Goal: Task Accomplishment & Management: Manage account settings

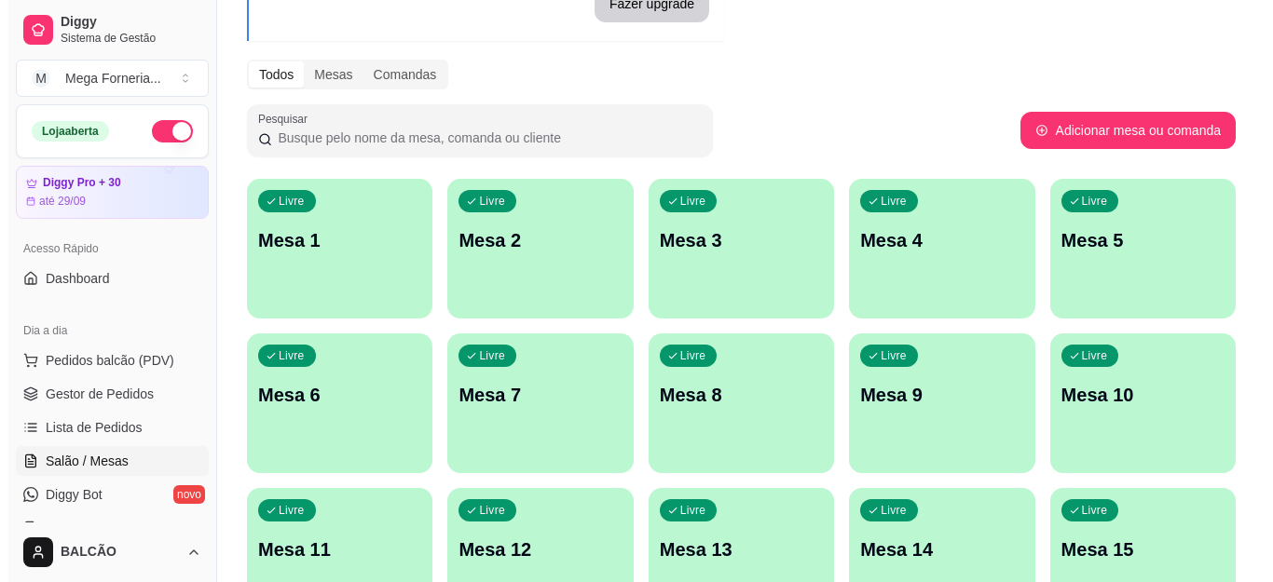
scroll to position [186, 0]
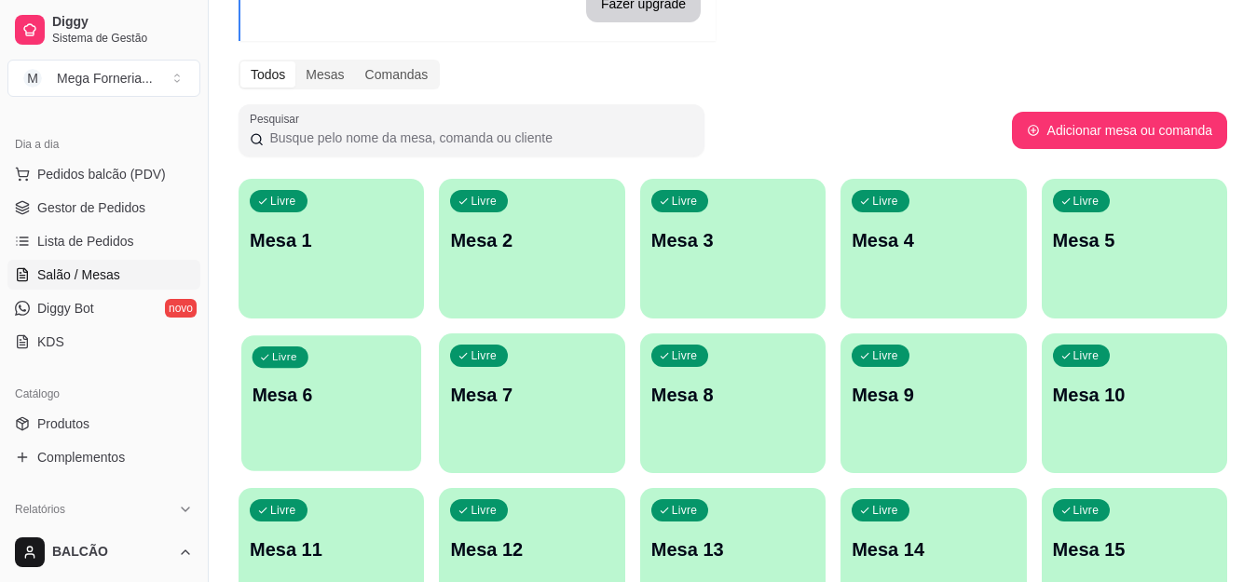
click at [338, 403] on p "Mesa 6" at bounding box center [332, 395] width 158 height 25
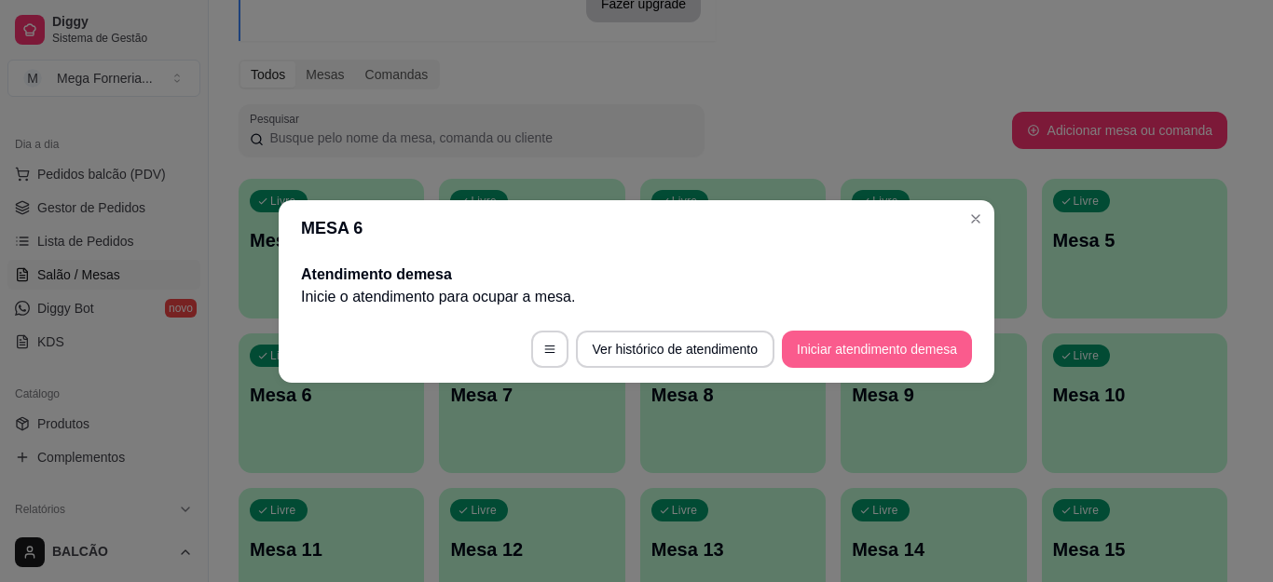
click at [859, 359] on button "Iniciar atendimento de mesa" at bounding box center [877, 349] width 190 height 37
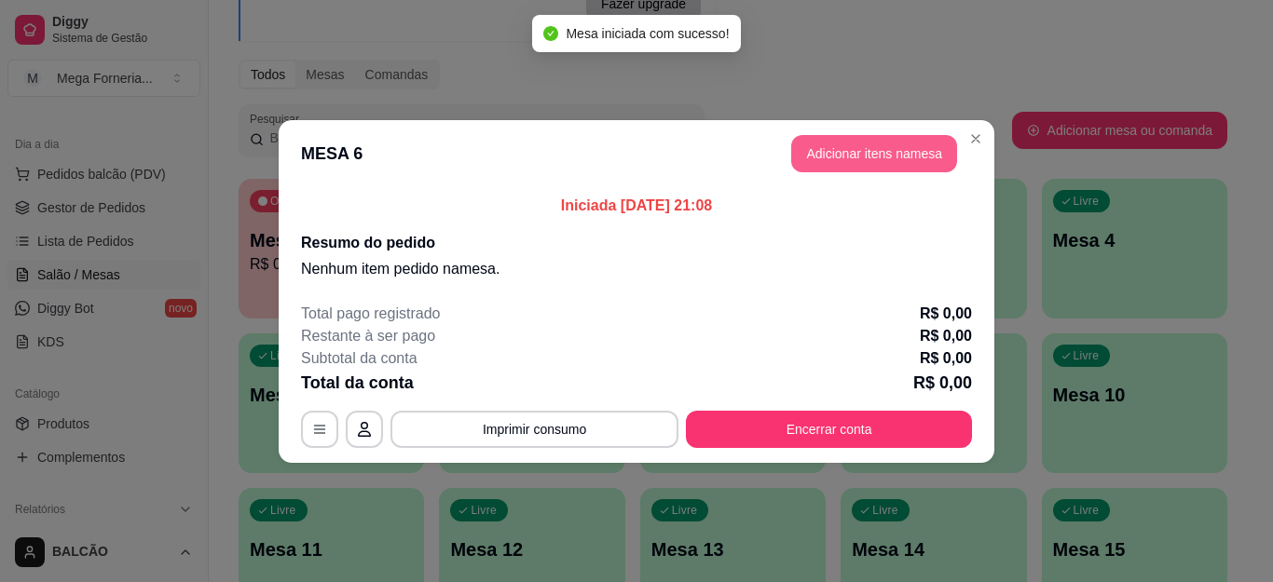
click at [862, 161] on button "Adicionar itens na mesa" at bounding box center [874, 153] width 166 height 37
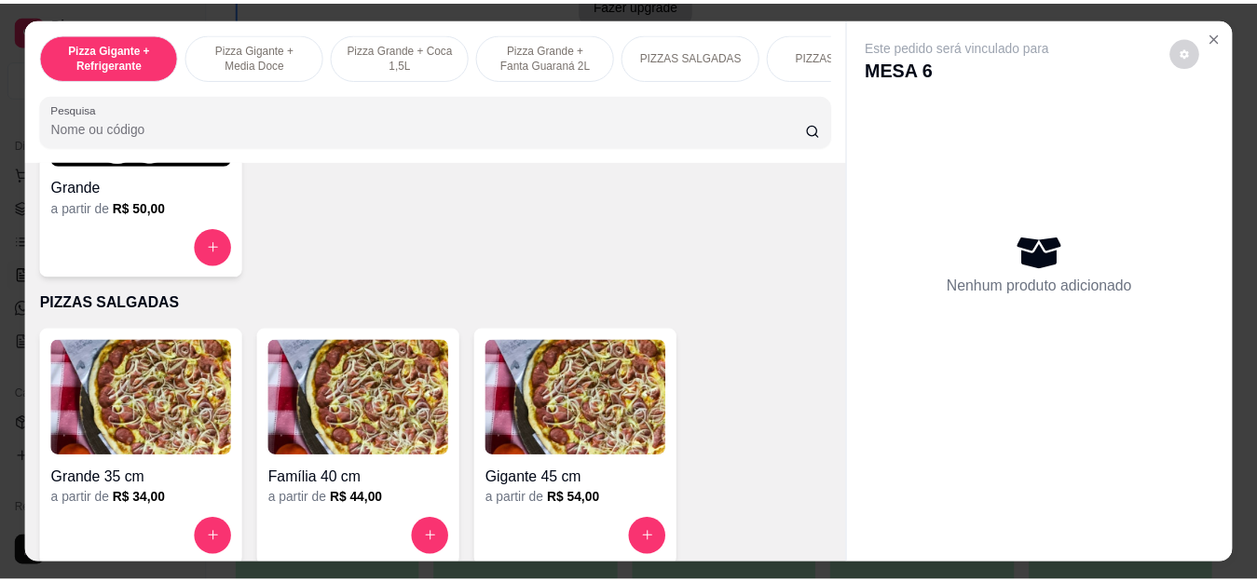
scroll to position [1305, 0]
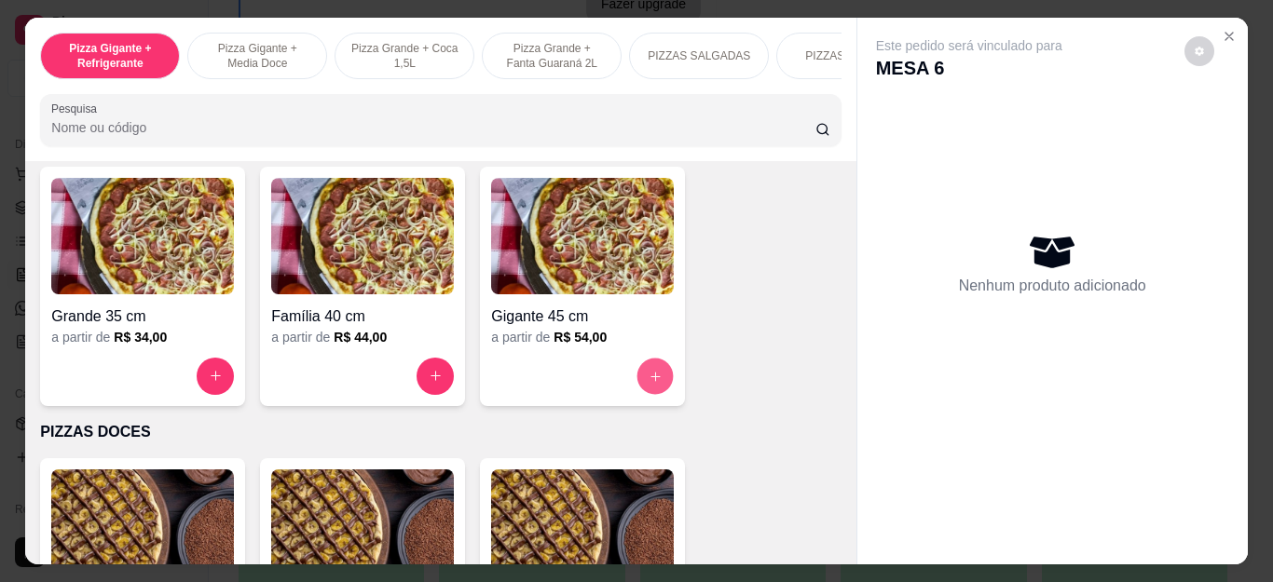
click at [656, 375] on button "increase-product-quantity" at bounding box center [655, 376] width 36 height 36
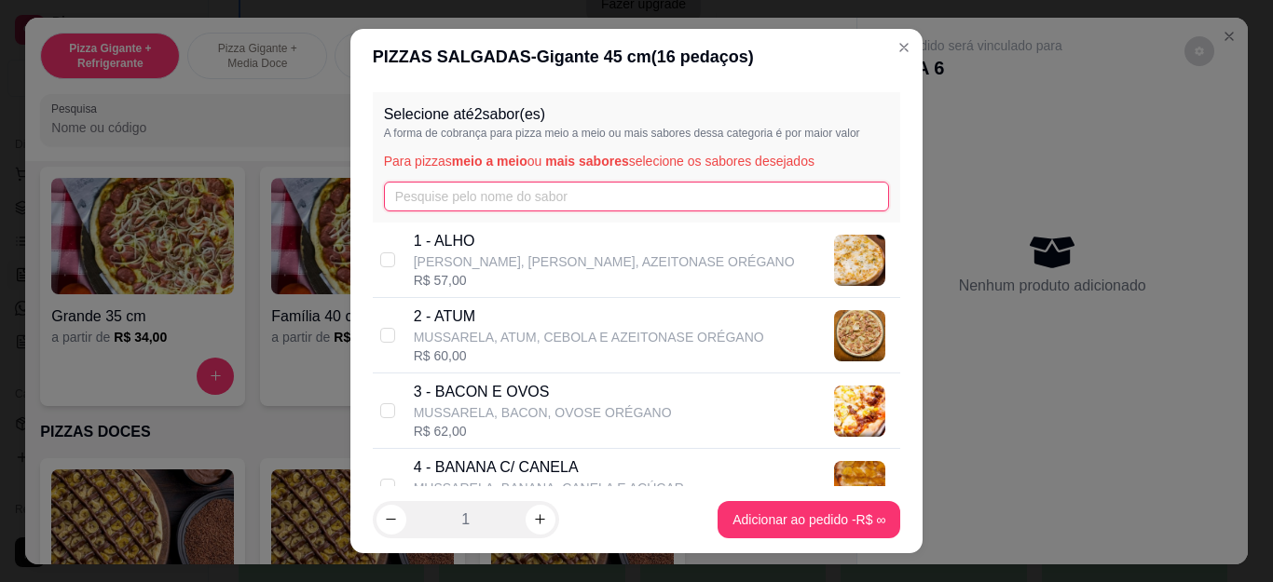
click at [514, 194] on input "text" at bounding box center [637, 197] width 506 height 30
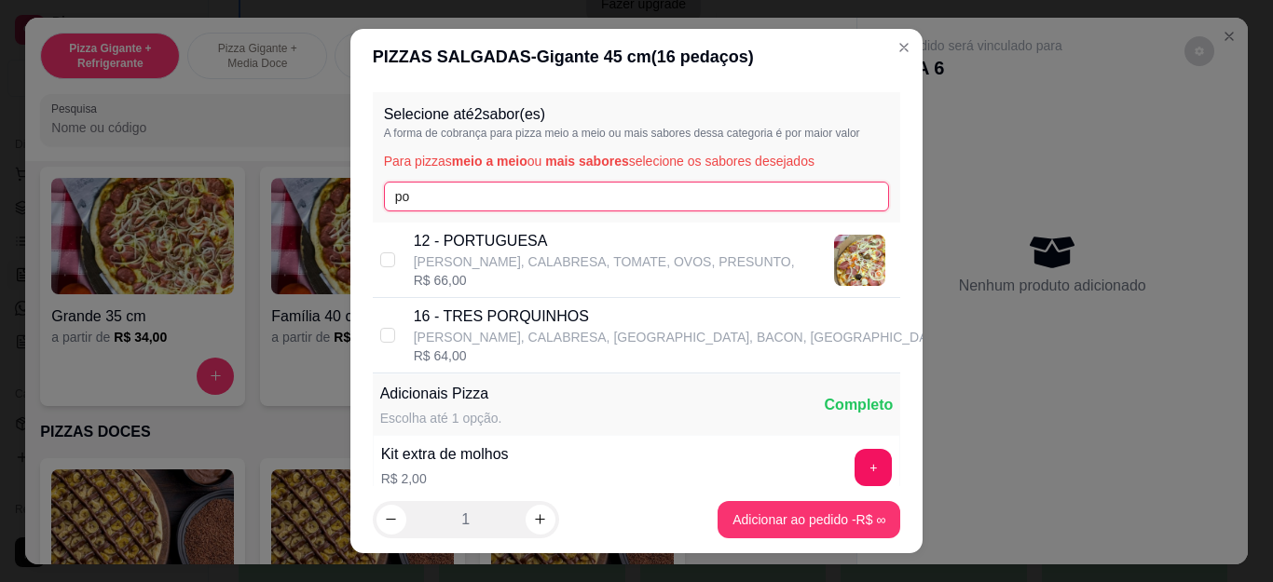
type input "po"
click at [507, 258] on p "[PERSON_NAME], CALABRESA, TOMATE, OVOS, PRESUNTO," at bounding box center [604, 262] width 381 height 19
checkbox input "true"
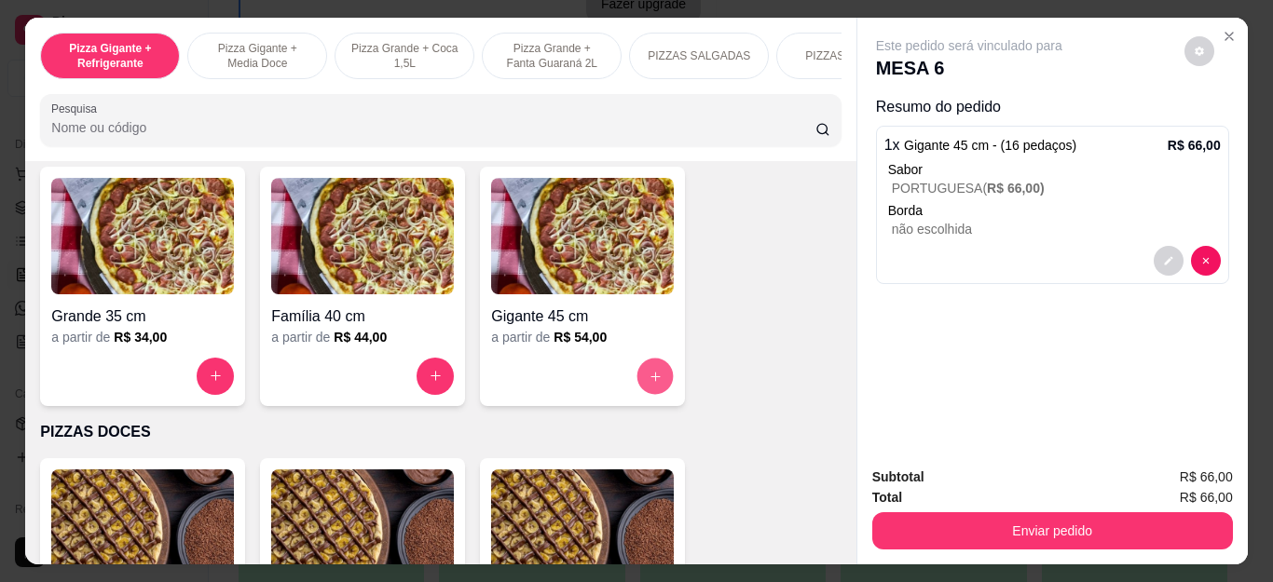
click at [637, 390] on button "increase-product-quantity" at bounding box center [655, 376] width 36 height 36
click at [512, 198] on input "text" at bounding box center [636, 196] width 512 height 30
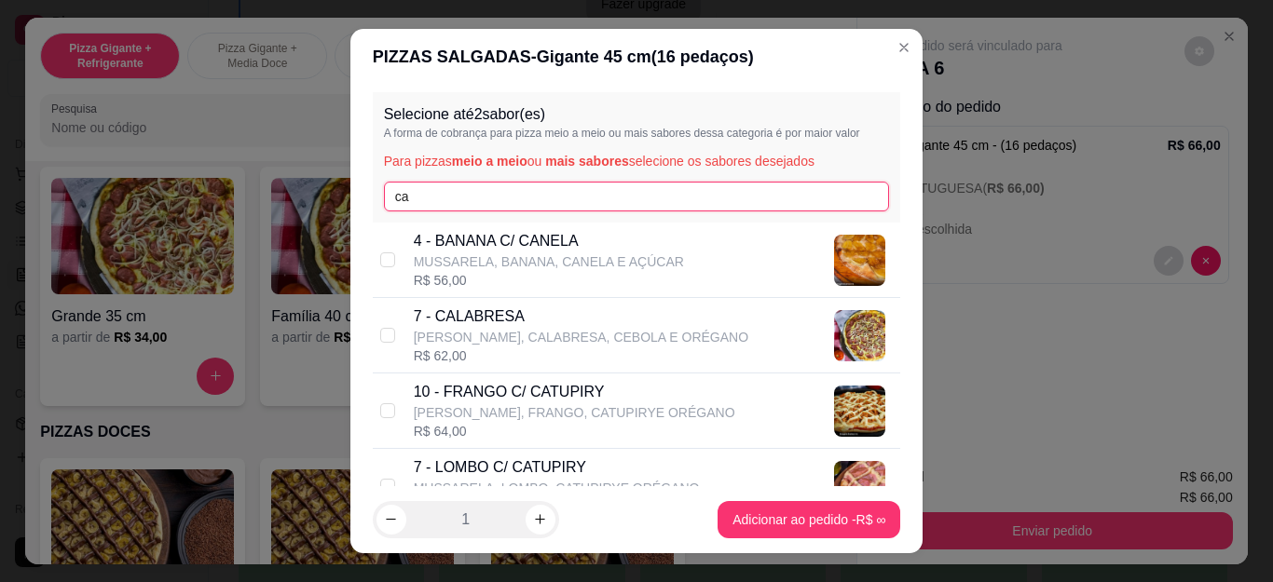
type input "ca"
click at [530, 305] on div "7 - CALABRESA MUSSARELA, [GEOGRAPHIC_DATA], CEBOLA E ORÉGANO R$ 62,00" at bounding box center [637, 335] width 528 height 75
checkbox input "true"
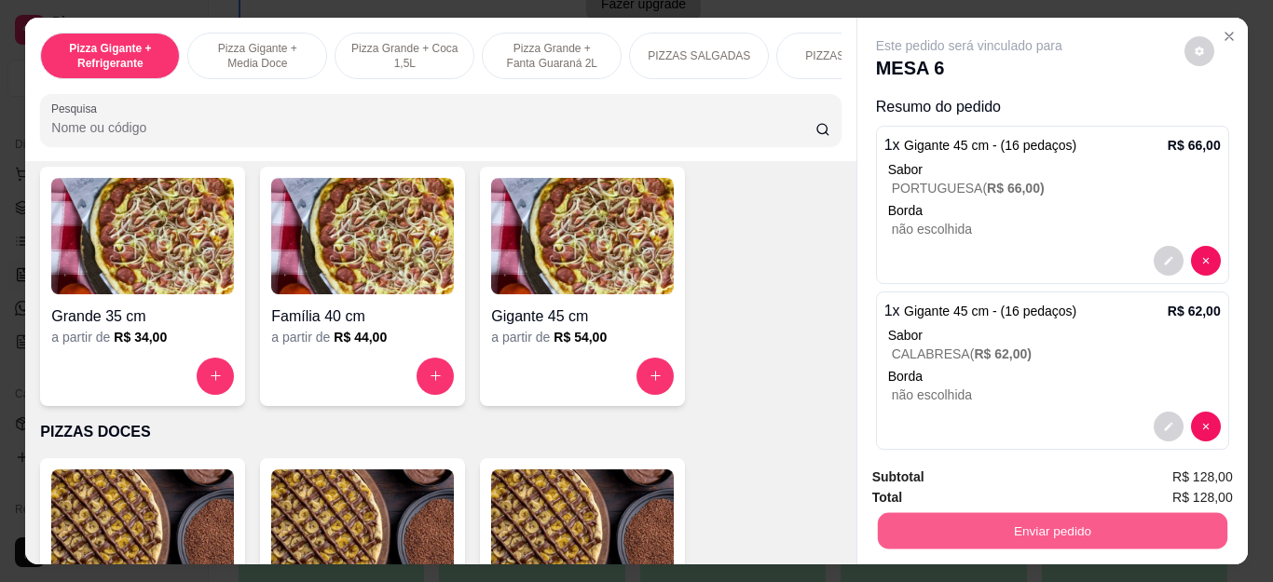
click at [962, 528] on button "Enviar pedido" at bounding box center [1051, 532] width 349 height 36
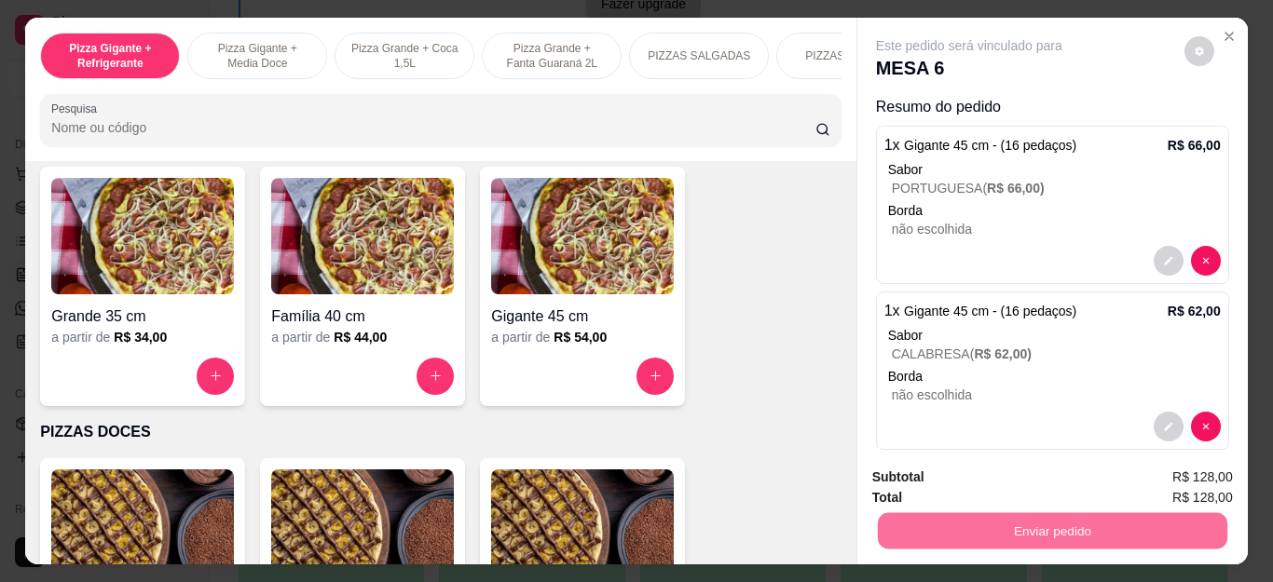
click at [989, 479] on button "Não registrar e enviar pedido" at bounding box center [990, 477] width 194 height 35
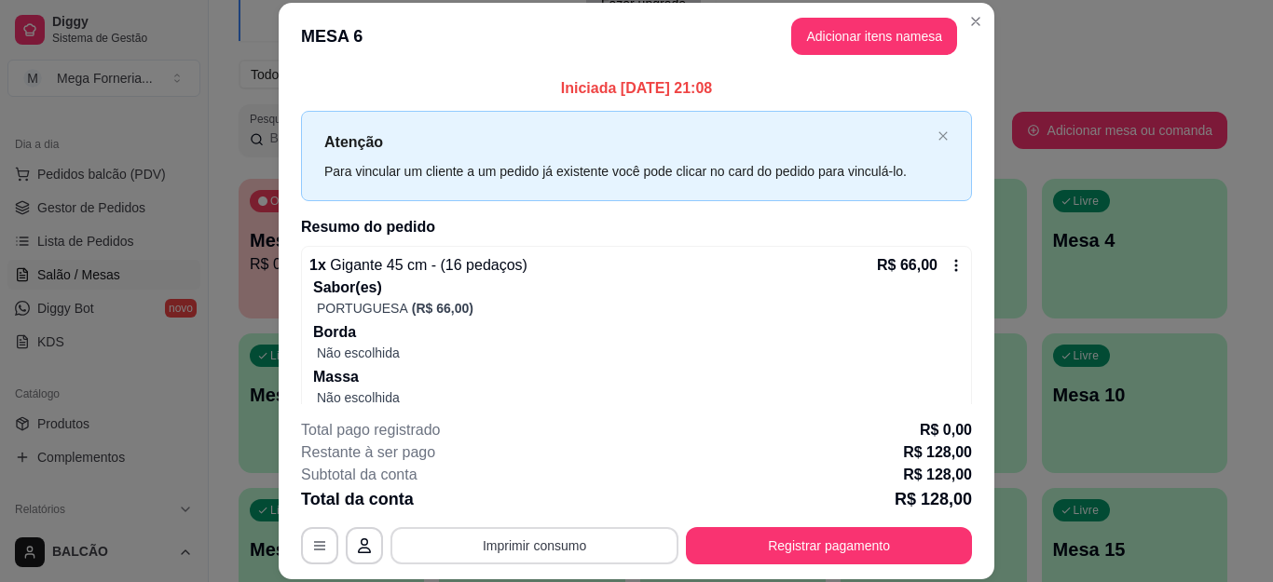
click at [601, 533] on button "Imprimir consumo" at bounding box center [534, 545] width 288 height 37
click at [897, 240] on div "Iniciada [DATE] 21:08 Atenção Para vincular um cliente a um pedido já existente…" at bounding box center [636, 362] width 671 height 571
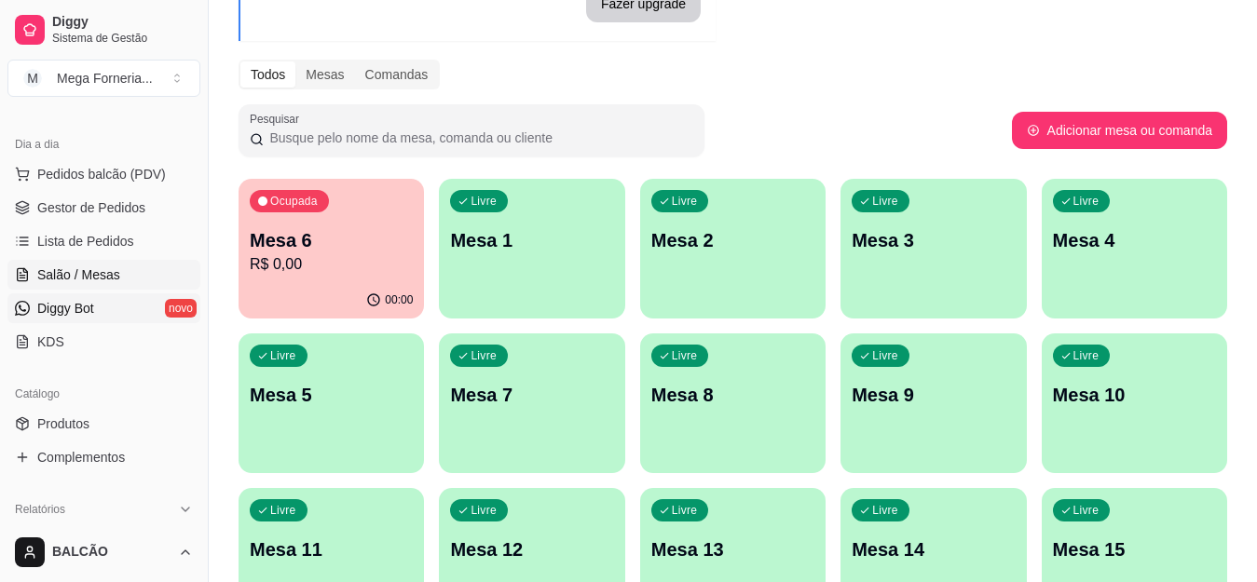
scroll to position [93, 0]
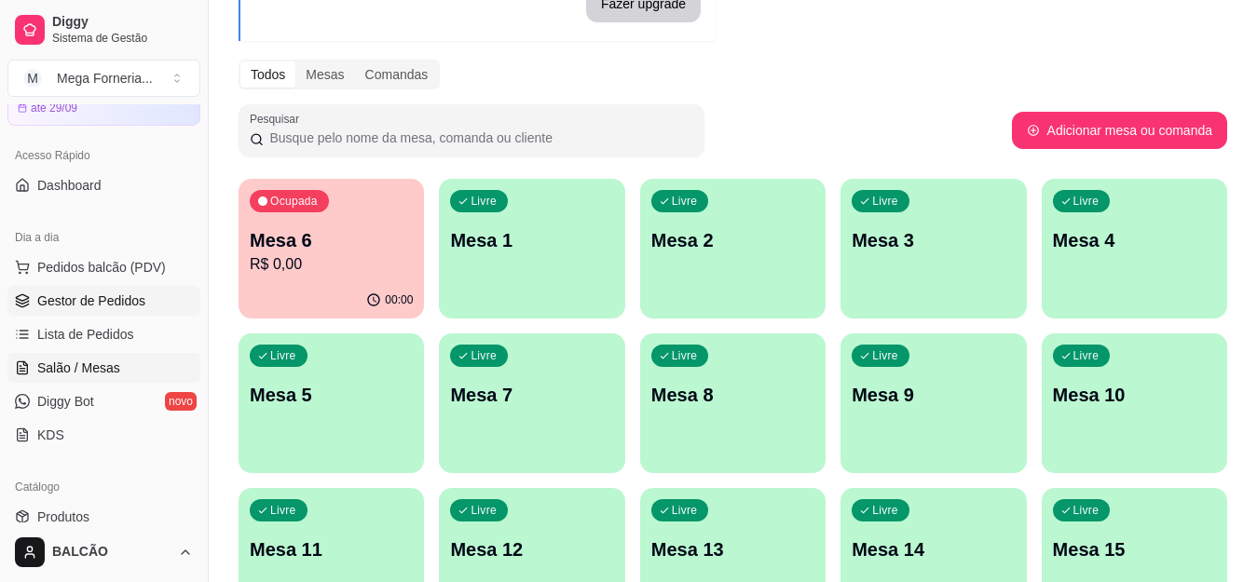
click at [114, 308] on span "Gestor de Pedidos" at bounding box center [91, 301] width 108 height 19
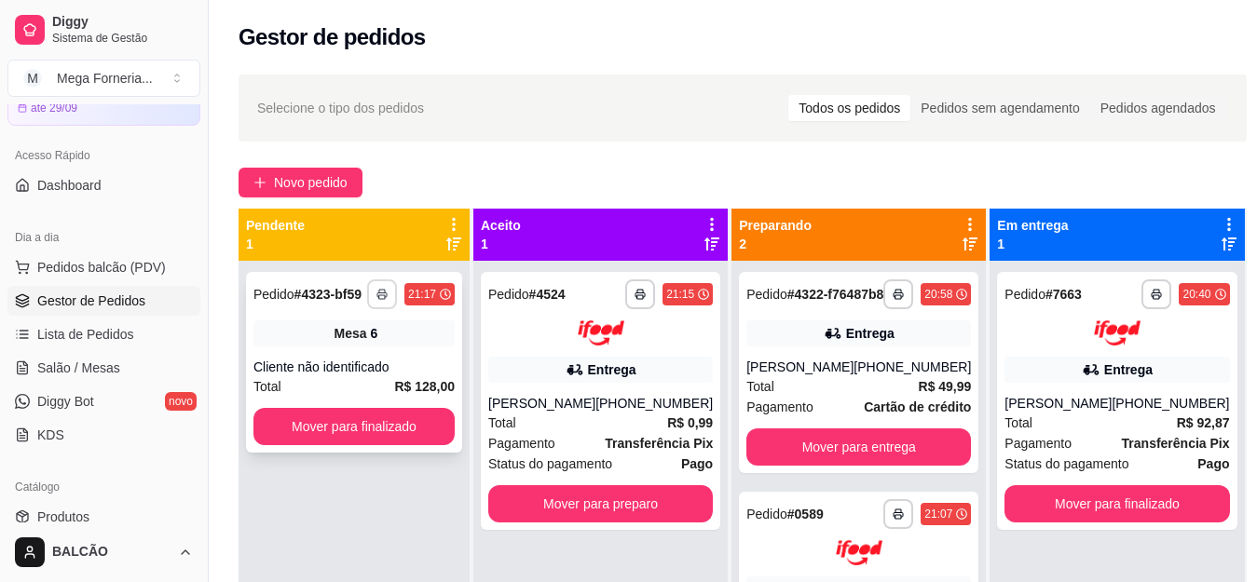
click at [385, 299] on rect "button" at bounding box center [382, 297] width 6 height 4
click at [382, 362] on button "IMPRESSORA" at bounding box center [341, 360] width 135 height 30
click at [637, 298] on icon "button" at bounding box center [640, 294] width 11 height 11
click at [583, 373] on button "IMPRESSORA" at bounding box center [585, 360] width 135 height 30
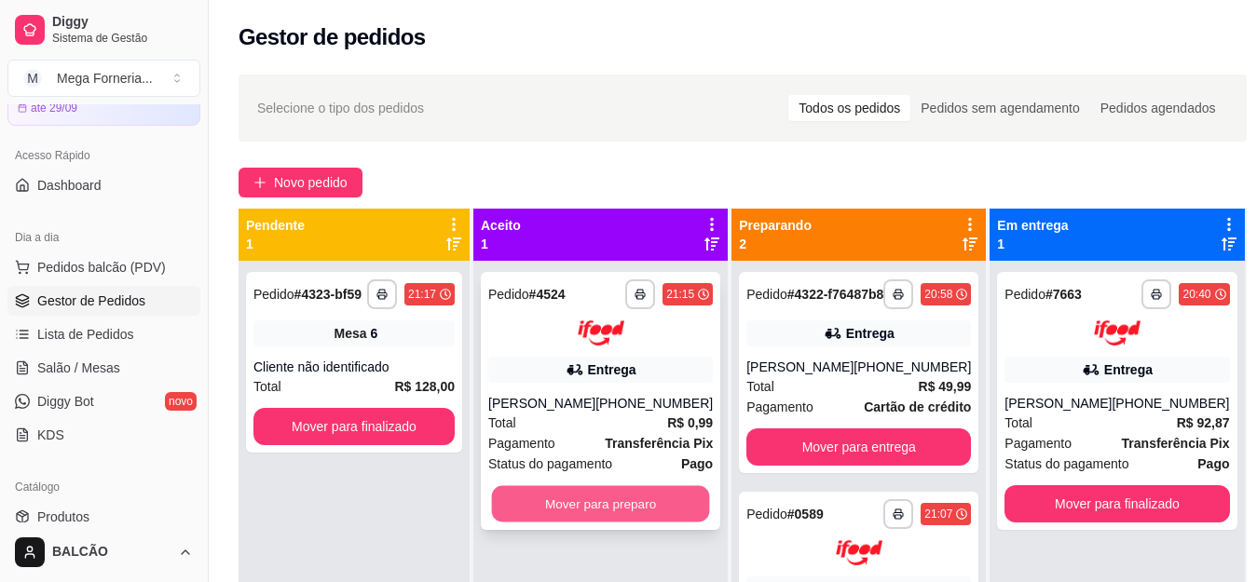
click at [613, 503] on button "Mover para preparo" at bounding box center [601, 504] width 218 height 36
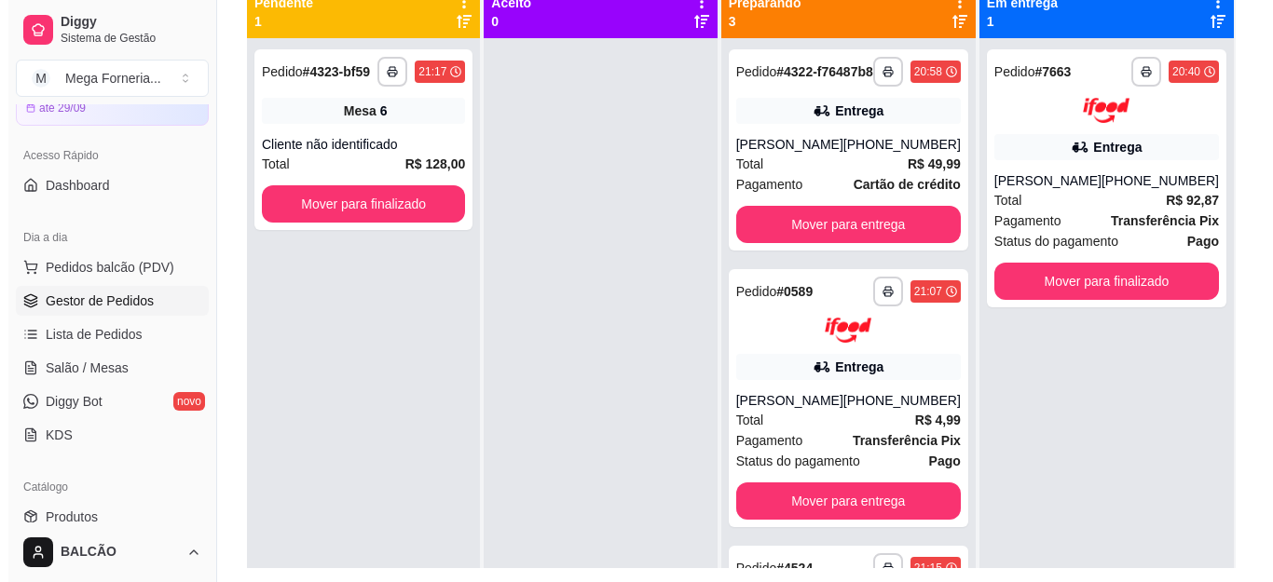
scroll to position [191, 0]
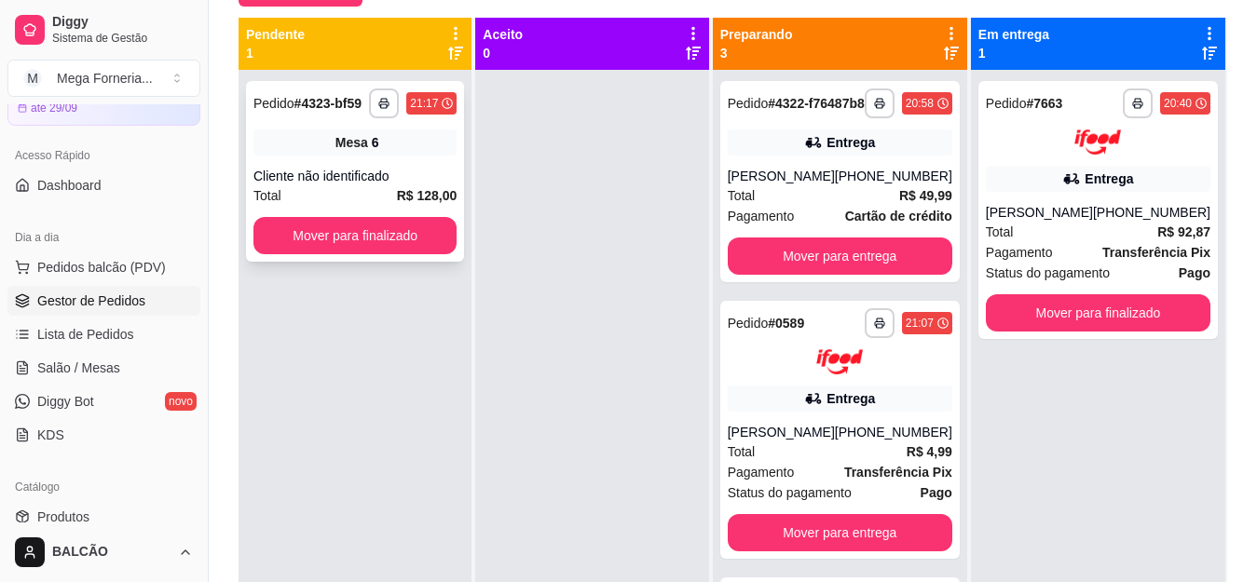
click at [334, 131] on div "Mesa 6" at bounding box center [354, 143] width 203 height 26
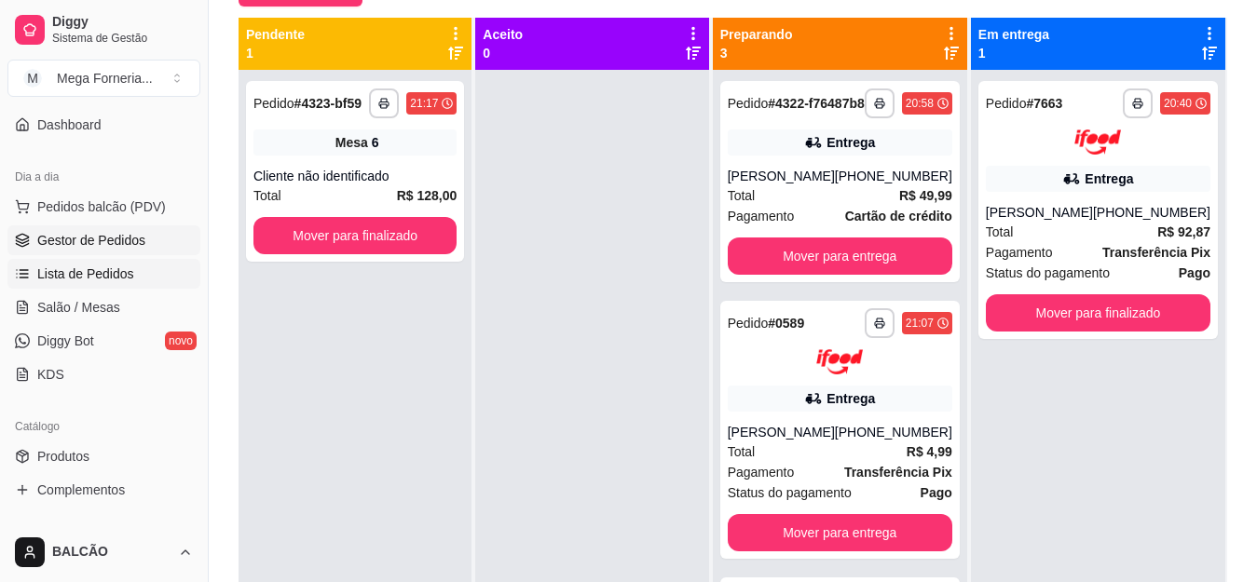
scroll to position [186, 0]
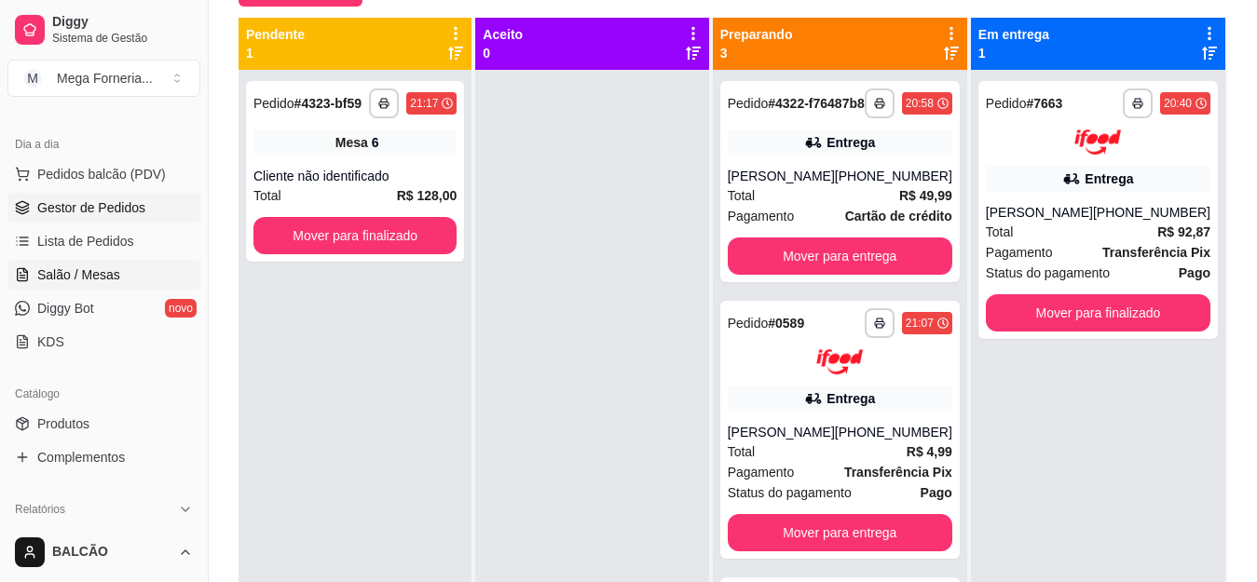
click at [102, 267] on span "Salão / Mesas" at bounding box center [78, 275] width 83 height 19
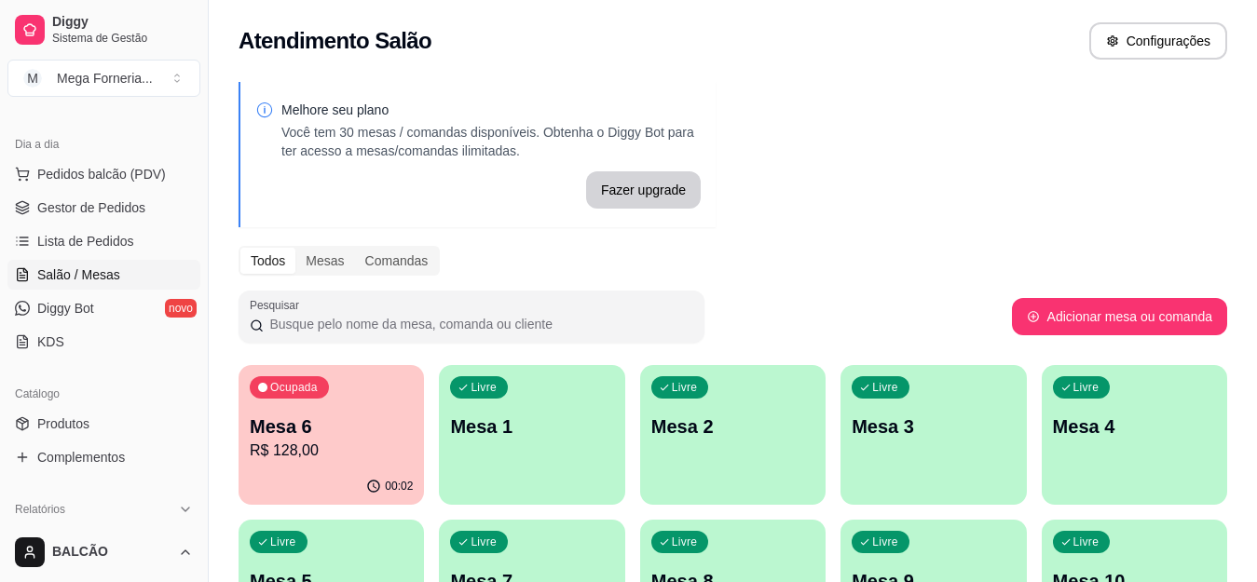
click at [368, 425] on p "Mesa 6" at bounding box center [331, 427] width 163 height 26
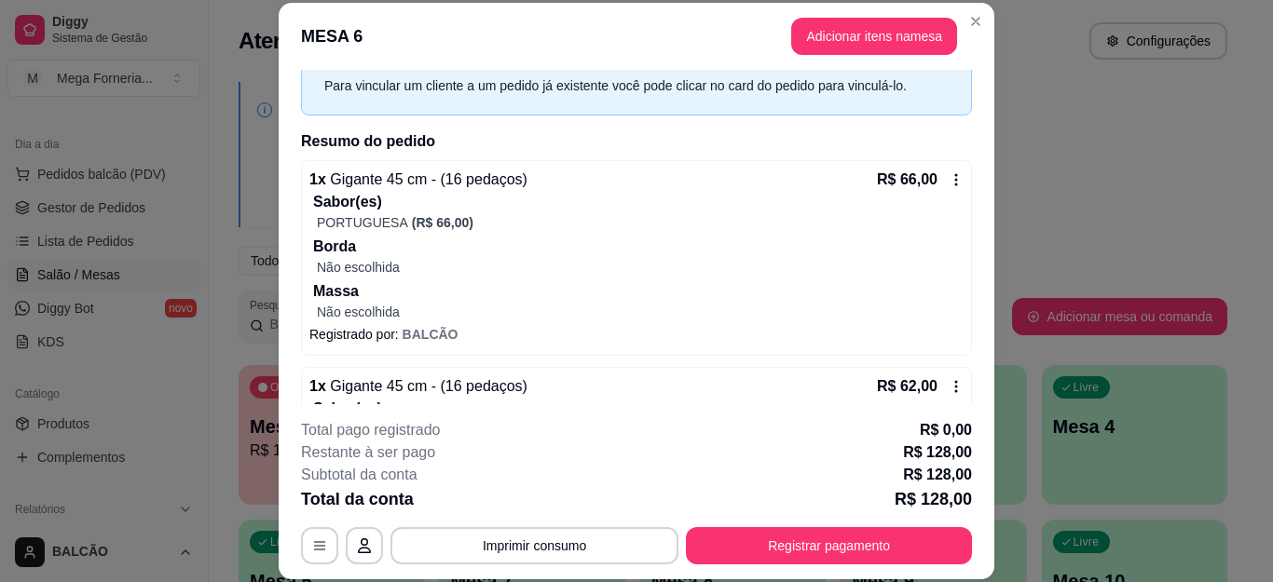
scroll to position [65, 0]
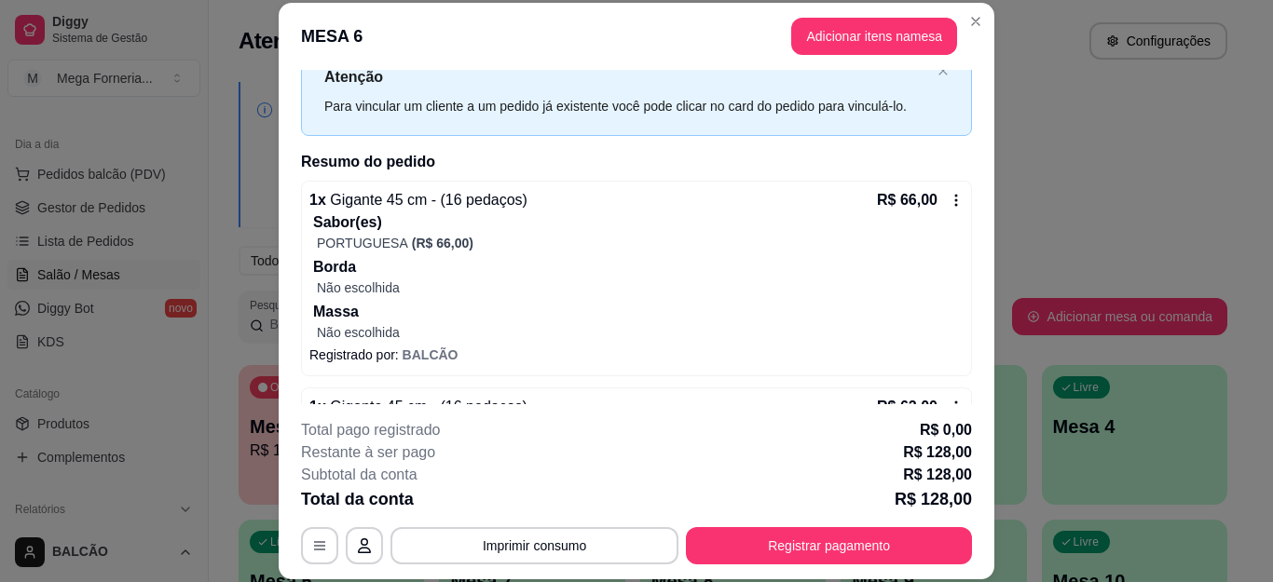
click at [949, 199] on icon at bounding box center [956, 200] width 15 height 15
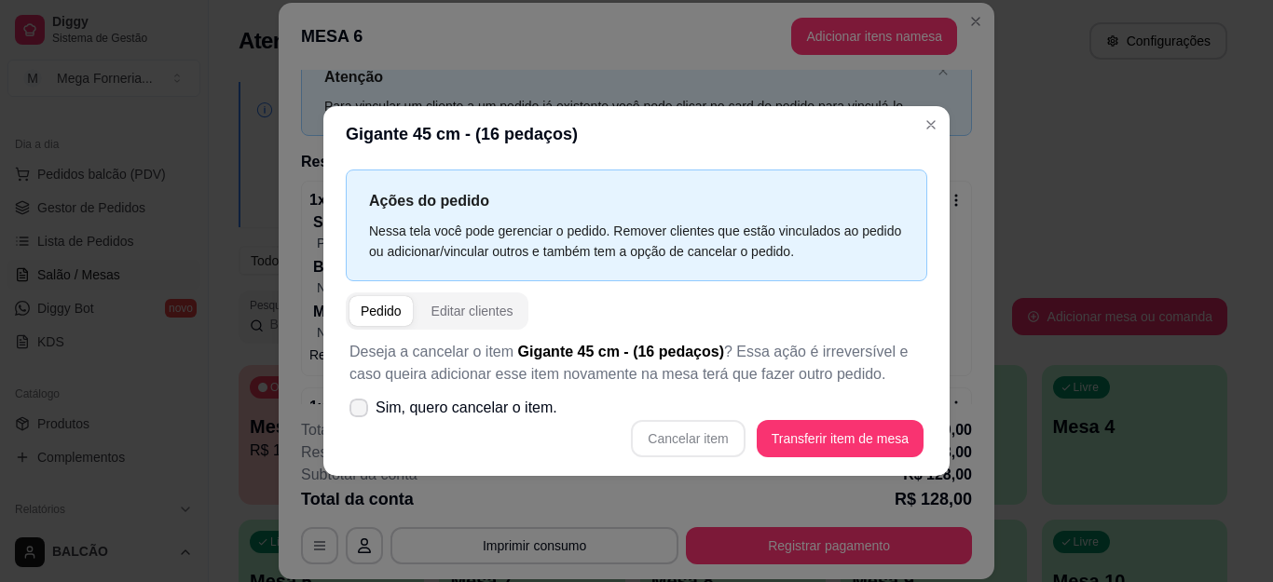
click at [370, 417] on label "Sim, quero cancelar o item." at bounding box center [453, 408] width 223 height 37
click at [361, 417] on input "Sim, quero cancelar o item." at bounding box center [355, 417] width 12 height 12
checkbox input "true"
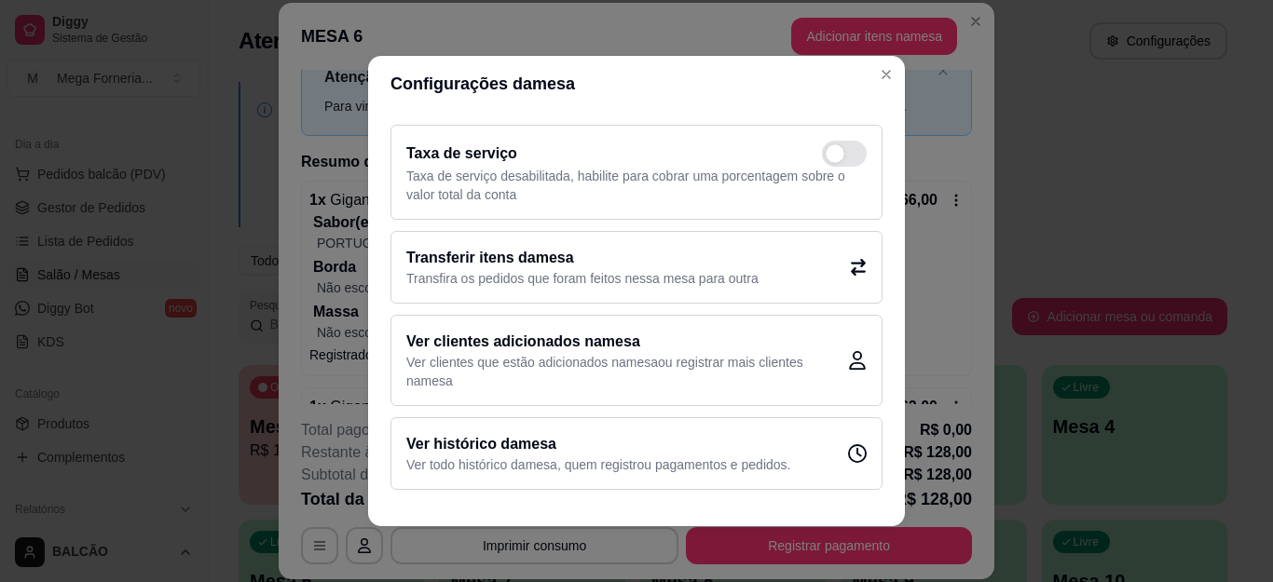
scroll to position [70, 0]
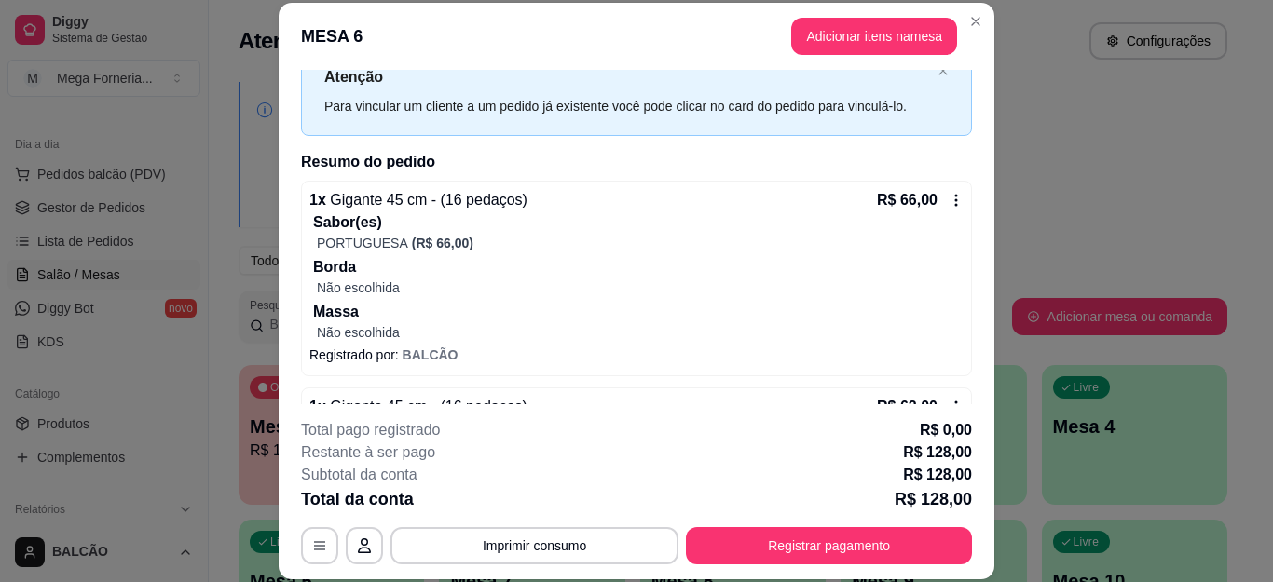
click at [949, 196] on icon at bounding box center [956, 200] width 15 height 15
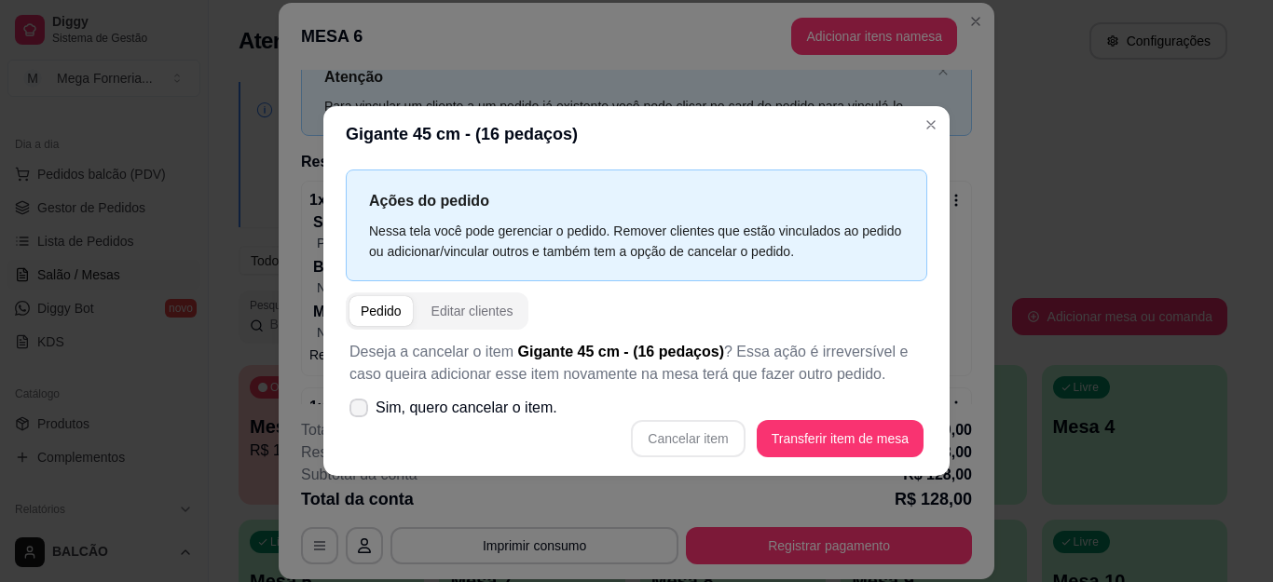
click at [355, 407] on icon at bounding box center [358, 408] width 15 height 11
click at [355, 411] on input "Sim, quero cancelar o item." at bounding box center [355, 417] width 12 height 12
checkbox input "true"
click at [671, 442] on button "Cancelar item" at bounding box center [688, 438] width 114 height 37
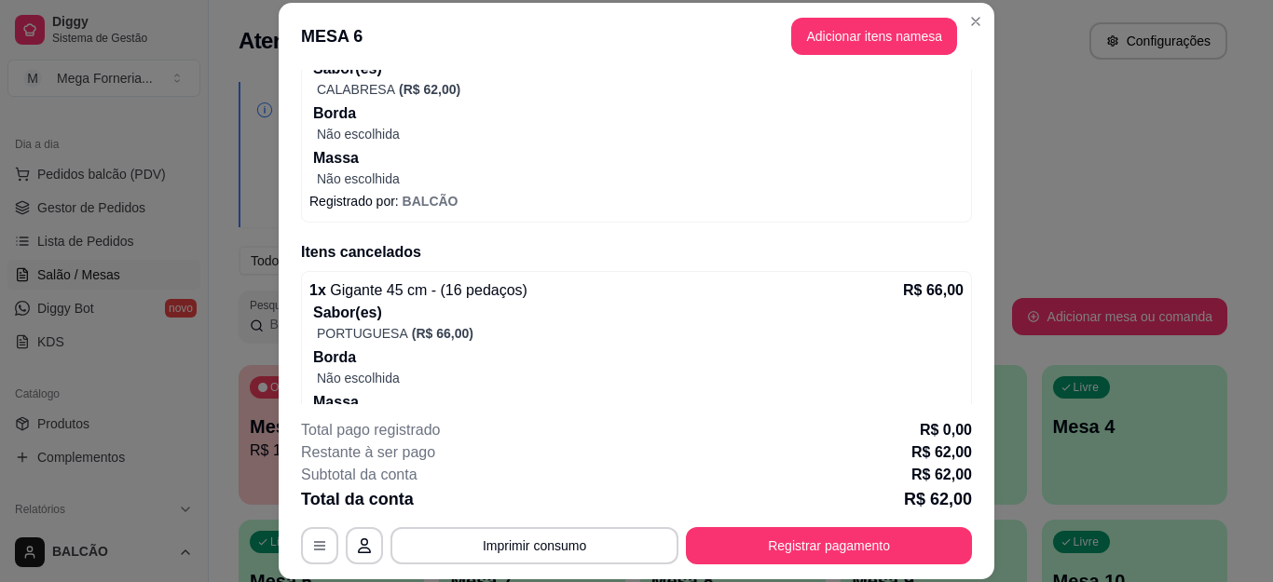
scroll to position [188, 0]
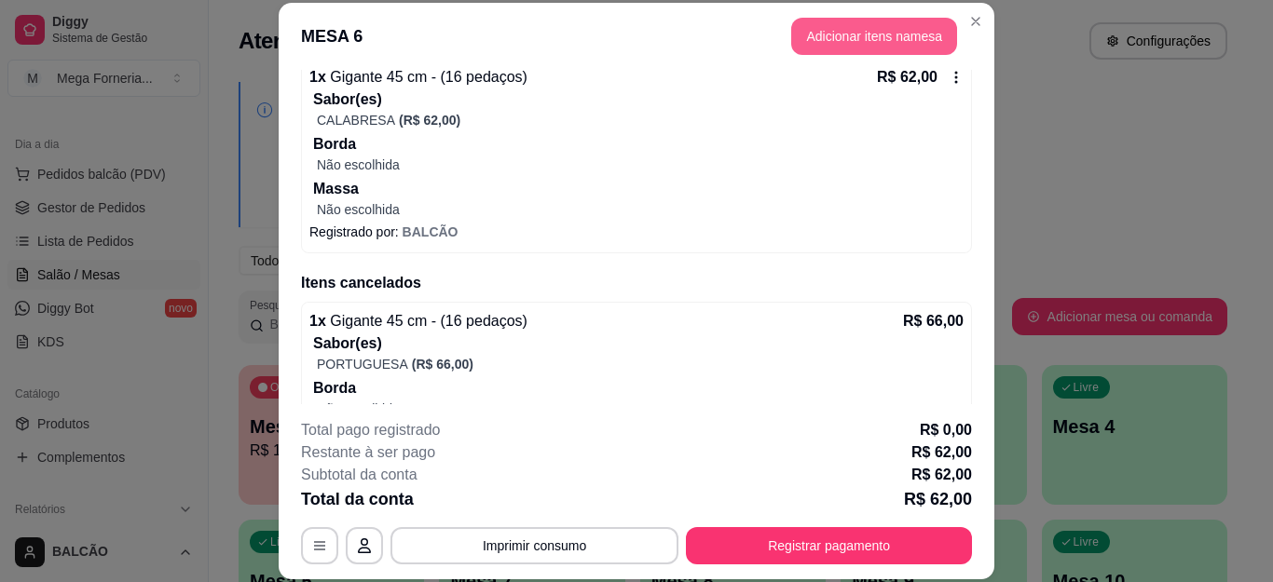
click at [843, 43] on button "Adicionar itens na mesa" at bounding box center [874, 36] width 166 height 37
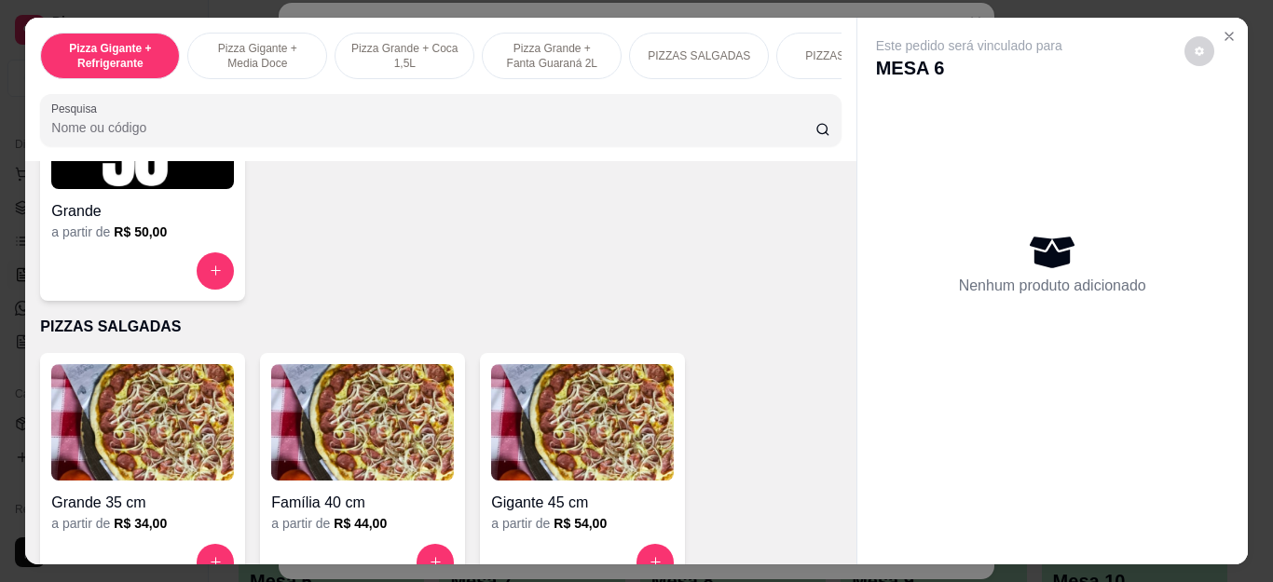
scroll to position [1398, 0]
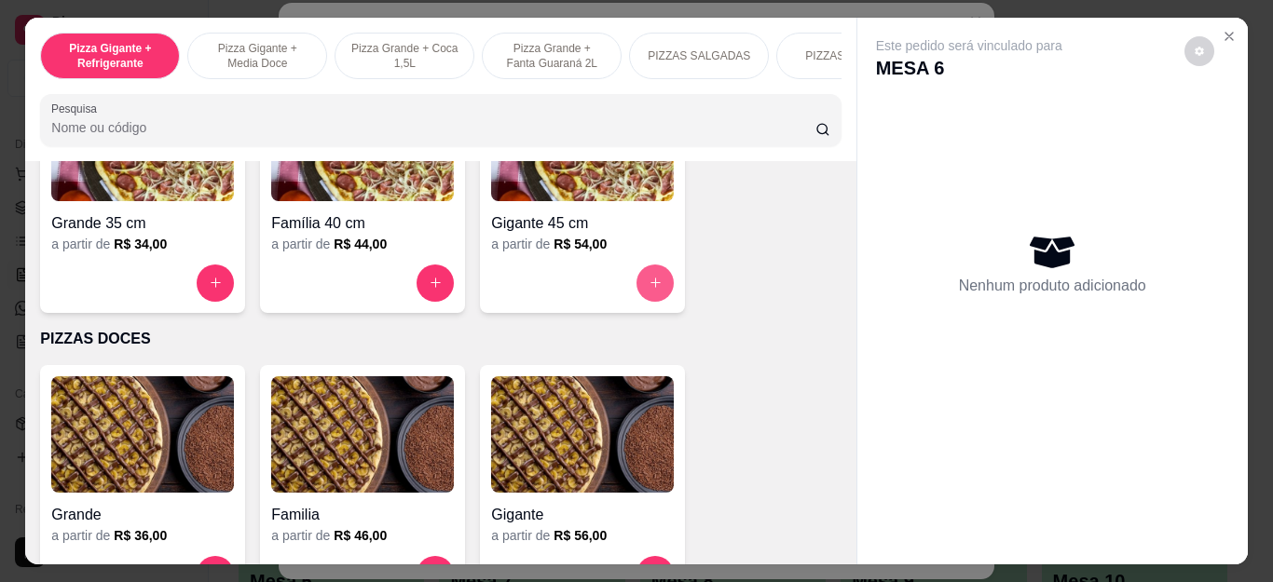
click at [662, 284] on button "increase-product-quantity" at bounding box center [655, 283] width 37 height 37
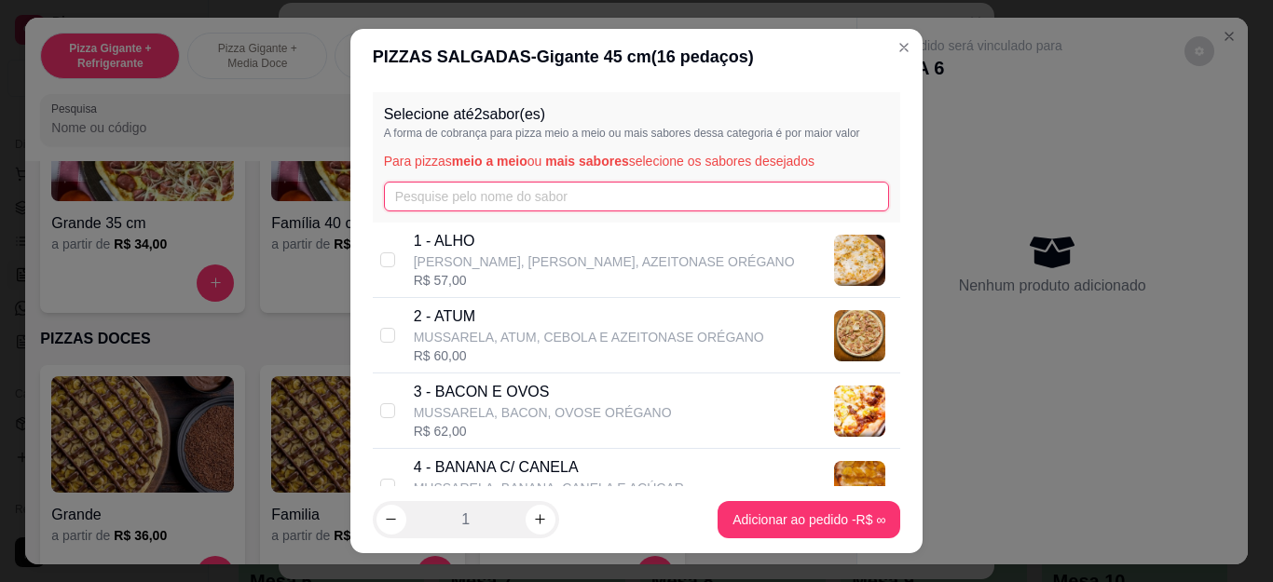
click at [478, 187] on input "text" at bounding box center [637, 197] width 506 height 30
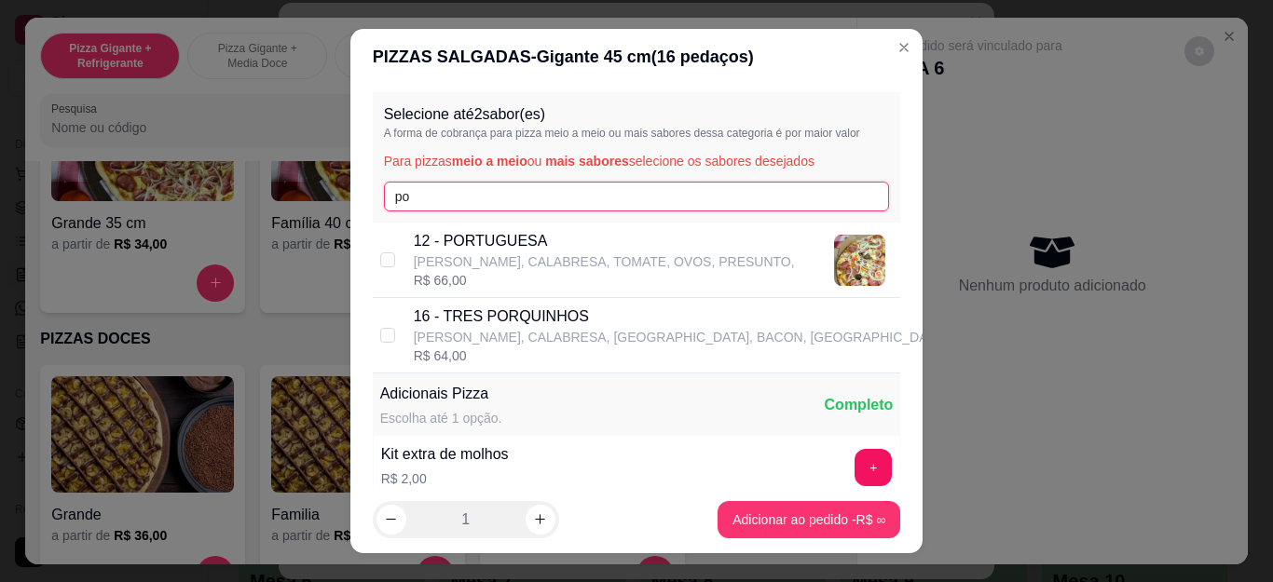
type input "po"
click at [489, 244] on p "12 - PORTUGUESA" at bounding box center [604, 241] width 381 height 22
checkbox input "true"
click at [534, 530] on button "increase-product-quantity" at bounding box center [541, 520] width 30 height 30
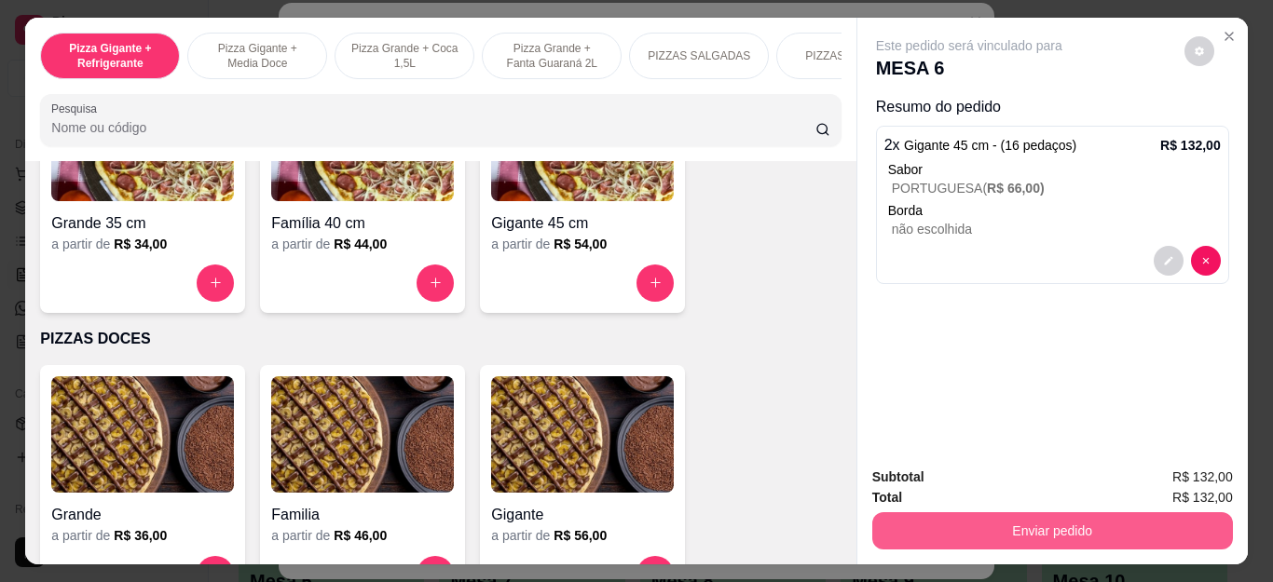
click at [989, 520] on button "Enviar pedido" at bounding box center [1052, 531] width 361 height 37
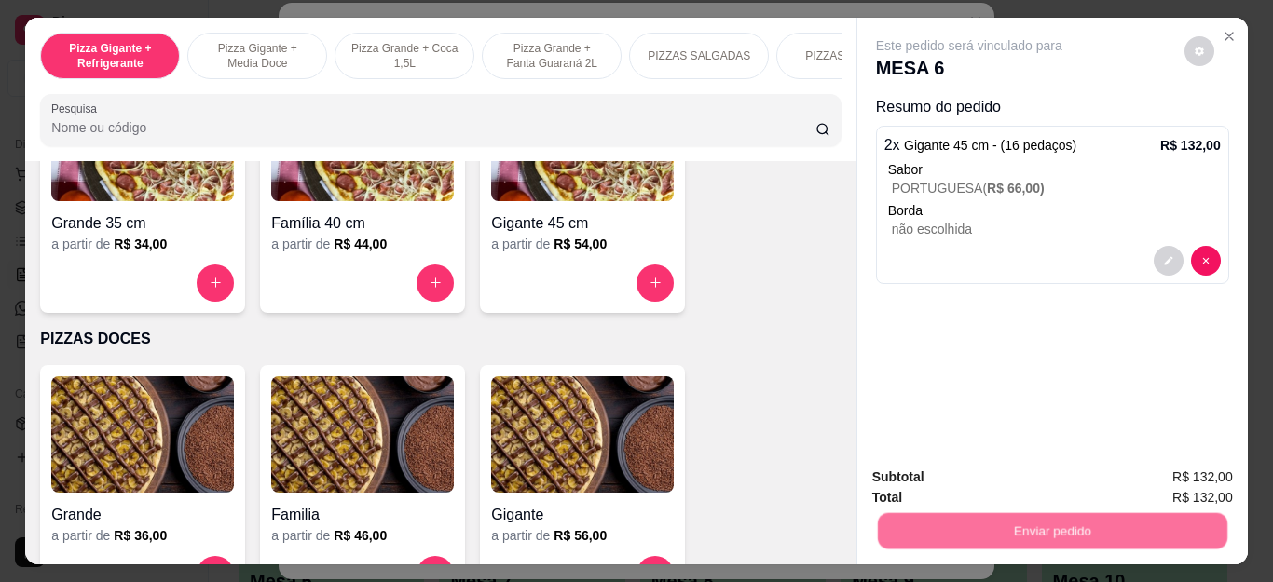
click at [943, 482] on button "Não registrar e enviar pedido" at bounding box center [990, 476] width 194 height 35
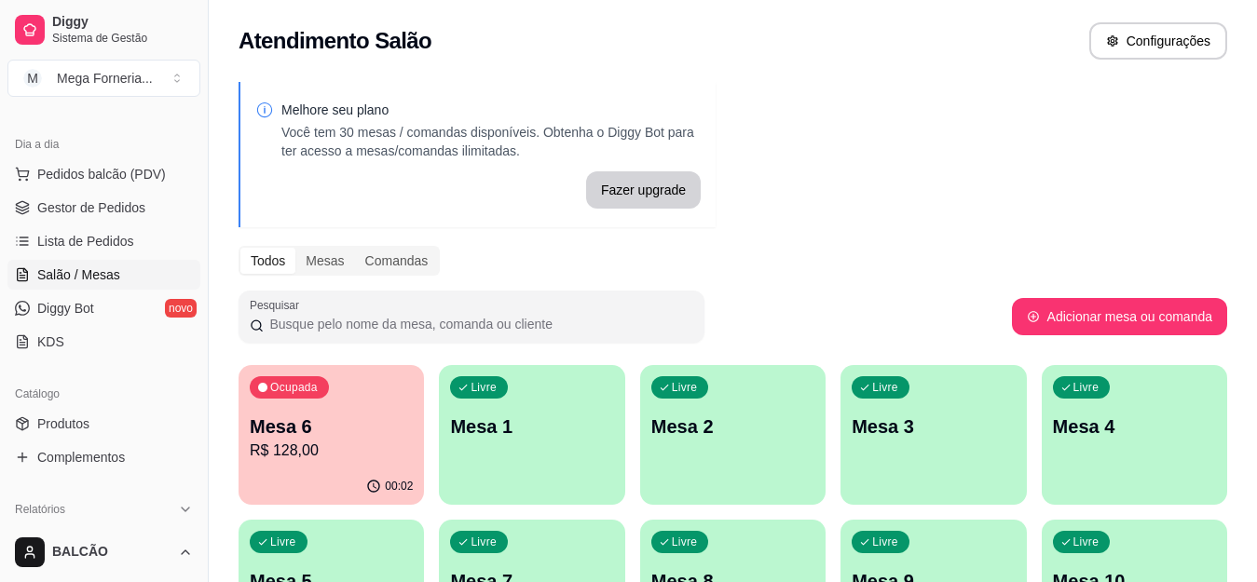
scroll to position [93, 0]
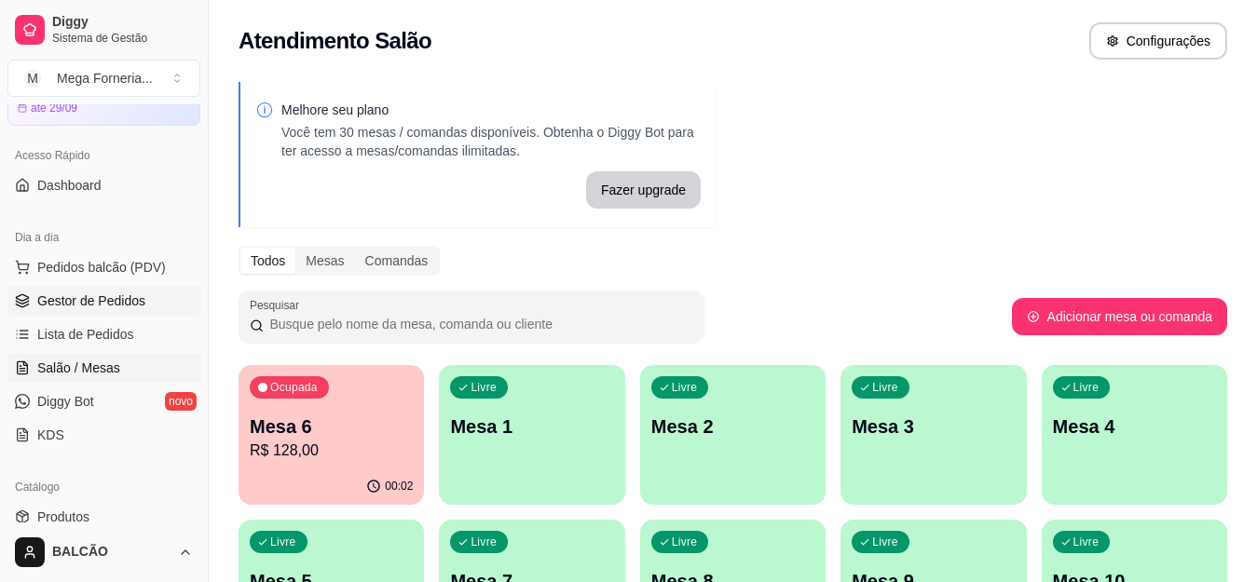
click at [107, 306] on span "Gestor de Pedidos" at bounding box center [91, 301] width 108 height 19
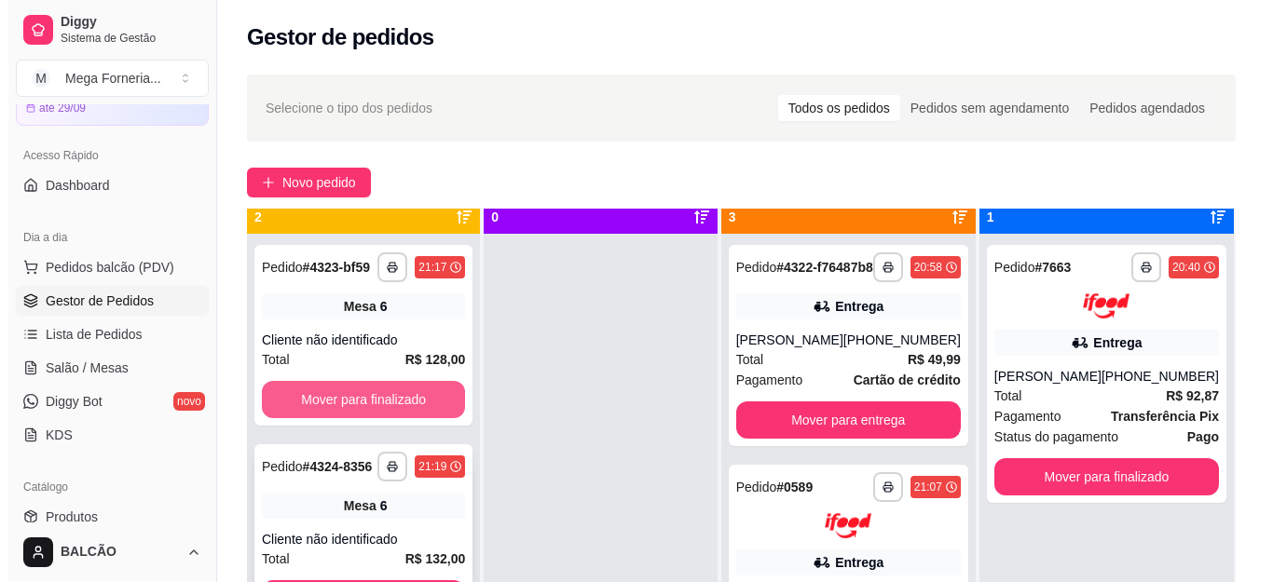
scroll to position [52, 0]
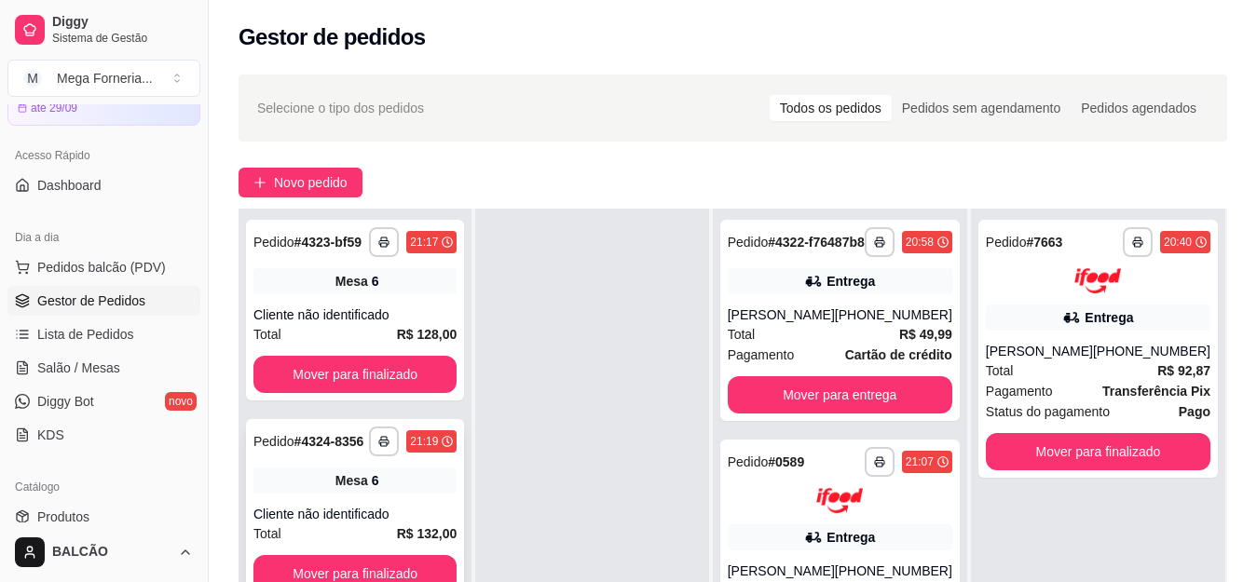
click at [396, 466] on div "**********" at bounding box center [355, 509] width 218 height 181
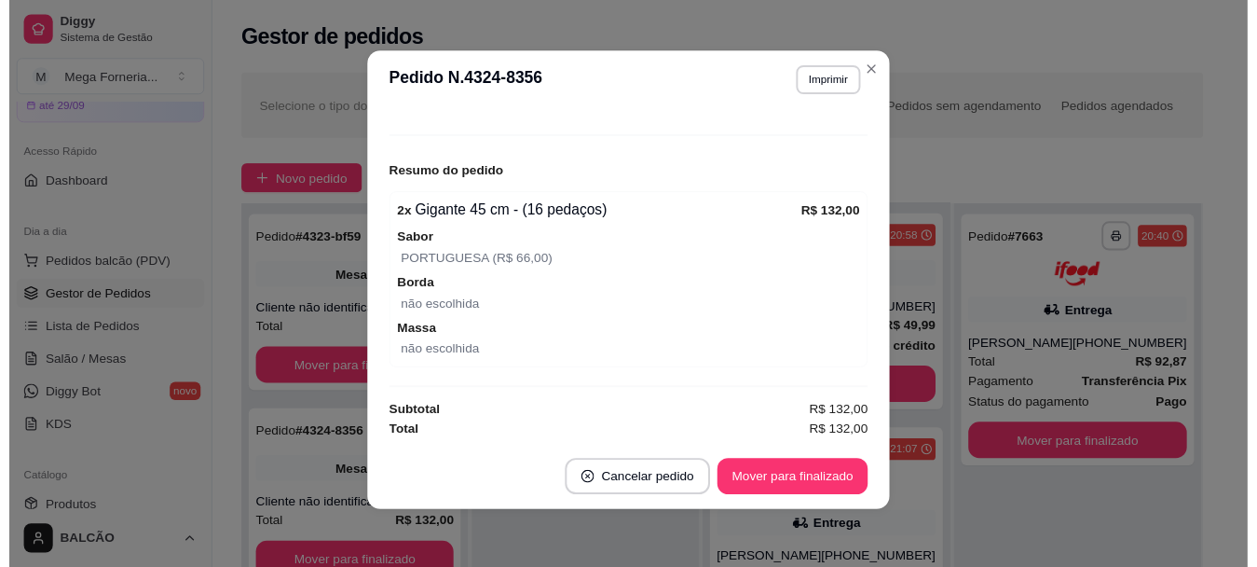
scroll to position [194, 0]
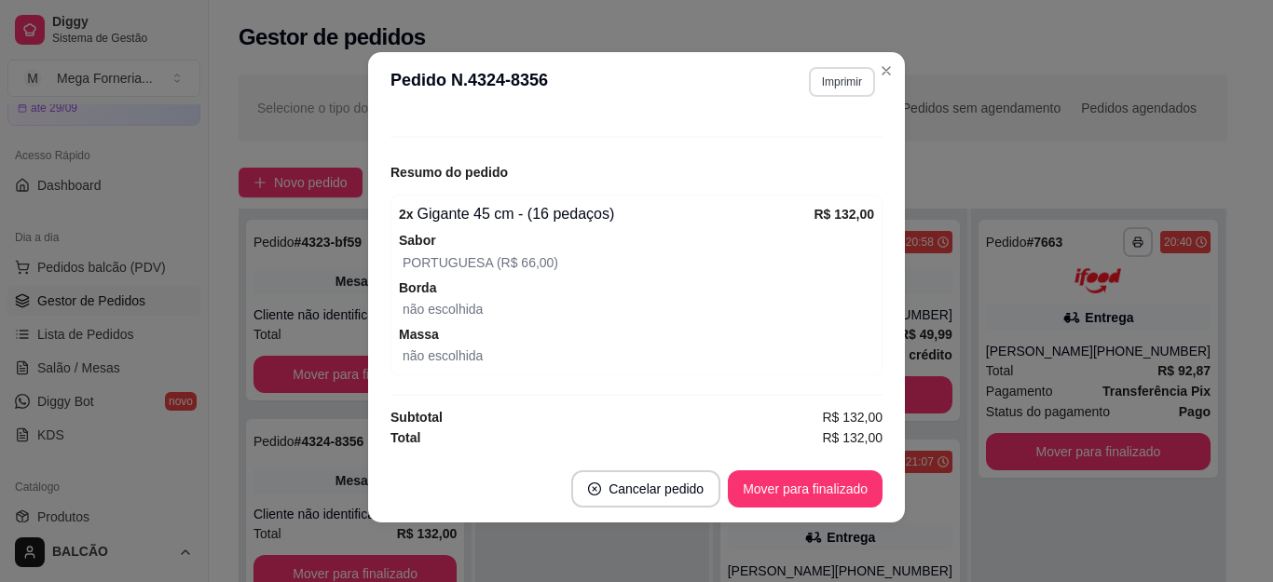
click at [830, 77] on button "Imprimir" at bounding box center [842, 82] width 66 height 30
click at [808, 136] on button "IMPRESSORA" at bounding box center [800, 147] width 135 height 30
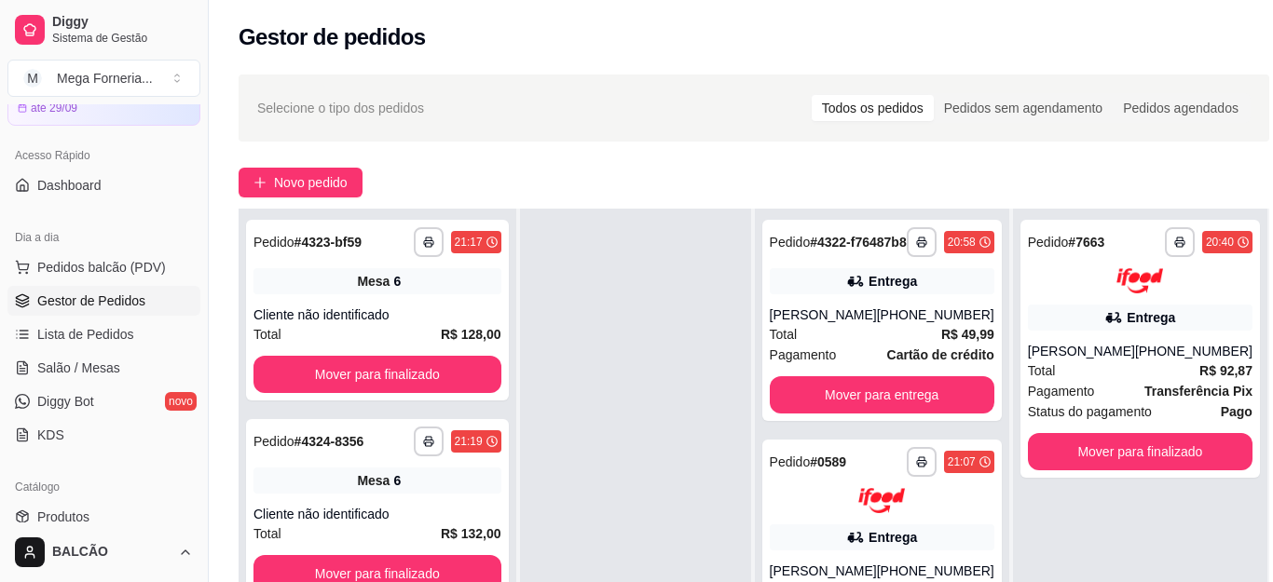
click at [874, 71] on div "**********" at bounding box center [754, 438] width 1090 height 750
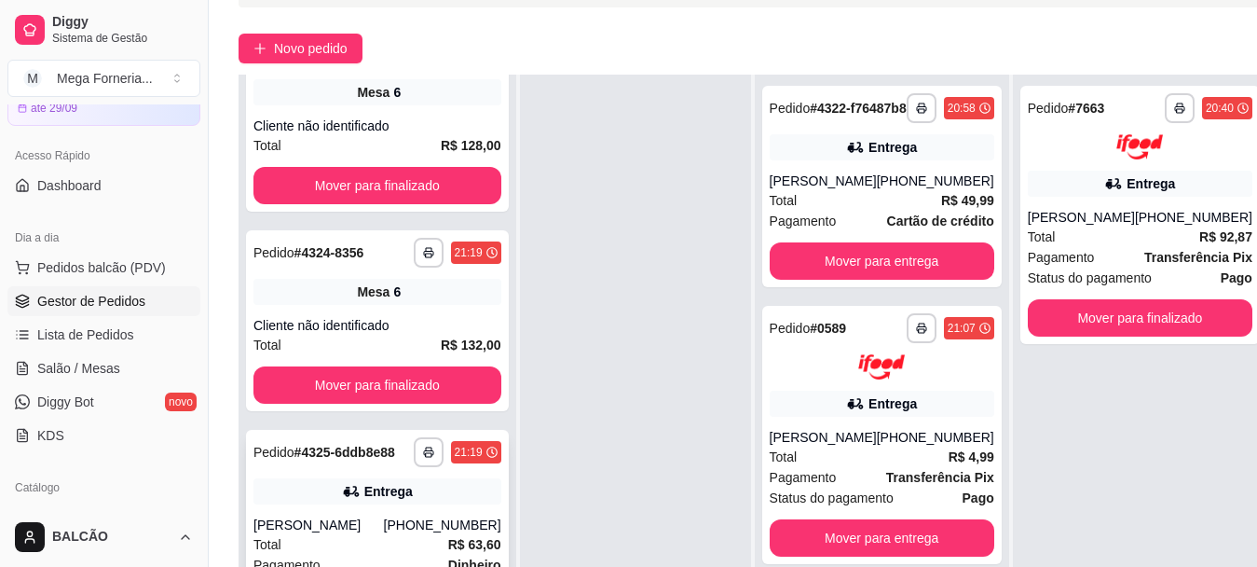
scroll to position [186, 0]
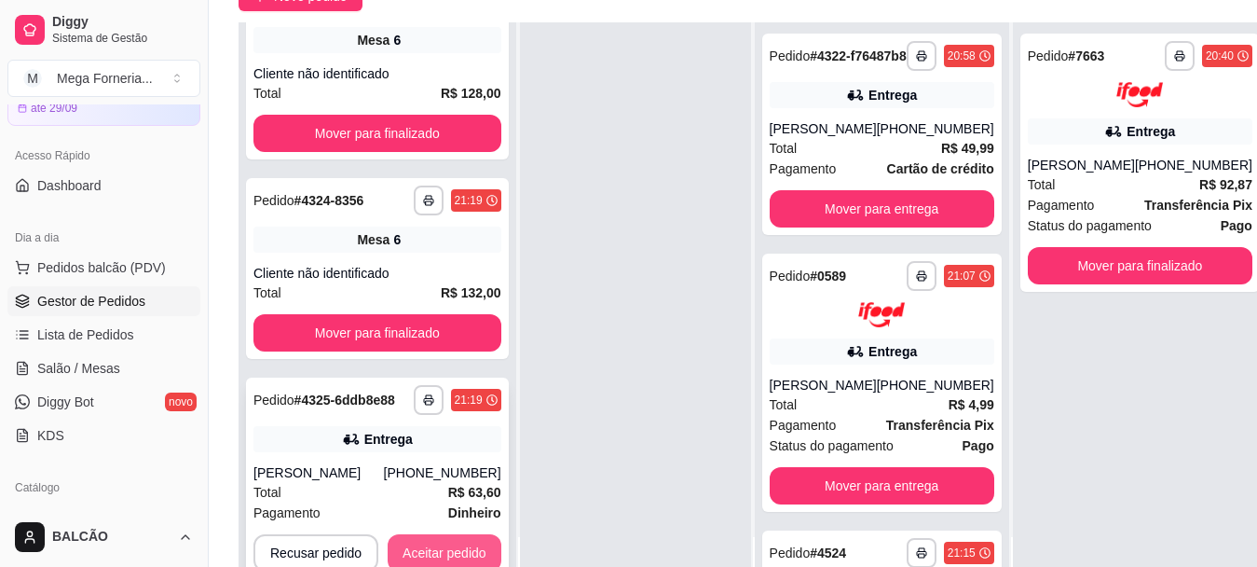
click at [456, 534] on button "Aceitar pedido" at bounding box center [445, 552] width 114 height 37
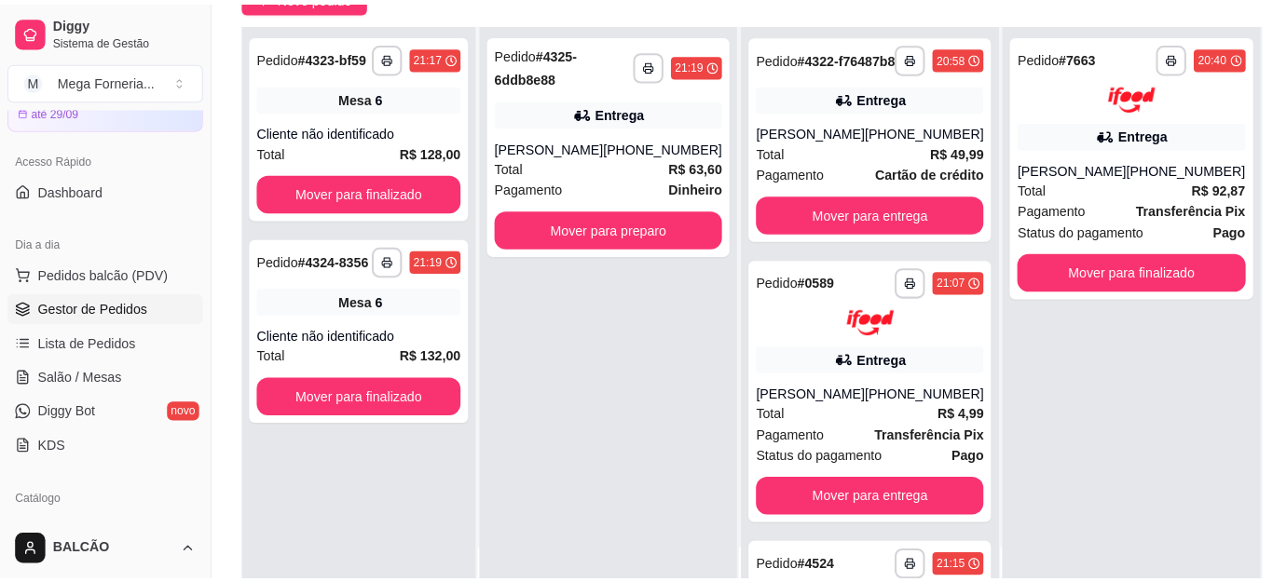
scroll to position [0, 0]
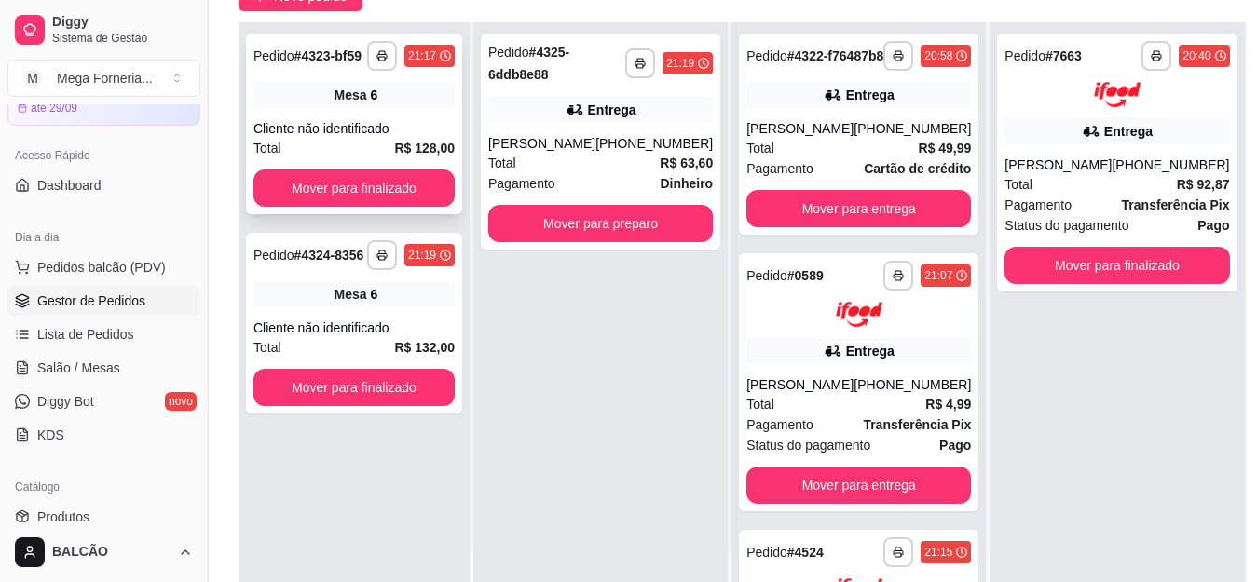
click at [365, 132] on div "Cliente não identificado" at bounding box center [353, 128] width 201 height 19
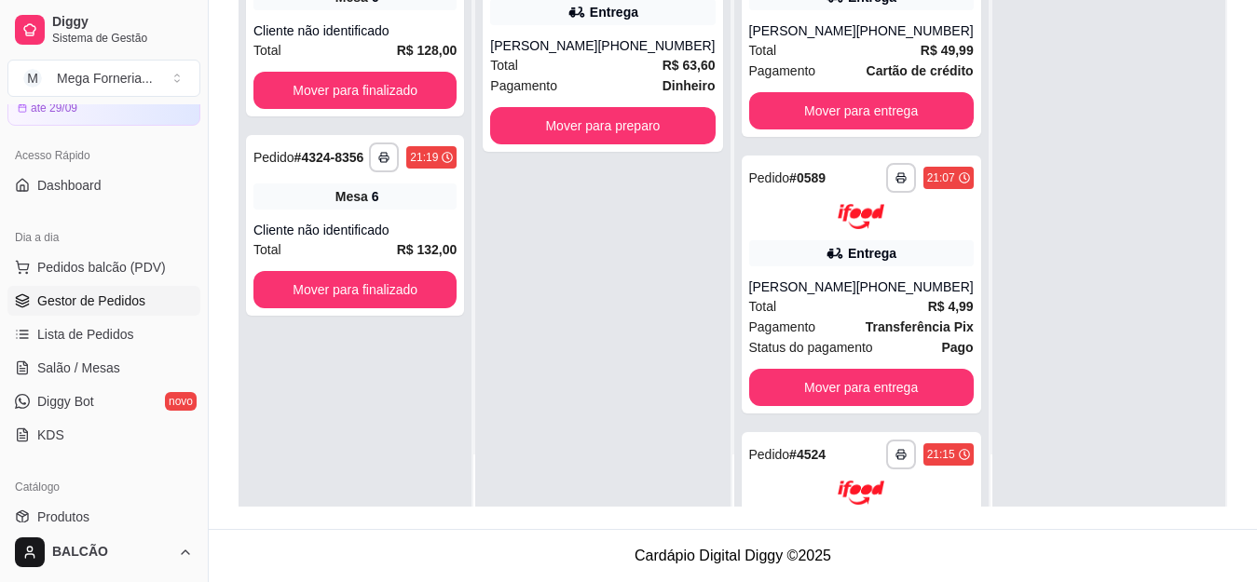
scroll to position [280, 0]
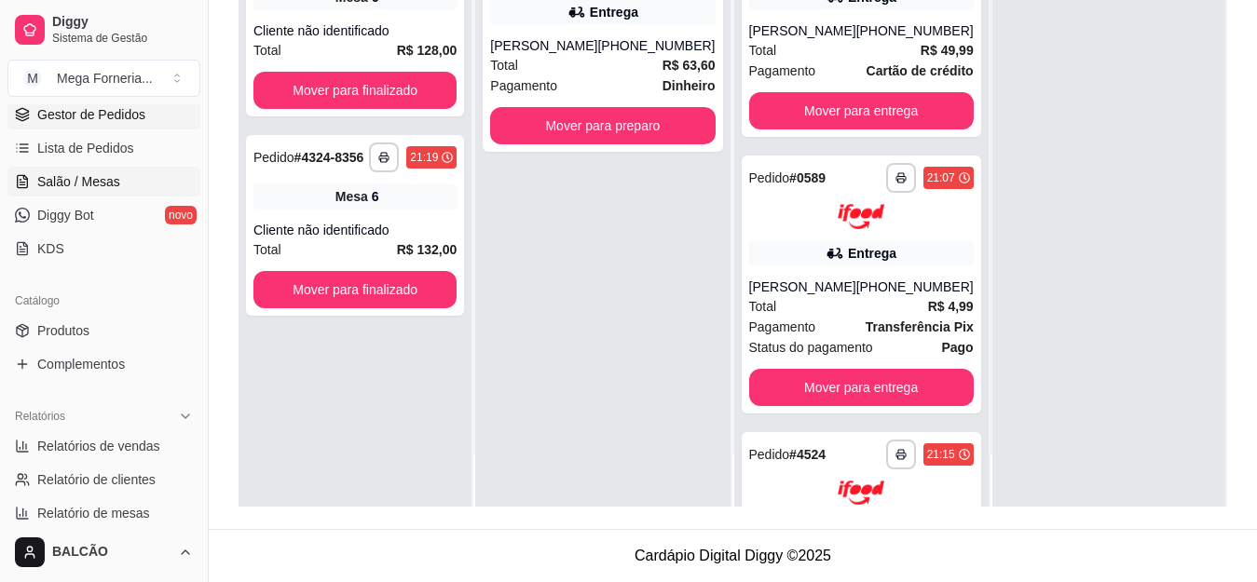
click at [78, 185] on span "Salão / Mesas" at bounding box center [78, 181] width 83 height 19
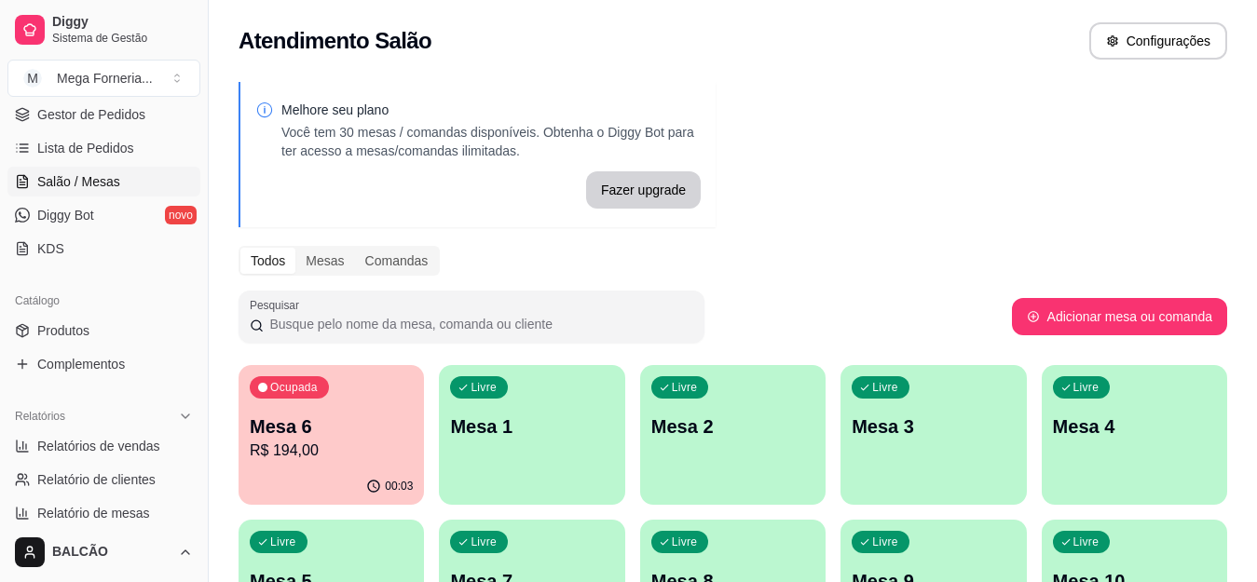
click at [301, 403] on div "Ocupada Mesa 6 R$ 194,00" at bounding box center [331, 416] width 185 height 103
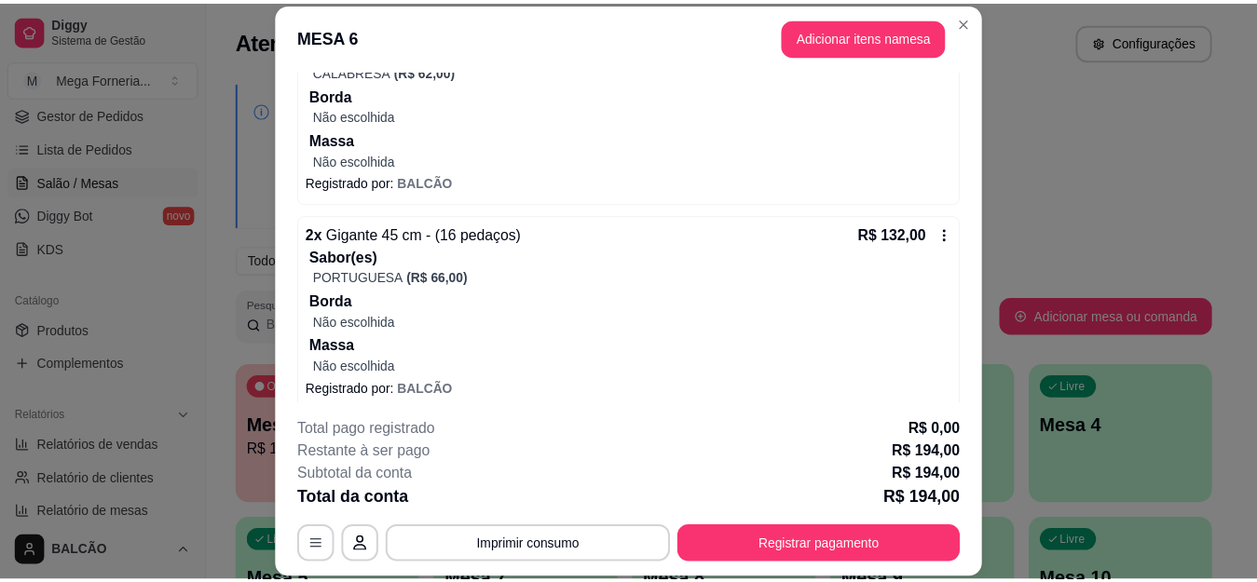
scroll to position [373, 0]
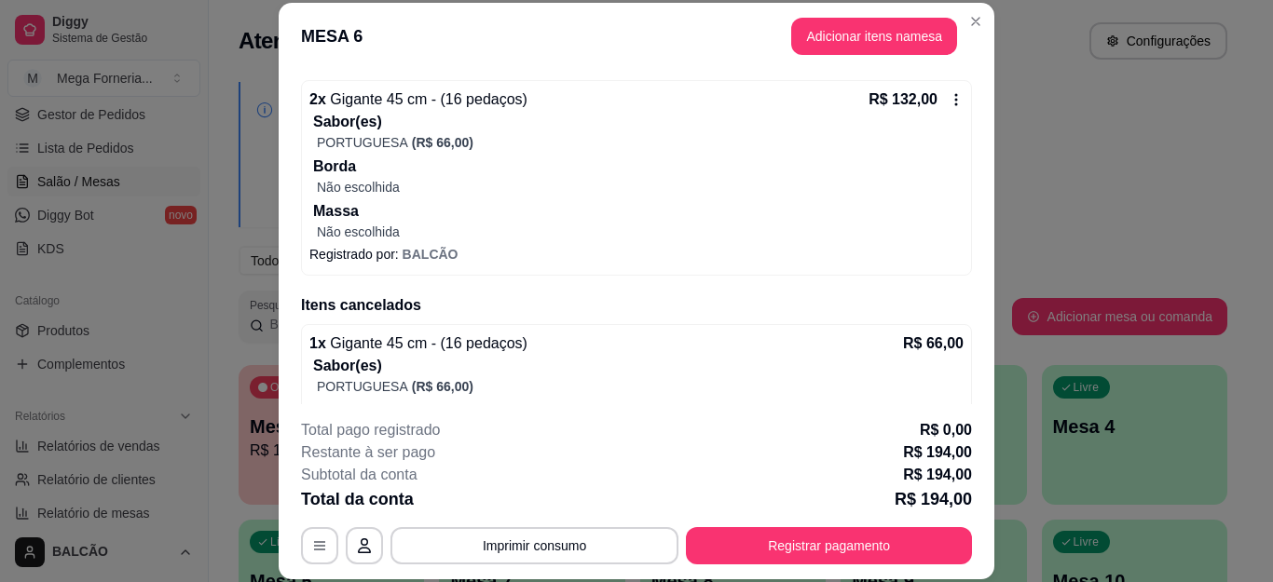
click at [533, 549] on button "Imprimir consumo" at bounding box center [534, 545] width 288 height 37
click at [555, 496] on button "IMPRESSORA" at bounding box center [532, 503] width 135 height 30
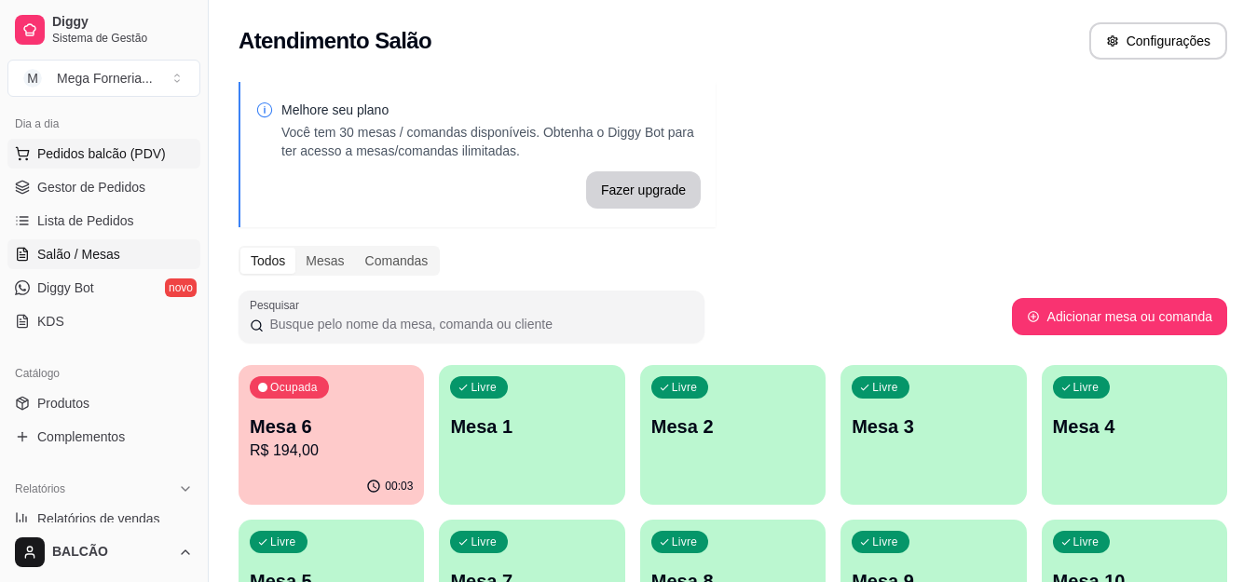
scroll to position [186, 0]
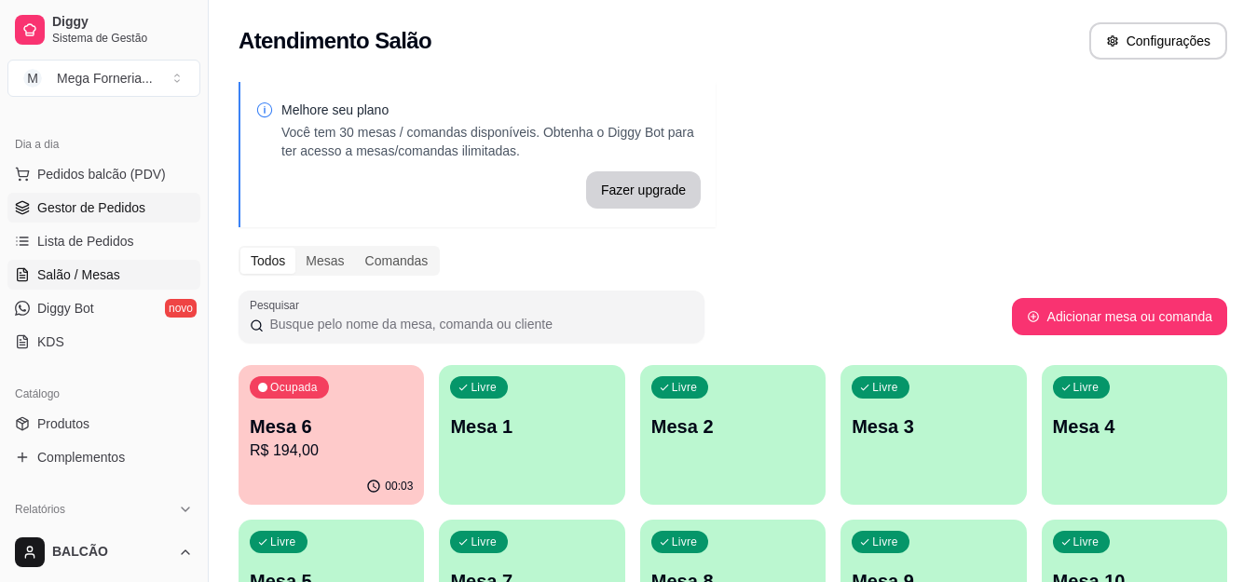
click at [94, 215] on span "Gestor de Pedidos" at bounding box center [91, 208] width 108 height 19
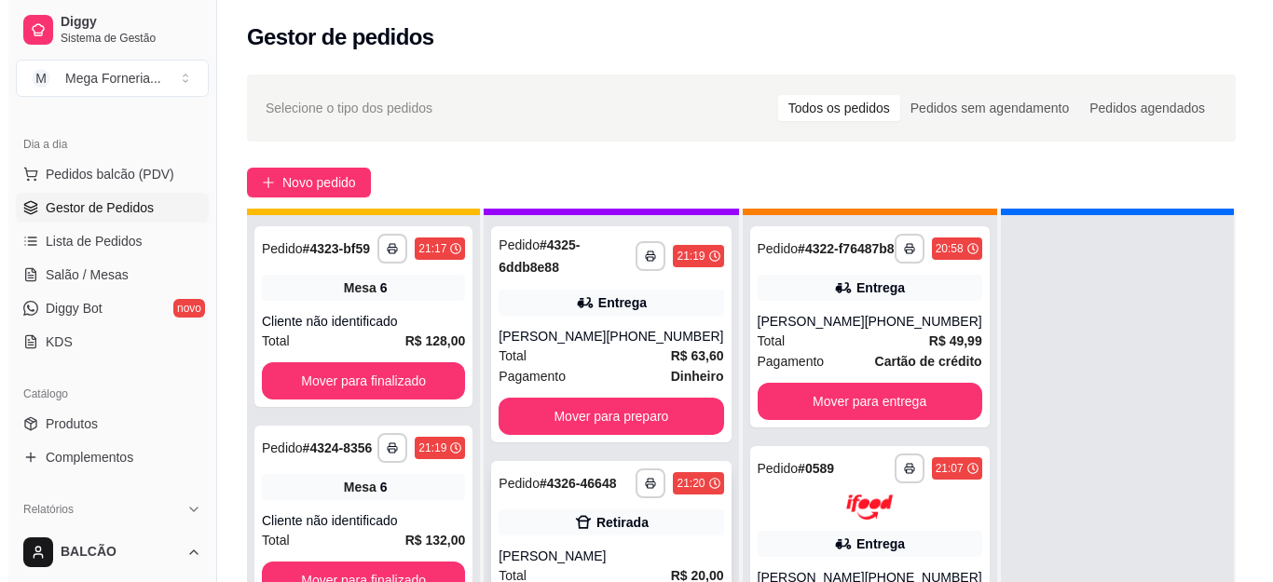
scroll to position [52, 0]
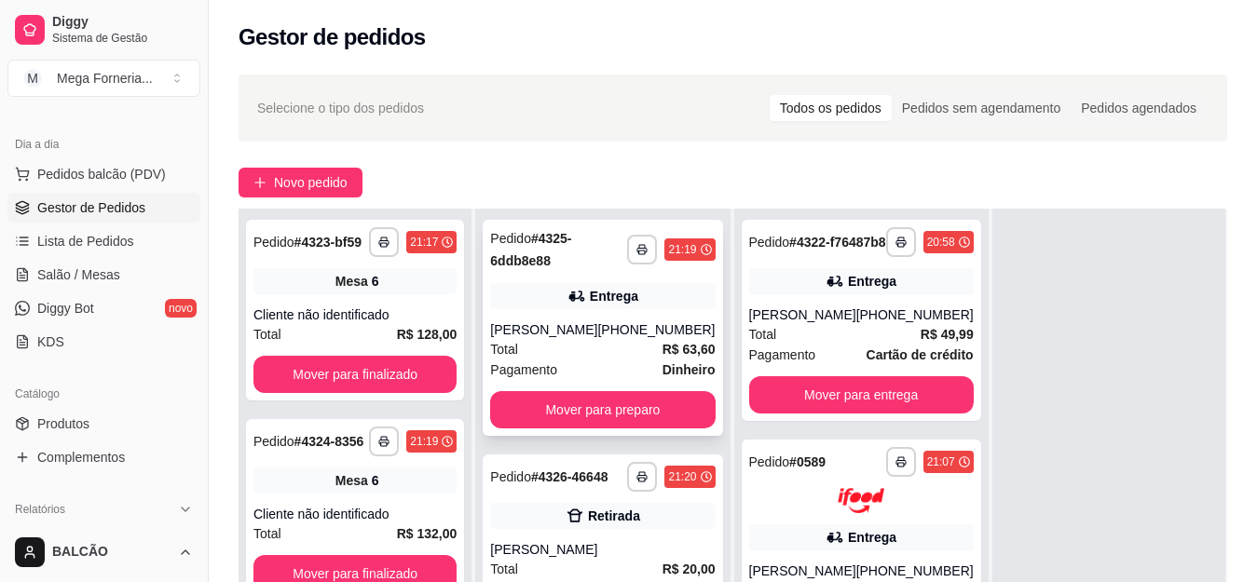
click at [574, 299] on icon at bounding box center [575, 296] width 13 height 11
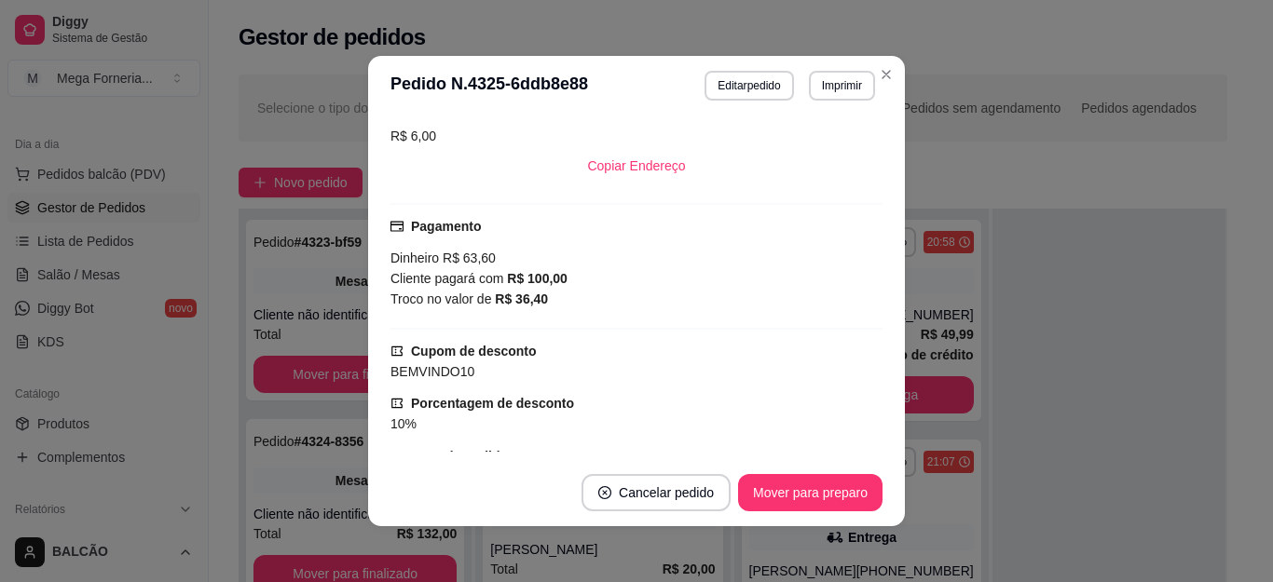
scroll to position [837, 0]
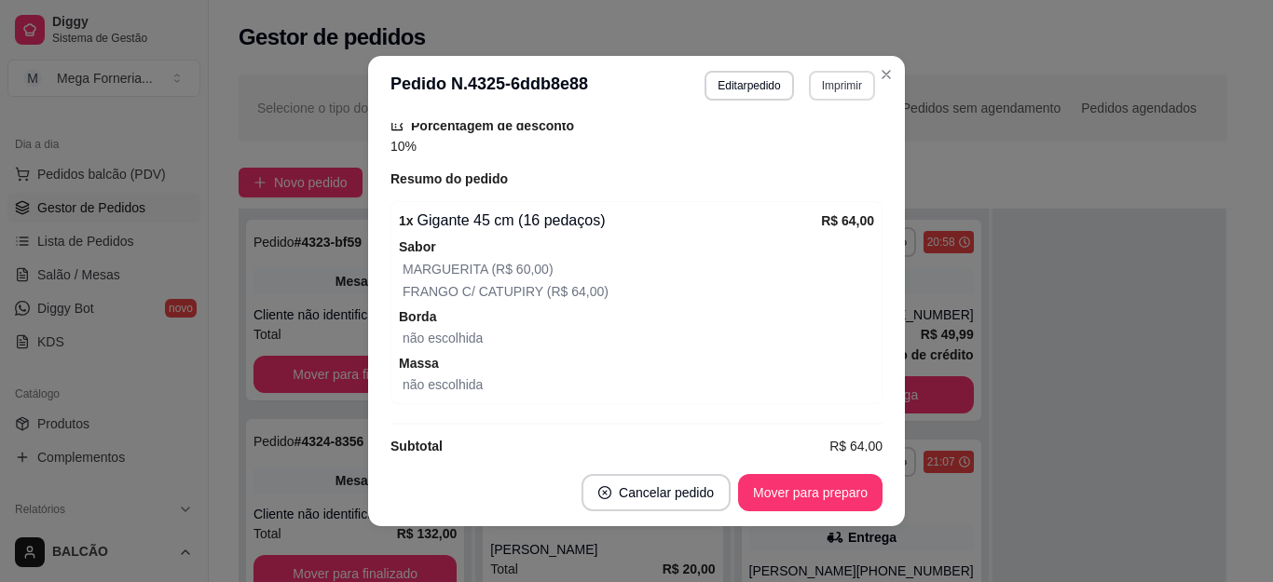
click at [835, 89] on button "Imprimir" at bounding box center [842, 86] width 66 height 30
click at [807, 146] on button "IMPRESSORA" at bounding box center [800, 151] width 135 height 30
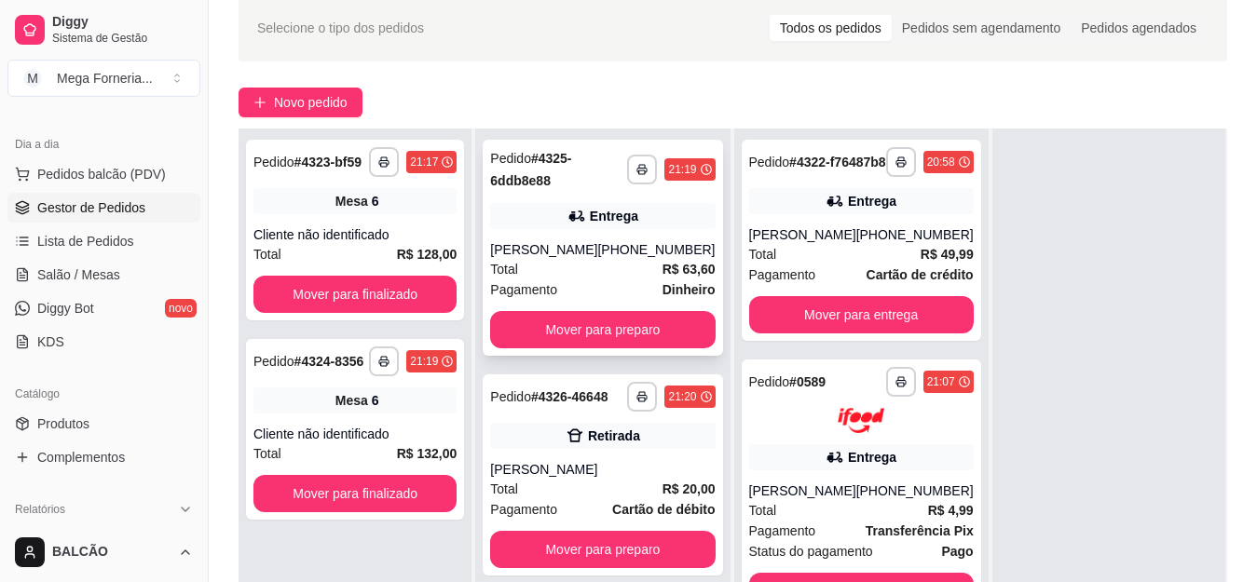
scroll to position [93, 0]
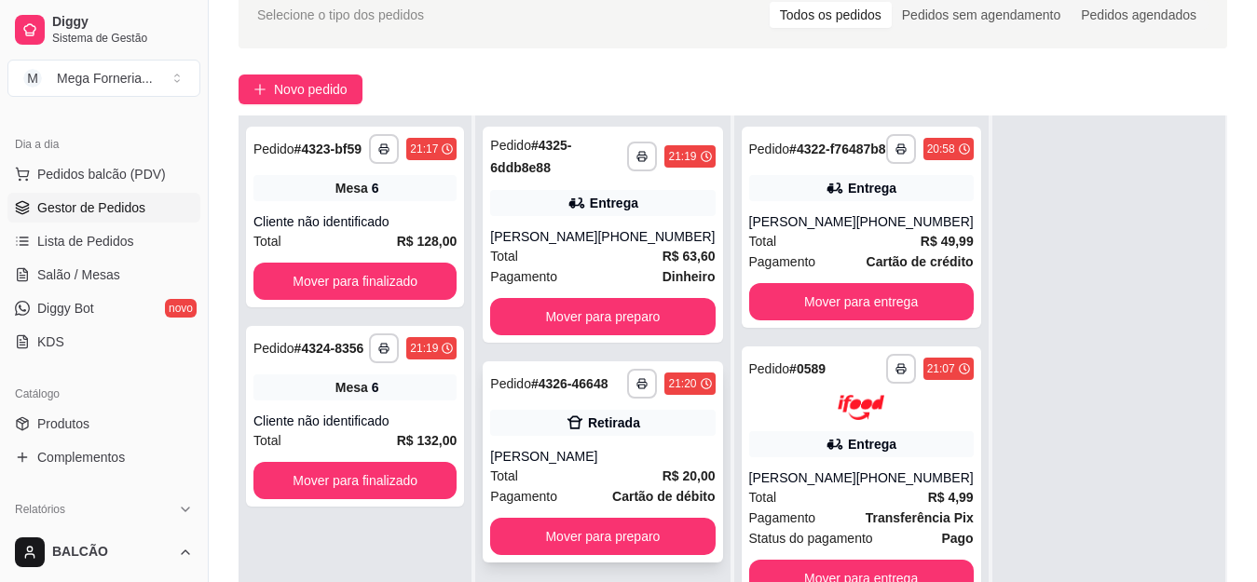
click at [610, 435] on div "Retirada" at bounding box center [602, 423] width 225 height 26
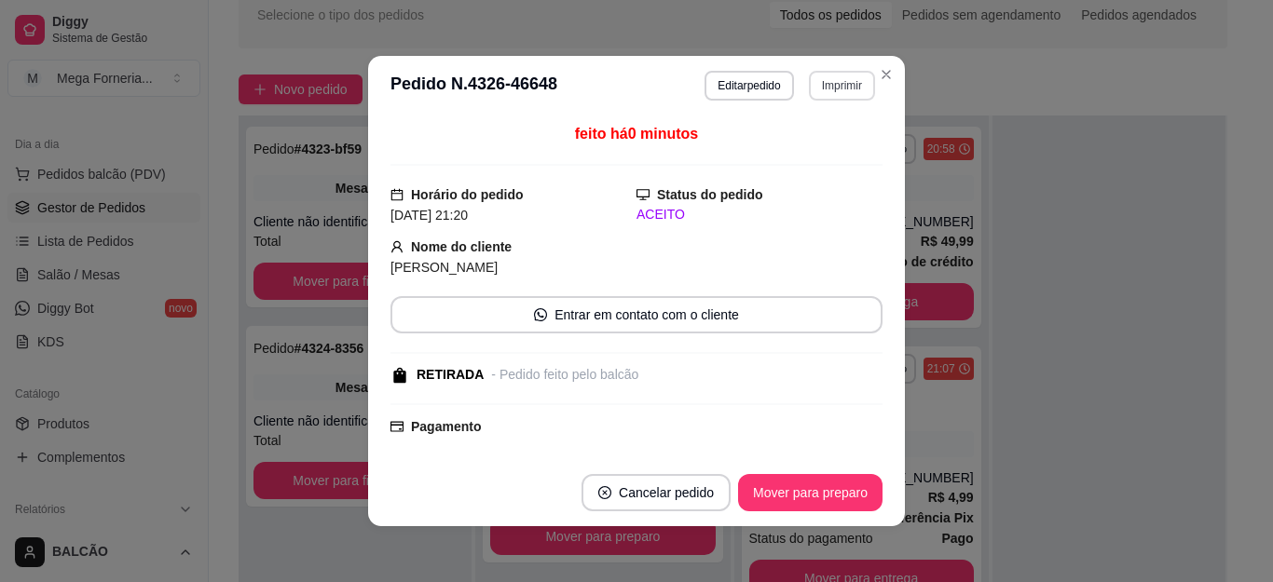
click at [822, 91] on button "Imprimir" at bounding box center [842, 86] width 66 height 30
click at [814, 139] on button "IMPRESSORA" at bounding box center [800, 151] width 135 height 30
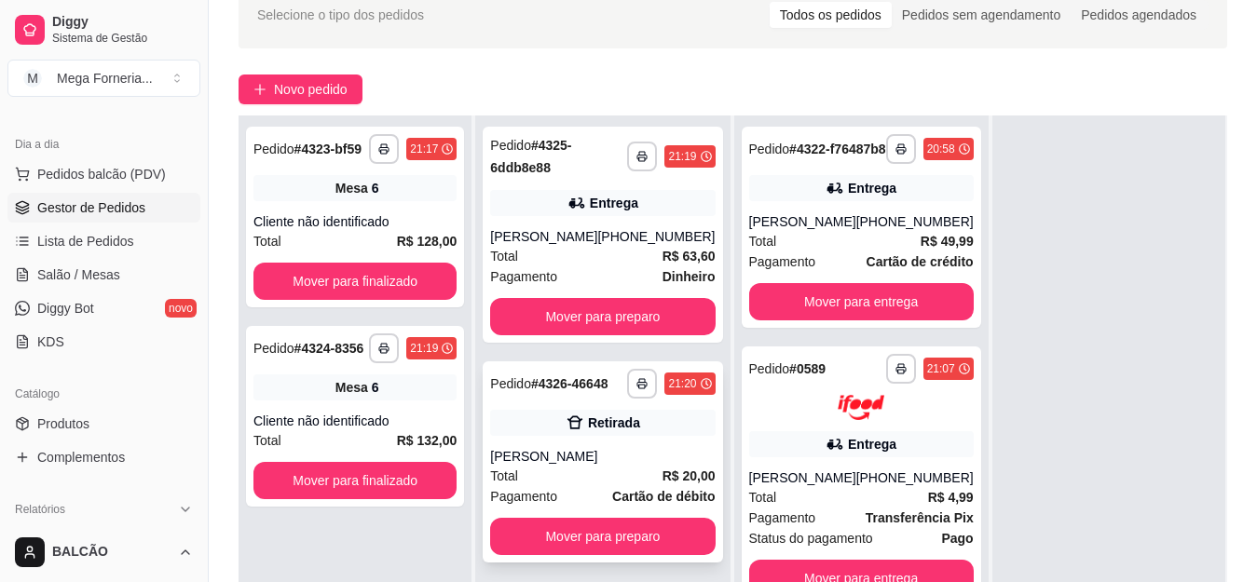
scroll to position [186, 0]
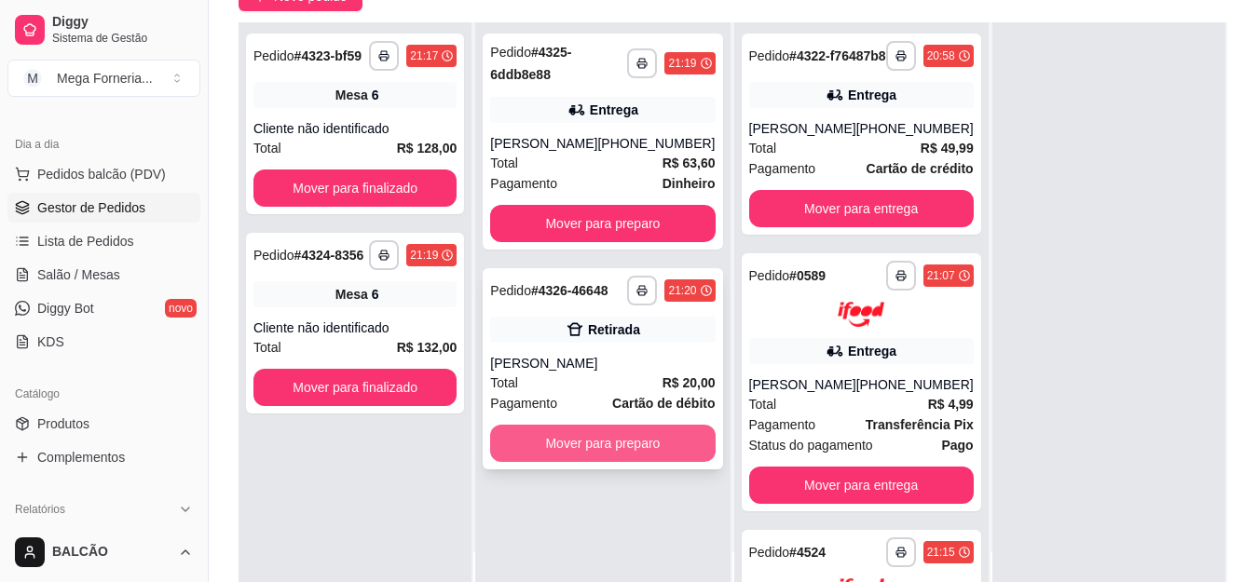
click at [570, 456] on button "Mover para preparo" at bounding box center [602, 443] width 225 height 37
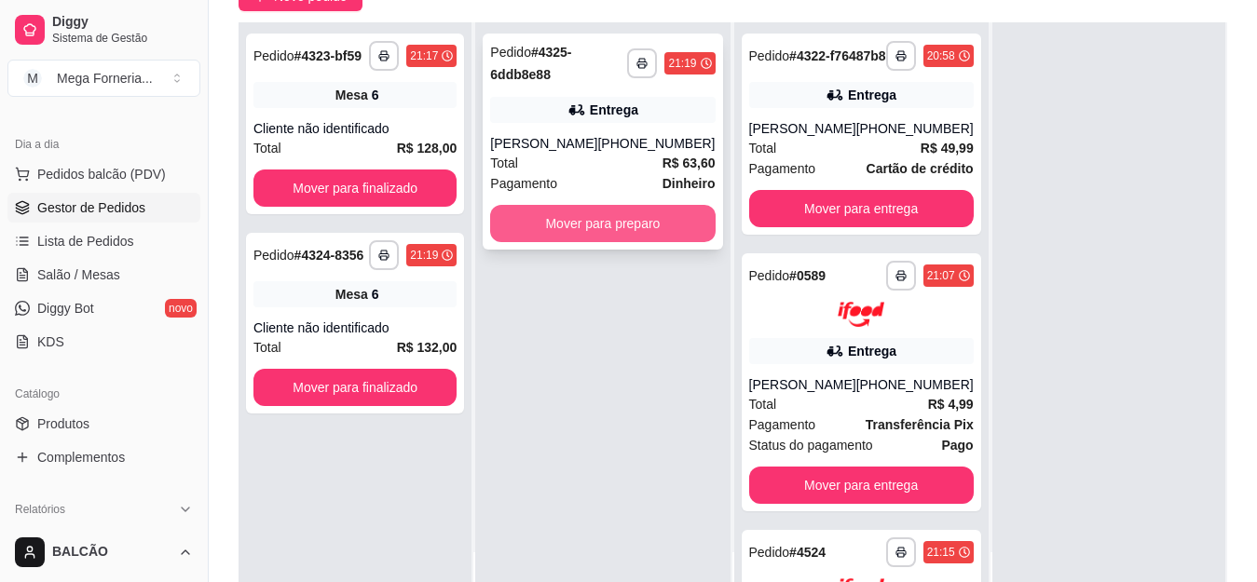
click at [615, 229] on button "Mover para preparo" at bounding box center [602, 223] width 225 height 37
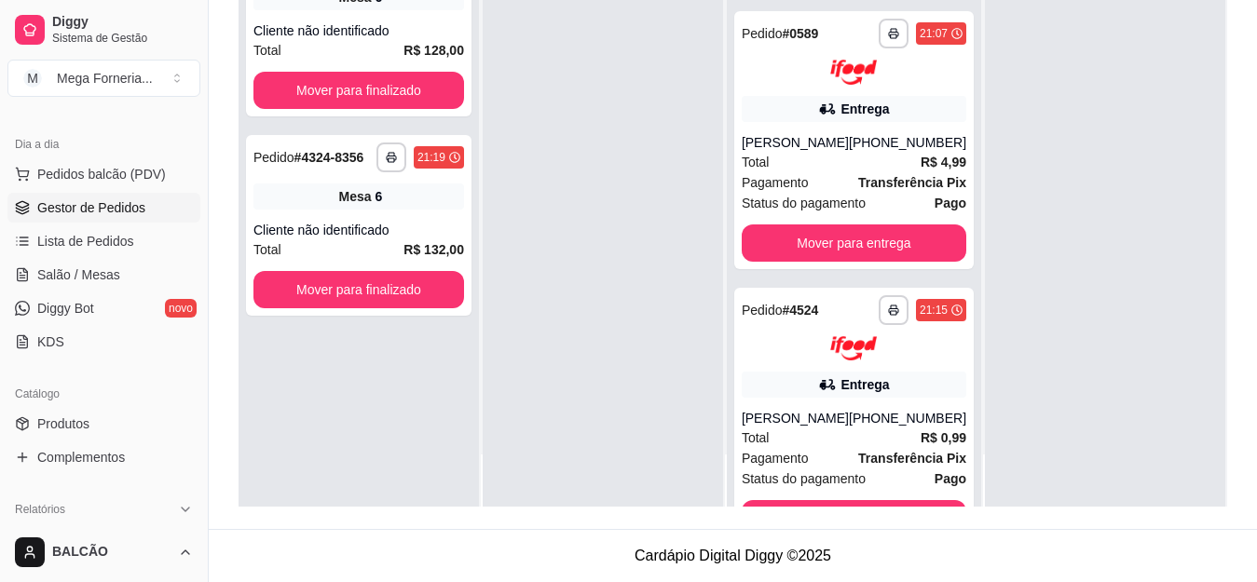
scroll to position [0, 0]
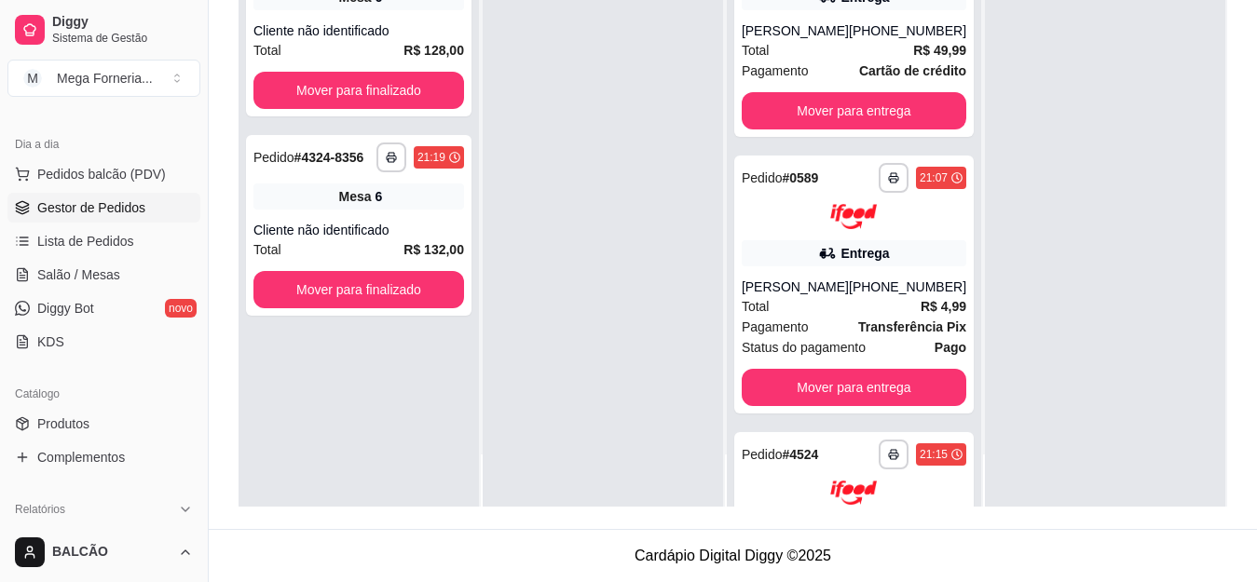
click at [591, 185] on div at bounding box center [603, 216] width 240 height 582
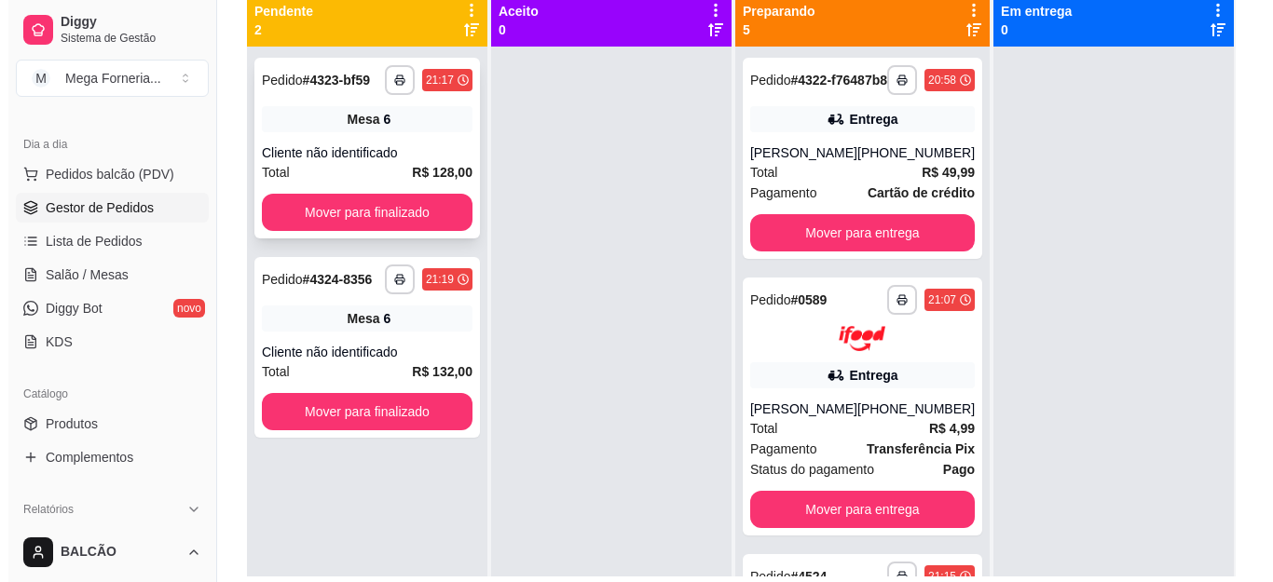
scroll to position [98, 0]
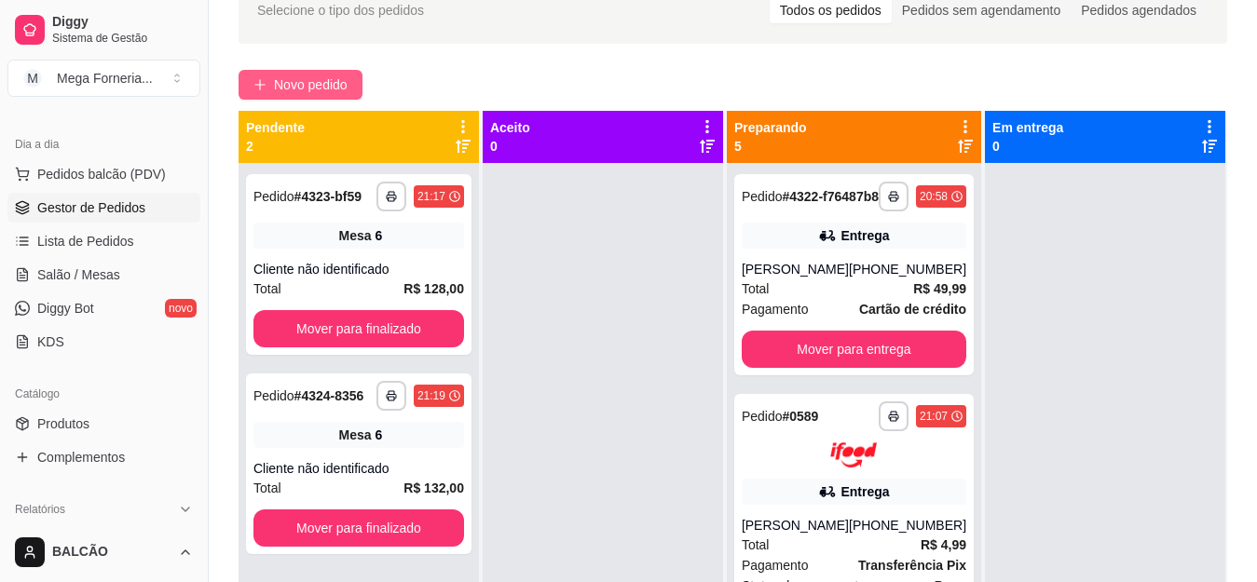
click at [310, 89] on span "Novo pedido" at bounding box center [311, 85] width 74 height 21
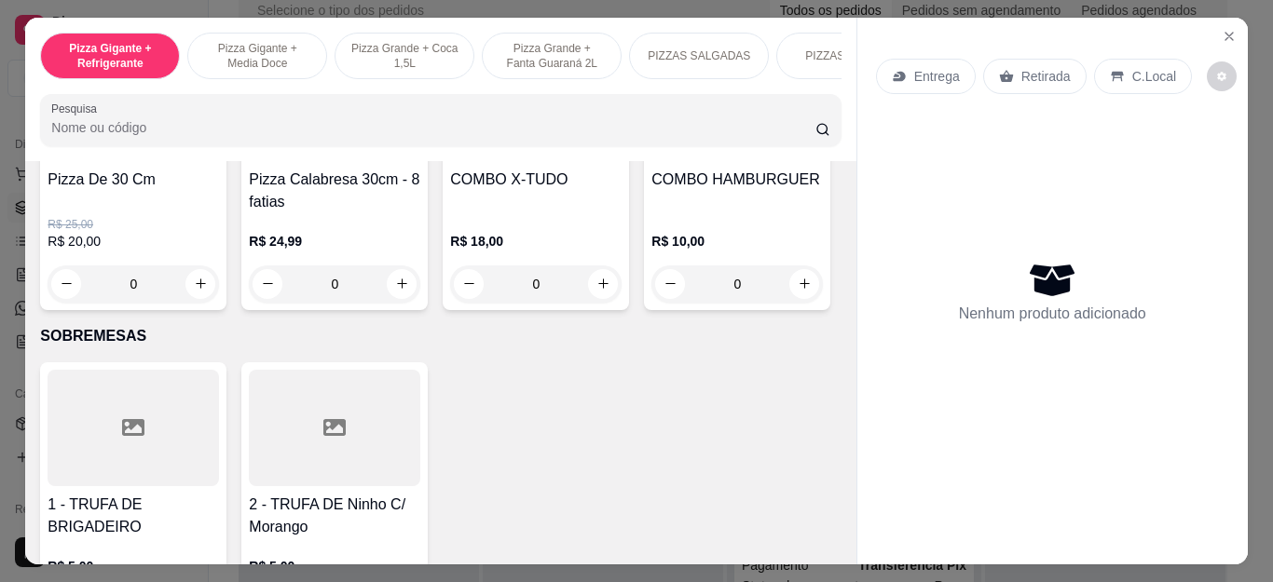
scroll to position [1957, 0]
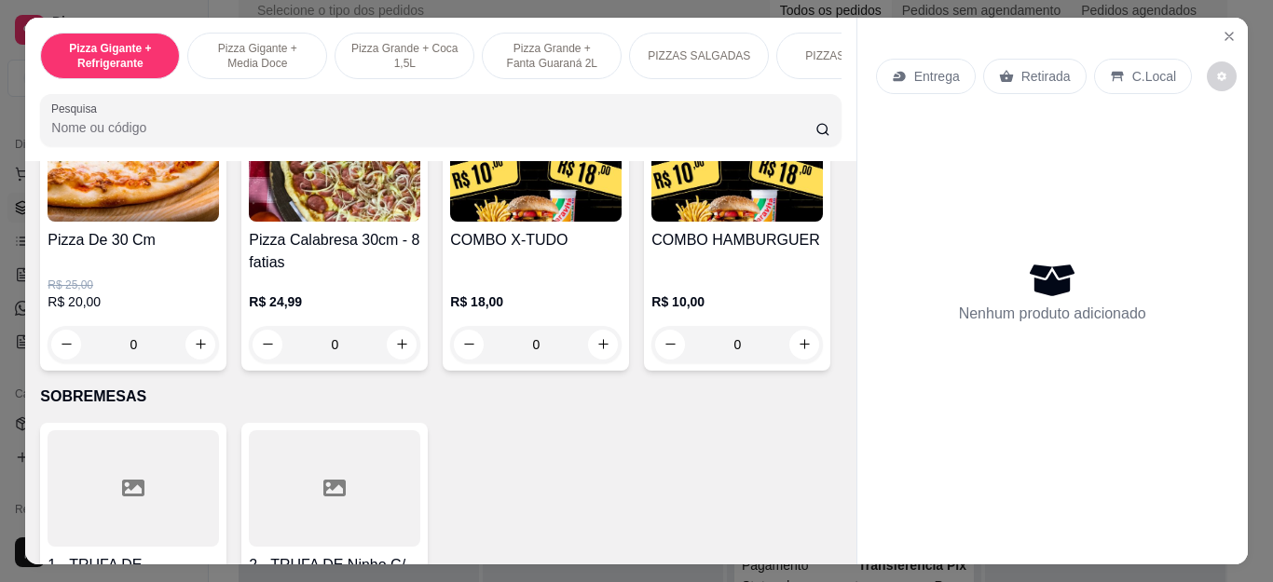
click at [600, 349] on div "0" at bounding box center [535, 344] width 171 height 37
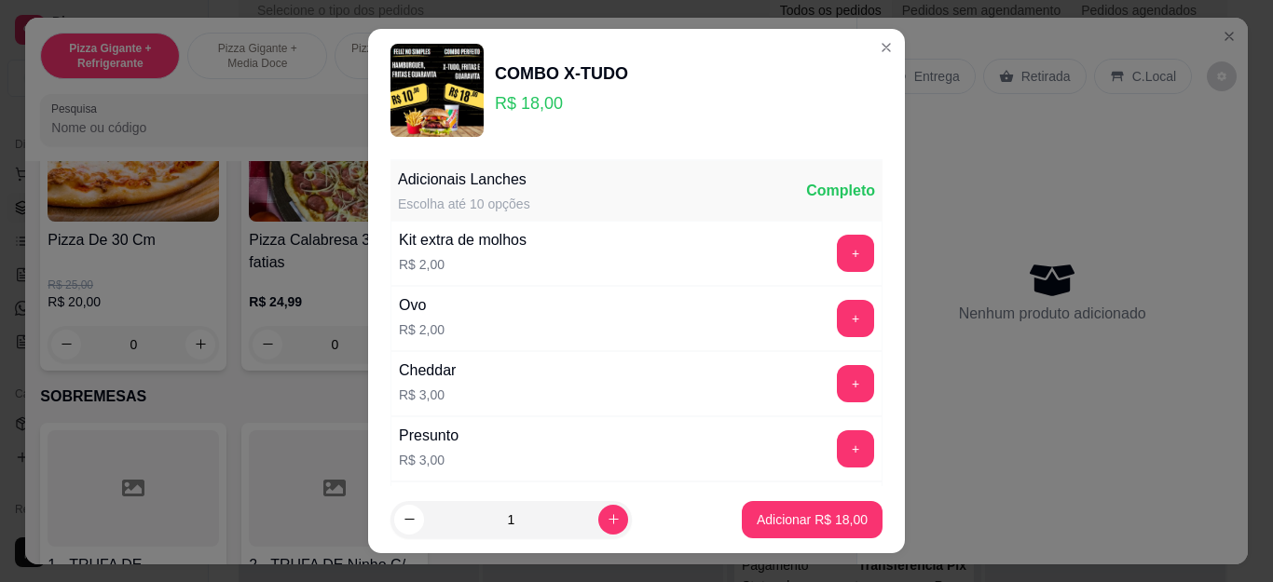
click at [783, 486] on footer "1 Adicionar R$ 18,00" at bounding box center [636, 519] width 537 height 67
click at [787, 514] on p "Adicionar R$ 18,00" at bounding box center [812, 520] width 111 height 19
type input "1"
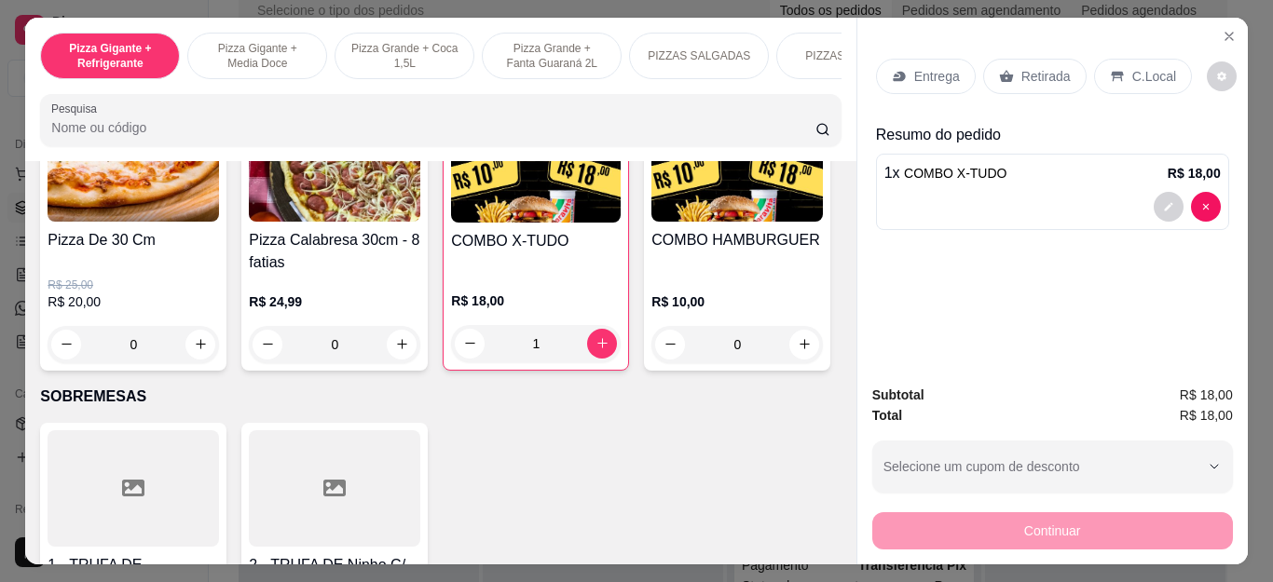
click at [942, 77] on p "Entrega" at bounding box center [937, 76] width 46 height 19
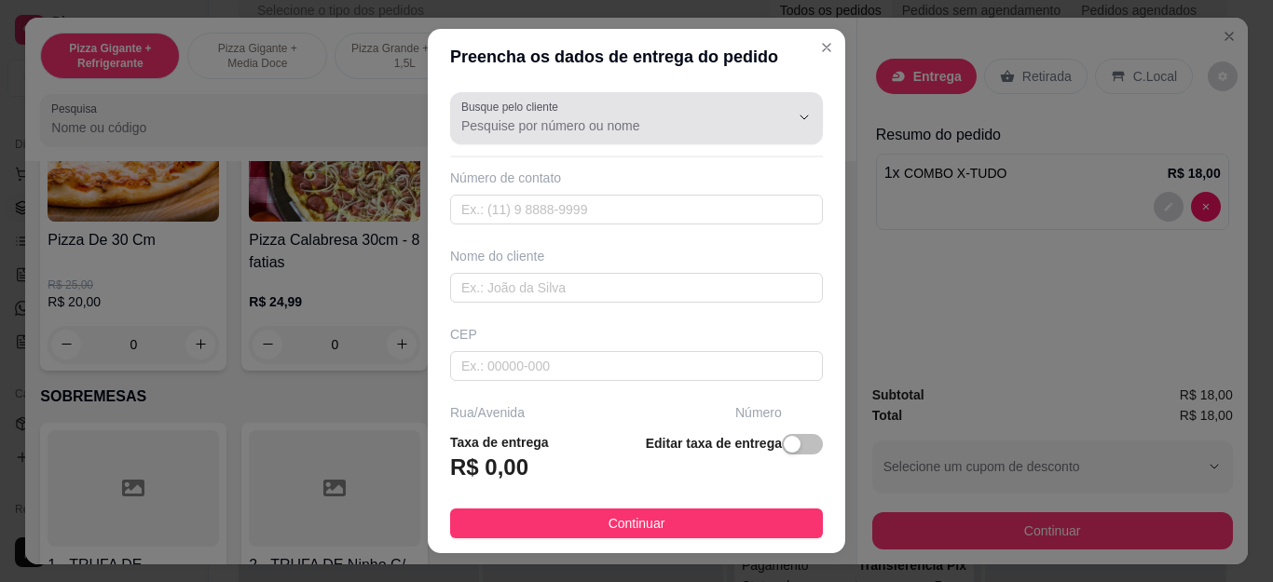
click at [541, 139] on div "Busque pelo cliente" at bounding box center [636, 118] width 373 height 52
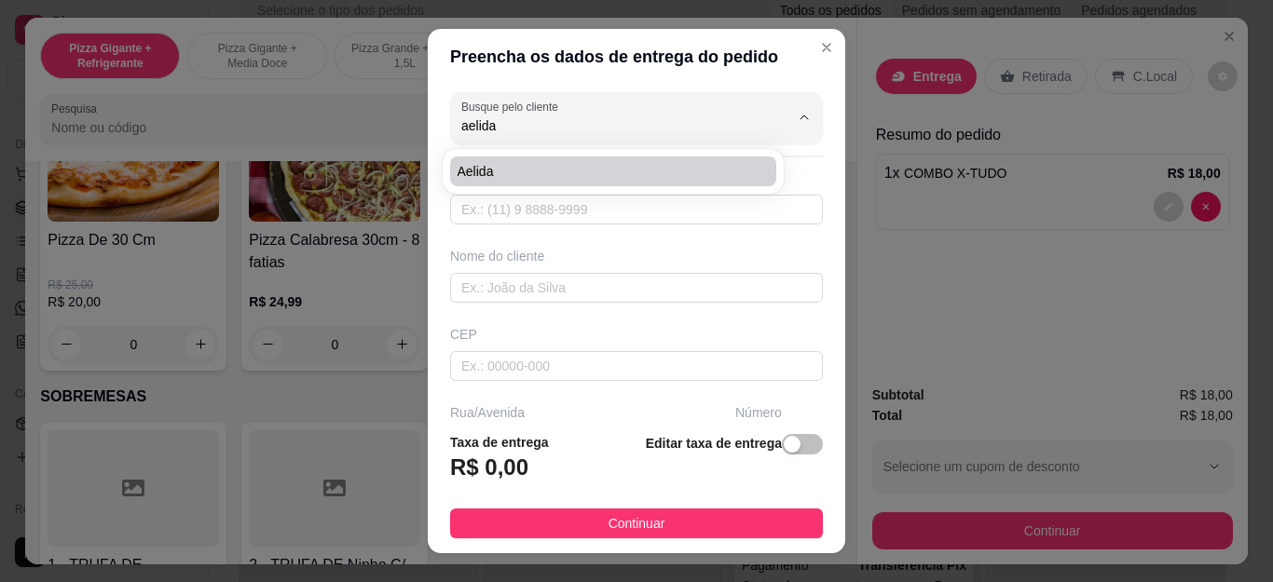
click at [540, 189] on div "Aelida" at bounding box center [613, 171] width 334 height 37
click at [556, 180] on span "Aelida" at bounding box center [604, 171] width 293 height 19
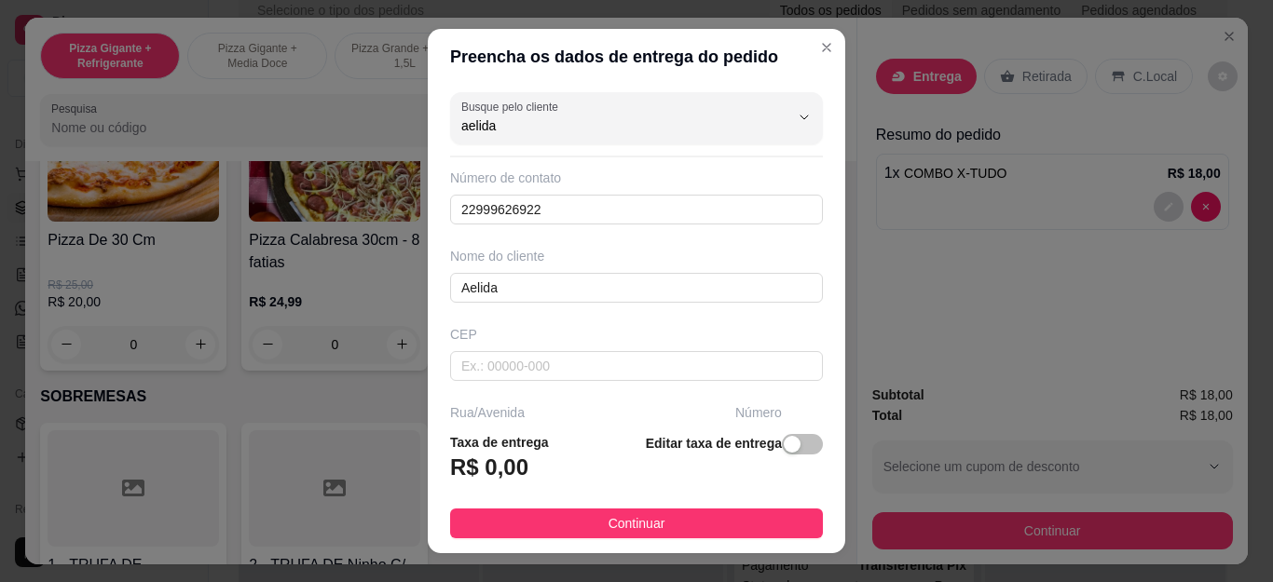
type input "Aelida"
type input "22999626922"
type input "Aelida"
type input "Cabo Frio"
type input "Casa"
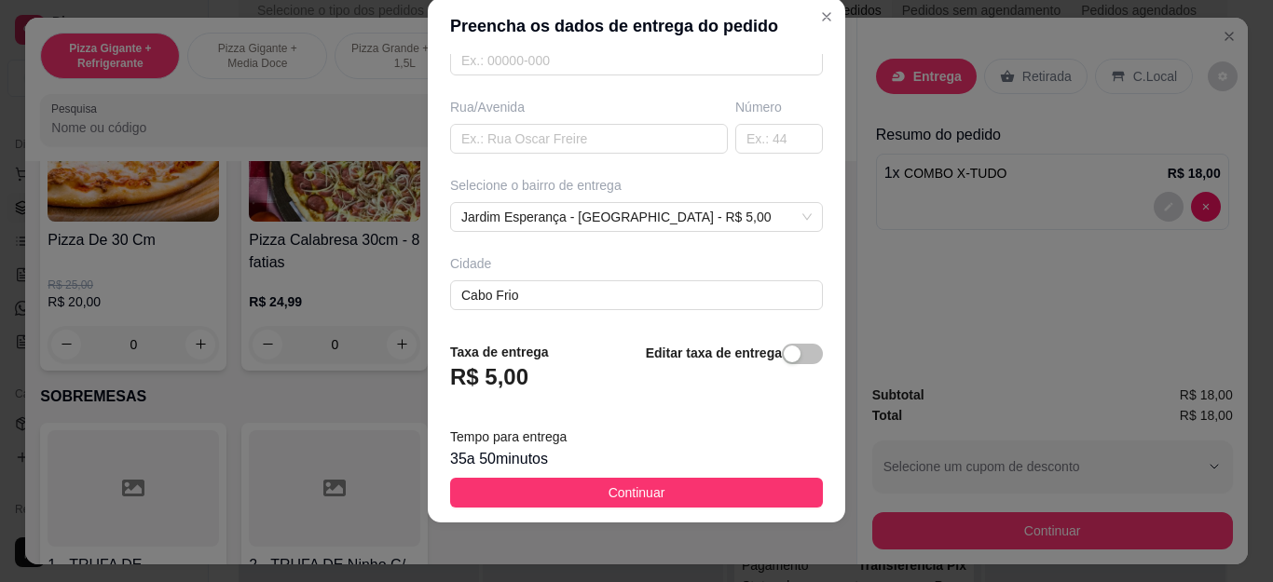
scroll to position [295, 0]
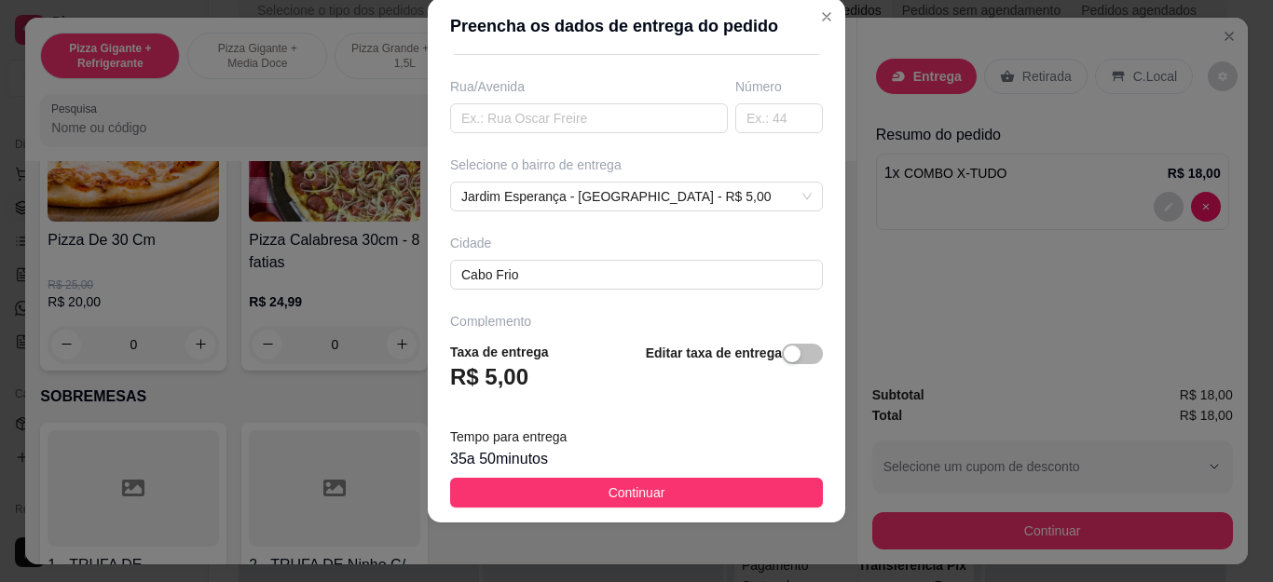
click at [623, 508] on footer "Taxa de entrega R$ 5,00 Editar taxa de entrega Tempo para entrega 35 a 50 minut…" at bounding box center [637, 425] width 418 height 196
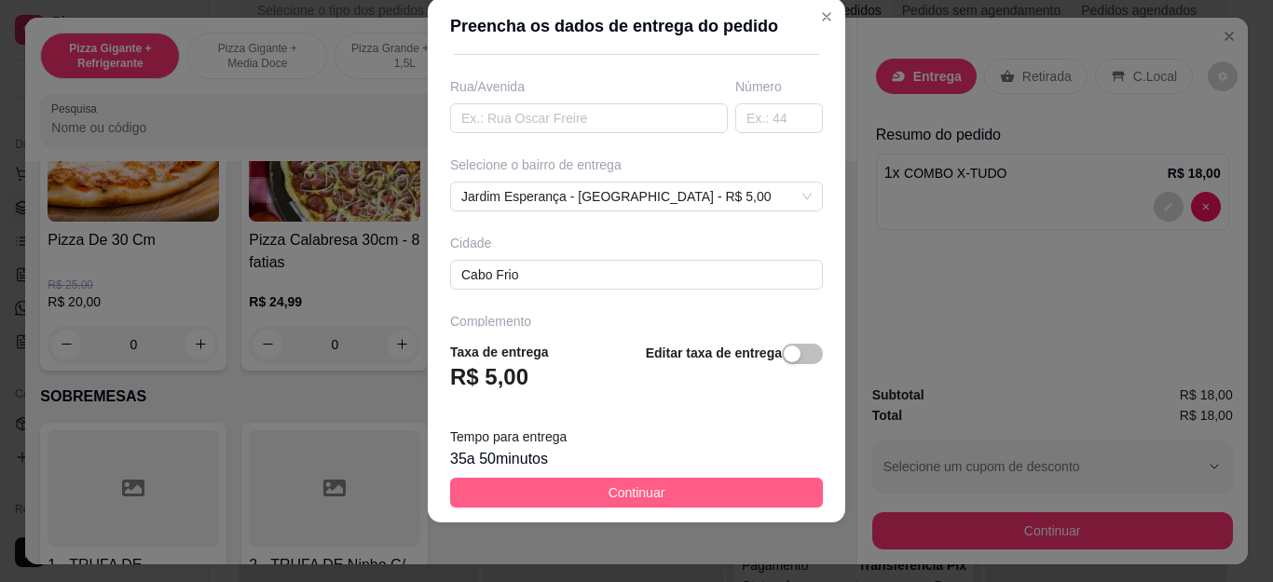
click at [622, 504] on button "Continuar" at bounding box center [636, 493] width 373 height 30
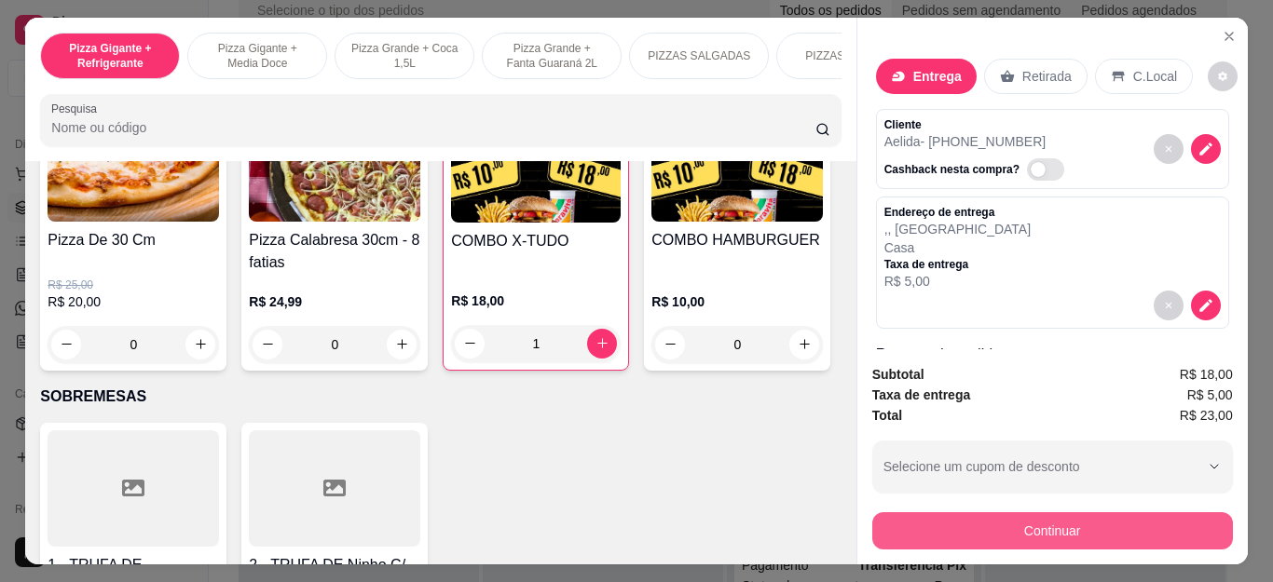
click at [942, 531] on button "Continuar" at bounding box center [1052, 531] width 361 height 37
click at [624, 234] on icon at bounding box center [636, 224] width 25 height 19
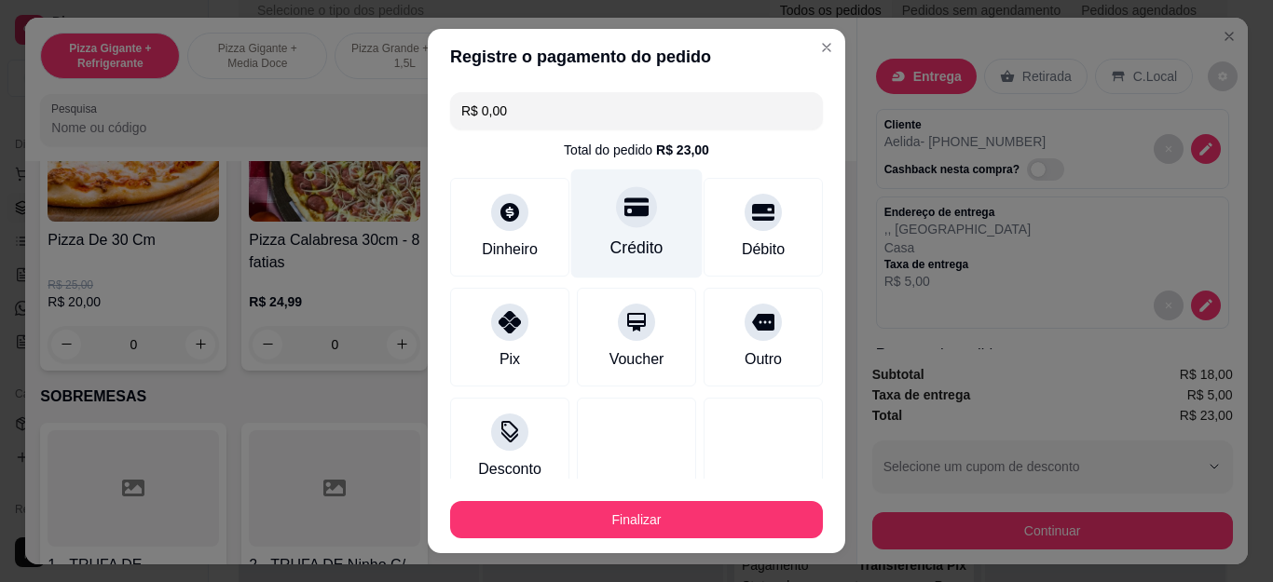
type input "R$ 0,00"
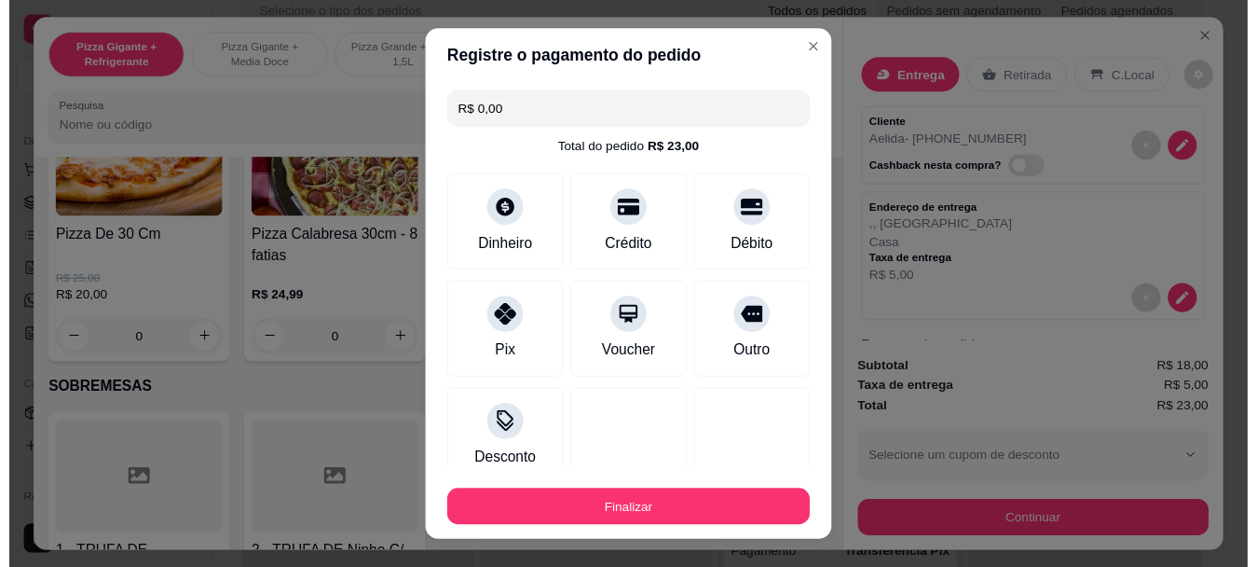
scroll to position [122, 0]
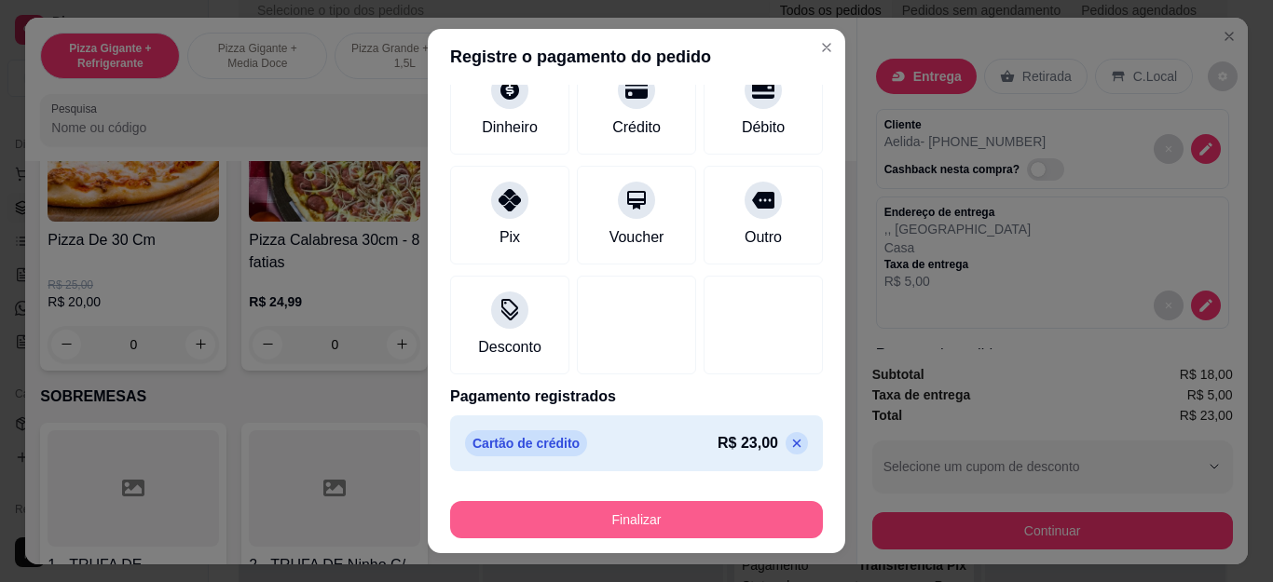
click at [632, 531] on button "Finalizar" at bounding box center [636, 519] width 373 height 37
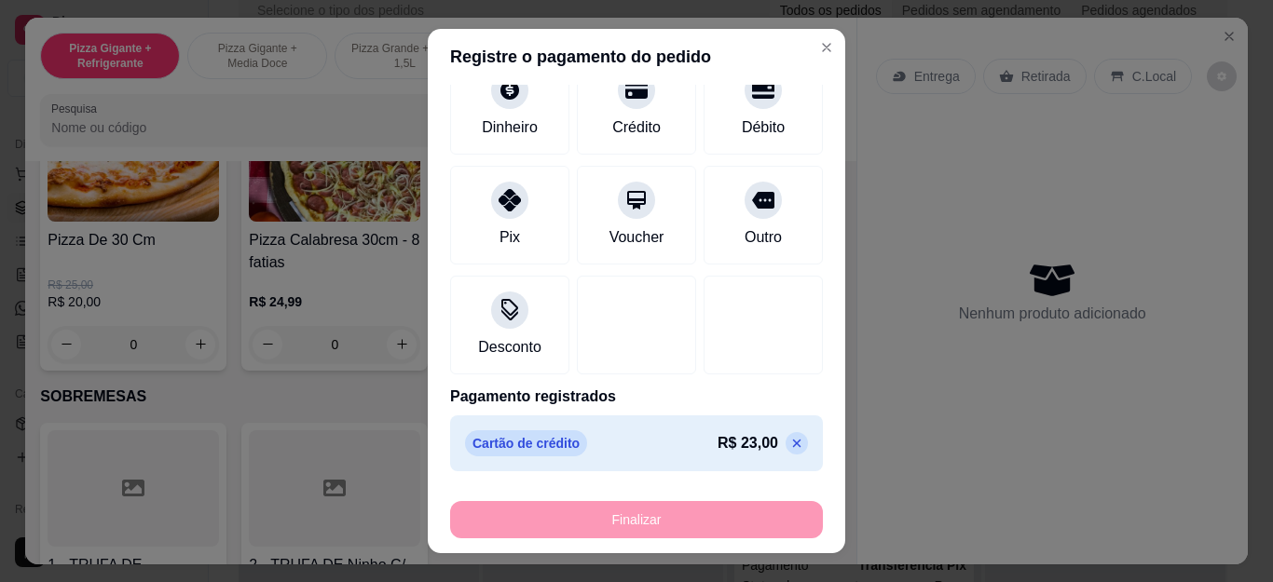
type input "0"
type input "-R$ 23,00"
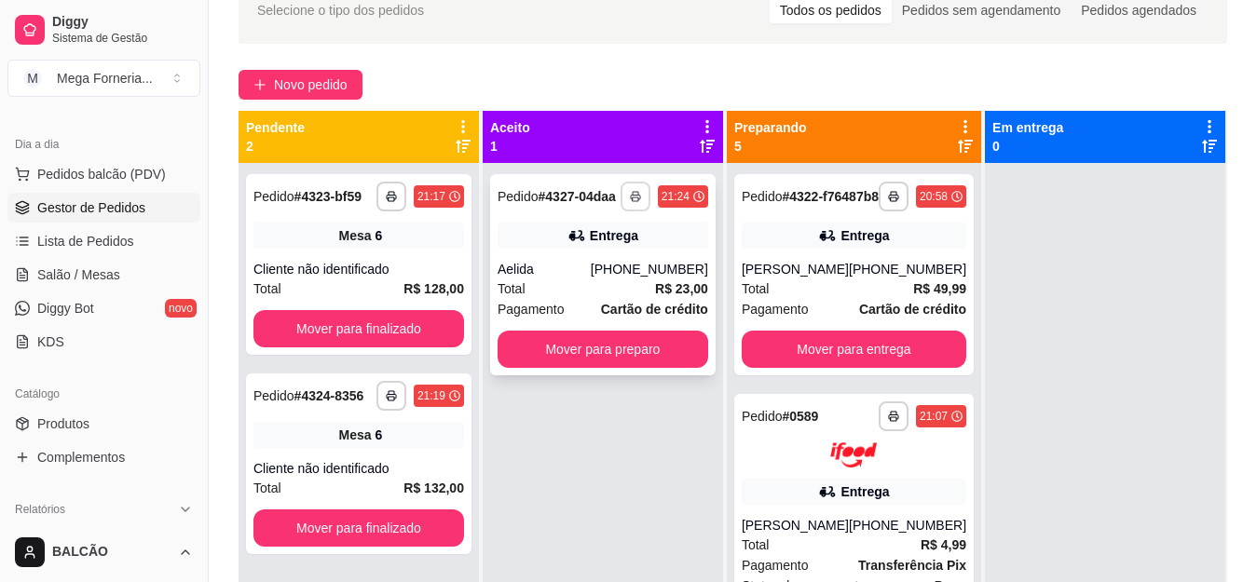
click at [633, 195] on button "button" at bounding box center [636, 197] width 30 height 30
click at [621, 263] on button "IMPRESSORA" at bounding box center [578, 269] width 135 height 30
click at [627, 362] on button "Mover para preparo" at bounding box center [603, 349] width 211 height 37
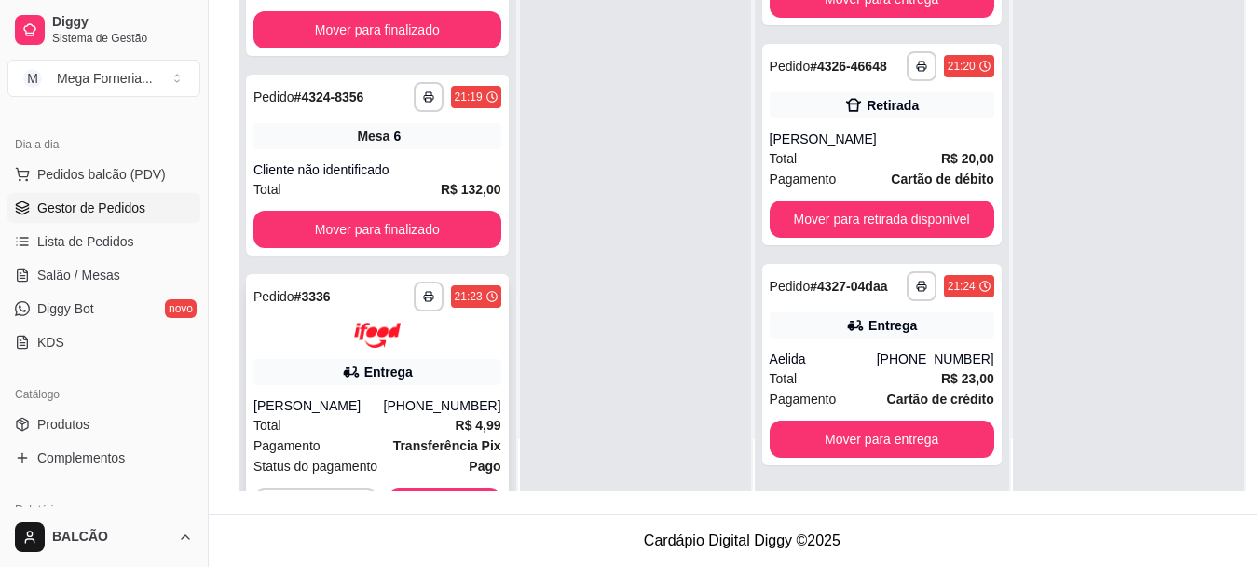
scroll to position [112, 0]
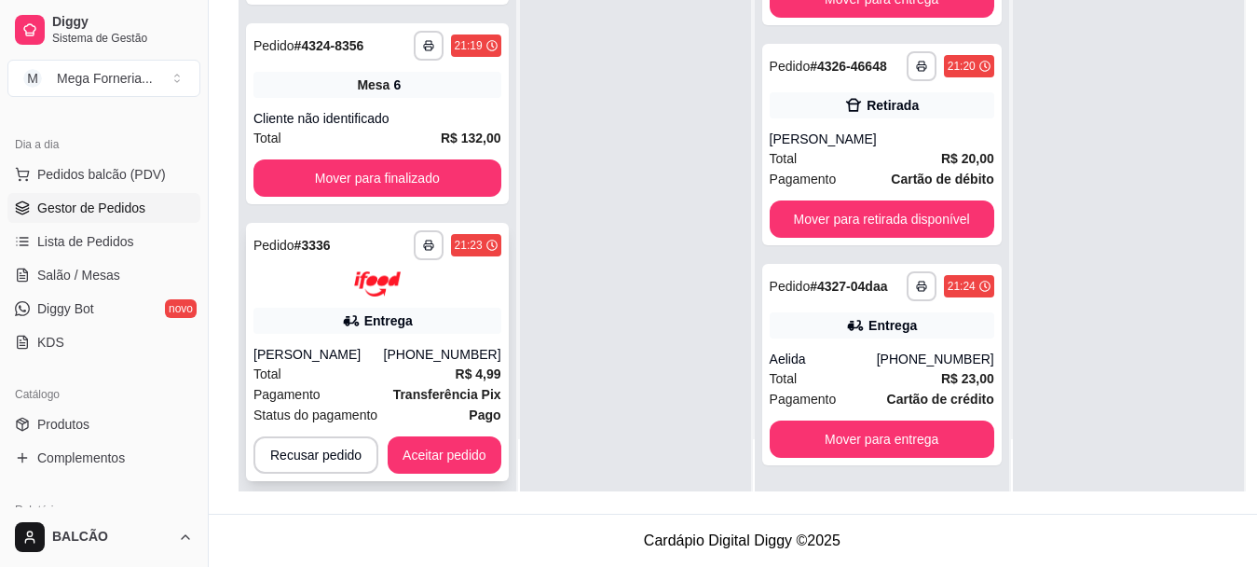
click at [363, 322] on div "**********" at bounding box center [377, 352] width 263 height 258
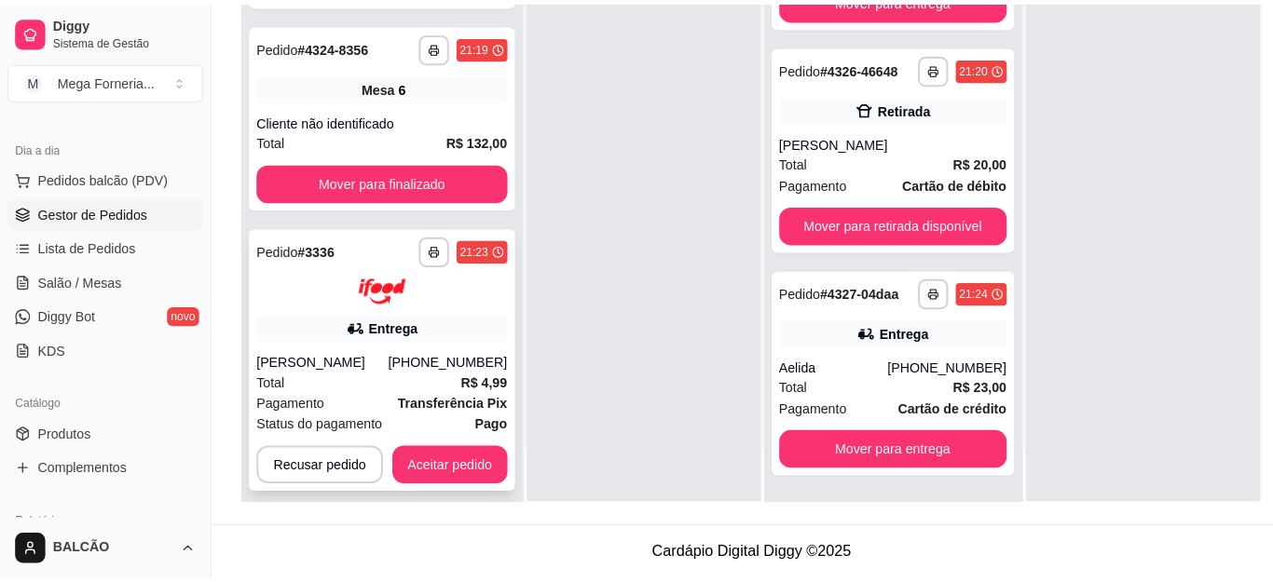
scroll to position [284, 0]
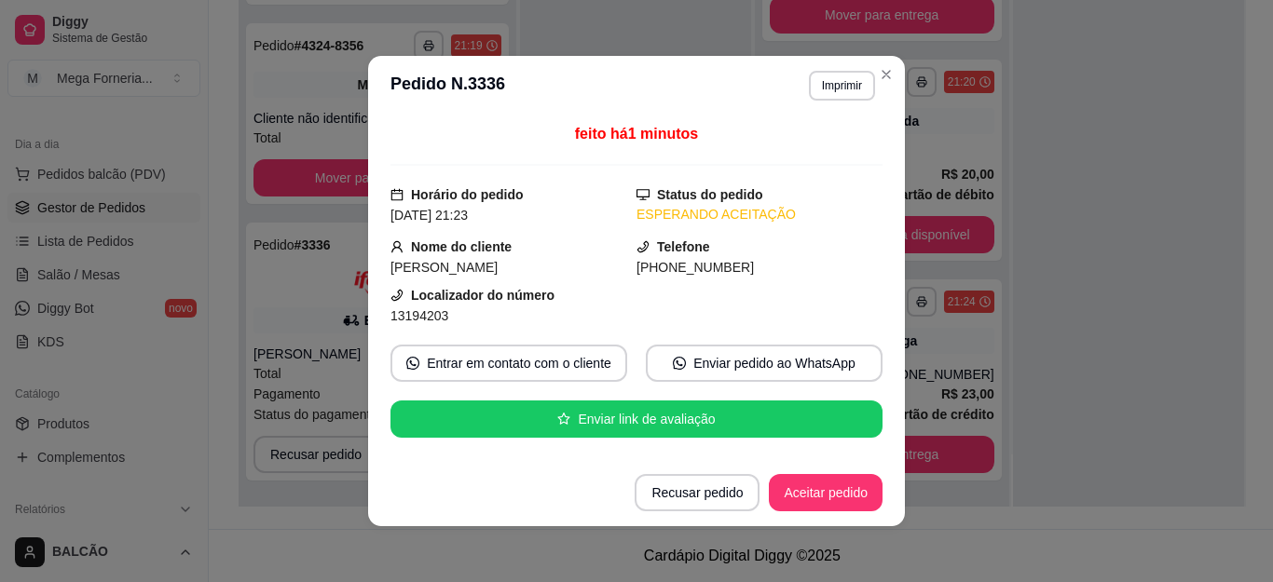
click at [827, 68] on header "**********" at bounding box center [636, 86] width 537 height 60
click at [837, 81] on button "Imprimir" at bounding box center [842, 85] width 64 height 29
click at [824, 144] on button "IMPRESSORA" at bounding box center [801, 151] width 135 height 30
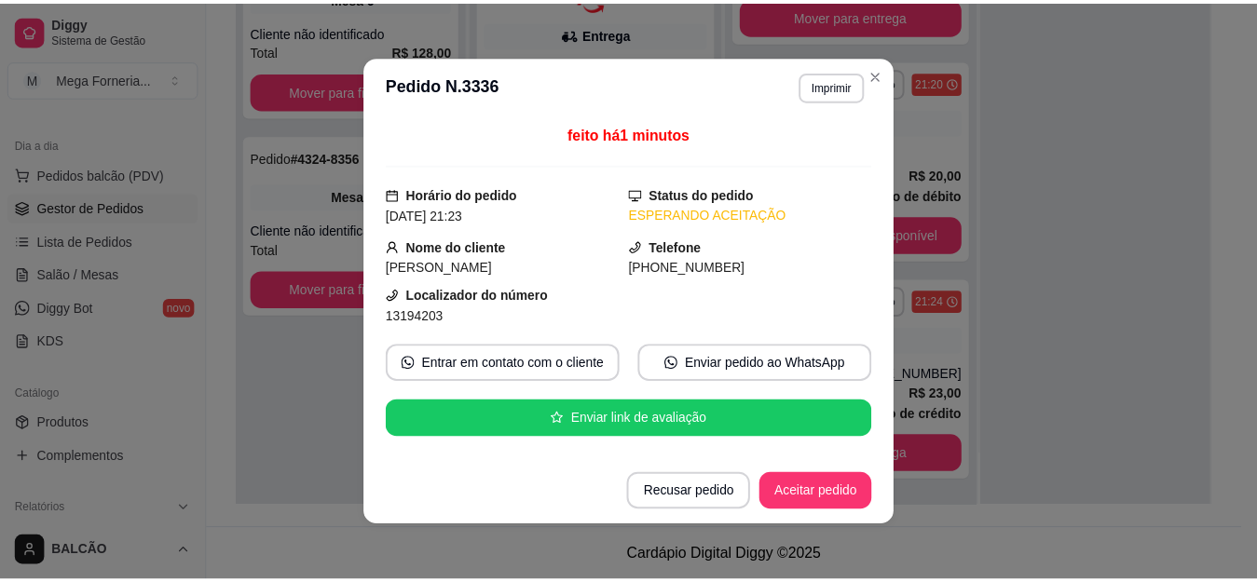
scroll to position [0, 0]
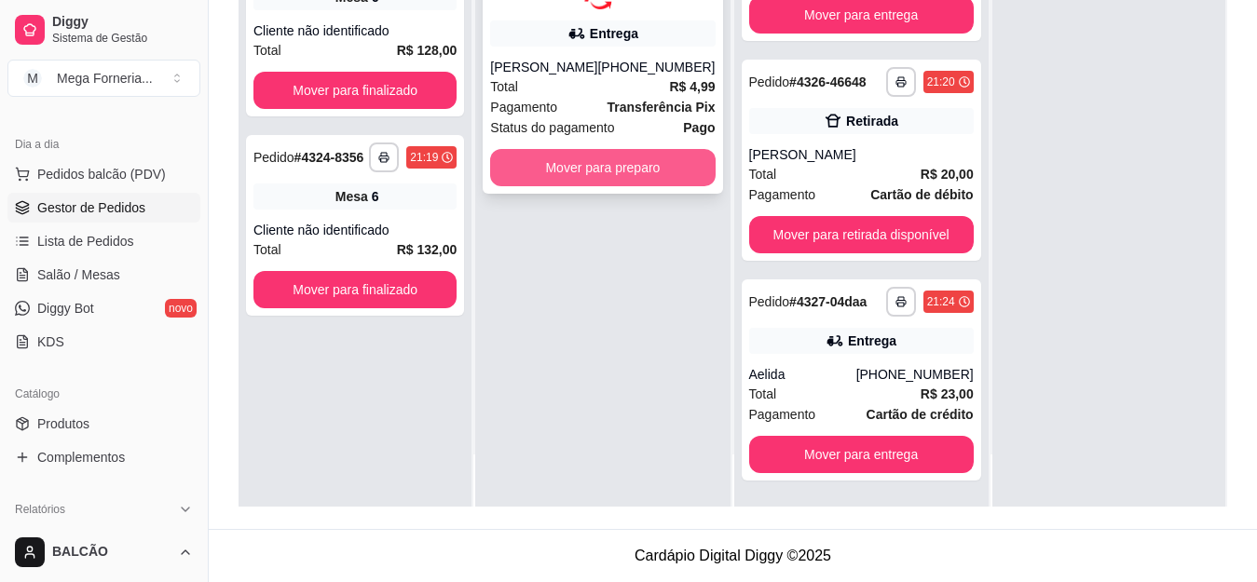
click at [586, 182] on button "Mover para preparo" at bounding box center [602, 167] width 225 height 37
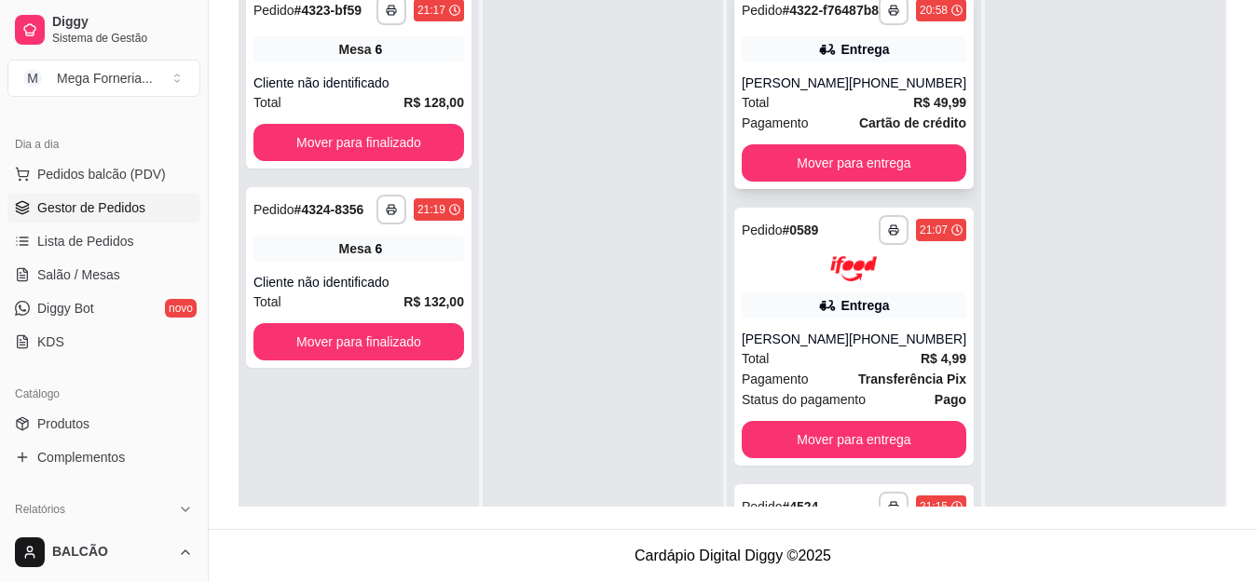
click at [818, 59] on icon at bounding box center [827, 49] width 19 height 19
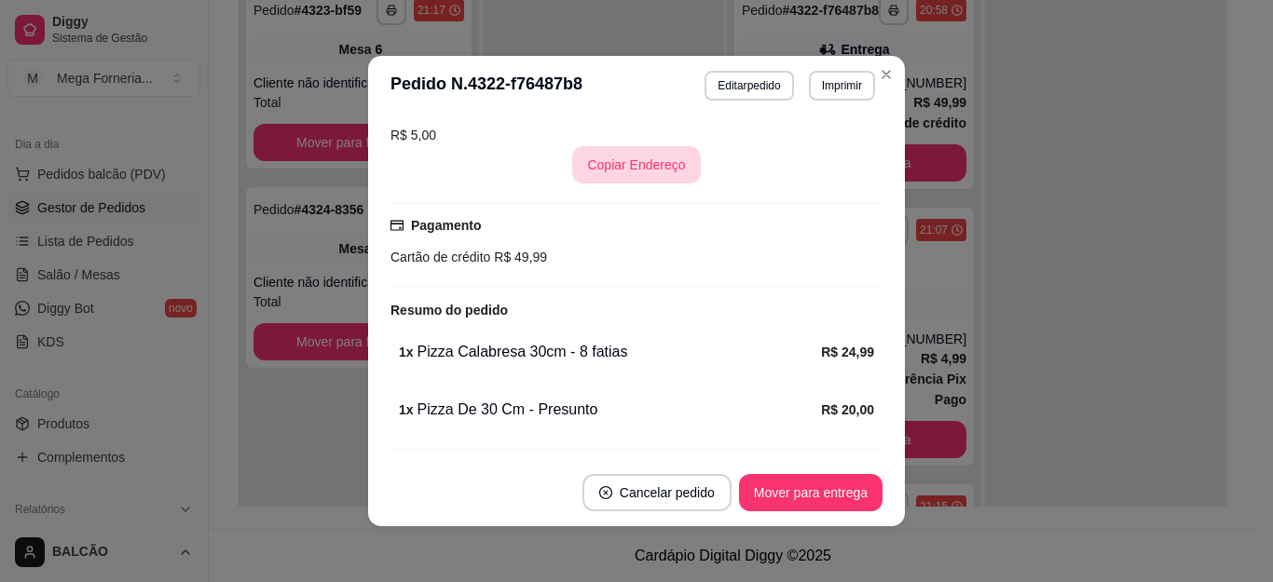
scroll to position [587, 0]
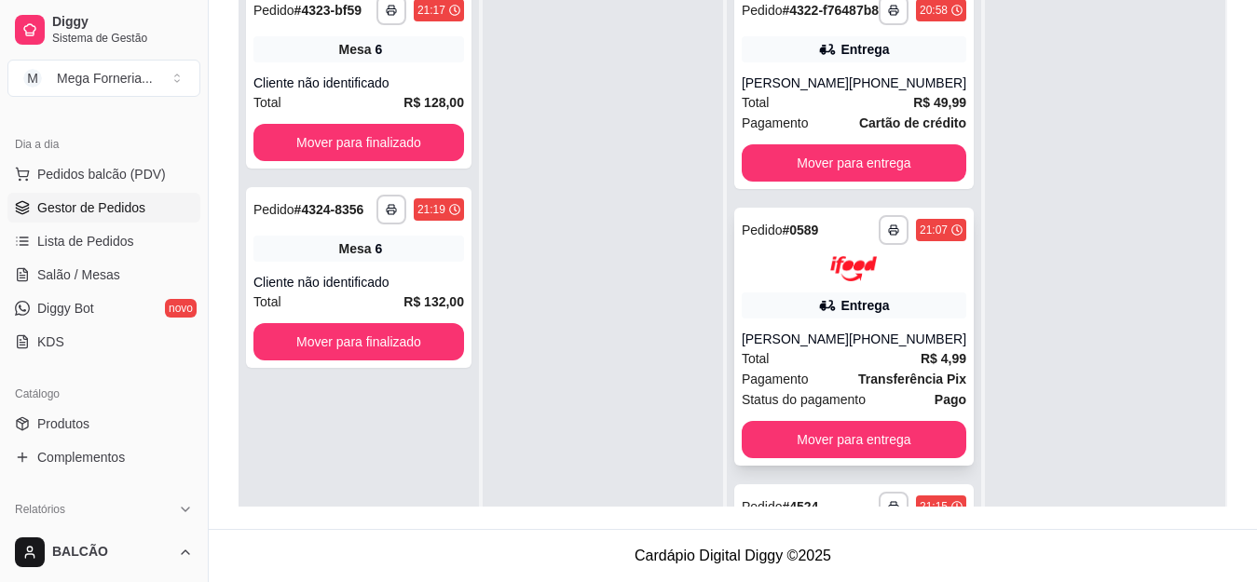
click at [798, 349] on div "[PERSON_NAME]" at bounding box center [795, 339] width 107 height 19
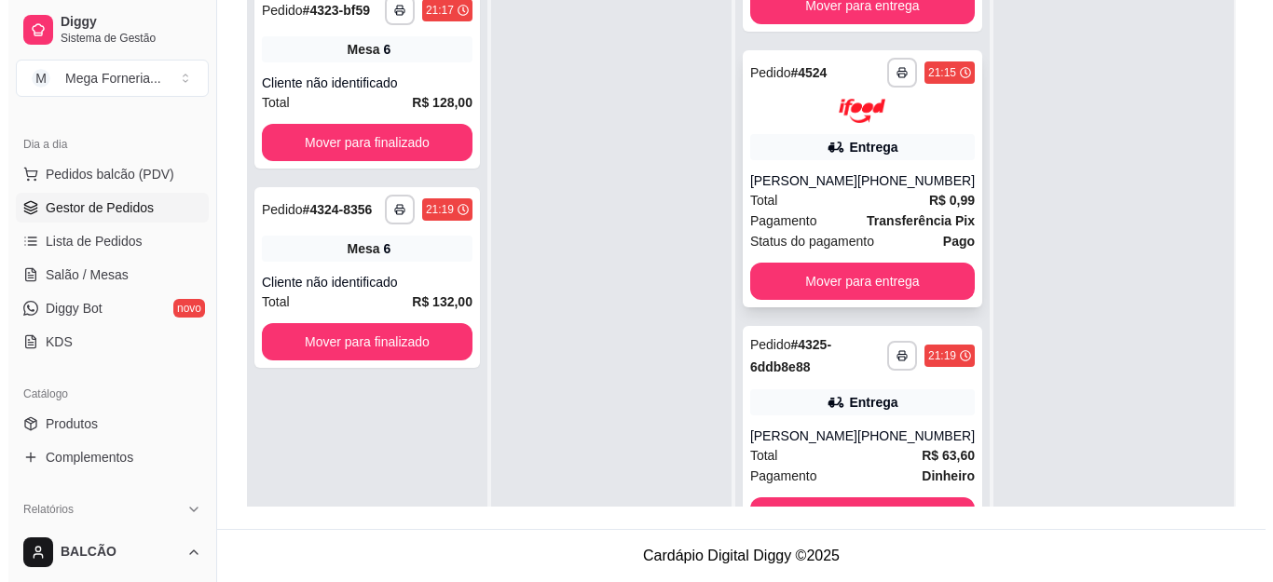
scroll to position [466, 0]
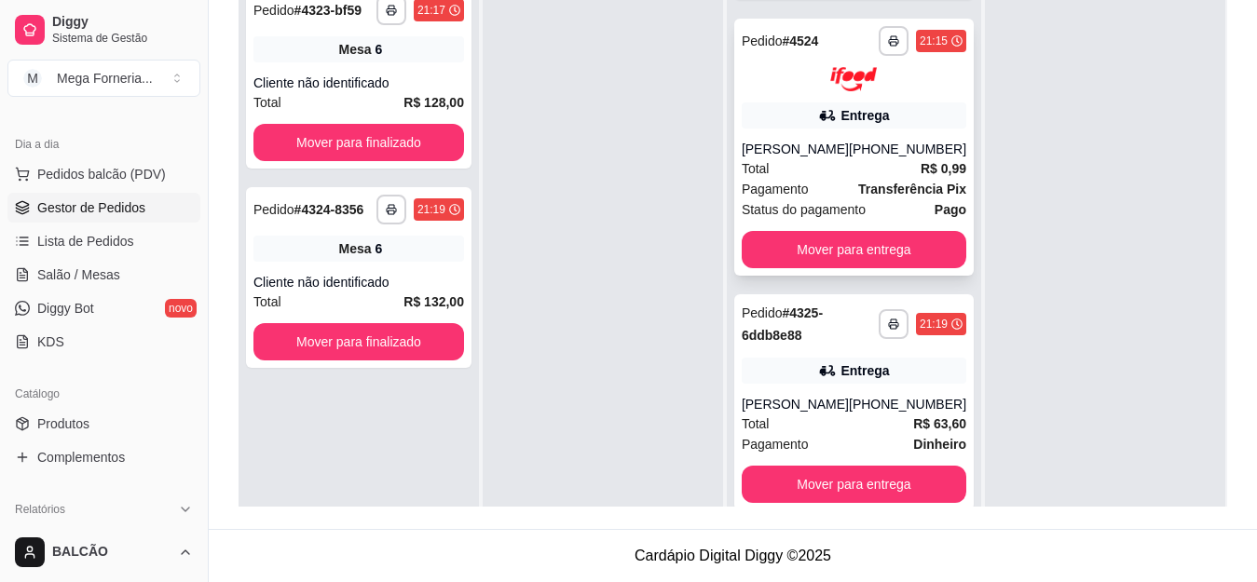
click at [742, 129] on div "Entrega" at bounding box center [854, 116] width 225 height 26
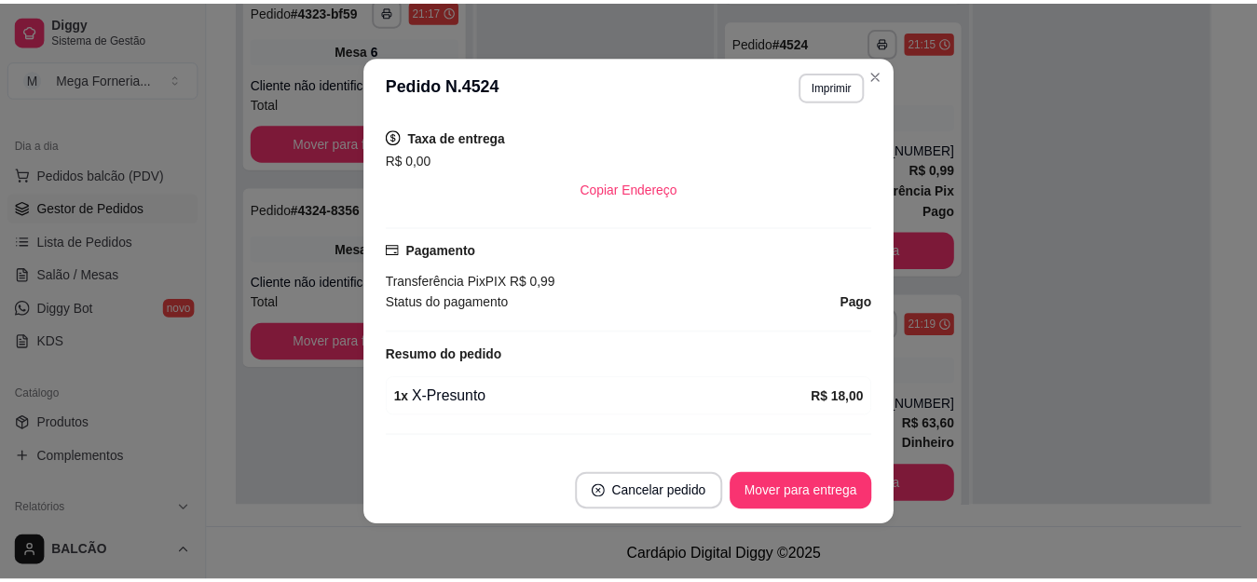
scroll to position [559, 0]
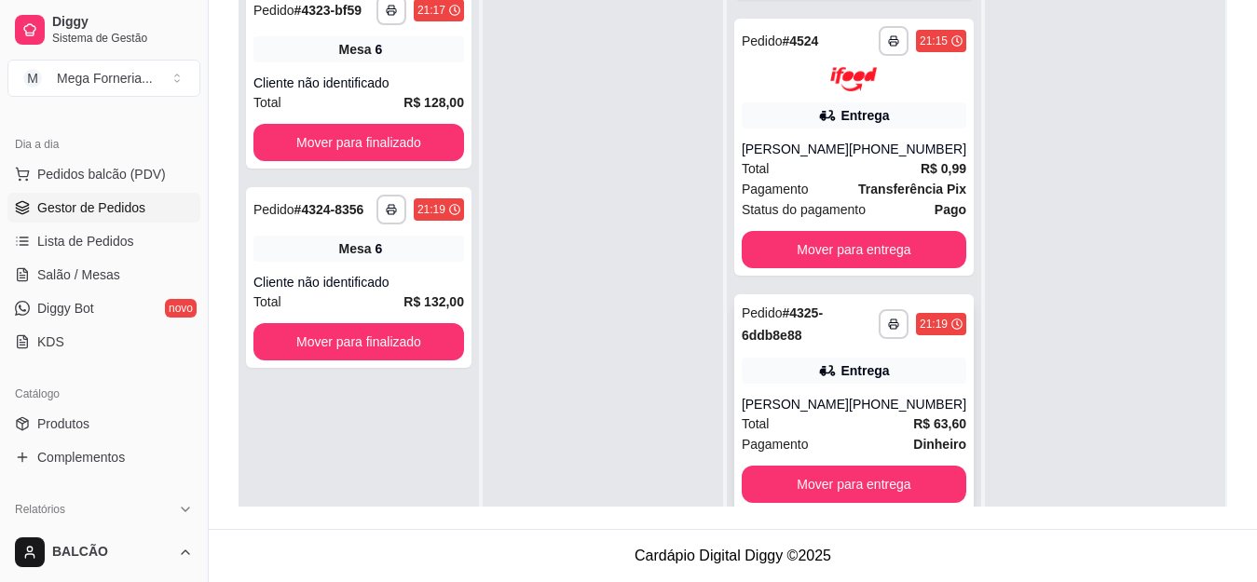
click at [851, 414] on div "[PHONE_NUMBER]" at bounding box center [907, 404] width 117 height 19
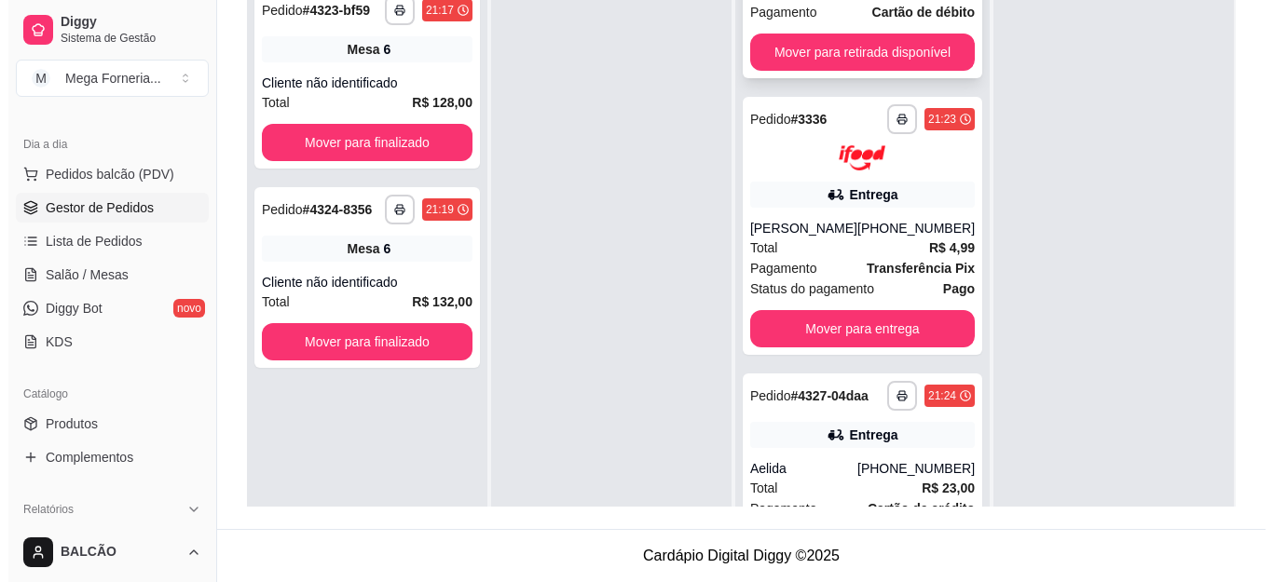
scroll to position [1025, 0]
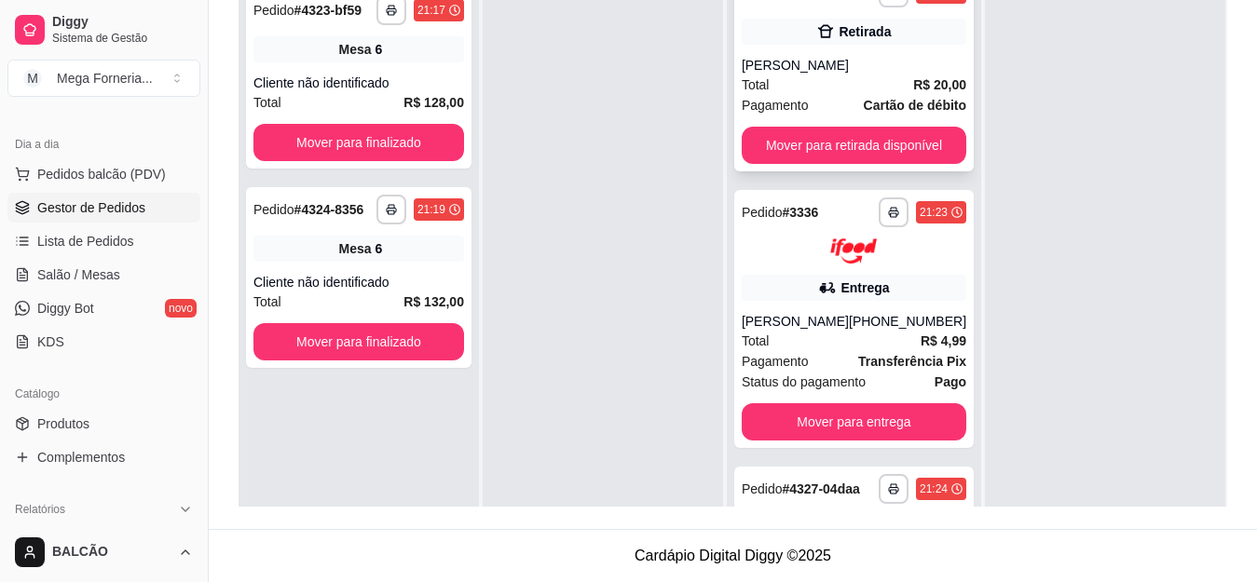
click at [866, 75] on div "[PERSON_NAME]" at bounding box center [854, 65] width 225 height 19
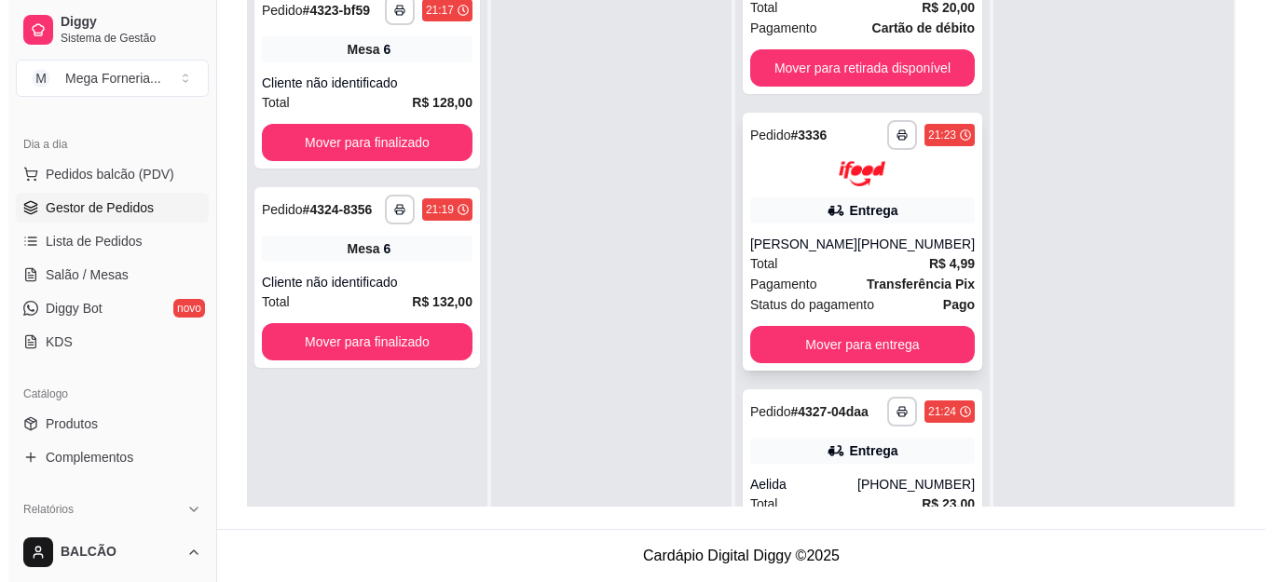
scroll to position [1205, 0]
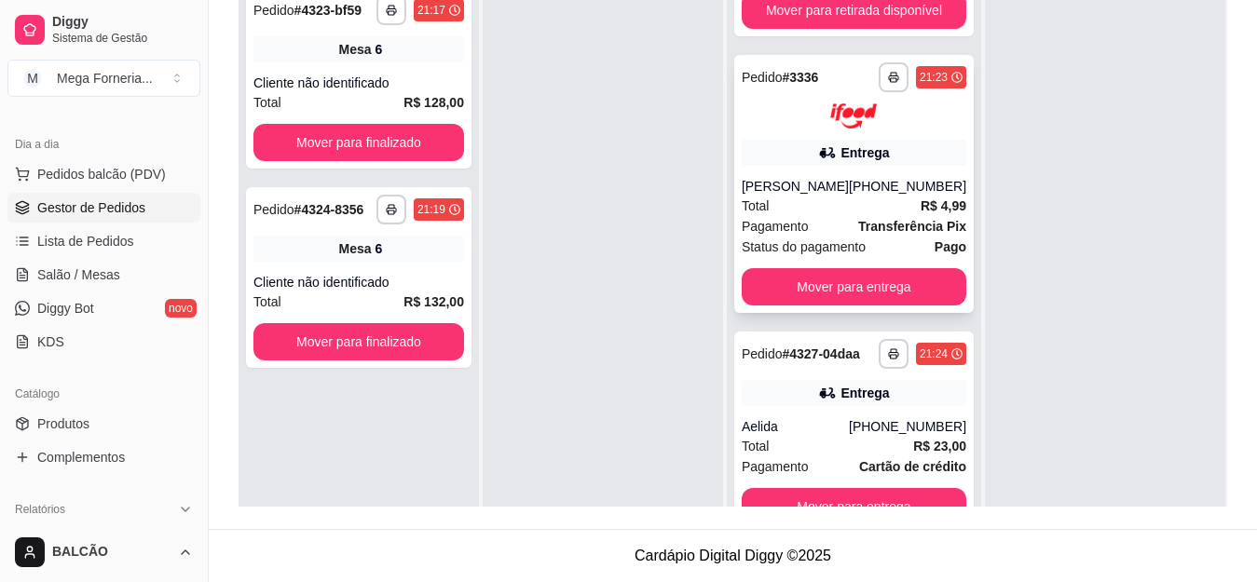
click at [764, 158] on div "**********" at bounding box center [854, 184] width 240 height 258
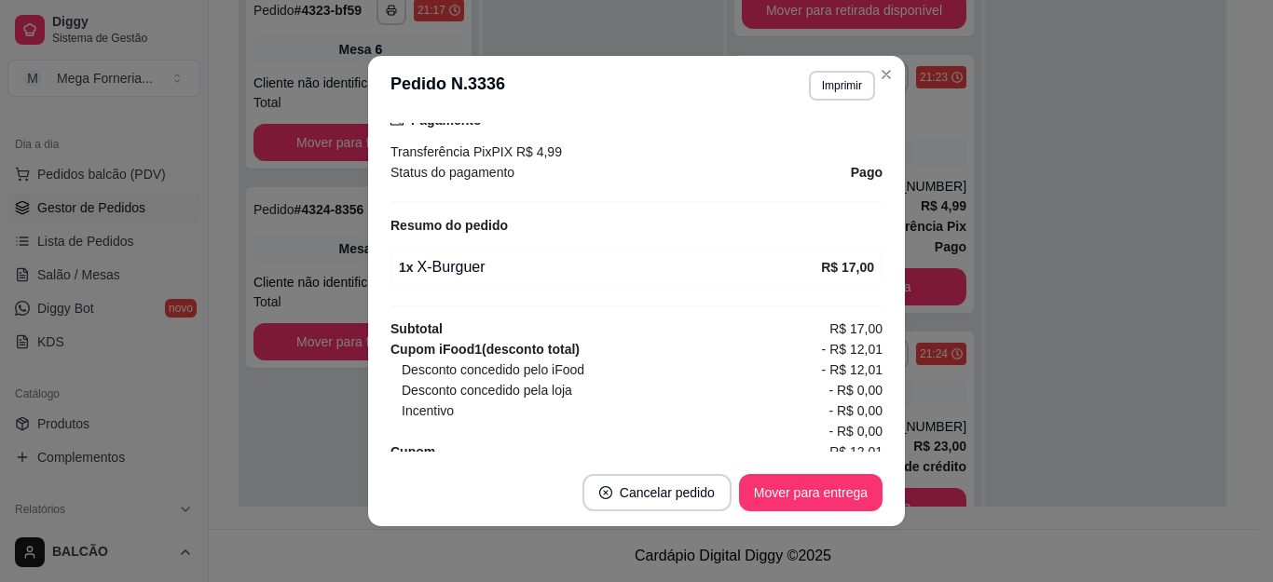
scroll to position [587, 0]
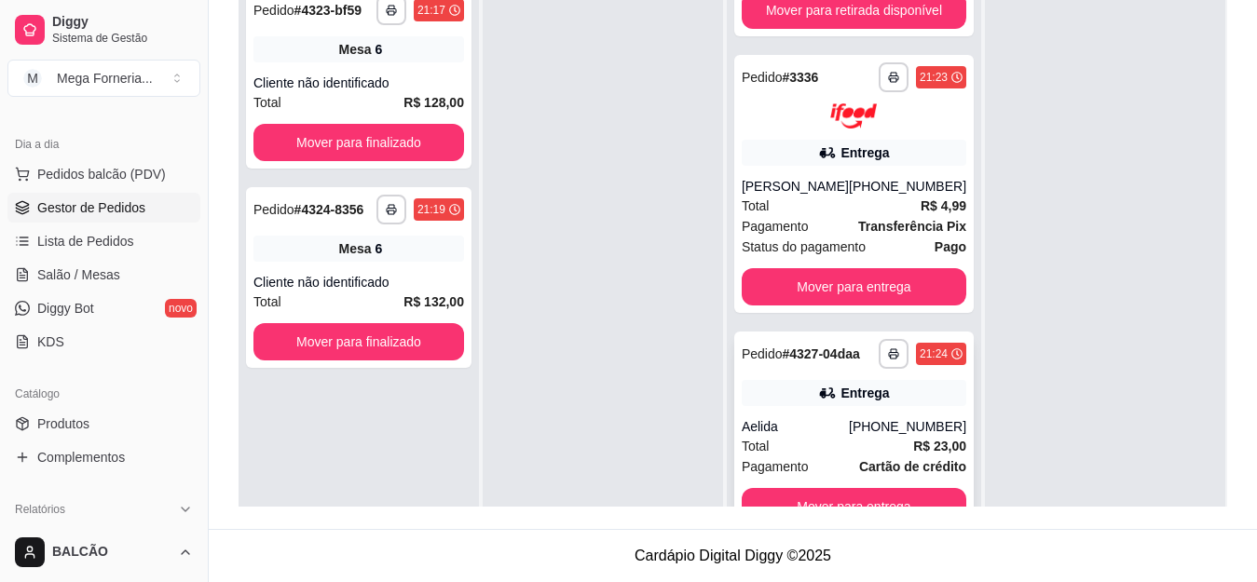
click at [813, 418] on div "**********" at bounding box center [854, 432] width 240 height 201
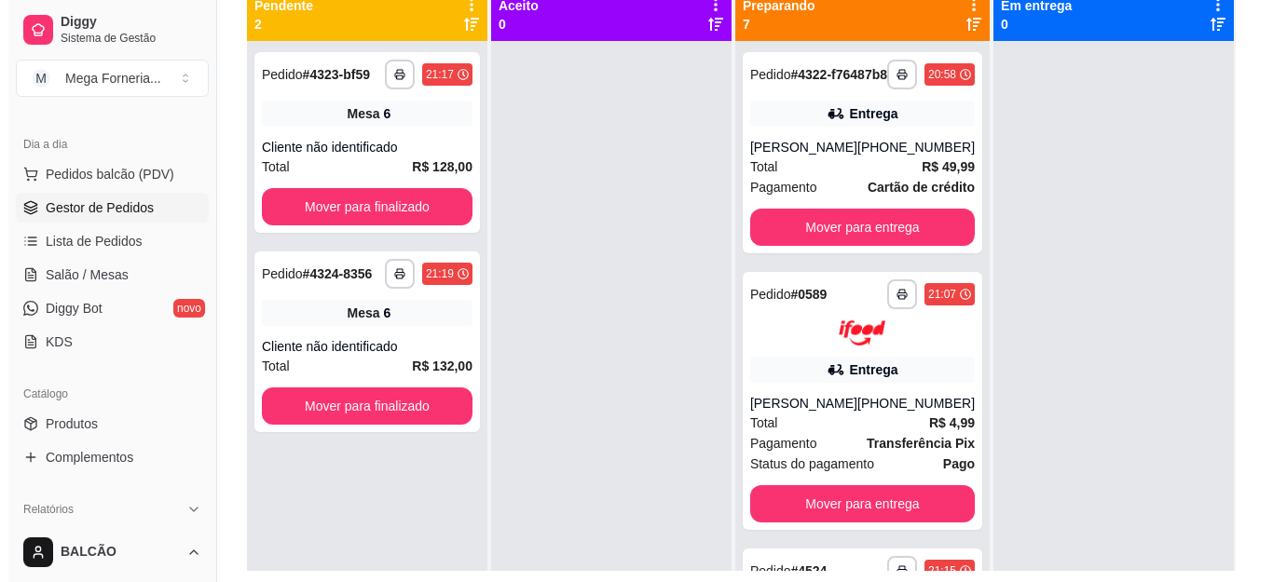
scroll to position [191, 0]
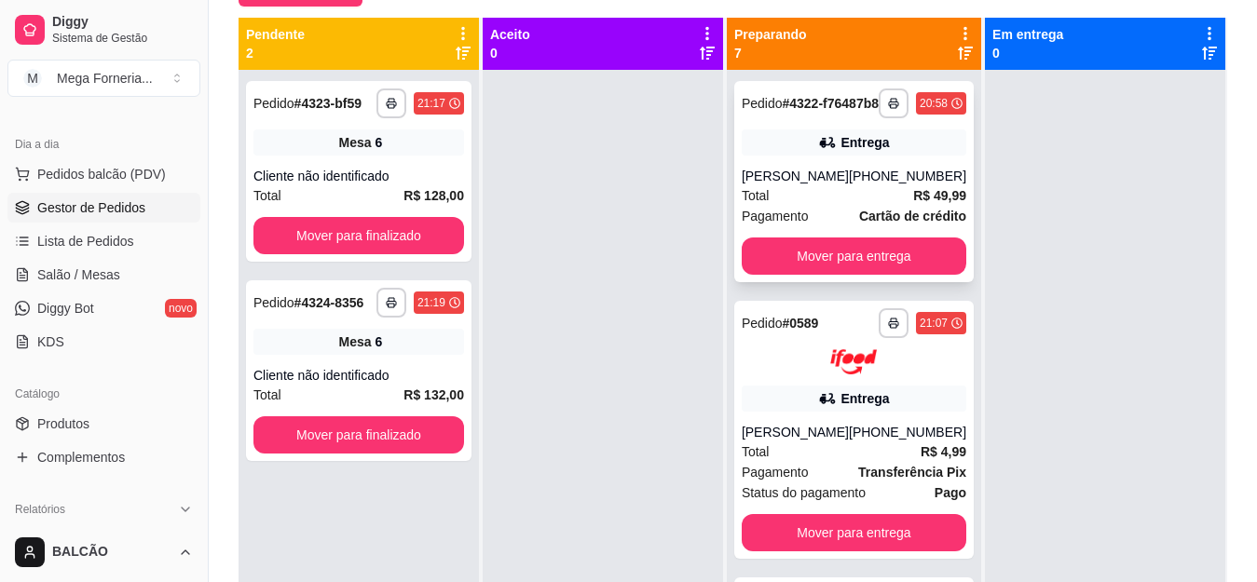
click at [892, 185] on div "[PHONE_NUMBER]" at bounding box center [907, 176] width 117 height 19
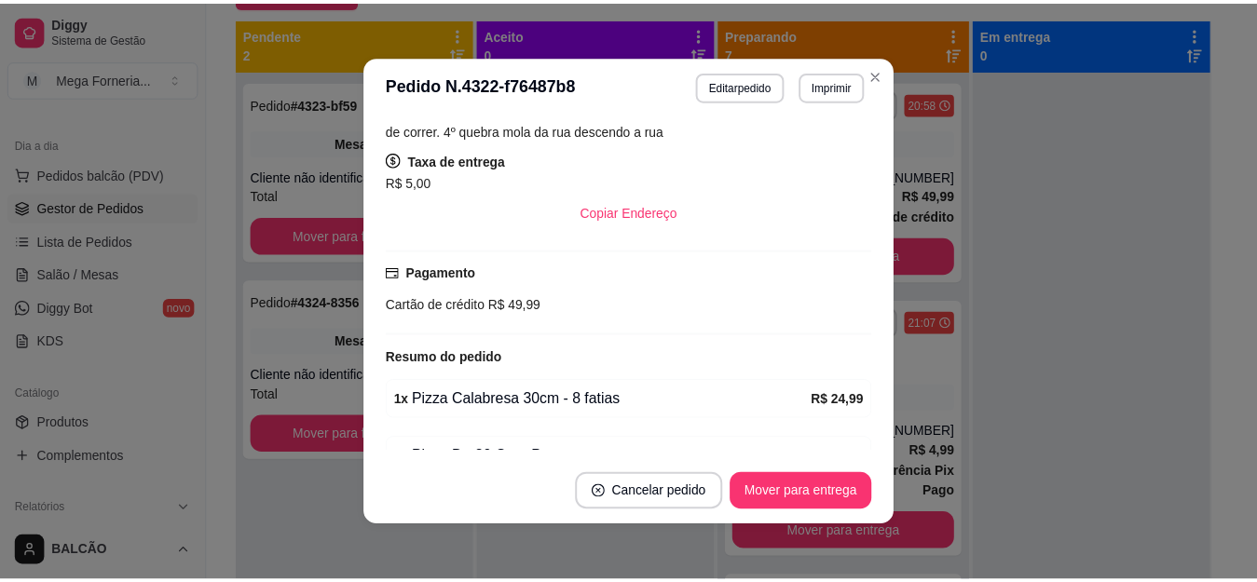
scroll to position [559, 0]
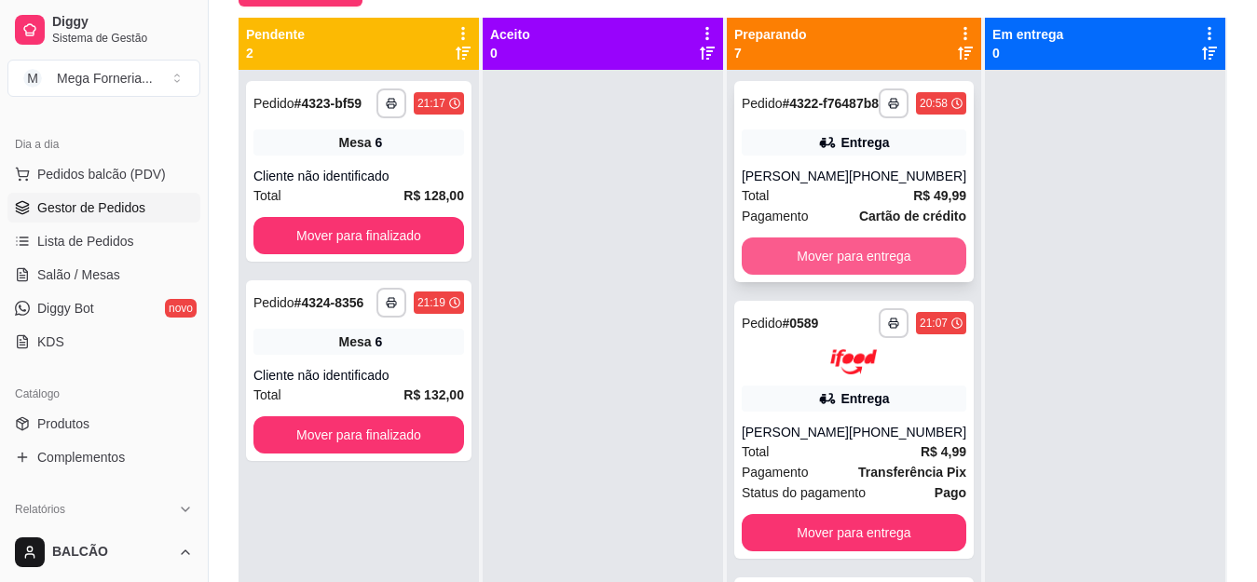
click at [909, 260] on button "Mover para entrega" at bounding box center [854, 256] width 225 height 37
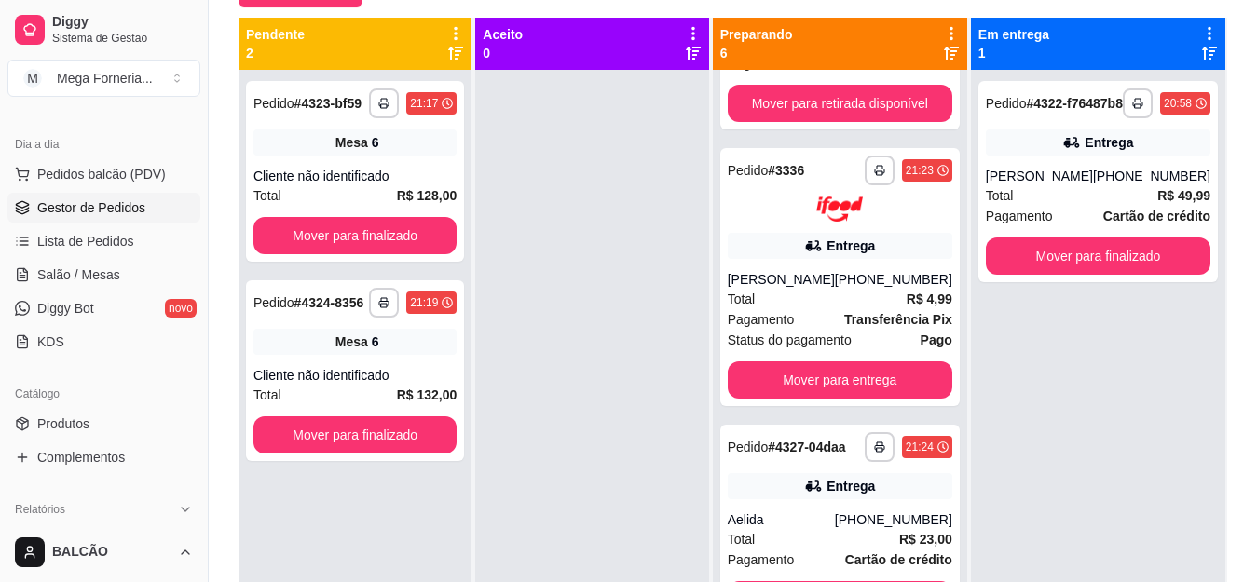
scroll to position [52, 0]
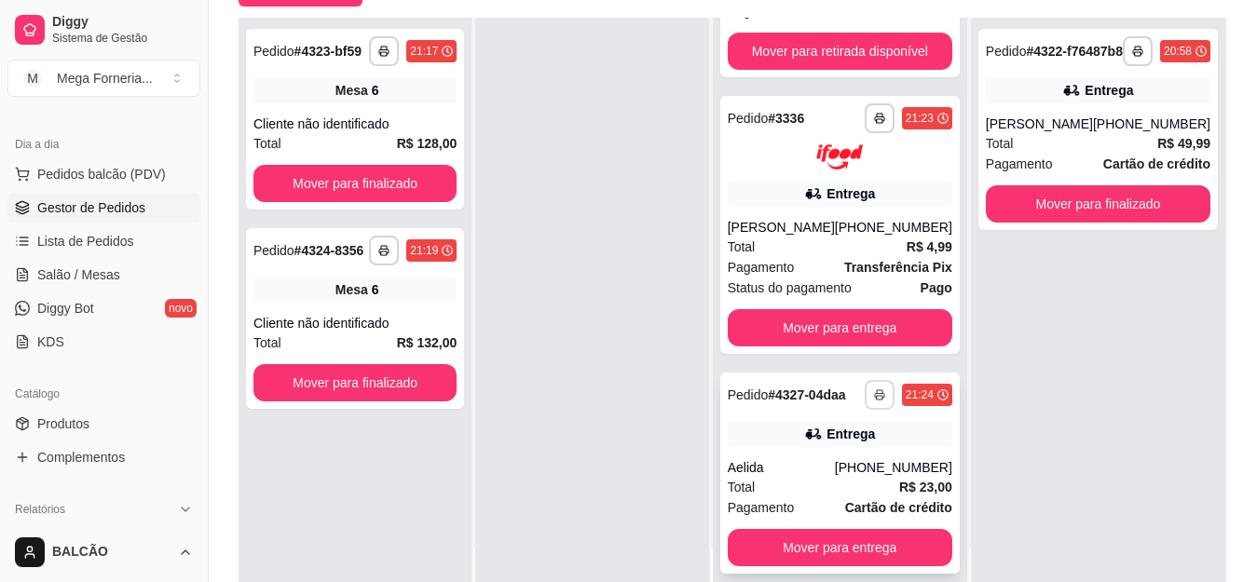
click at [877, 396] on rect "button" at bounding box center [880, 398] width 6 height 4
click at [800, 452] on button "IMPRESSORA" at bounding box center [816, 453] width 135 height 30
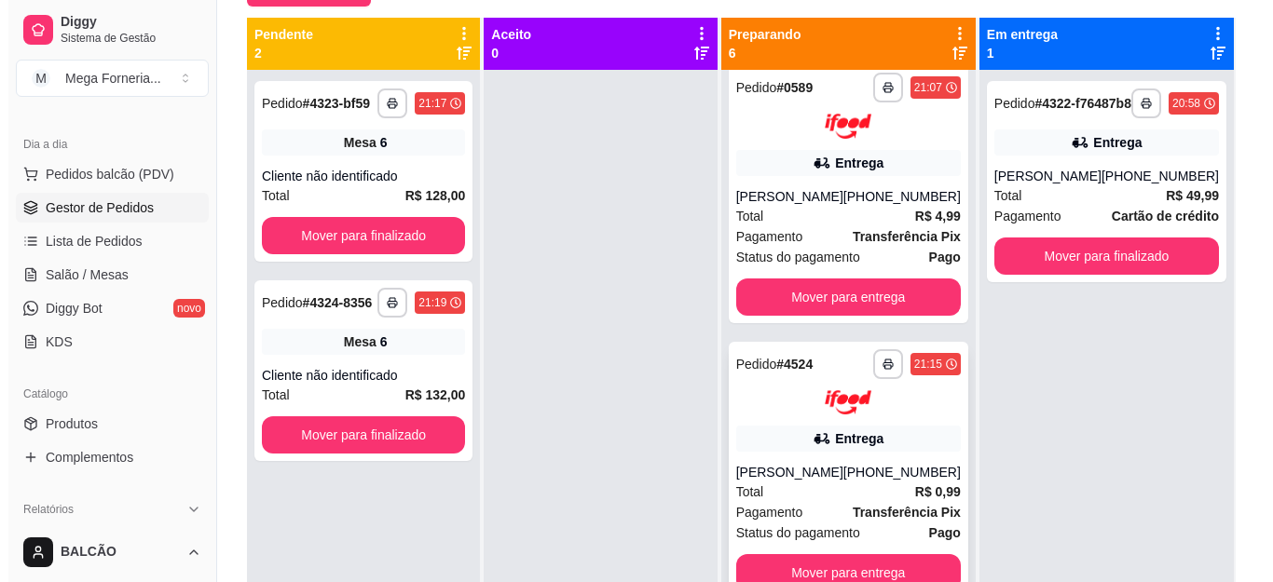
scroll to position [0, 0]
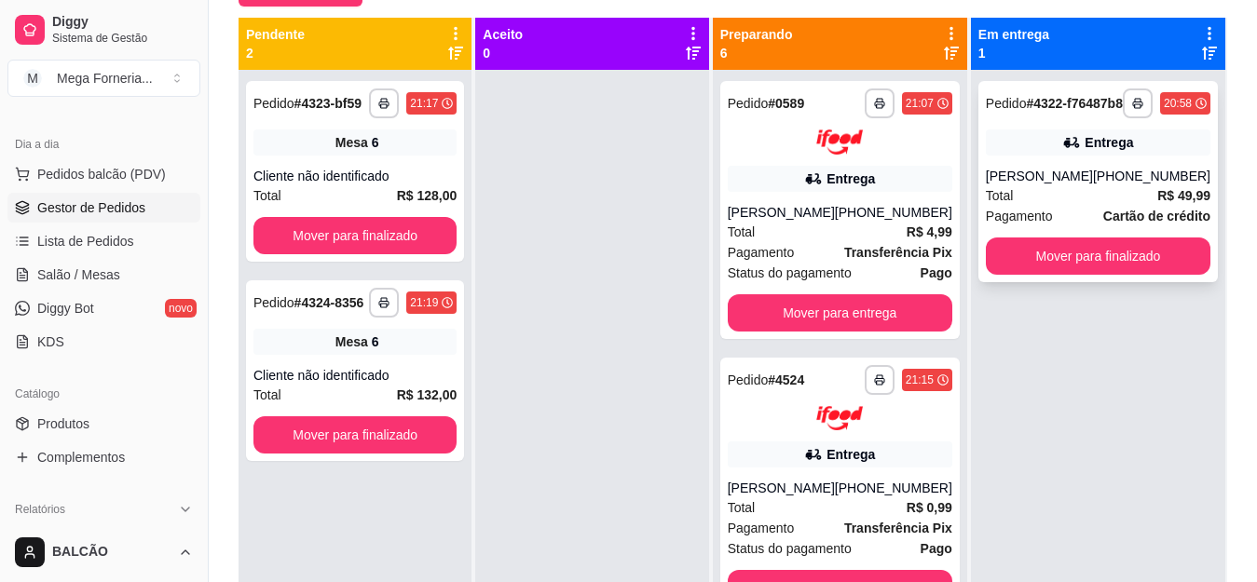
click at [1031, 156] on div "Entrega" at bounding box center [1098, 143] width 225 height 26
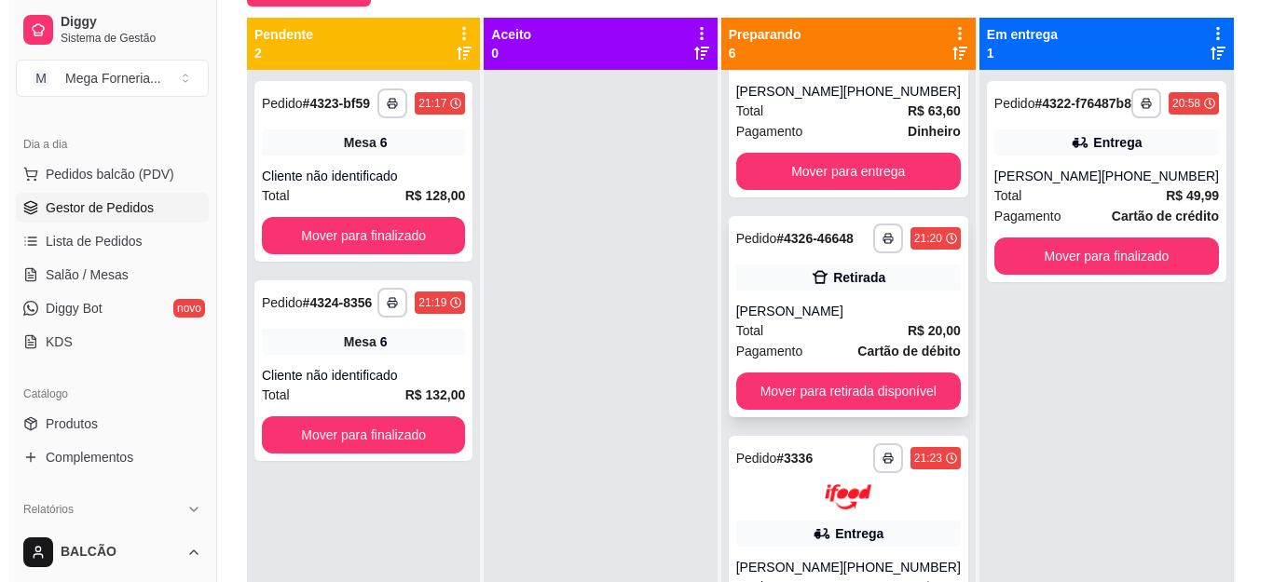
scroll to position [559, 0]
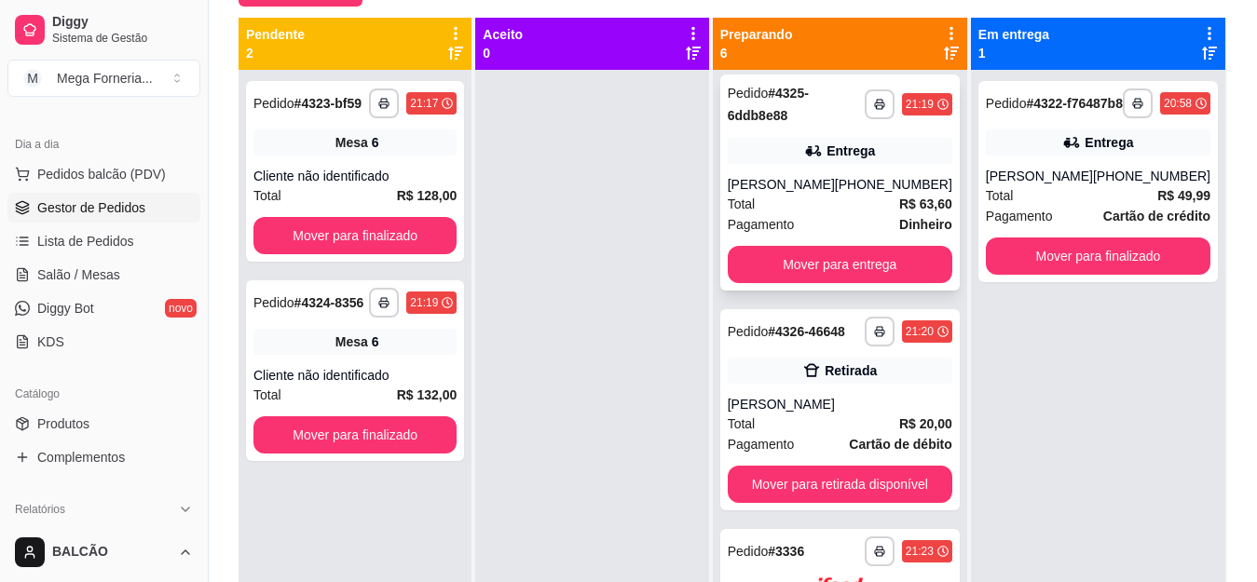
click at [835, 175] on div "[PERSON_NAME]" at bounding box center [781, 184] width 107 height 19
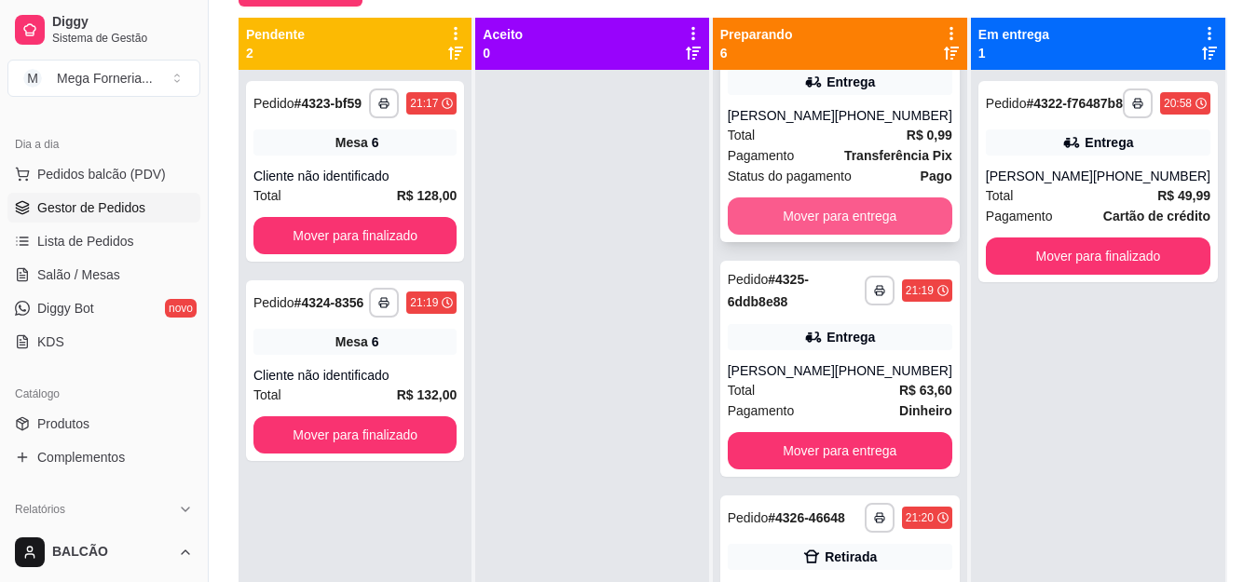
scroll to position [466, 0]
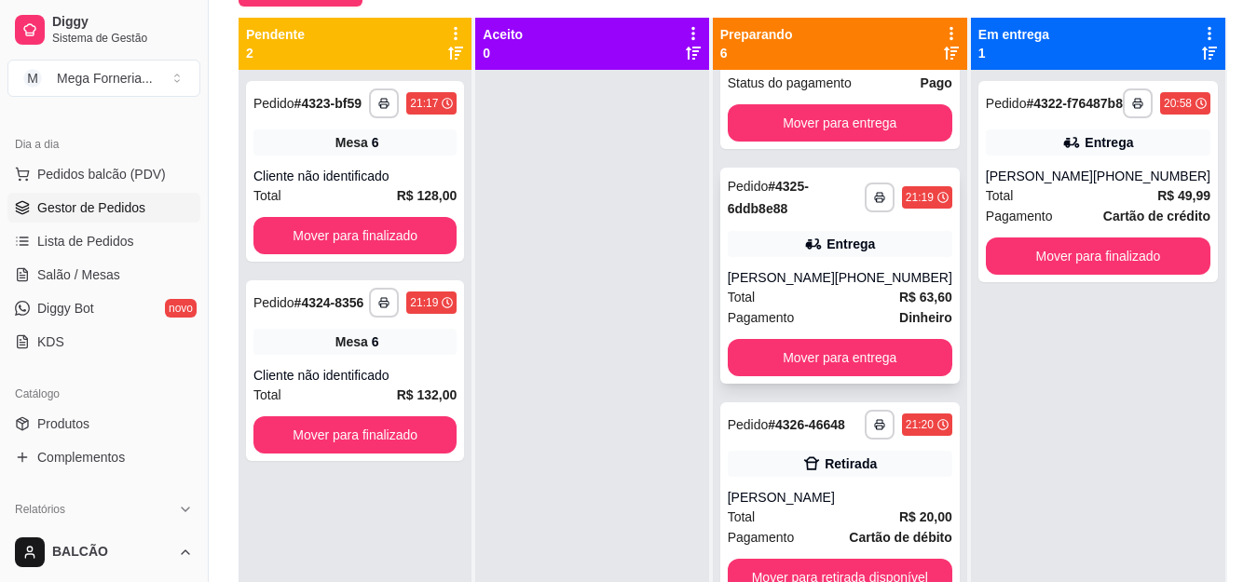
click at [800, 259] on div "**********" at bounding box center [840, 276] width 240 height 216
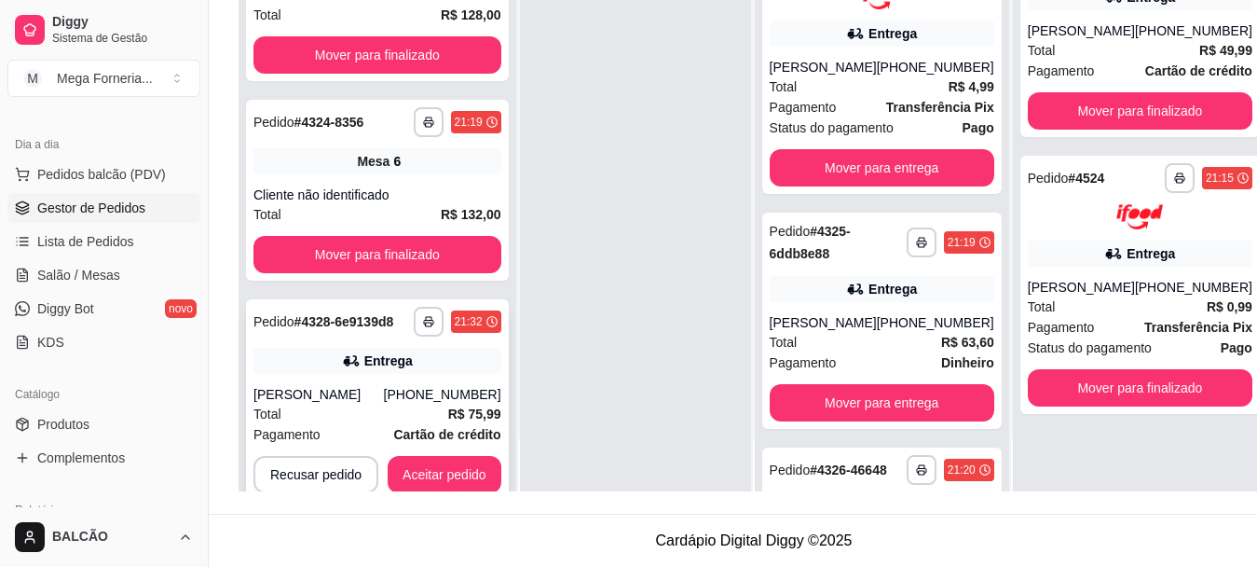
scroll to position [55, 0]
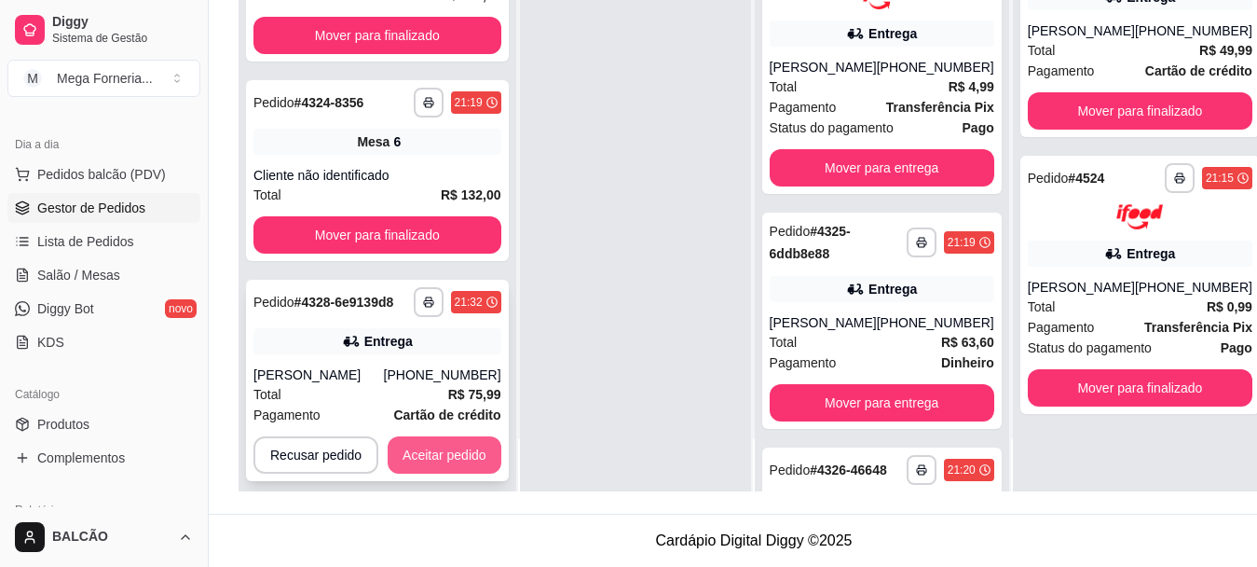
click at [469, 453] on button "Aceitar pedido" at bounding box center [445, 454] width 114 height 37
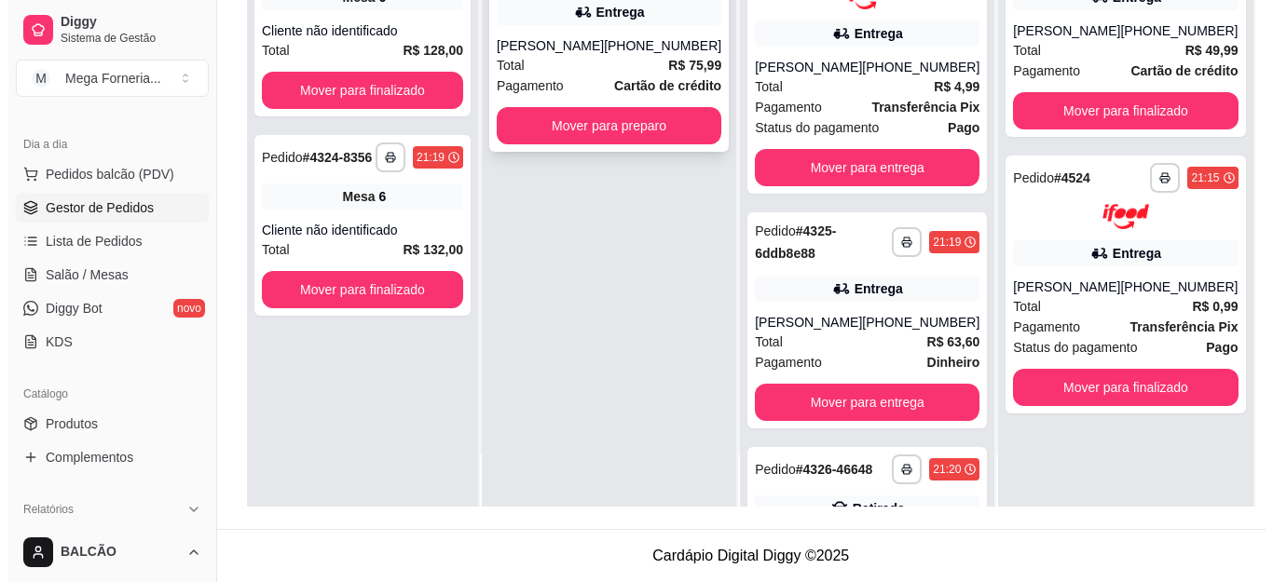
scroll to position [0, 0]
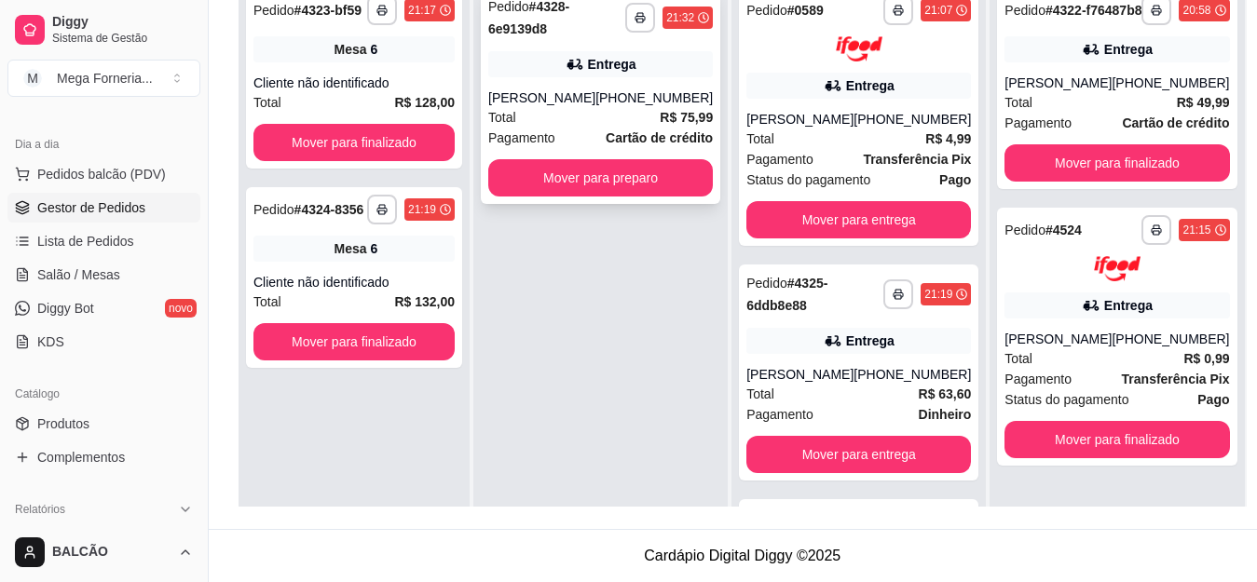
click at [635, 95] on div "[PHONE_NUMBER]" at bounding box center [654, 98] width 117 height 19
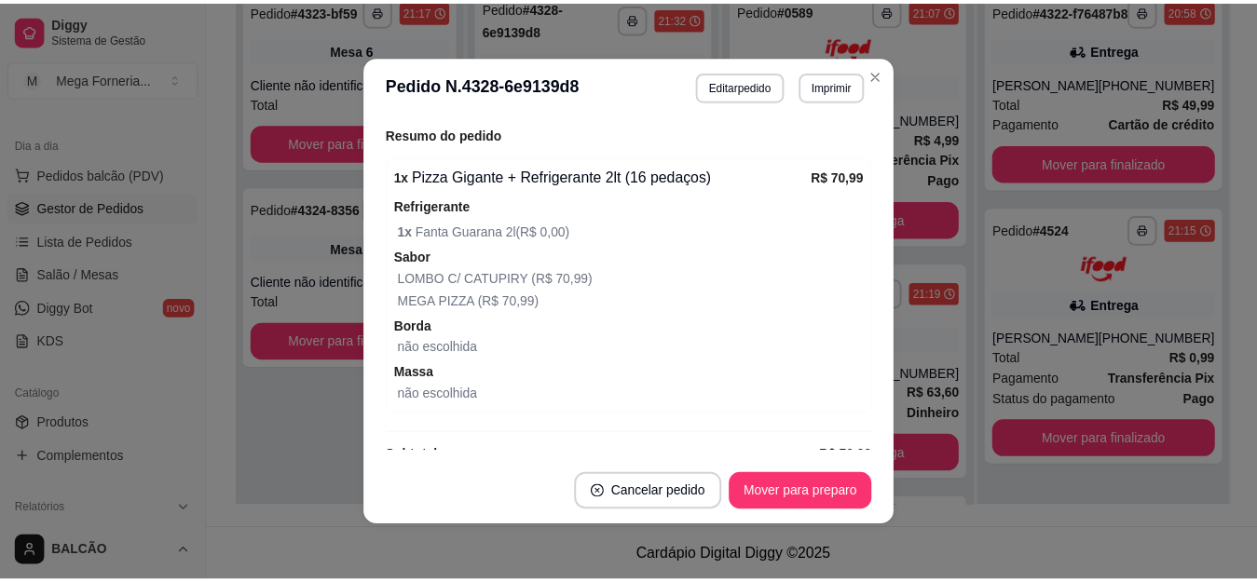
scroll to position [725, 0]
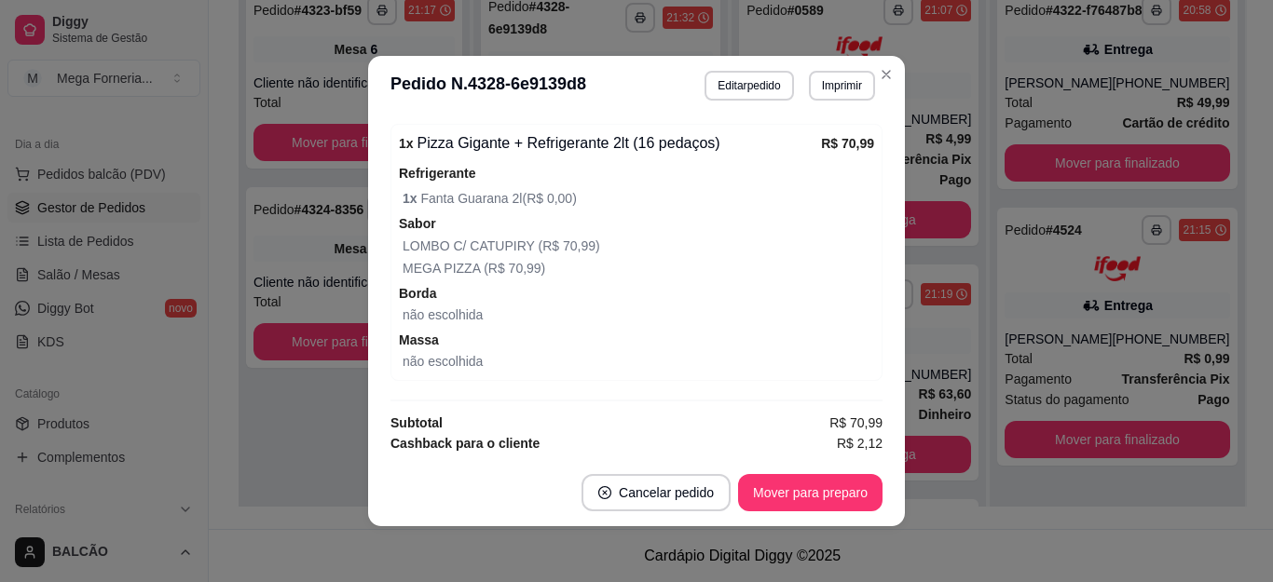
click at [798, 90] on div "**********" at bounding box center [790, 86] width 171 height 30
click at [818, 94] on button "Imprimir" at bounding box center [842, 85] width 64 height 29
click at [796, 159] on button "IMPRESSORA" at bounding box center [801, 151] width 135 height 30
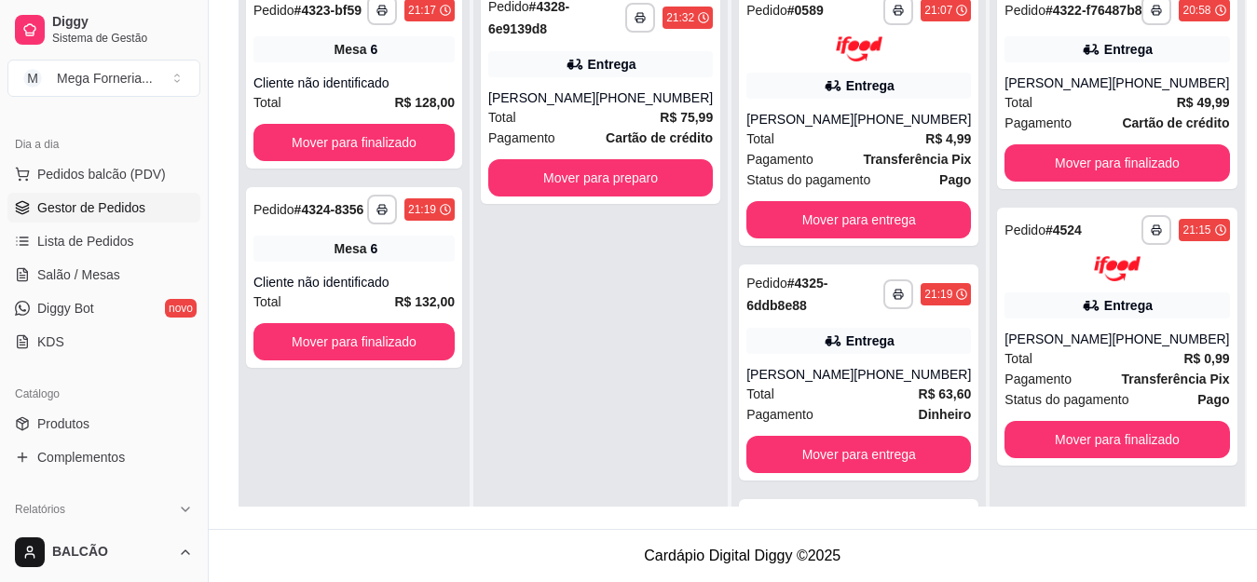
scroll to position [191, 0]
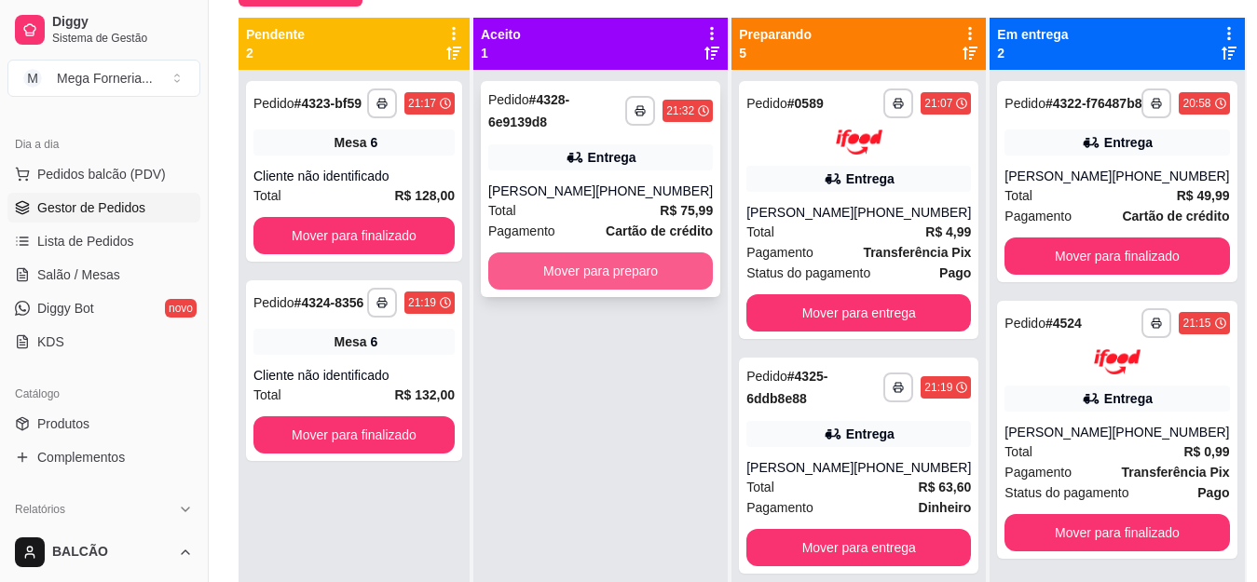
click at [594, 284] on button "Mover para preparo" at bounding box center [600, 271] width 225 height 37
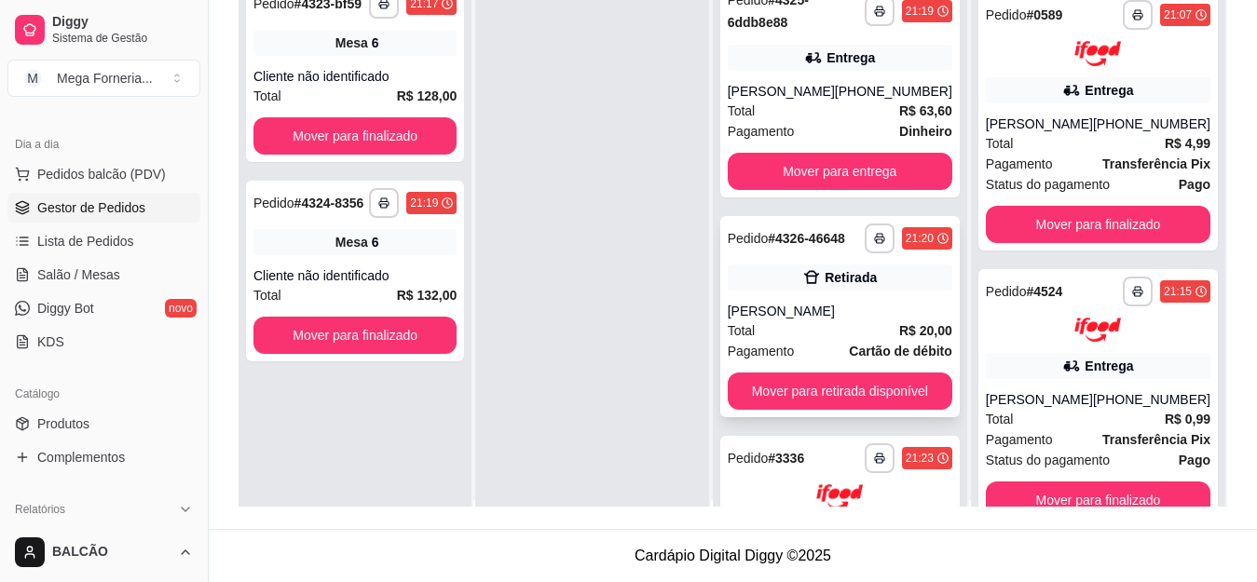
scroll to position [0, 0]
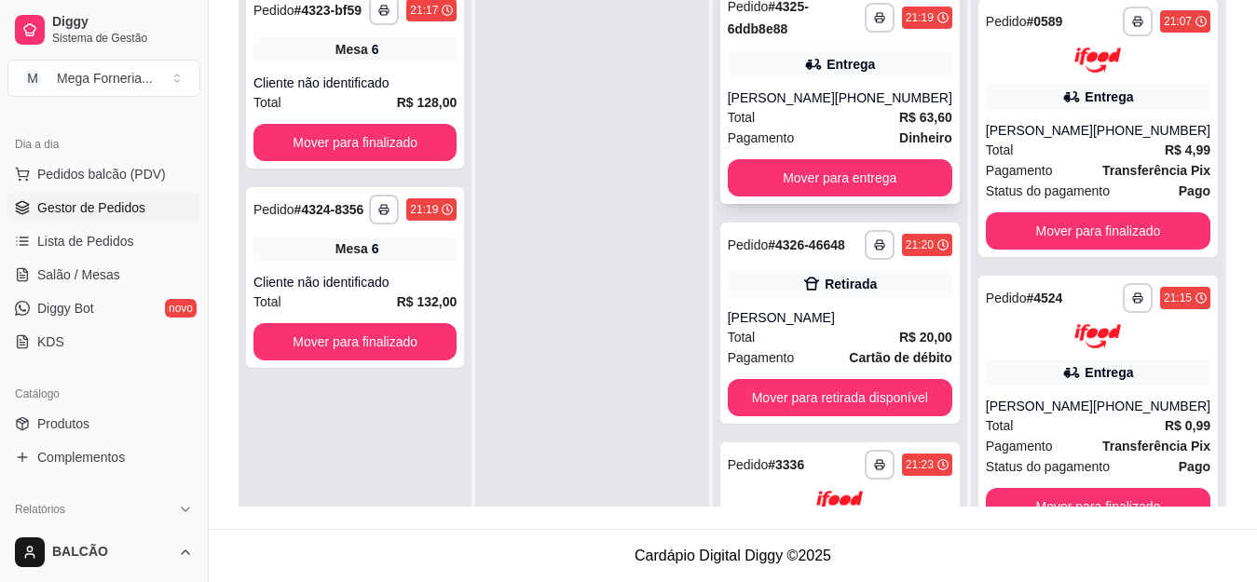
click at [802, 96] on div "[PERSON_NAME]" at bounding box center [781, 98] width 107 height 19
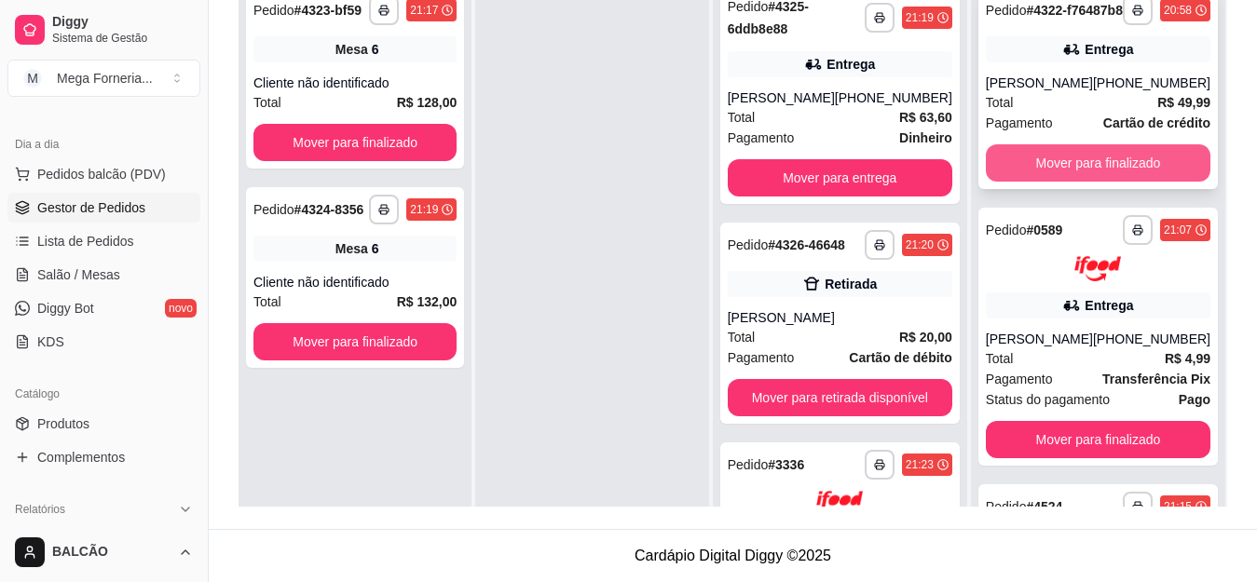
click at [1104, 179] on button "Mover para finalizado" at bounding box center [1098, 162] width 225 height 37
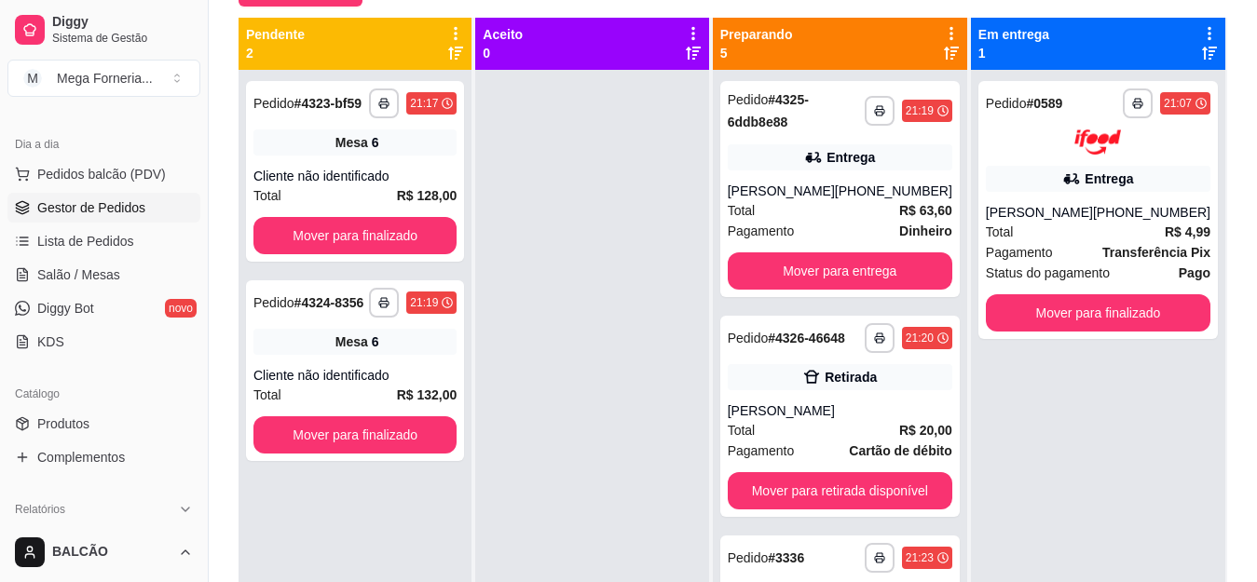
click at [118, 207] on span "Gestor de Pedidos" at bounding box center [91, 208] width 108 height 19
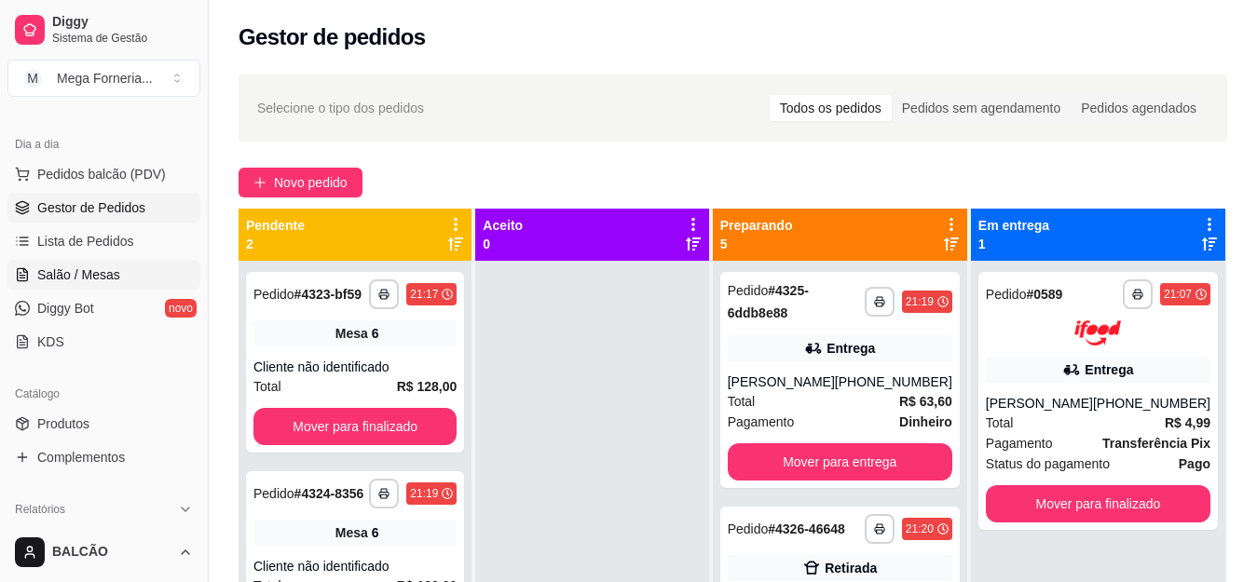
click at [108, 279] on span "Salão / Mesas" at bounding box center [78, 275] width 83 height 19
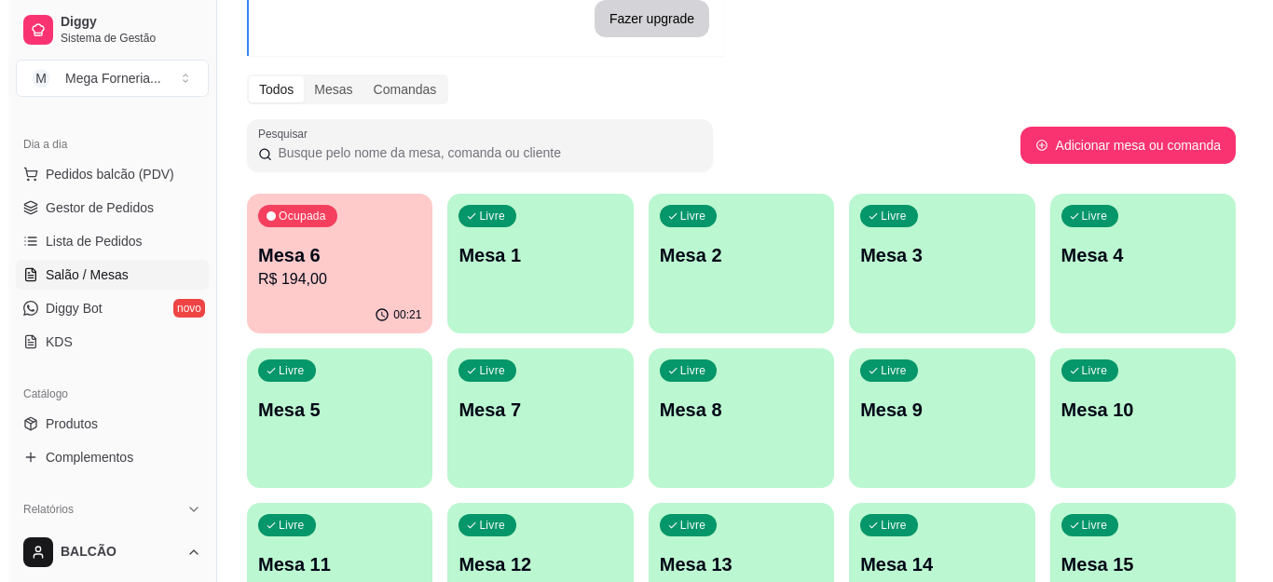
scroll to position [186, 0]
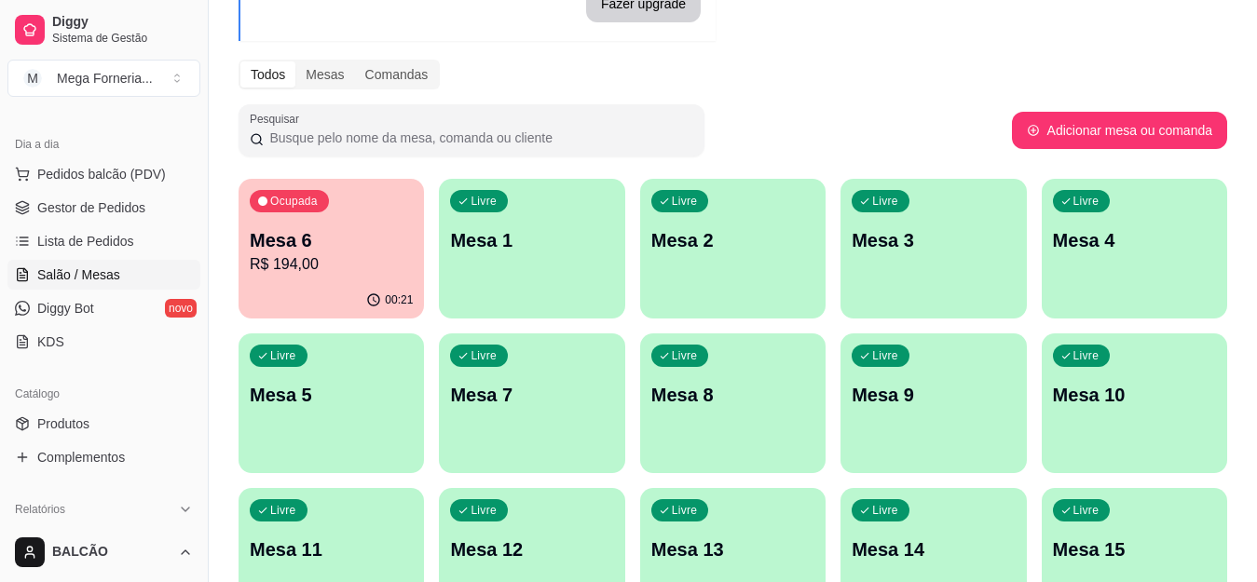
click at [333, 228] on p "Mesa 6" at bounding box center [331, 240] width 163 height 26
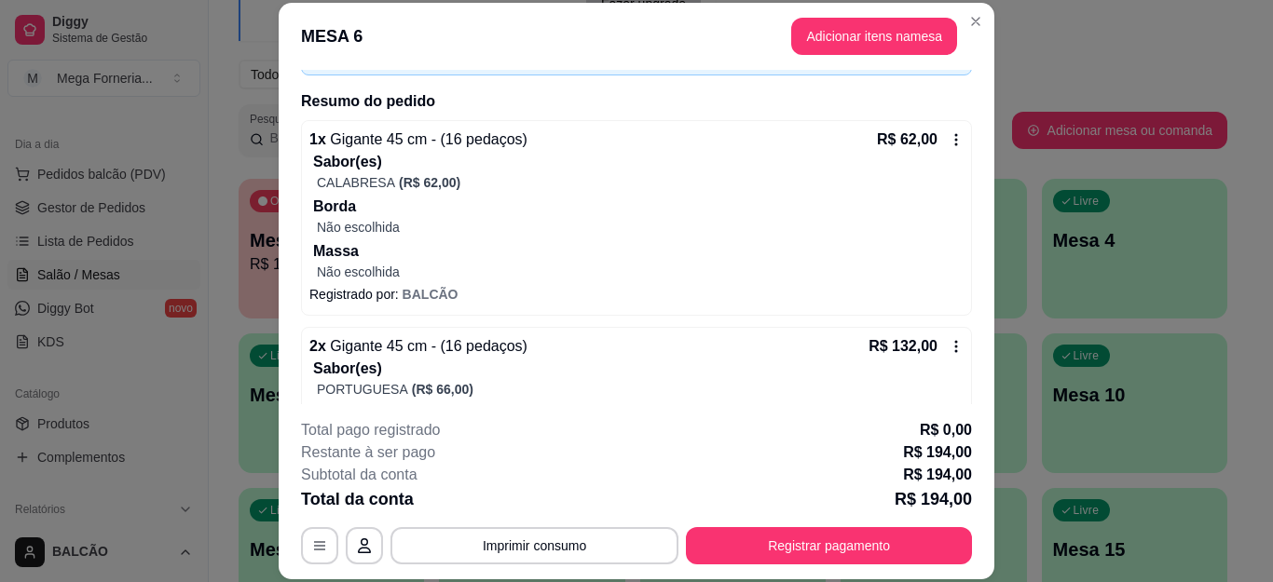
scroll to position [93, 0]
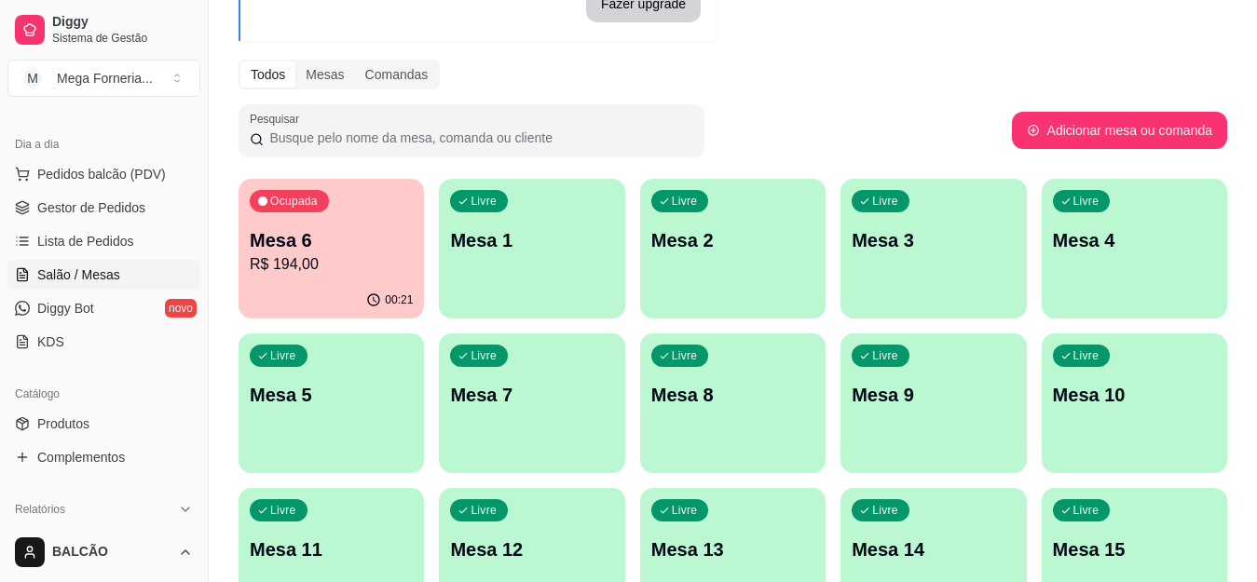
click at [590, 245] on p "Mesa 1" at bounding box center [531, 240] width 163 height 26
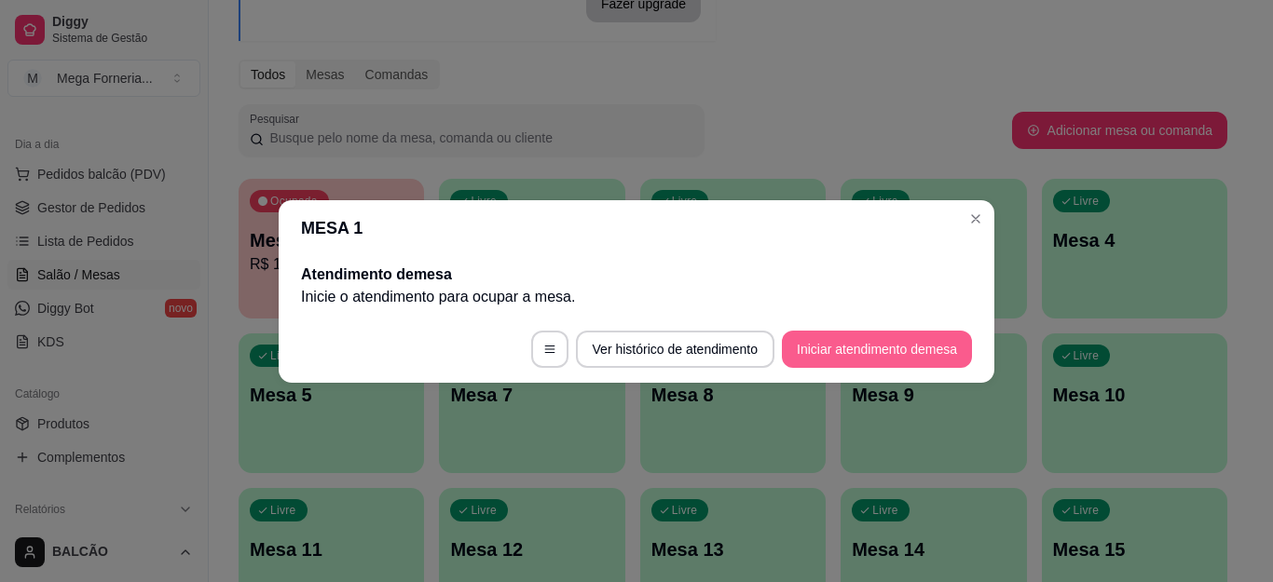
click at [942, 349] on button "Iniciar atendimento de mesa" at bounding box center [877, 349] width 190 height 37
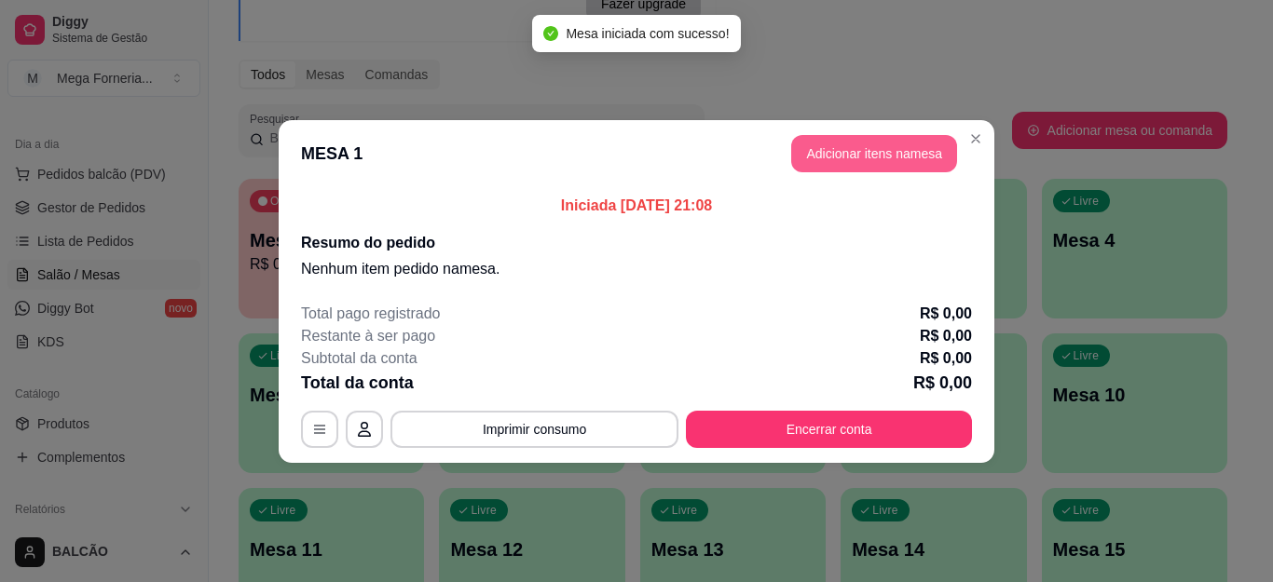
click at [834, 144] on button "Adicionar itens na mesa" at bounding box center [874, 153] width 166 height 37
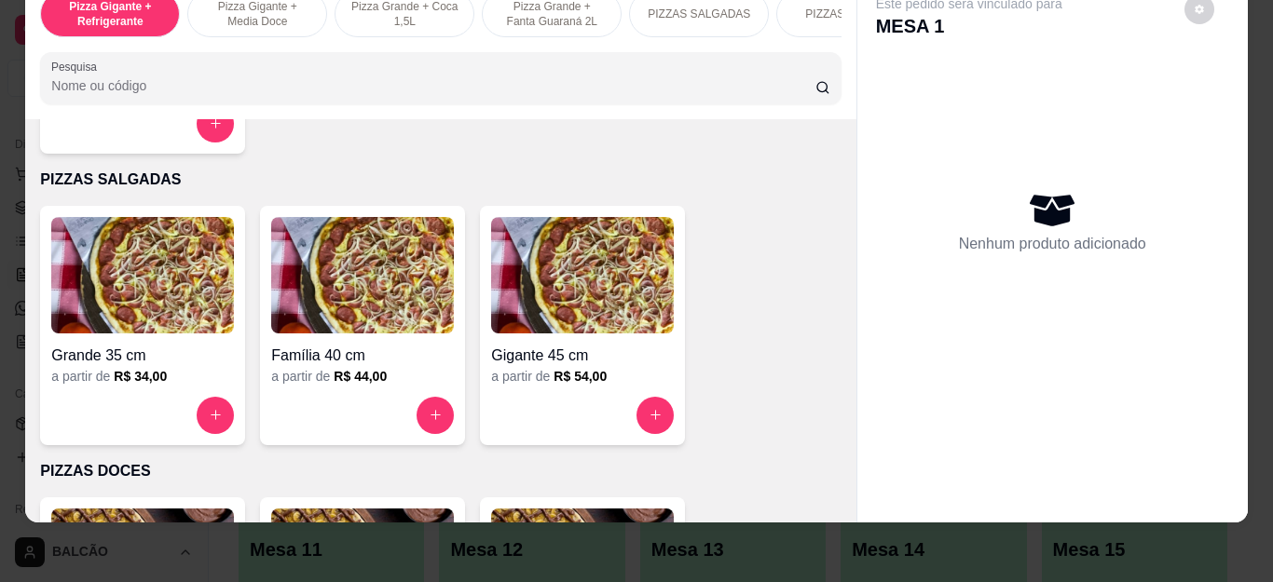
scroll to position [1305, 0]
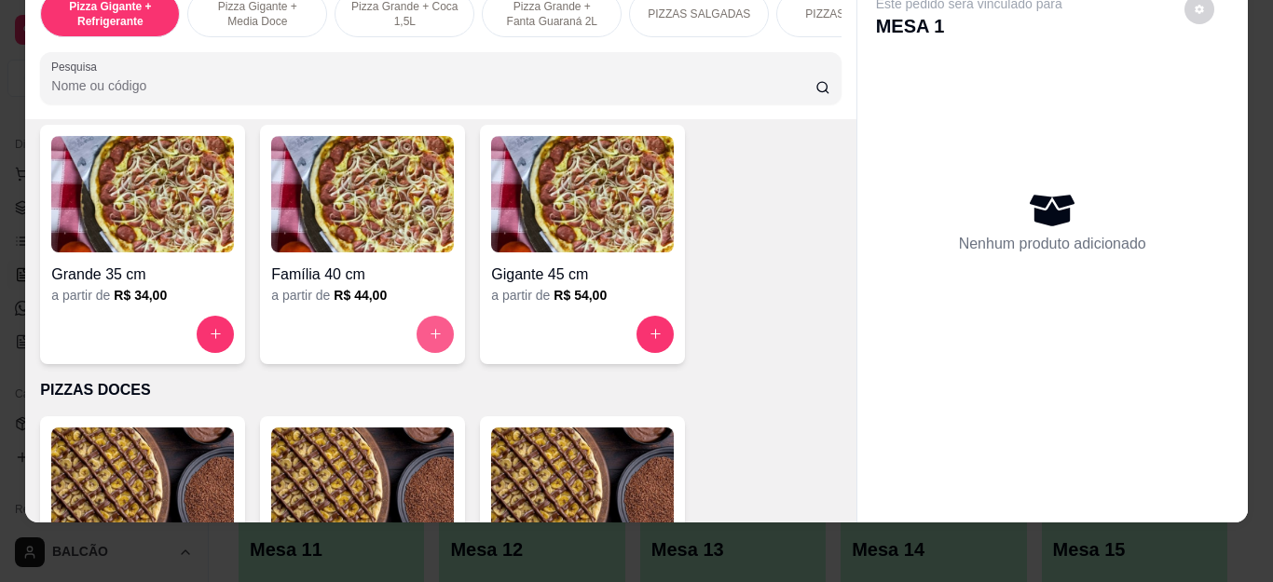
click at [421, 325] on button "increase-product-quantity" at bounding box center [435, 334] width 37 height 37
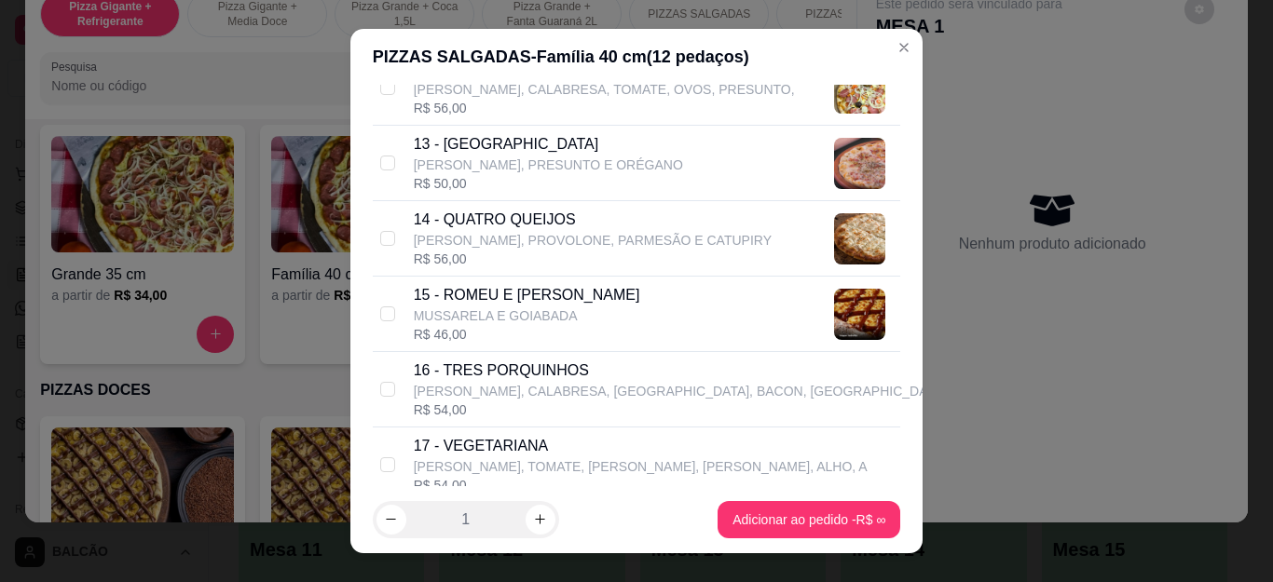
click at [535, 369] on p "16 - TRES PORQUINHOS" at bounding box center [680, 371] width 533 height 22
checkbox input "true"
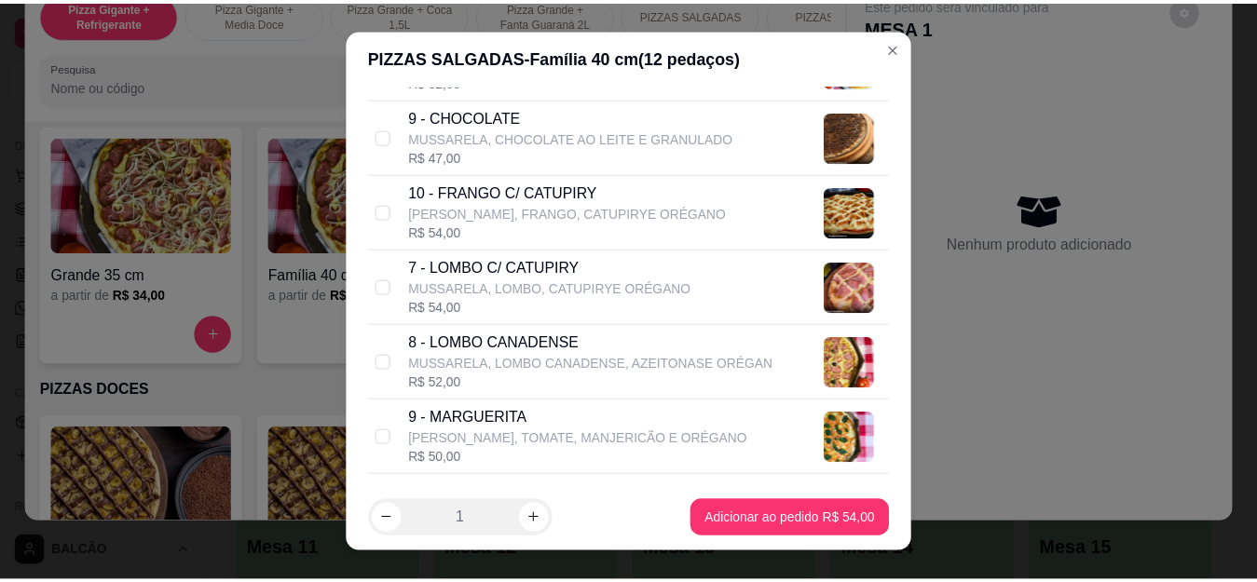
scroll to position [466, 0]
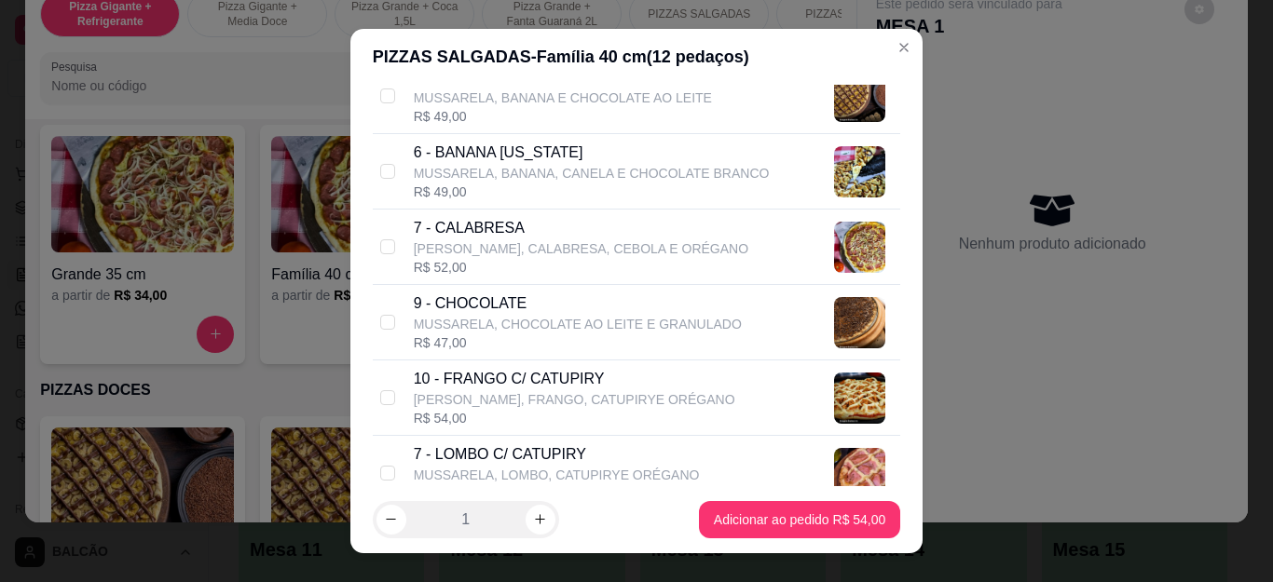
click at [513, 233] on p "7 - CALABRESA" at bounding box center [581, 228] width 335 height 22
checkbox input "true"
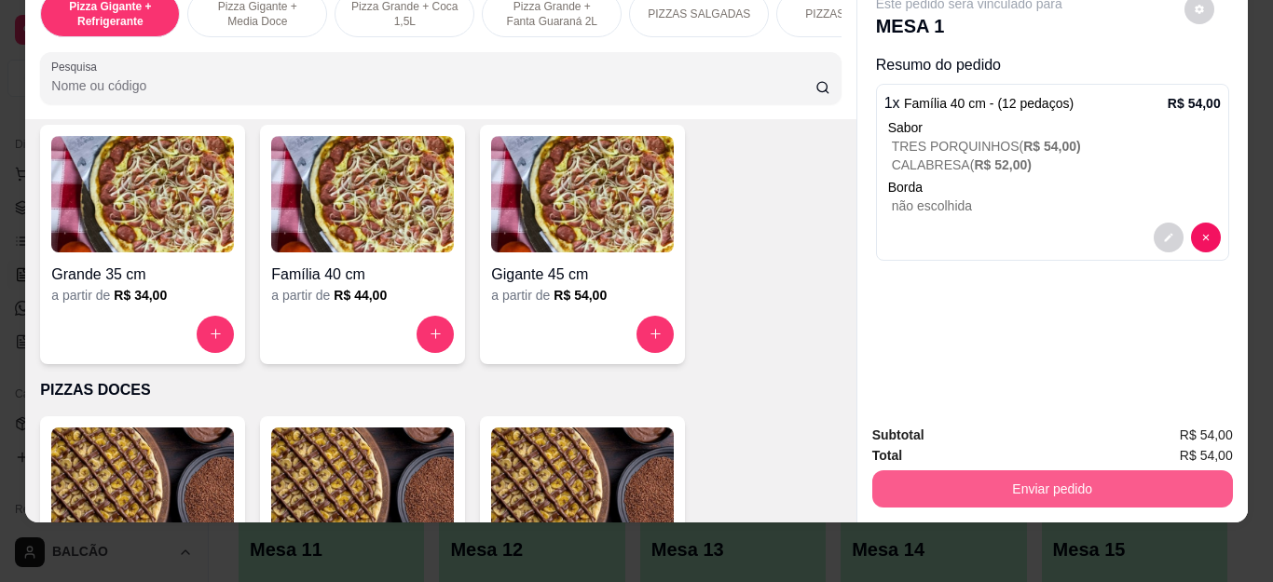
click at [945, 472] on button "Enviar pedido" at bounding box center [1052, 489] width 361 height 37
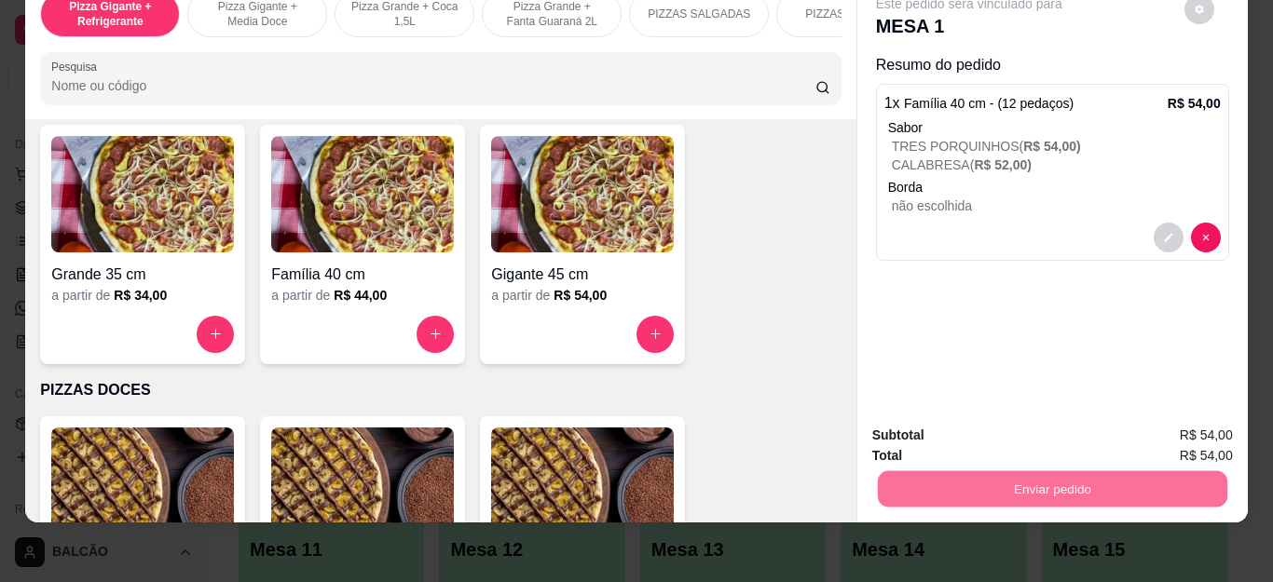
click at [920, 434] on button "Não registrar e enviar pedido" at bounding box center [990, 427] width 194 height 35
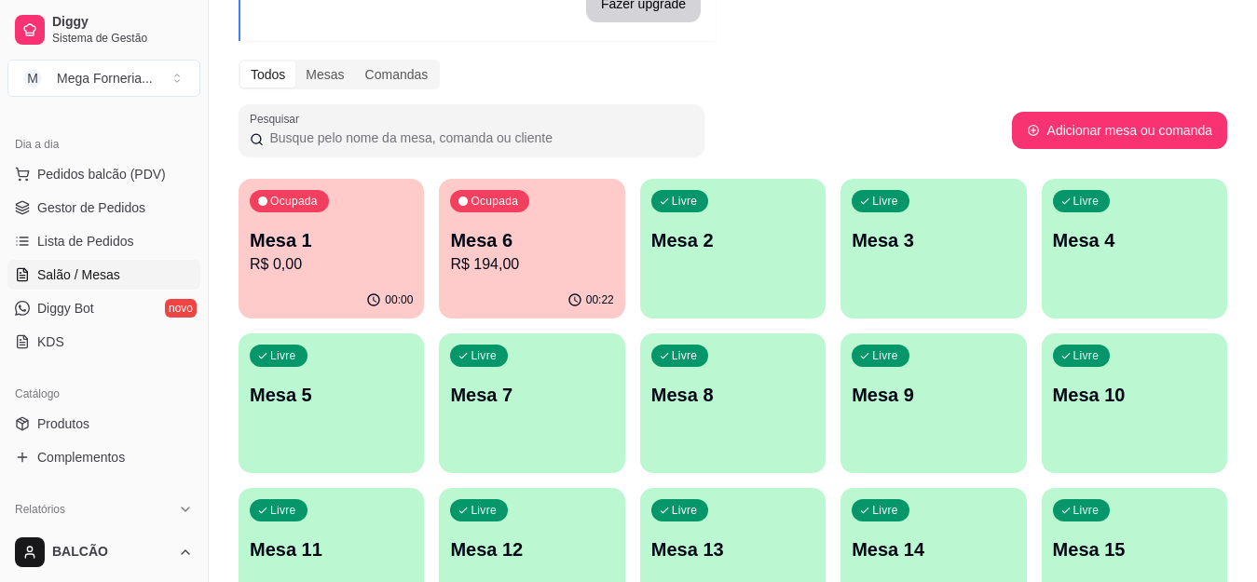
click at [349, 250] on p "Mesa 1" at bounding box center [331, 240] width 163 height 26
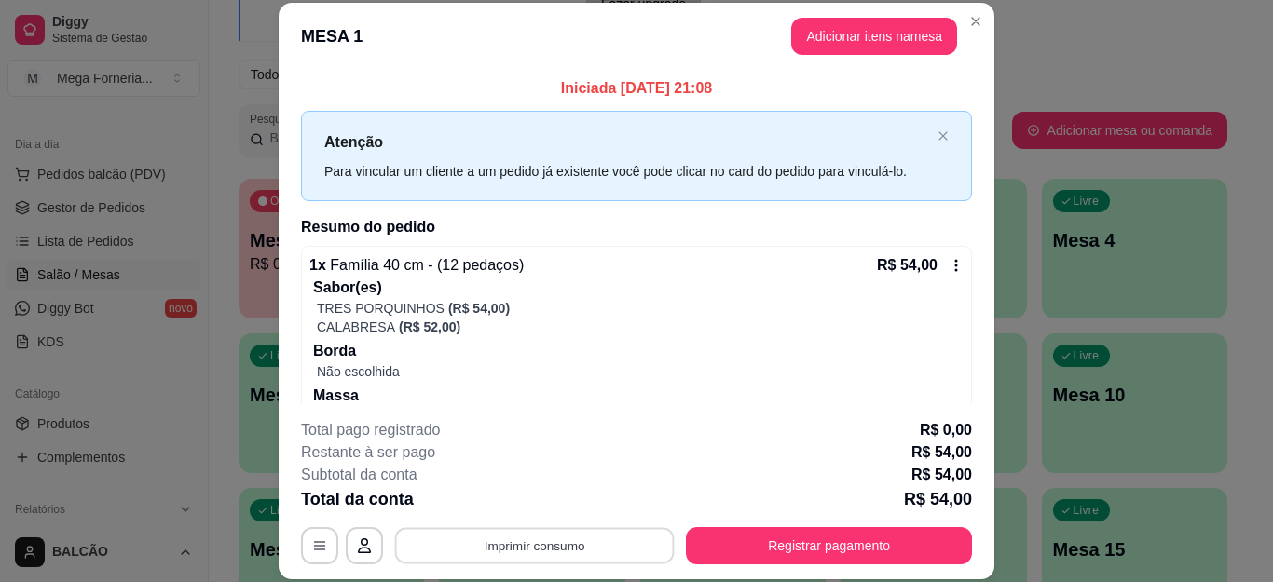
click at [474, 534] on button "Imprimir consumo" at bounding box center [535, 545] width 280 height 36
click at [511, 498] on button "IMPRESSORA" at bounding box center [532, 503] width 135 height 30
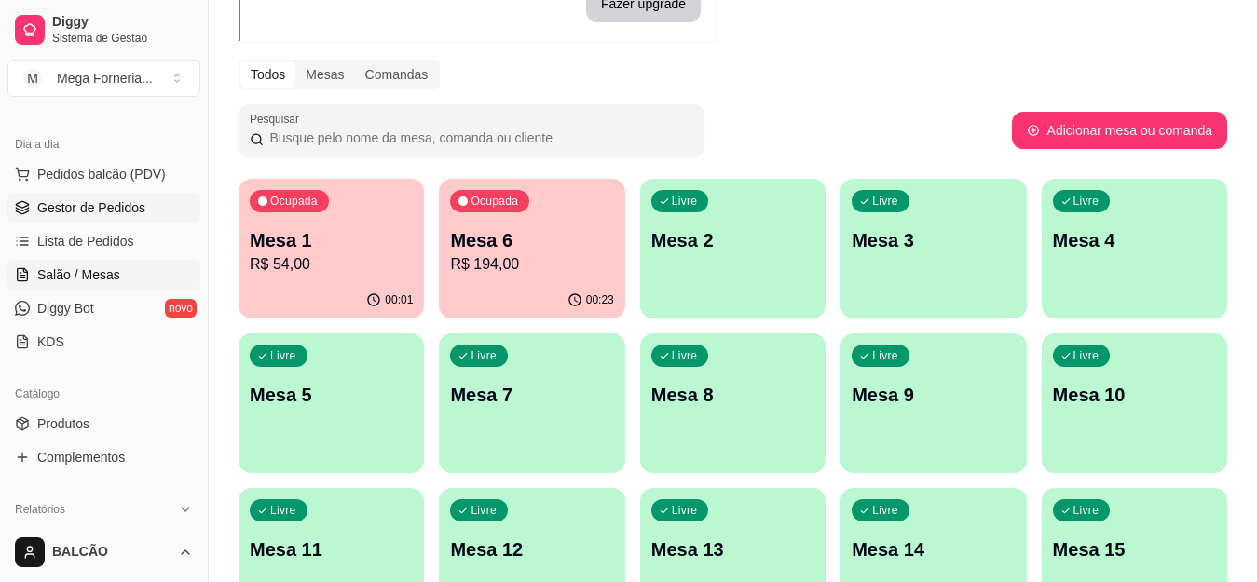
click at [108, 205] on span "Gestor de Pedidos" at bounding box center [91, 208] width 108 height 19
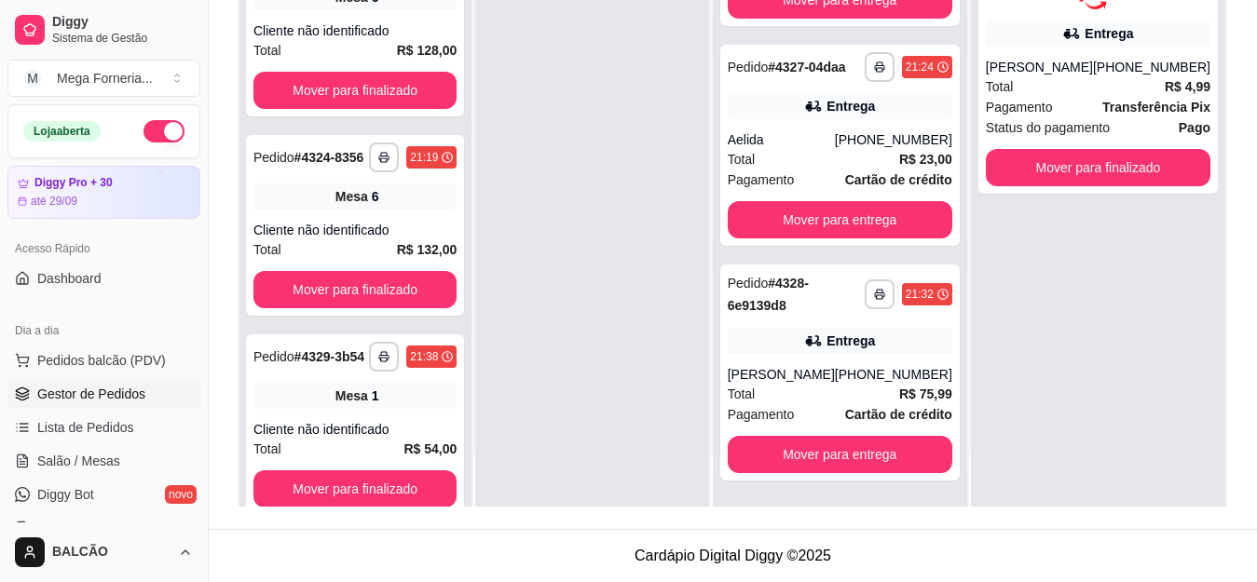
drag, startPoint x: 200, startPoint y: 85, endPoint x: 231, endPoint y: 23, distance: 68.8
click at [231, 23] on div "**********" at bounding box center [628, 149] width 1257 height 867
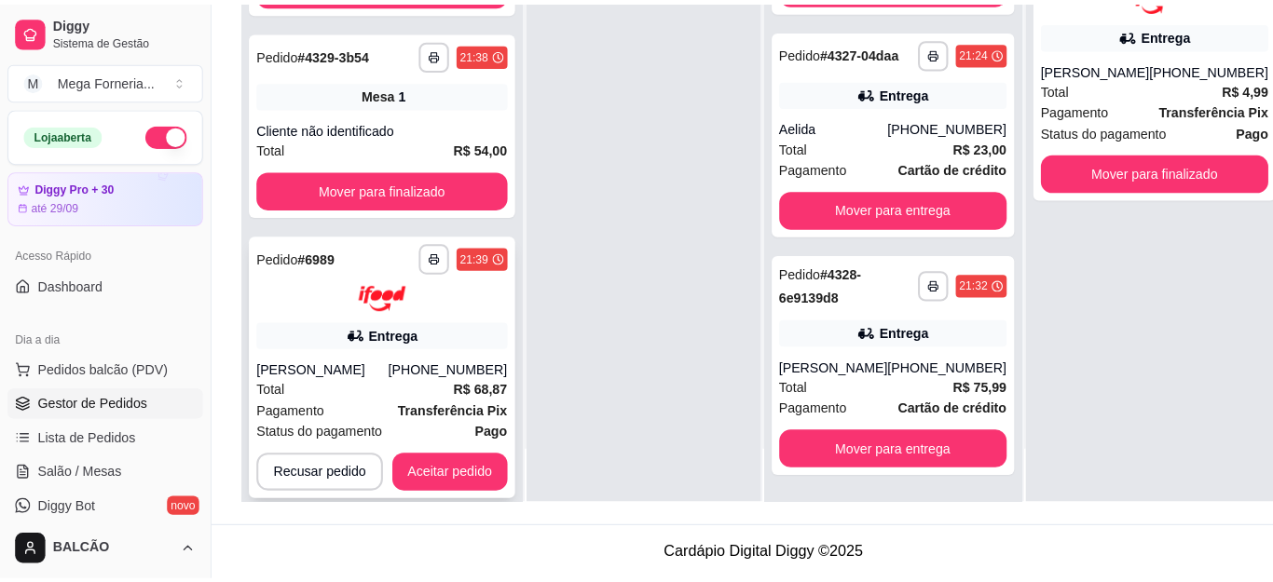
scroll to position [311, 0]
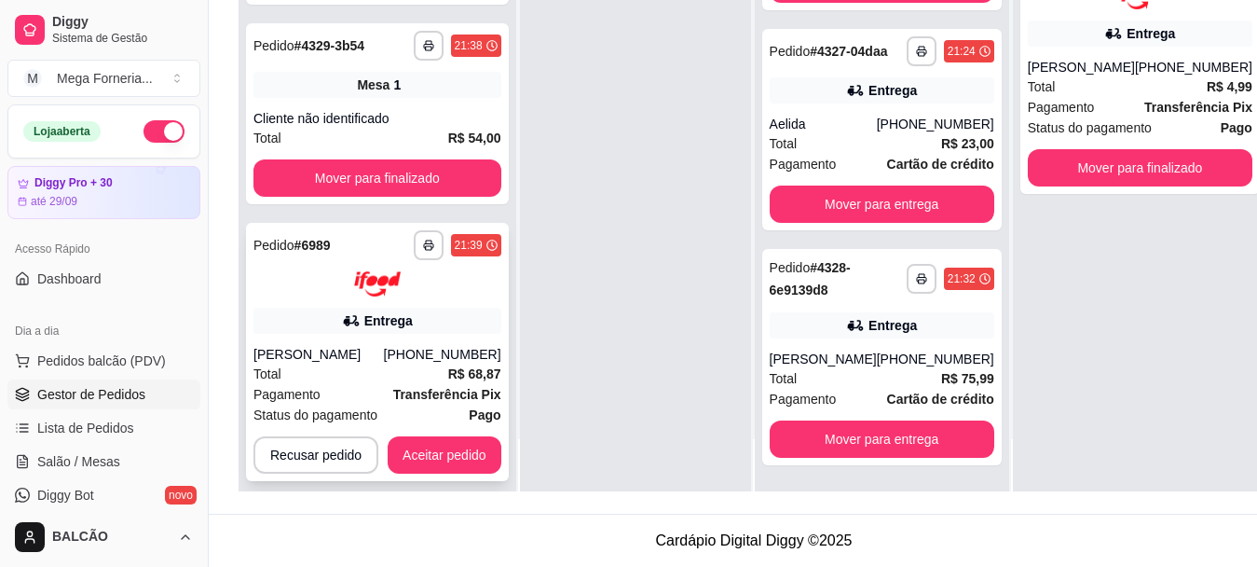
click at [405, 359] on div "[PHONE_NUMBER]" at bounding box center [442, 354] width 117 height 19
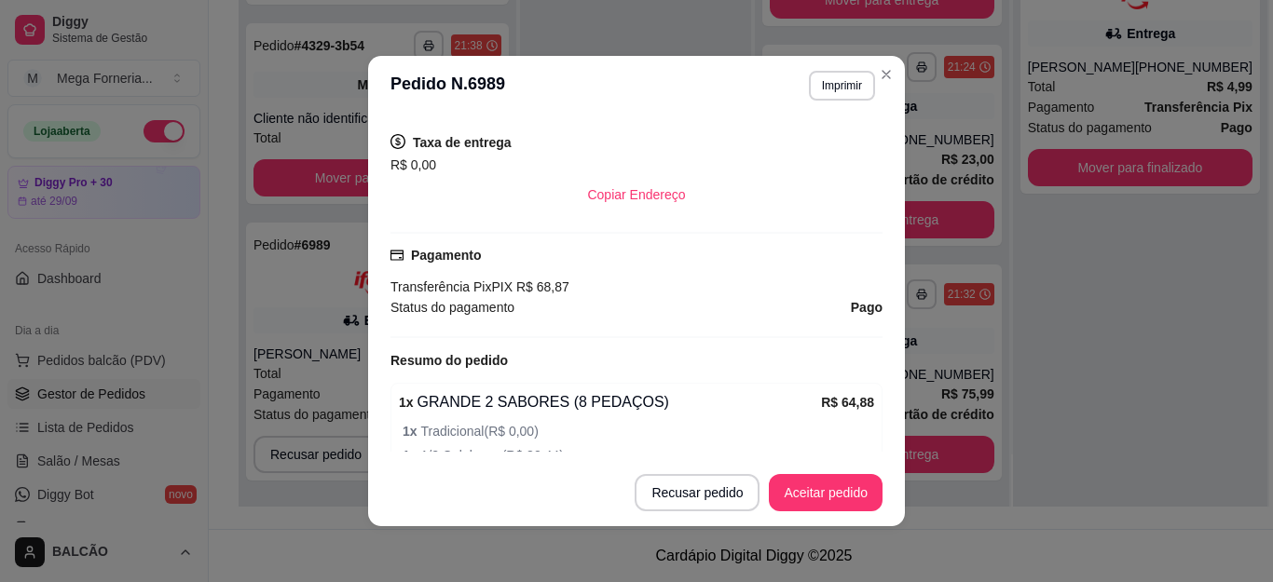
scroll to position [535, 0]
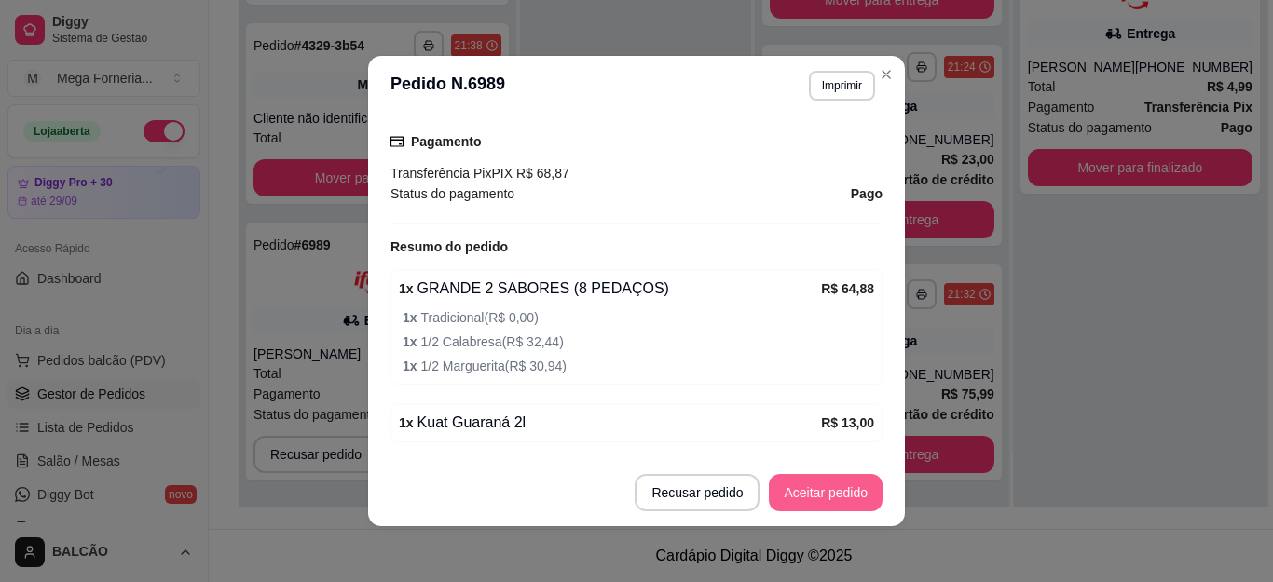
click at [835, 489] on button "Aceitar pedido" at bounding box center [826, 492] width 114 height 37
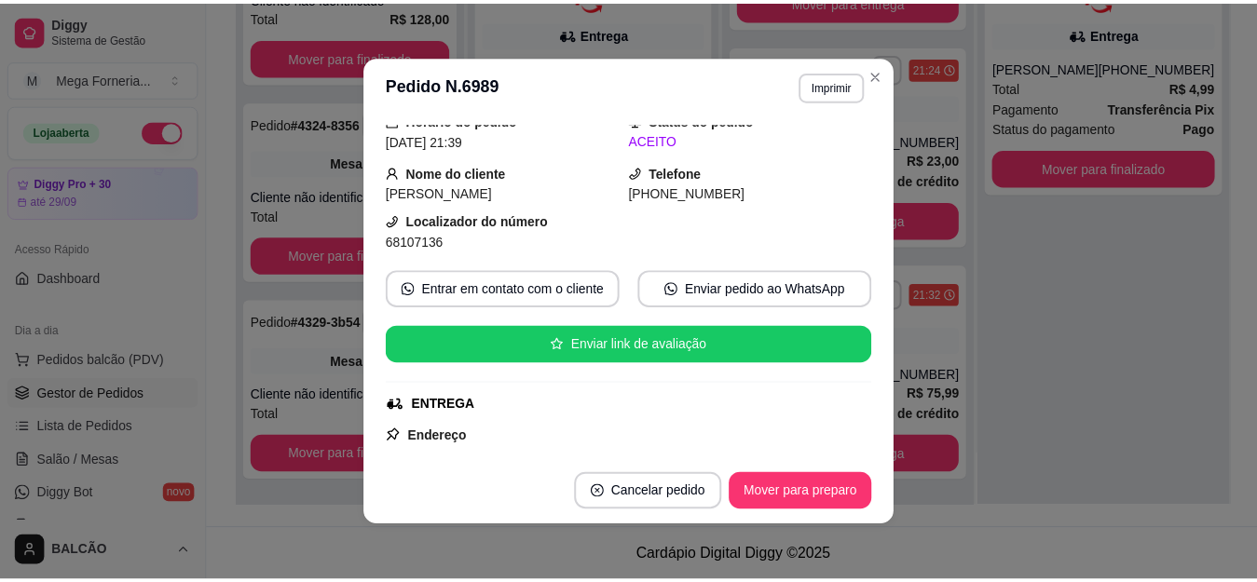
scroll to position [0, 0]
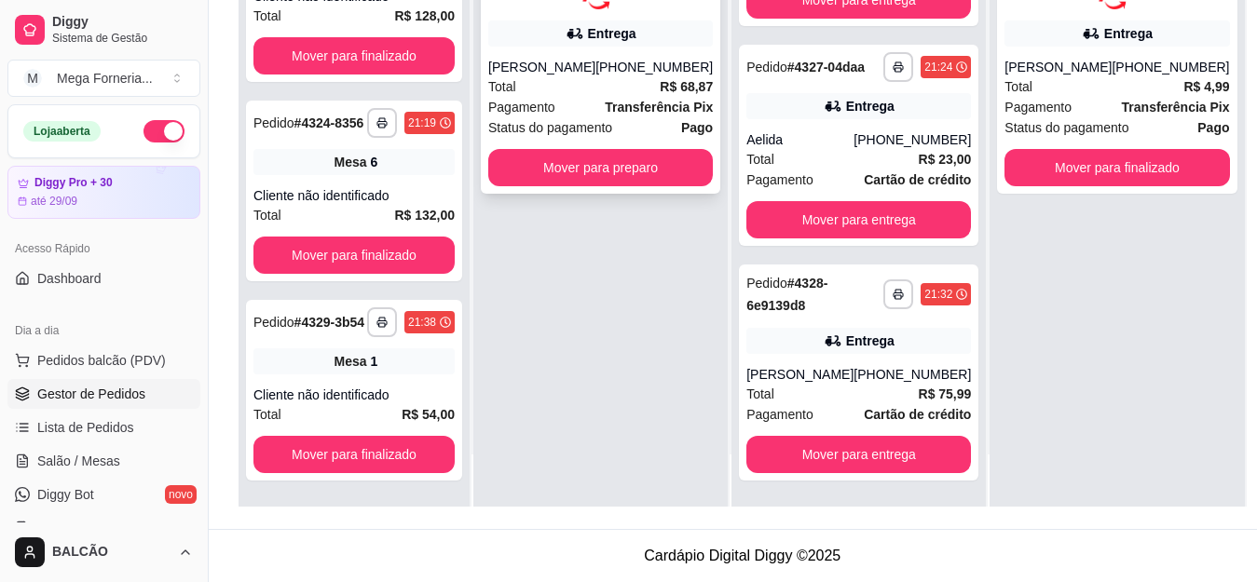
click at [593, 95] on div "Total R$ 68,87" at bounding box center [600, 86] width 225 height 21
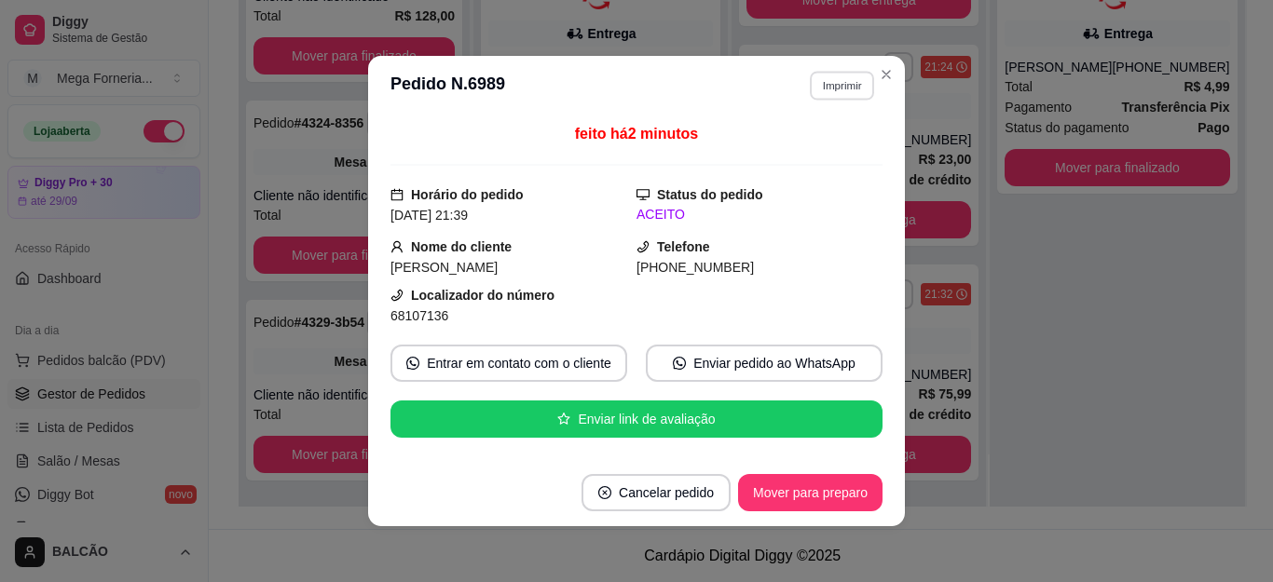
click at [823, 86] on button "Imprimir" at bounding box center [842, 85] width 64 height 29
click at [835, 142] on button "IMPRESSORA" at bounding box center [800, 151] width 135 height 30
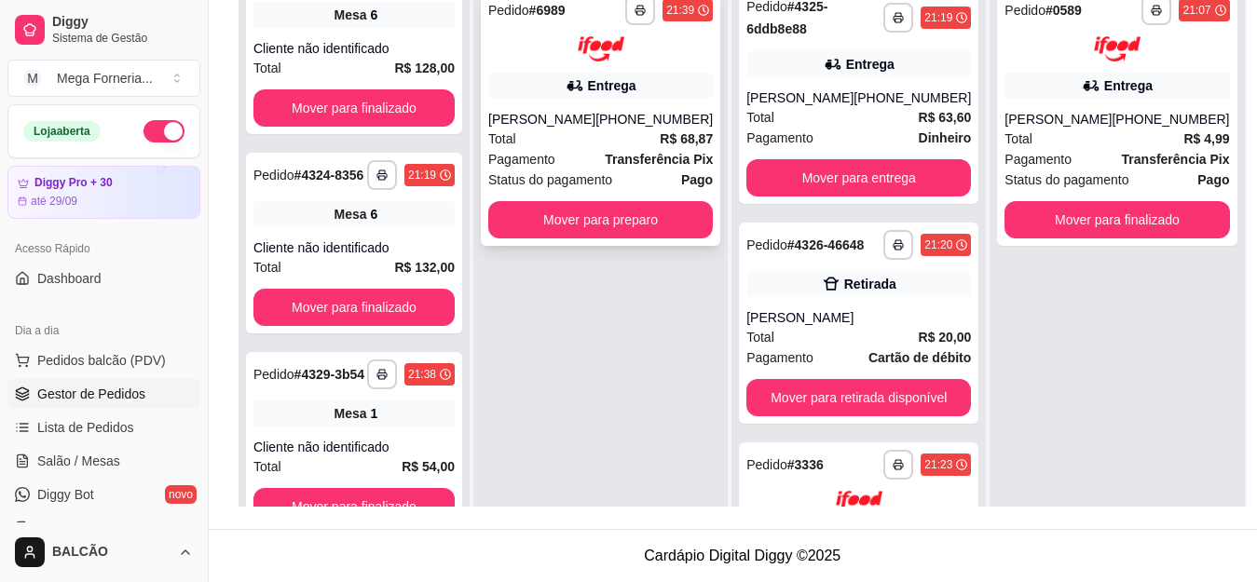
click at [635, 133] on div "Total R$ 68,87" at bounding box center [600, 139] width 225 height 21
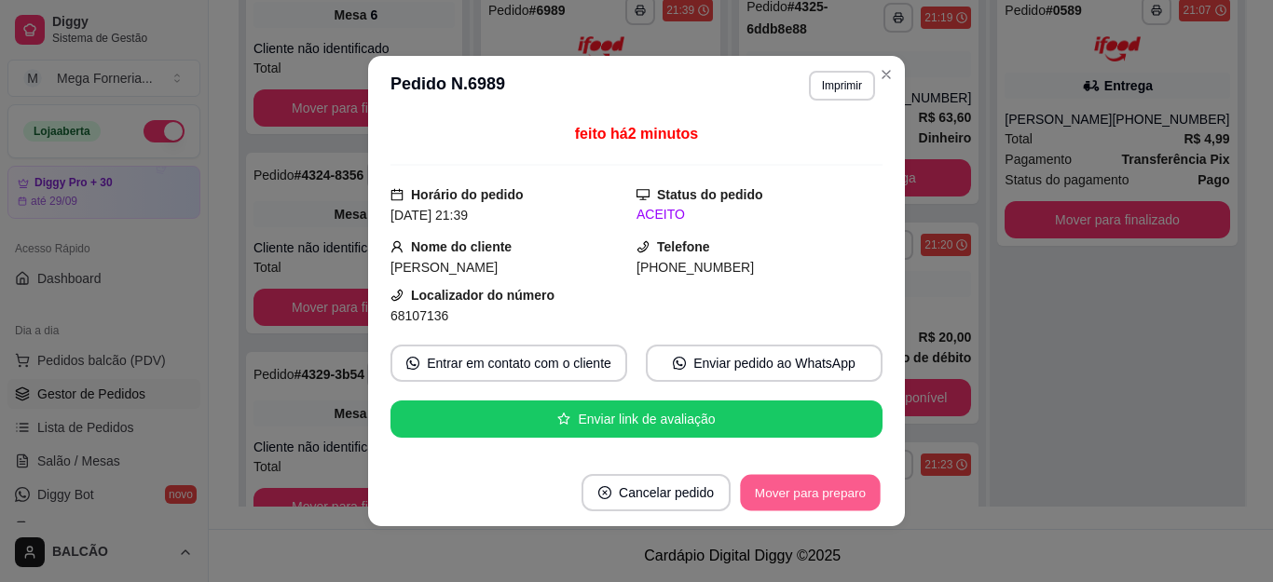
click at [790, 488] on button "Mover para preparo" at bounding box center [810, 493] width 140 height 36
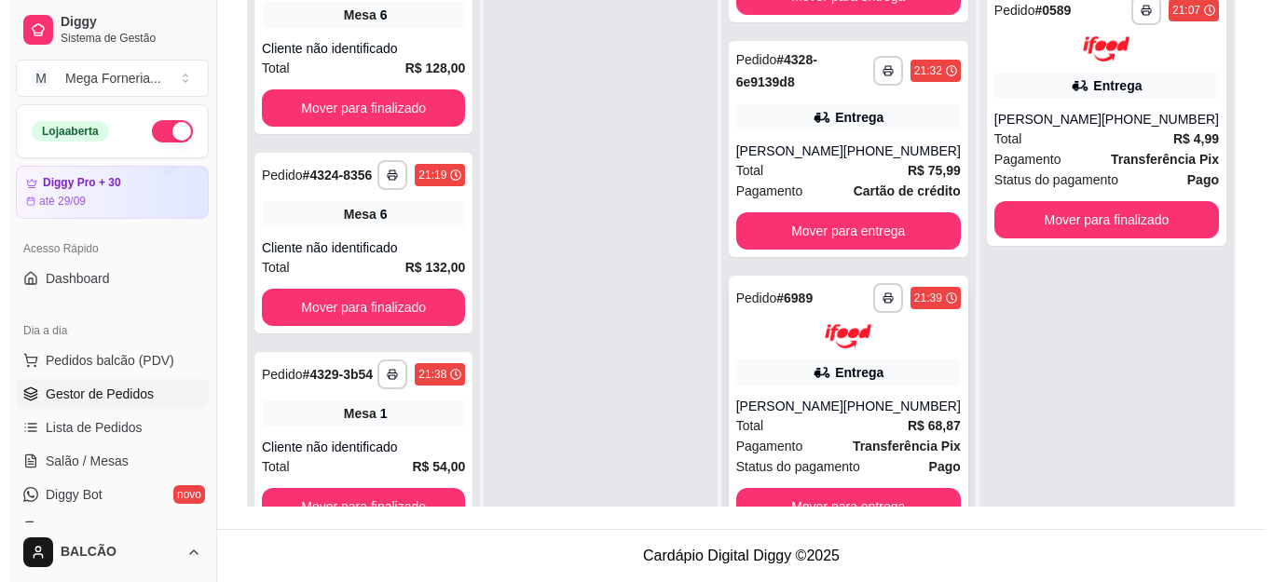
scroll to position [52, 0]
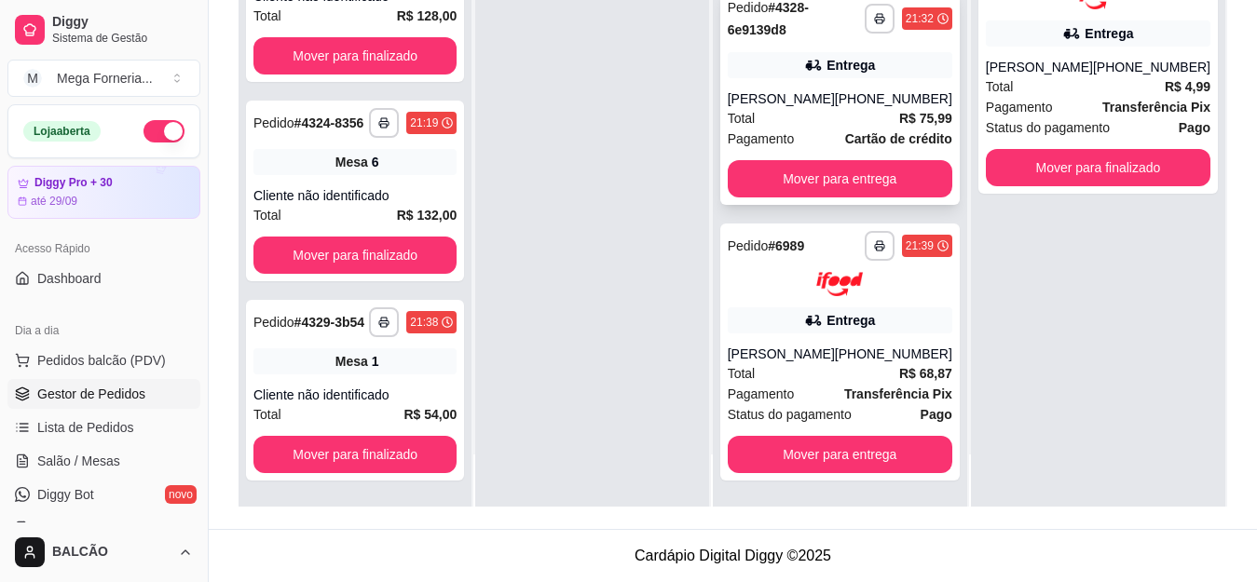
click at [858, 62] on div "**********" at bounding box center [840, 97] width 240 height 216
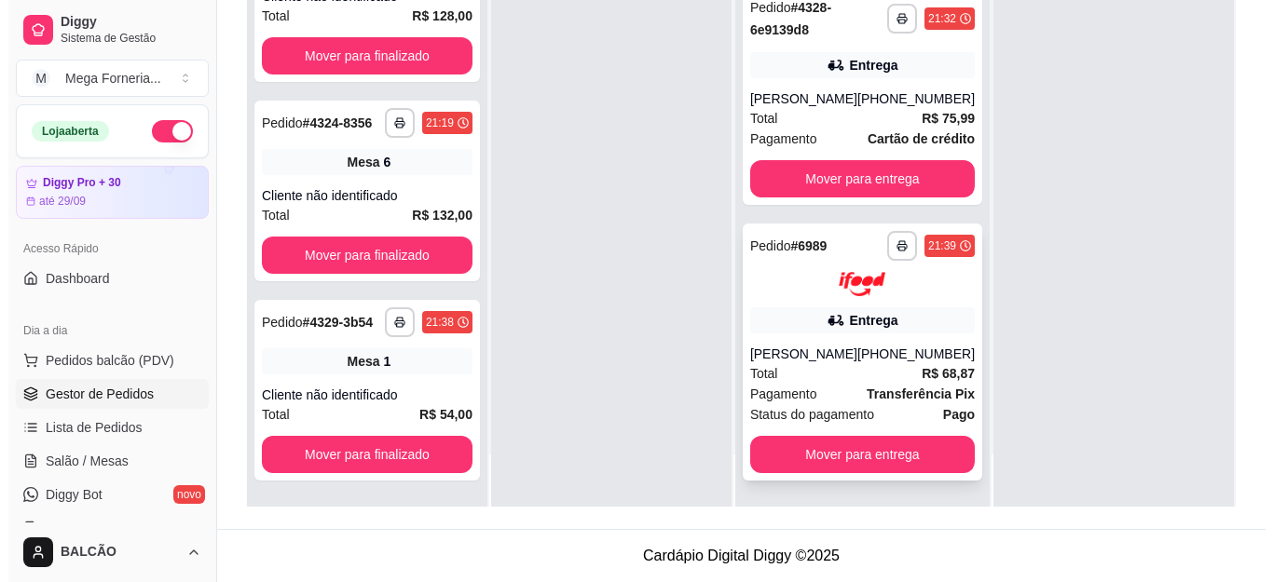
scroll to position [947, 0]
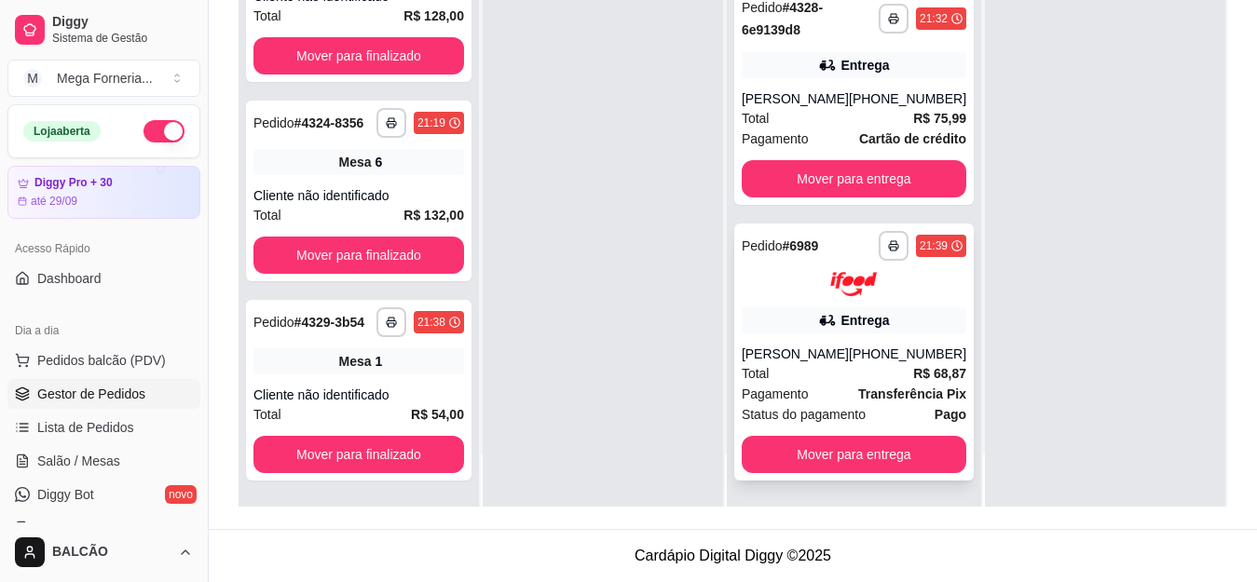
click at [841, 316] on div "Entrega" at bounding box center [865, 320] width 48 height 19
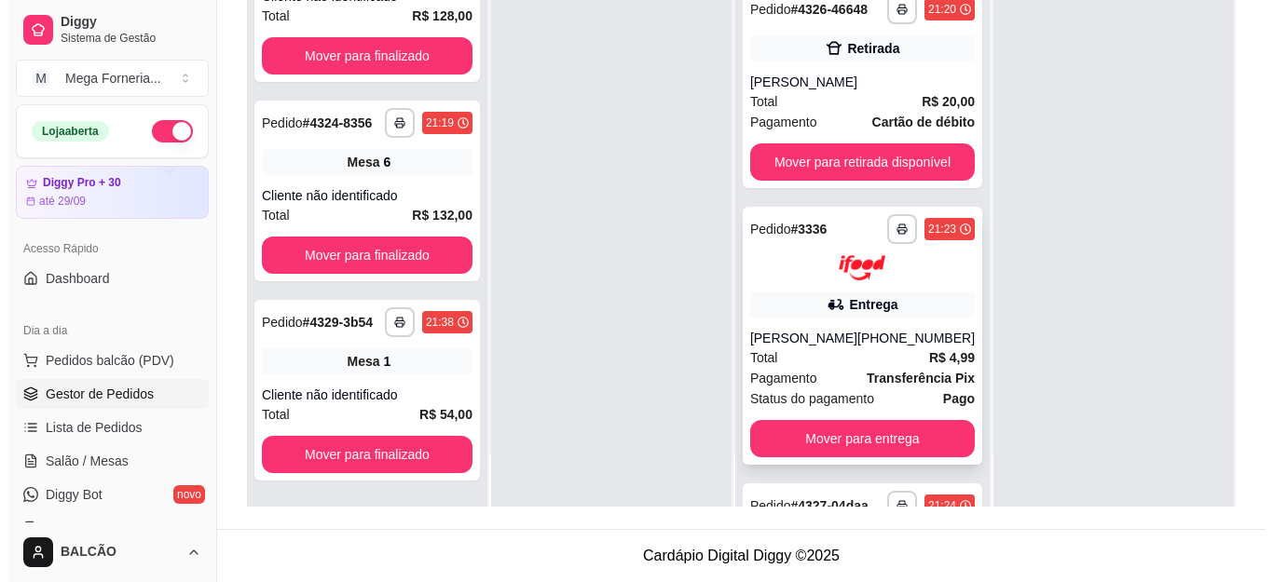
scroll to position [186, 0]
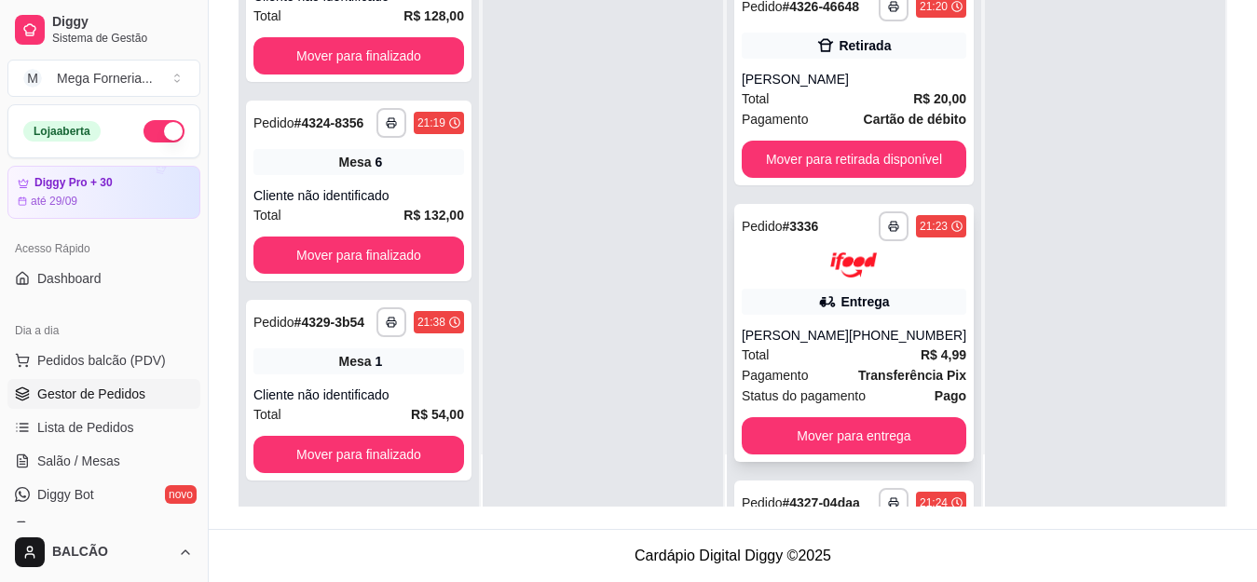
click at [831, 345] on div "[PERSON_NAME]" at bounding box center [795, 335] width 107 height 19
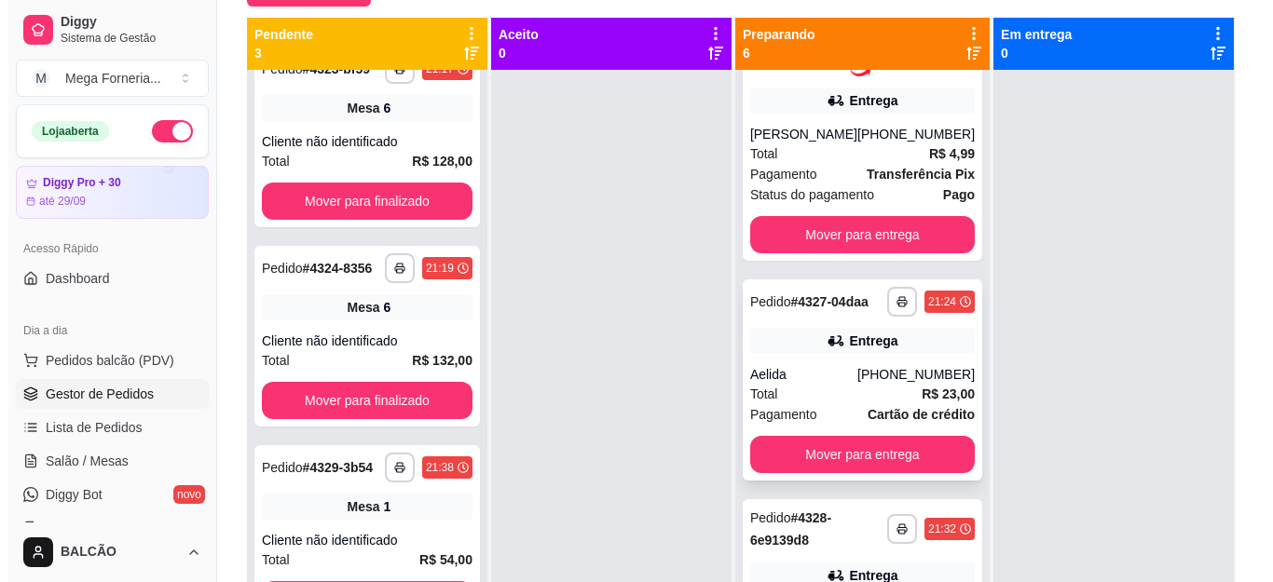
scroll to position [559, 0]
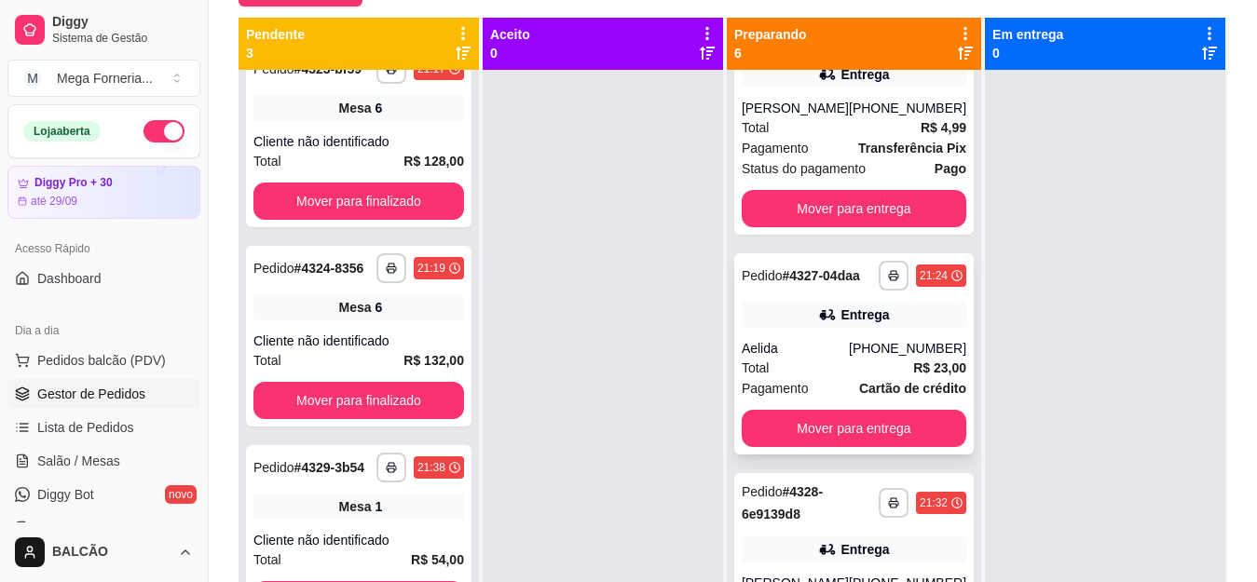
click at [842, 328] on div "Entrega" at bounding box center [854, 315] width 225 height 26
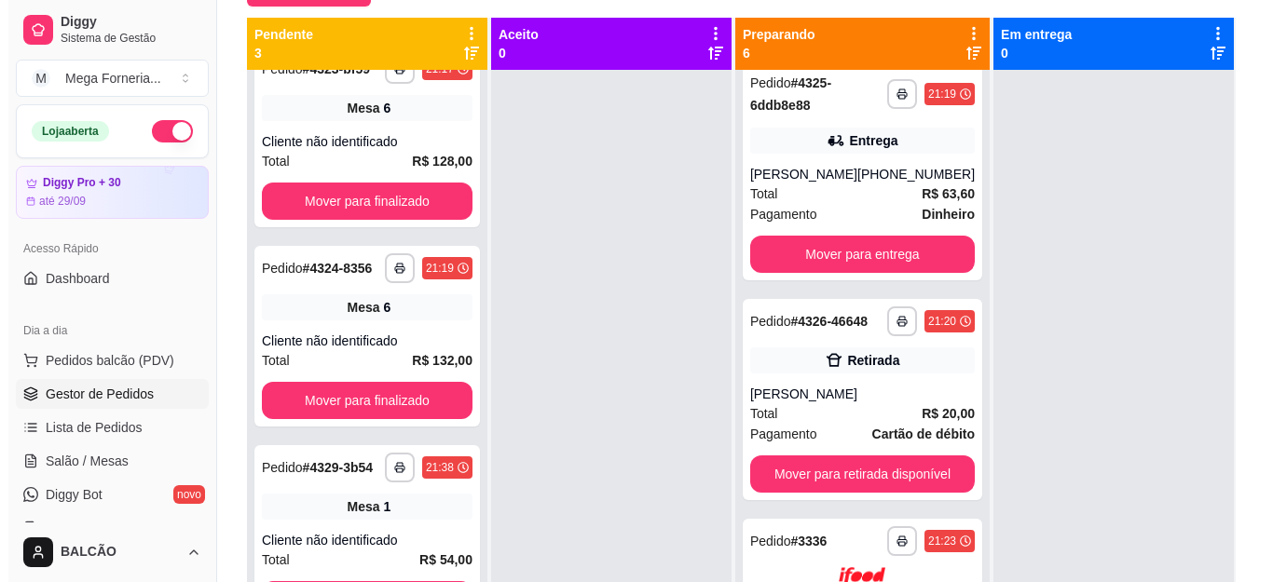
scroll to position [0, 0]
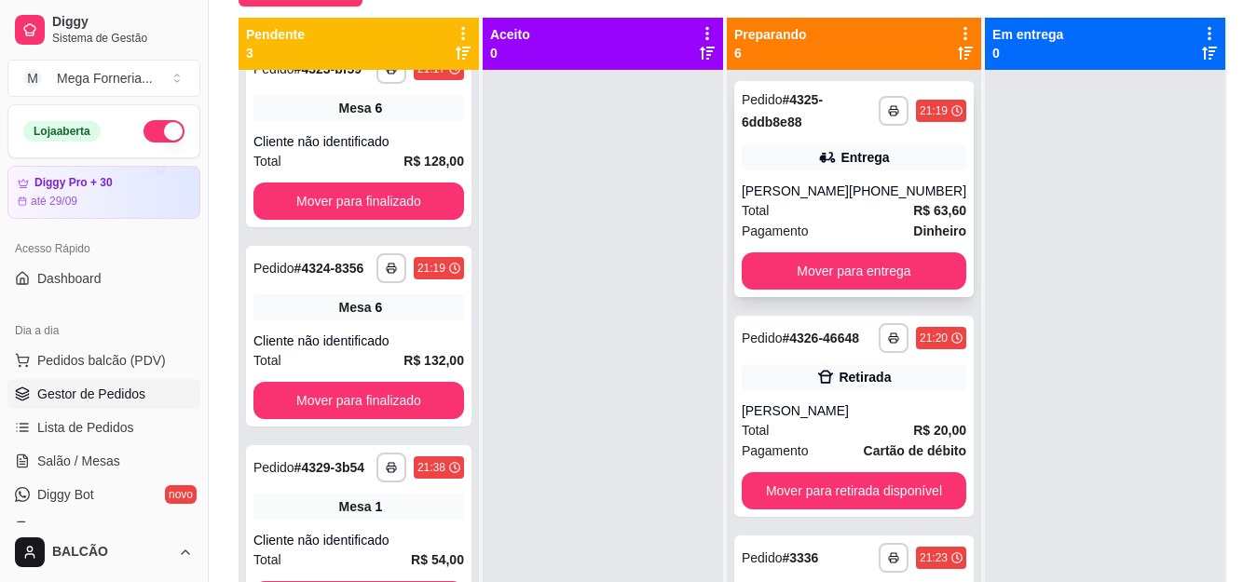
click at [867, 168] on div "Entrega" at bounding box center [854, 157] width 225 height 26
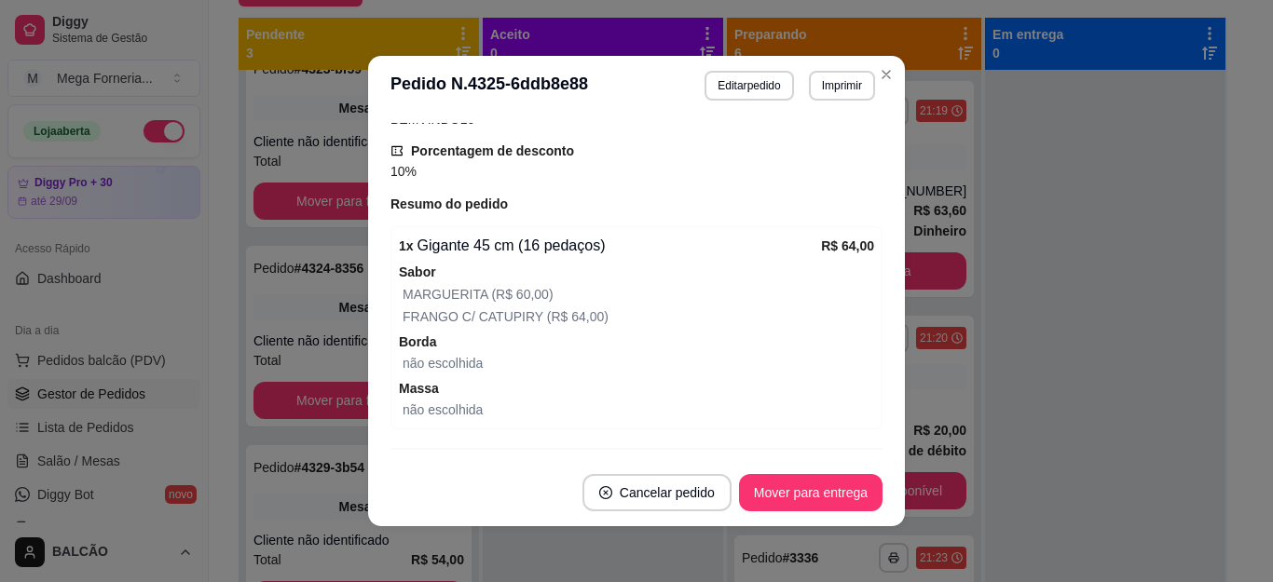
scroll to position [837, 0]
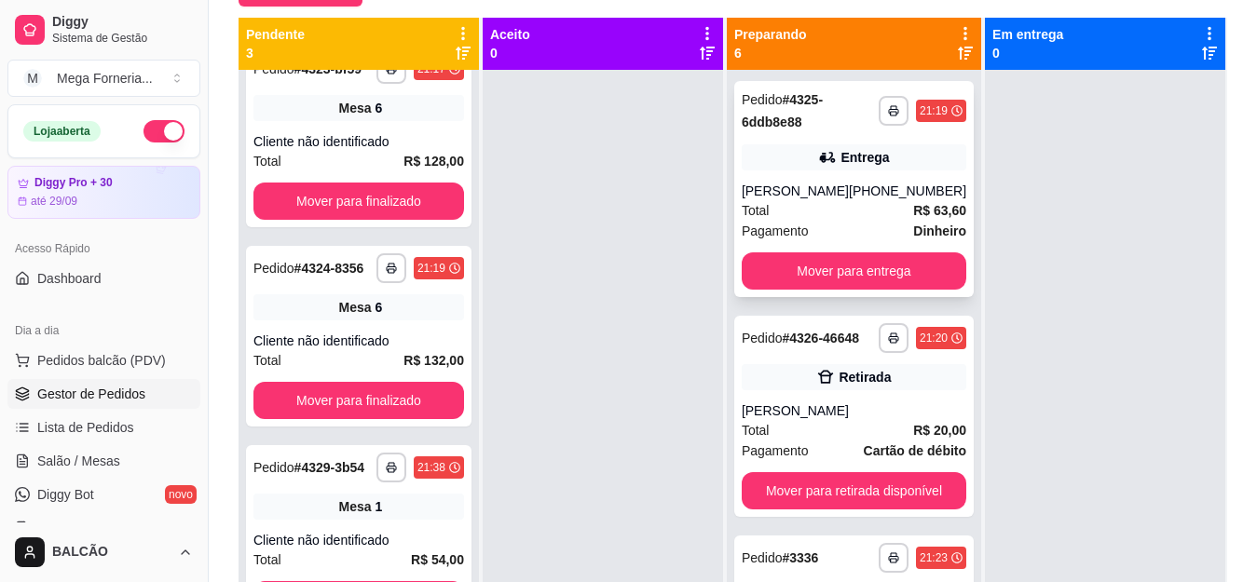
click at [856, 191] on div "[PHONE_NUMBER]" at bounding box center [907, 191] width 117 height 19
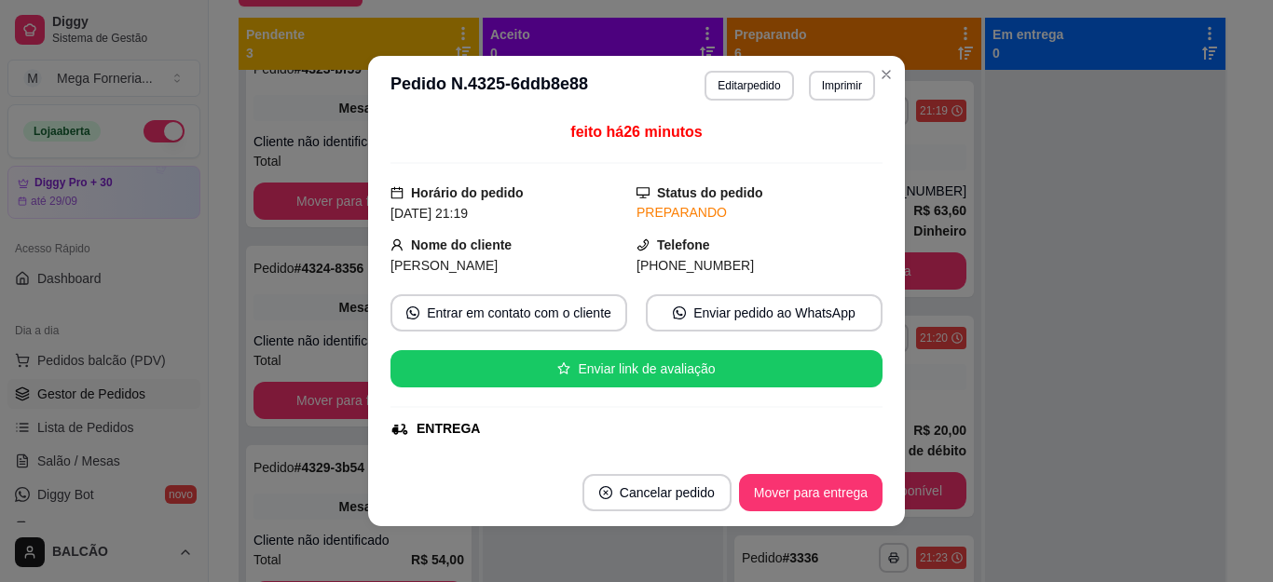
scroll to position [0, 0]
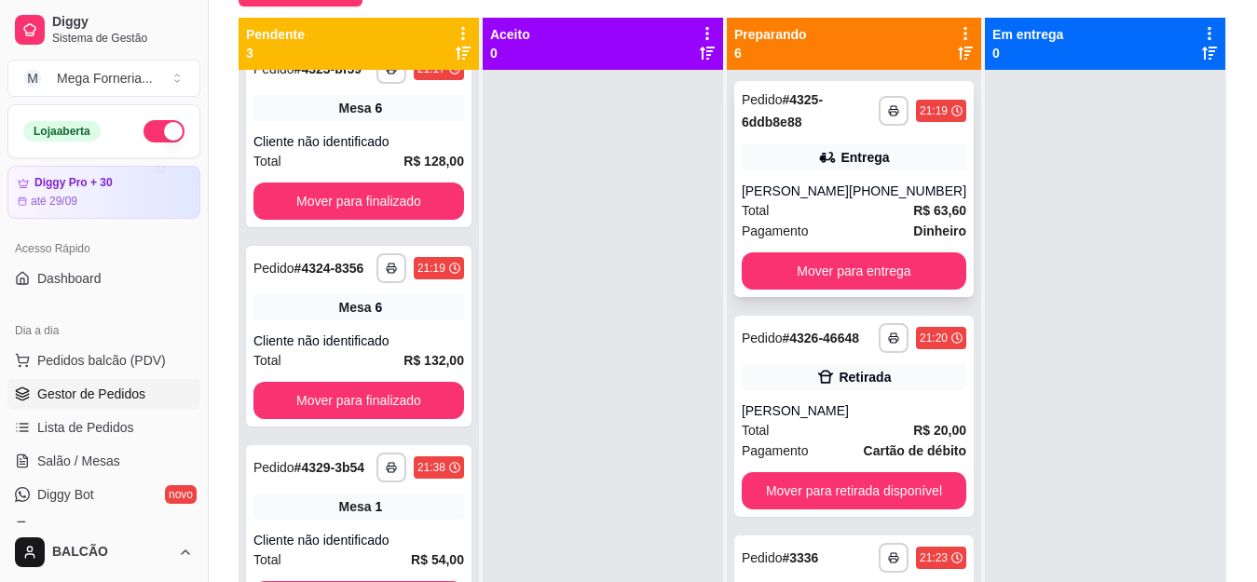
click at [900, 191] on div "[PHONE_NUMBER]" at bounding box center [907, 191] width 117 height 19
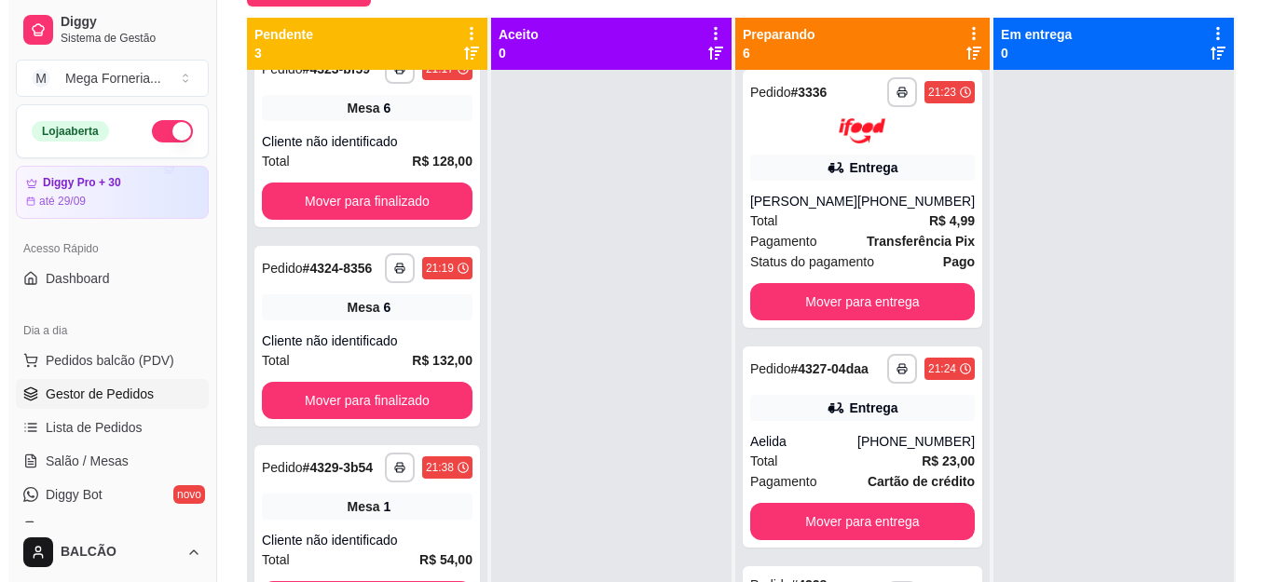
scroll to position [559, 0]
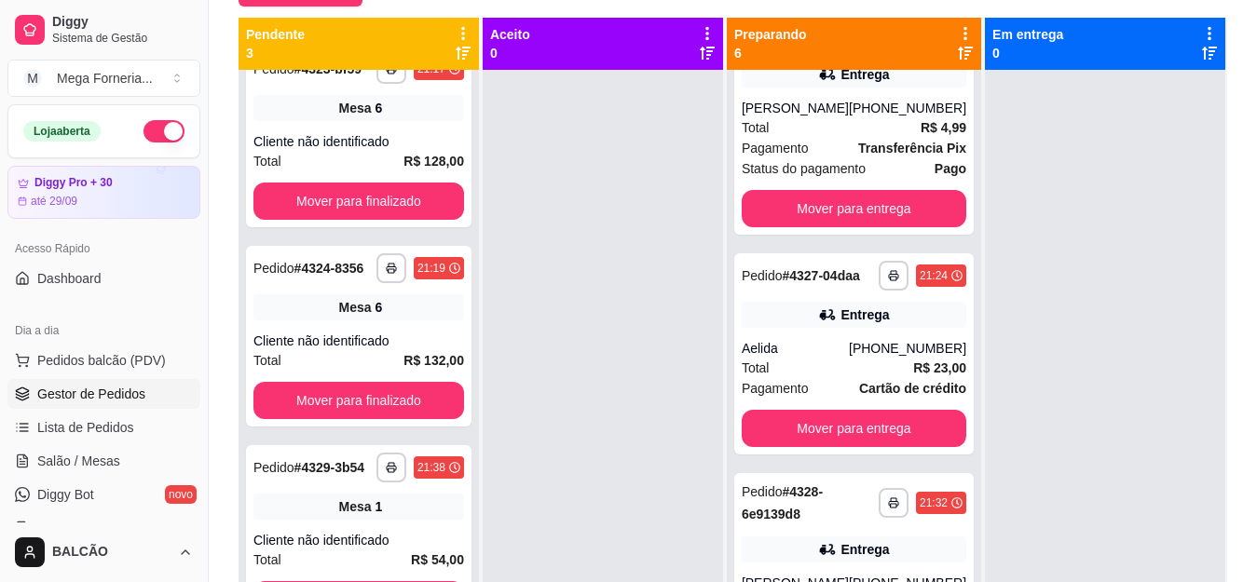
click at [854, 324] on div "Entrega" at bounding box center [865, 315] width 48 height 19
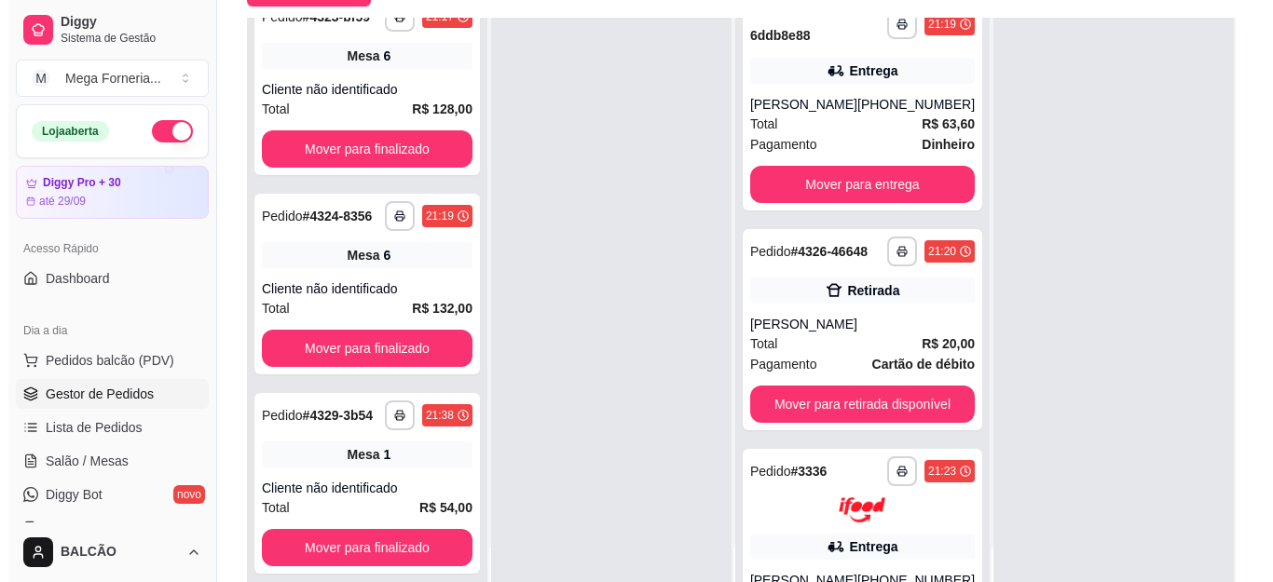
scroll to position [0, 0]
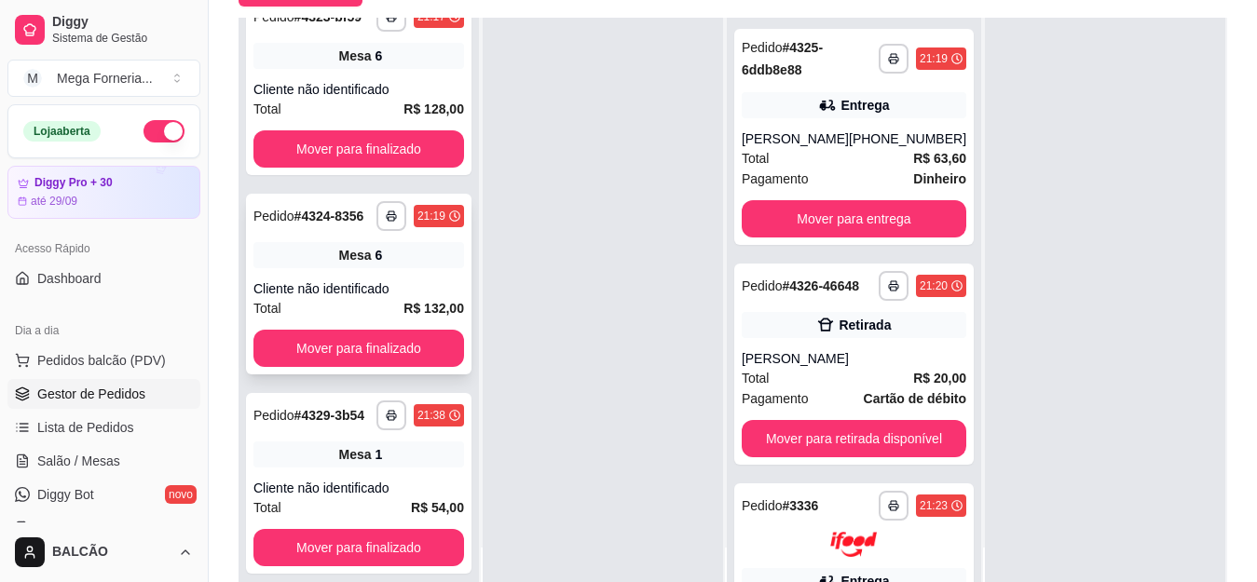
click at [411, 261] on div "**********" at bounding box center [359, 284] width 226 height 181
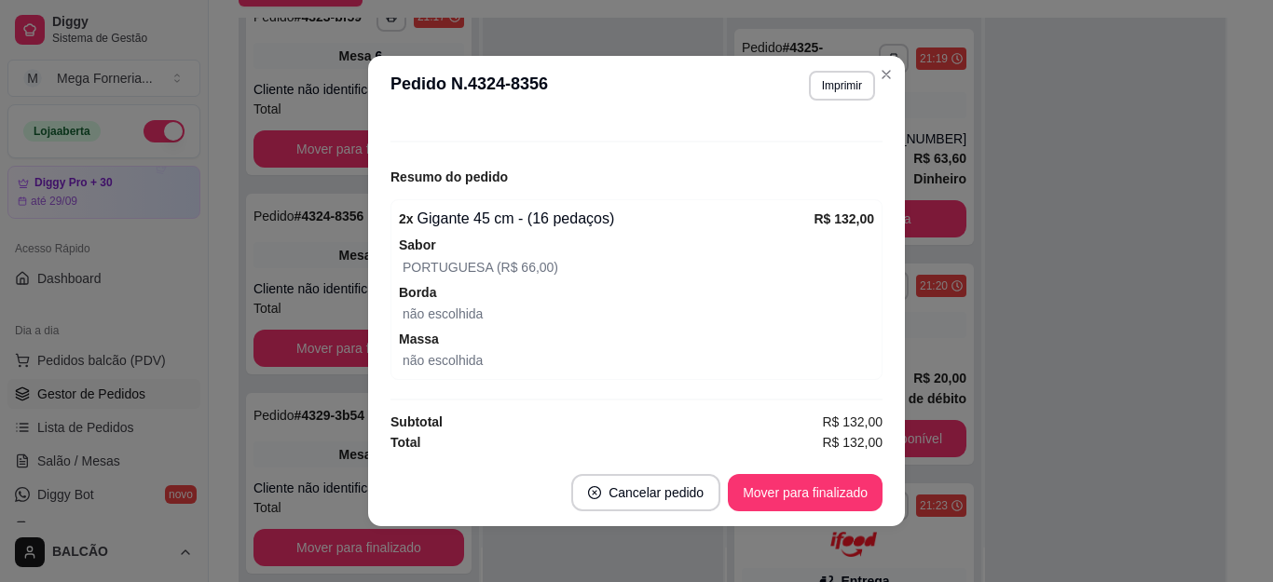
scroll to position [194, 0]
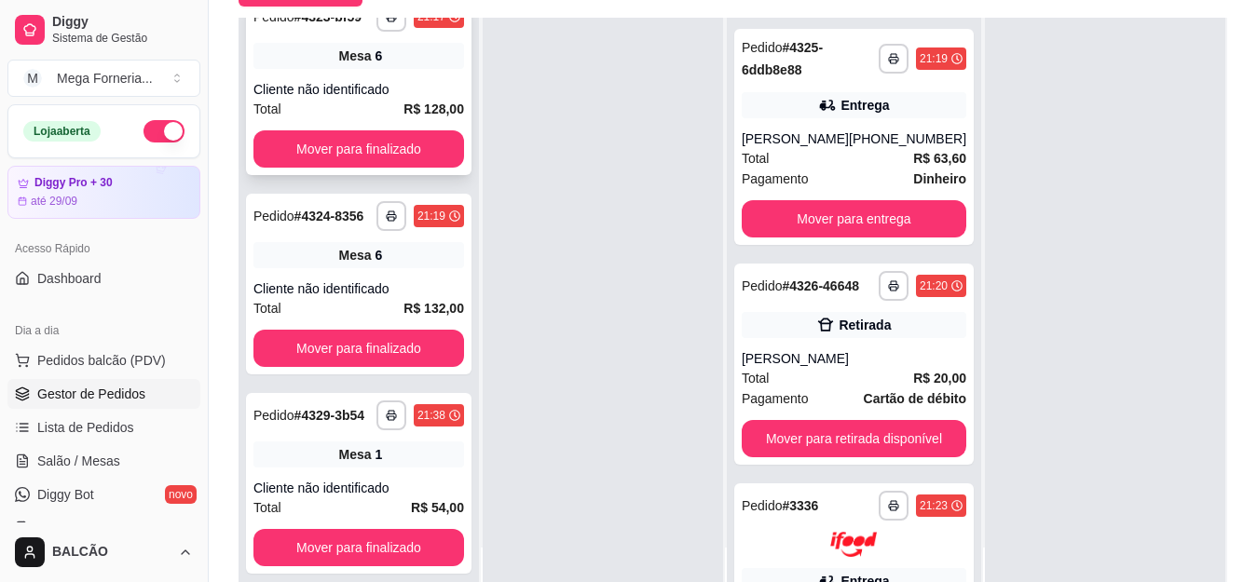
click at [374, 80] on div "Cliente não identificado" at bounding box center [358, 89] width 211 height 19
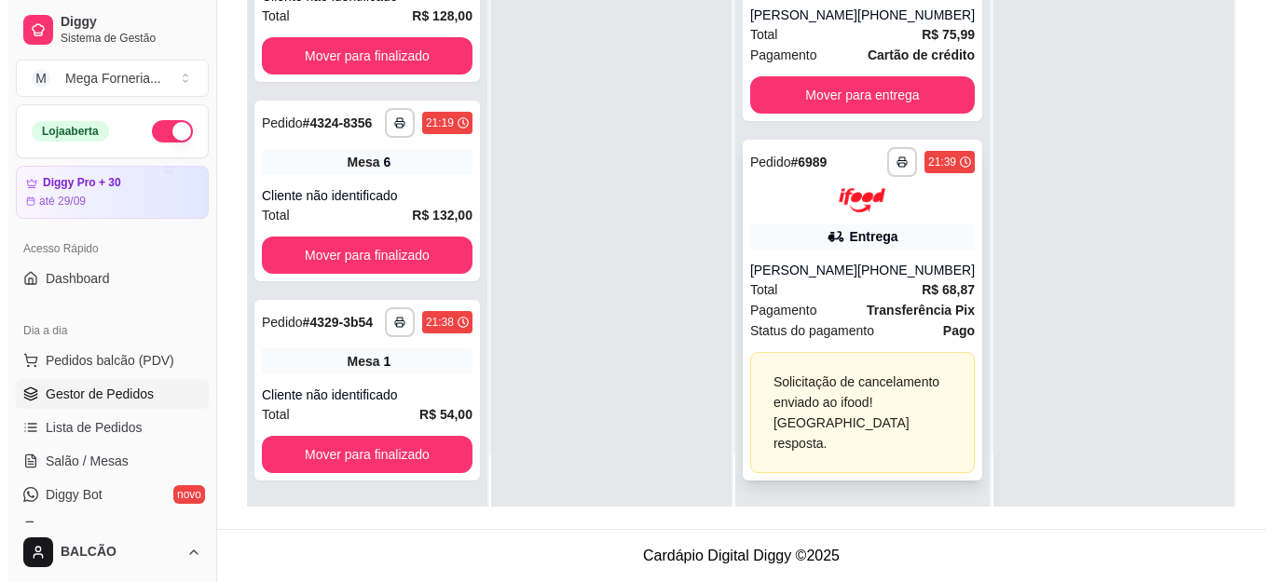
scroll to position [1031, 0]
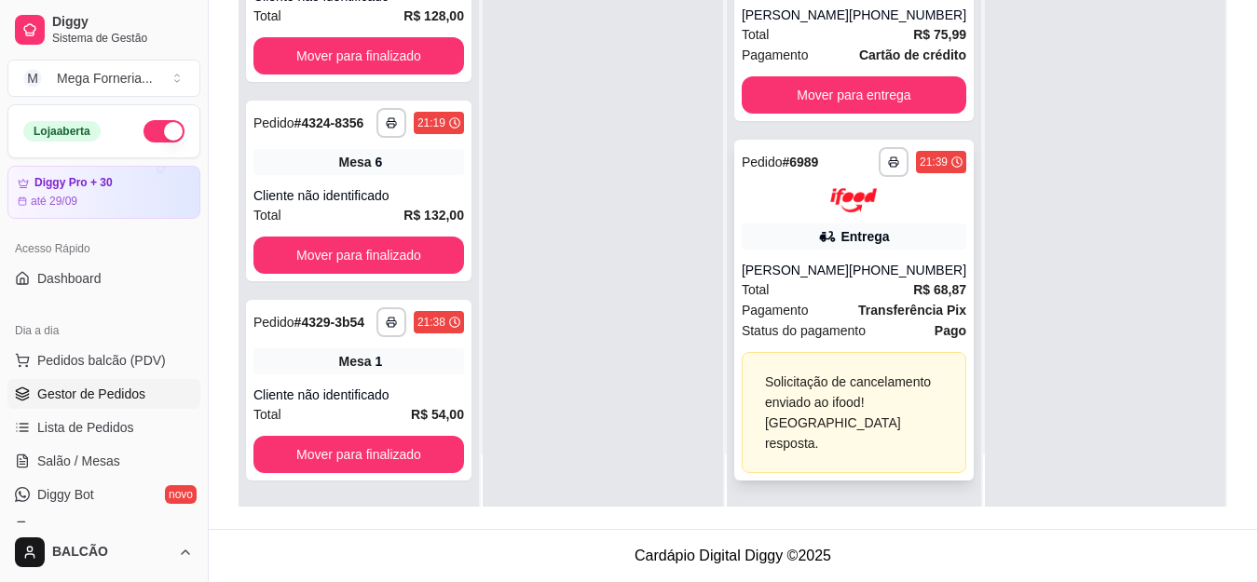
click at [815, 295] on div "Total R$ 68,87" at bounding box center [854, 290] width 225 height 21
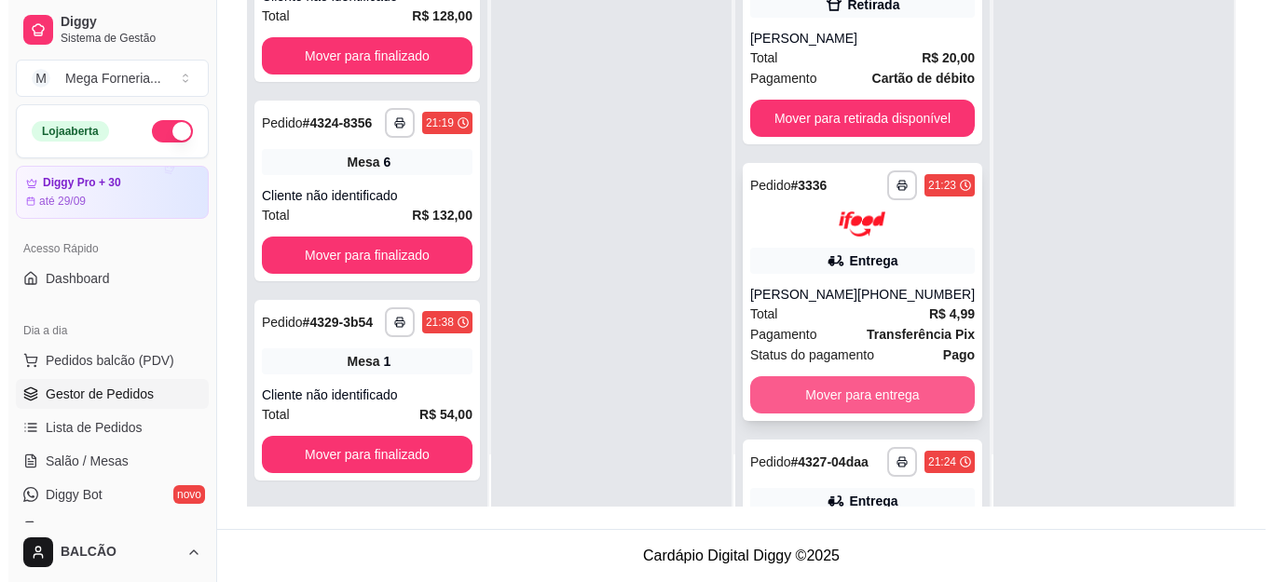
scroll to position [280, 0]
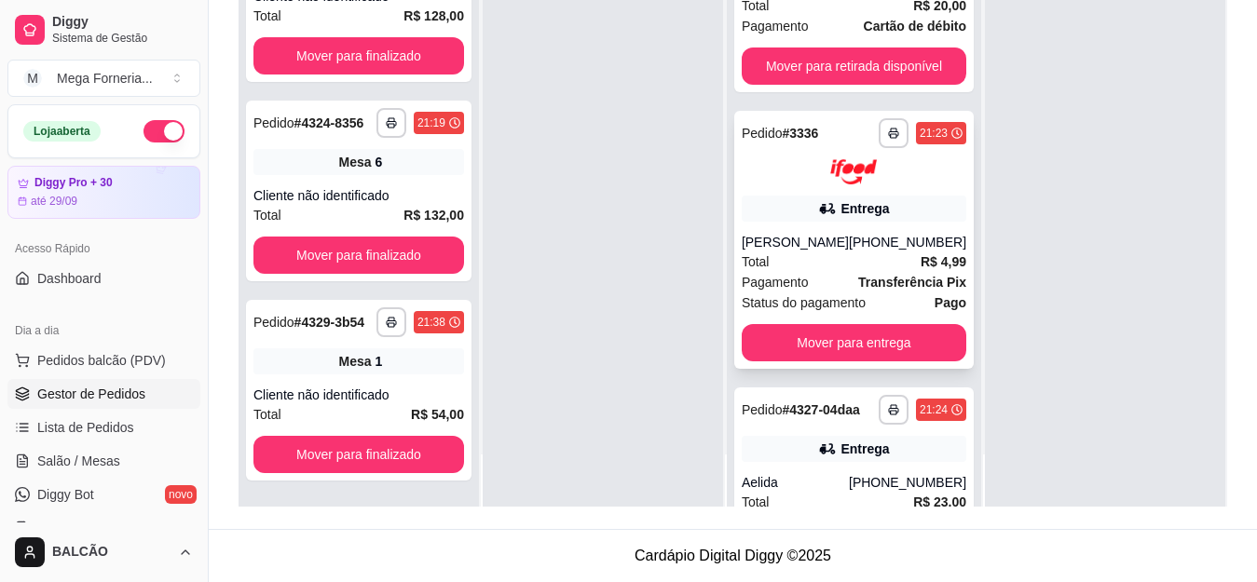
click at [806, 238] on div "**********" at bounding box center [854, 240] width 240 height 258
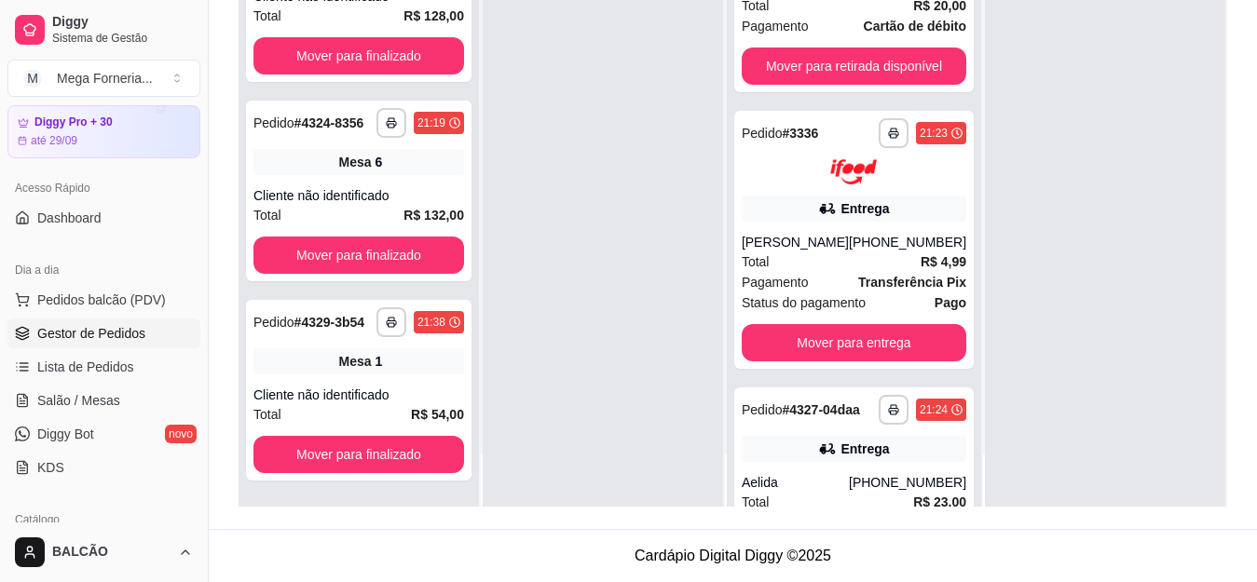
scroll to position [93, 0]
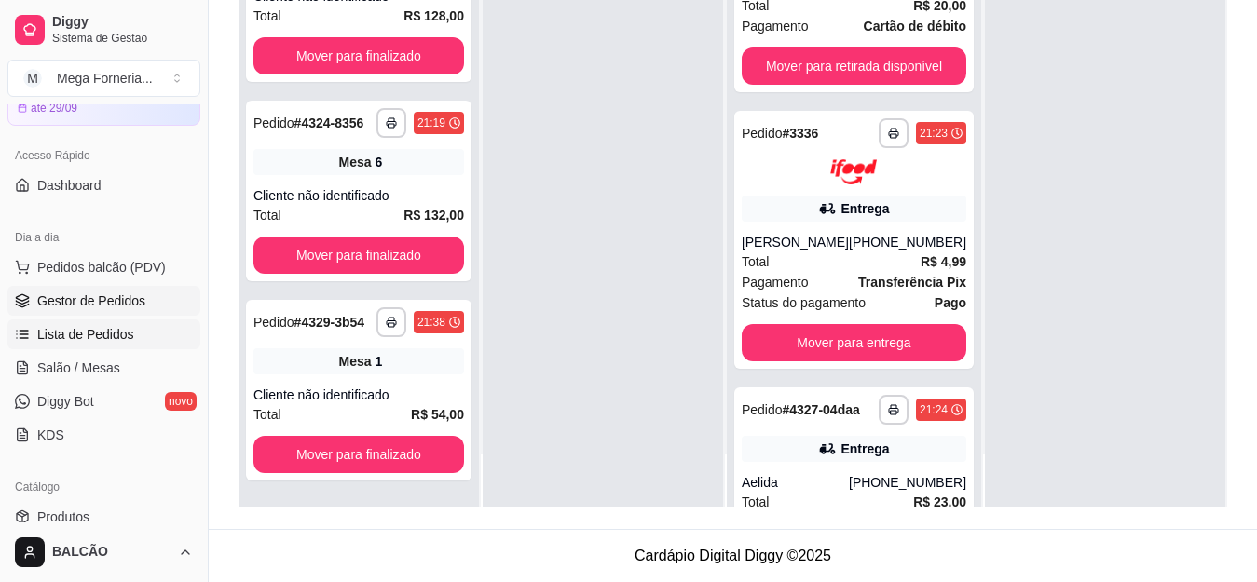
click at [74, 324] on link "Lista de Pedidos" at bounding box center [103, 335] width 193 height 30
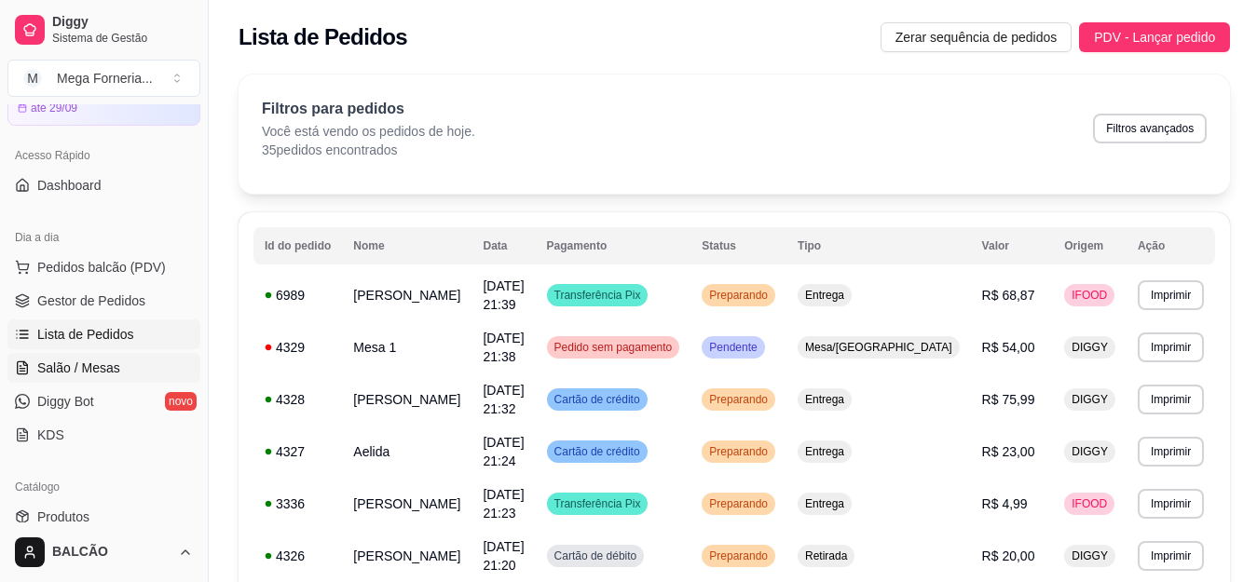
click at [121, 367] on link "Salão / Mesas" at bounding box center [103, 368] width 193 height 30
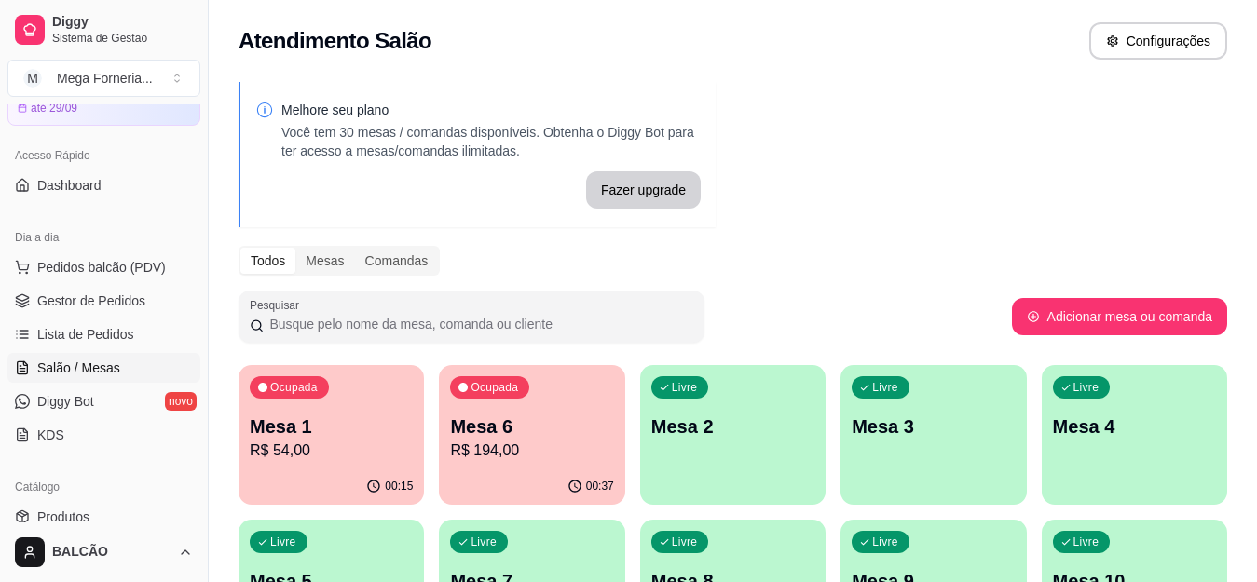
click at [737, 429] on p "Mesa 2" at bounding box center [732, 427] width 163 height 26
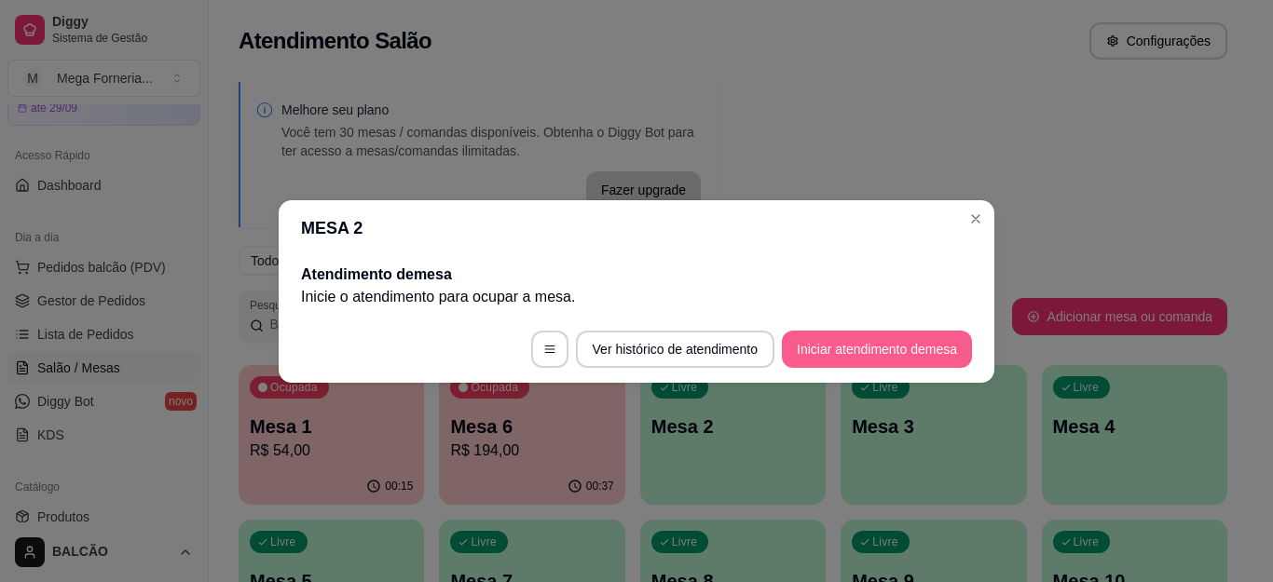
click at [822, 343] on button "Iniciar atendimento de mesa" at bounding box center [877, 349] width 190 height 37
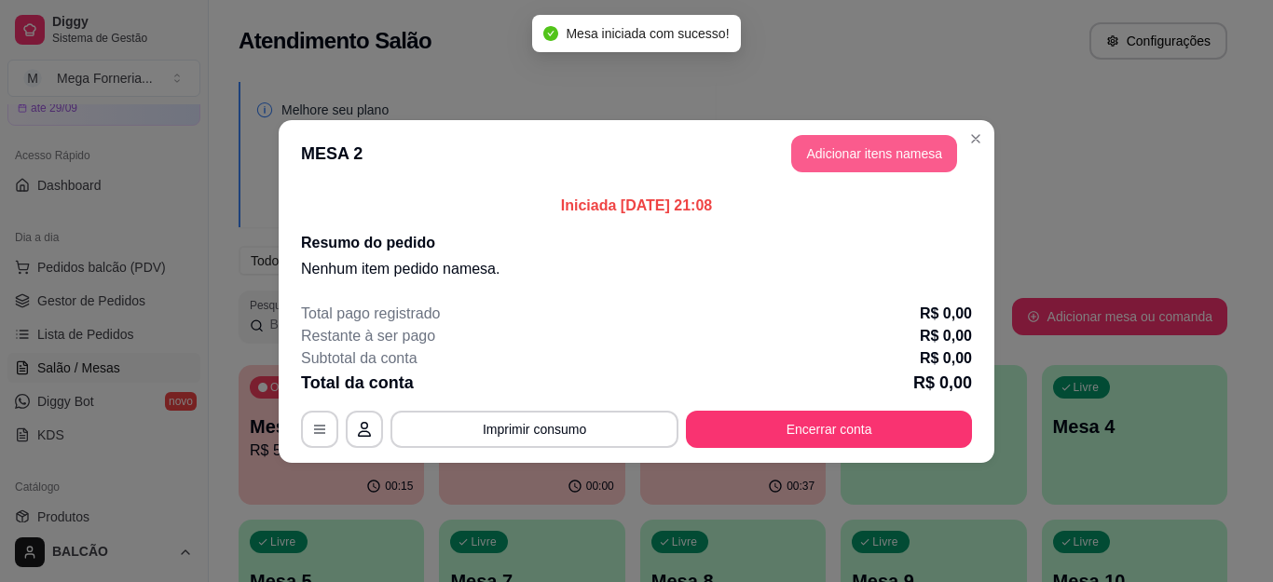
click at [899, 163] on button "Adicionar itens na mesa" at bounding box center [874, 153] width 166 height 37
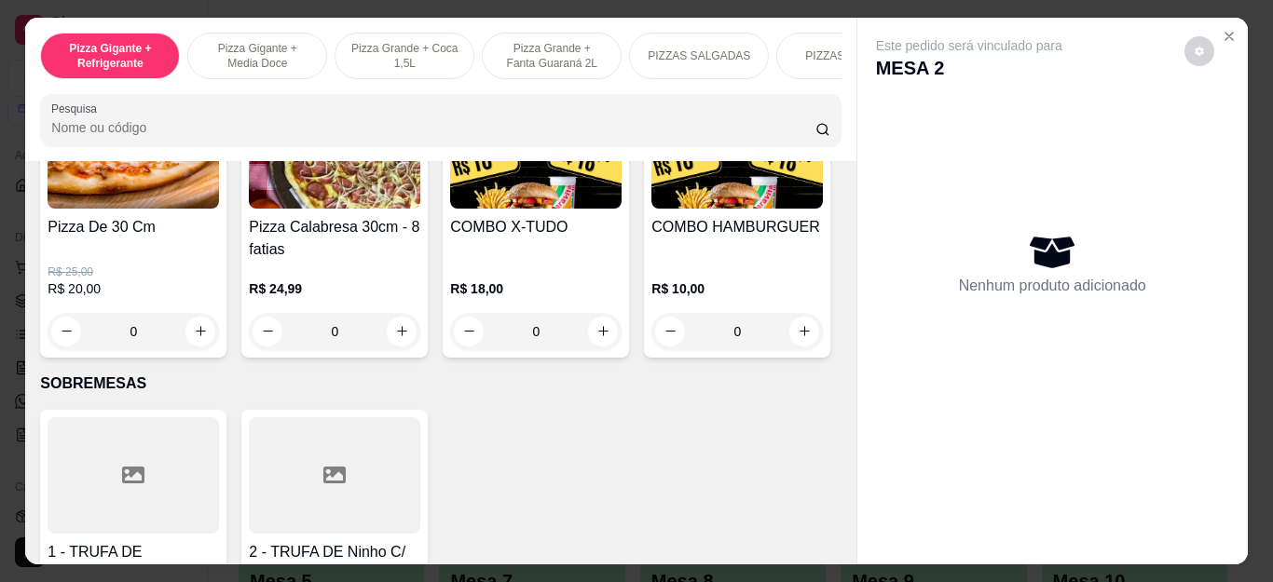
scroll to position [2050, 0]
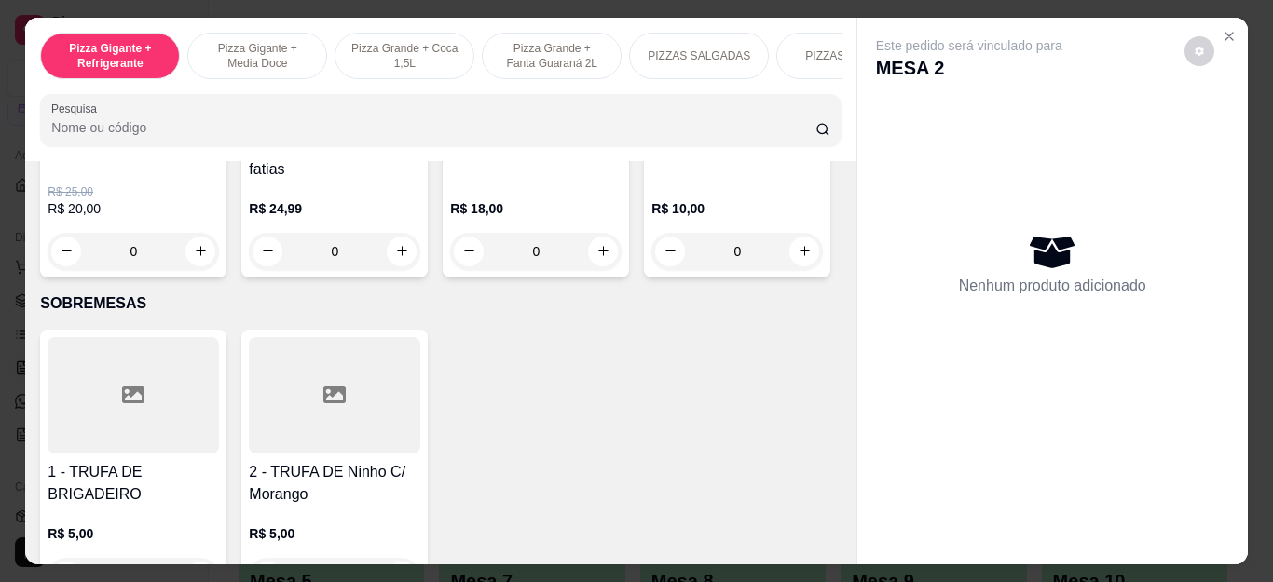
click at [598, 257] on div "0" at bounding box center [535, 251] width 171 height 37
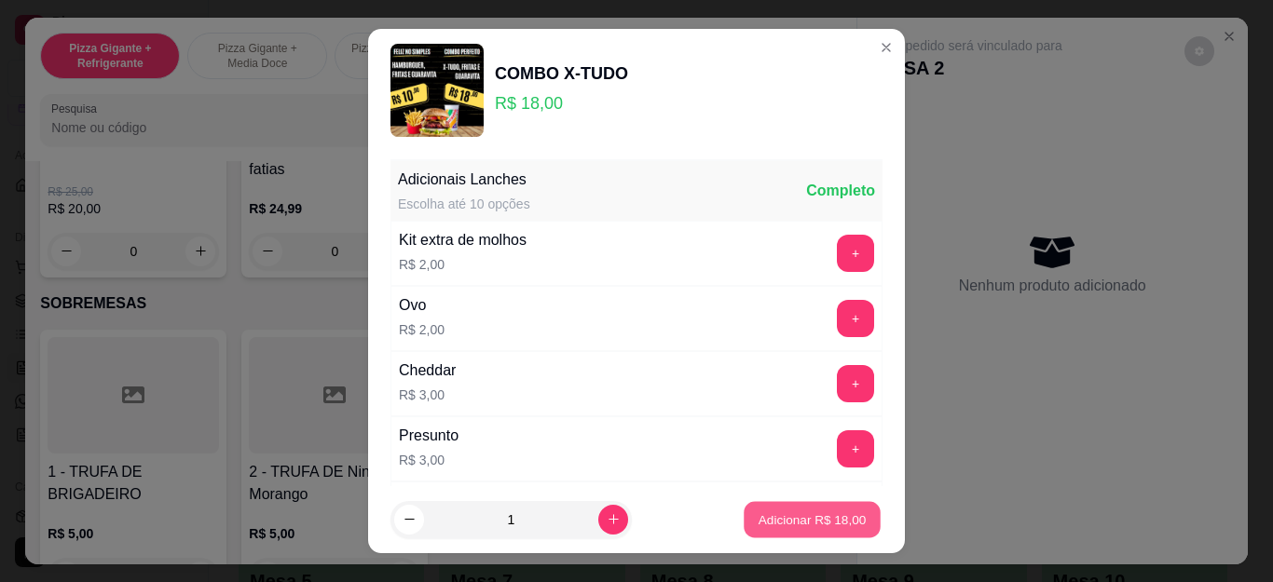
click at [759, 525] on p "Adicionar R$ 18,00" at bounding box center [813, 520] width 108 height 18
type input "1"
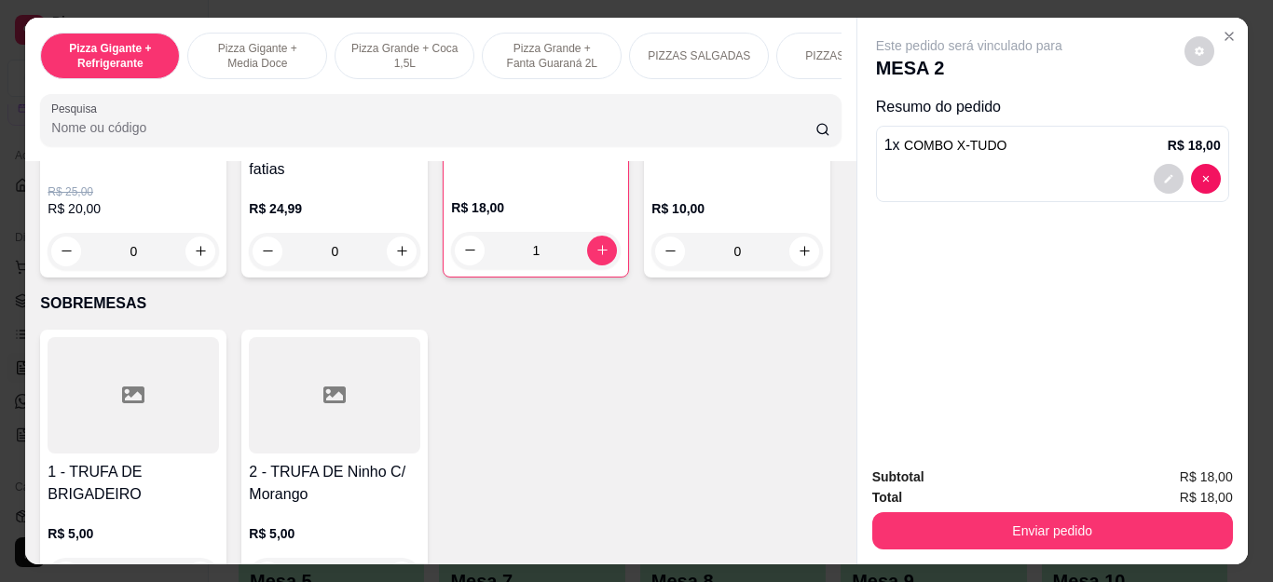
click at [298, 278] on div "Pizza De 30 Cm R$ 25,00 R$ 20,00 0 Pizza Calabresa 30cm - 8 fatias R$ 24,99 0 C…" at bounding box center [440, 141] width 801 height 273
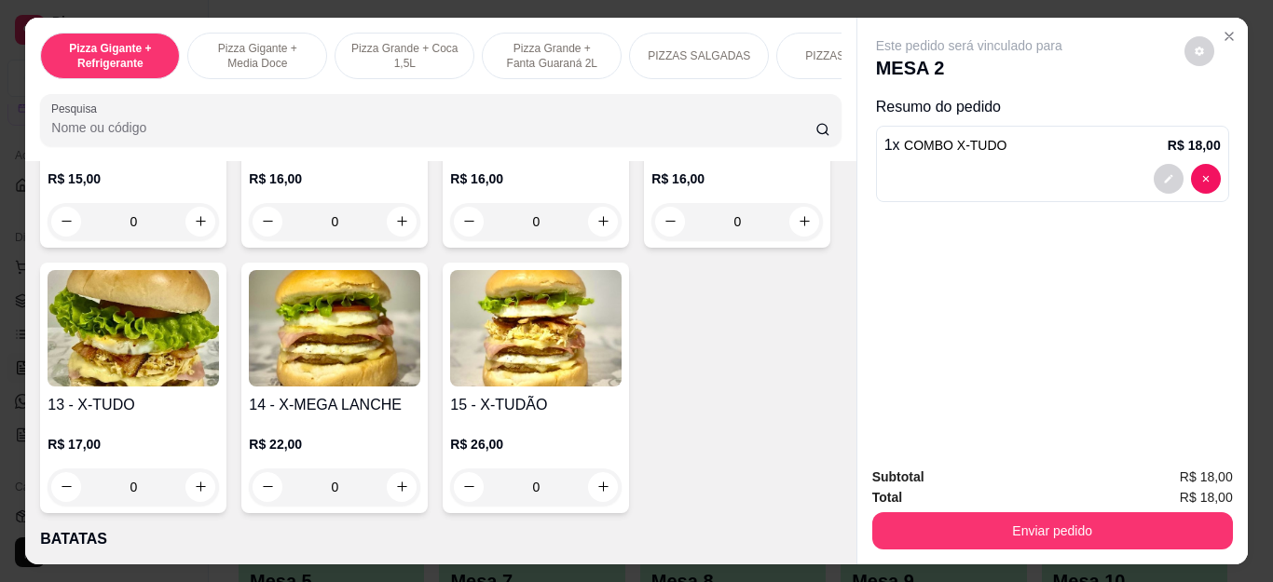
scroll to position [3355, 0]
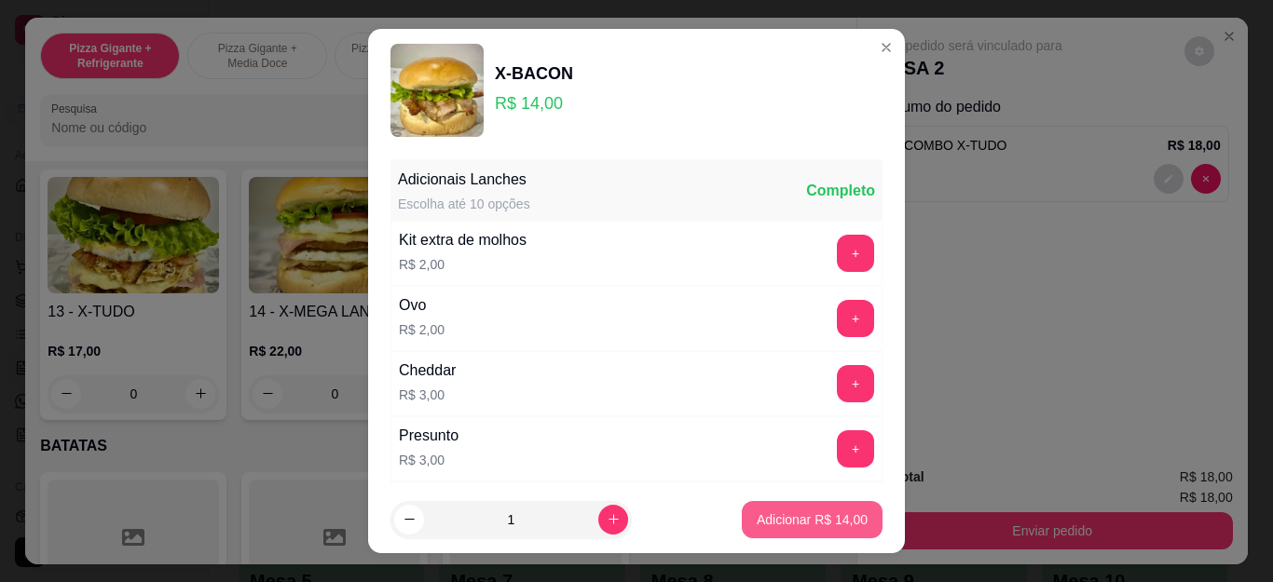
click at [812, 507] on button "Adicionar R$ 14,00" at bounding box center [812, 519] width 141 height 37
type input "1"
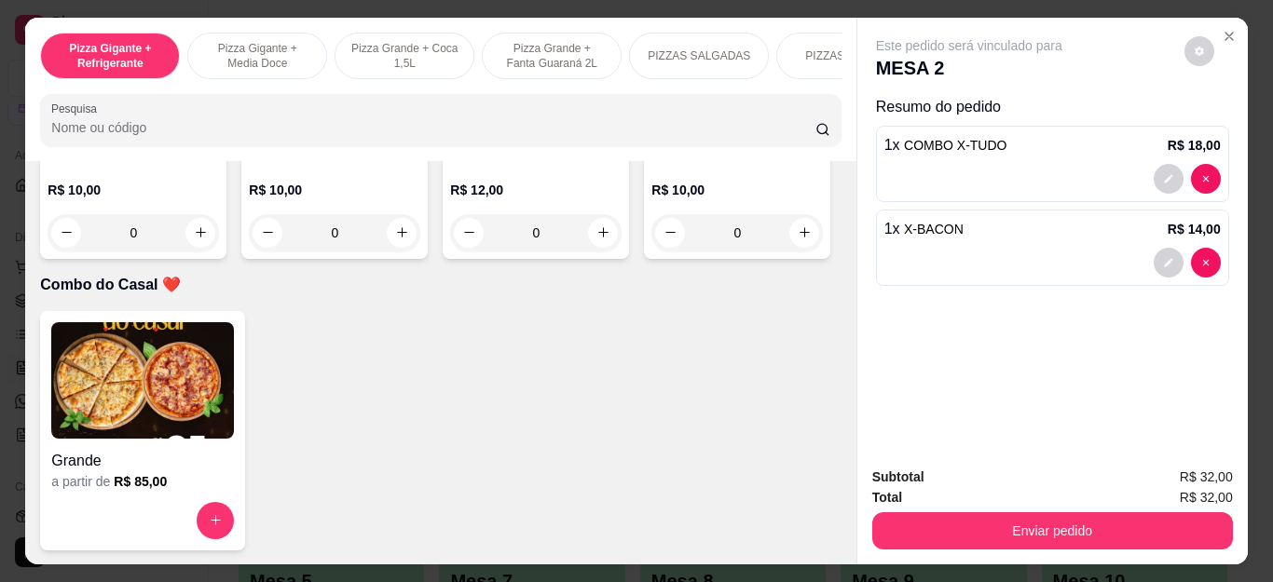
scroll to position [5033, 0]
type input "1"
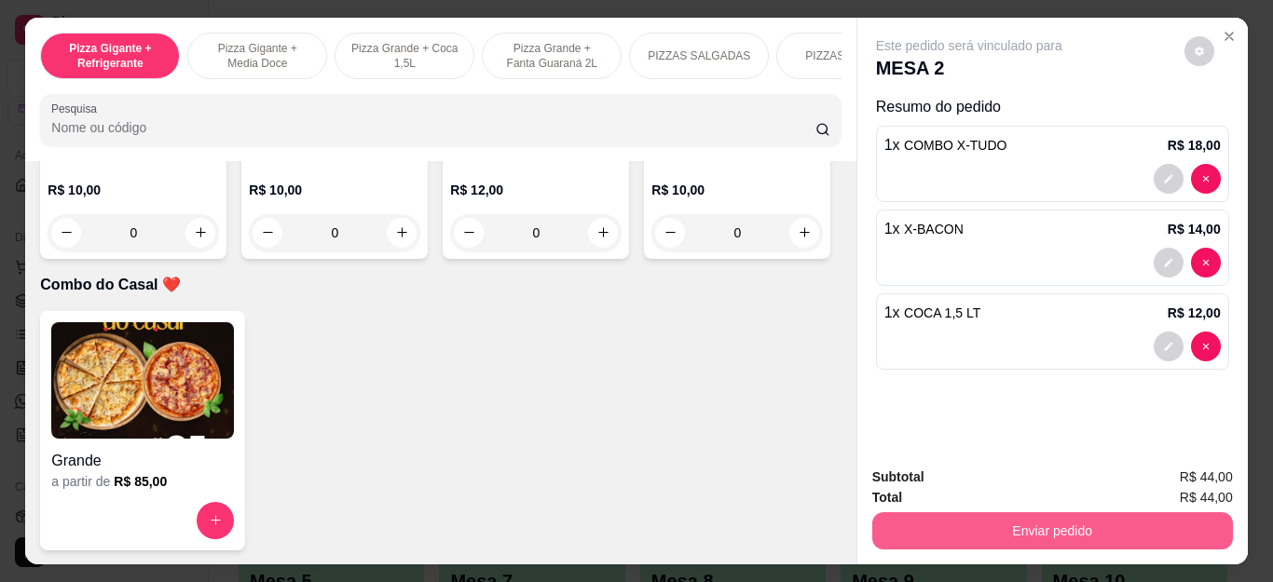
click at [1046, 513] on button "Enviar pedido" at bounding box center [1052, 531] width 361 height 37
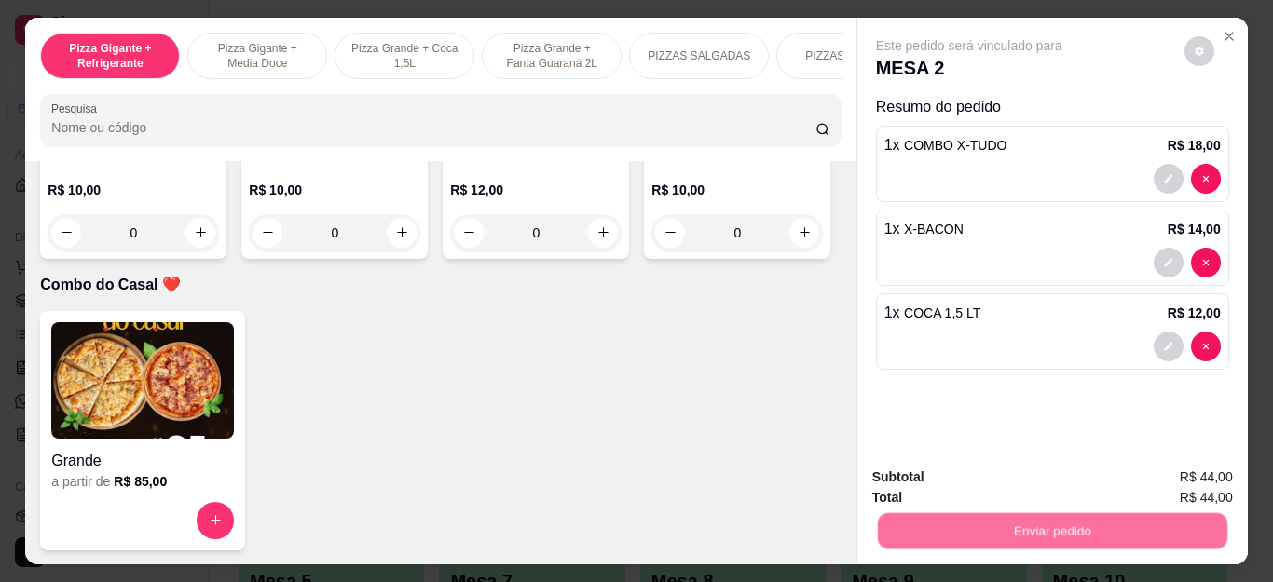
click at [1014, 479] on button "Não registrar e enviar pedido" at bounding box center [990, 477] width 194 height 35
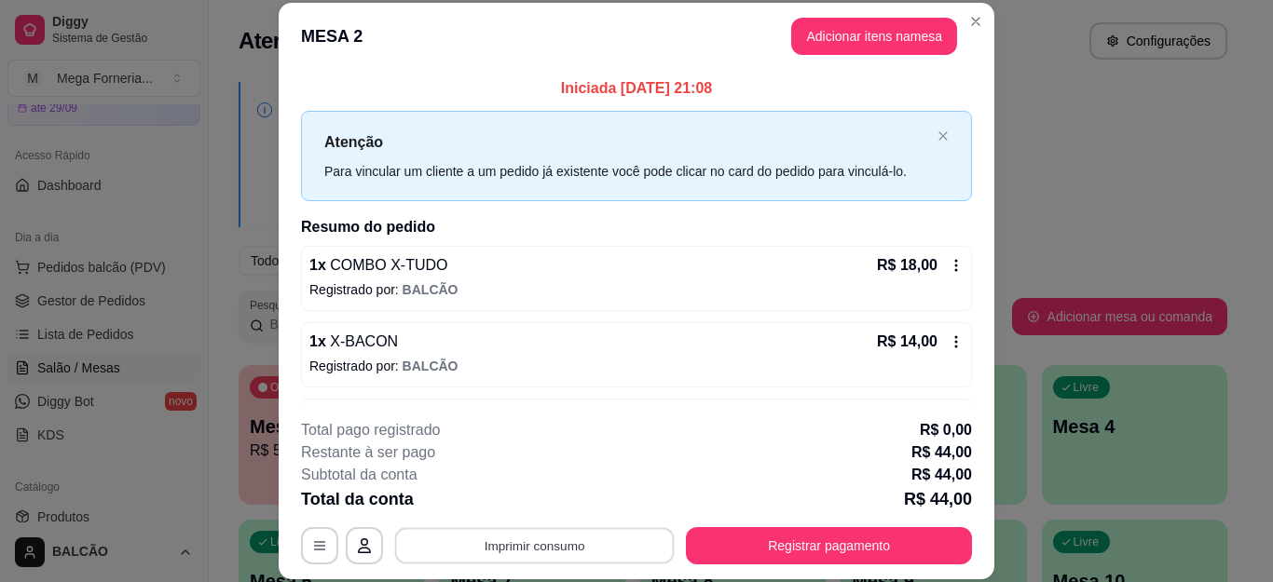
click at [622, 546] on button "Imprimir consumo" at bounding box center [535, 545] width 280 height 36
click at [562, 500] on button "IMPRESSORA" at bounding box center [532, 503] width 135 height 30
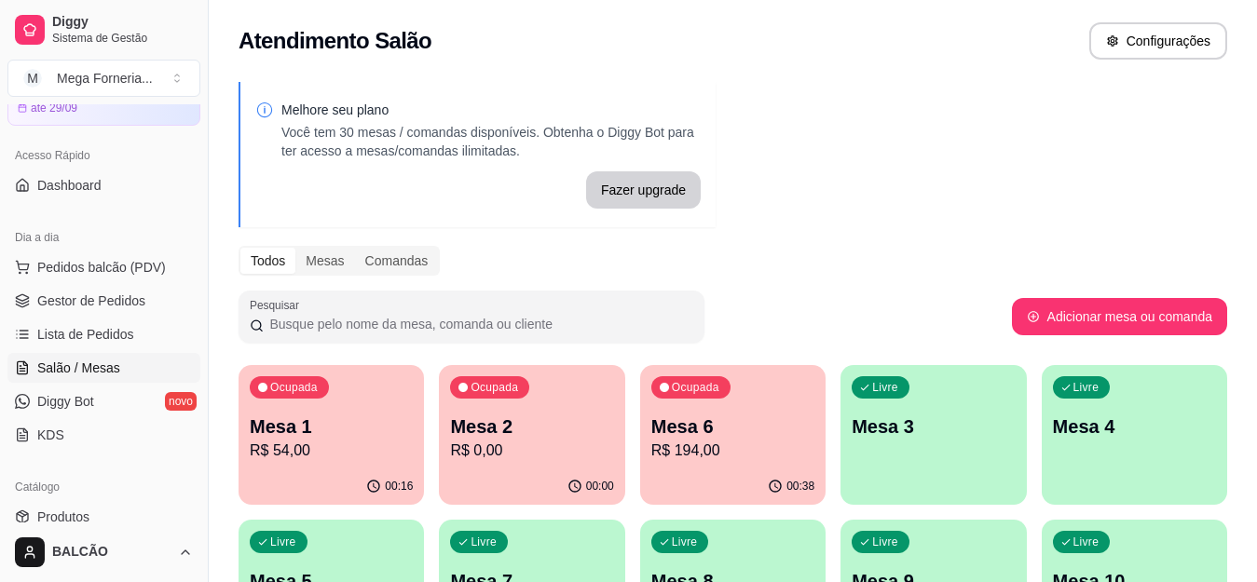
click at [349, 439] on div "Mesa 1 R$ 54,00" at bounding box center [331, 438] width 163 height 48
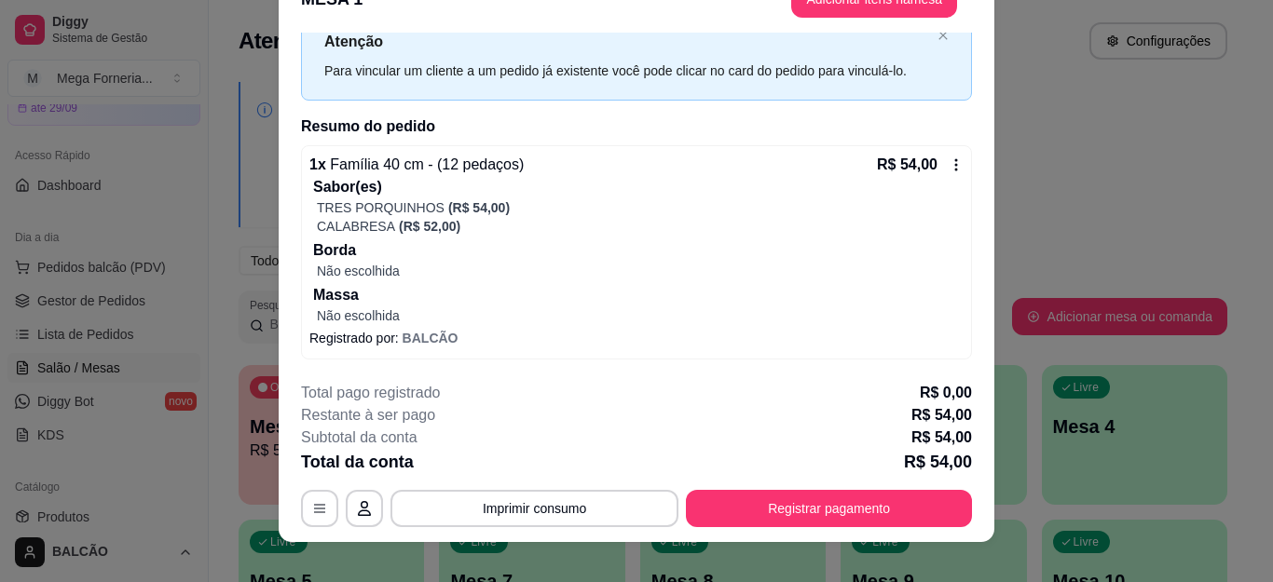
scroll to position [57, 0]
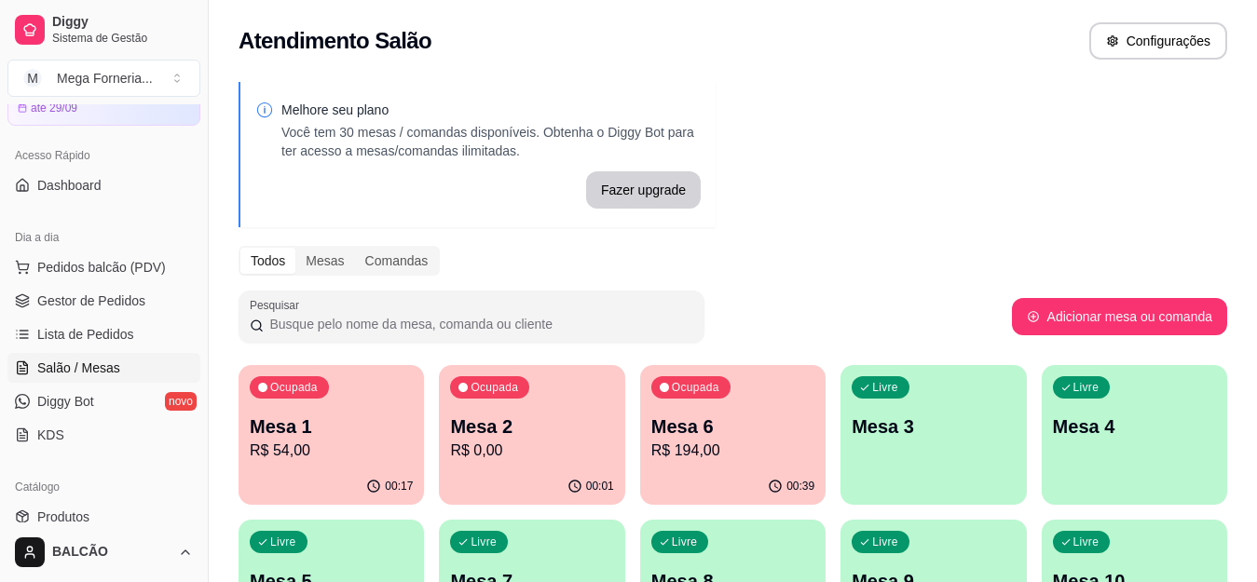
click at [552, 418] on p "Mesa 2" at bounding box center [531, 427] width 163 height 26
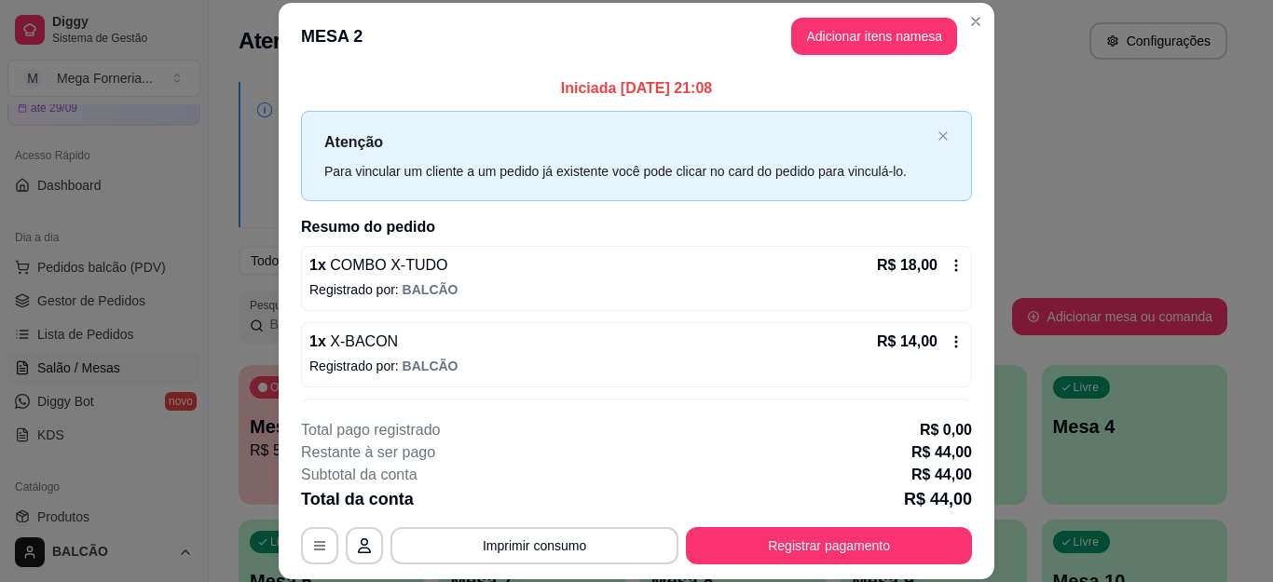
scroll to position [67, 0]
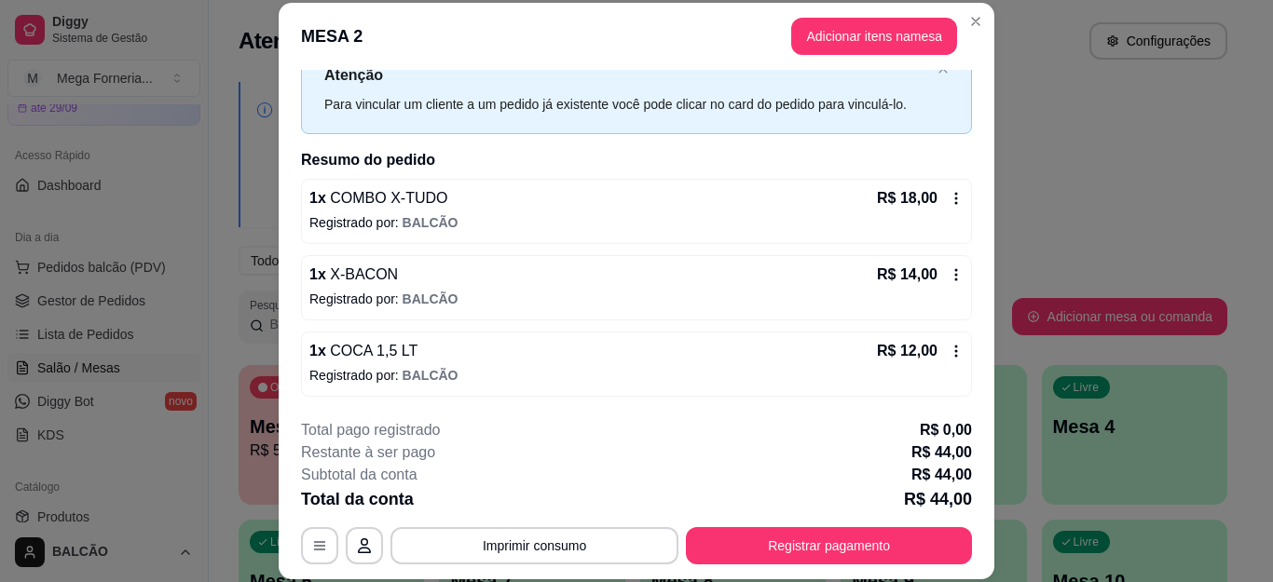
click at [949, 347] on icon at bounding box center [956, 351] width 15 height 15
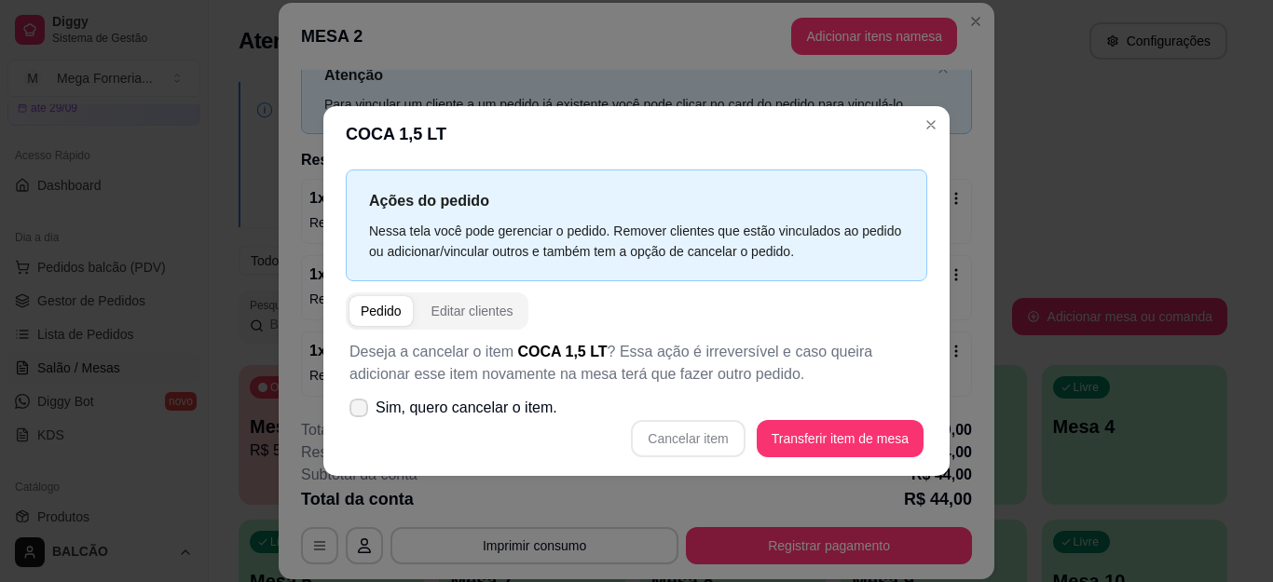
click at [473, 407] on span "Sim, quero cancelar o item." at bounding box center [467, 408] width 182 height 22
click at [361, 411] on input "Sim, quero cancelar o item." at bounding box center [355, 417] width 12 height 12
checkbox input "true"
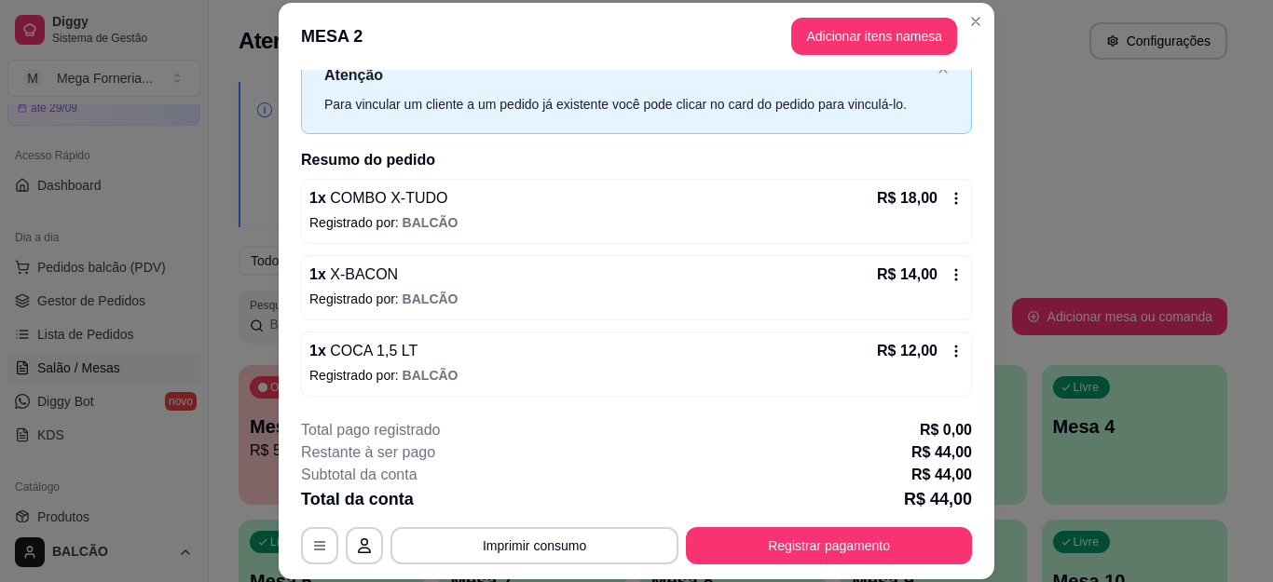
click at [949, 345] on icon at bounding box center [956, 351] width 15 height 15
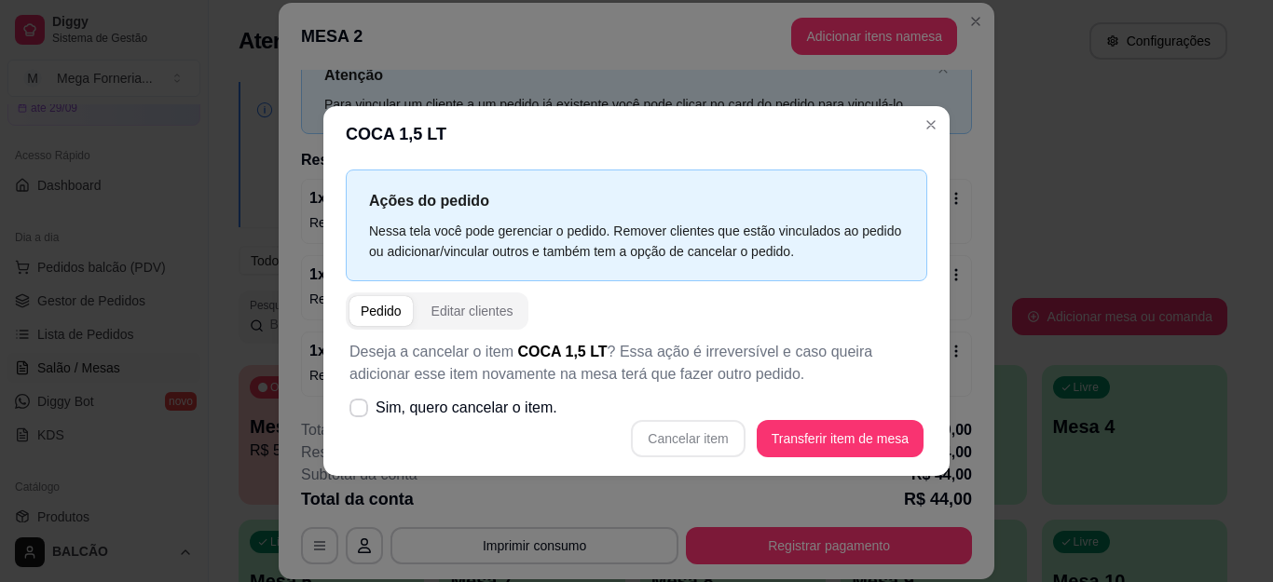
click at [341, 408] on div "Ações do pedido Nessa tela você pode gerenciar o pedido. Remover clientes que e…" at bounding box center [636, 318] width 626 height 313
click at [349, 409] on span at bounding box center [358, 408] width 19 height 19
click at [349, 411] on input "Sim, quero cancelar o item." at bounding box center [355, 417] width 12 height 12
checkbox input "true"
click at [683, 446] on button "Cancelar item" at bounding box center [688, 438] width 111 height 36
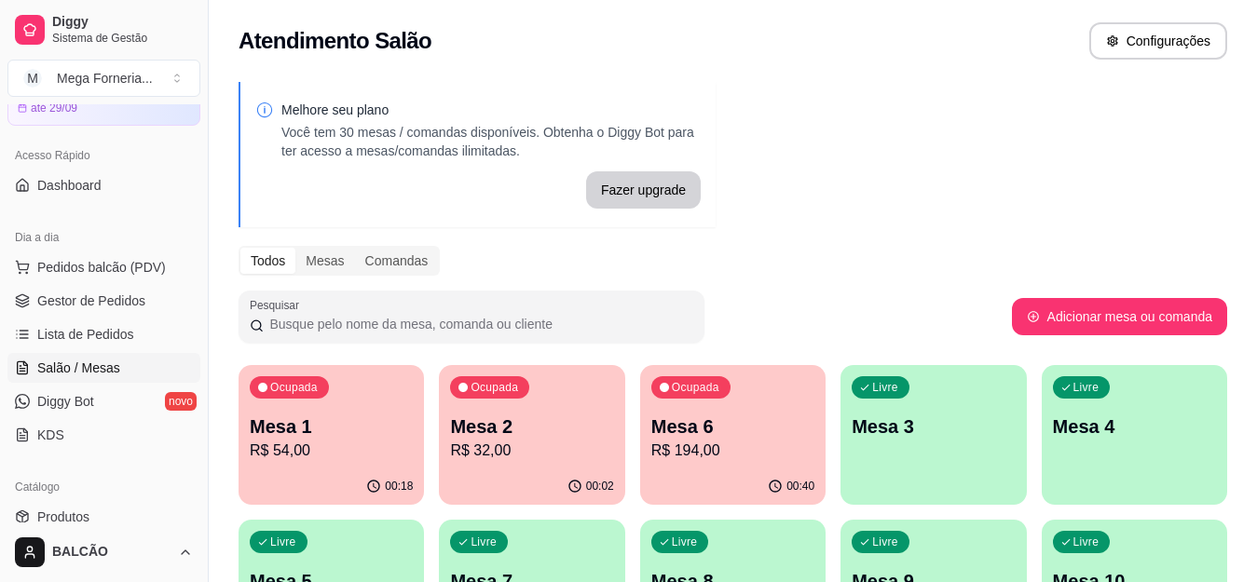
click at [515, 404] on div "Ocupada Mesa 2 R$ 32,00" at bounding box center [531, 416] width 185 height 103
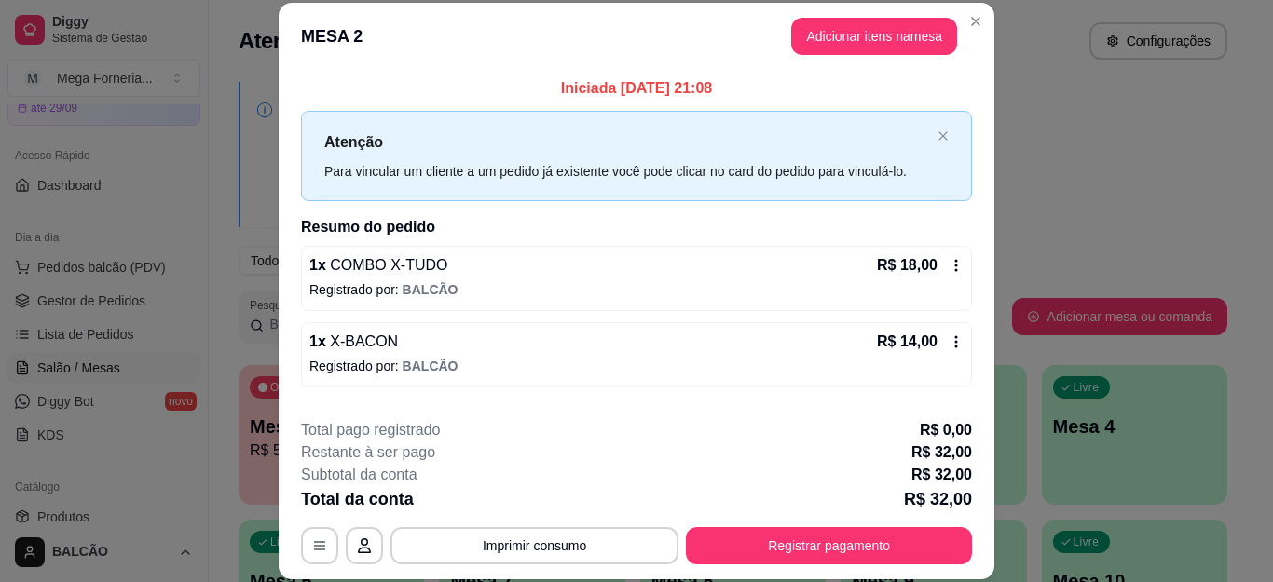
scroll to position [97, 0]
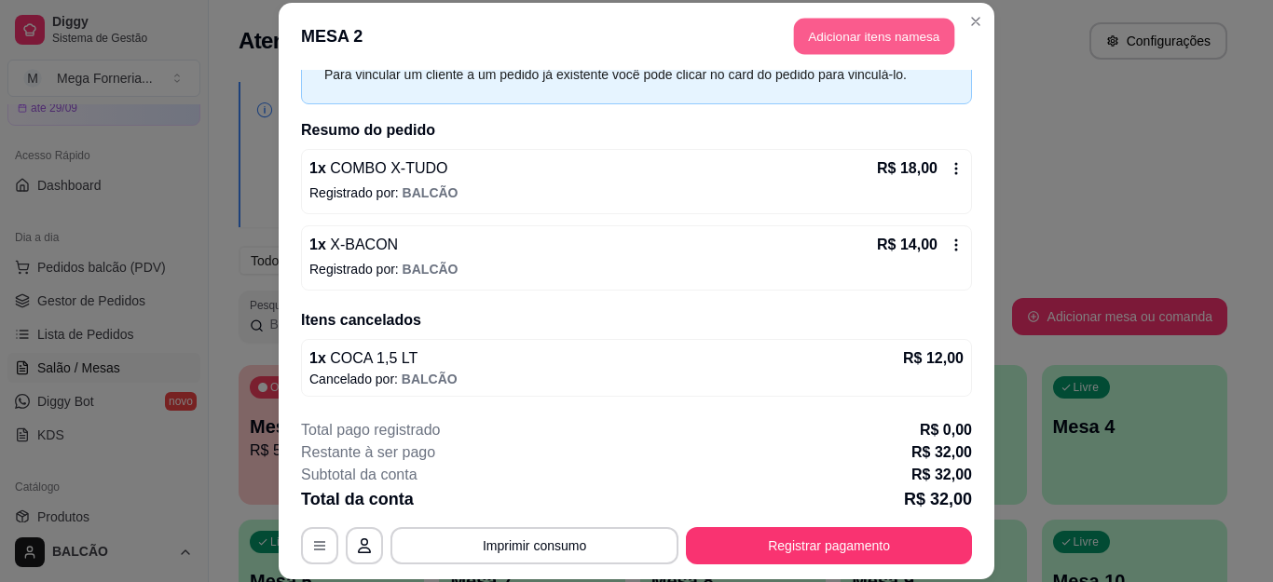
click at [861, 34] on button "Adicionar itens na mesa" at bounding box center [874, 37] width 160 height 36
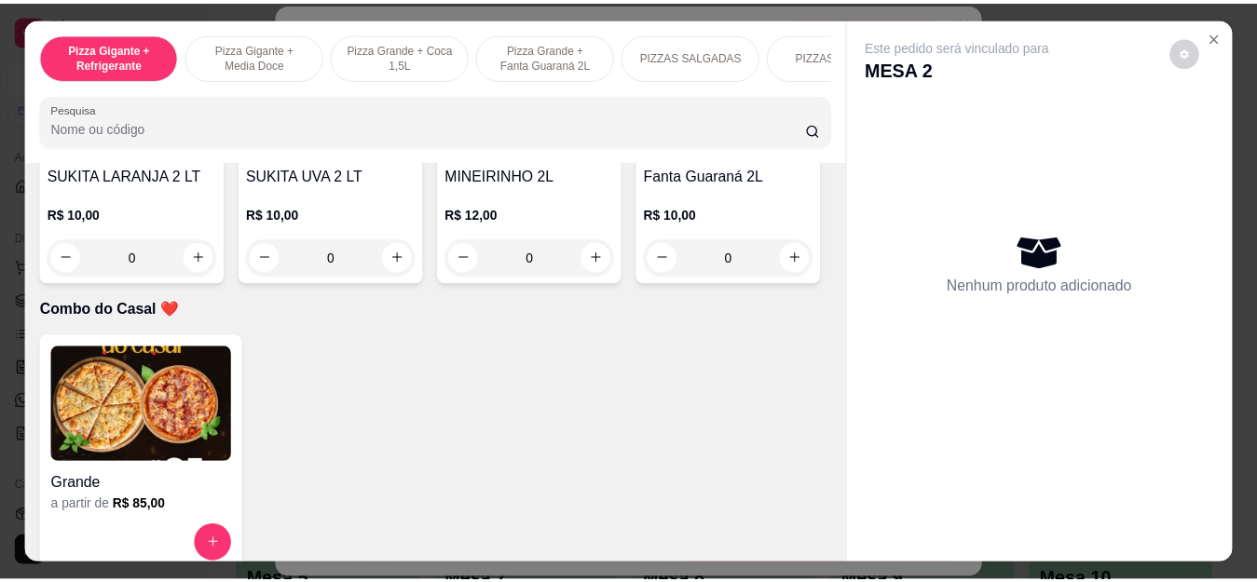
scroll to position [4660, 0]
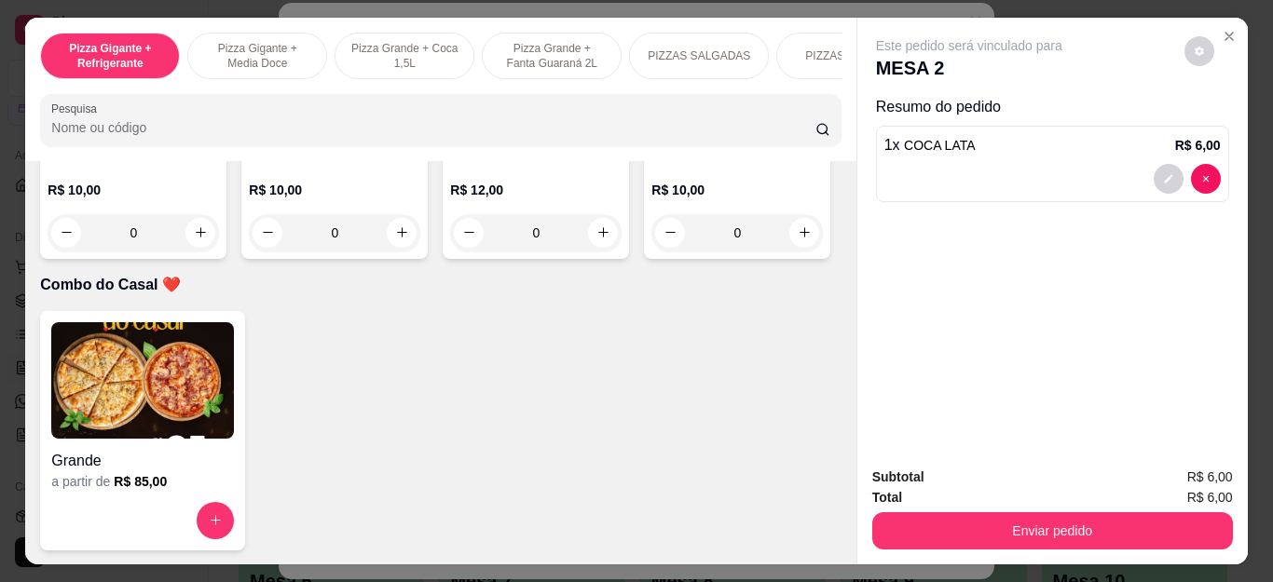
type input "1"
click at [1084, 524] on button "Enviar pedido" at bounding box center [1052, 531] width 361 height 37
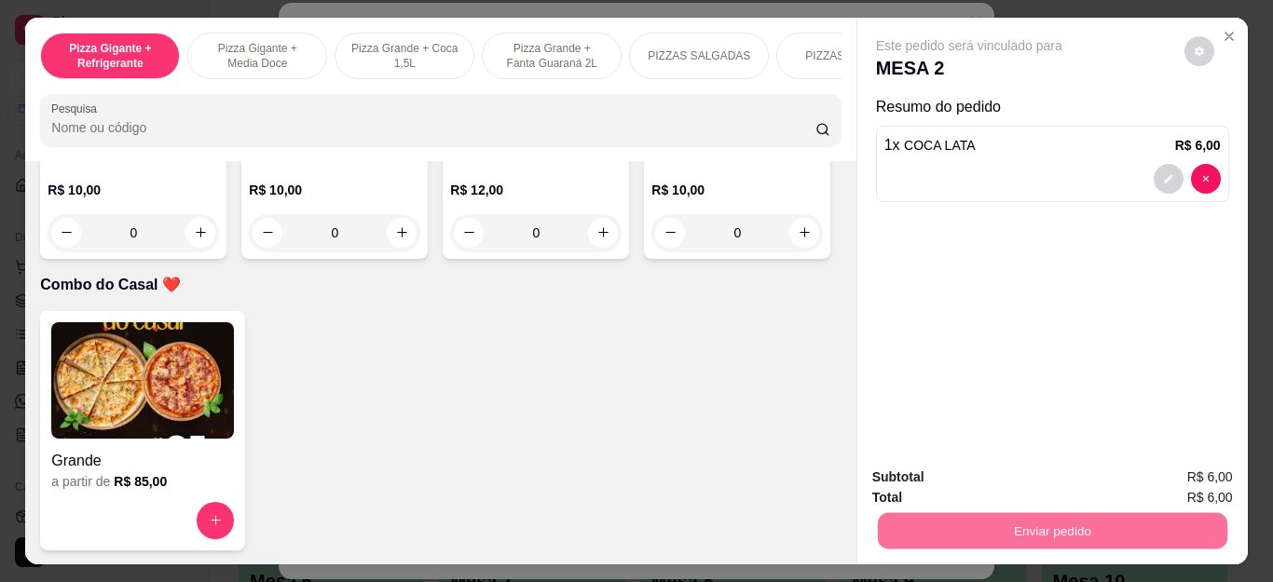
click at [973, 477] on button "Não registrar e enviar pedido" at bounding box center [990, 477] width 194 height 35
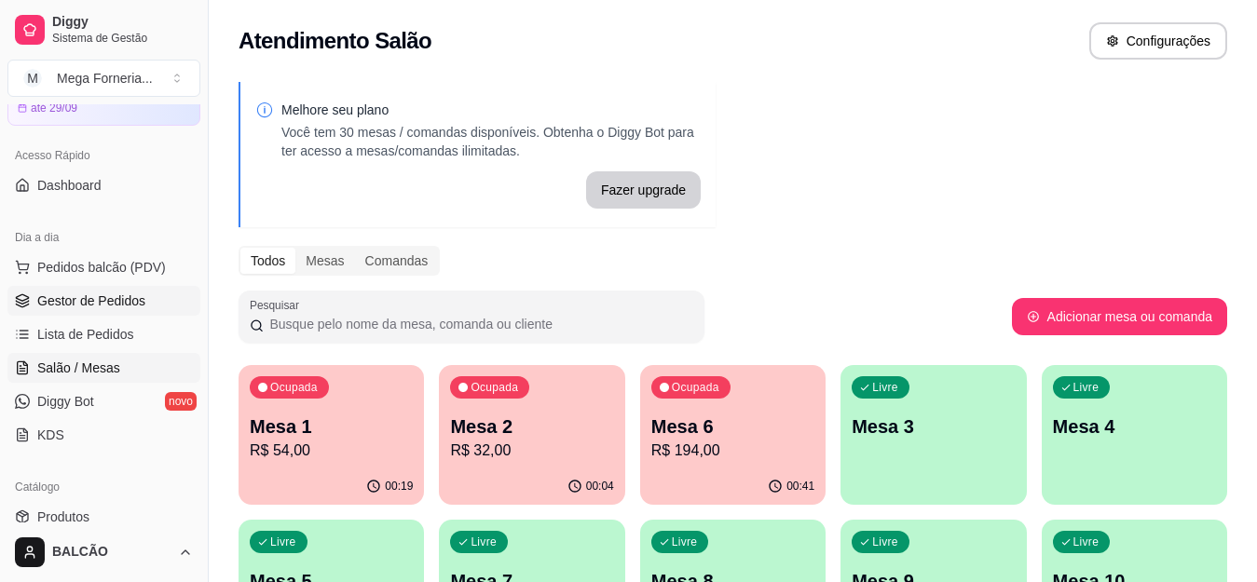
click at [123, 301] on span "Gestor de Pedidos" at bounding box center [91, 301] width 108 height 19
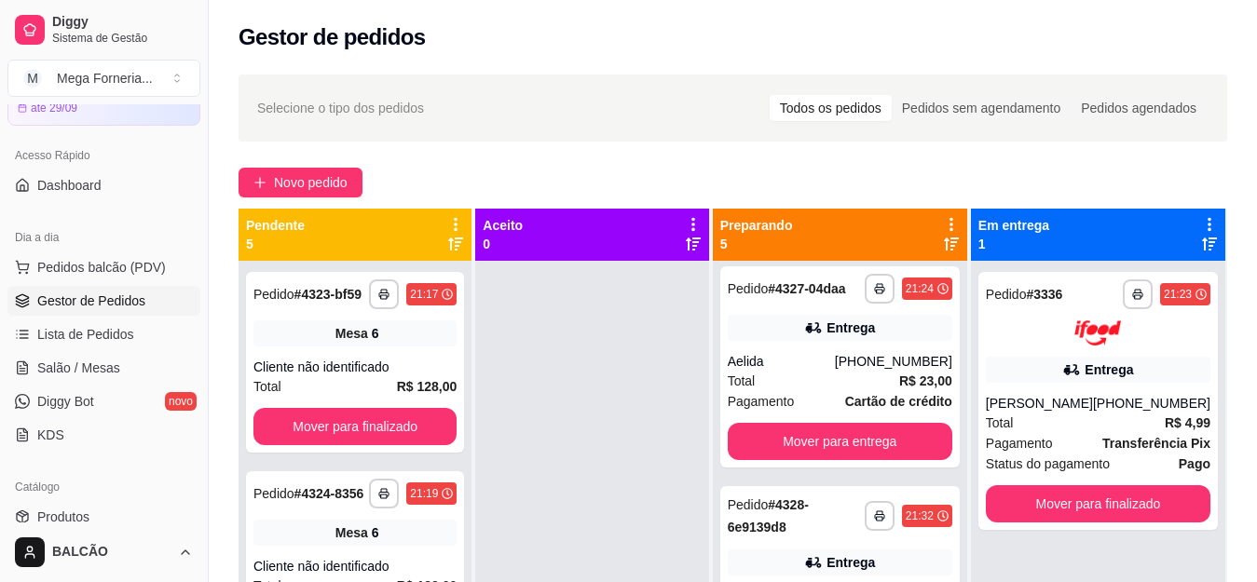
scroll to position [466, 0]
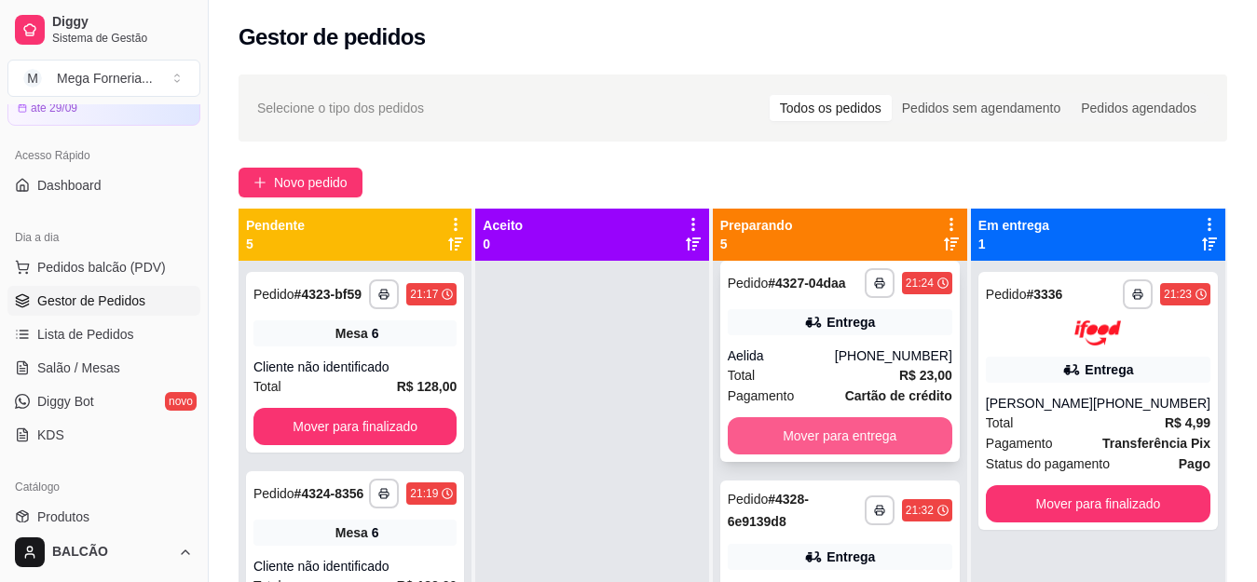
click at [817, 455] on button "Mover para entrega" at bounding box center [840, 436] width 225 height 37
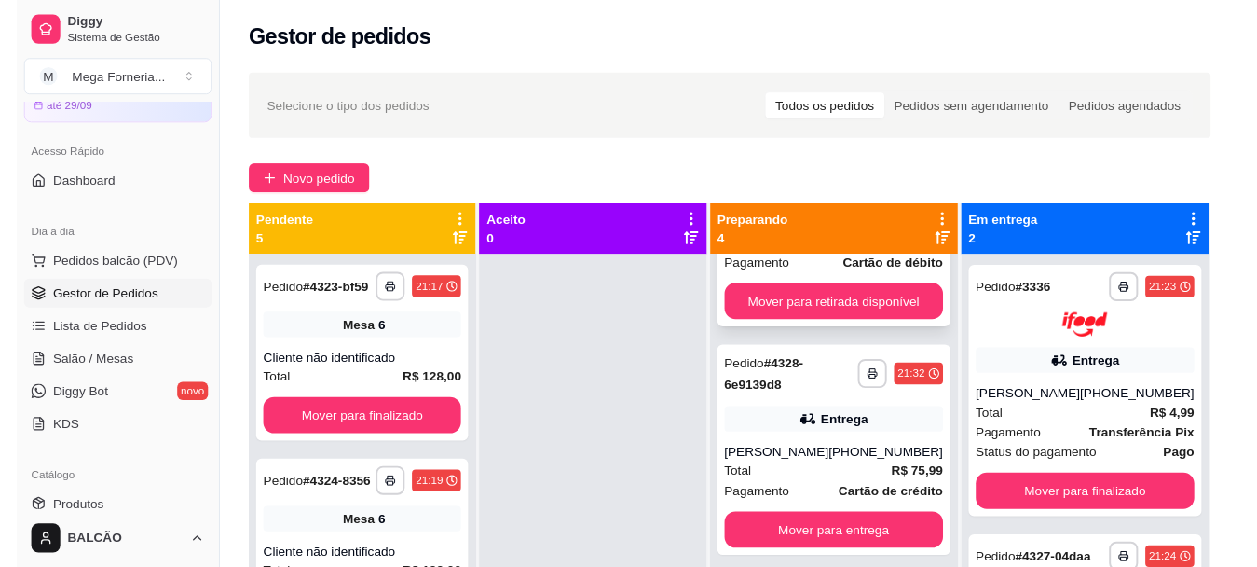
scroll to position [280, 0]
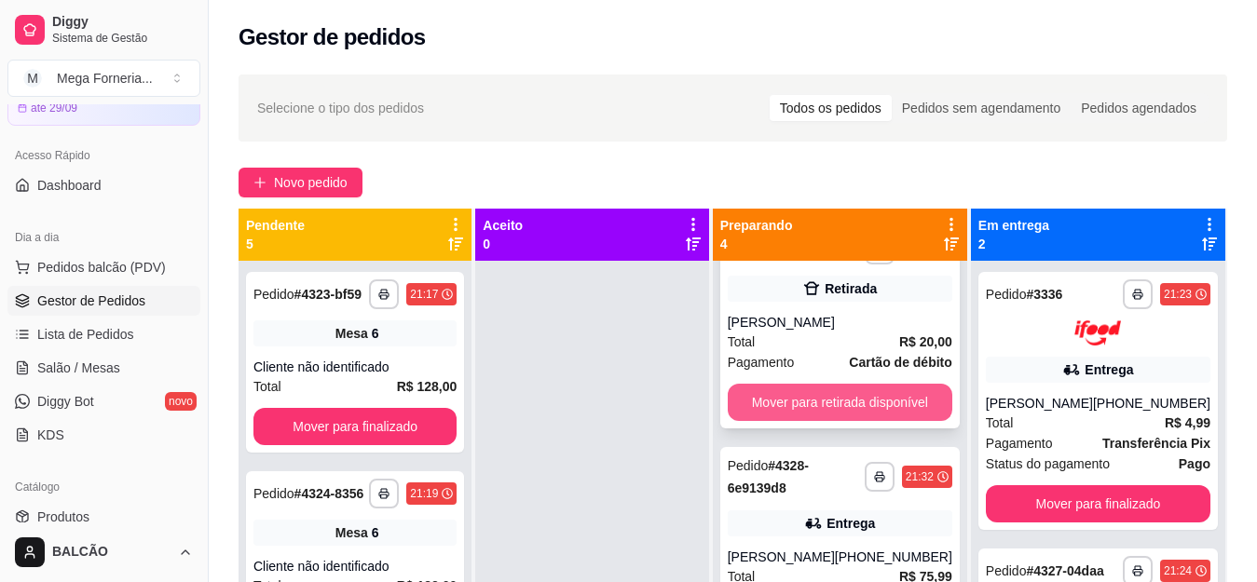
click at [807, 415] on button "Mover para retirada disponível" at bounding box center [840, 402] width 225 height 37
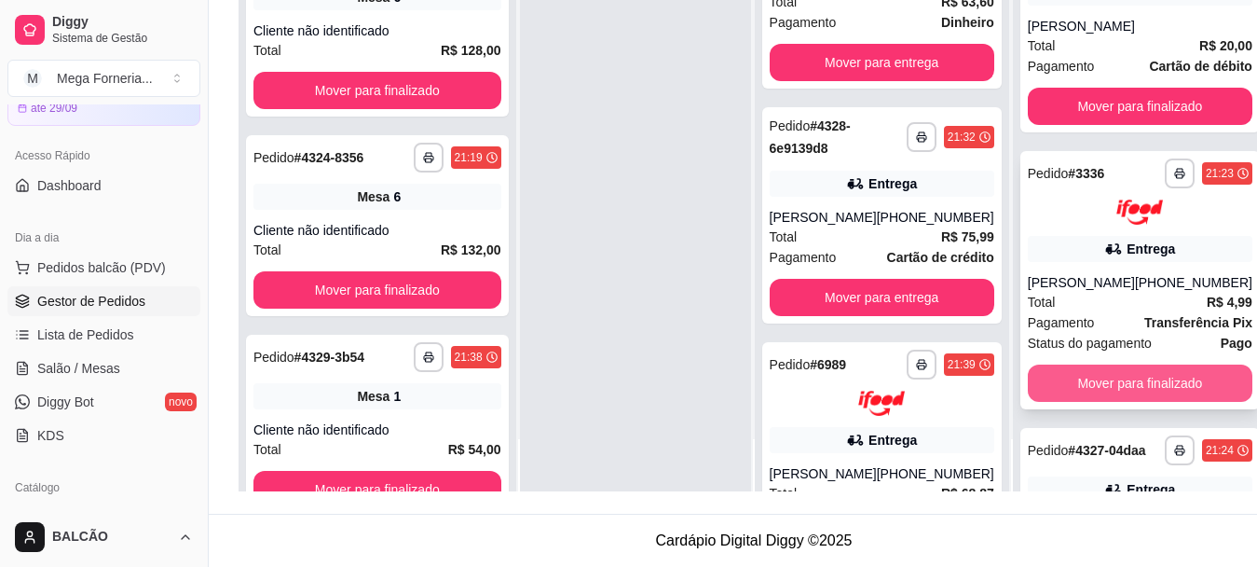
scroll to position [0, 0]
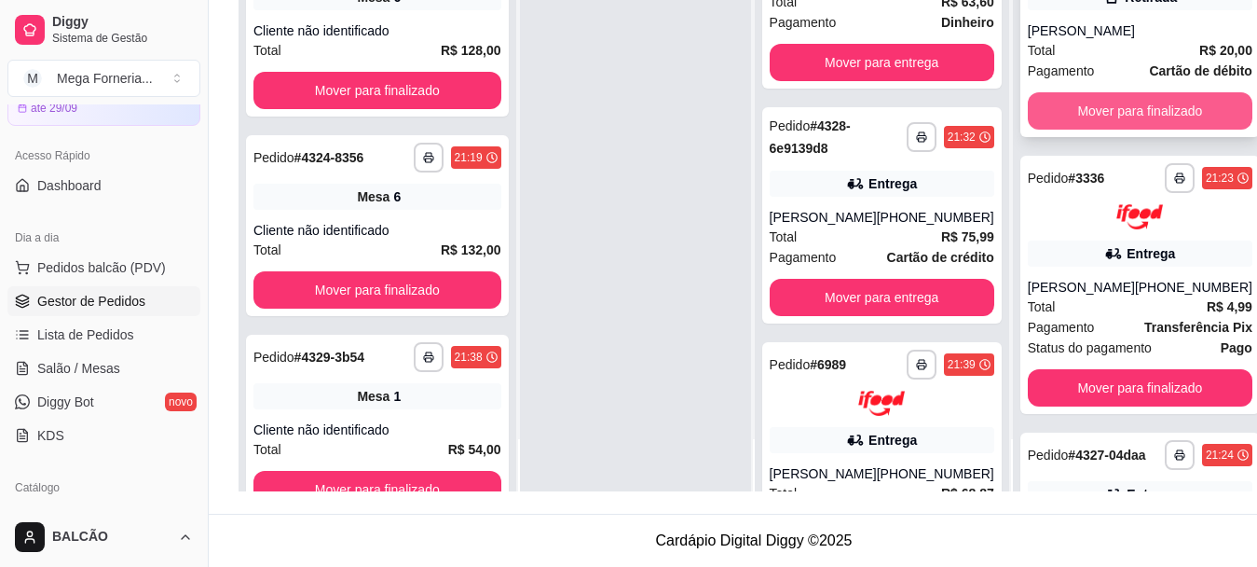
click at [1111, 120] on button "Mover para finalizado" at bounding box center [1140, 110] width 225 height 37
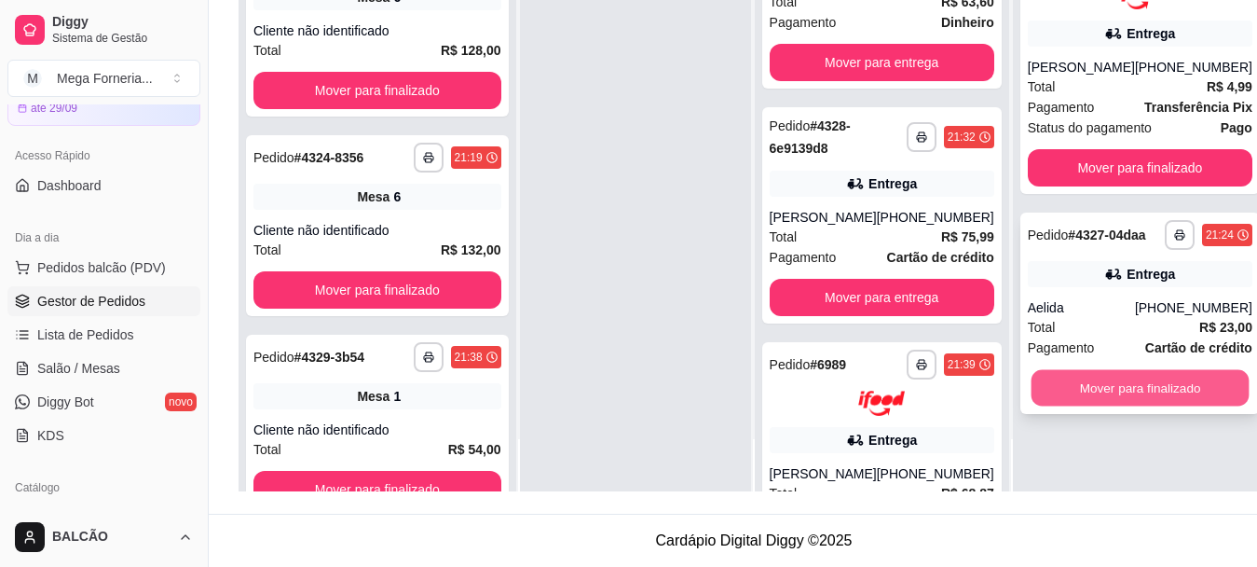
click at [1117, 405] on button "Mover para finalizado" at bounding box center [1140, 387] width 218 height 36
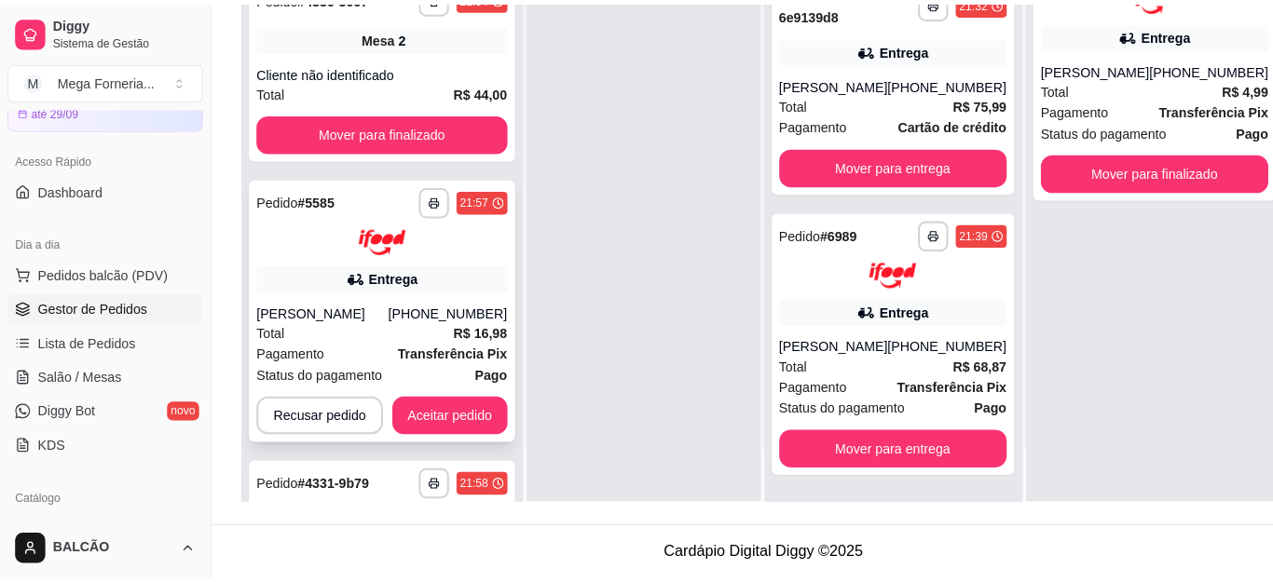
scroll to position [710, 0]
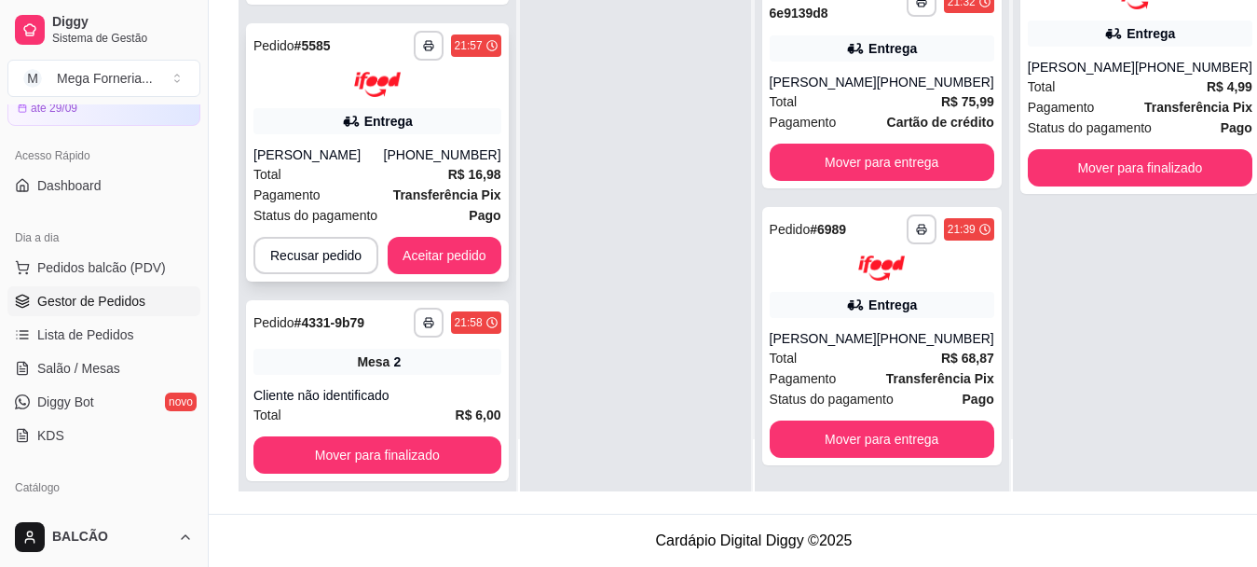
click at [454, 182] on strong "R$ 16,98" at bounding box center [474, 174] width 53 height 15
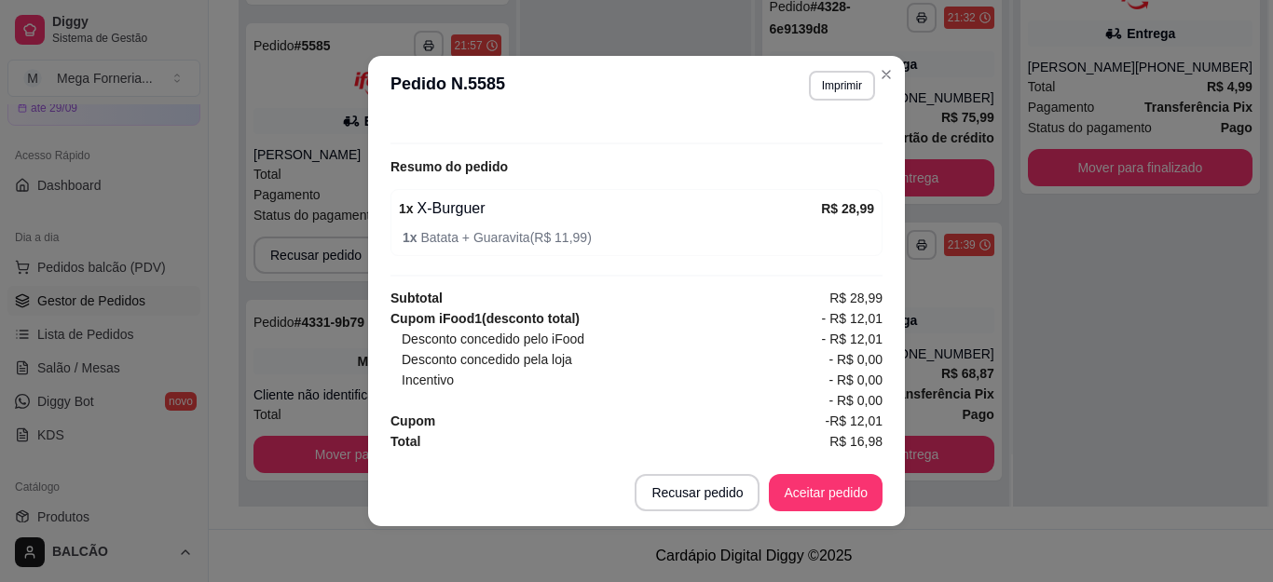
scroll to position [4, 0]
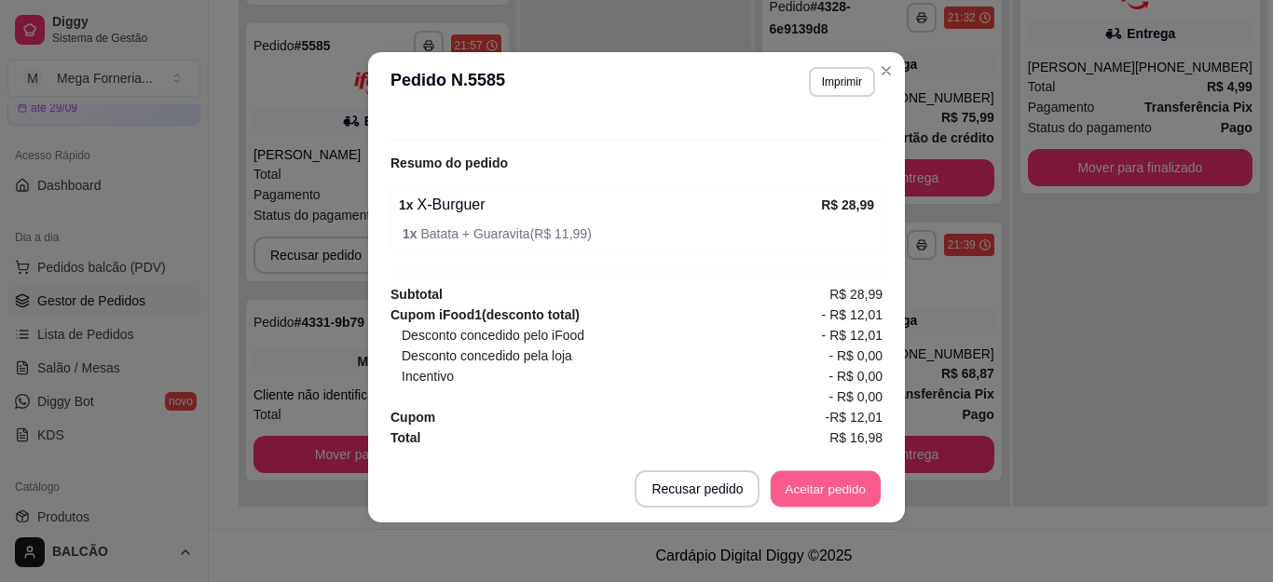
click at [856, 484] on button "Aceitar pedido" at bounding box center [826, 490] width 110 height 36
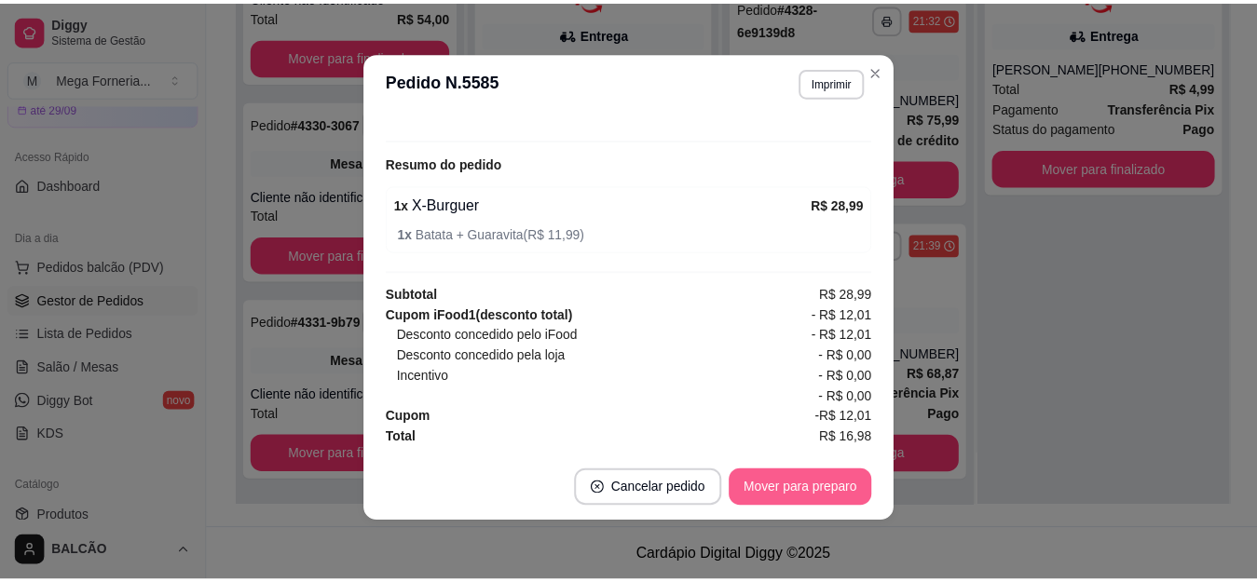
scroll to position [201, 0]
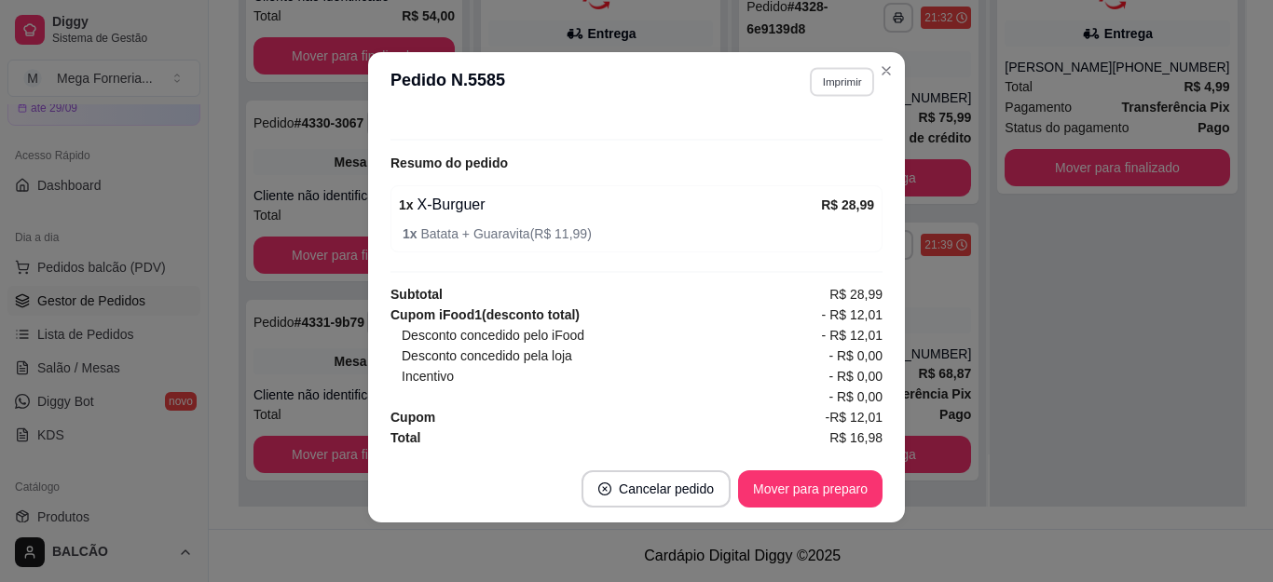
click at [825, 70] on button "Imprimir" at bounding box center [842, 81] width 64 height 29
click at [812, 132] on button "IMPRESSORA" at bounding box center [800, 146] width 130 height 29
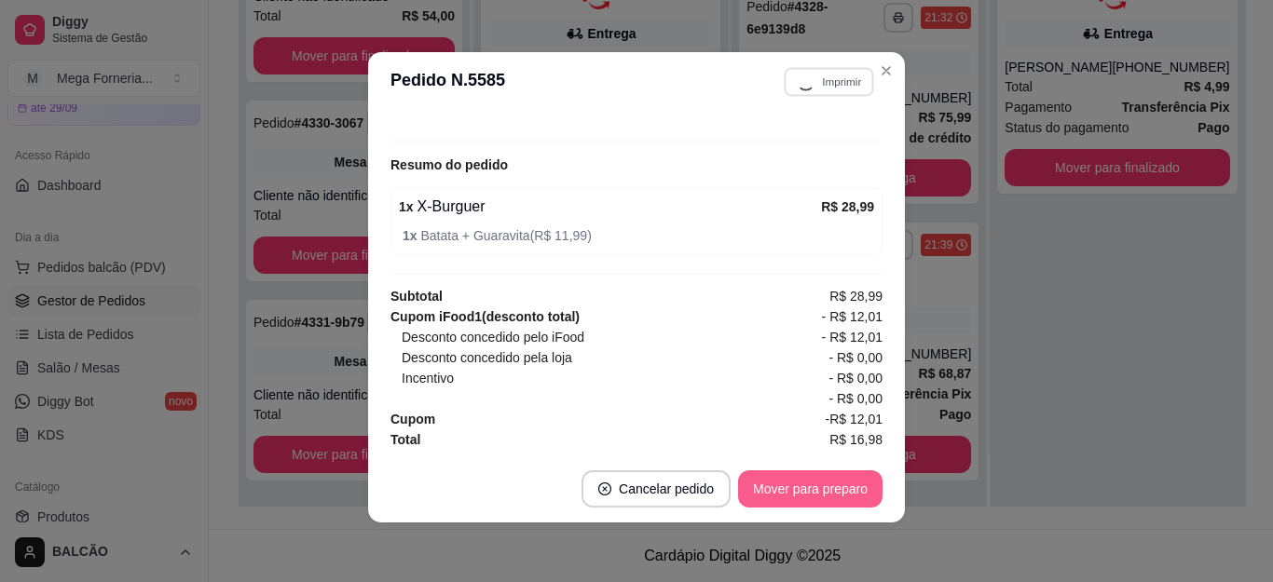
click at [836, 485] on button "Mover para preparo" at bounding box center [810, 489] width 144 height 37
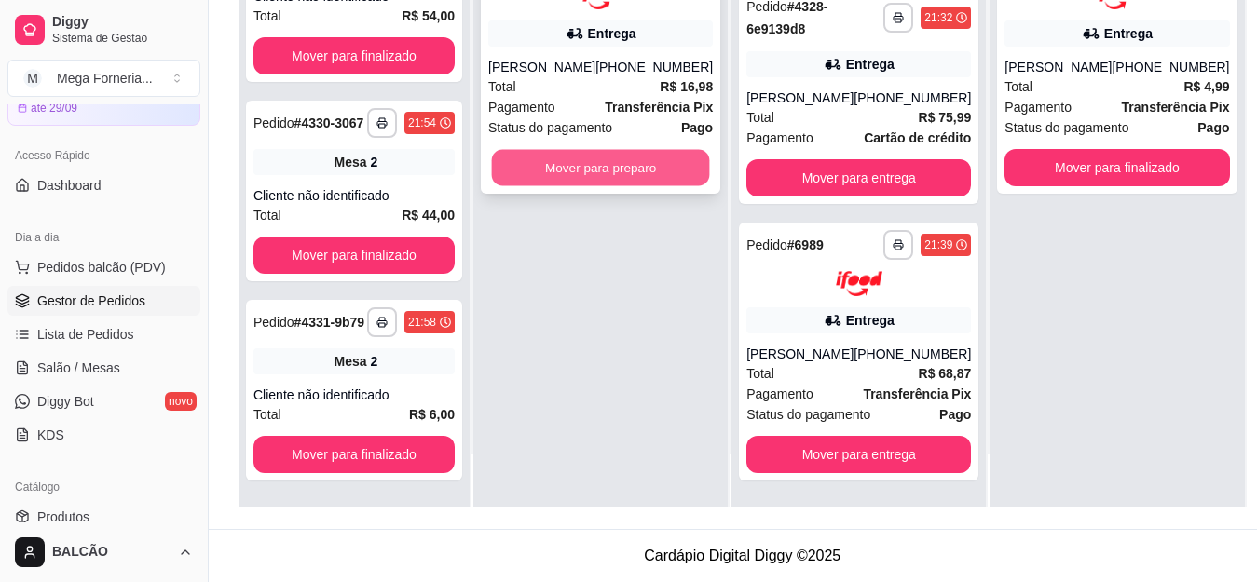
click at [622, 175] on button "Mover para preparo" at bounding box center [601, 167] width 218 height 36
click at [651, 173] on button "Mover para preparo" at bounding box center [600, 167] width 225 height 37
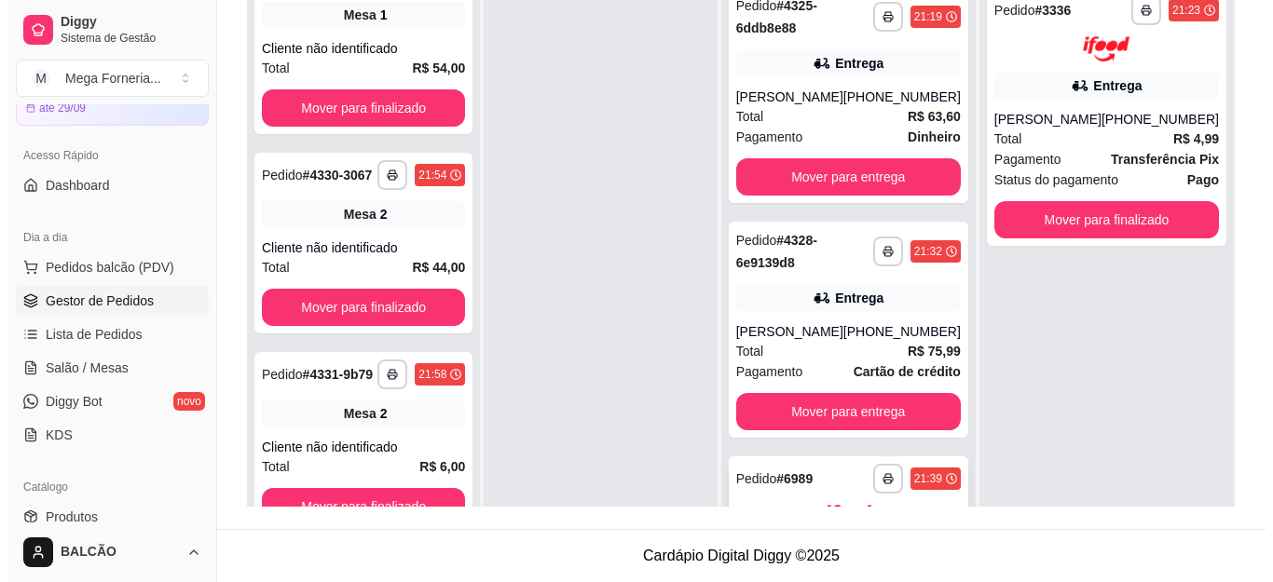
scroll to position [0, 0]
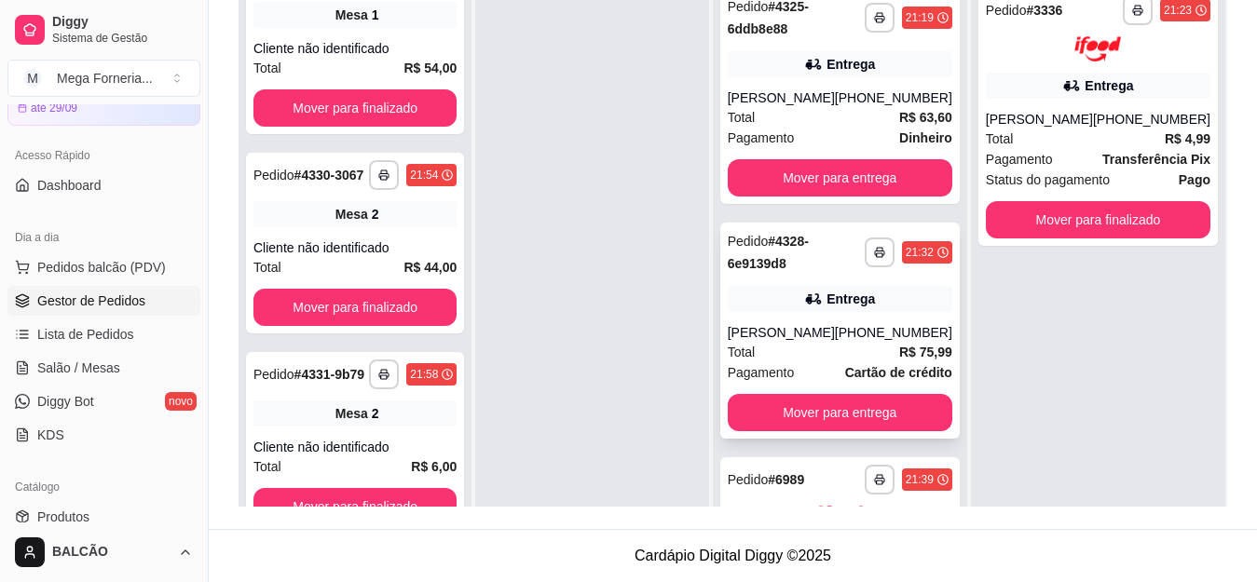
click at [897, 333] on div "[PHONE_NUMBER]" at bounding box center [893, 332] width 117 height 19
click at [814, 90] on div "[PERSON_NAME]" at bounding box center [781, 98] width 107 height 19
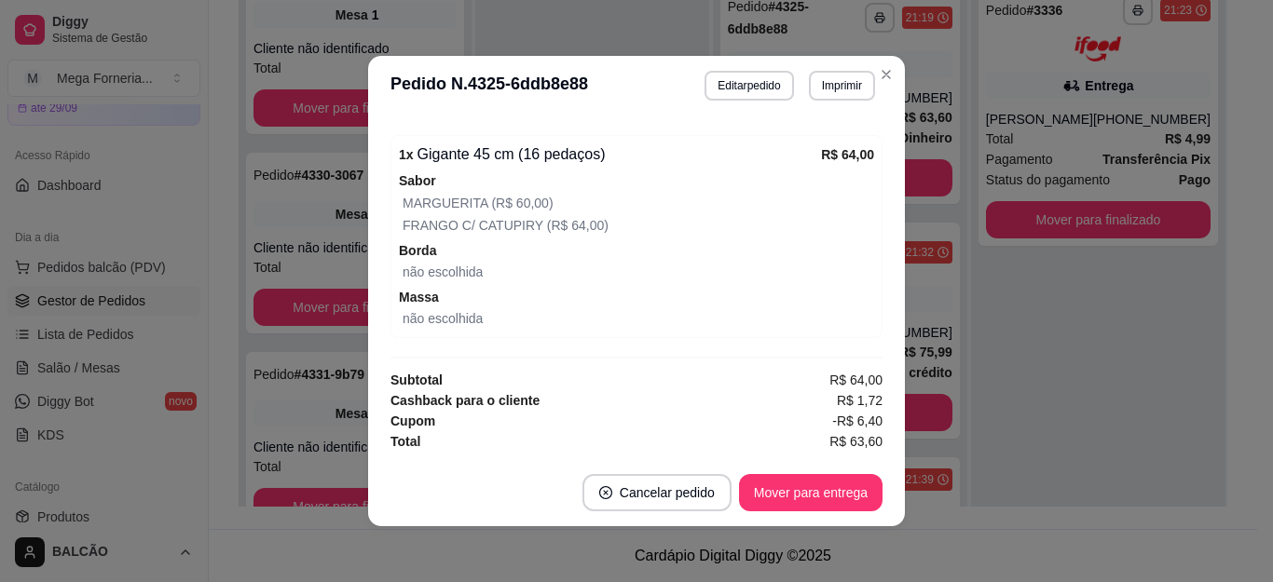
scroll to position [4, 0]
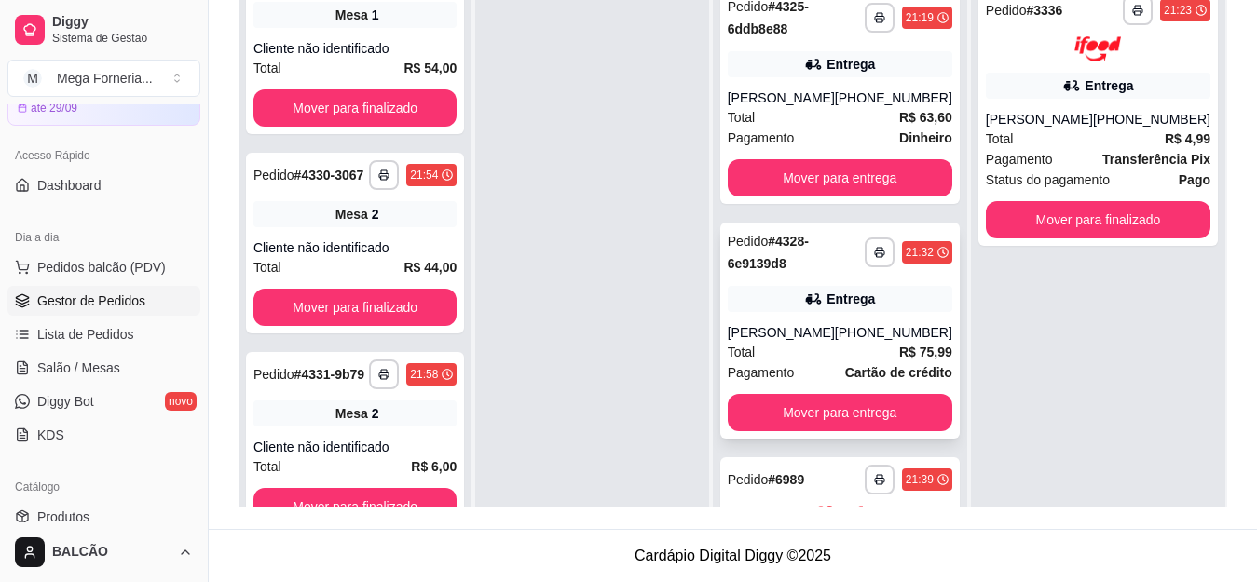
click at [825, 318] on div "**********" at bounding box center [840, 331] width 240 height 216
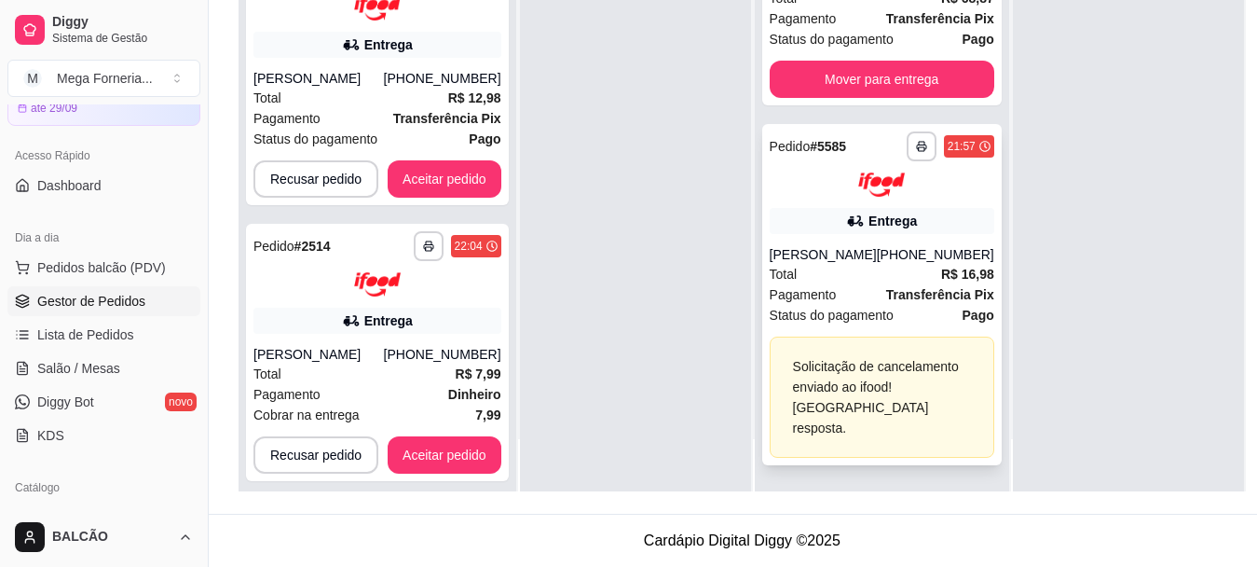
scroll to position [300, 0]
click at [841, 243] on div "**********" at bounding box center [882, 295] width 240 height 342
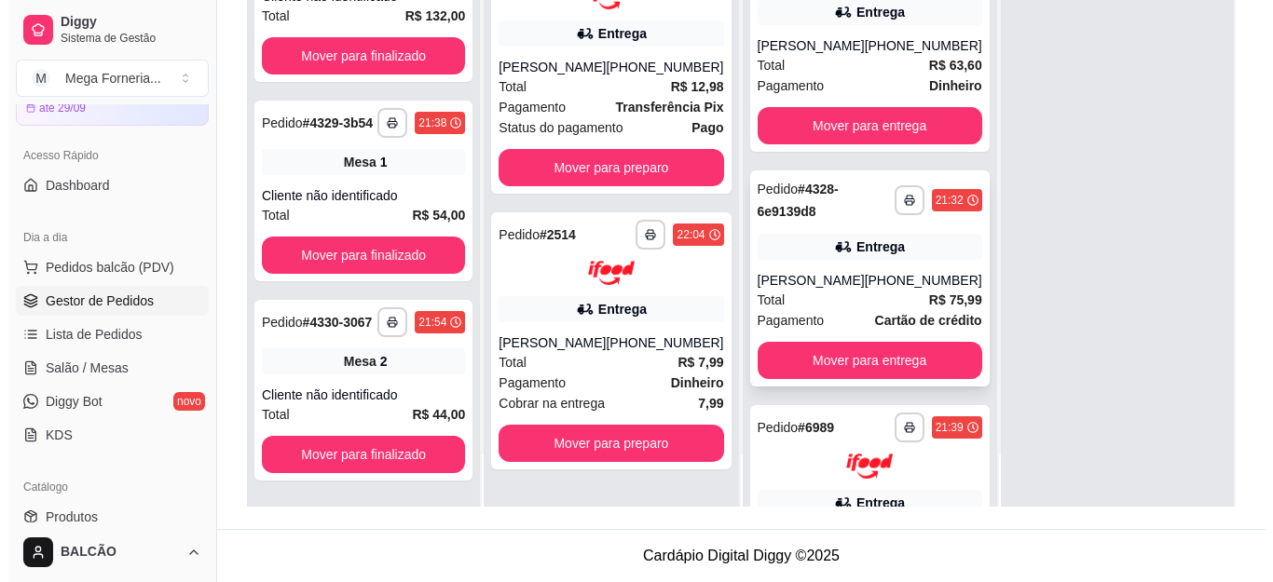
scroll to position [0, 0]
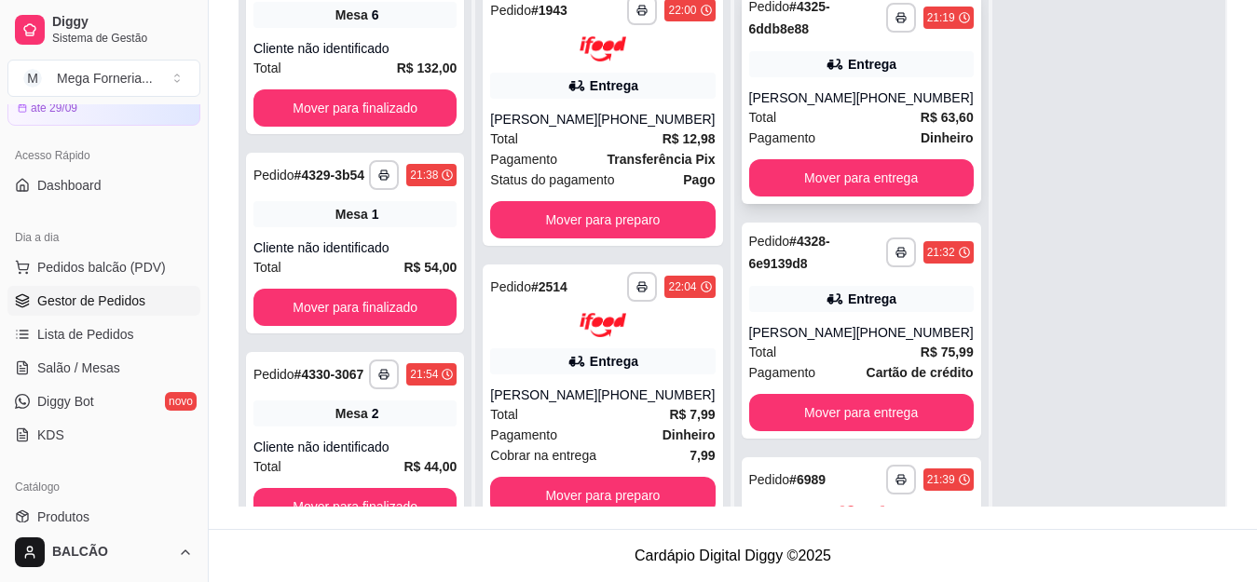
click at [828, 81] on div "**********" at bounding box center [862, 96] width 240 height 216
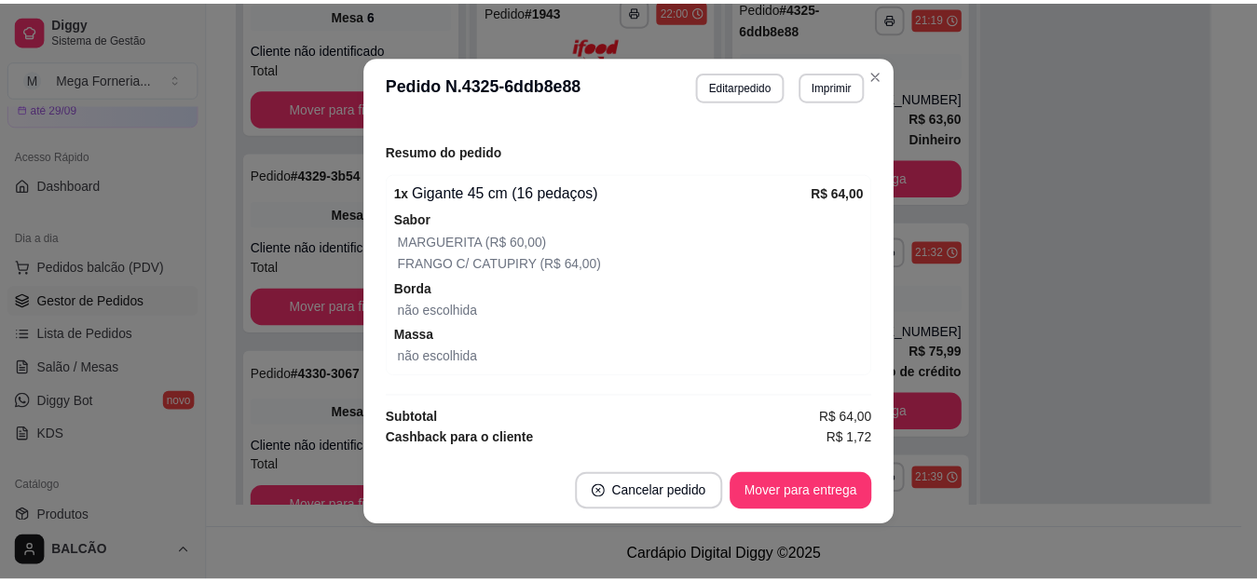
scroll to position [837, 0]
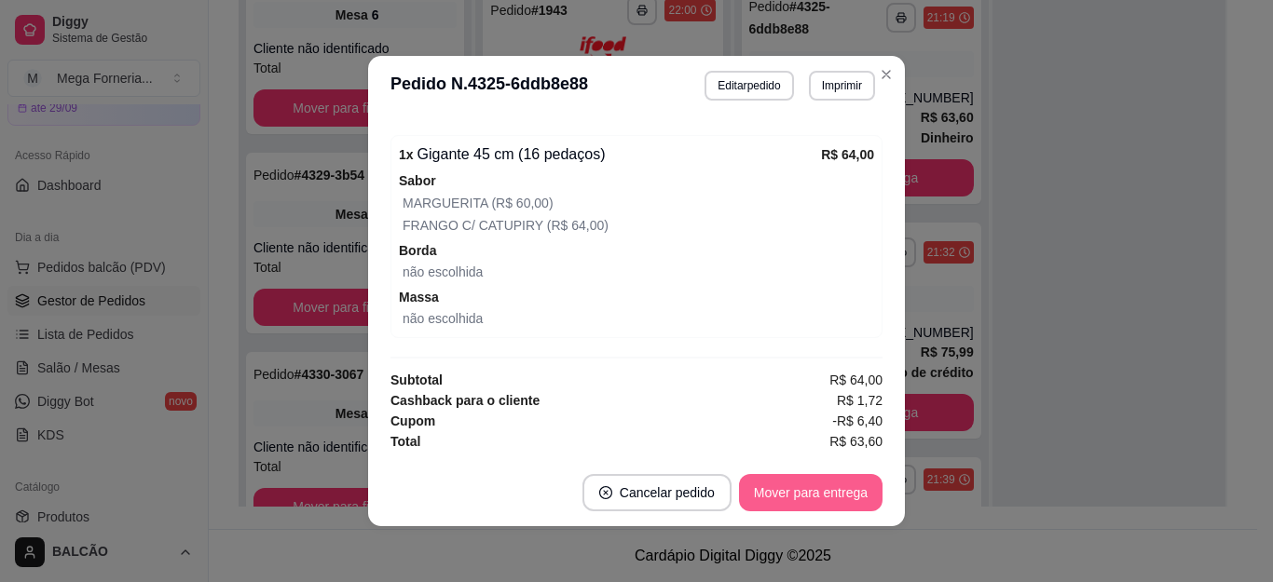
click at [834, 495] on button "Mover para entrega" at bounding box center [811, 492] width 144 height 37
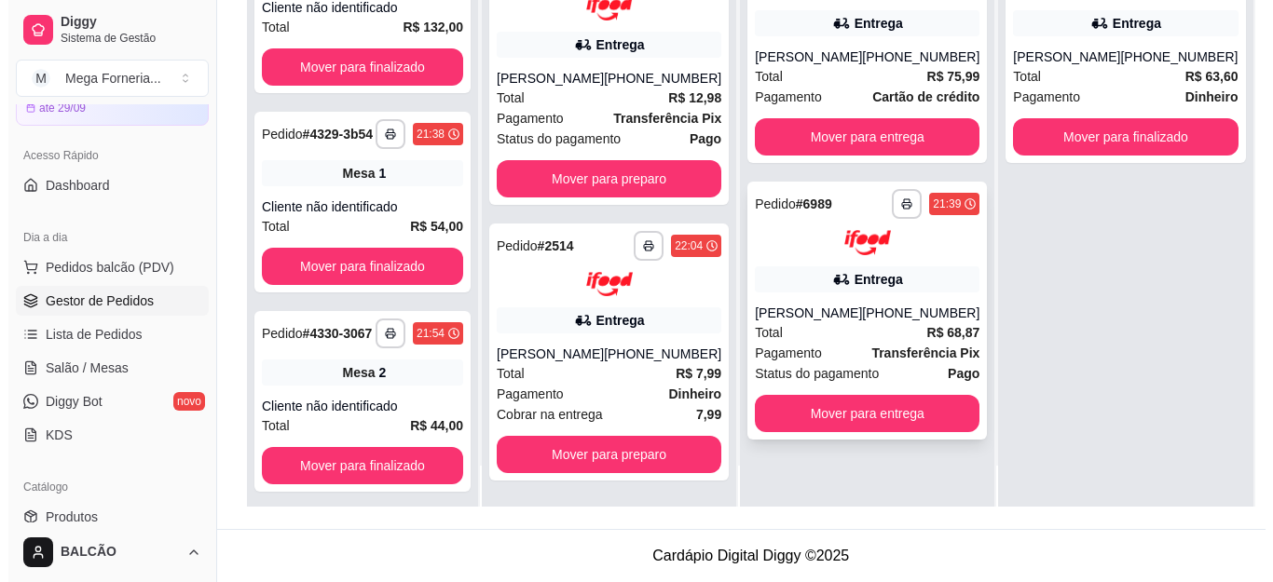
scroll to position [52, 0]
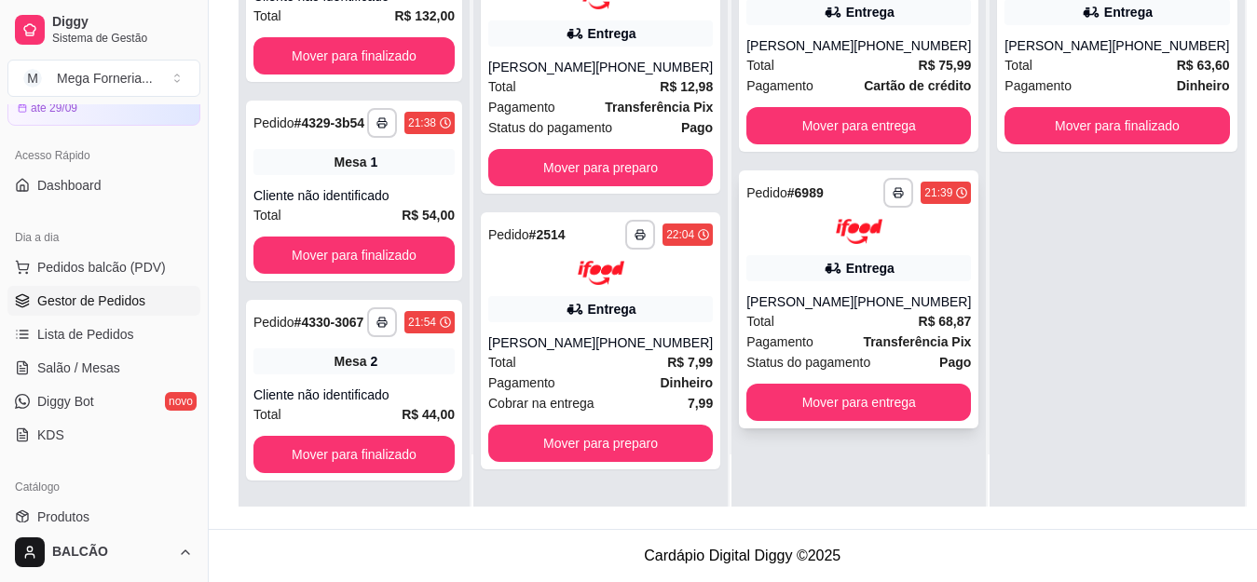
click at [846, 278] on div "Entrega" at bounding box center [870, 268] width 48 height 19
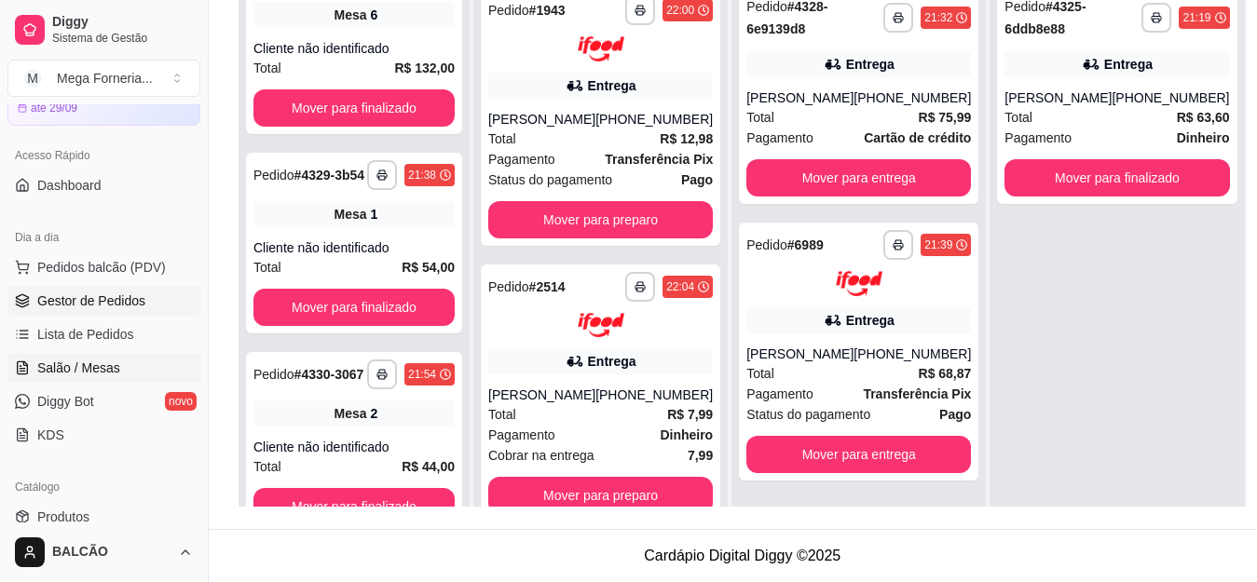
click at [79, 376] on span "Salão / Mesas" at bounding box center [78, 368] width 83 height 19
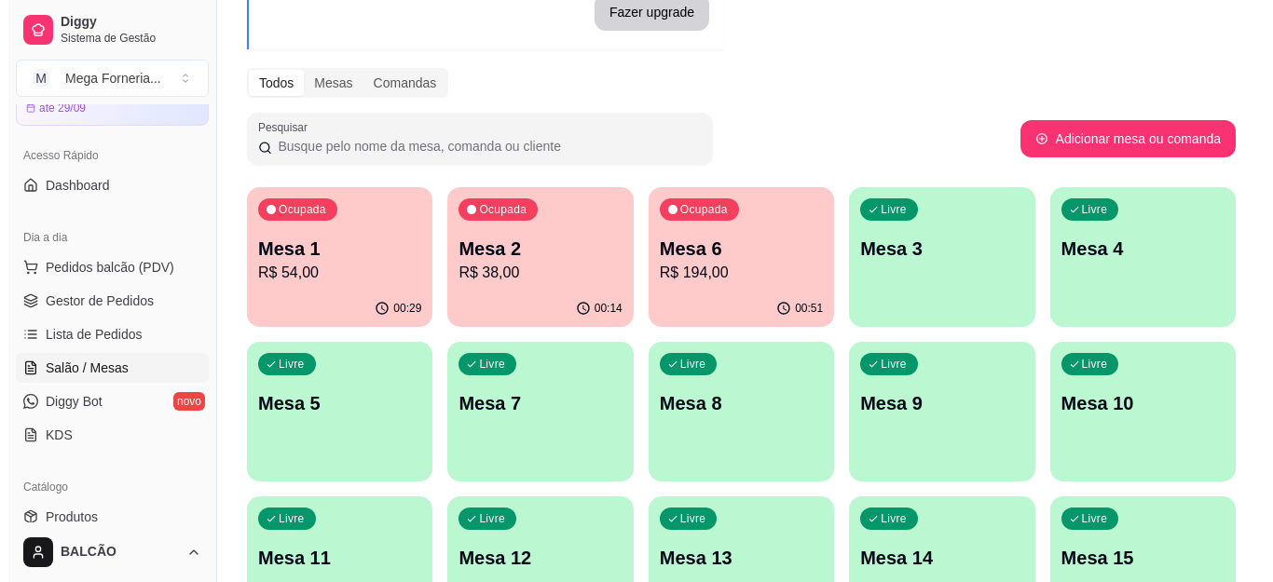
scroll to position [186, 0]
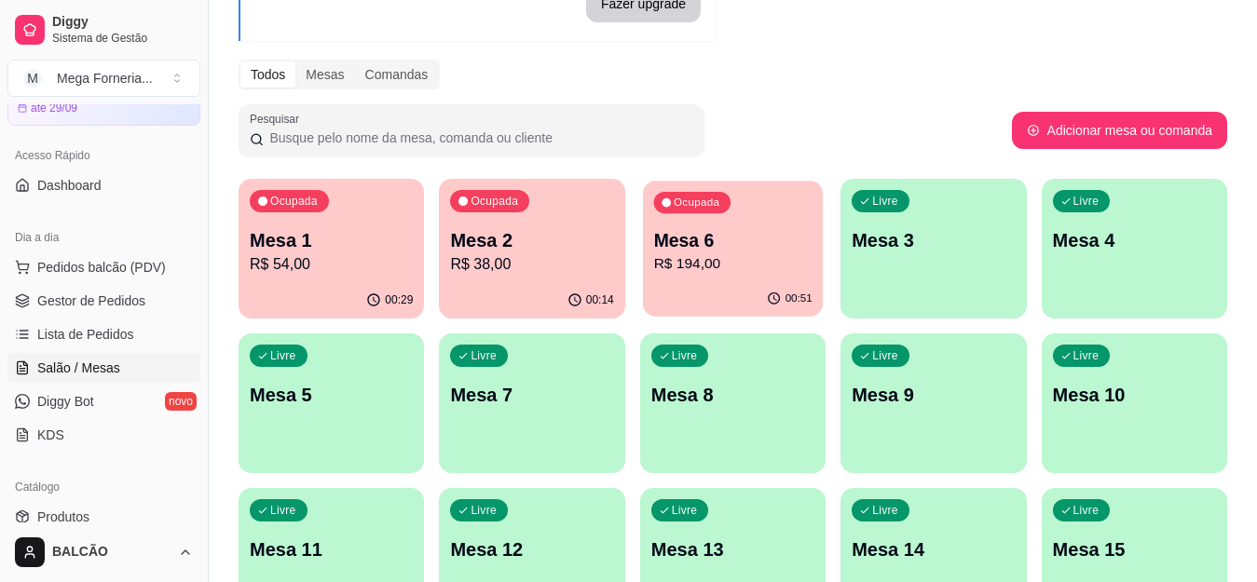
click at [704, 251] on p "Mesa 6" at bounding box center [732, 240] width 158 height 25
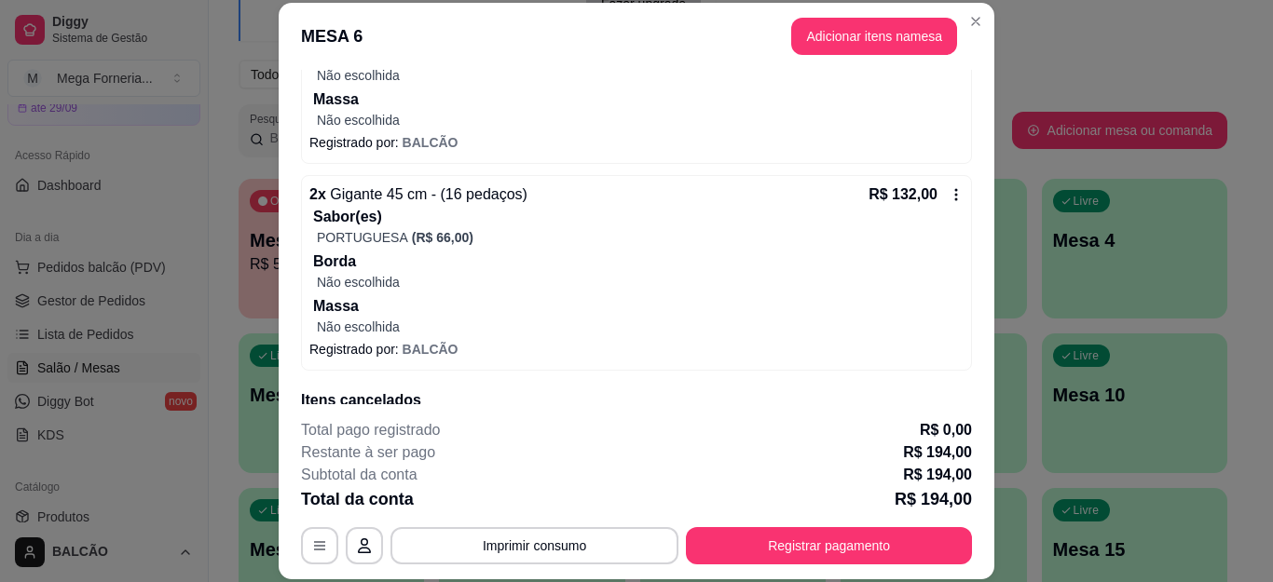
scroll to position [488, 0]
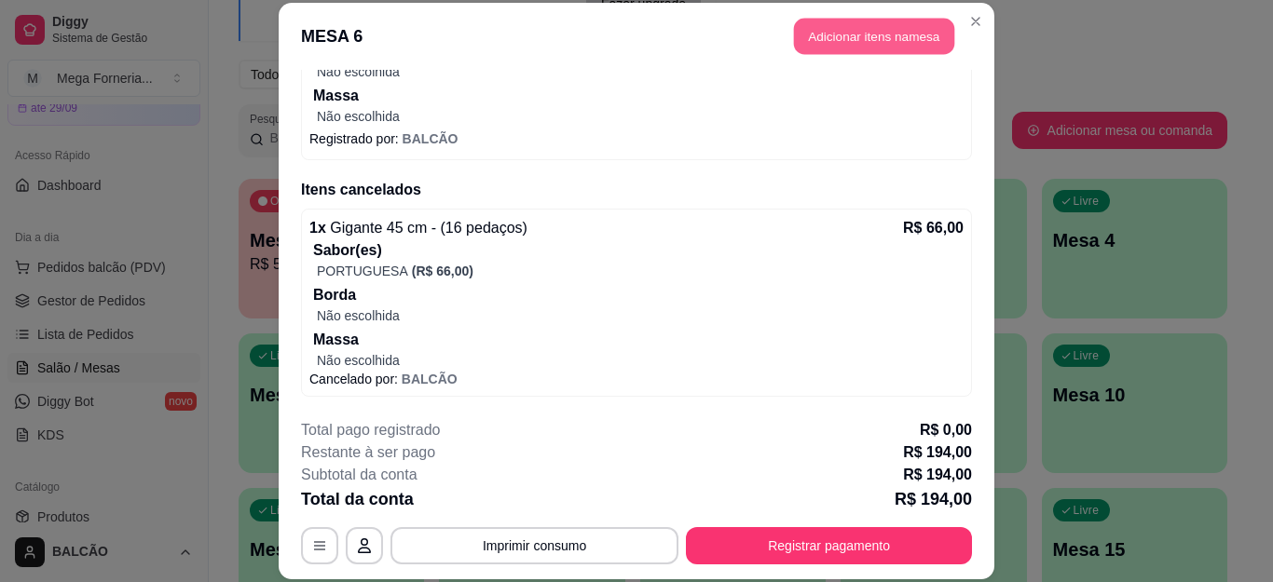
click at [859, 47] on button "Adicionar itens na mesa" at bounding box center [874, 37] width 160 height 36
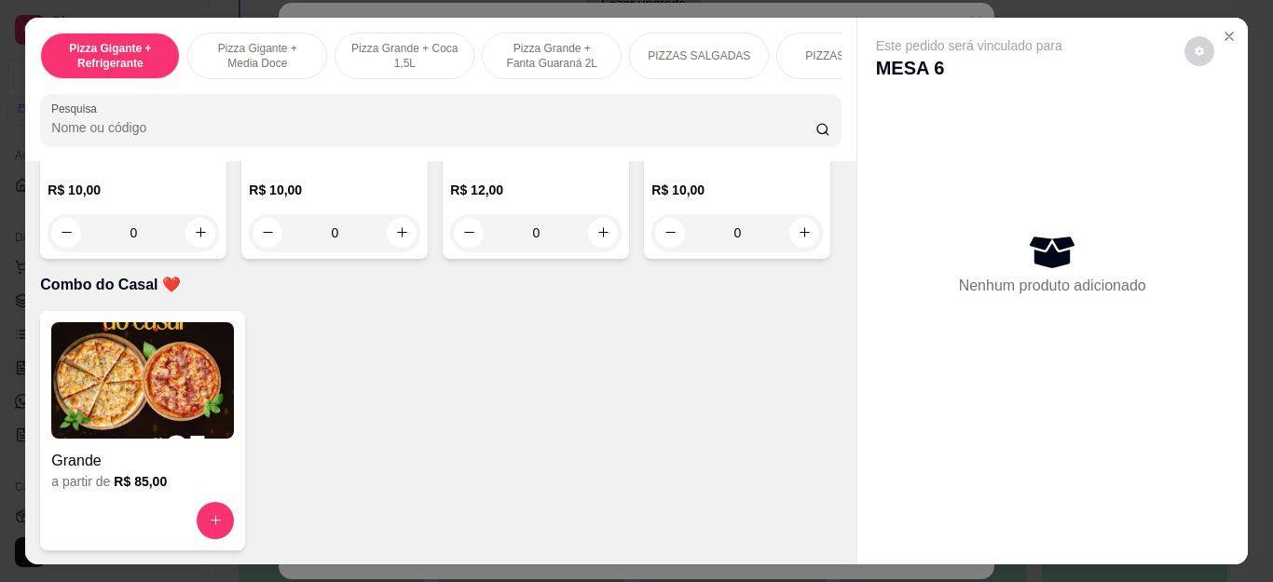
scroll to position [5312, 0]
click at [387, 248] on button "increase-product-quantity" at bounding box center [402, 233] width 30 height 30
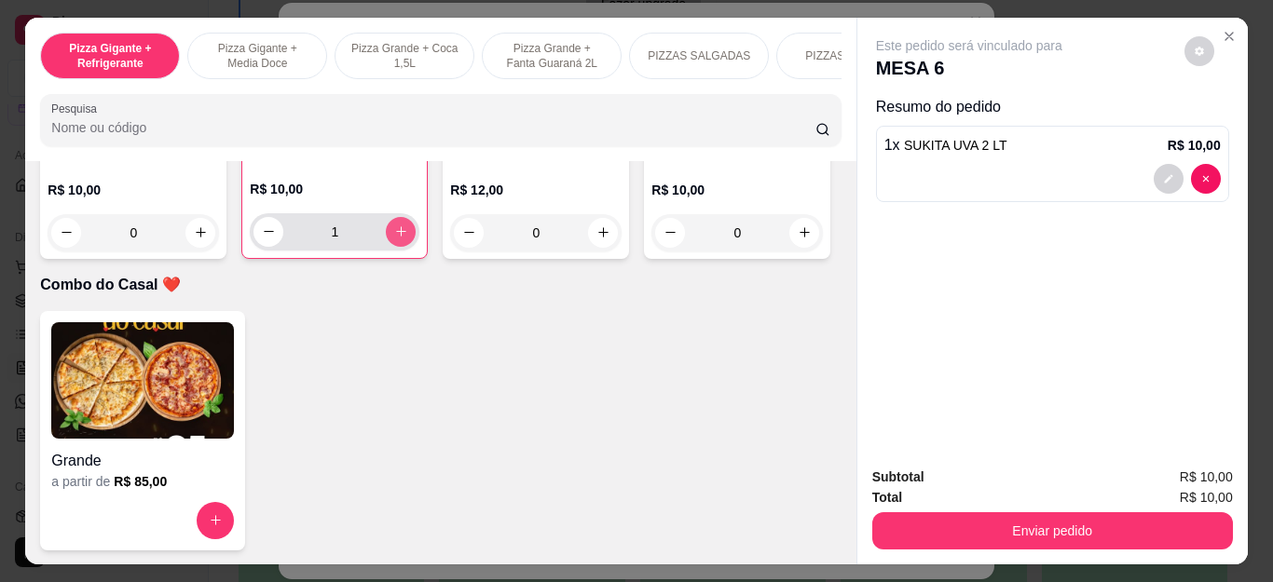
scroll to position [5313, 0]
click at [387, 246] on button "increase-product-quantity" at bounding box center [401, 231] width 29 height 29
type input "2"
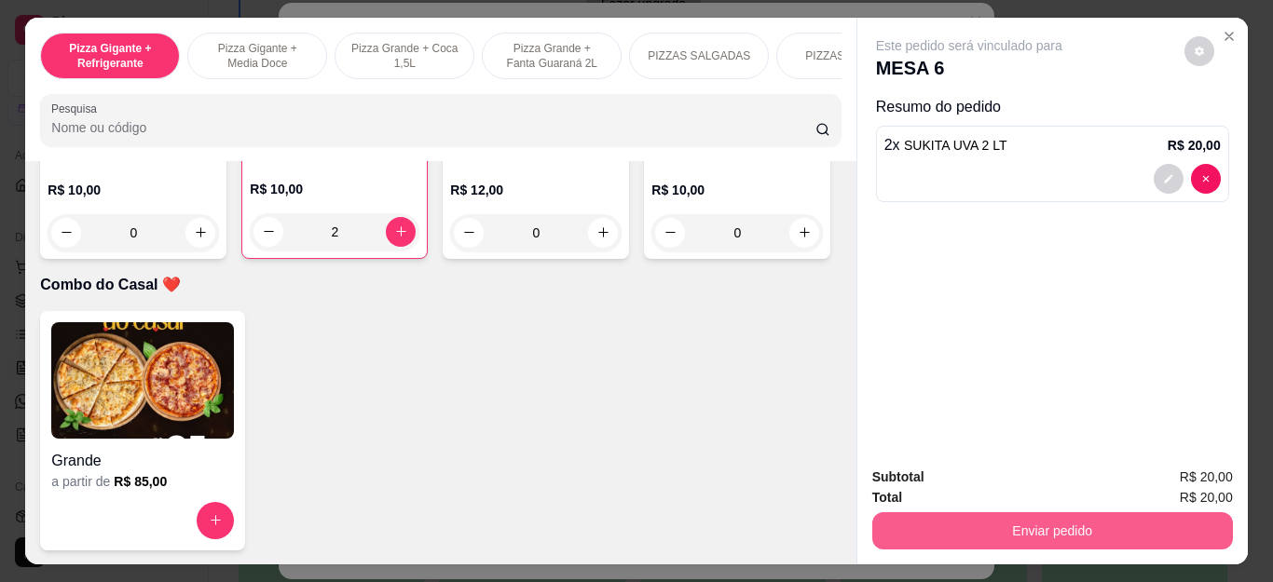
click at [1047, 527] on button "Enviar pedido" at bounding box center [1052, 531] width 361 height 37
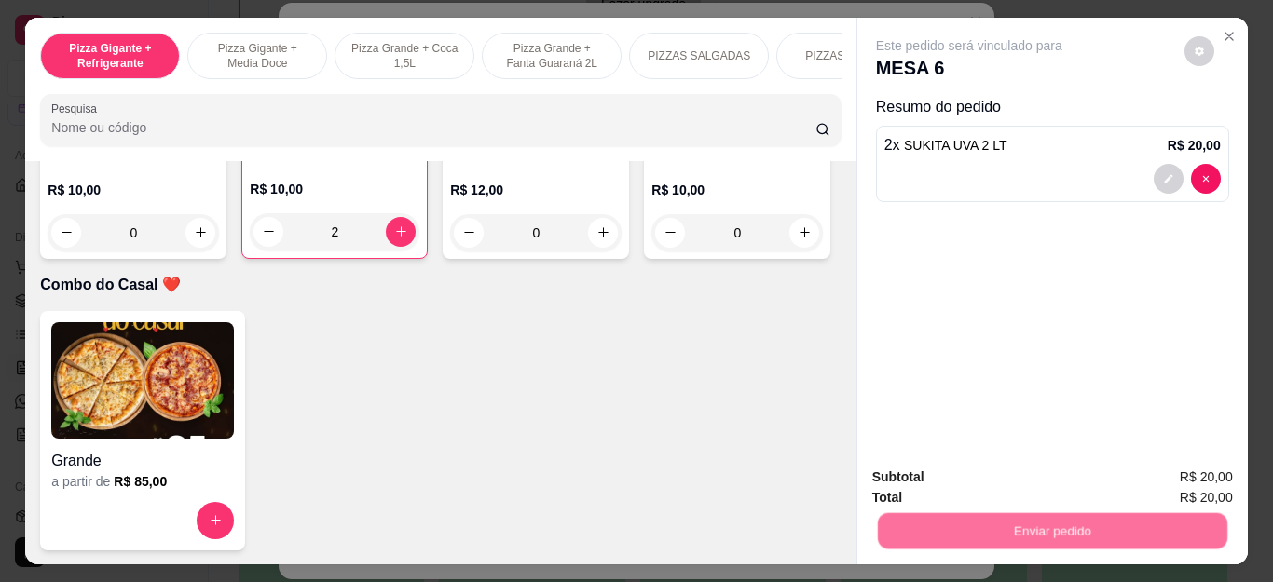
click at [996, 481] on button "Não registrar e enviar pedido" at bounding box center [990, 477] width 194 height 35
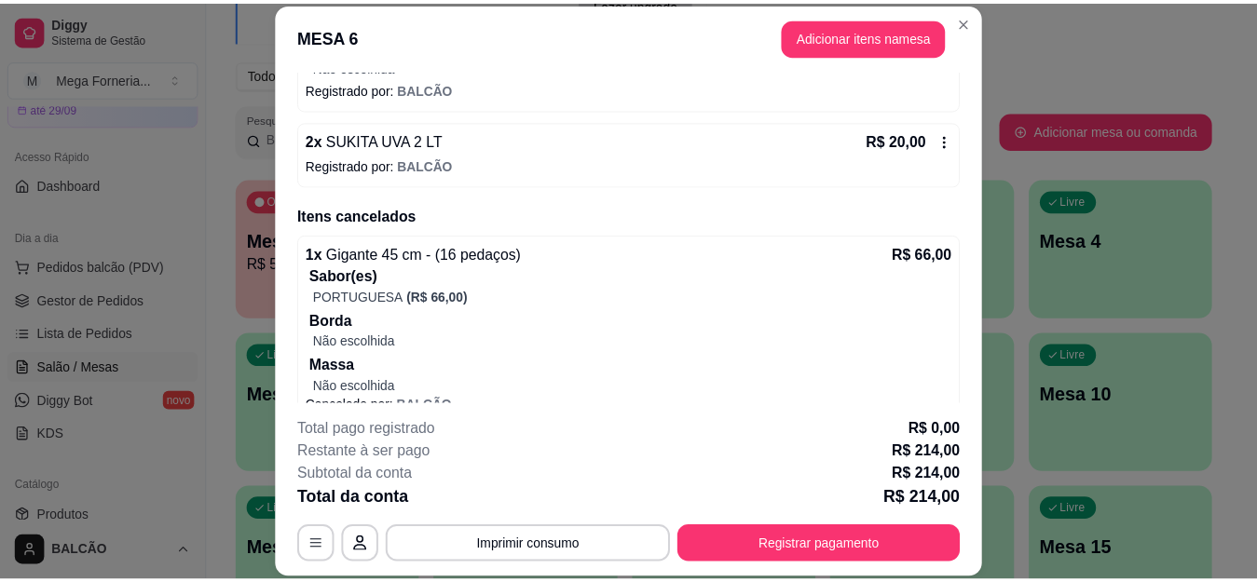
scroll to position [565, 0]
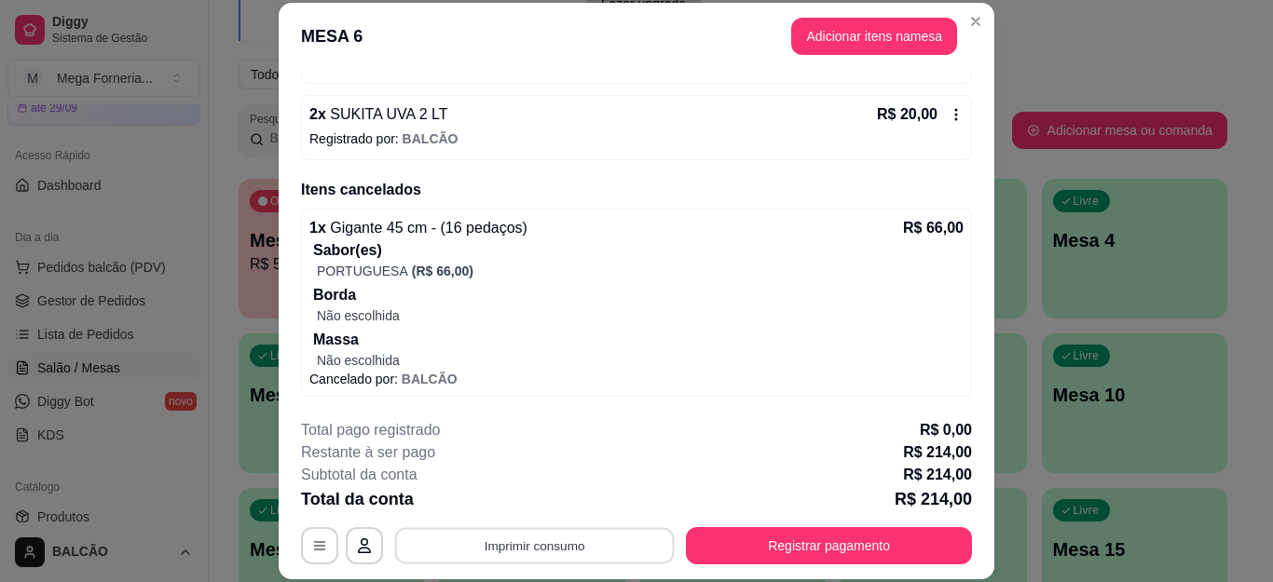
click at [554, 547] on button "Imprimir consumo" at bounding box center [535, 545] width 280 height 36
click at [554, 499] on button "IMPRESSORA" at bounding box center [532, 502] width 130 height 29
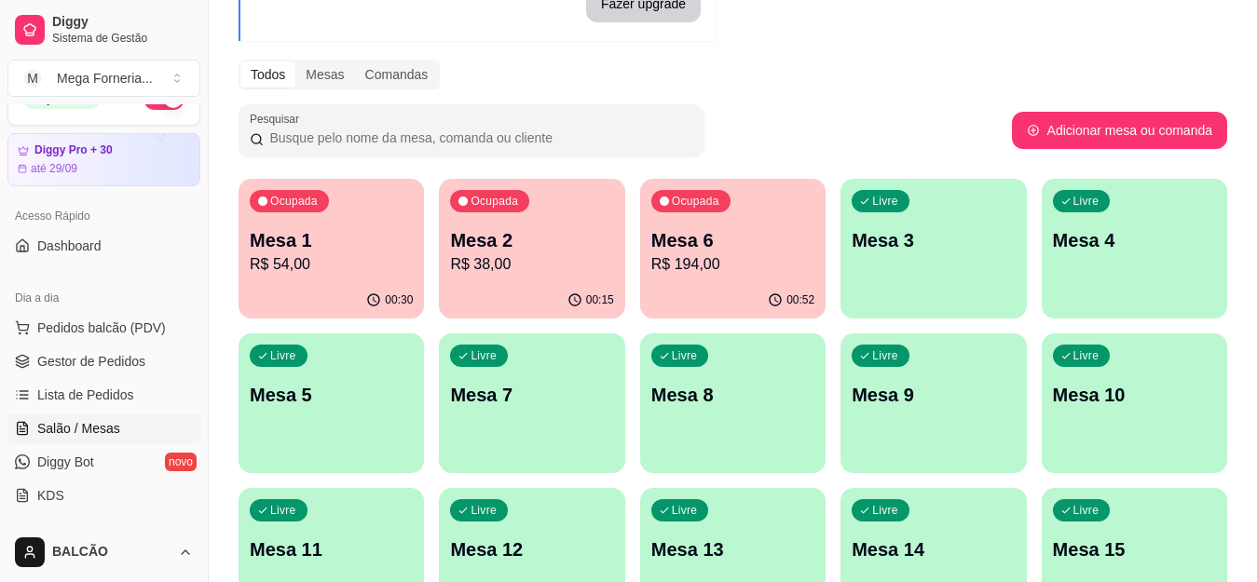
scroll to position [0, 0]
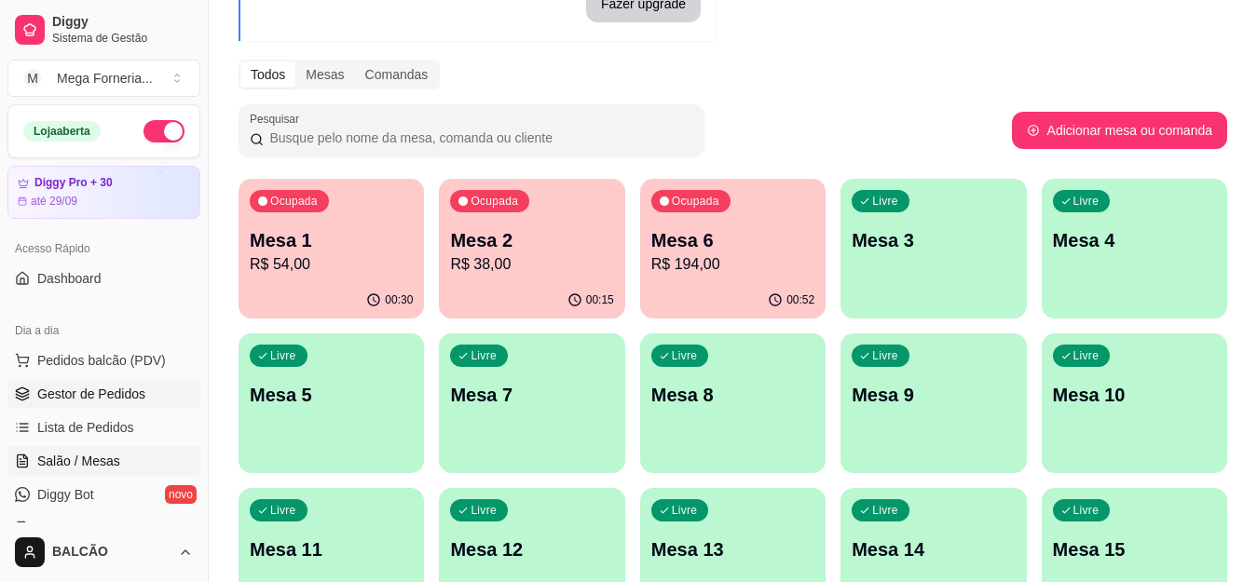
click at [106, 394] on span "Gestor de Pedidos" at bounding box center [91, 394] width 108 height 19
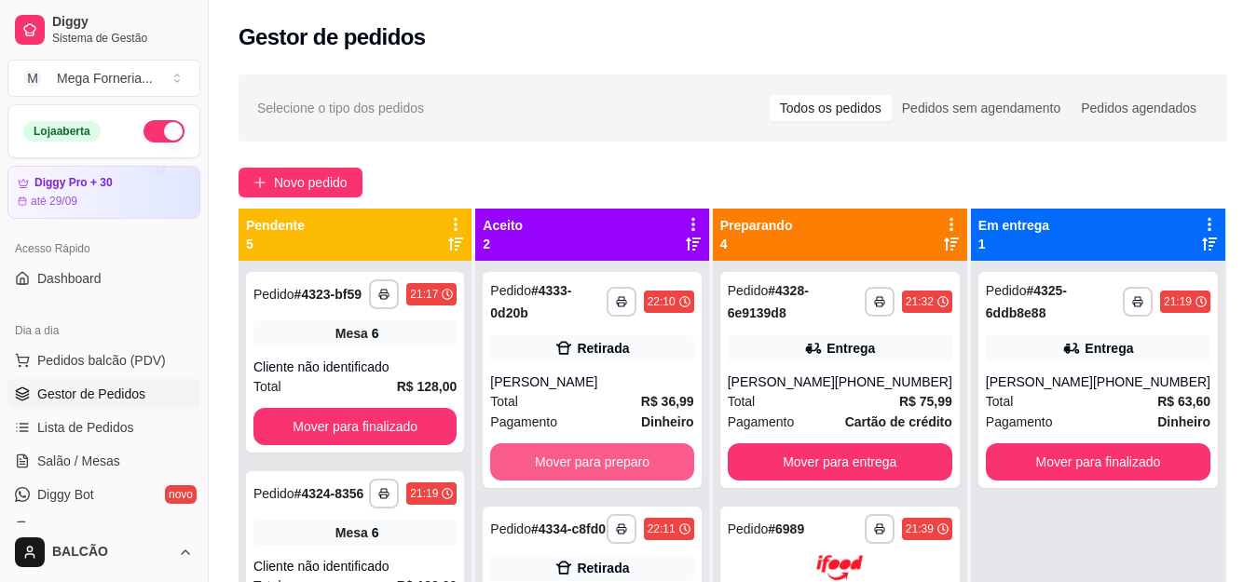
scroll to position [52, 0]
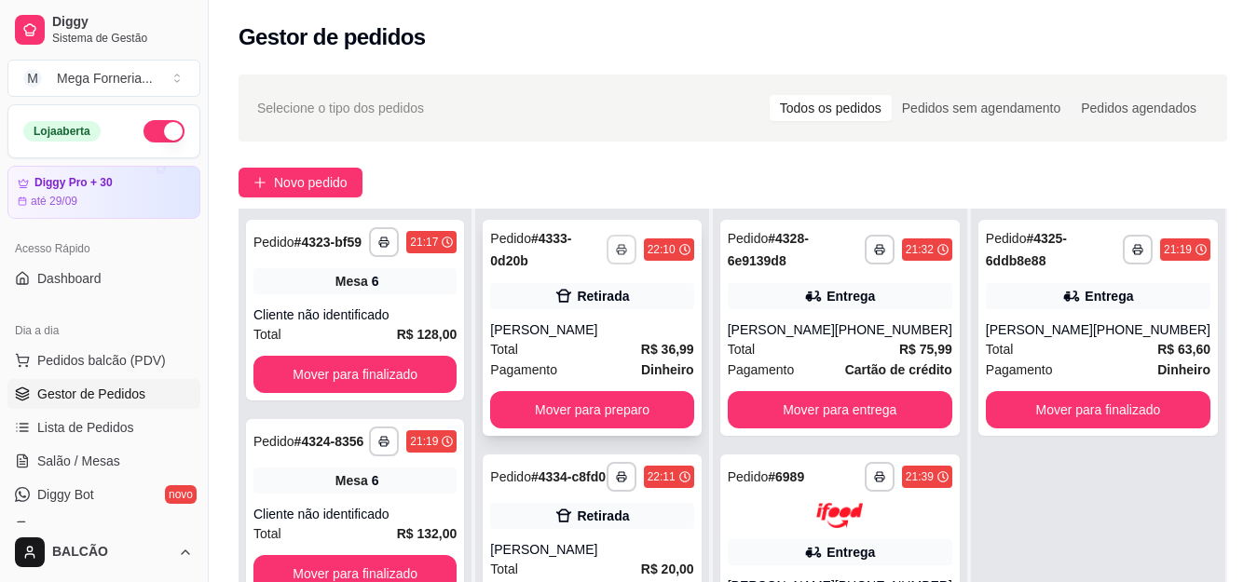
click at [631, 235] on button "button" at bounding box center [622, 250] width 30 height 30
click at [614, 292] on div "Escolha a impressora IMPRESSORA" at bounding box center [586, 294] width 154 height 63
click at [614, 302] on button "IMPRESSORA" at bounding box center [585, 308] width 135 height 30
click at [606, 305] on button "IMPRESSORA" at bounding box center [585, 308] width 135 height 30
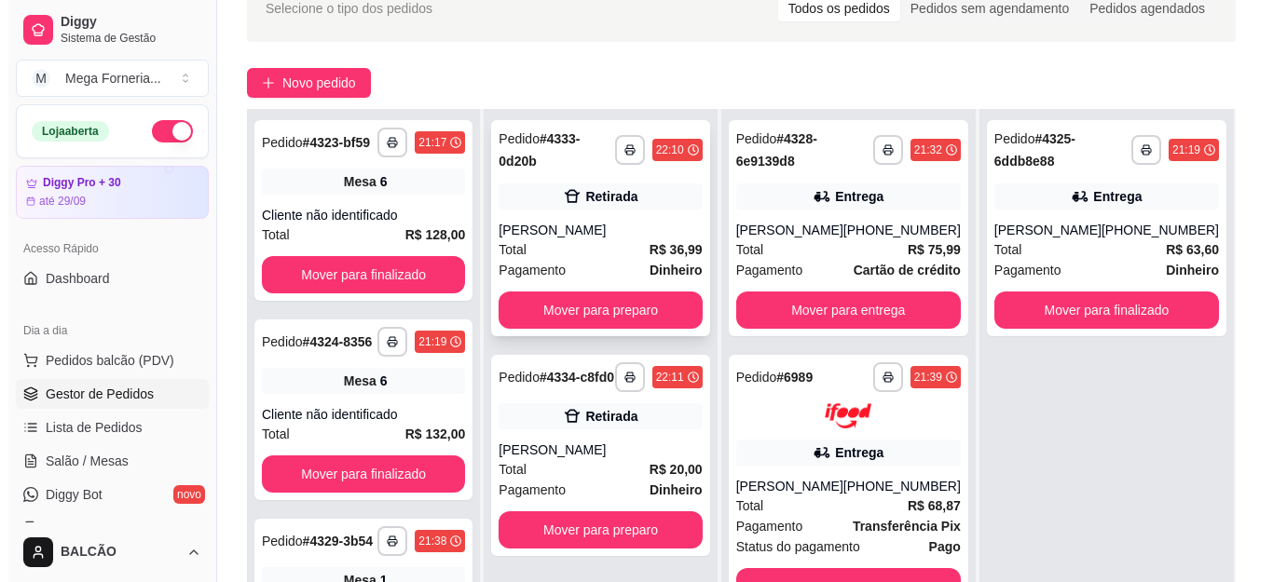
scroll to position [186, 0]
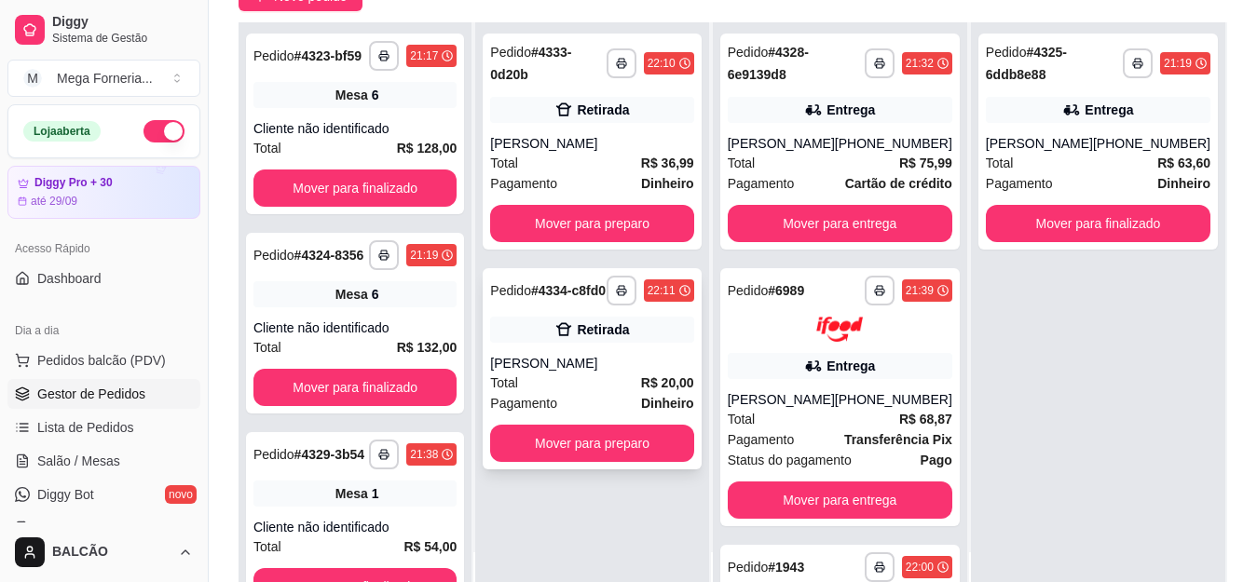
click at [644, 333] on div "**********" at bounding box center [592, 368] width 218 height 201
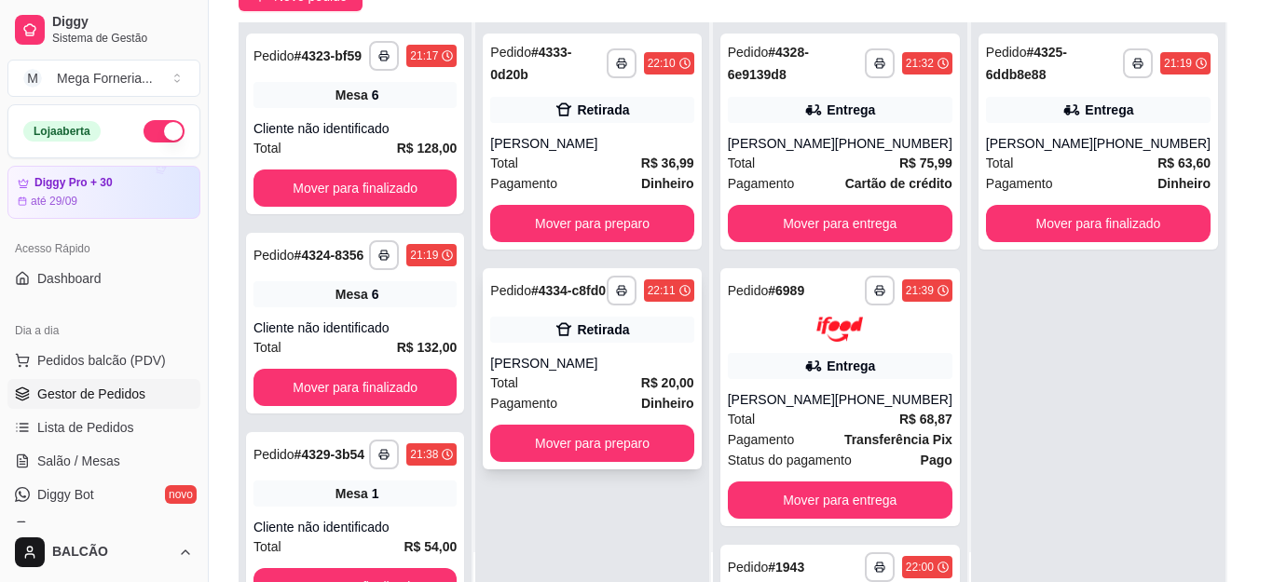
scroll to position [194, 0]
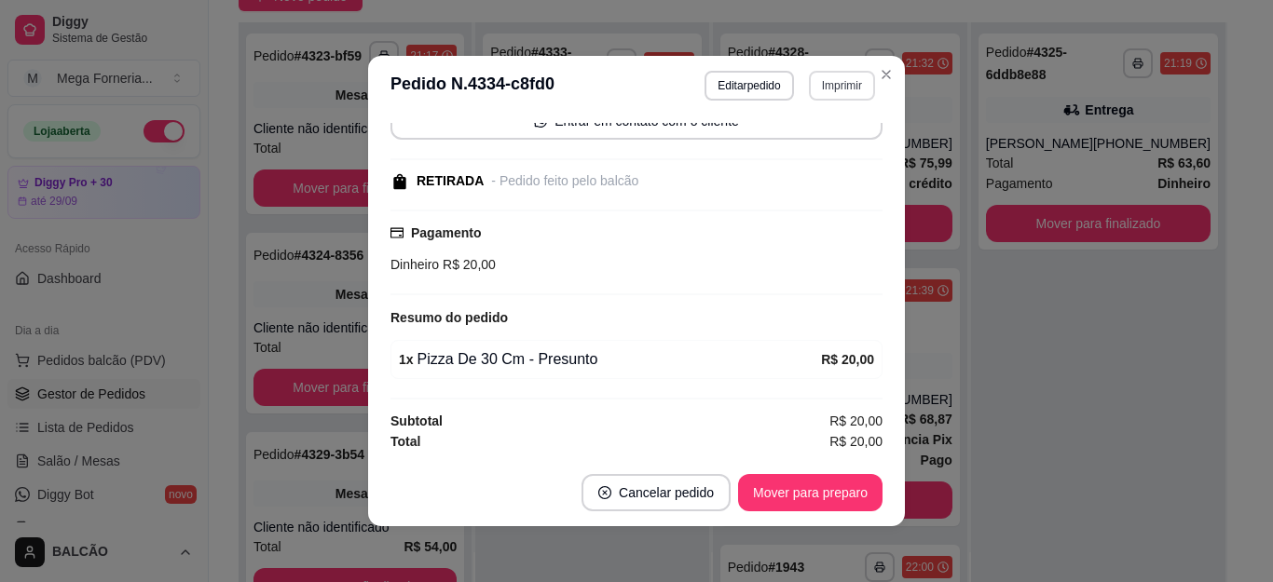
click at [812, 87] on button "Imprimir" at bounding box center [842, 86] width 66 height 30
click at [811, 155] on button "IMPRESSORA" at bounding box center [816, 142] width 108 height 24
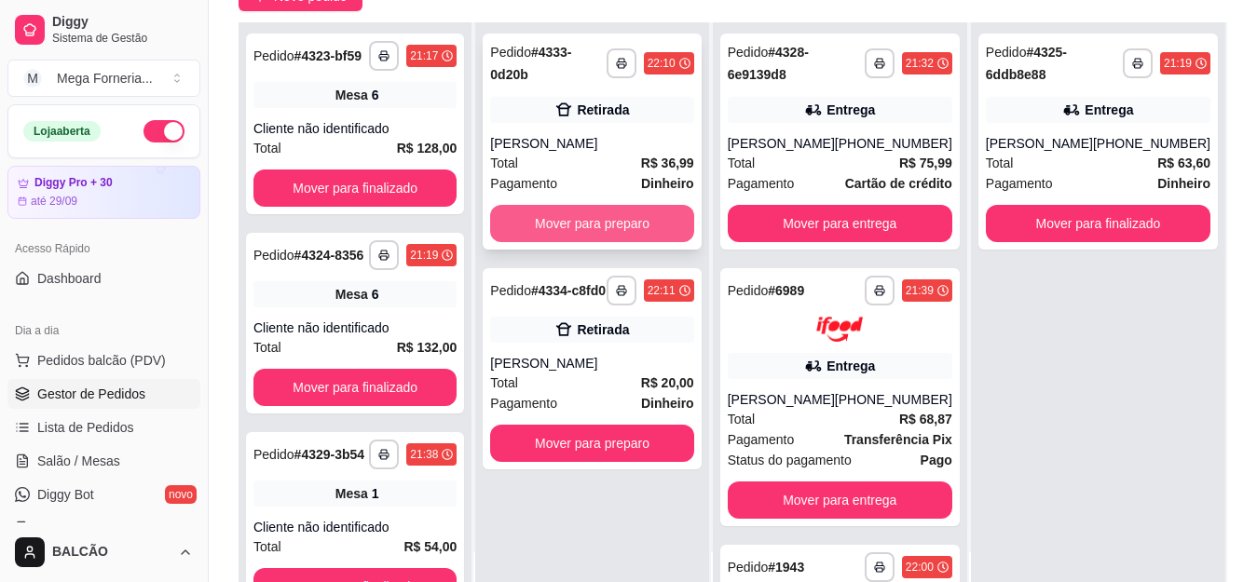
click at [584, 134] on div "[PERSON_NAME]" at bounding box center [591, 143] width 203 height 19
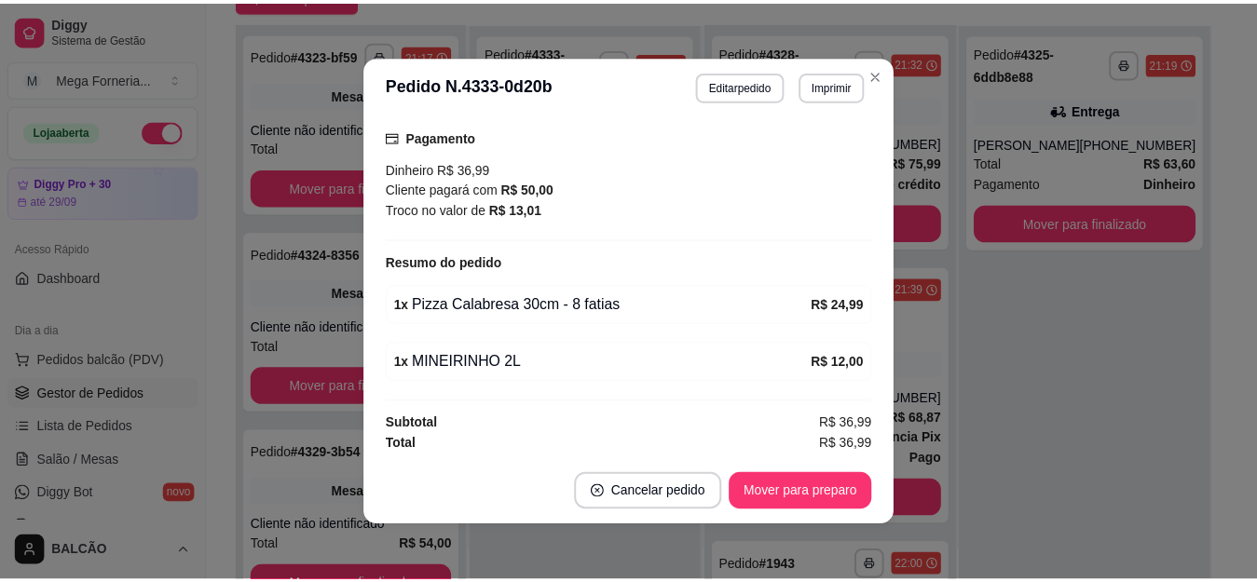
scroll to position [293, 0]
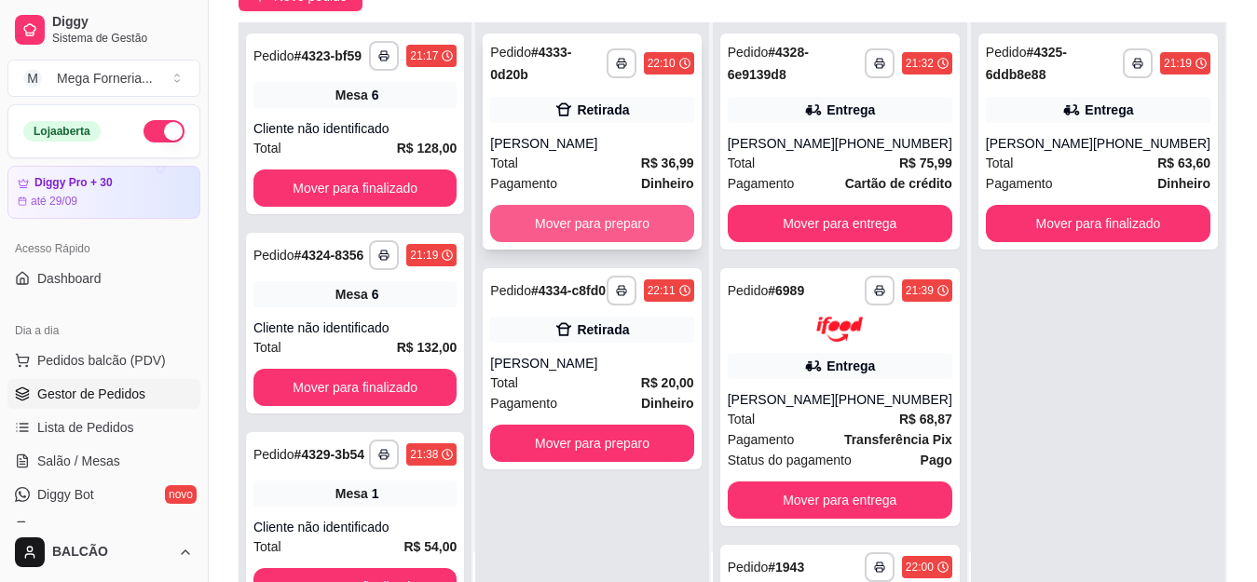
click at [622, 205] on button "Mover para preparo" at bounding box center [591, 223] width 203 height 37
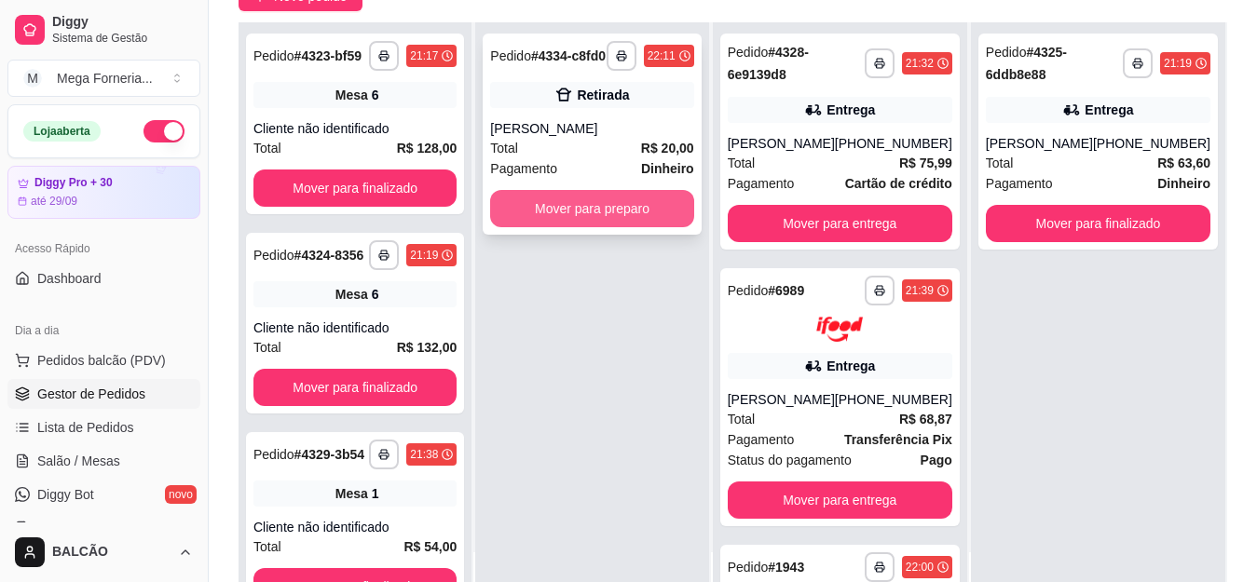
click at [613, 201] on button "Mover para preparo" at bounding box center [591, 208] width 203 height 37
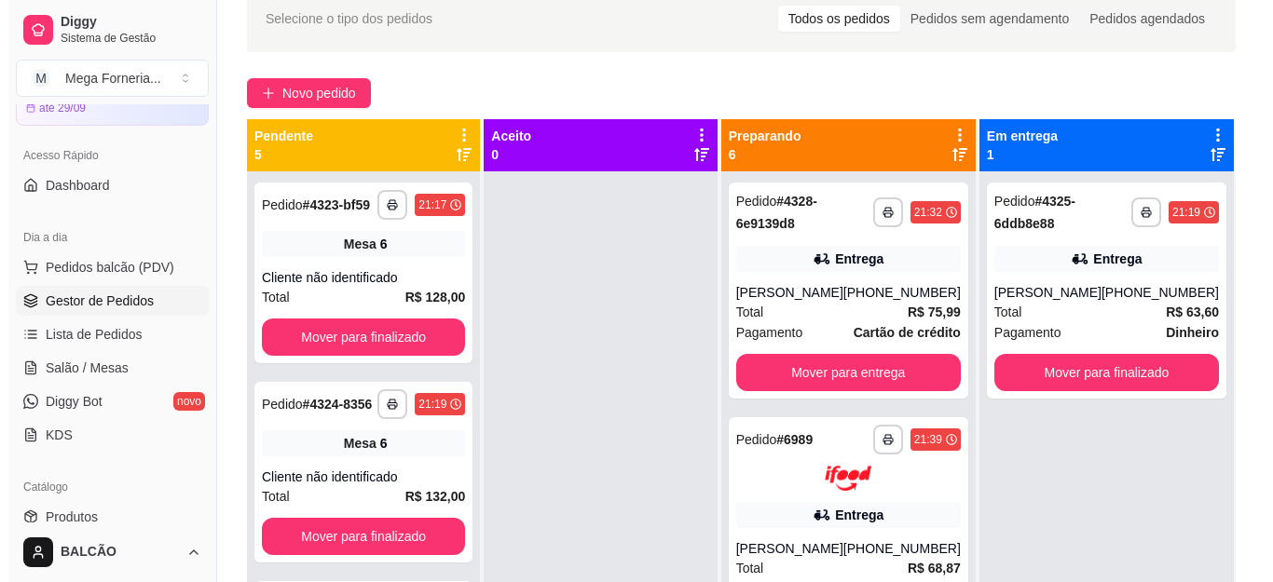
scroll to position [0, 0]
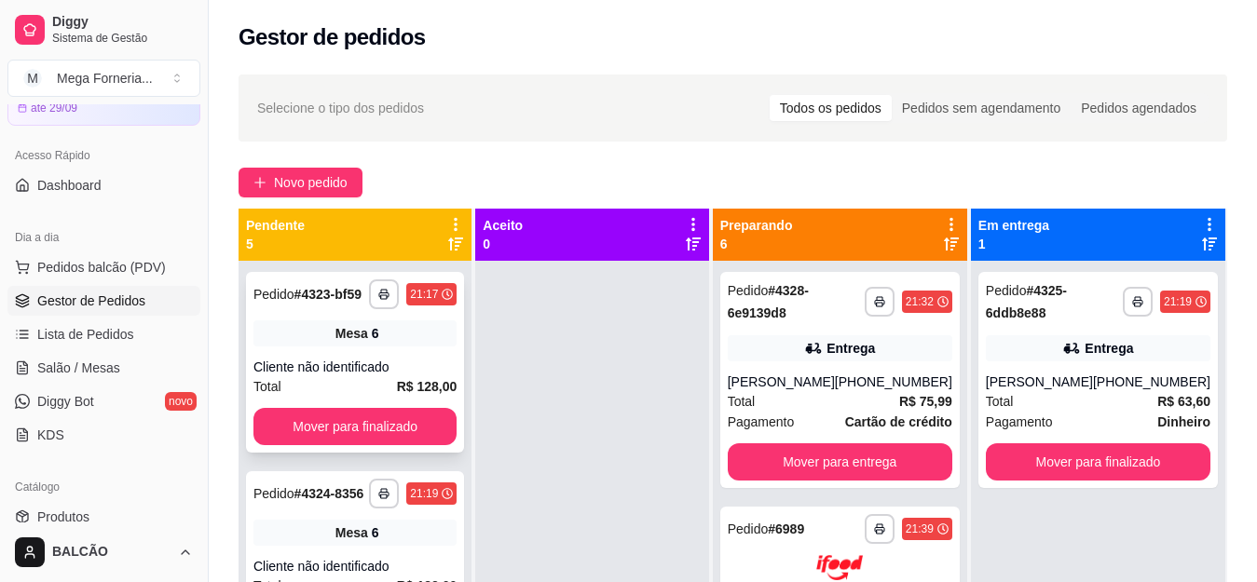
click at [424, 376] on div "Cliente não identificado" at bounding box center [354, 367] width 203 height 19
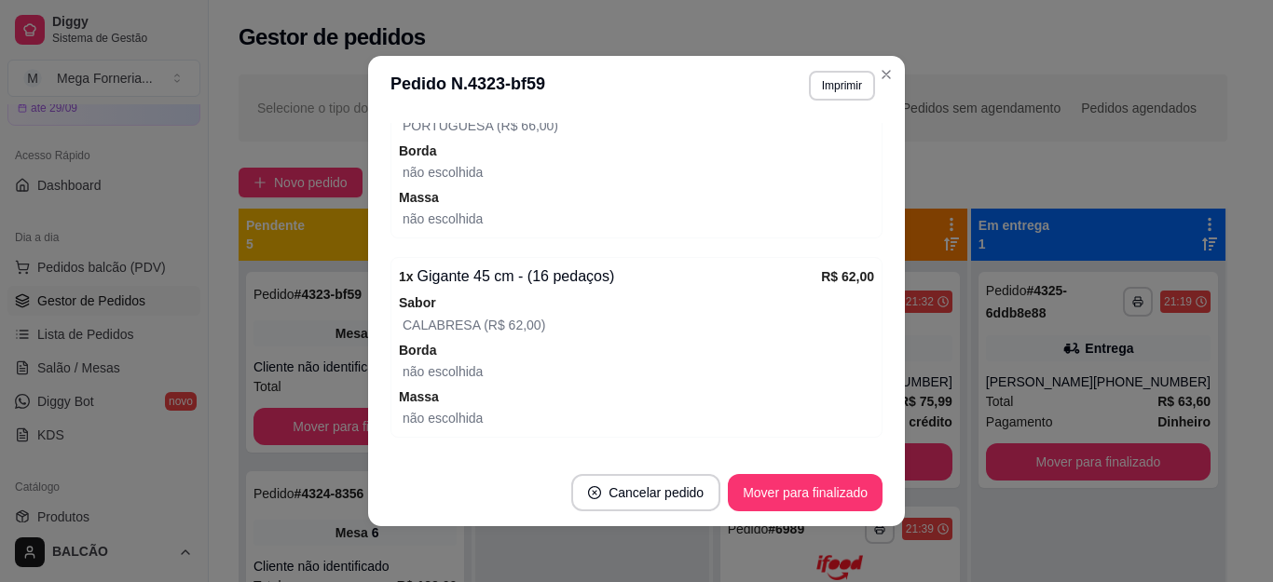
scroll to position [393, 0]
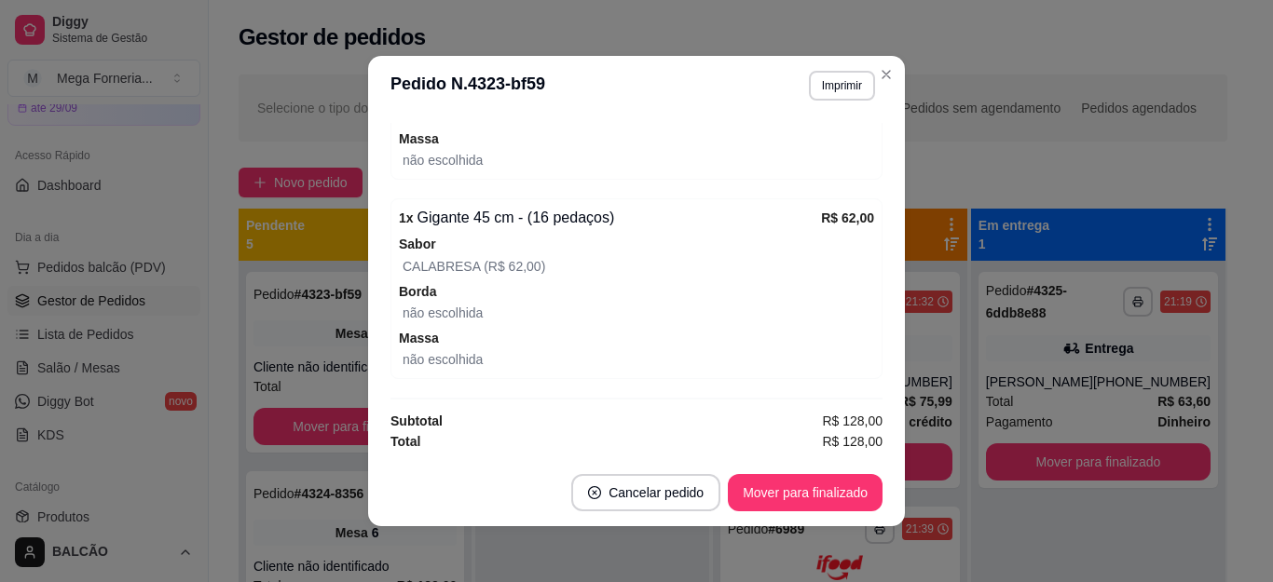
click at [803, 500] on button "Mover para finalizado" at bounding box center [805, 492] width 155 height 37
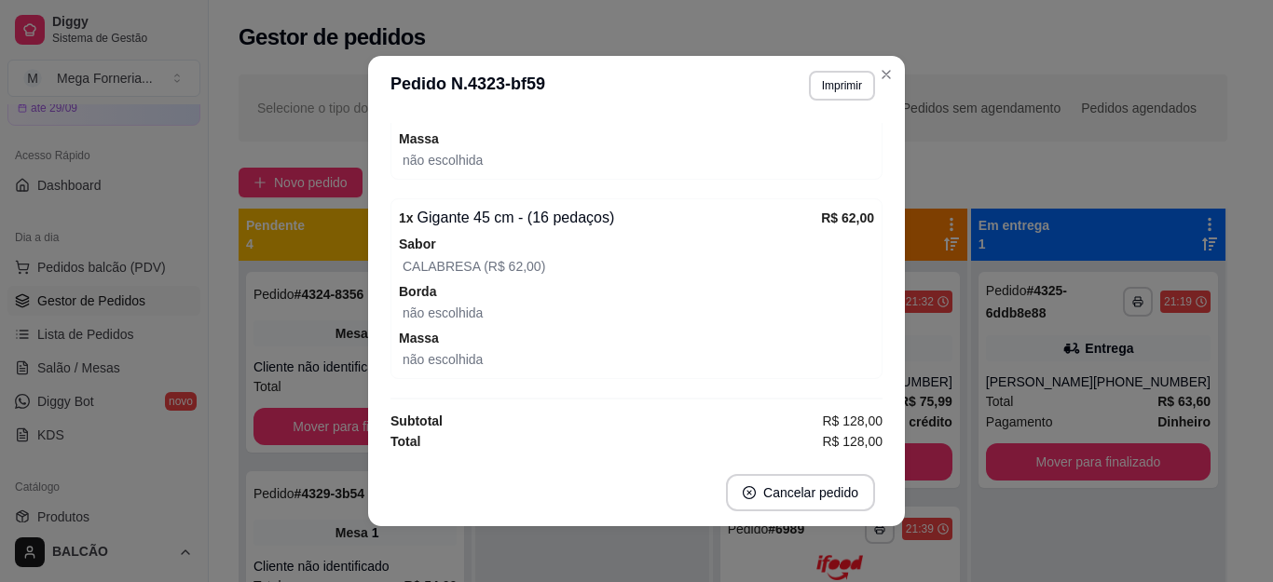
scroll to position [332, 0]
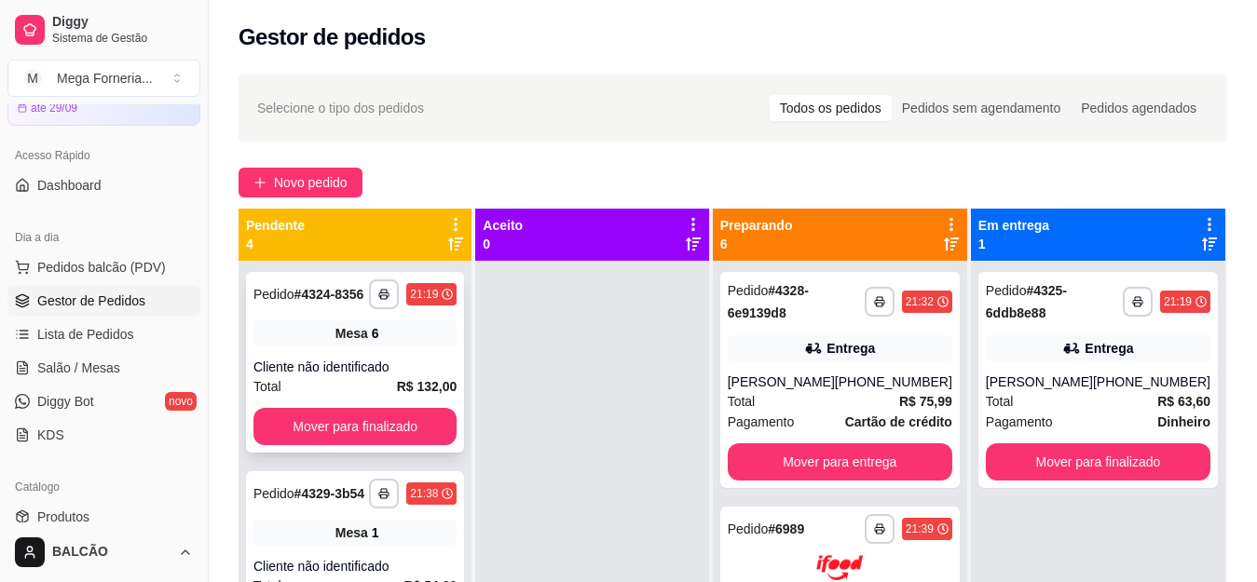
click at [336, 343] on span "Mesa" at bounding box center [352, 333] width 33 height 19
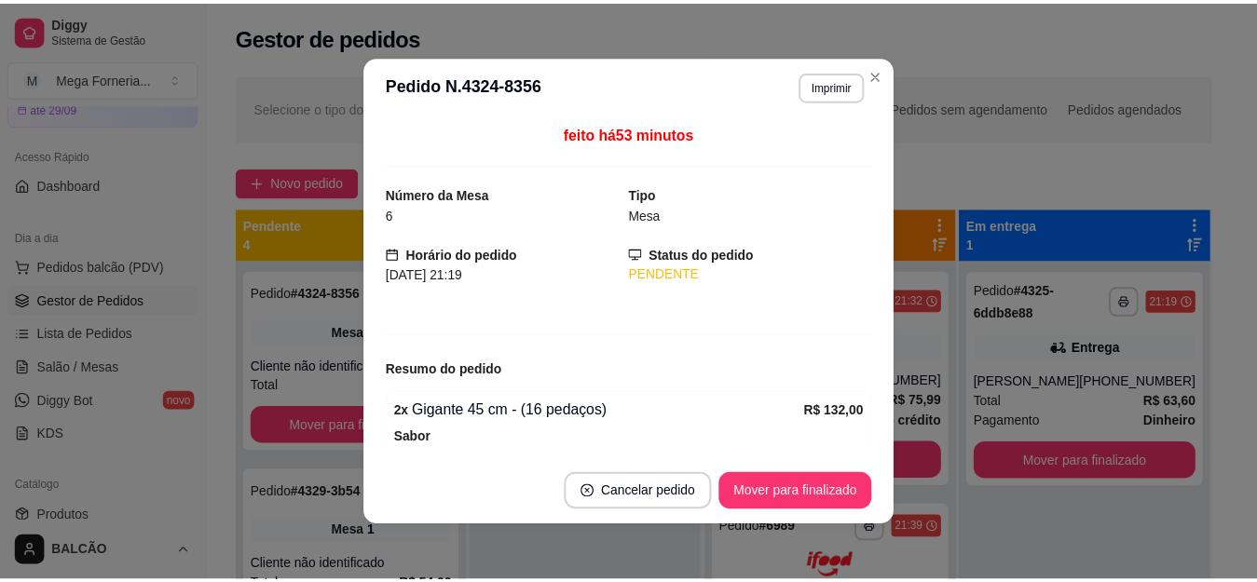
scroll to position [194, 0]
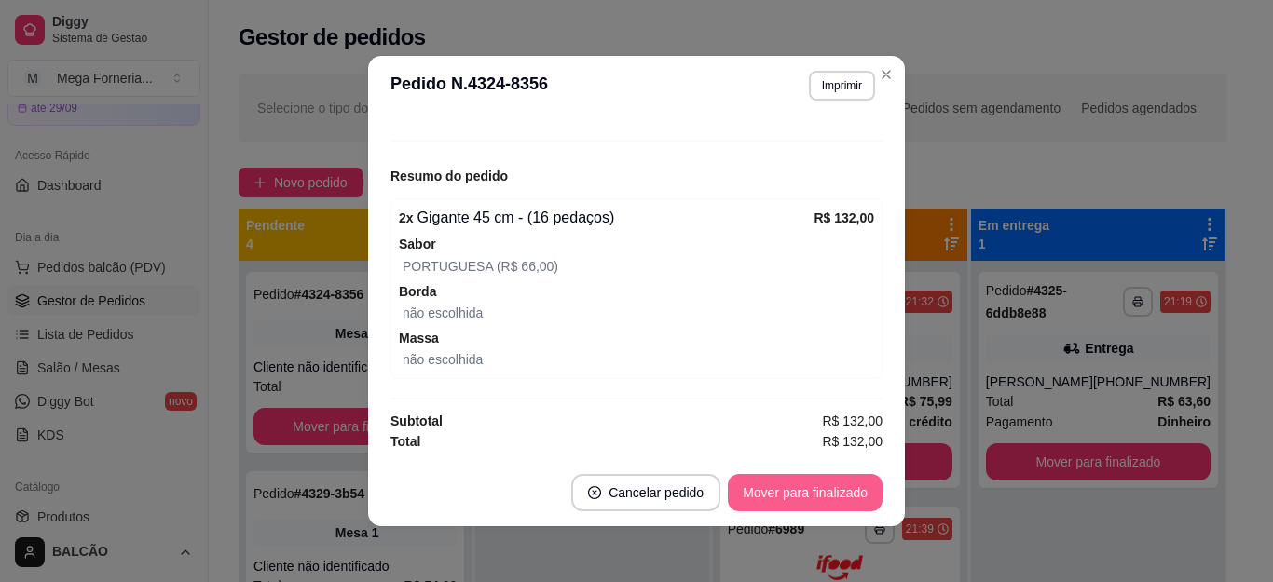
click at [791, 494] on button "Mover para finalizado" at bounding box center [805, 492] width 155 height 37
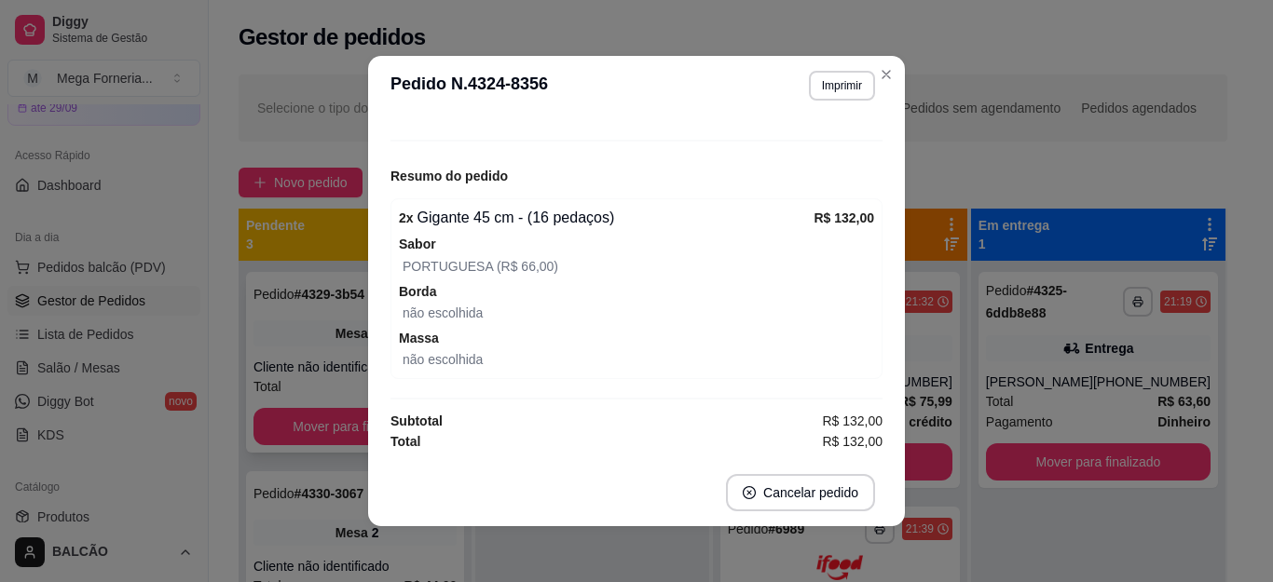
scroll to position [0, 0]
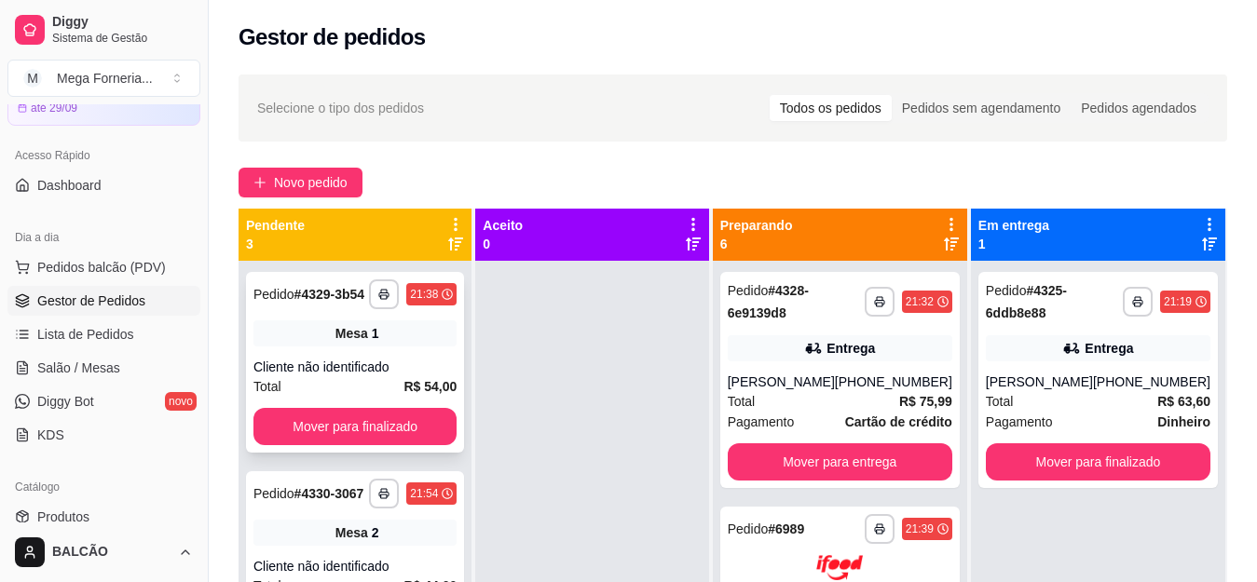
click at [355, 343] on span "Mesa" at bounding box center [352, 333] width 33 height 19
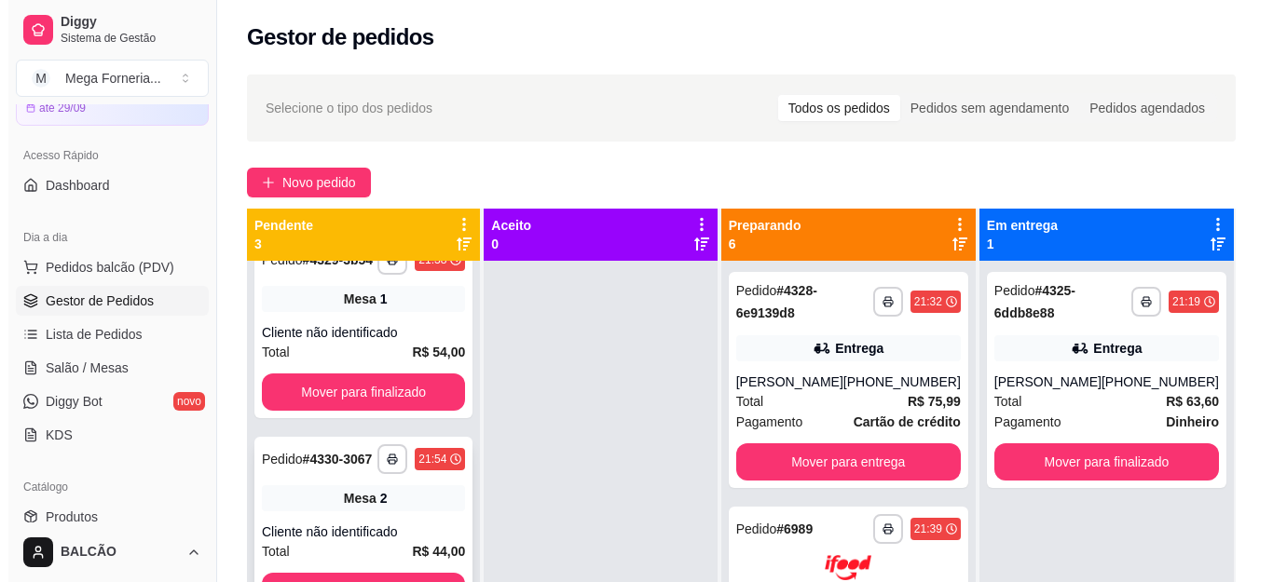
scroll to position [79, 0]
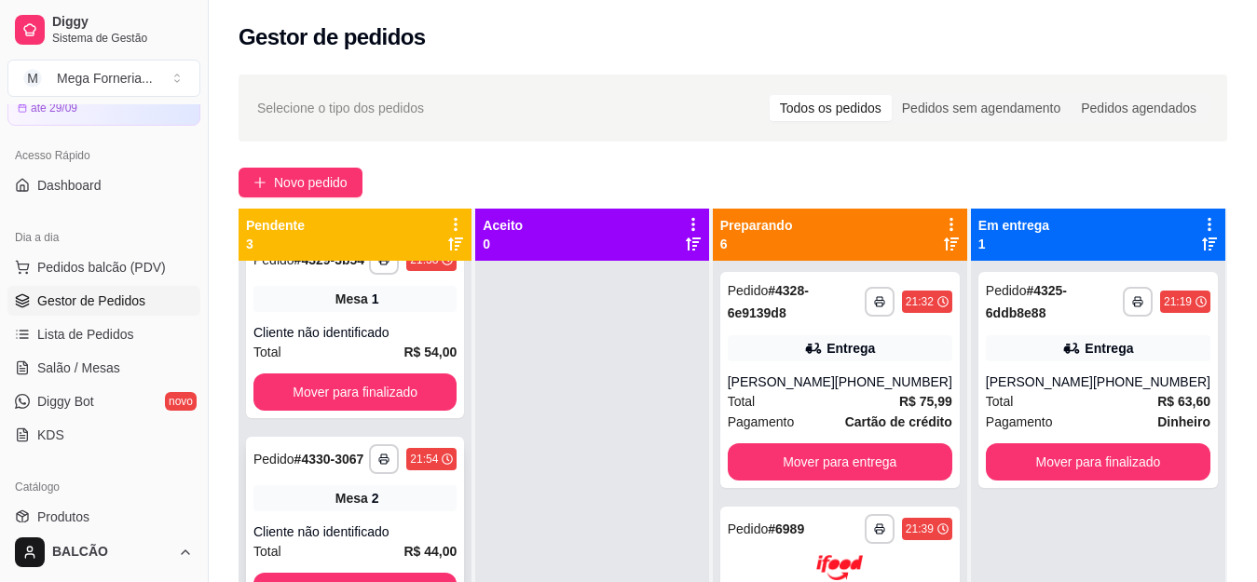
click at [392, 486] on div "Mesa 2" at bounding box center [354, 499] width 203 height 26
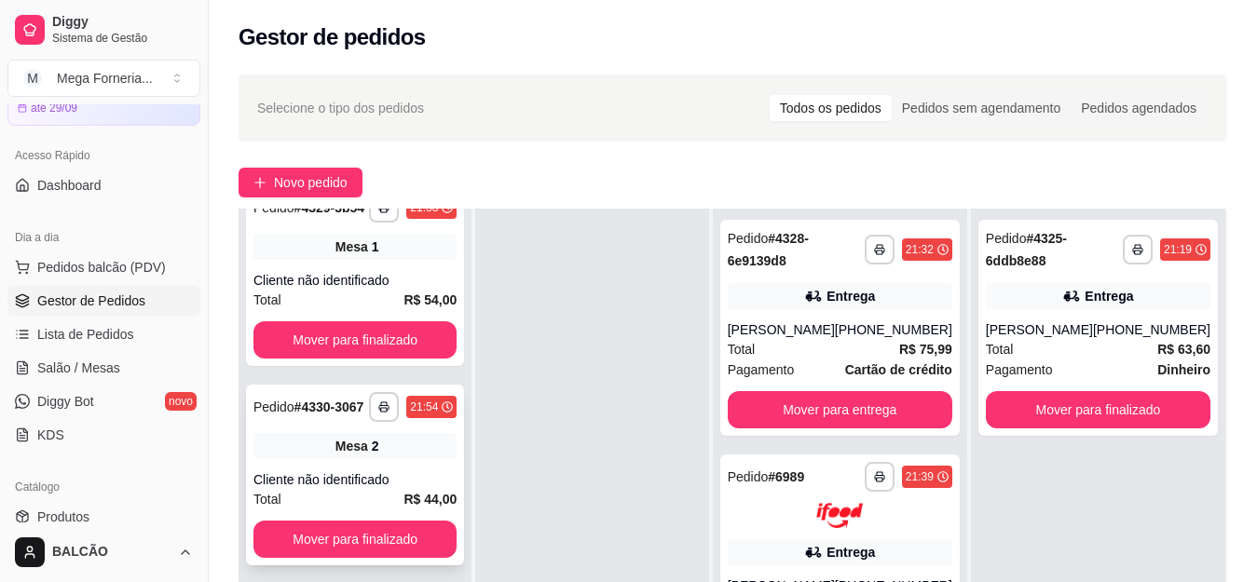
scroll to position [0, 0]
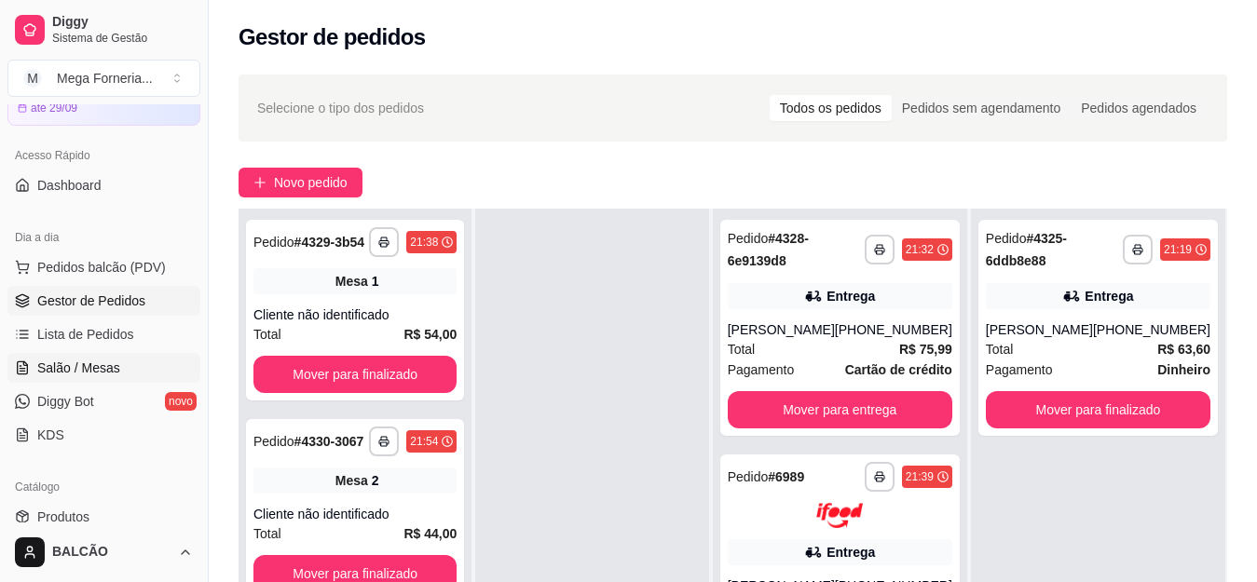
click at [68, 375] on span "Salão / Mesas" at bounding box center [78, 368] width 83 height 19
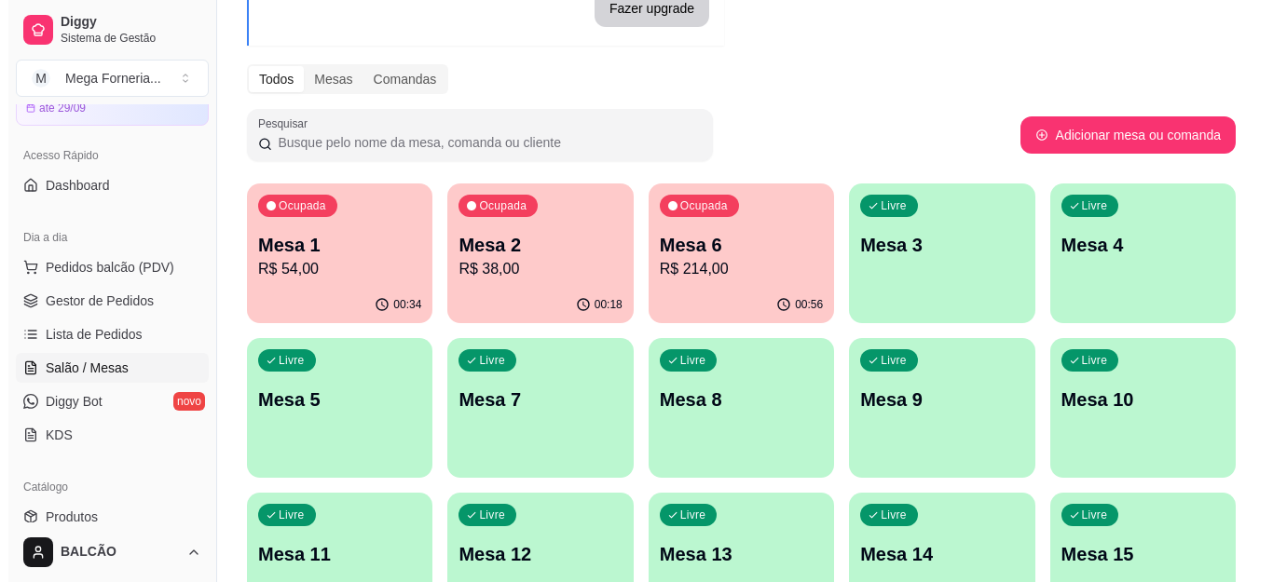
scroll to position [186, 0]
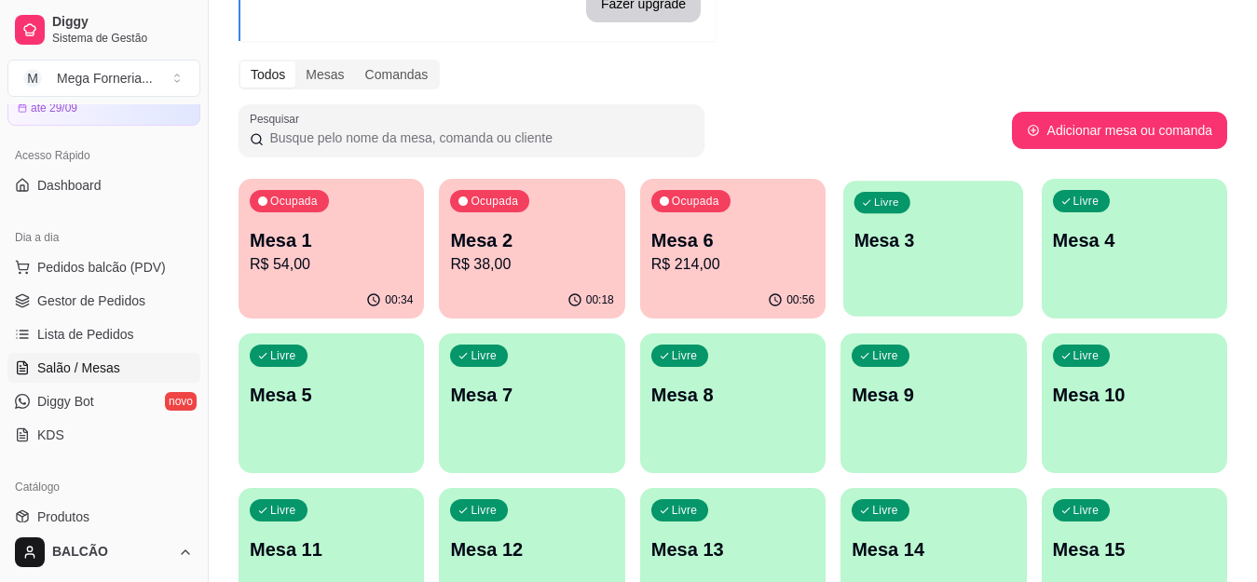
click at [890, 254] on div "Livre Mesa 3" at bounding box center [933, 238] width 180 height 114
click at [733, 258] on p "R$ 214,00" at bounding box center [732, 264] width 163 height 22
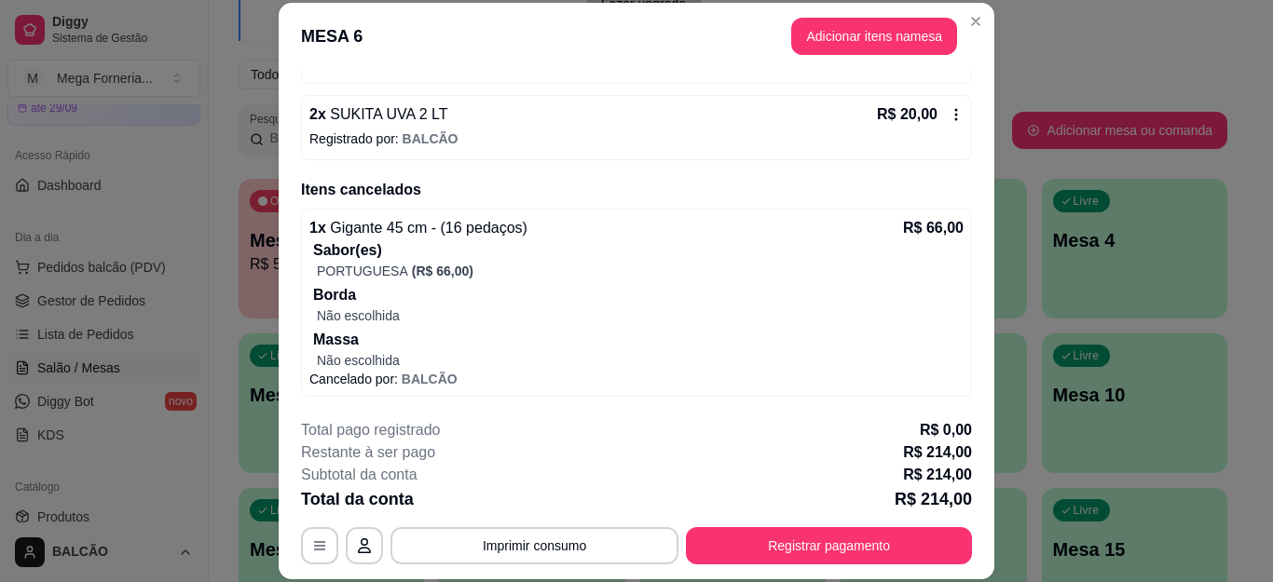
scroll to position [57, 0]
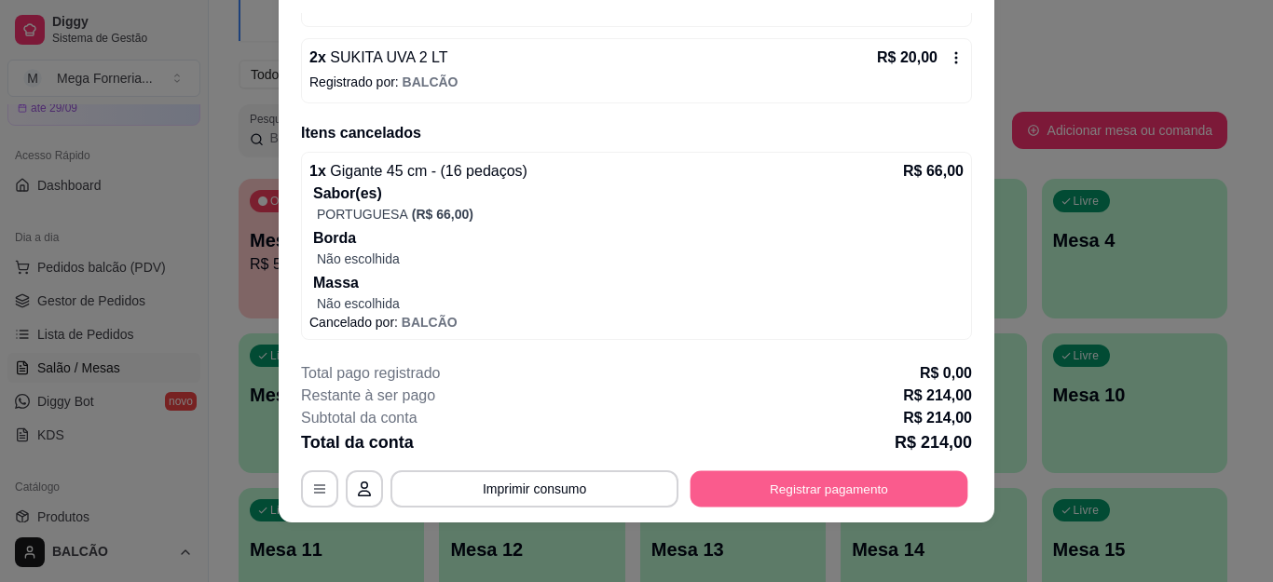
click at [793, 498] on button "Registrar pagamento" at bounding box center [830, 489] width 278 height 36
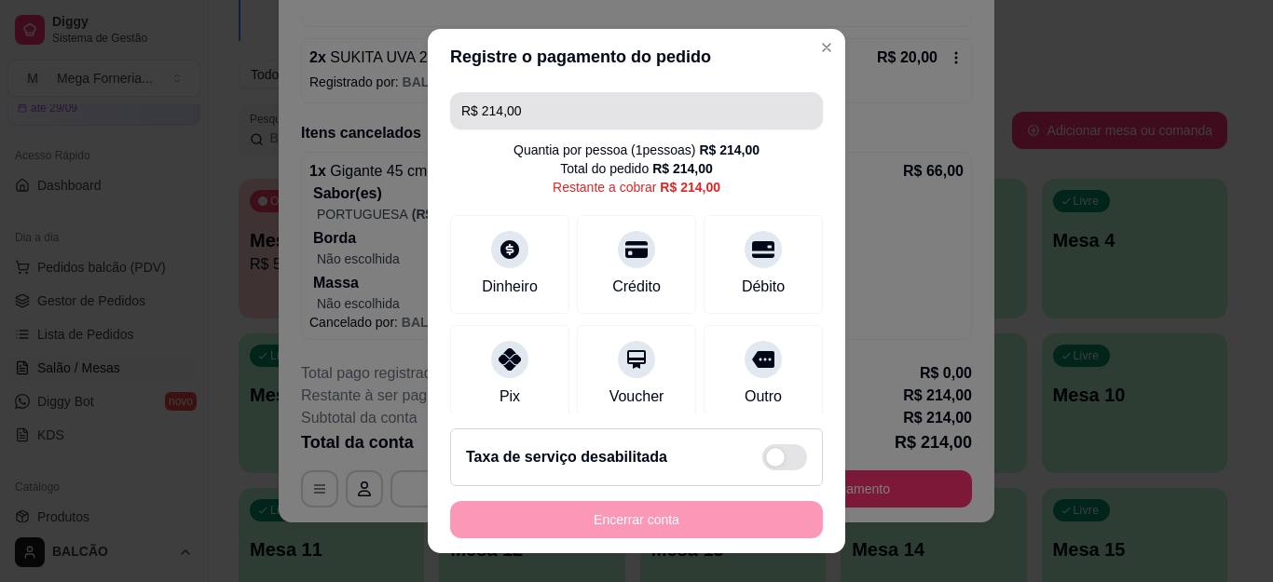
click at [500, 116] on input "R$ 214,00" at bounding box center [636, 110] width 350 height 37
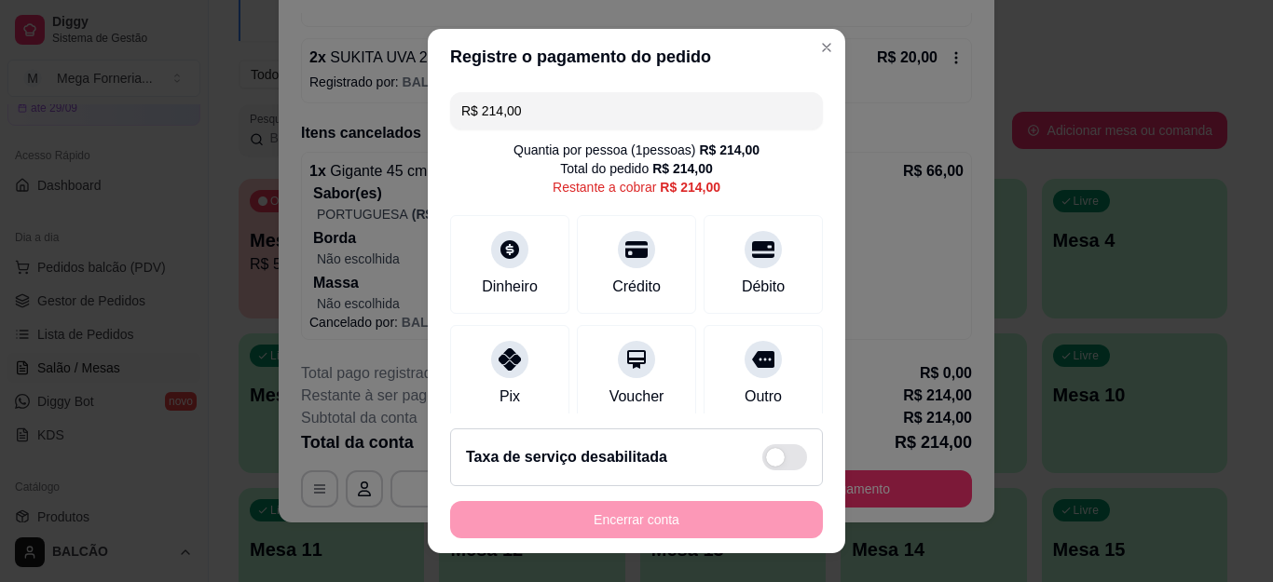
click at [500, 116] on input "R$ 214,00" at bounding box center [636, 110] width 350 height 37
click at [498, 363] on icon at bounding box center [510, 354] width 24 height 24
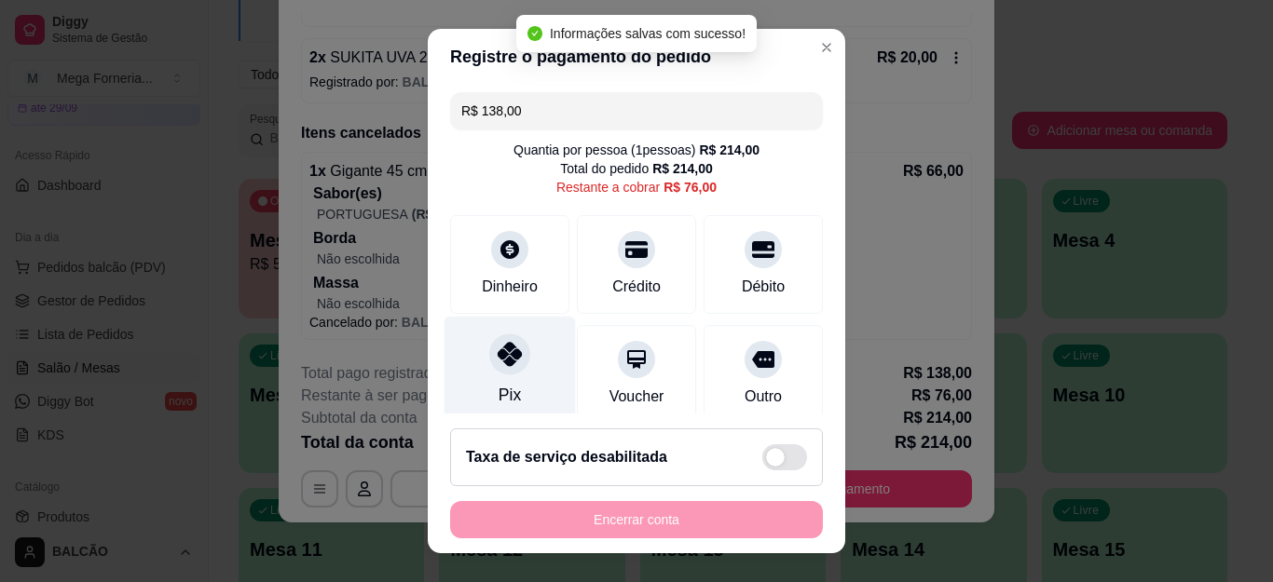
type input "R$ 76,00"
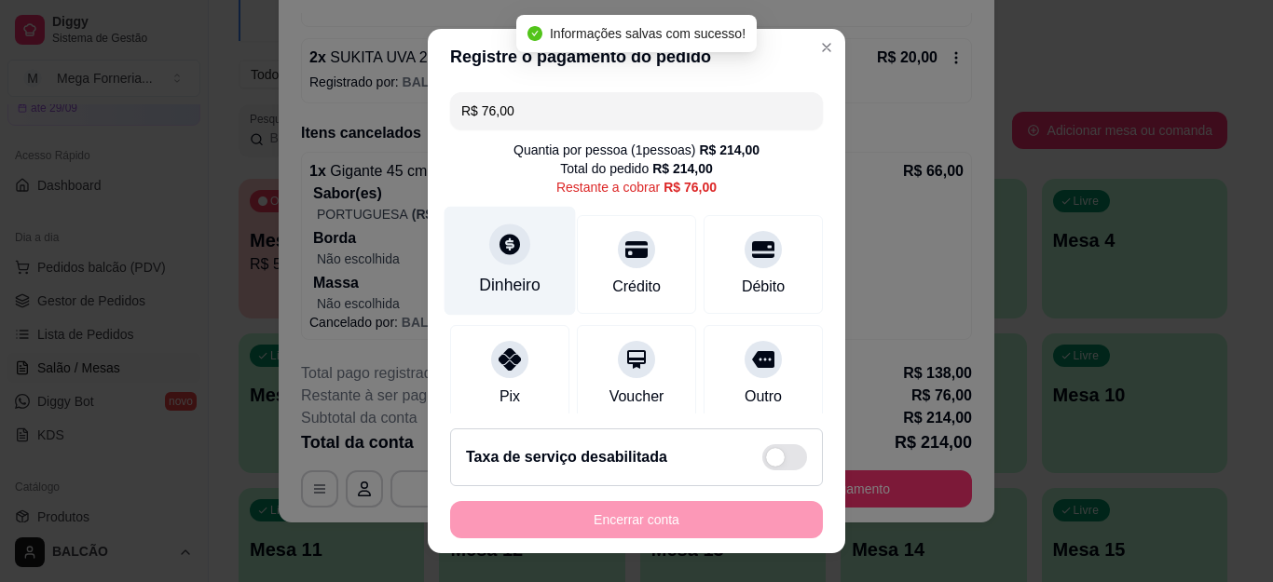
click at [480, 274] on div "Dinheiro" at bounding box center [510, 261] width 131 height 109
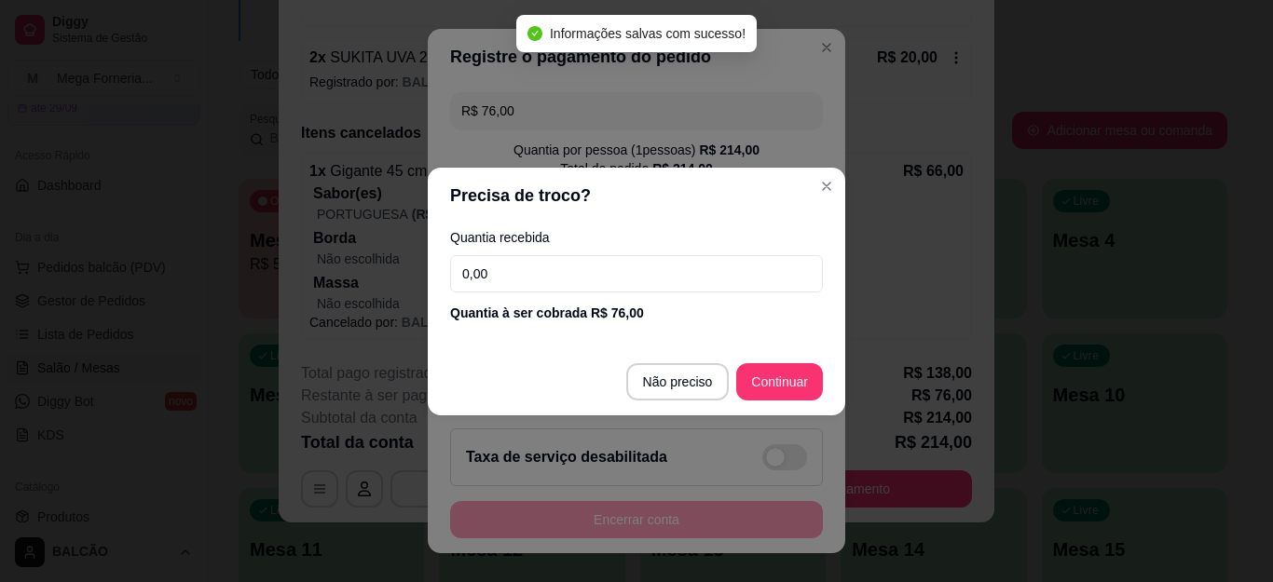
click at [577, 282] on input "0,00" at bounding box center [636, 273] width 373 height 37
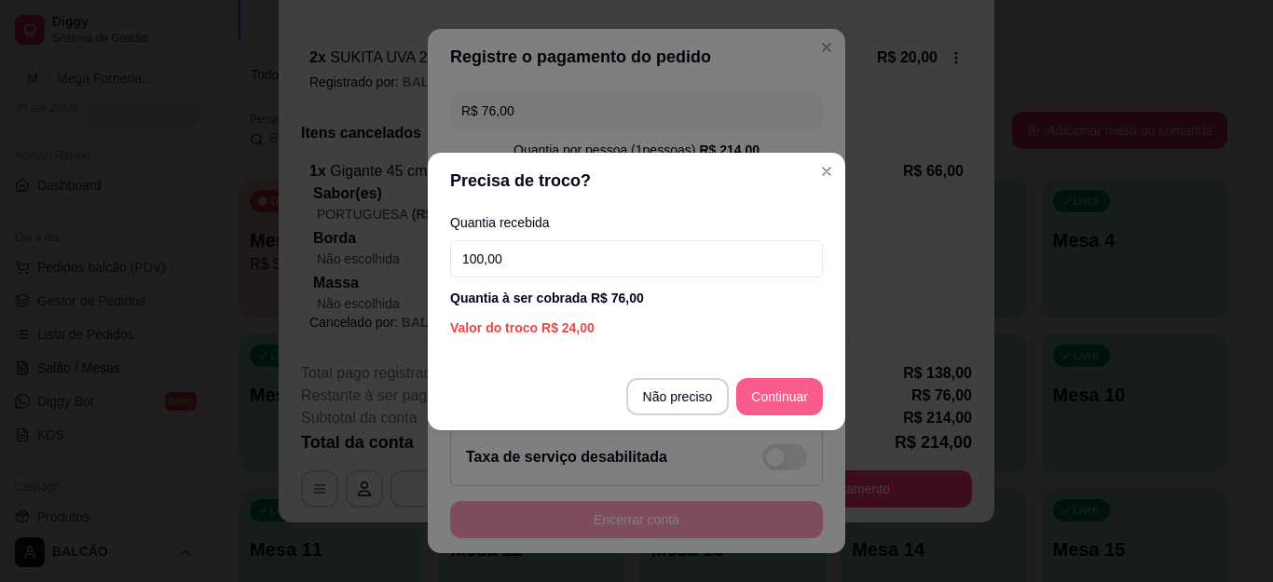
type input "100,00"
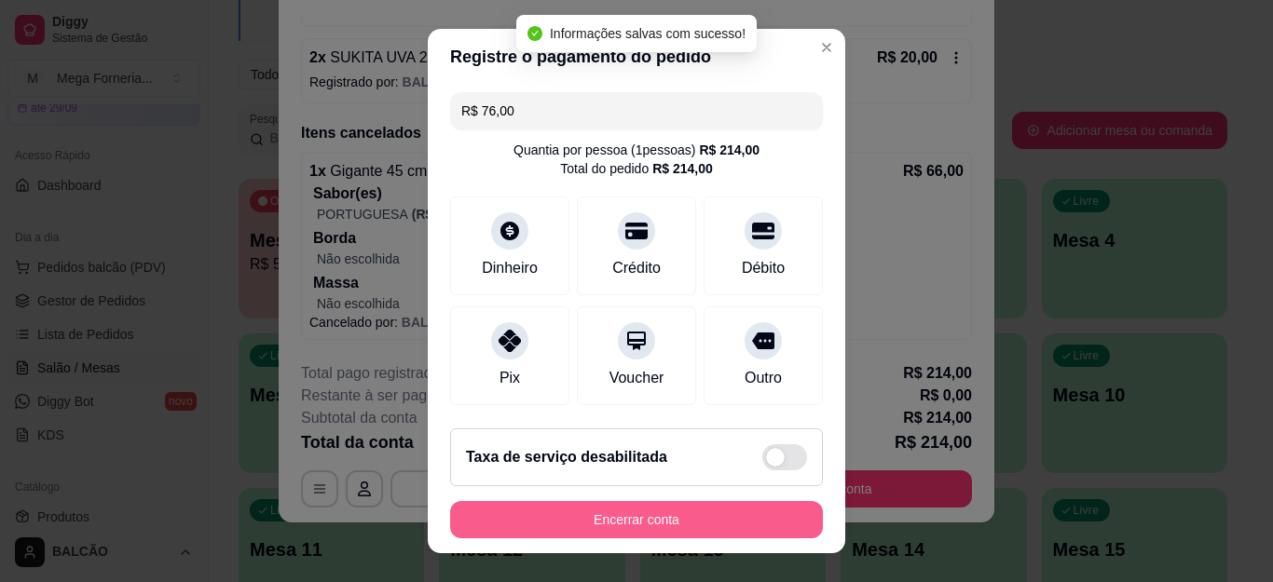
type input "R$ 0,00"
click at [736, 512] on button "Encerrar conta" at bounding box center [636, 519] width 373 height 37
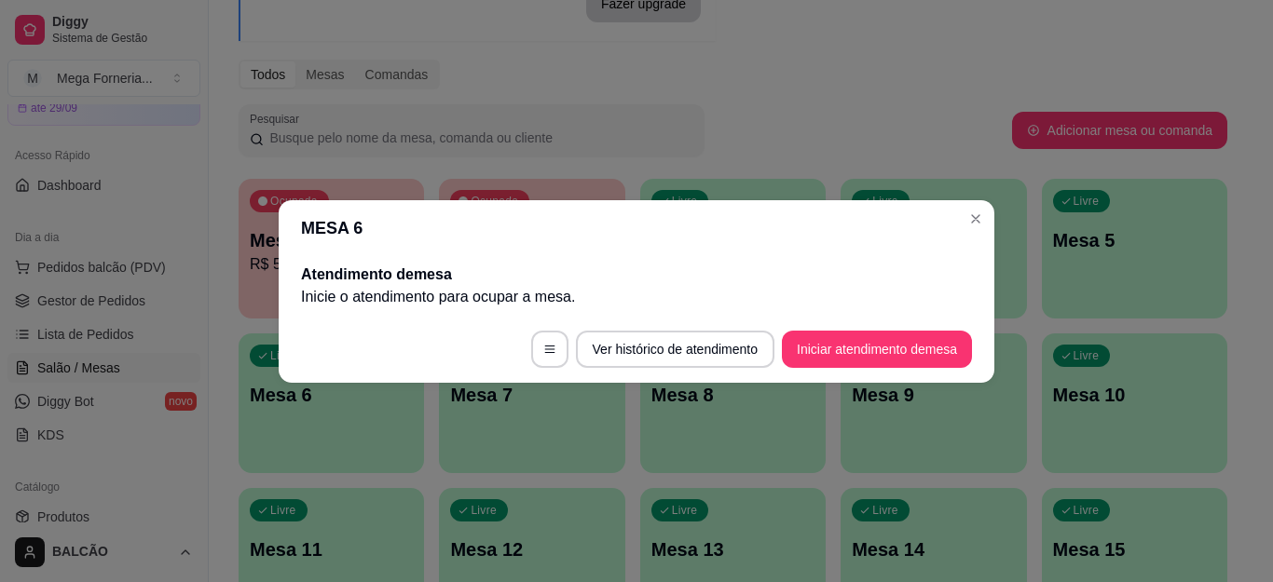
scroll to position [0, 0]
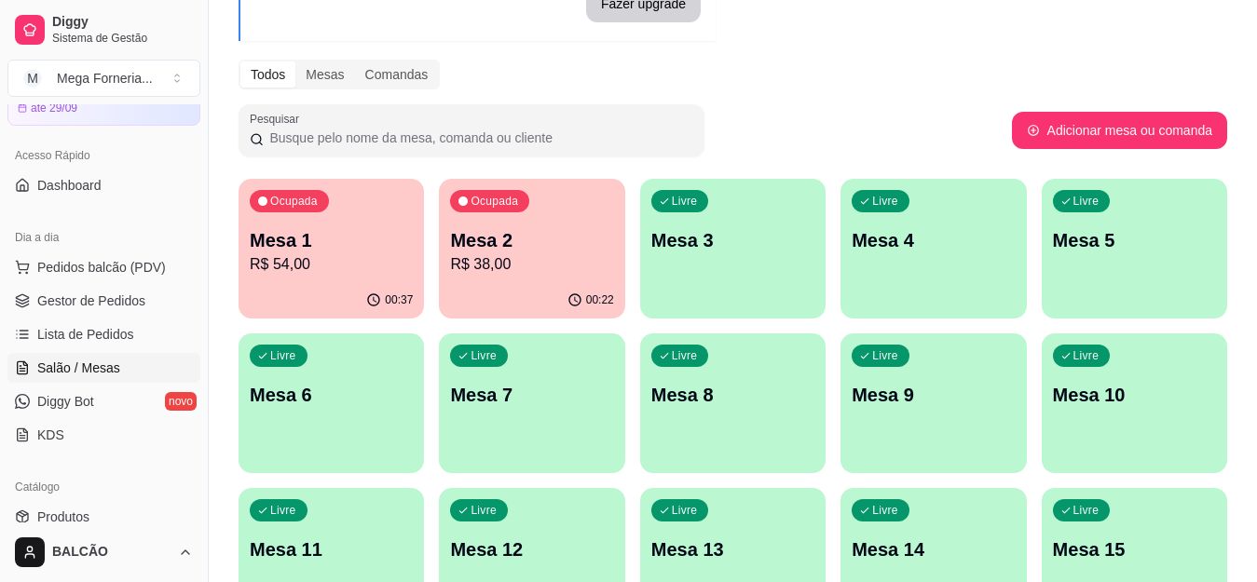
click at [718, 235] on p "Mesa 3" at bounding box center [732, 240] width 163 height 26
click at [736, 234] on p "Mesa 3" at bounding box center [732, 240] width 163 height 26
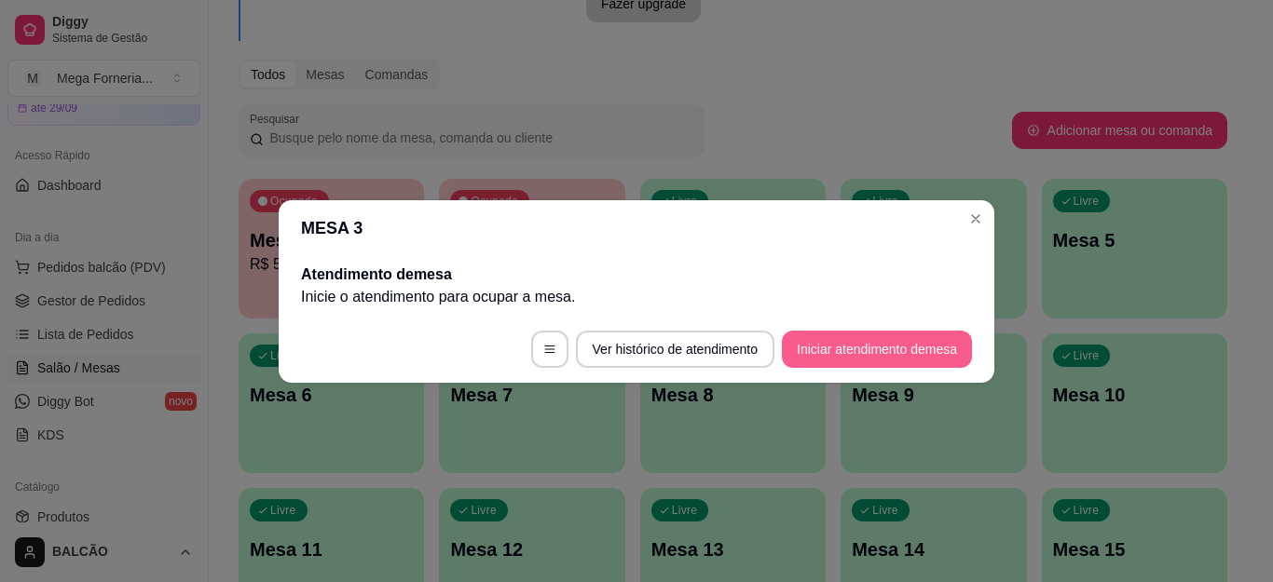
click at [851, 348] on button "Iniciar atendimento de mesa" at bounding box center [877, 349] width 190 height 37
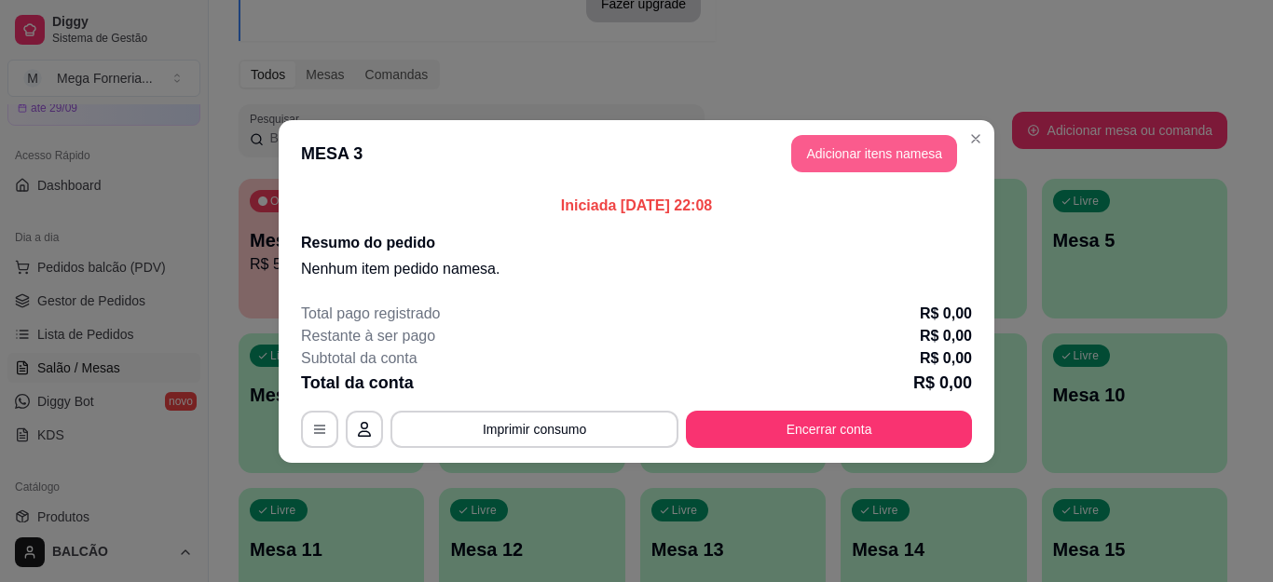
click at [894, 160] on button "Adicionar itens na mesa" at bounding box center [874, 153] width 166 height 37
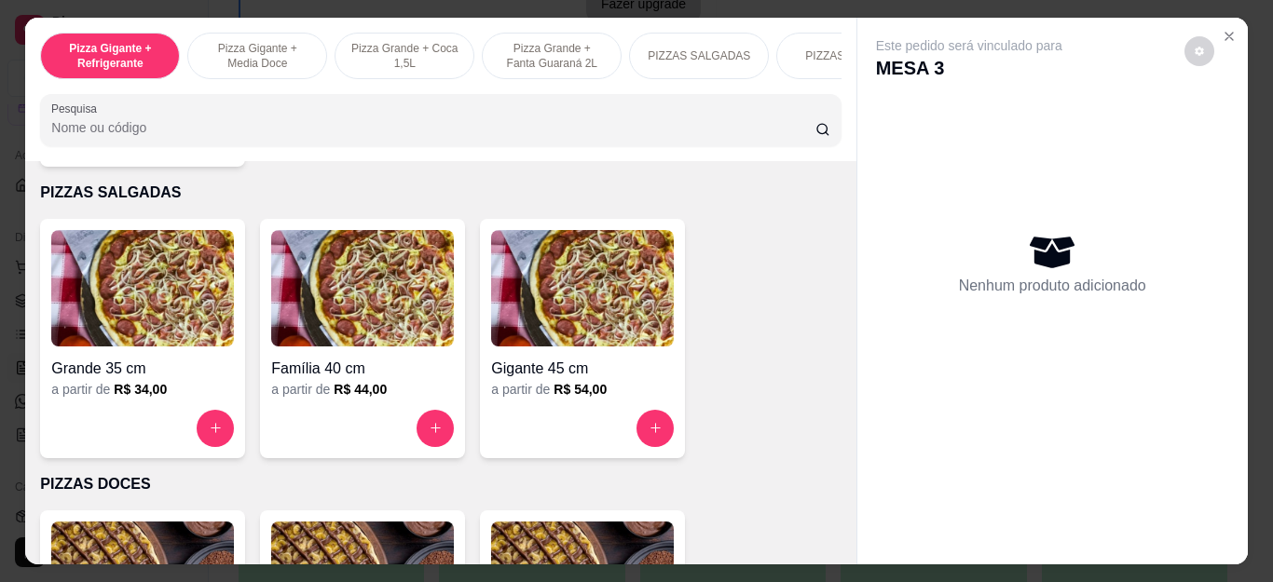
scroll to position [1212, 0]
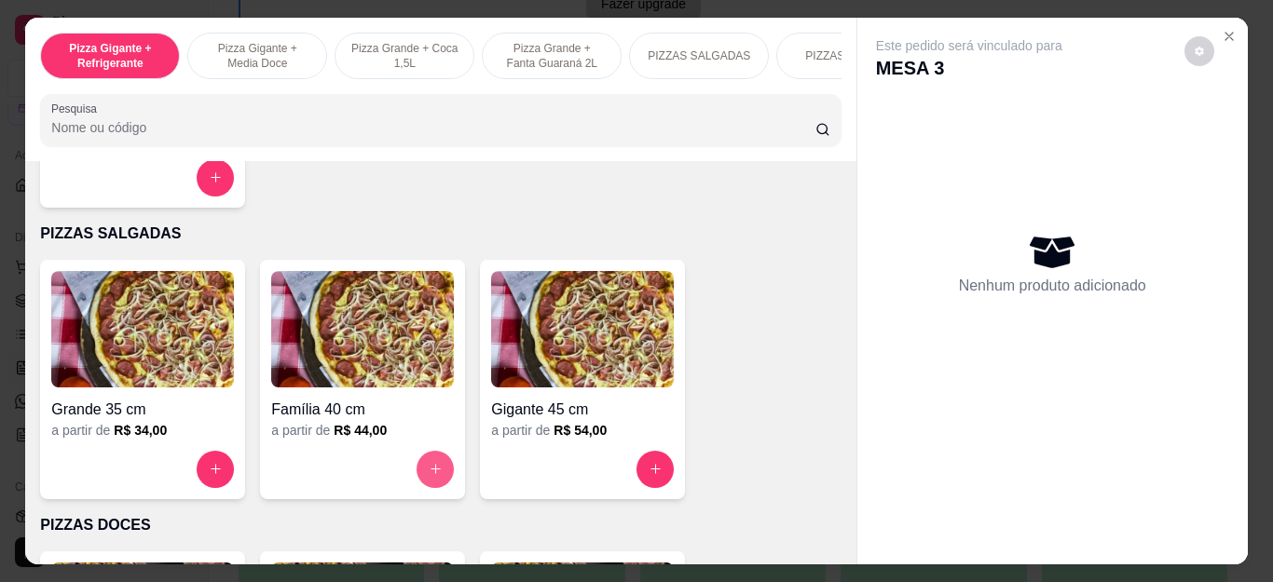
click at [424, 468] on button "increase-product-quantity" at bounding box center [435, 469] width 37 height 37
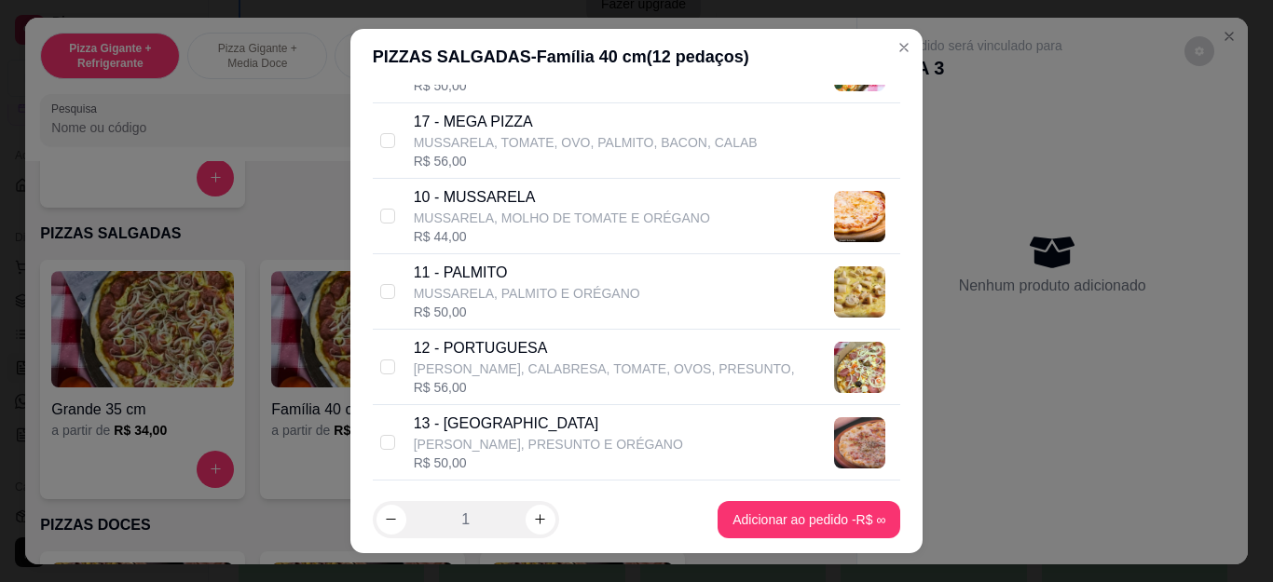
click at [530, 368] on p "[PERSON_NAME], CALABRESA, TOMATE, OVOS, PRESUNTO," at bounding box center [604, 369] width 381 height 19
checkbox input "true"
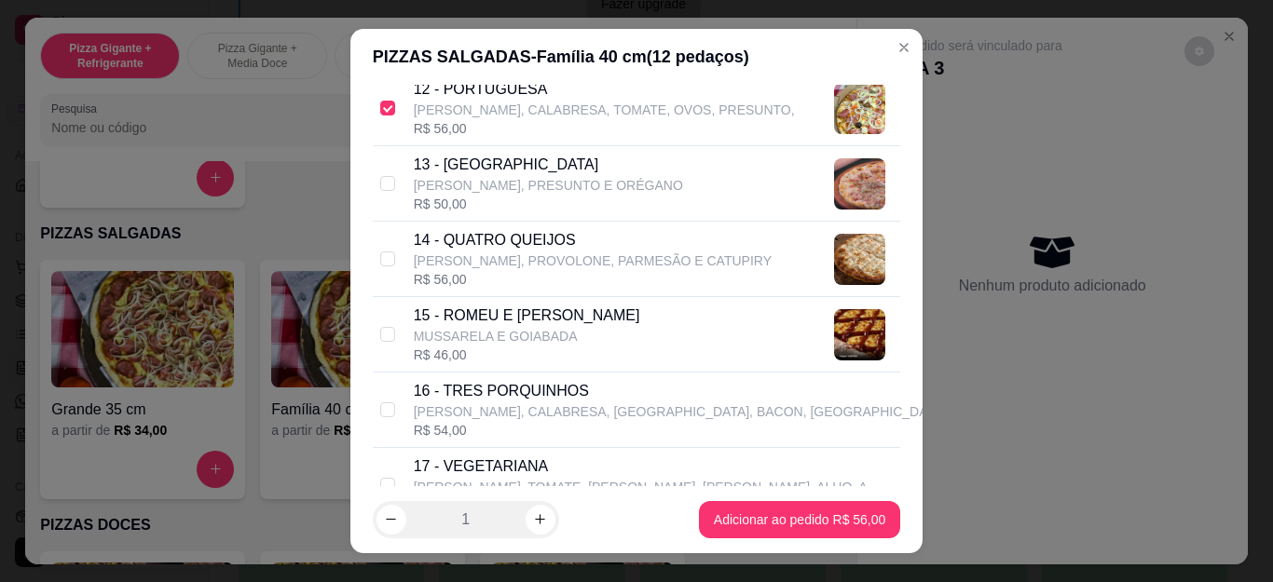
scroll to position [1305, 0]
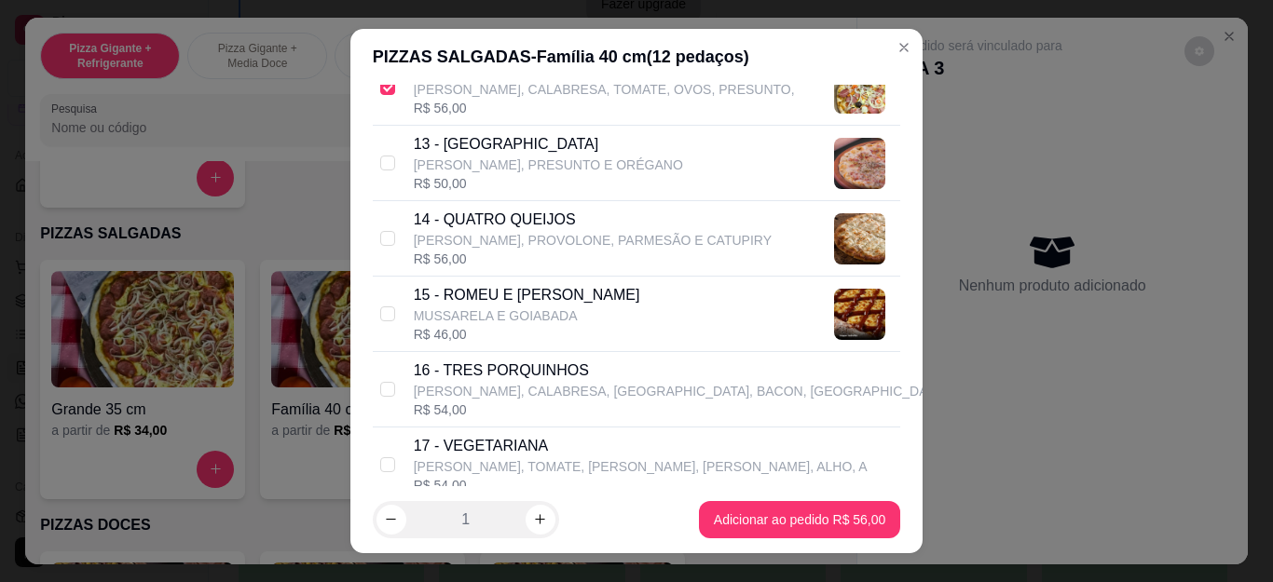
click at [494, 242] on p "[PERSON_NAME], PROVOLONE, PARMESÃO E CATUPIRY" at bounding box center [593, 240] width 358 height 19
checkbox input "true"
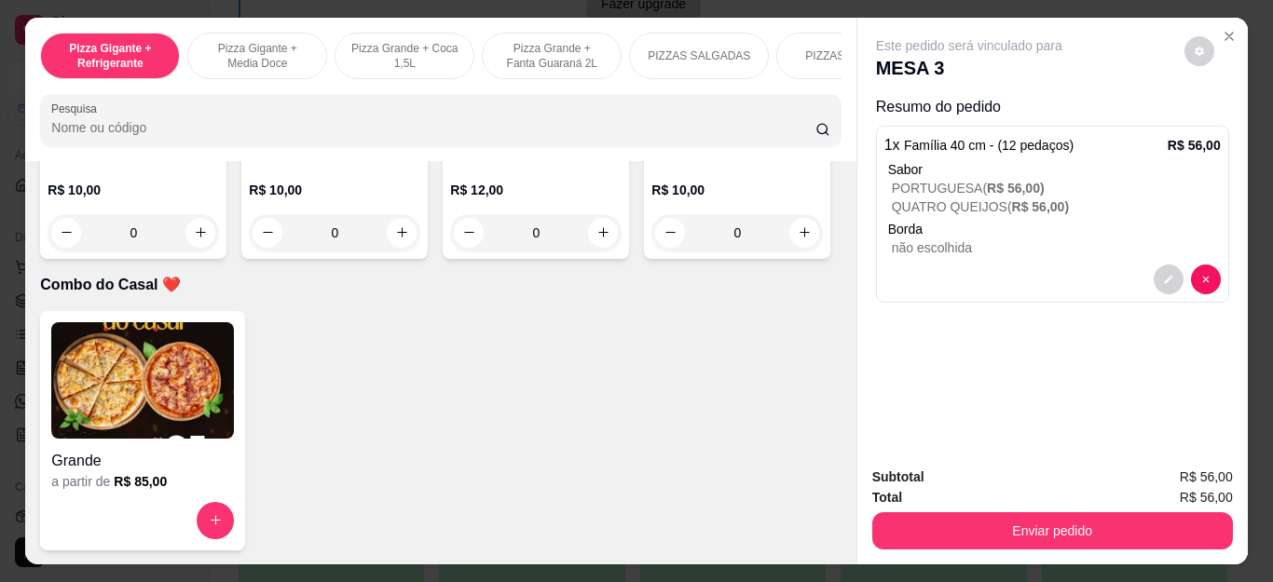
scroll to position [4939, 0]
type input "1"
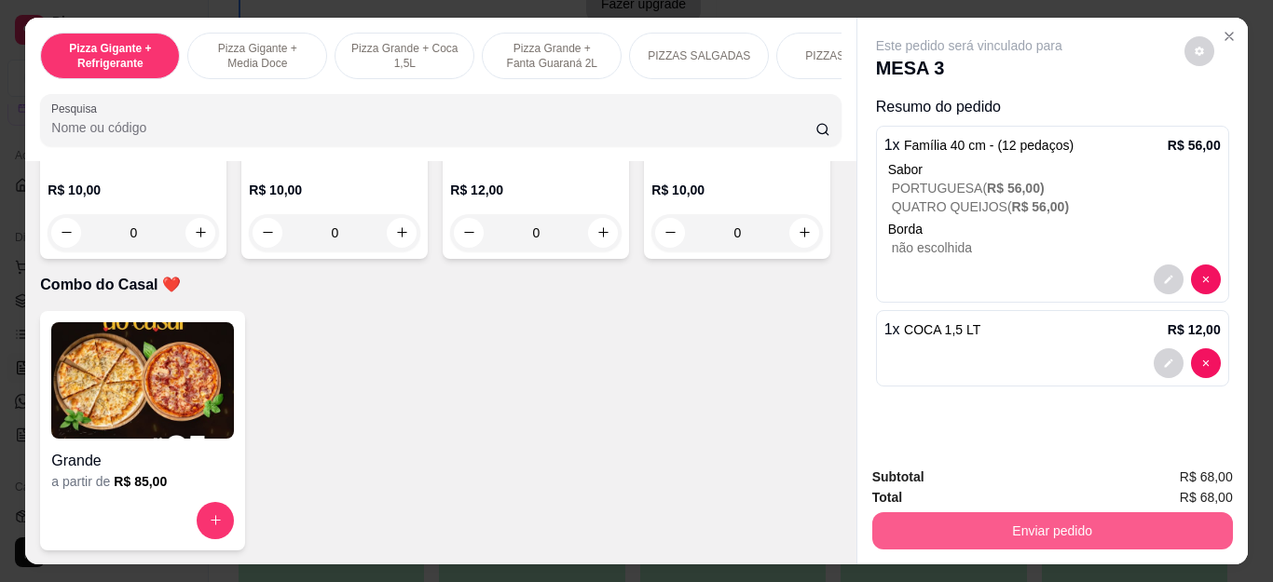
click at [949, 531] on button "Enviar pedido" at bounding box center [1052, 531] width 361 height 37
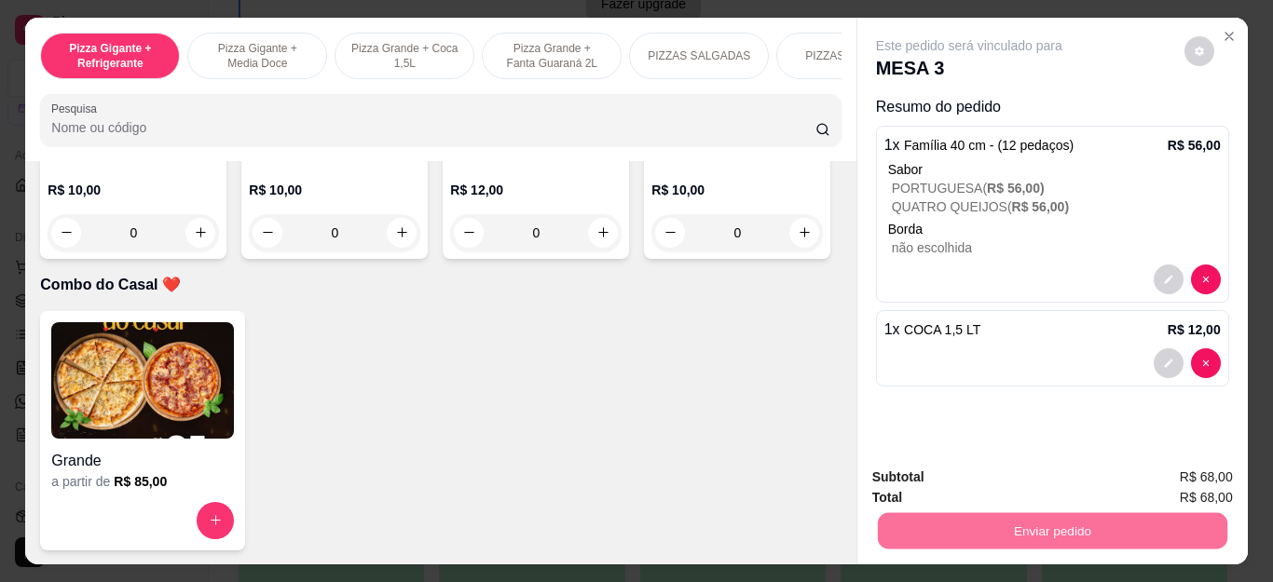
click at [930, 480] on button "Não registrar e enviar pedido" at bounding box center [990, 477] width 194 height 35
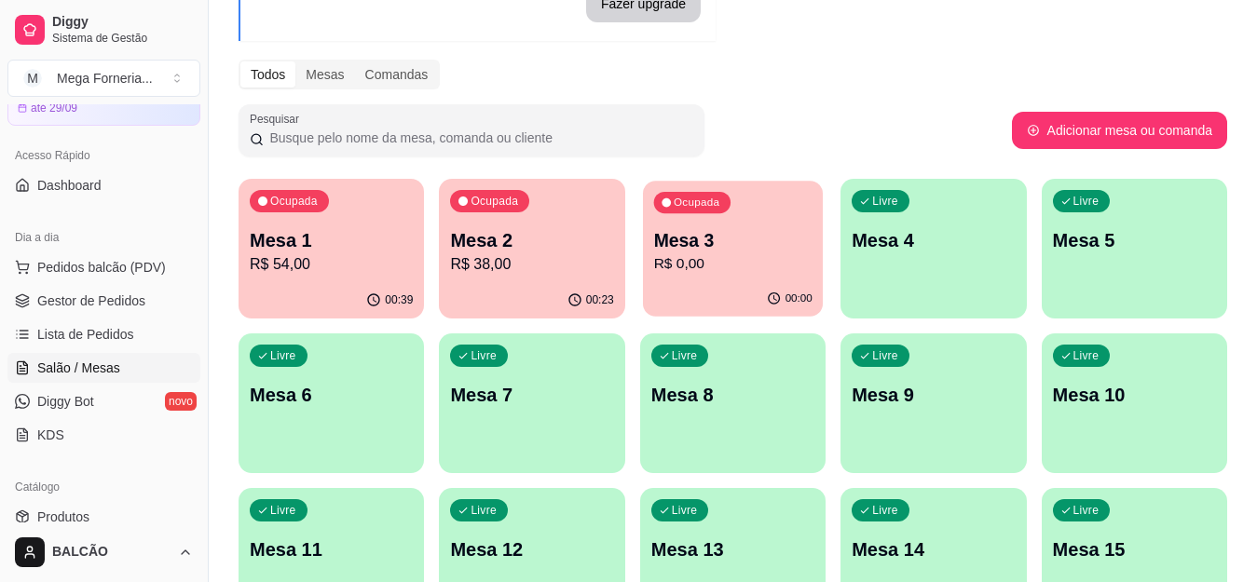
click at [738, 239] on p "Mesa 3" at bounding box center [732, 240] width 158 height 25
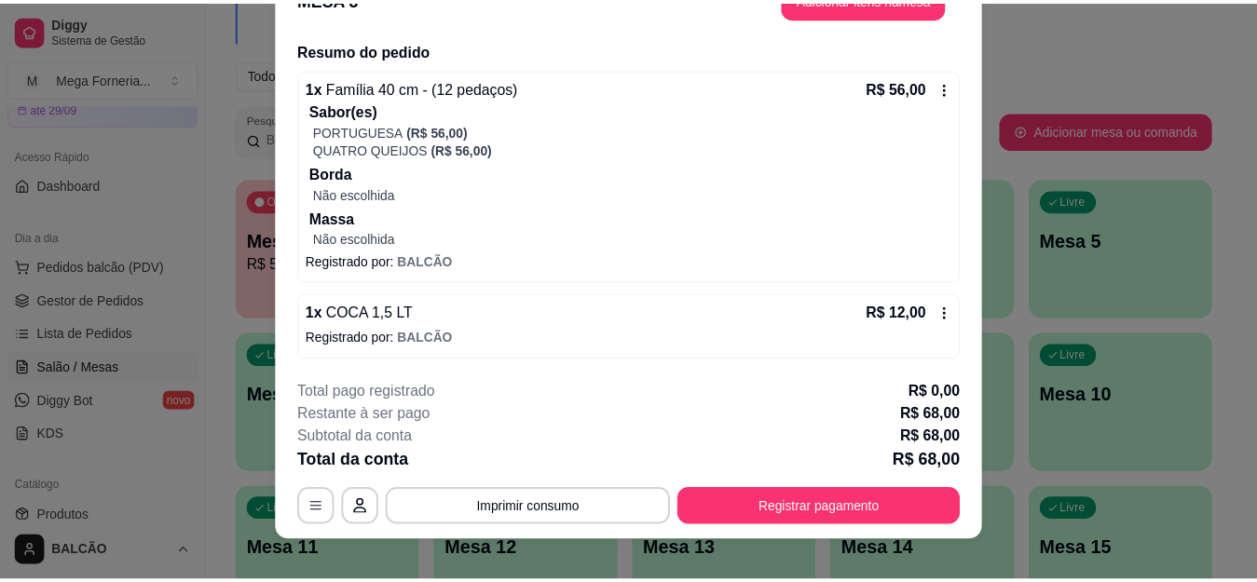
scroll to position [57, 0]
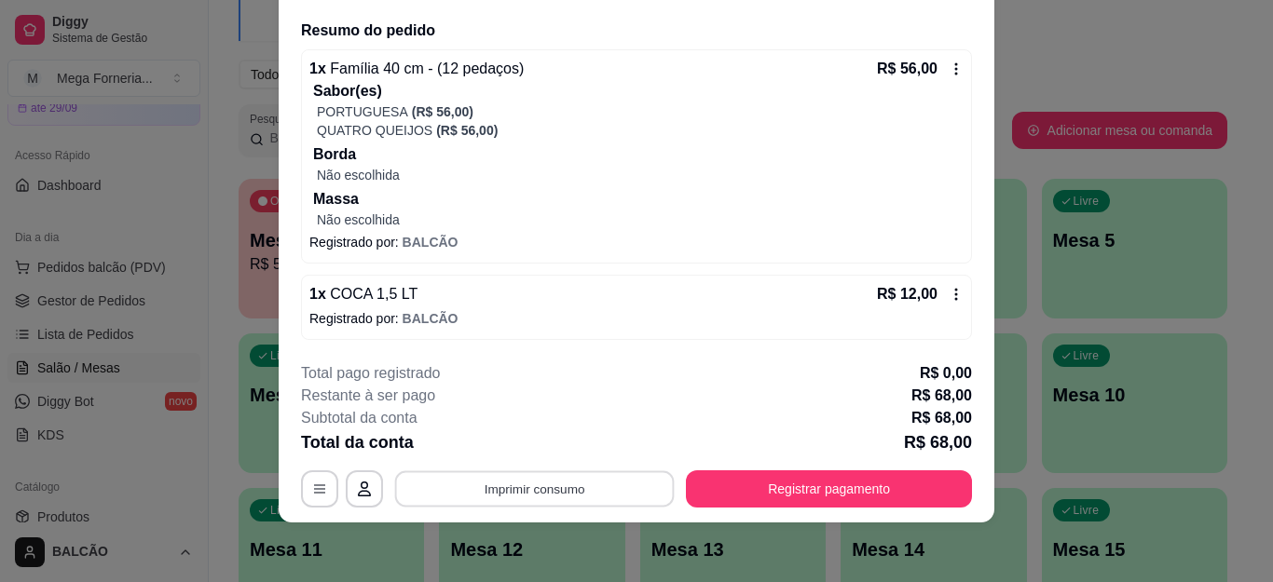
click at [595, 486] on button "Imprimir consumo" at bounding box center [535, 489] width 280 height 36
click at [567, 448] on button "IMPRESSORA" at bounding box center [532, 446] width 130 height 29
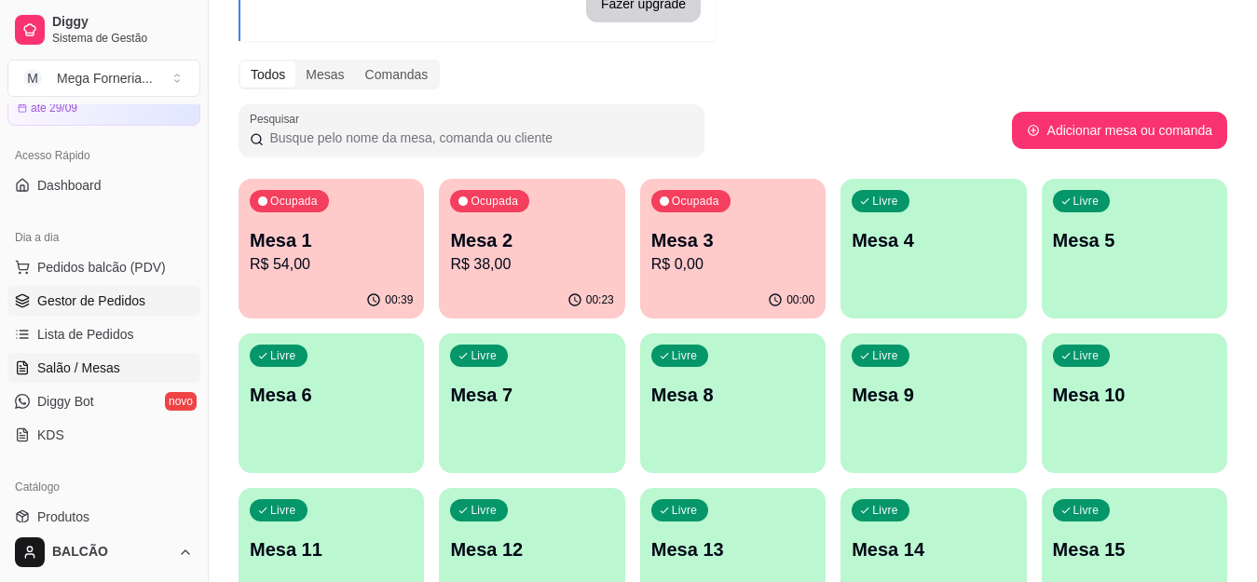
click at [93, 302] on span "Gestor de Pedidos" at bounding box center [91, 301] width 108 height 19
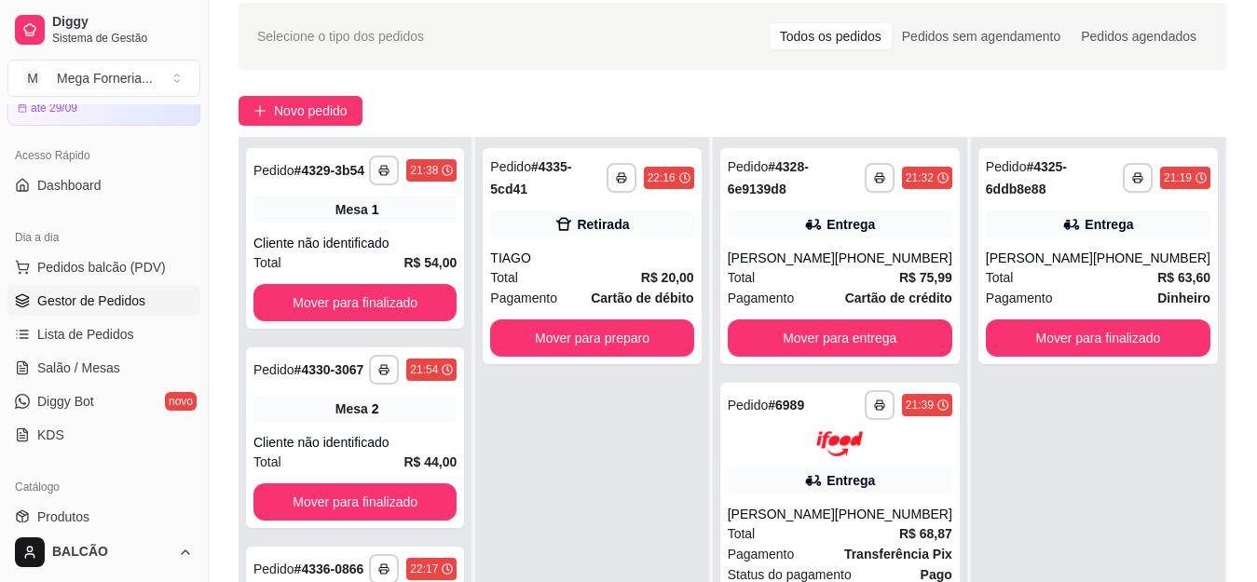
scroll to position [93, 0]
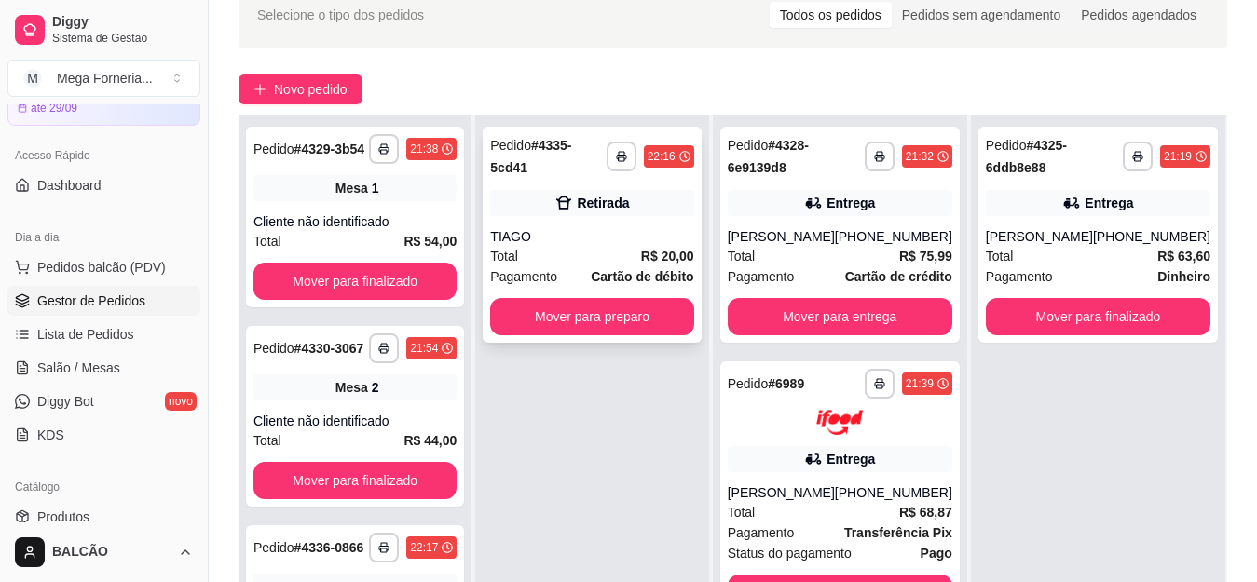
click at [597, 196] on div "Retirada" at bounding box center [603, 203] width 52 height 19
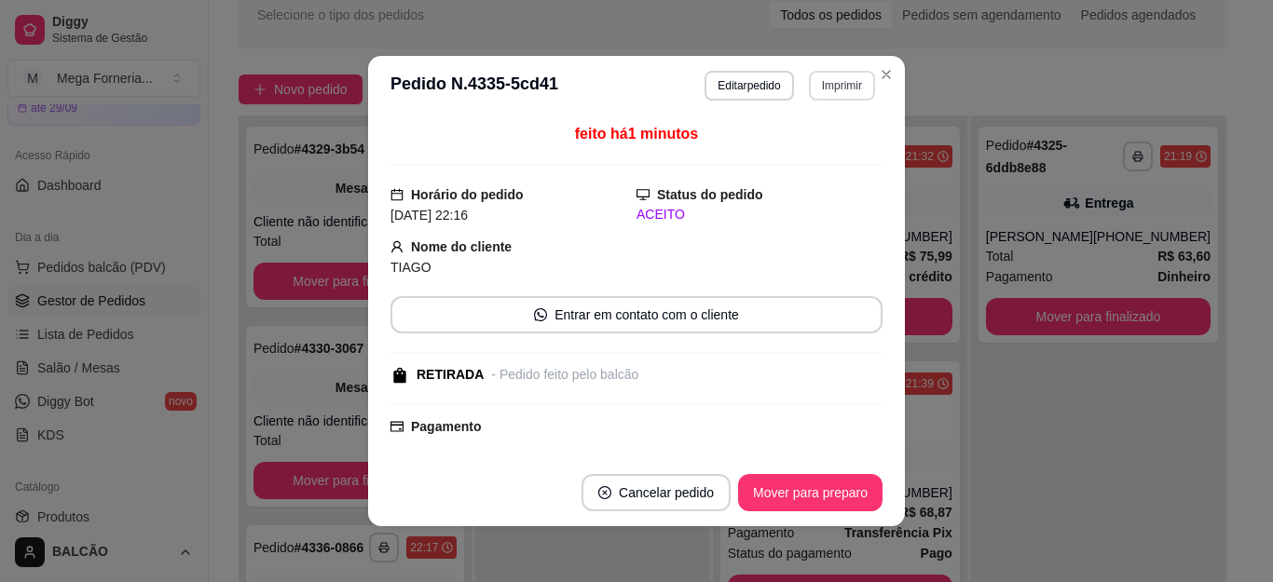
click at [814, 96] on button "Imprimir" at bounding box center [842, 86] width 66 height 30
click at [819, 140] on button "IMPRESSORA" at bounding box center [800, 151] width 135 height 30
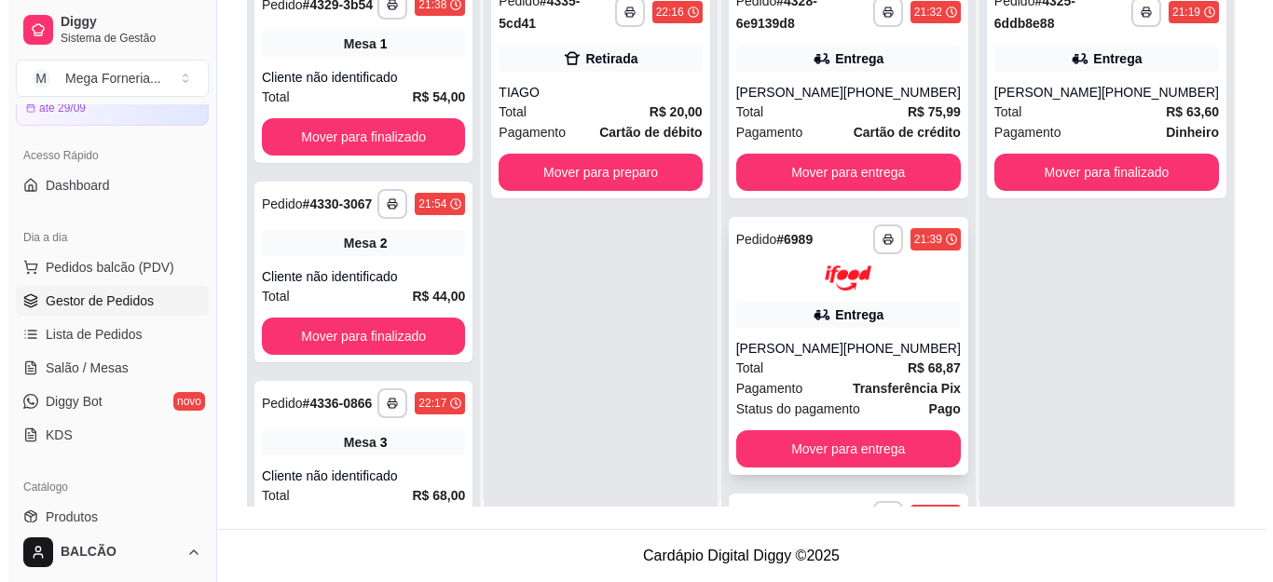
scroll to position [0, 0]
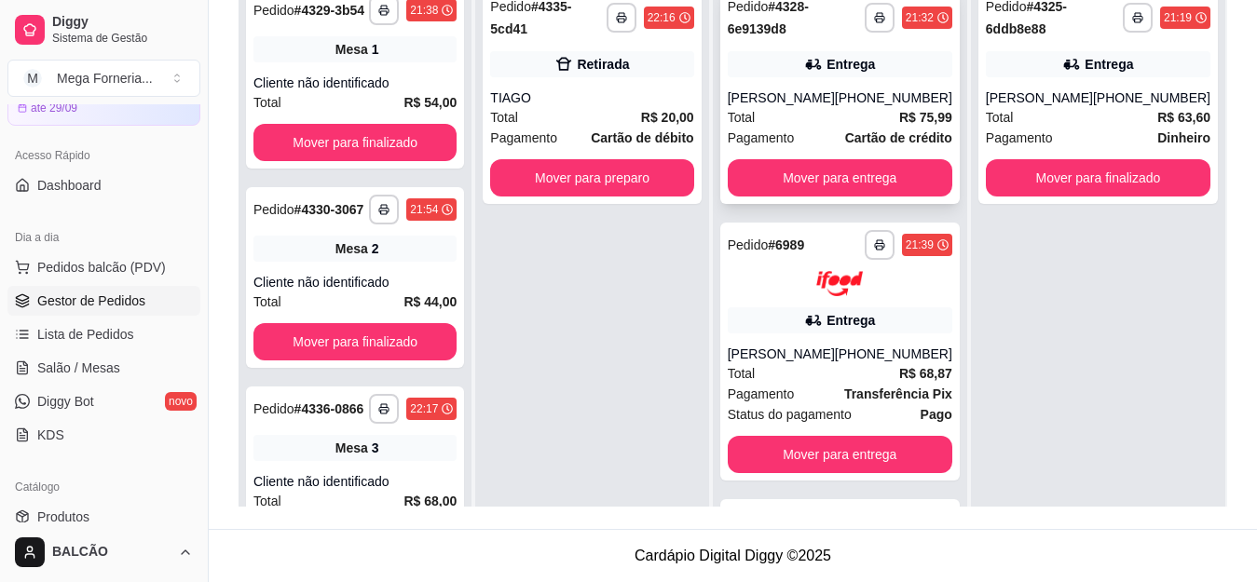
click at [849, 87] on div "**********" at bounding box center [840, 96] width 240 height 216
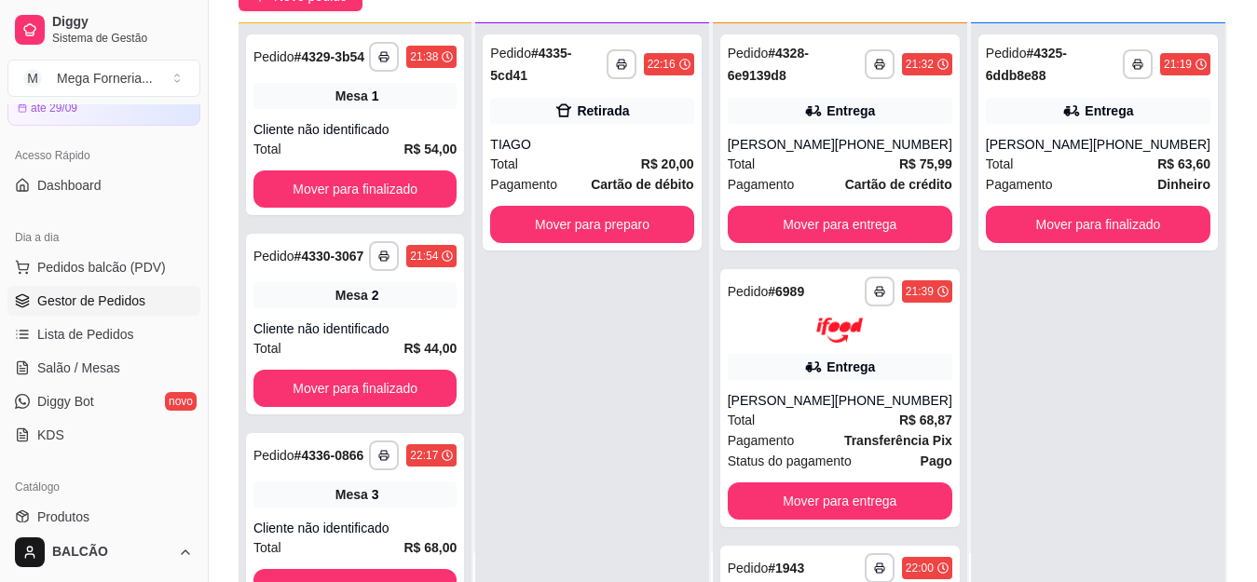
scroll to position [52, 0]
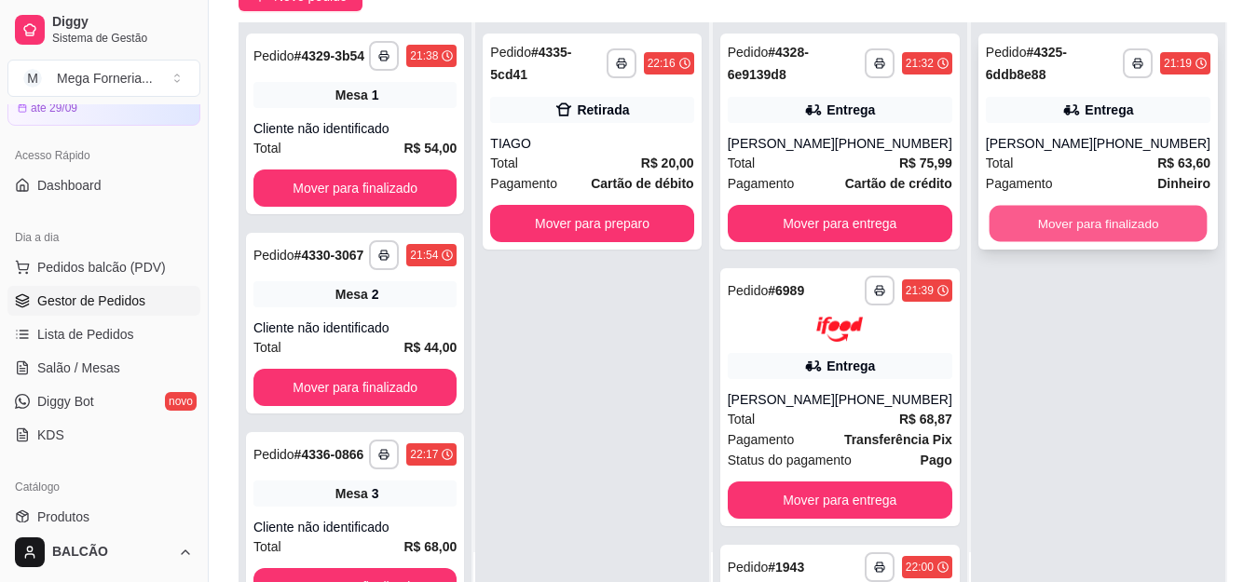
click at [1061, 212] on button "Mover para finalizado" at bounding box center [1098, 224] width 218 height 36
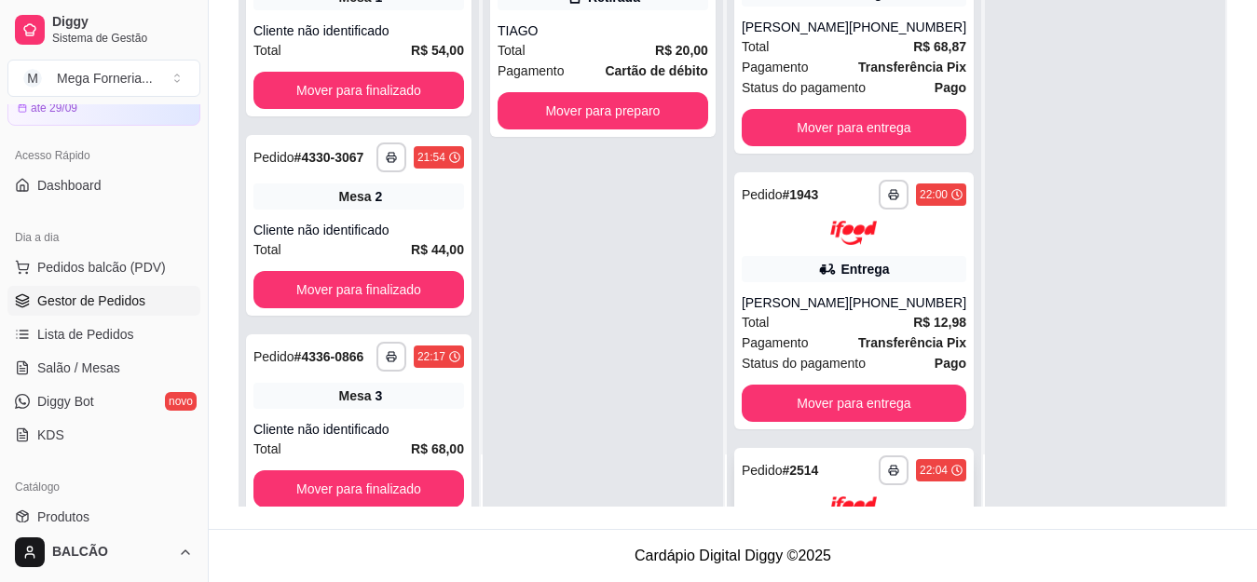
scroll to position [8, 0]
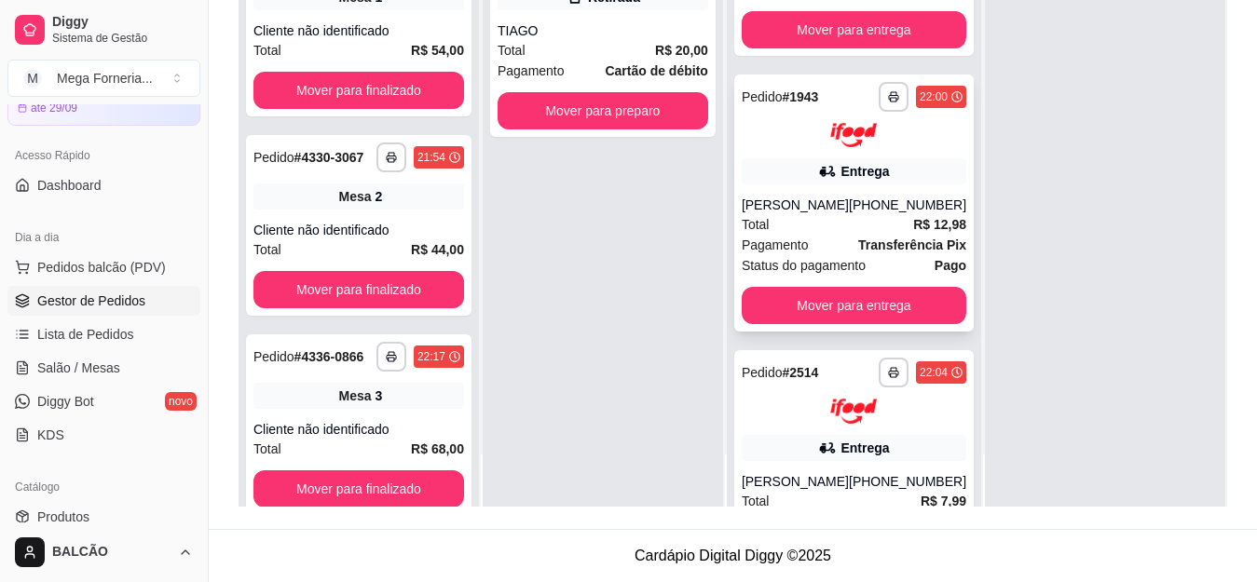
click at [841, 181] on div "Entrega" at bounding box center [865, 171] width 48 height 19
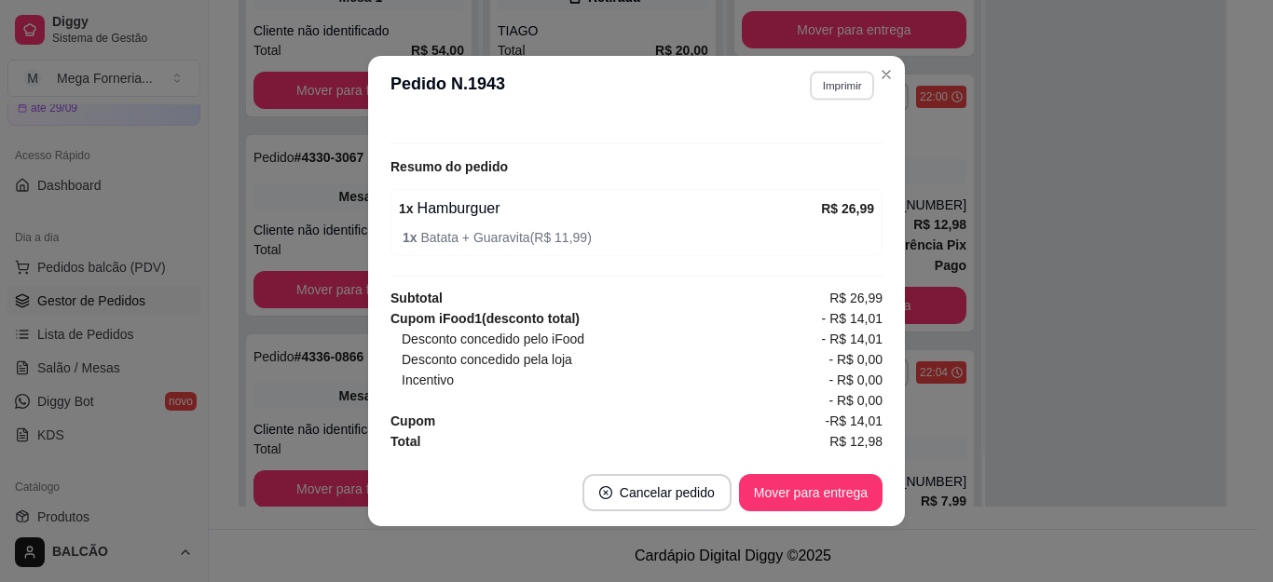
click at [856, 84] on button "Imprimir" at bounding box center [842, 85] width 64 height 29
click at [818, 149] on button "IMPRESSORA" at bounding box center [800, 150] width 130 height 29
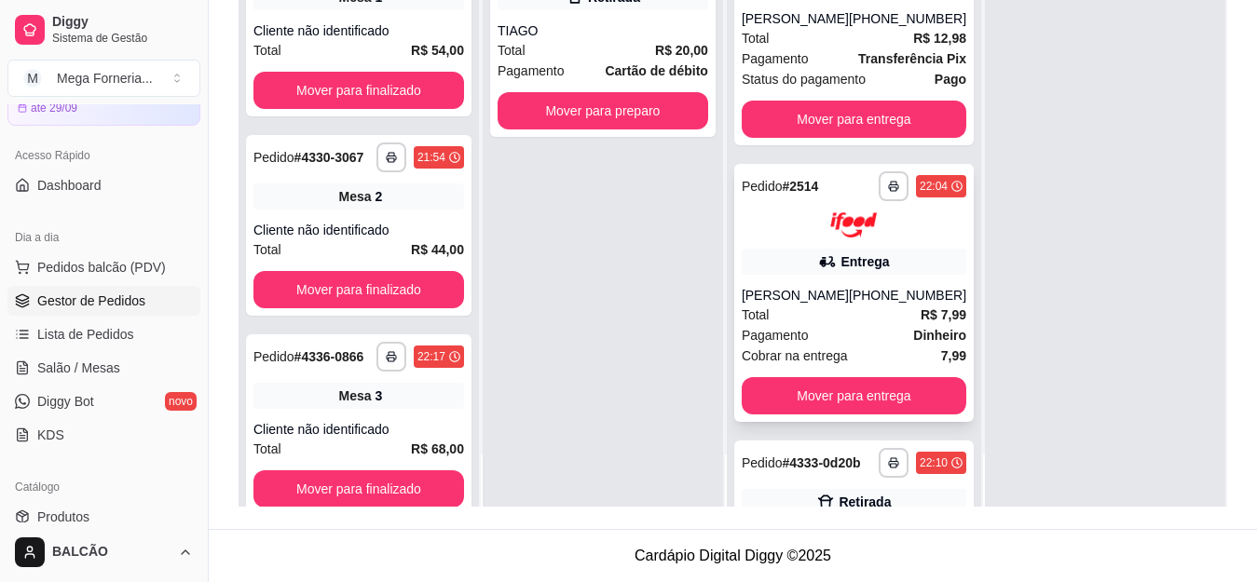
click at [852, 238] on img at bounding box center [853, 224] width 47 height 25
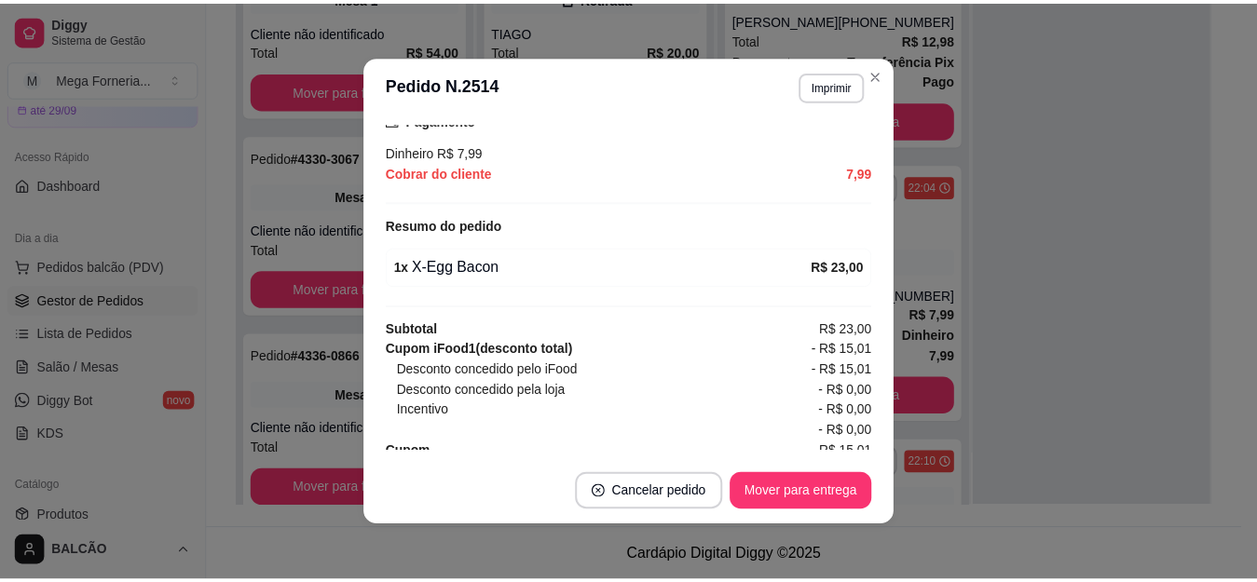
scroll to position [559, 0]
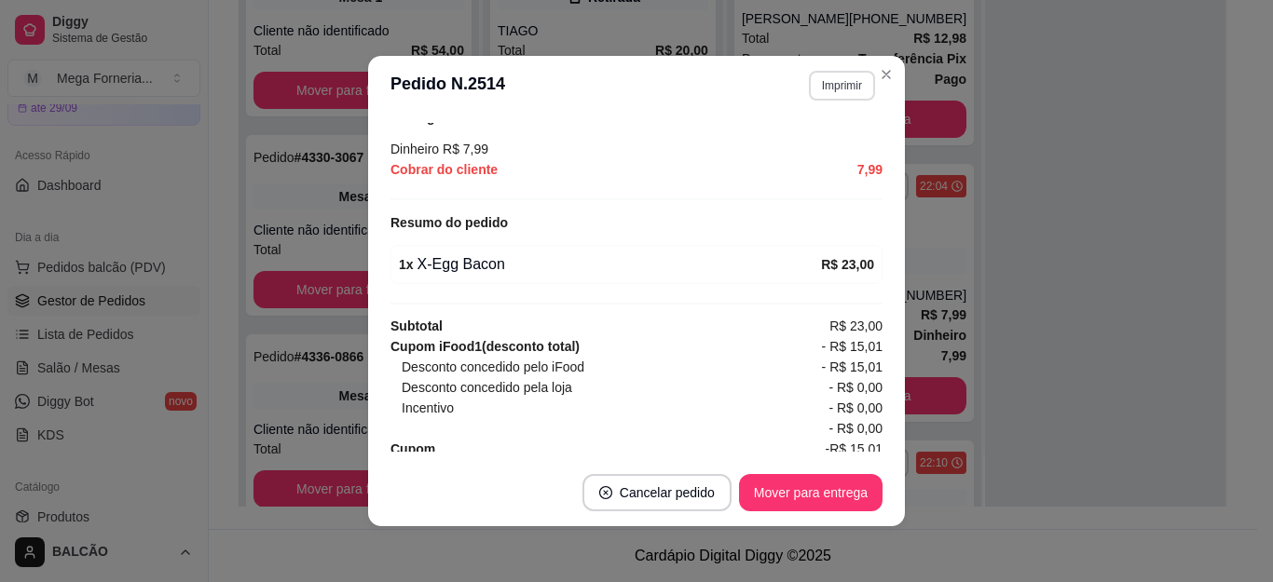
click at [840, 94] on button "Imprimir" at bounding box center [842, 86] width 66 height 30
click at [818, 155] on button "IMPRESSORA" at bounding box center [817, 142] width 108 height 24
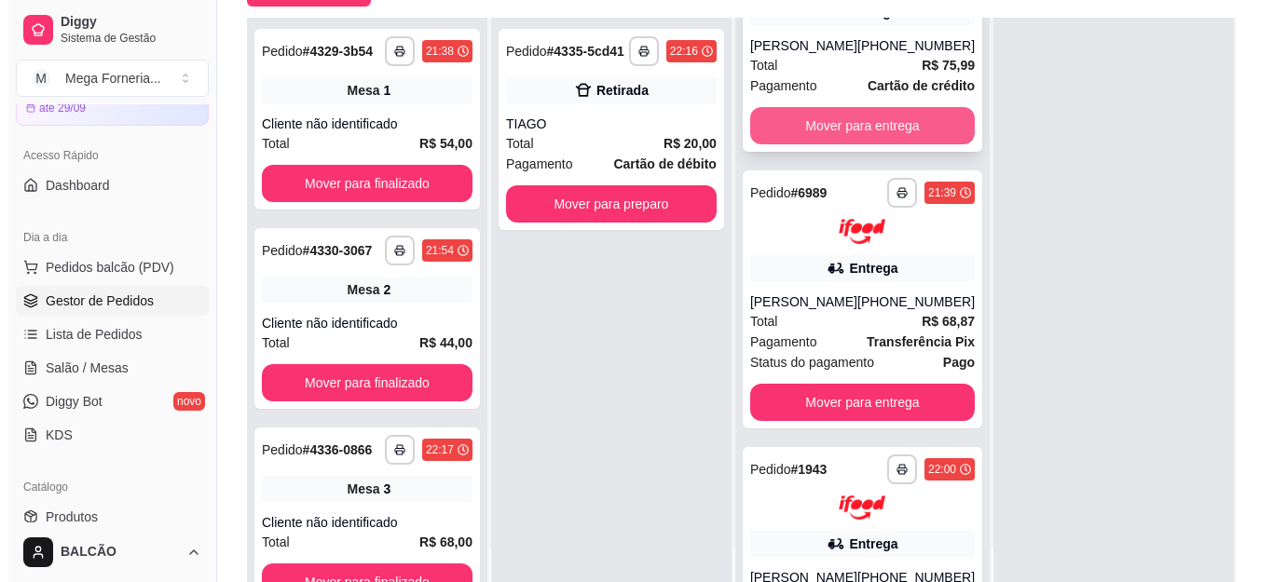
scroll to position [0, 0]
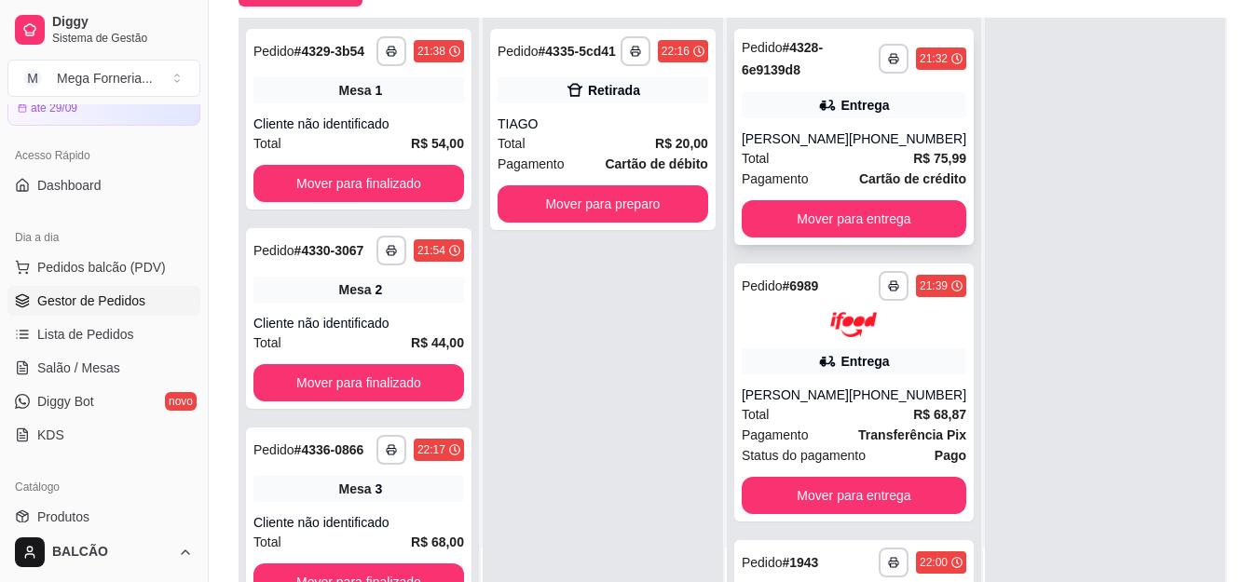
click at [764, 129] on div "**********" at bounding box center [854, 137] width 240 height 216
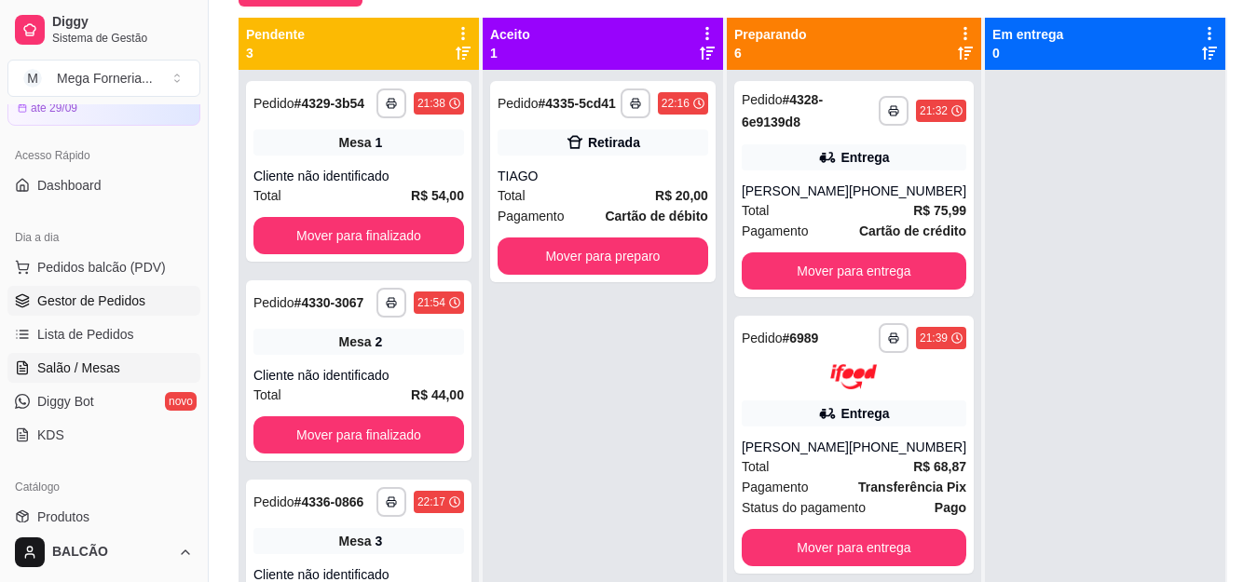
click at [87, 364] on span "Salão / Mesas" at bounding box center [78, 368] width 83 height 19
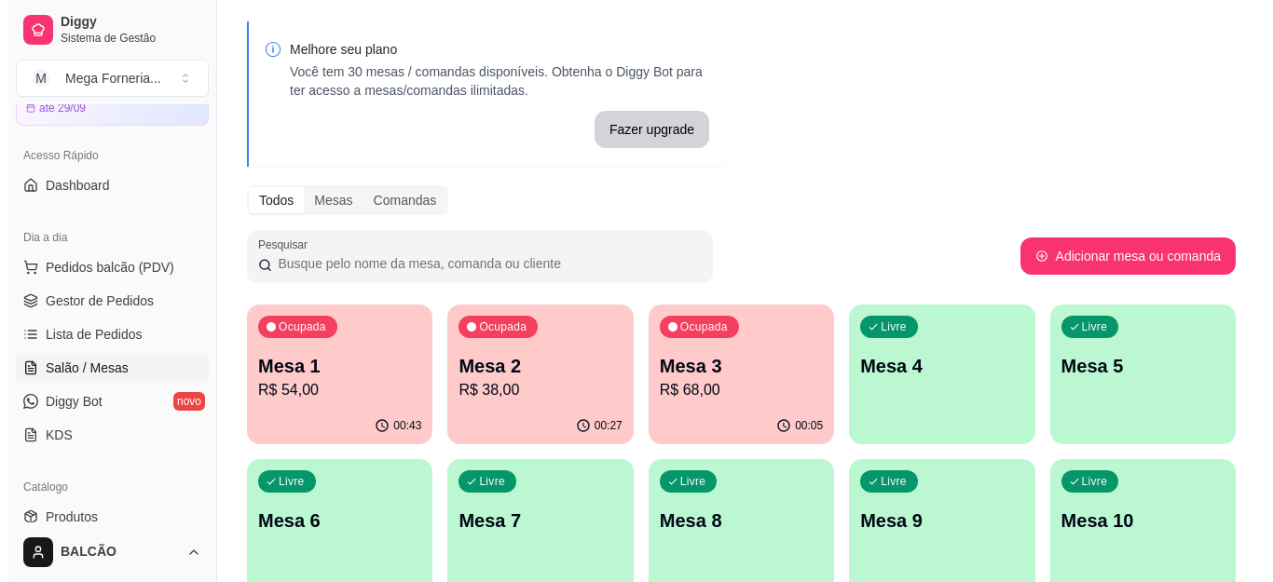
scroll to position [93, 0]
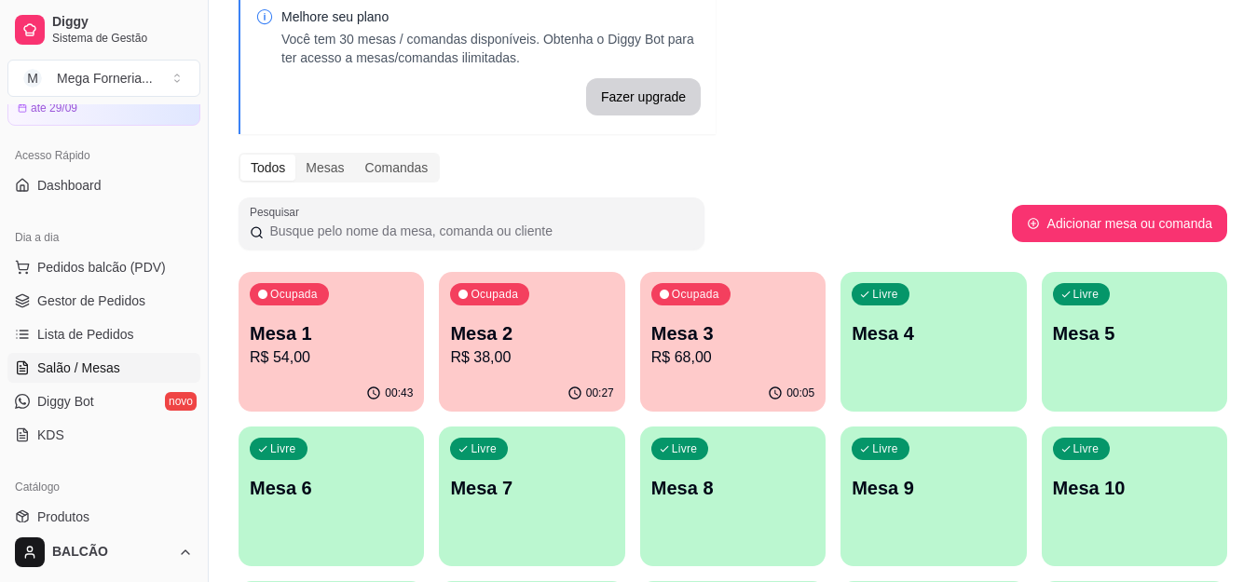
click at [882, 397] on div "button" at bounding box center [933, 401] width 185 height 22
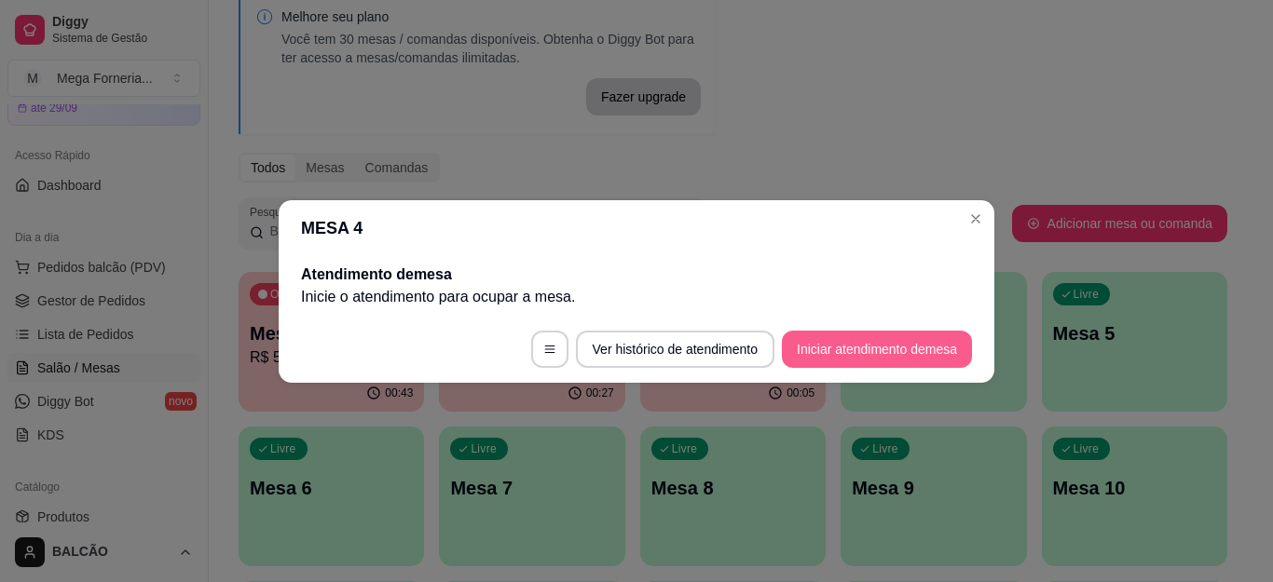
click at [858, 336] on button "Iniciar atendimento de mesa" at bounding box center [877, 349] width 190 height 37
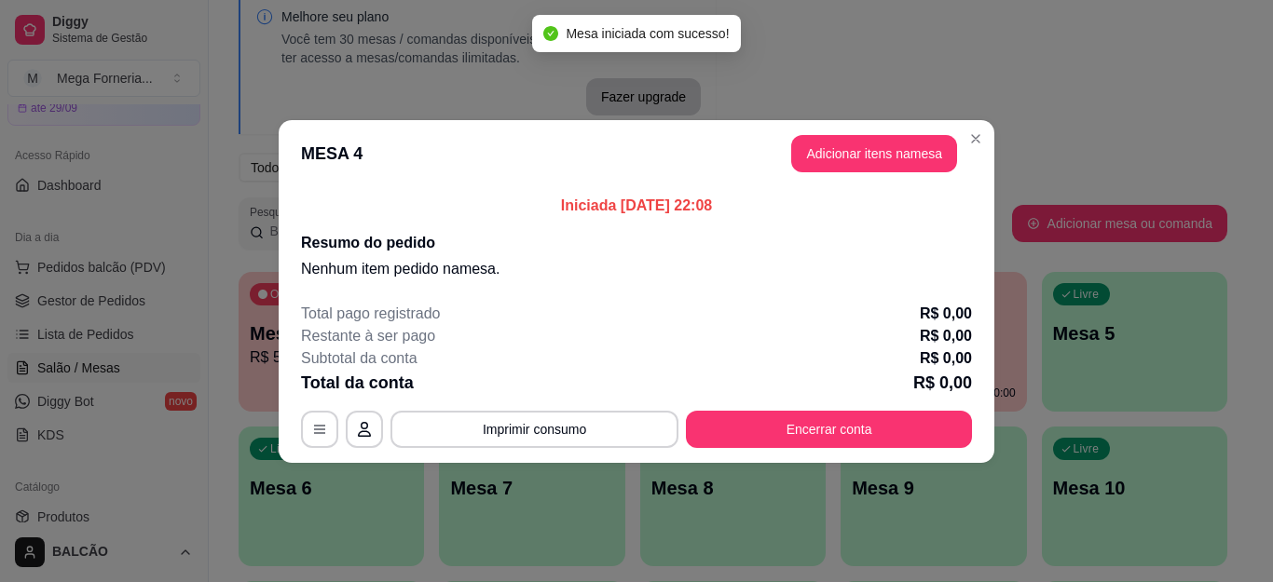
click at [835, 157] on button "Adicionar itens na mesa" at bounding box center [874, 153] width 166 height 37
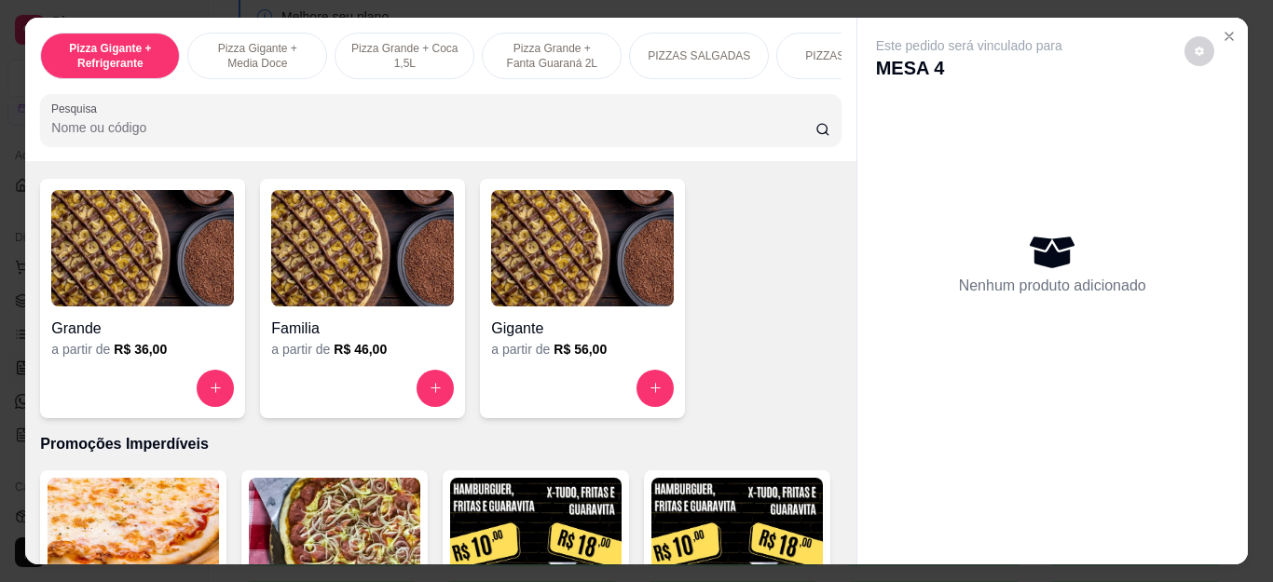
scroll to position [1305, 0]
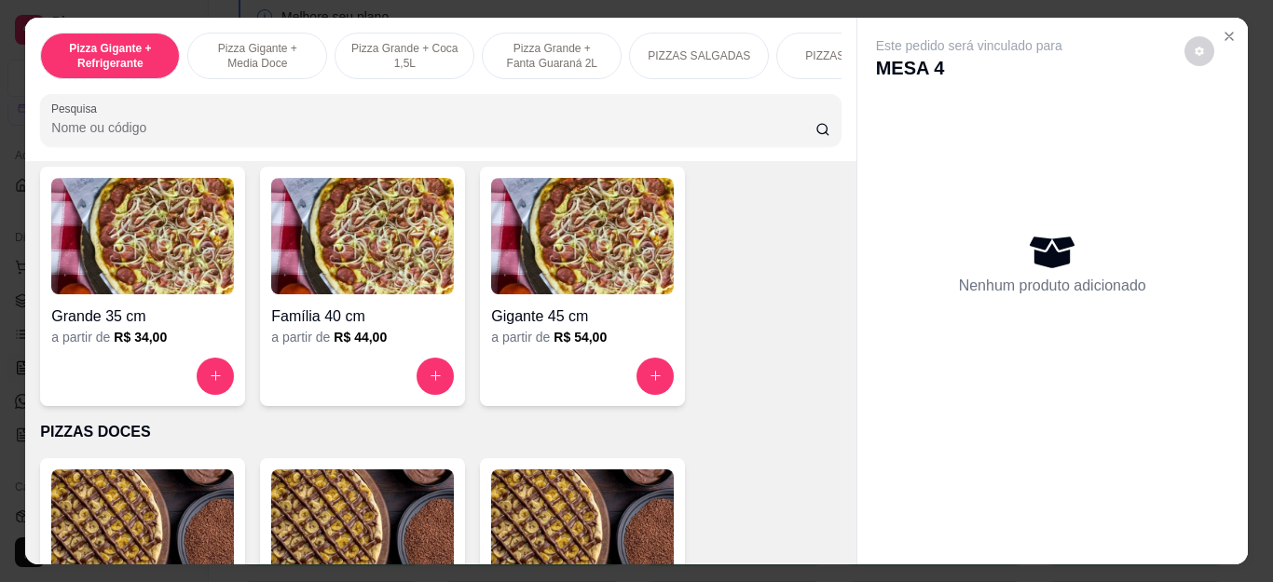
click at [627, 381] on div at bounding box center [582, 376] width 183 height 37
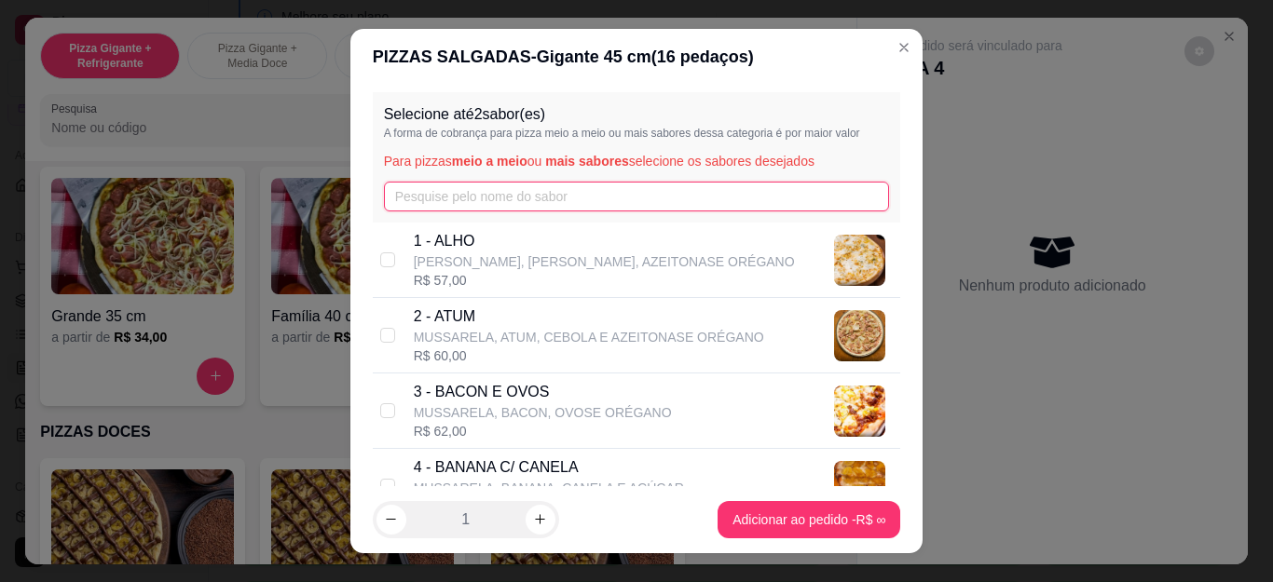
click at [478, 192] on input "text" at bounding box center [637, 197] width 506 height 30
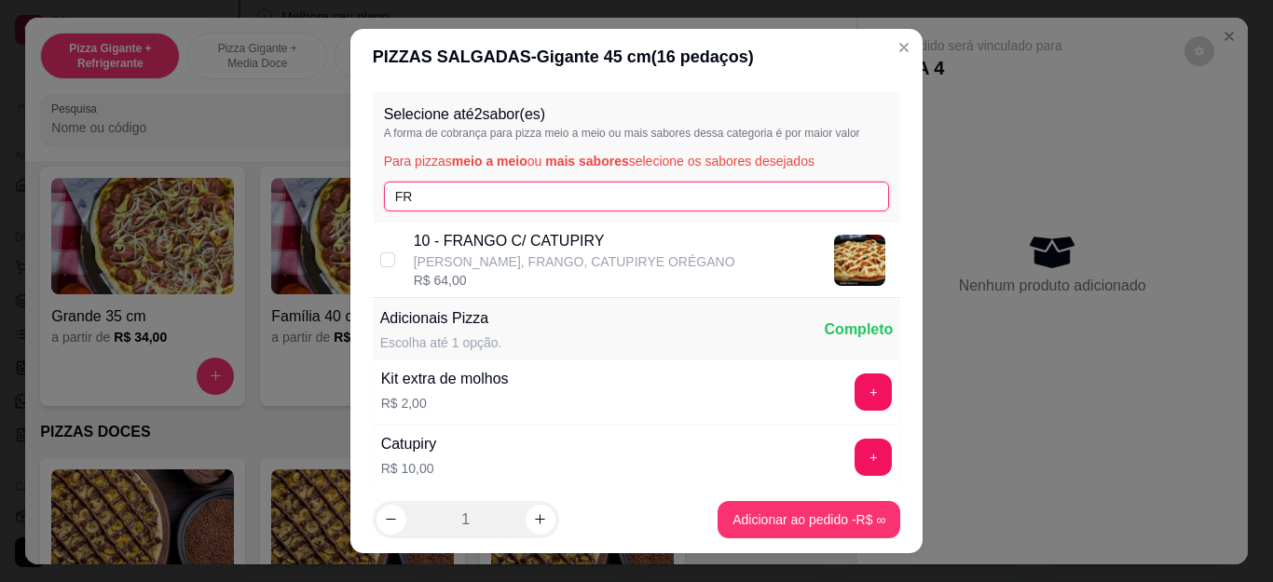
type input "FR"
click at [459, 259] on p "[PERSON_NAME], FRANGO, CATUPIRYE ORÉGANO" at bounding box center [575, 262] width 322 height 19
checkbox input "true"
click at [462, 201] on input "FR" at bounding box center [637, 197] width 506 height 30
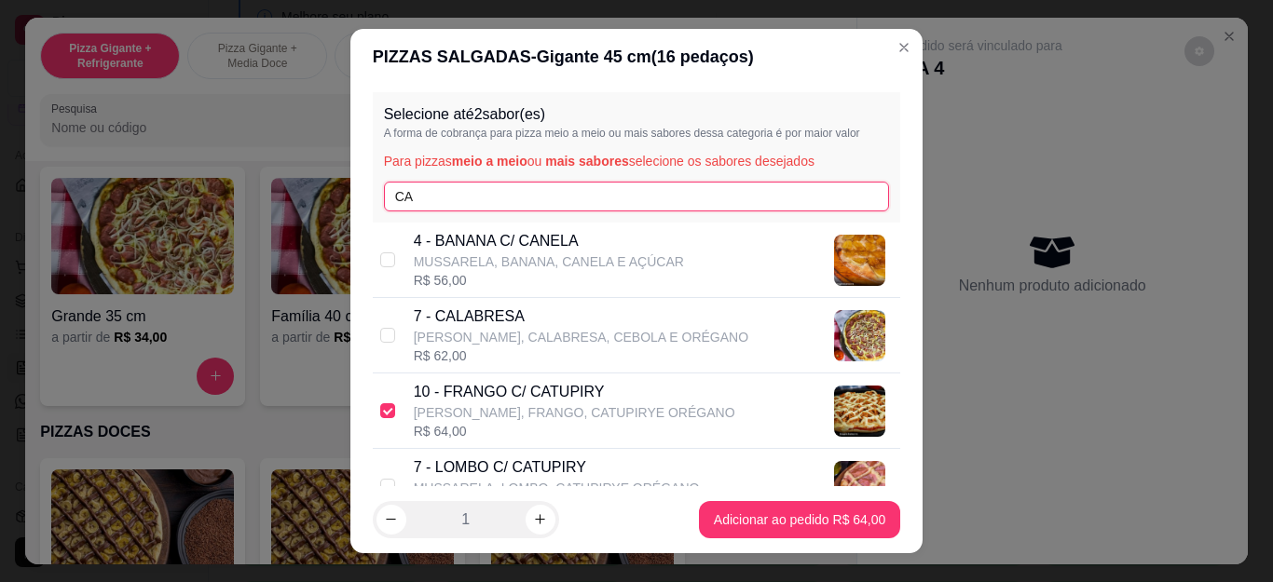
type input "CA"
click at [477, 321] on p "7 - CALABRESA" at bounding box center [581, 317] width 335 height 22
checkbox input "true"
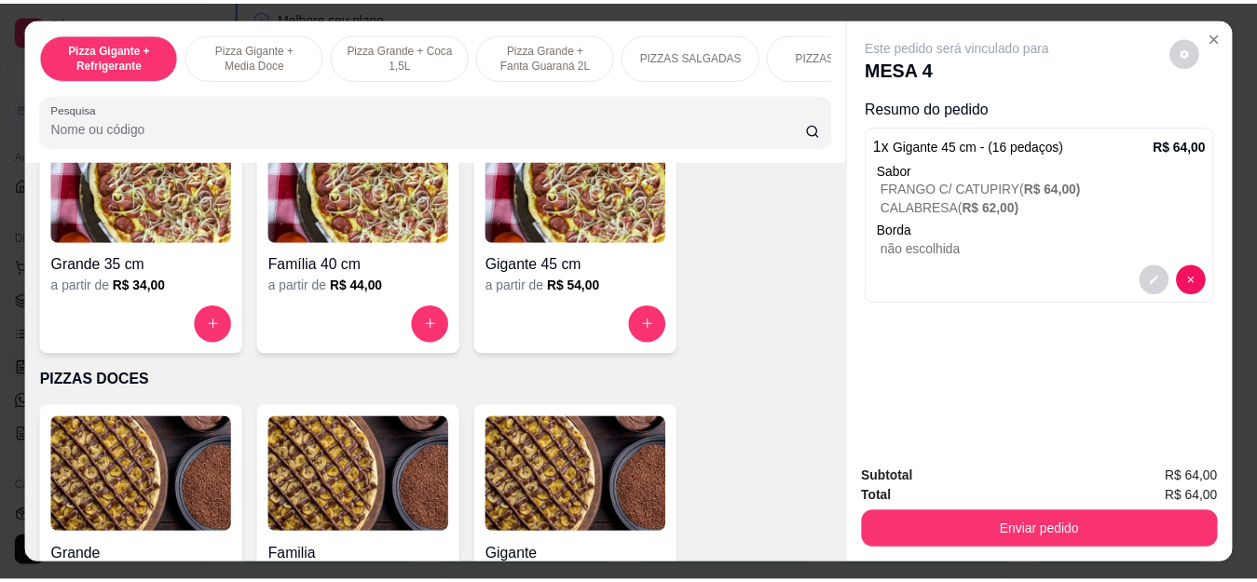
scroll to position [0, 0]
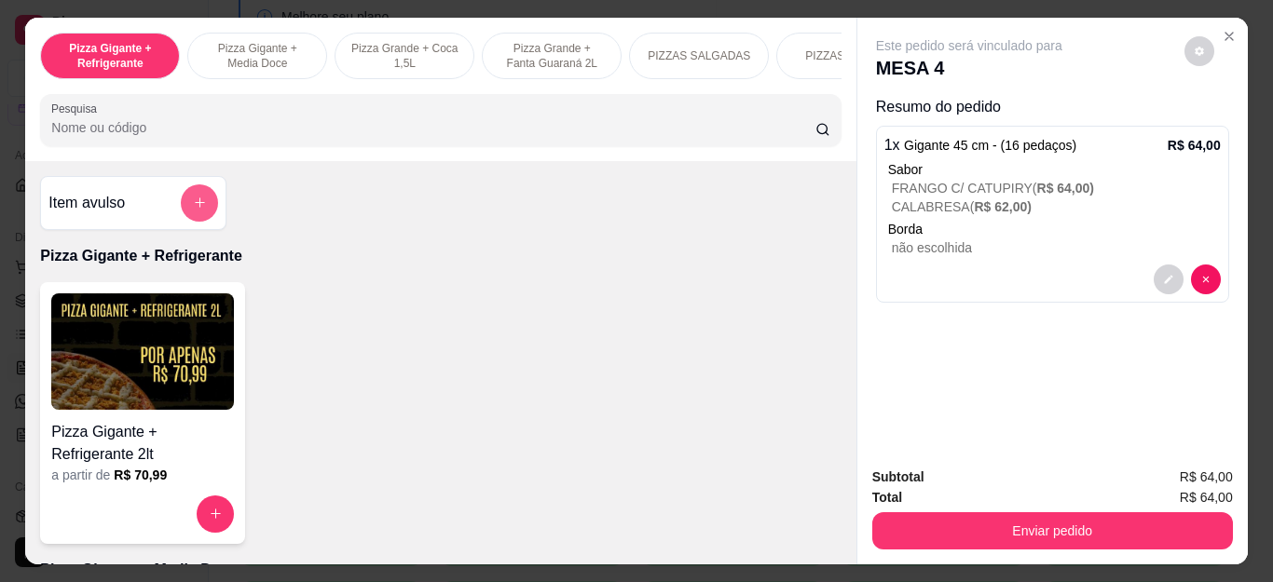
click at [181, 208] on button "add-separate-item" at bounding box center [199, 203] width 37 height 37
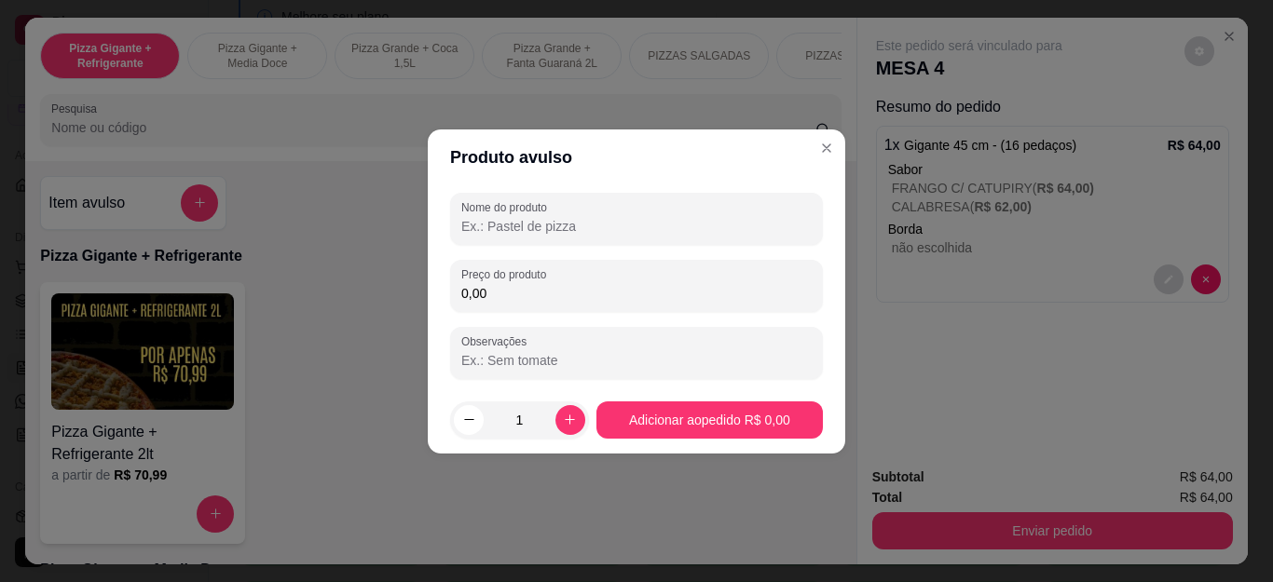
click at [560, 224] on input "Nome do produto" at bounding box center [636, 226] width 350 height 19
type input "m"
type input "Mineirinho"
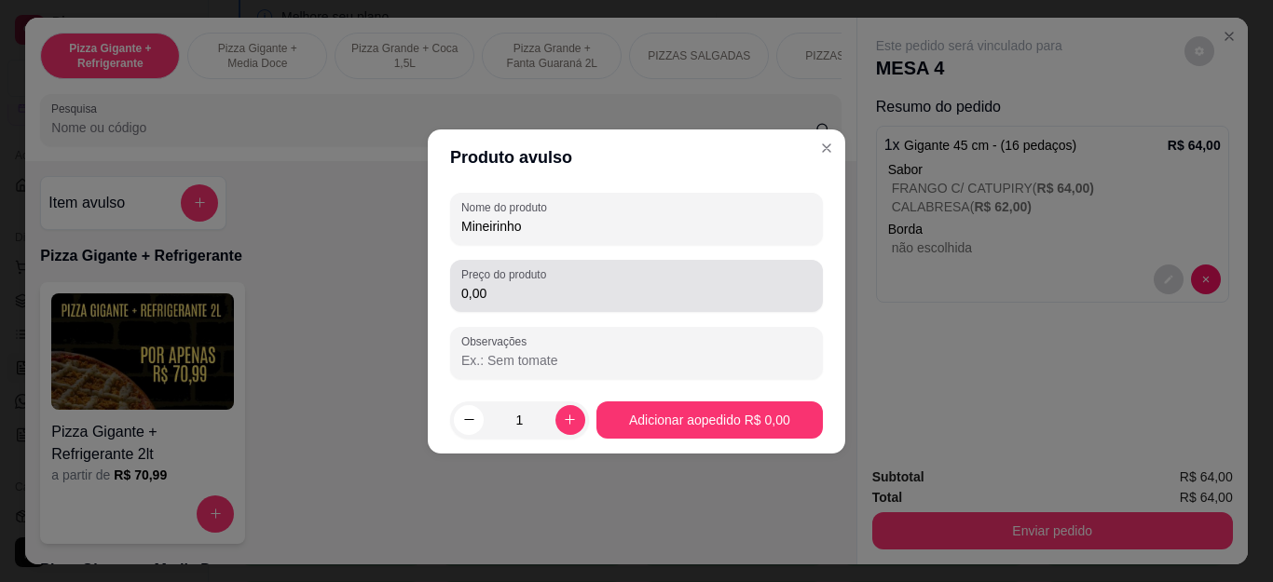
click at [564, 308] on div "Preço do produto 0,00" at bounding box center [636, 286] width 373 height 52
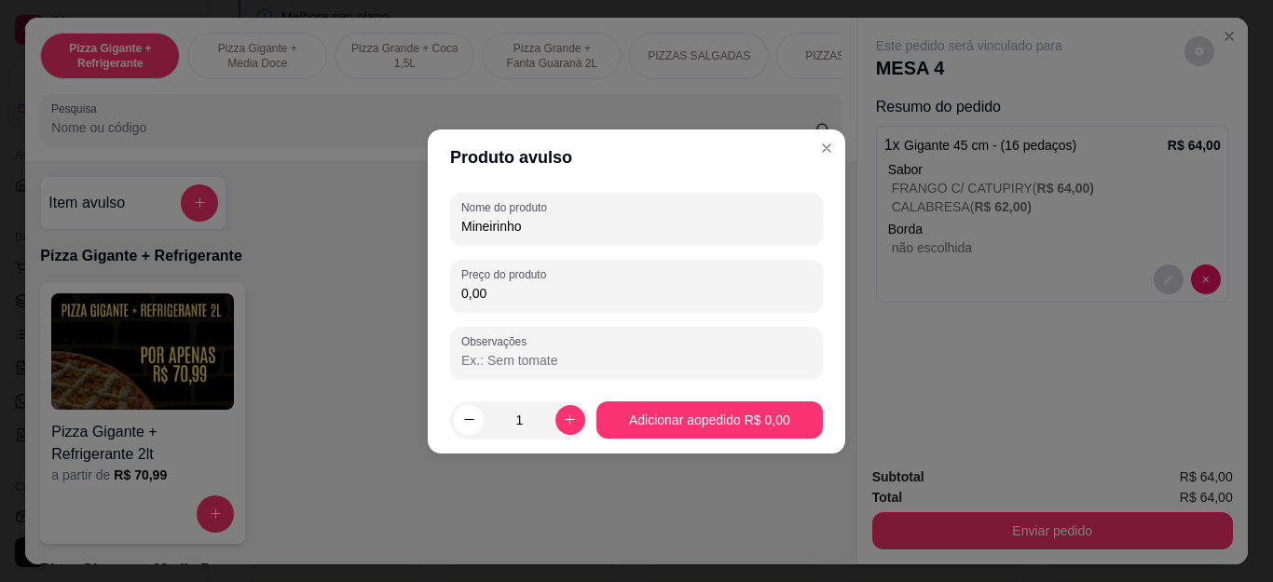
click at [564, 308] on div "Preço do produto 0,00" at bounding box center [636, 286] width 373 height 52
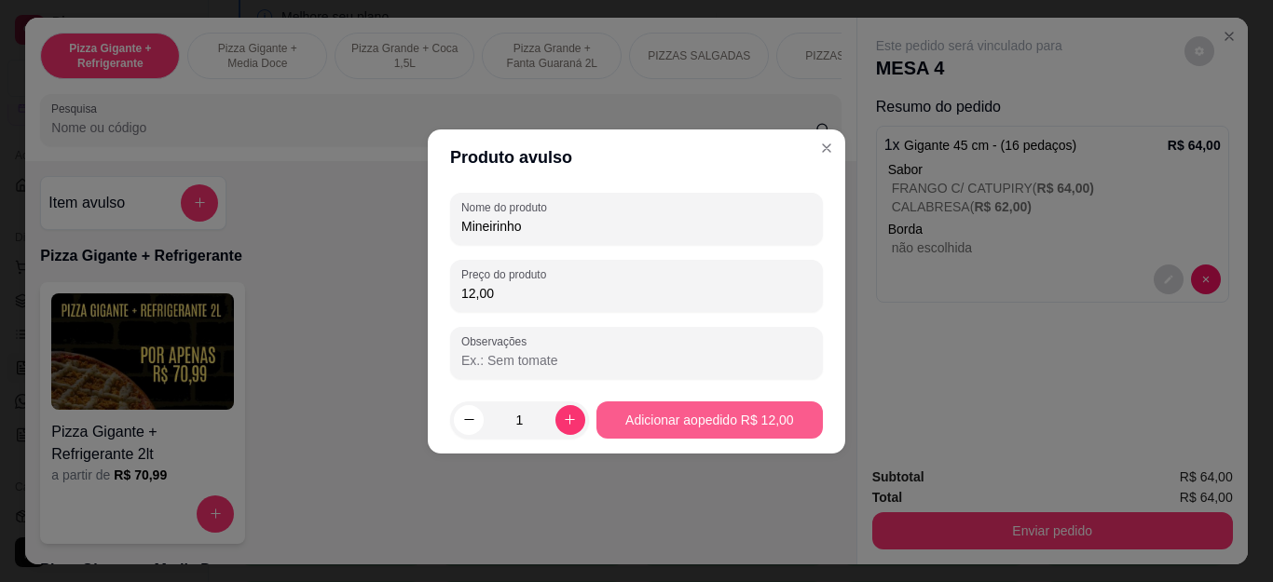
type input "12,00"
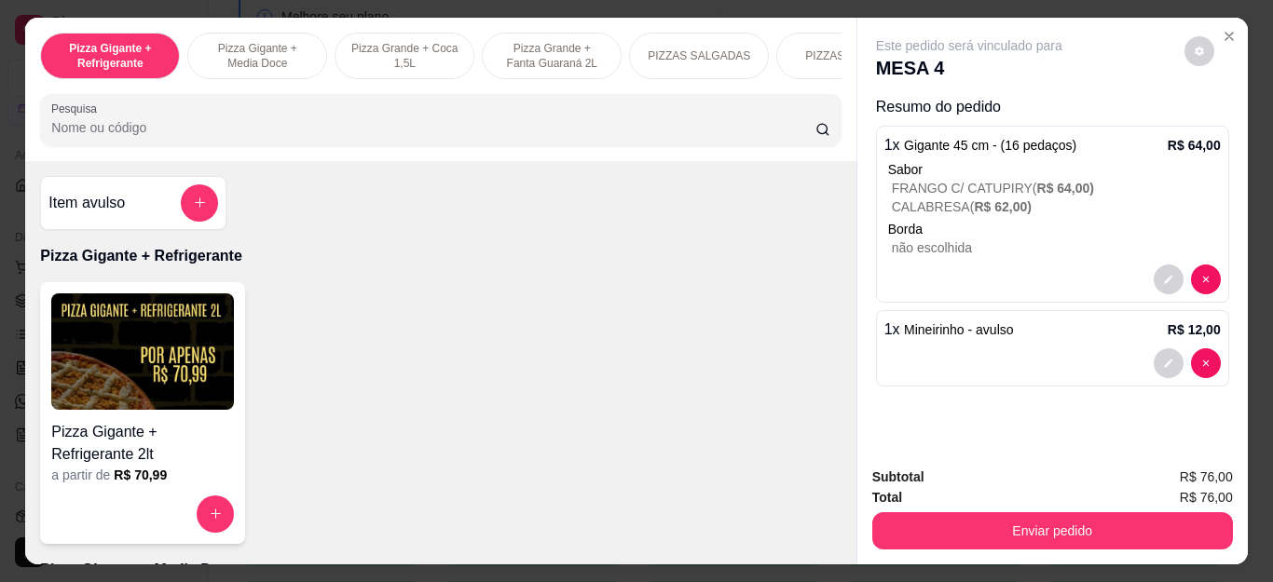
click at [955, 499] on div "Total R$ 76,00" at bounding box center [1052, 497] width 361 height 21
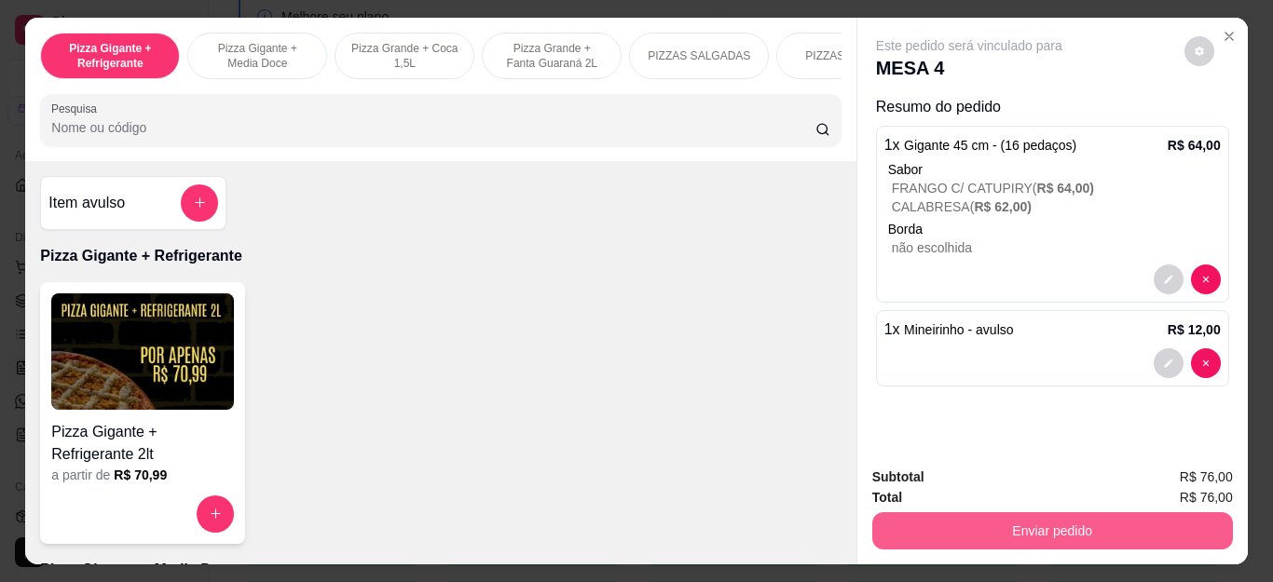
click at [956, 513] on button "Enviar pedido" at bounding box center [1052, 531] width 361 height 37
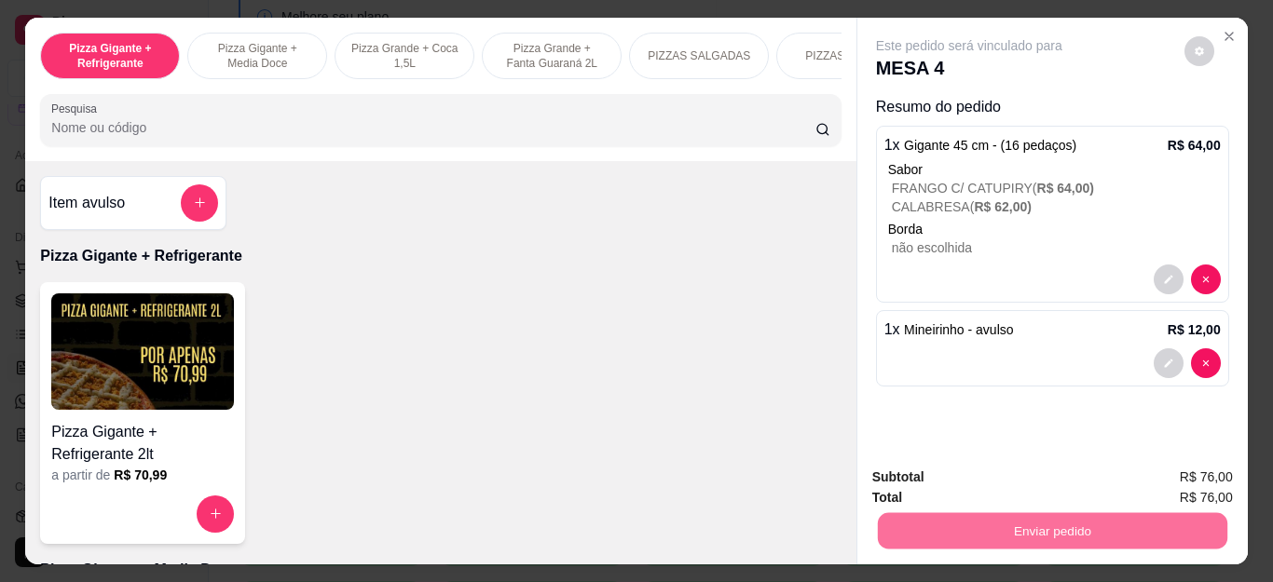
click at [987, 478] on button "Não registrar e enviar pedido" at bounding box center [990, 477] width 194 height 35
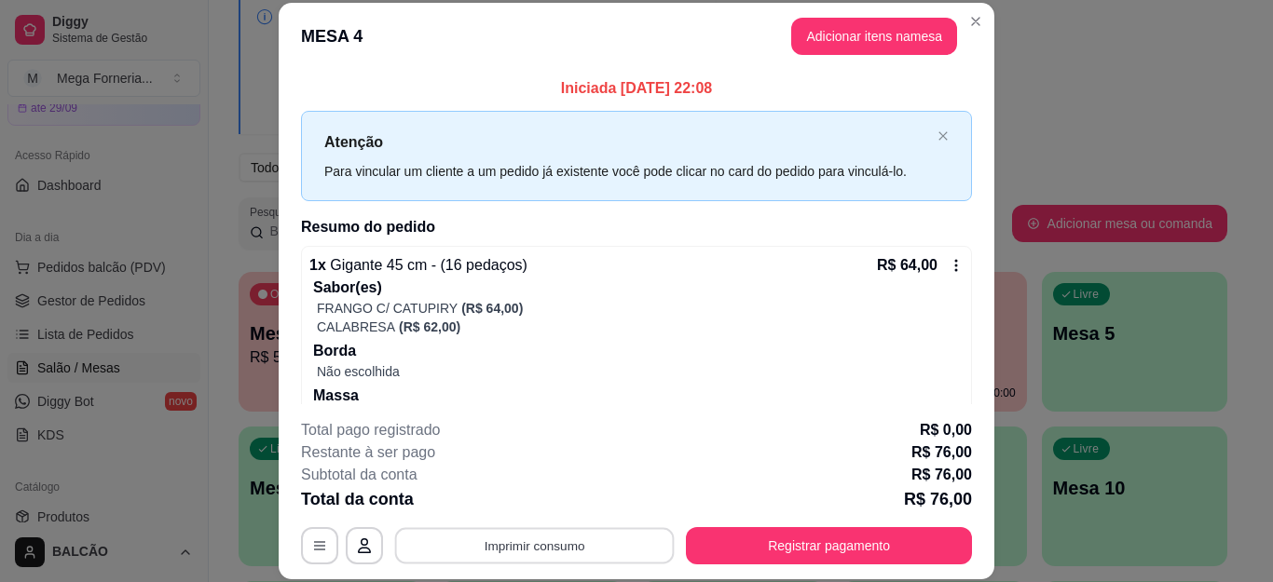
click at [534, 543] on button "Imprimir consumo" at bounding box center [535, 545] width 280 height 36
click at [543, 504] on button "IMPRESSORA" at bounding box center [532, 503] width 135 height 30
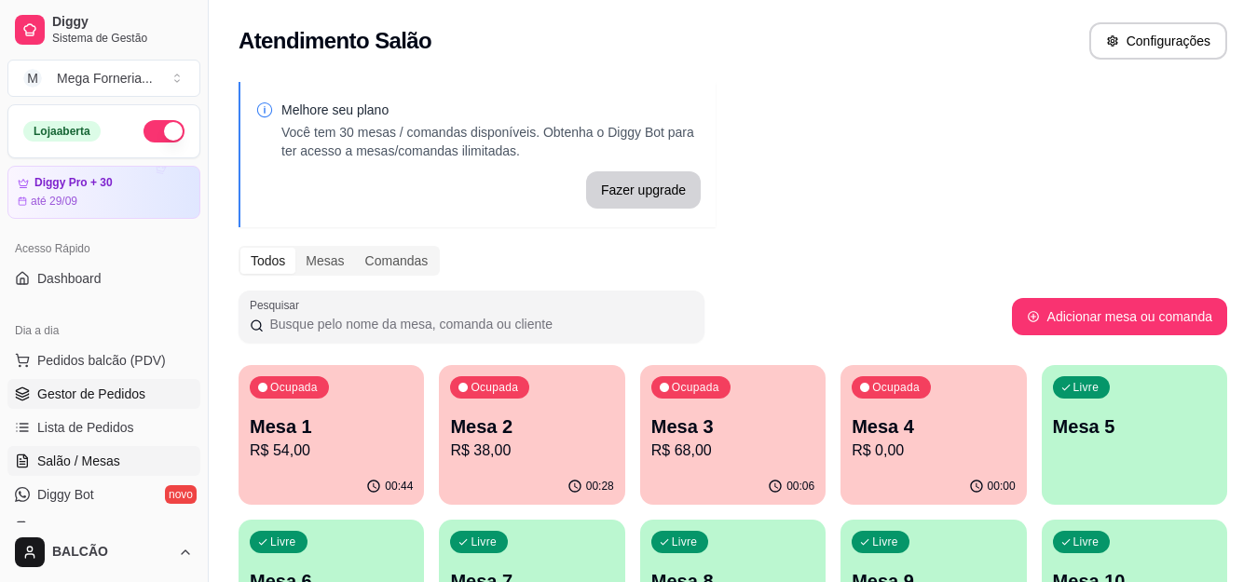
click at [64, 408] on link "Gestor de Pedidos" at bounding box center [103, 394] width 193 height 30
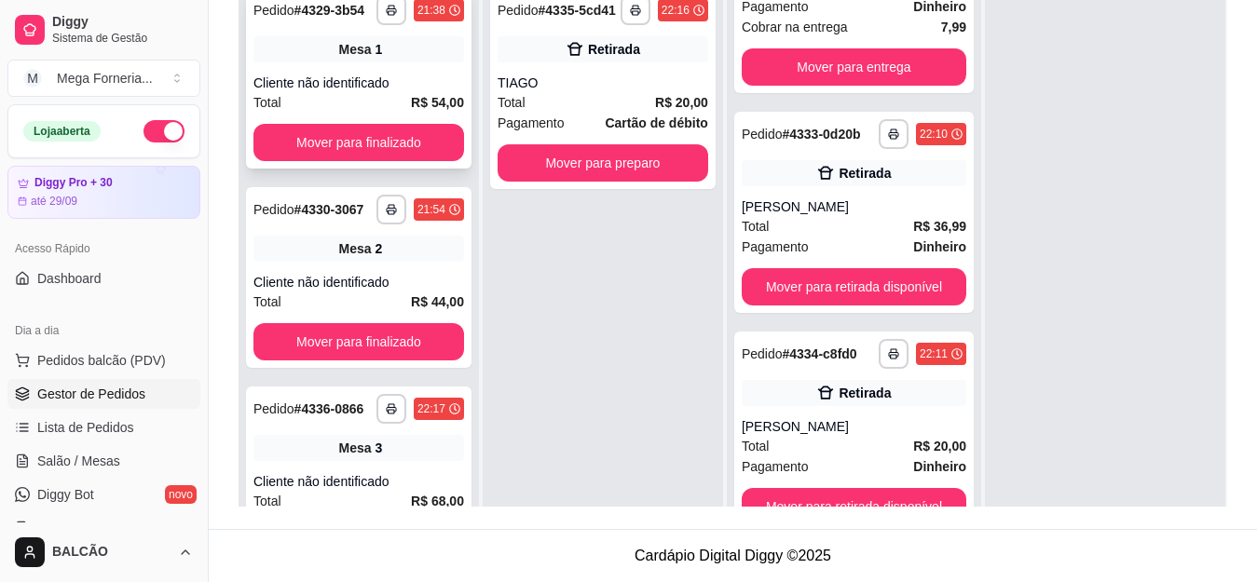
click at [340, 80] on div "**********" at bounding box center [359, 78] width 226 height 181
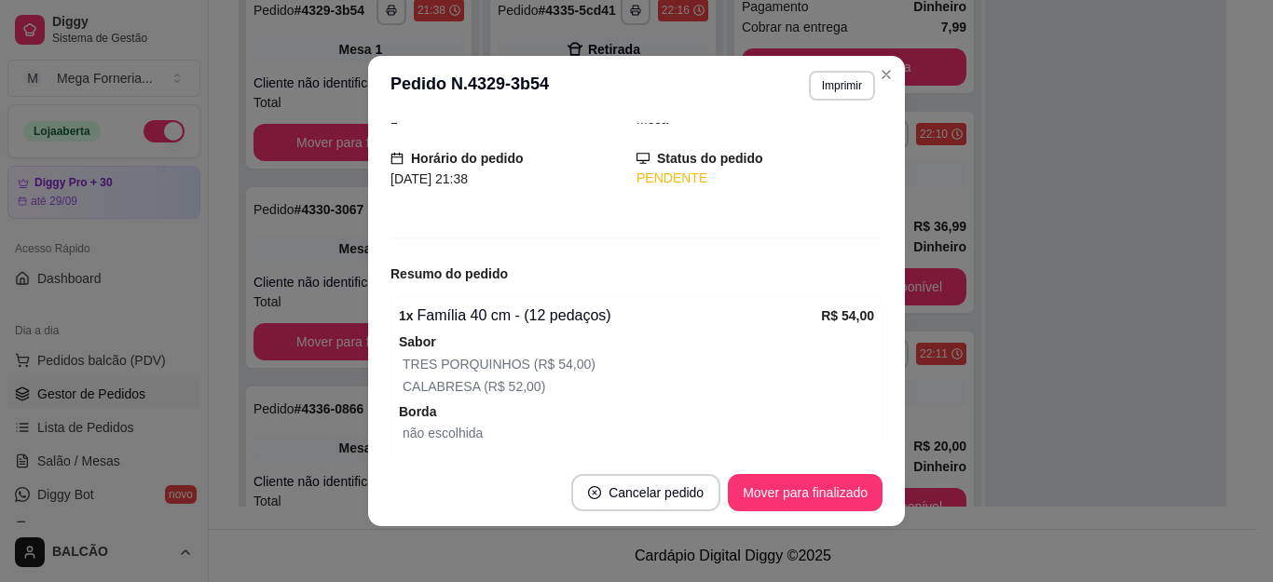
scroll to position [186, 0]
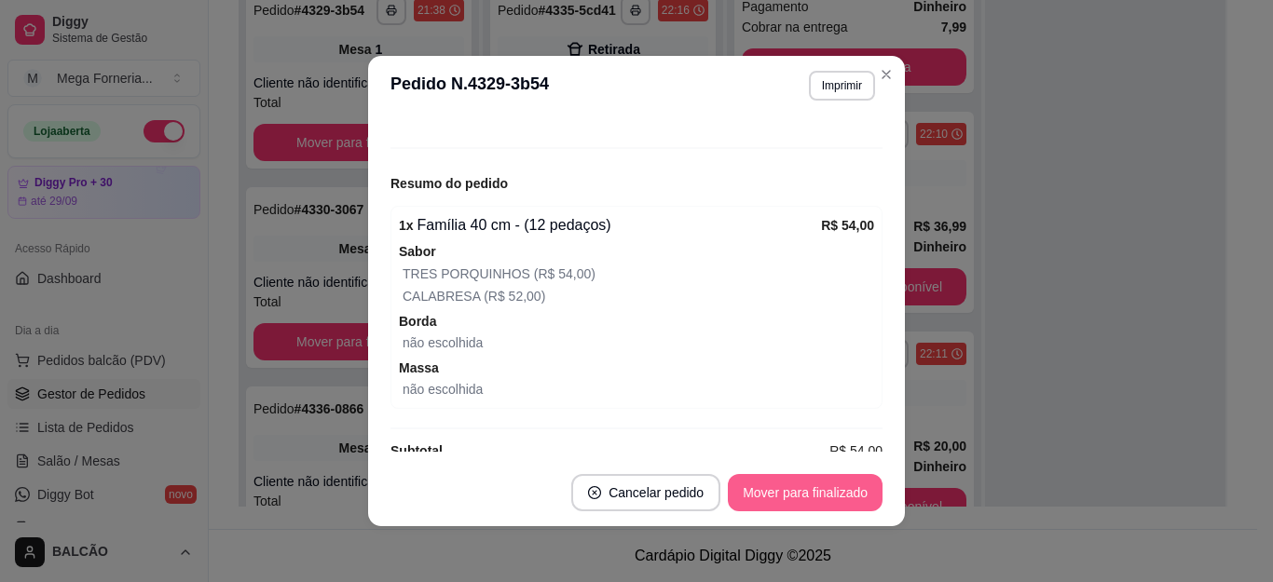
click at [820, 492] on button "Mover para finalizado" at bounding box center [805, 492] width 155 height 37
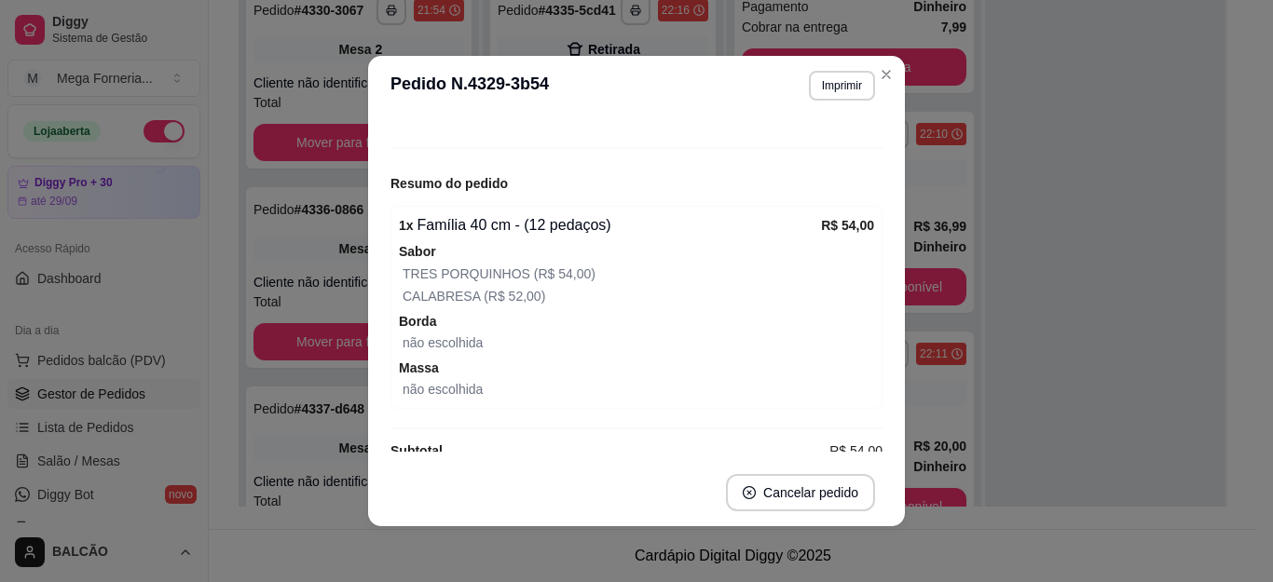
scroll to position [4, 0]
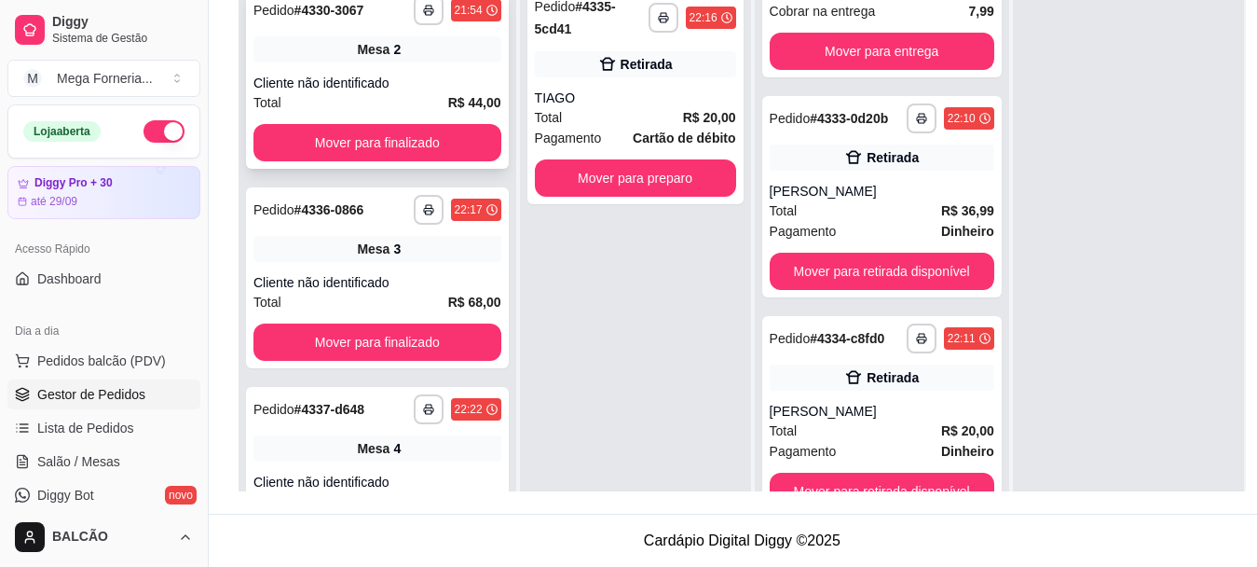
click at [334, 85] on div "Cliente não identificado" at bounding box center [377, 83] width 248 height 19
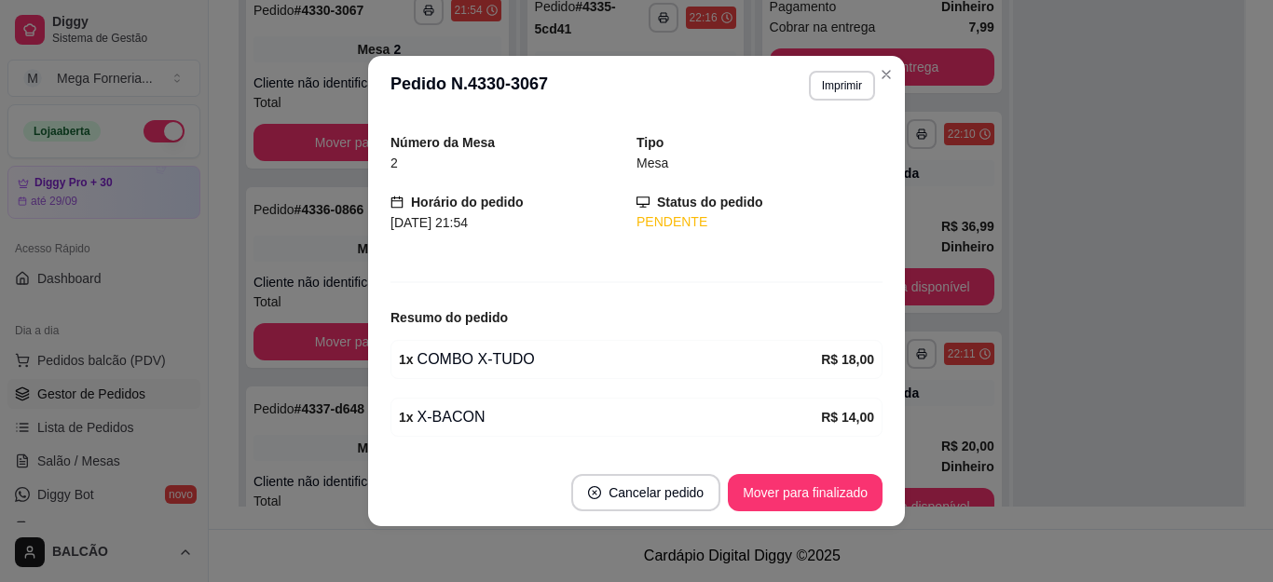
scroll to position [168, 0]
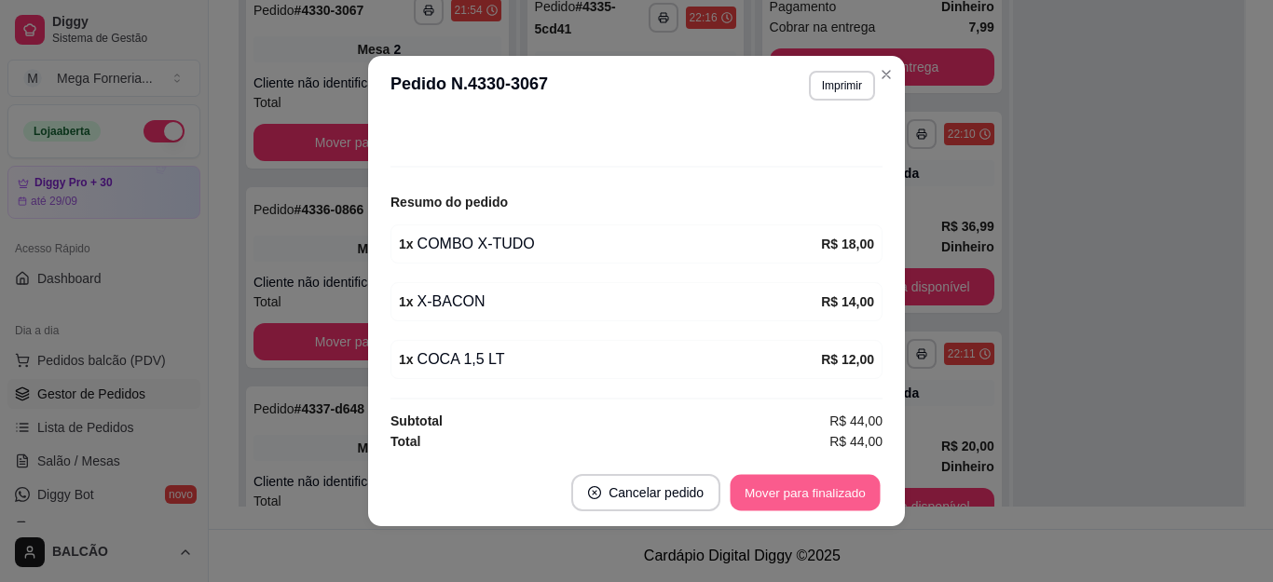
click at [824, 494] on button "Mover para finalizado" at bounding box center [806, 493] width 150 height 36
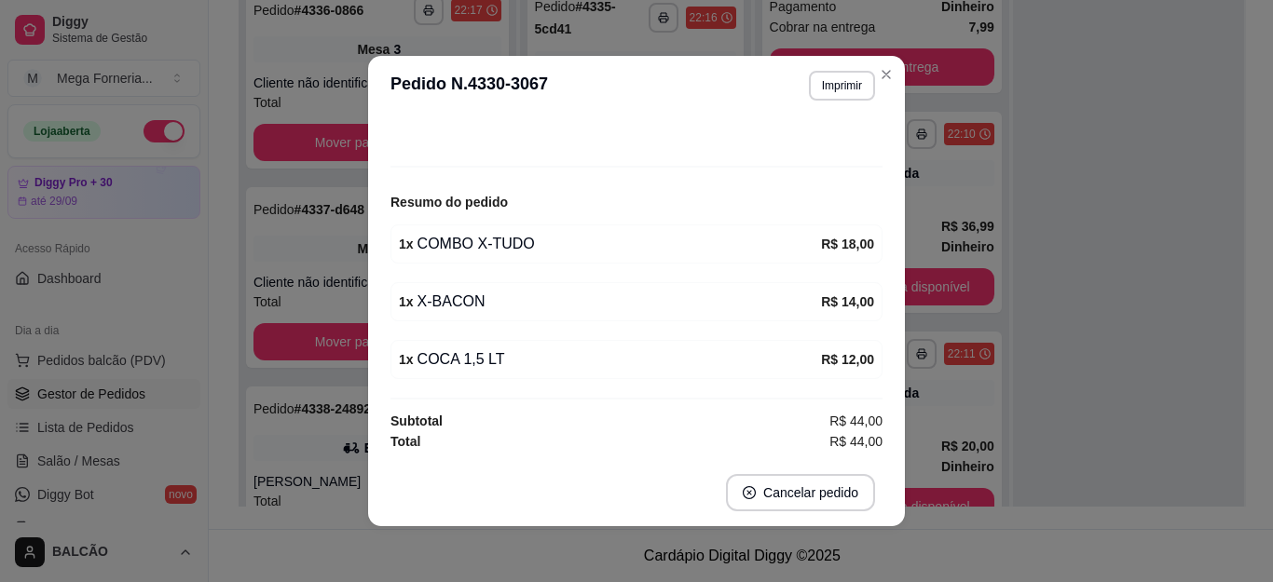
scroll to position [106, 0]
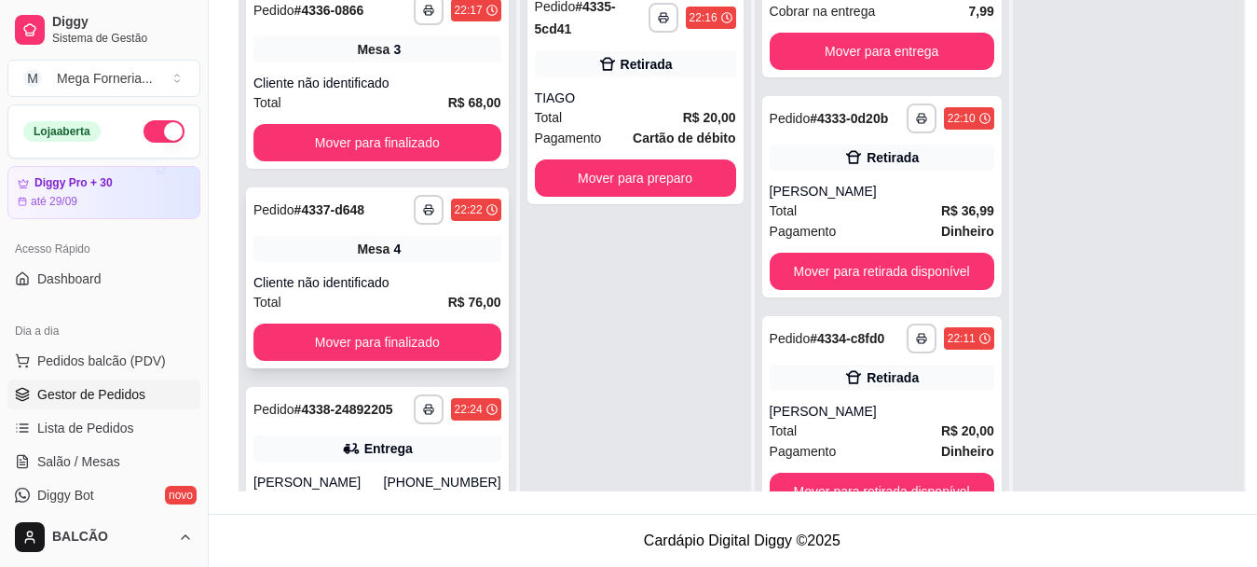
click at [378, 238] on div "Mesa 4" at bounding box center [377, 249] width 248 height 26
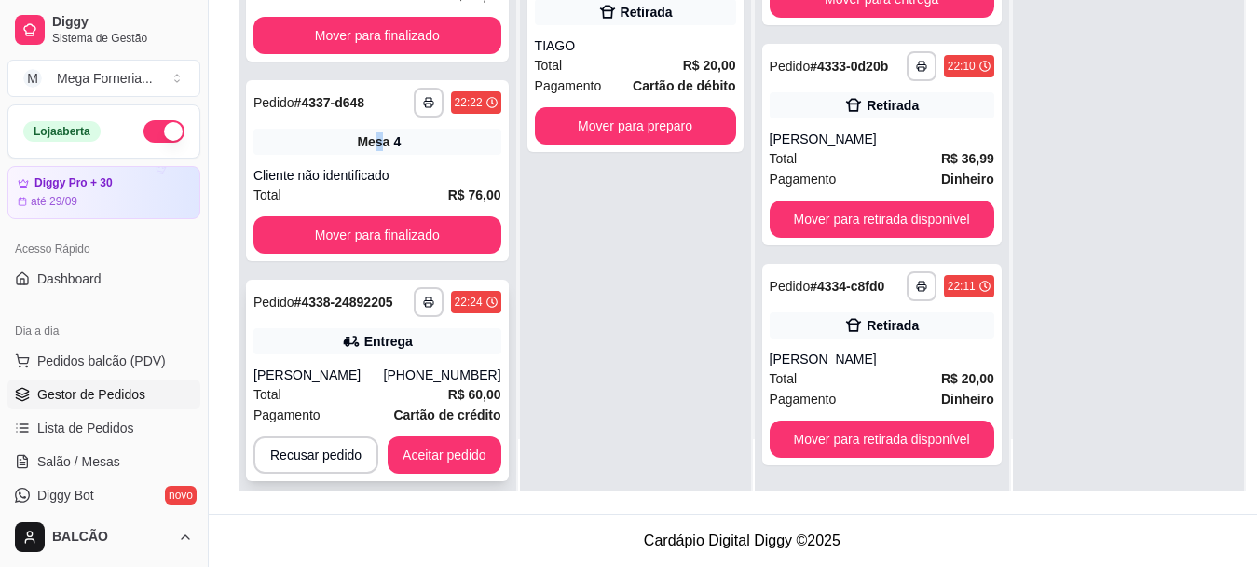
scroll to position [300, 0]
click at [463, 447] on button "Aceitar pedido" at bounding box center [445, 454] width 114 height 37
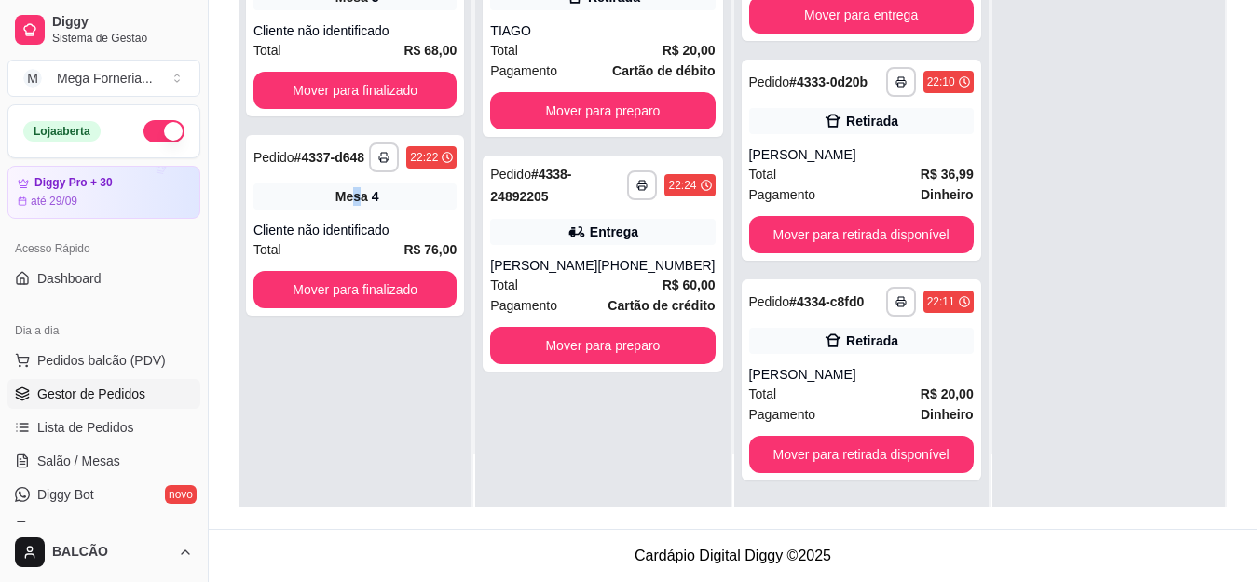
scroll to position [0, 0]
click at [123, 468] on link "Salão / Mesas" at bounding box center [103, 461] width 193 height 30
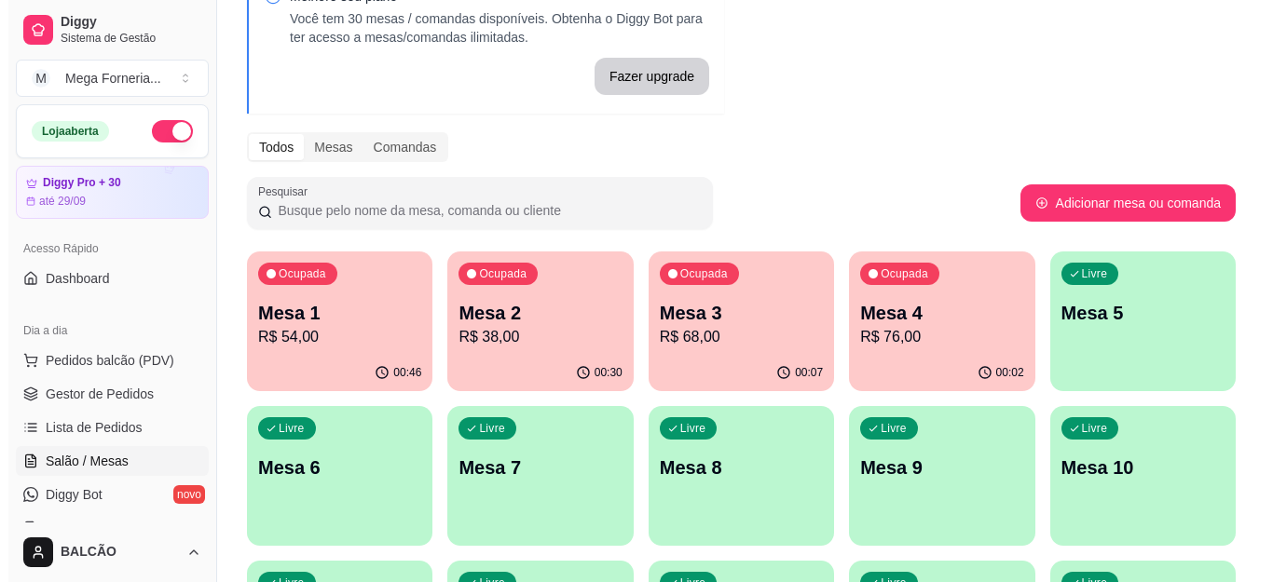
scroll to position [186, 0]
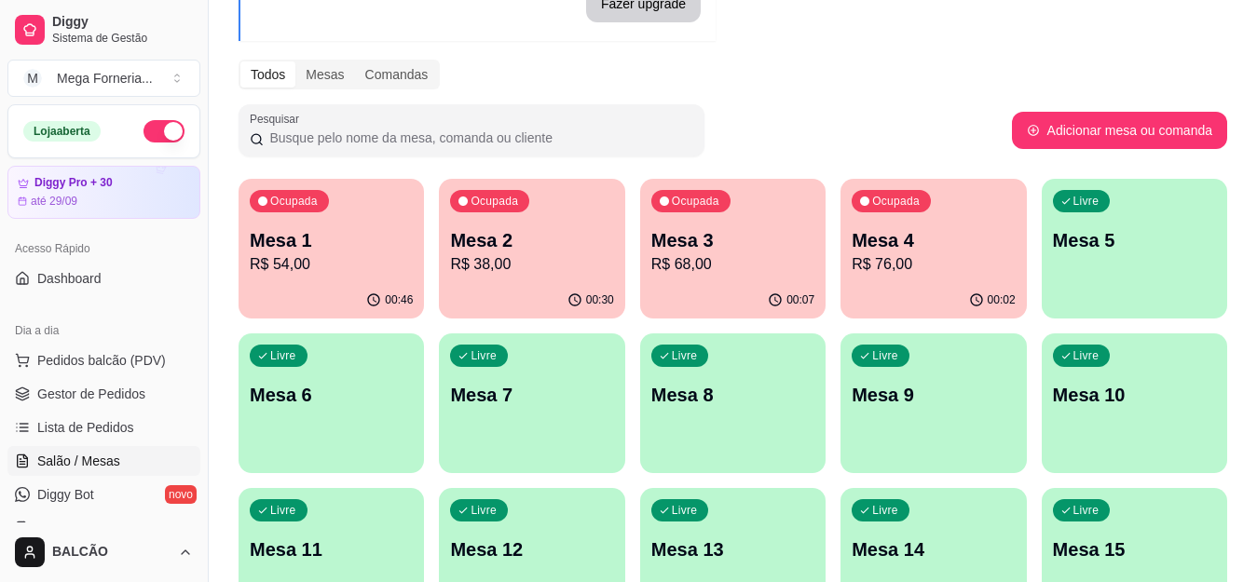
click at [514, 251] on p "Mesa 2" at bounding box center [531, 240] width 163 height 26
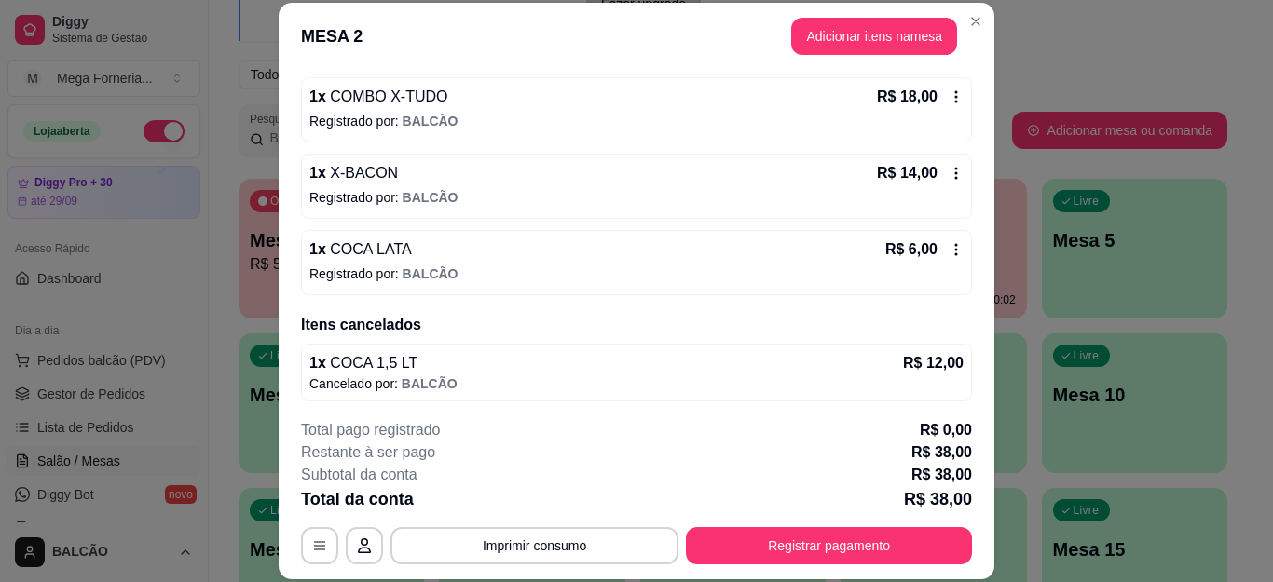
scroll to position [173, 0]
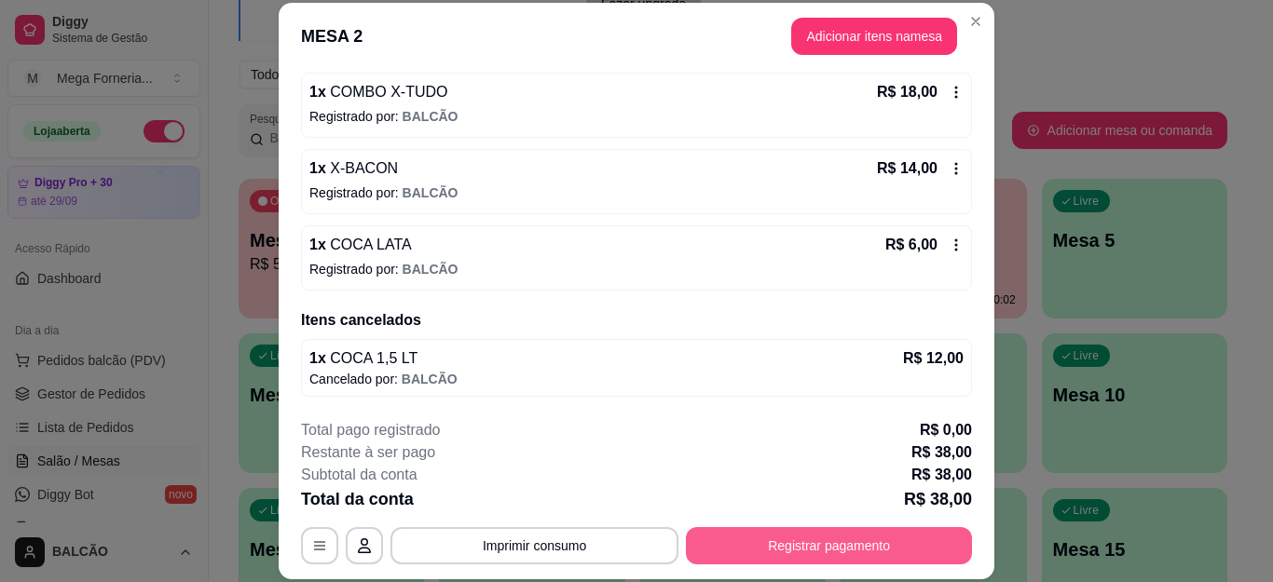
click at [865, 555] on button "Registrar pagamento" at bounding box center [829, 545] width 286 height 37
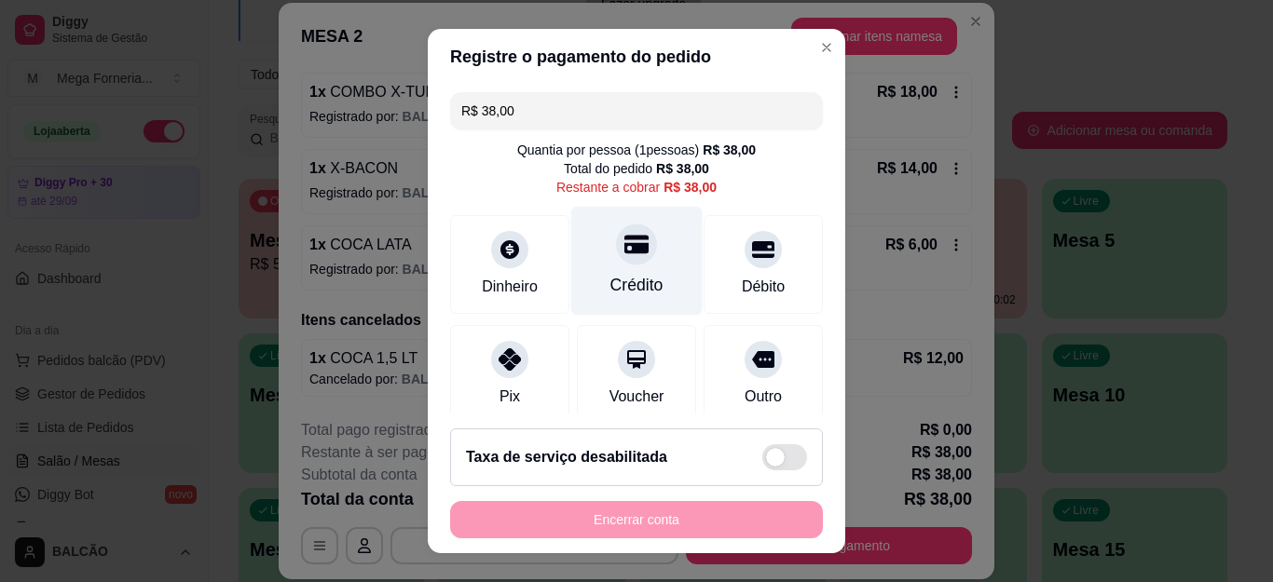
click at [611, 266] on div "Crédito" at bounding box center [636, 261] width 131 height 109
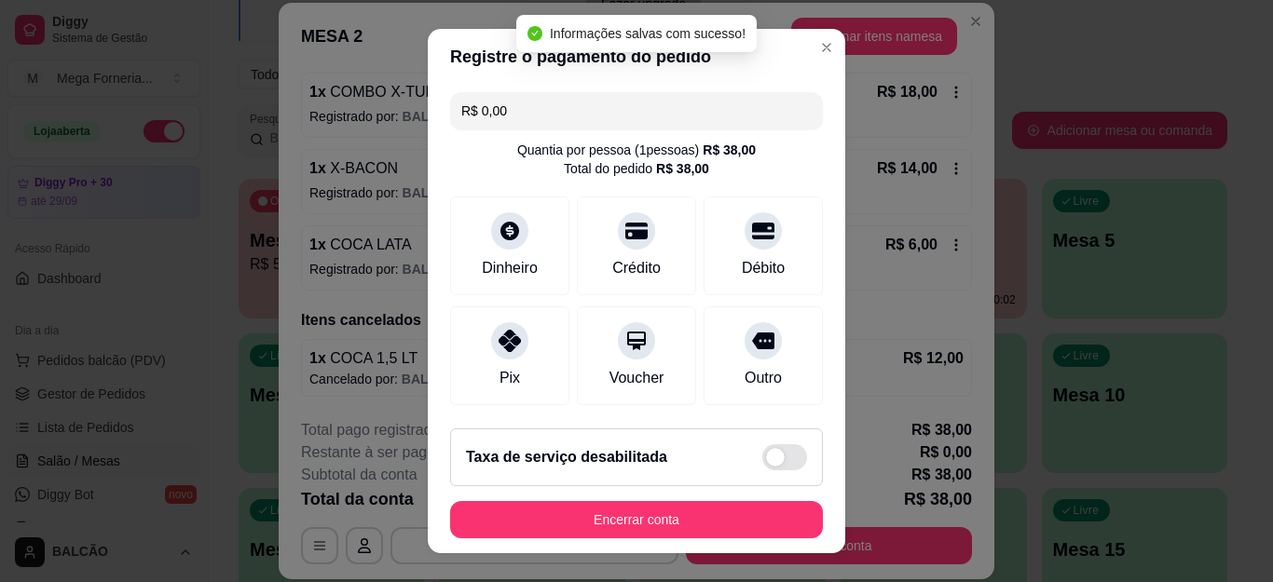
type input "R$ 0,00"
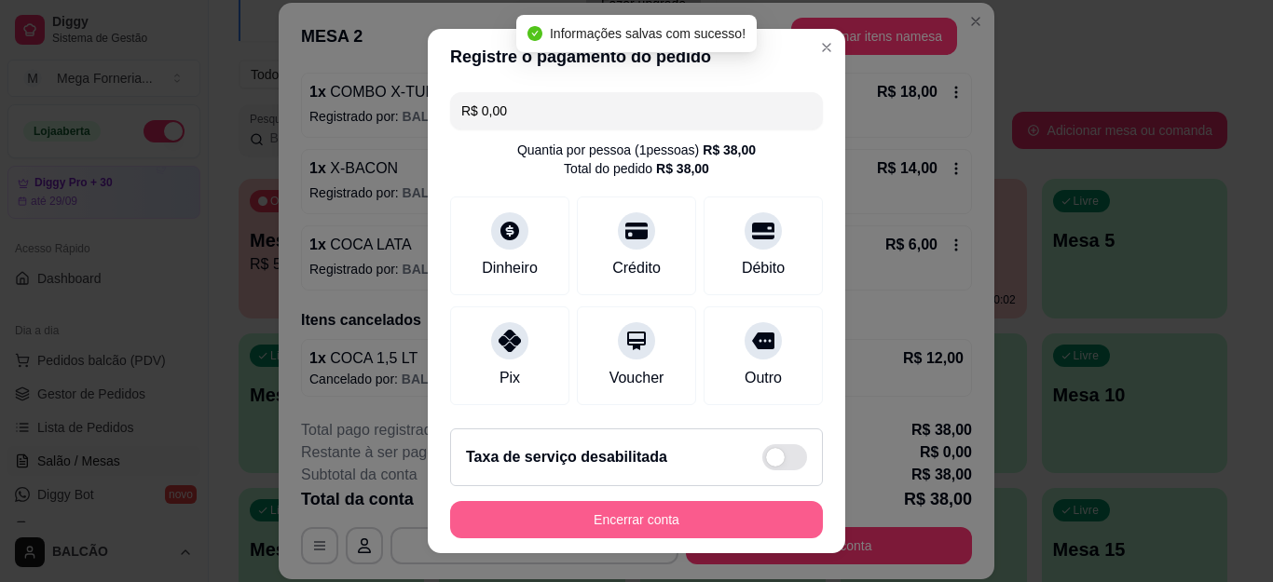
click at [788, 513] on button "Encerrar conta" at bounding box center [636, 519] width 373 height 37
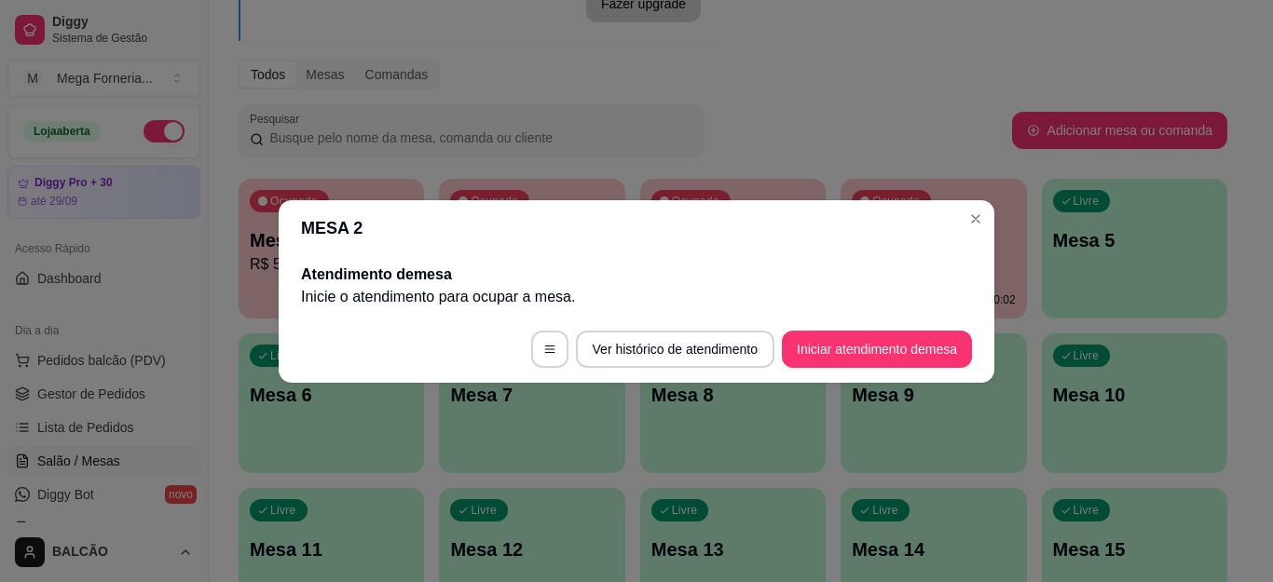
scroll to position [0, 0]
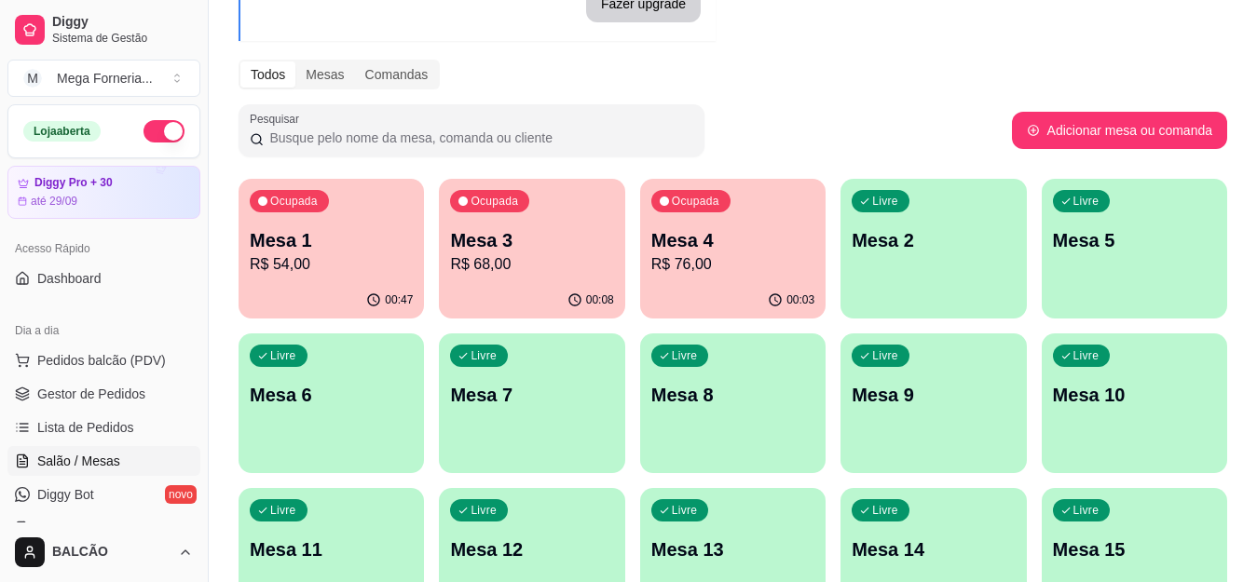
click at [349, 252] on div "Mesa 1 R$ 54,00" at bounding box center [331, 251] width 163 height 48
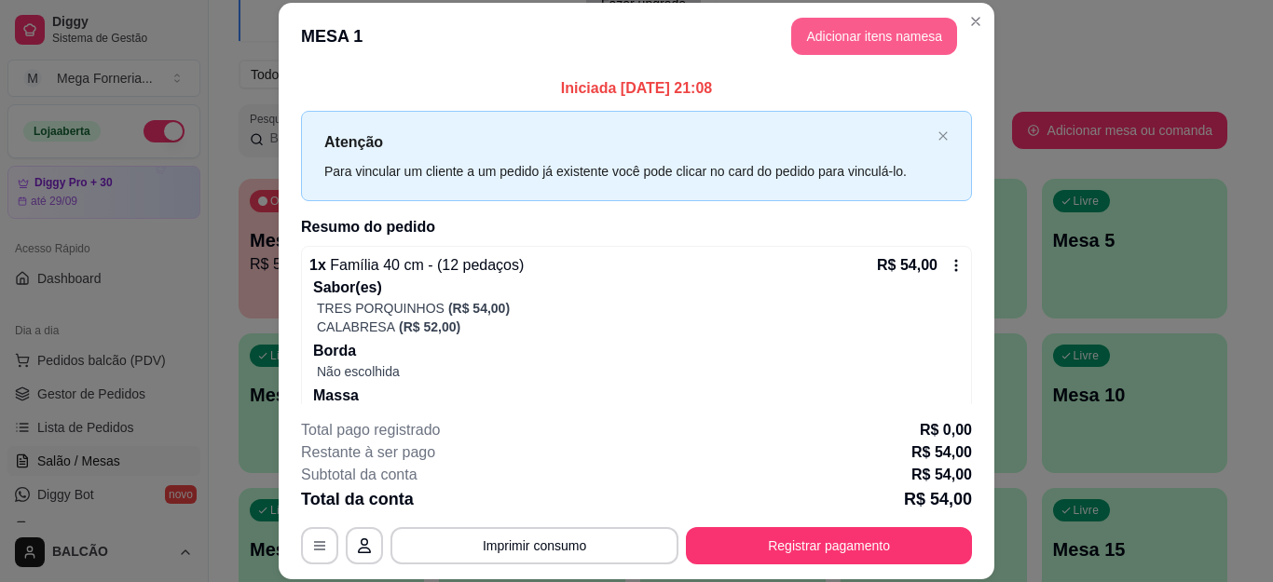
click at [836, 55] on header "MESA 1 Adicionar itens na mesa" at bounding box center [637, 36] width 716 height 67
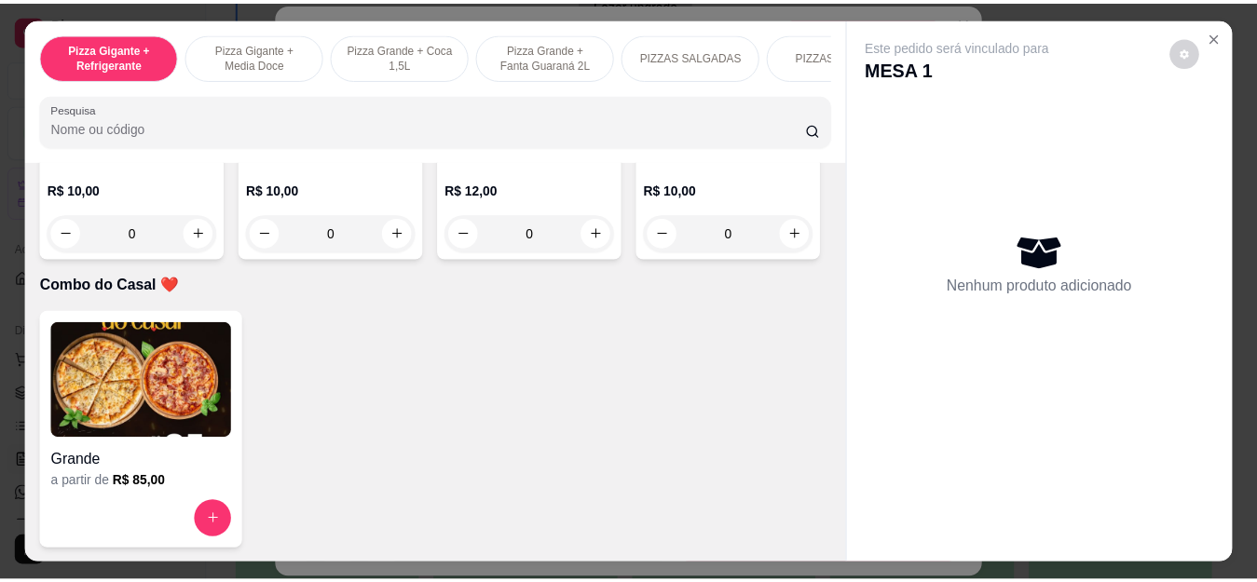
scroll to position [5126, 0]
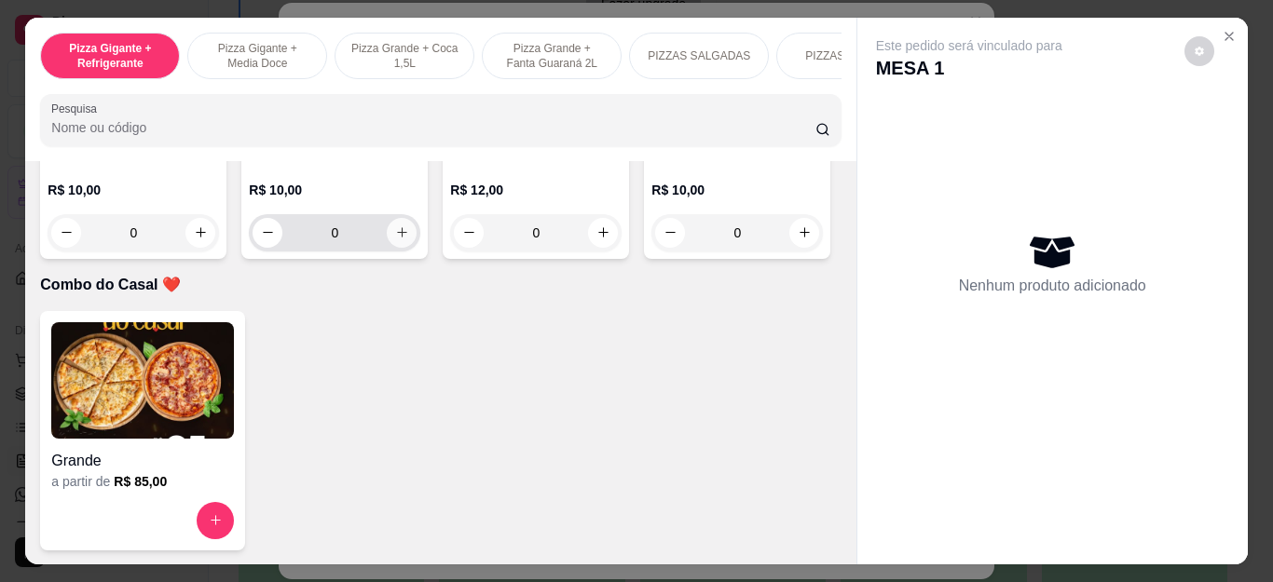
click at [387, 248] on button "increase-product-quantity" at bounding box center [402, 233] width 30 height 30
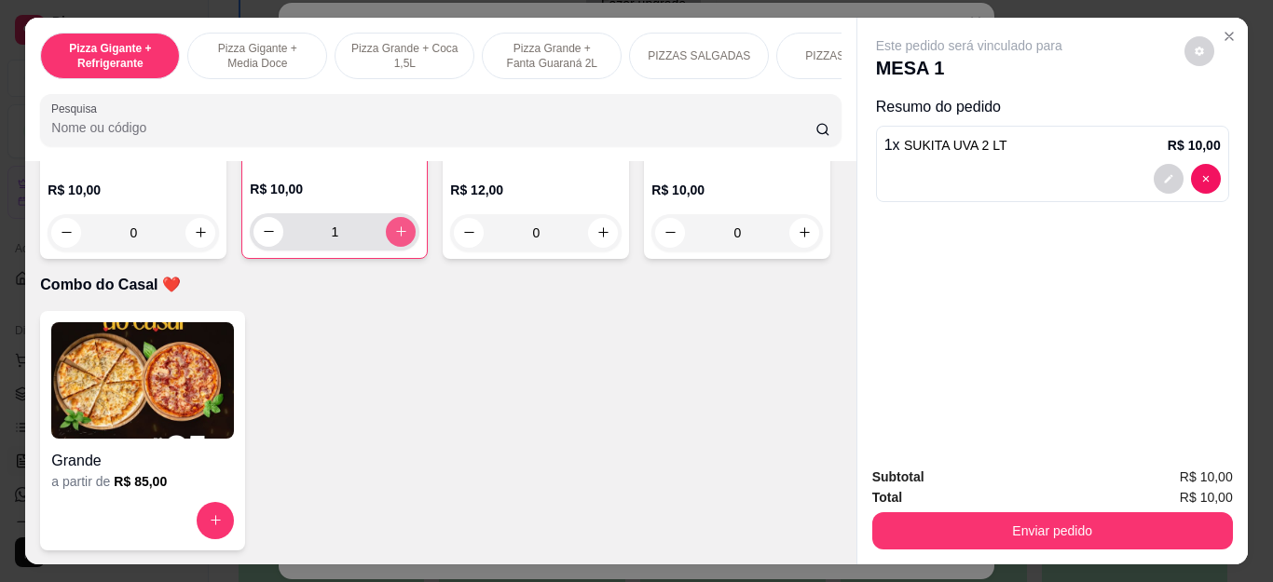
type input "1"
click at [939, 526] on button "Enviar pedido" at bounding box center [1052, 531] width 361 height 37
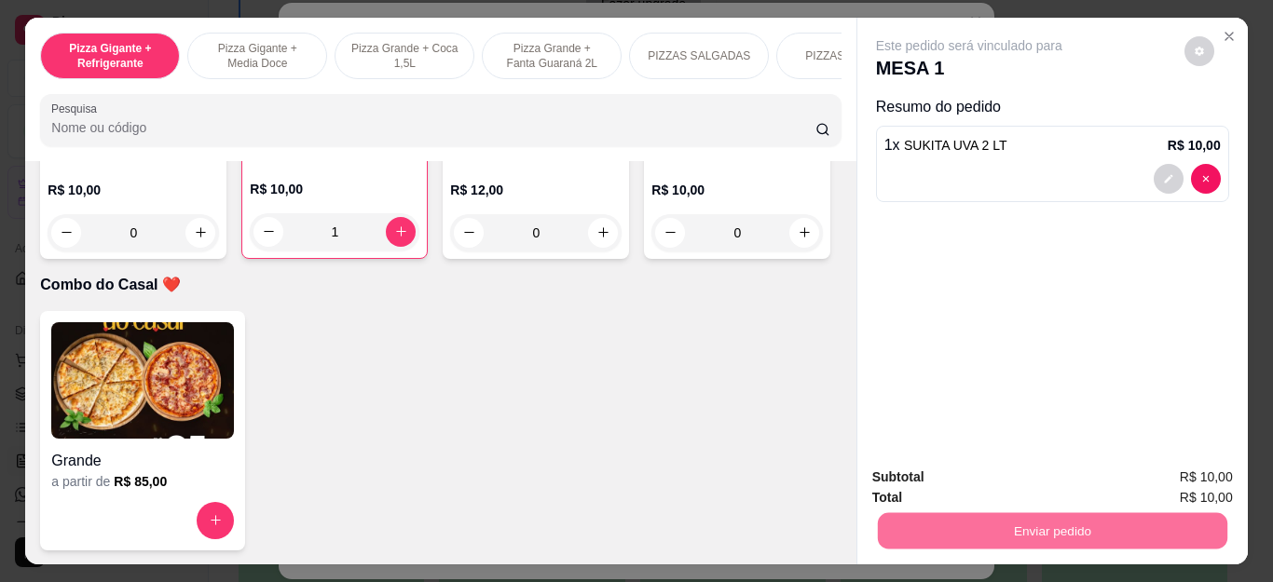
click at [948, 483] on button "Não registrar e enviar pedido" at bounding box center [990, 477] width 194 height 35
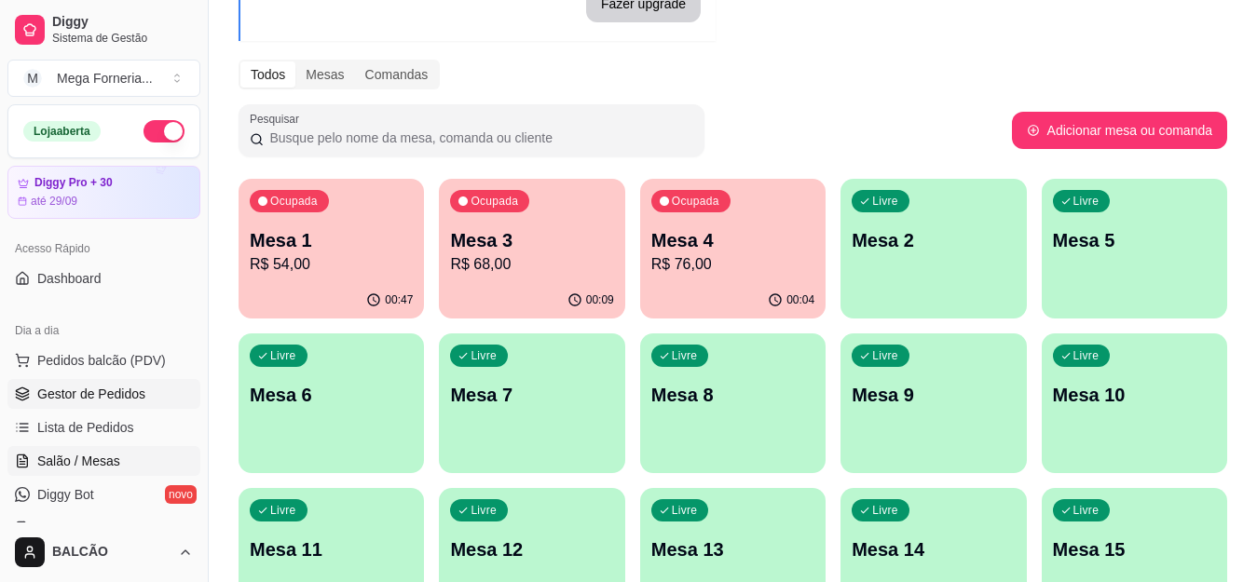
click at [103, 401] on span "Gestor de Pedidos" at bounding box center [91, 394] width 108 height 19
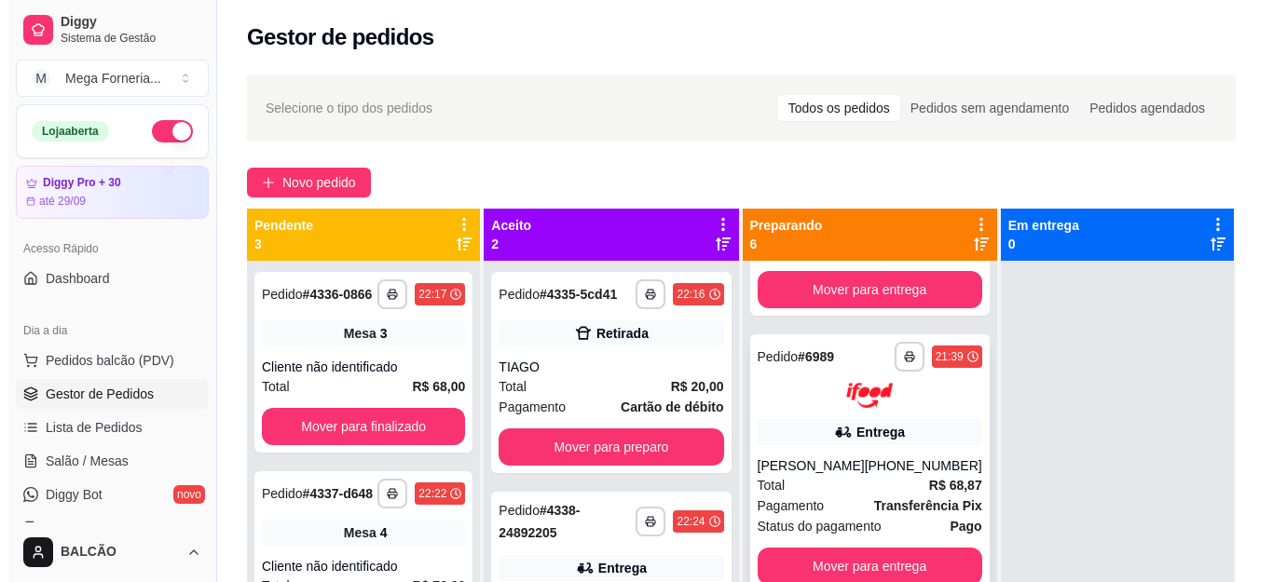
scroll to position [186, 0]
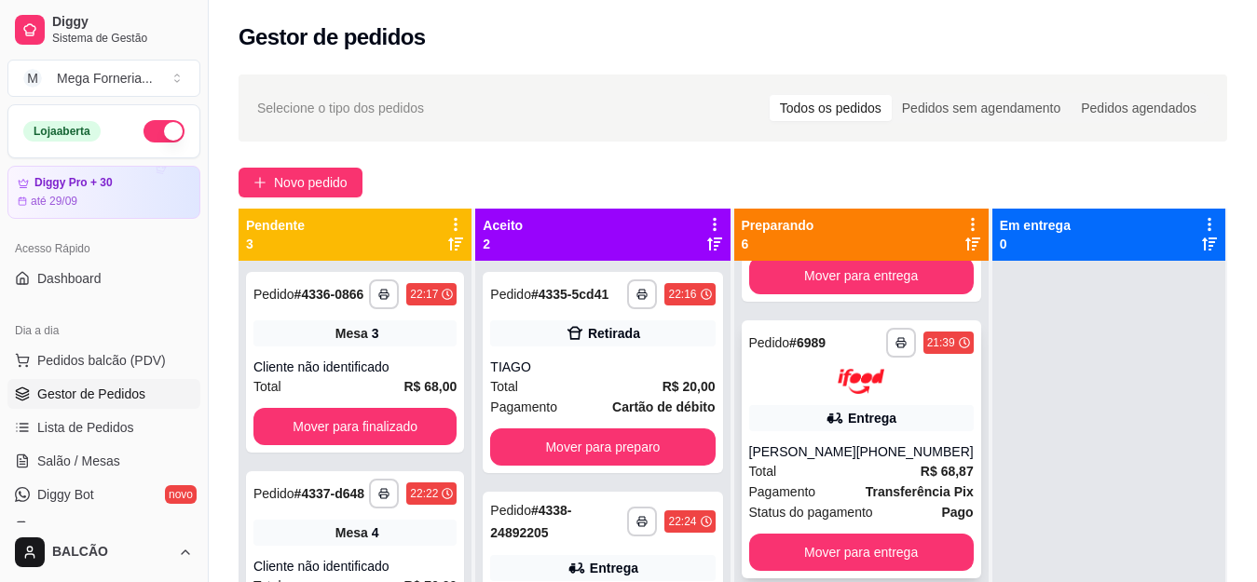
click at [829, 461] on div "[PERSON_NAME]" at bounding box center [802, 452] width 107 height 19
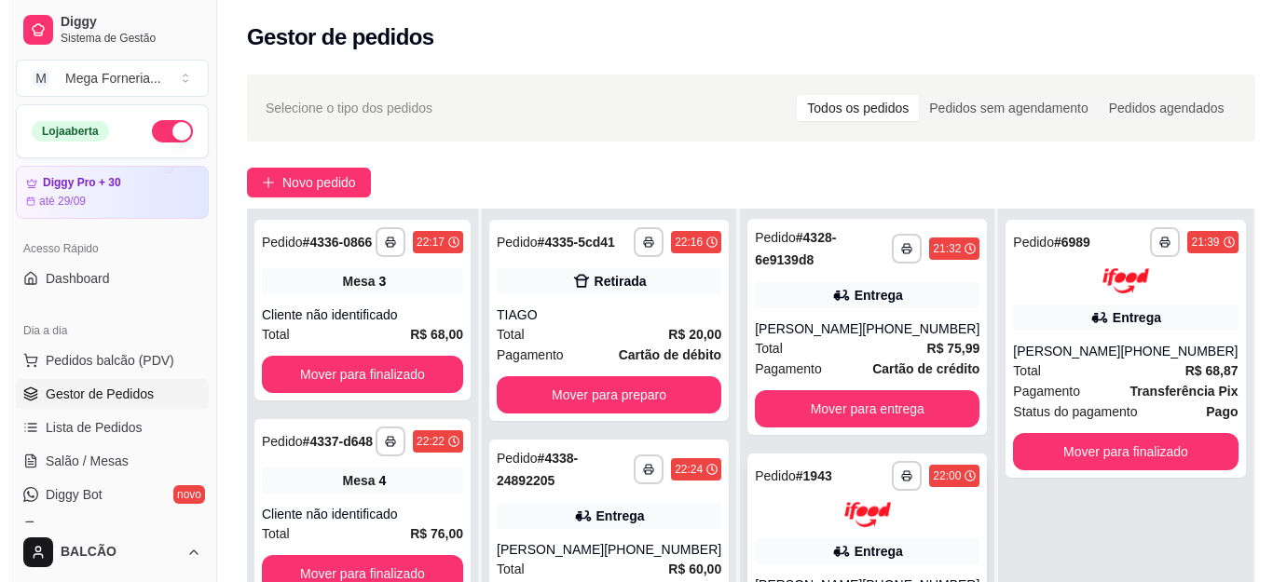
scroll to position [0, 0]
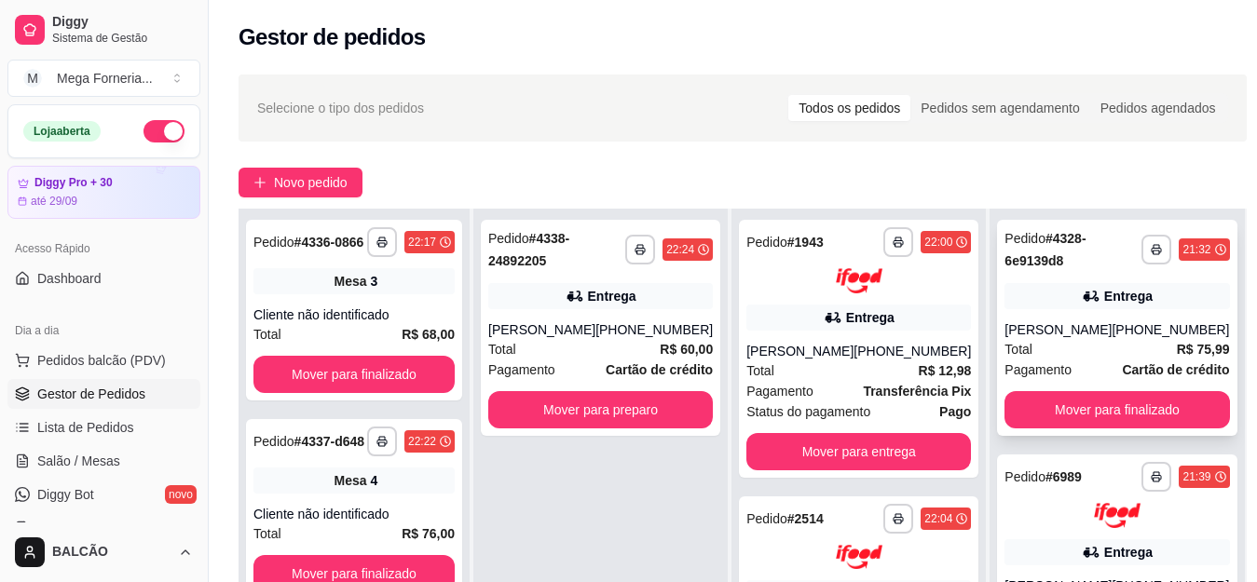
click at [1081, 331] on div "[PERSON_NAME]" at bounding box center [1058, 330] width 107 height 19
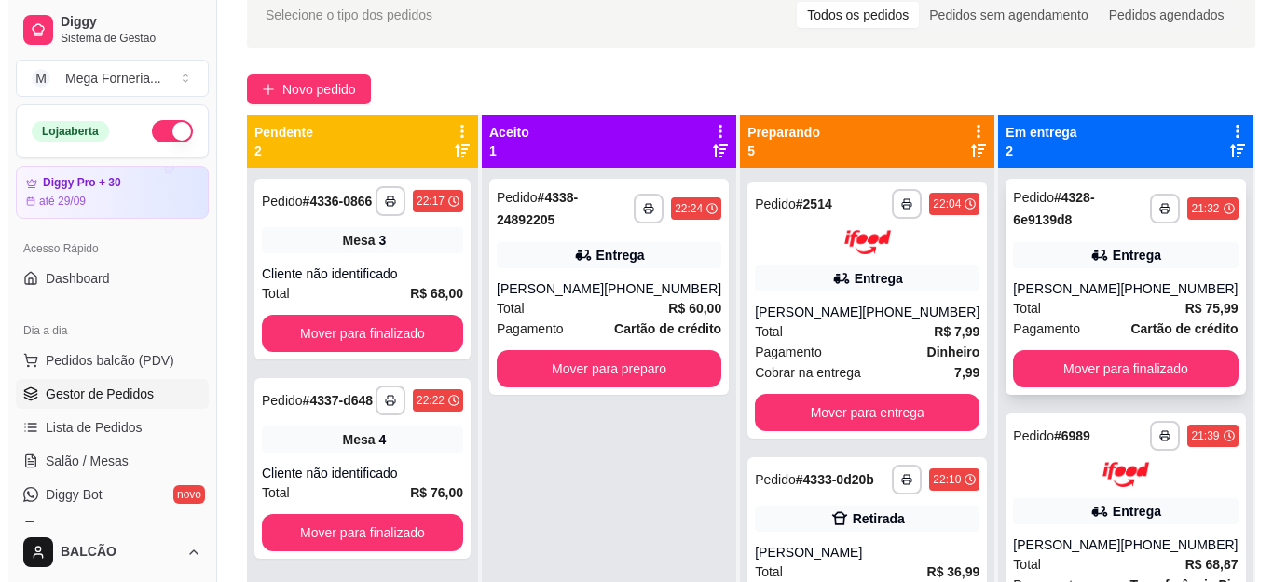
scroll to position [280, 0]
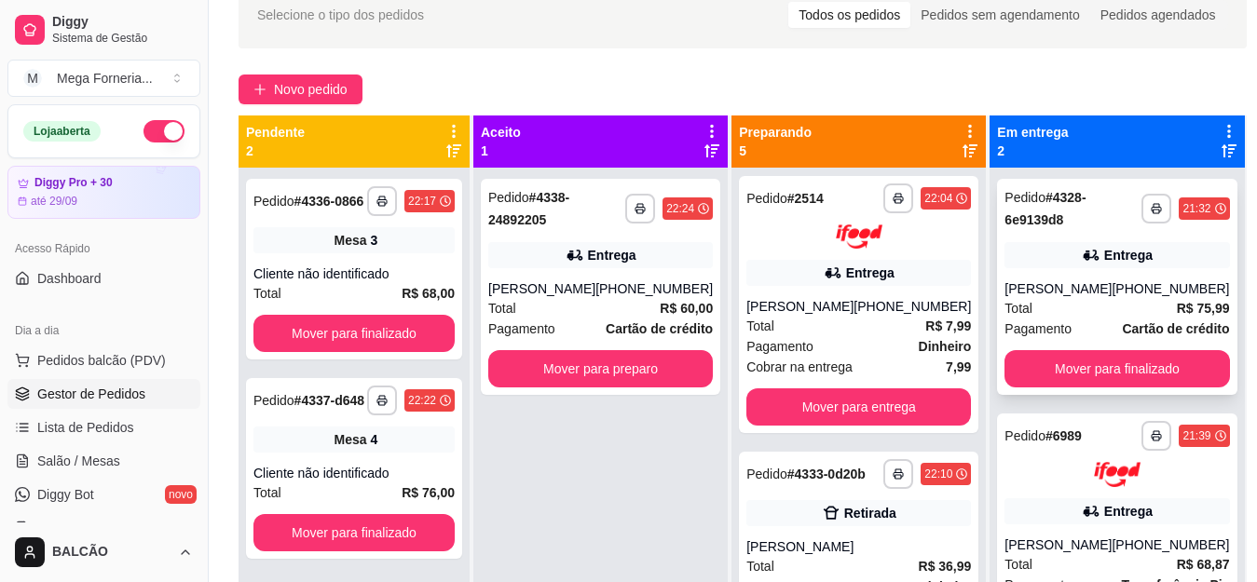
click at [1099, 234] on div "**********" at bounding box center [1117, 287] width 240 height 216
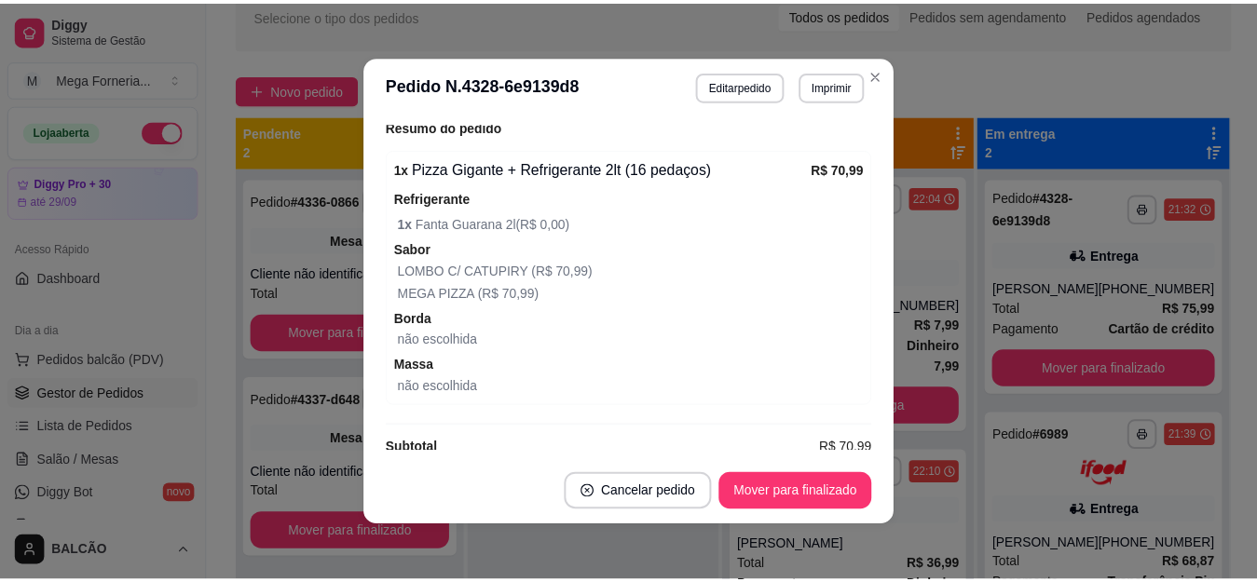
scroll to position [725, 0]
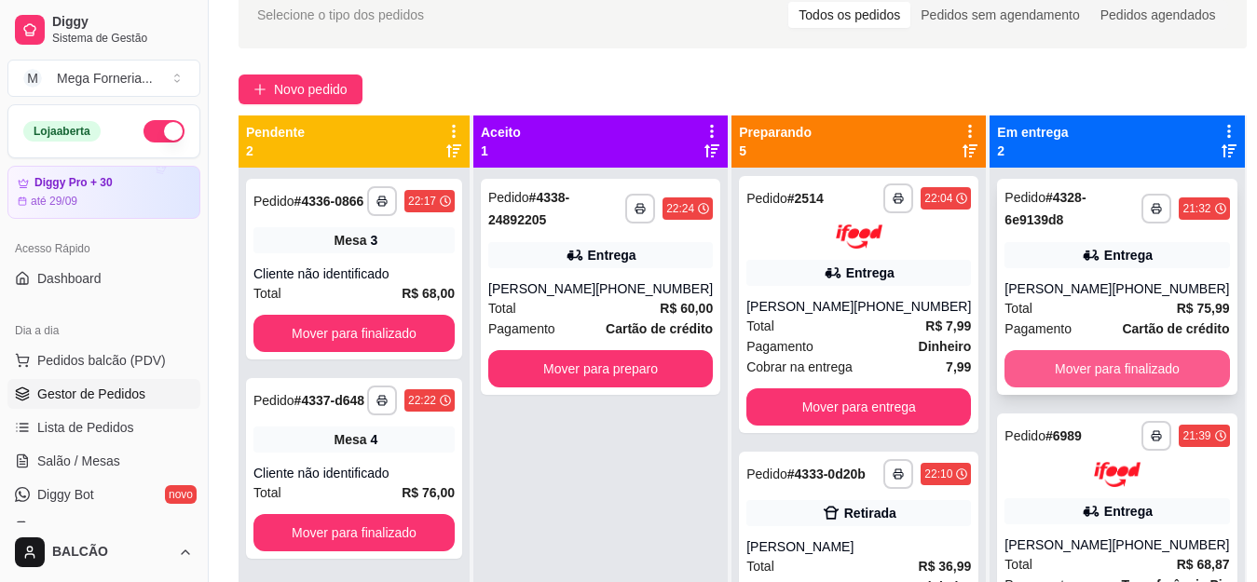
click at [1122, 388] on button "Mover para finalizado" at bounding box center [1117, 368] width 225 height 37
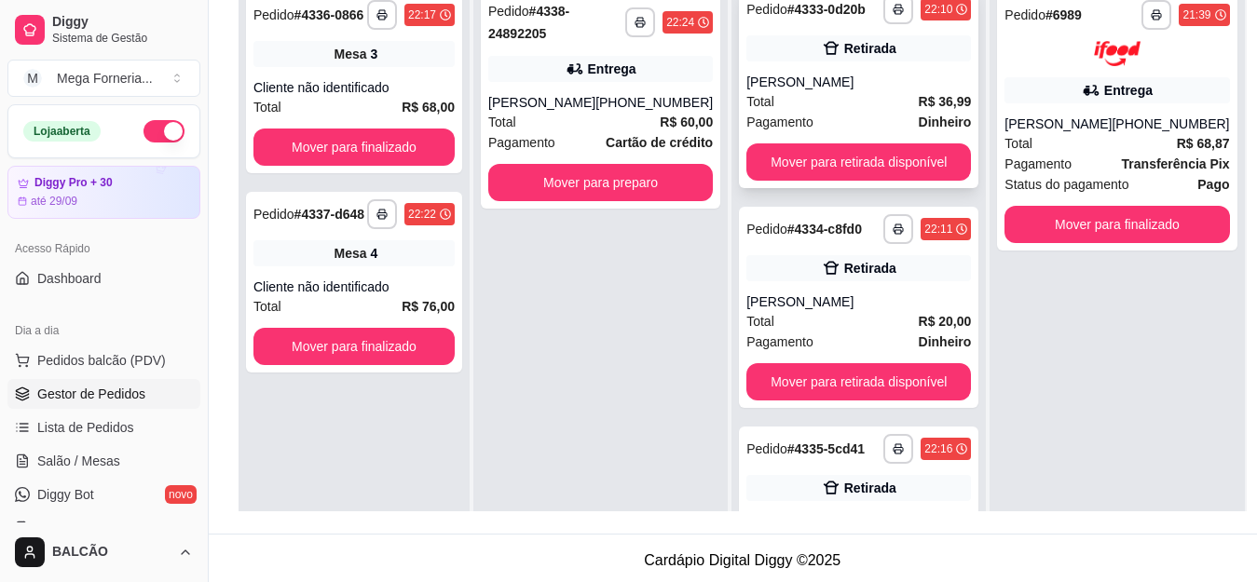
scroll to position [559, 0]
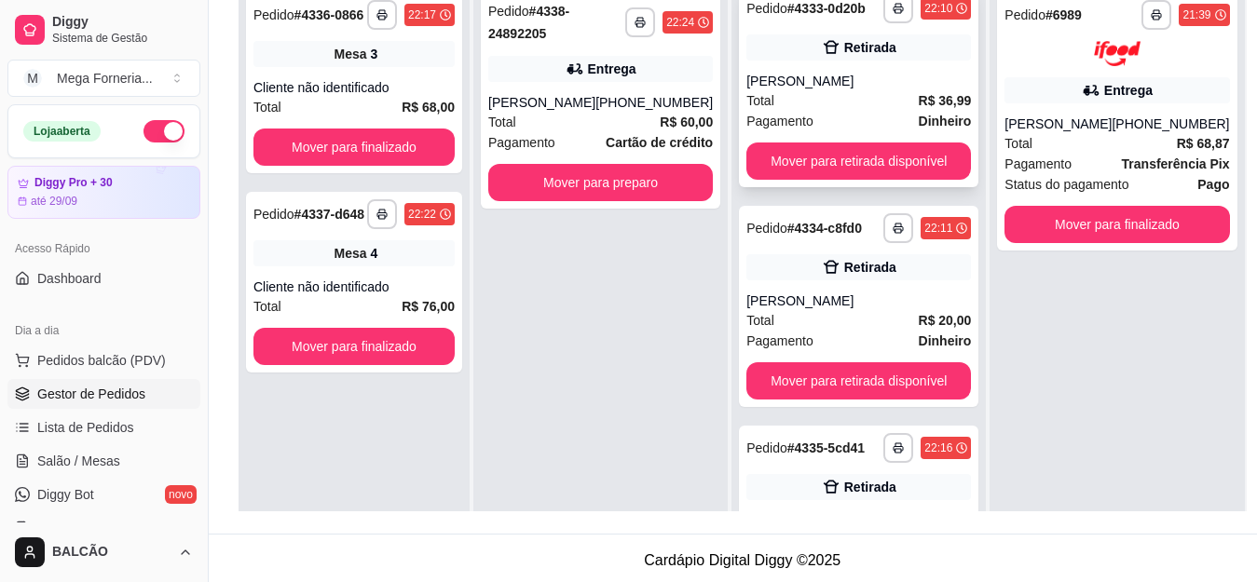
click at [844, 57] on div "Retirada" at bounding box center [870, 47] width 52 height 19
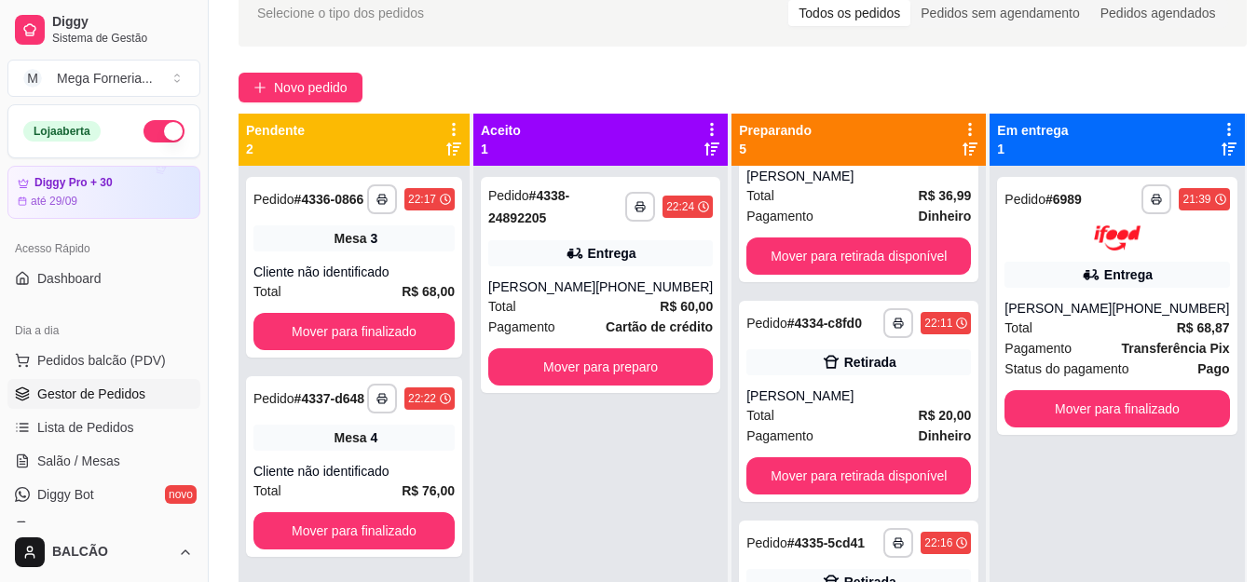
scroll to position [93, 0]
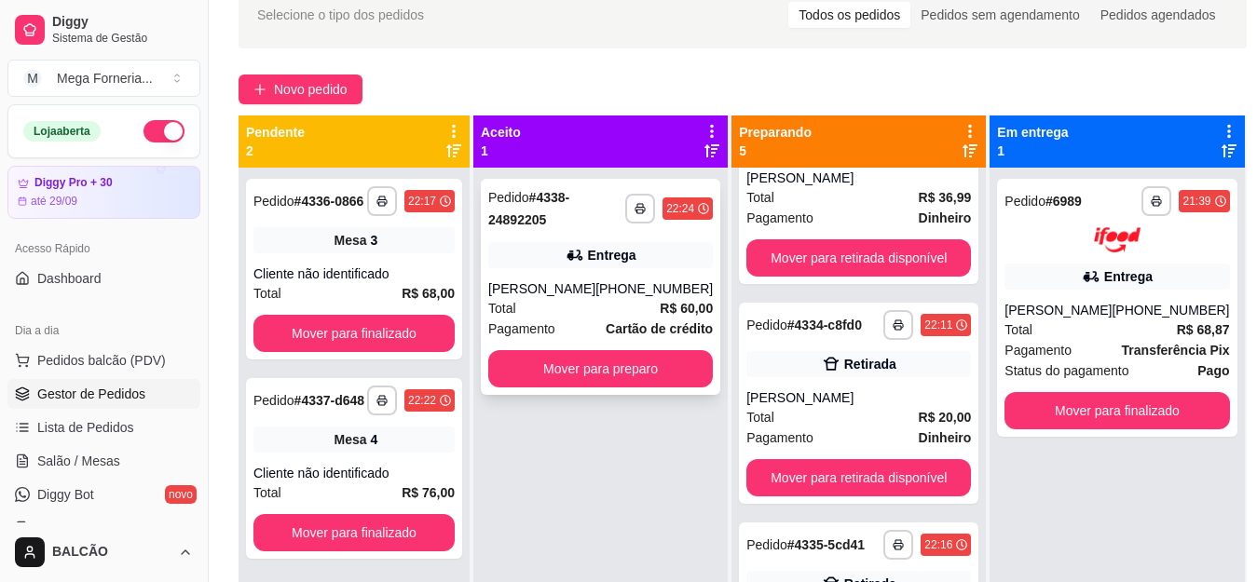
click at [642, 338] on span "Cartão de crédito" at bounding box center [659, 329] width 107 height 21
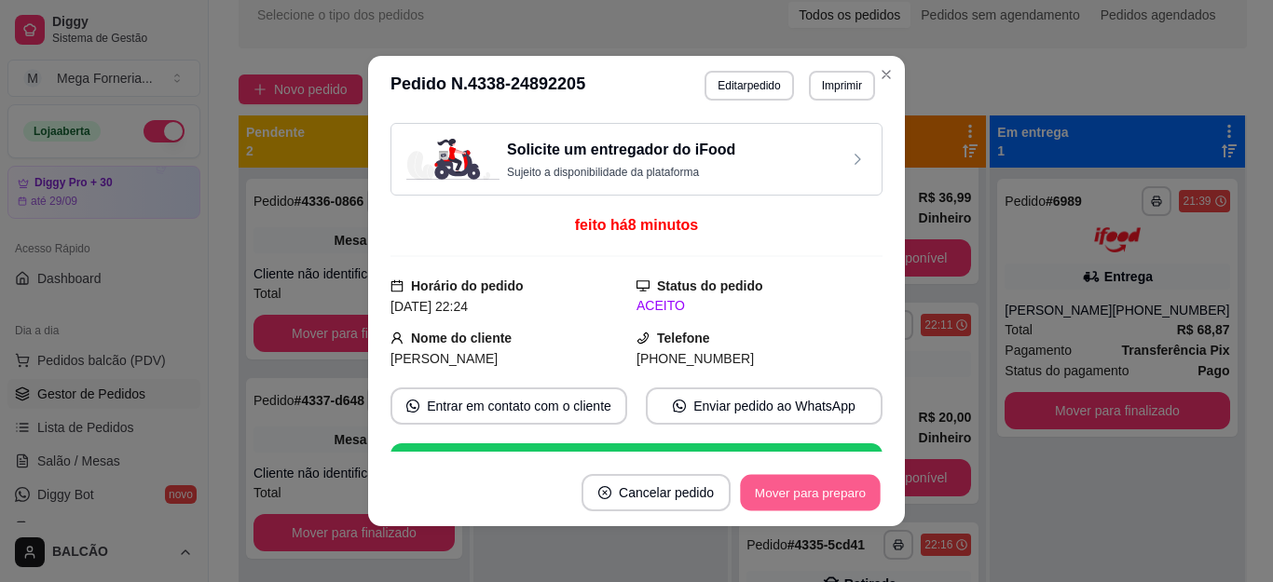
click at [834, 493] on button "Mover para preparo" at bounding box center [810, 493] width 140 height 36
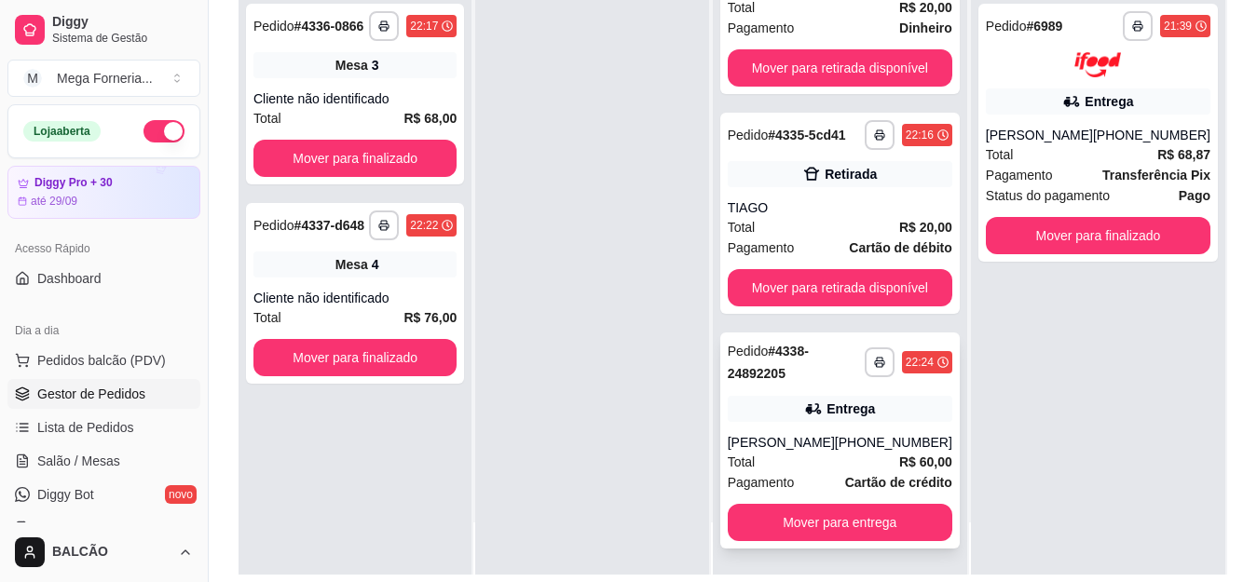
scroll to position [284, 0]
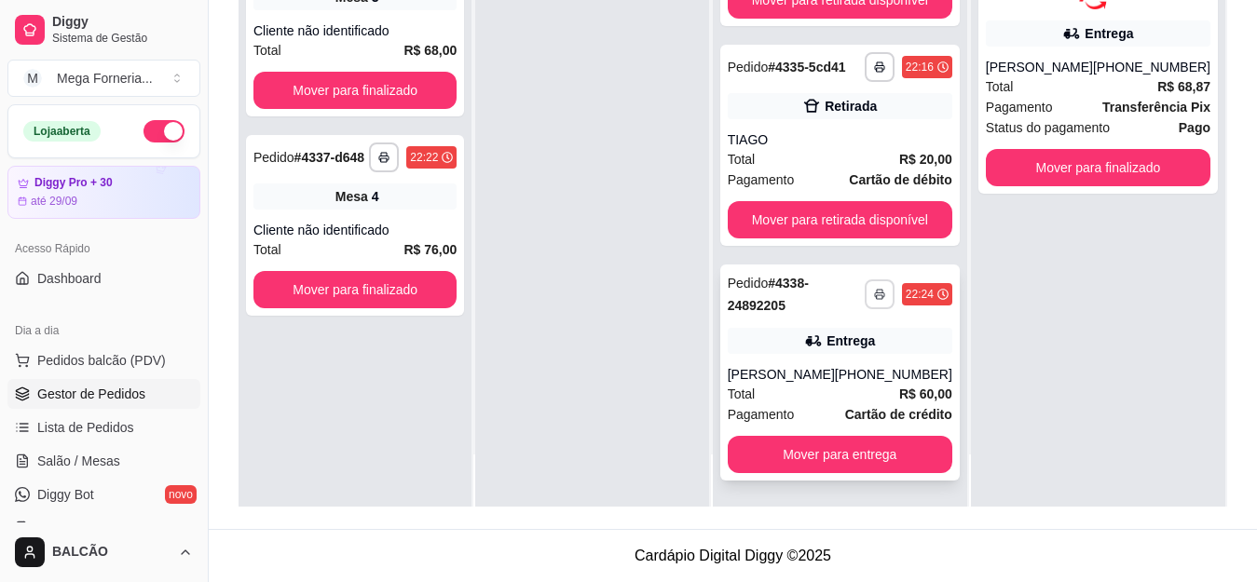
click at [874, 296] on icon "button" at bounding box center [879, 294] width 11 height 11
click at [831, 367] on button "IMPRESSORA" at bounding box center [817, 359] width 130 height 29
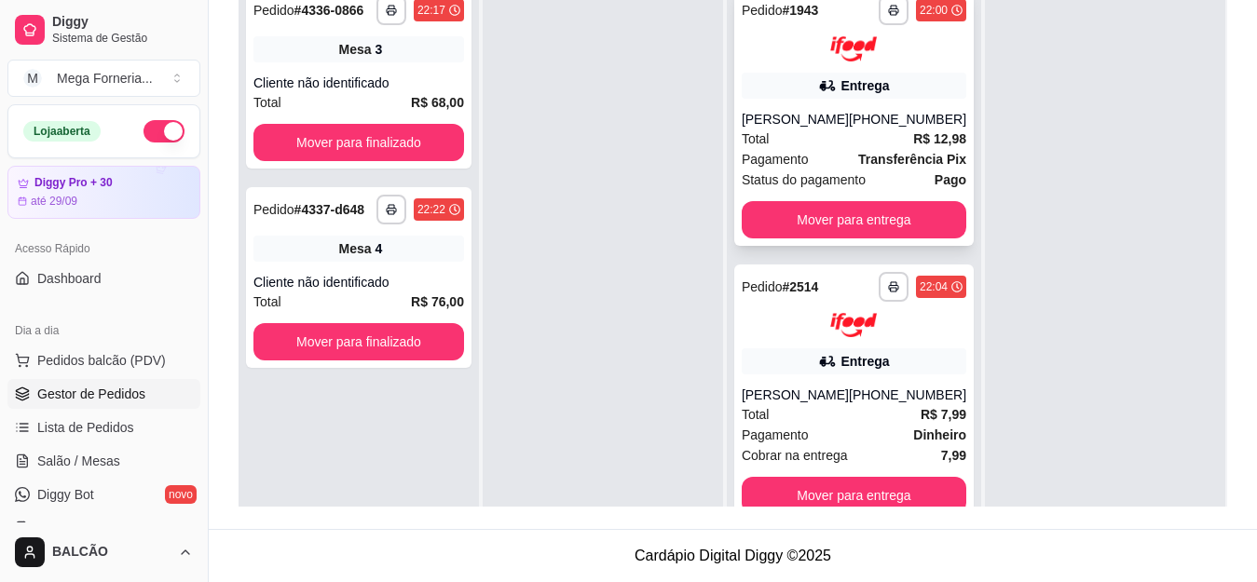
click at [802, 118] on div "[PERSON_NAME]" at bounding box center [795, 119] width 107 height 19
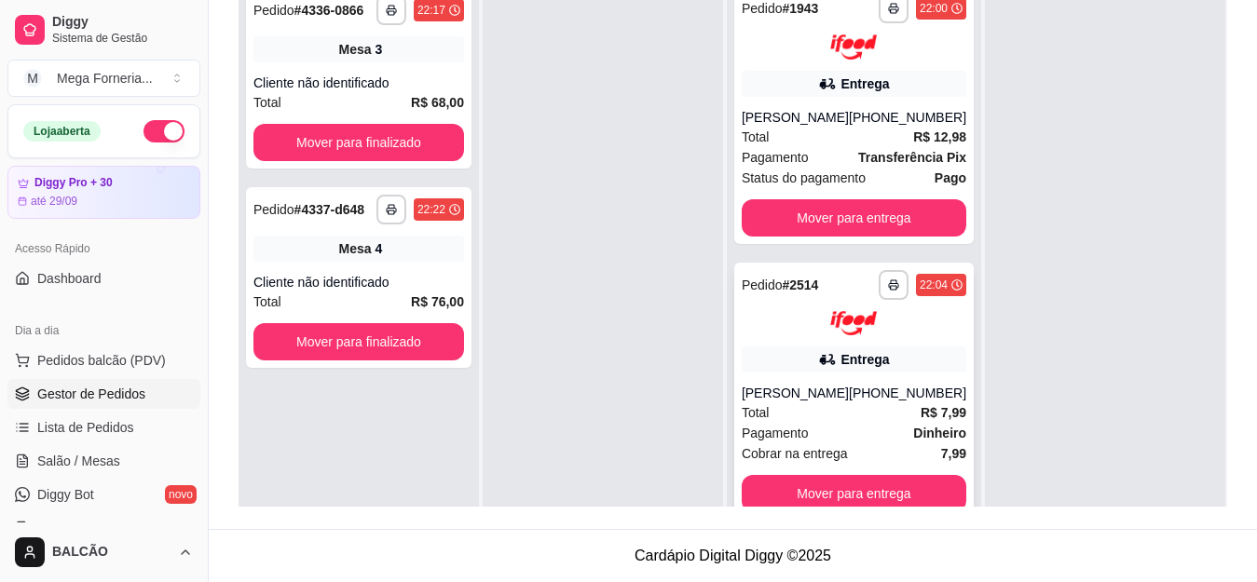
scroll to position [0, 0]
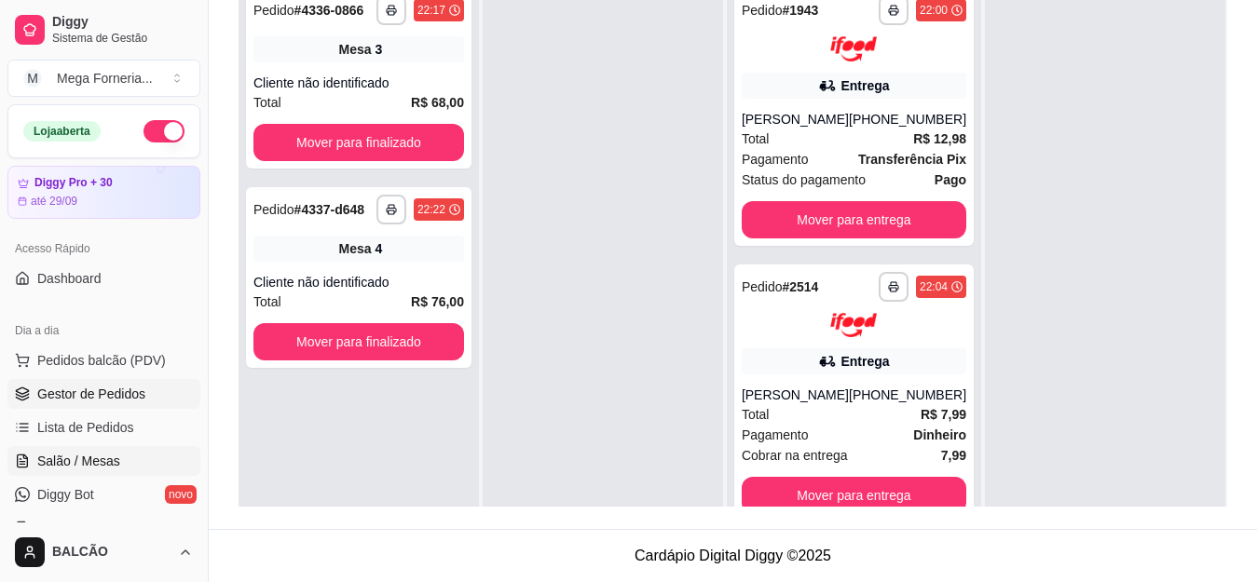
click at [99, 462] on span "Salão / Mesas" at bounding box center [78, 461] width 83 height 19
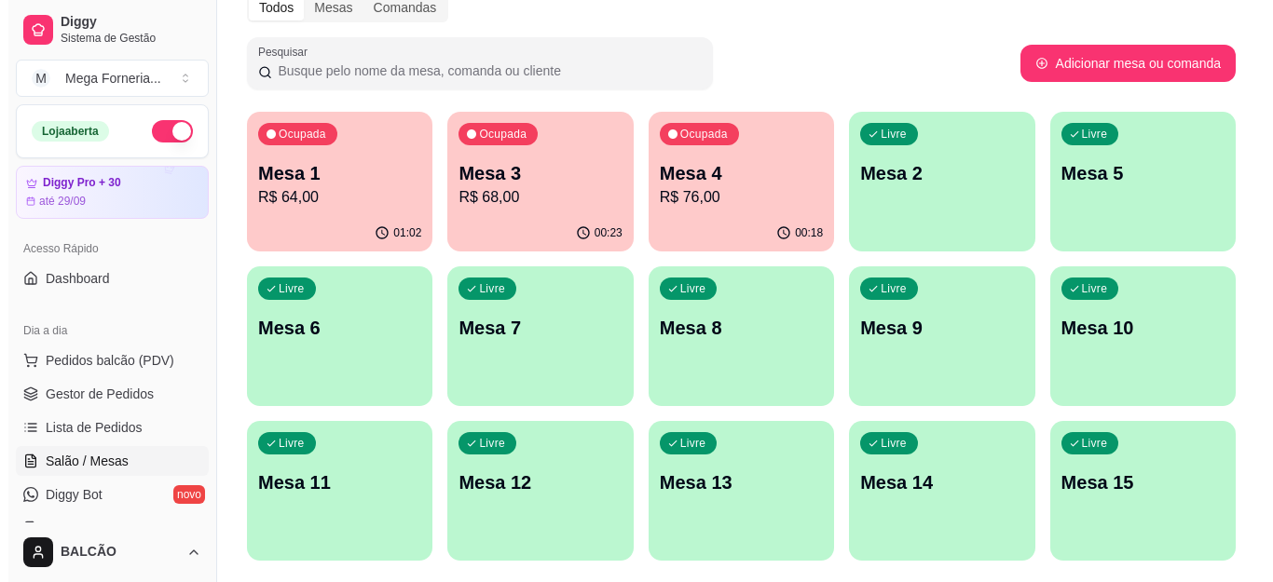
scroll to position [280, 0]
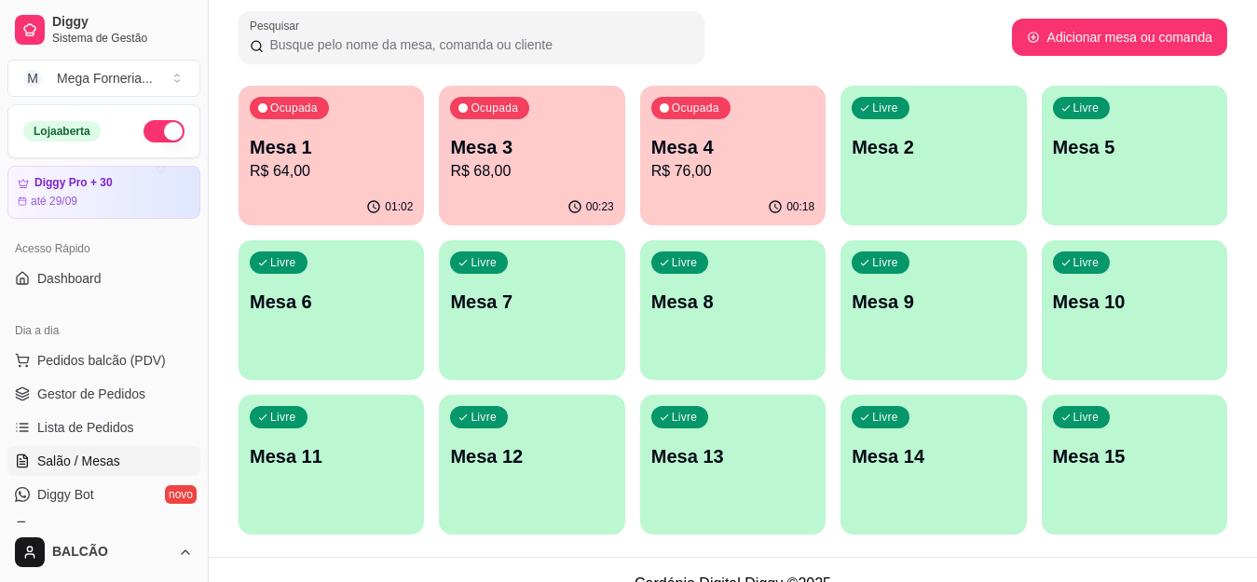
click at [349, 188] on div "Ocupada Mesa 1 R$ 64,00" at bounding box center [331, 137] width 185 height 103
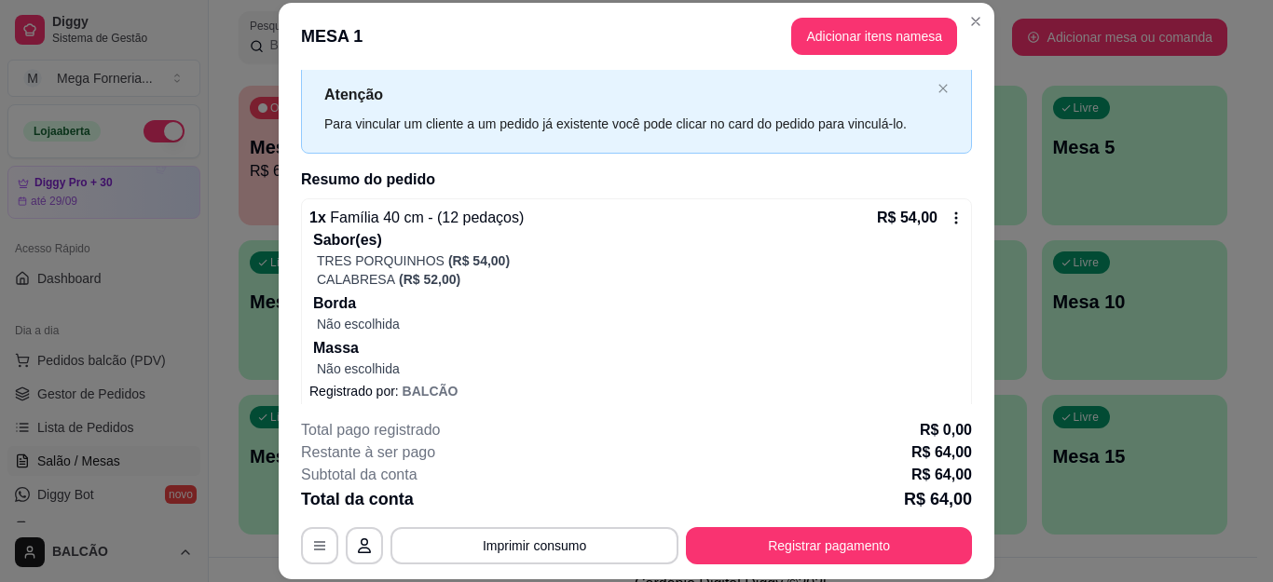
scroll to position [140, 0]
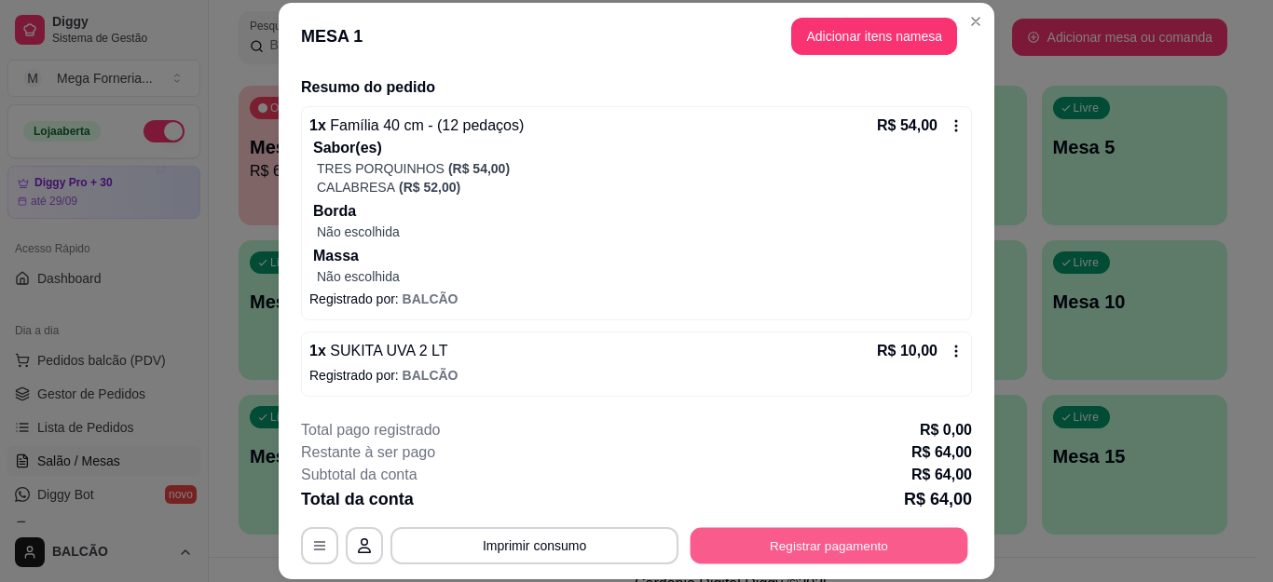
click at [790, 541] on button "Registrar pagamento" at bounding box center [830, 545] width 278 height 36
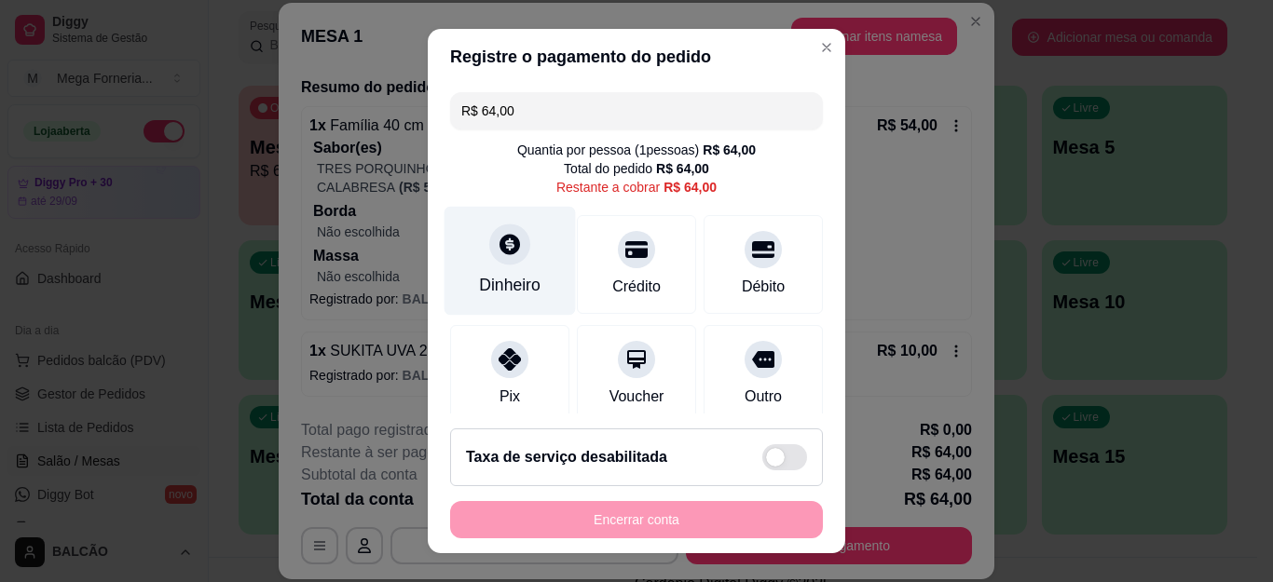
click at [522, 251] on div "Dinheiro" at bounding box center [510, 261] width 131 height 109
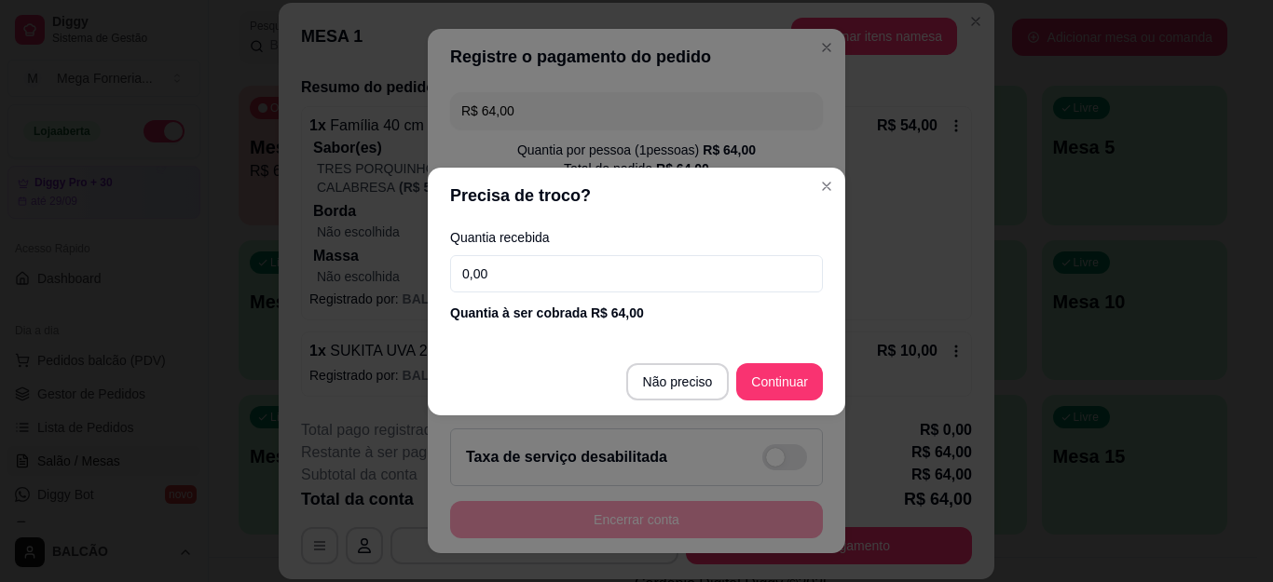
click at [537, 266] on input "0,00" at bounding box center [636, 273] width 373 height 37
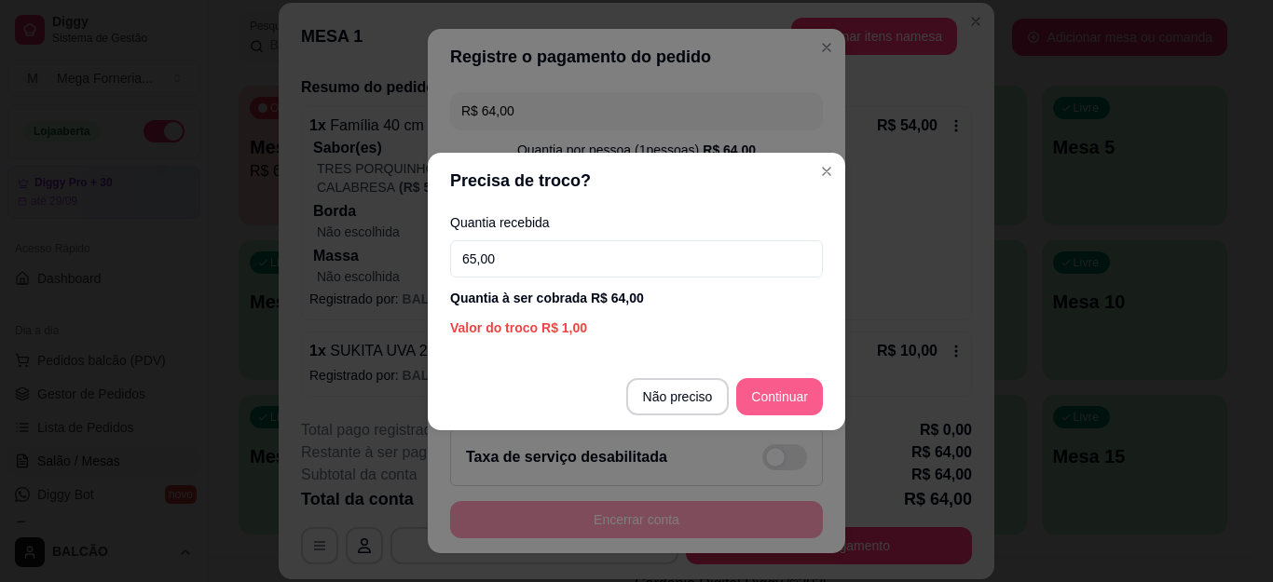
type input "65,00"
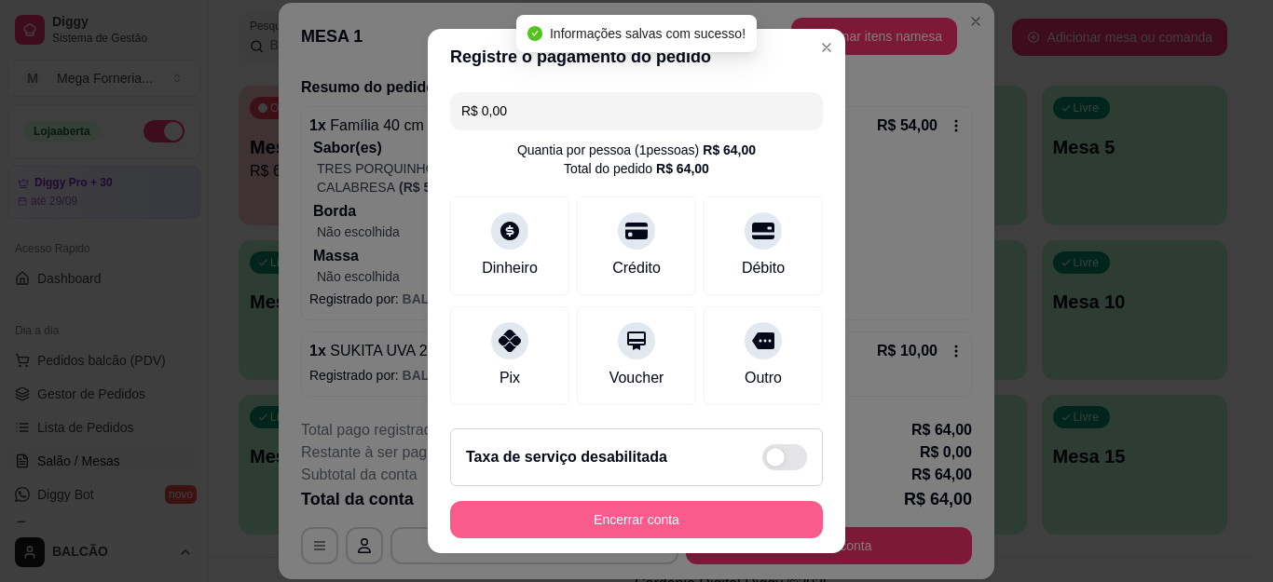
type input "R$ 0,00"
click at [740, 505] on button "Encerrar conta" at bounding box center [636, 519] width 373 height 37
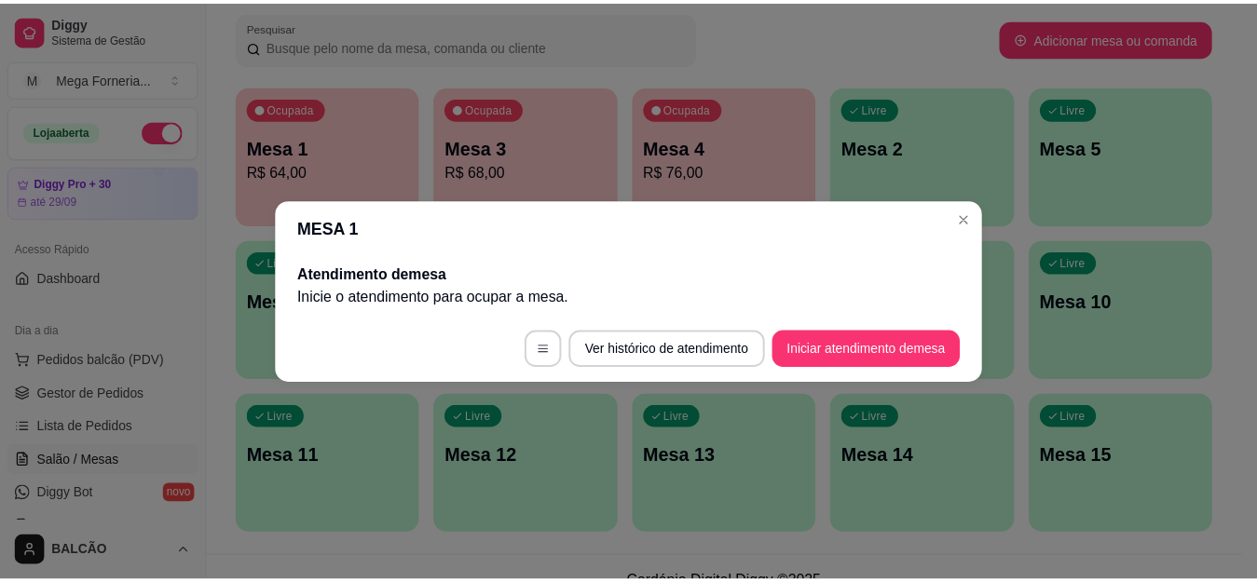
scroll to position [0, 0]
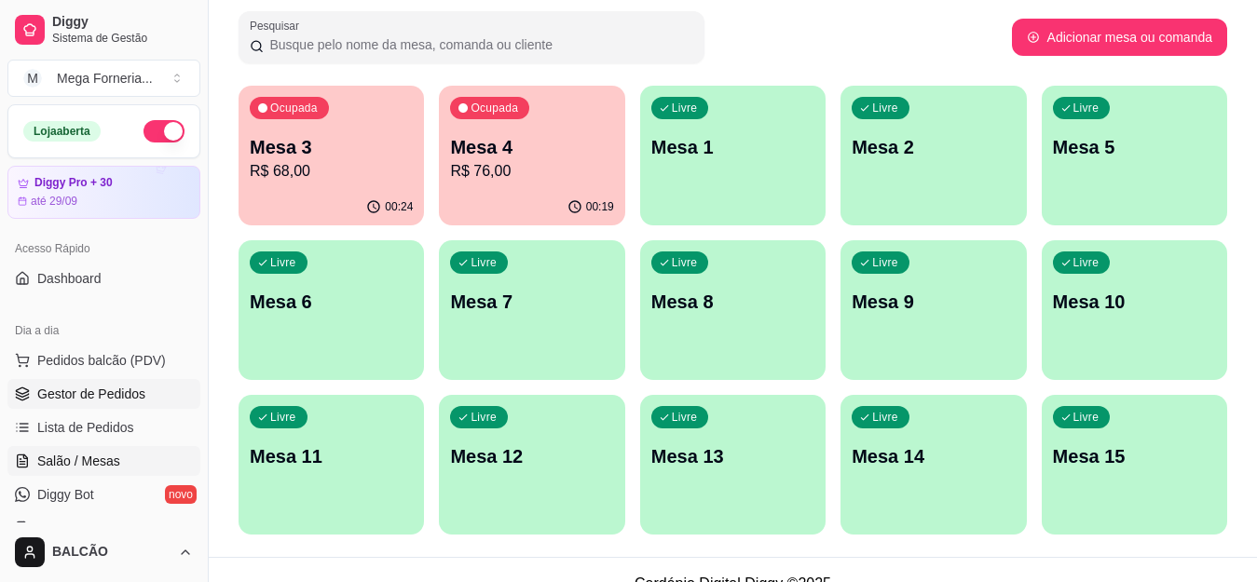
click at [113, 395] on span "Gestor de Pedidos" at bounding box center [91, 394] width 108 height 19
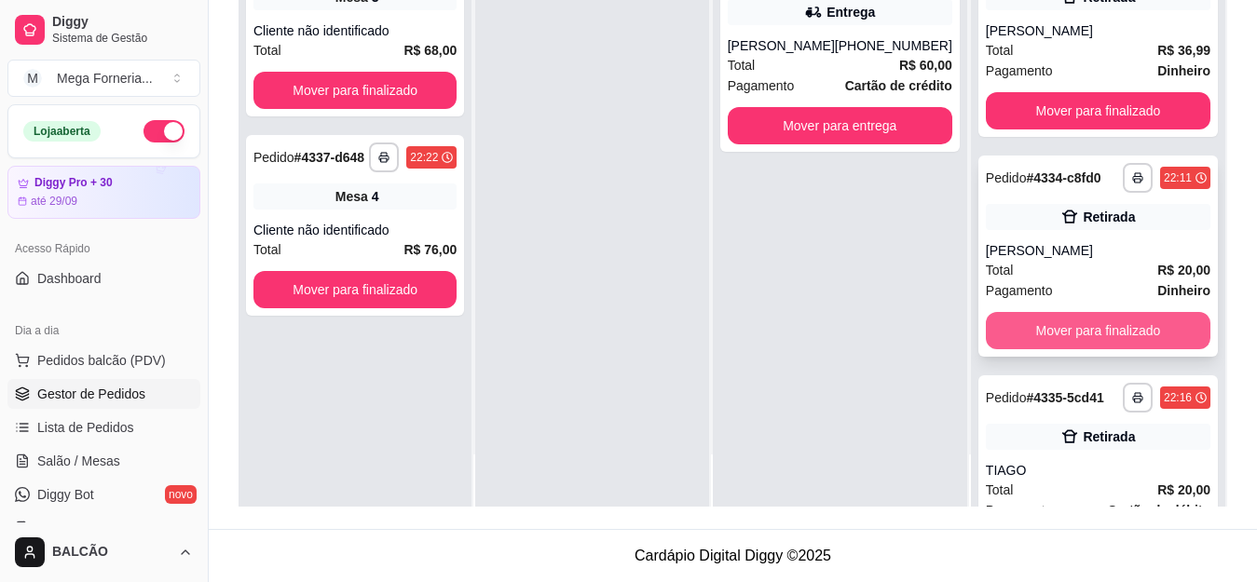
scroll to position [418, 0]
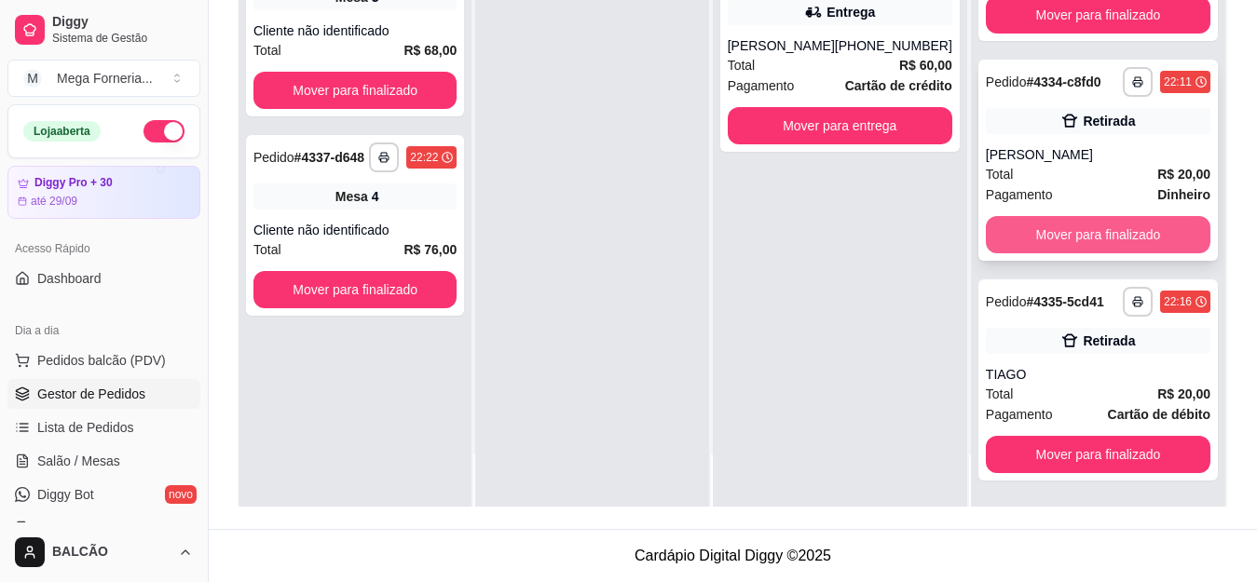
click at [1143, 216] on button "Mover para finalizado" at bounding box center [1098, 234] width 225 height 37
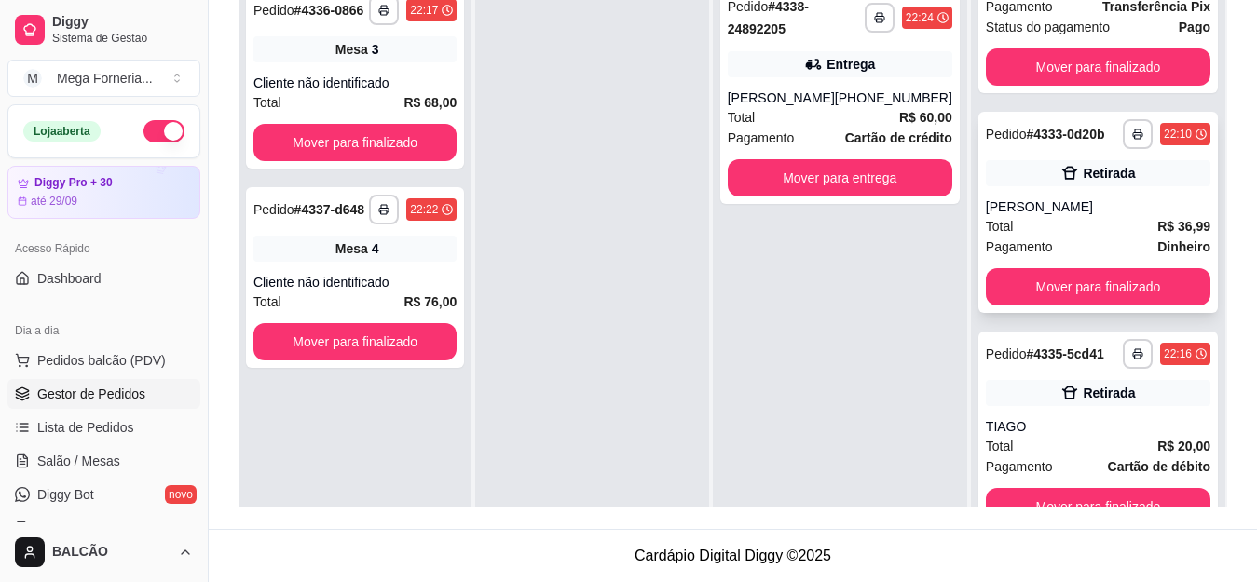
scroll to position [183, 0]
click at [1097, 505] on button "Mover para finalizado" at bounding box center [1098, 506] width 218 height 36
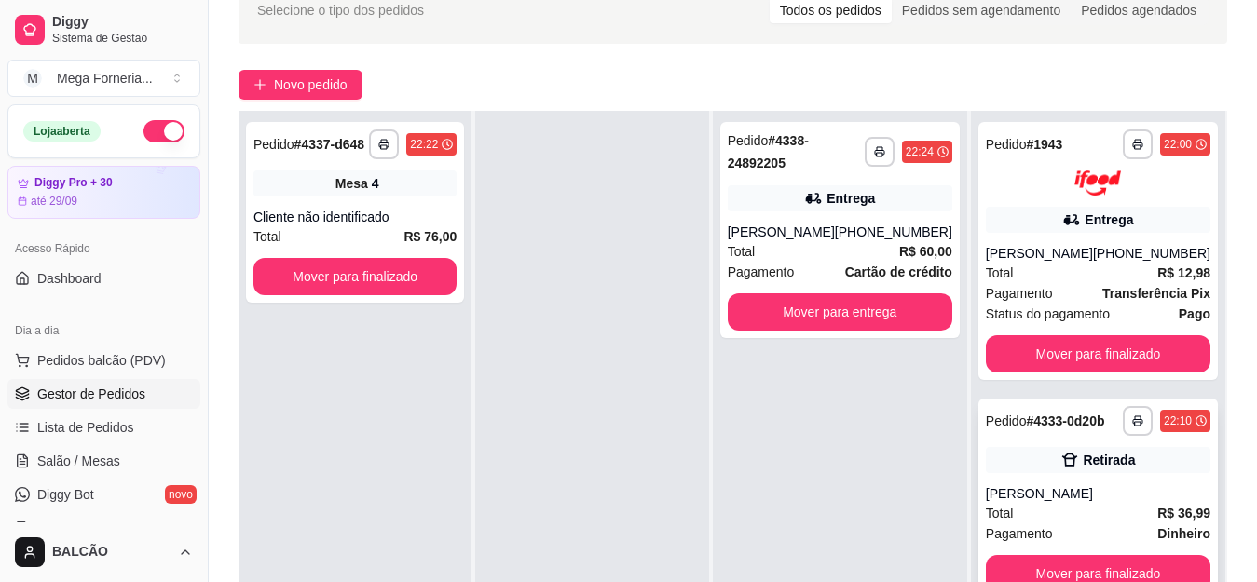
scroll to position [191, 0]
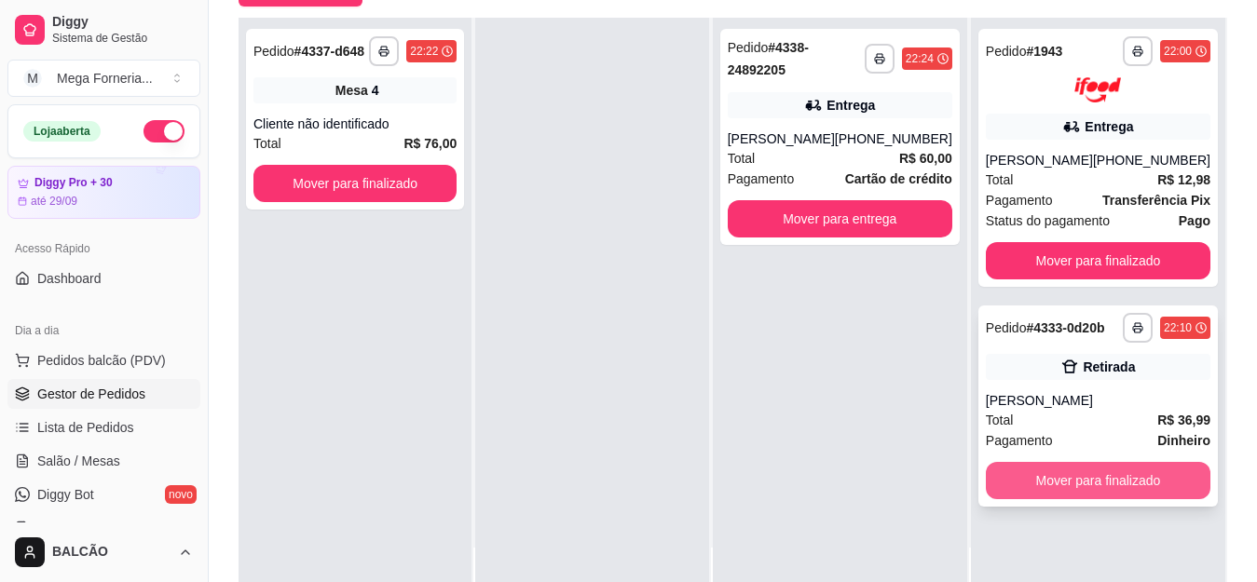
click at [1141, 479] on button "Mover para finalizado" at bounding box center [1098, 480] width 225 height 37
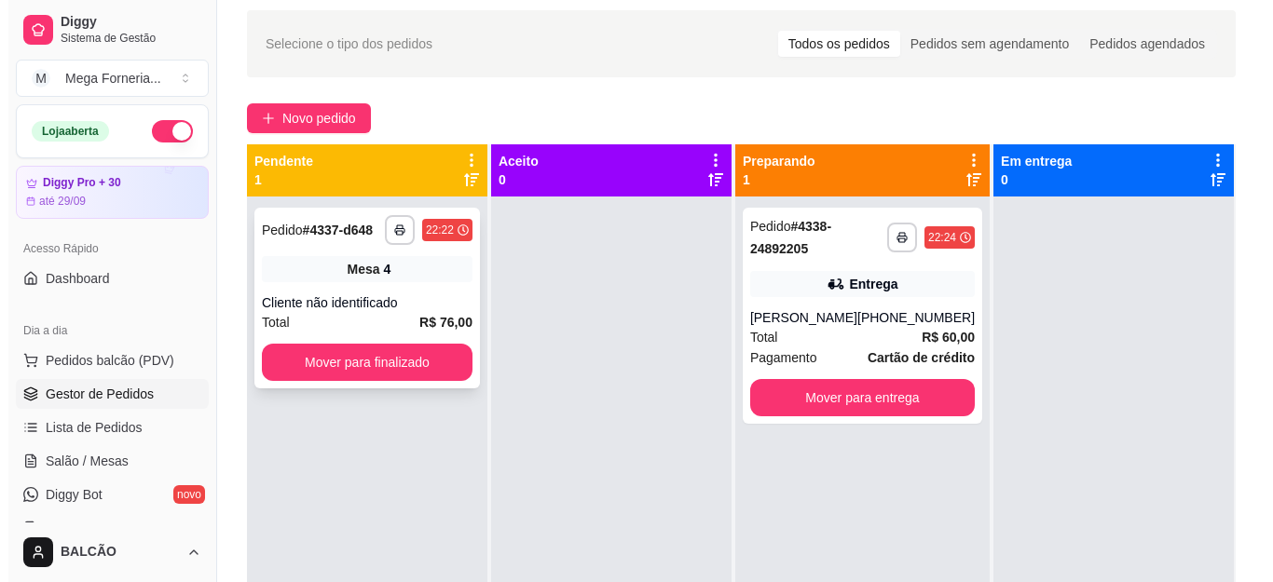
scroll to position [5, 0]
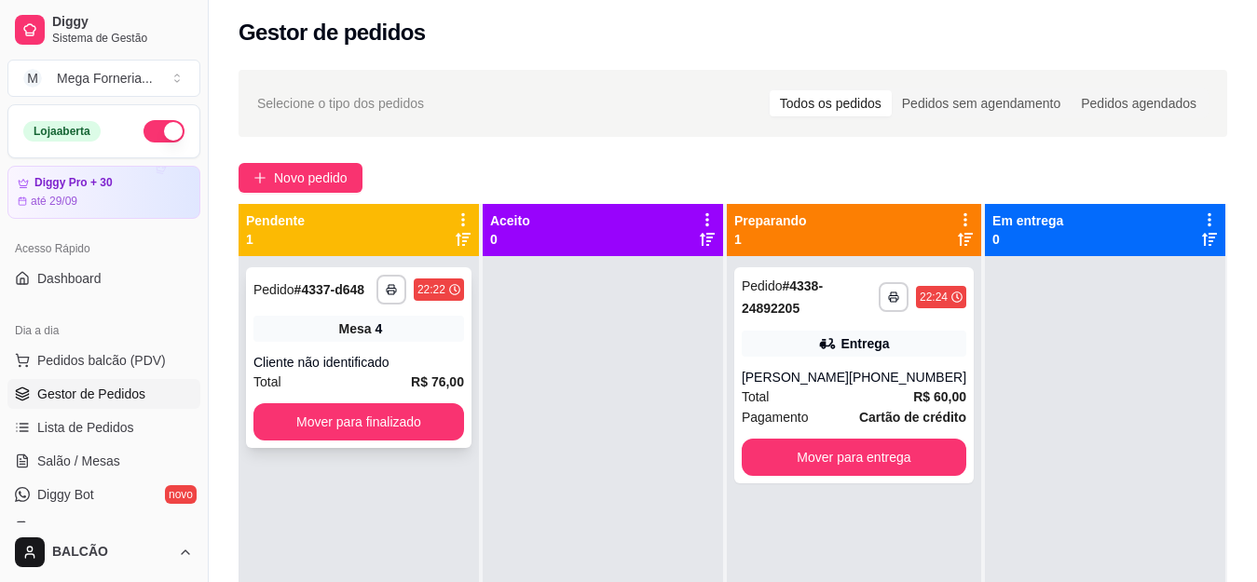
click at [305, 169] on span "Novo pedido" at bounding box center [311, 178] width 74 height 21
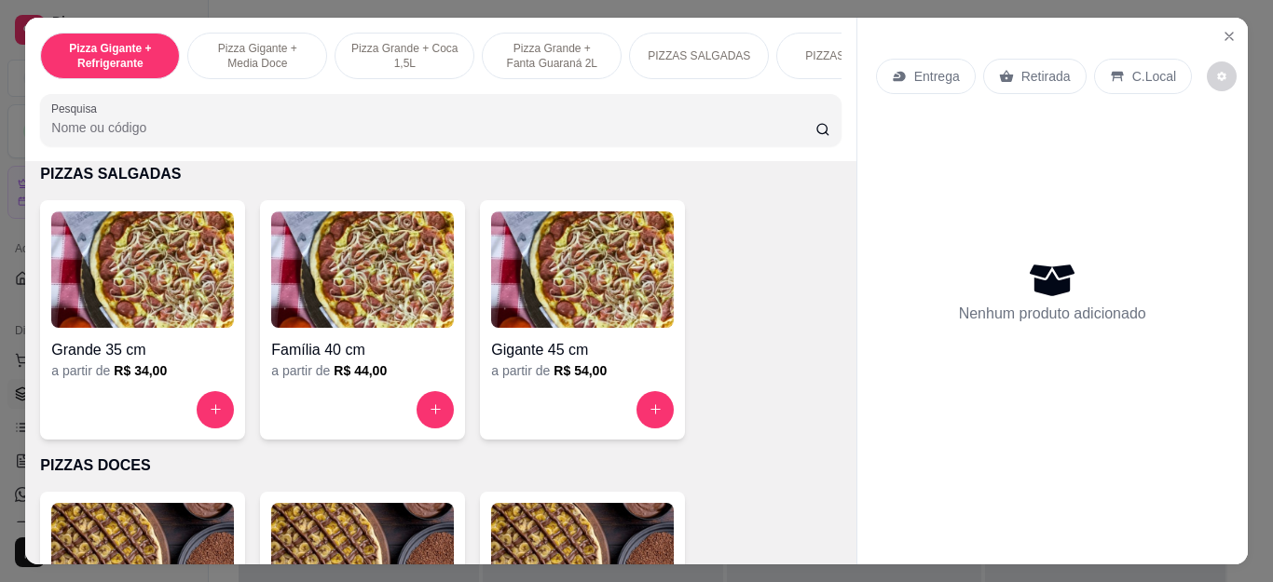
scroll to position [1305, 0]
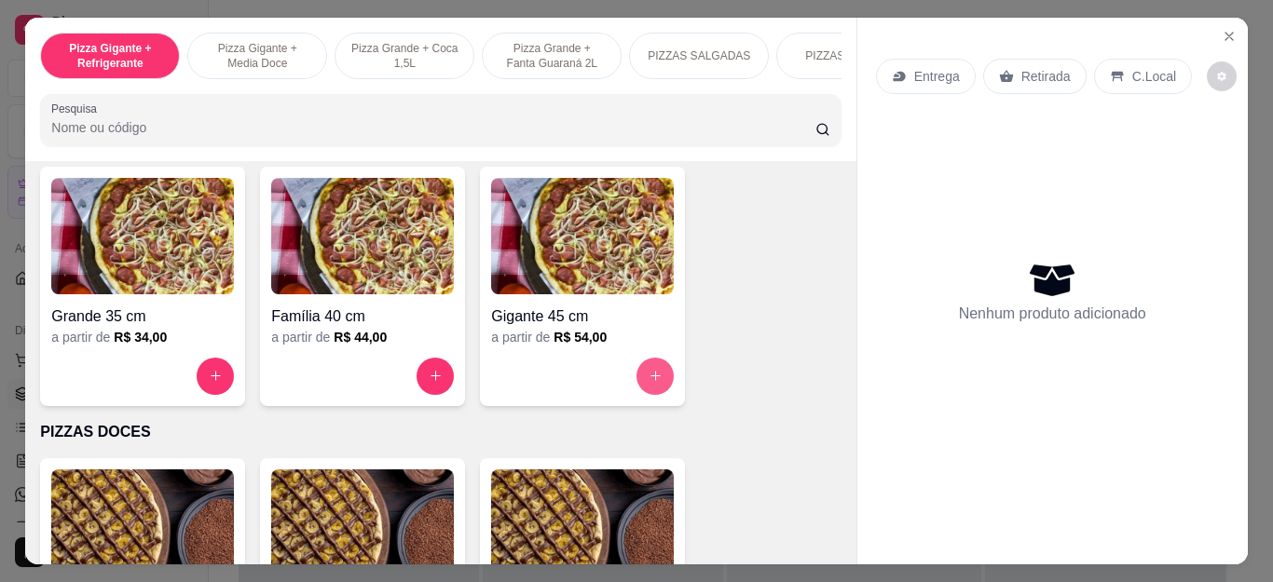
click at [652, 383] on icon "increase-product-quantity" at bounding box center [656, 376] width 14 height 14
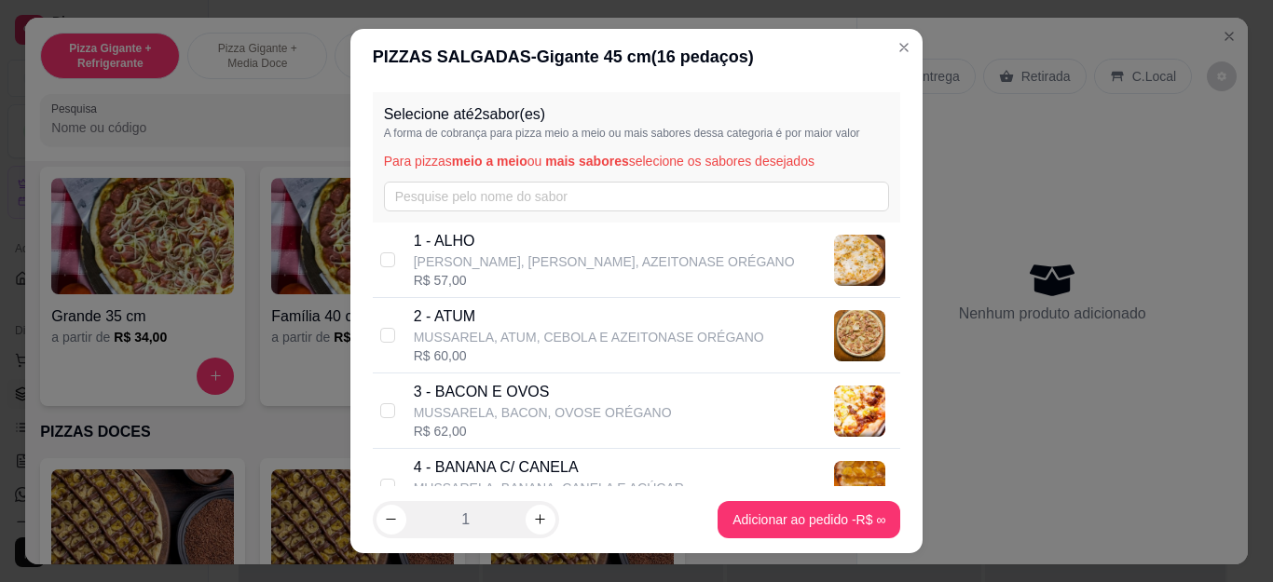
scroll to position [559, 0]
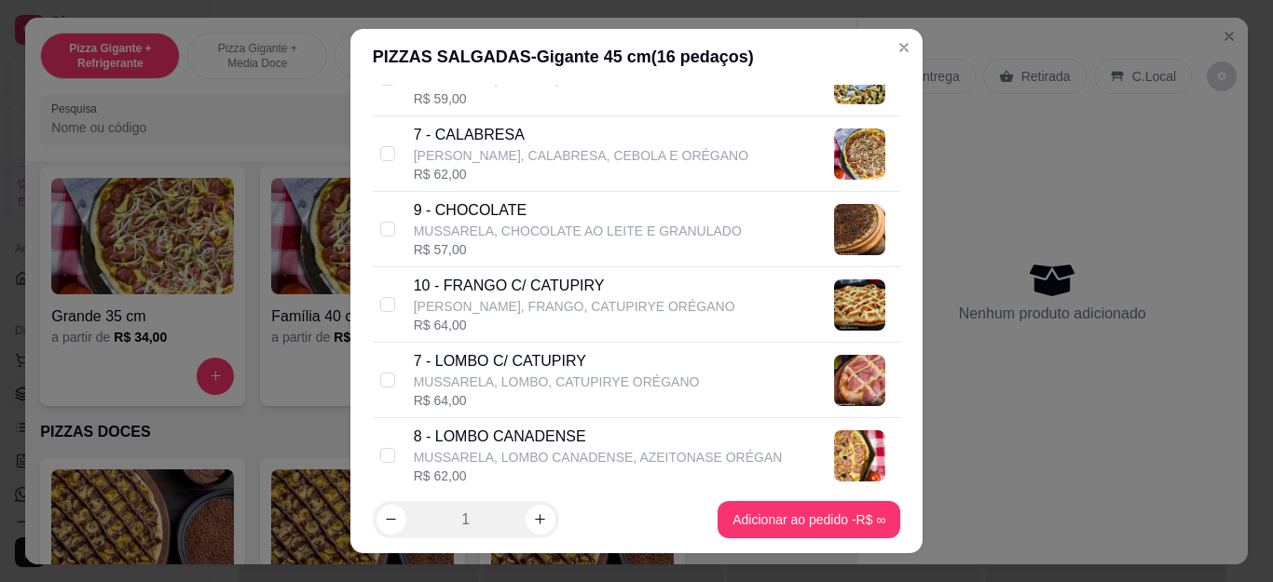
click at [477, 308] on p "[PERSON_NAME], FRANGO, CATUPIRYE ORÉGANO" at bounding box center [575, 306] width 322 height 19
checkbox input "true"
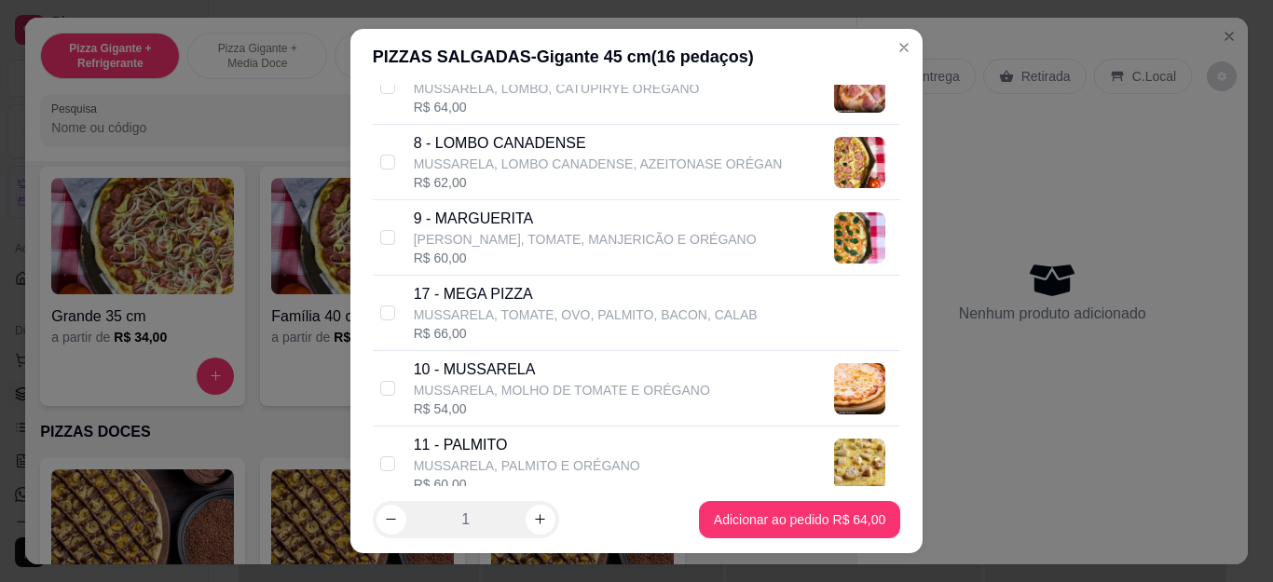
scroll to position [1025, 0]
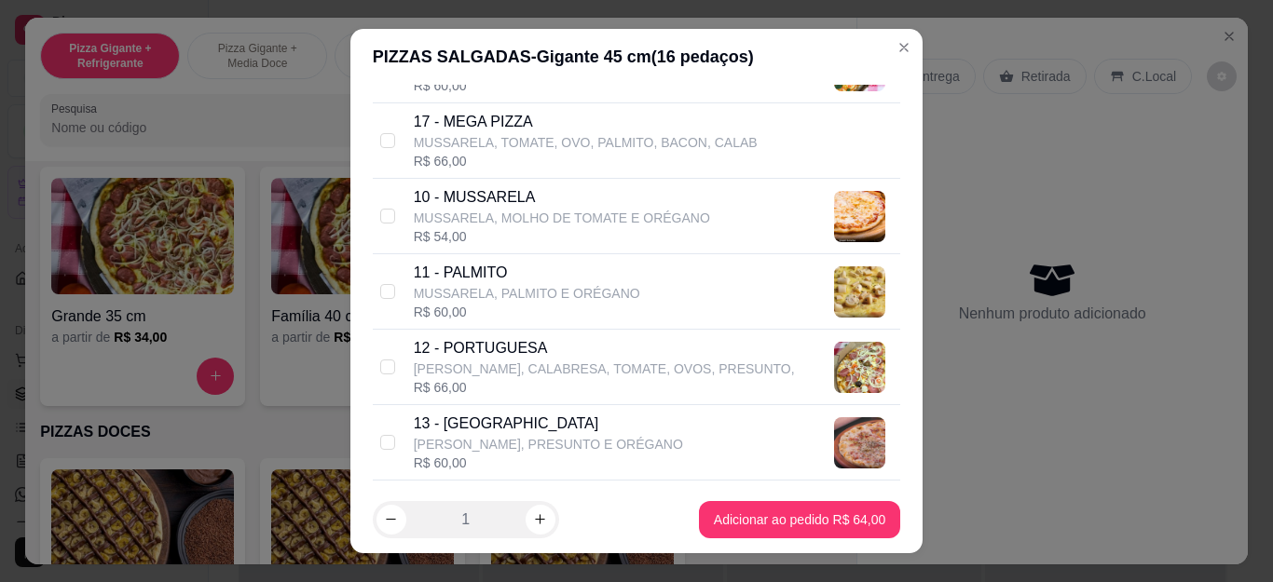
click at [497, 349] on p "12 - PORTUGUESA" at bounding box center [604, 348] width 381 height 22
checkbox input "true"
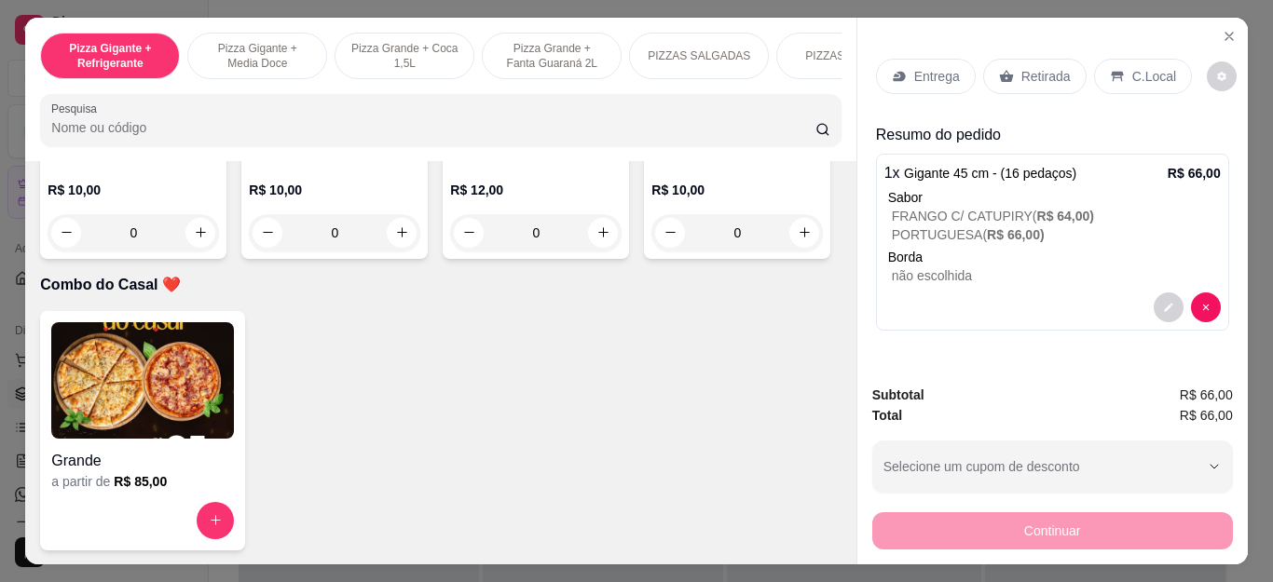
scroll to position [5312, 0]
click at [395, 240] on icon "increase-product-quantity" at bounding box center [402, 233] width 14 height 14
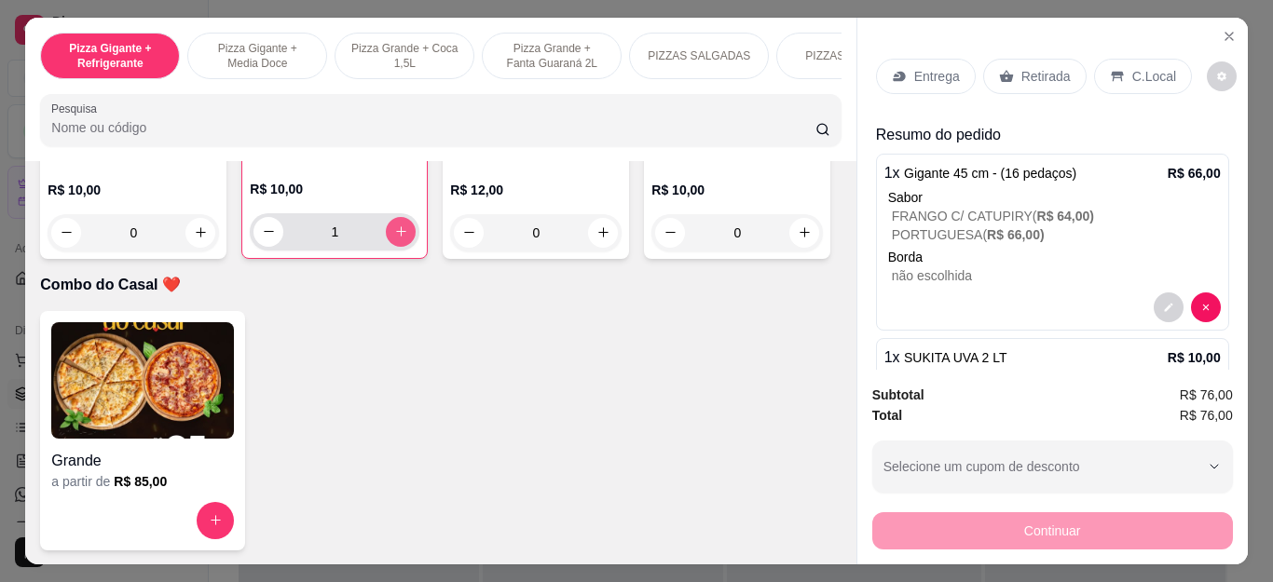
type input "1"
click at [935, 73] on p "Entrega" at bounding box center [937, 76] width 46 height 19
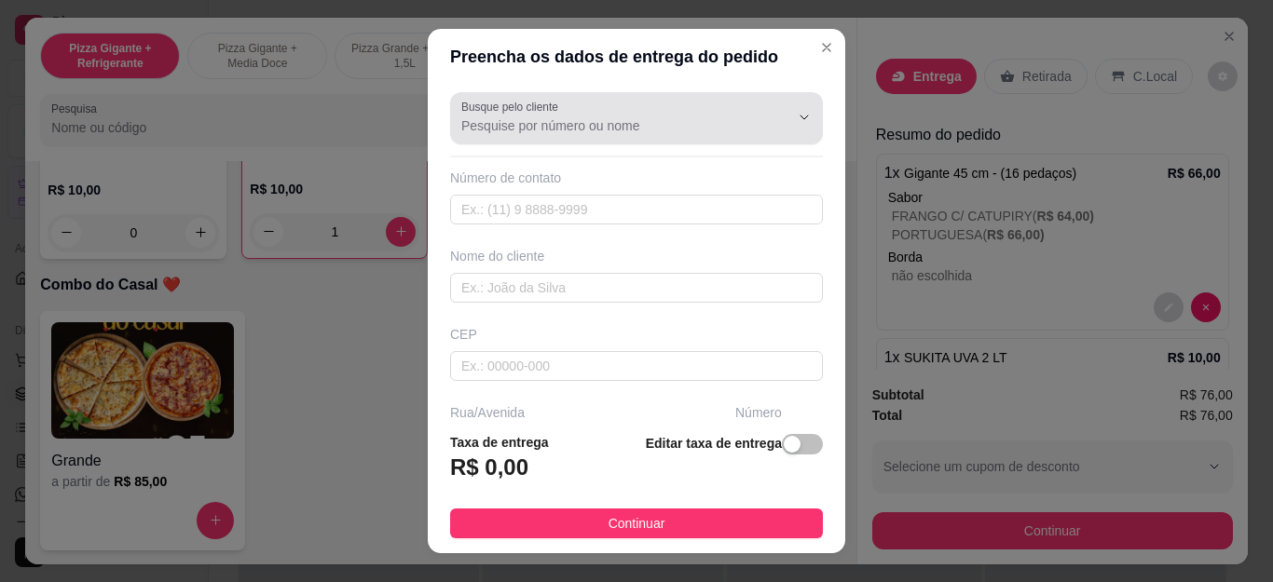
click at [672, 132] on input "Busque pelo cliente" at bounding box center [610, 125] width 298 height 19
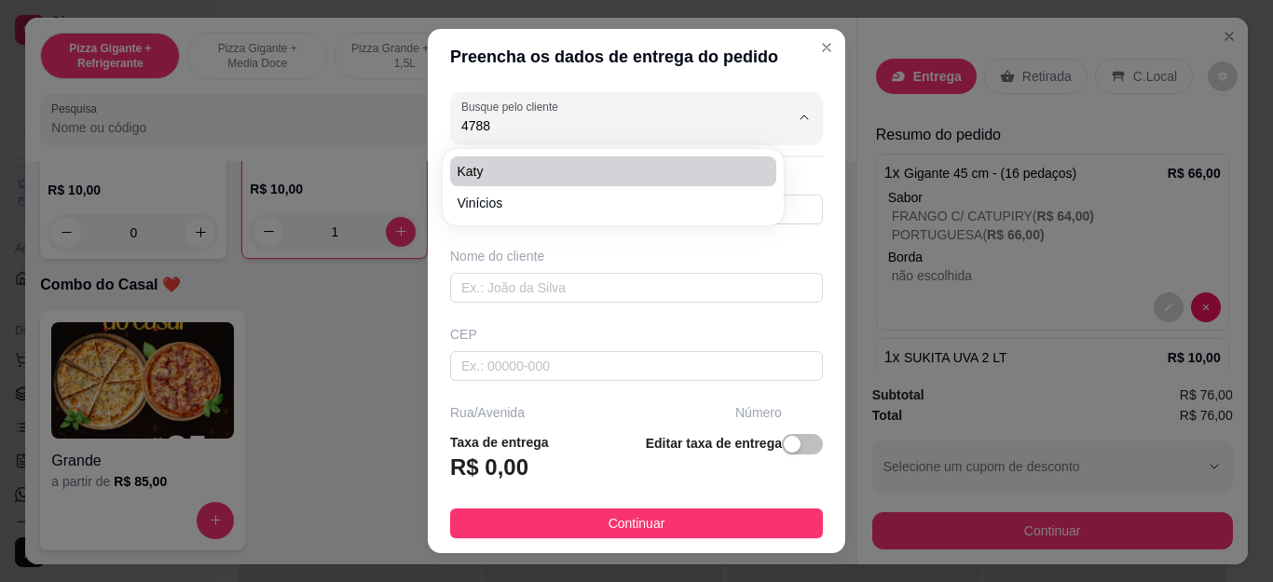
click at [696, 165] on span "Katy" at bounding box center [604, 171] width 293 height 19
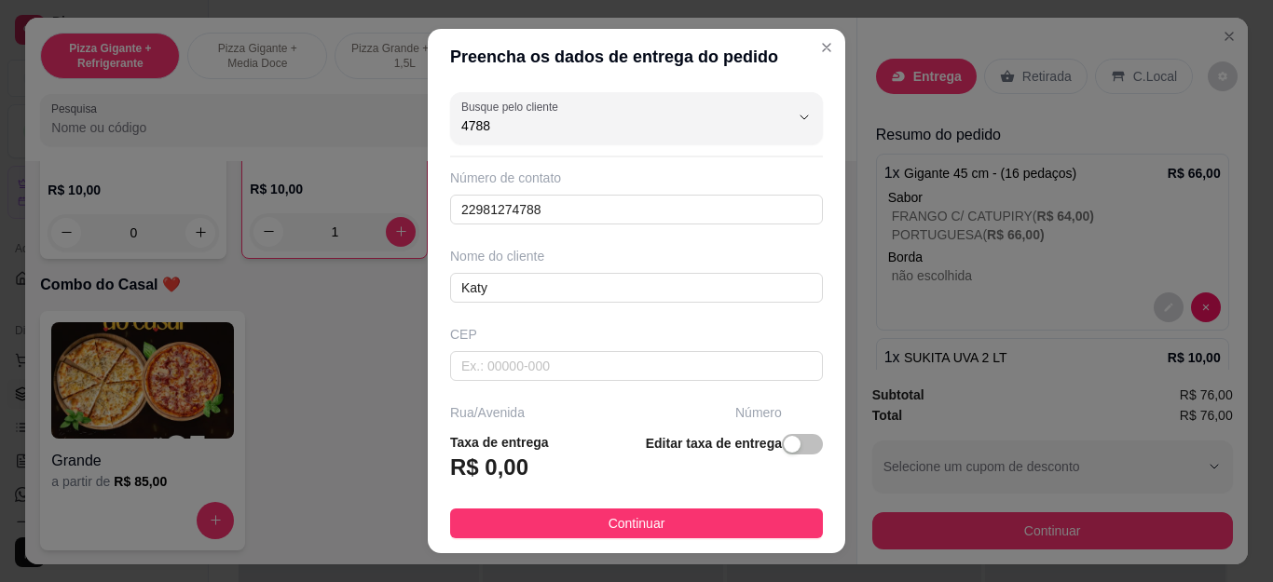
type input "Katy"
type input "22981274788"
type input "Katy"
type input "Cabo Frio"
type input "Casa"
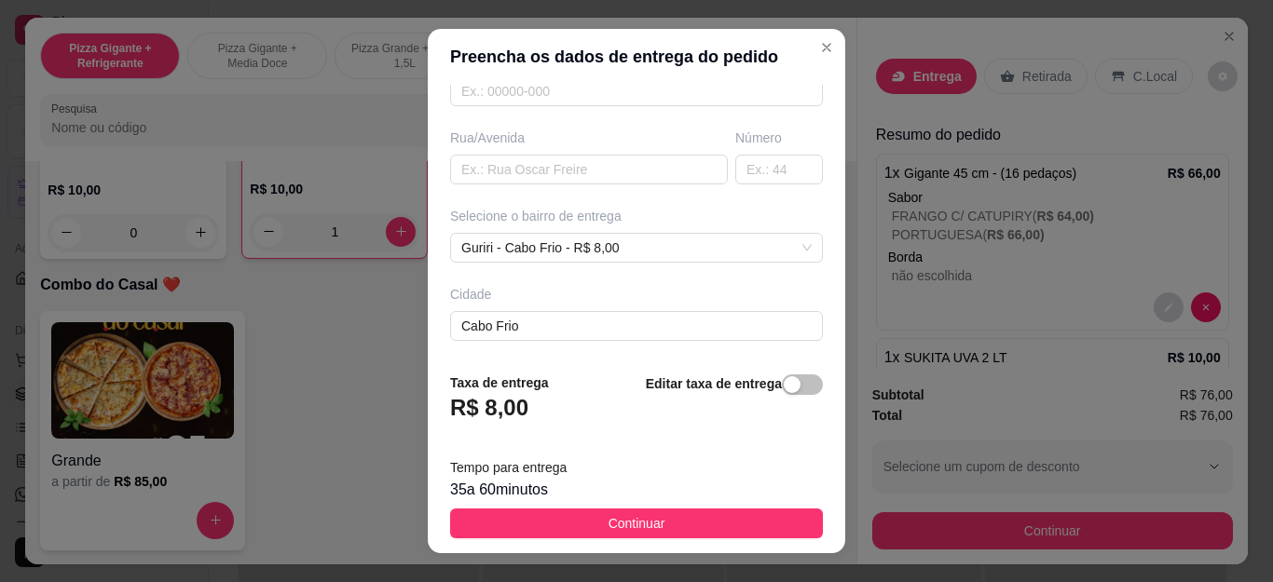
scroll to position [355, 0]
type input "Katy"
click at [702, 541] on footer "Taxa de entrega R$ 8,00 Editar taxa de entrega Tempo para entrega 35 a 60 minut…" at bounding box center [637, 456] width 418 height 196
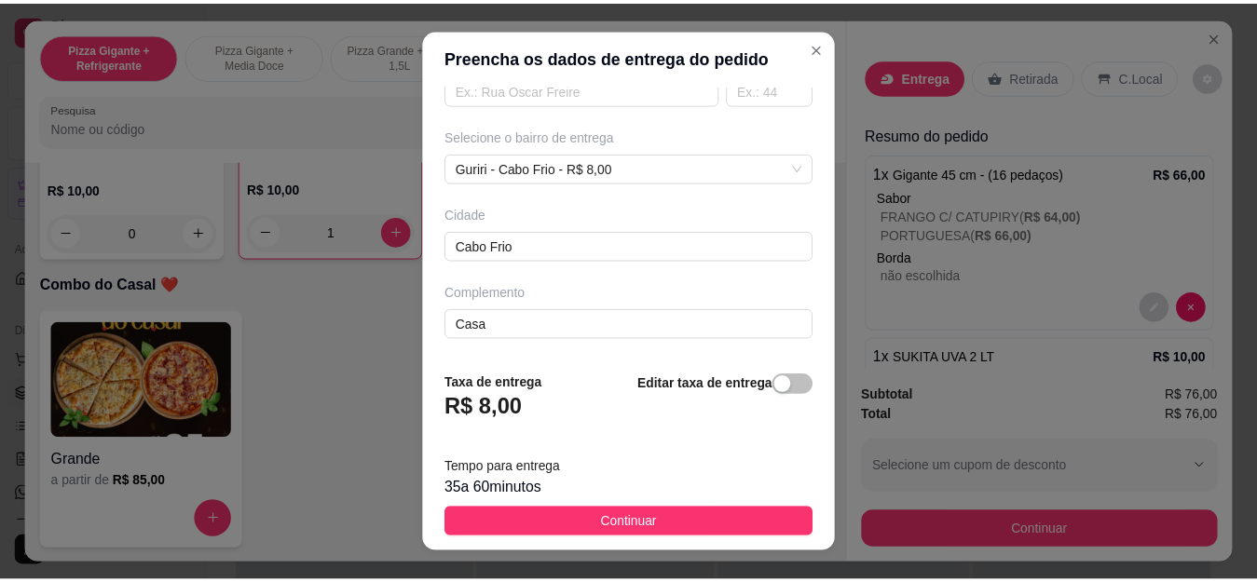
scroll to position [31, 0]
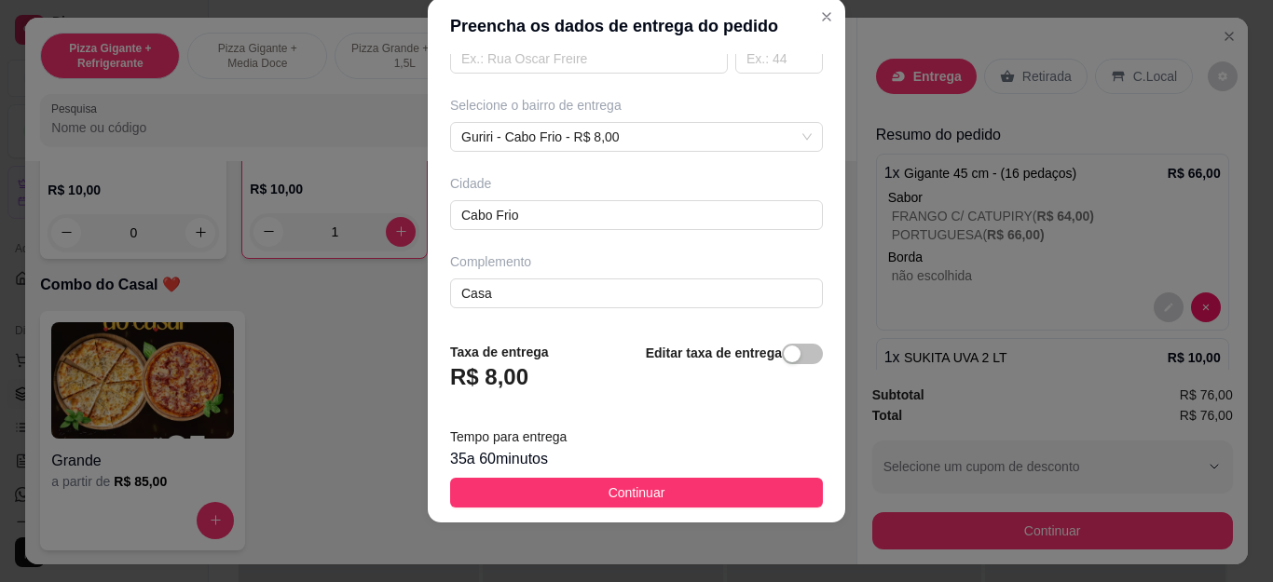
click at [672, 501] on button "Continuar" at bounding box center [636, 493] width 373 height 30
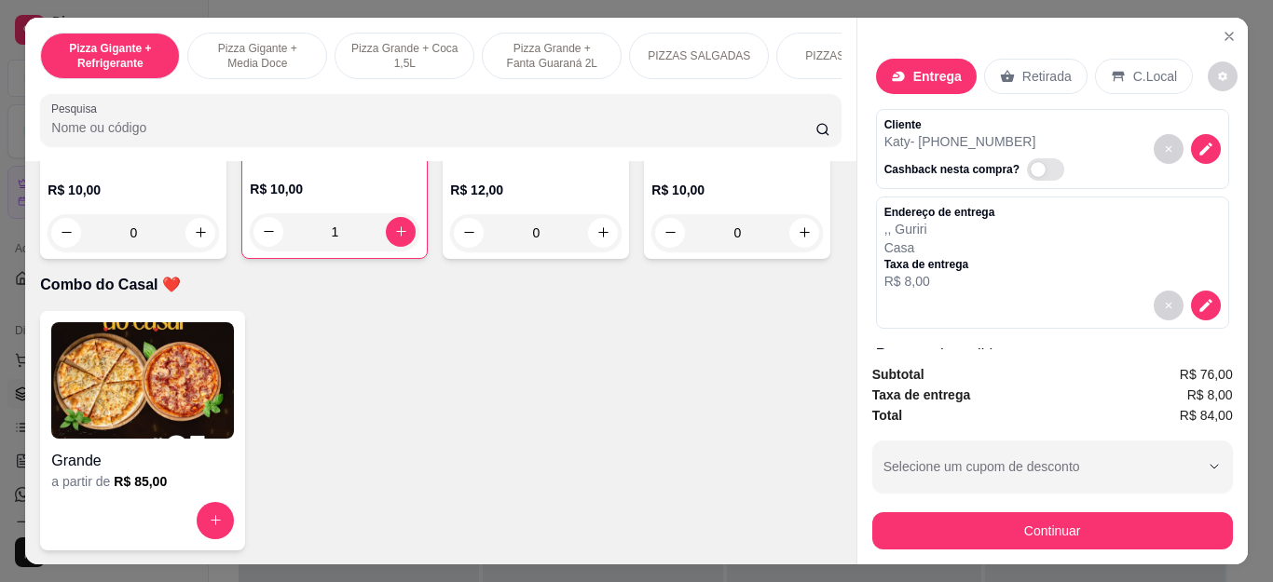
click at [872, 517] on button "Continuar" at bounding box center [1052, 531] width 361 height 37
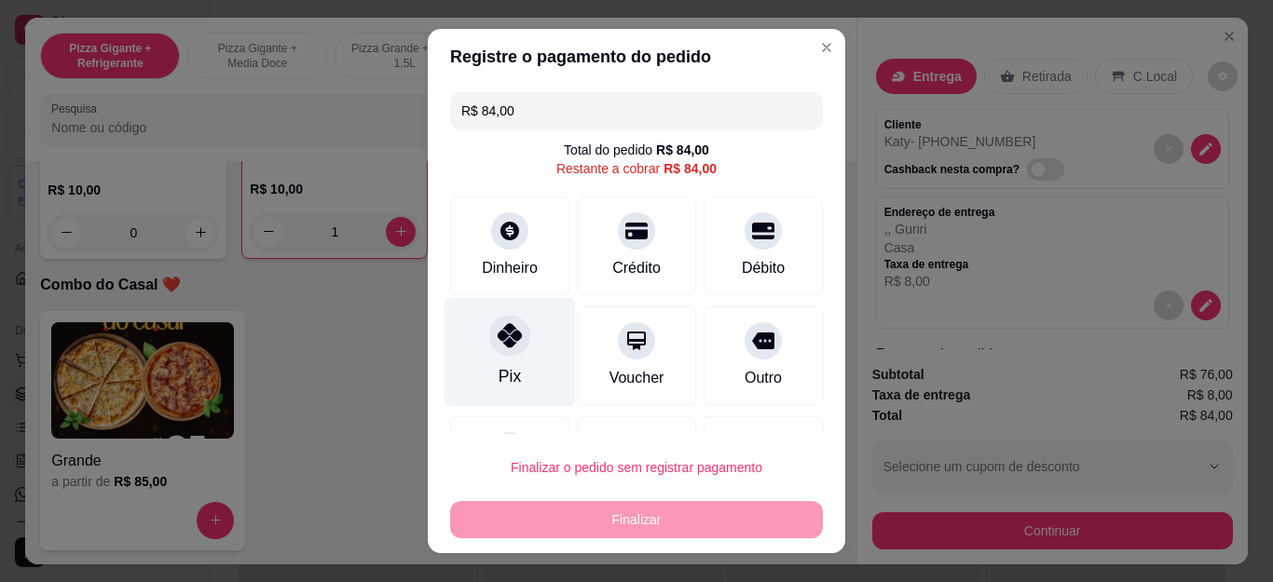
click at [483, 384] on div "Pix" at bounding box center [510, 352] width 131 height 109
type input "R$ 0,00"
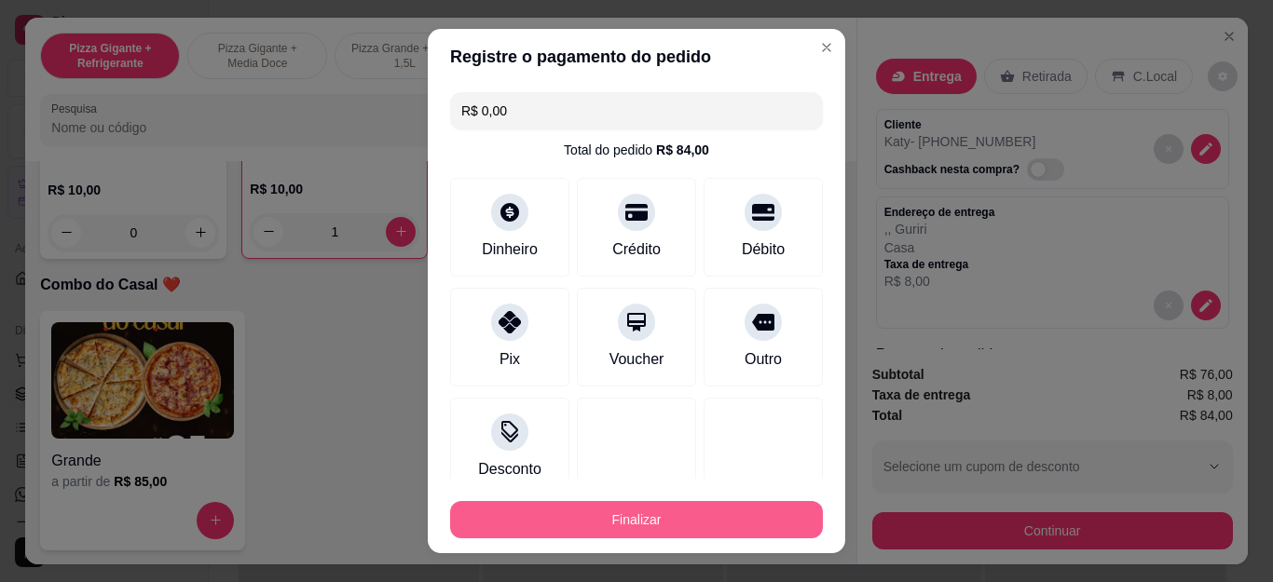
click at [585, 507] on button "Finalizar" at bounding box center [636, 519] width 373 height 37
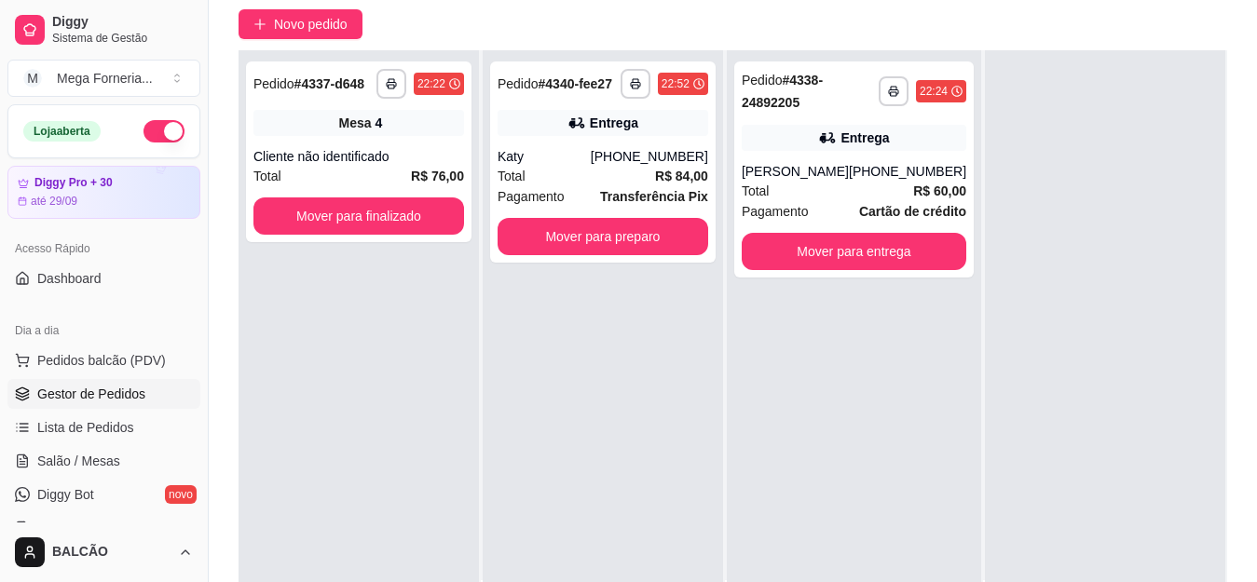
scroll to position [191, 0]
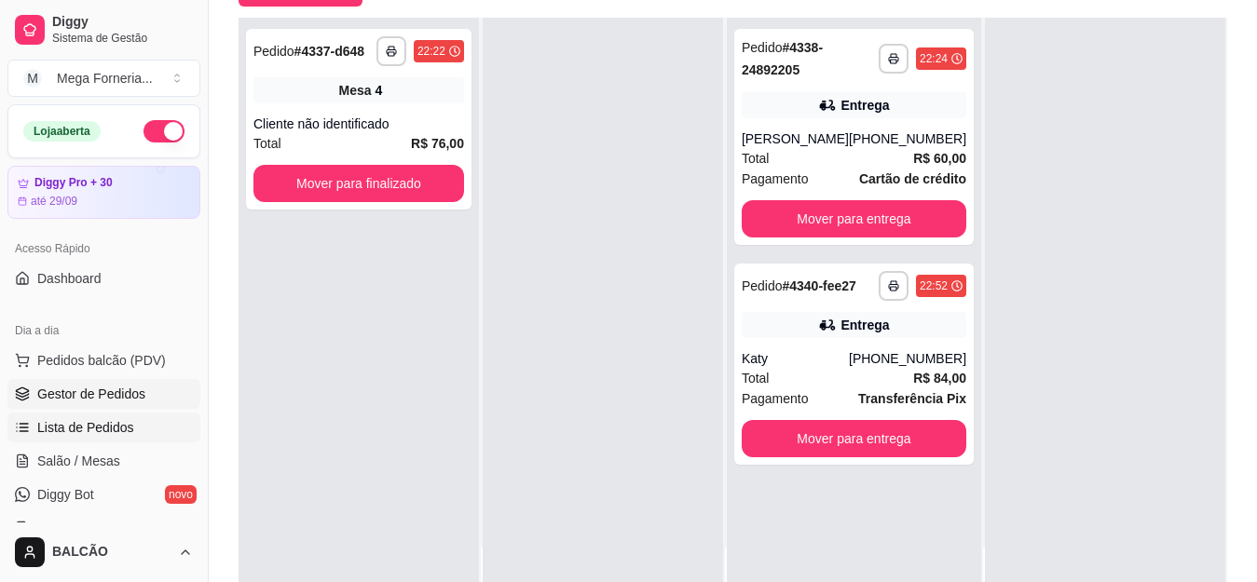
click at [99, 436] on span "Lista de Pedidos" at bounding box center [85, 427] width 97 height 19
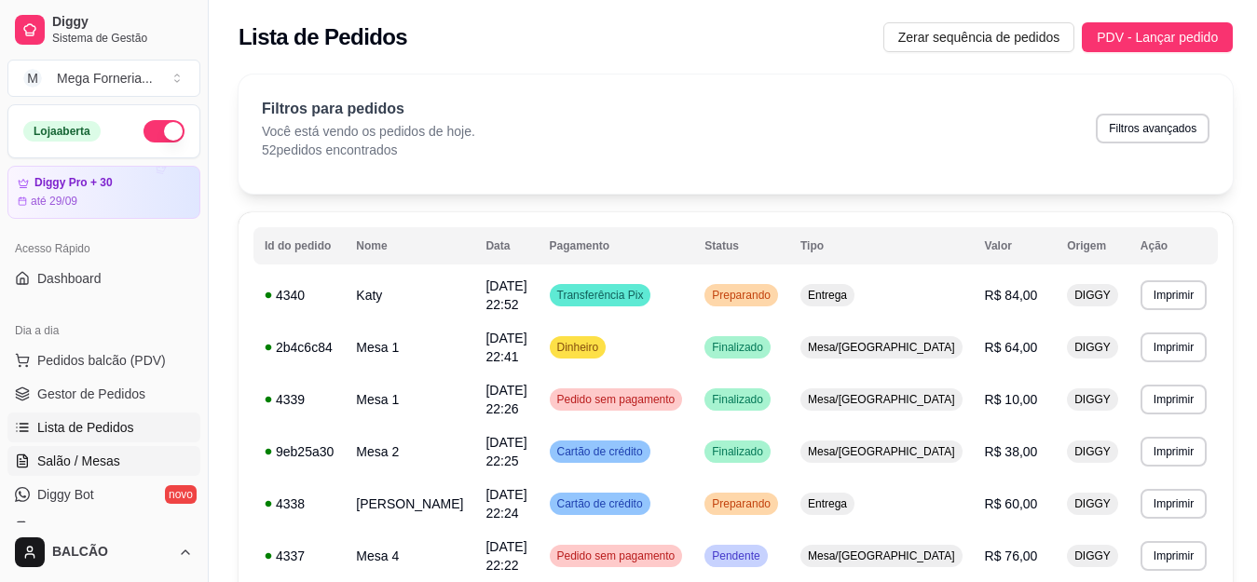
click at [124, 454] on link "Salão / Mesas" at bounding box center [103, 461] width 193 height 30
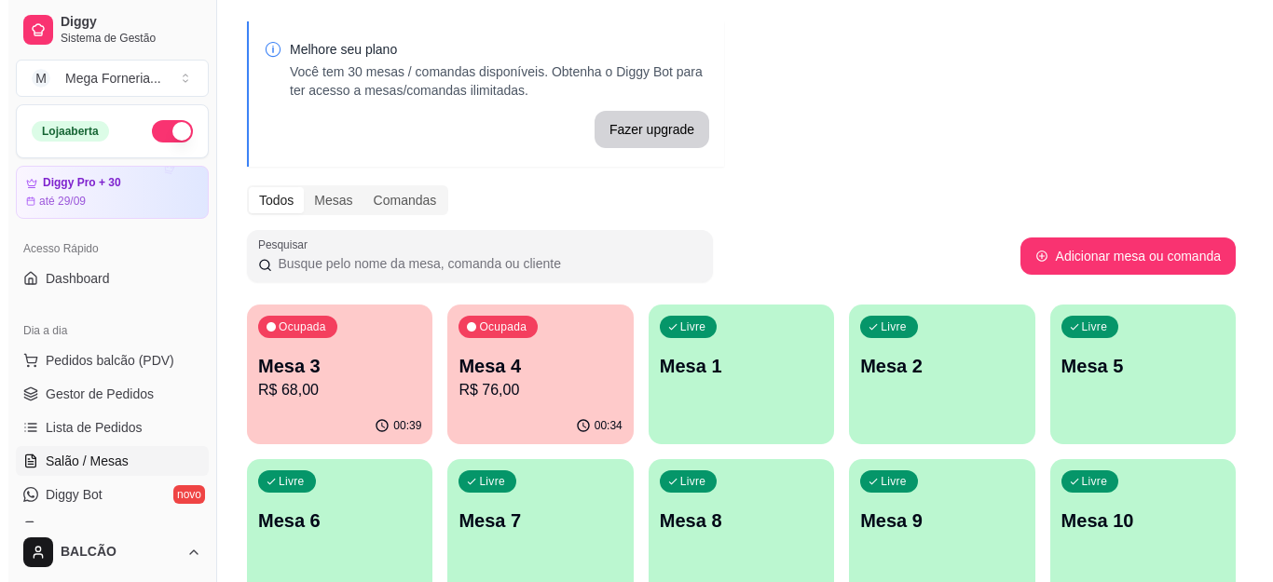
scroll to position [93, 0]
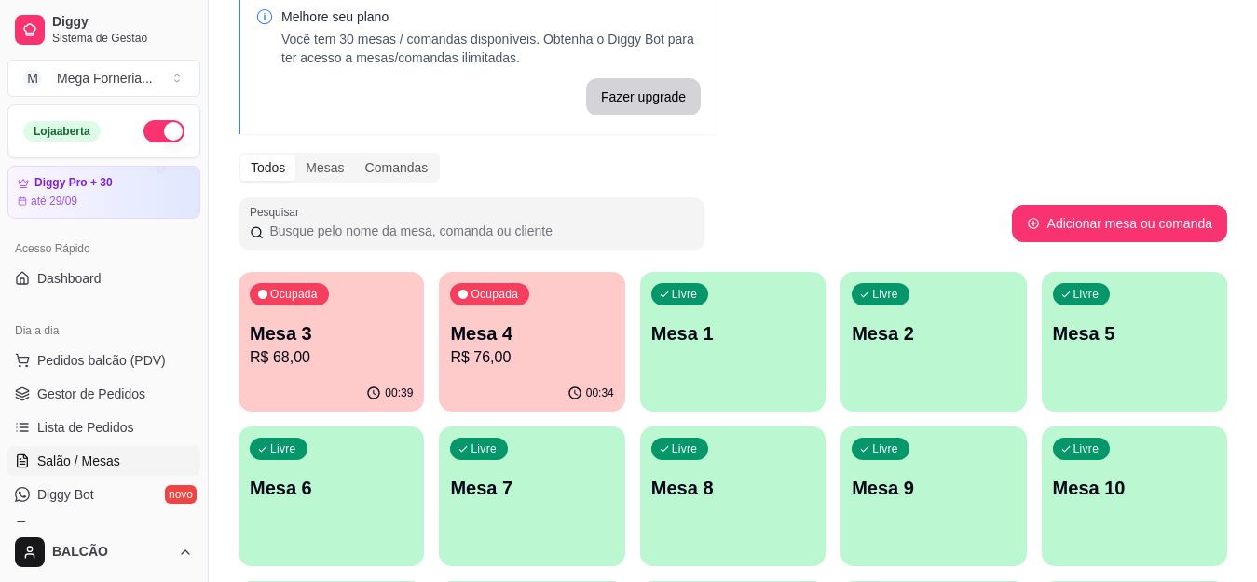
click at [535, 318] on div "Ocupada Mesa 4 R$ 76,00" at bounding box center [531, 323] width 185 height 103
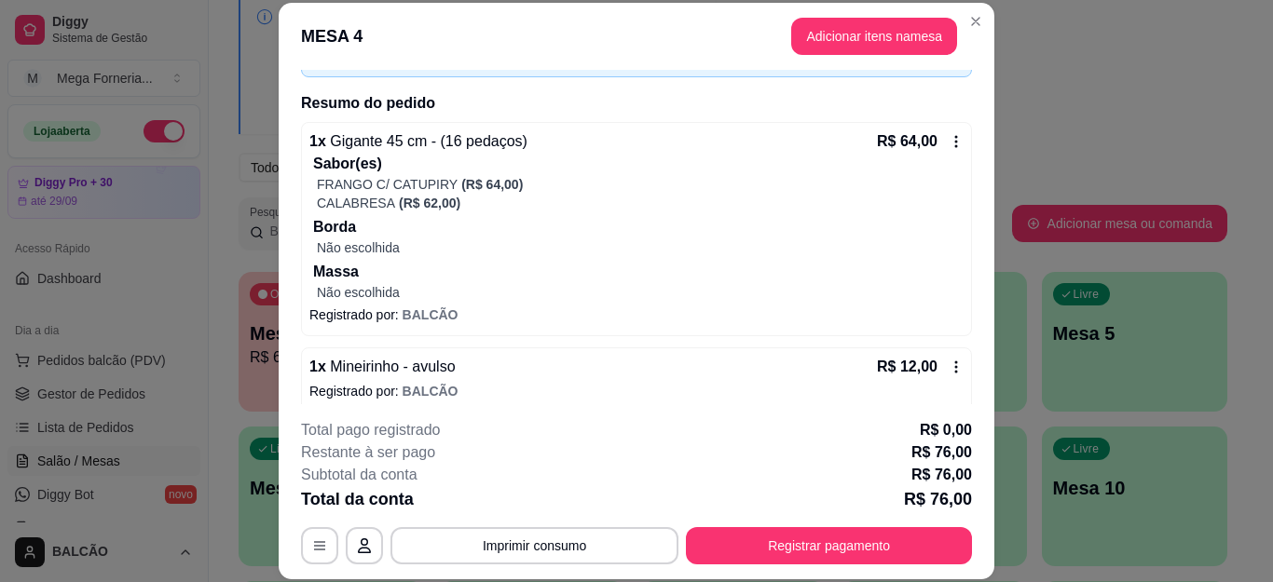
scroll to position [140, 0]
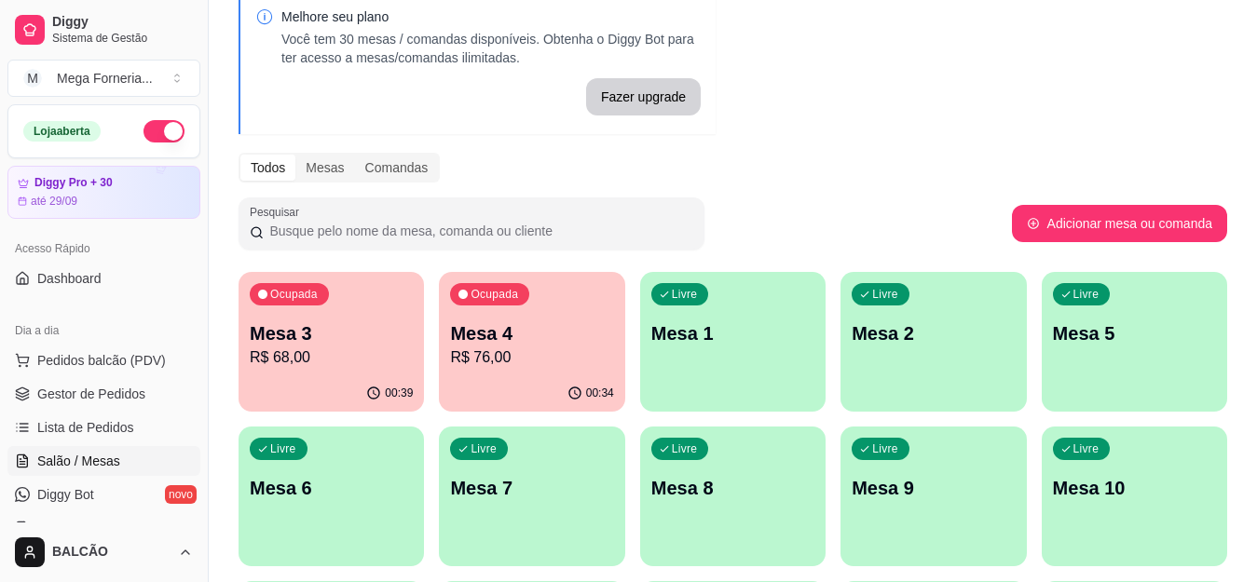
click at [256, 339] on p "Mesa 3" at bounding box center [331, 334] width 163 height 26
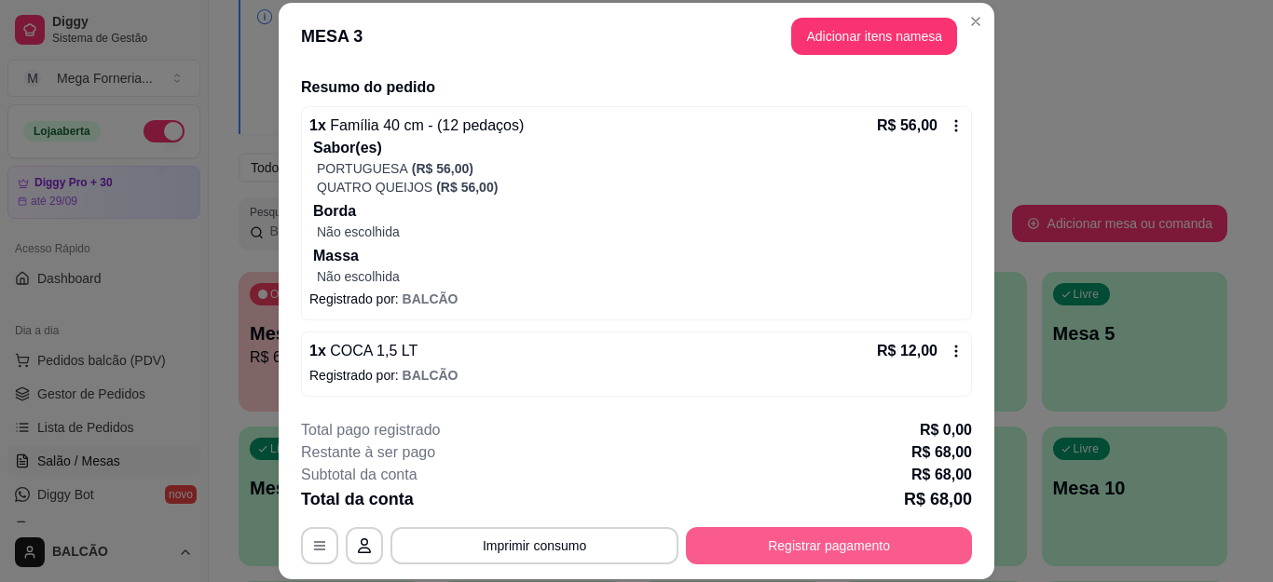
click at [745, 542] on button "Registrar pagamento" at bounding box center [829, 545] width 286 height 37
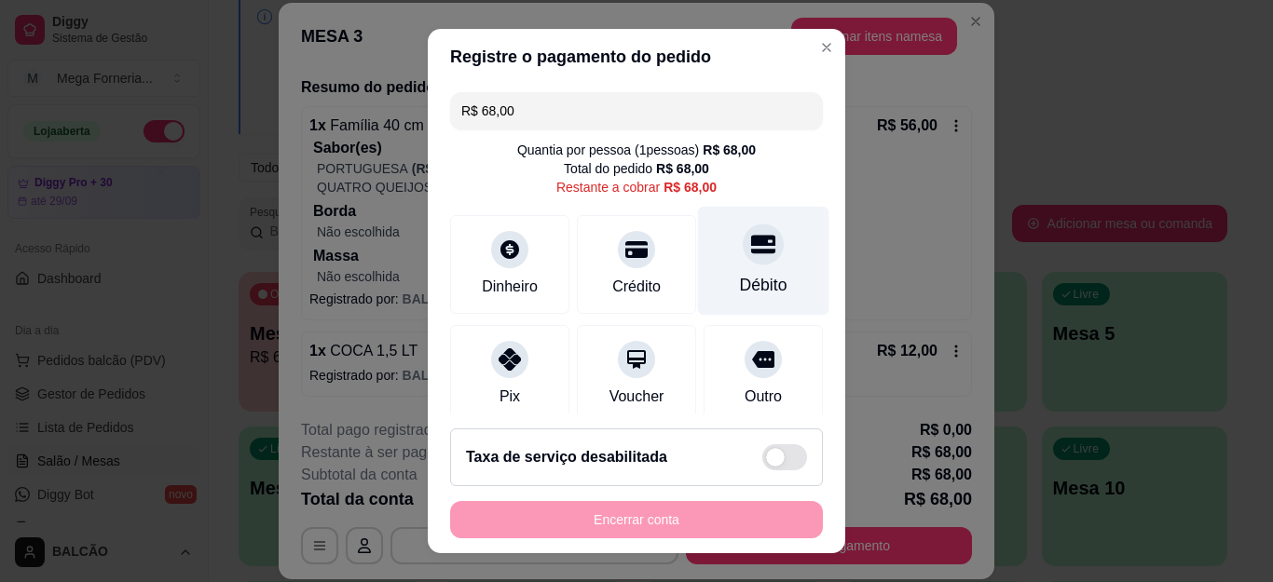
click at [743, 245] on div at bounding box center [763, 245] width 41 height 41
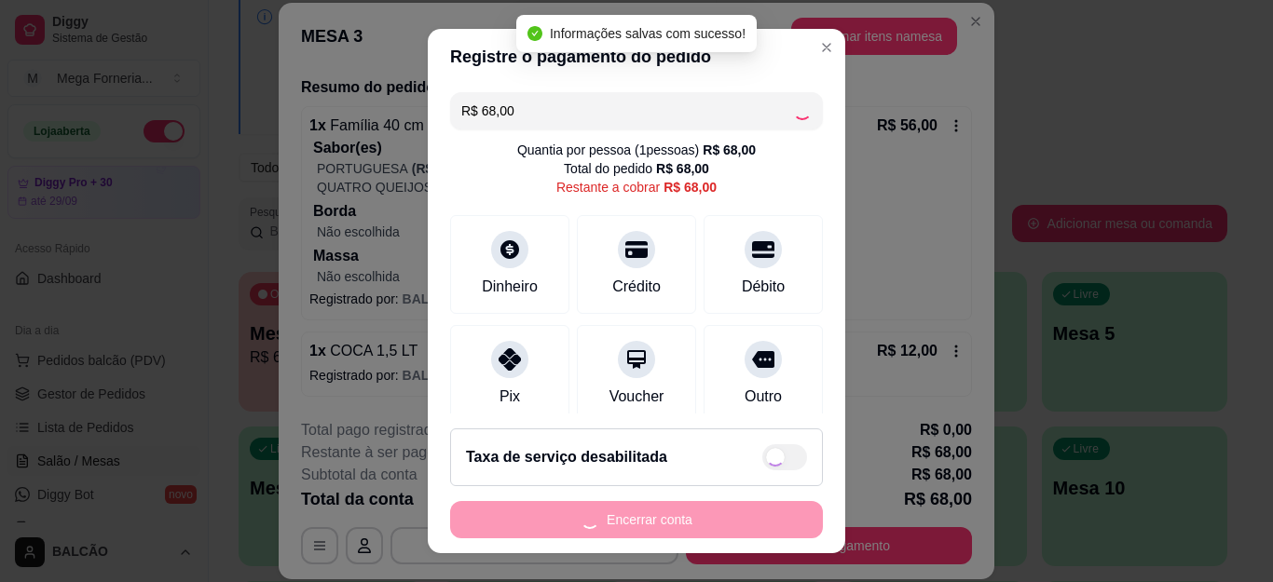
type input "R$ 0,00"
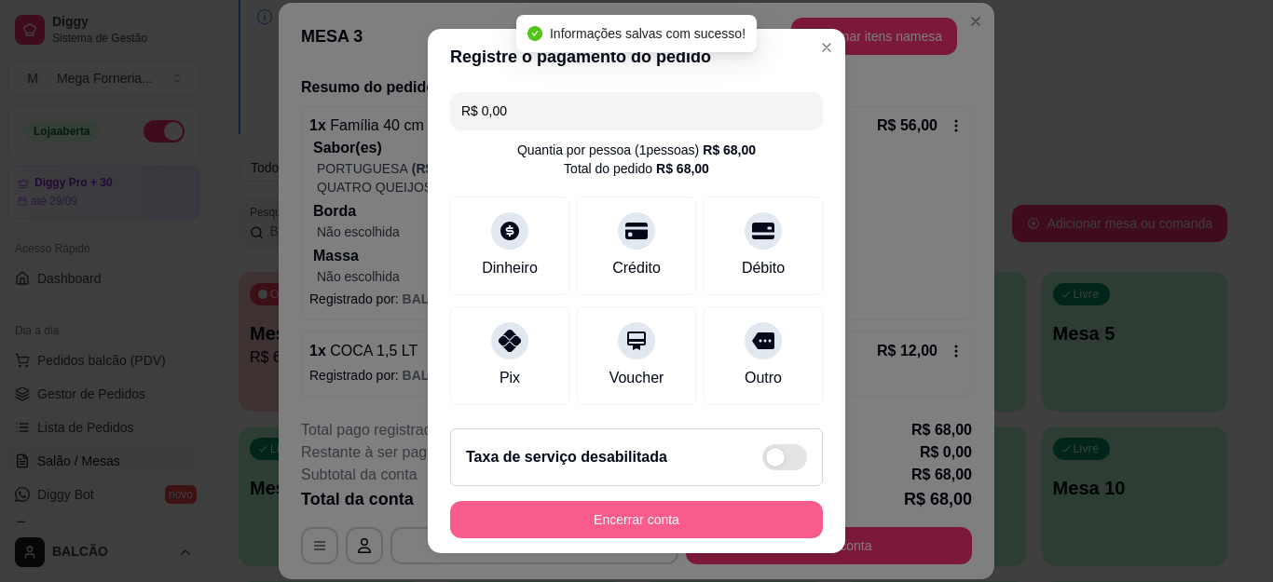
click at [707, 519] on button "Encerrar conta" at bounding box center [636, 519] width 373 height 37
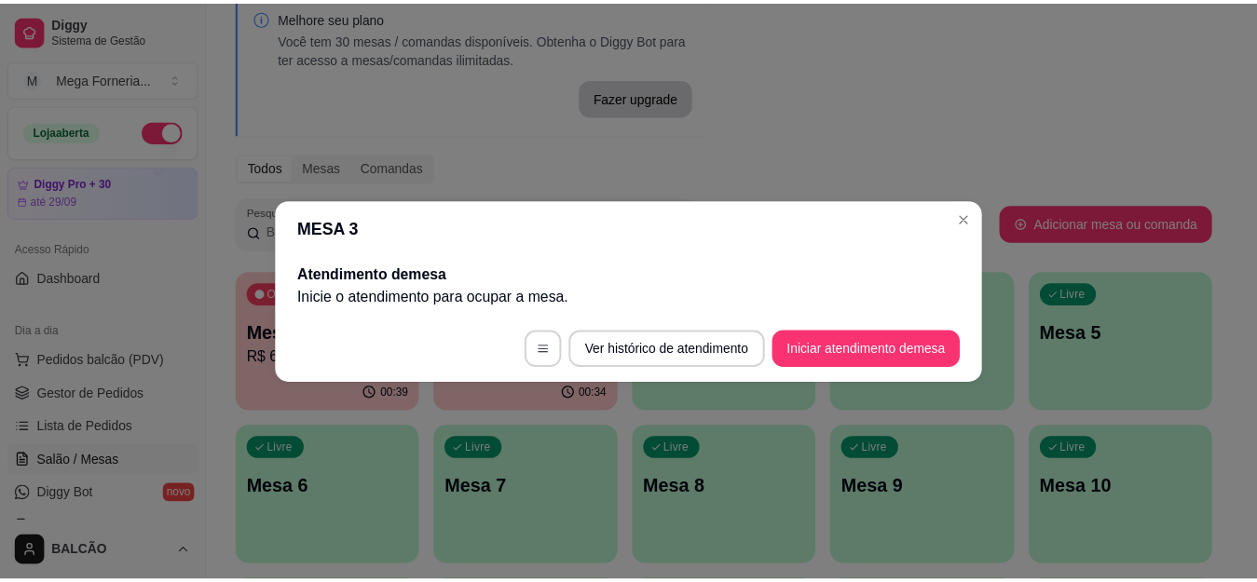
scroll to position [0, 0]
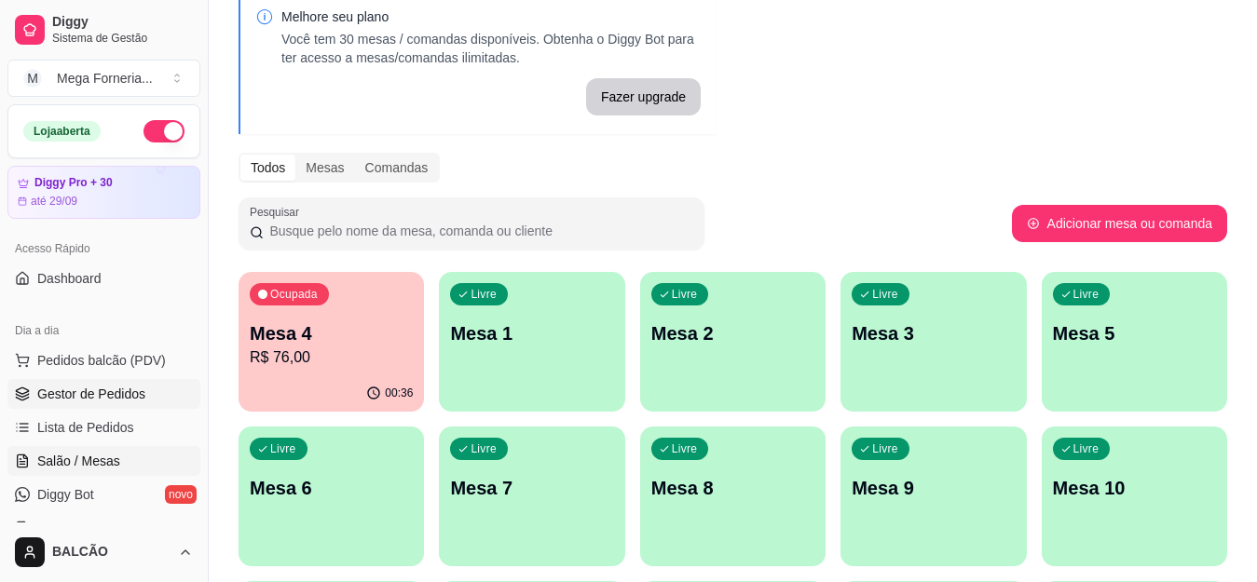
click at [70, 386] on span "Gestor de Pedidos" at bounding box center [91, 394] width 108 height 19
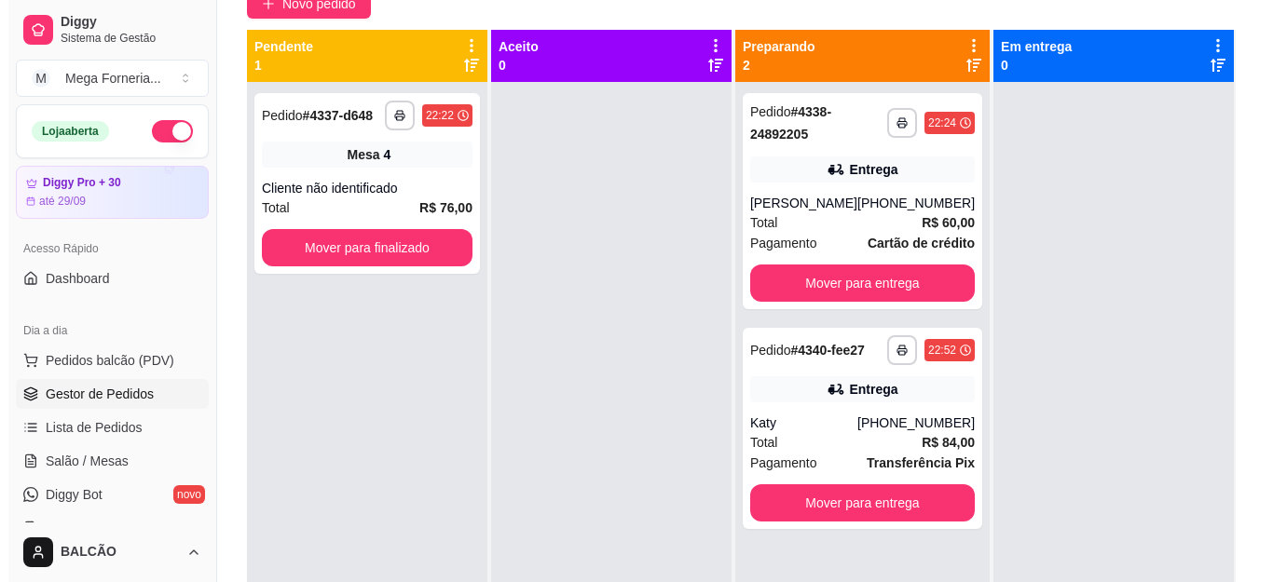
scroll to position [93, 0]
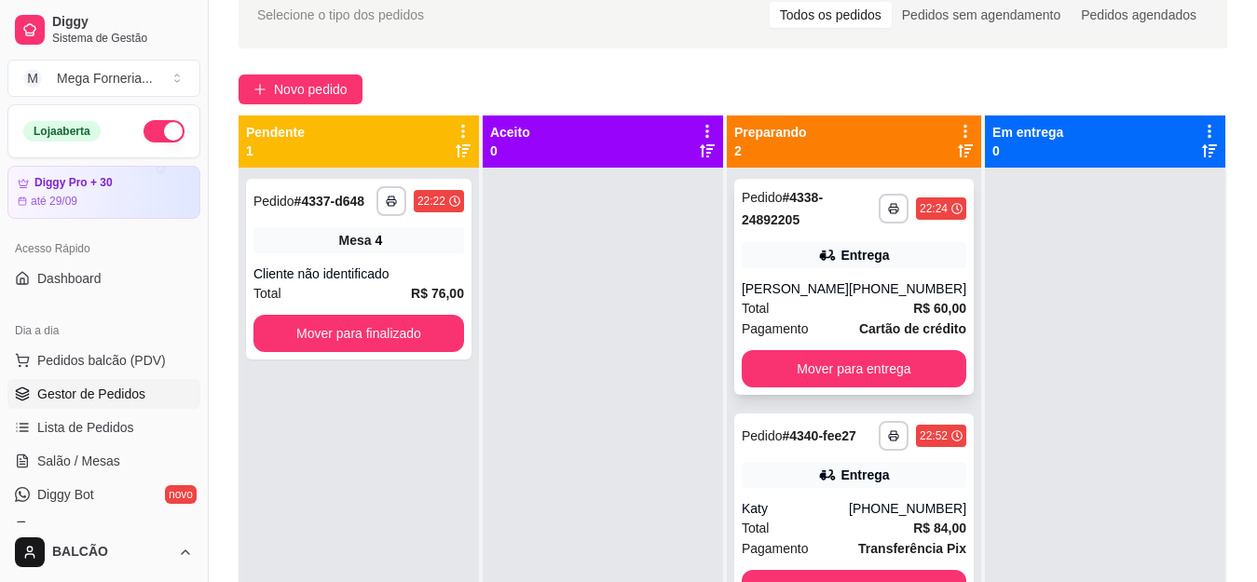
click at [829, 253] on icon at bounding box center [827, 255] width 19 height 19
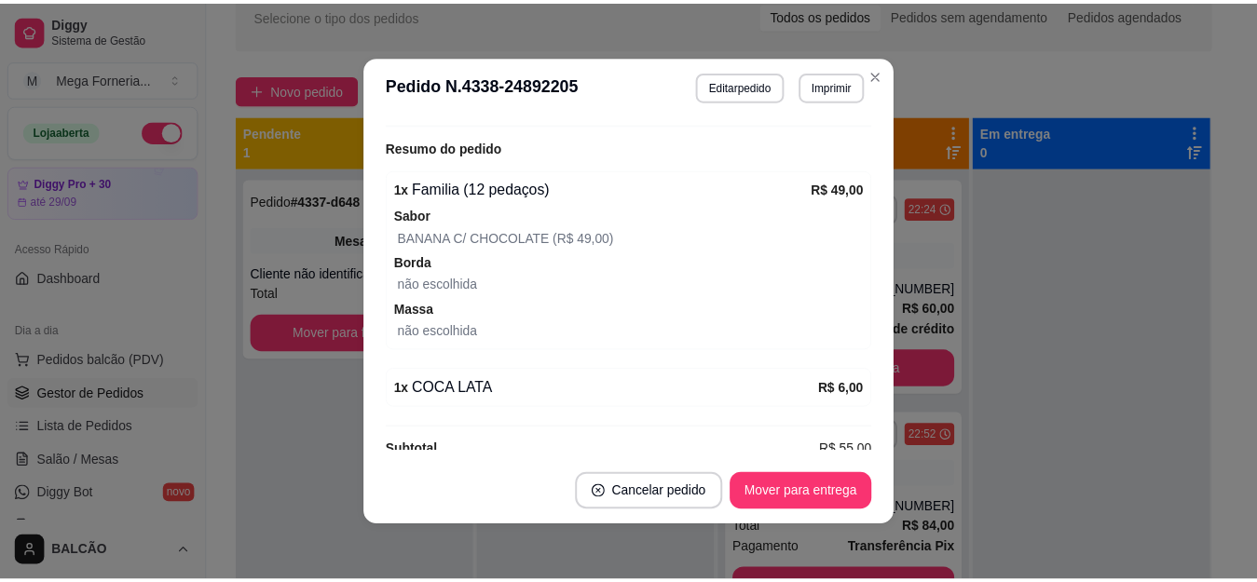
scroll to position [729, 0]
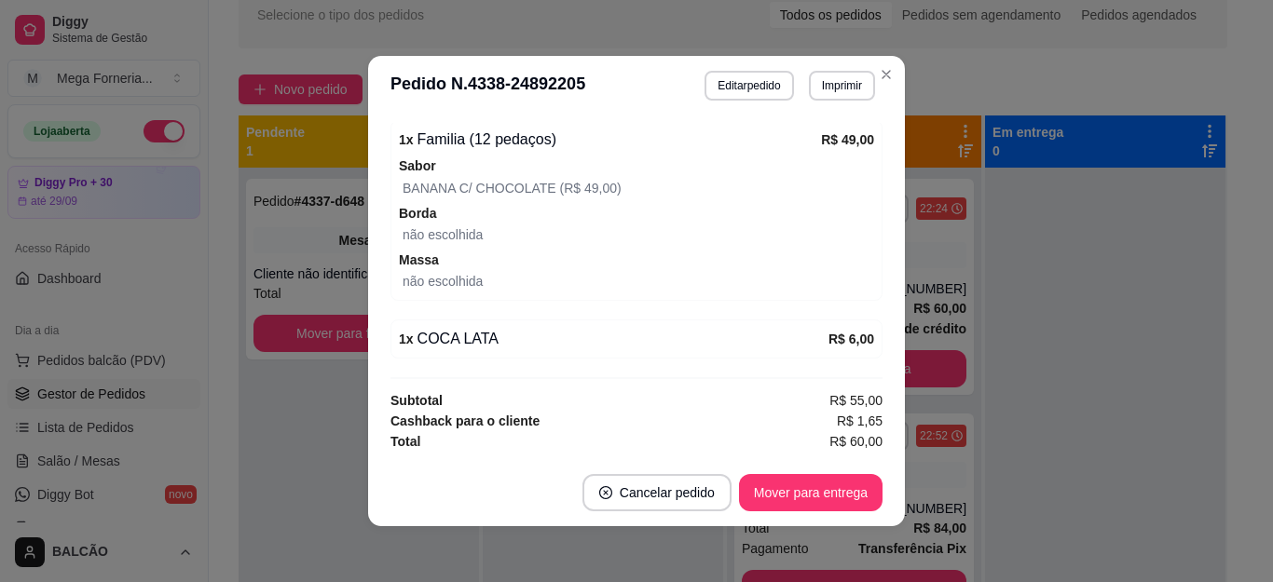
click at [879, 59] on header "**********" at bounding box center [636, 86] width 537 height 60
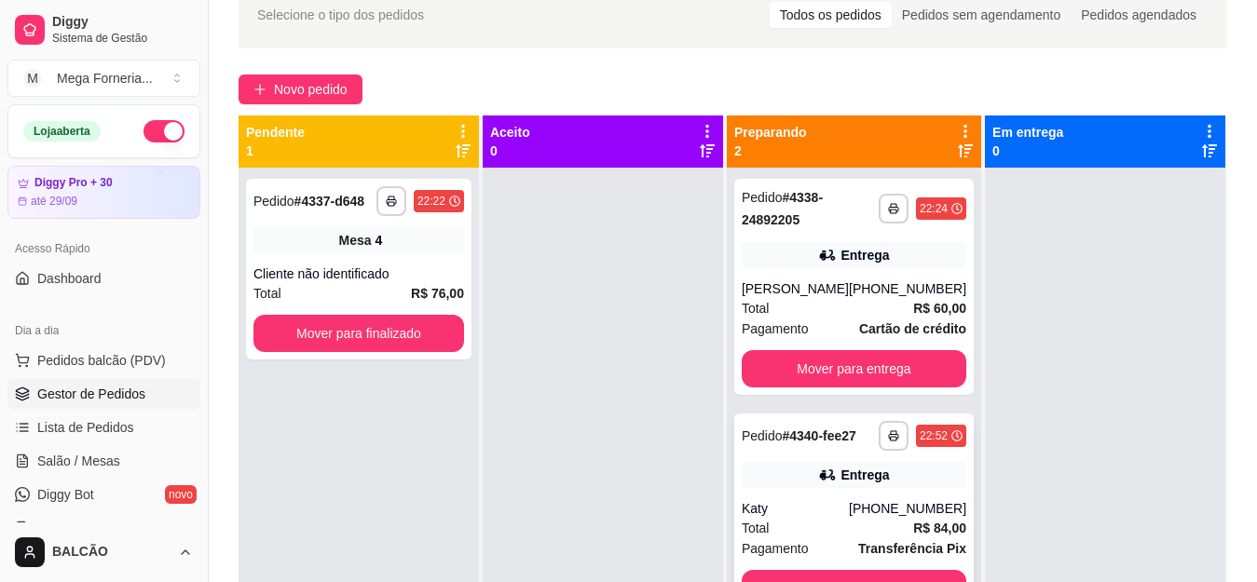
click at [817, 508] on div "Katy" at bounding box center [795, 509] width 107 height 19
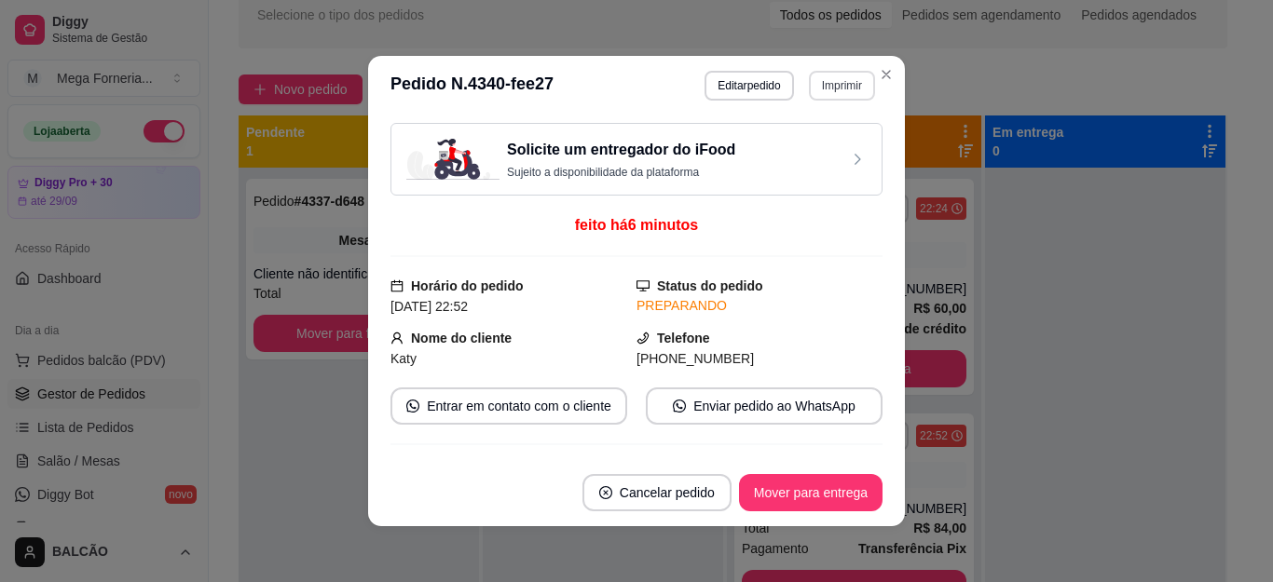
click at [809, 77] on button "Imprimir" at bounding box center [842, 86] width 66 height 30
click at [768, 160] on button "IMPRESSORA" at bounding box center [801, 151] width 135 height 30
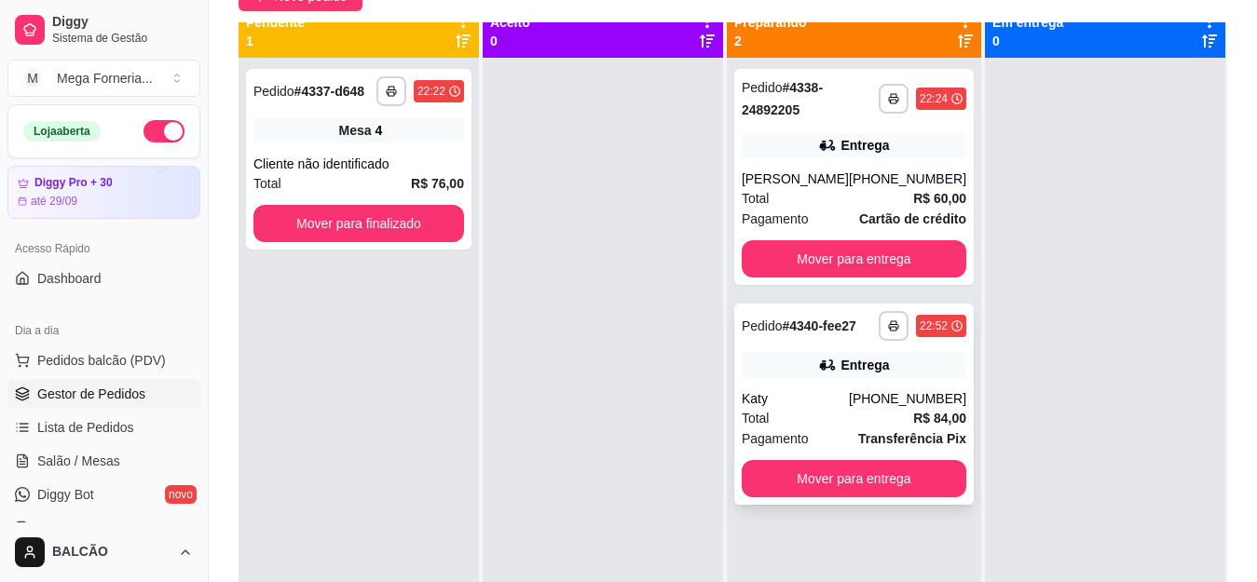
scroll to position [0, 0]
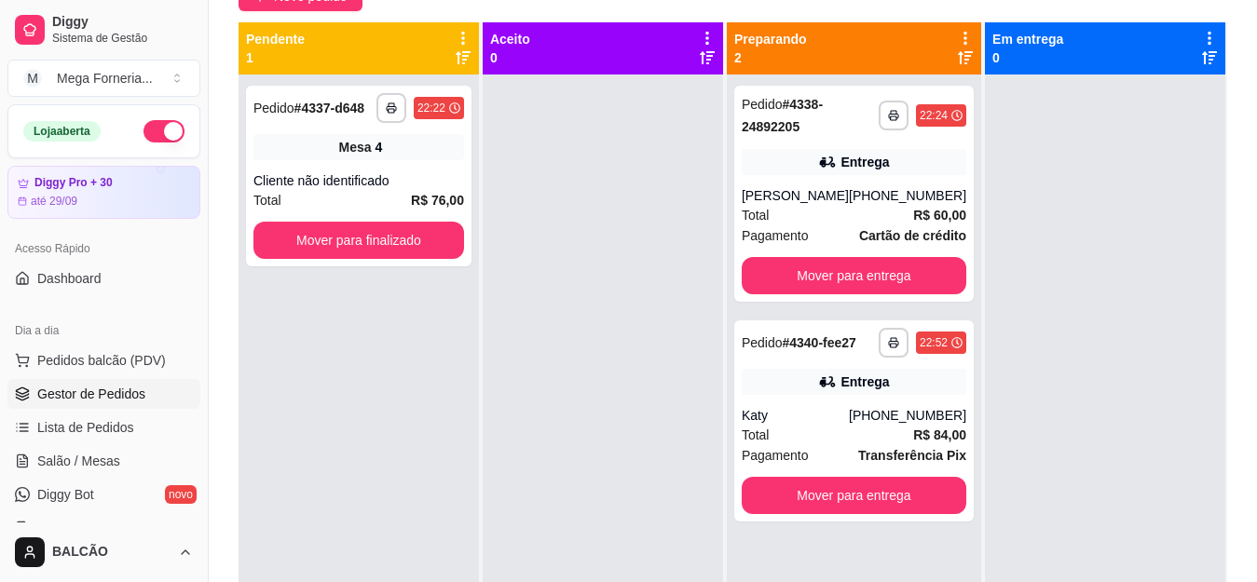
click at [1062, 260] on div at bounding box center [1105, 366] width 240 height 582
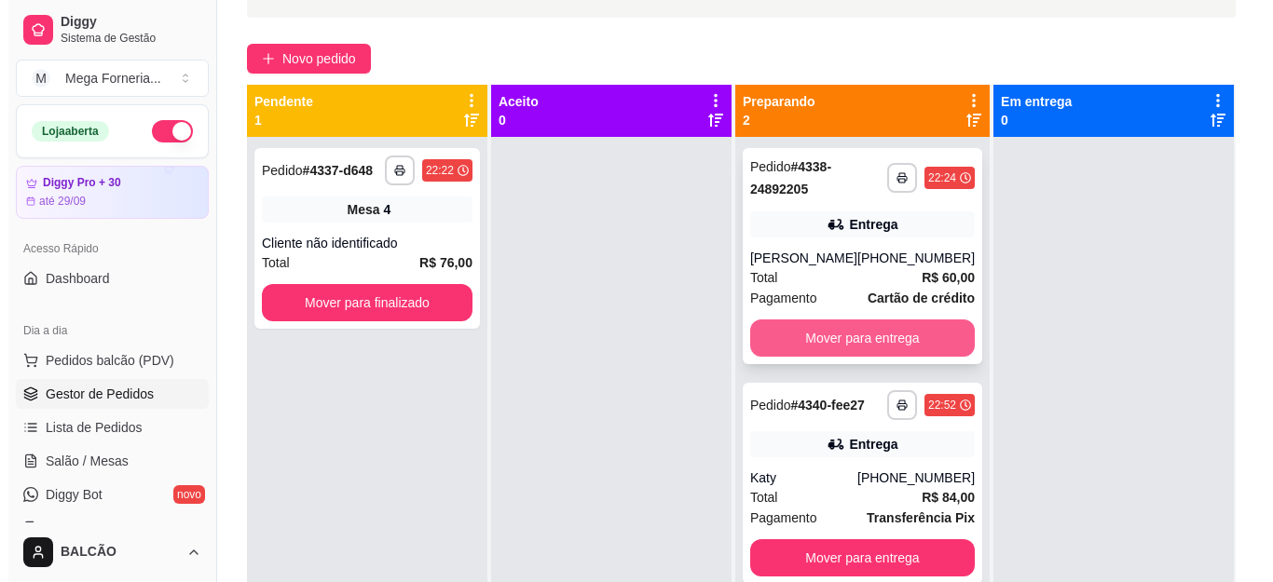
scroll to position [93, 0]
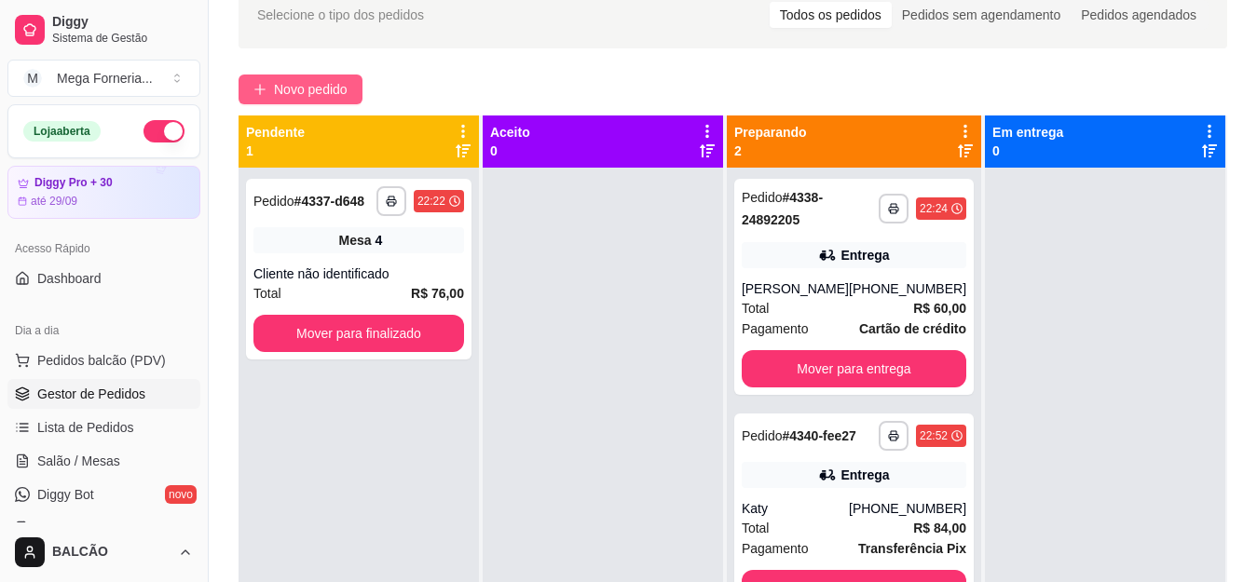
click at [343, 95] on span "Novo pedido" at bounding box center [311, 89] width 74 height 21
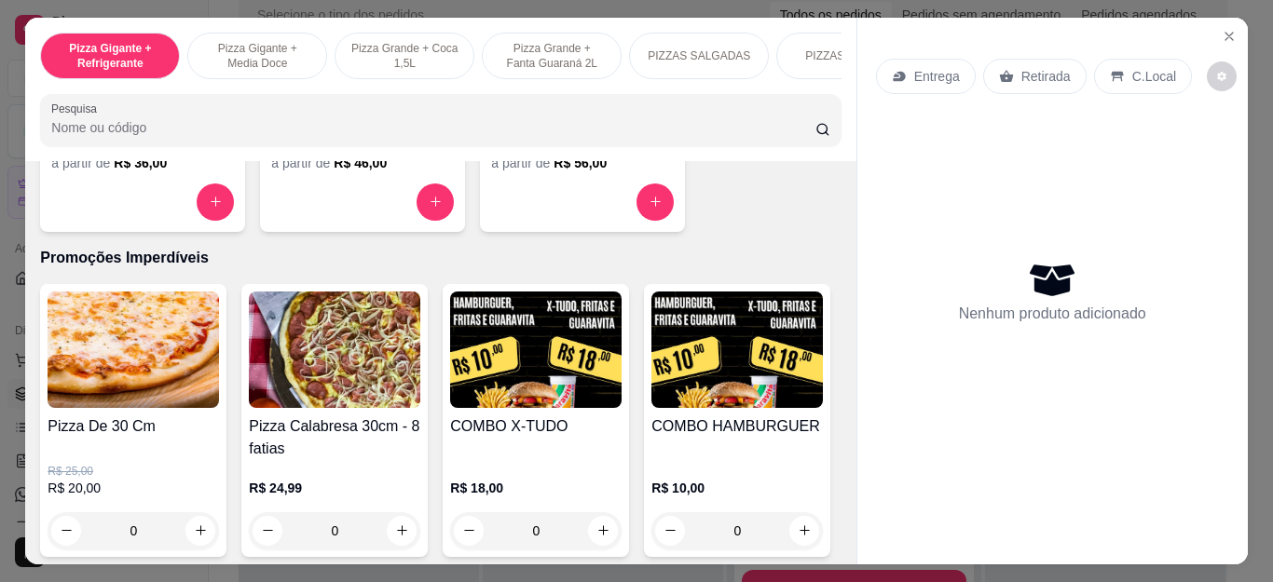
scroll to position [1864, 0]
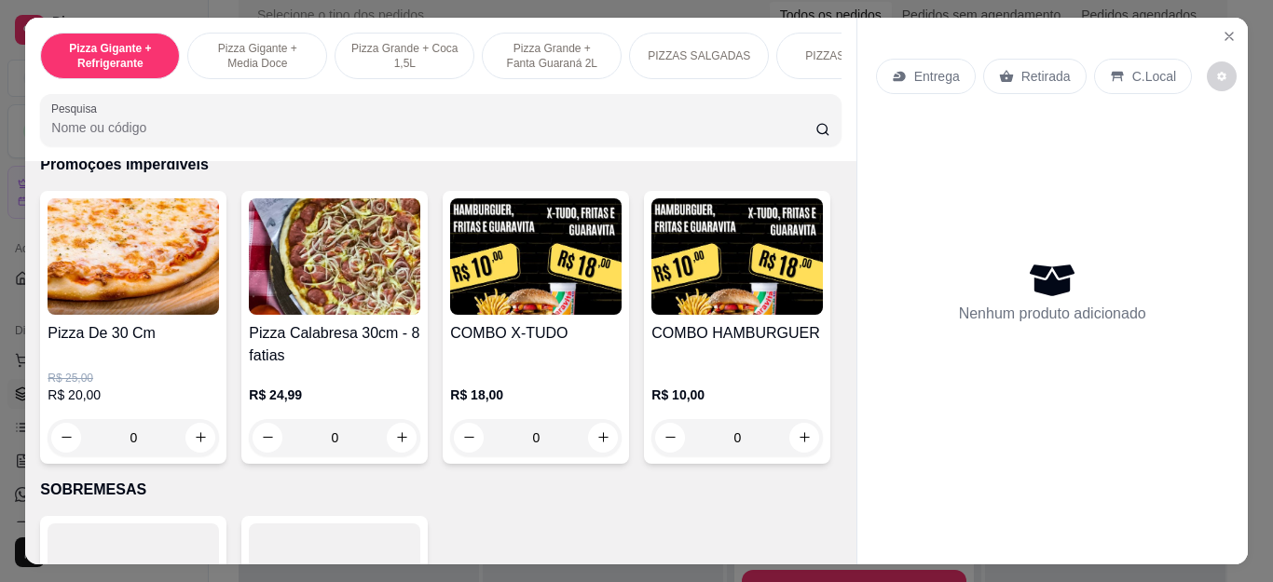
click at [191, 438] on div "0" at bounding box center [133, 437] width 171 height 37
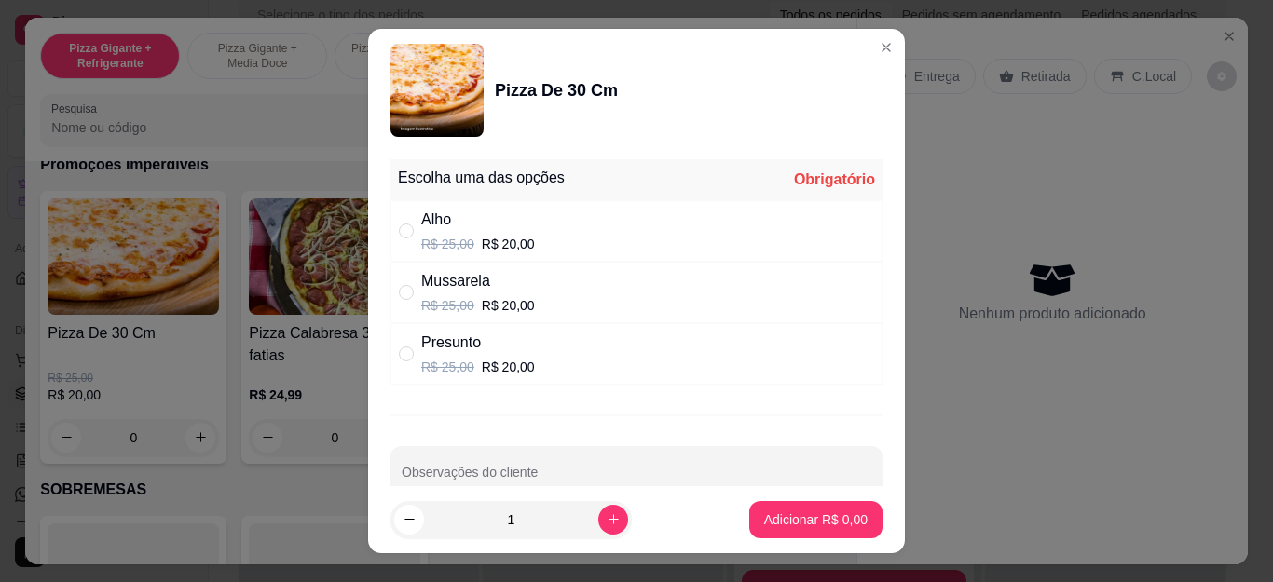
drag, startPoint x: 523, startPoint y: 292, endPoint x: 555, endPoint y: 346, distance: 62.7
click at [522, 292] on div "Mussarela R$ 25,00 R$ 20,00" at bounding box center [636, 293] width 492 height 62
radio input "true"
click at [774, 528] on p "Adicionar R$ 20,00" at bounding box center [812, 520] width 111 height 19
type input "1"
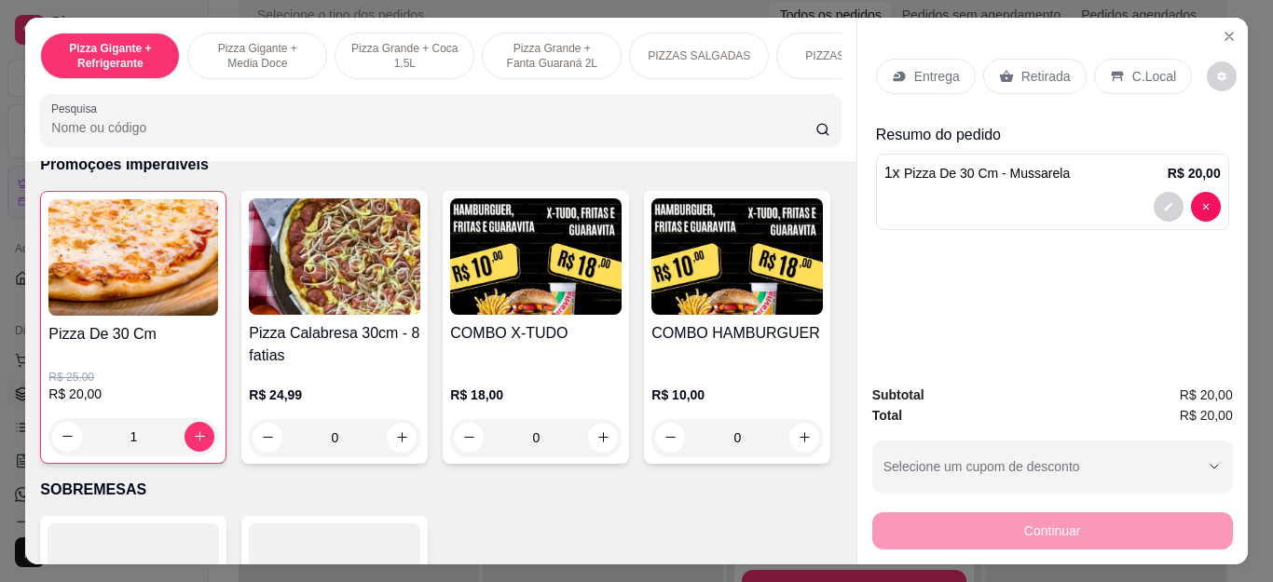
click at [921, 69] on p "Entrega" at bounding box center [937, 76] width 46 height 19
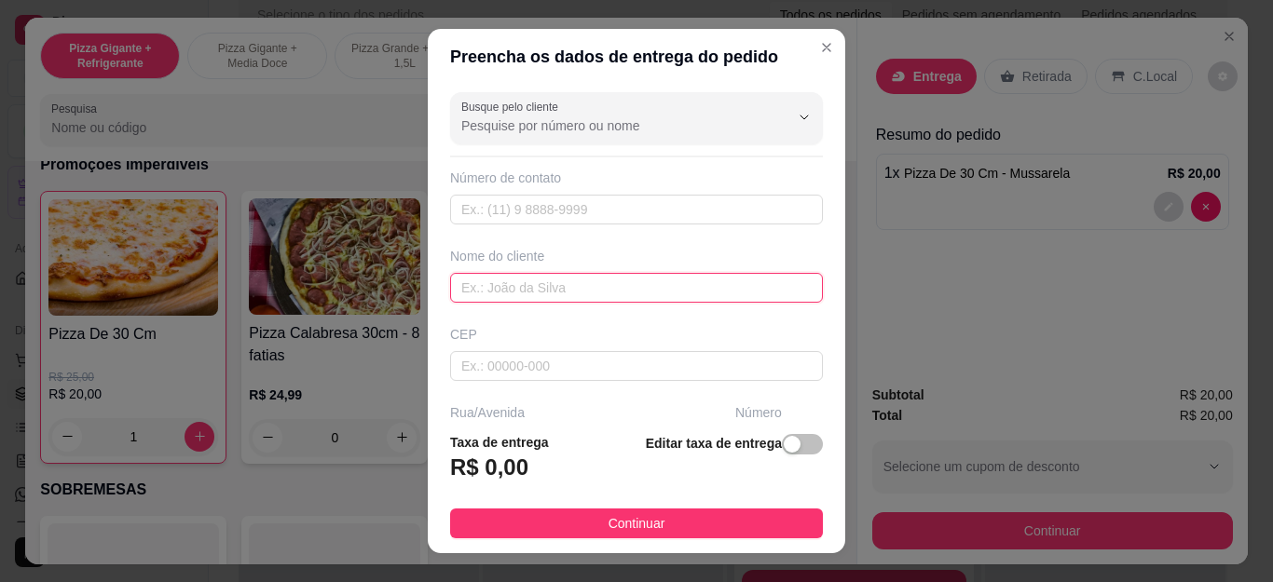
click at [613, 290] on input "text" at bounding box center [636, 288] width 373 height 30
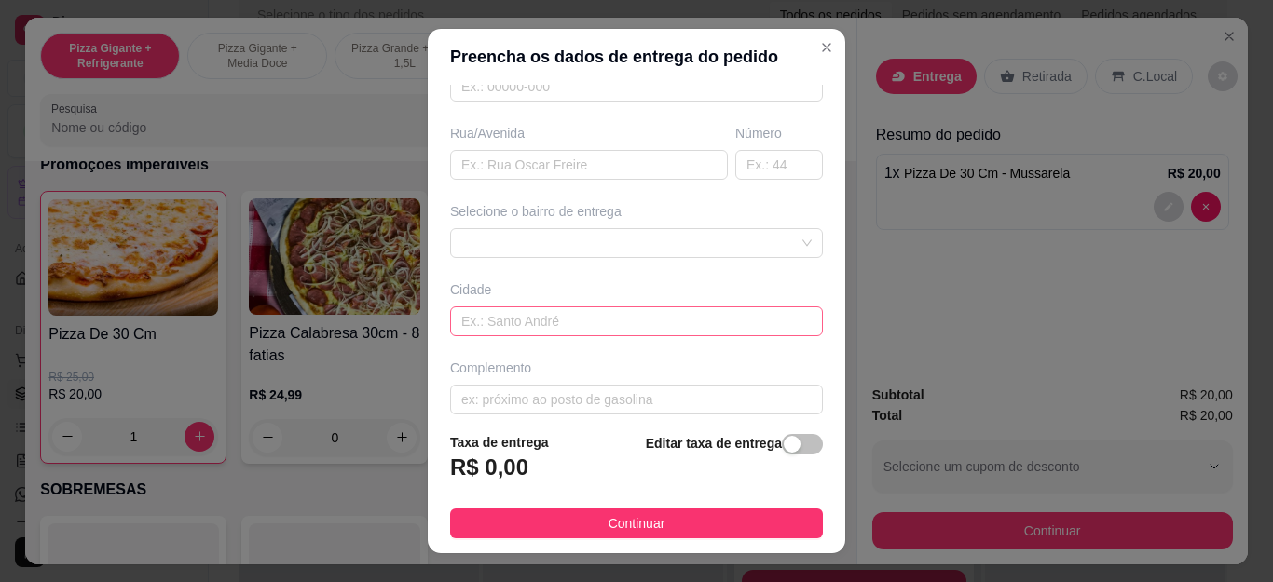
scroll to position [295, 0]
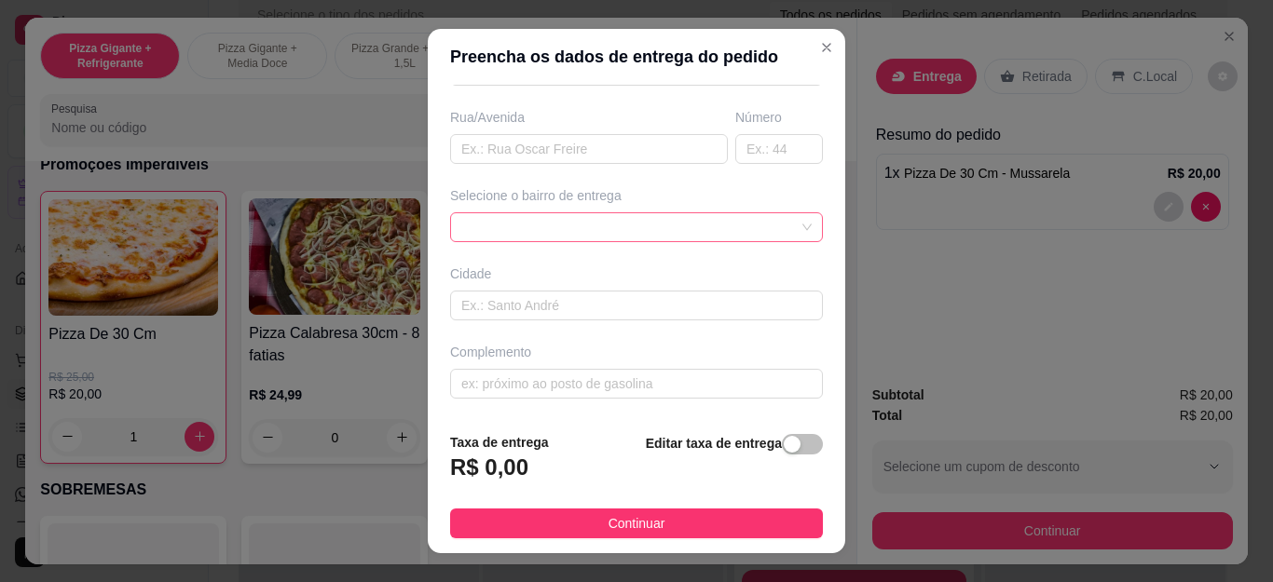
click at [591, 231] on div at bounding box center [636, 227] width 373 height 30
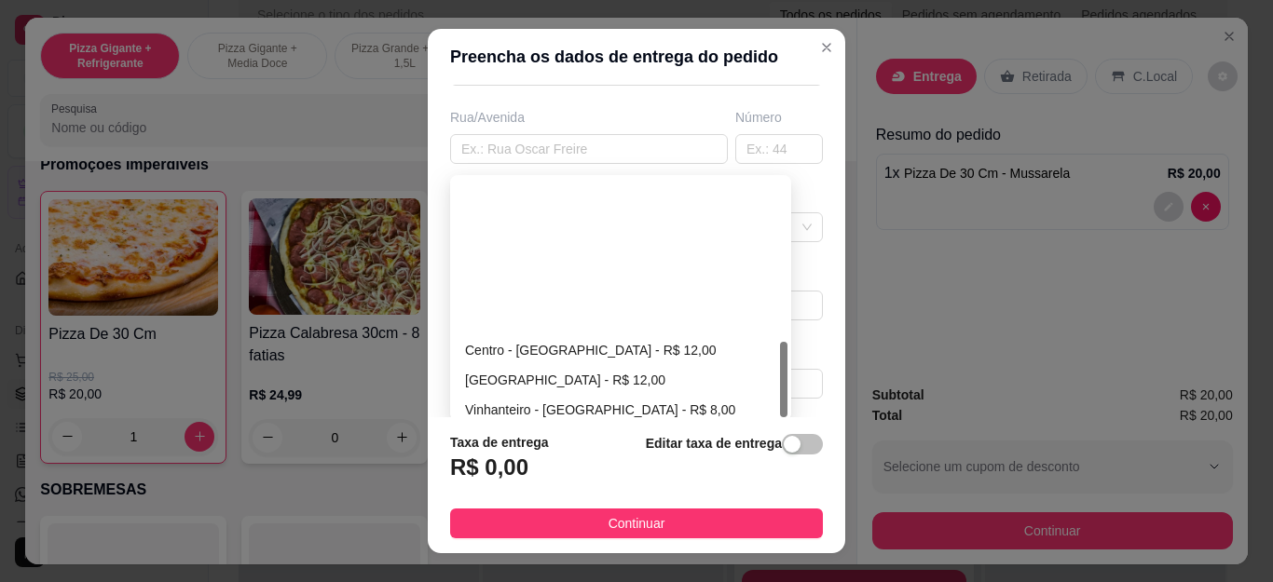
scroll to position [507, 0]
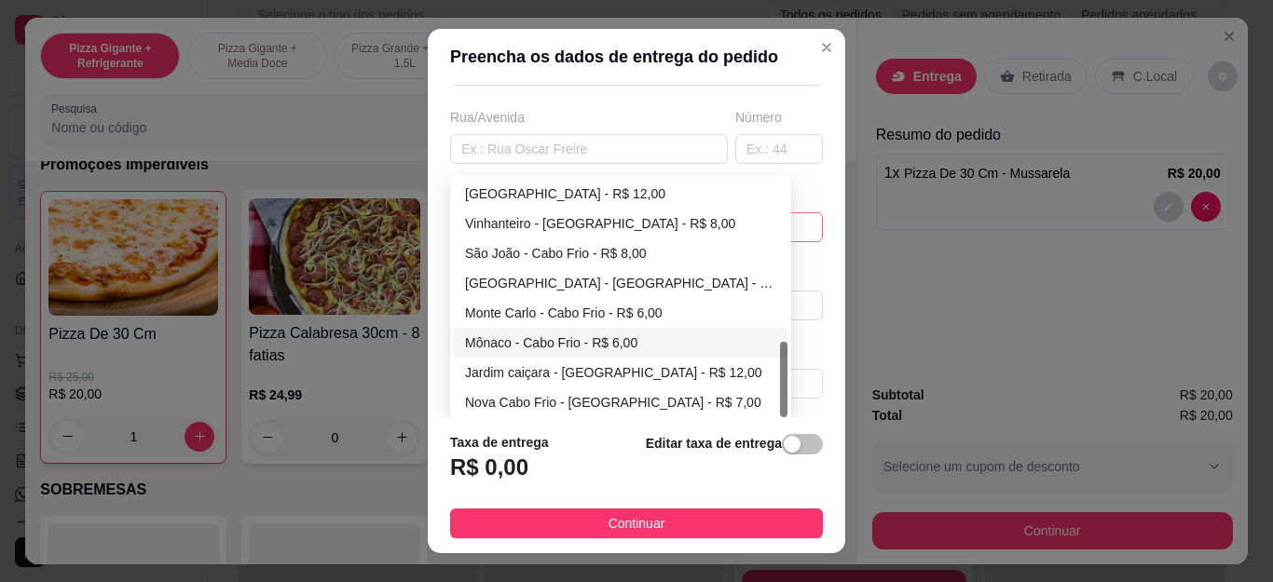
type input "nene"
click at [527, 344] on div "Mônaco - Cabo Frio - R$ 6,00" at bounding box center [620, 343] width 311 height 21
type input "Cabo Frio"
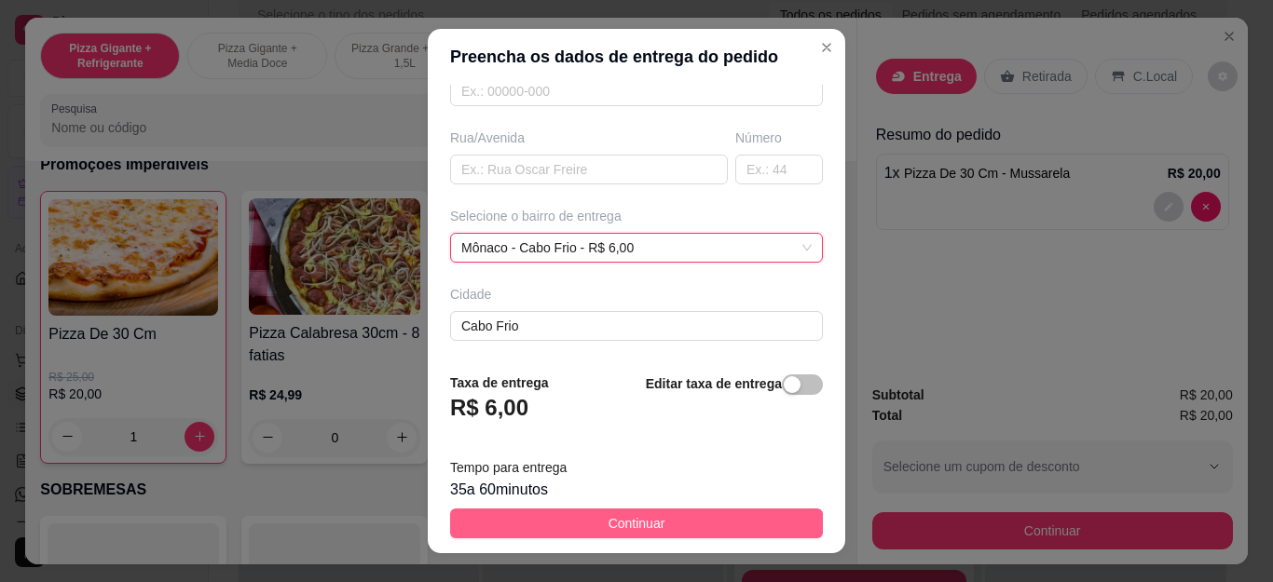
scroll to position [295, 0]
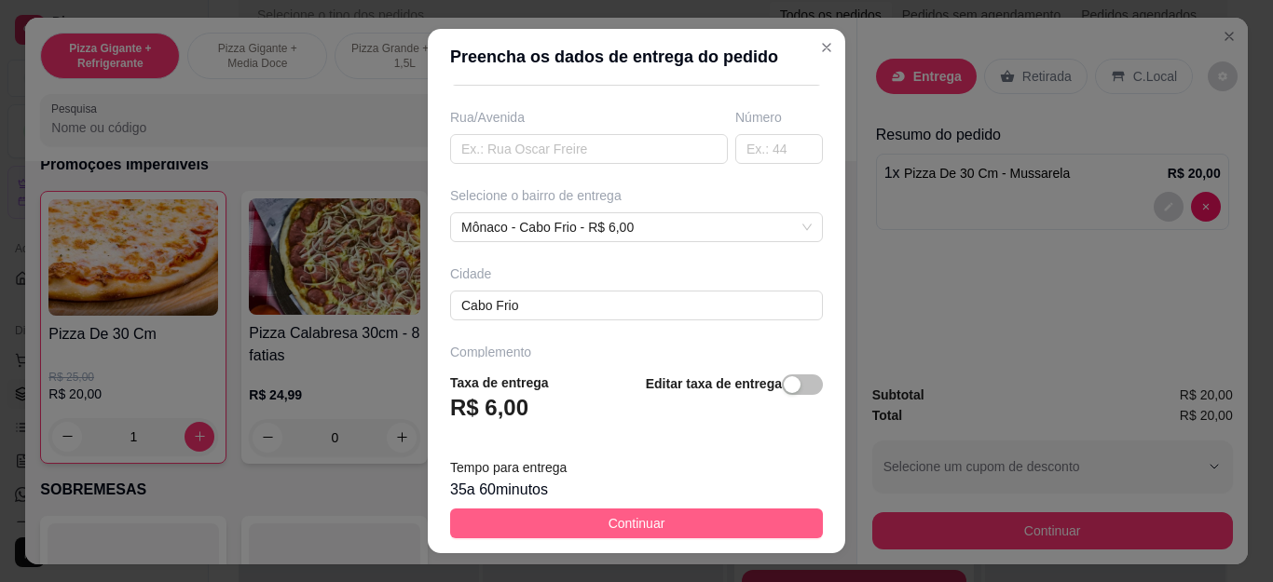
click at [664, 530] on button "Continuar" at bounding box center [636, 524] width 373 height 30
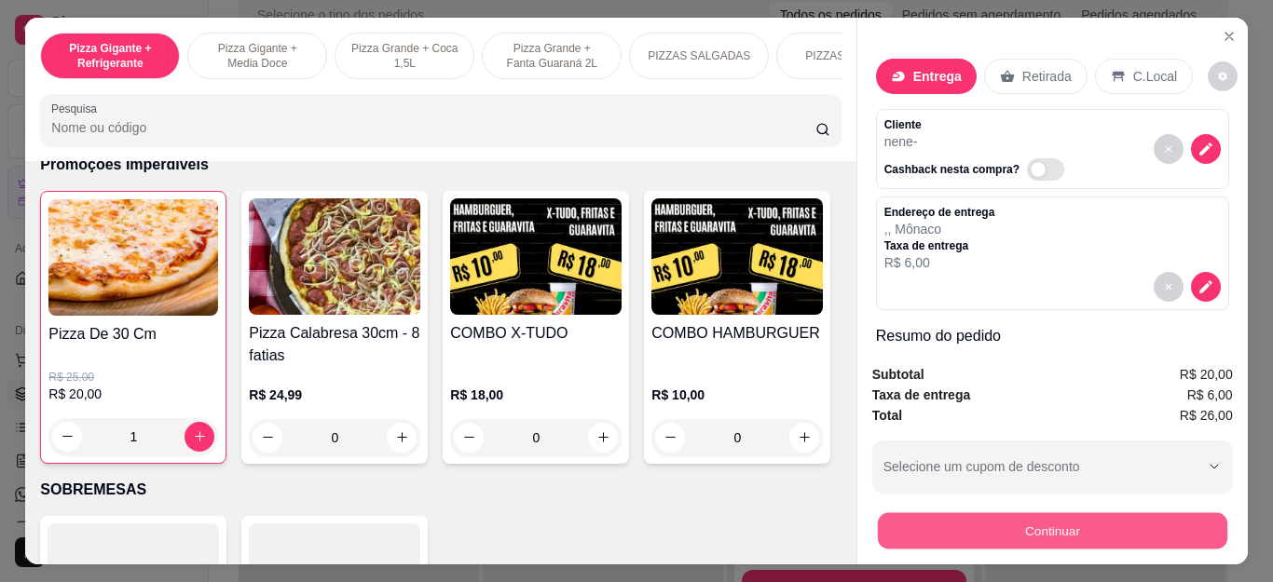
click at [1014, 518] on button "Continuar" at bounding box center [1051, 532] width 349 height 36
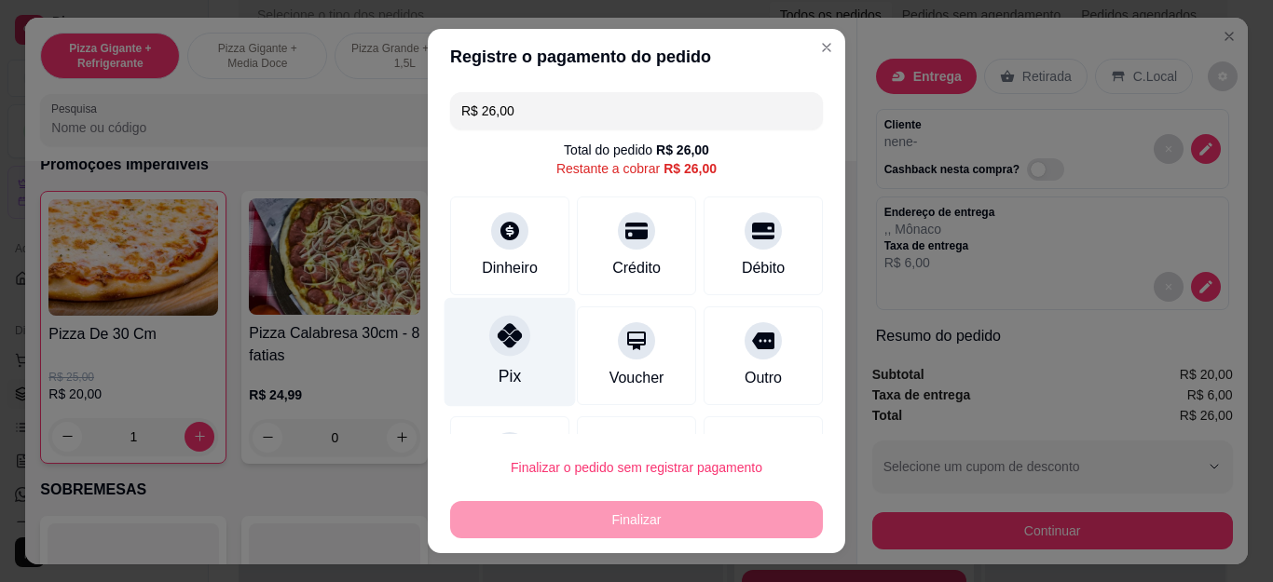
click at [498, 333] on icon at bounding box center [510, 335] width 24 height 24
type input "R$ 0,00"
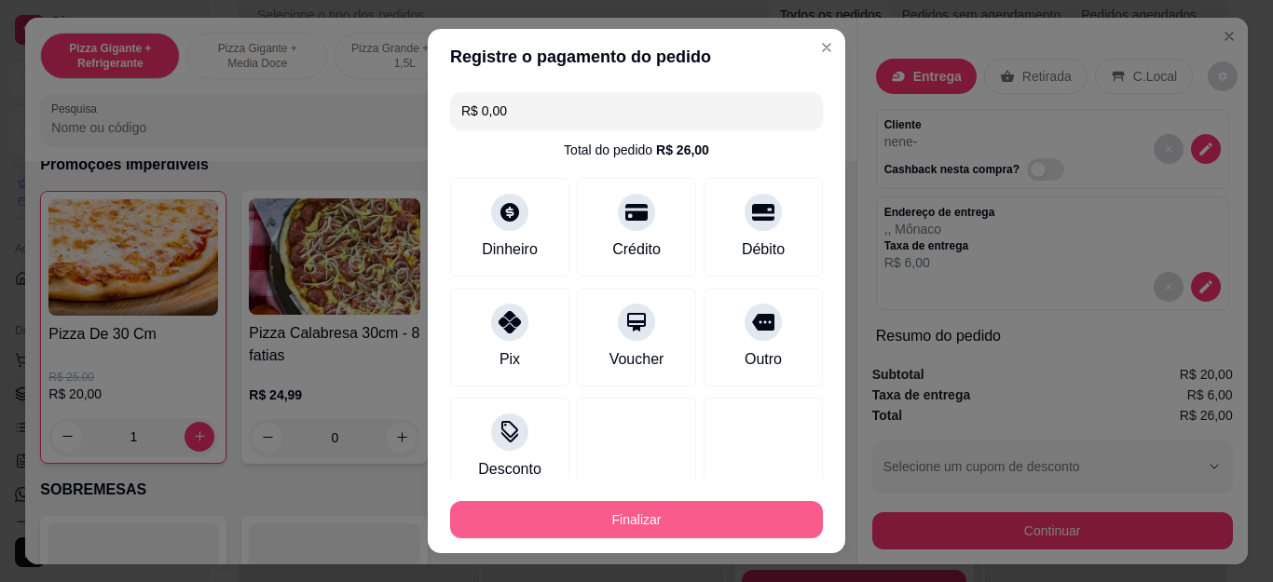
click at [592, 530] on button "Finalizar" at bounding box center [636, 519] width 373 height 37
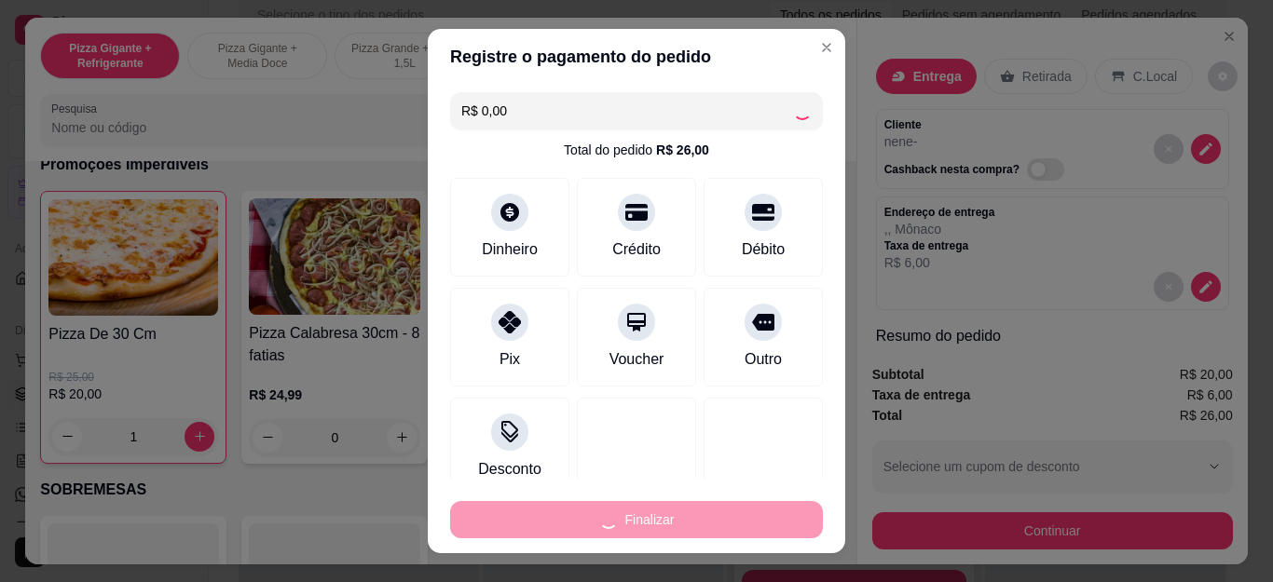
type input "0"
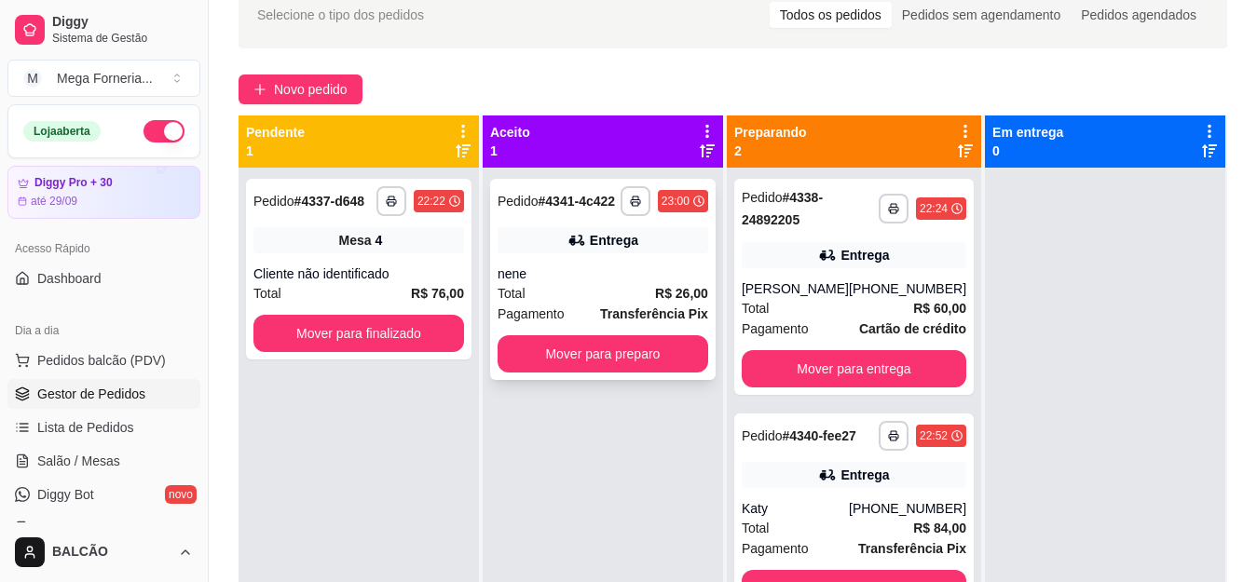
click at [639, 249] on div "Entrega" at bounding box center [603, 240] width 211 height 26
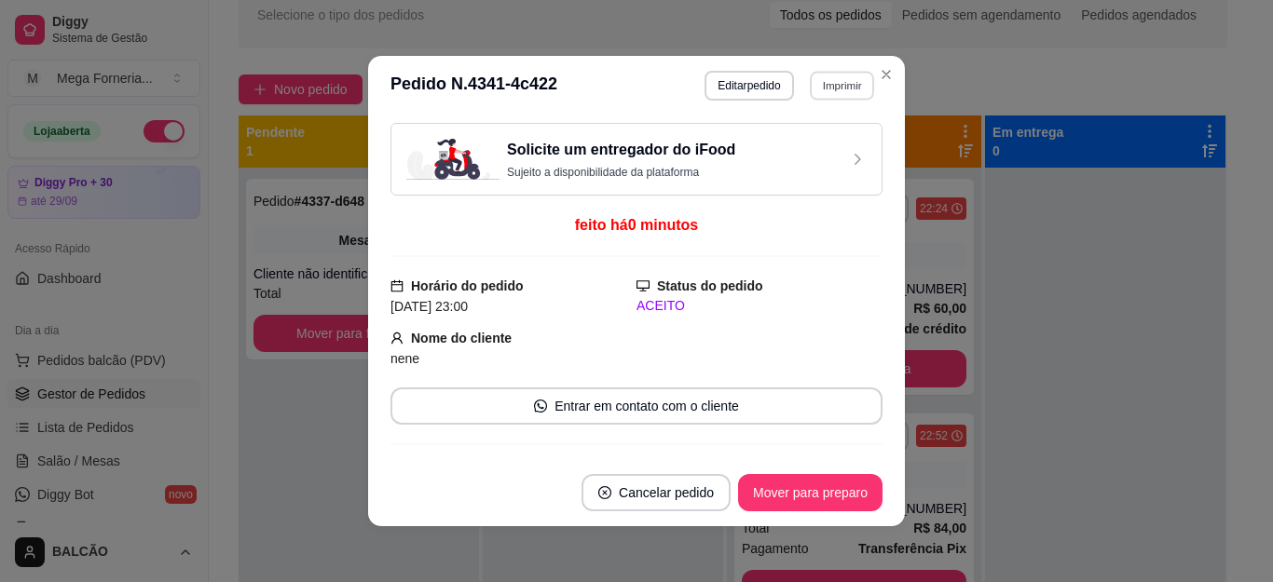
click at [830, 74] on button "Imprimir" at bounding box center [842, 85] width 64 height 29
click at [818, 139] on button "IMPRESSORA" at bounding box center [801, 150] width 130 height 29
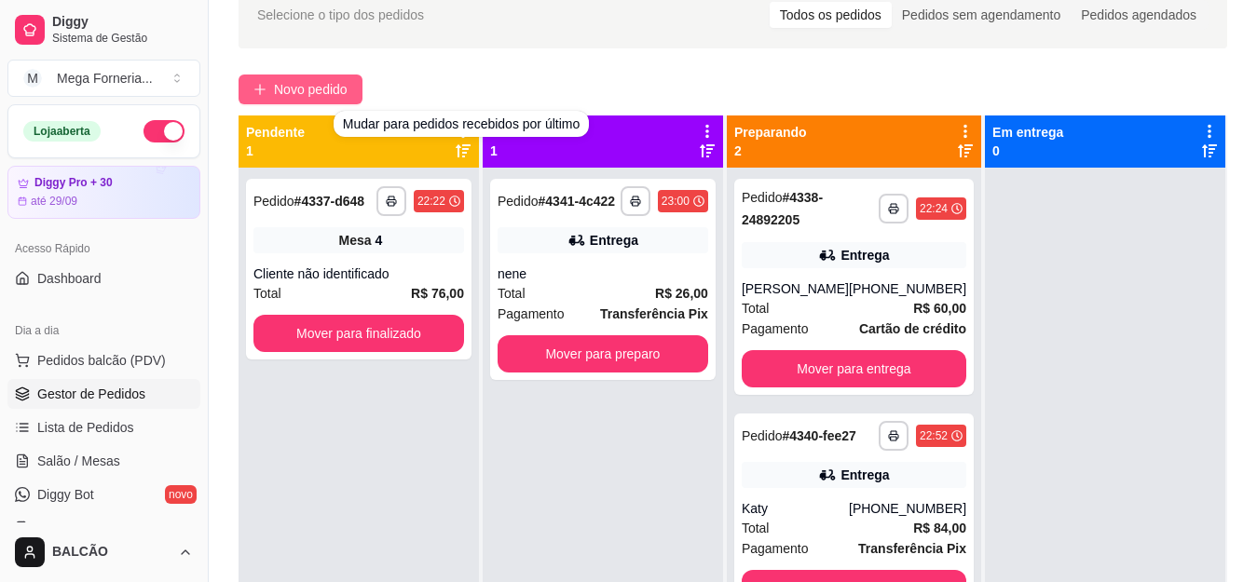
click at [332, 89] on span "Novo pedido" at bounding box center [311, 89] width 74 height 21
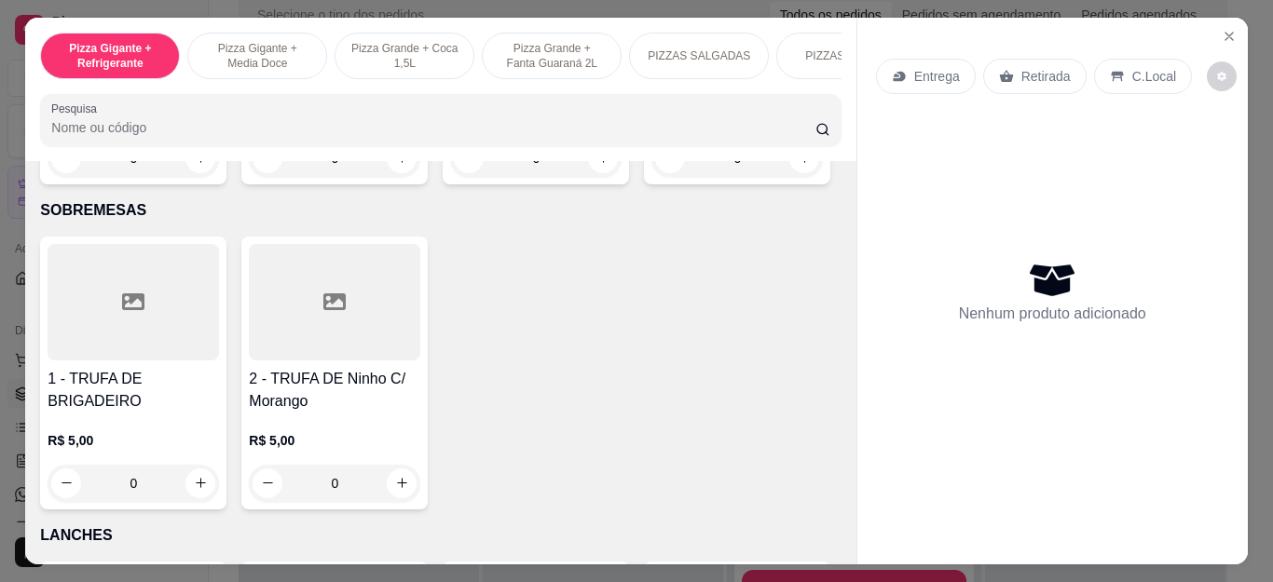
scroll to position [1957, 0]
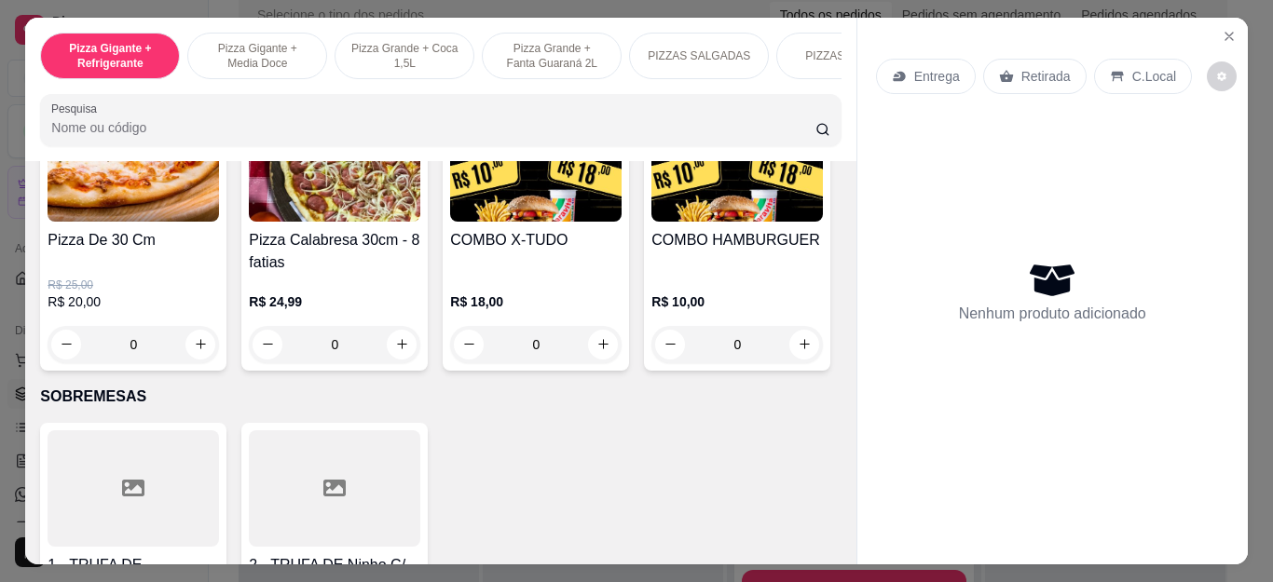
click at [596, 341] on div "0" at bounding box center [535, 344] width 171 height 37
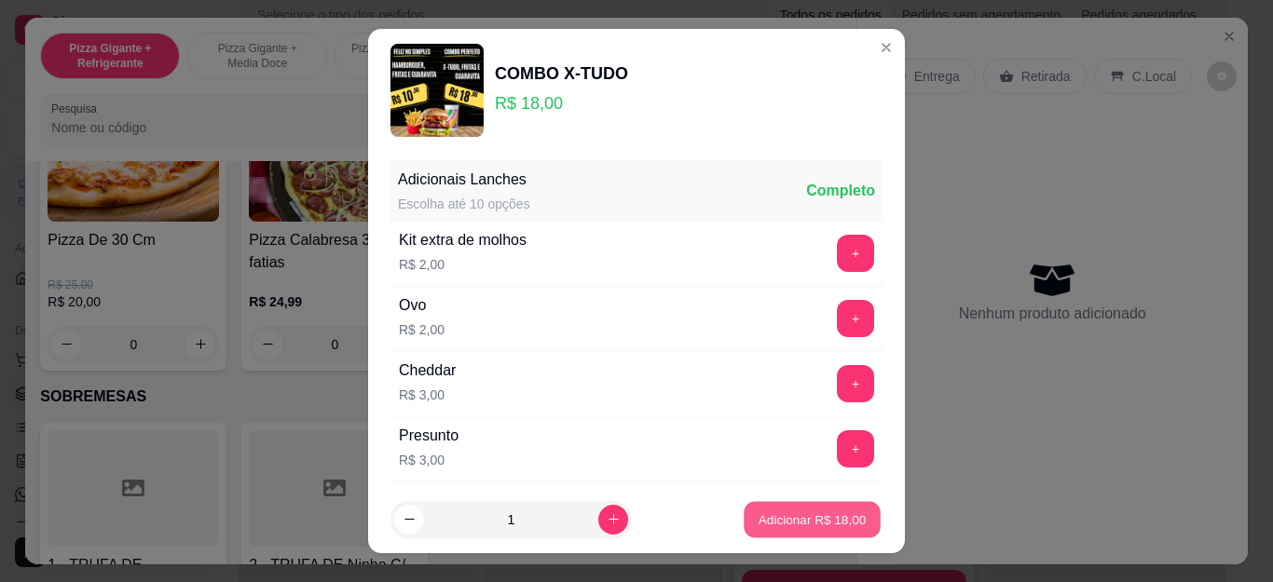
click at [821, 538] on button "Adicionar R$ 18,00" at bounding box center [812, 519] width 137 height 36
type input "1"
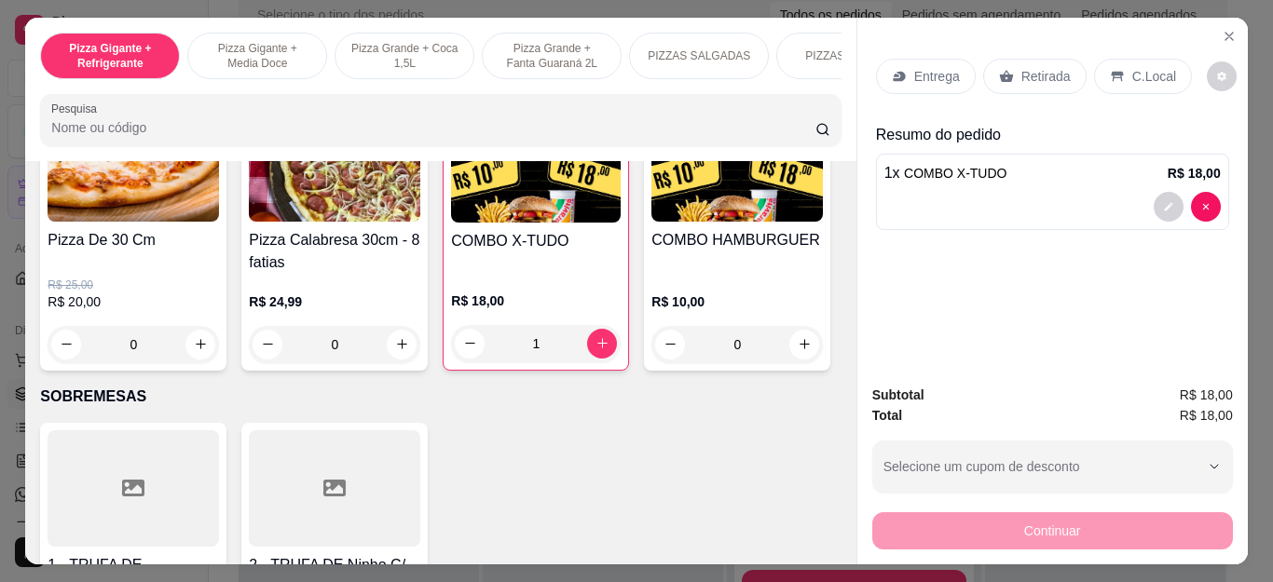
click at [930, 70] on p "Entrega" at bounding box center [937, 76] width 46 height 19
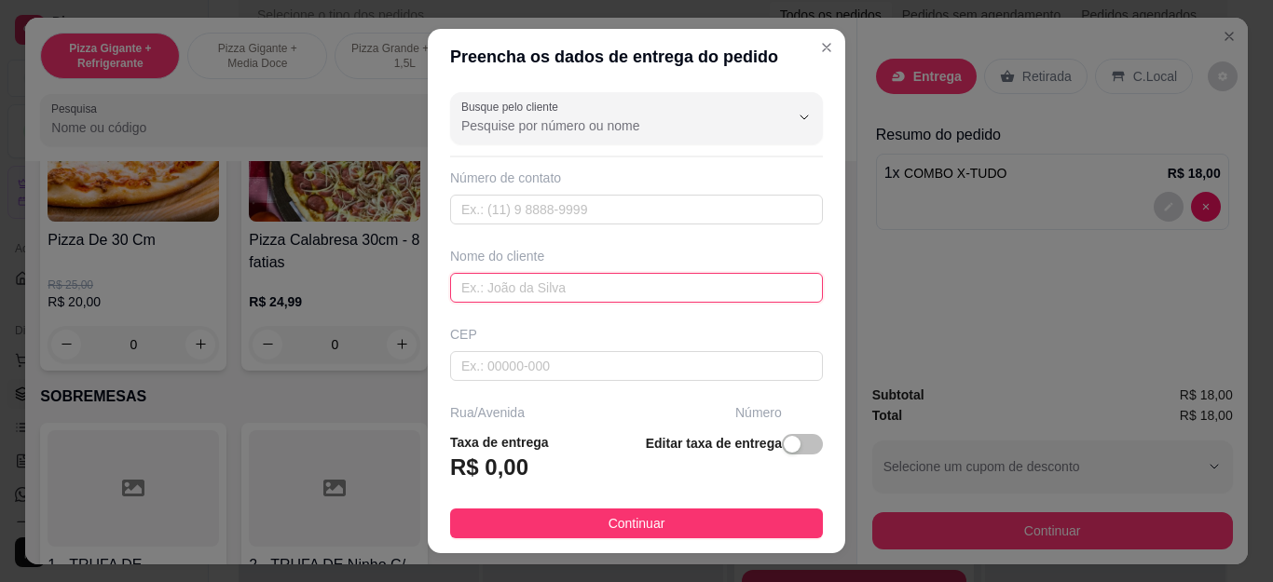
click at [523, 280] on input "text" at bounding box center [636, 288] width 373 height 30
type input "N"
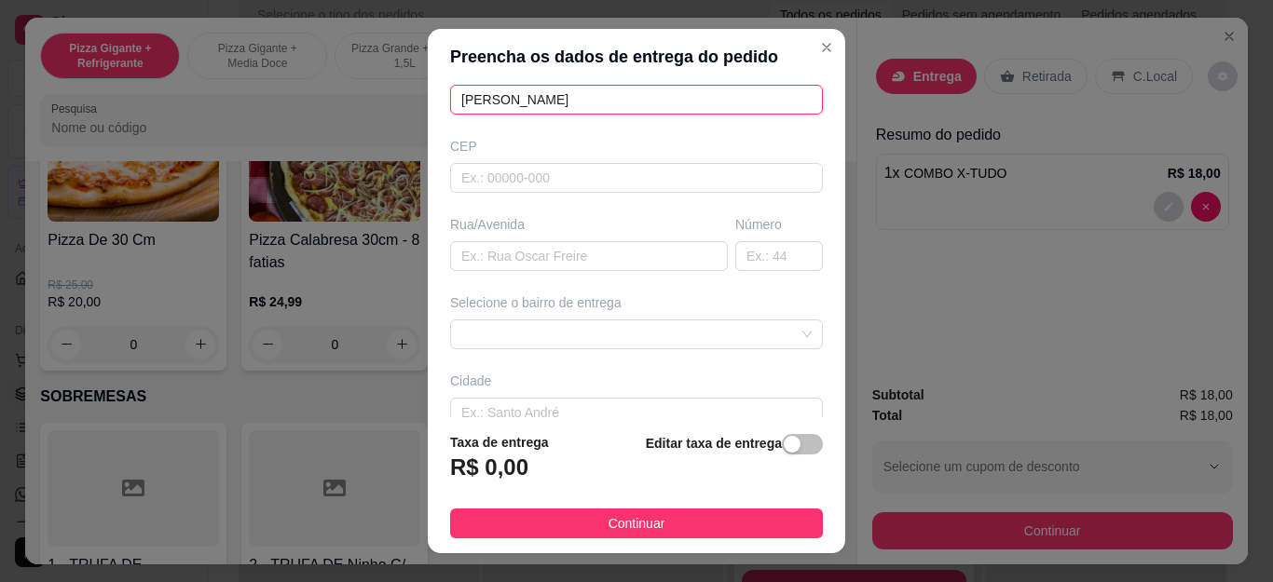
scroll to position [295, 0]
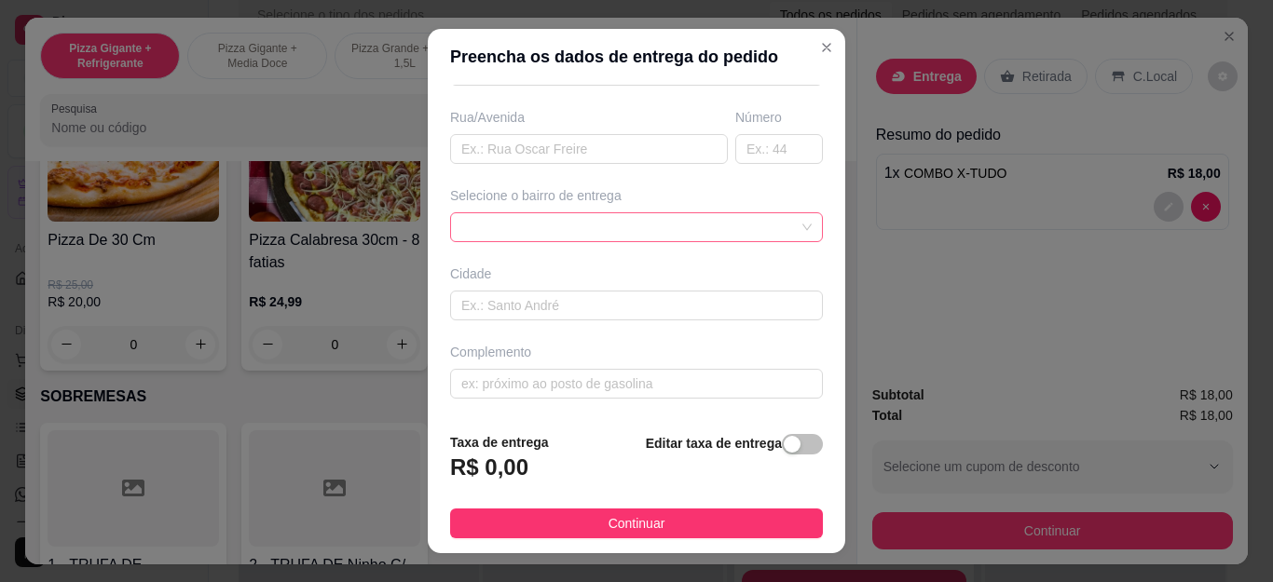
click at [519, 235] on div at bounding box center [636, 227] width 373 height 30
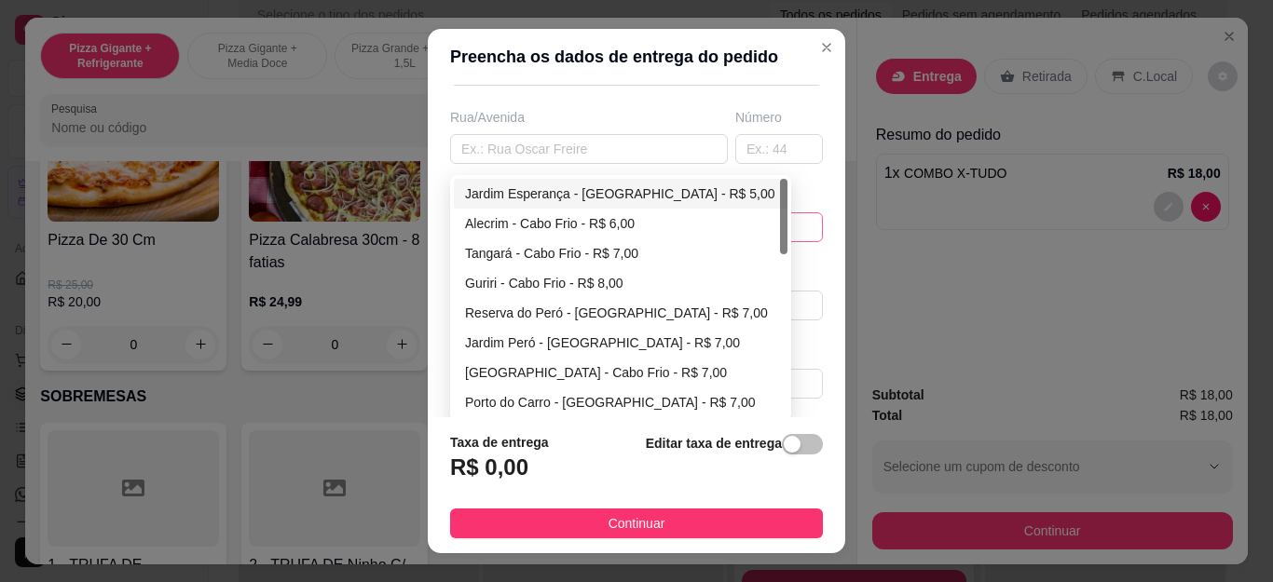
type input "[PERSON_NAME]"
click at [519, 187] on div "Jardim Esperança - [GEOGRAPHIC_DATA] - R$ 5,00" at bounding box center [620, 194] width 311 height 21
type input "Cabo Frio"
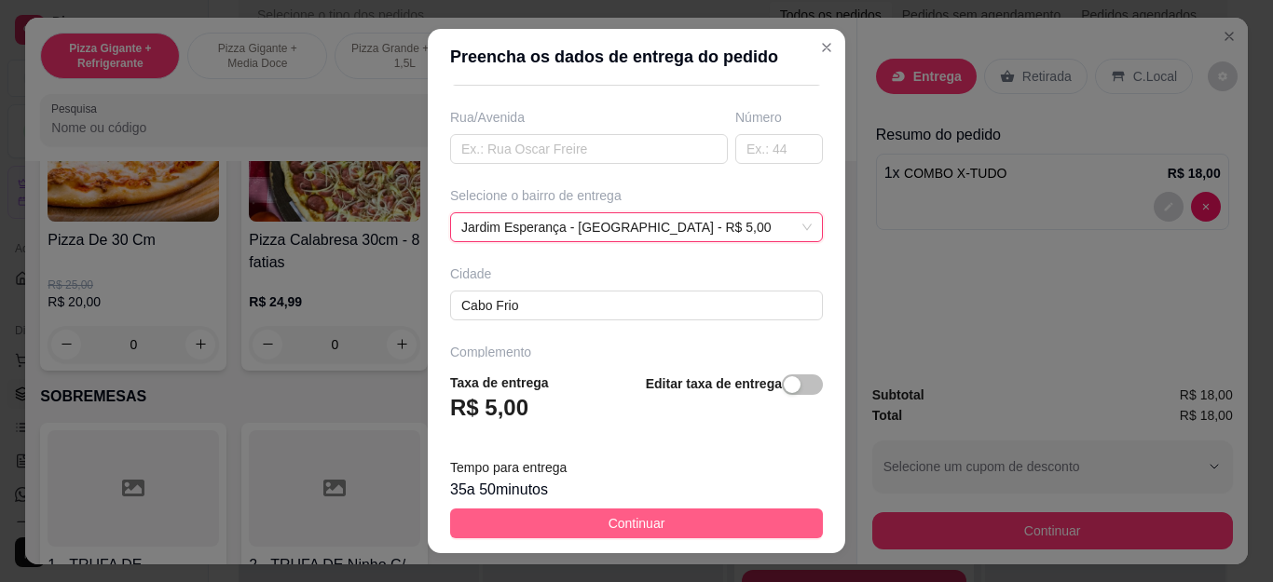
click at [630, 514] on span "Continuar" at bounding box center [637, 524] width 57 height 21
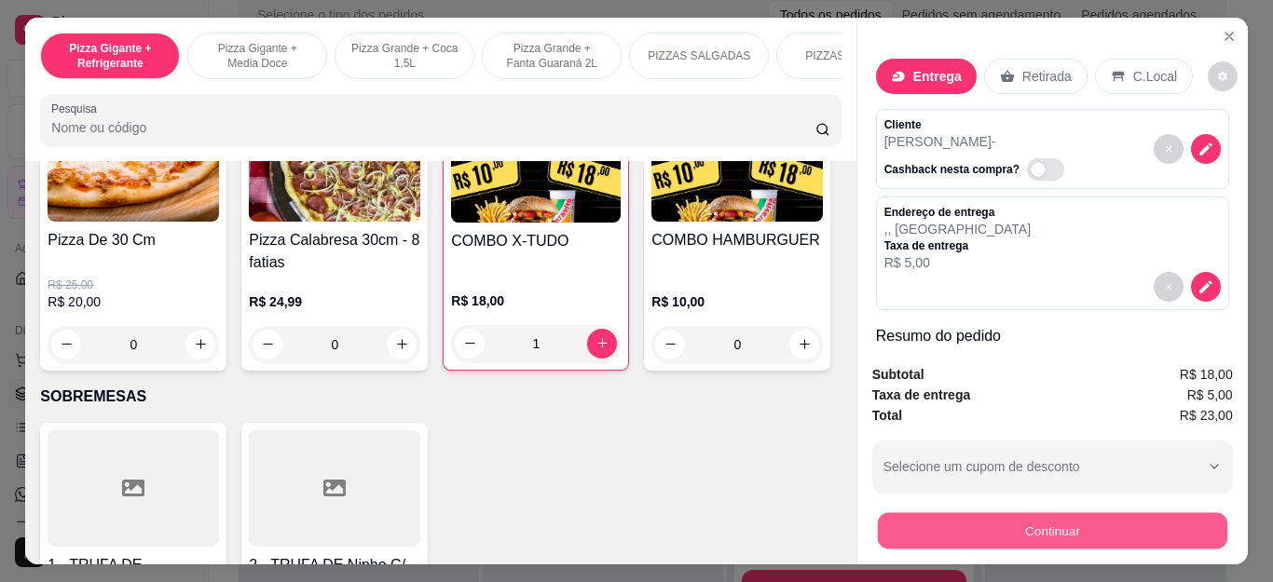
click at [1034, 535] on button "Continuar" at bounding box center [1051, 532] width 349 height 36
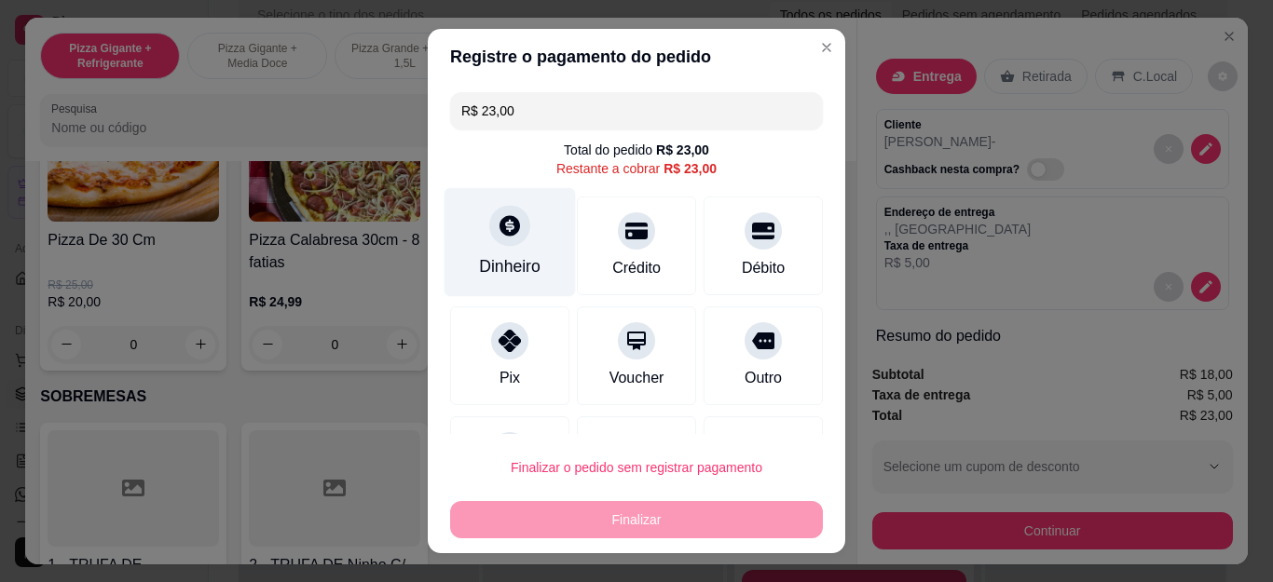
click at [527, 253] on div "Dinheiro" at bounding box center [510, 242] width 131 height 109
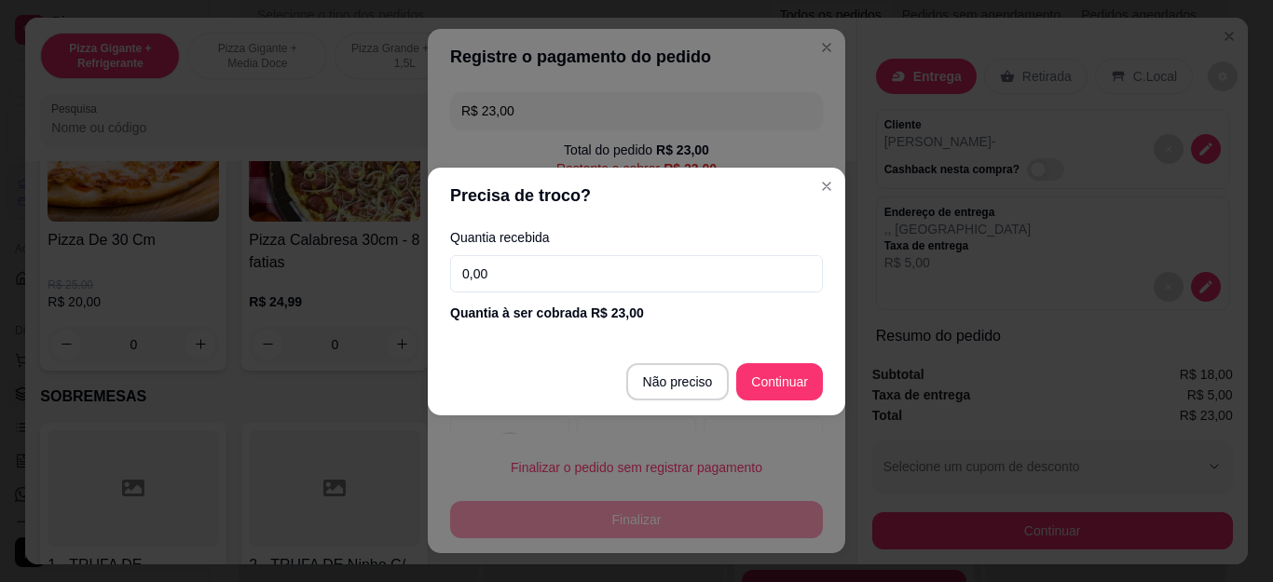
click at [548, 288] on input "0,00" at bounding box center [636, 273] width 373 height 37
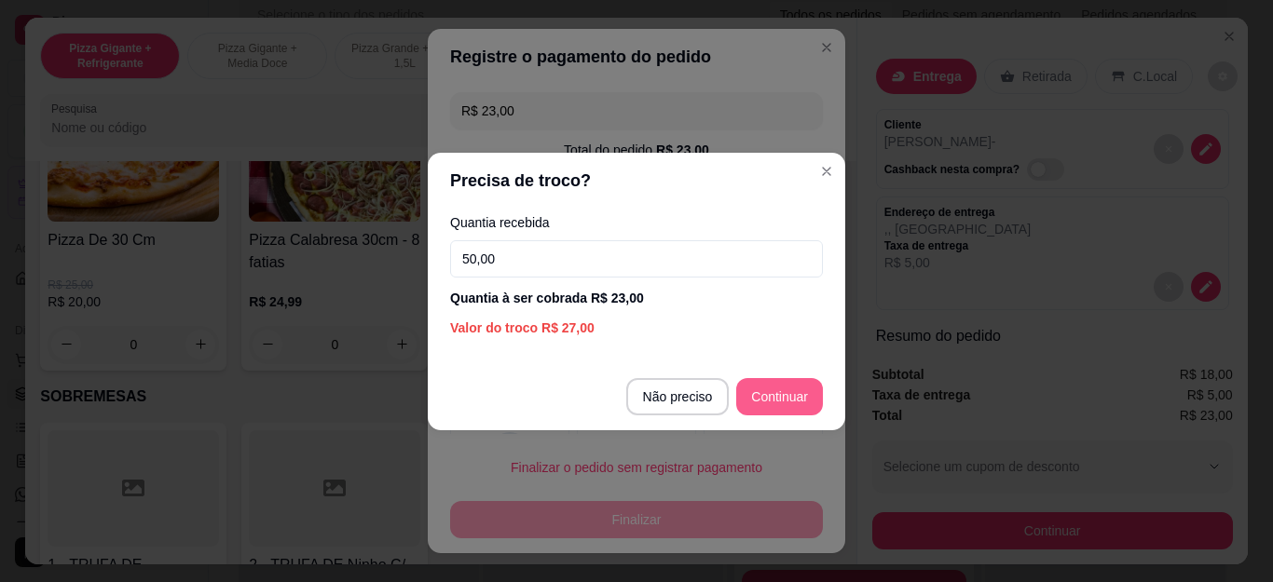
type input "50,00"
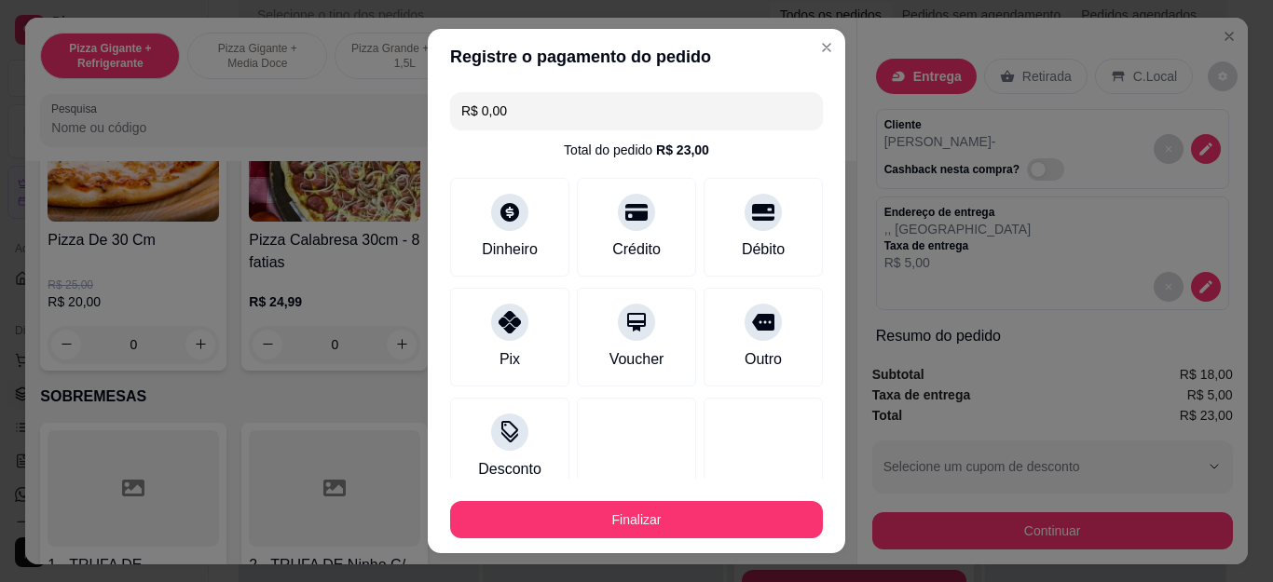
type input "R$ 0,00"
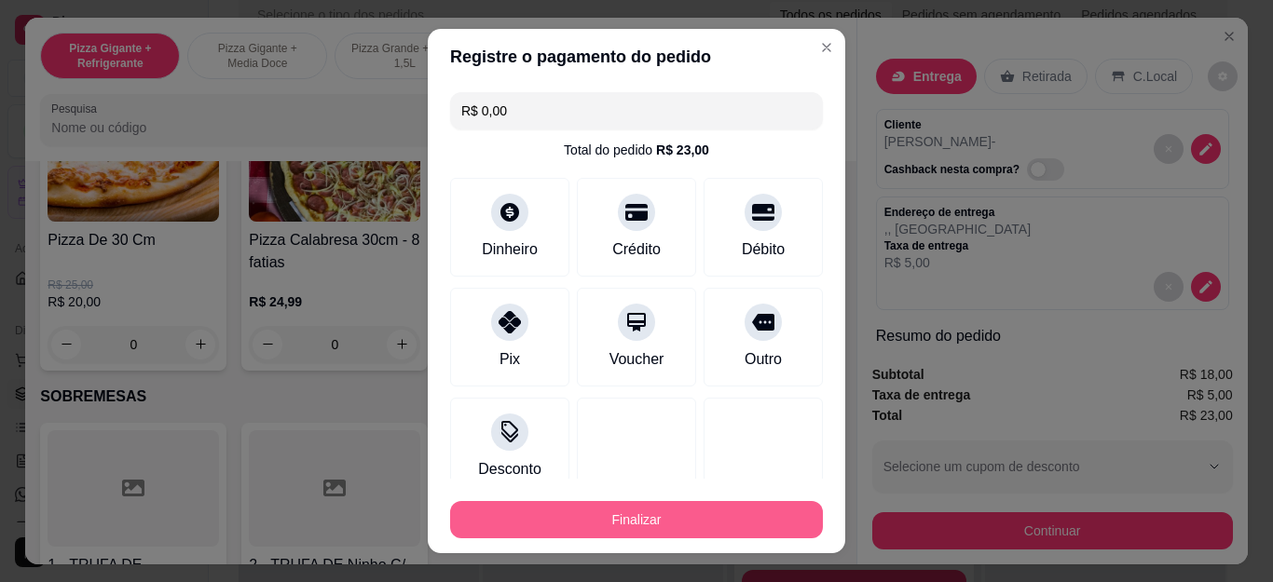
click at [706, 527] on button "Finalizar" at bounding box center [636, 519] width 373 height 37
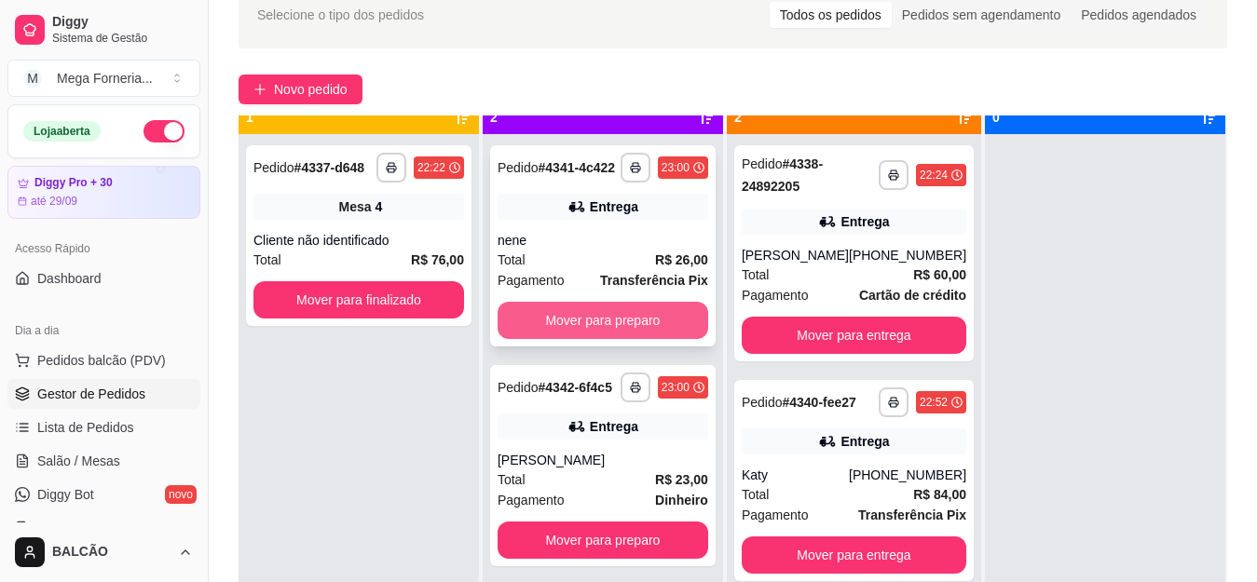
scroll to position [52, 0]
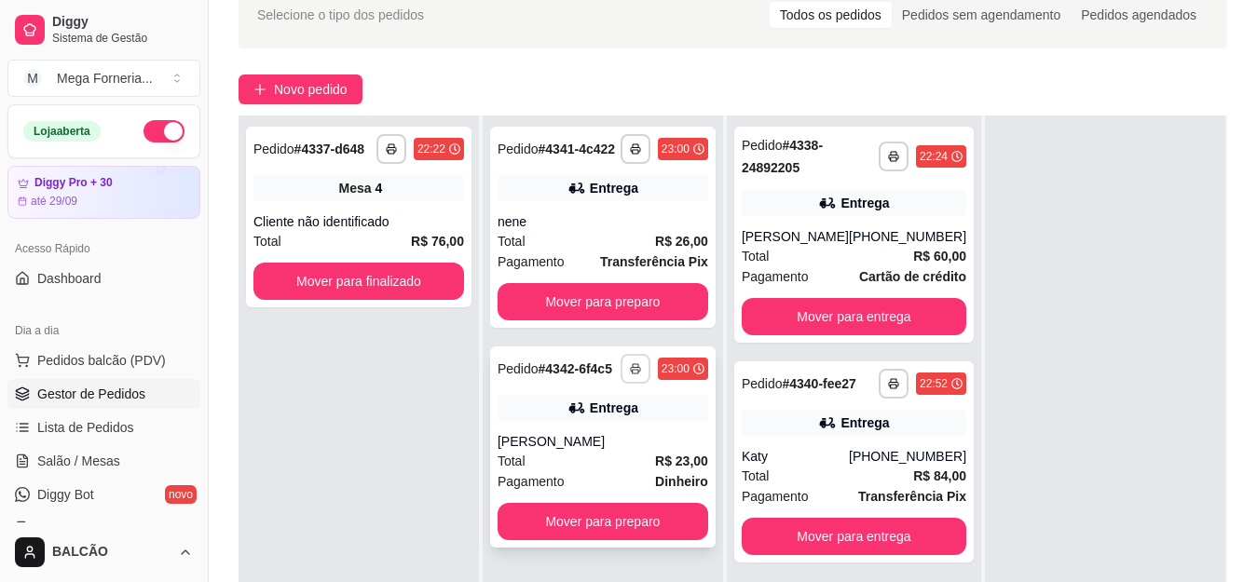
click at [633, 365] on icon "button" at bounding box center [635, 368] width 11 height 11
click at [634, 428] on button "IMPRESSORA" at bounding box center [585, 434] width 135 height 30
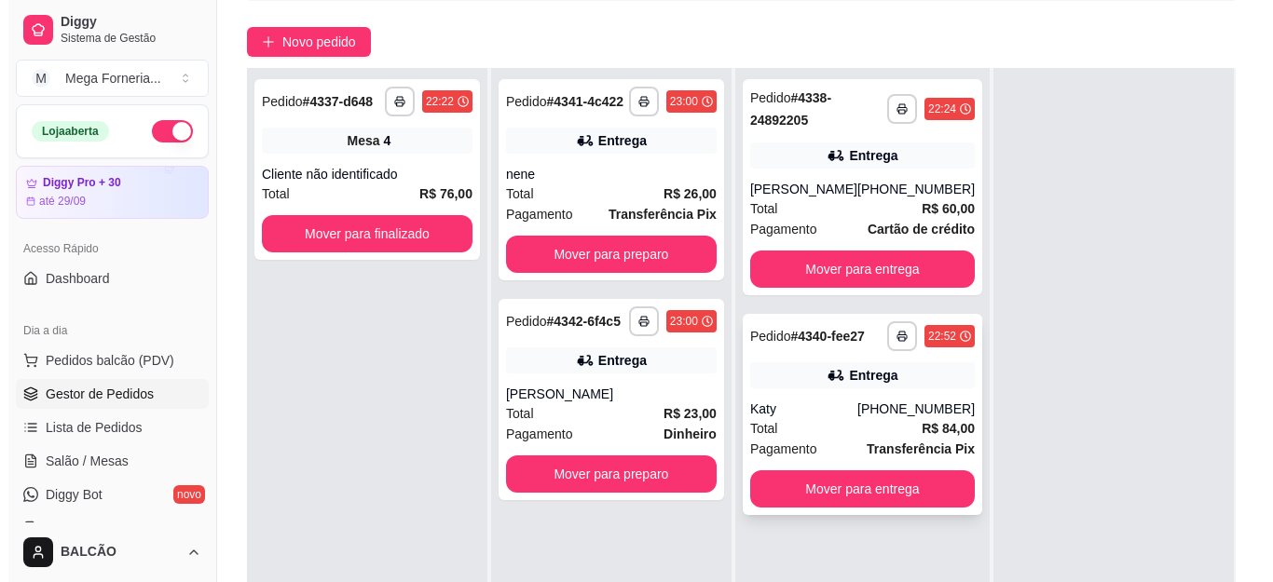
scroll to position [186, 0]
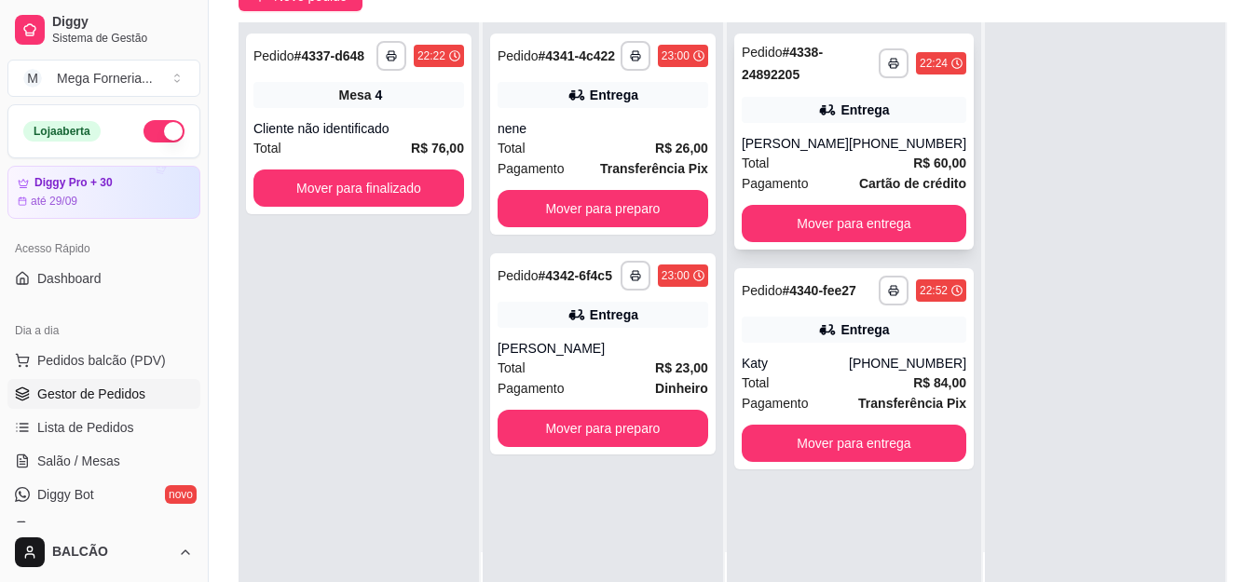
click at [843, 139] on div "[PERSON_NAME]" at bounding box center [795, 143] width 107 height 19
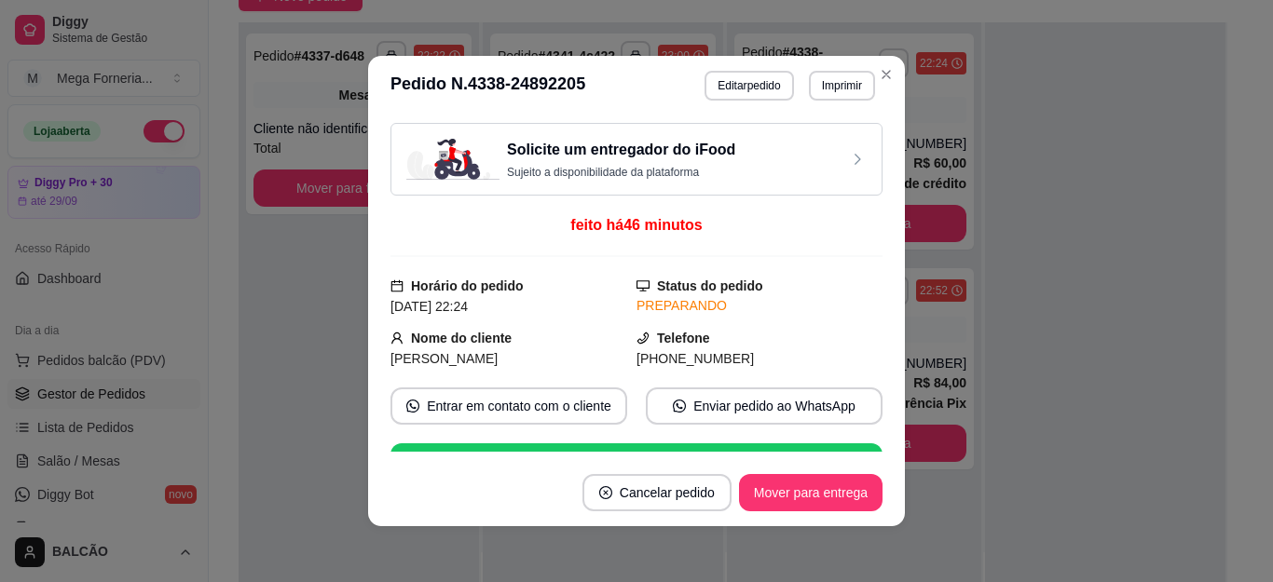
scroll to position [729, 0]
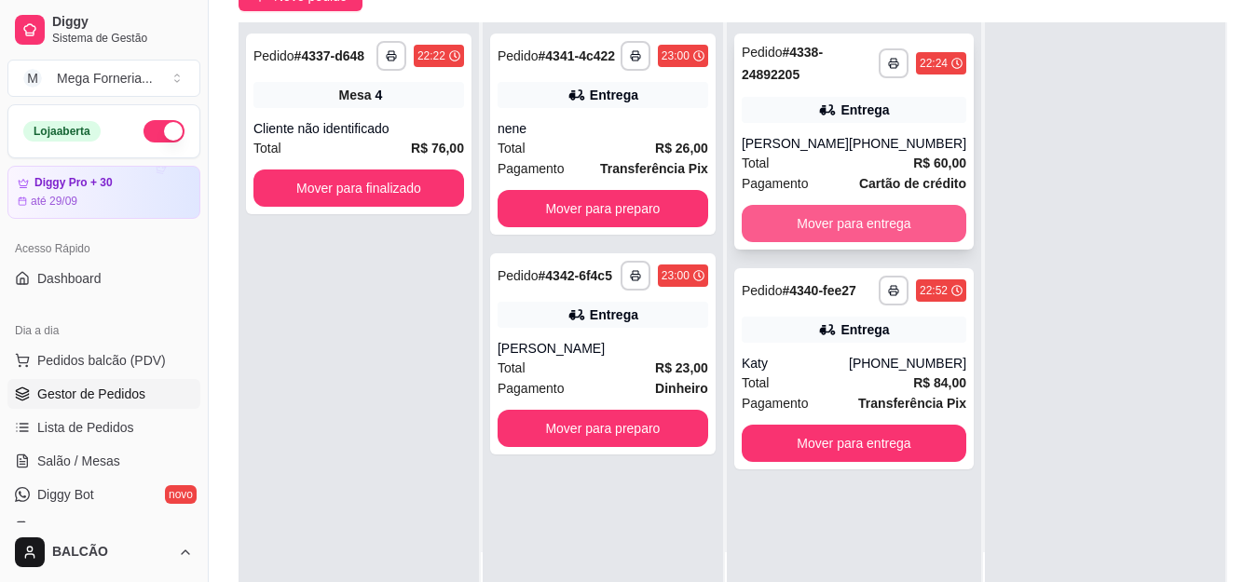
click at [933, 225] on button "Mover para entrega" at bounding box center [854, 223] width 225 height 37
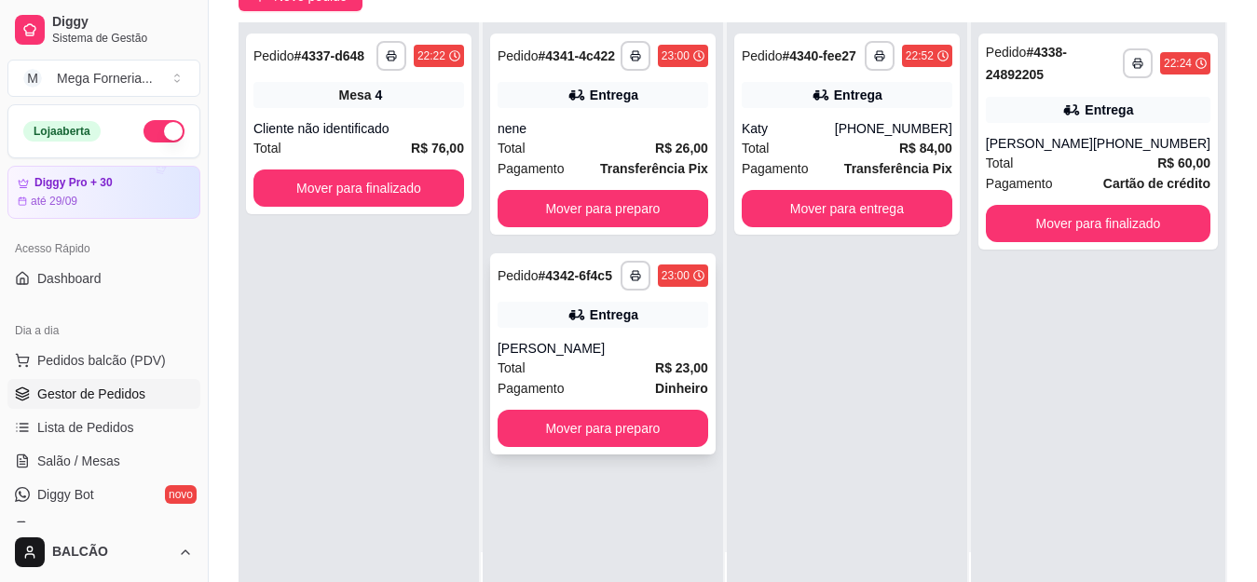
click at [647, 346] on div "[PERSON_NAME]" at bounding box center [603, 348] width 211 height 19
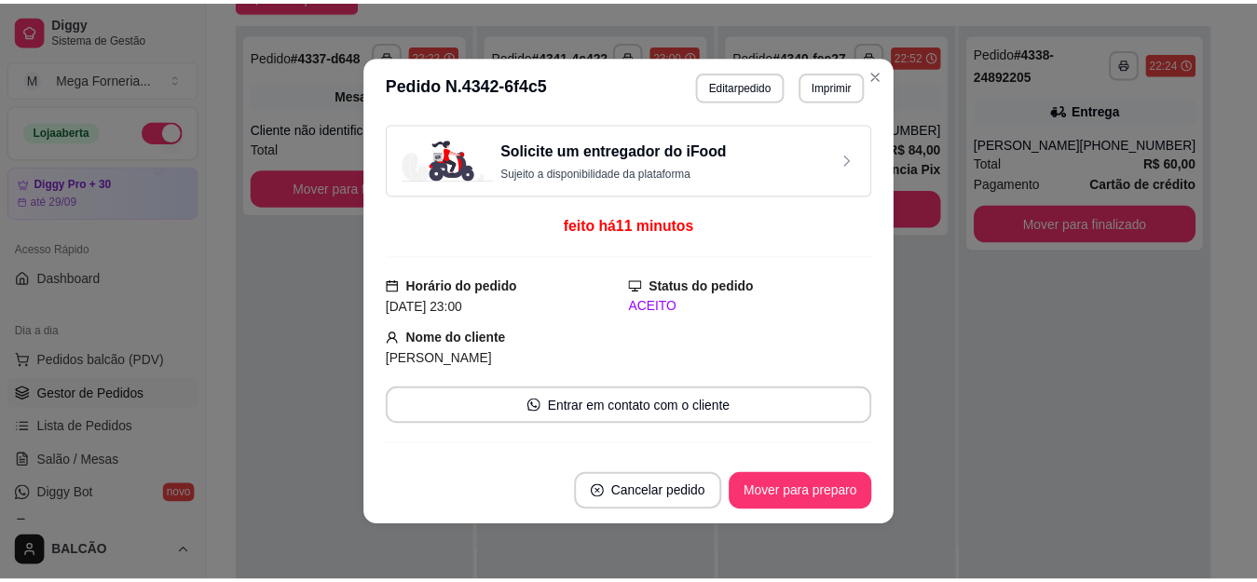
scroll to position [472, 0]
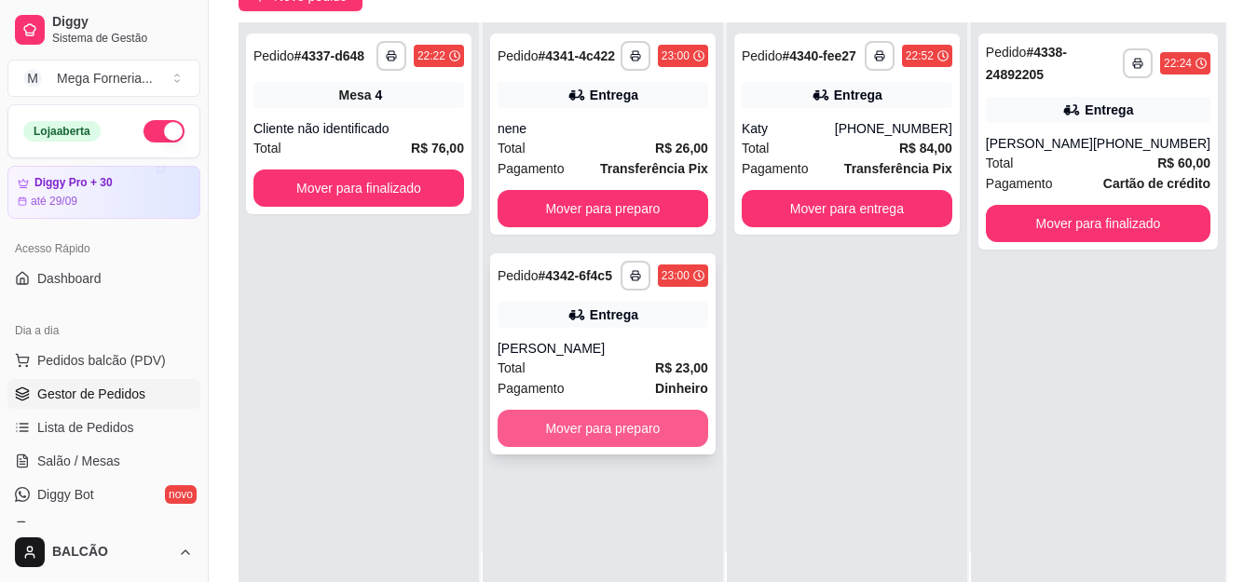
click at [595, 440] on button "Mover para preparo" at bounding box center [603, 428] width 211 height 37
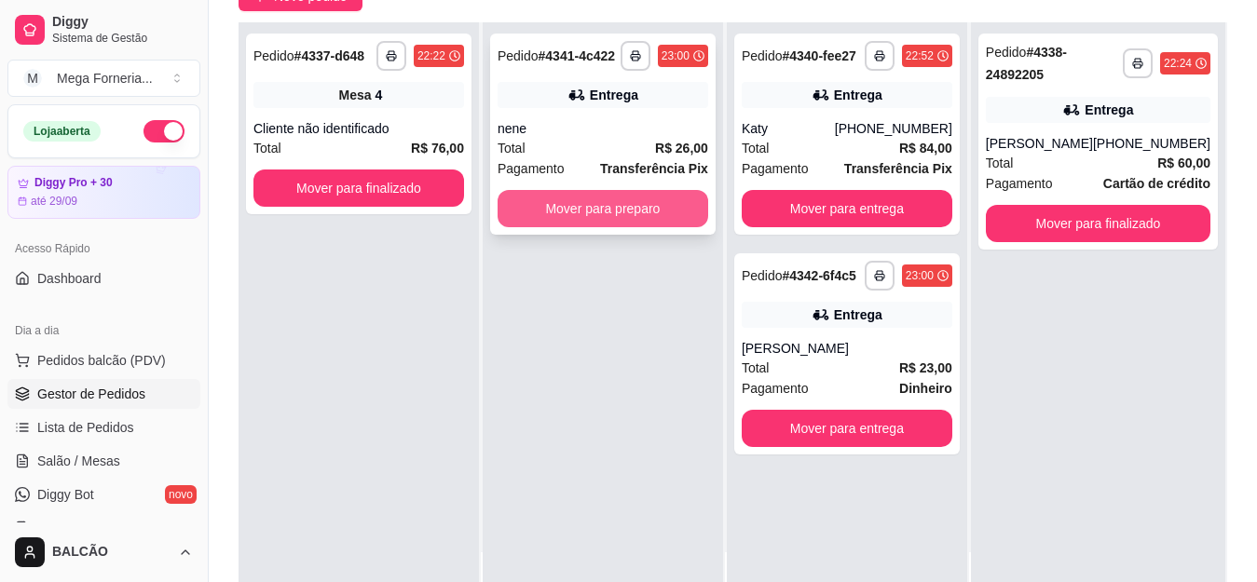
click at [612, 195] on button "Mover para preparo" at bounding box center [603, 208] width 211 height 37
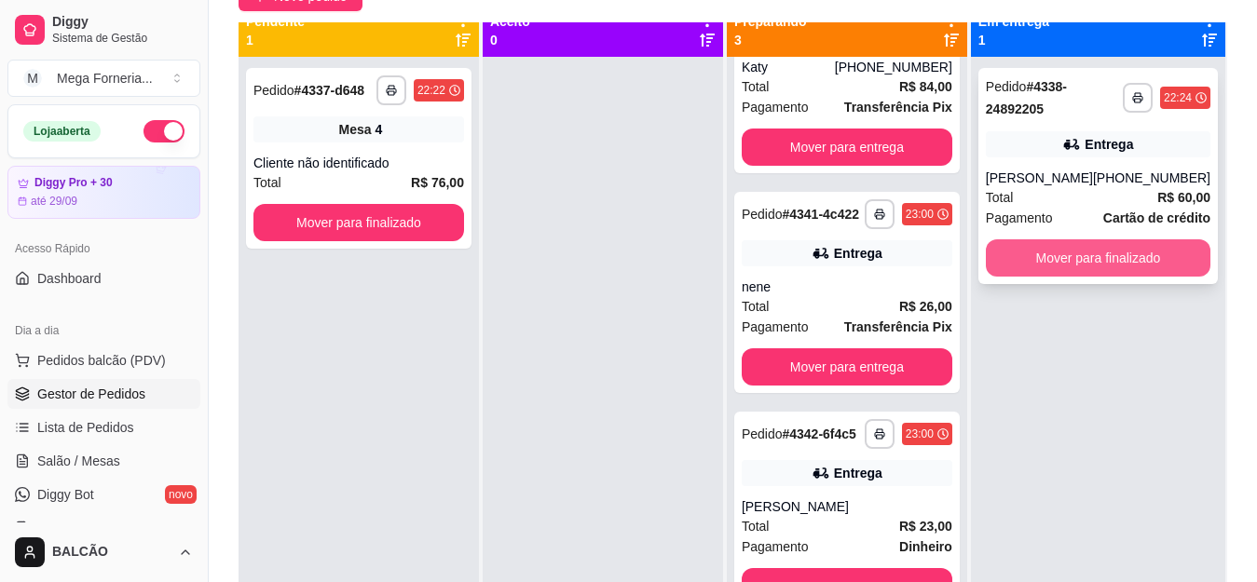
scroll to position [0, 0]
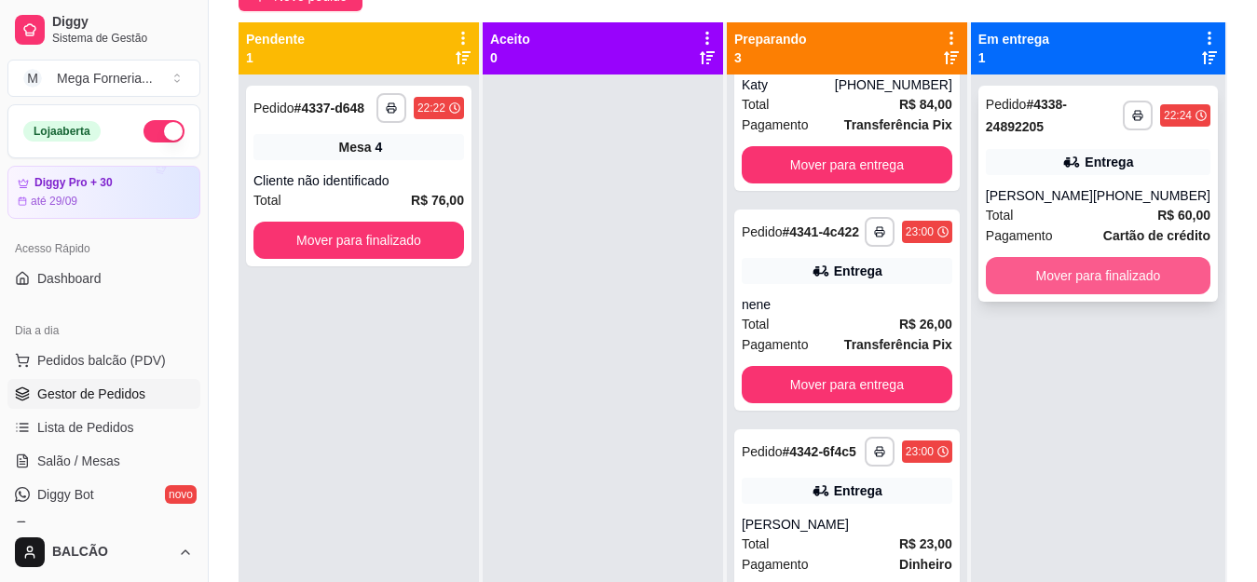
click at [1090, 261] on button "Mover para finalizado" at bounding box center [1098, 275] width 225 height 37
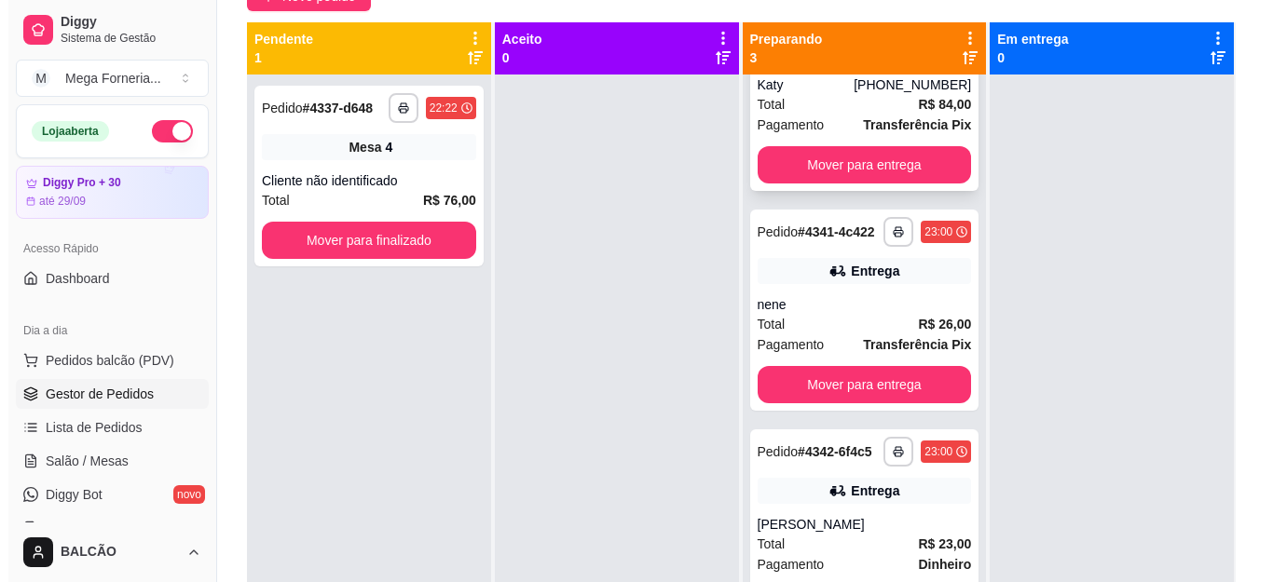
scroll to position [93, 0]
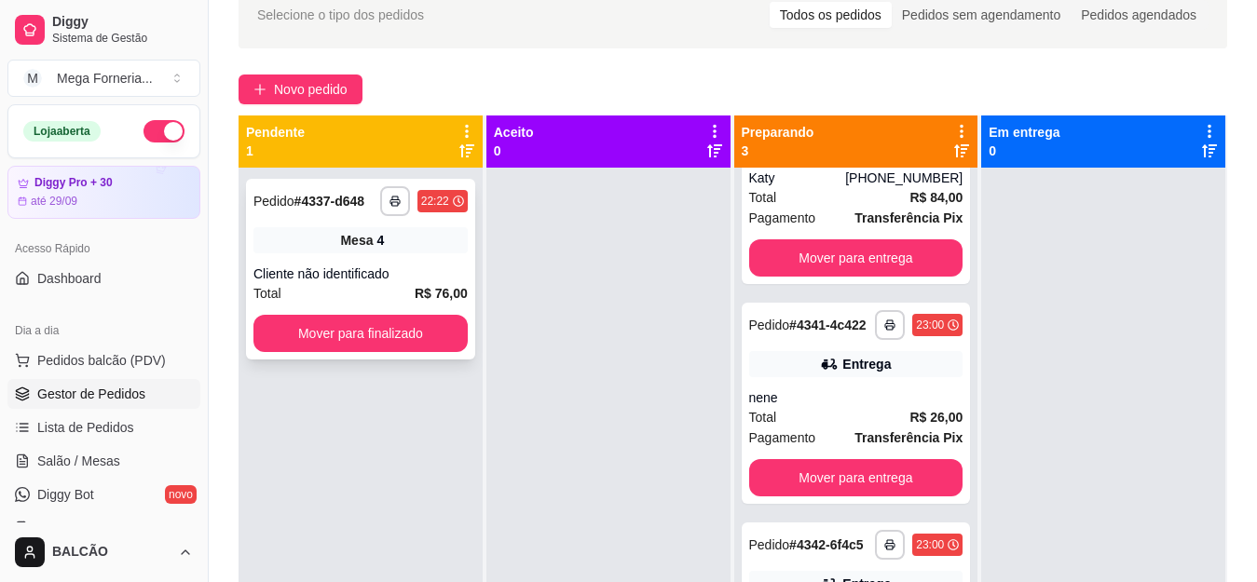
click at [359, 262] on div "**********" at bounding box center [360, 269] width 229 height 181
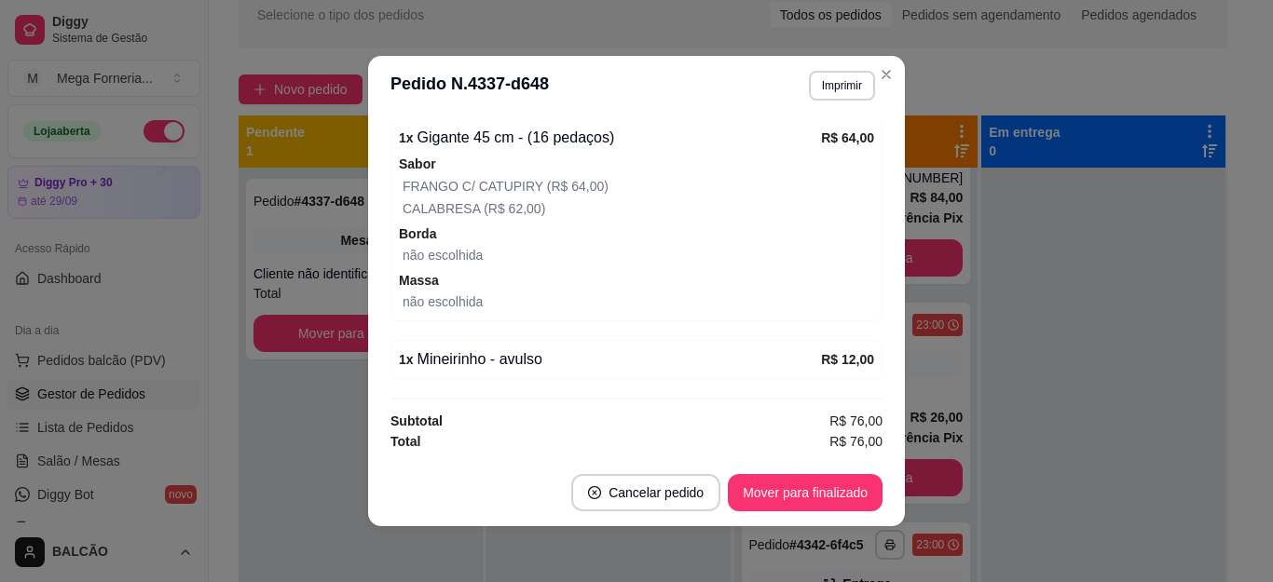
scroll to position [4, 0]
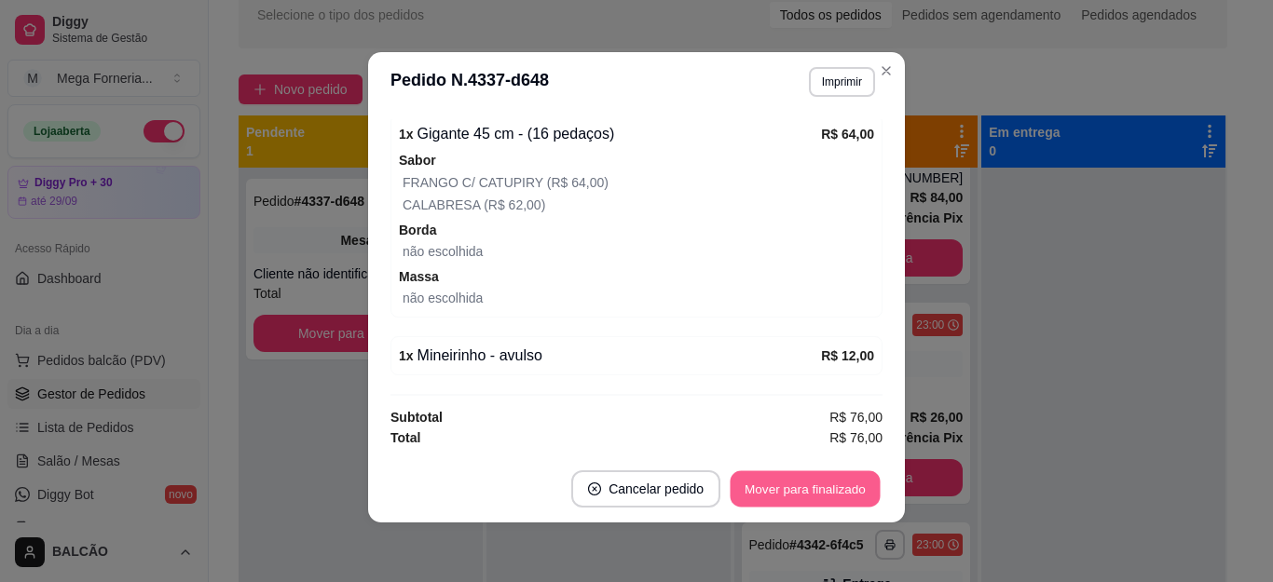
click at [773, 478] on button "Mover para finalizado" at bounding box center [806, 490] width 150 height 36
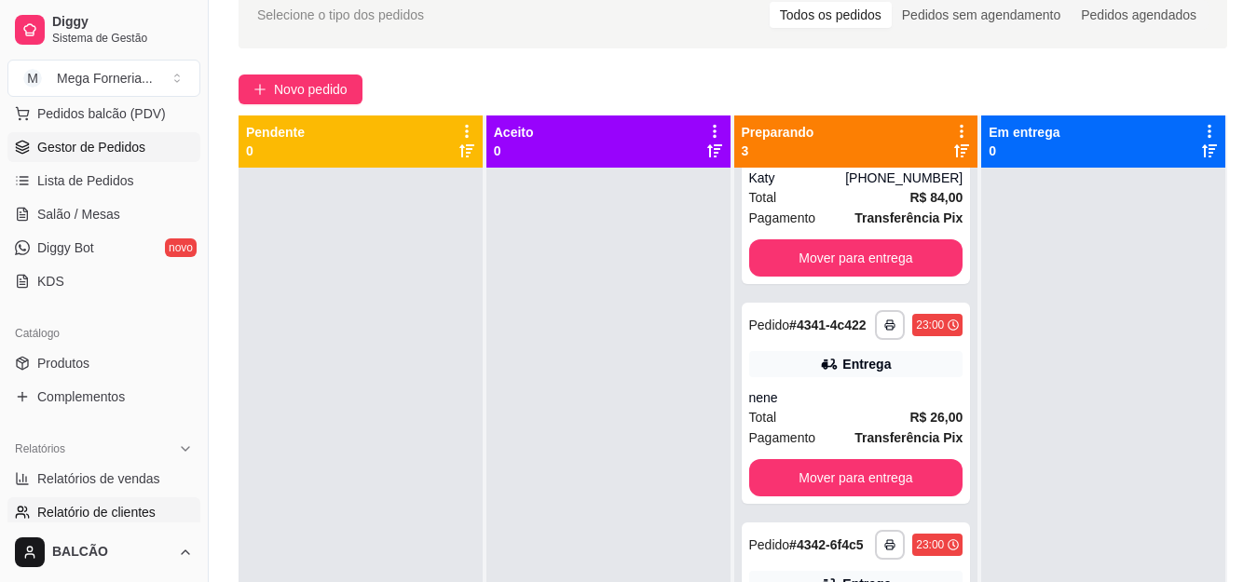
scroll to position [280, 0]
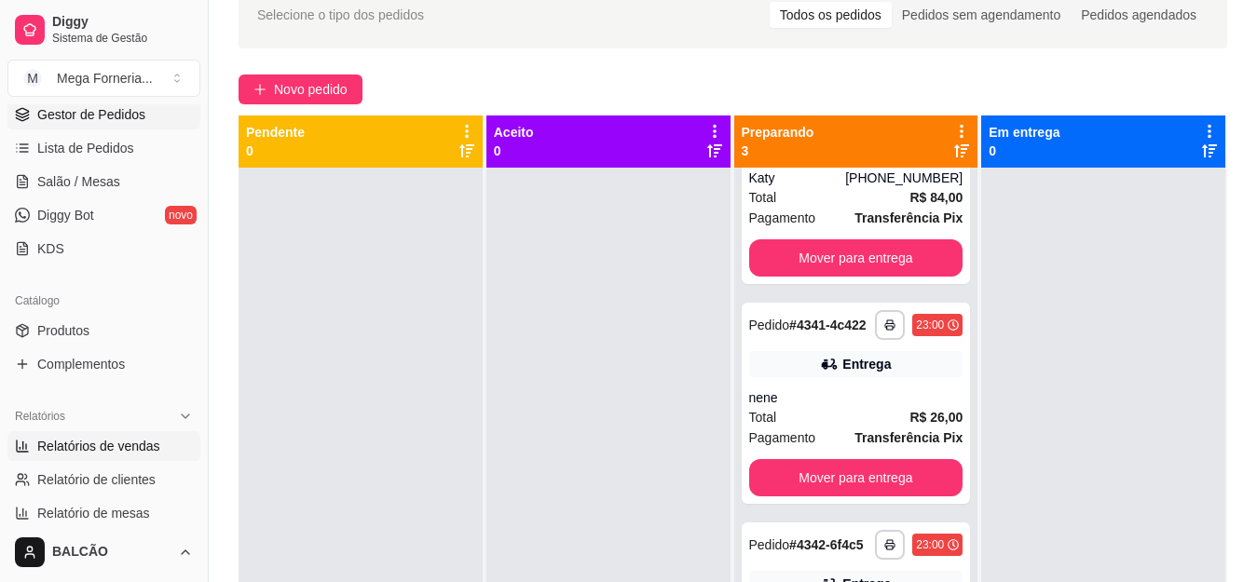
click at [77, 436] on link "Relatórios de vendas" at bounding box center [103, 447] width 193 height 30
select select "ALL"
select select "0"
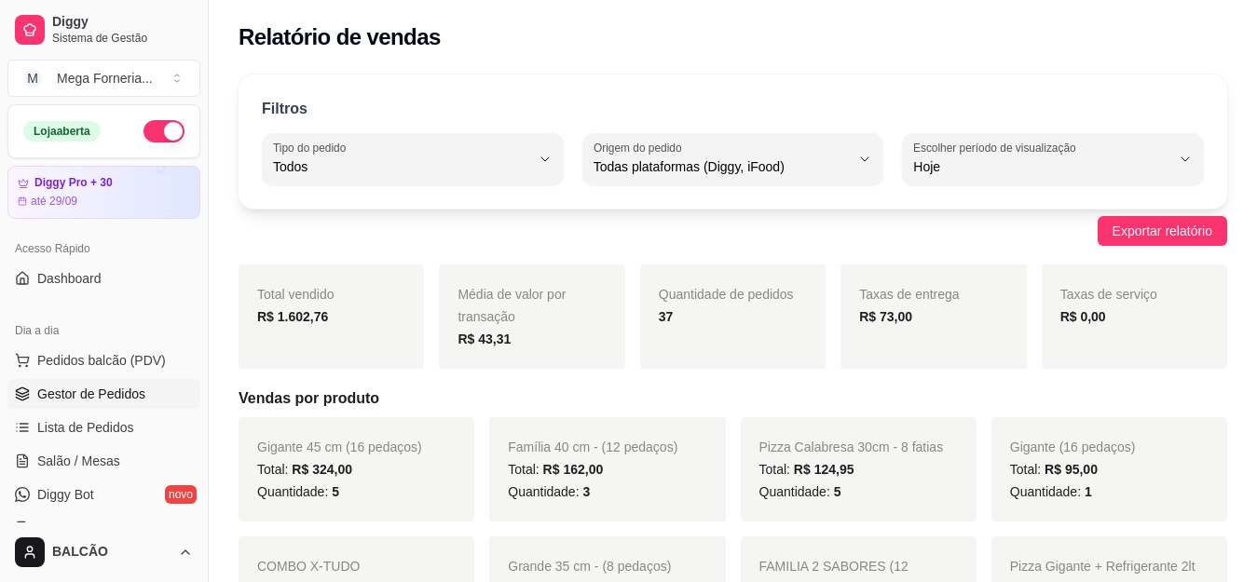
click at [118, 397] on span "Gestor de Pedidos" at bounding box center [91, 394] width 108 height 19
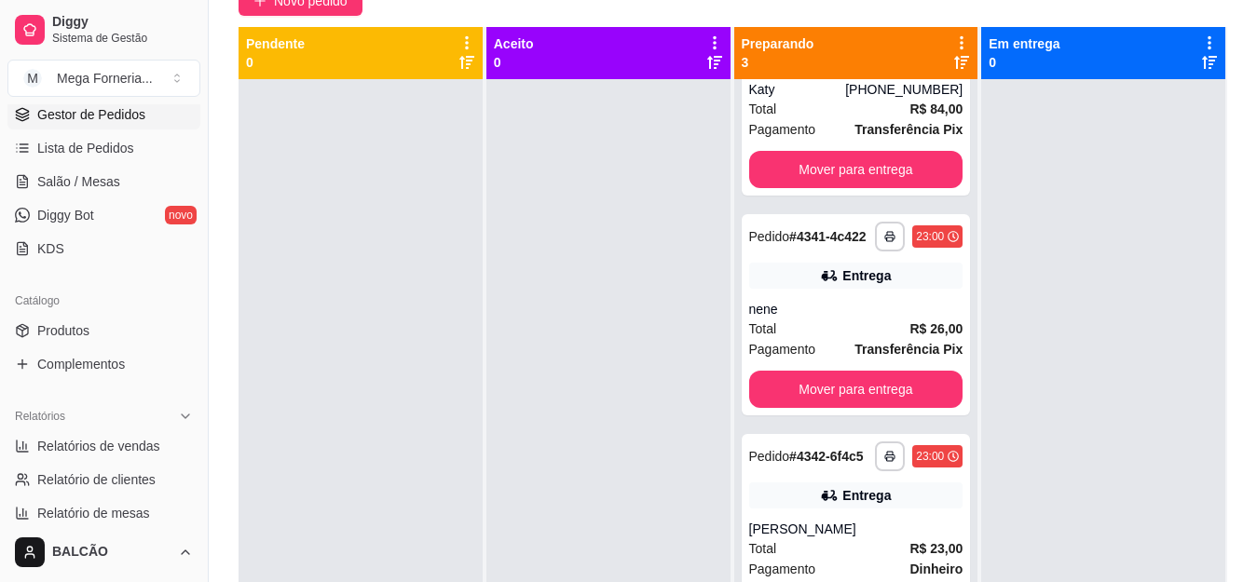
scroll to position [98, 0]
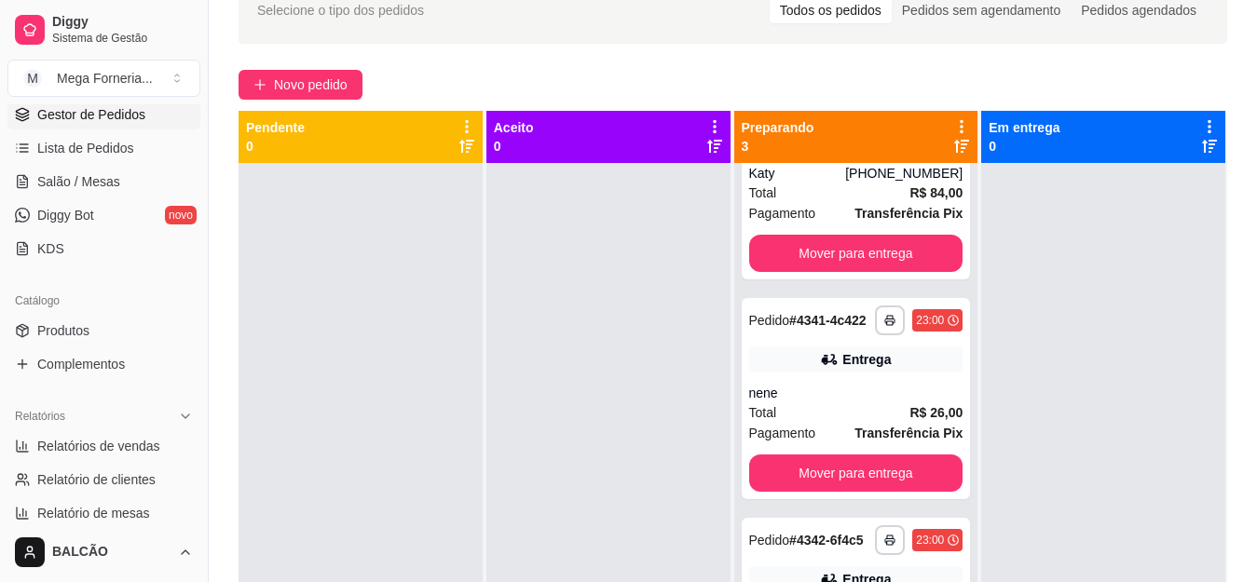
click at [951, 316] on div "**********" at bounding box center [856, 454] width 244 height 582
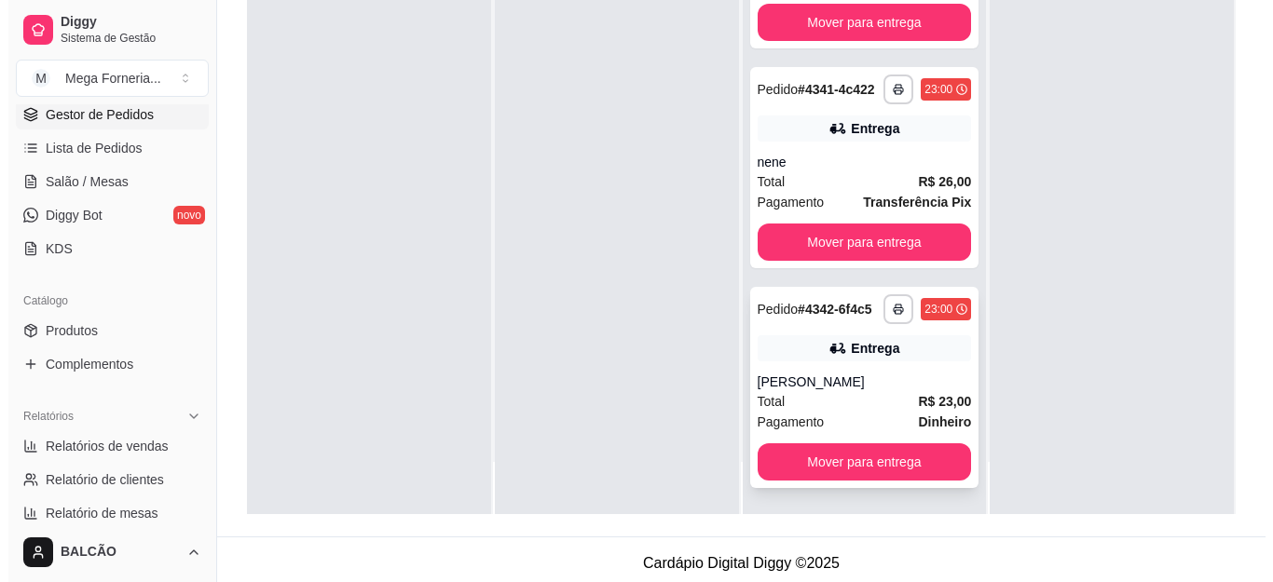
scroll to position [284, 0]
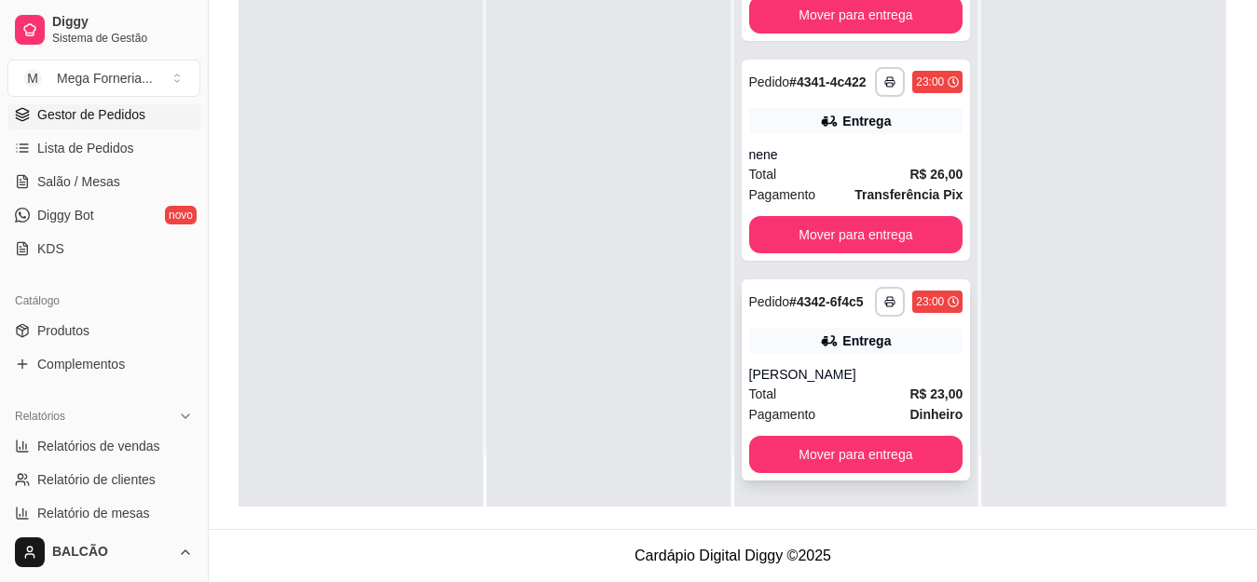
click at [813, 357] on div "**********" at bounding box center [856, 380] width 229 height 201
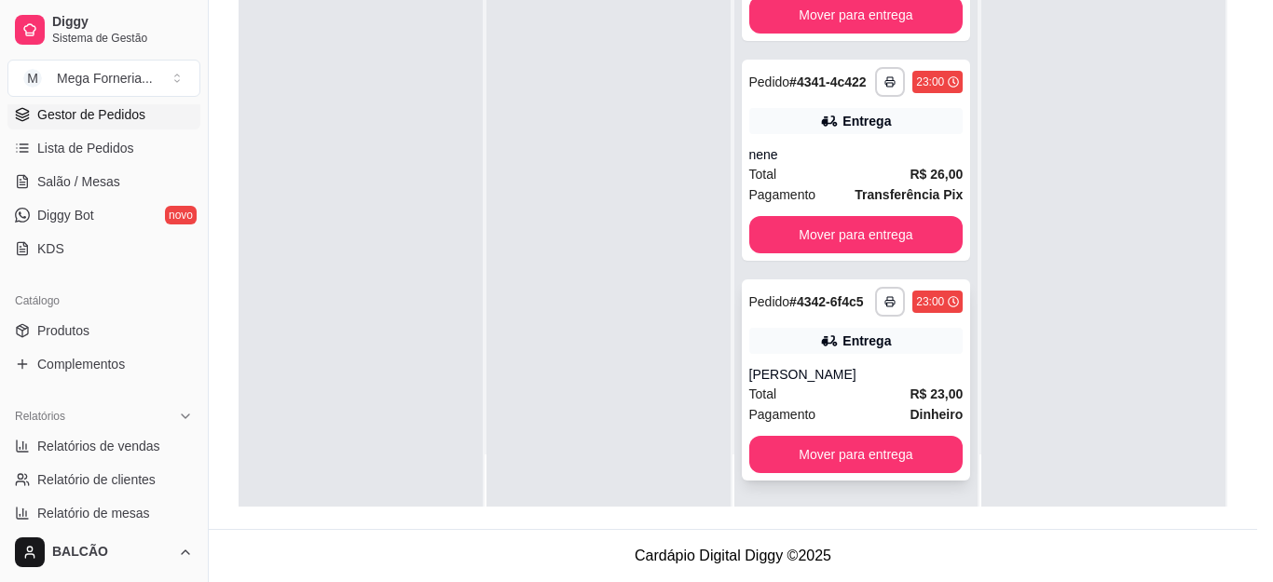
scroll to position [472, 0]
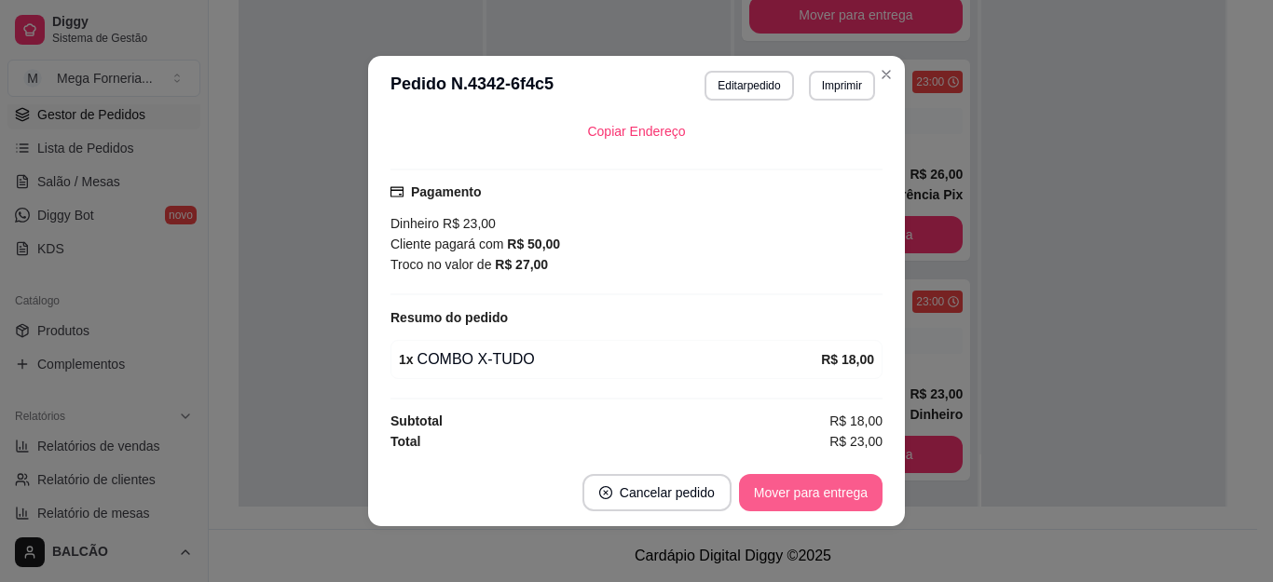
click at [815, 500] on button "Mover para entrega" at bounding box center [811, 492] width 144 height 37
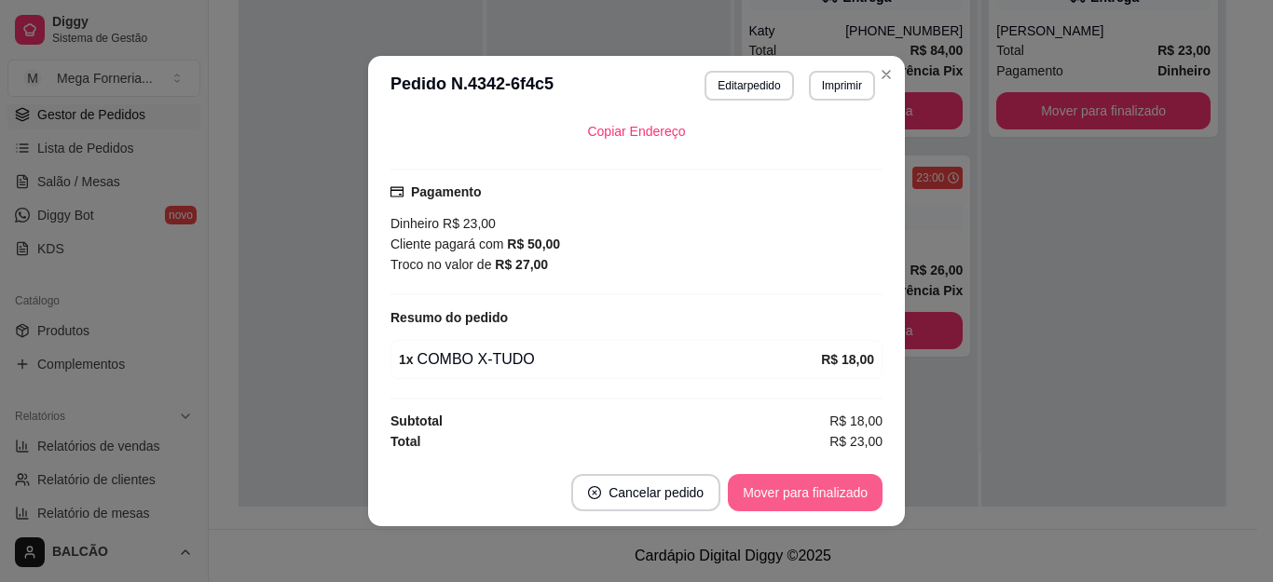
scroll to position [0, 0]
click at [883, 57] on header "**********" at bounding box center [636, 86] width 537 height 60
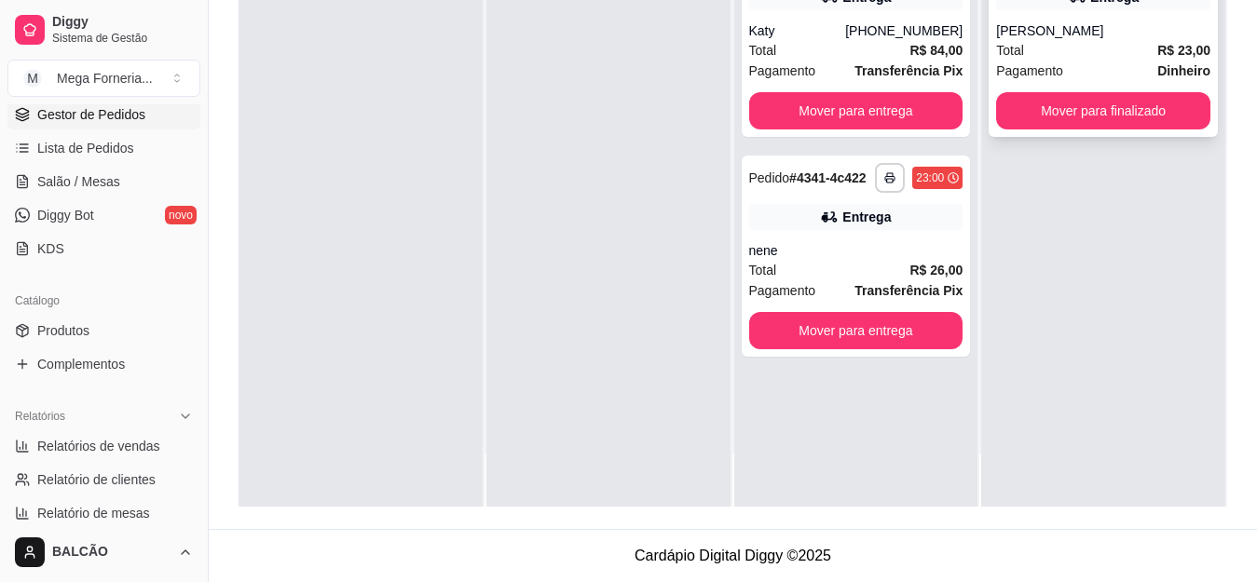
click at [1119, 54] on div "Total R$ 23,00" at bounding box center [1103, 50] width 214 height 21
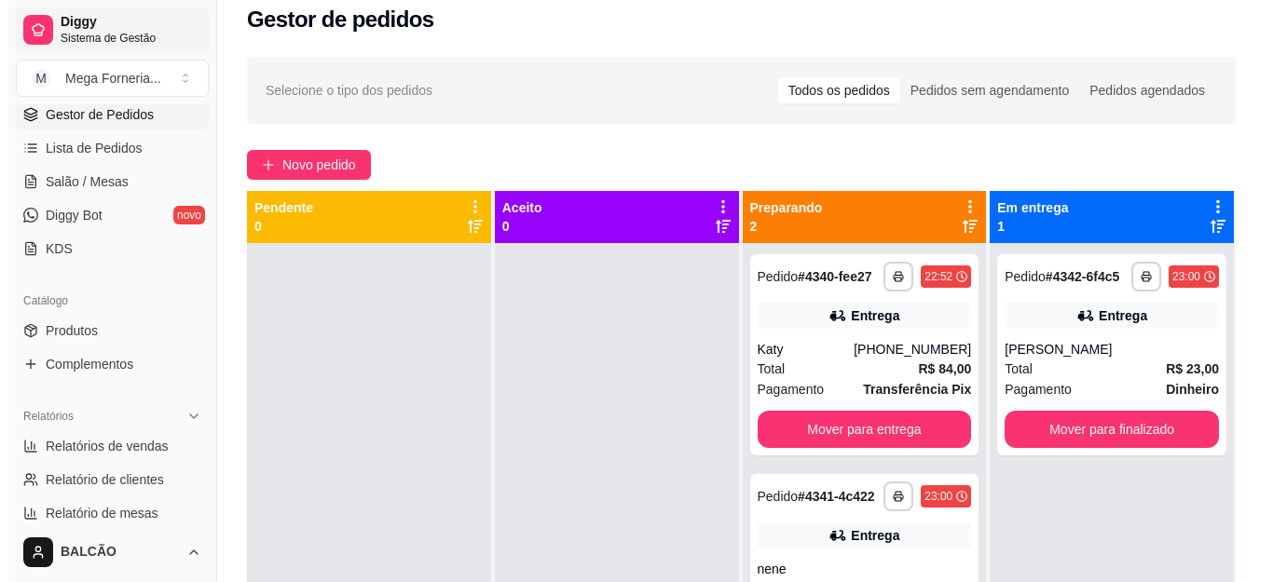
scroll to position [5, 0]
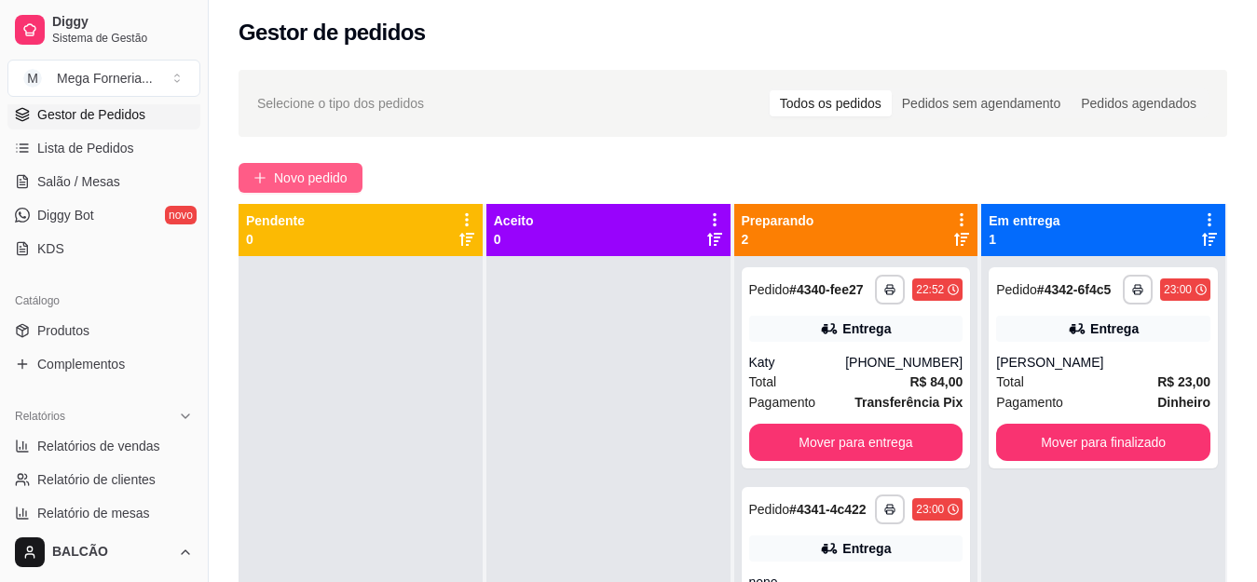
click at [318, 174] on span "Novo pedido" at bounding box center [311, 178] width 74 height 21
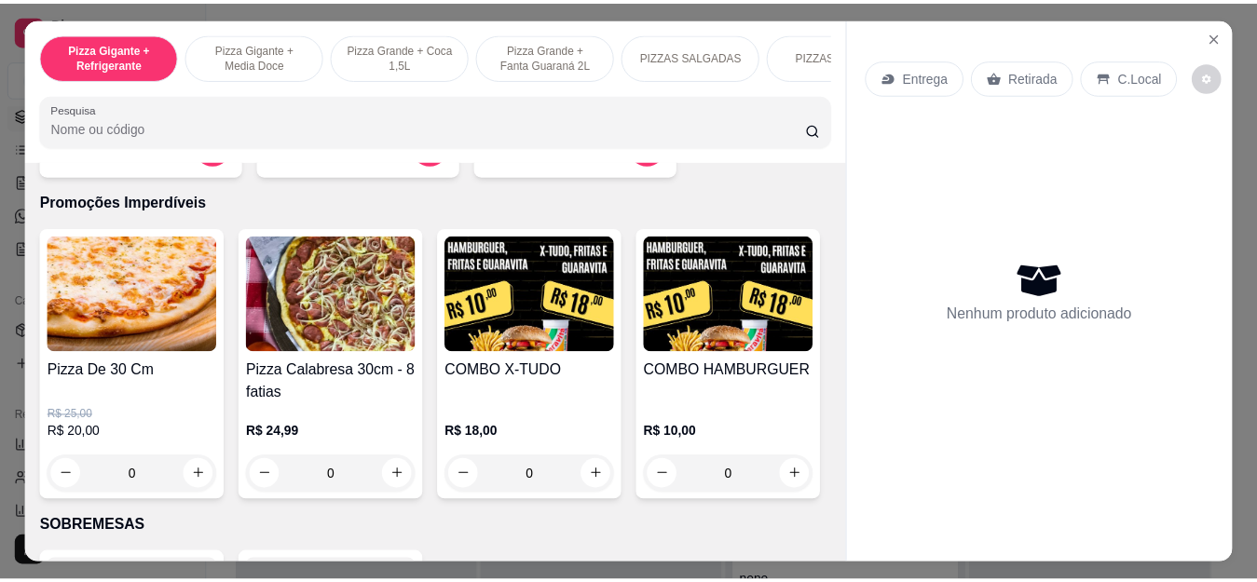
scroll to position [1864, 0]
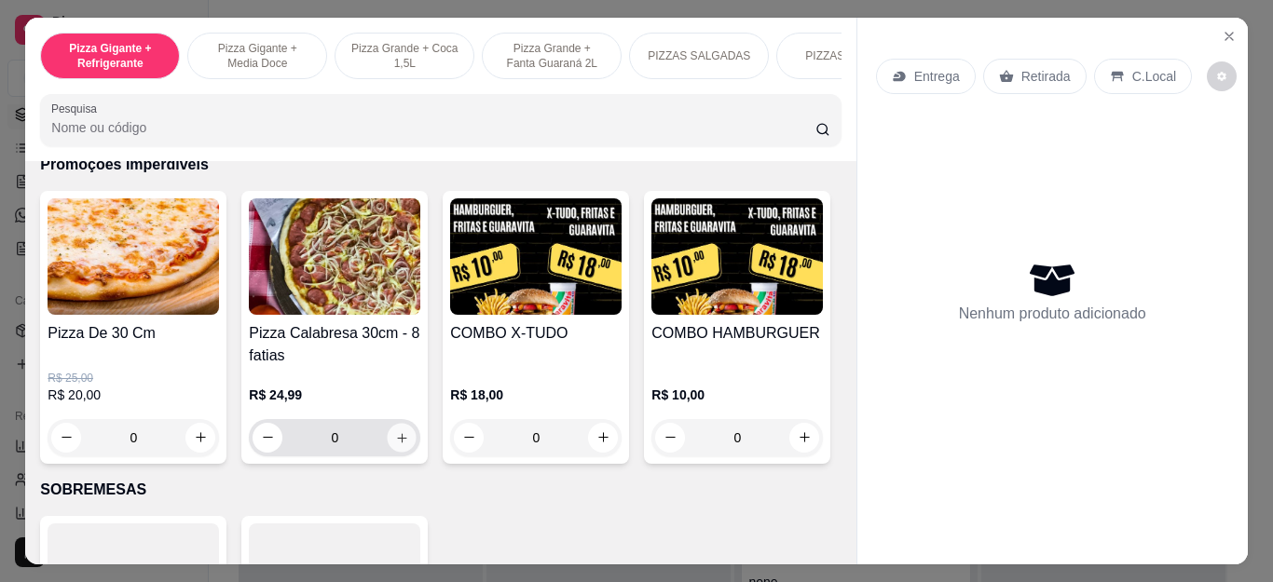
click at [400, 442] on icon "increase-product-quantity" at bounding box center [402, 438] width 14 height 14
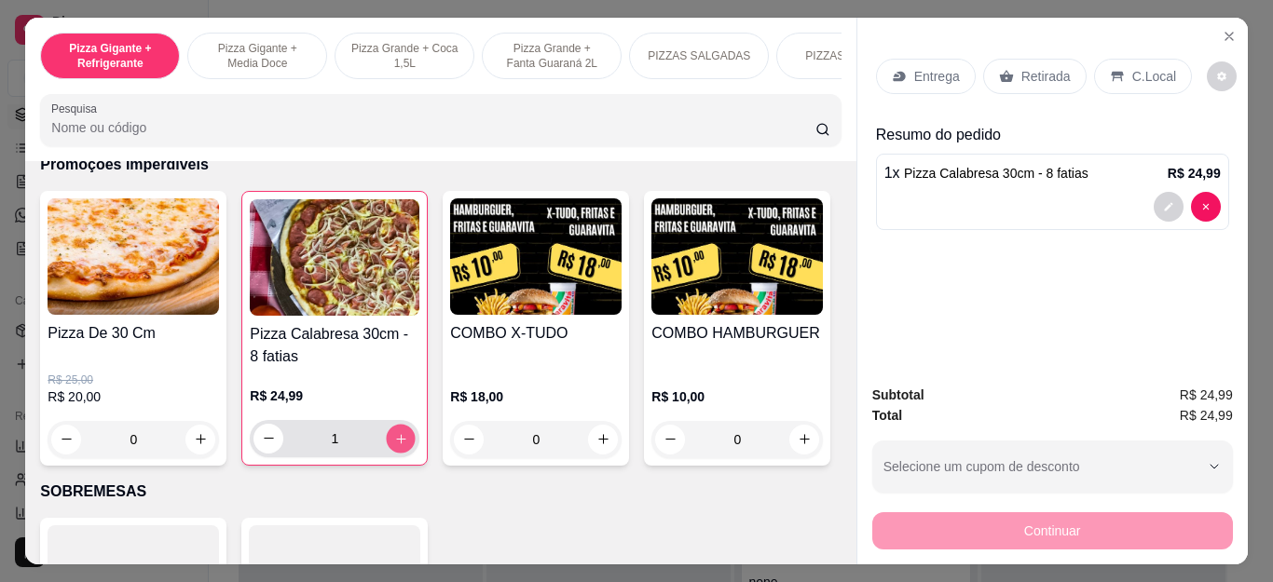
click at [400, 442] on icon "increase-product-quantity" at bounding box center [401, 439] width 14 height 14
type input "2"
click at [1040, 70] on p "Retirada" at bounding box center [1045, 76] width 49 height 19
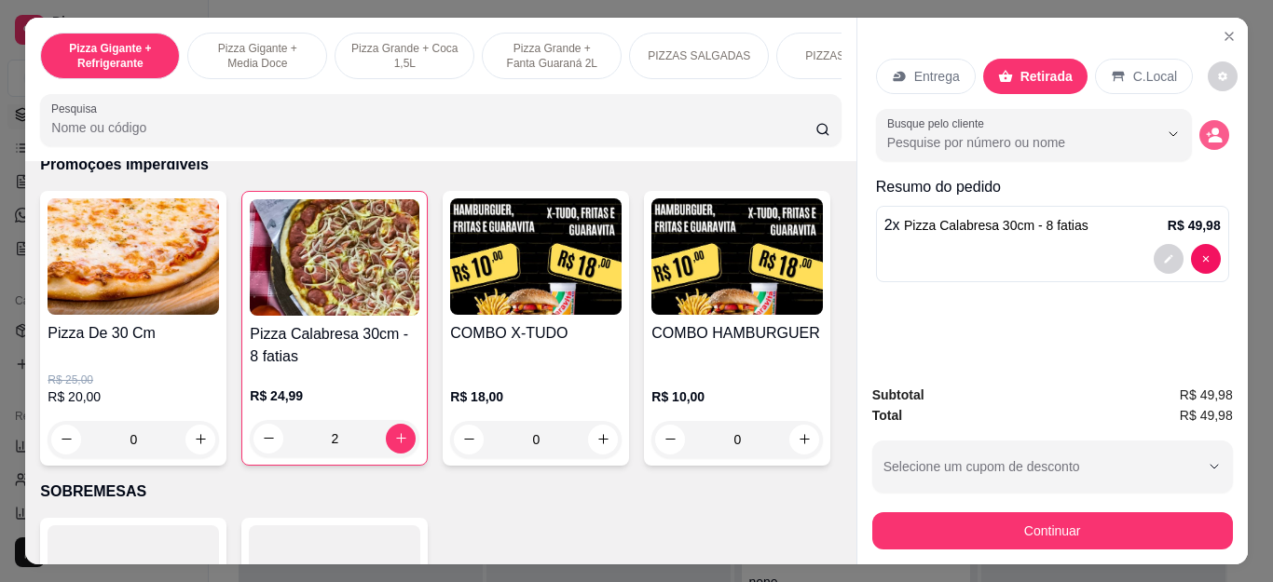
click at [1212, 136] on button "decrease-product-quantity" at bounding box center [1214, 135] width 30 height 30
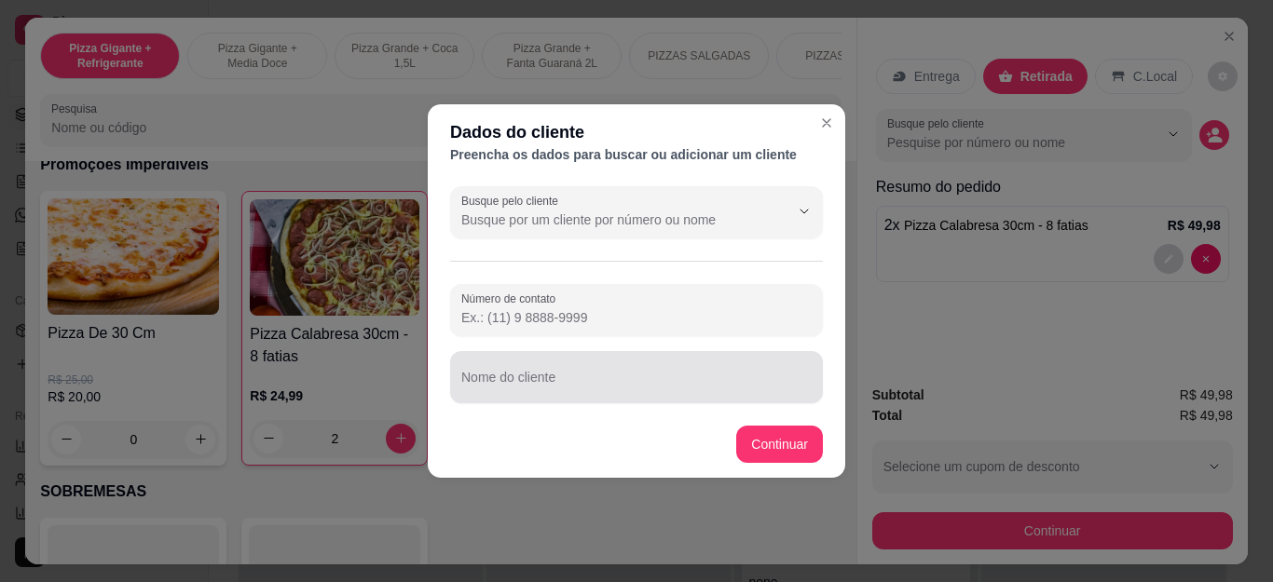
click at [660, 397] on div "Nome do cliente" at bounding box center [636, 377] width 373 height 52
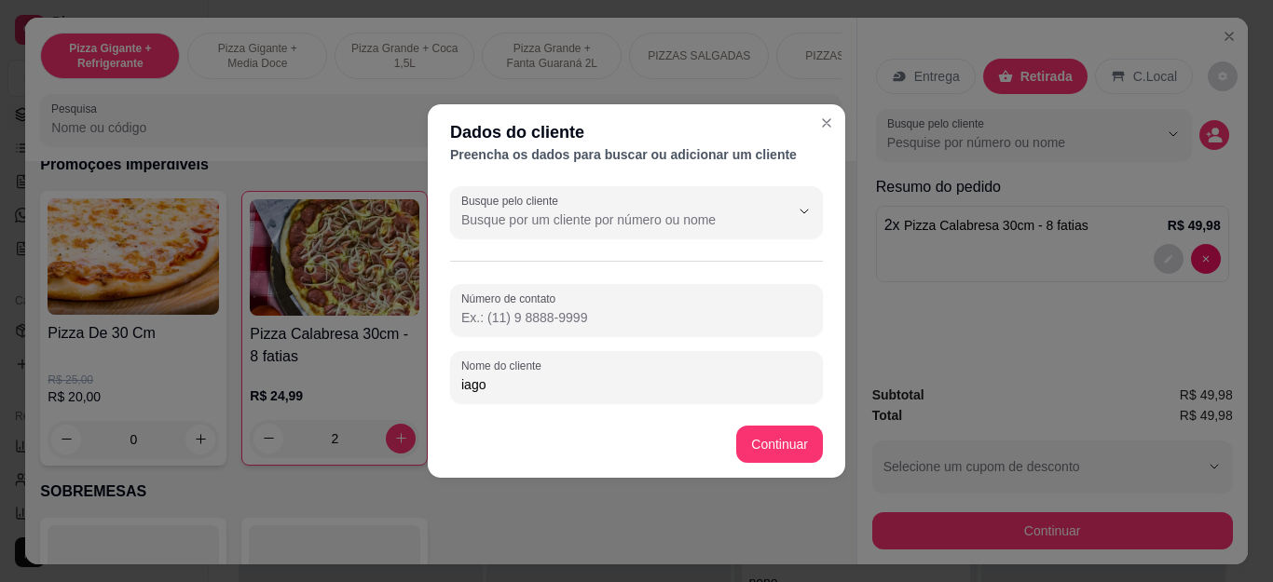
type input "iago"
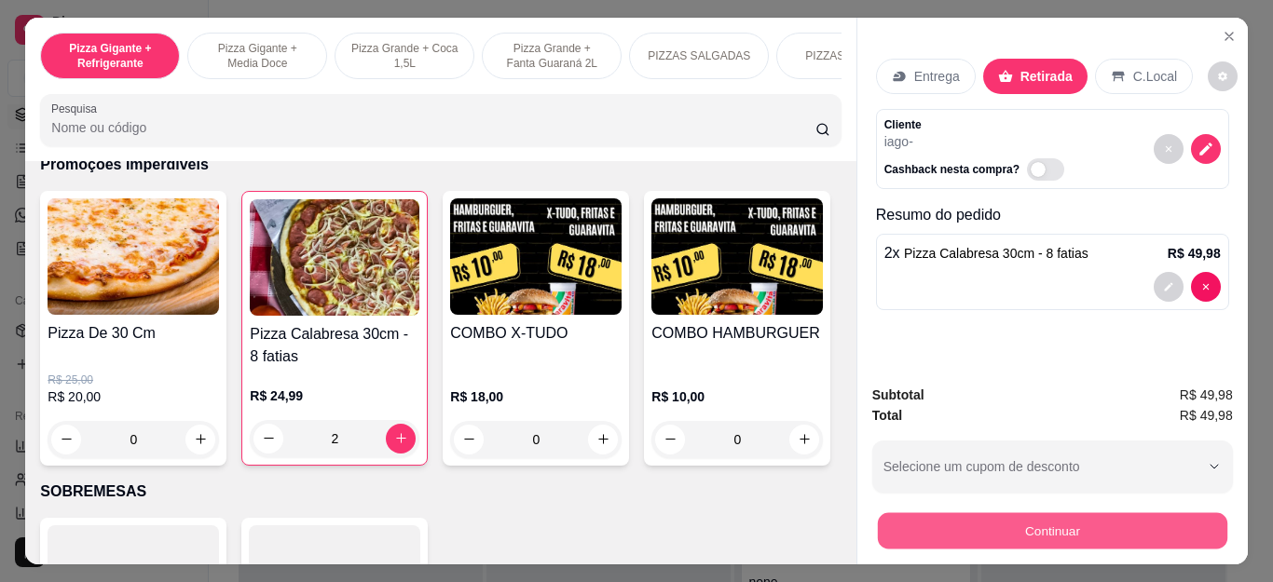
click at [1007, 515] on button "Continuar" at bounding box center [1051, 532] width 349 height 36
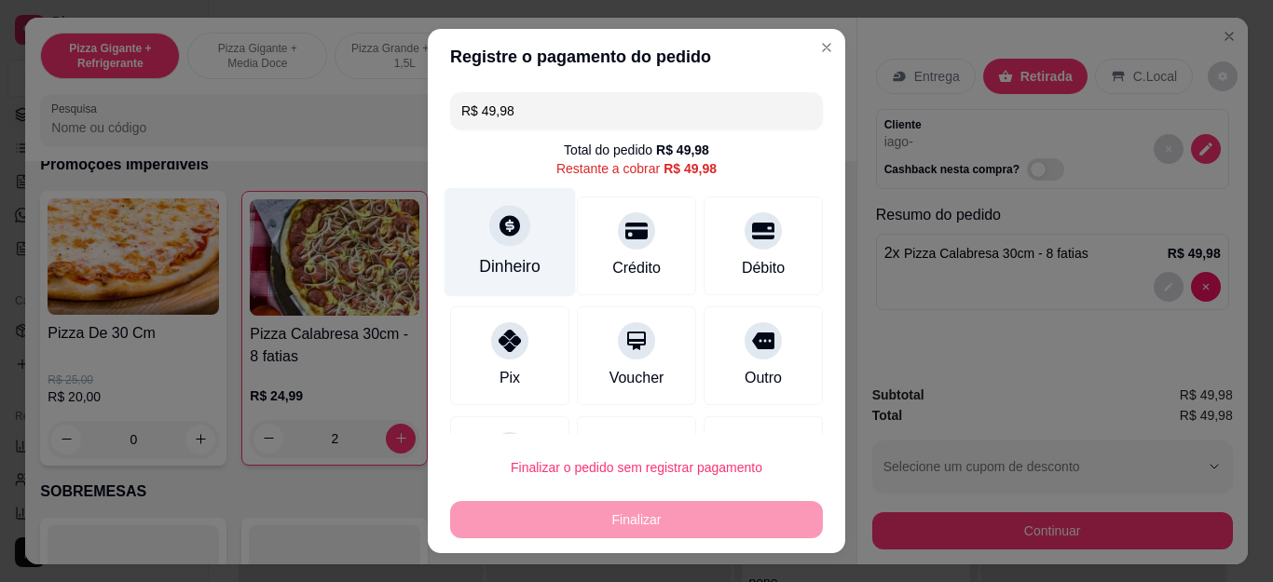
click at [479, 258] on div "Dinheiro" at bounding box center [510, 266] width 62 height 24
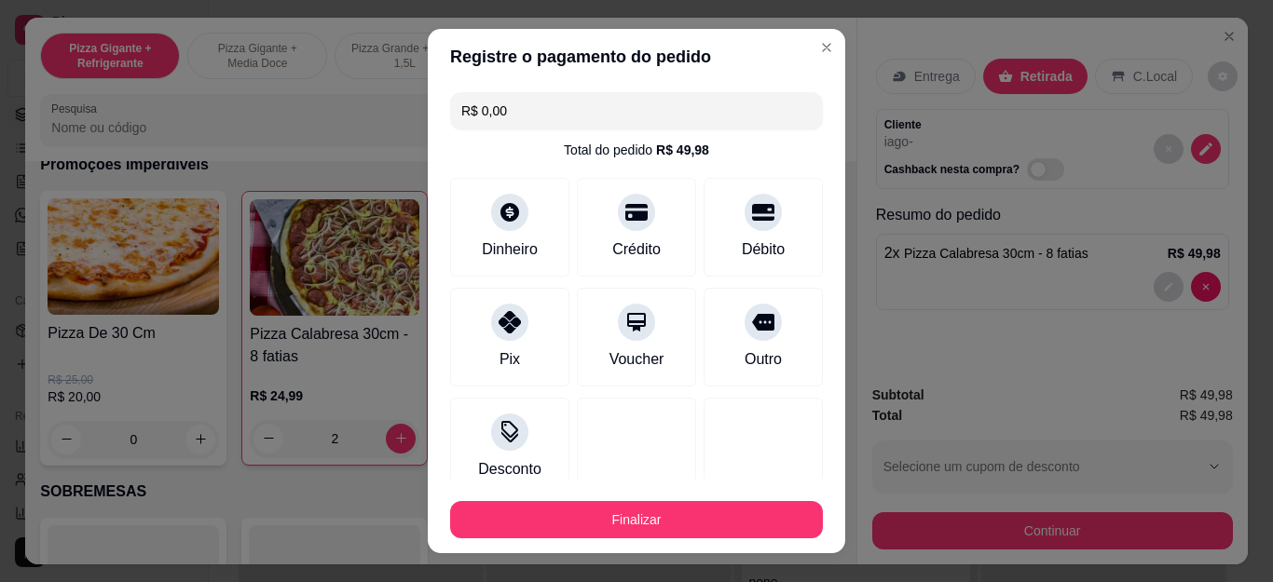
type input "R$ 0,00"
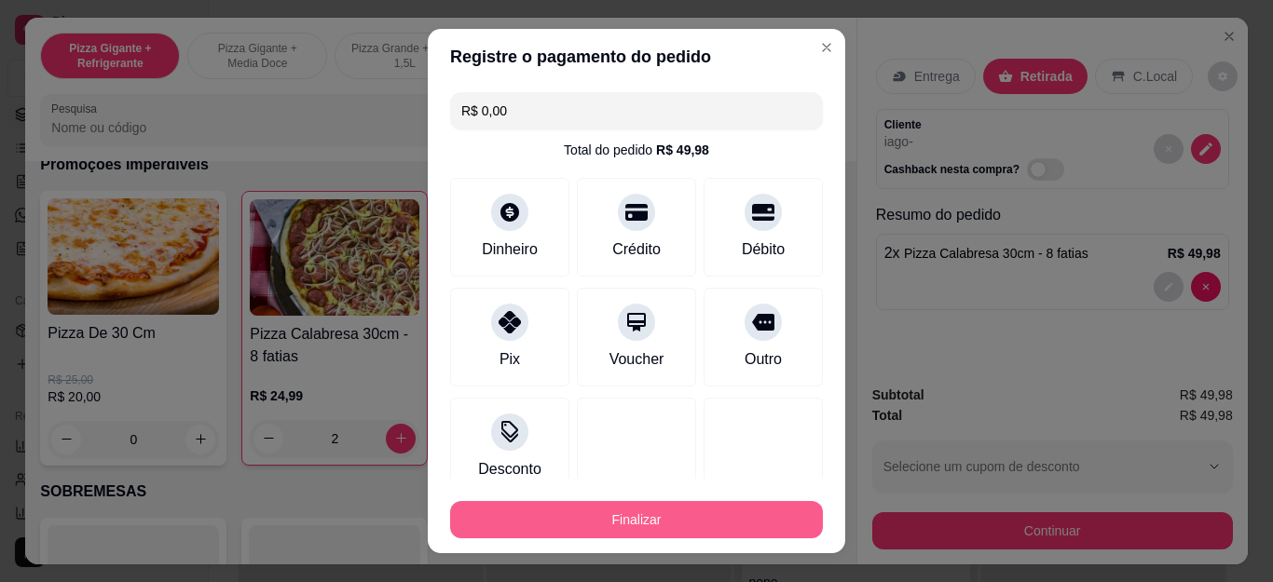
click at [668, 521] on button "Finalizar" at bounding box center [636, 519] width 373 height 37
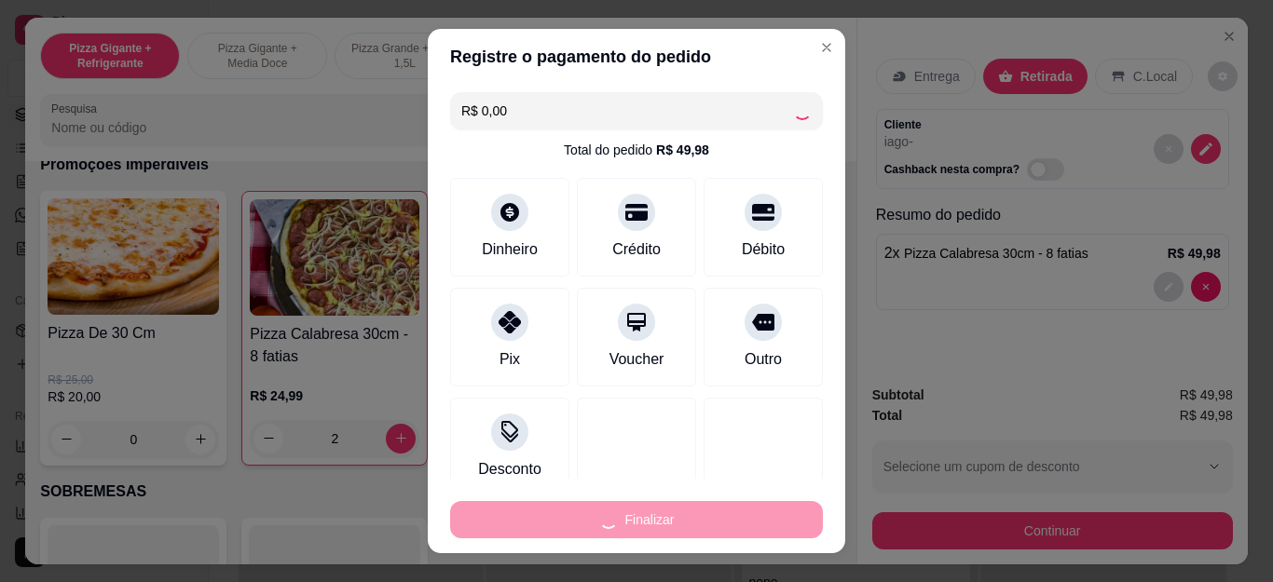
type input "0"
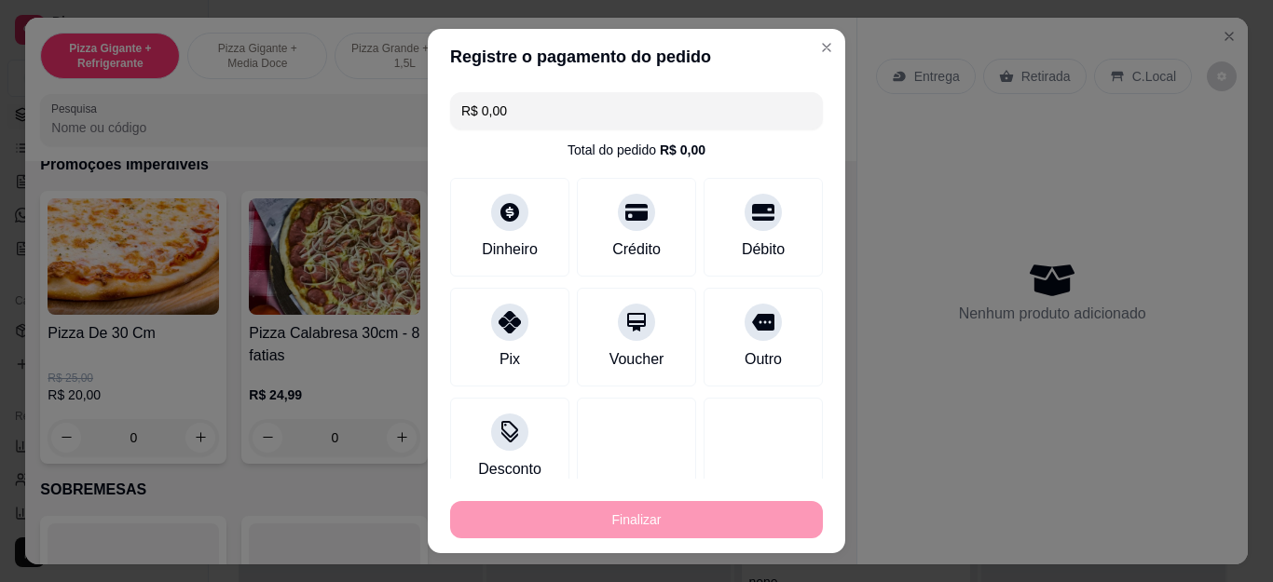
type input "-R$ 49,98"
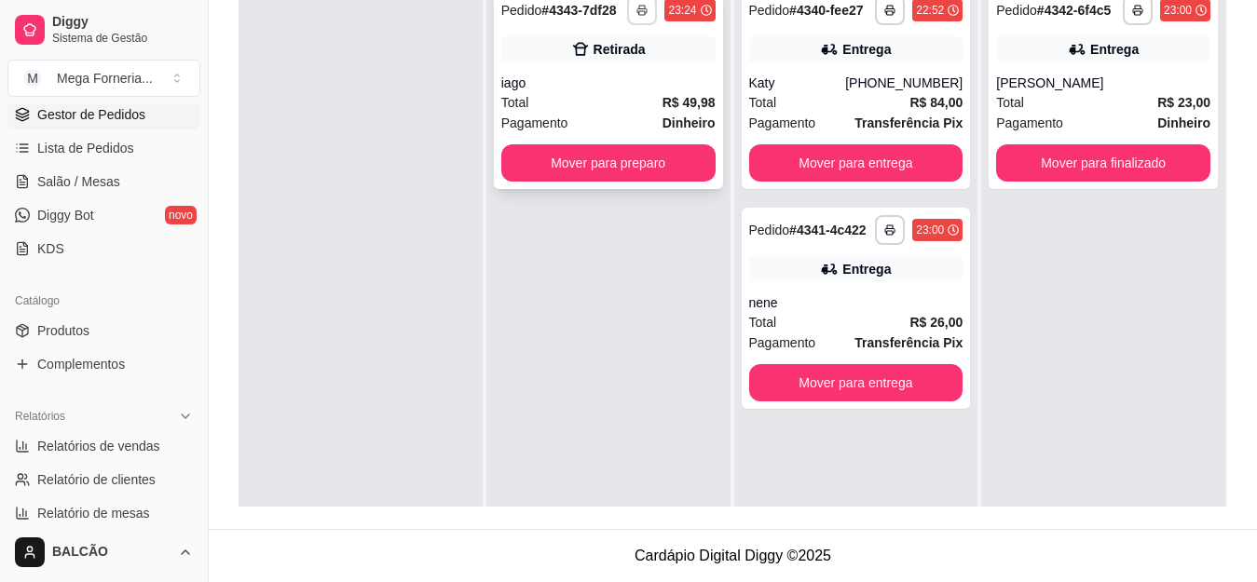
click at [642, 10] on button "button" at bounding box center [642, 10] width 30 height 30
click at [634, 81] on button "IMPRESSORA" at bounding box center [585, 76] width 135 height 30
click at [533, 162] on button "Mover para preparo" at bounding box center [608, 162] width 214 height 37
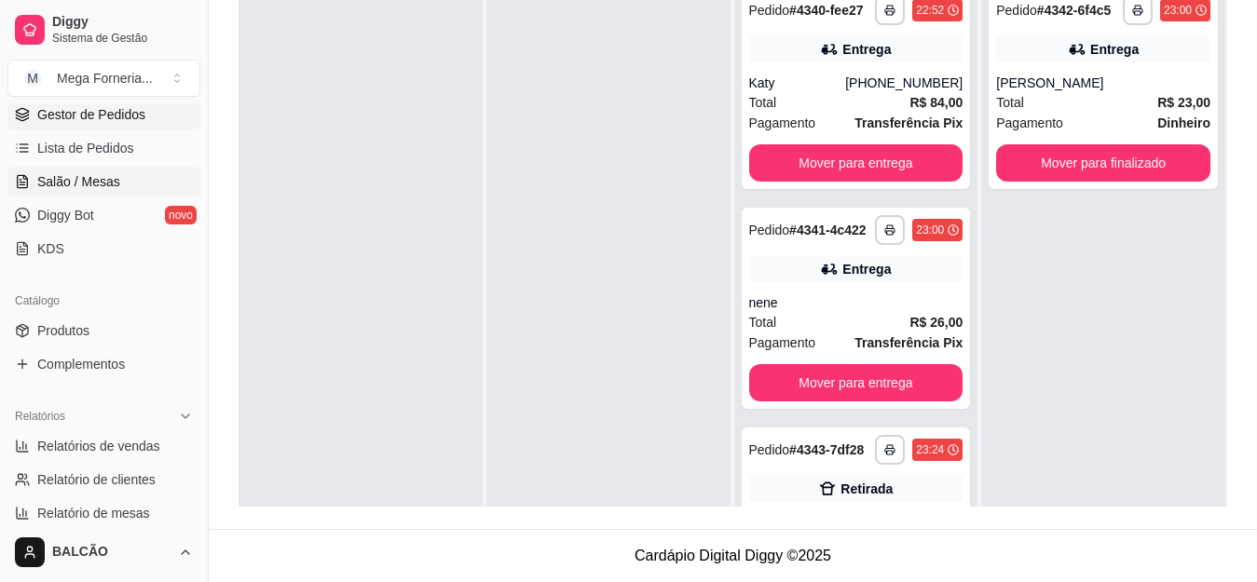
click at [142, 185] on link "Salão / Mesas" at bounding box center [103, 182] width 193 height 30
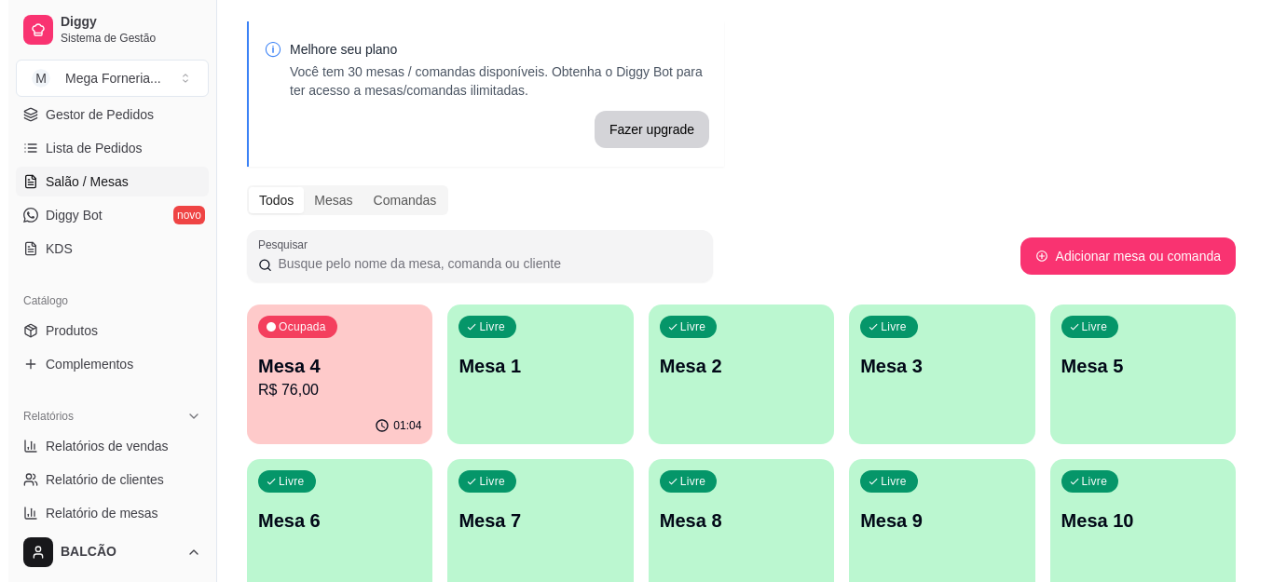
scroll to position [93, 0]
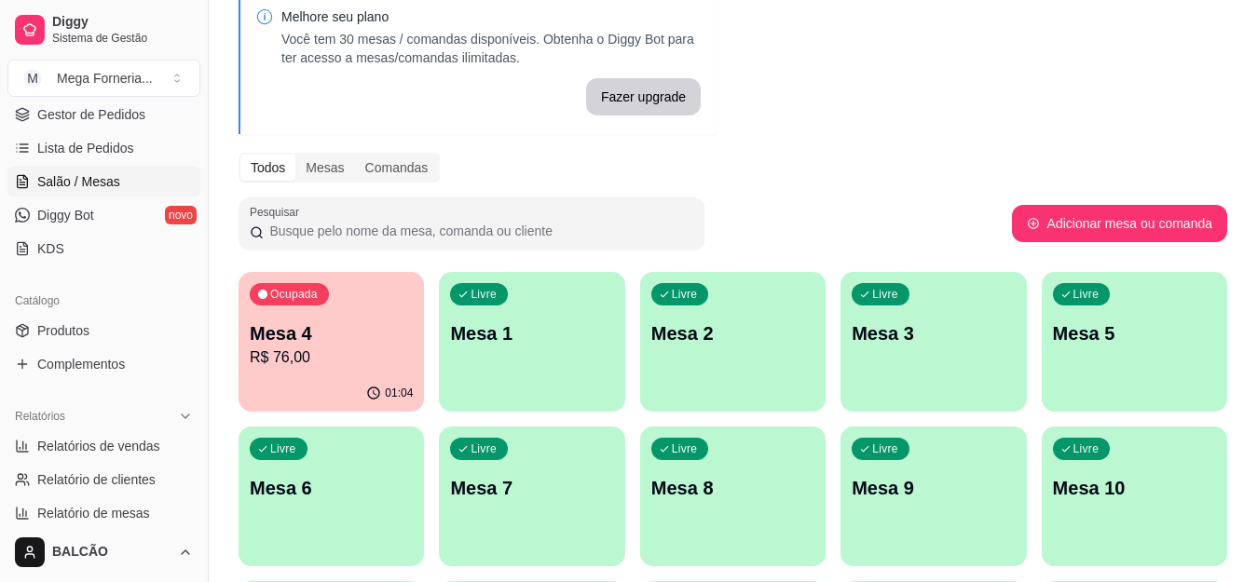
click at [386, 305] on div "Ocupada Mesa 4 R$ 76,00" at bounding box center [331, 323] width 185 height 103
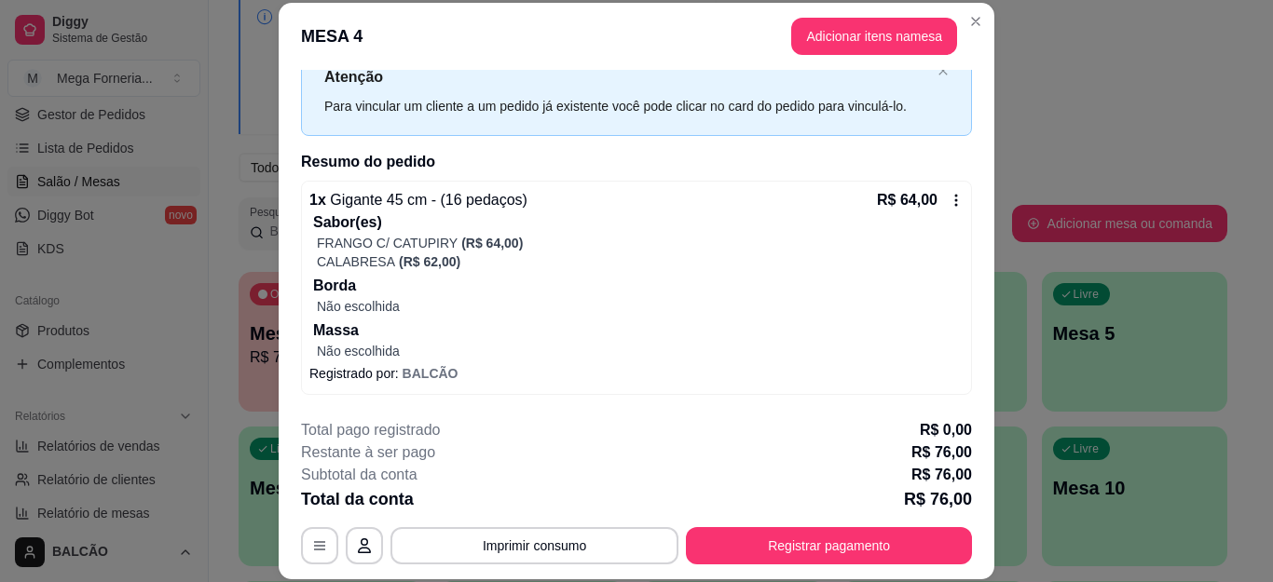
scroll to position [140, 0]
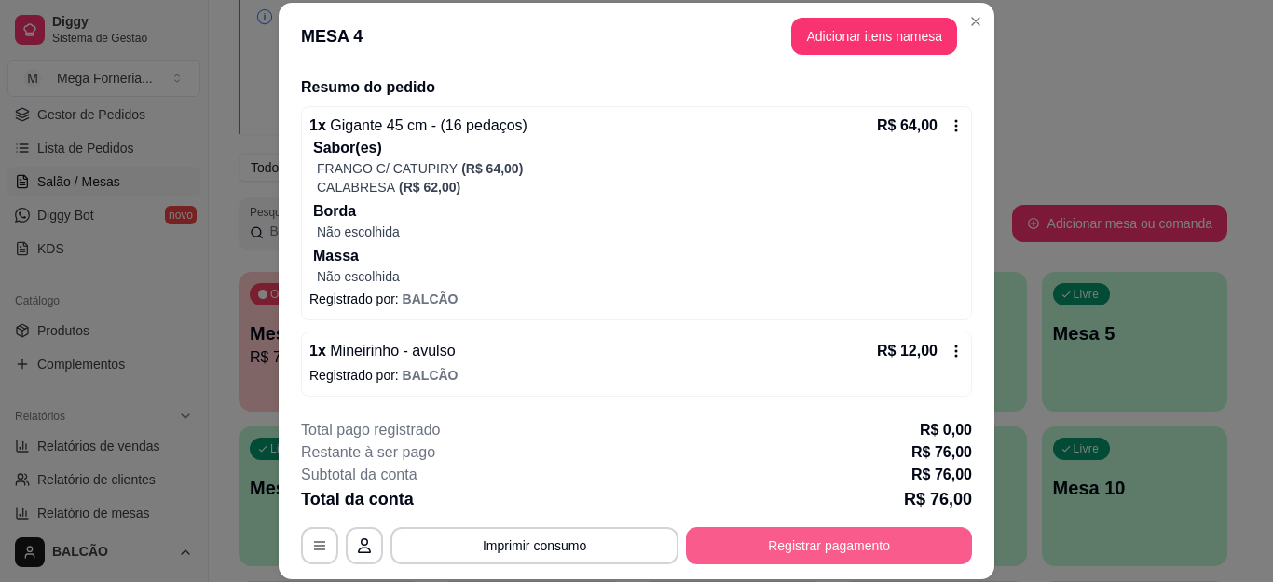
click at [837, 541] on button "Registrar pagamento" at bounding box center [829, 545] width 286 height 37
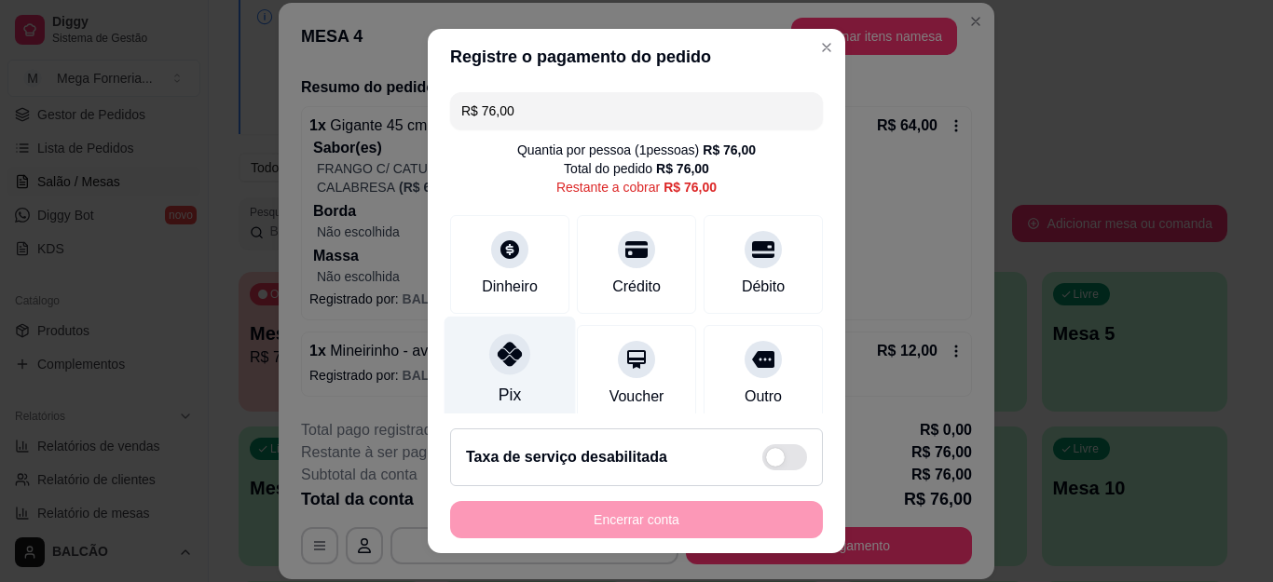
click at [499, 389] on div "Pix" at bounding box center [510, 395] width 22 height 24
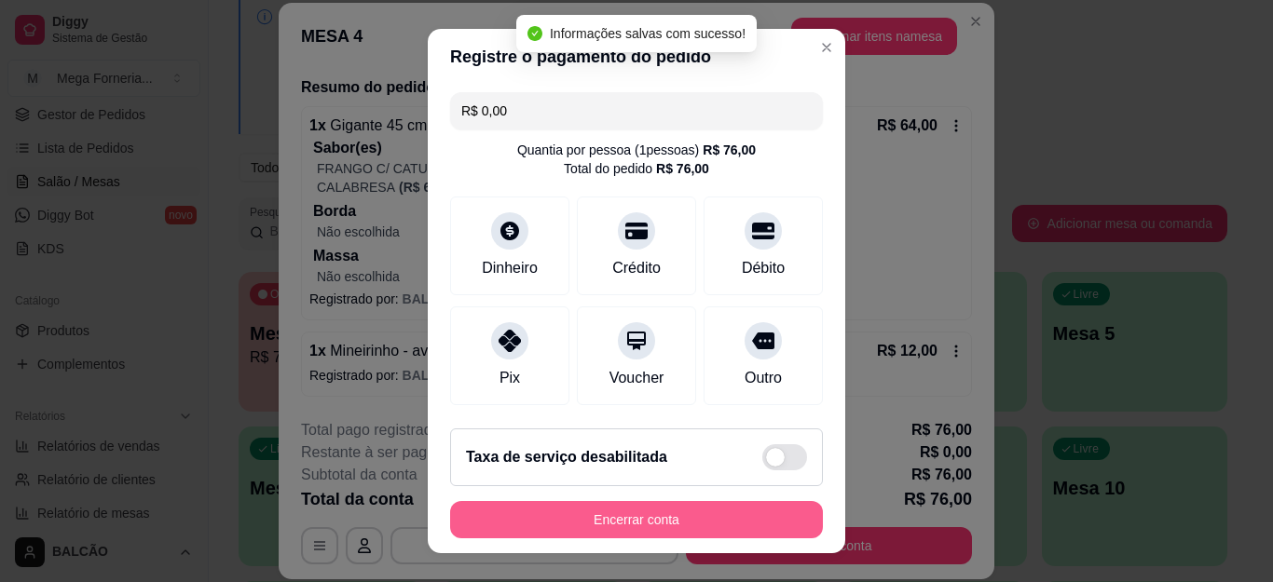
type input "R$ 0,00"
click at [640, 524] on button "Encerrar conta" at bounding box center [636, 519] width 373 height 37
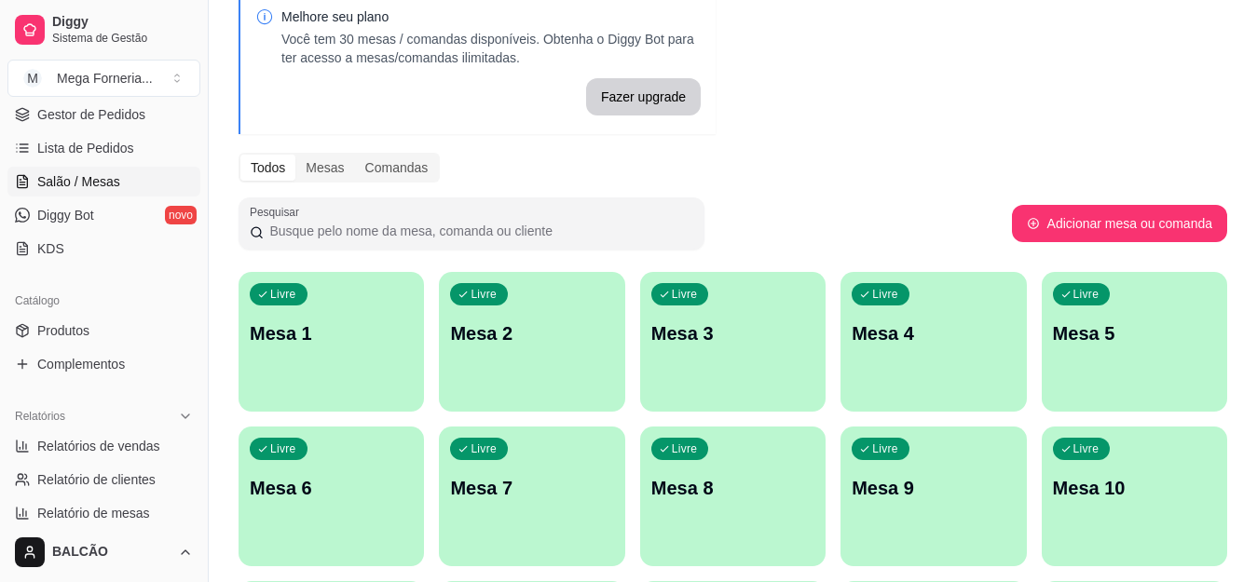
scroll to position [93, 0]
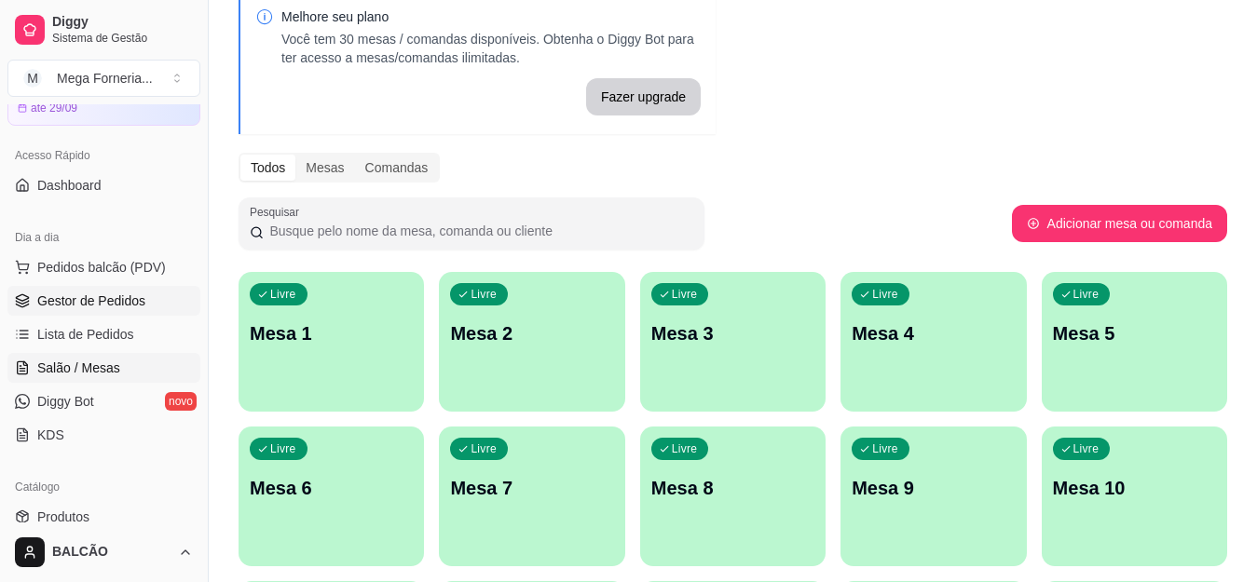
click at [95, 290] on link "Gestor de Pedidos" at bounding box center [103, 301] width 193 height 30
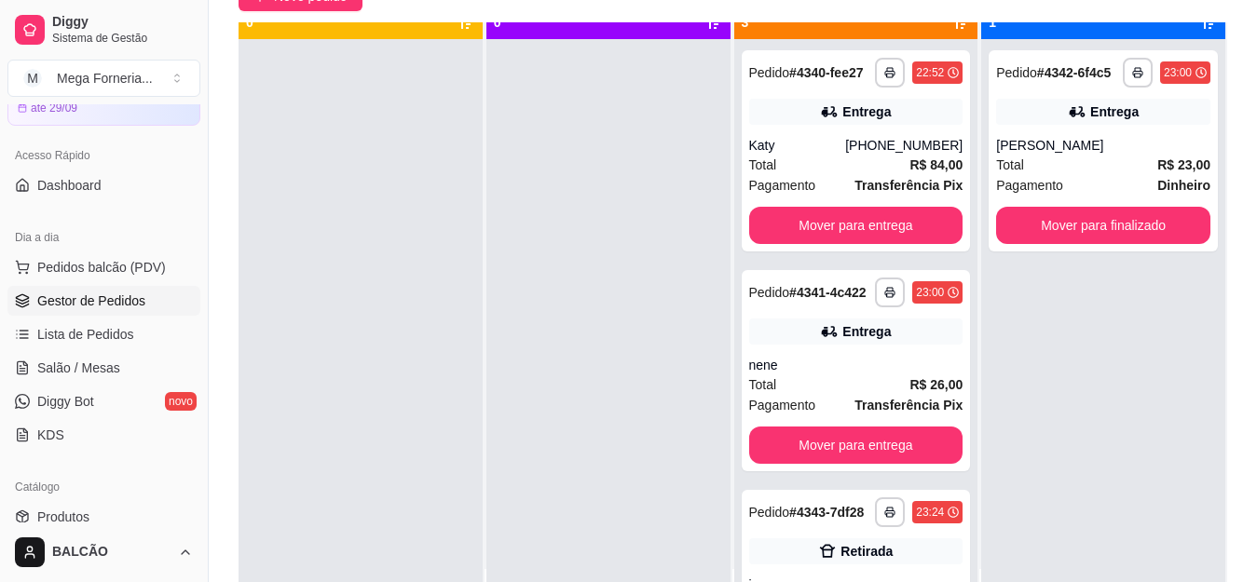
scroll to position [52, 0]
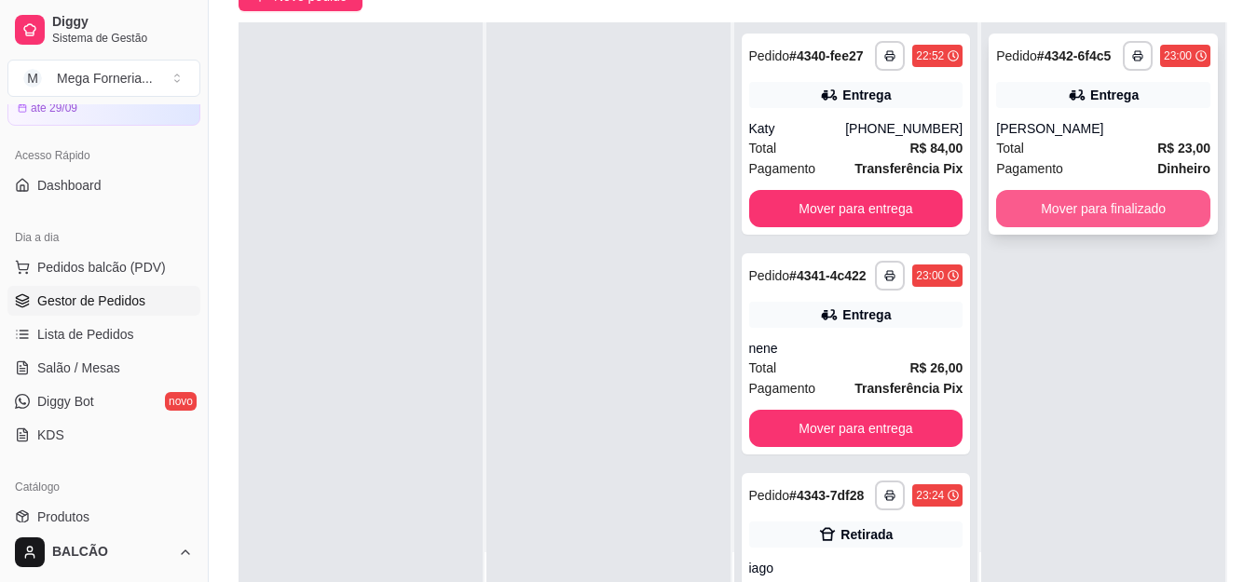
click at [1122, 221] on button "Mover para finalizado" at bounding box center [1103, 208] width 214 height 37
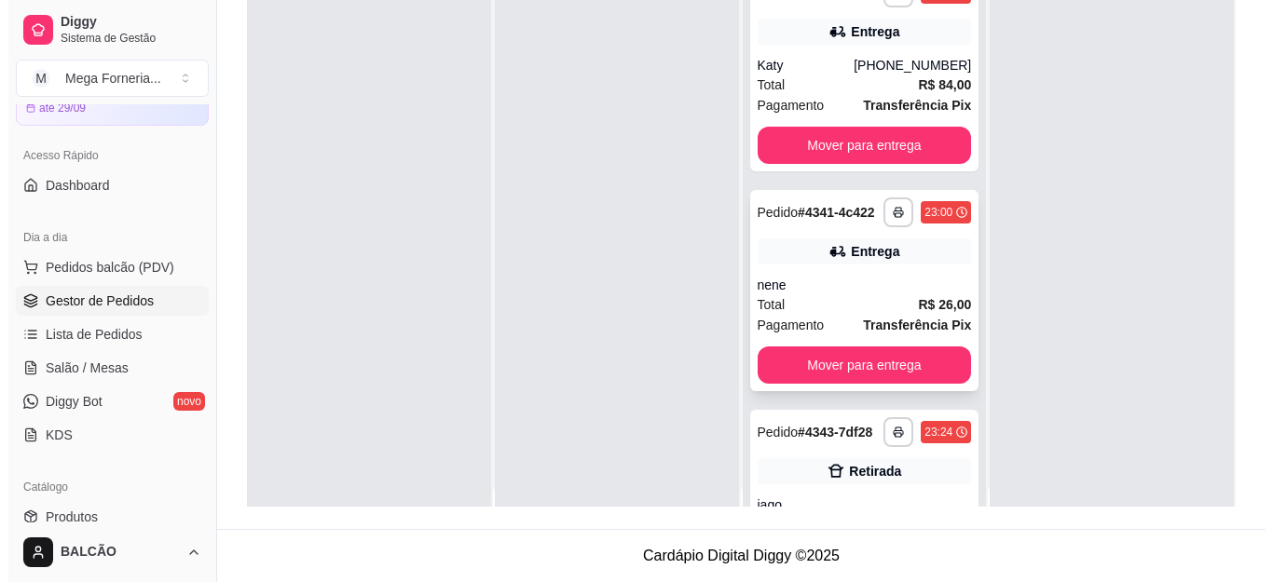
scroll to position [0, 0]
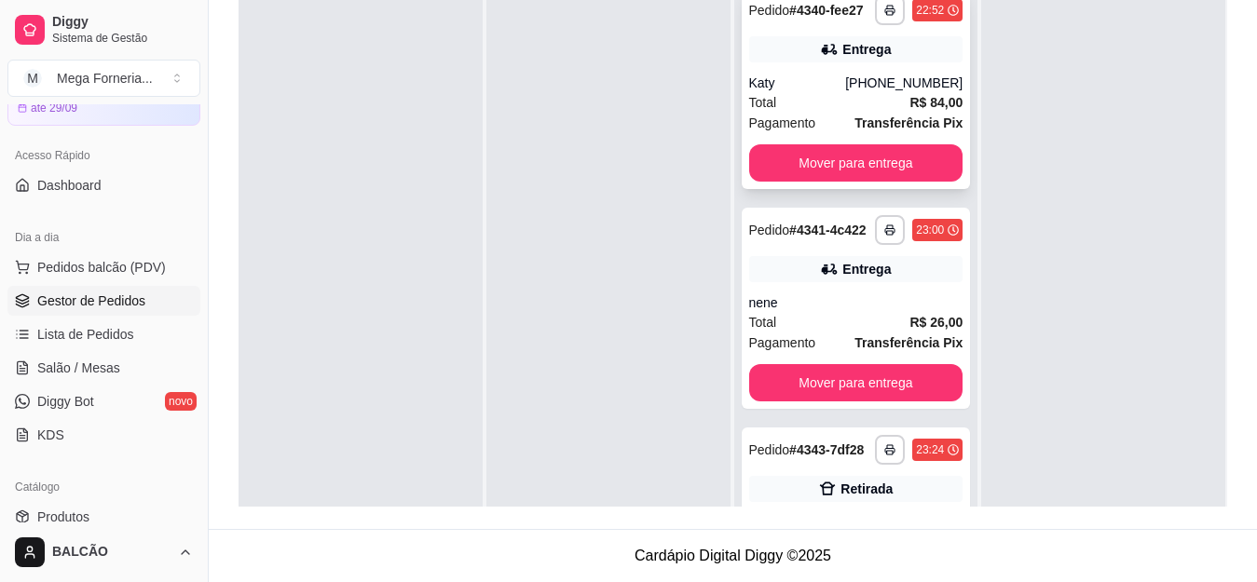
click at [900, 46] on div "Entrega" at bounding box center [856, 49] width 214 height 26
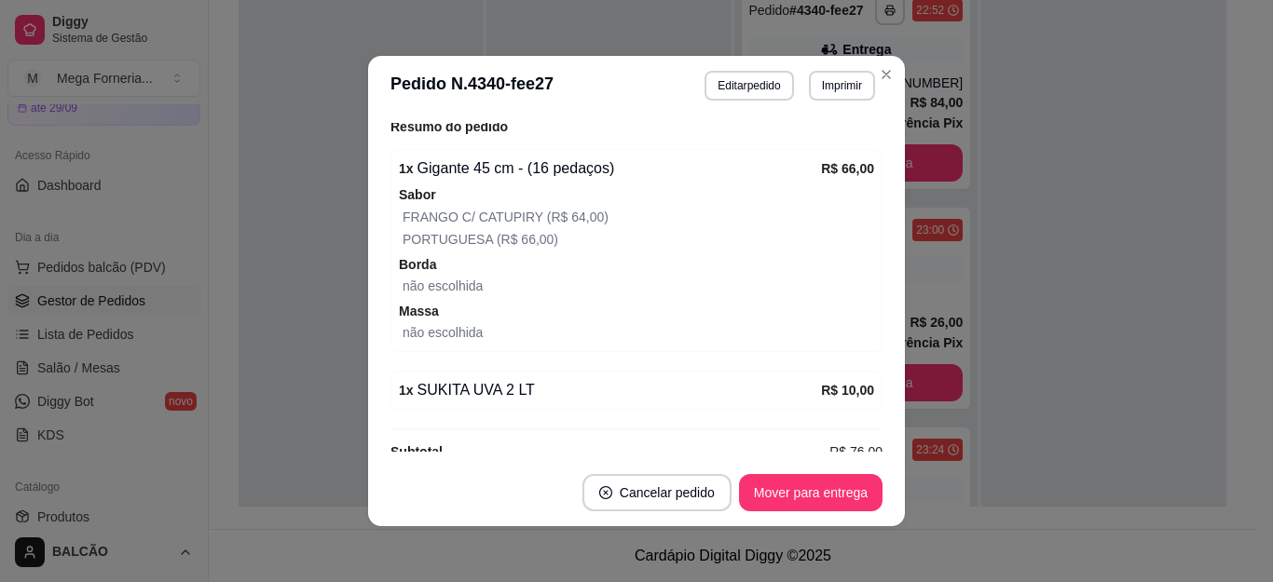
scroll to position [652, 0]
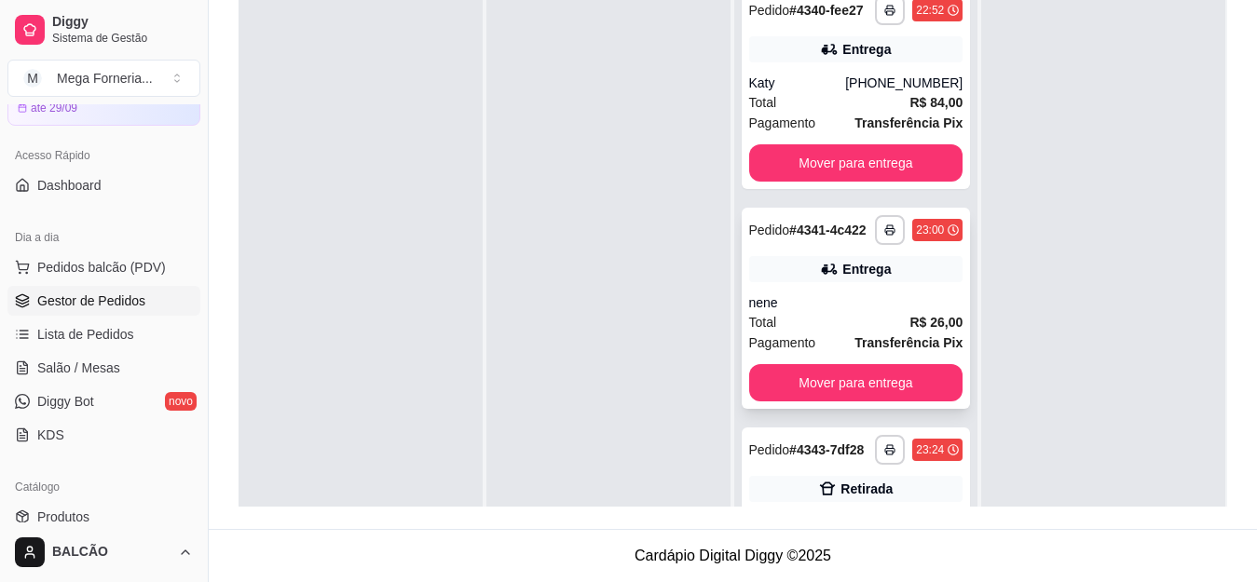
click at [755, 311] on div "nene" at bounding box center [856, 303] width 214 height 19
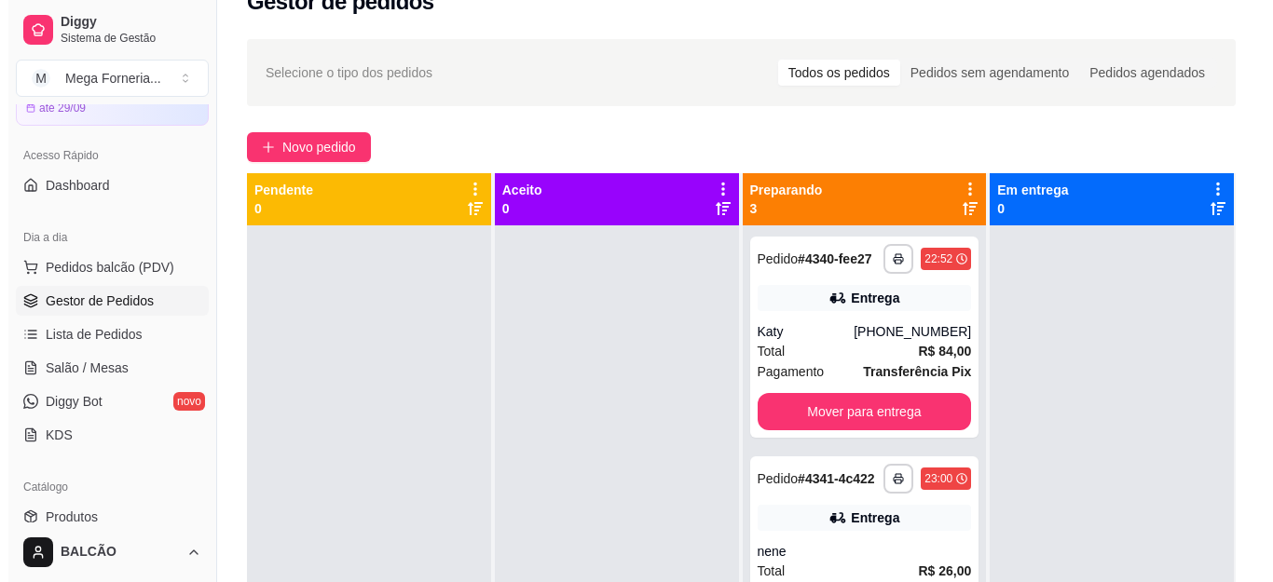
scroll to position [5, 0]
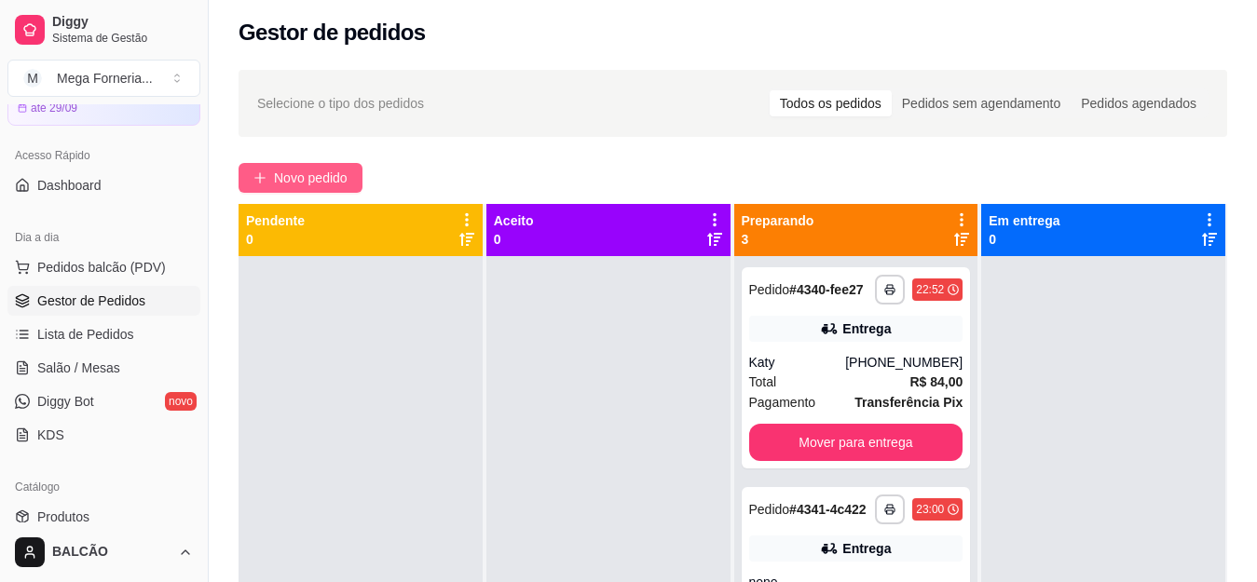
click at [310, 171] on span "Novo pedido" at bounding box center [311, 178] width 74 height 21
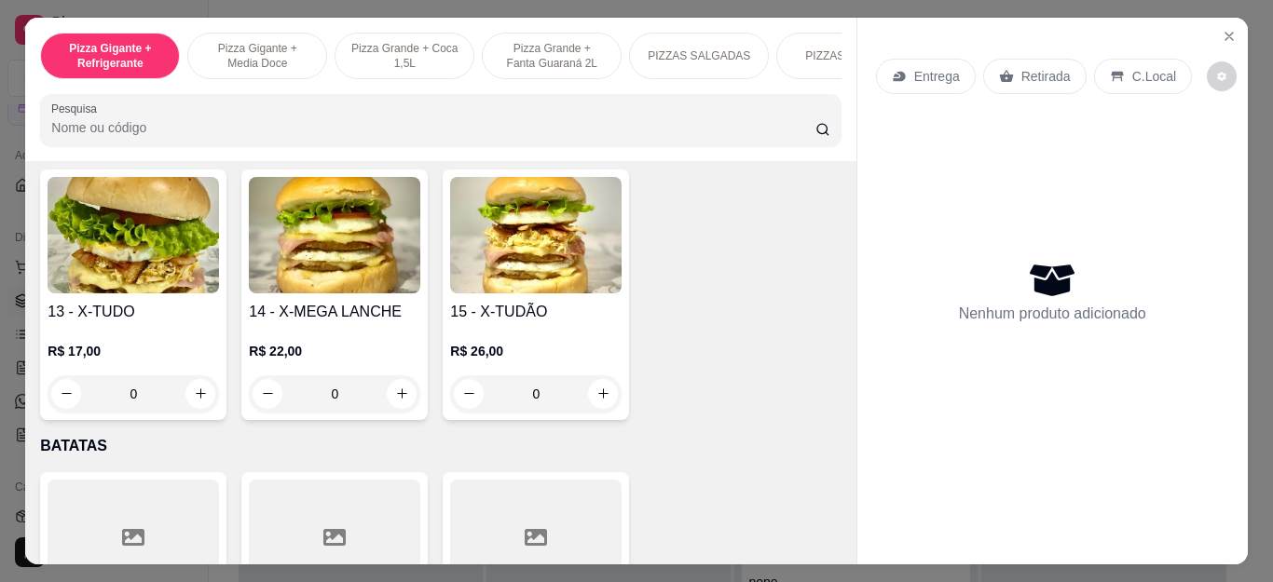
scroll to position [3541, 0]
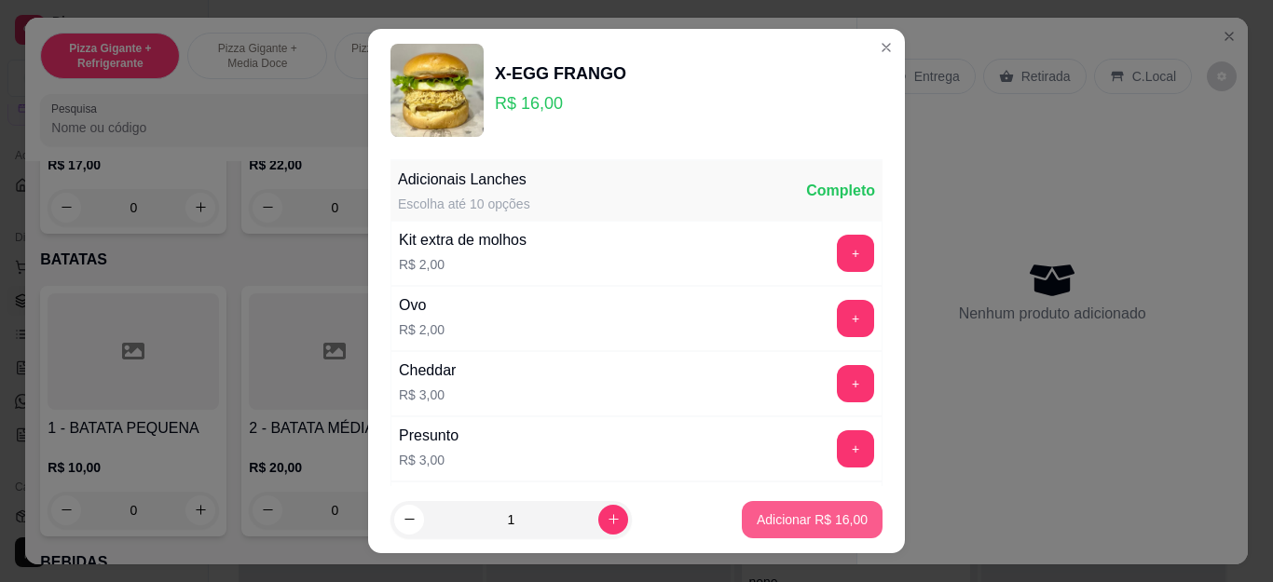
click at [771, 522] on p "Adicionar R$ 16,00" at bounding box center [812, 520] width 111 height 19
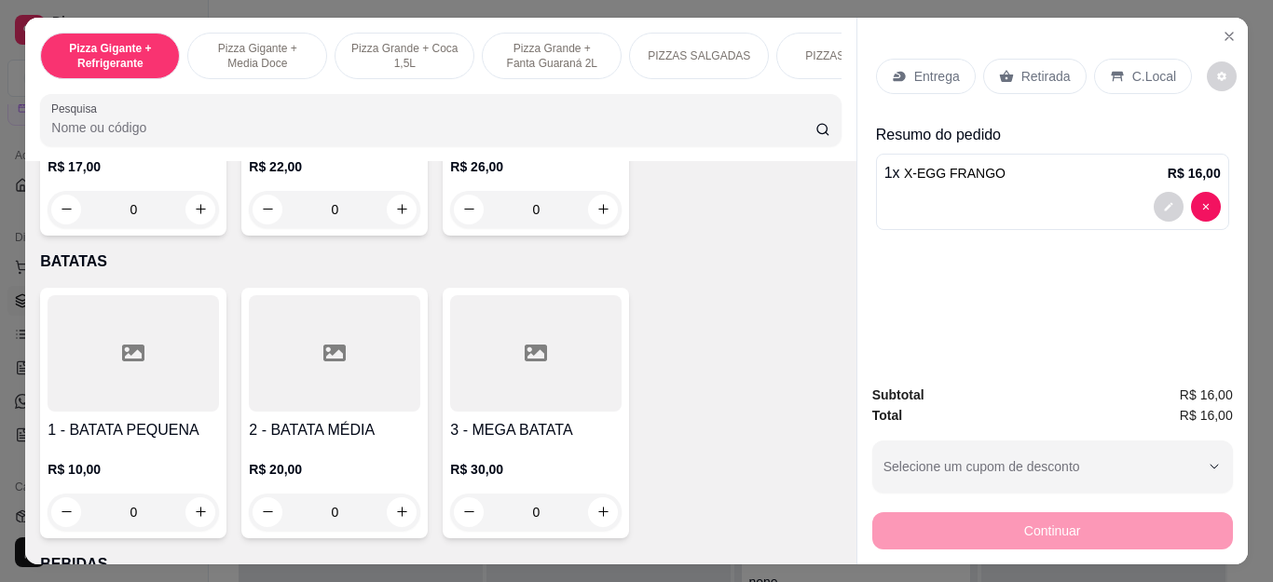
type input "1"
click at [1049, 67] on p "Retirada" at bounding box center [1045, 76] width 49 height 19
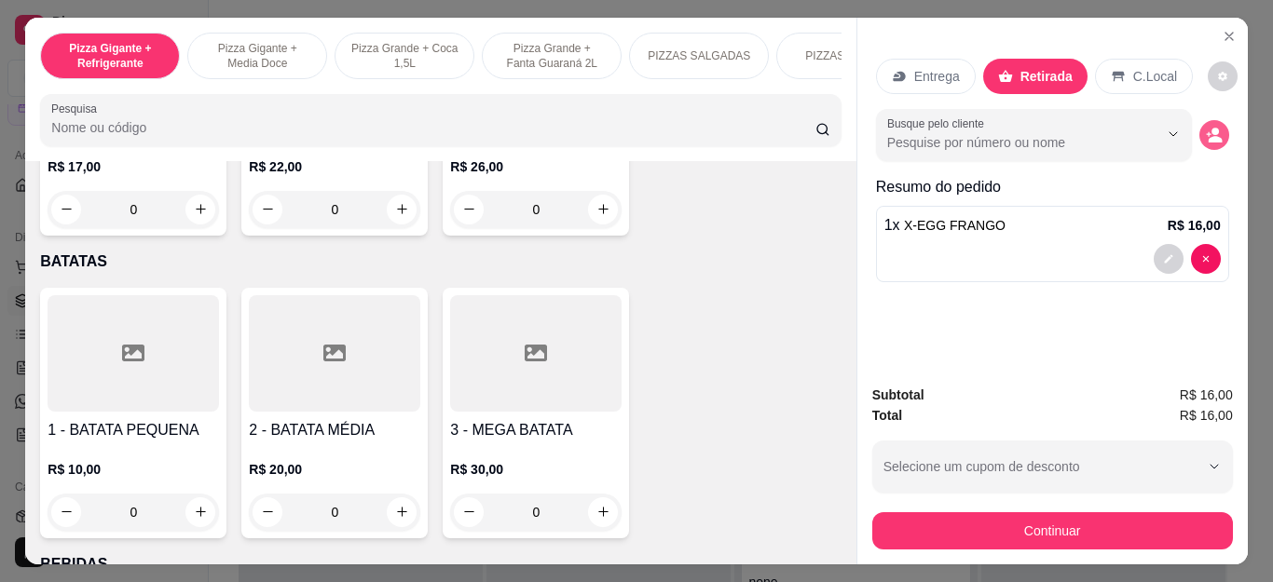
click at [1199, 128] on button "decrease-product-quantity" at bounding box center [1214, 135] width 30 height 30
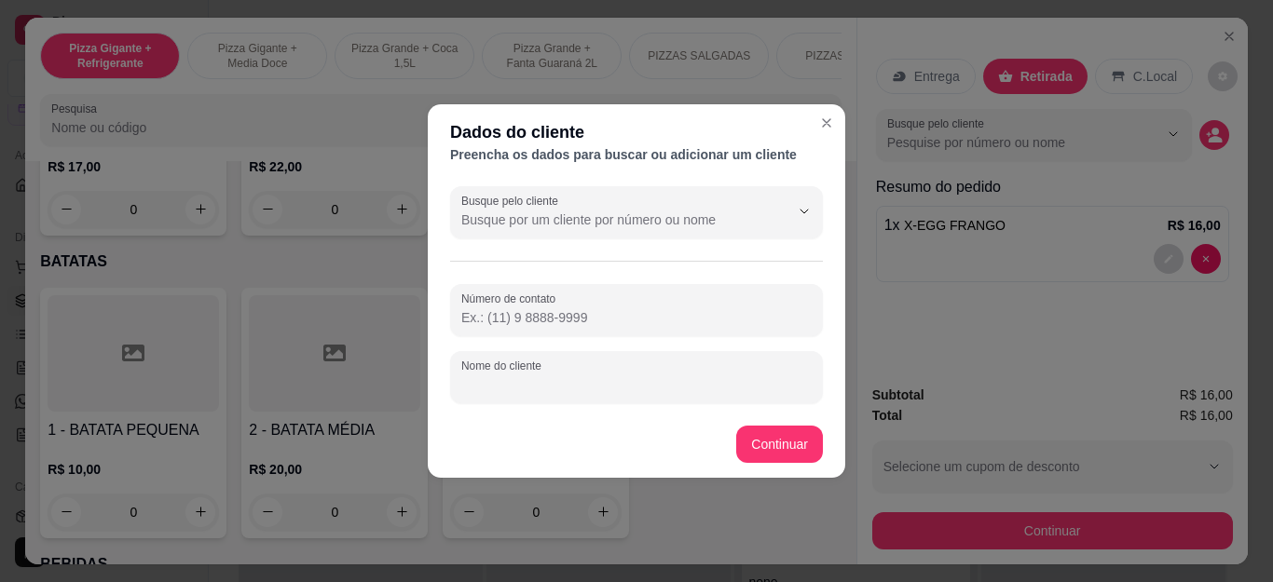
click at [562, 378] on input "Nome do cliente" at bounding box center [636, 385] width 350 height 19
type input "[PERSON_NAME]"
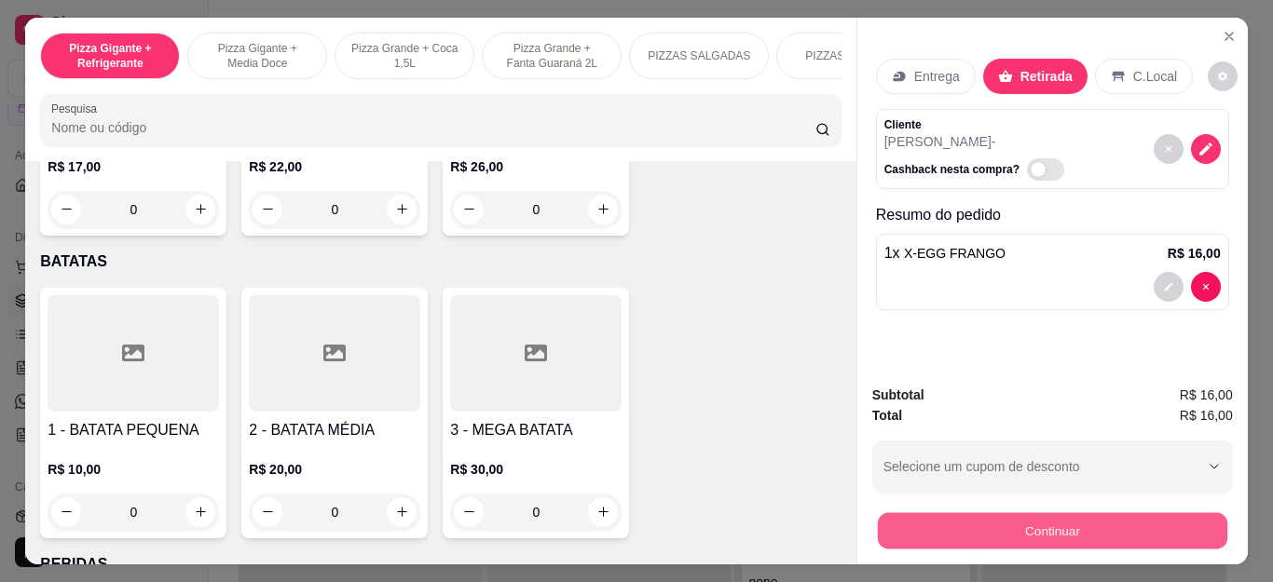
click at [1006, 532] on button "Continuar" at bounding box center [1051, 532] width 349 height 36
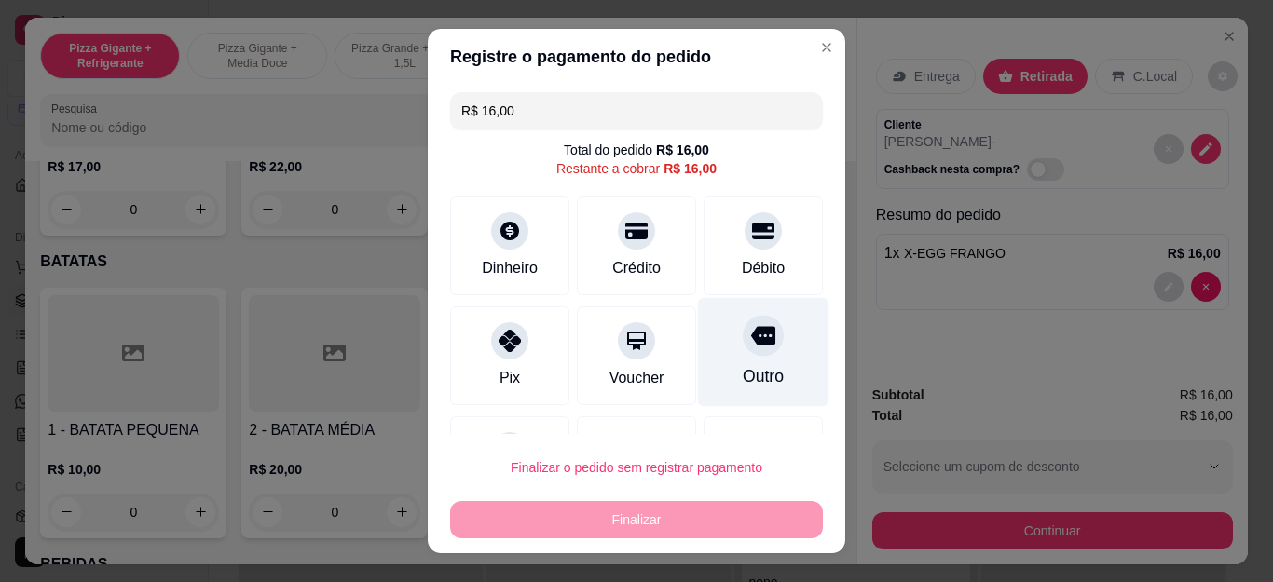
click at [743, 355] on div at bounding box center [763, 336] width 41 height 41
type input "R$ 0,00"
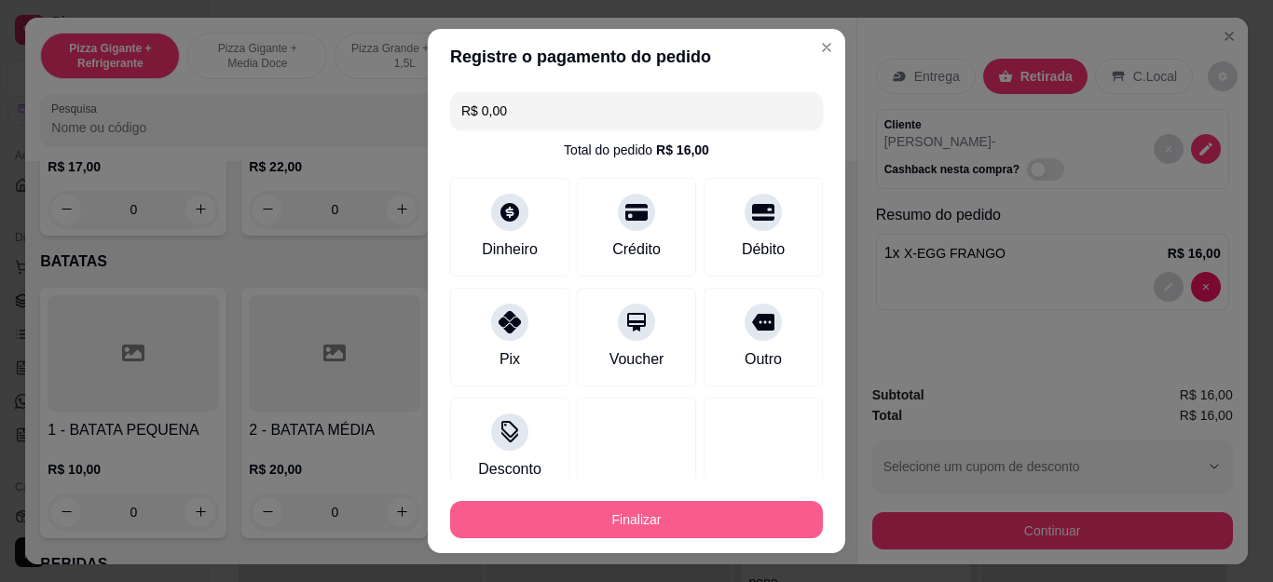
click at [658, 526] on button "Finalizar" at bounding box center [636, 519] width 373 height 37
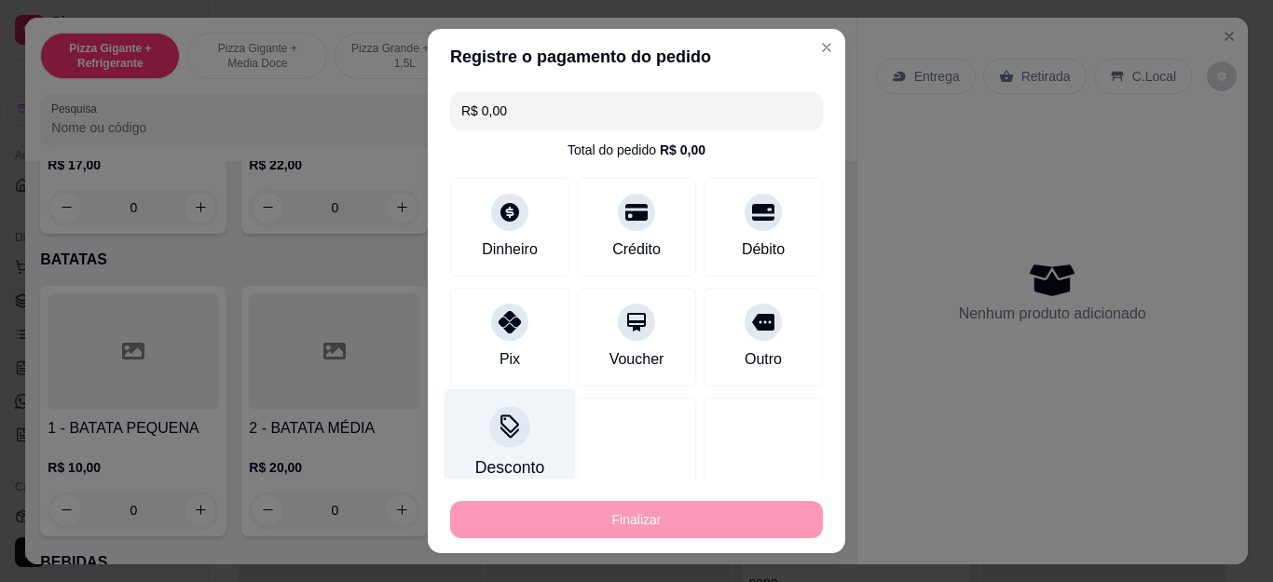
type input "0"
type input "-R$ 16,00"
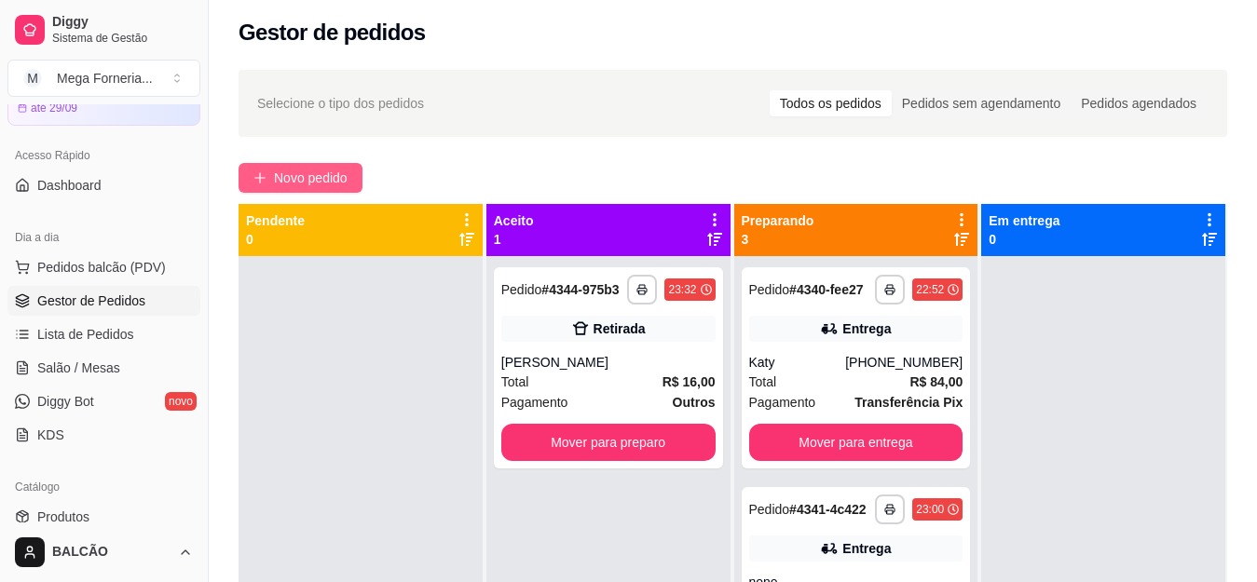
click at [296, 173] on span "Novo pedido" at bounding box center [311, 178] width 74 height 21
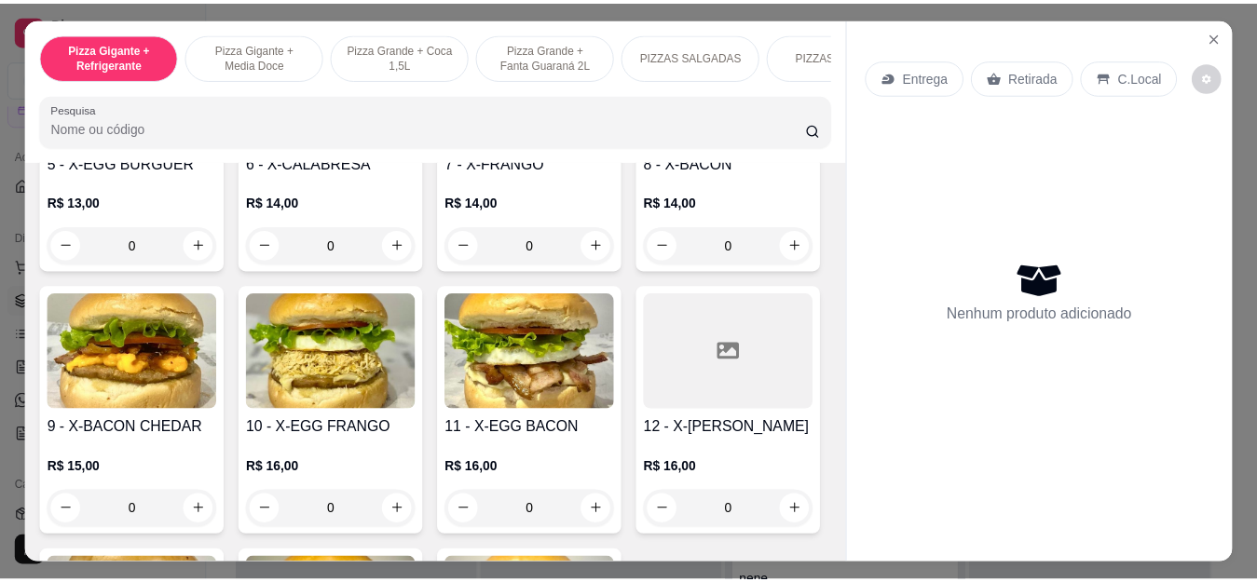
scroll to position [3076, 0]
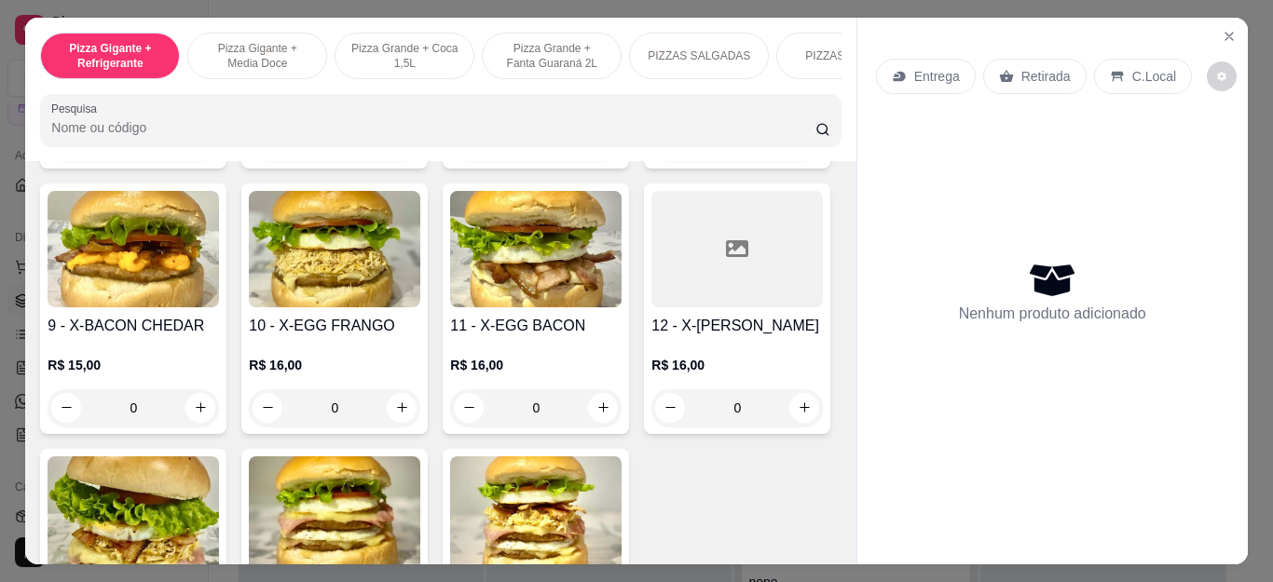
click at [219, 161] on div "0" at bounding box center [133, 142] width 171 height 37
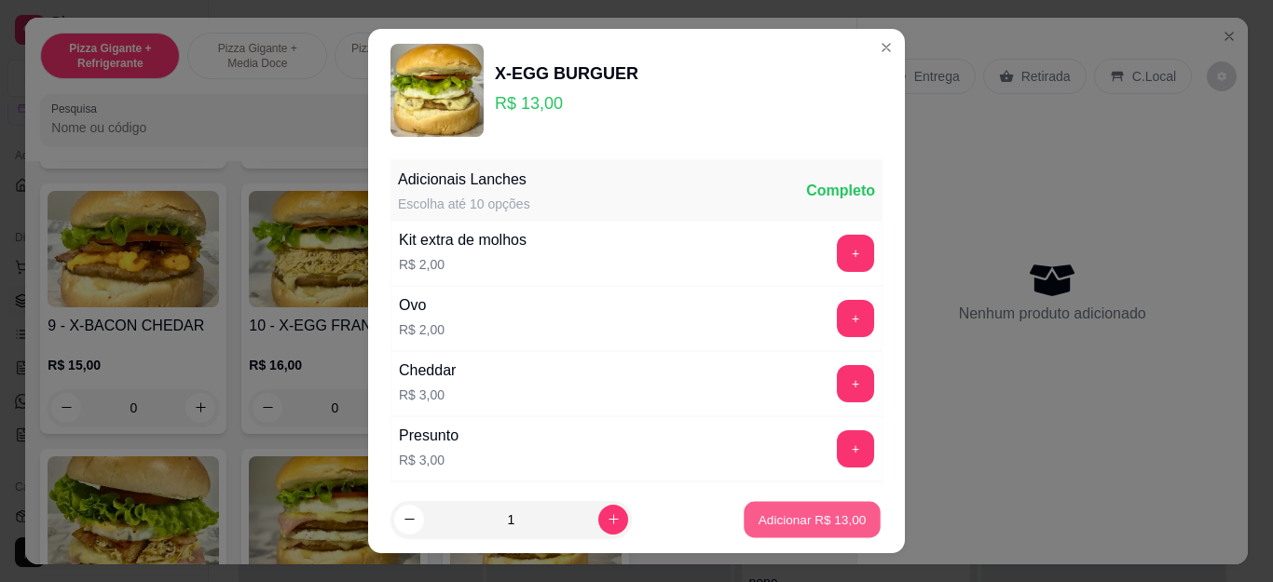
click at [824, 514] on p "Adicionar R$ 13,00" at bounding box center [813, 520] width 108 height 18
type input "1"
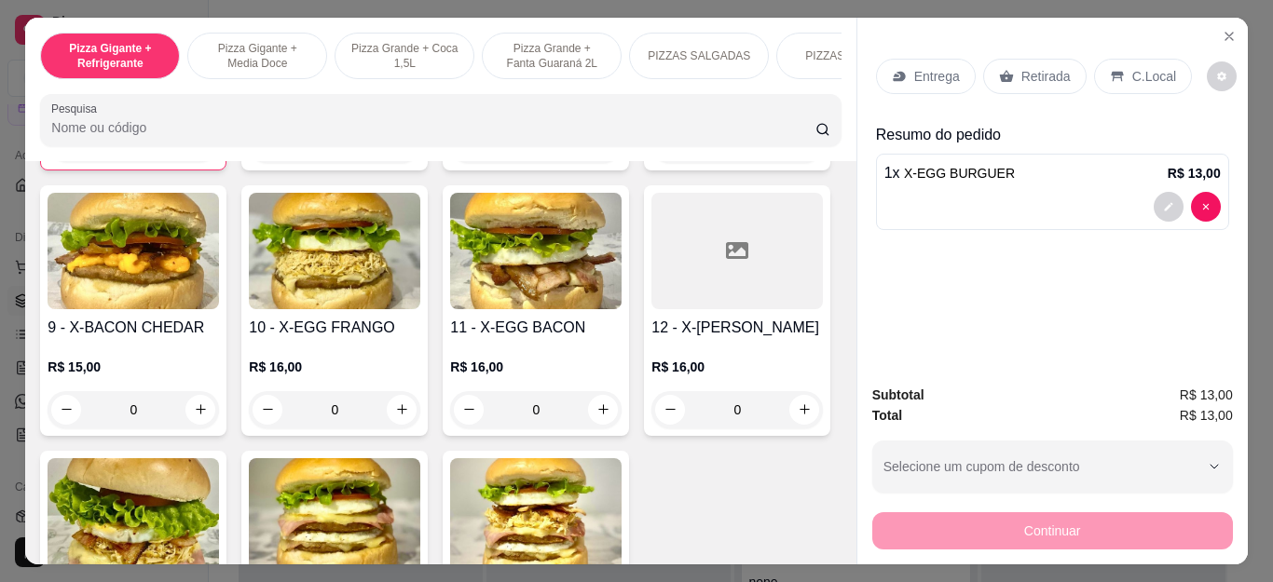
click at [1025, 67] on p "Retirada" at bounding box center [1045, 76] width 49 height 19
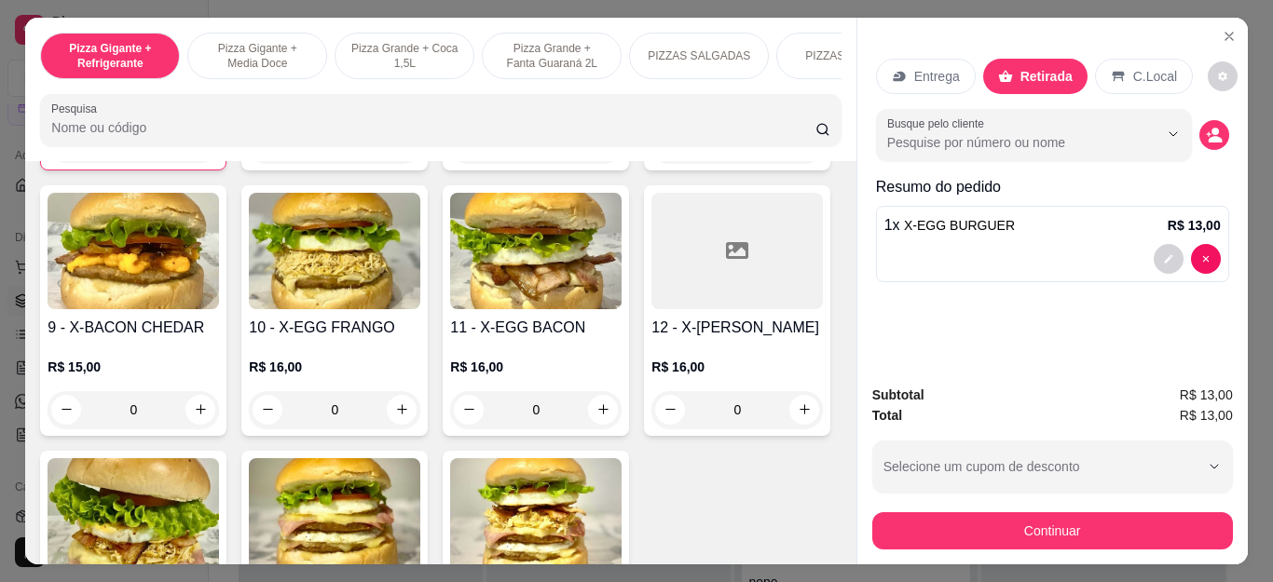
click at [1203, 110] on div "Busque pelo cliente" at bounding box center [1052, 135] width 353 height 52
click at [1212, 128] on circle "decrease-product-quantity" at bounding box center [1215, 131] width 7 height 7
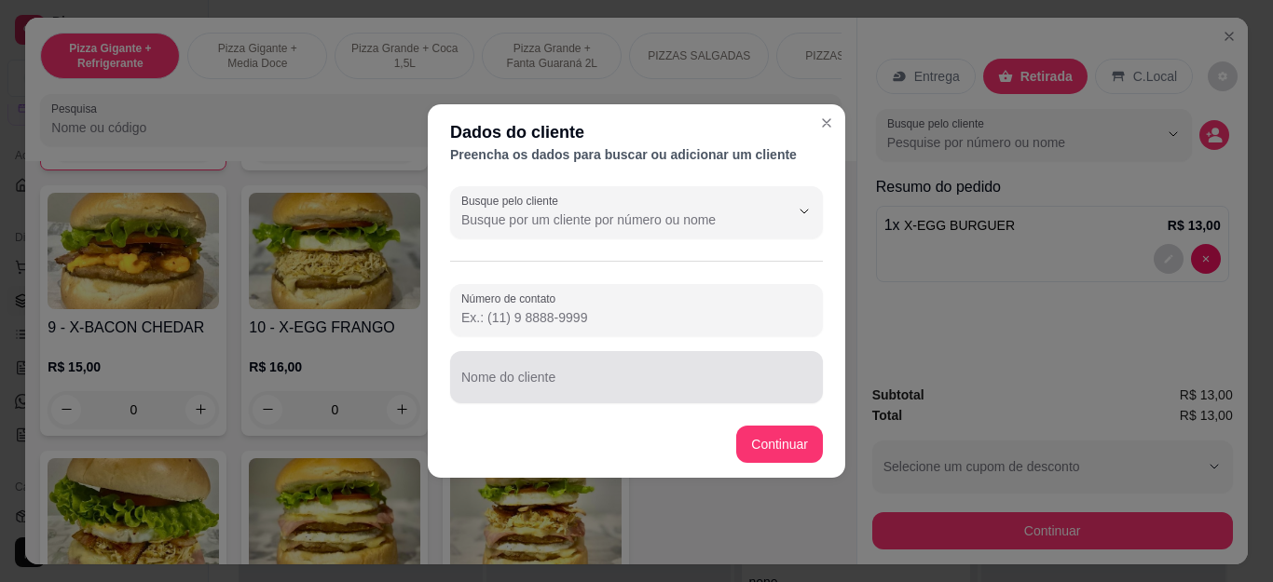
click at [648, 373] on div at bounding box center [636, 377] width 350 height 37
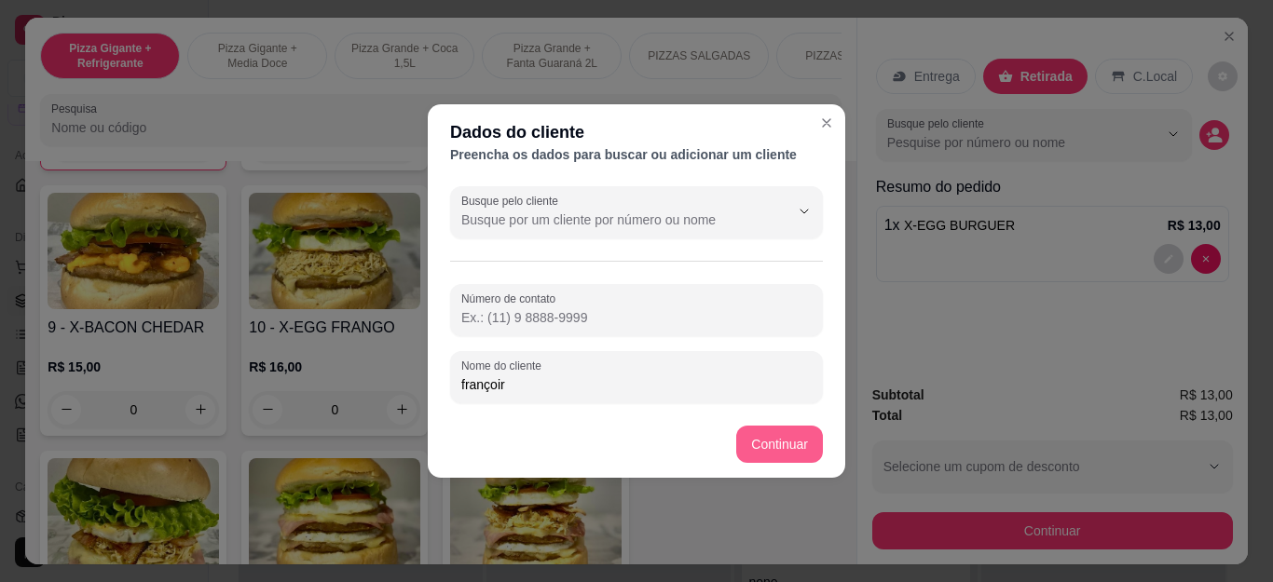
type input "françoir"
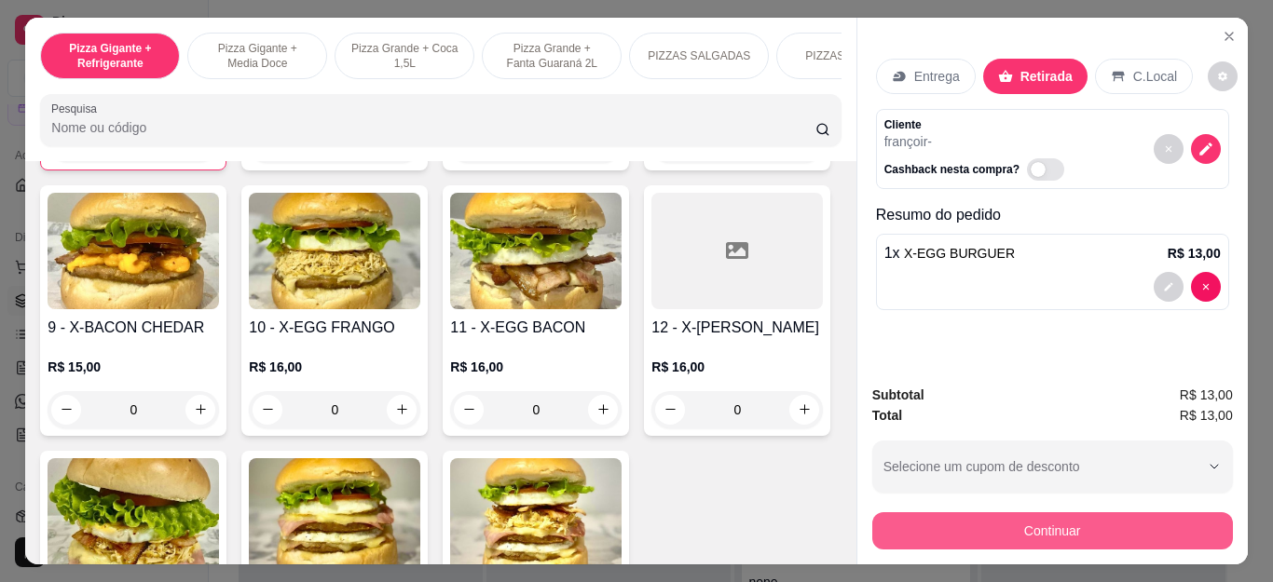
click at [878, 521] on button "Continuar" at bounding box center [1052, 531] width 361 height 37
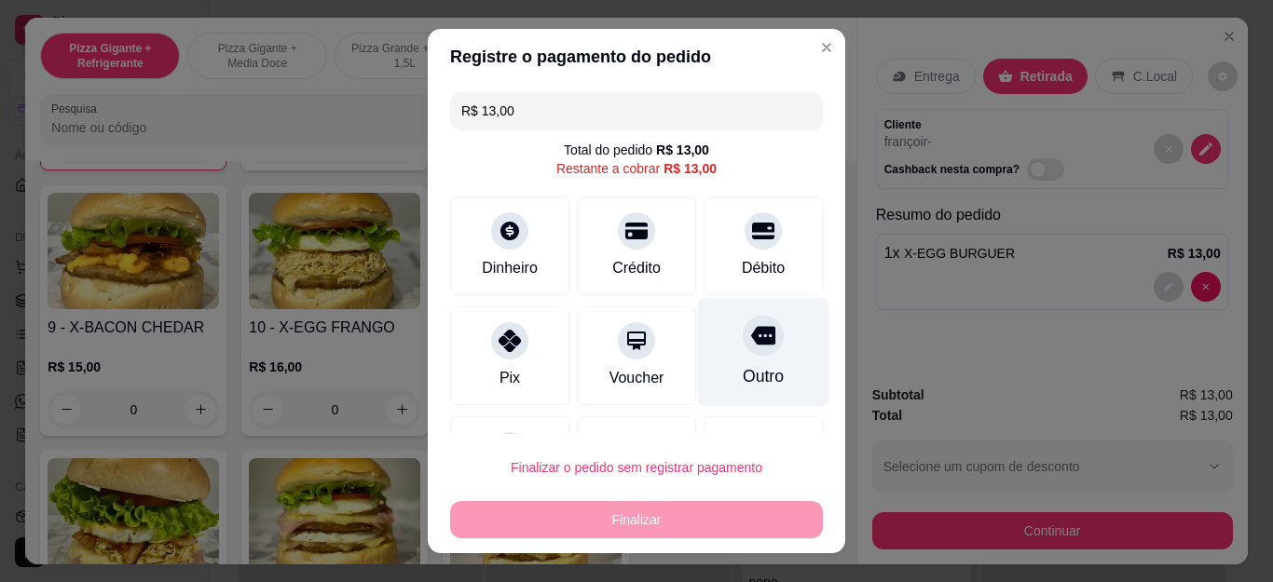
click at [751, 343] on icon at bounding box center [763, 336] width 24 height 19
type input "R$ 0,00"
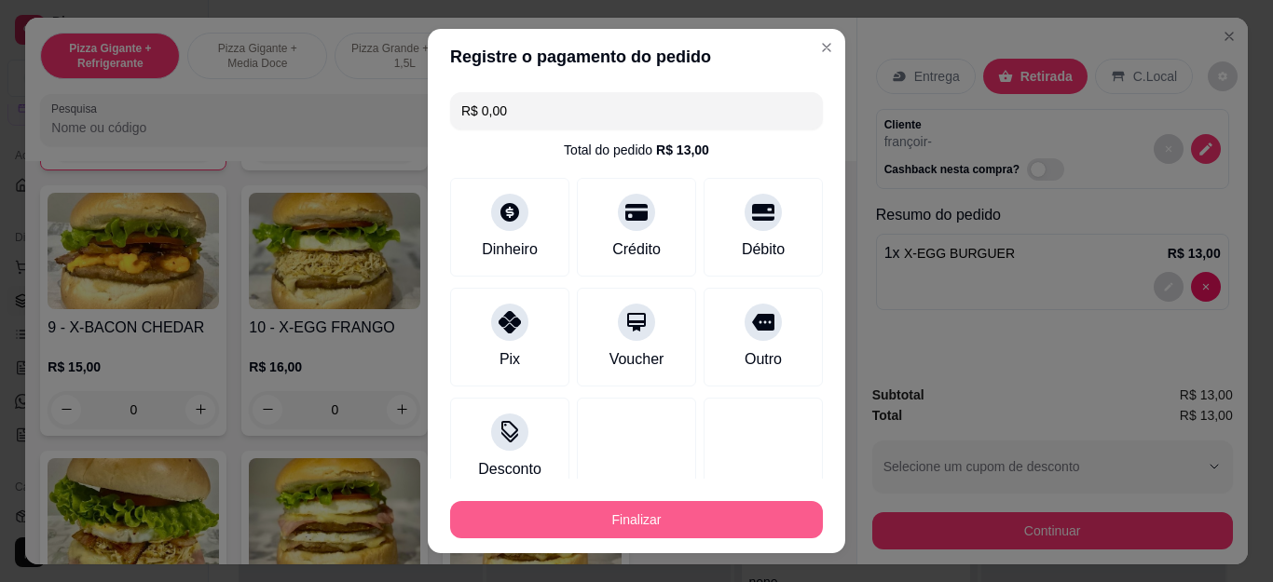
click at [704, 533] on button "Finalizar" at bounding box center [636, 519] width 373 height 37
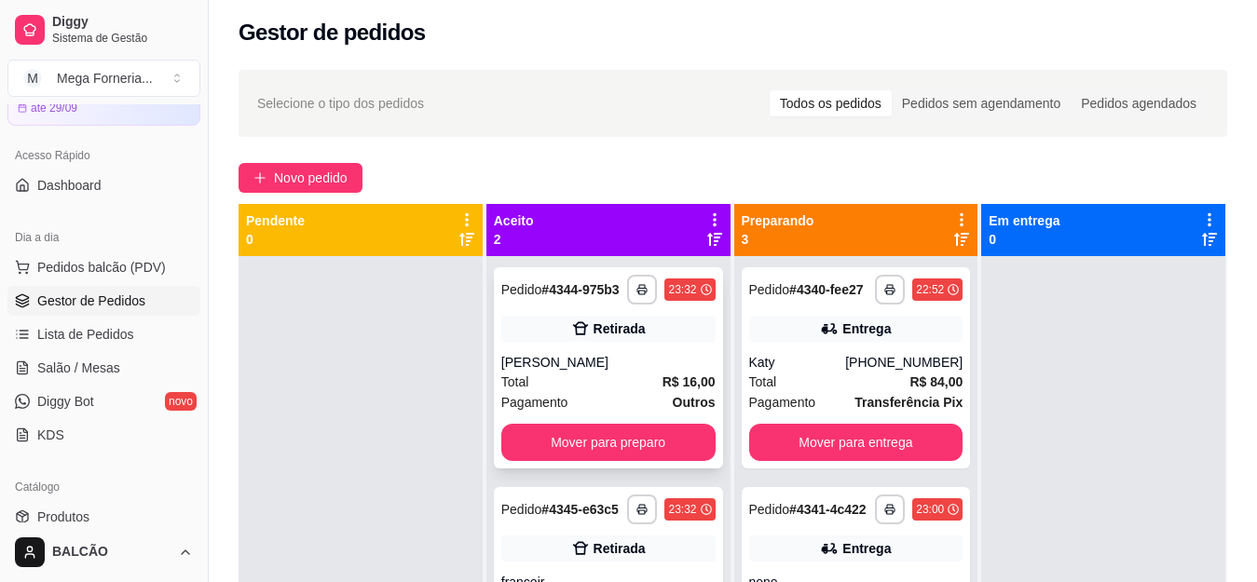
click at [645, 366] on div "**********" at bounding box center [608, 367] width 229 height 201
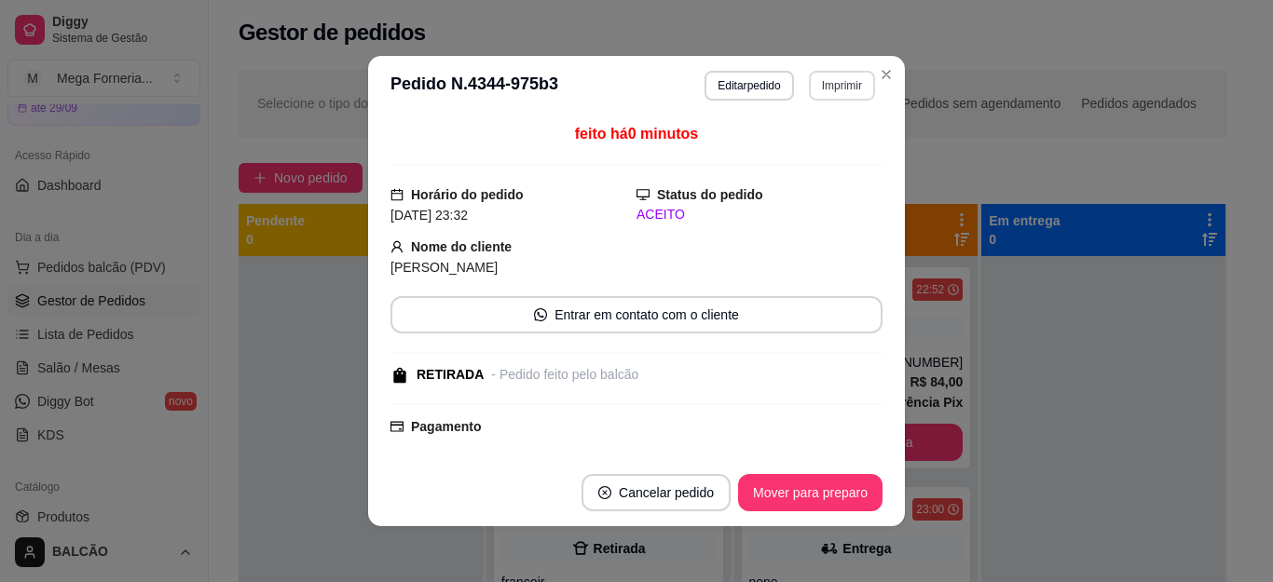
click at [824, 78] on button "Imprimir" at bounding box center [842, 86] width 66 height 30
click at [826, 158] on button "IMPRESSORA" at bounding box center [800, 150] width 130 height 29
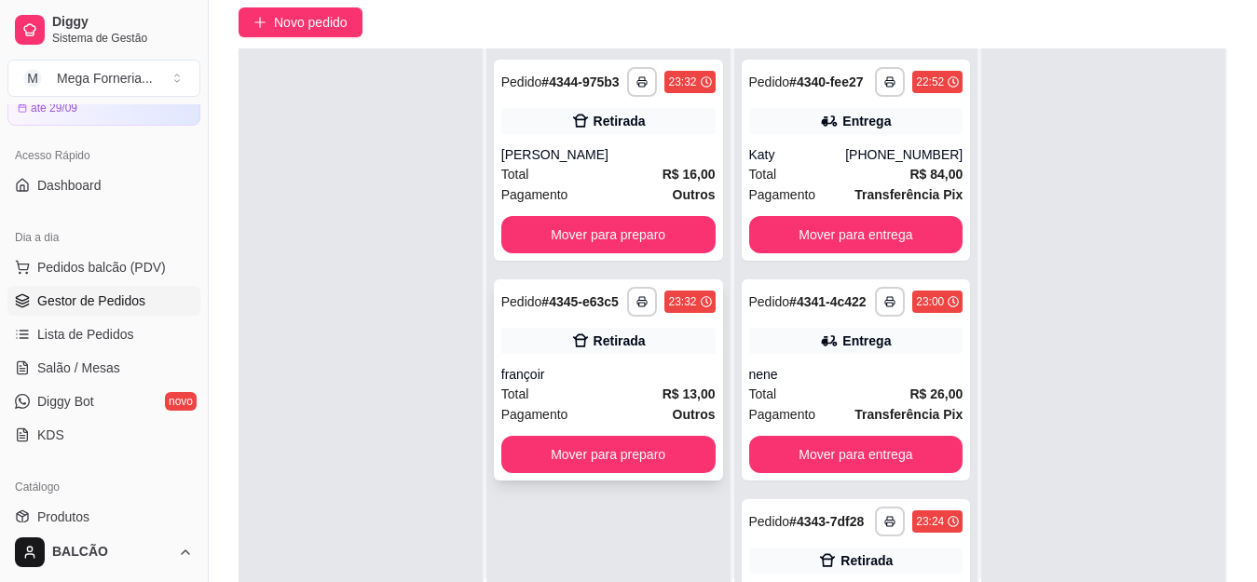
scroll to position [191, 0]
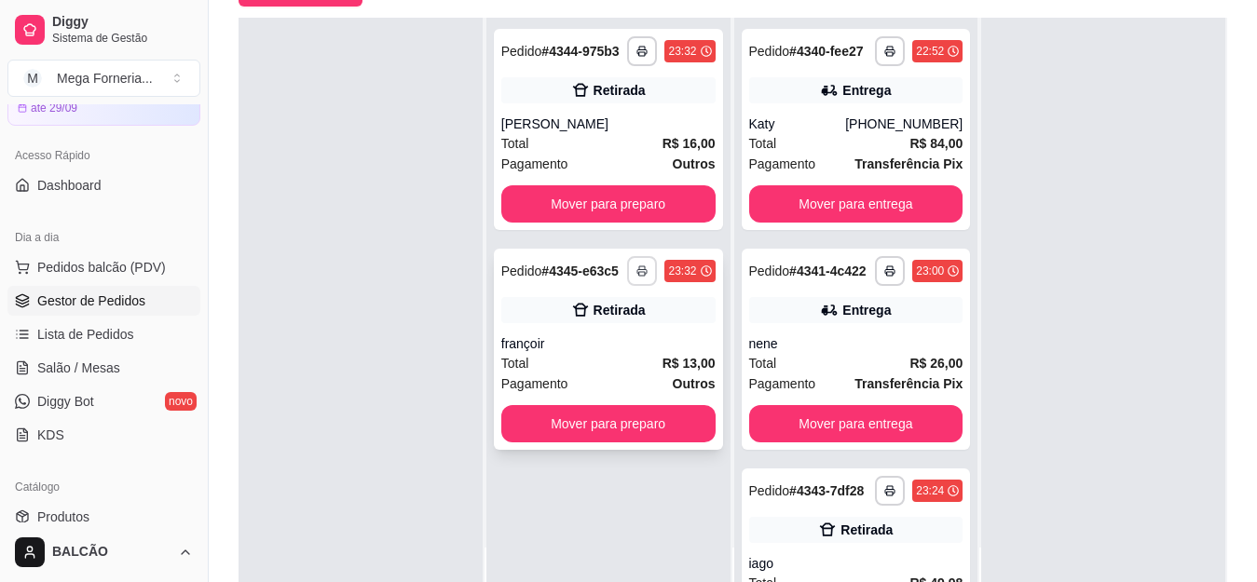
click at [627, 286] on button "button" at bounding box center [642, 271] width 30 height 30
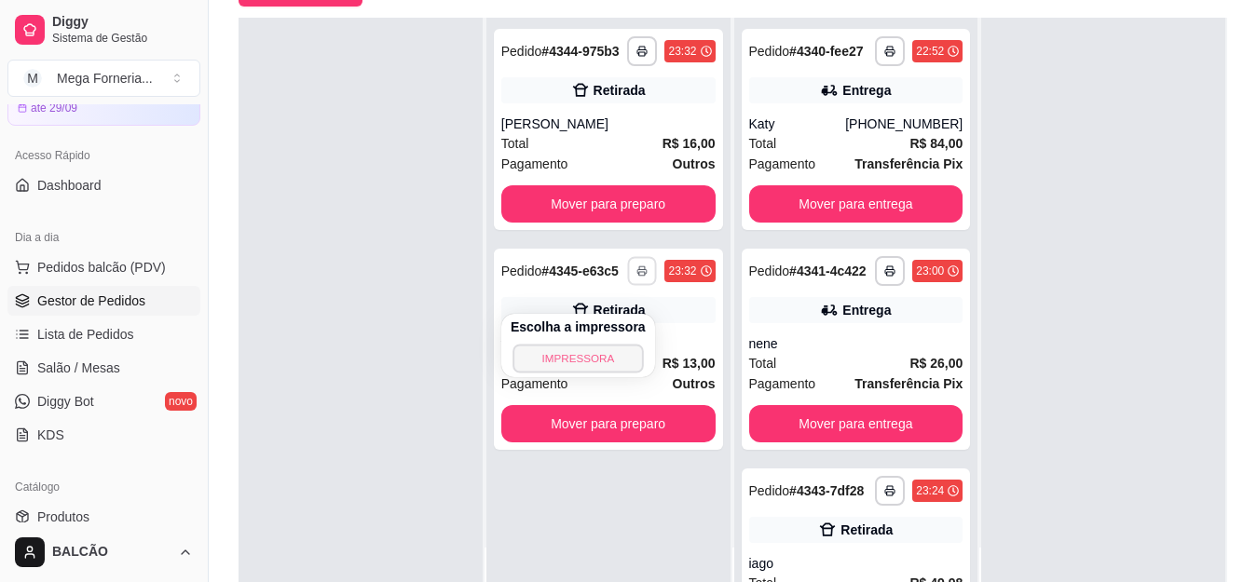
click at [618, 354] on button "IMPRESSORA" at bounding box center [578, 358] width 130 height 29
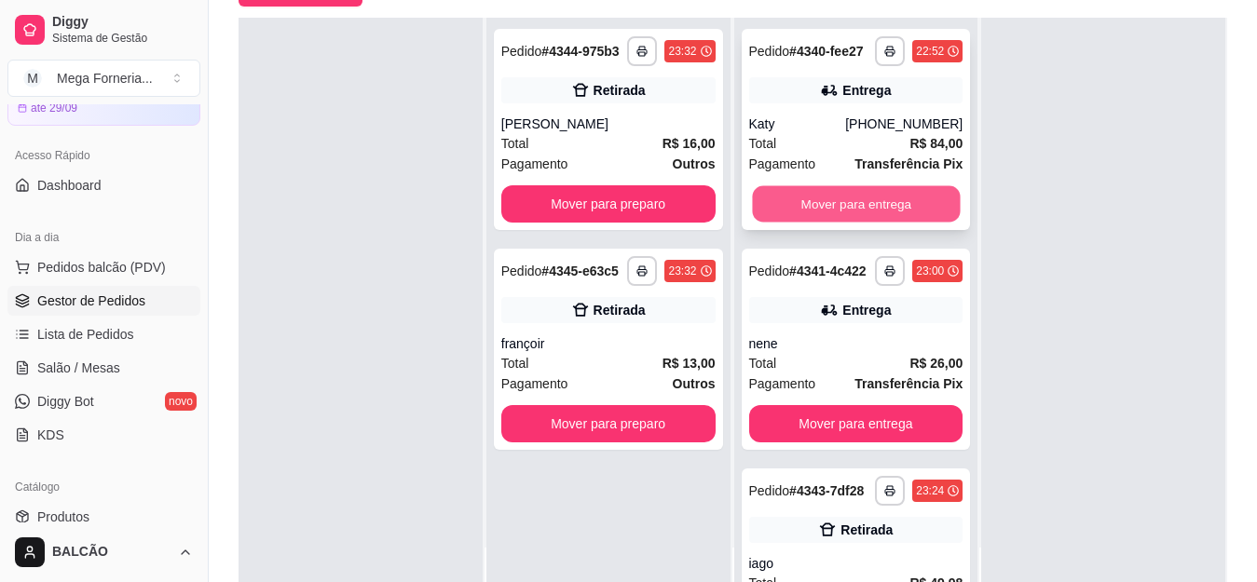
click at [821, 203] on button "Mover para entrega" at bounding box center [856, 204] width 208 height 36
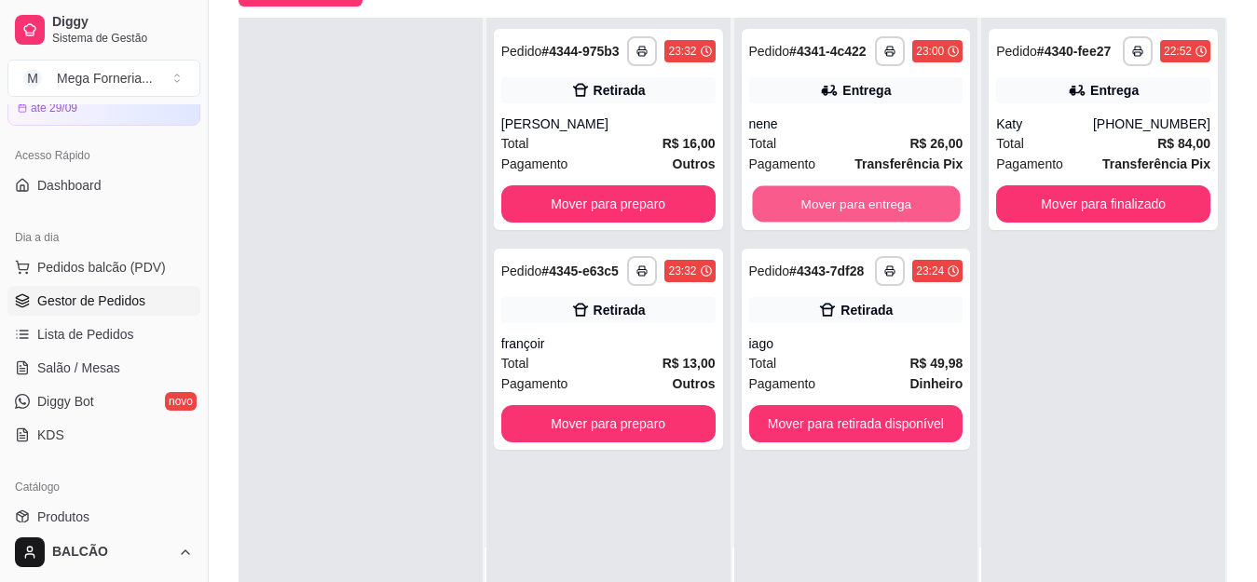
click at [821, 203] on button "Mover para entrega" at bounding box center [856, 204] width 208 height 36
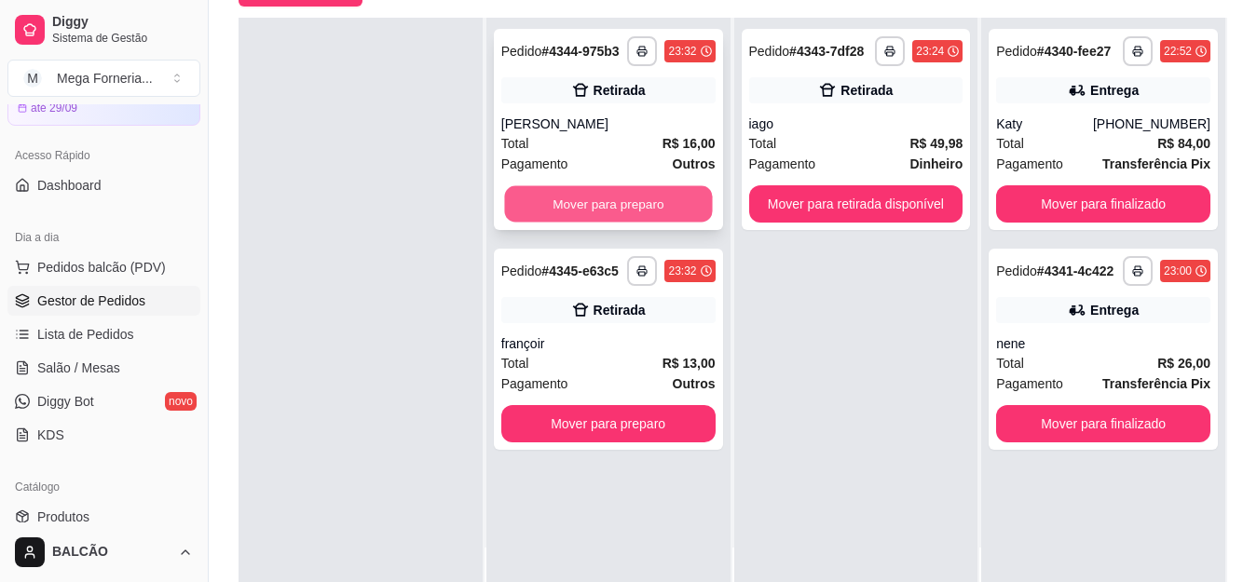
click at [586, 200] on button "Mover para preparo" at bounding box center [608, 204] width 208 height 36
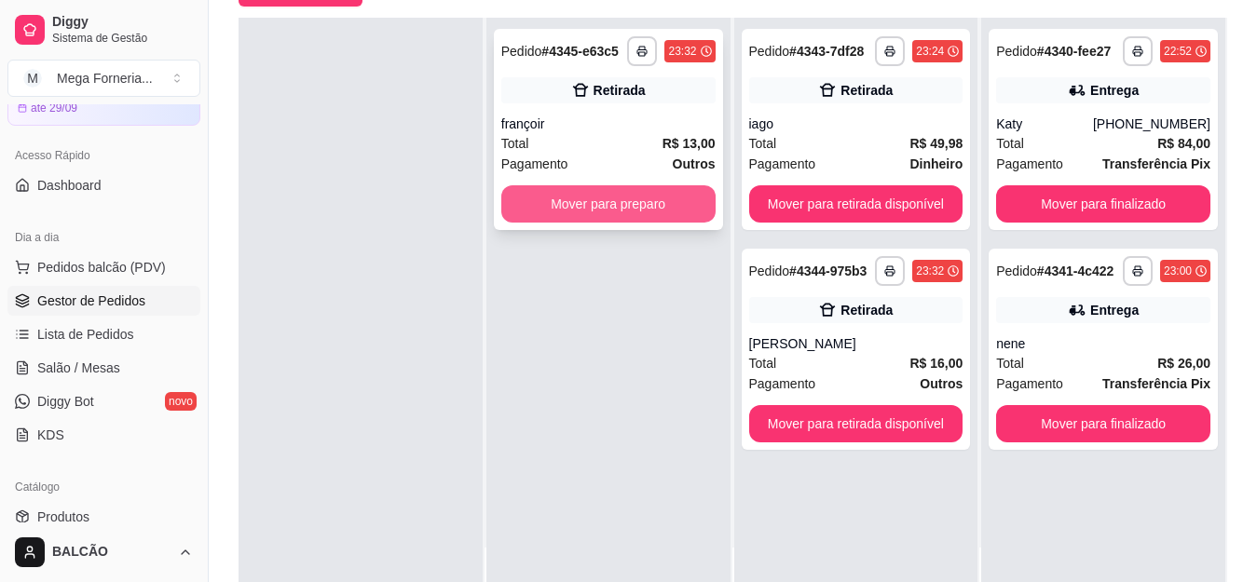
click at [640, 214] on button "Mover para preparo" at bounding box center [608, 203] width 214 height 37
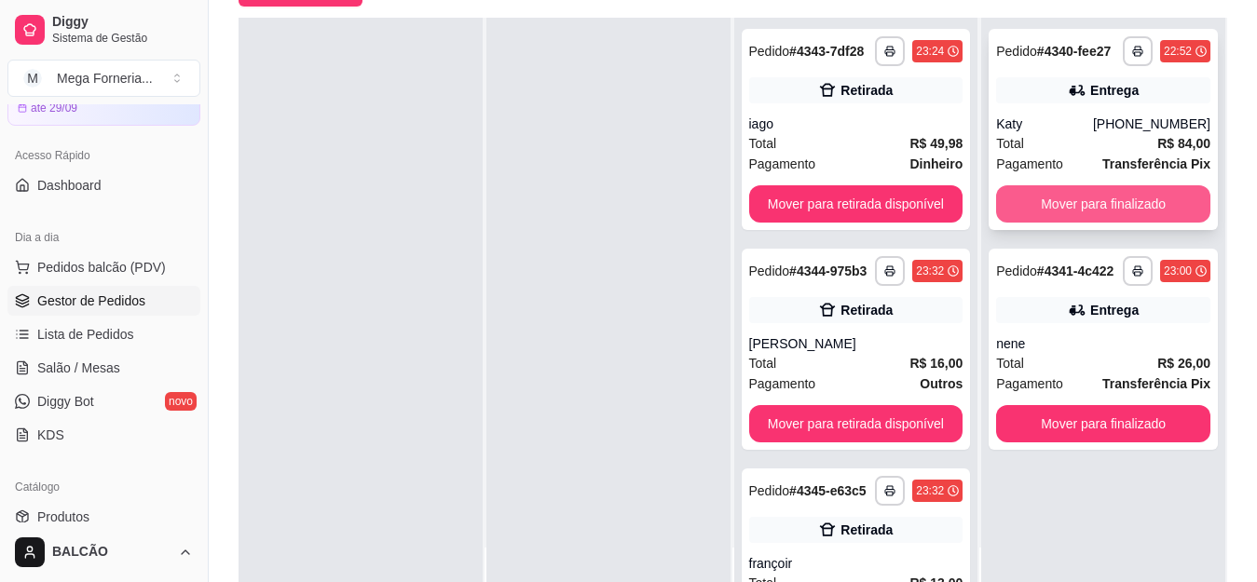
click at [1123, 211] on button "Mover para finalizado" at bounding box center [1103, 203] width 214 height 37
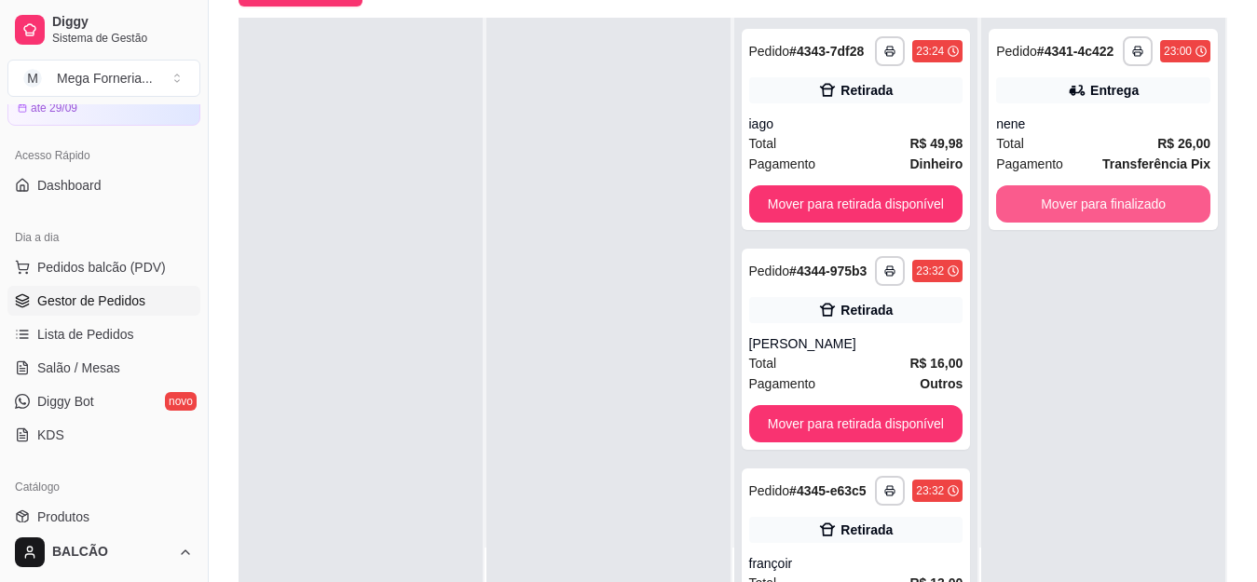
click at [1123, 211] on button "Mover para finalizado" at bounding box center [1103, 203] width 214 height 37
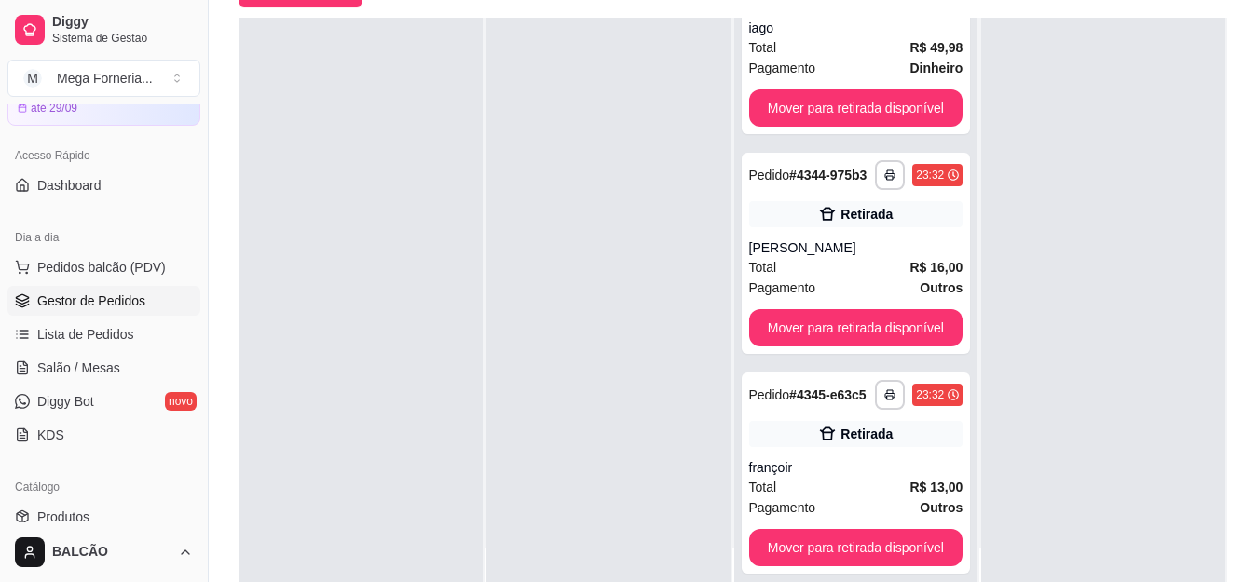
scroll to position [0, 0]
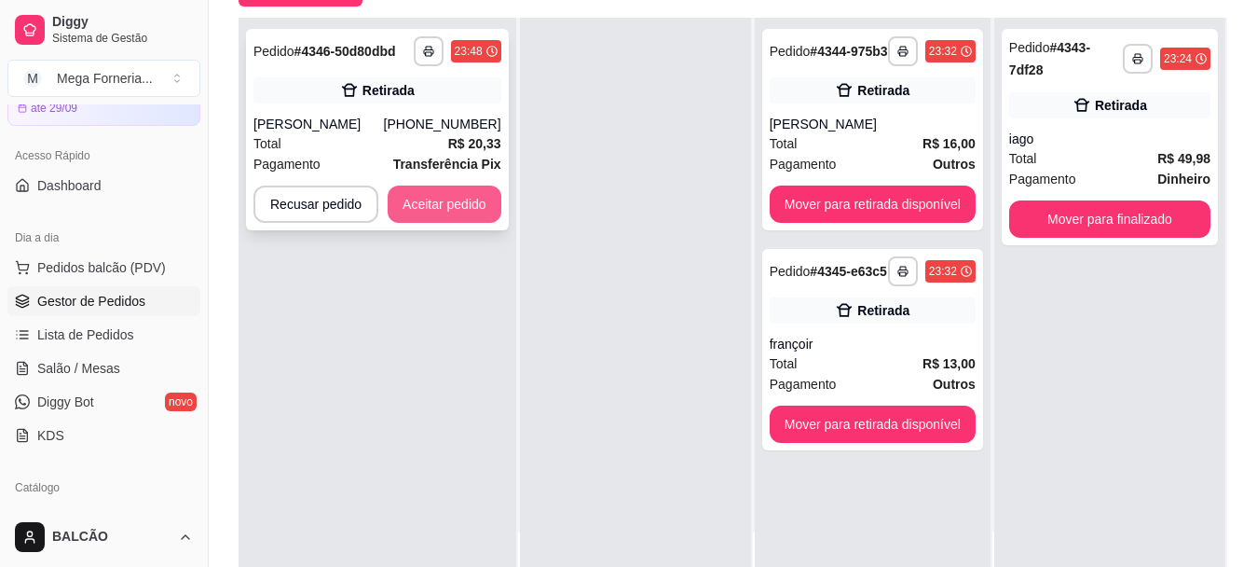
click at [455, 204] on button "Aceitar pedido" at bounding box center [445, 203] width 114 height 37
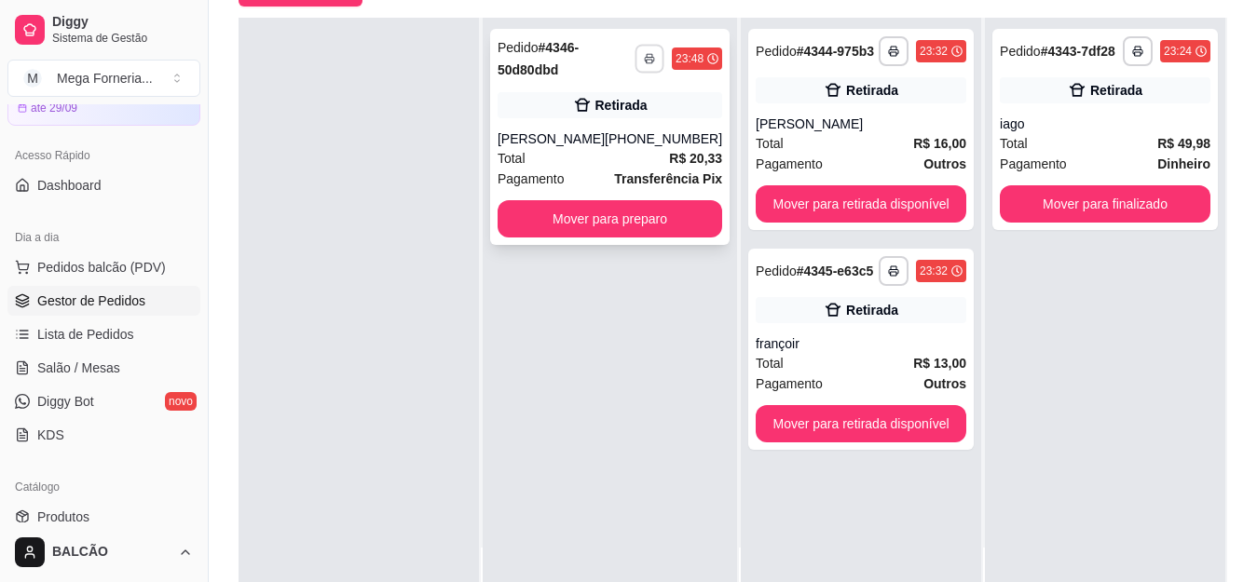
click at [638, 66] on button "button" at bounding box center [650, 58] width 29 height 29
click at [629, 119] on button "IMPRESSORA" at bounding box center [585, 123] width 130 height 29
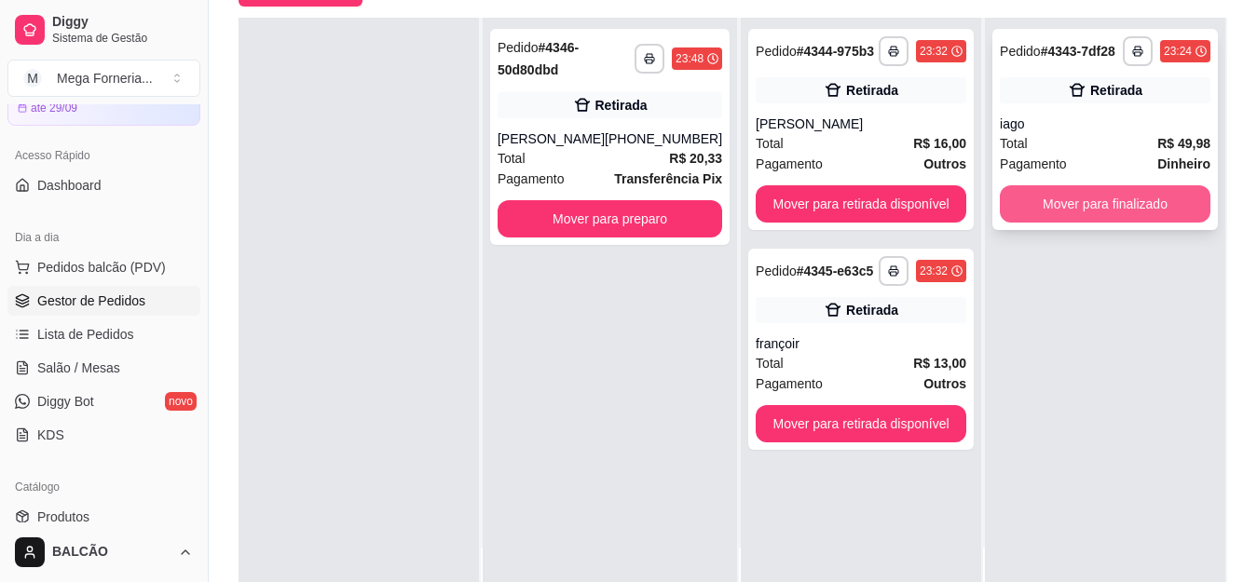
click at [1040, 197] on button "Mover para finalizado" at bounding box center [1105, 203] width 211 height 37
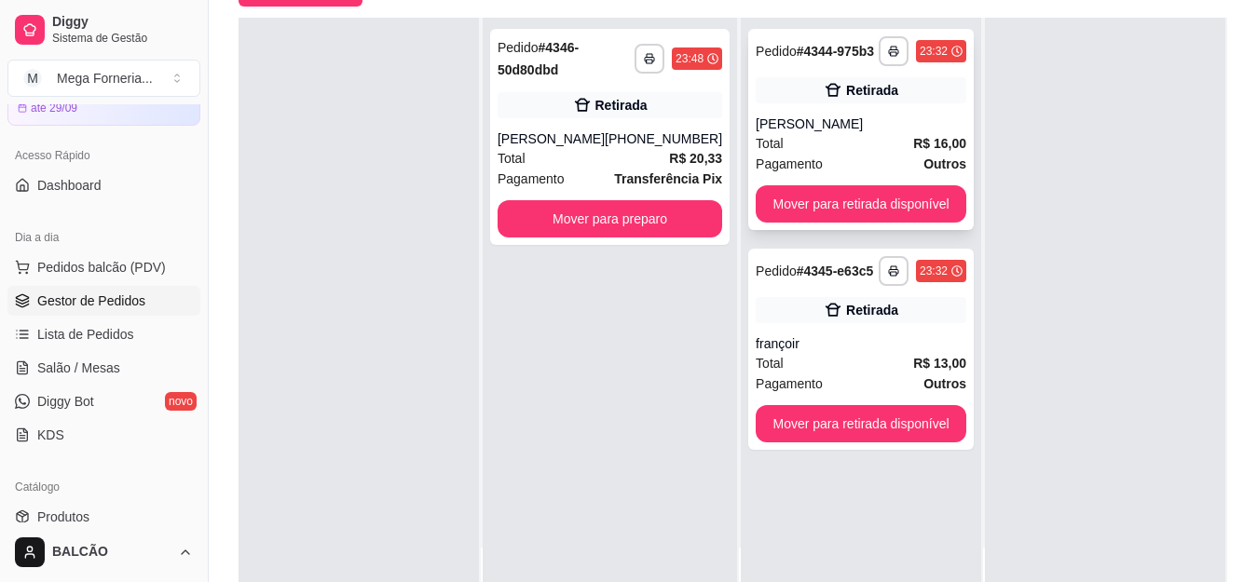
click at [858, 123] on div "[PERSON_NAME]" at bounding box center [861, 124] width 211 height 19
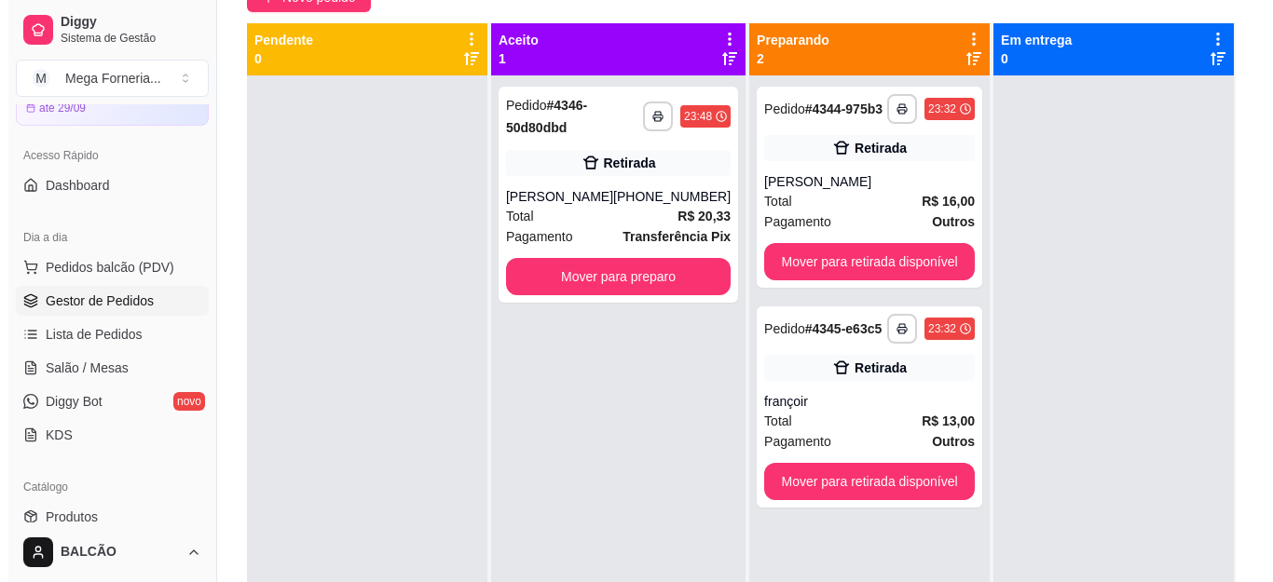
scroll to position [5, 0]
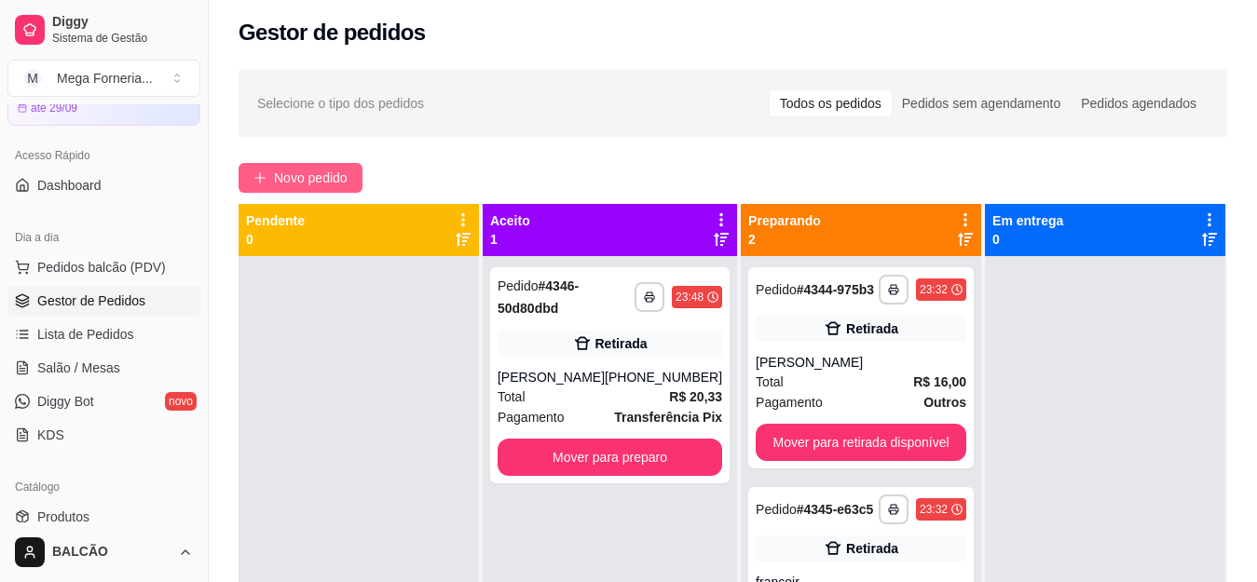
click at [319, 182] on span "Novo pedido" at bounding box center [311, 178] width 74 height 21
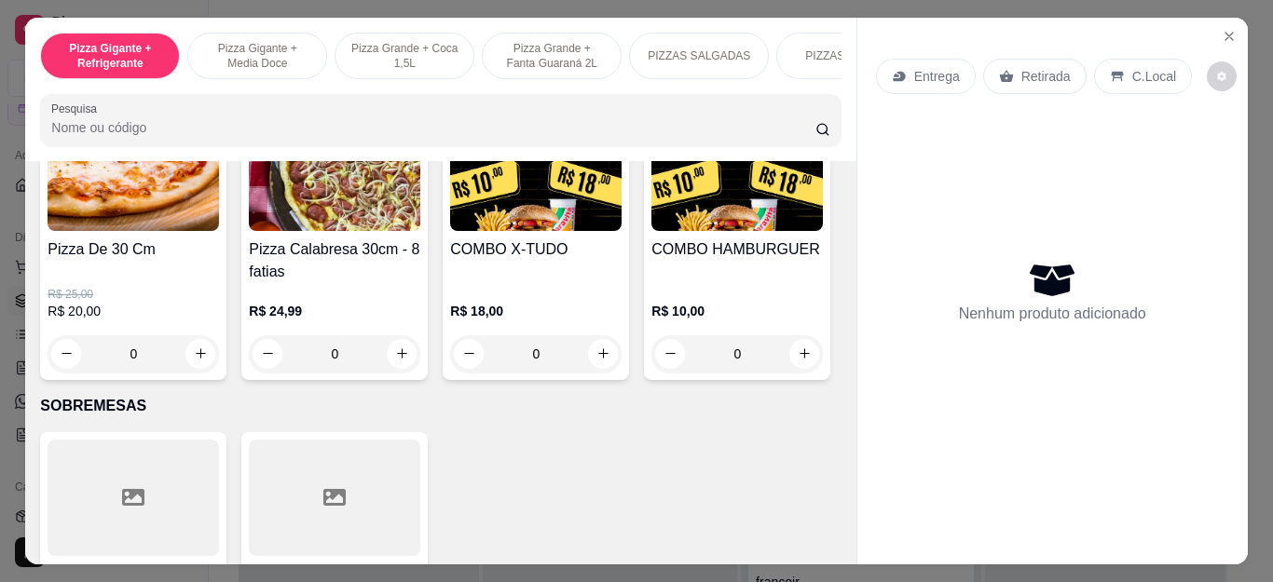
scroll to position [2050, 0]
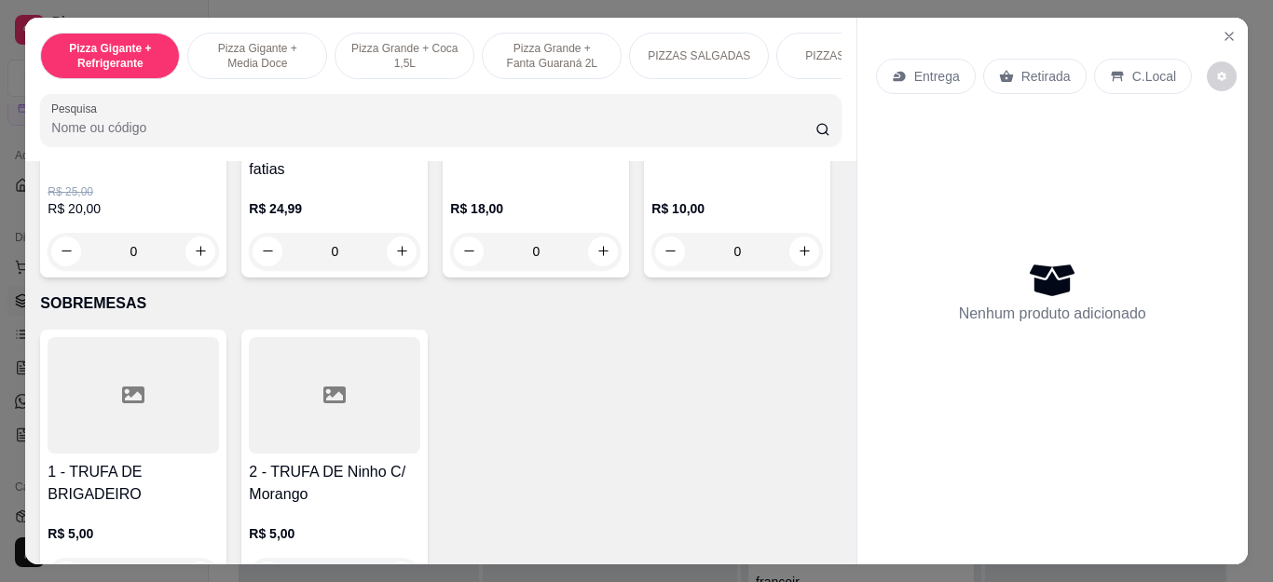
click at [583, 250] on div "0" at bounding box center [535, 251] width 171 height 37
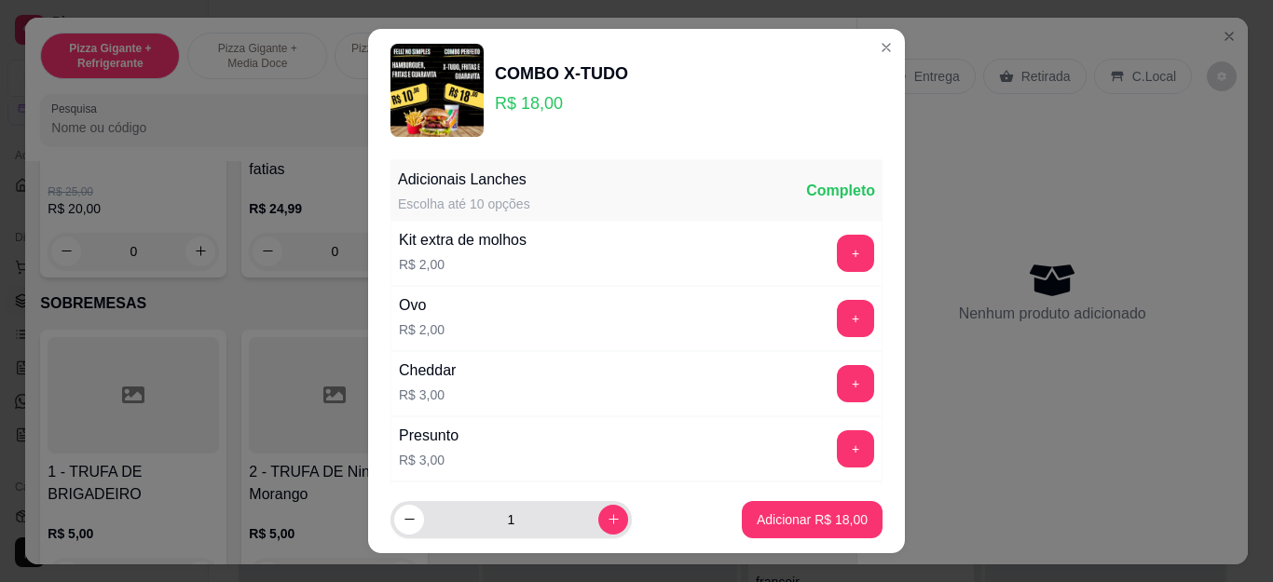
click at [585, 538] on div "1" at bounding box center [511, 519] width 234 height 37
click at [586, 502] on div "1" at bounding box center [511, 519] width 234 height 37
click at [607, 519] on icon "increase-product-quantity" at bounding box center [614, 520] width 14 height 14
type input "2"
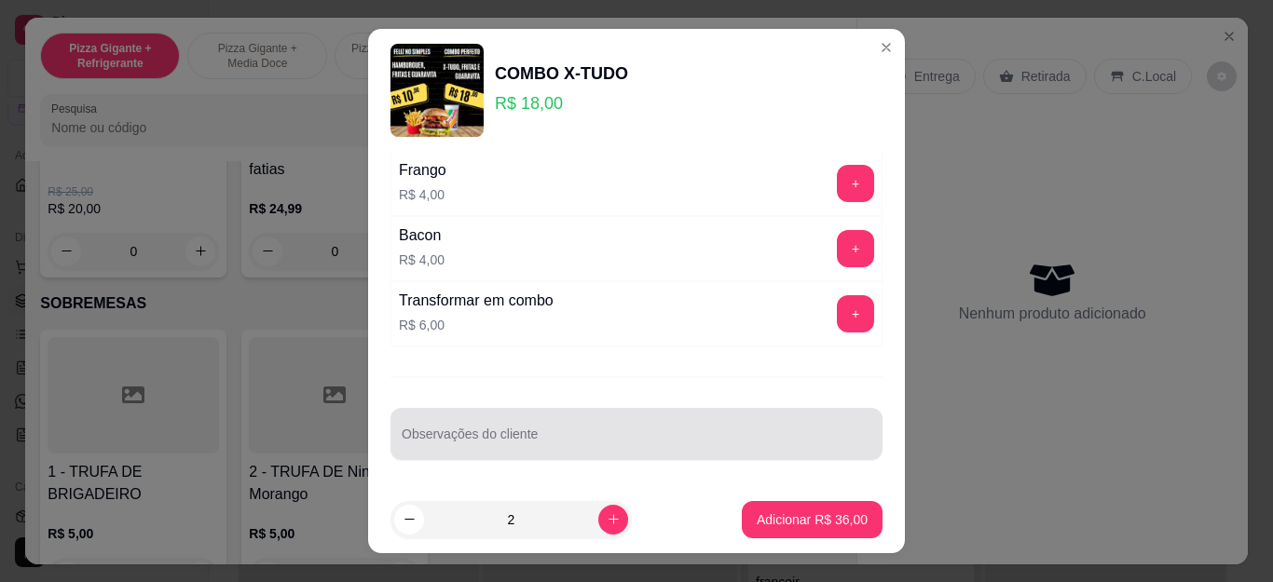
click at [580, 424] on div at bounding box center [637, 434] width 470 height 37
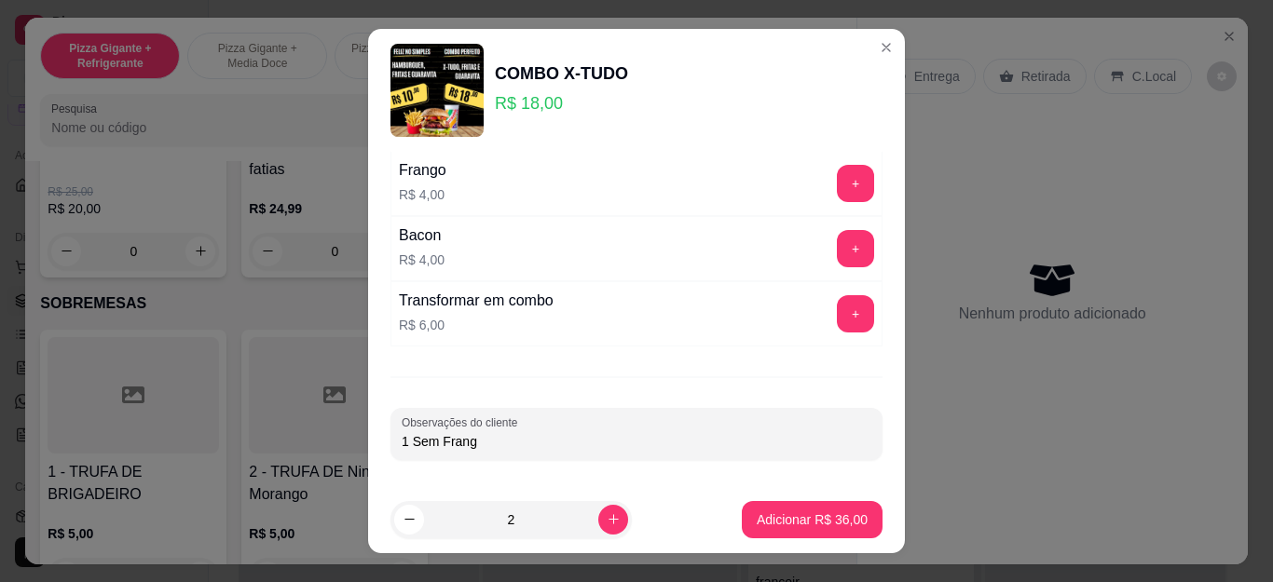
type input "1 Sem Frango"
click at [757, 516] on p "Adicionar R$ 36,00" at bounding box center [812, 520] width 111 height 19
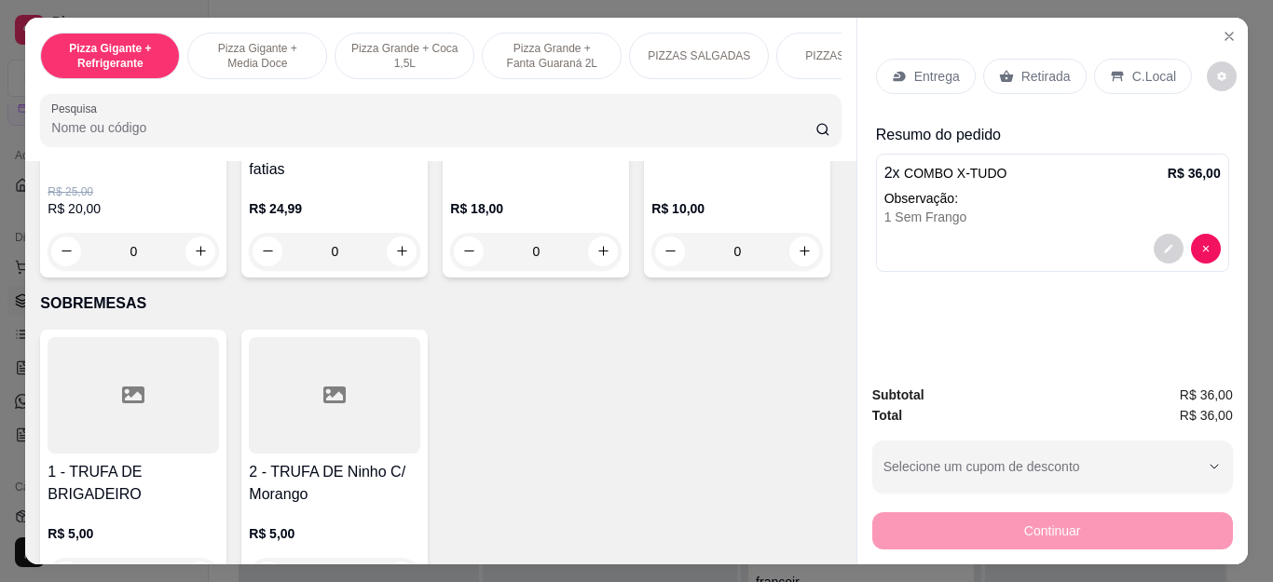
click at [939, 67] on p "Entrega" at bounding box center [937, 76] width 46 height 19
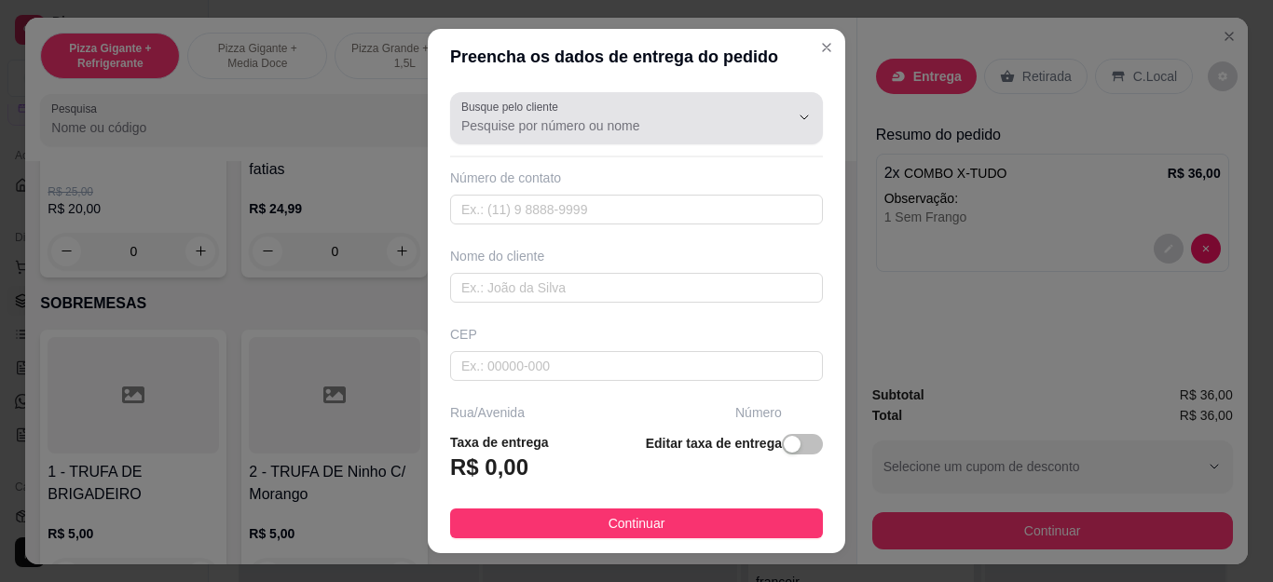
click at [615, 103] on div at bounding box center [636, 118] width 350 height 37
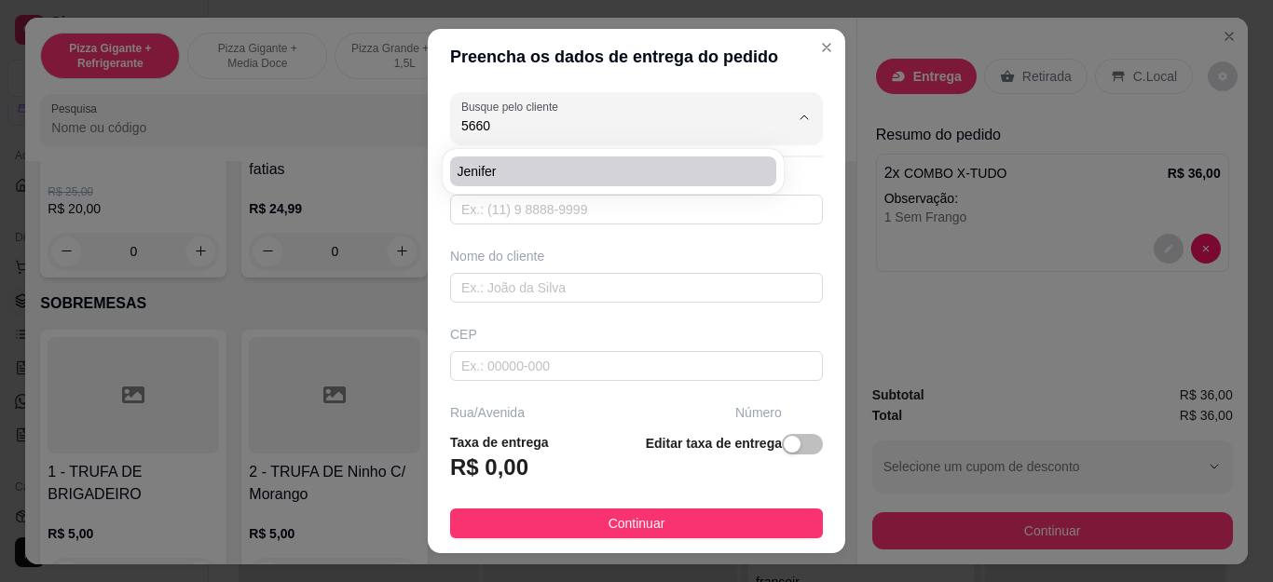
click at [592, 162] on span "Jenifer" at bounding box center [604, 171] width 293 height 19
type input "Jenifer"
type input "22997665660"
type input "Jenifer"
type input "[PERSON_NAME]"
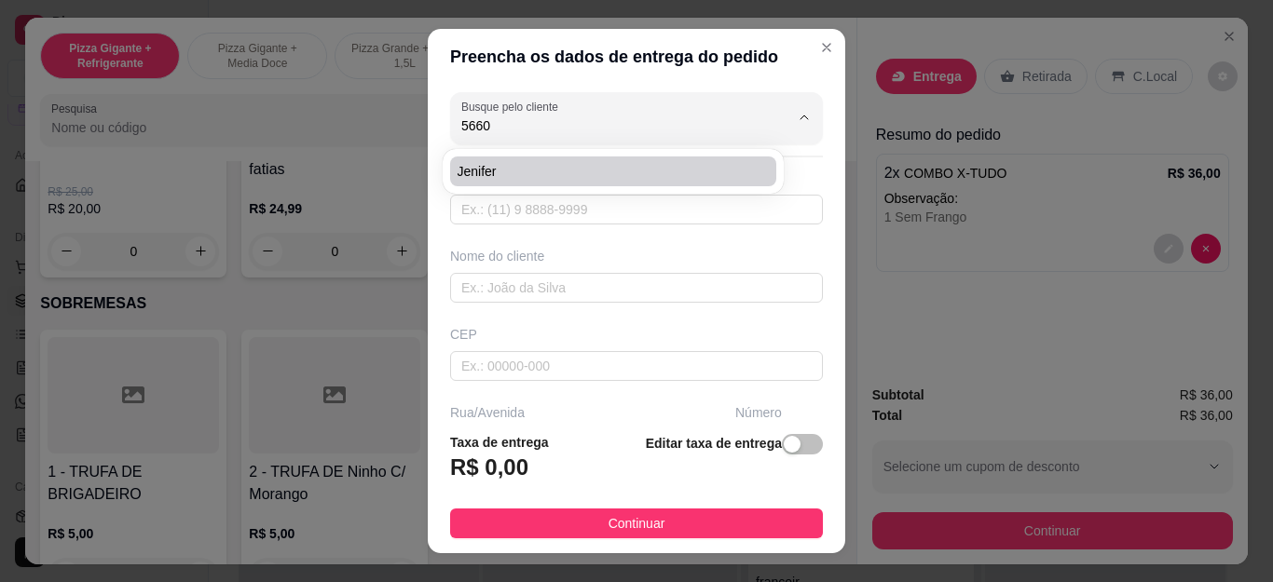
type input "22"
type input "Cabo Frio"
type input "Em Cima Da Padaria"
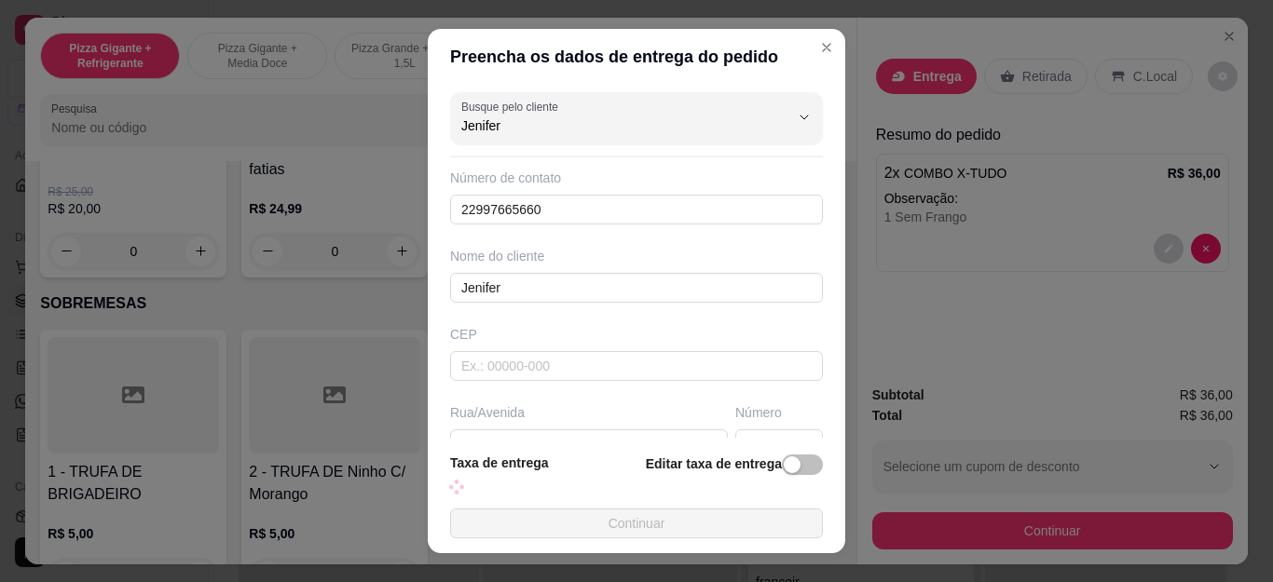
scroll to position [275, 0]
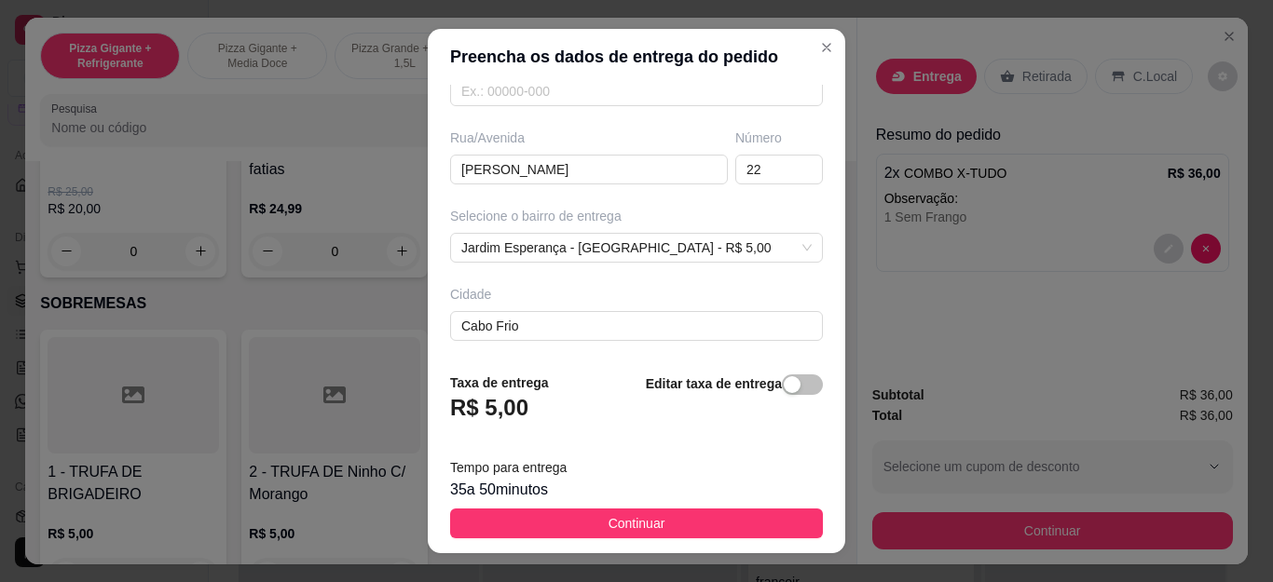
click at [610, 518] on span "Continuar" at bounding box center [637, 524] width 57 height 21
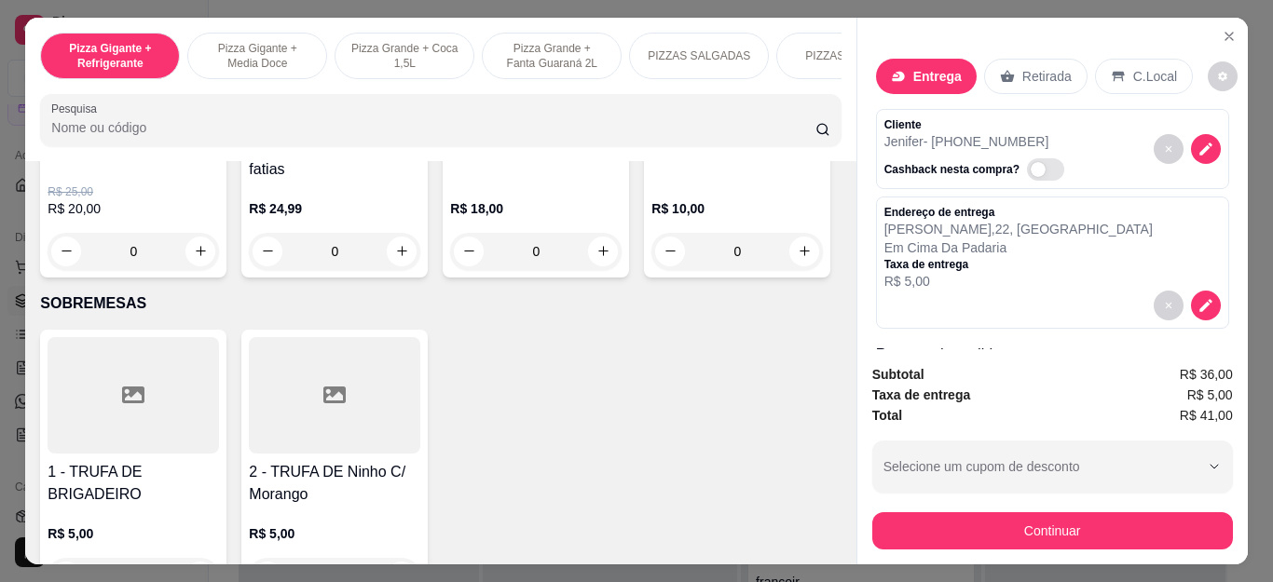
scroll to position [168, 0]
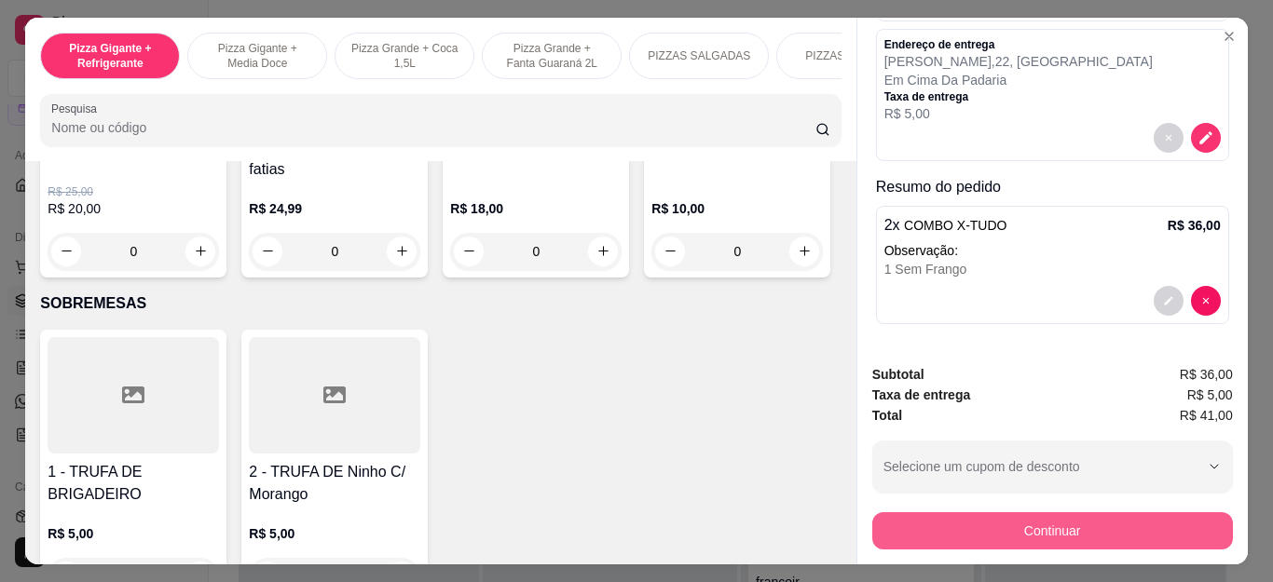
click at [1062, 523] on button "Continuar" at bounding box center [1052, 531] width 361 height 37
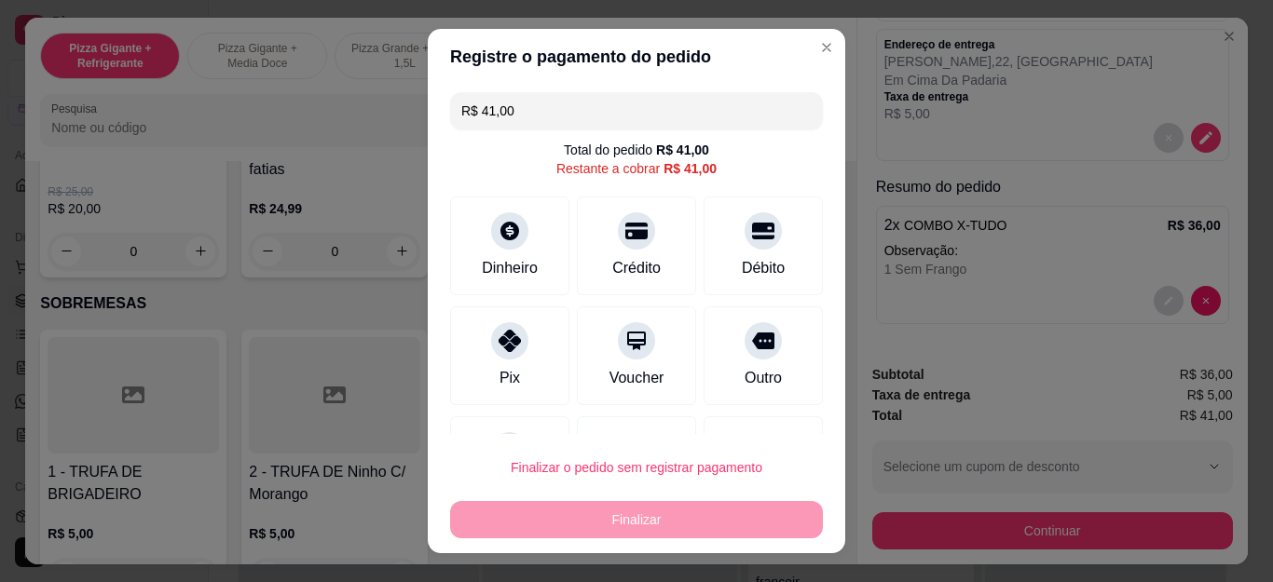
click at [480, 119] on input "R$ 41,00" at bounding box center [636, 110] width 350 height 37
click at [496, 349] on div at bounding box center [509, 336] width 41 height 41
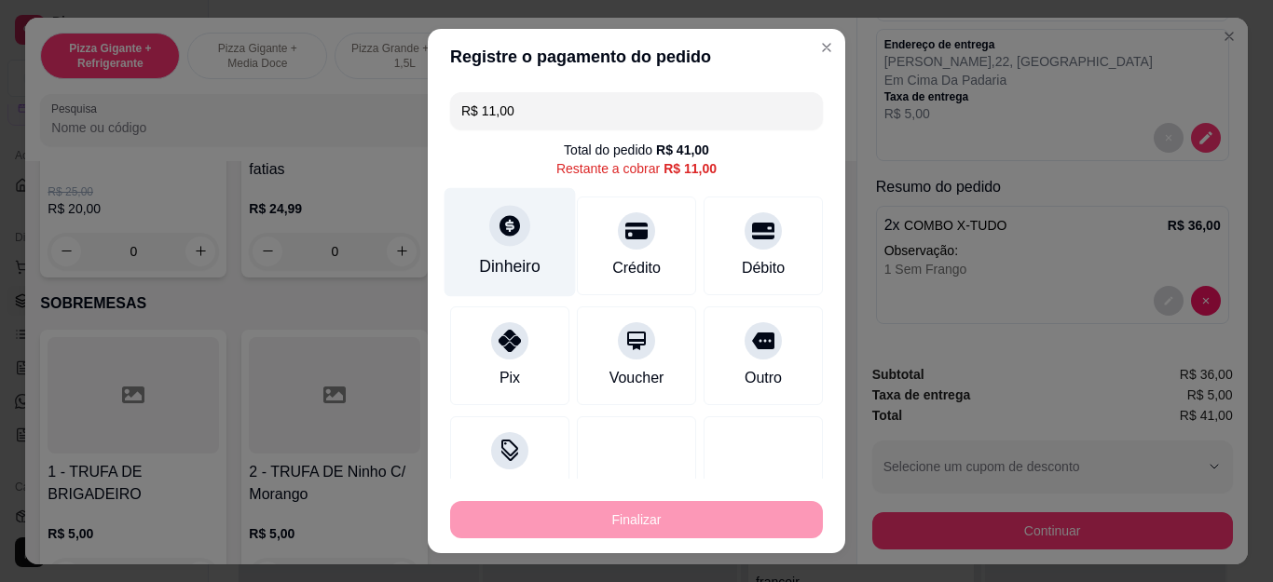
click at [514, 251] on div "Dinheiro" at bounding box center [510, 242] width 131 height 109
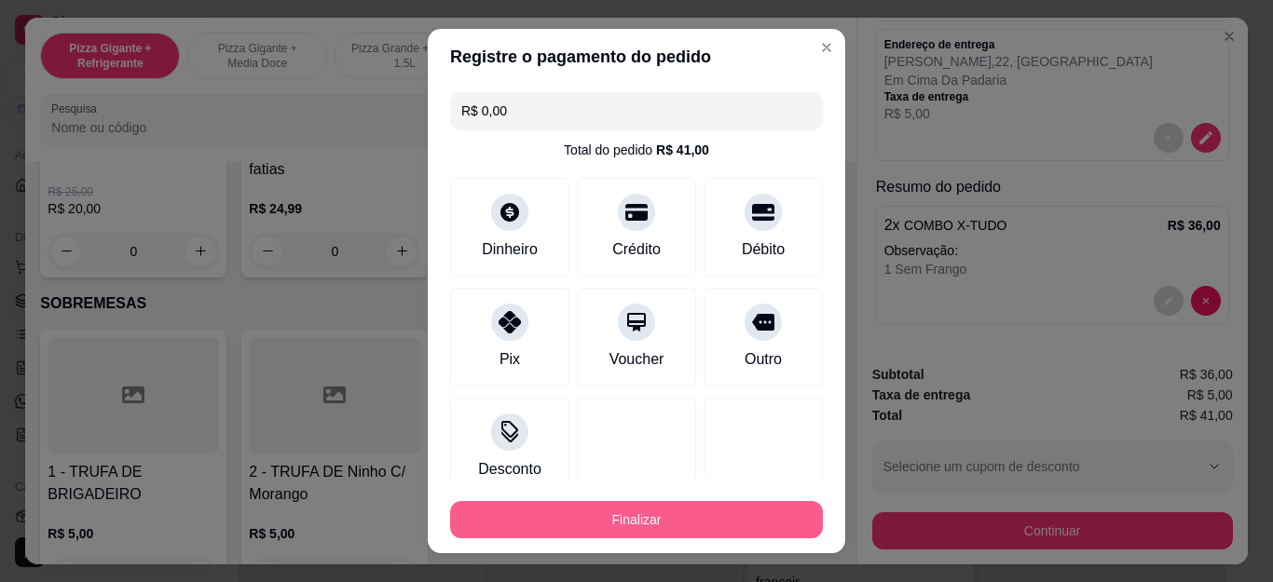
click at [678, 518] on button "Finalizar" at bounding box center [636, 519] width 373 height 37
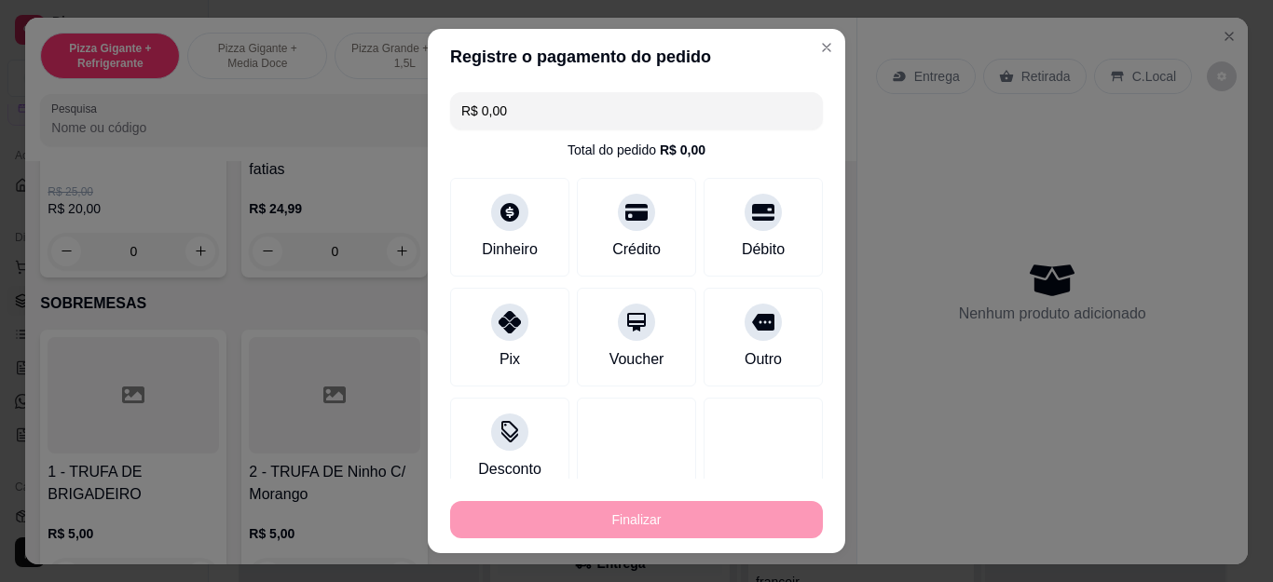
type input "-R$ 41,00"
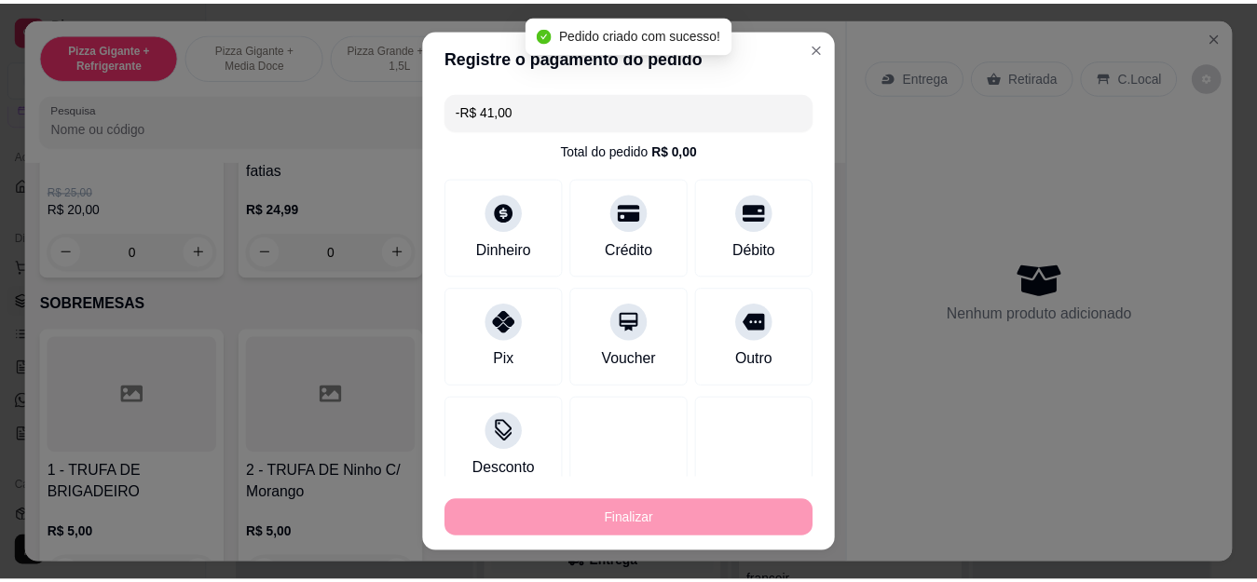
scroll to position [0, 0]
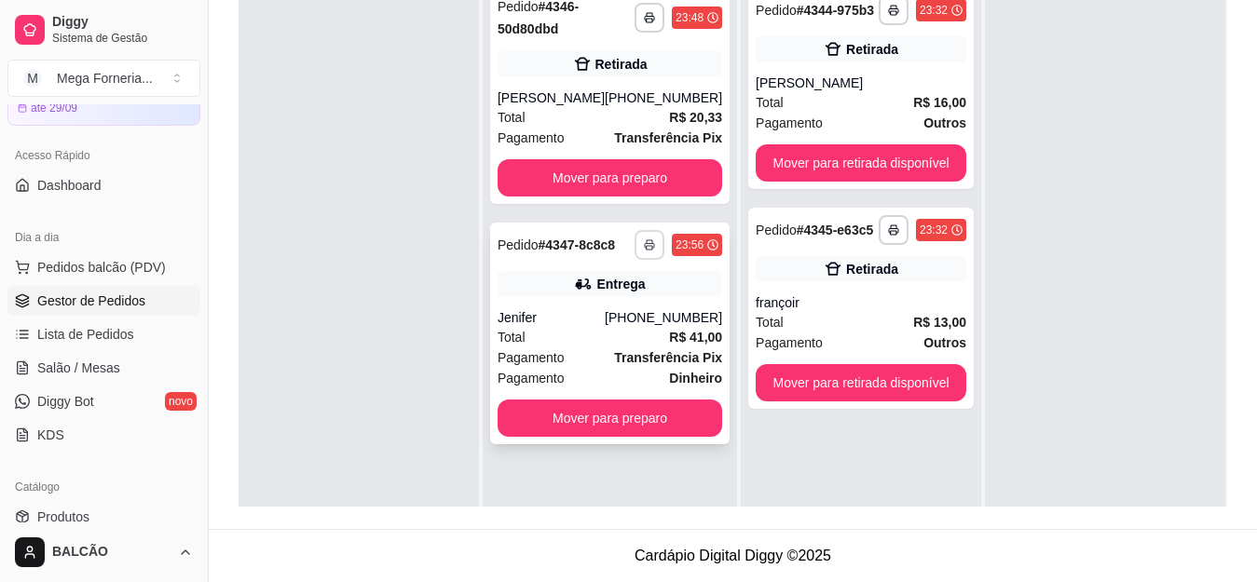
click at [637, 239] on button "button" at bounding box center [650, 245] width 30 height 30
click at [611, 303] on button "IMPRESSORA" at bounding box center [585, 309] width 130 height 29
click at [827, 260] on icon at bounding box center [833, 269] width 19 height 19
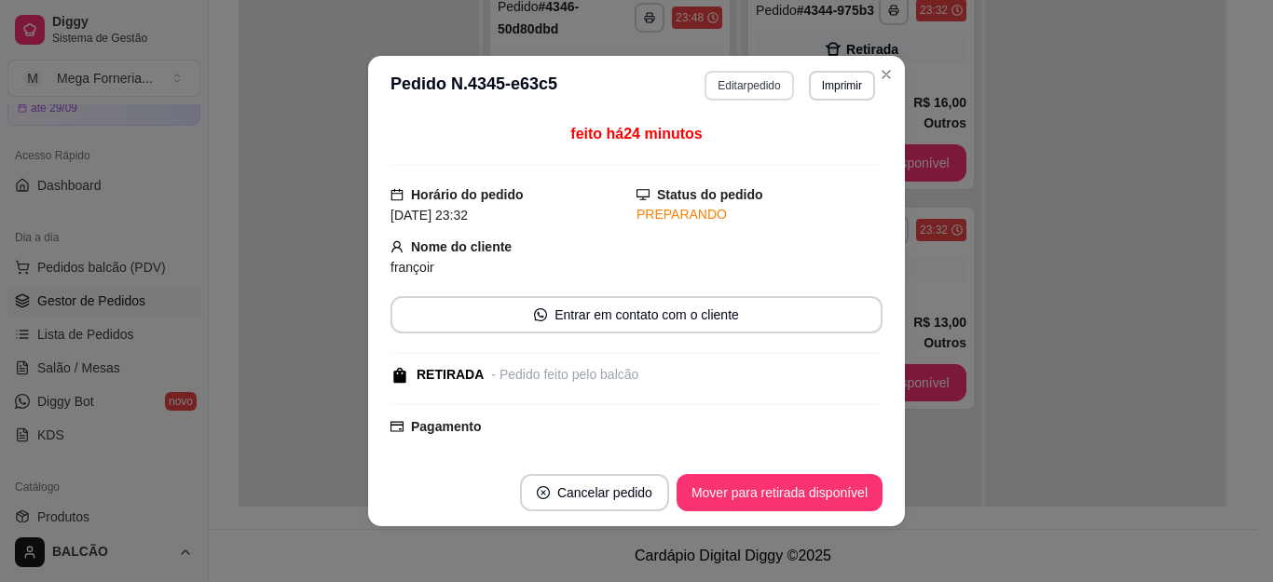
click at [755, 84] on button "Editar pedido" at bounding box center [749, 86] width 89 height 30
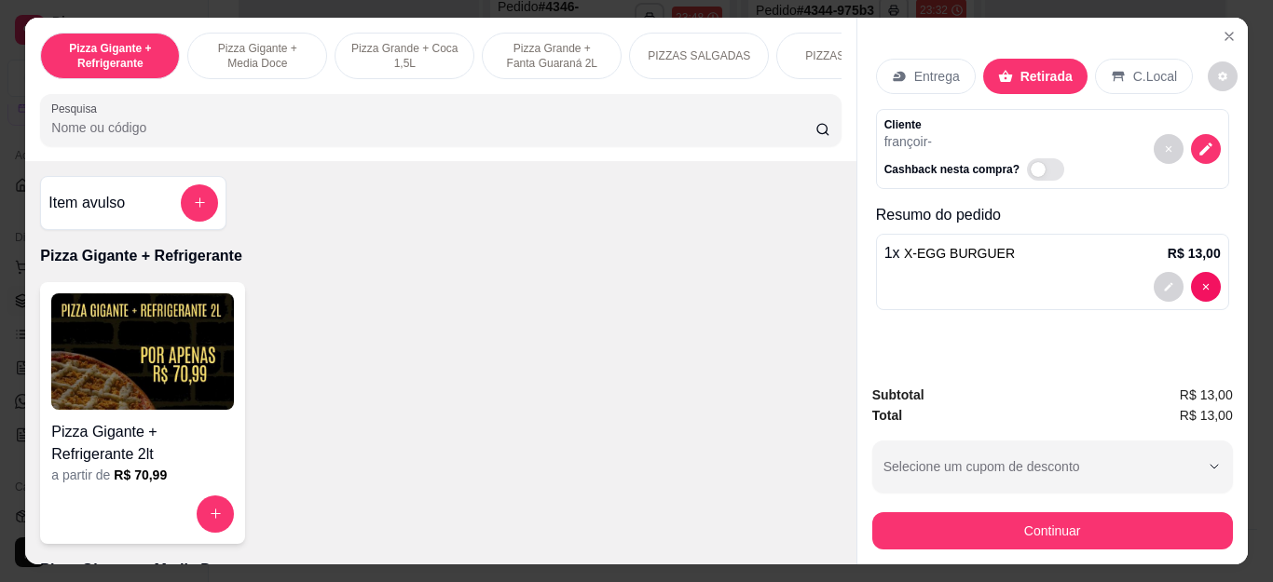
click at [895, 543] on div "Subtotal R$ 13,00 Total R$ 13,00 Selecione um cupom de desconto BEMVINDO10 MEGA…" at bounding box center [1052, 467] width 390 height 195
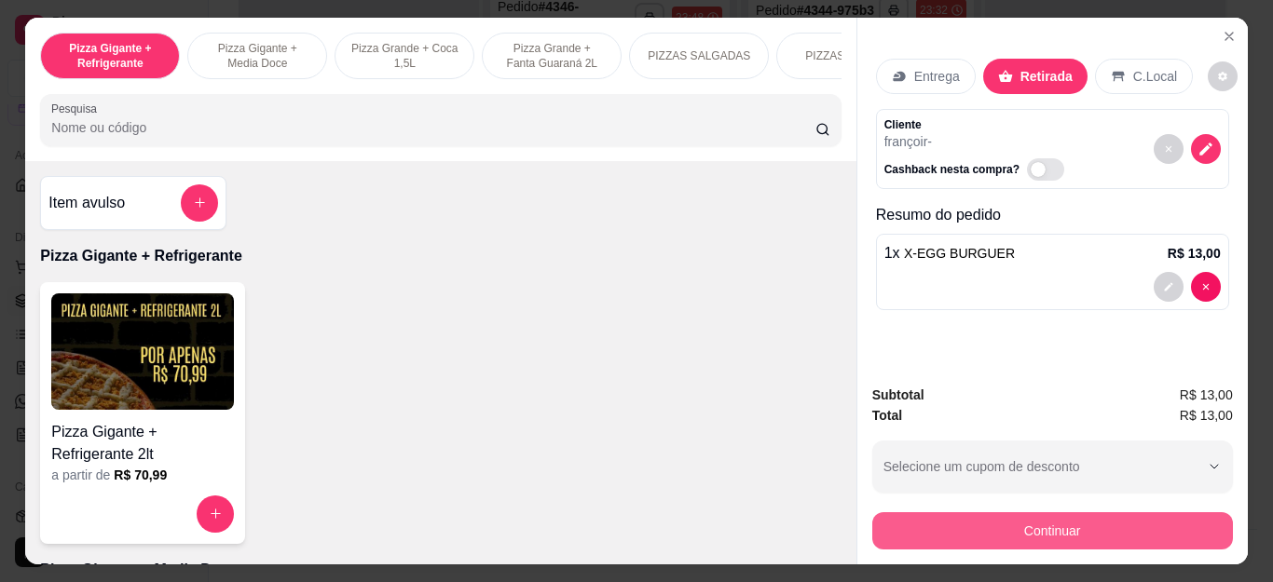
click at [884, 521] on button "Continuar" at bounding box center [1052, 531] width 361 height 37
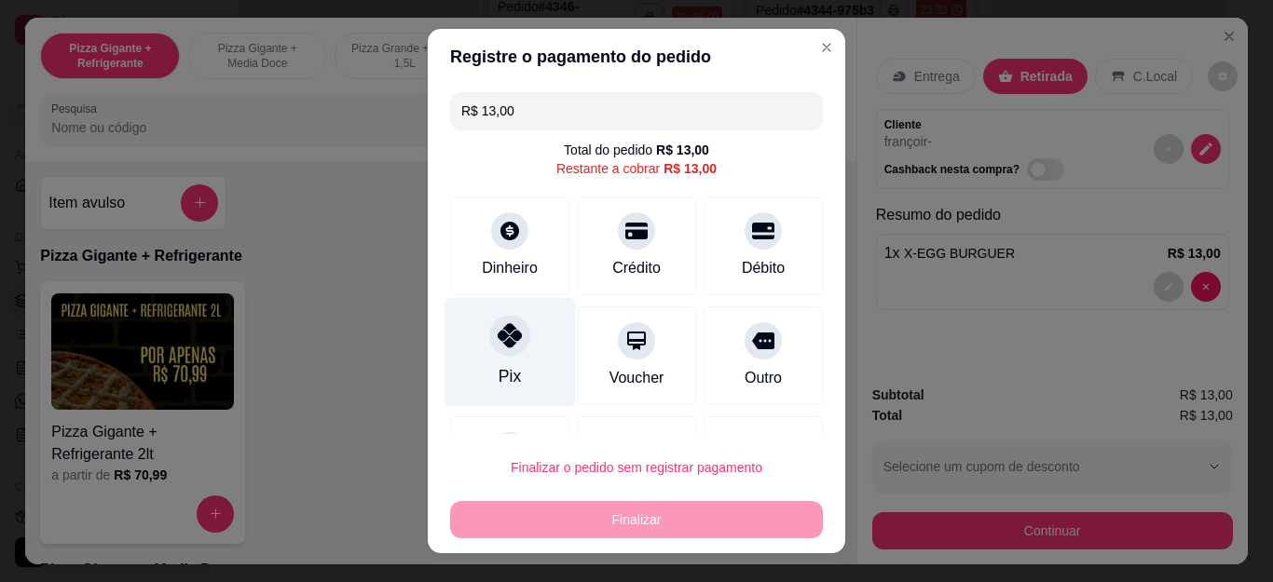
click at [483, 315] on div "Pix" at bounding box center [510, 352] width 131 height 109
type input "R$ 0,00"
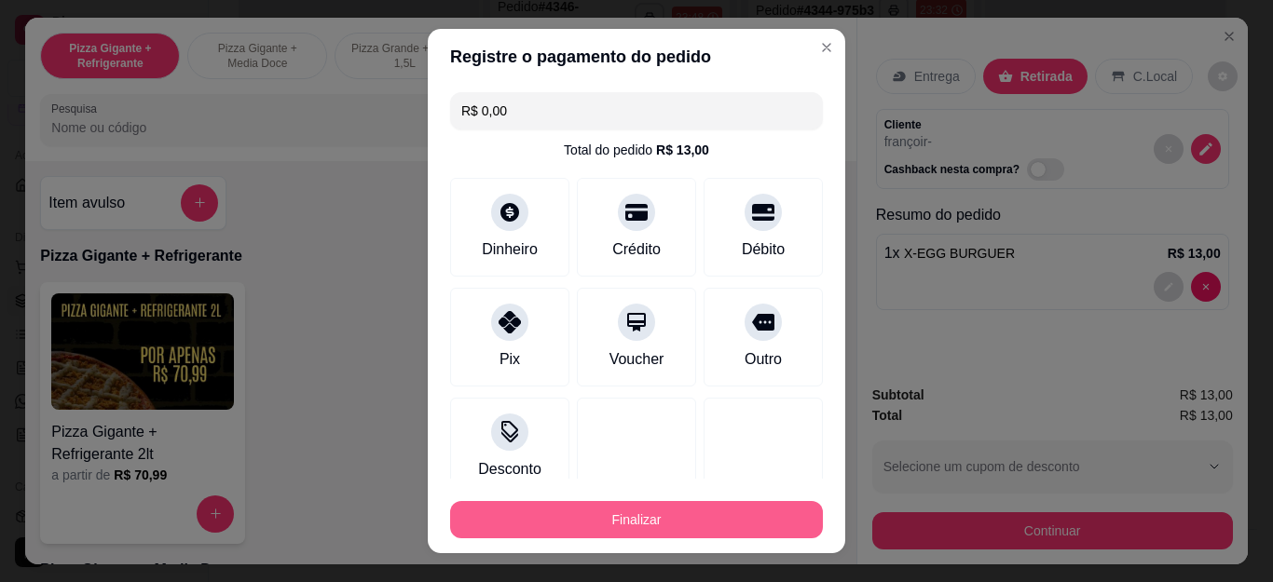
click at [749, 517] on button "Finalizar" at bounding box center [636, 519] width 373 height 37
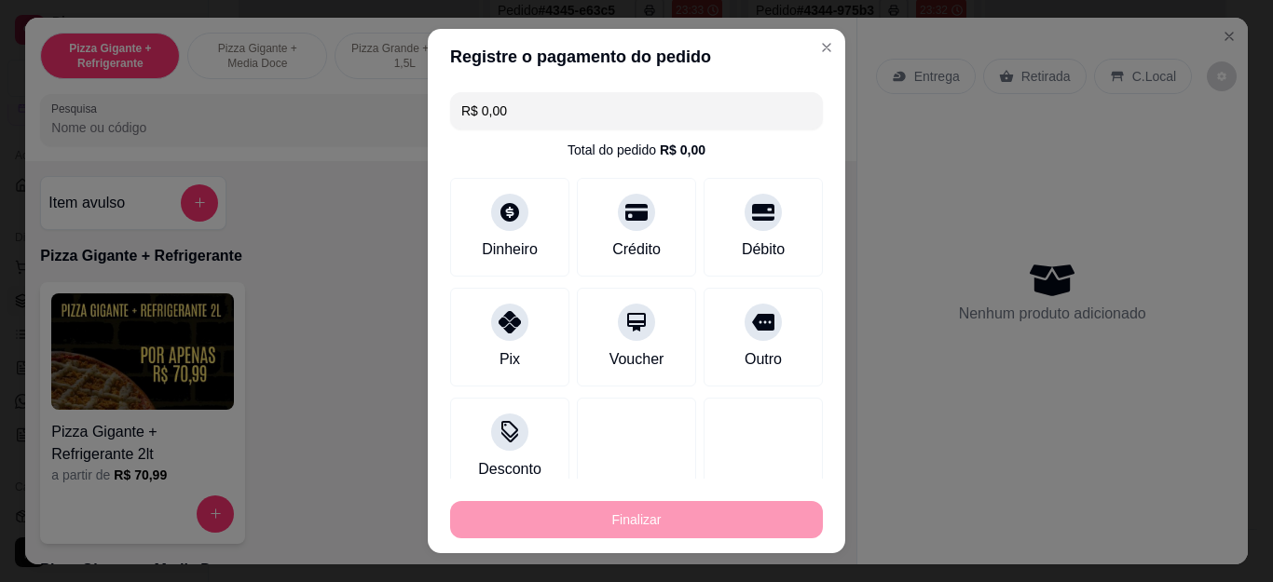
type input "0"
type input "-R$ 13,00"
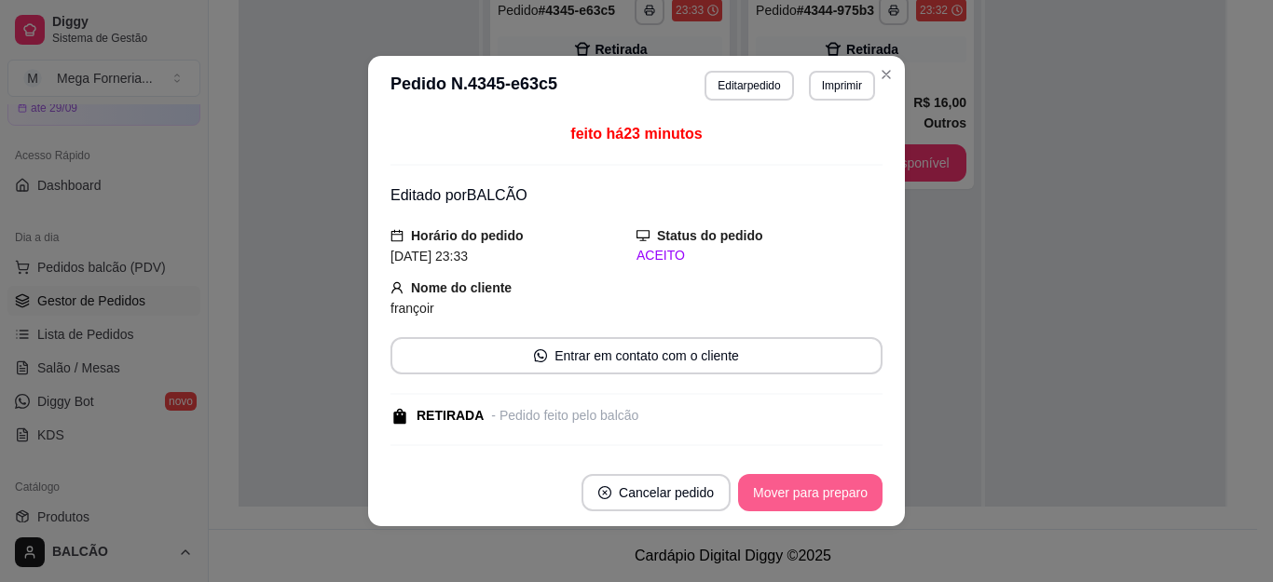
click at [778, 500] on button "Mover para preparo" at bounding box center [810, 492] width 144 height 37
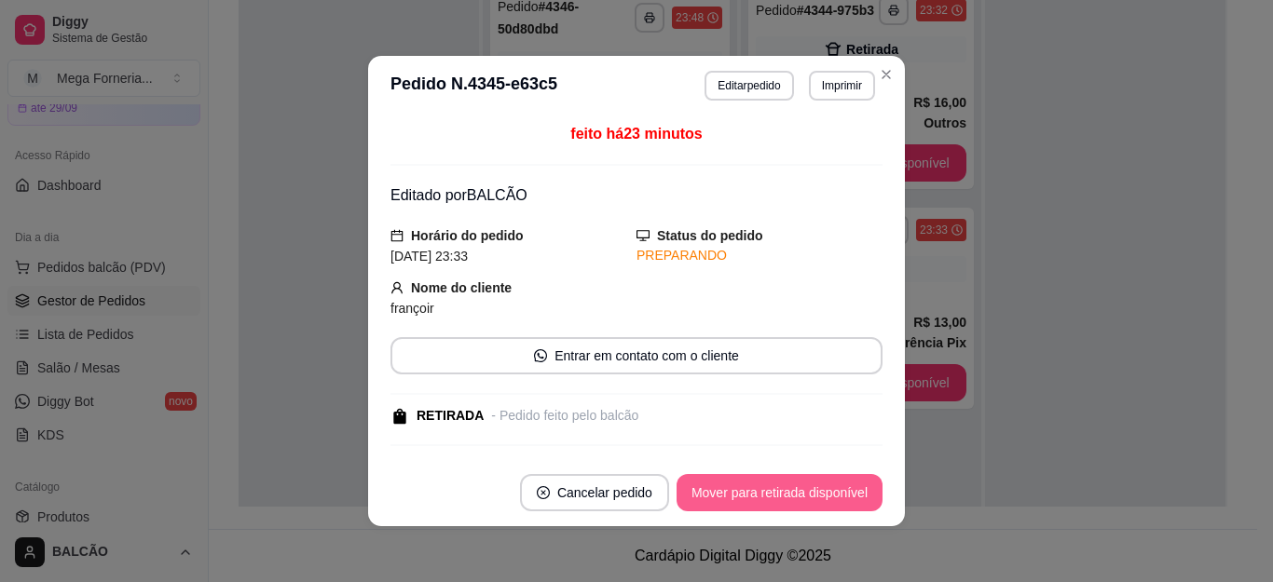
click at [778, 500] on button "Mover para retirada disponível" at bounding box center [780, 492] width 206 height 37
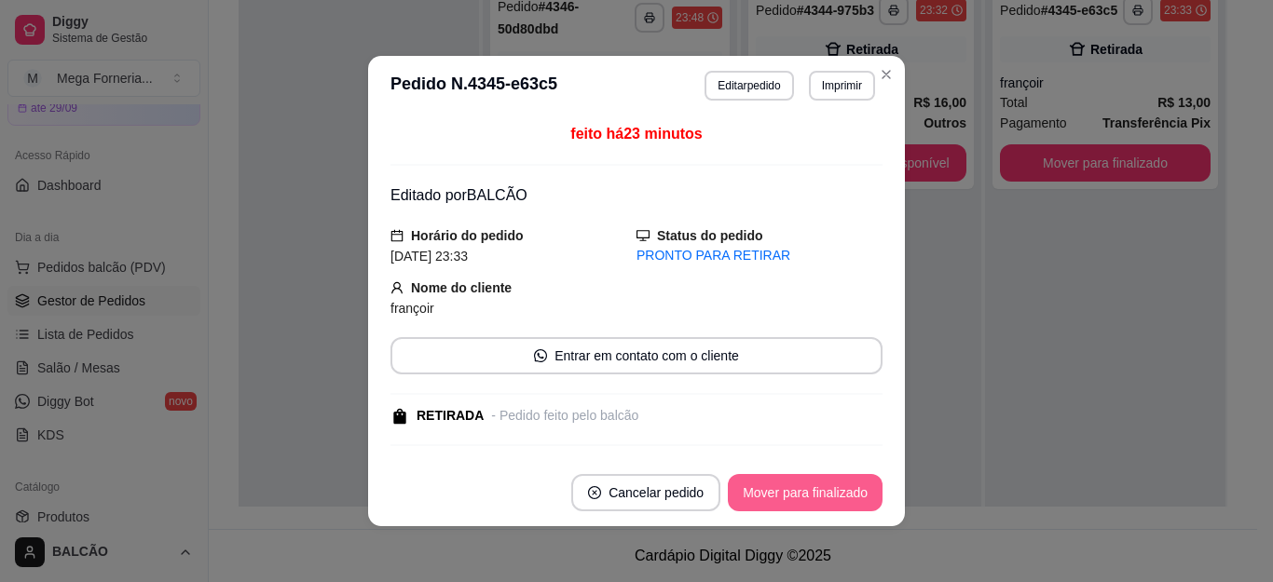
click at [778, 500] on button "Mover para finalizado" at bounding box center [805, 492] width 155 height 37
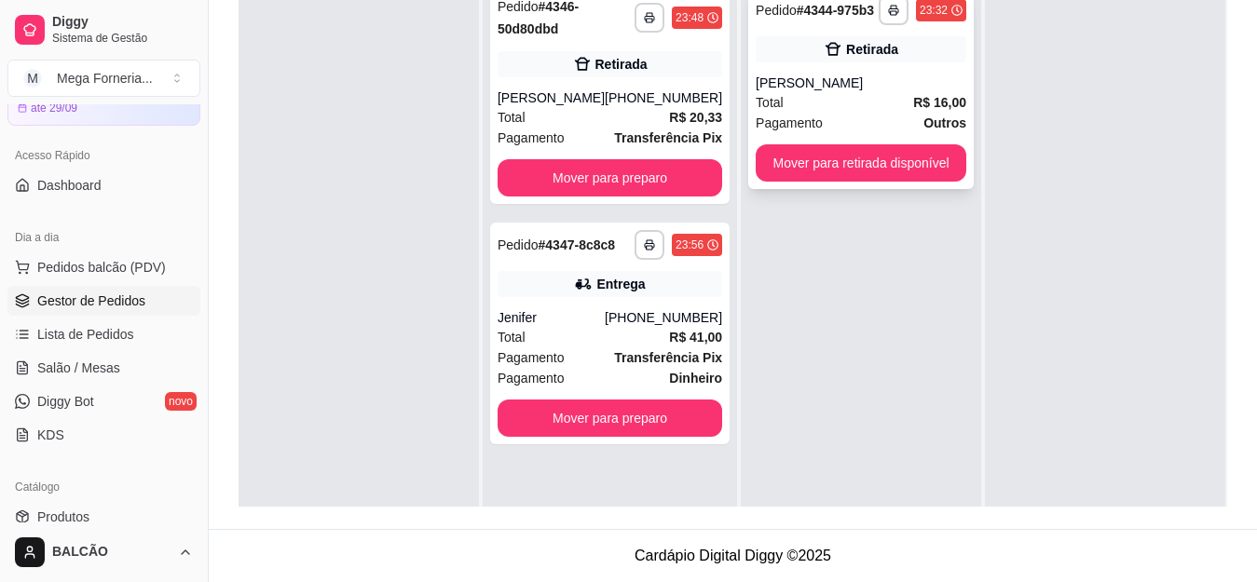
click at [851, 82] on div "[PERSON_NAME]" at bounding box center [861, 83] width 211 height 19
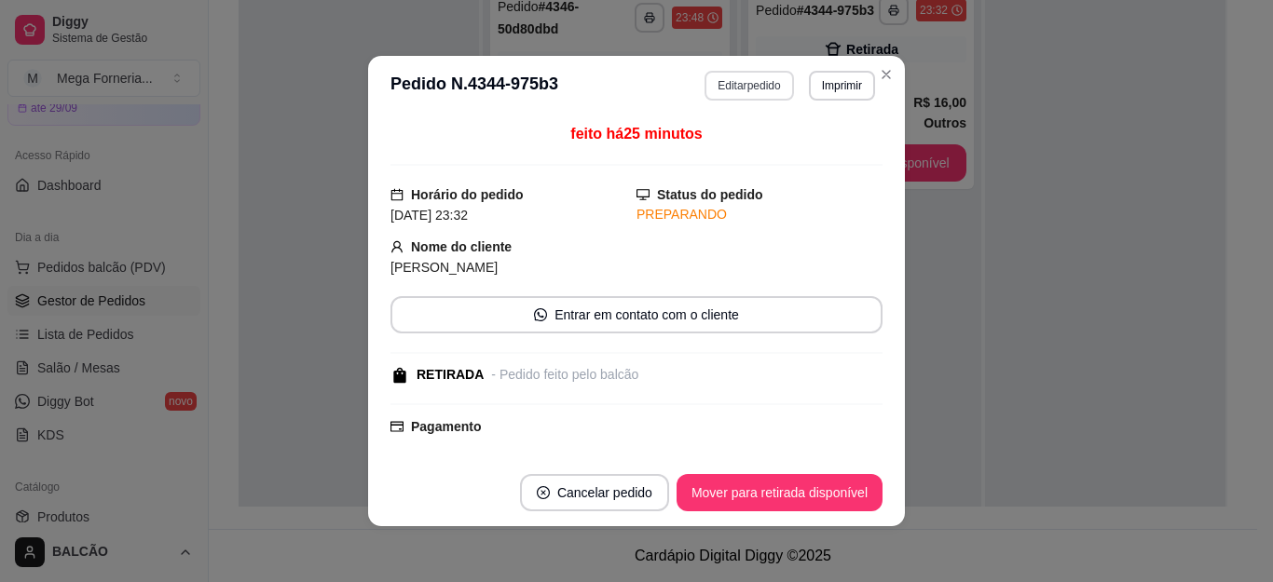
click at [736, 67] on header "**********" at bounding box center [636, 86] width 537 height 60
click at [749, 89] on button "Editar pedido" at bounding box center [749, 86] width 89 height 30
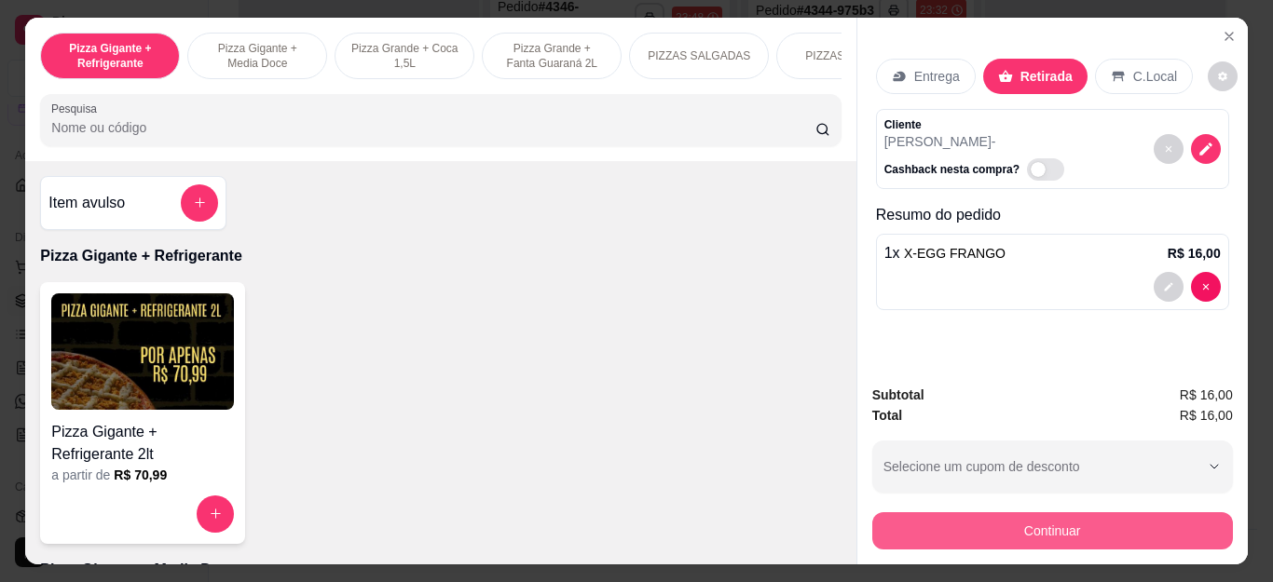
click at [903, 530] on button "Continuar" at bounding box center [1052, 531] width 361 height 37
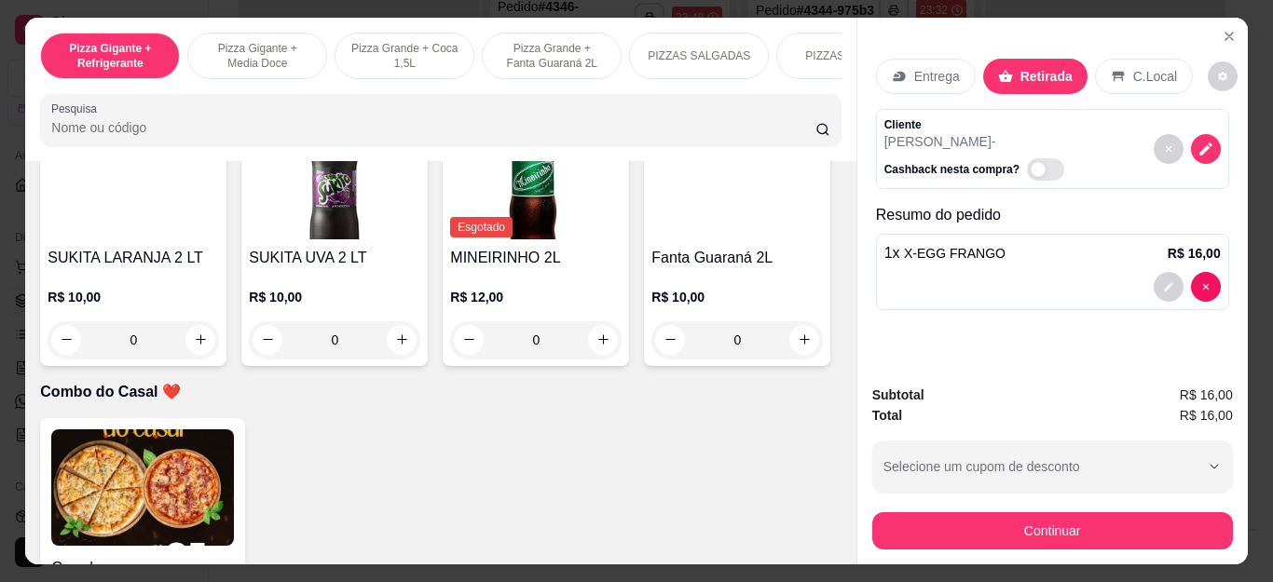
scroll to position [4567, 0]
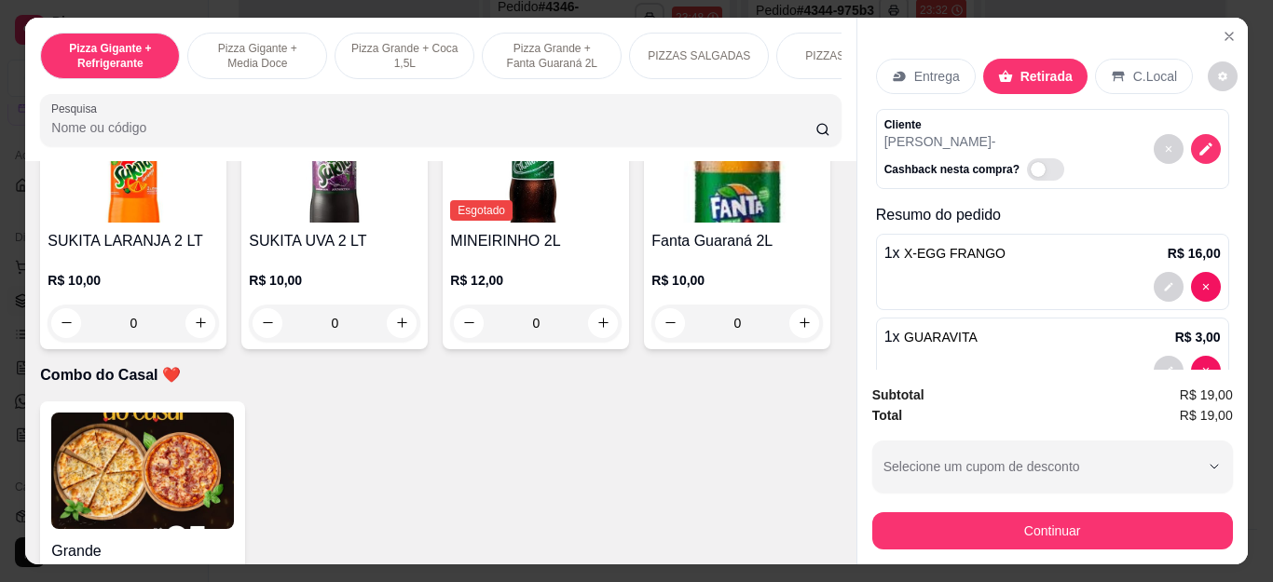
type input "1"
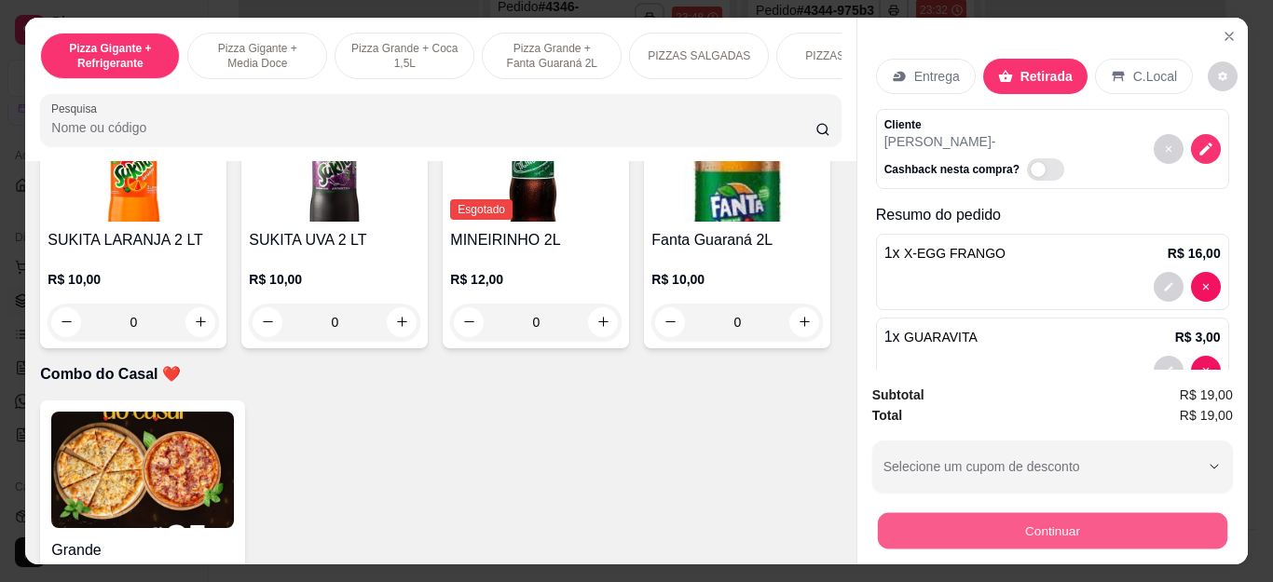
click at [887, 517] on button "Continuar" at bounding box center [1051, 532] width 349 height 36
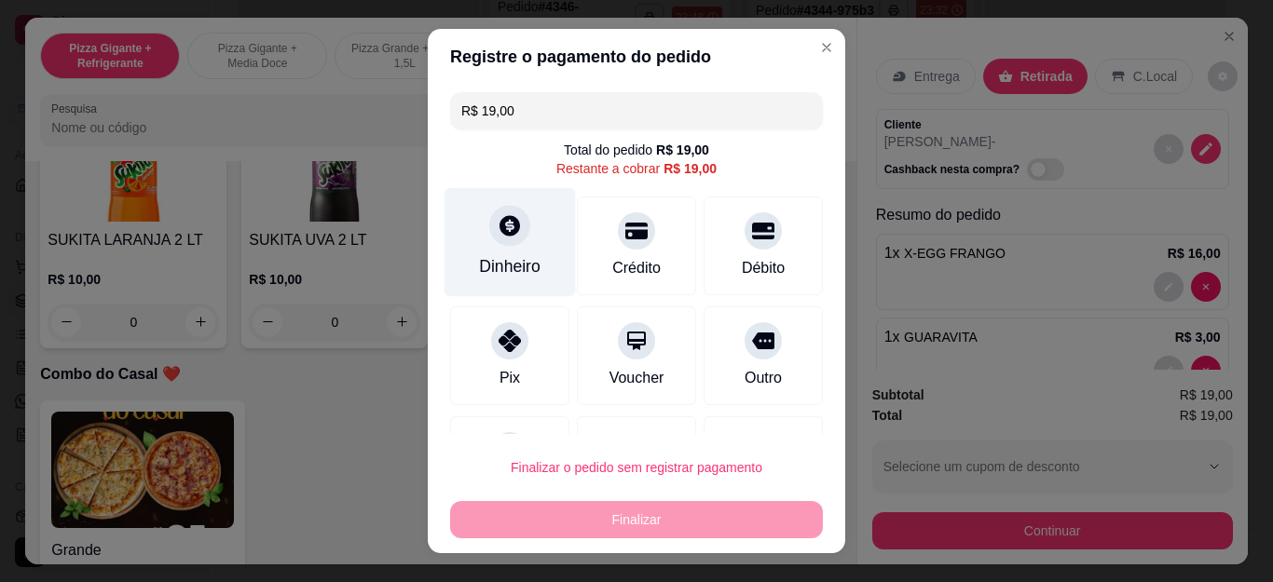
click at [471, 240] on div "Dinheiro" at bounding box center [510, 242] width 131 height 109
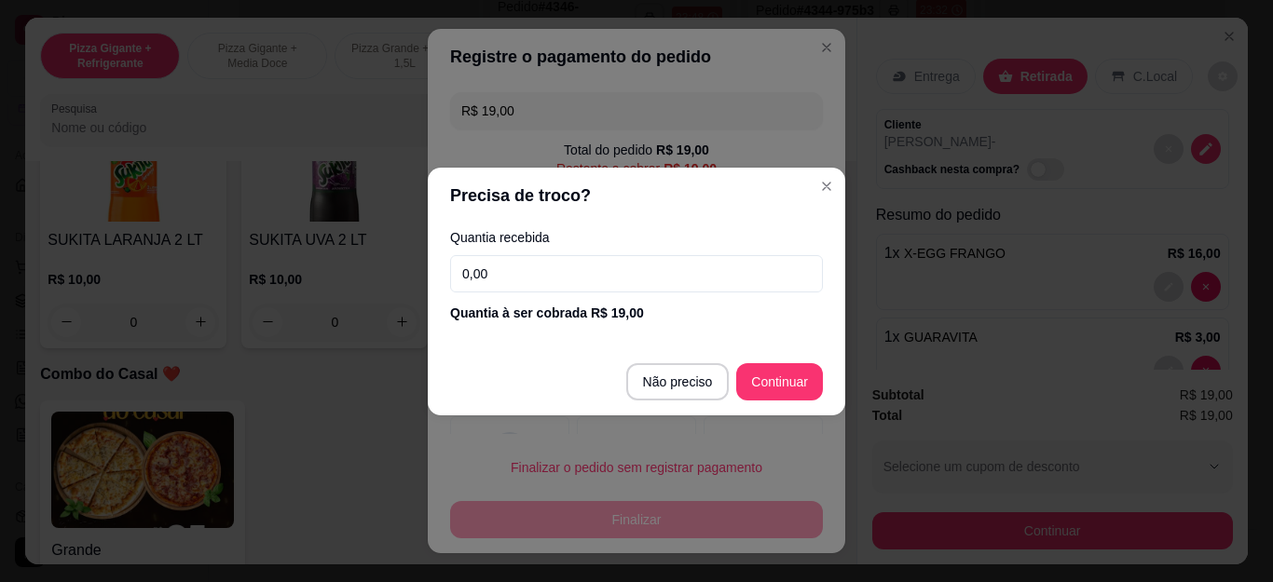
click at [510, 267] on input "0,00" at bounding box center [636, 273] width 373 height 37
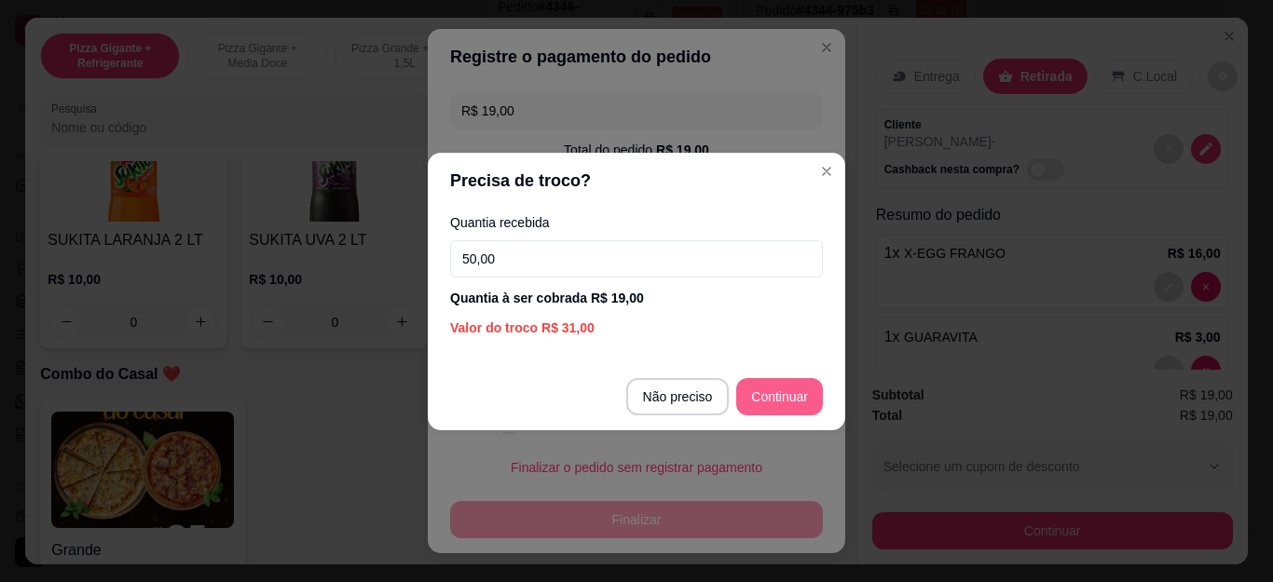
type input "50,00"
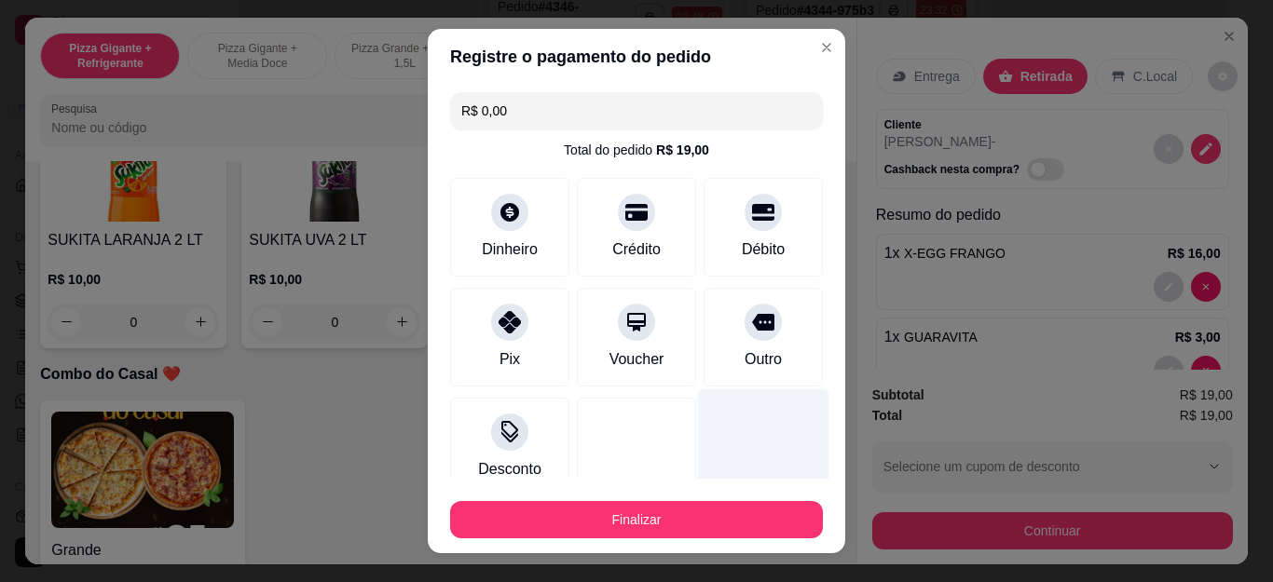
type input "R$ 0,00"
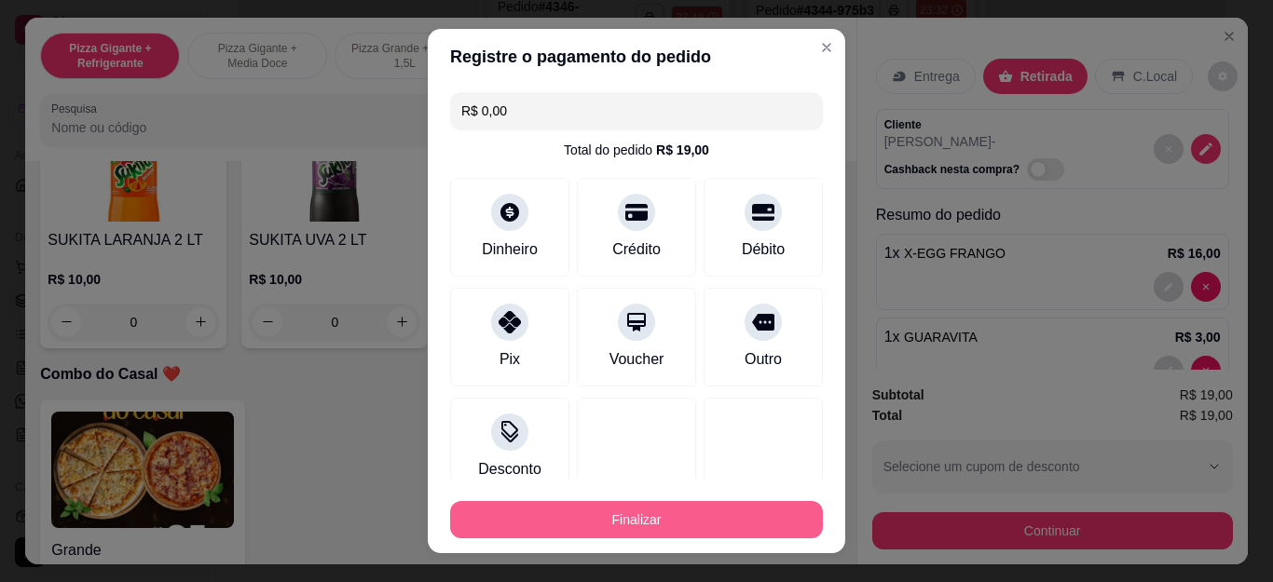
click at [745, 525] on button "Finalizar" at bounding box center [636, 519] width 373 height 37
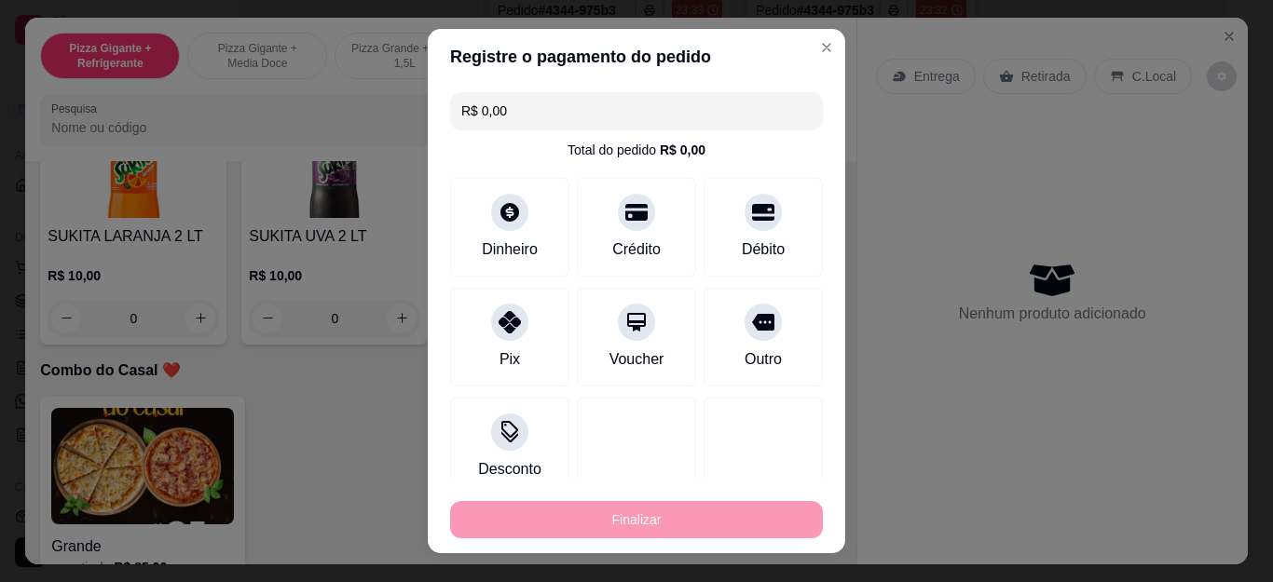
type input "0"
type input "-R$ 19,00"
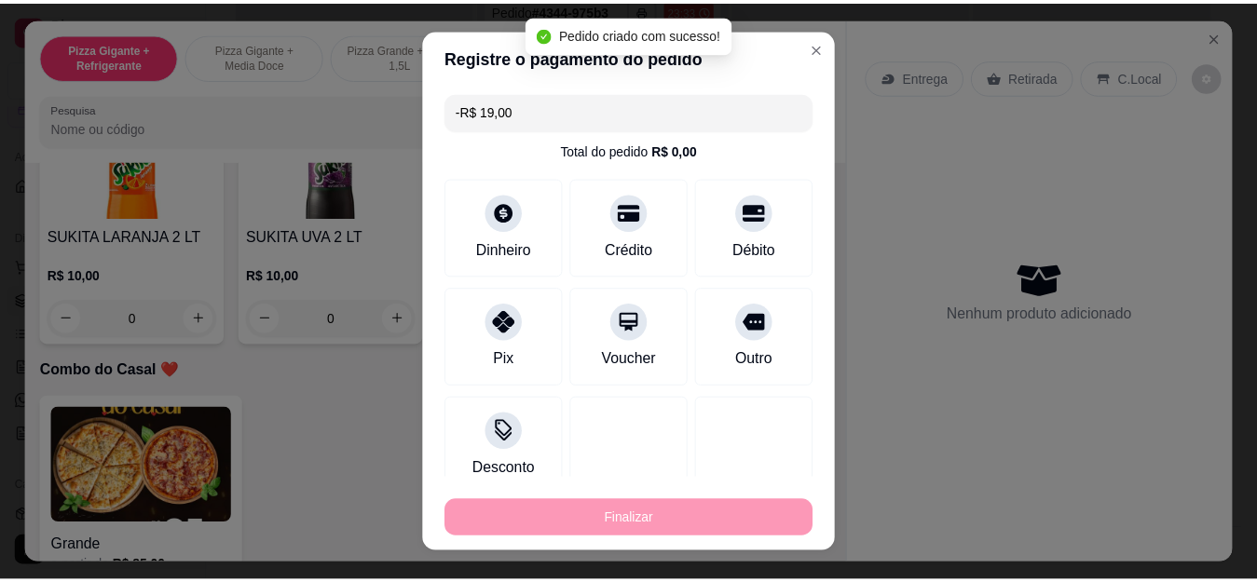
scroll to position [4565, 0]
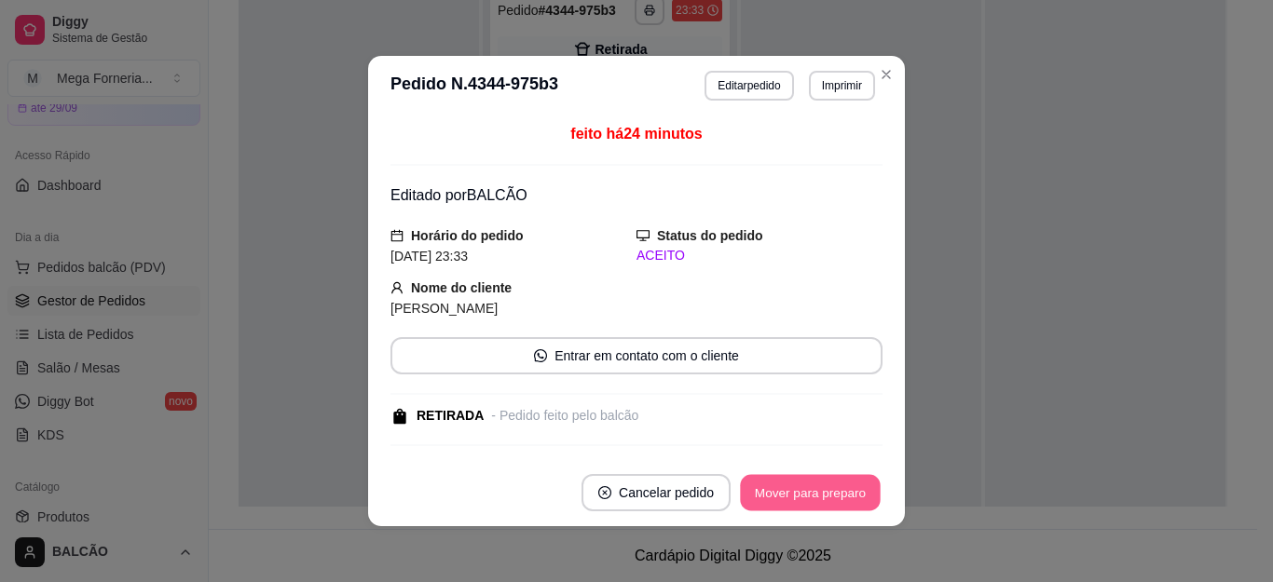
click at [778, 484] on button "Mover para preparo" at bounding box center [810, 493] width 140 height 36
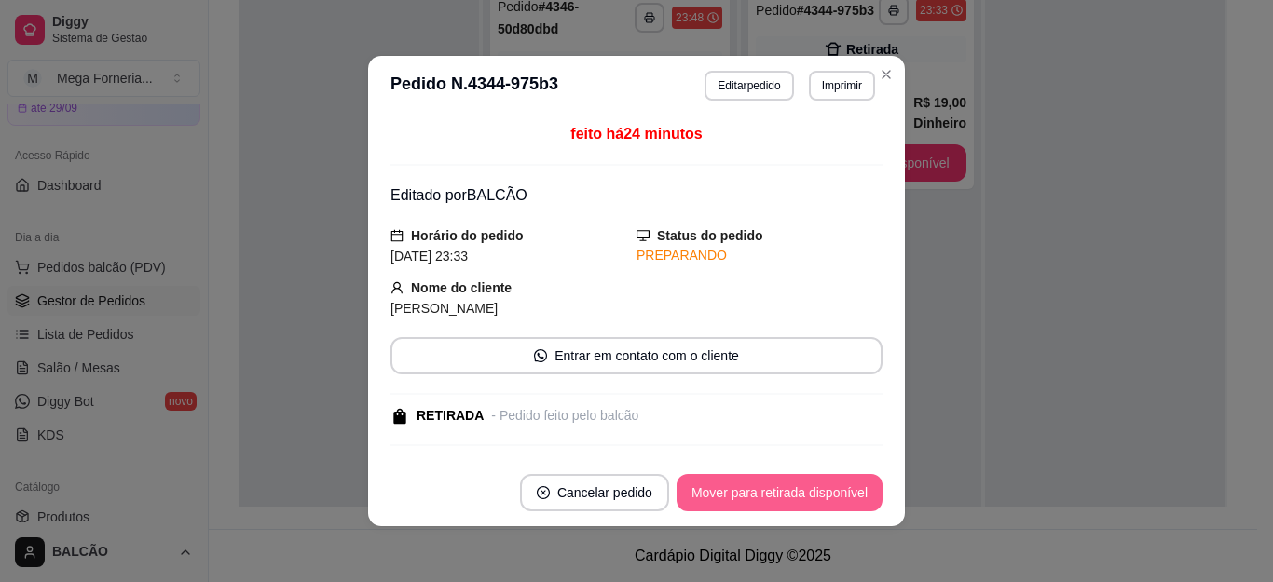
click at [778, 484] on button "Mover para retirada disponível" at bounding box center [780, 492] width 206 height 37
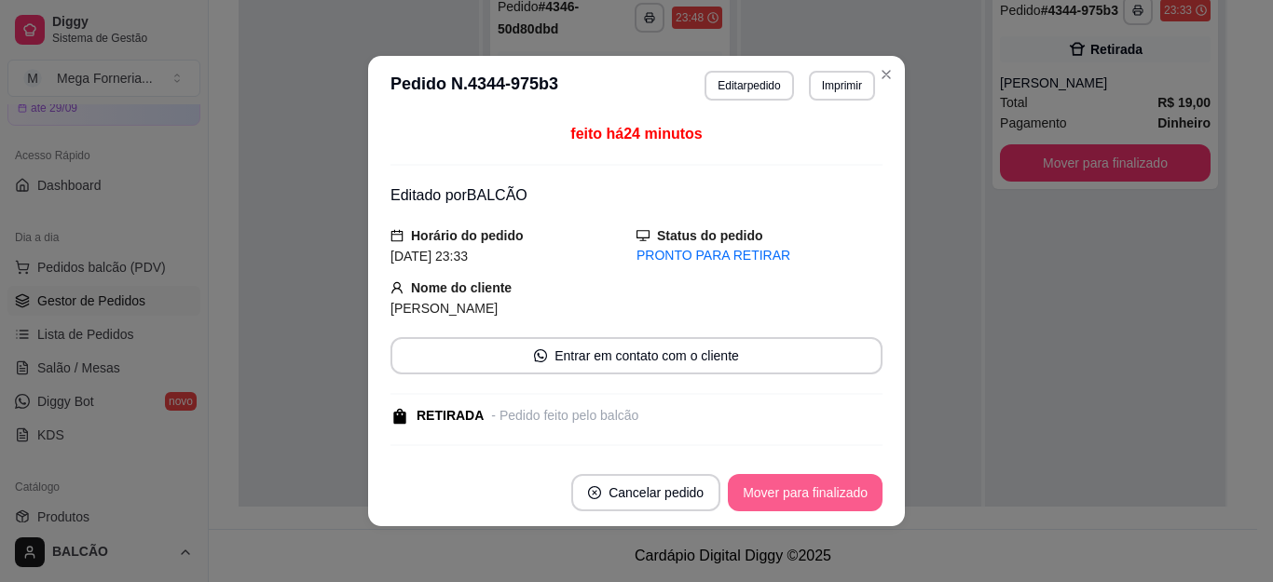
click at [778, 484] on button "Mover para finalizado" at bounding box center [805, 492] width 155 height 37
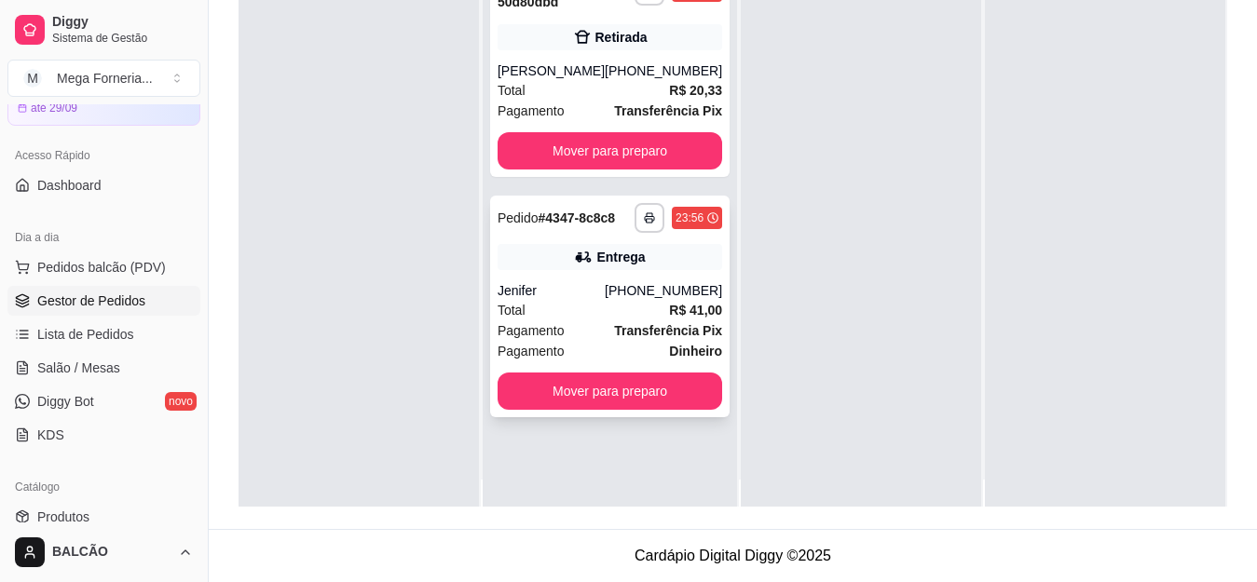
scroll to position [52, 0]
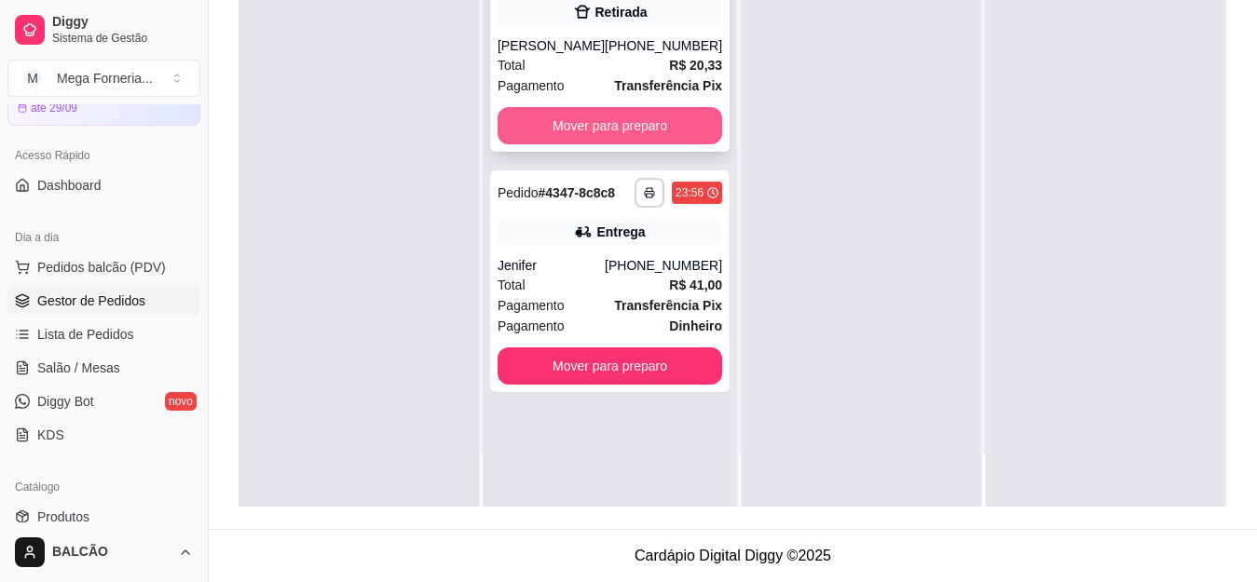
click at [621, 123] on button "Mover para preparo" at bounding box center [610, 125] width 225 height 37
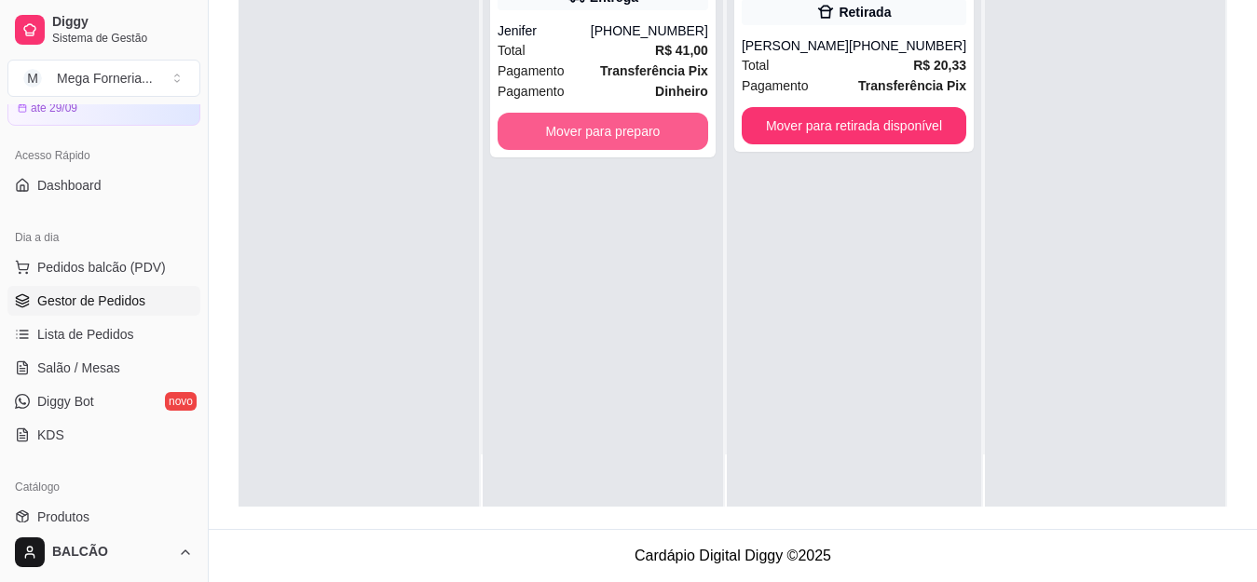
click at [621, 123] on button "Mover para preparo" at bounding box center [603, 131] width 211 height 37
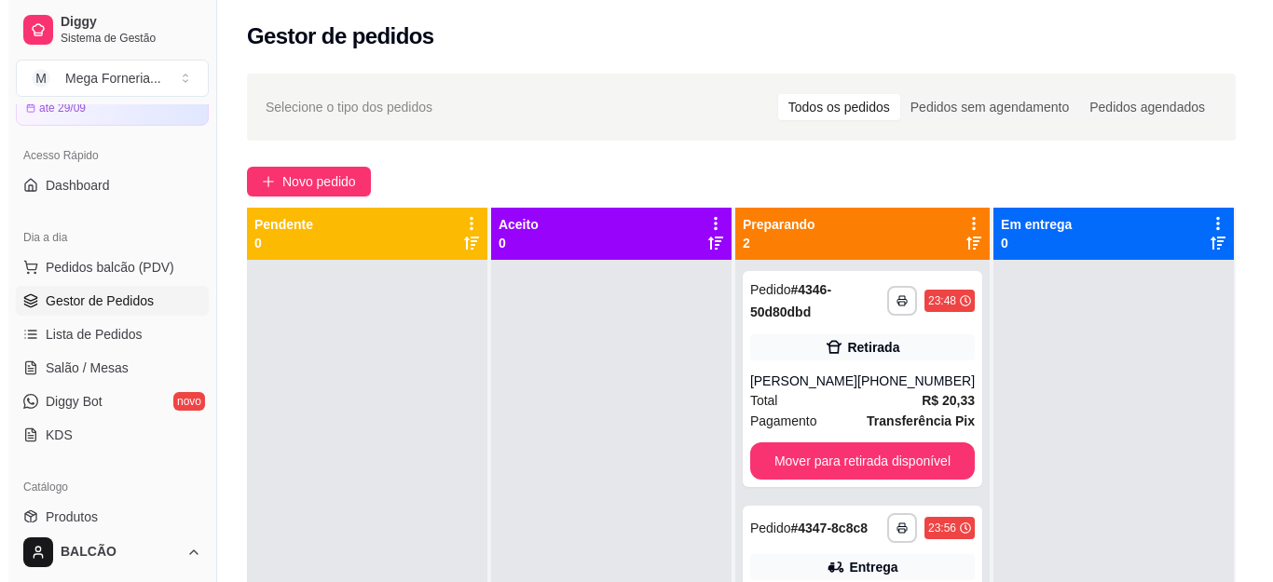
scroll to position [0, 0]
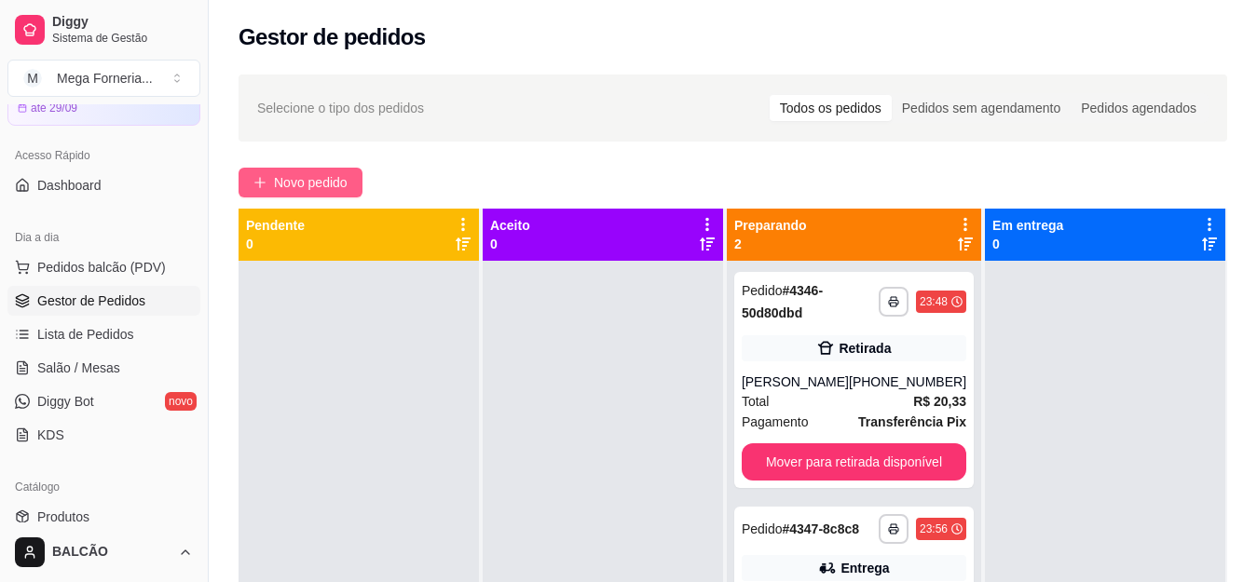
click at [290, 177] on span "Novo pedido" at bounding box center [311, 182] width 74 height 21
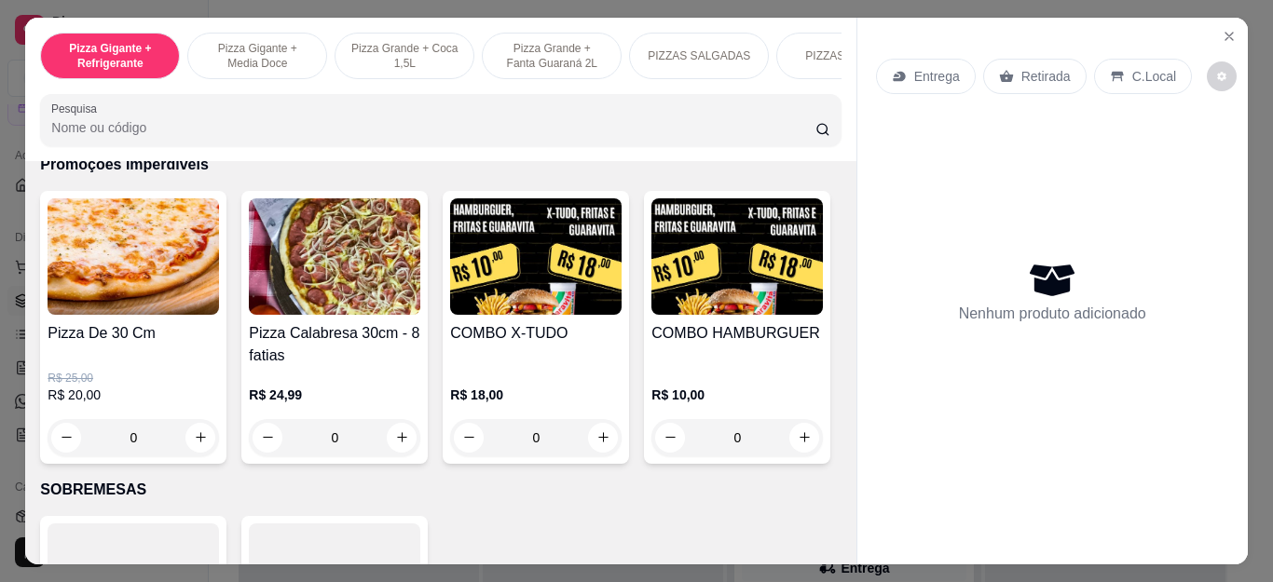
scroll to position [2050, 0]
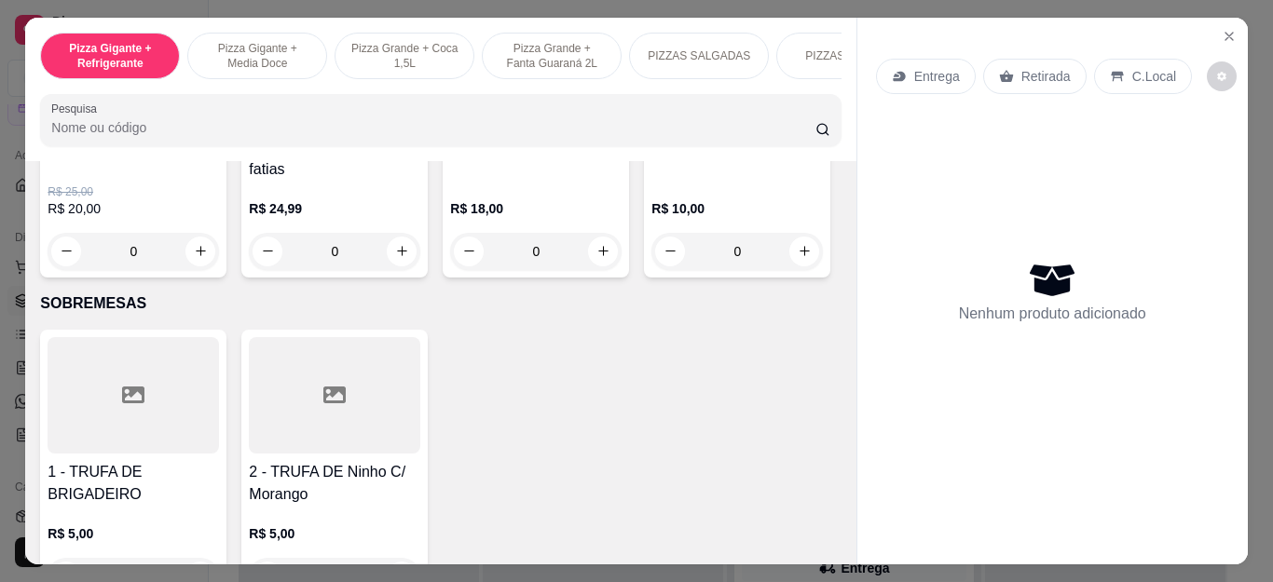
click at [200, 262] on div "0" at bounding box center [133, 251] width 171 height 37
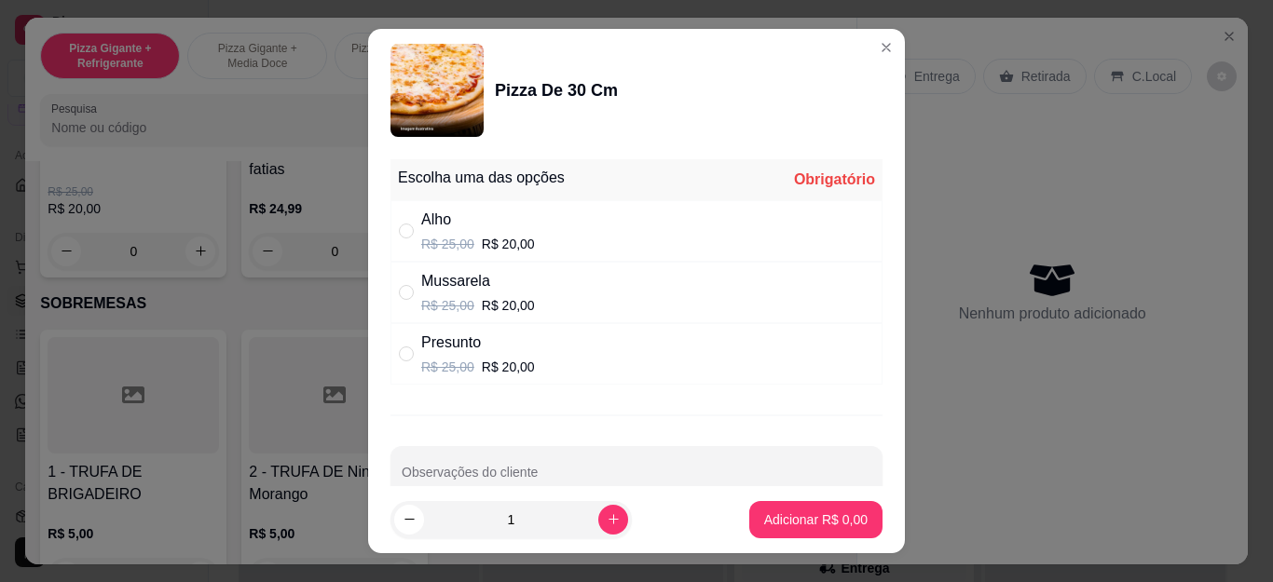
click at [584, 346] on div "Presunto R$ 25,00 R$ 20,00" at bounding box center [636, 354] width 492 height 62
radio input "true"
click at [744, 529] on button "Adicionar R$ 20,00" at bounding box center [812, 519] width 137 height 36
type input "1"
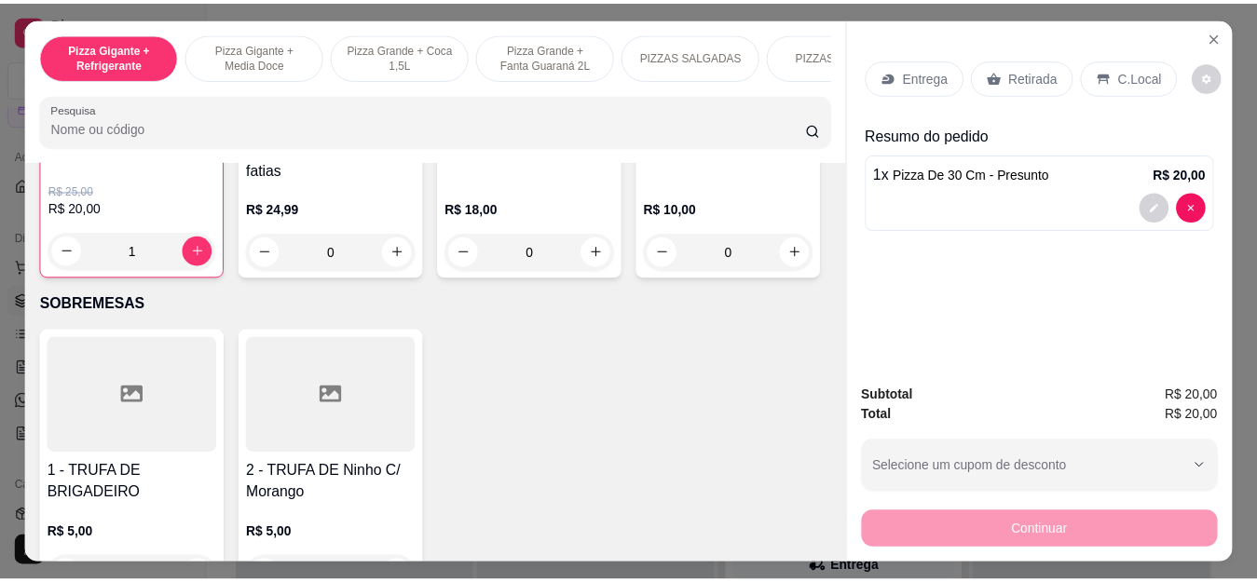
scroll to position [2051, 0]
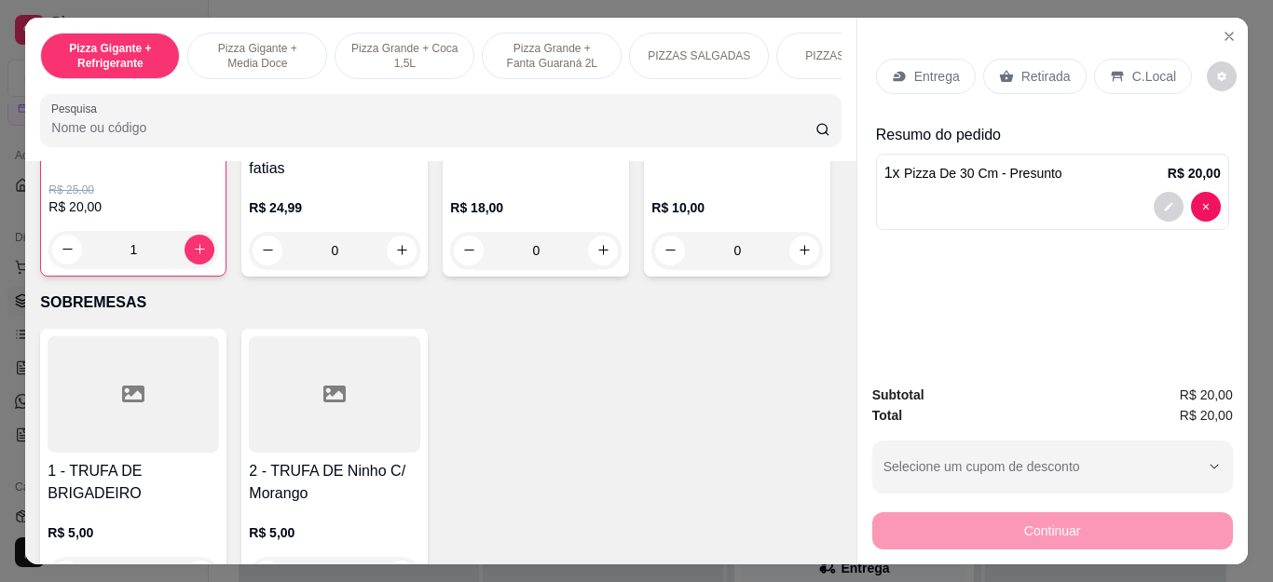
click at [1041, 59] on div "Retirada" at bounding box center [1034, 76] width 103 height 35
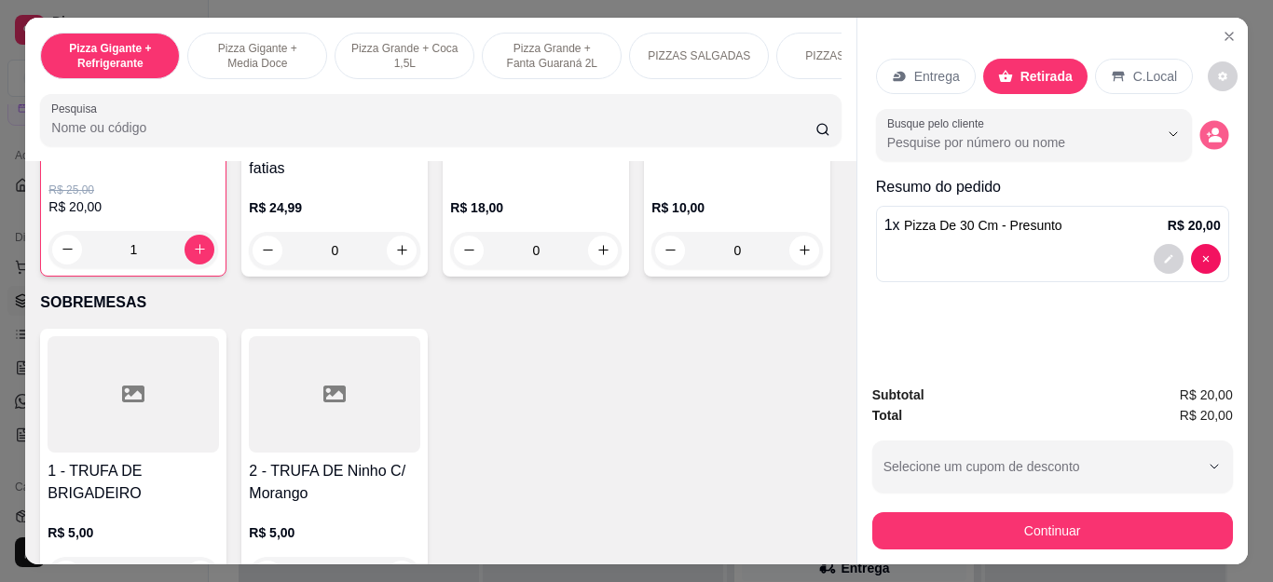
click at [1211, 127] on icon "decrease-product-quantity" at bounding box center [1214, 135] width 16 height 16
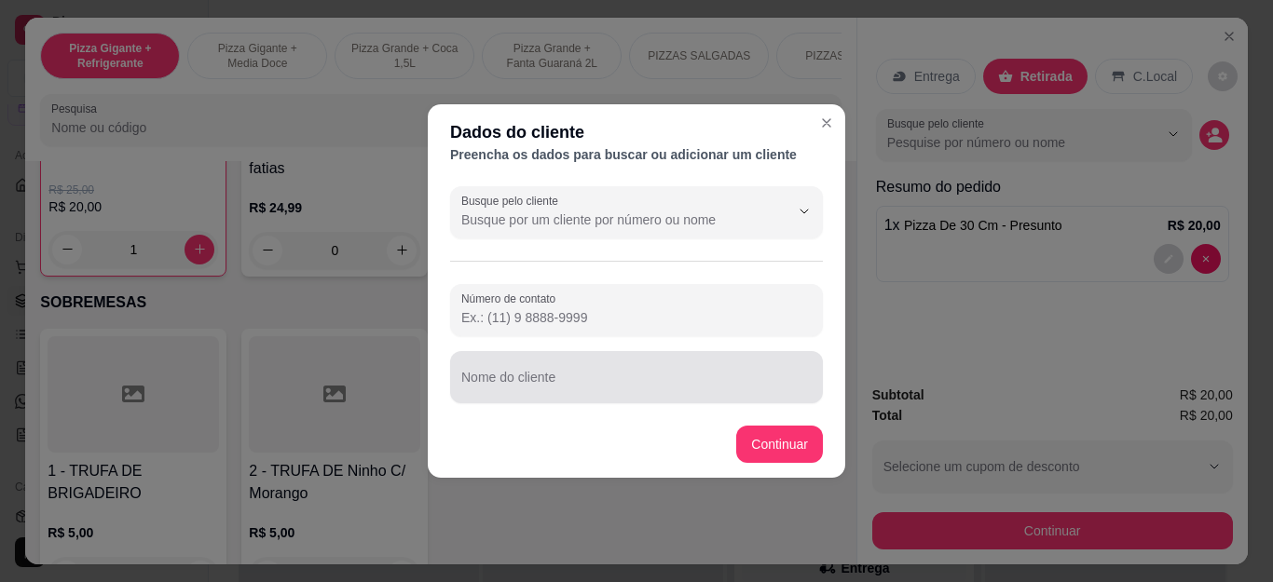
click at [555, 383] on input "Nome do cliente" at bounding box center [636, 385] width 350 height 19
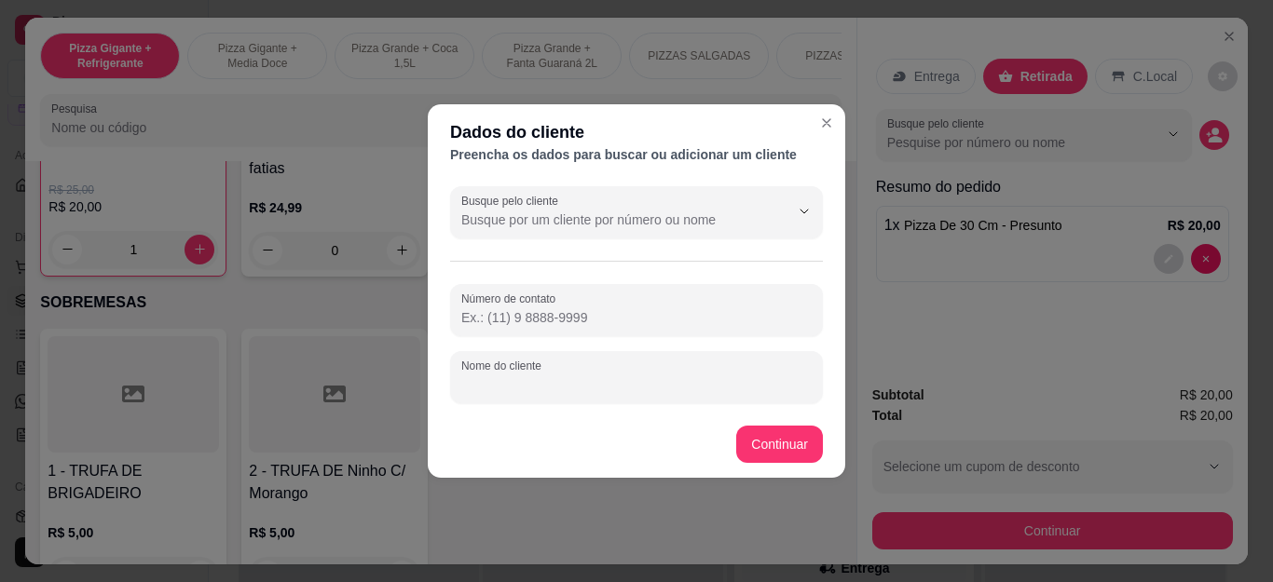
click at [624, 218] on input "Busque pelo cliente" at bounding box center [610, 220] width 298 height 19
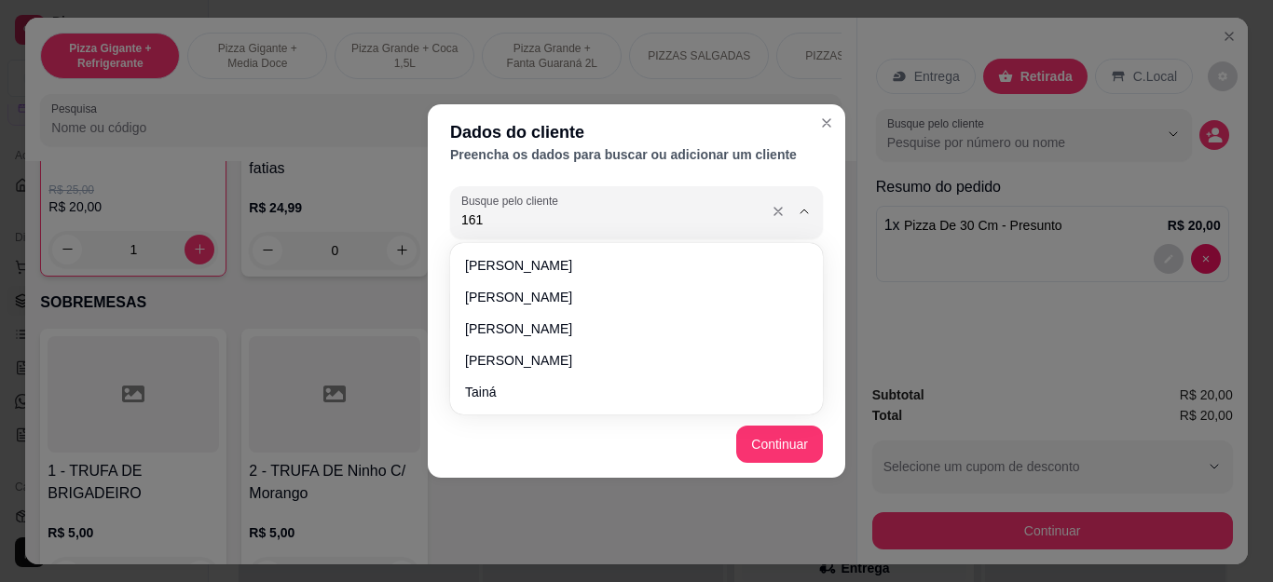
type input "1615"
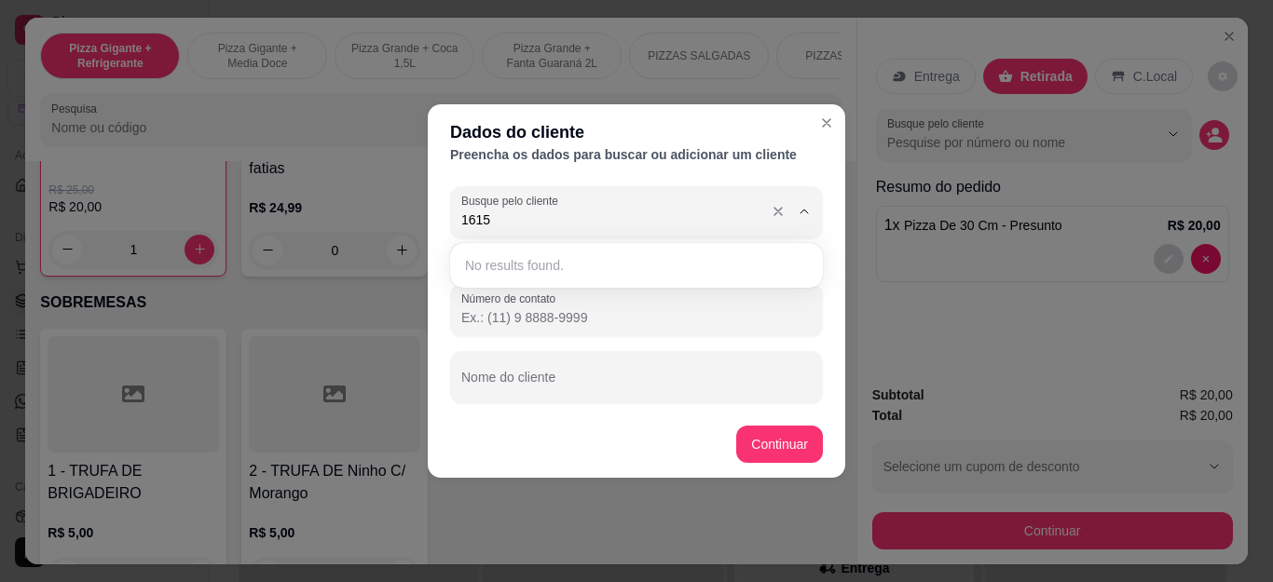
click at [624, 218] on input "1615" at bounding box center [610, 220] width 298 height 19
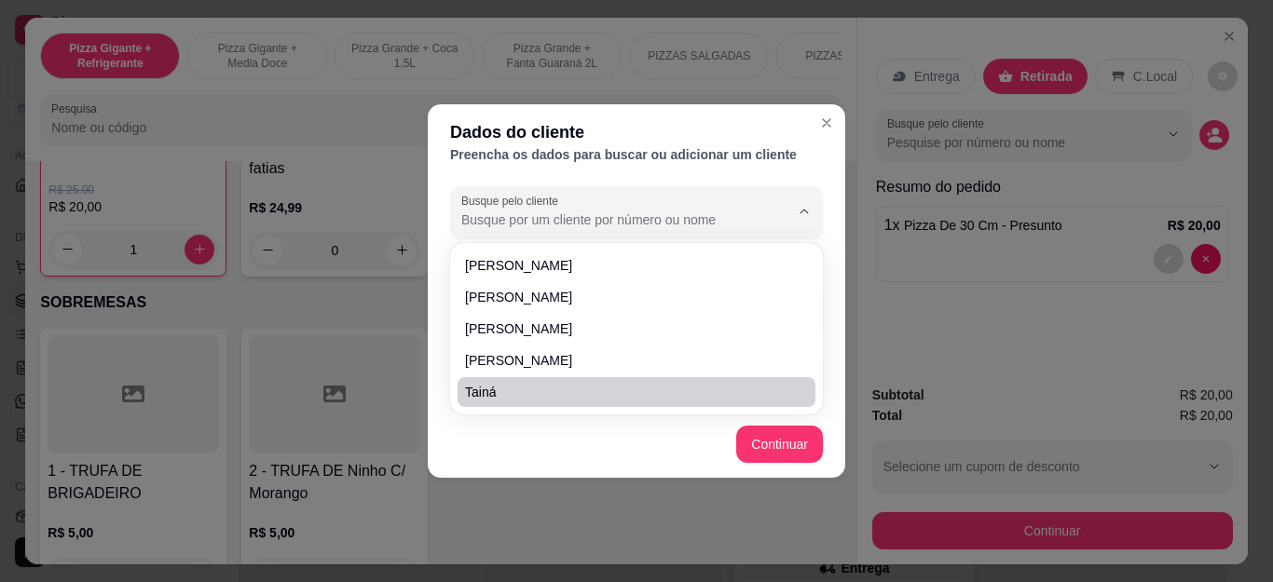
click at [605, 464] on footer "Continuar" at bounding box center [637, 444] width 418 height 67
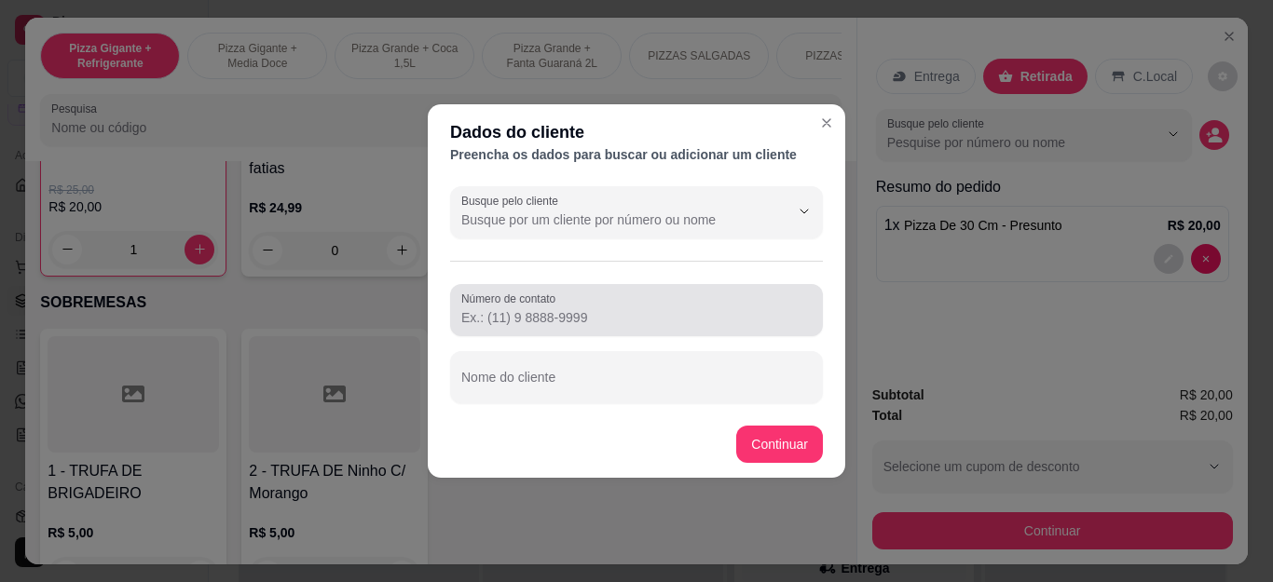
click at [561, 323] on input "Número de contato" at bounding box center [636, 317] width 350 height 19
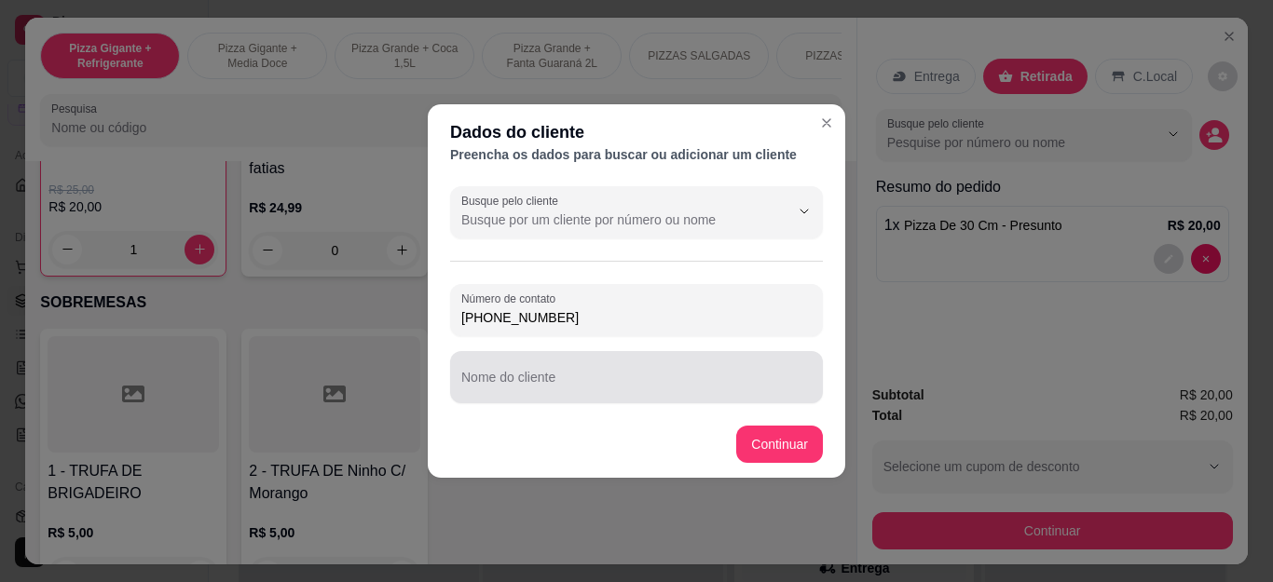
type input "[PHONE_NUMBER]"
click at [587, 401] on div "Nome do cliente" at bounding box center [636, 377] width 373 height 52
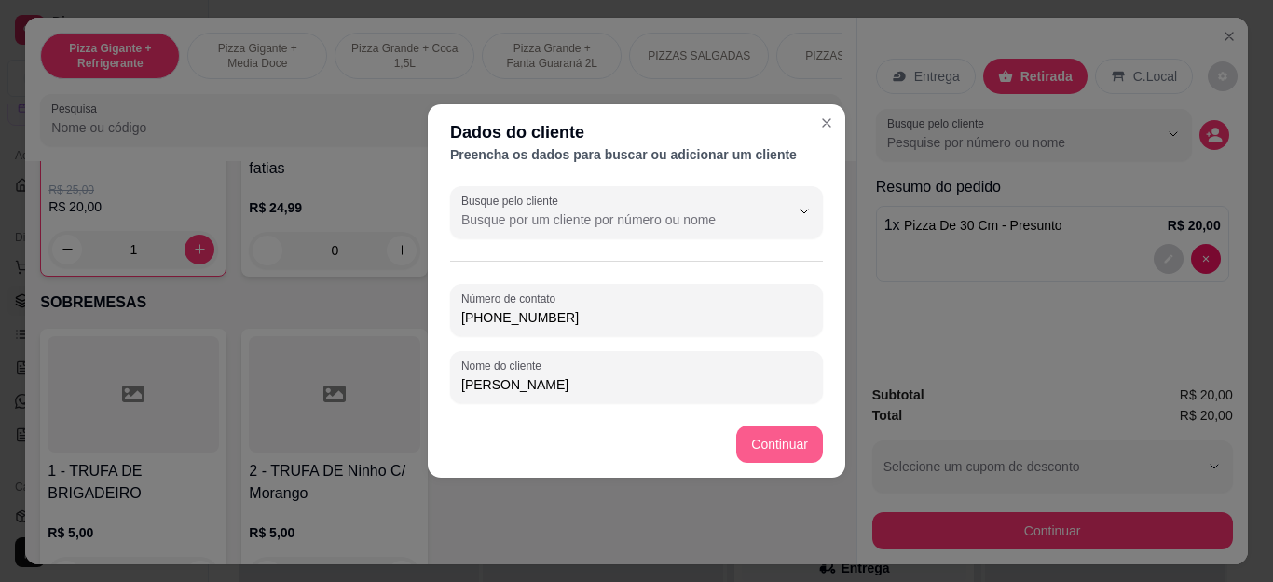
type input "[PERSON_NAME]"
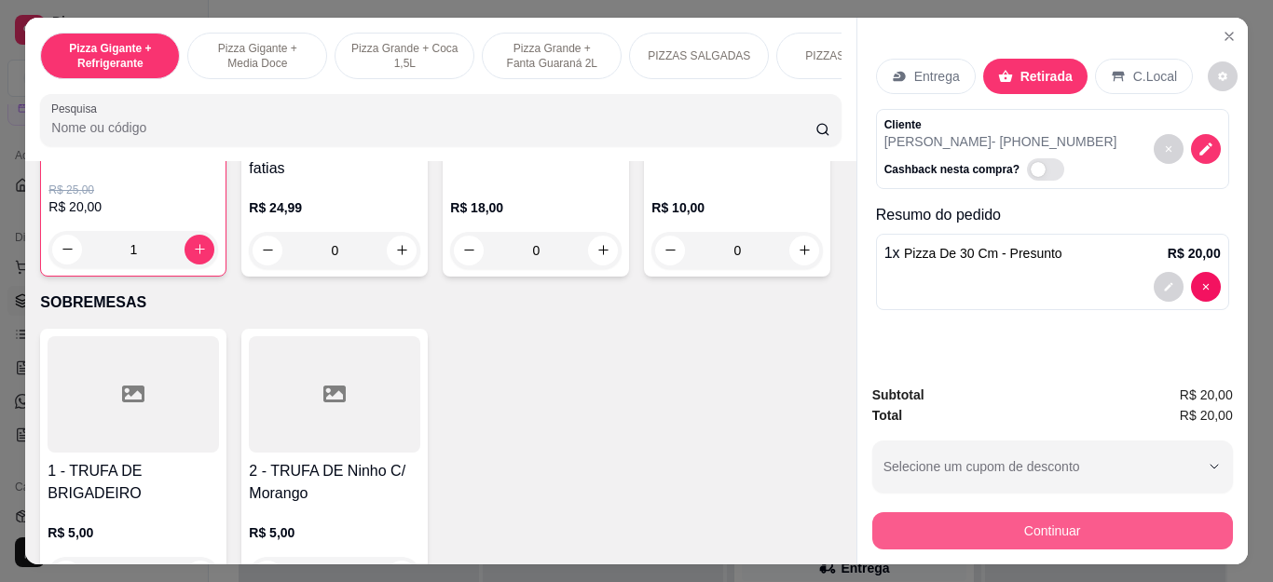
click at [1054, 519] on button "Continuar" at bounding box center [1052, 531] width 361 height 37
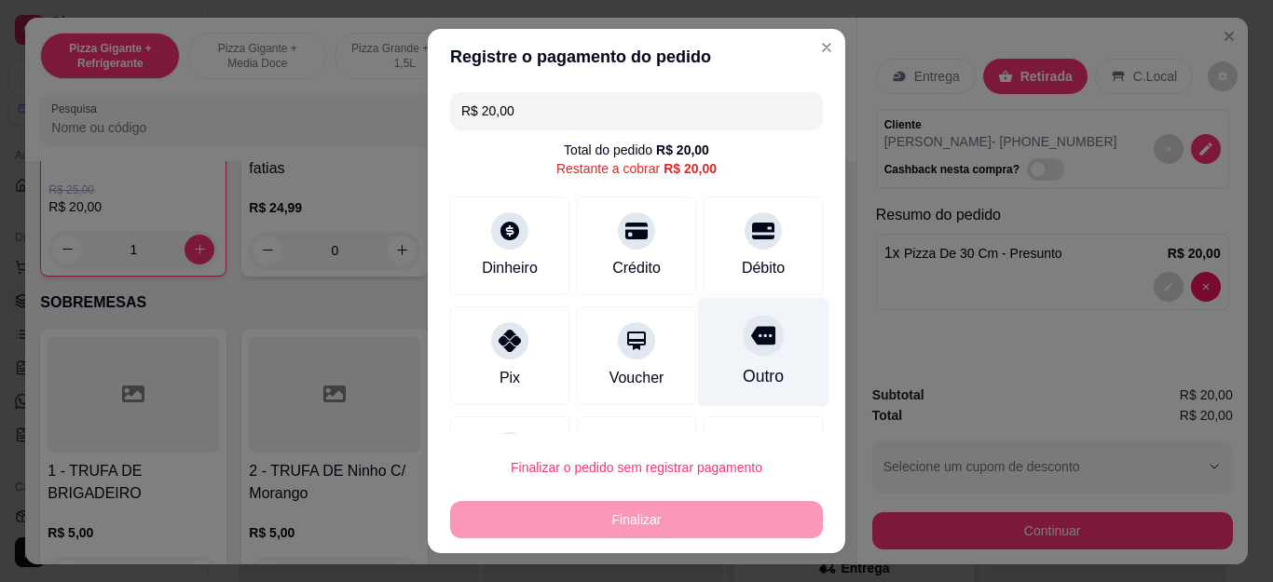
click at [743, 356] on div at bounding box center [763, 336] width 41 height 41
type input "R$ 0,00"
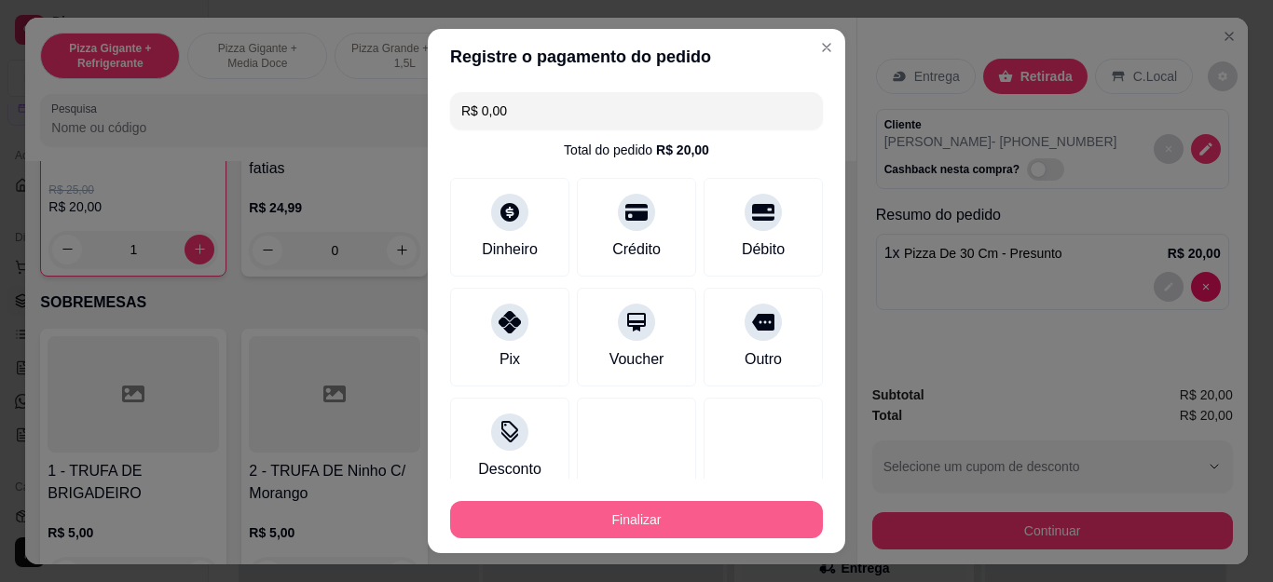
click at [681, 515] on button "Finalizar" at bounding box center [636, 519] width 373 height 37
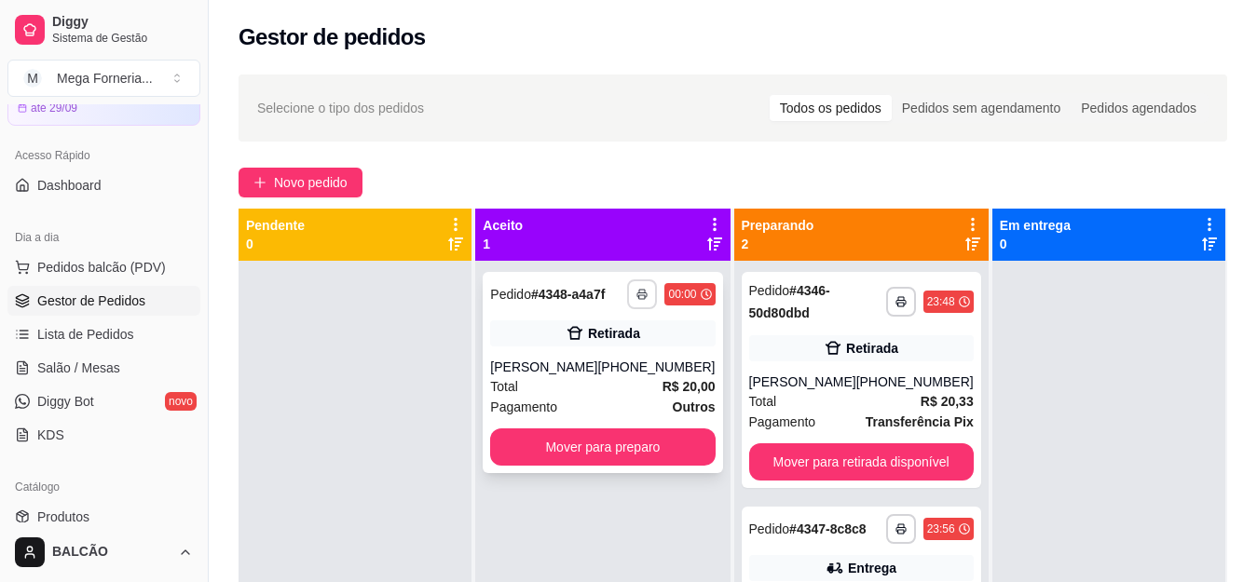
click at [630, 294] on button "button" at bounding box center [642, 295] width 30 height 30
click at [612, 349] on button "IMPRESSORA" at bounding box center [585, 360] width 135 height 30
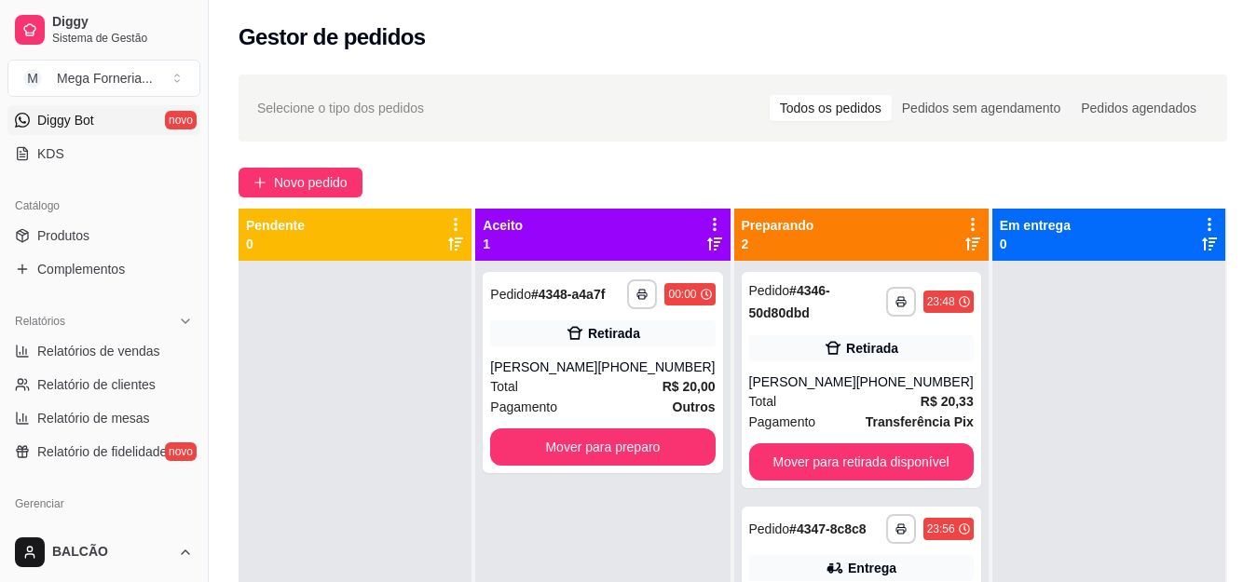
scroll to position [466, 0]
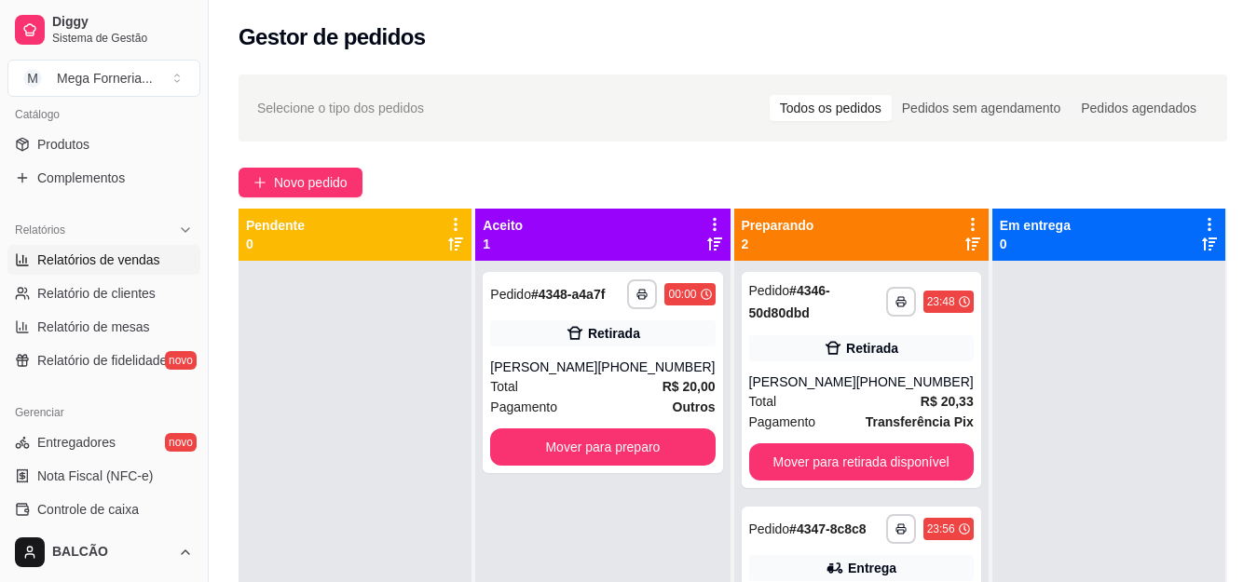
click at [100, 265] on span "Relatórios de vendas" at bounding box center [98, 260] width 123 height 19
select select "ALL"
select select "0"
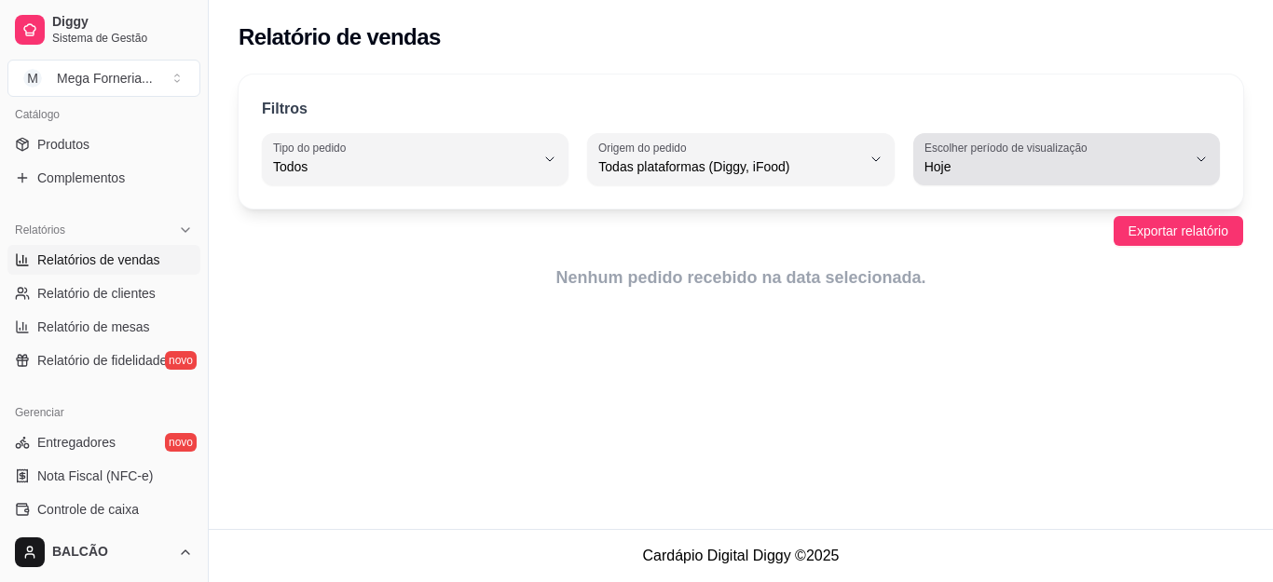
click at [1043, 155] on label "Escolher período de visualização" at bounding box center [1009, 148] width 169 height 16
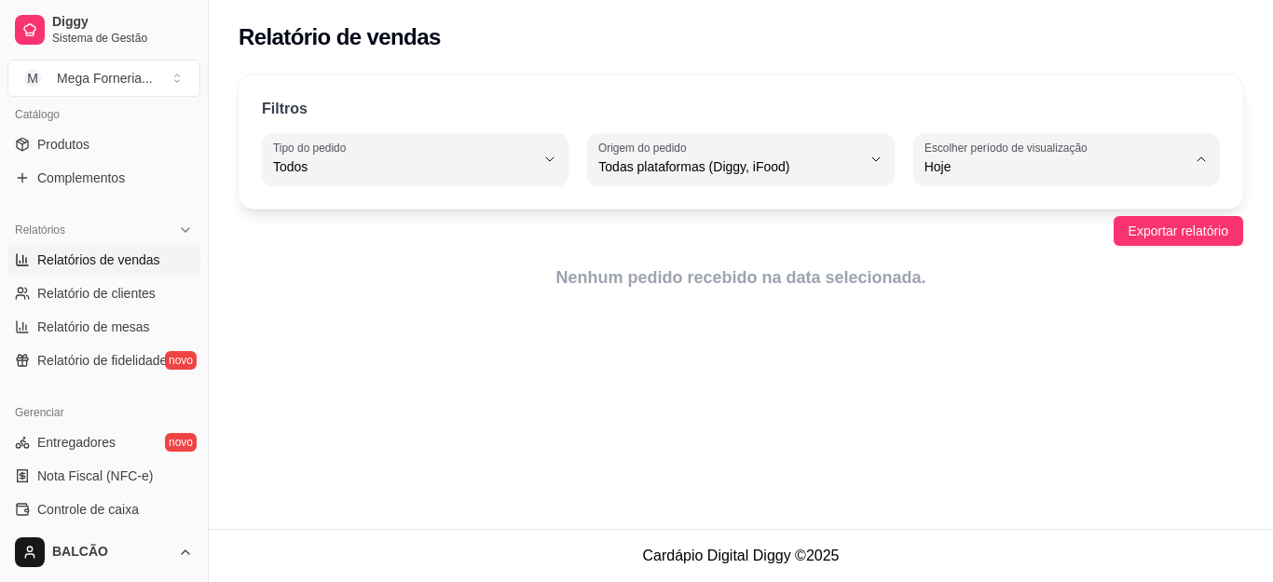
click at [977, 240] on span "Ontem" at bounding box center [1058, 242] width 248 height 18
type input "1"
select select "1"
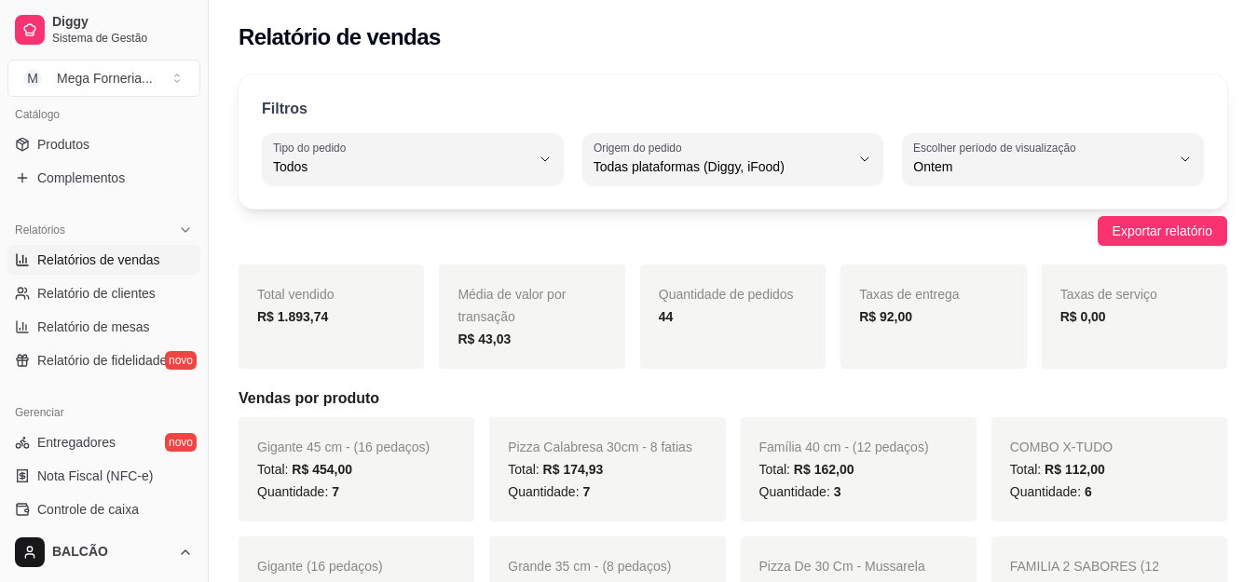
click at [283, 322] on strong "R$ 1.893,74" at bounding box center [292, 316] width 71 height 15
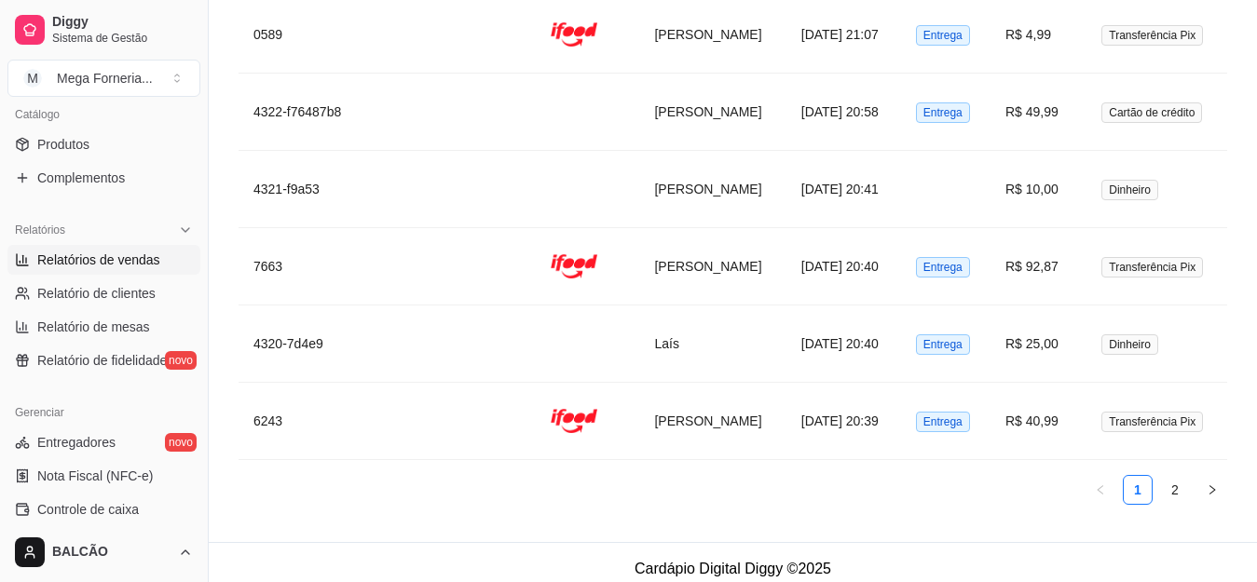
scroll to position [4184, 0]
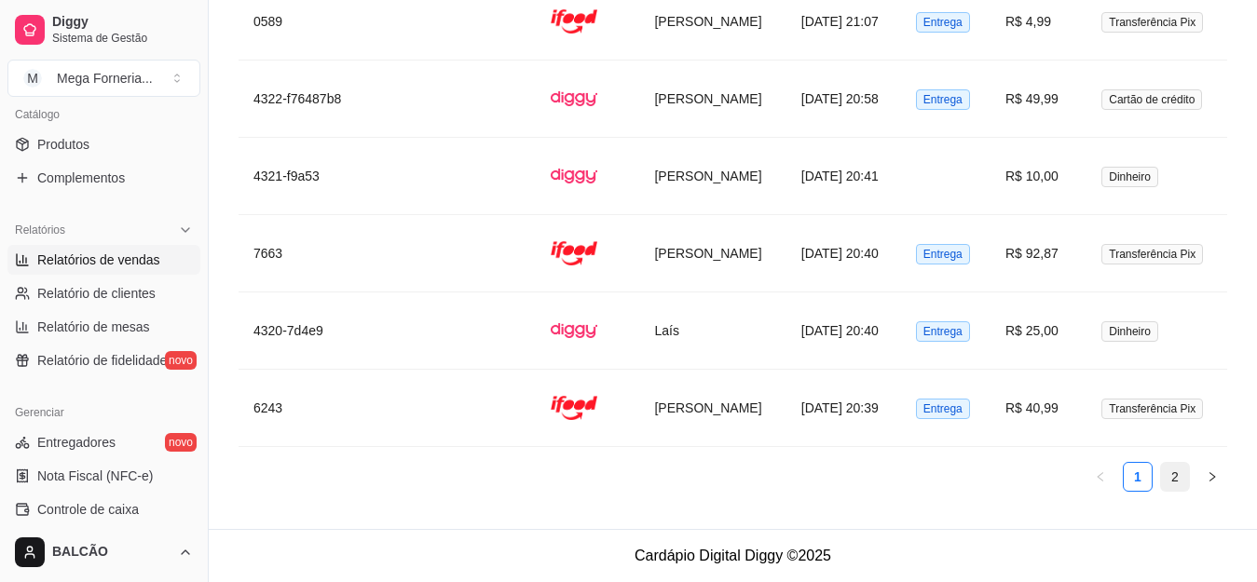
click at [1166, 479] on link "2" at bounding box center [1175, 477] width 28 height 28
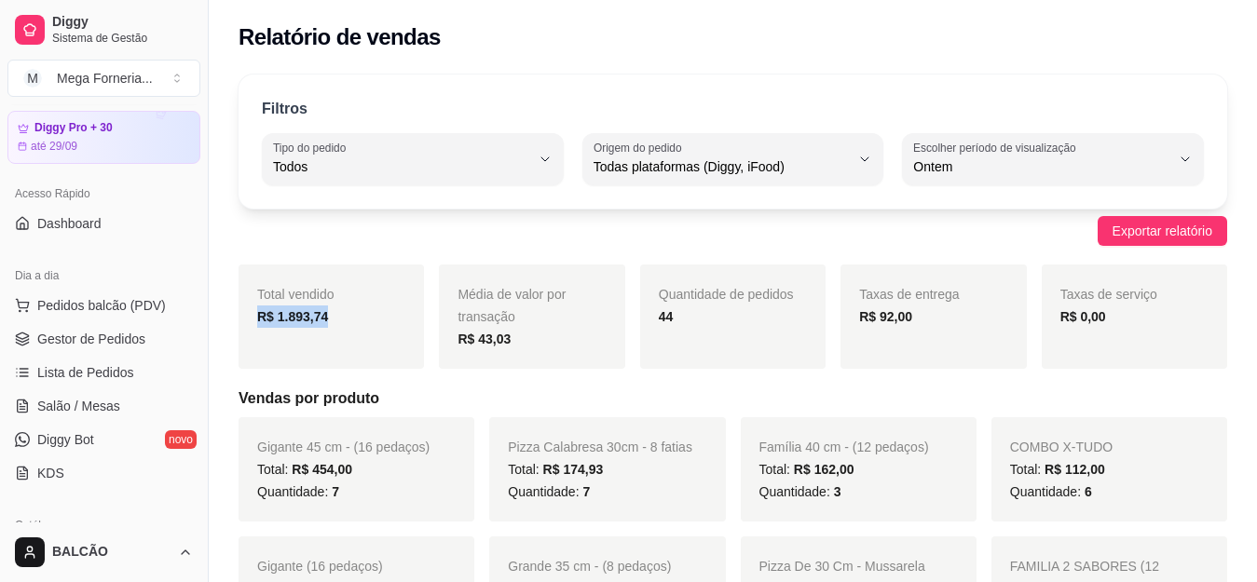
scroll to position [0, 0]
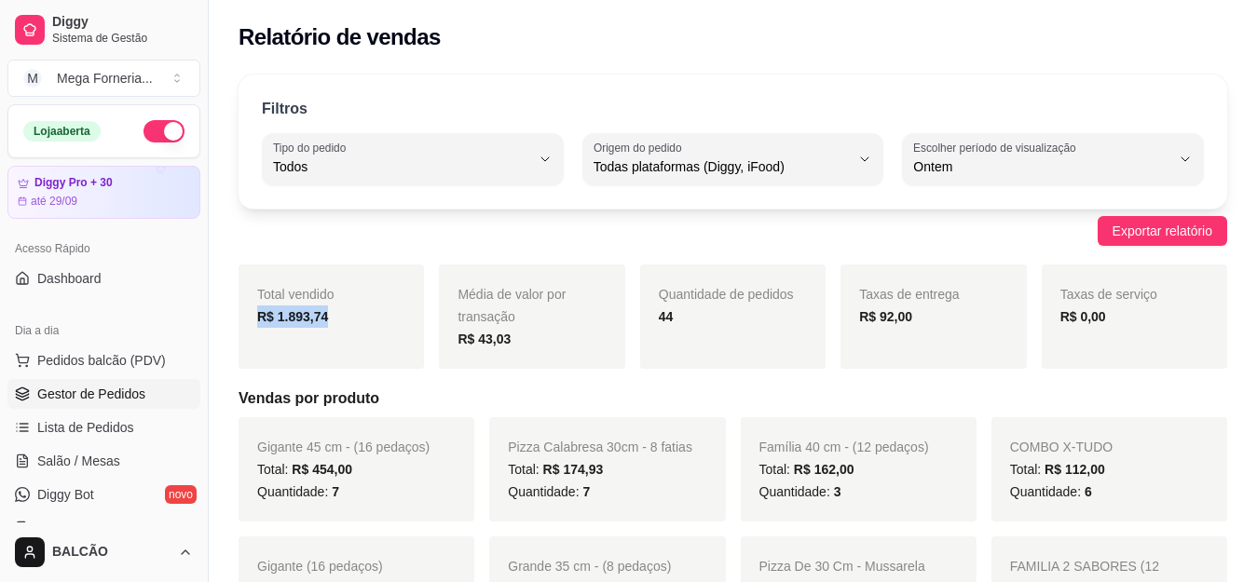
click at [116, 386] on span "Gestor de Pedidos" at bounding box center [91, 394] width 108 height 19
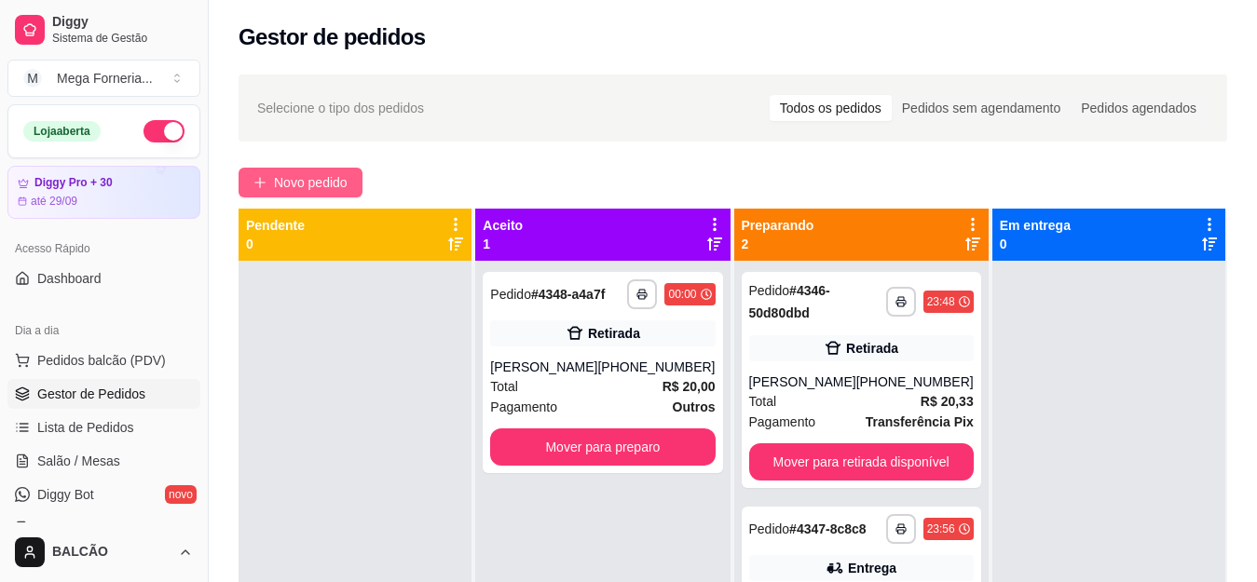
click at [308, 186] on span "Novo pedido" at bounding box center [311, 182] width 74 height 21
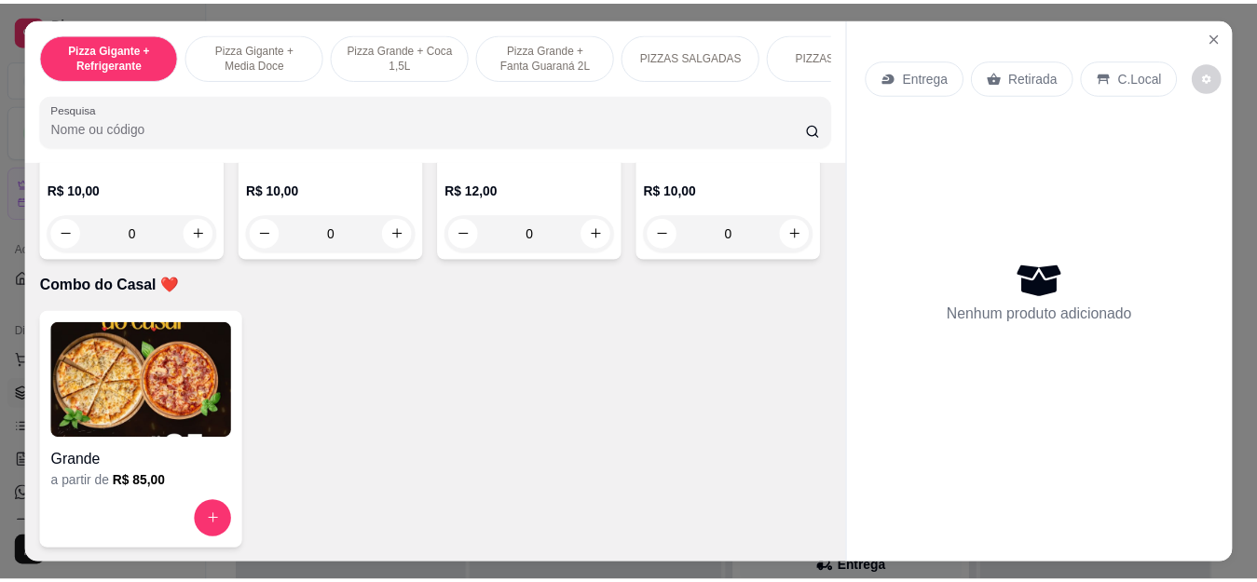
scroll to position [4978, 0]
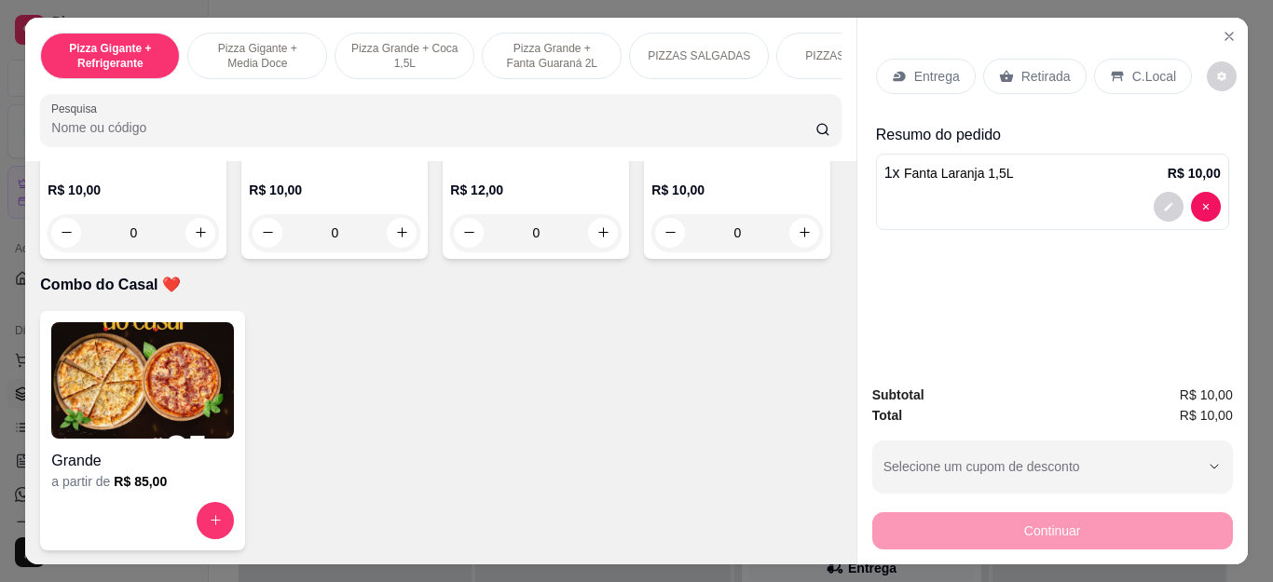
type input "1"
click at [1024, 78] on div "Retirada" at bounding box center [1034, 76] width 103 height 35
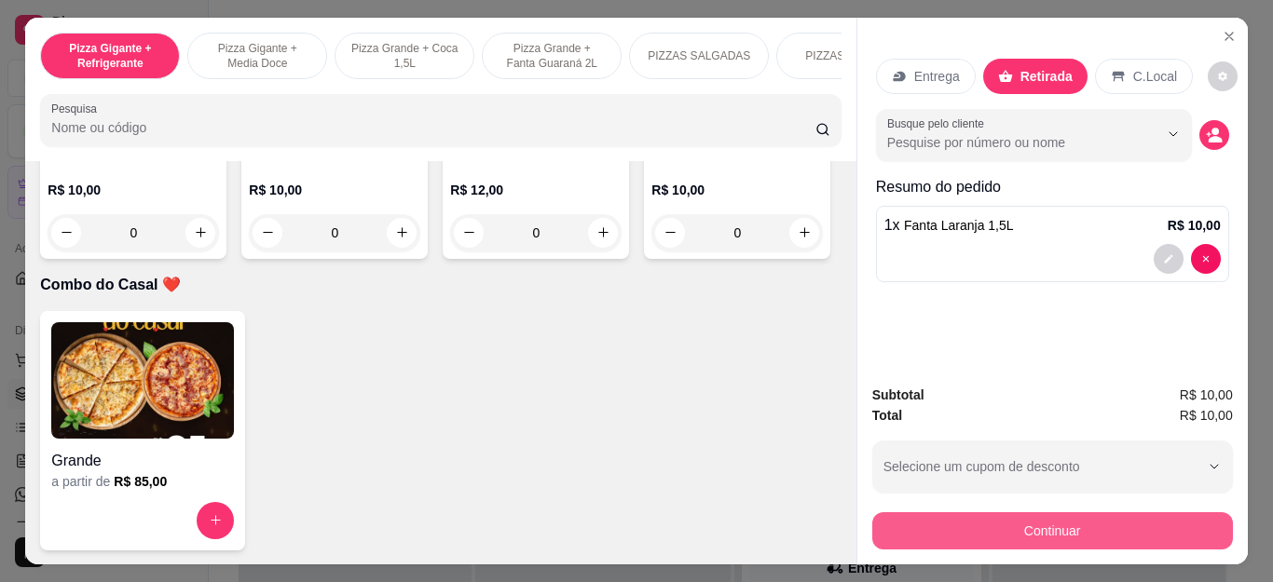
click at [1072, 535] on button "Continuar" at bounding box center [1052, 531] width 361 height 37
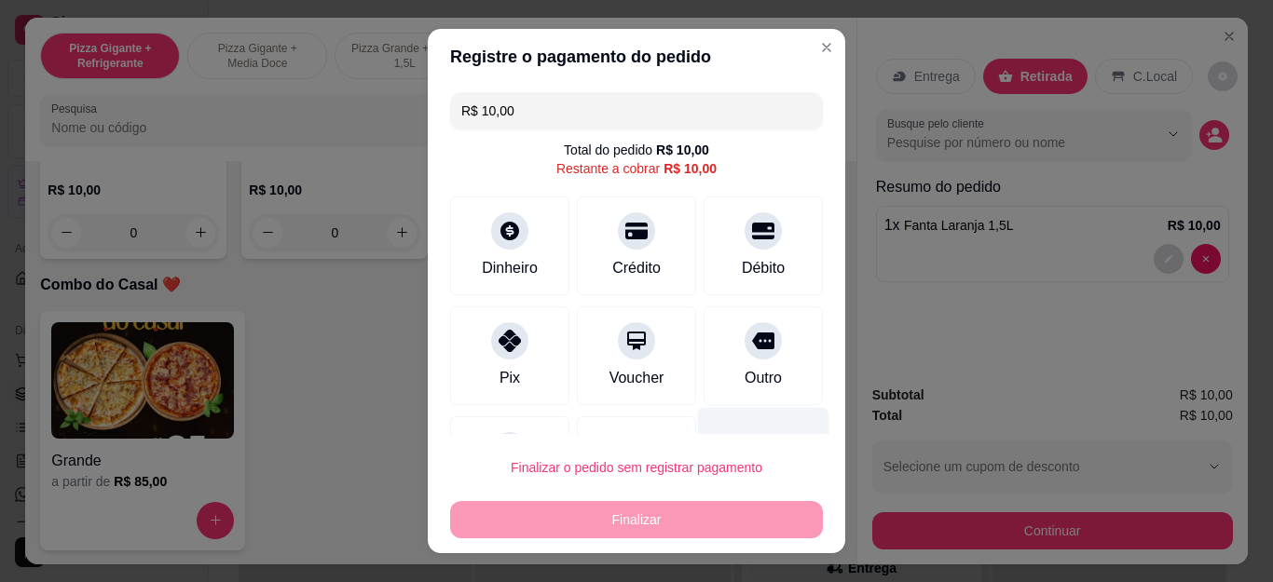
click at [742, 268] on div "Débito" at bounding box center [763, 268] width 43 height 22
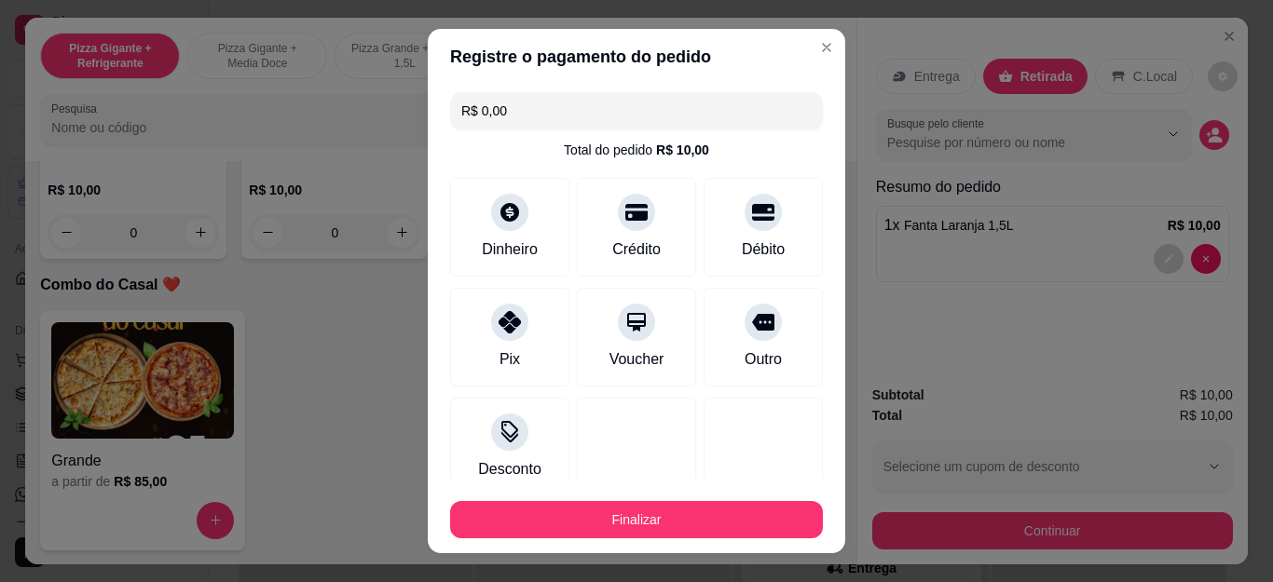
type input "R$ 0,00"
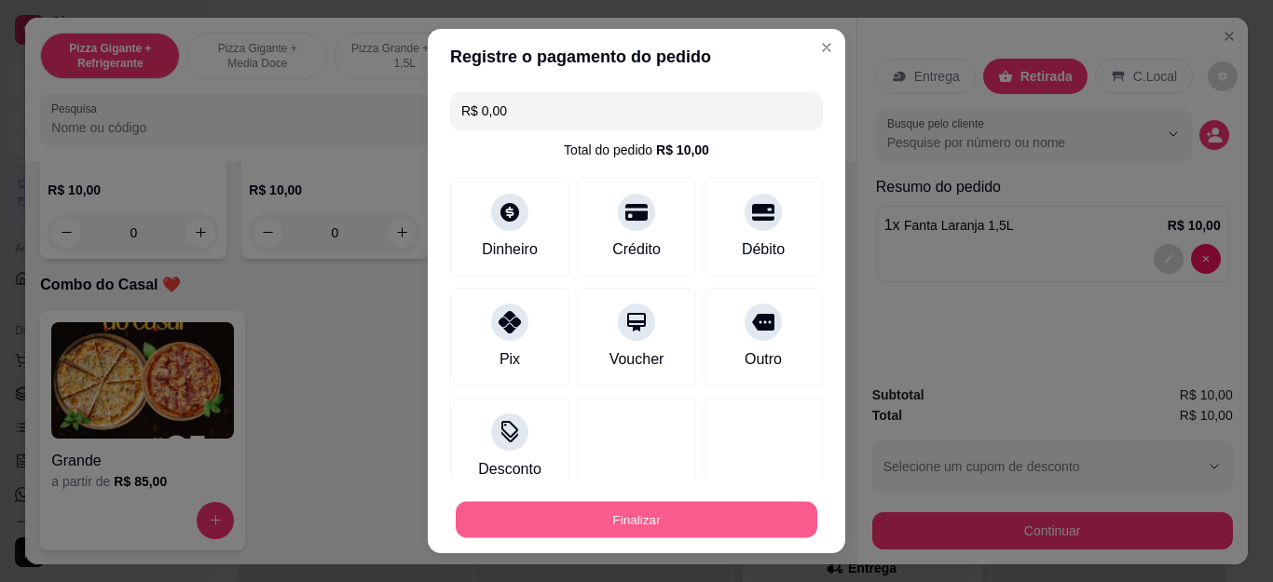
click at [752, 523] on button "Finalizar" at bounding box center [637, 519] width 362 height 36
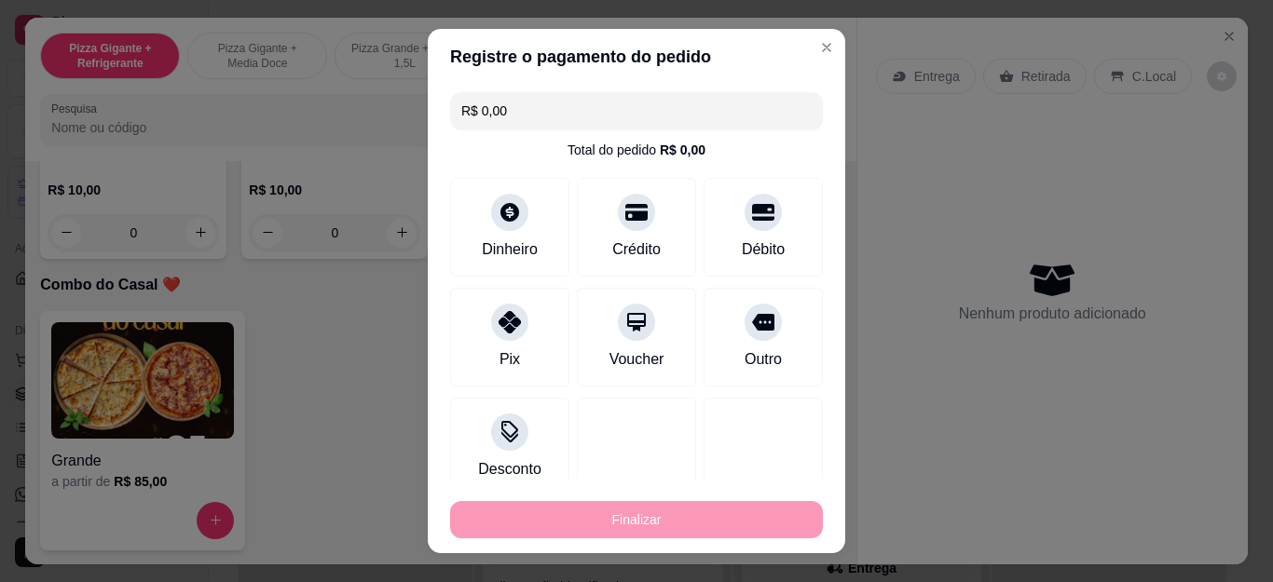
type input "0"
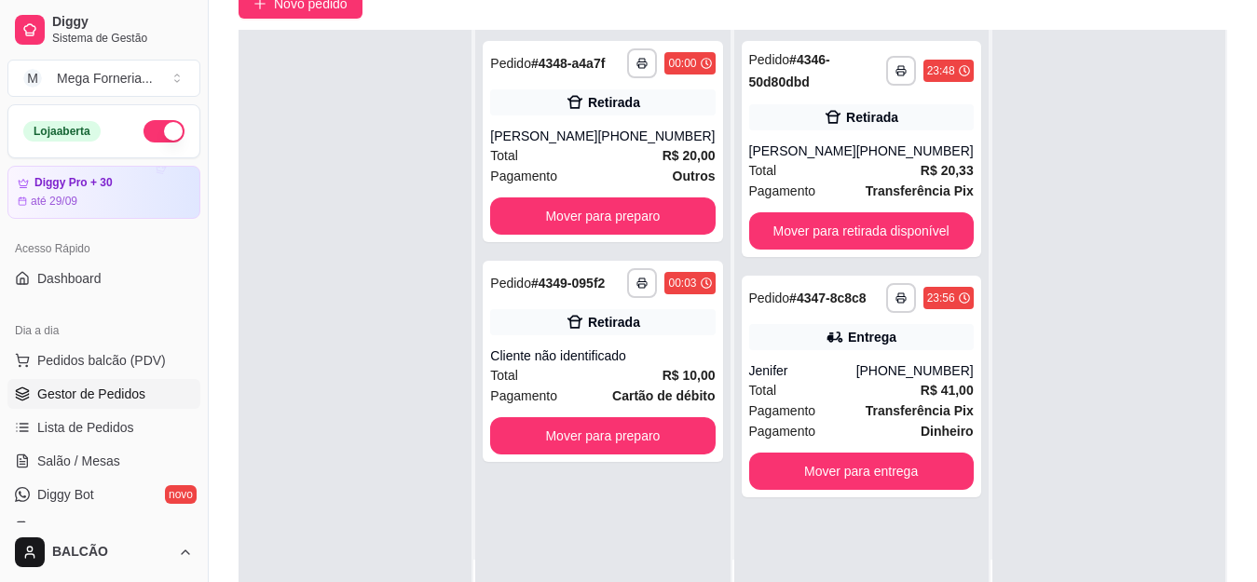
scroll to position [186, 0]
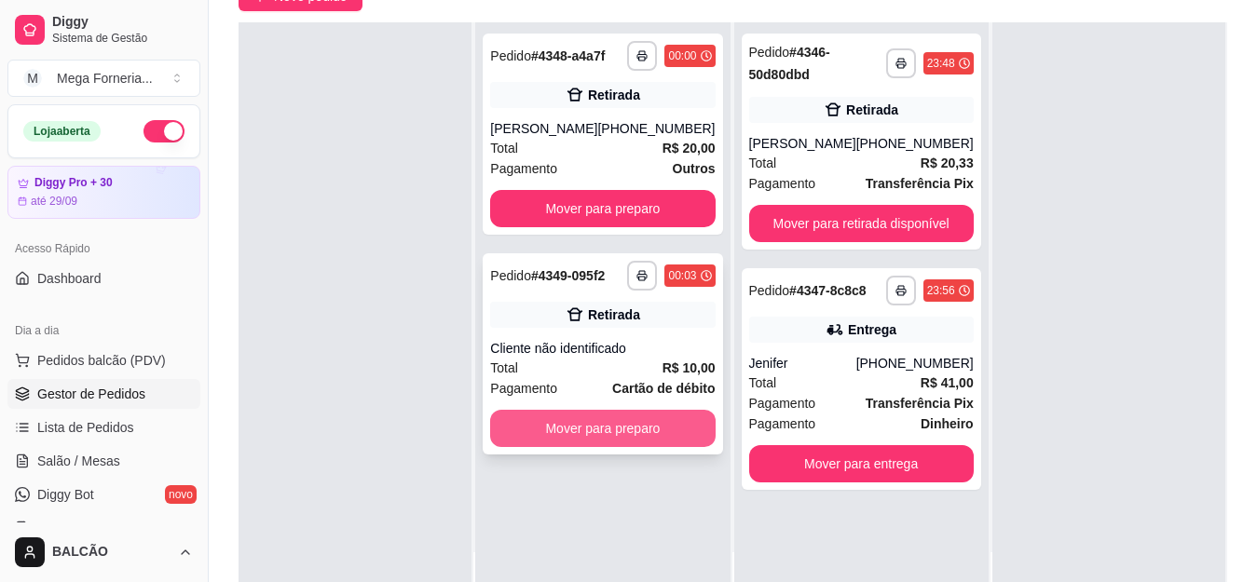
click at [621, 422] on button "Mover para preparo" at bounding box center [602, 428] width 225 height 37
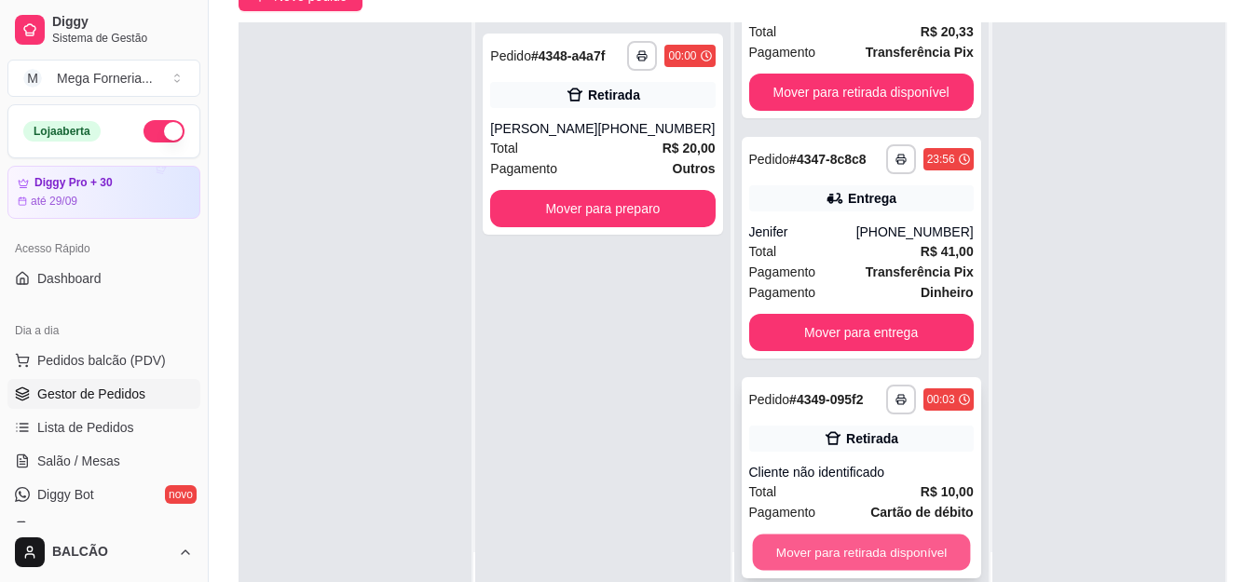
click at [875, 558] on button "Mover para retirada disponível" at bounding box center [861, 553] width 218 height 36
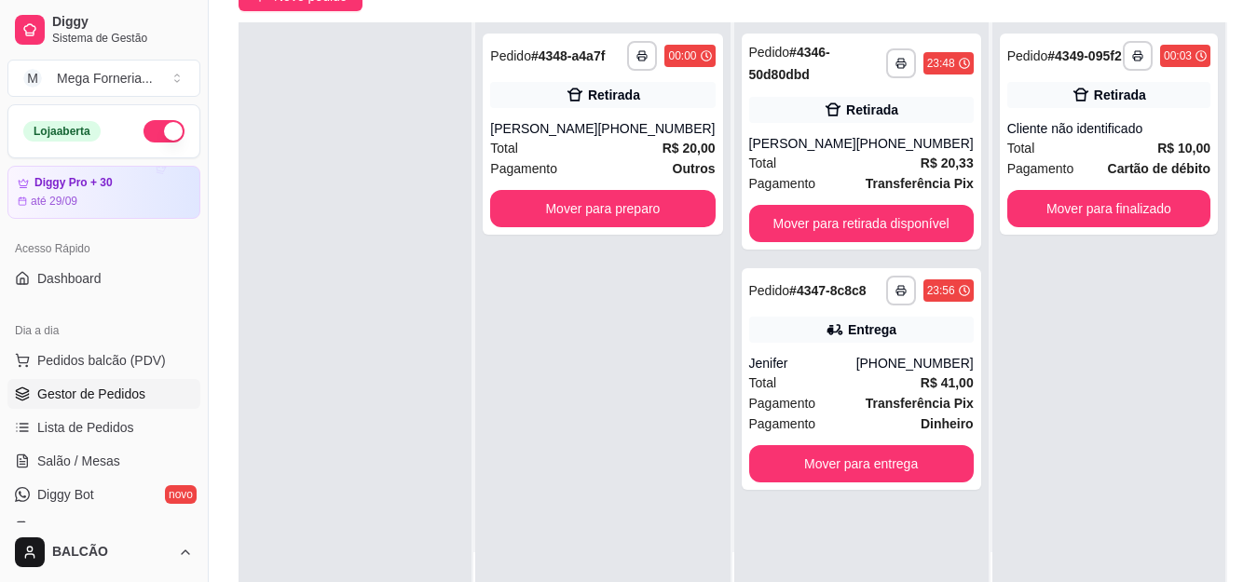
scroll to position [0, 0]
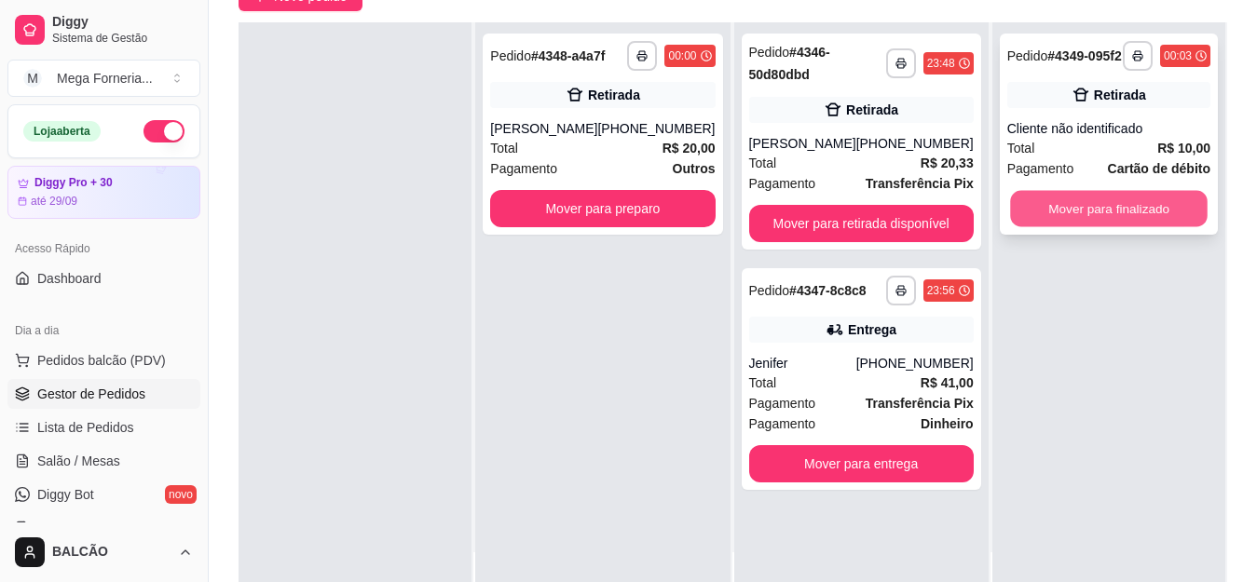
click at [1162, 205] on button "Mover para finalizado" at bounding box center [1109, 209] width 198 height 36
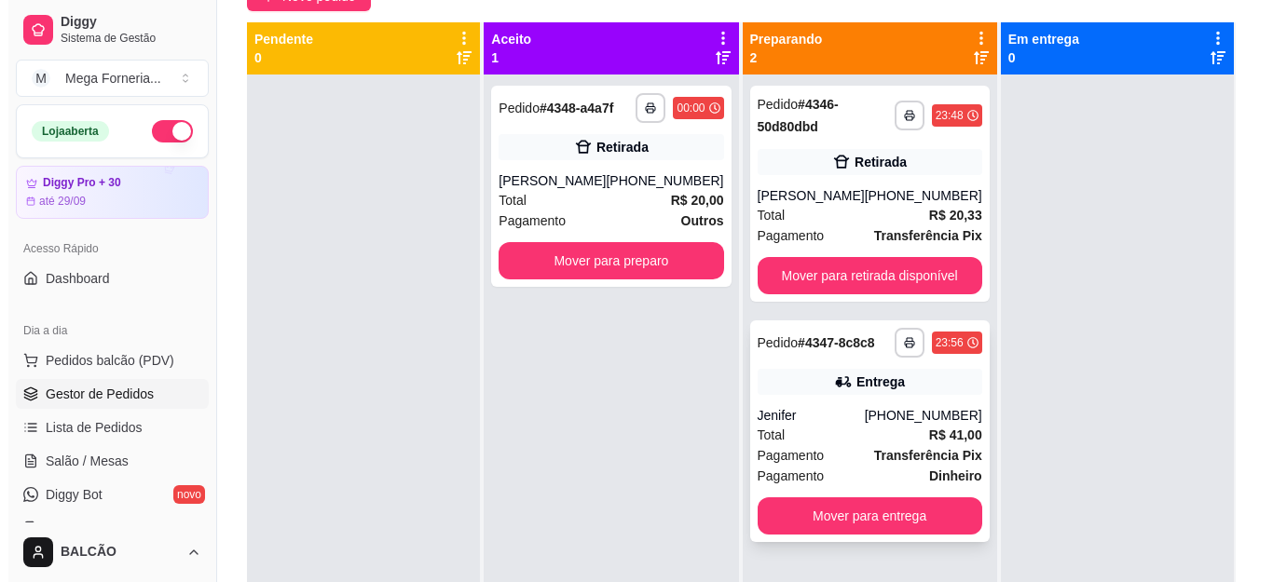
scroll to position [52, 0]
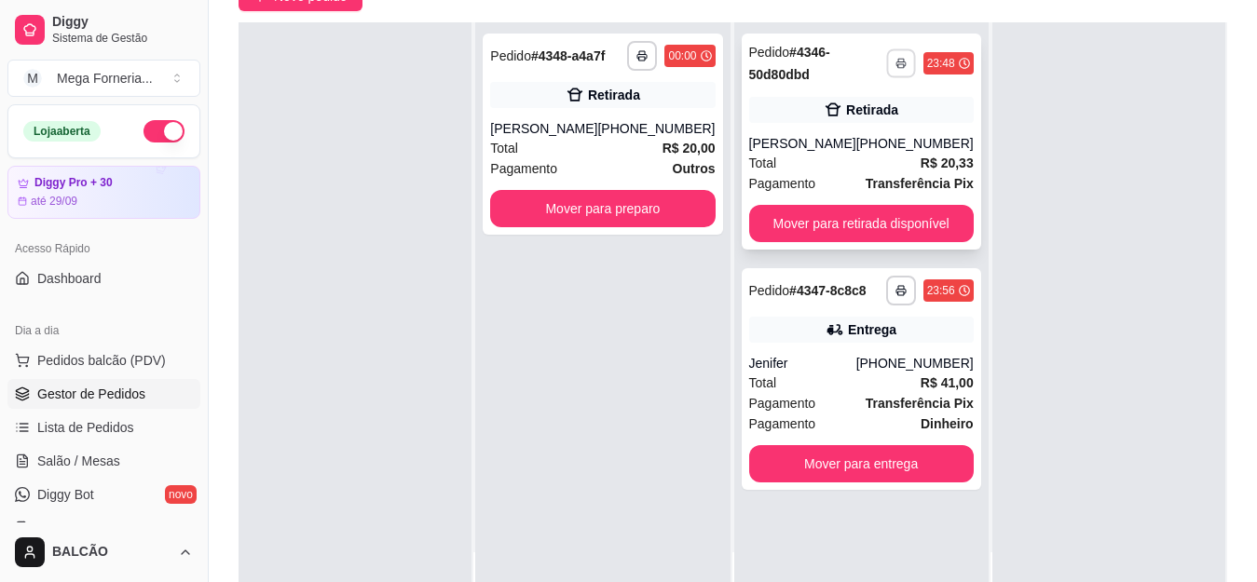
click at [886, 72] on button "button" at bounding box center [900, 62] width 29 height 29
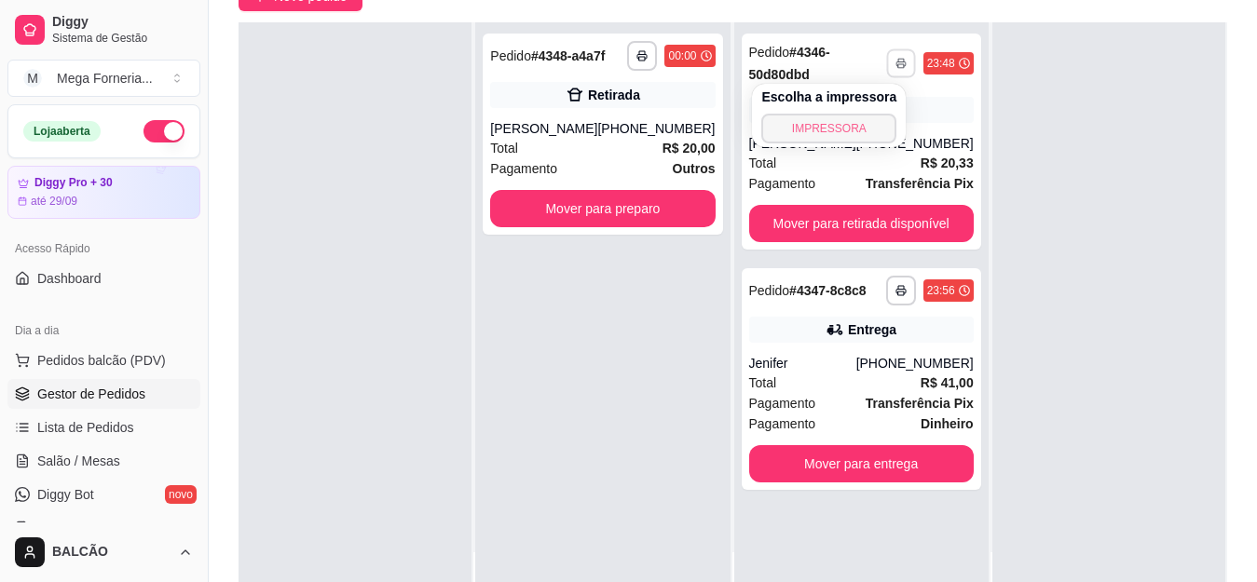
click at [881, 138] on button "IMPRESSORA" at bounding box center [828, 129] width 135 height 30
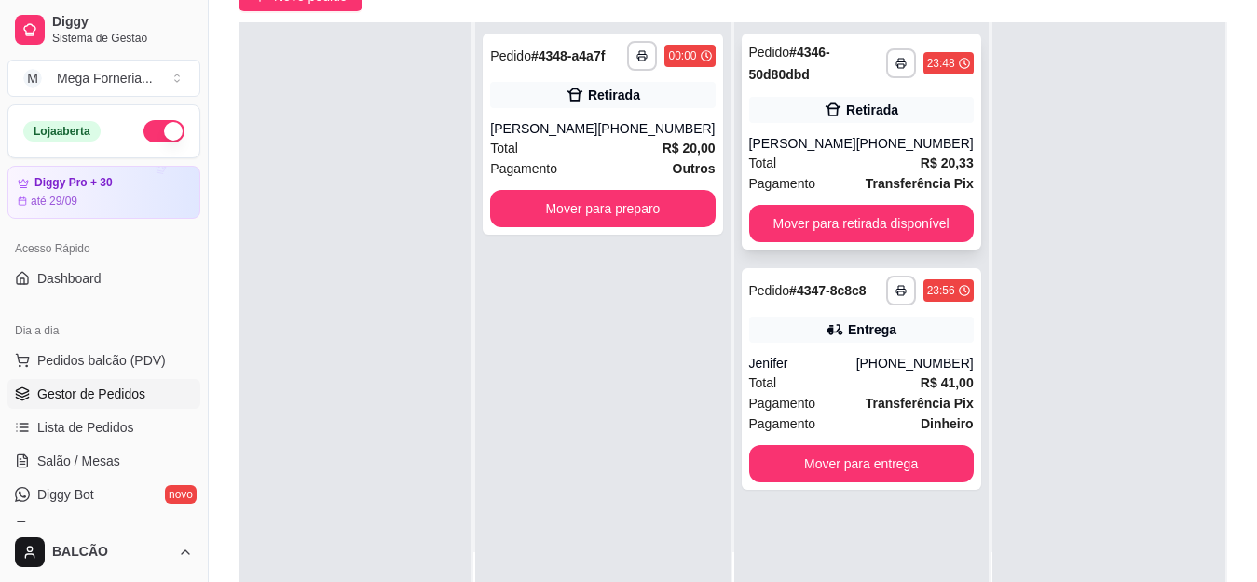
click at [854, 120] on div "Retirada" at bounding box center [861, 110] width 225 height 26
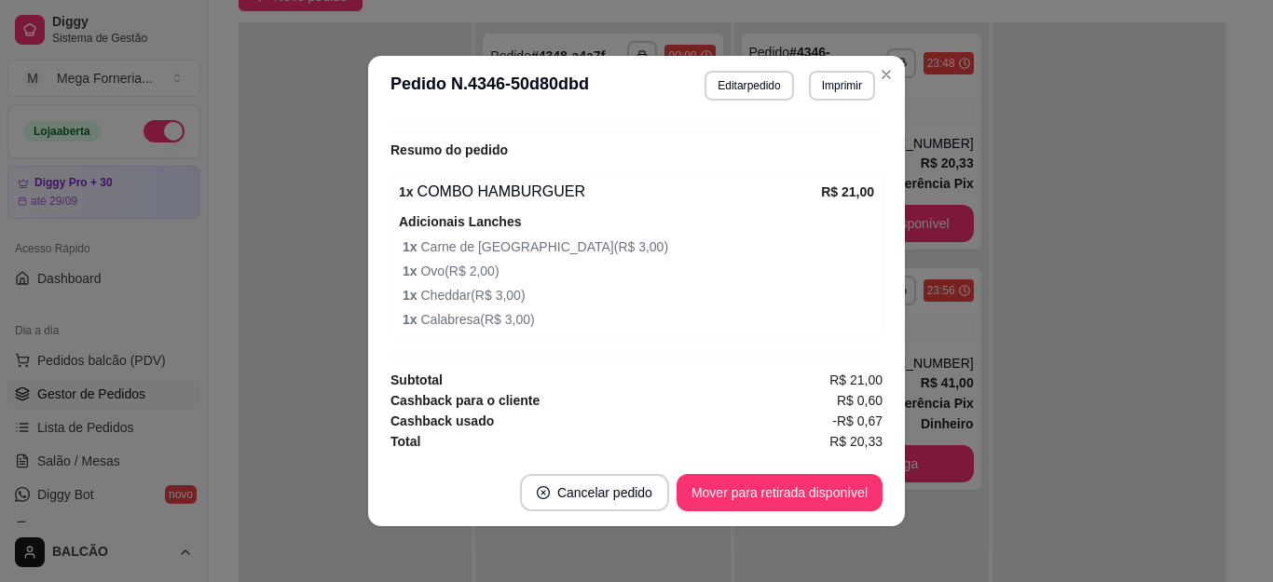
scroll to position [324, 0]
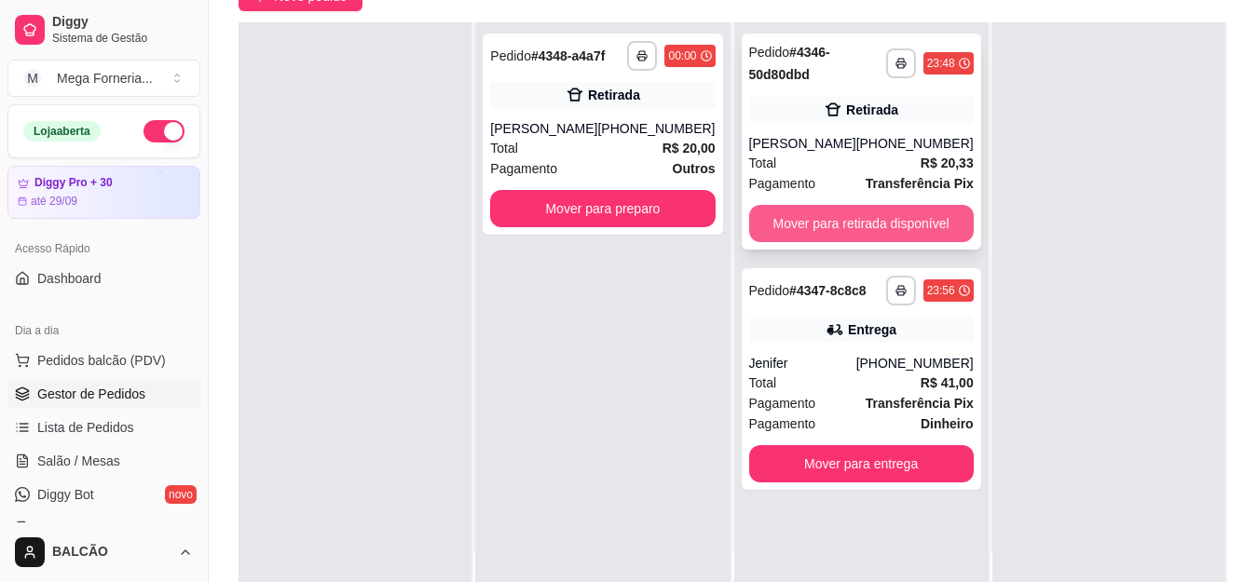
click at [860, 235] on button "Mover para retirada disponível" at bounding box center [861, 223] width 225 height 37
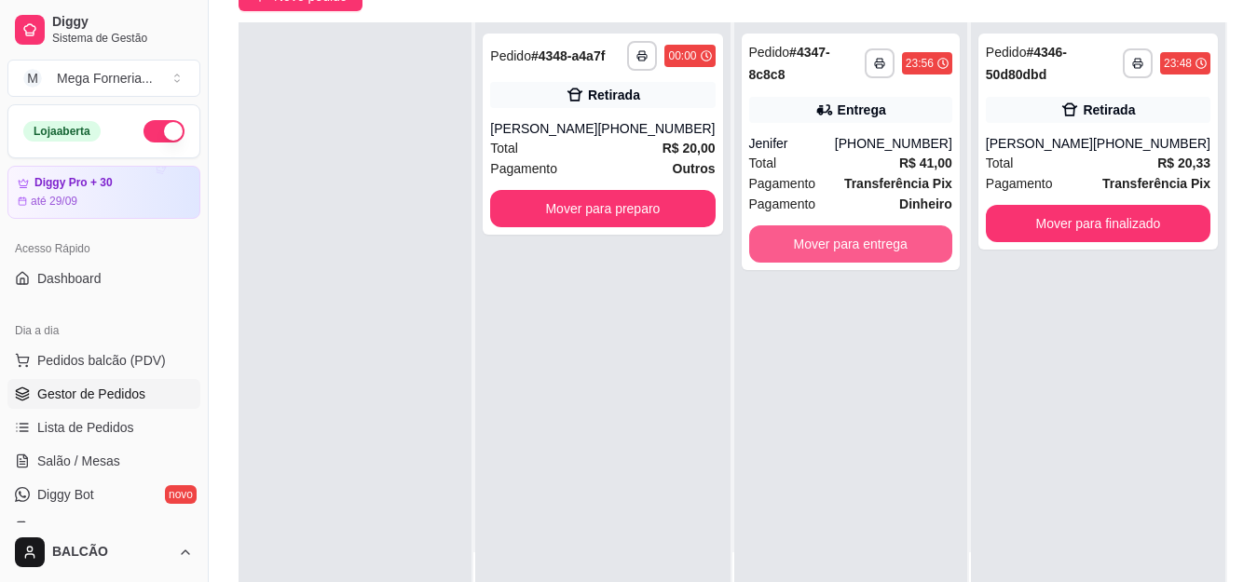
click at [860, 235] on button "Mover para entrega" at bounding box center [850, 244] width 203 height 37
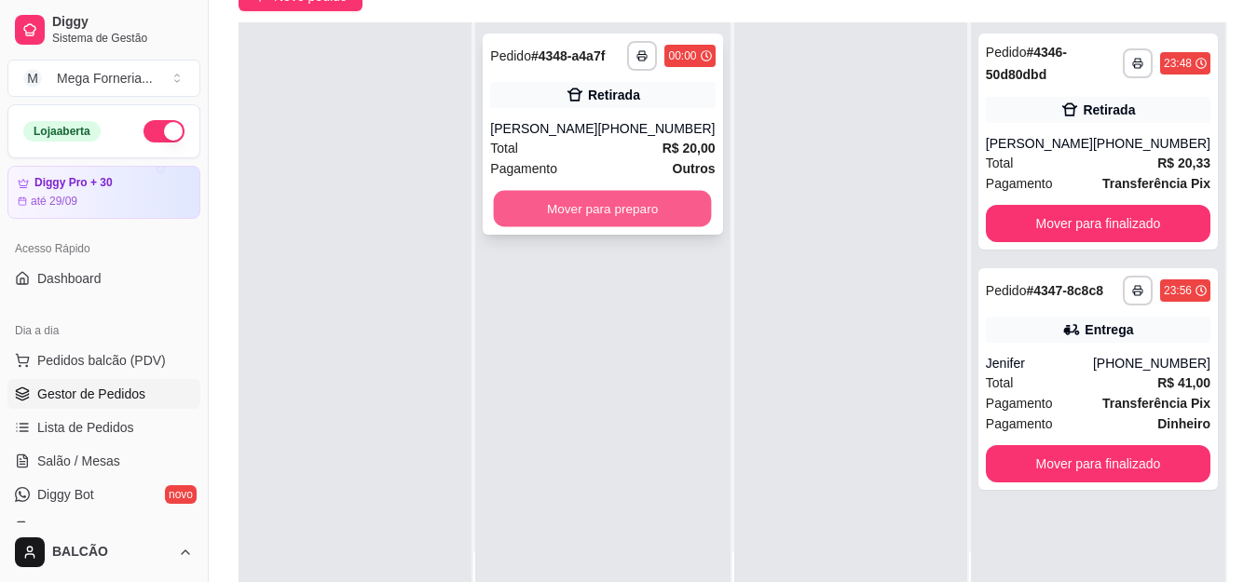
click at [637, 226] on button "Mover para preparo" at bounding box center [603, 209] width 218 height 36
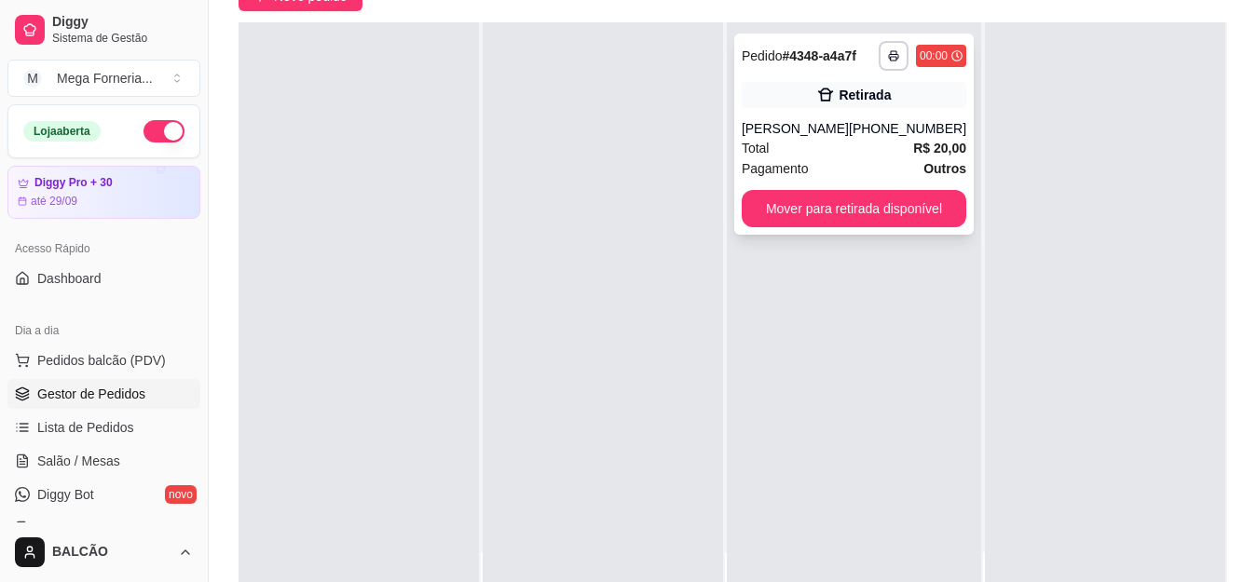
click at [817, 70] on div "**********" at bounding box center [854, 134] width 240 height 201
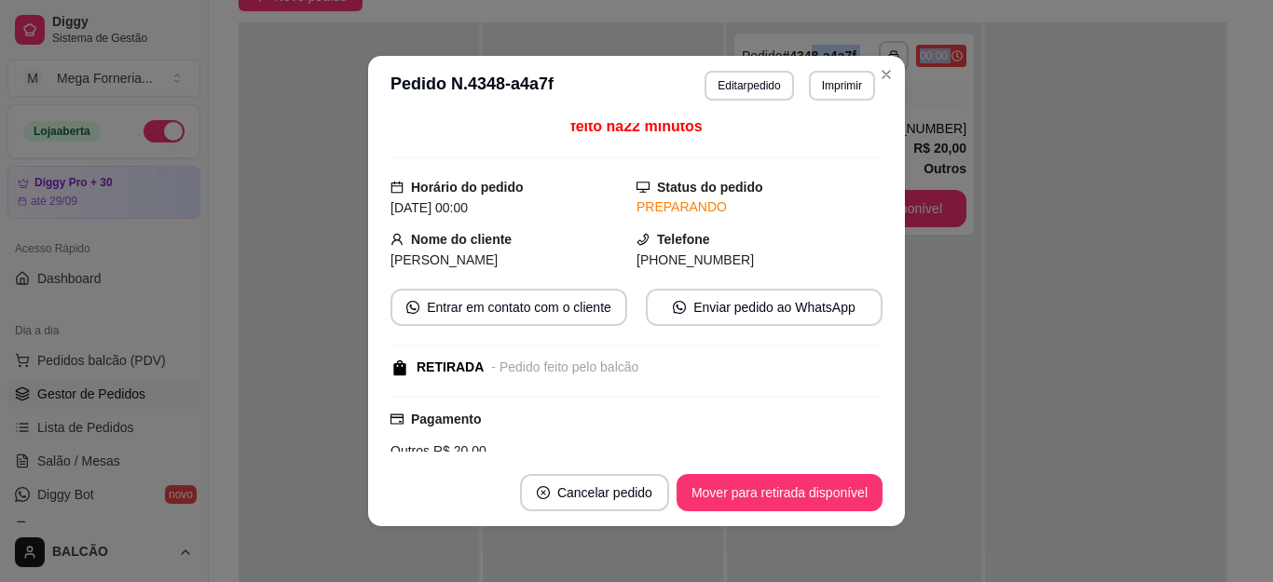
scroll to position [0, 0]
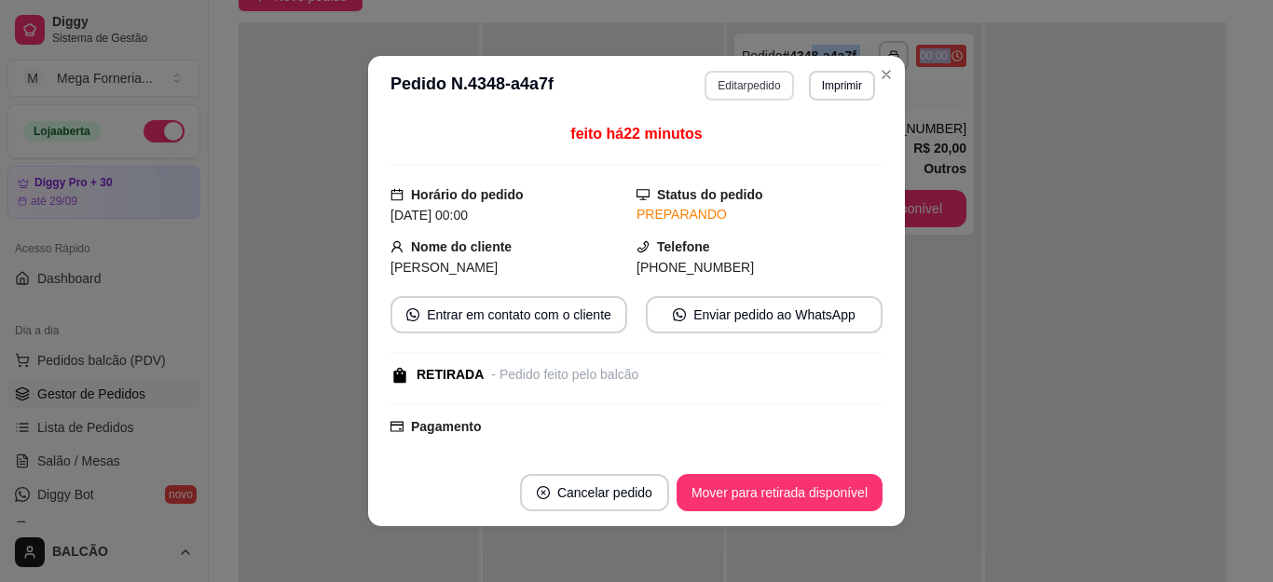
click at [740, 88] on button "Editar pedido" at bounding box center [749, 86] width 89 height 30
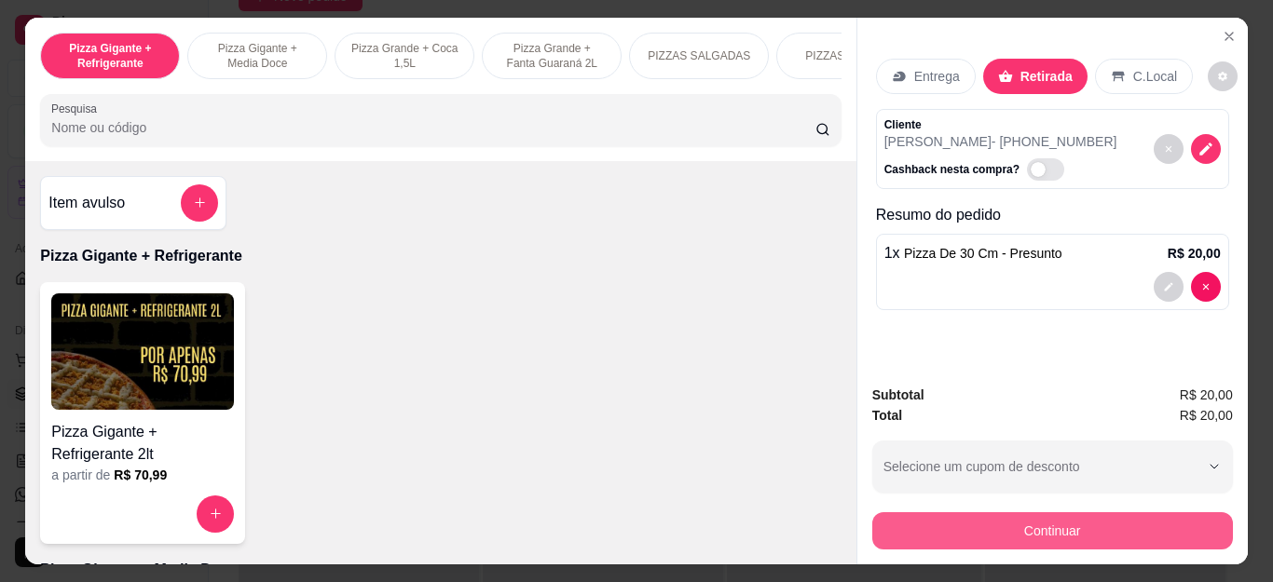
click at [965, 526] on button "Continuar" at bounding box center [1052, 531] width 361 height 37
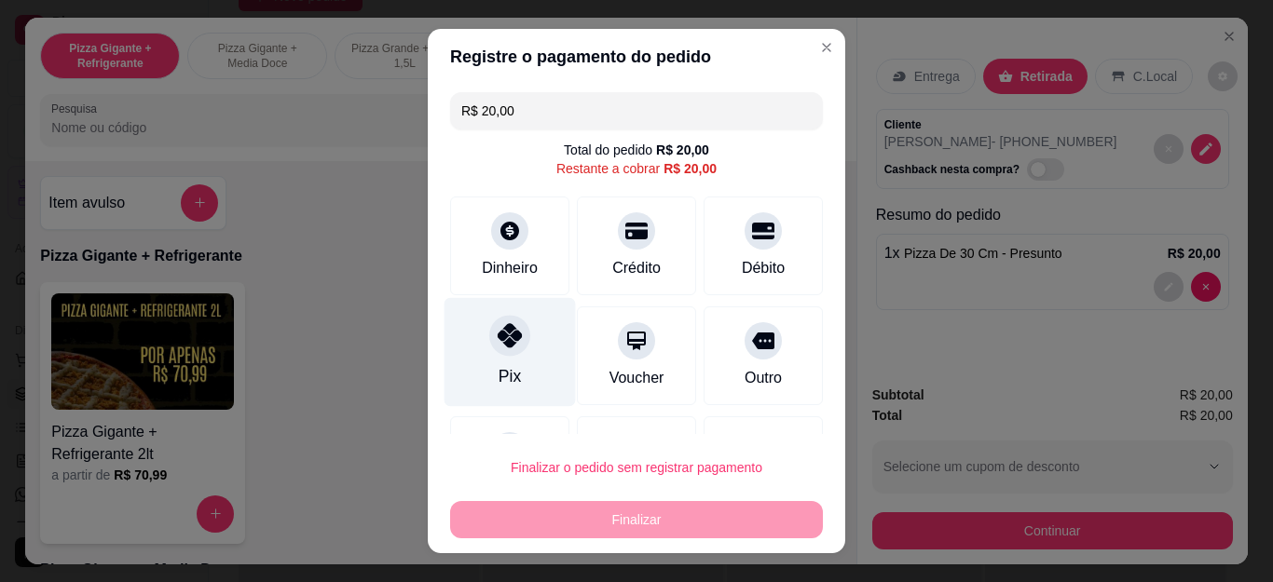
scroll to position [89, 0]
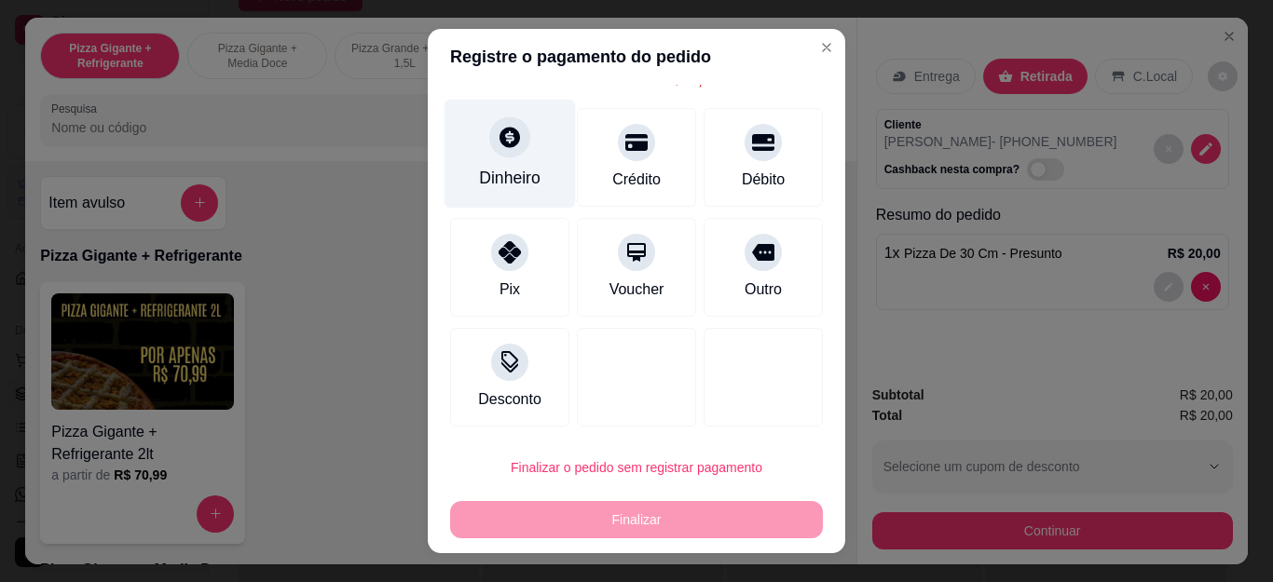
click at [491, 183] on div "Dinheiro" at bounding box center [510, 178] width 62 height 24
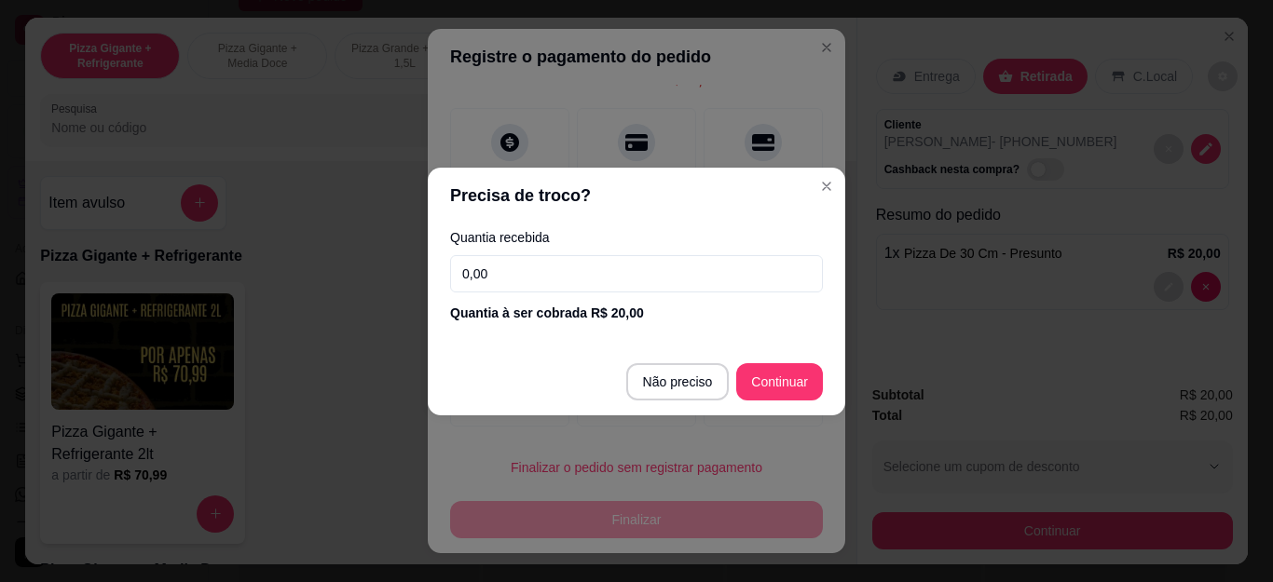
click at [598, 277] on input "0,00" at bounding box center [636, 273] width 373 height 37
type input "50,00"
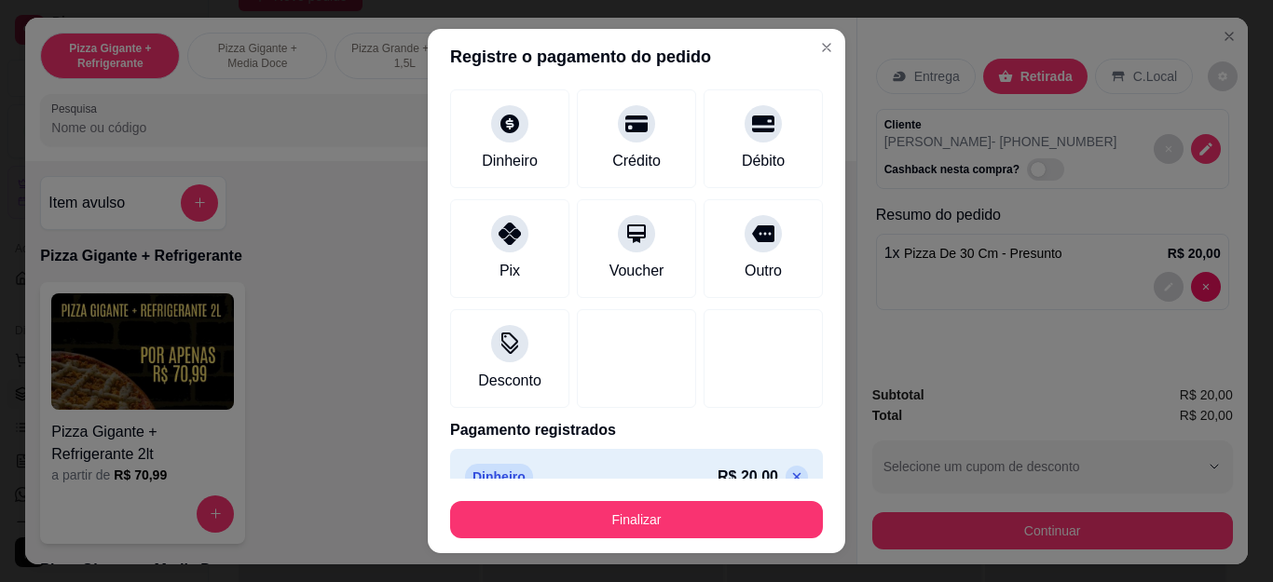
type input "R$ 0,00"
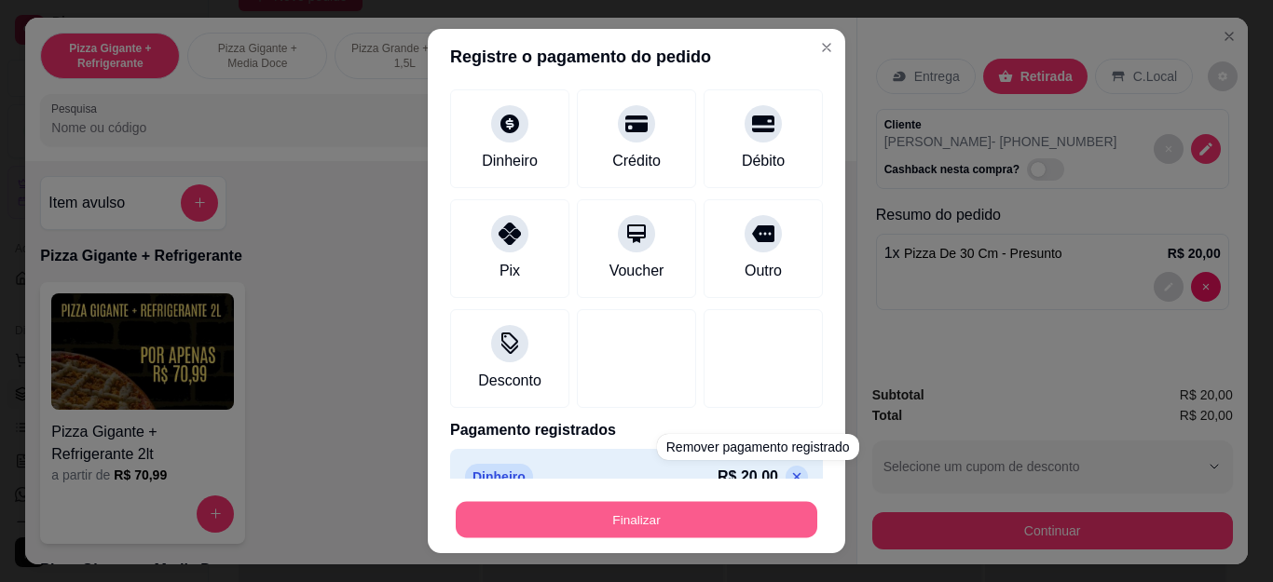
click at [741, 527] on button "Finalizar" at bounding box center [637, 519] width 362 height 36
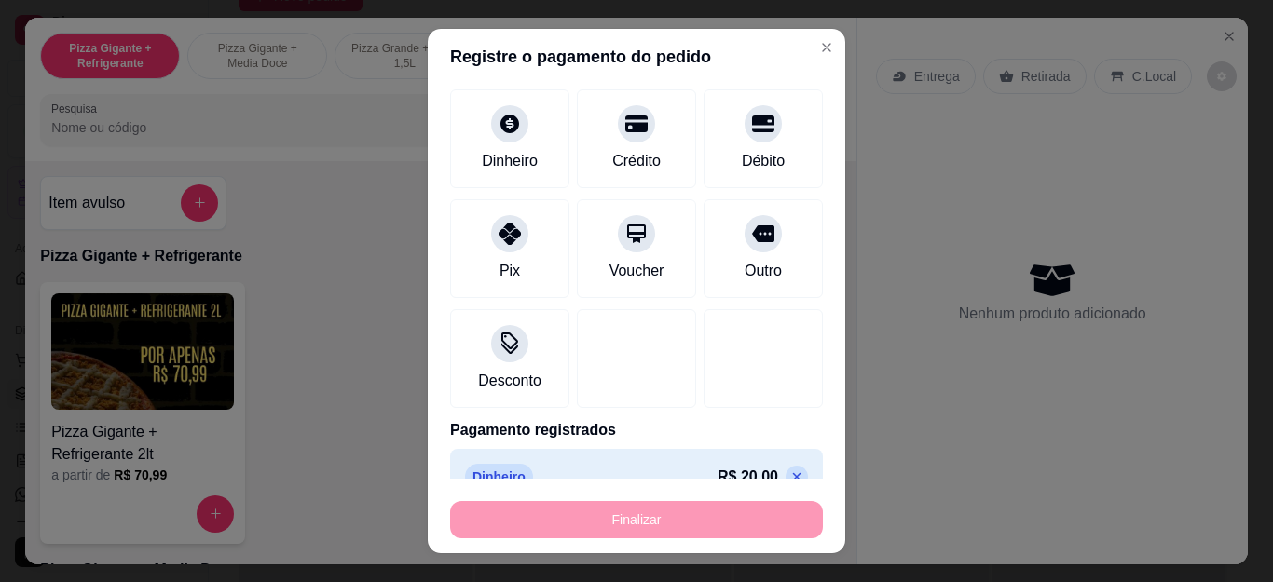
type input "0"
type input "-R$ 20,00"
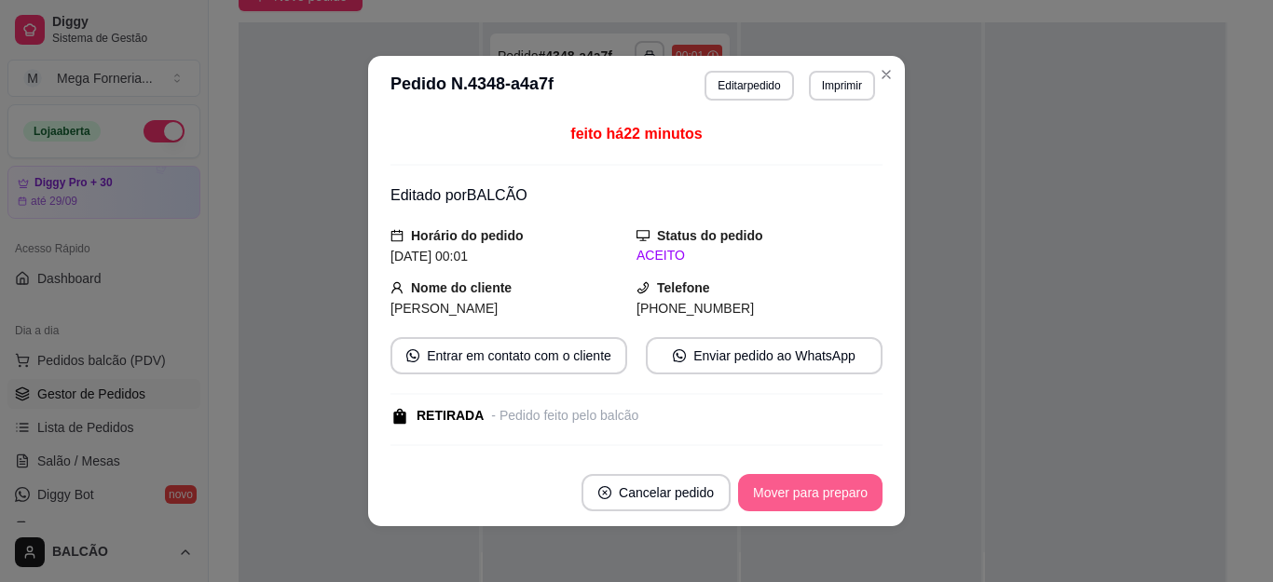
click at [834, 493] on button "Mover para preparo" at bounding box center [810, 492] width 144 height 37
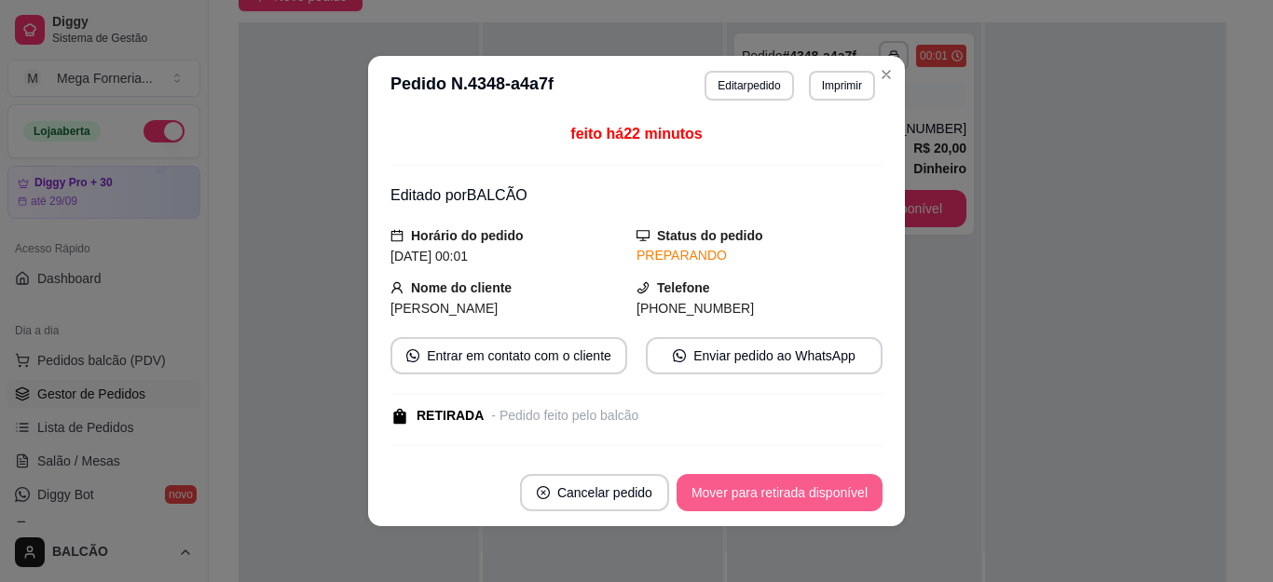
click at [834, 493] on button "Mover para retirada disponível" at bounding box center [780, 492] width 206 height 37
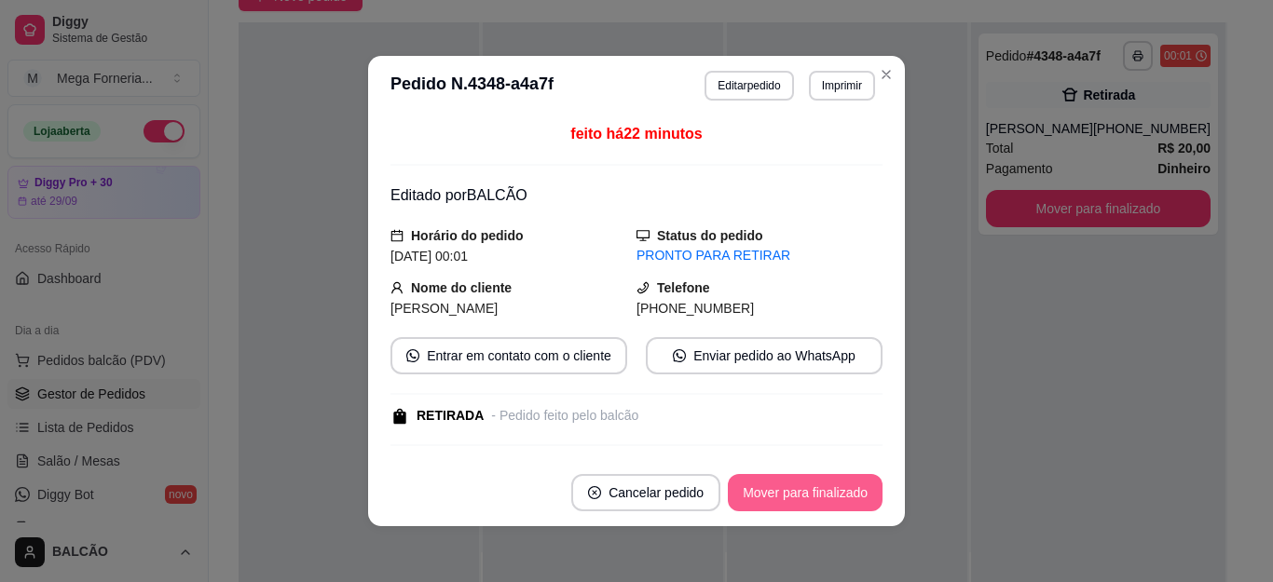
click at [834, 493] on button "Mover para finalizado" at bounding box center [805, 492] width 155 height 37
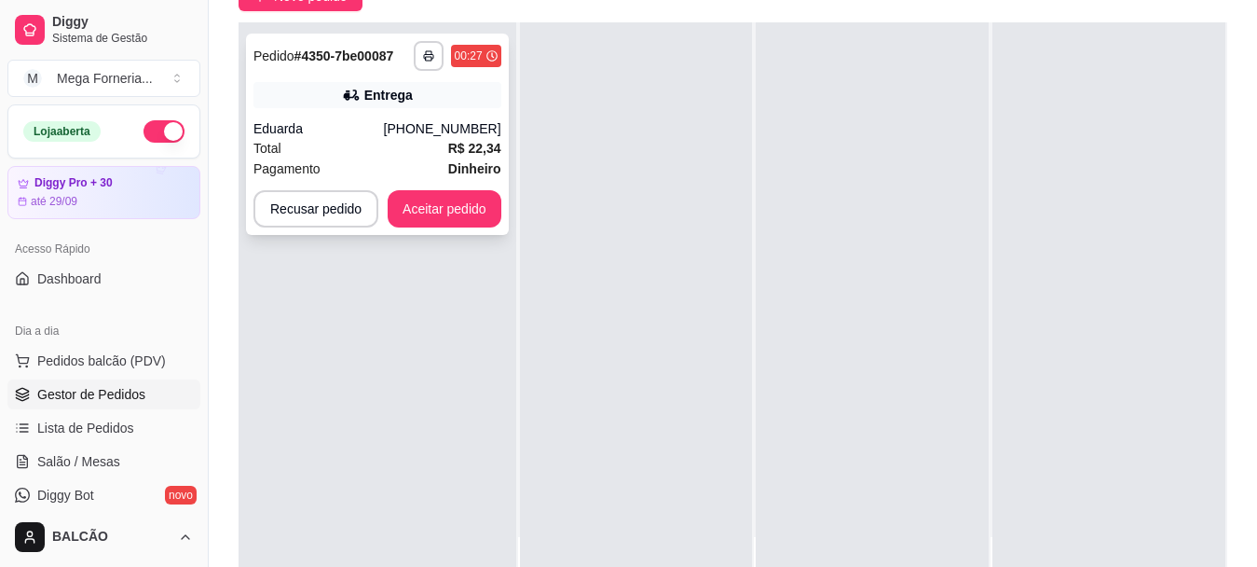
click at [379, 103] on div "Entrega" at bounding box center [388, 95] width 48 height 19
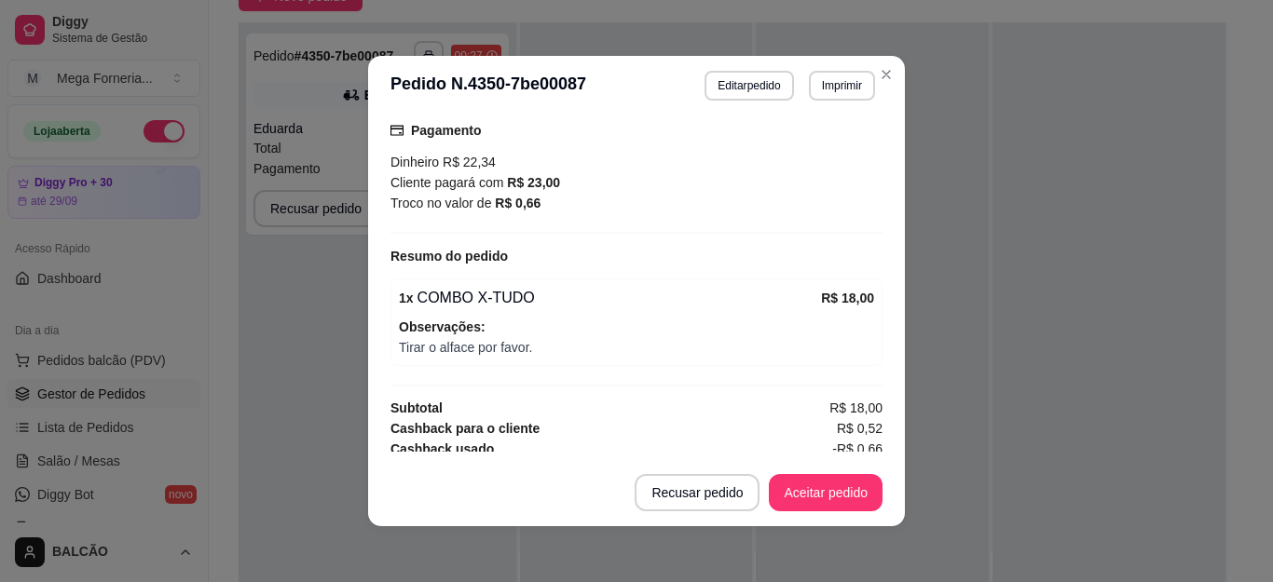
scroll to position [639, 0]
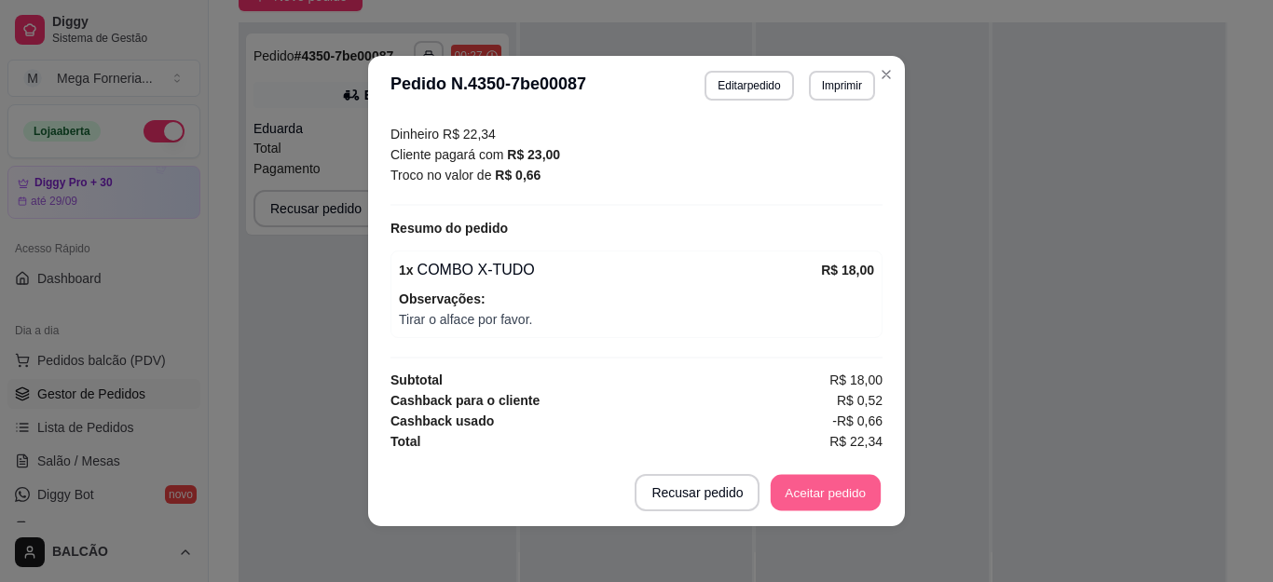
click at [799, 493] on button "Aceitar pedido" at bounding box center [826, 493] width 110 height 36
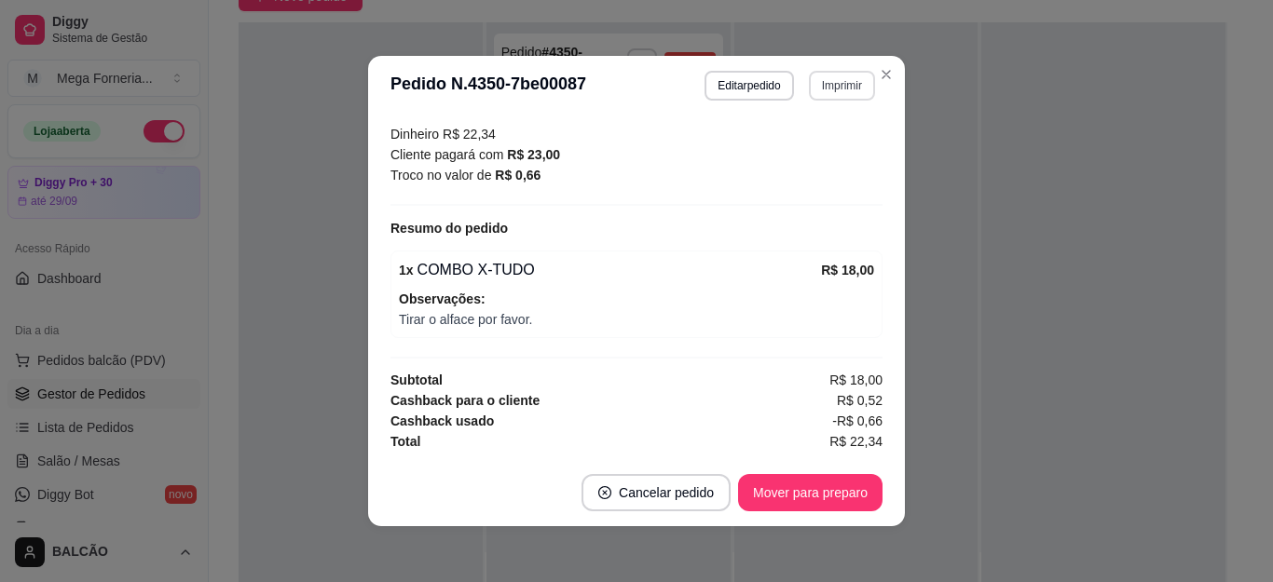
click at [841, 97] on button "Imprimir" at bounding box center [842, 86] width 66 height 30
click at [817, 146] on button "IMPRESSORA" at bounding box center [800, 150] width 130 height 29
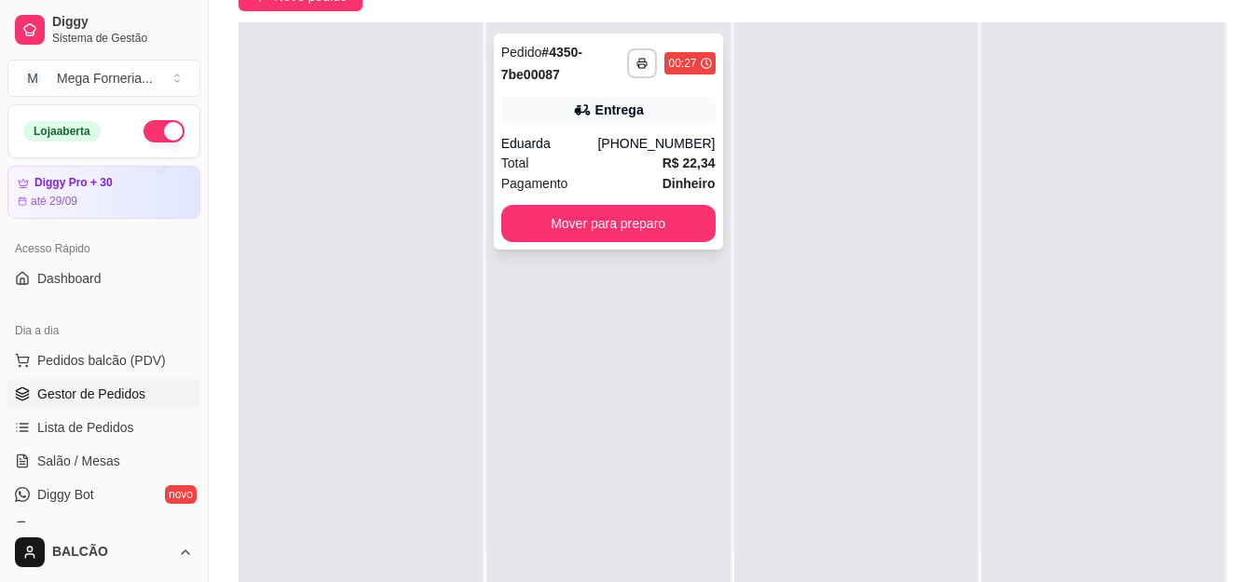
click at [518, 170] on span "Total" at bounding box center [515, 163] width 28 height 21
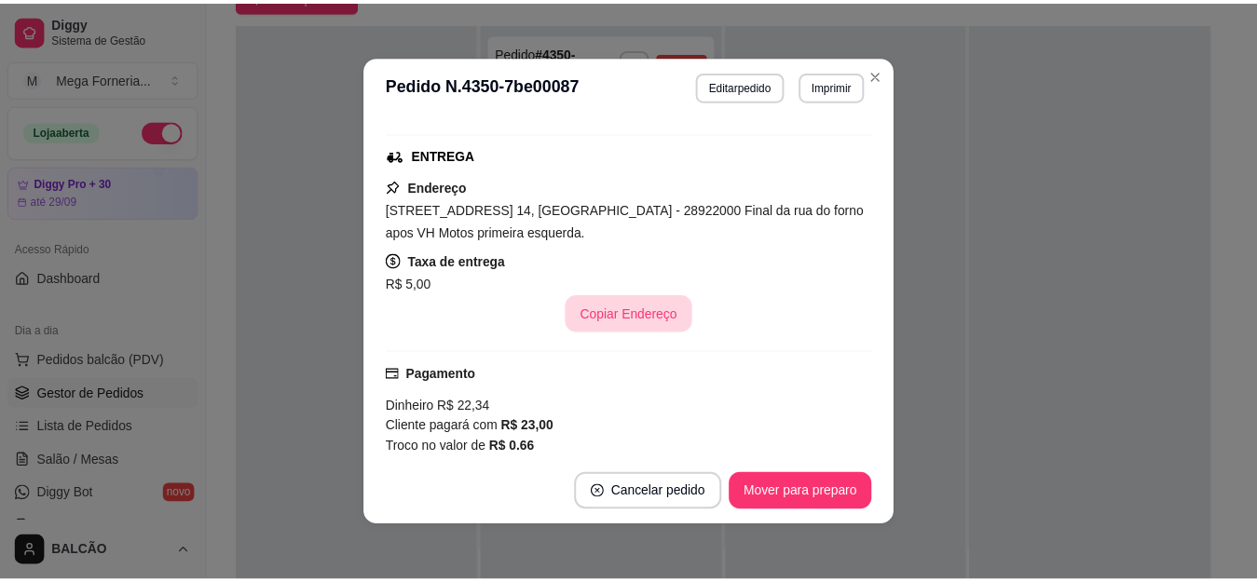
scroll to position [360, 0]
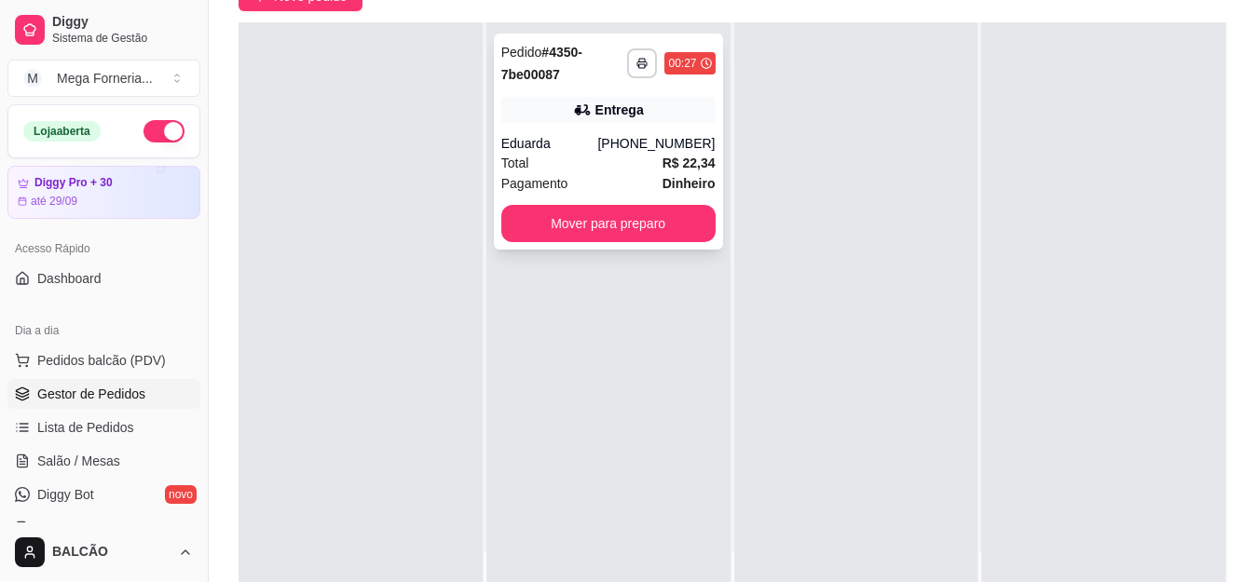
click at [629, 112] on div "Entrega" at bounding box center [620, 110] width 48 height 19
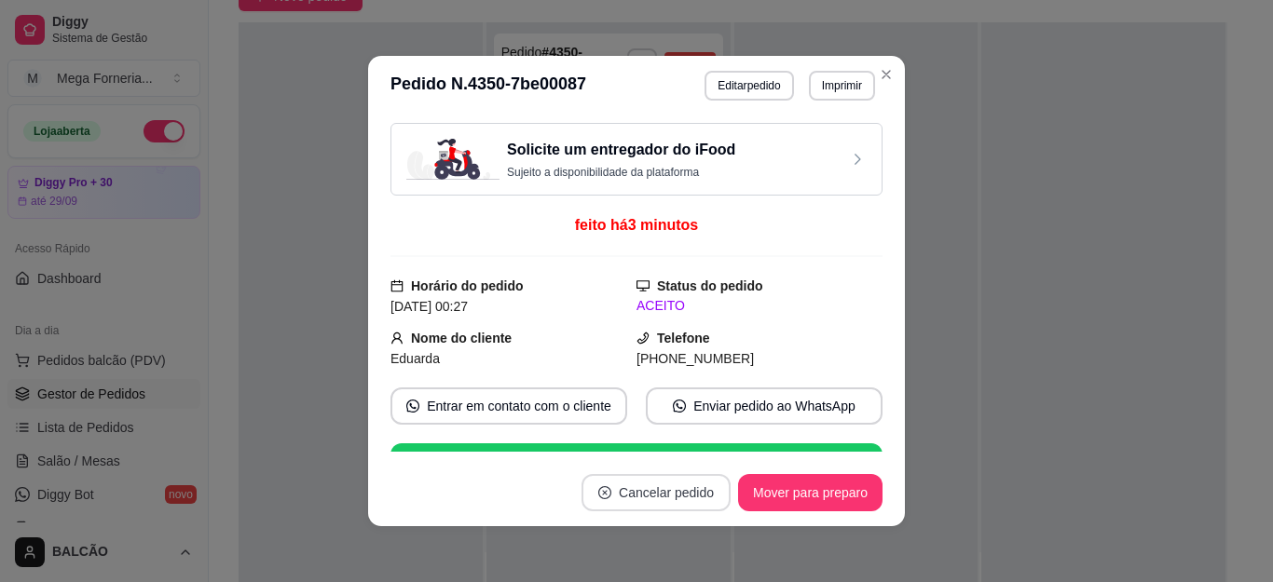
click at [624, 503] on button "Cancelar pedido" at bounding box center [656, 492] width 149 height 37
click at [697, 447] on button "Sim" at bounding box center [692, 451] width 60 height 30
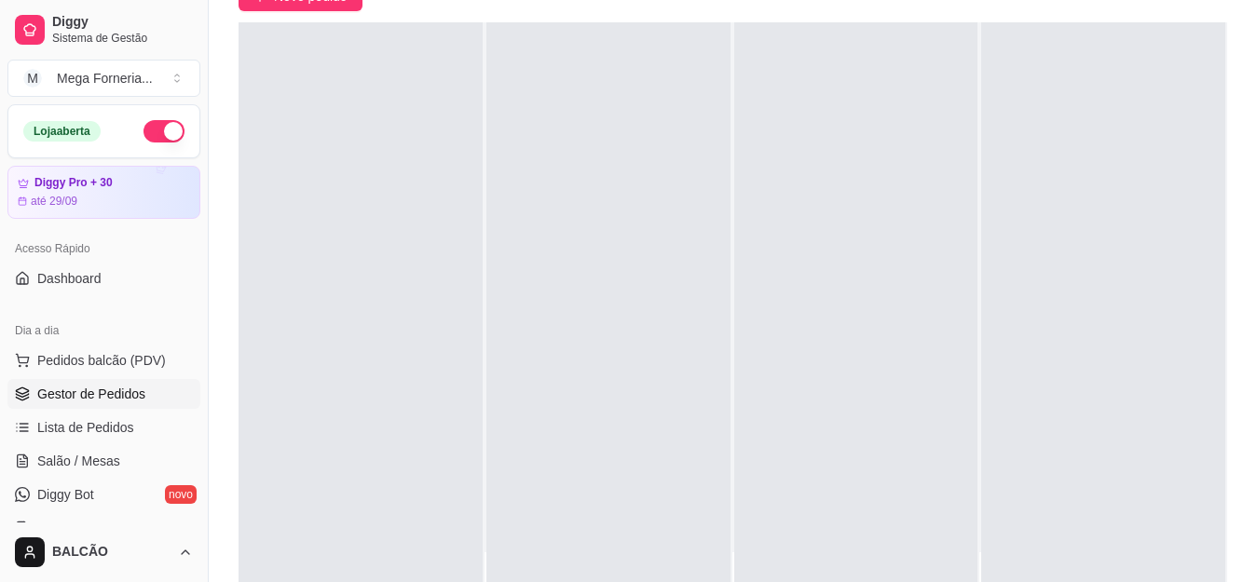
scroll to position [93, 0]
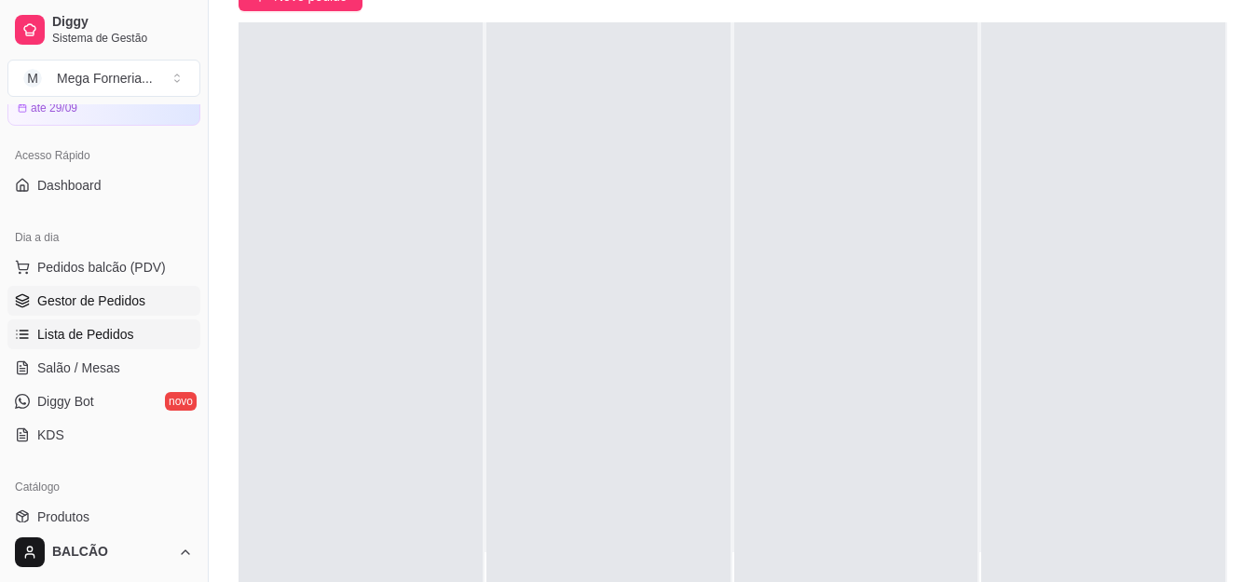
click at [120, 325] on span "Lista de Pedidos" at bounding box center [85, 334] width 97 height 19
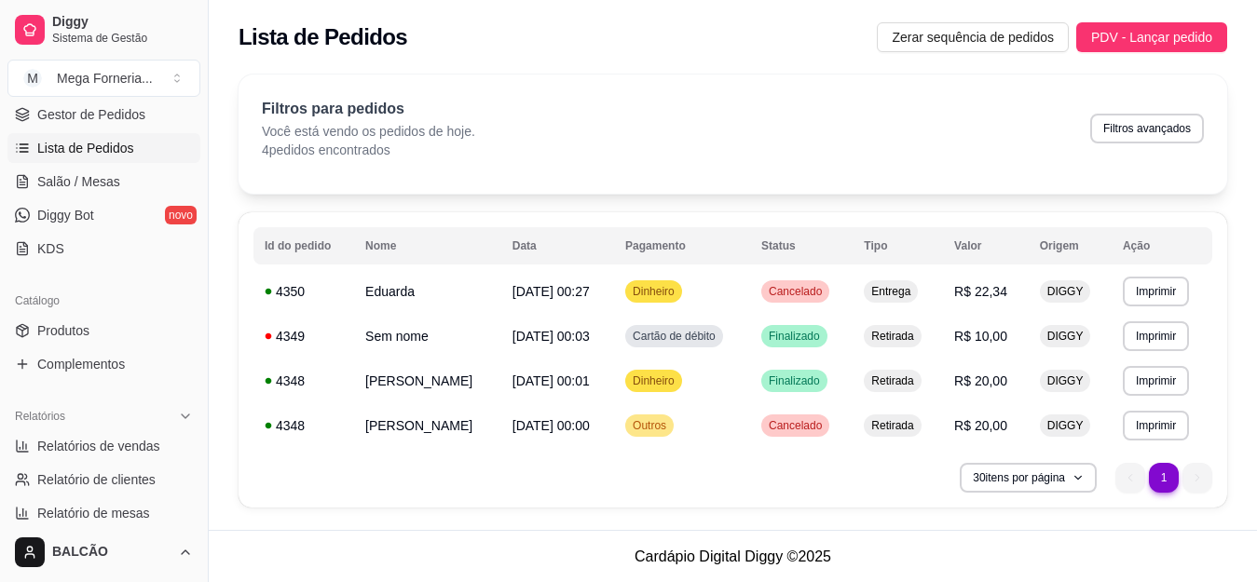
scroll to position [373, 0]
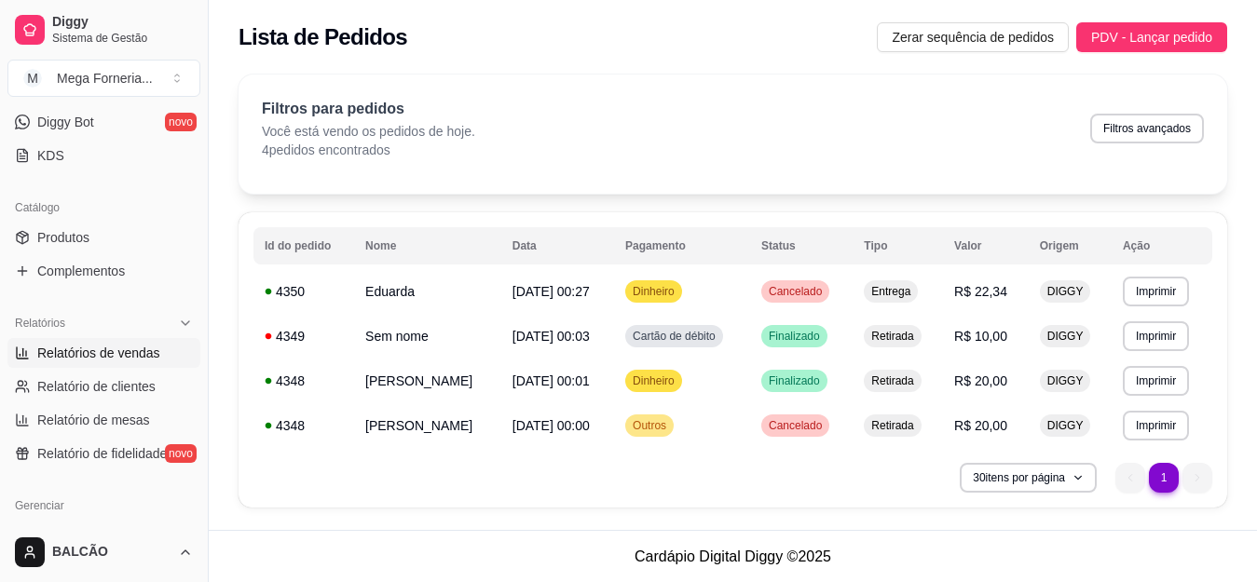
click at [118, 356] on span "Relatórios de vendas" at bounding box center [98, 353] width 123 height 19
select select "ALL"
select select "0"
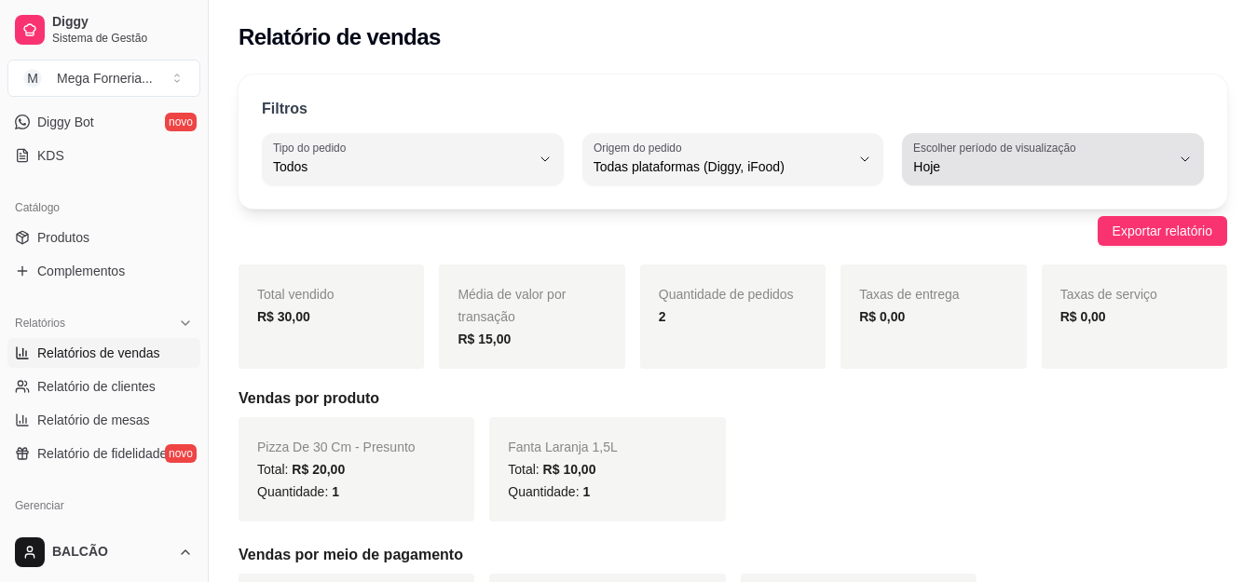
click at [1003, 182] on button "Escolher período de visualização Hoje" at bounding box center [1053, 159] width 302 height 52
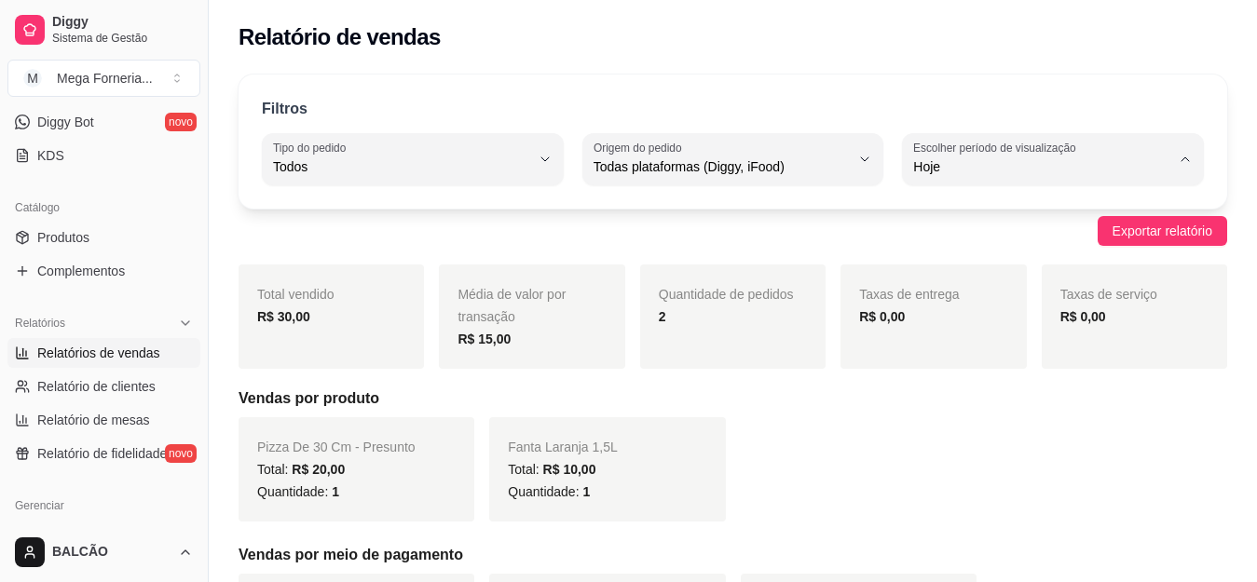
click at [987, 248] on span "Ontem" at bounding box center [1044, 242] width 243 height 18
type input "1"
select select "1"
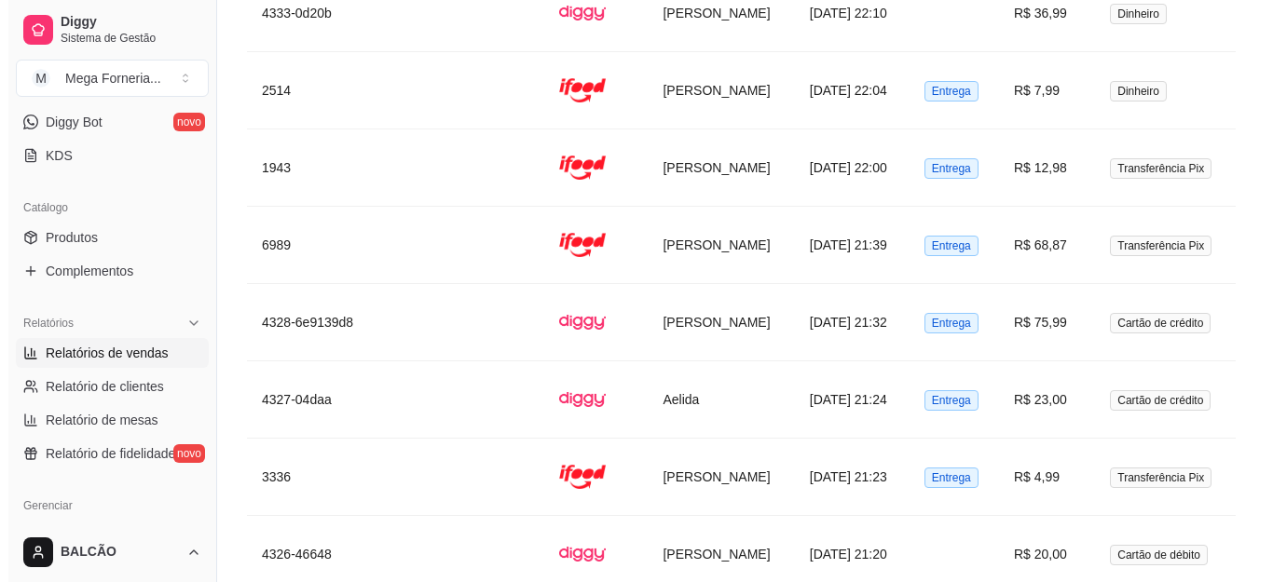
scroll to position [4184, 0]
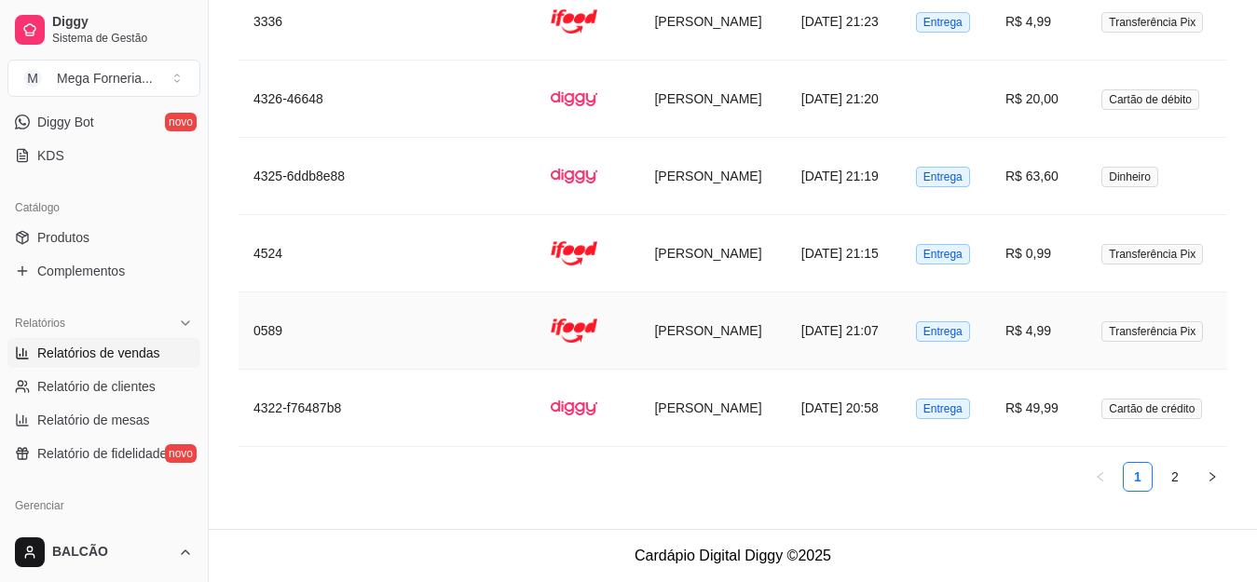
click at [639, 337] on td "[PERSON_NAME]" at bounding box center [712, 331] width 146 height 77
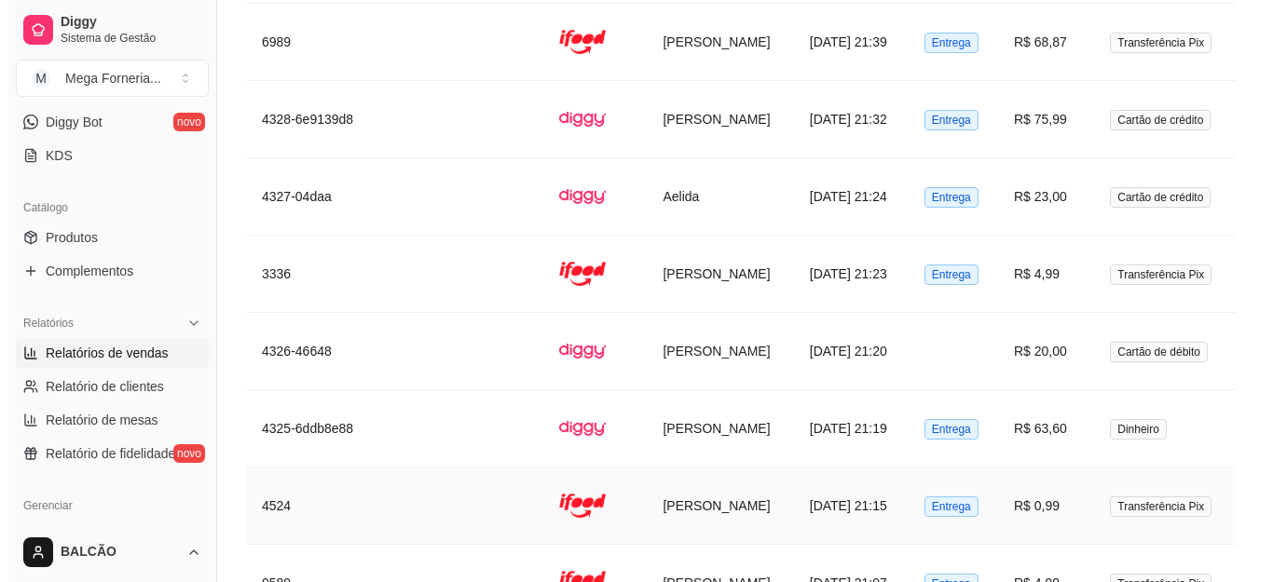
scroll to position [3930, 0]
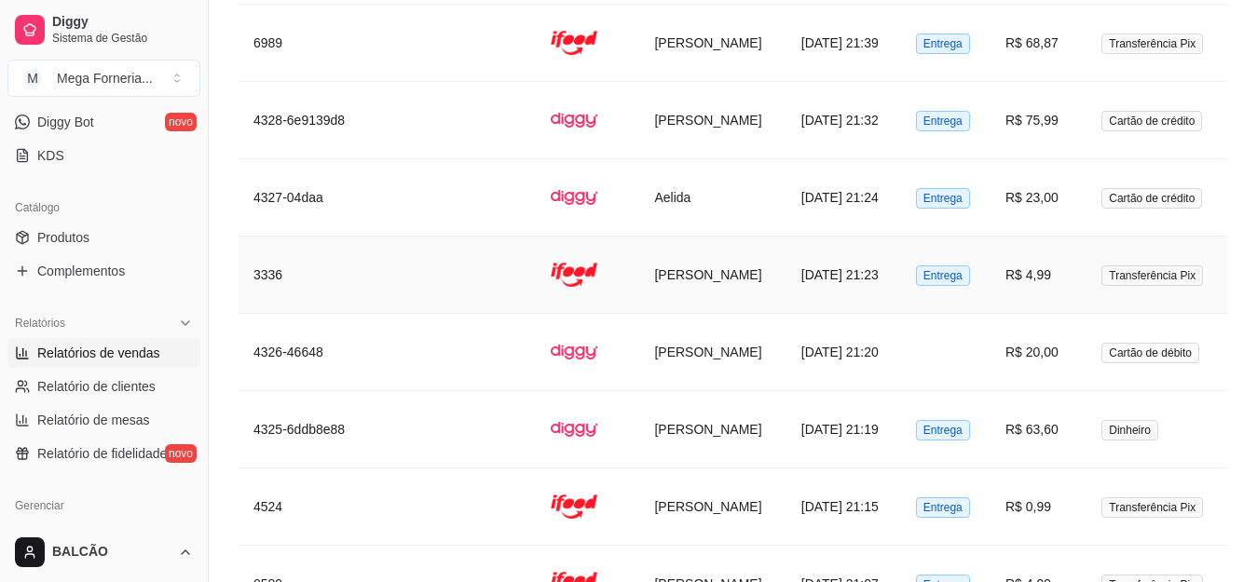
click at [670, 283] on td "[PERSON_NAME]" at bounding box center [712, 275] width 146 height 77
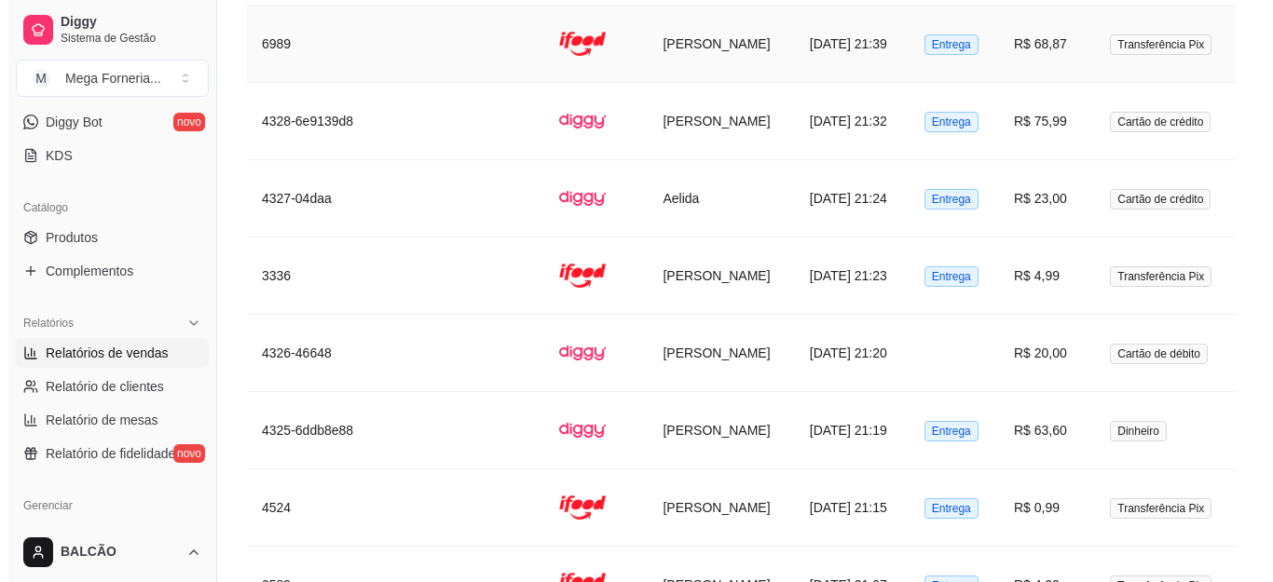
scroll to position [3744, 0]
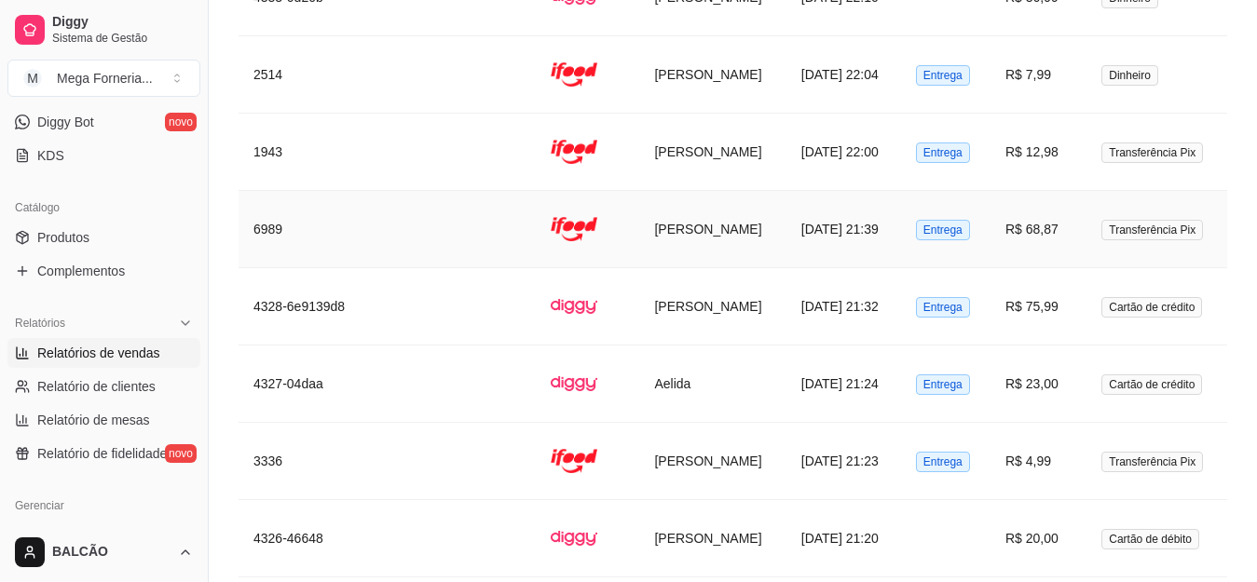
click at [795, 235] on td "[DATE] 21:39" at bounding box center [844, 229] width 115 height 77
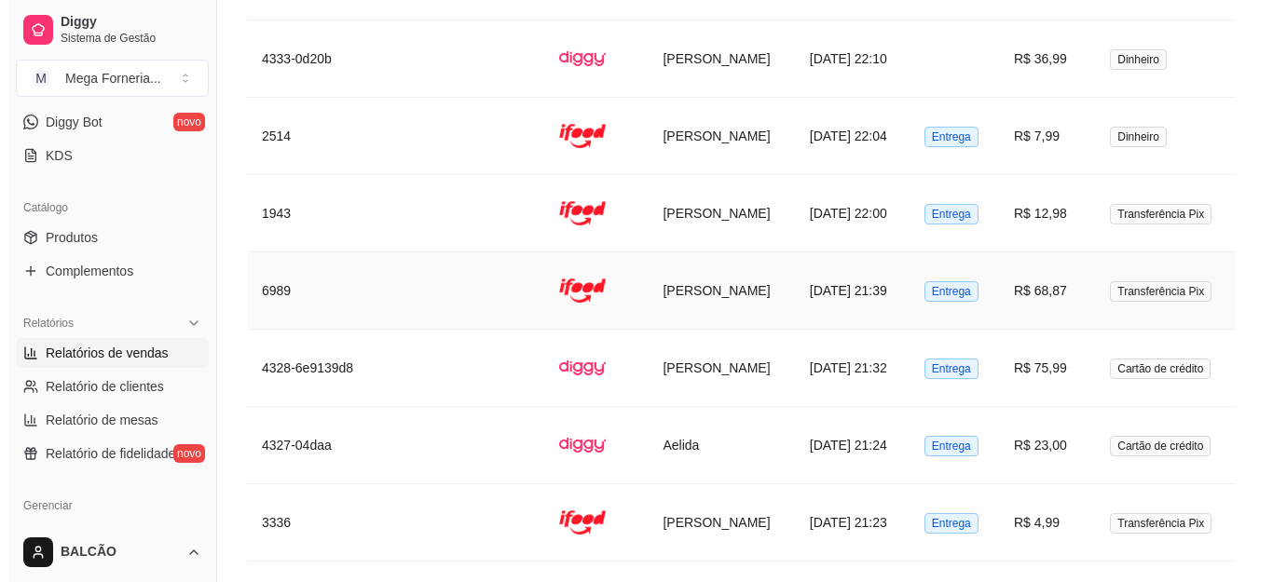
scroll to position [3651, 0]
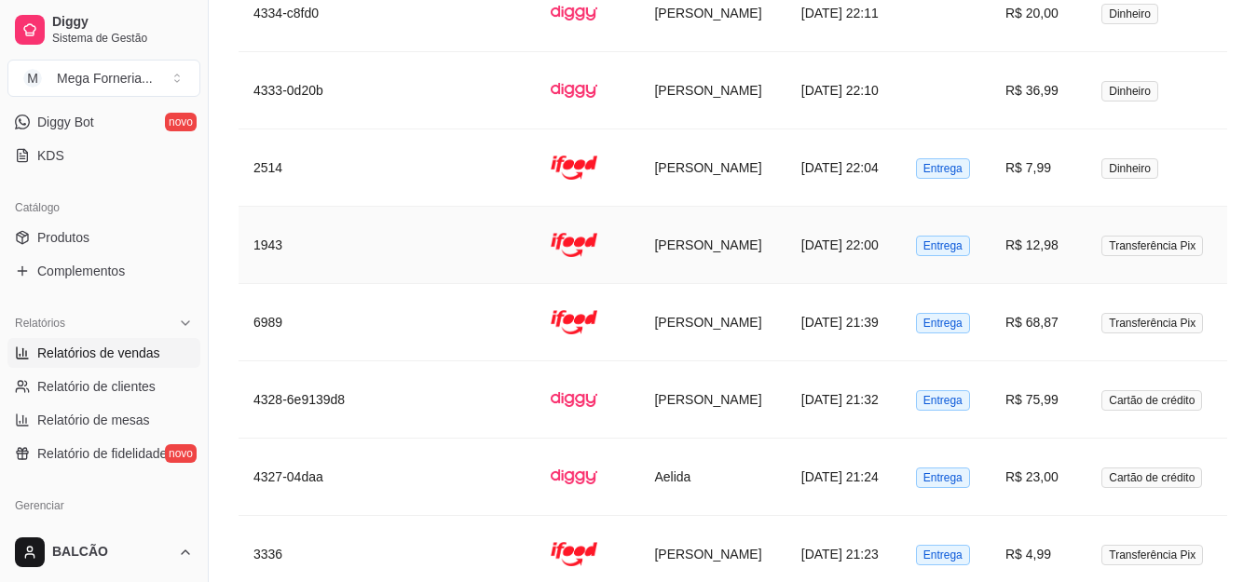
click at [678, 259] on td "[PERSON_NAME]" at bounding box center [712, 245] width 146 height 77
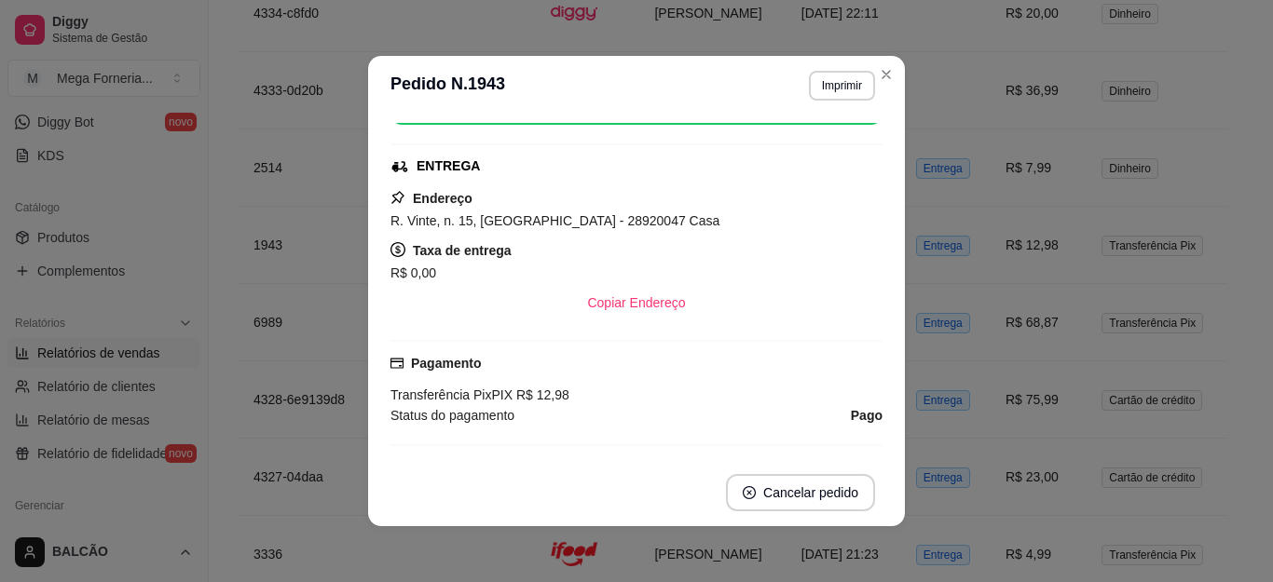
scroll to position [373, 0]
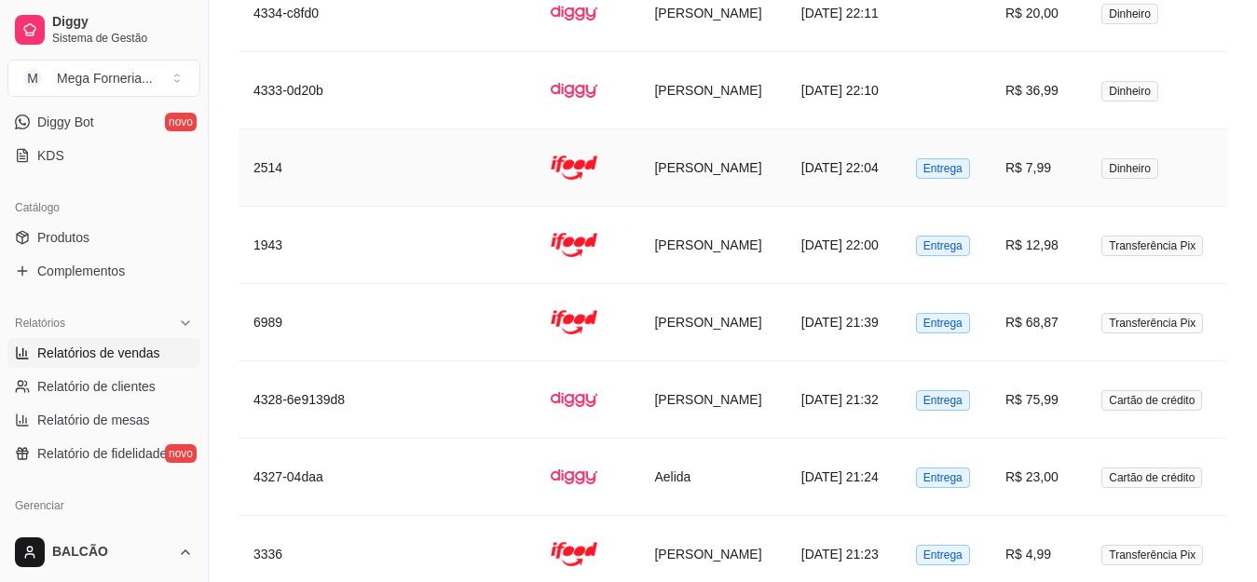
click at [765, 170] on td "[PERSON_NAME]" at bounding box center [712, 168] width 146 height 77
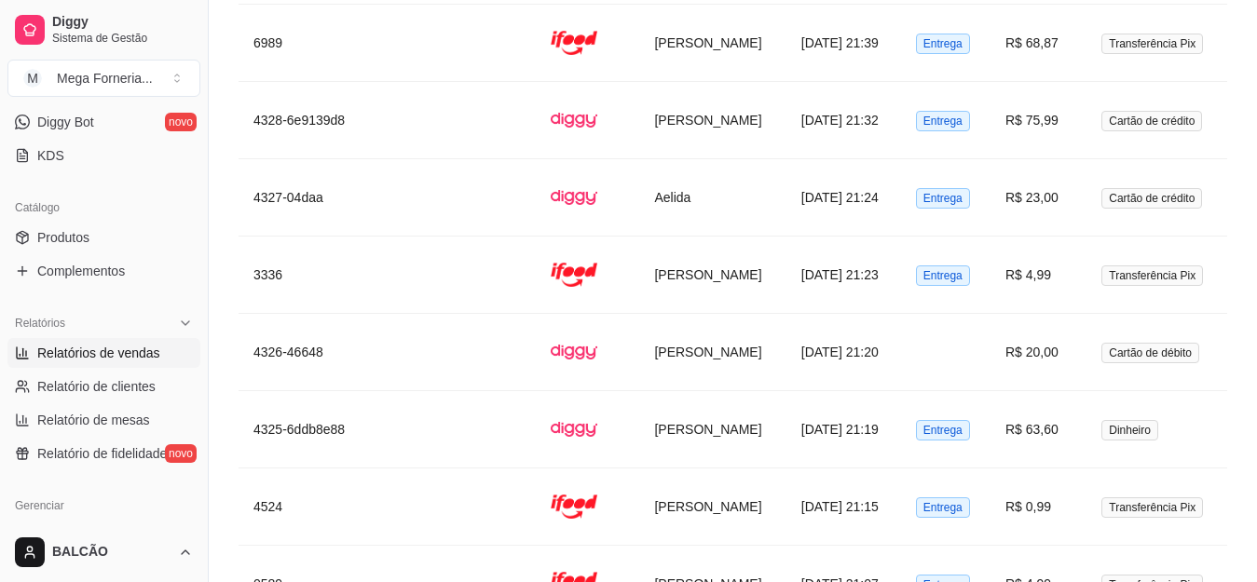
scroll to position [4184, 0]
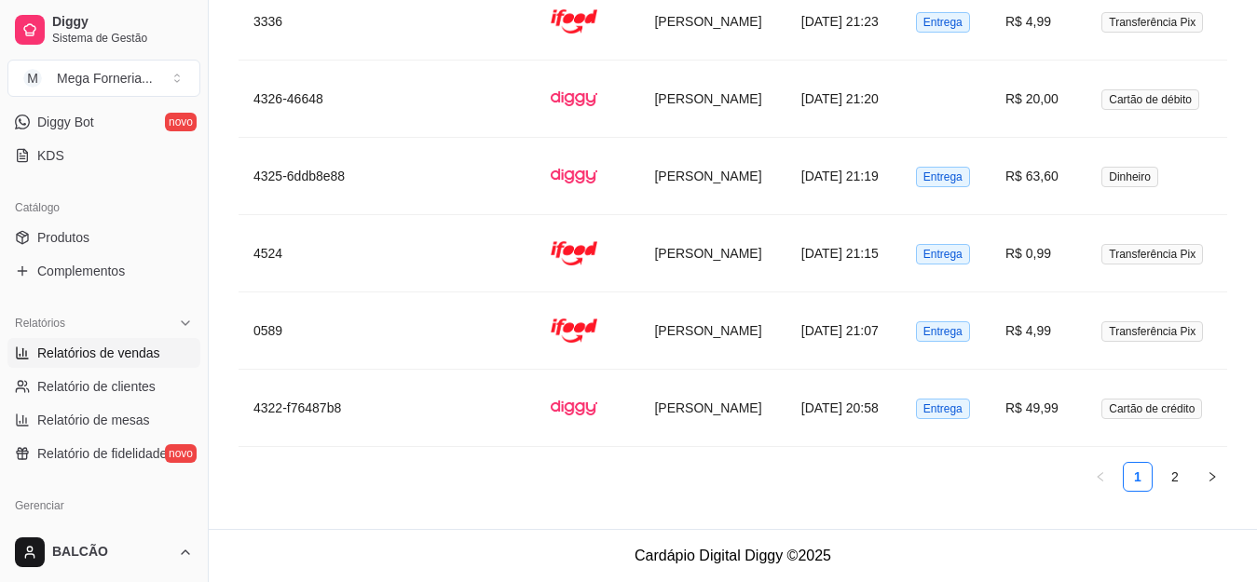
click at [1176, 483] on link "2" at bounding box center [1175, 477] width 28 height 28
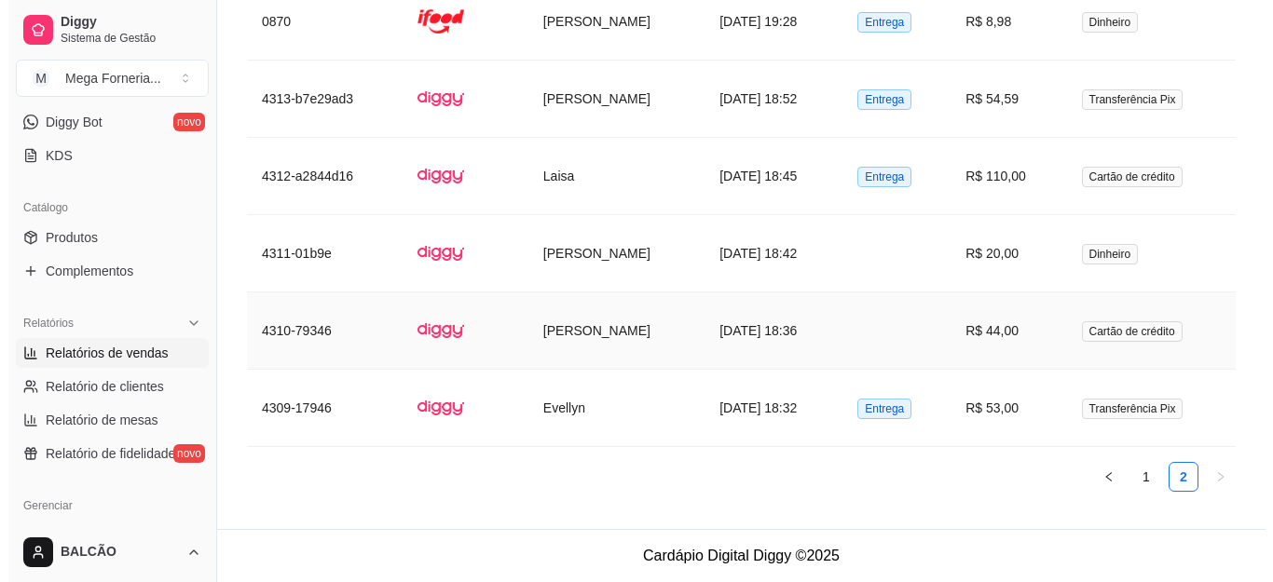
scroll to position [3069, 0]
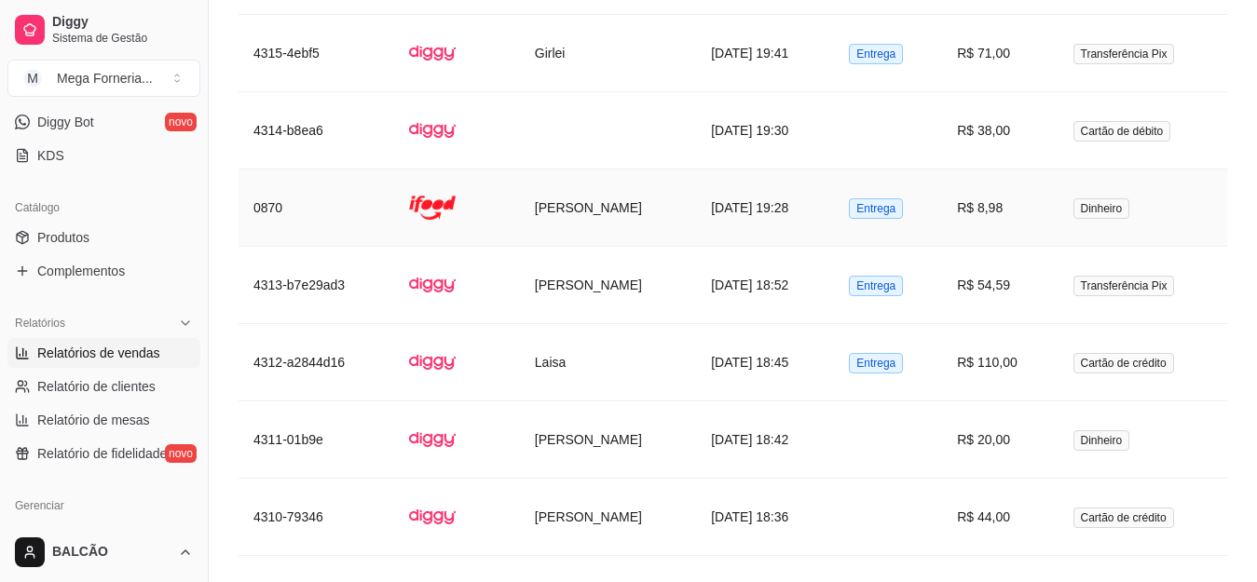
click at [569, 213] on td "[PERSON_NAME]" at bounding box center [608, 208] width 176 height 77
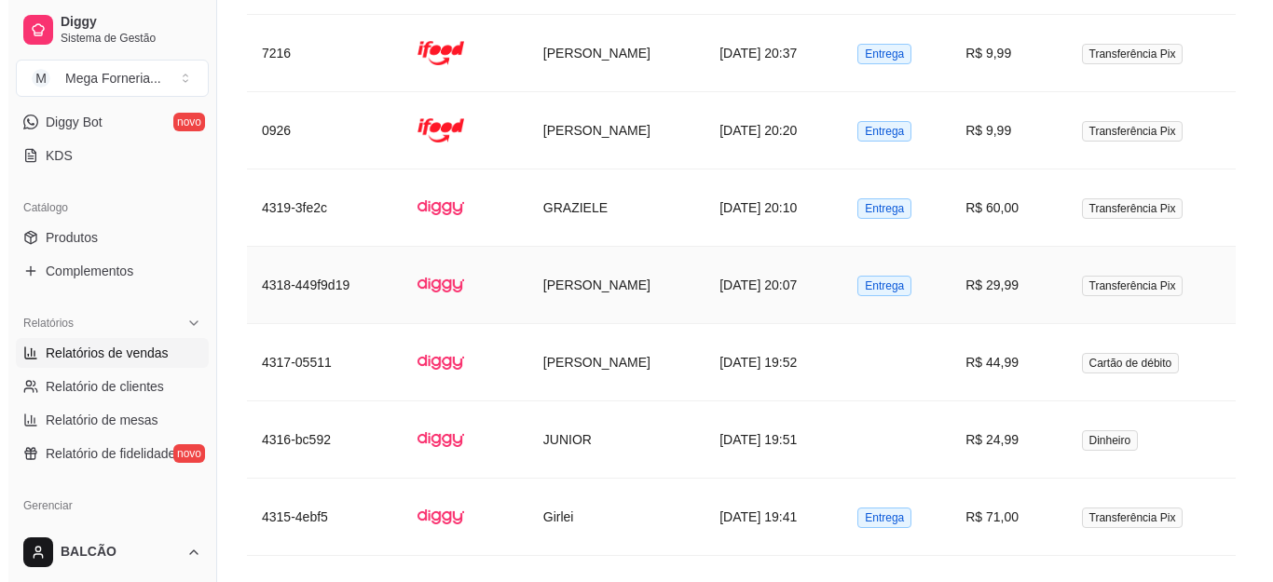
scroll to position [2510, 0]
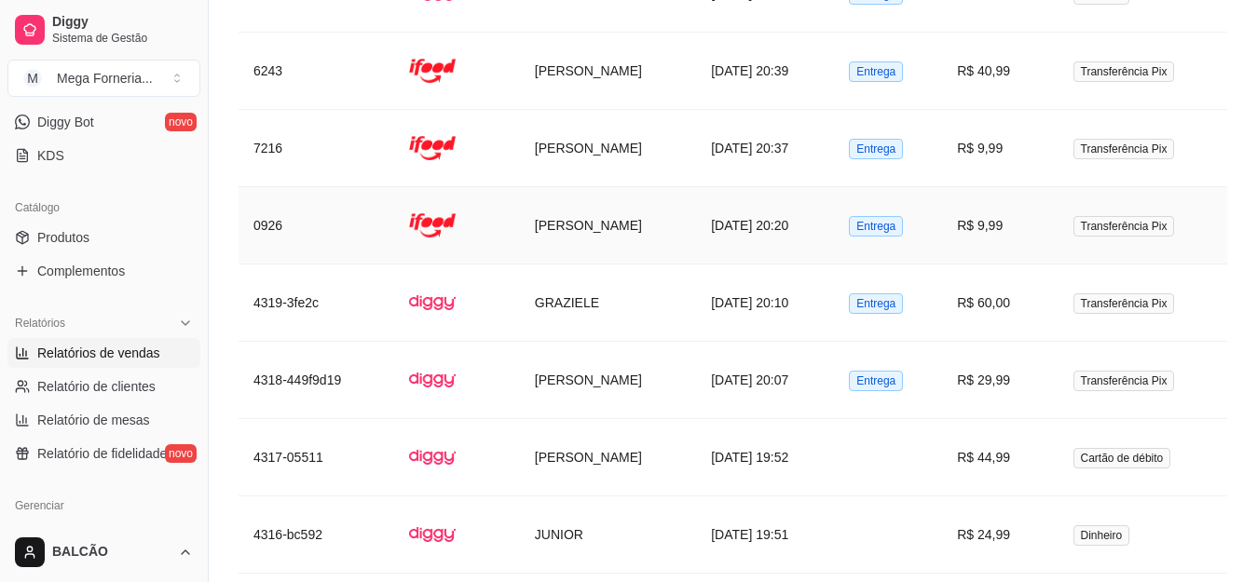
click at [610, 208] on td "[PERSON_NAME]" at bounding box center [608, 225] width 176 height 77
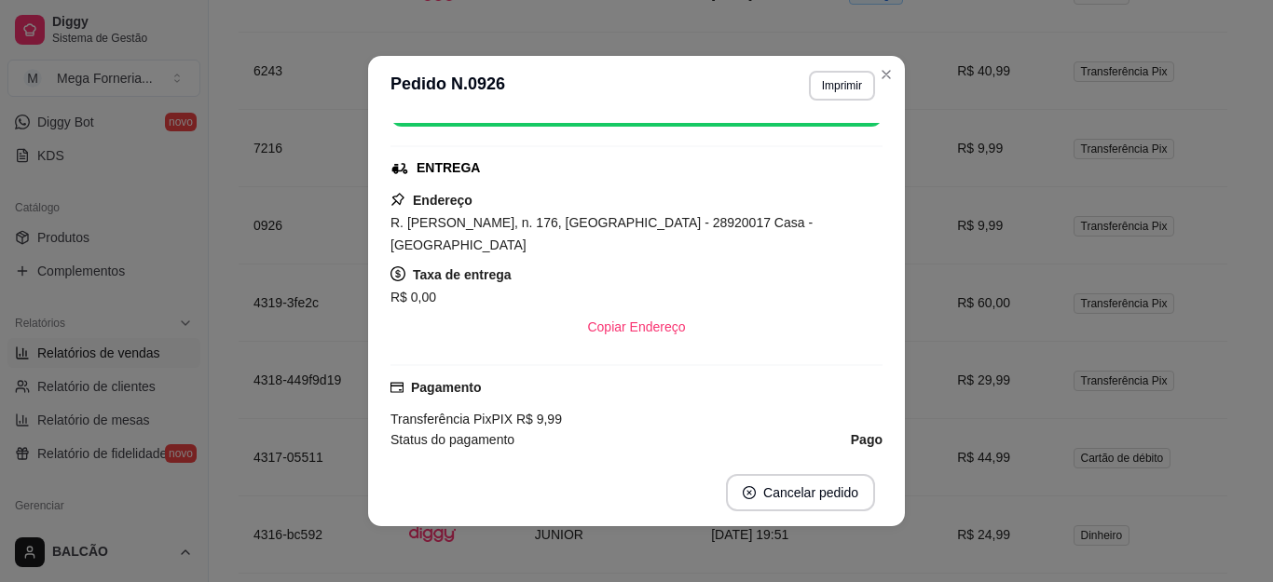
scroll to position [280, 0]
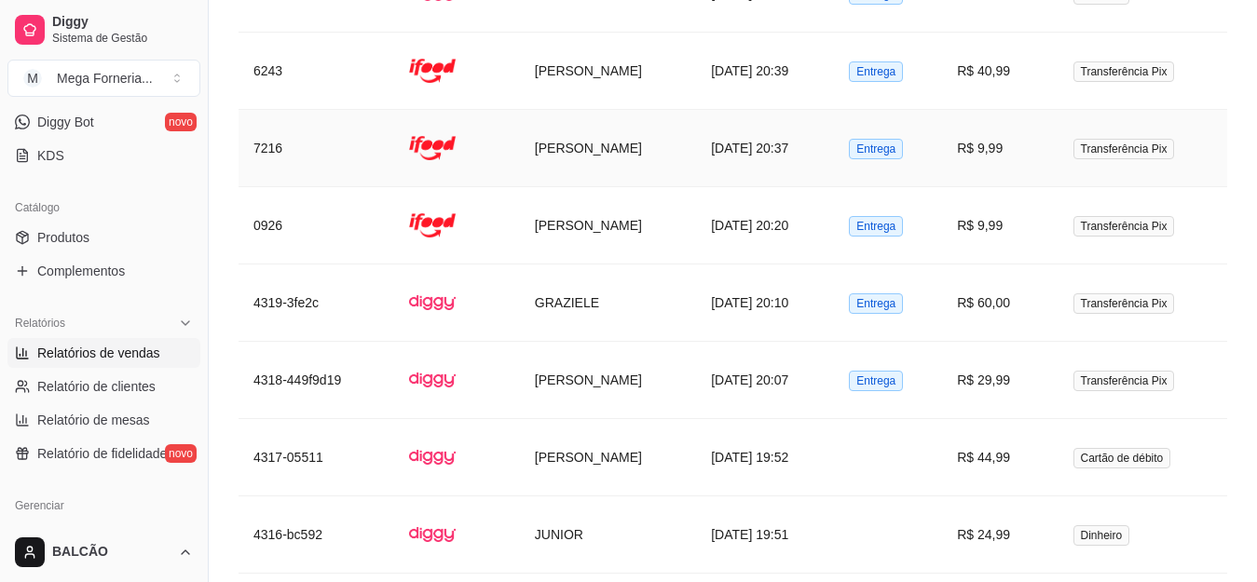
click at [555, 147] on td "[PERSON_NAME]" at bounding box center [608, 148] width 176 height 77
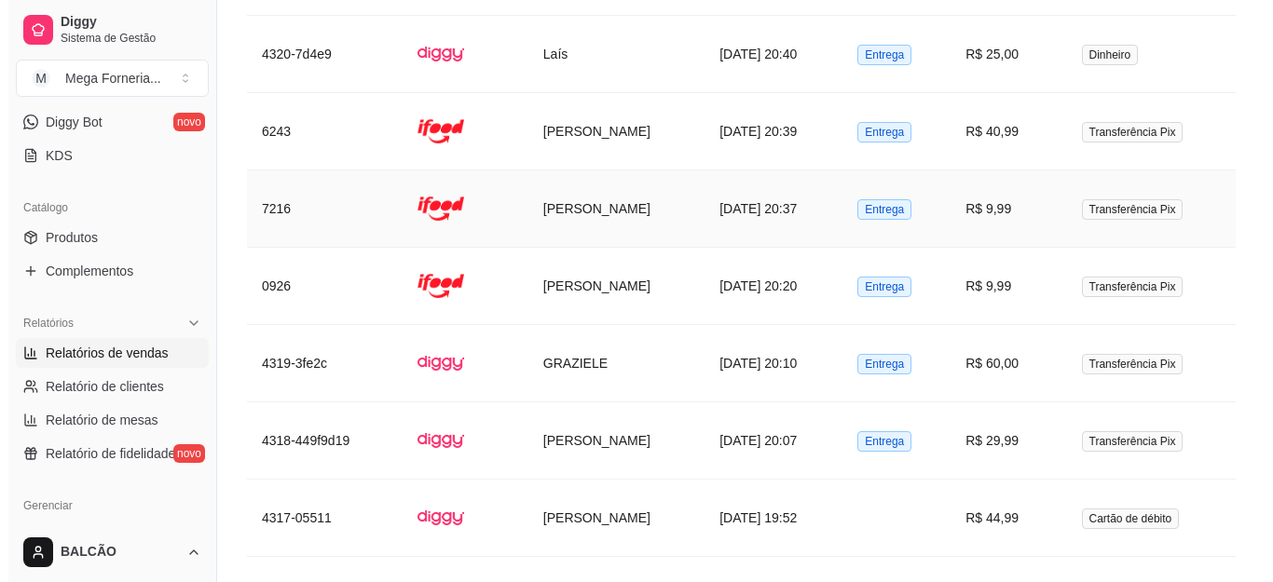
scroll to position [2417, 0]
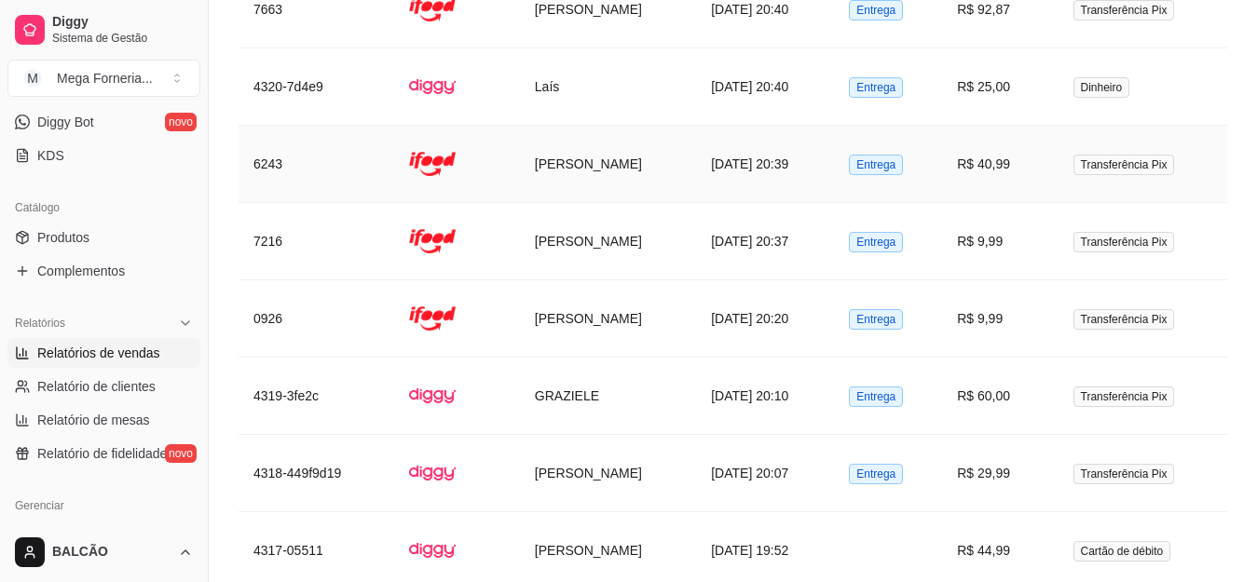
click at [662, 177] on td "[PERSON_NAME]" at bounding box center [608, 164] width 176 height 77
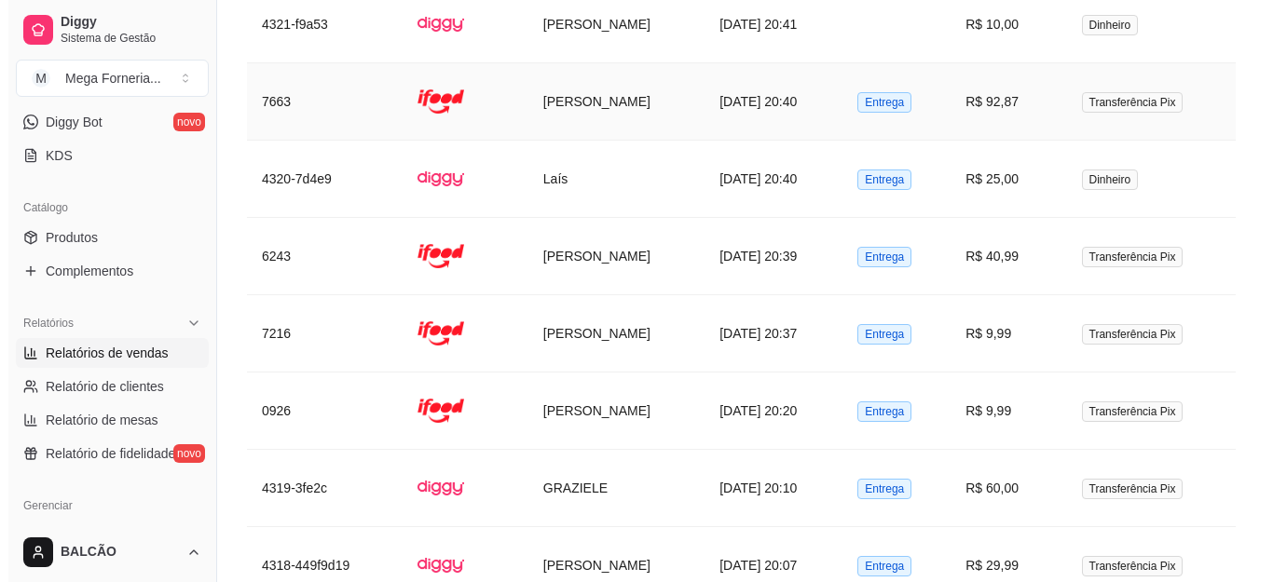
scroll to position [2323, 0]
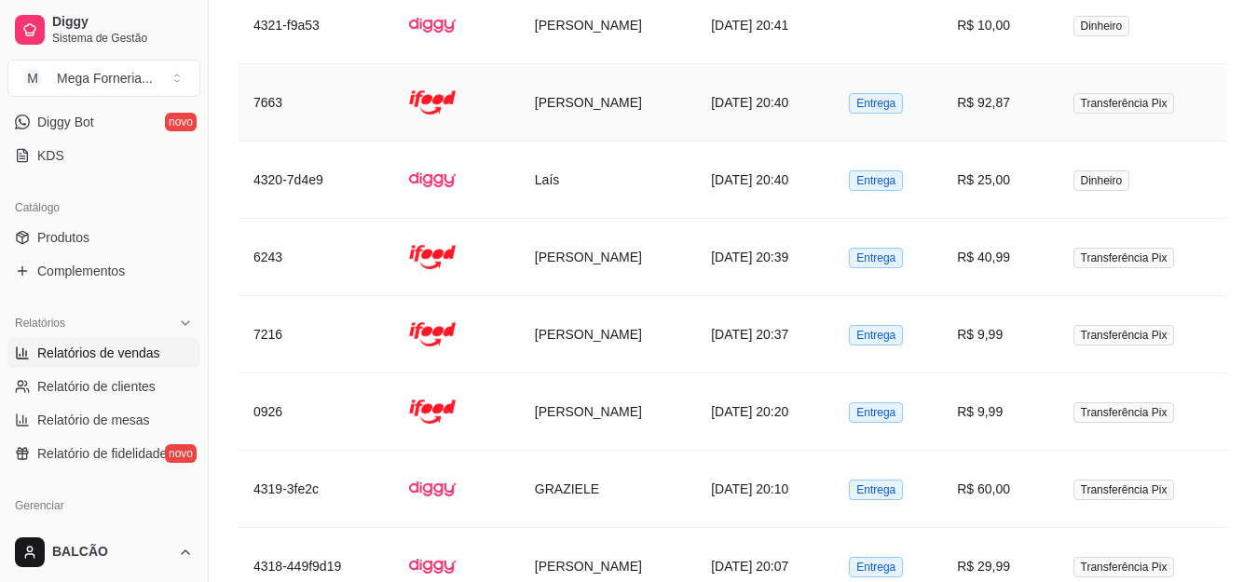
click at [714, 122] on td "[DATE] 20:40" at bounding box center [765, 102] width 138 height 77
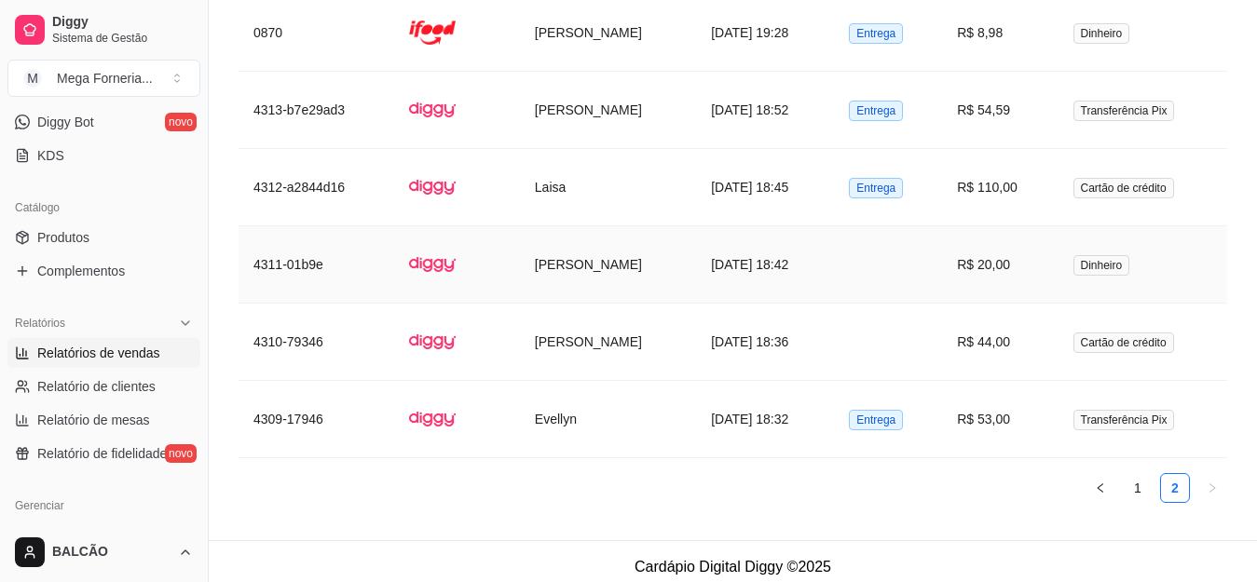
scroll to position [3255, 0]
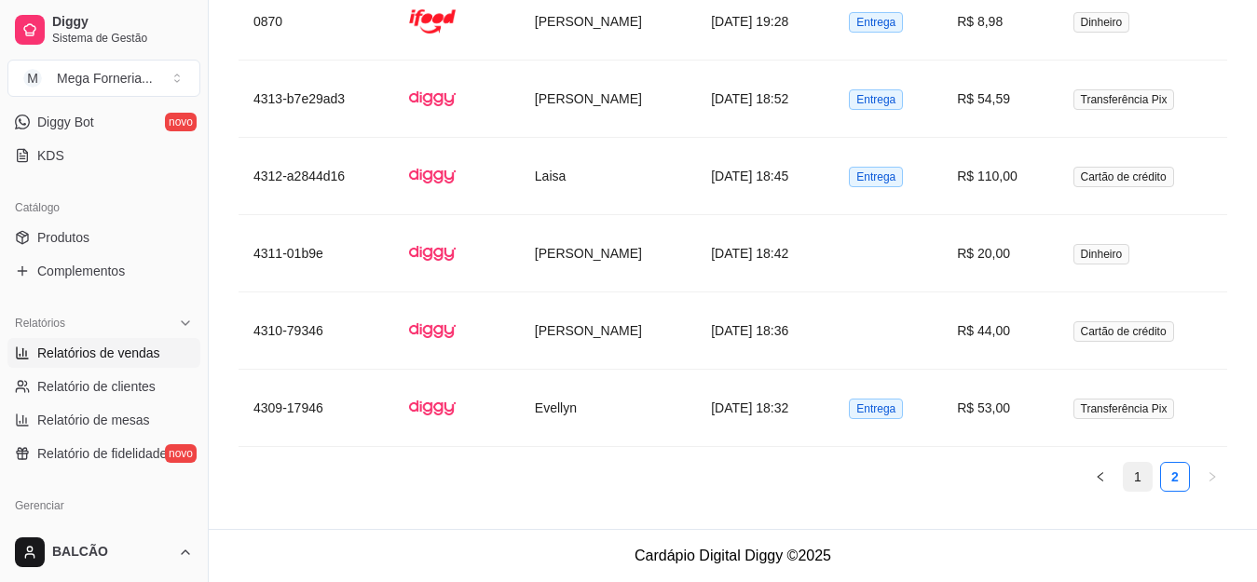
click at [1135, 478] on link "1" at bounding box center [1138, 477] width 28 height 28
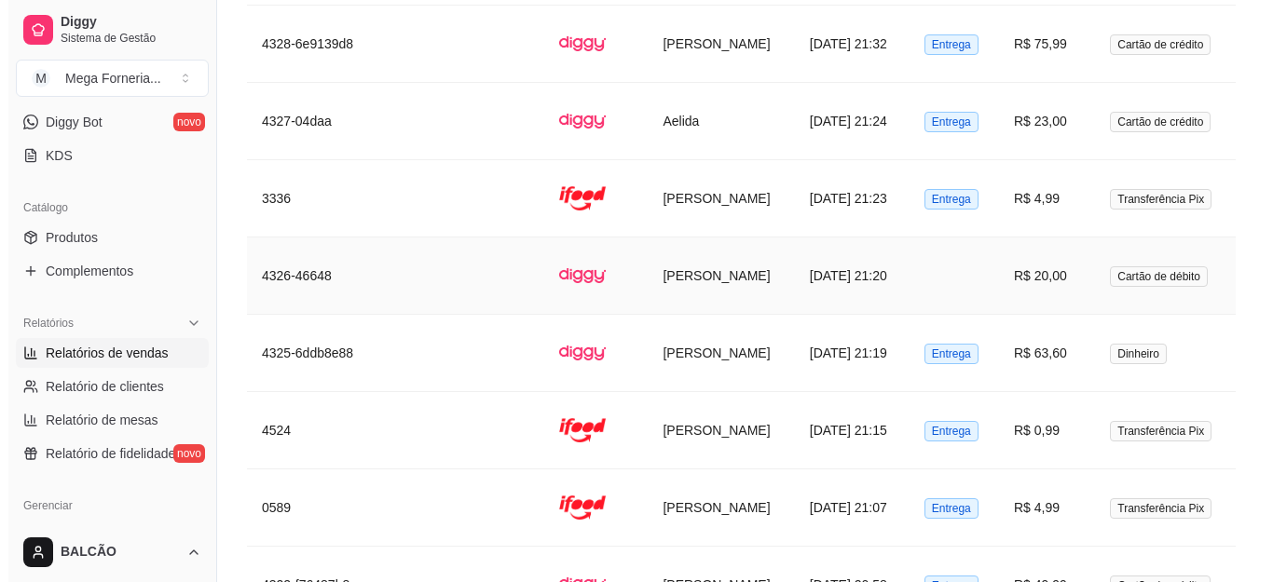
scroll to position [4094, 0]
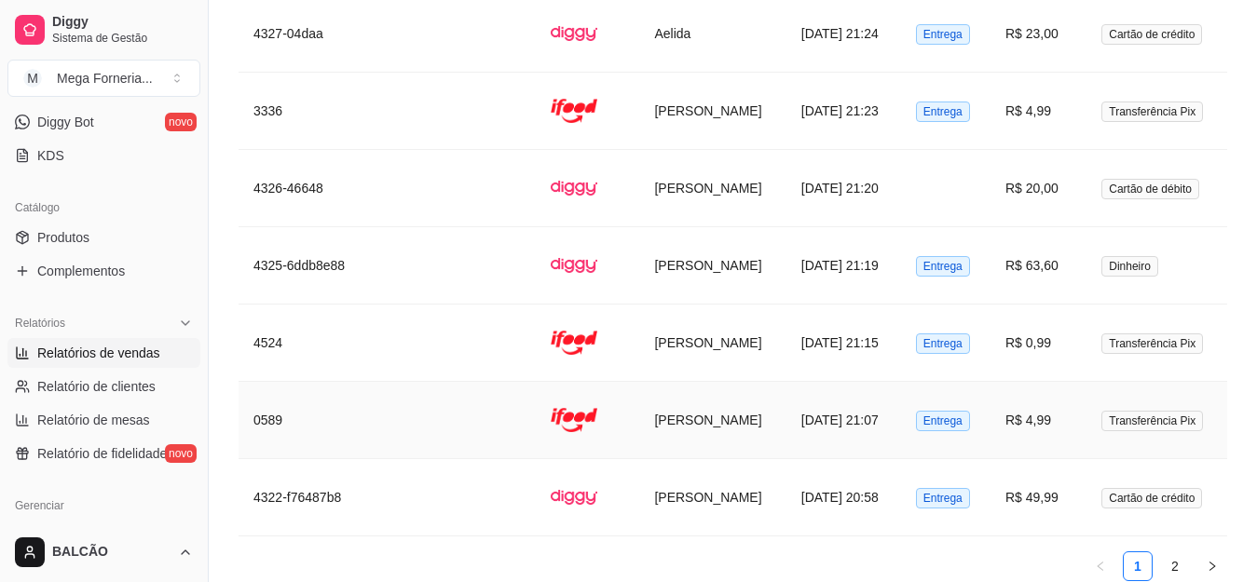
click at [559, 426] on img at bounding box center [574, 420] width 47 height 47
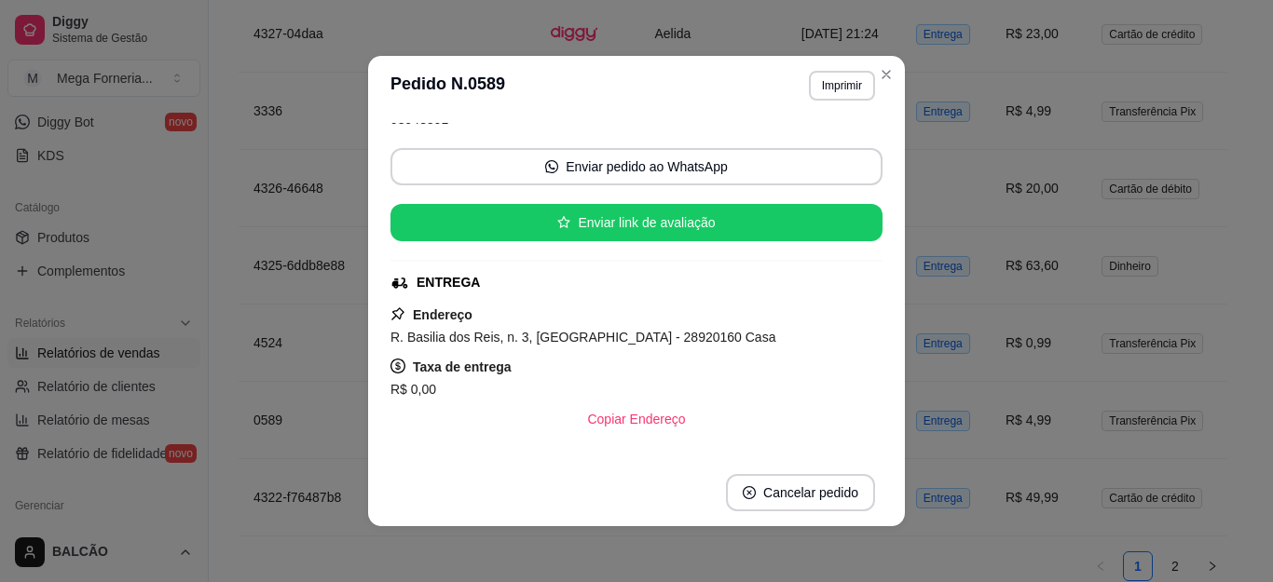
scroll to position [186, 0]
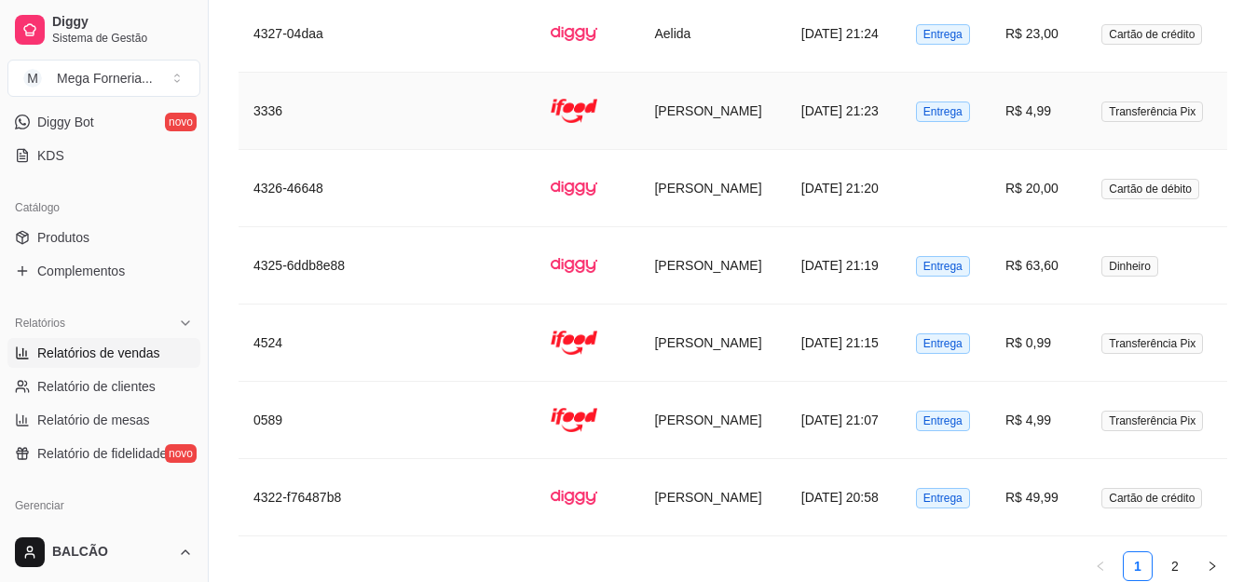
click at [639, 134] on td "[PERSON_NAME]" at bounding box center [712, 111] width 146 height 77
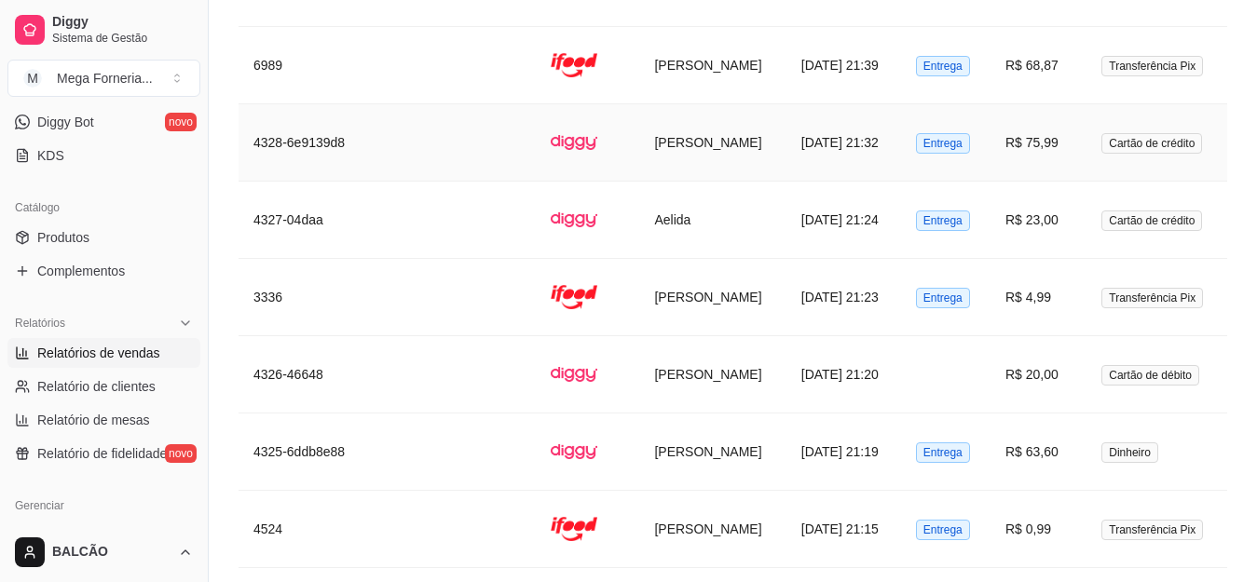
scroll to position [3721, 0]
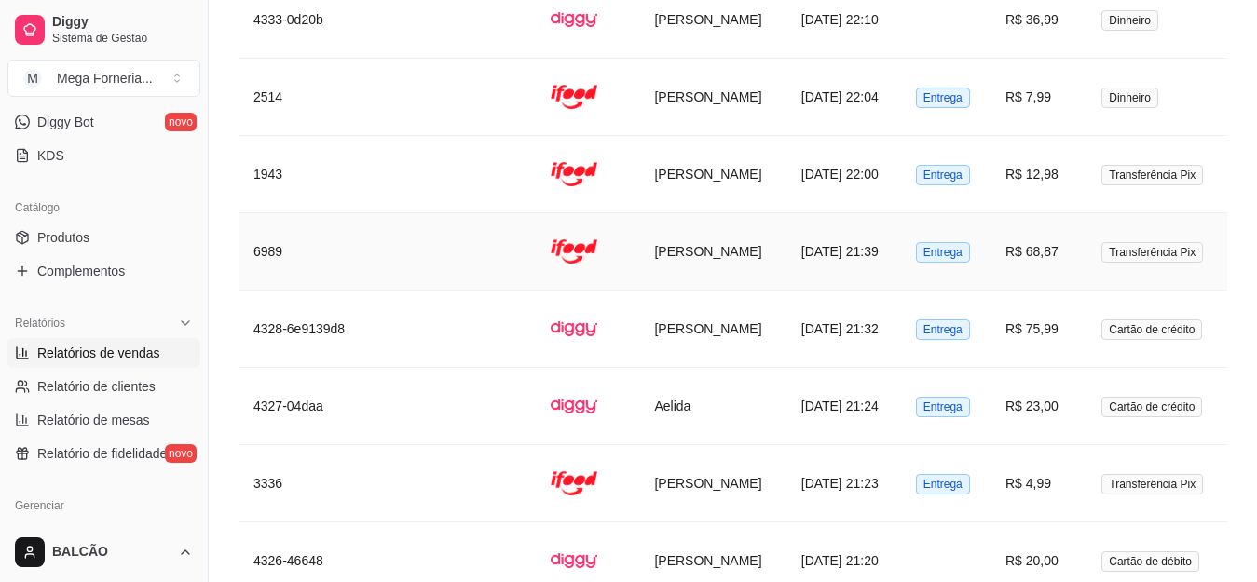
click at [672, 240] on td "[PERSON_NAME]" at bounding box center [712, 251] width 146 height 77
click at [657, 184] on td "[PERSON_NAME]" at bounding box center [712, 174] width 146 height 77
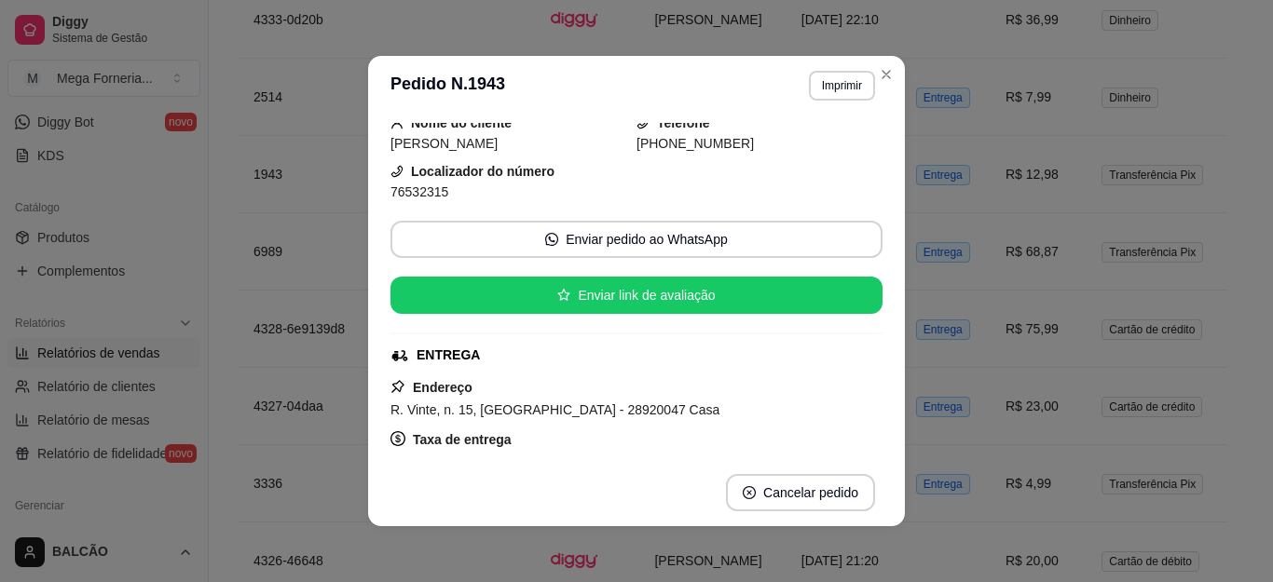
scroll to position [93, 0]
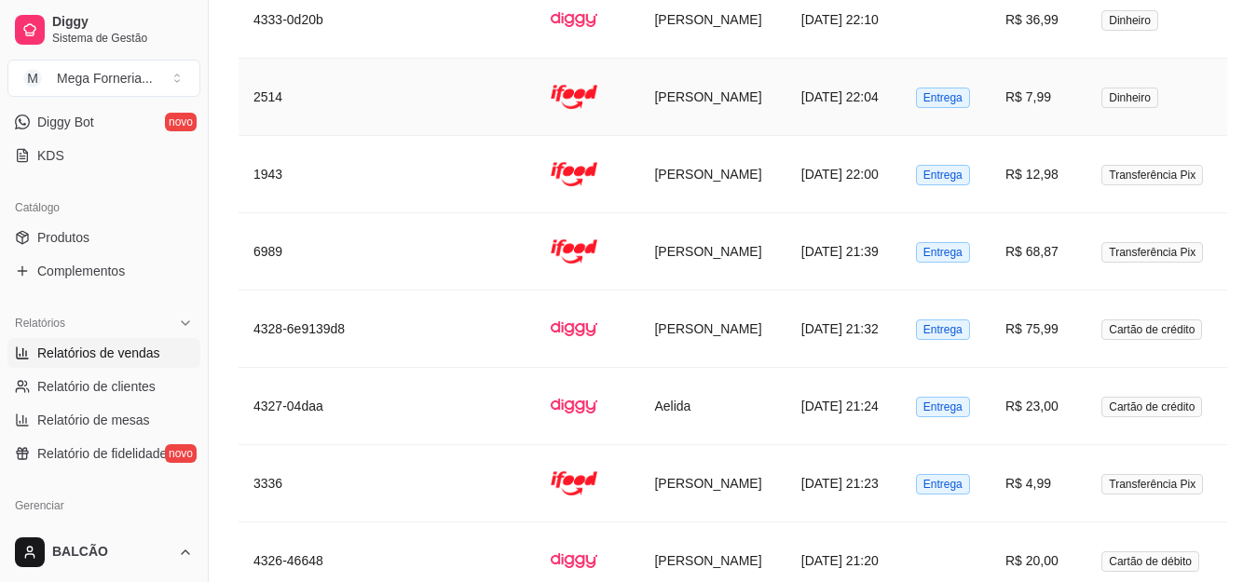
click at [692, 116] on td "[PERSON_NAME]" at bounding box center [712, 97] width 146 height 77
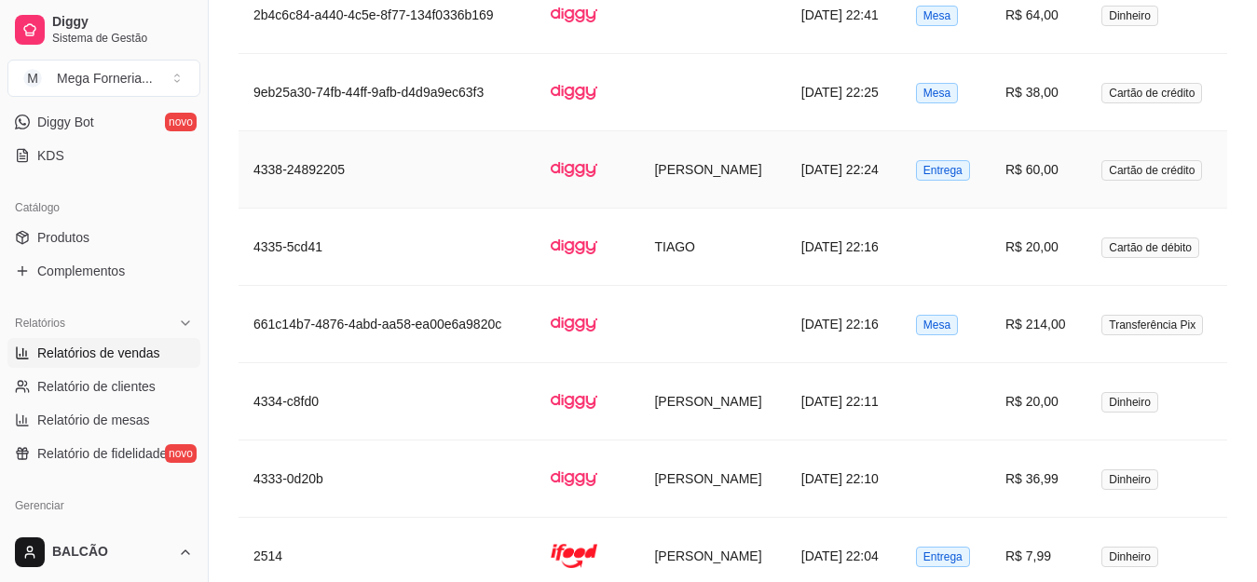
scroll to position [3448, 0]
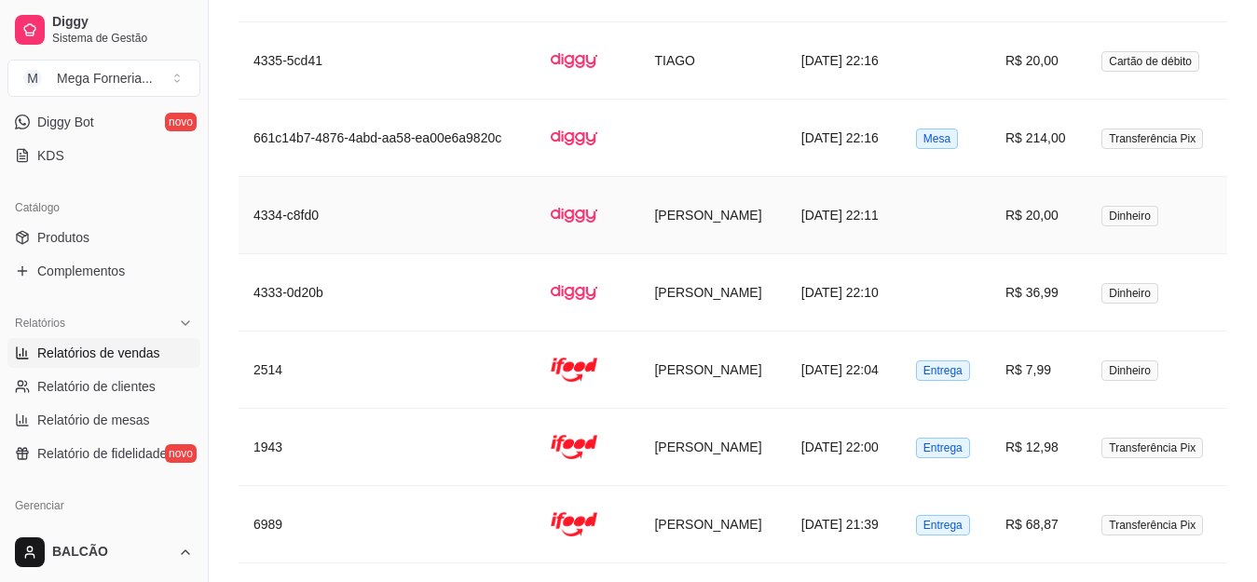
click at [716, 224] on td "[PERSON_NAME]" at bounding box center [712, 215] width 146 height 77
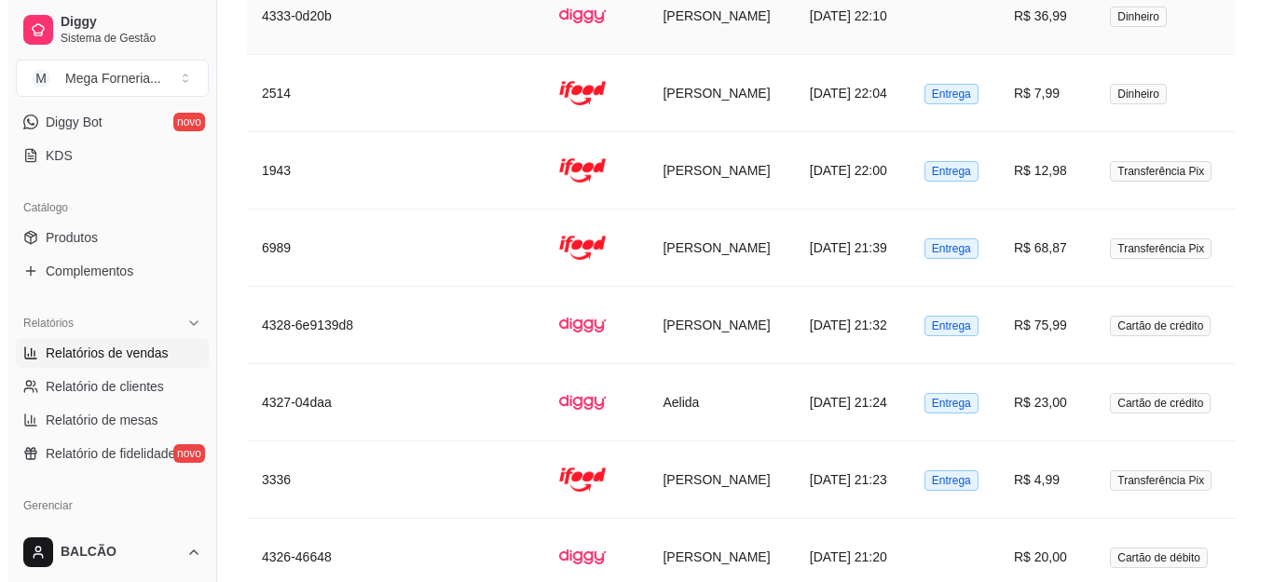
scroll to position [3728, 0]
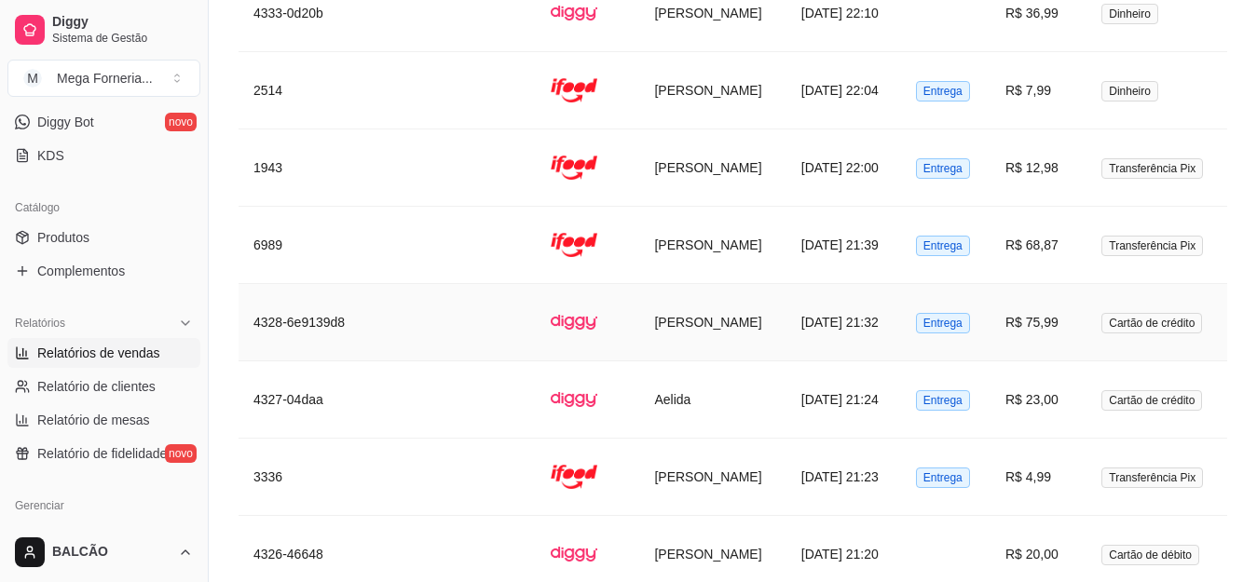
click at [741, 307] on td "[PERSON_NAME]" at bounding box center [712, 322] width 146 height 77
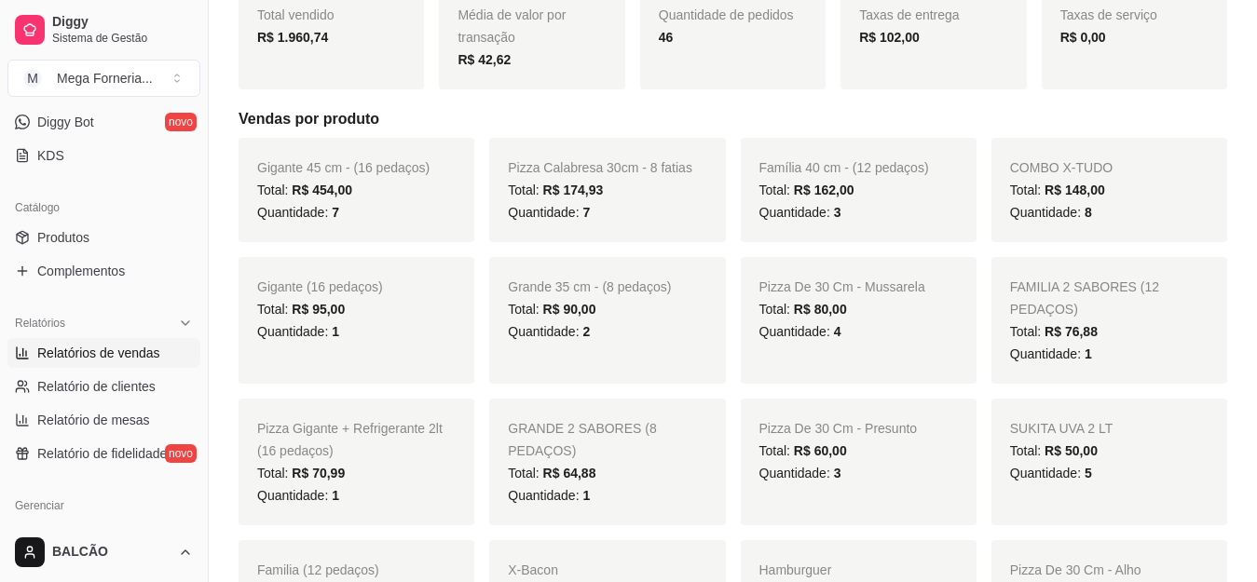
scroll to position [0, 0]
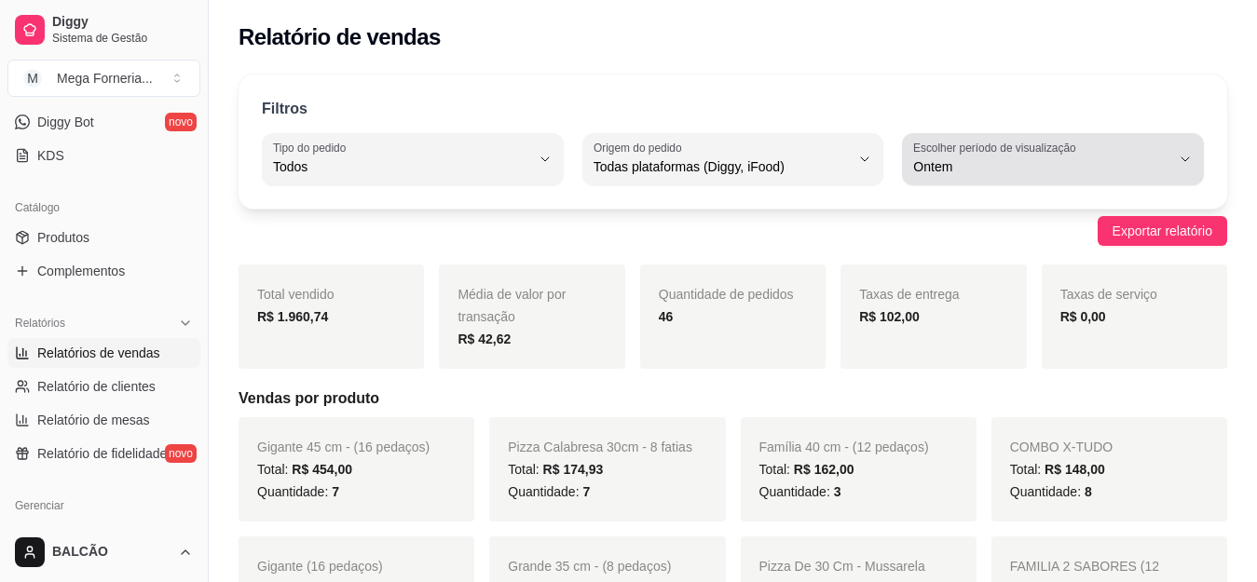
click at [985, 155] on label "Escolher período de visualização" at bounding box center [997, 148] width 169 height 16
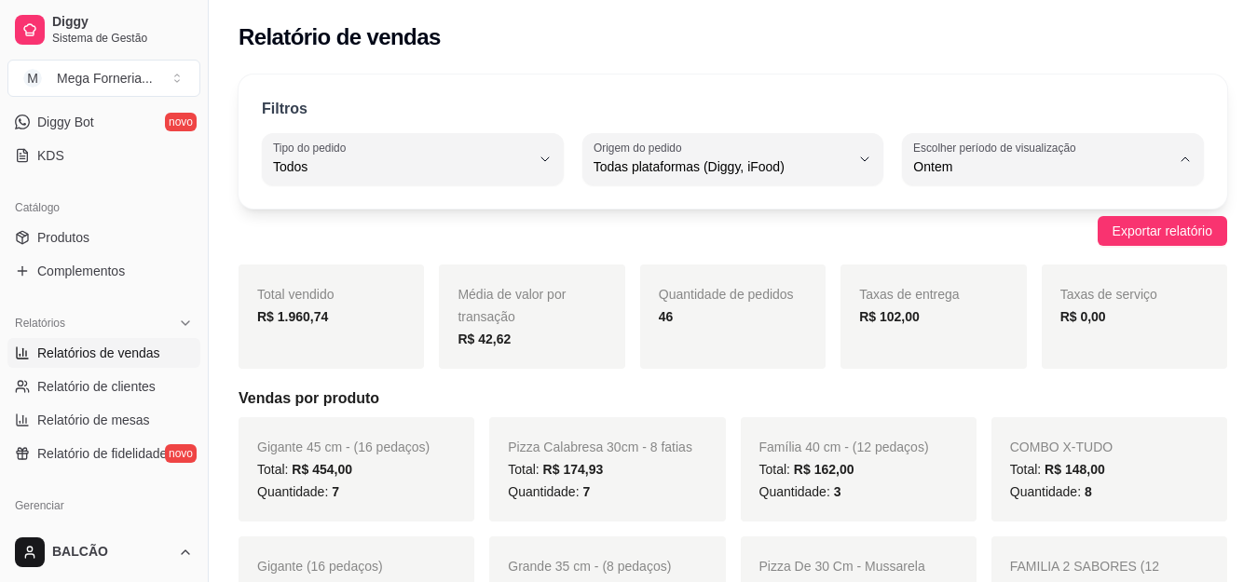
click at [957, 217] on span "Hoje" at bounding box center [1044, 211] width 243 height 18
type input "0"
select select "0"
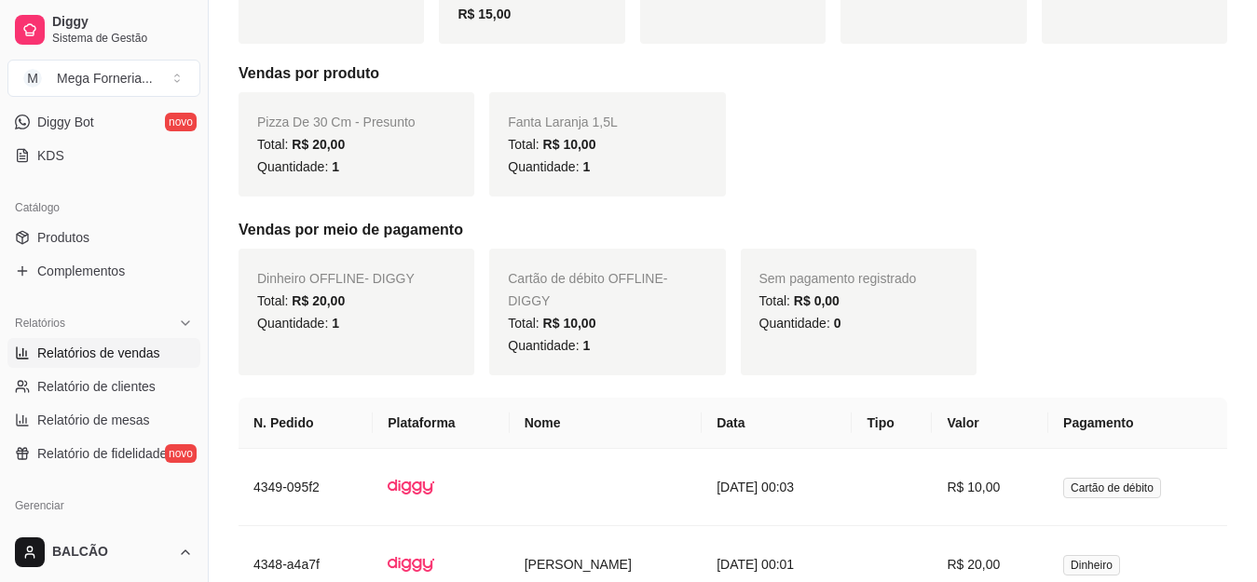
scroll to position [109, 0]
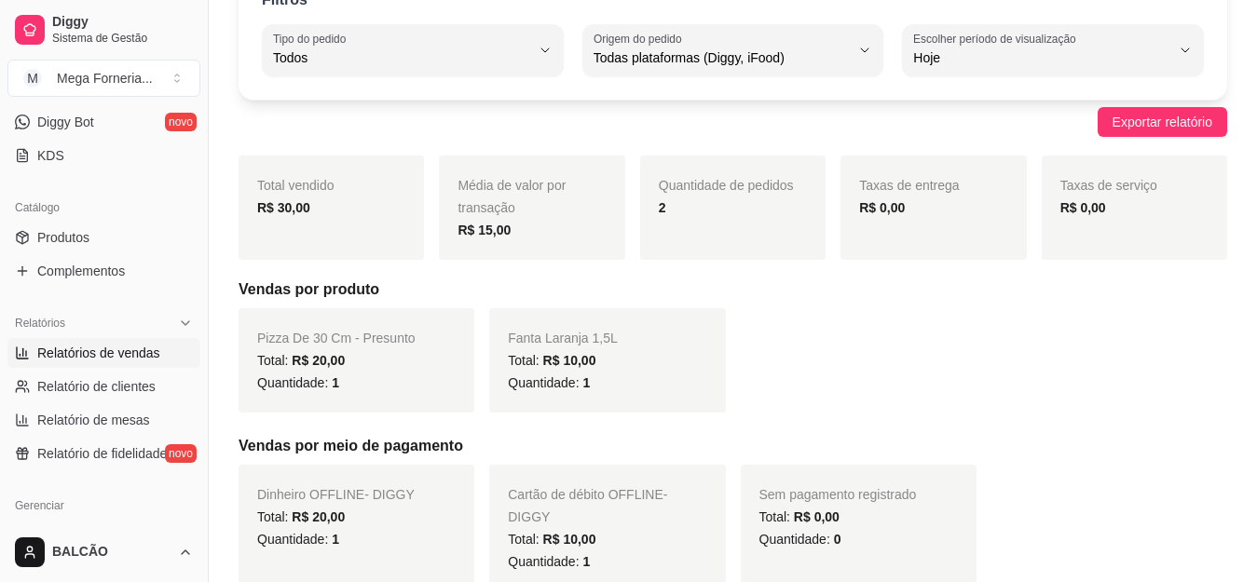
click at [985, 76] on div "Filtros ALL Tipo do pedido Todos Entrega Retirada Mesa Consumo local Tipo do pe…" at bounding box center [733, 33] width 989 height 134
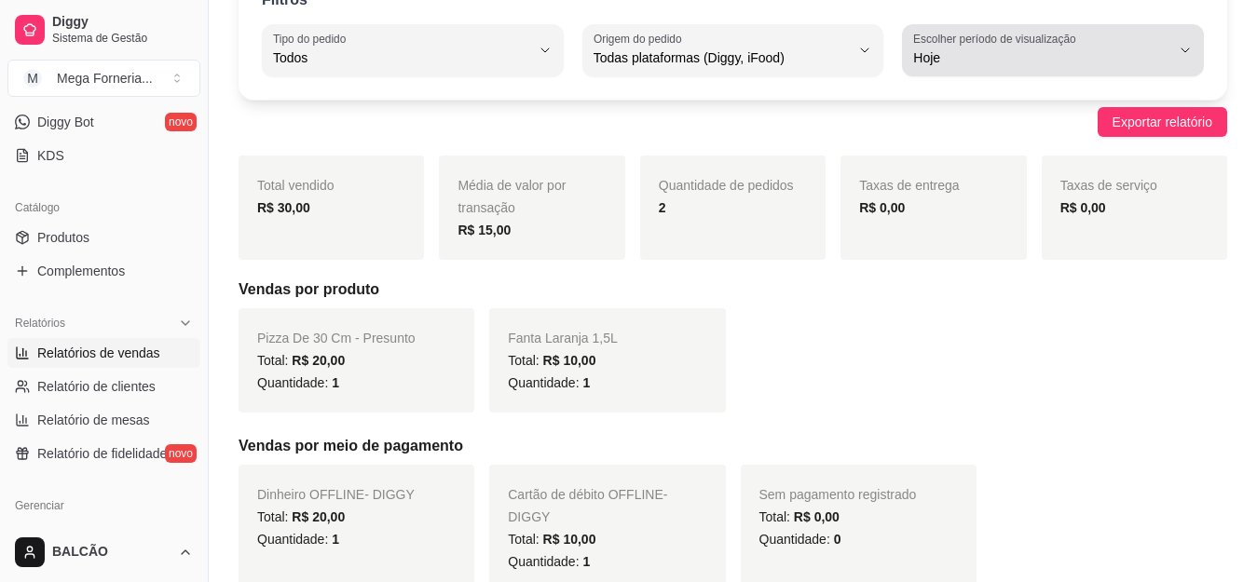
click at [993, 71] on button "Escolher período de visualização Hoje" at bounding box center [1053, 50] width 302 height 52
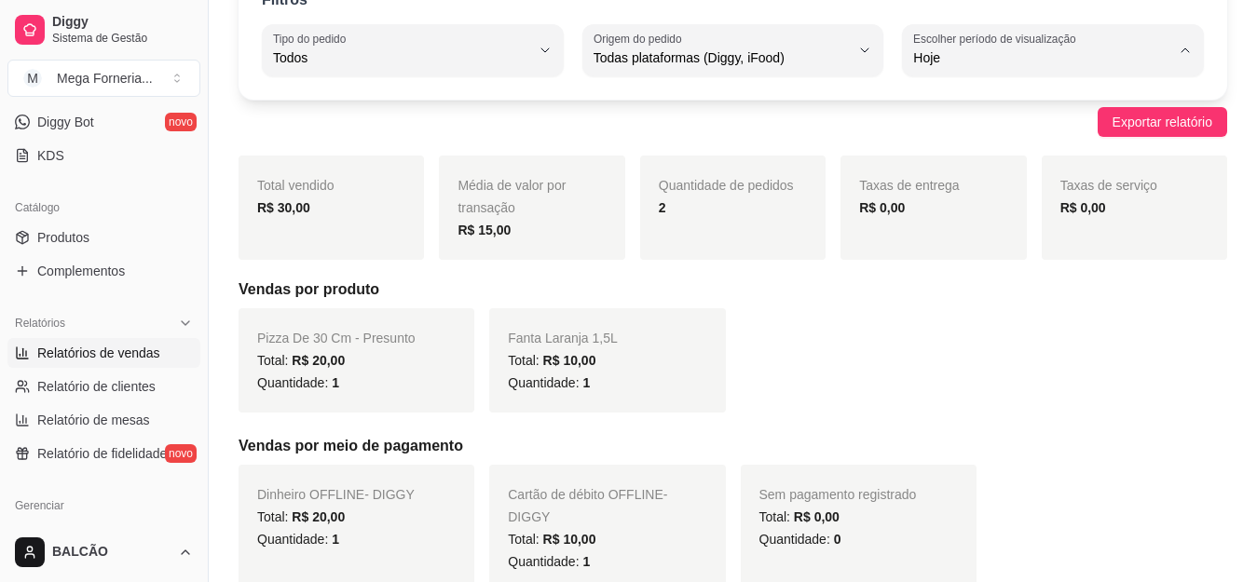
click at [953, 133] on span "Ontem" at bounding box center [1044, 133] width 243 height 18
type input "1"
select select "1"
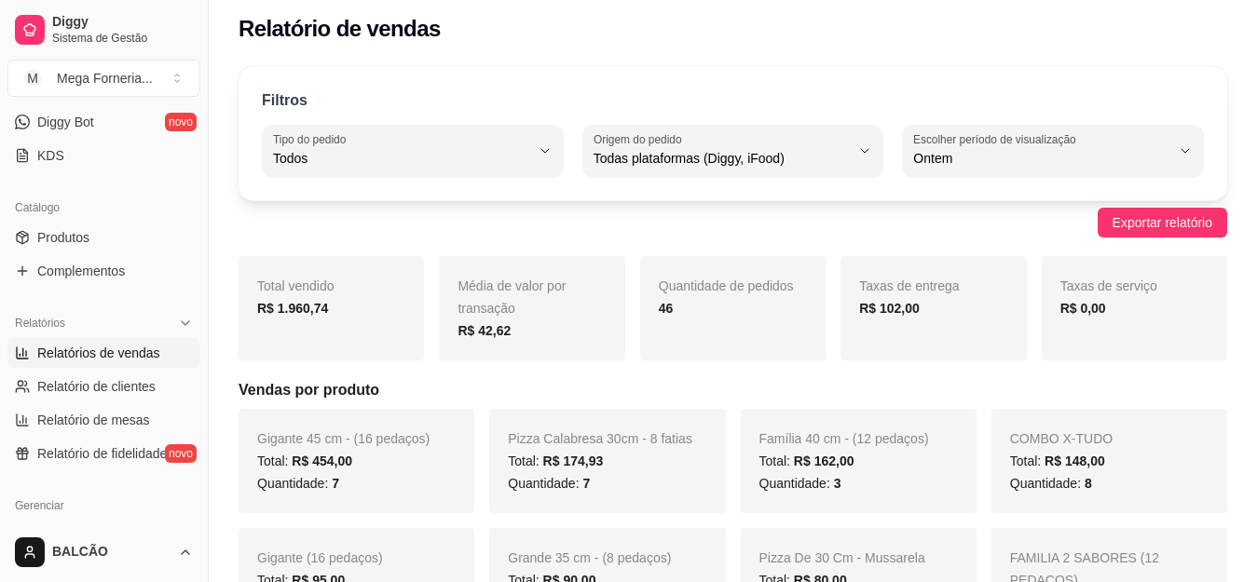
scroll to position [0, 0]
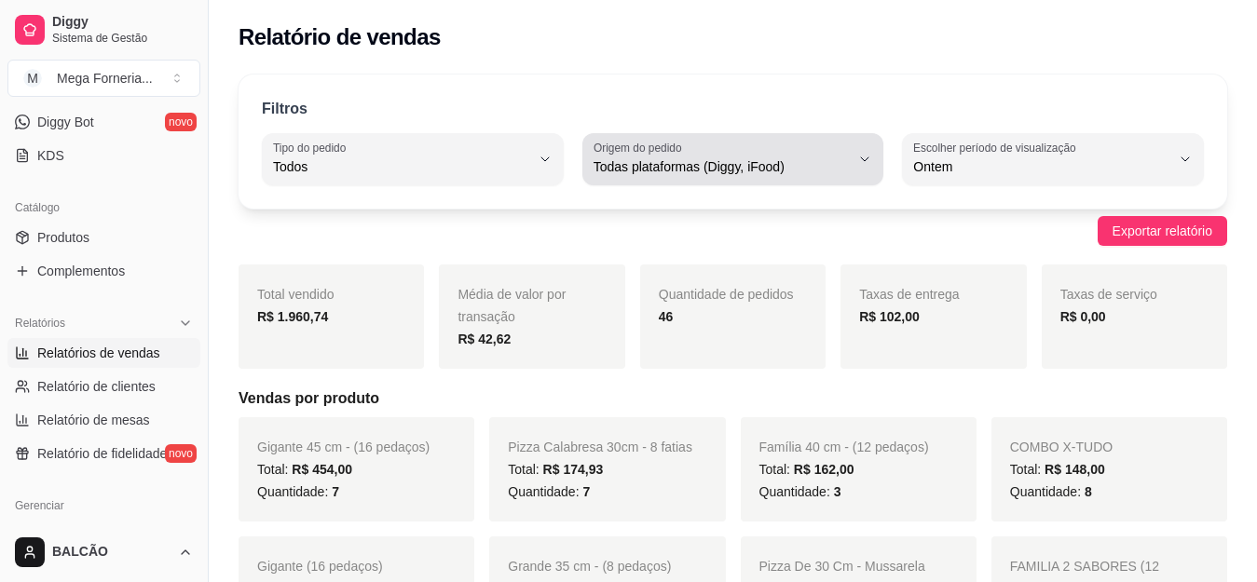
click at [847, 167] on span "Todas plataformas (Diggy, iFood)" at bounding box center [722, 167] width 257 height 19
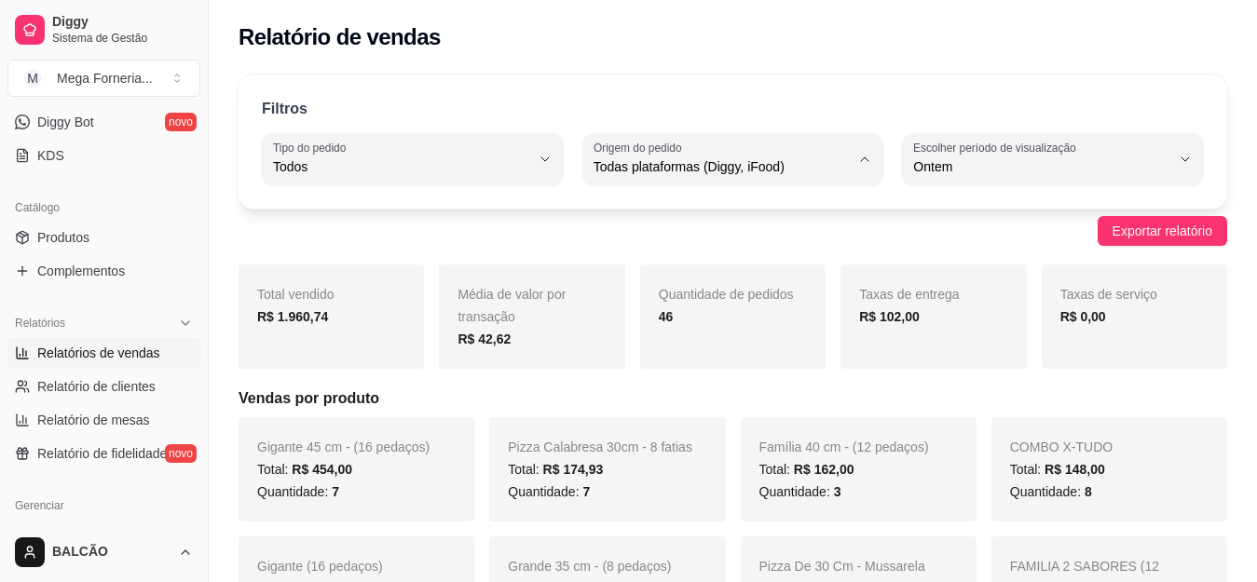
click at [735, 274] on span "iFood" at bounding box center [723, 273] width 243 height 18
type input "IFOOD"
select select "IFOOD"
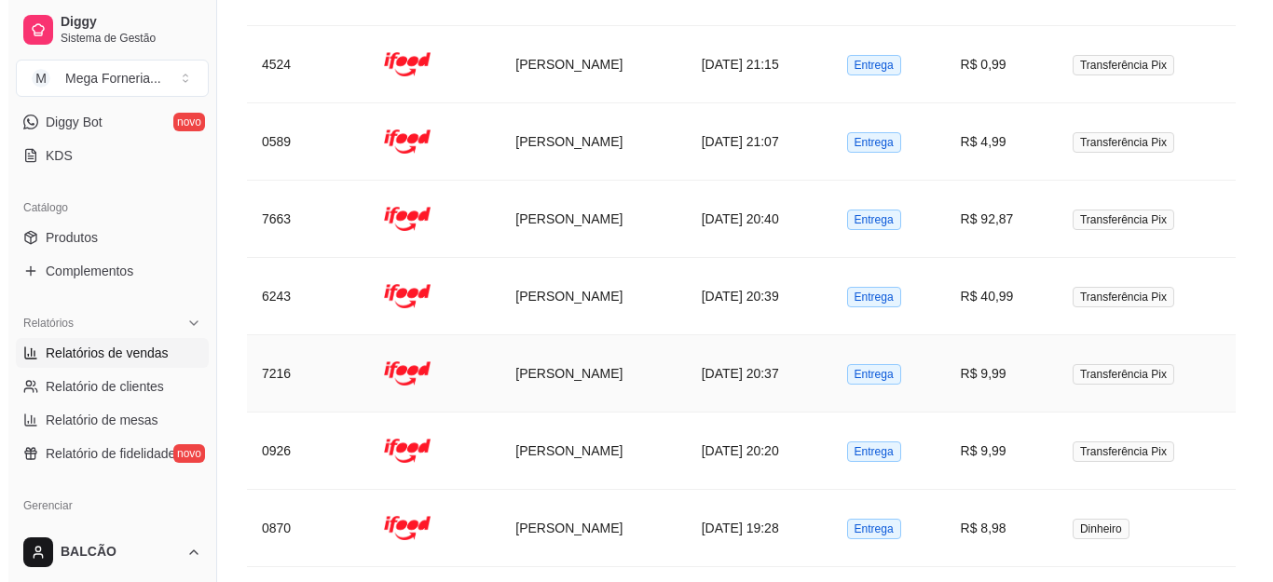
scroll to position [1417, 0]
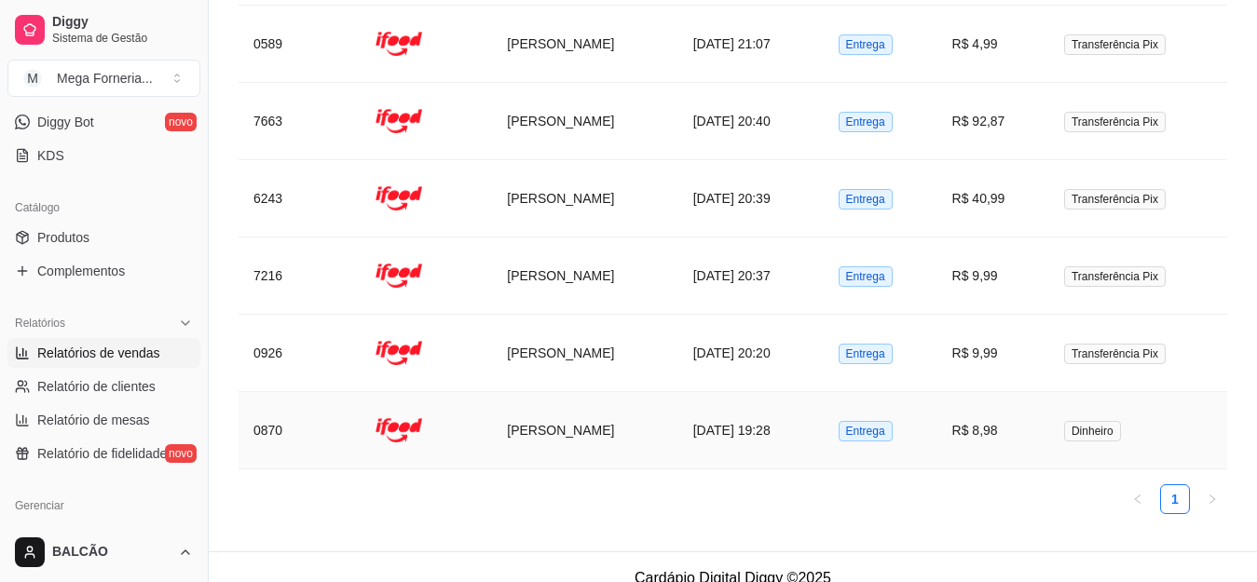
click at [678, 392] on td "[DATE] 19:28" at bounding box center [750, 430] width 145 height 77
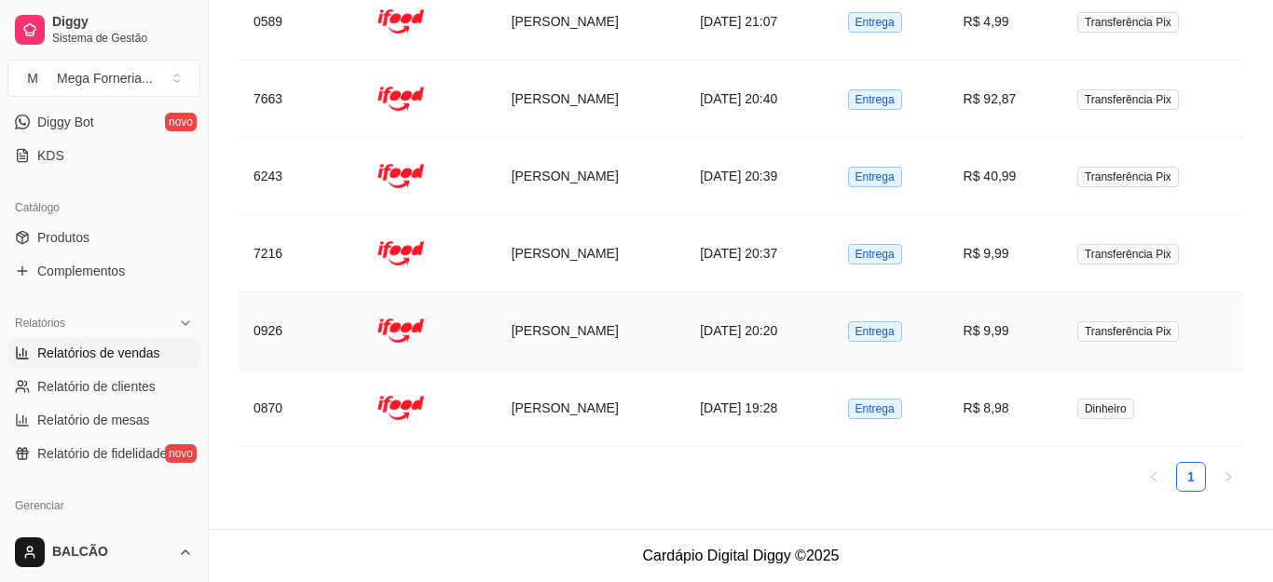
scroll to position [1394, 0]
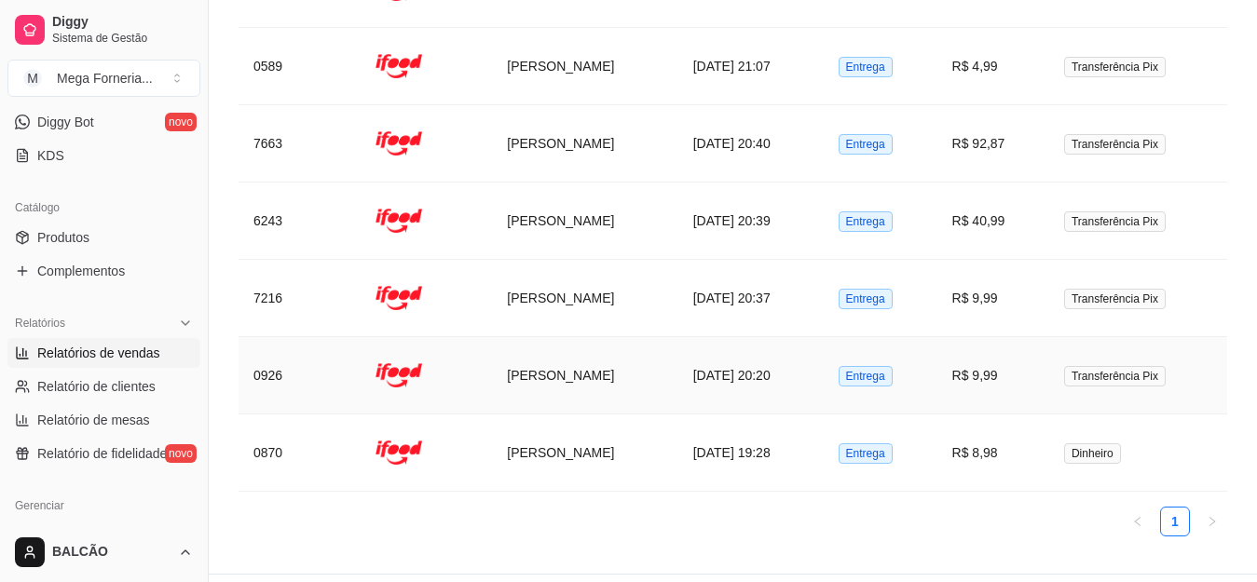
click at [726, 339] on td "[DATE] 20:20" at bounding box center [750, 375] width 145 height 77
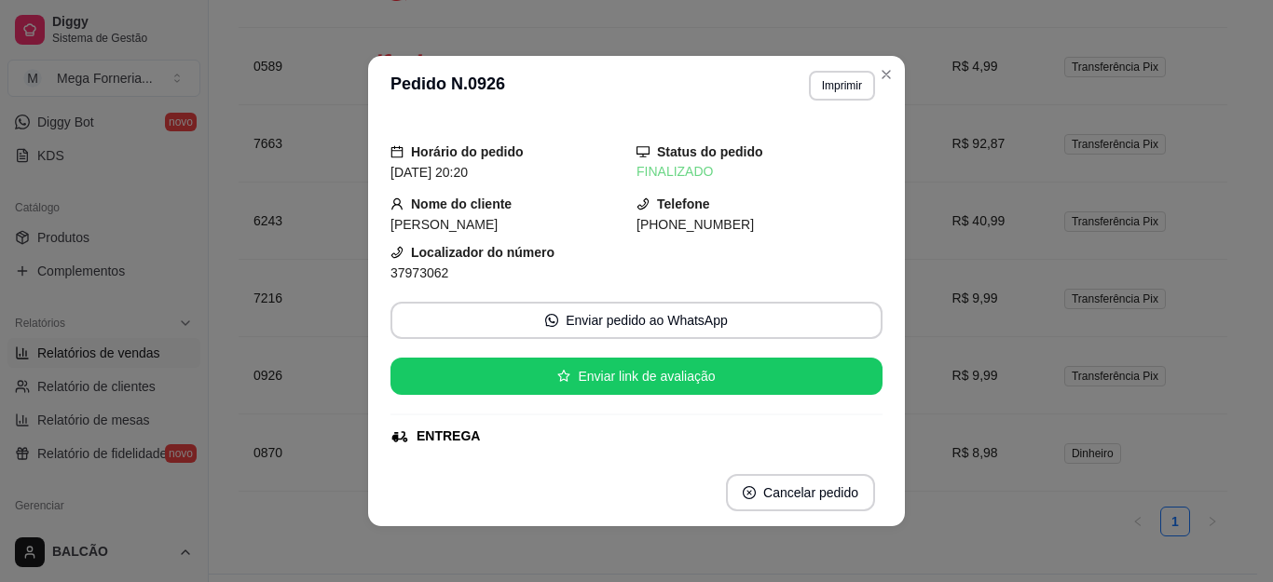
scroll to position [93, 0]
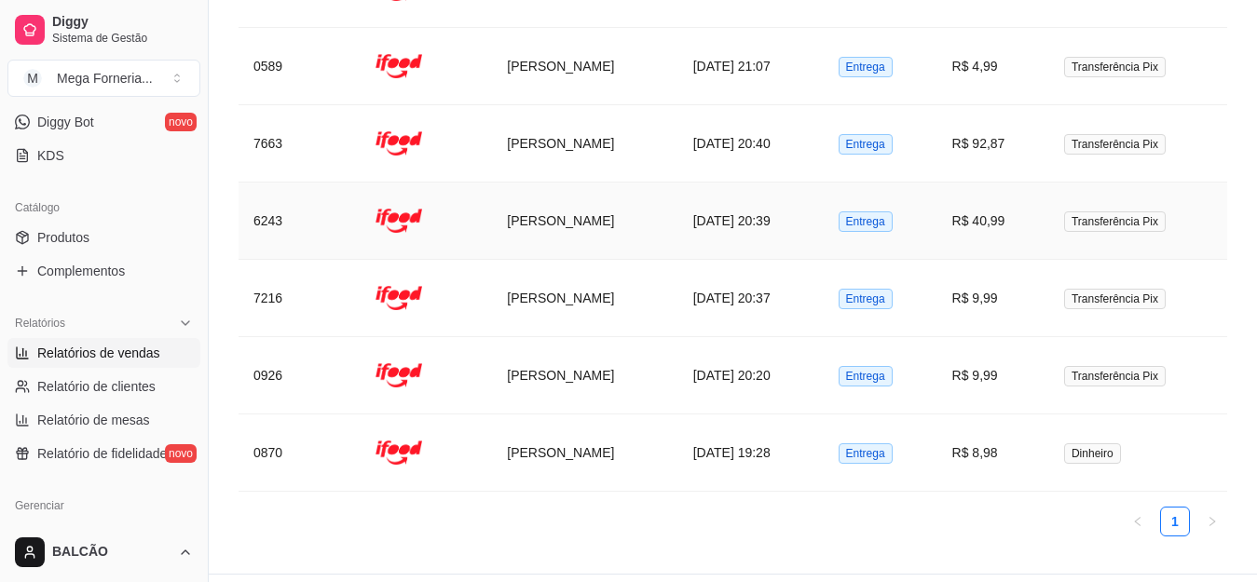
click at [565, 184] on td "[PERSON_NAME]" at bounding box center [584, 221] width 185 height 77
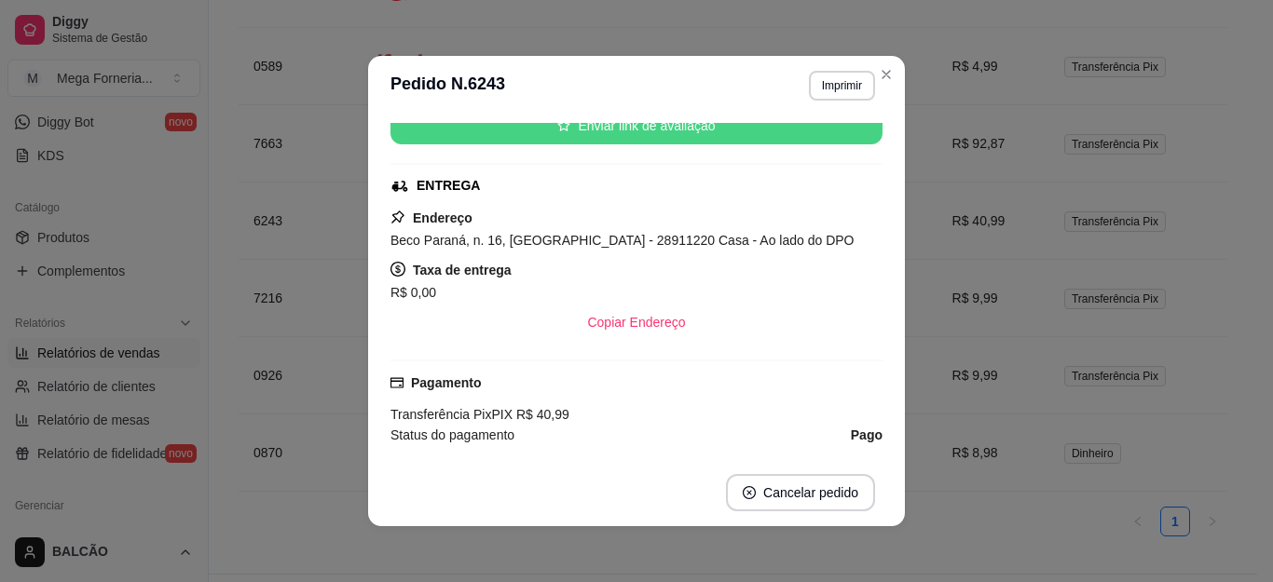
scroll to position [280, 0]
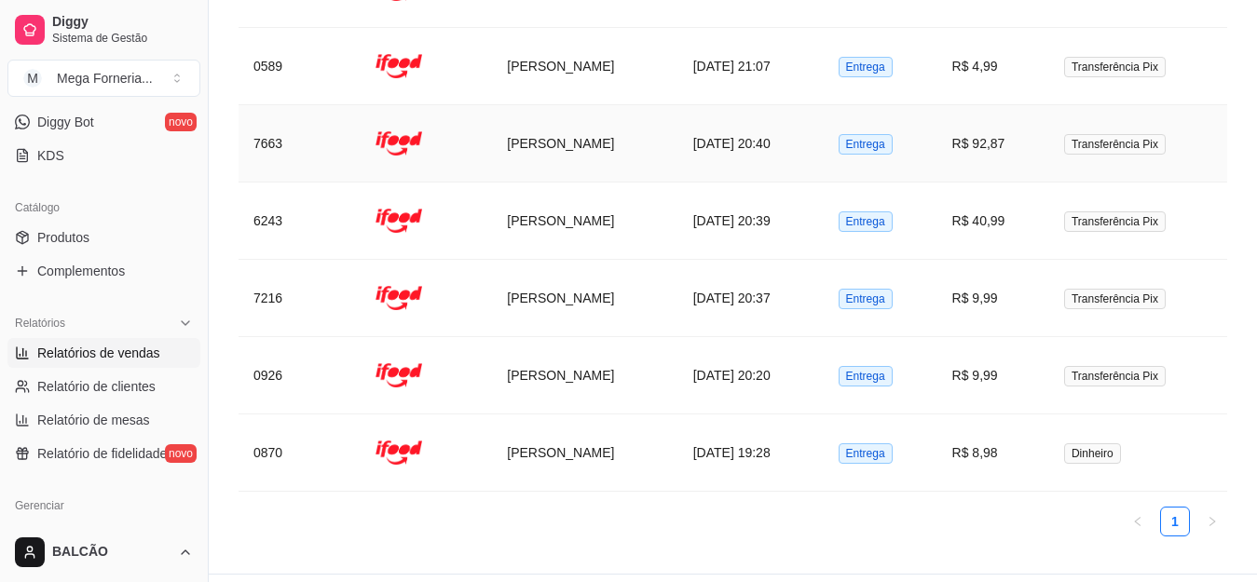
click at [582, 122] on td "[PERSON_NAME]" at bounding box center [584, 143] width 185 height 77
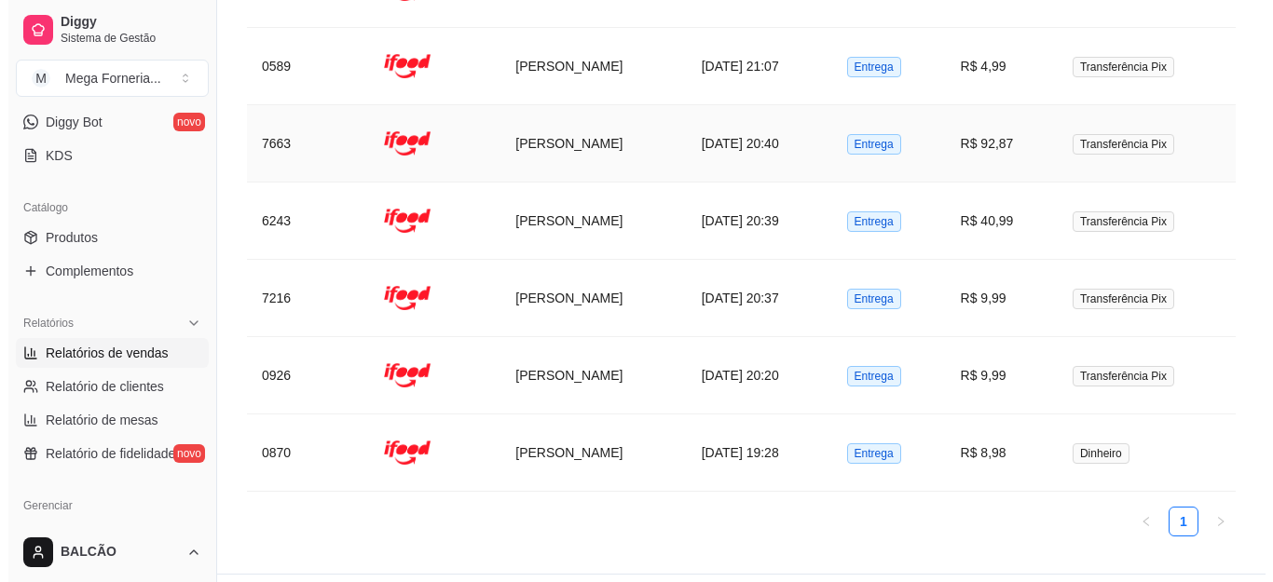
scroll to position [1301, 0]
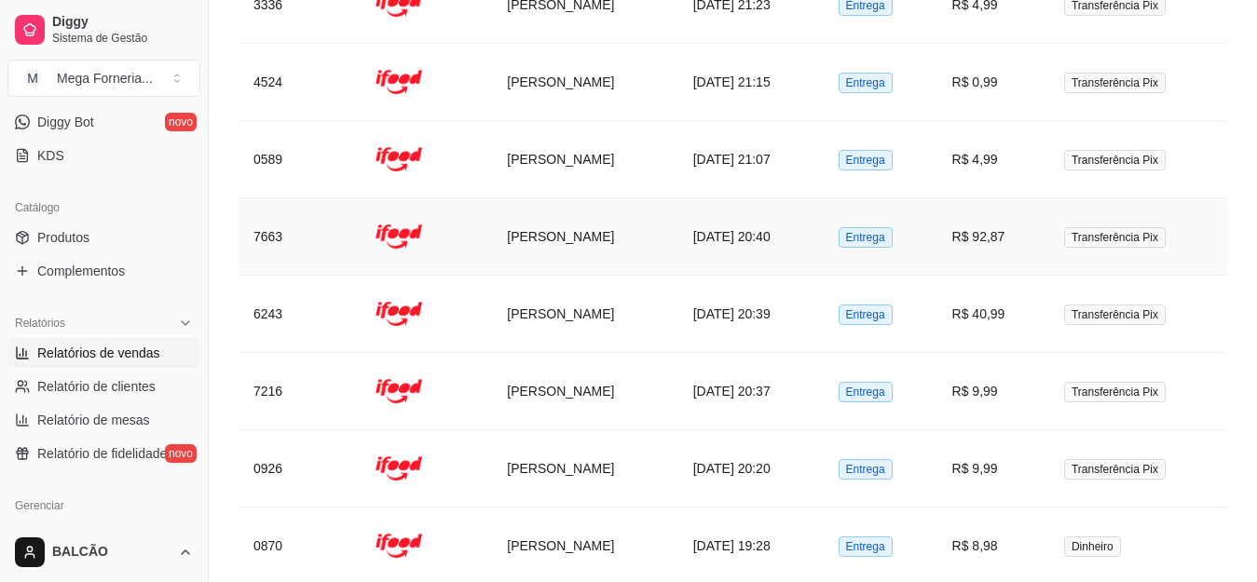
click at [630, 134] on td "[PERSON_NAME]" at bounding box center [584, 159] width 185 height 77
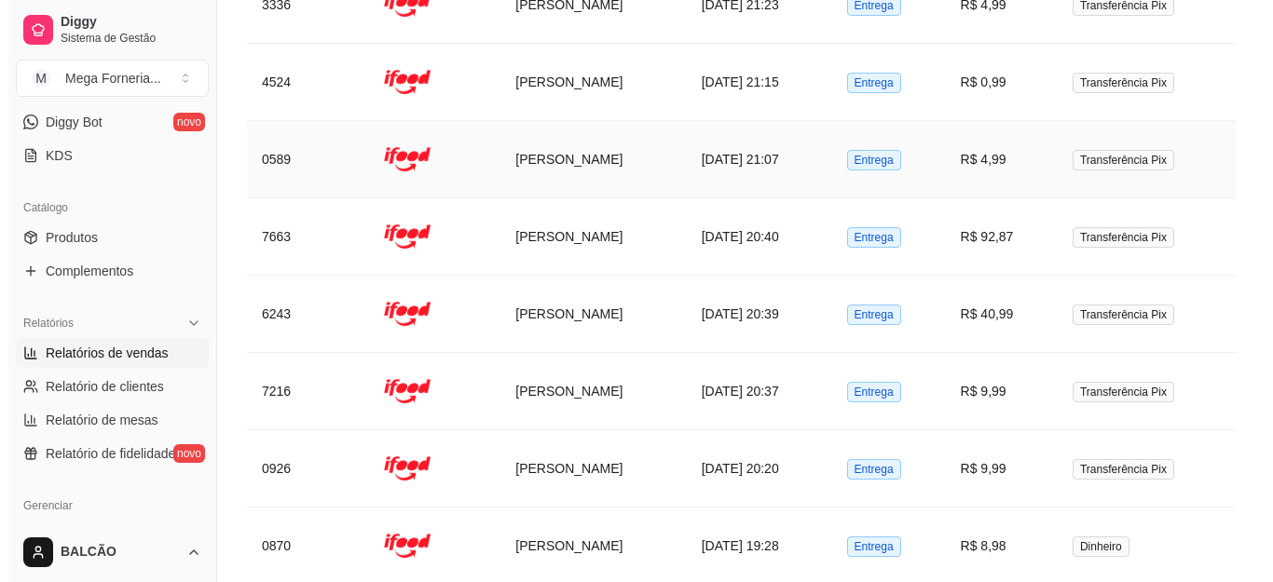
scroll to position [1208, 0]
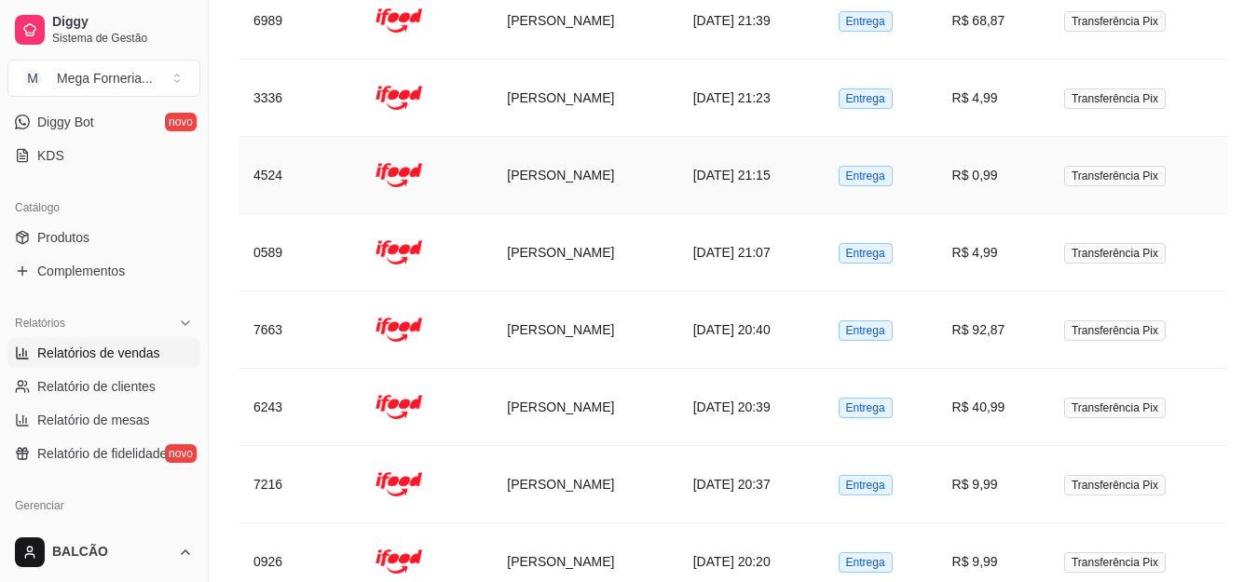
click at [702, 150] on td "[DATE] 21:15" at bounding box center [750, 175] width 145 height 77
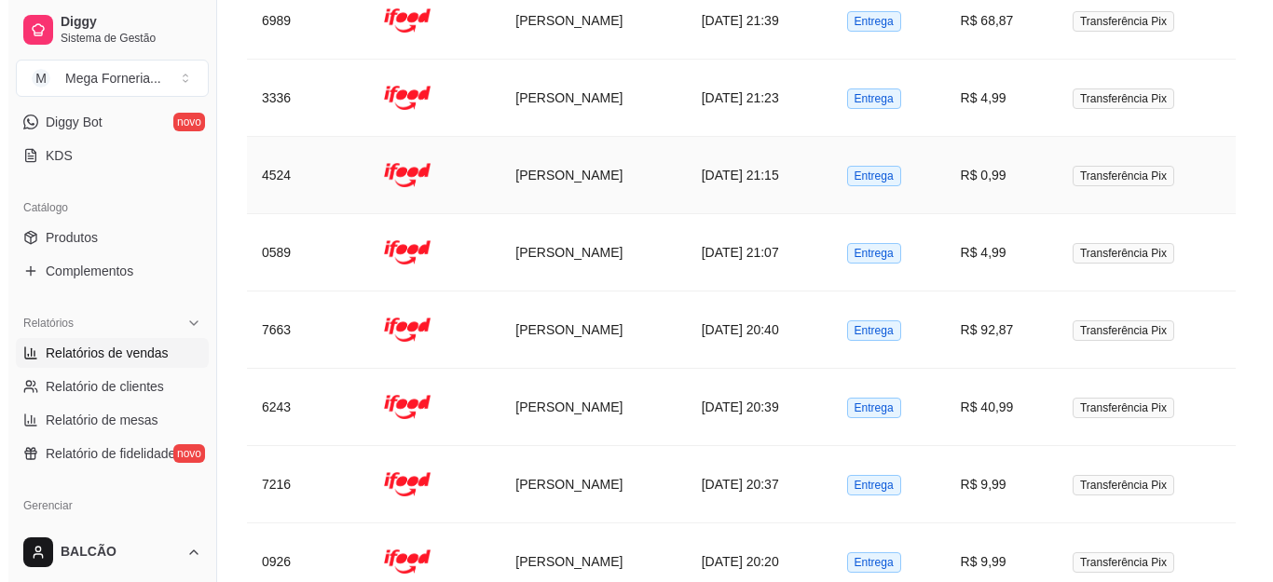
scroll to position [1115, 0]
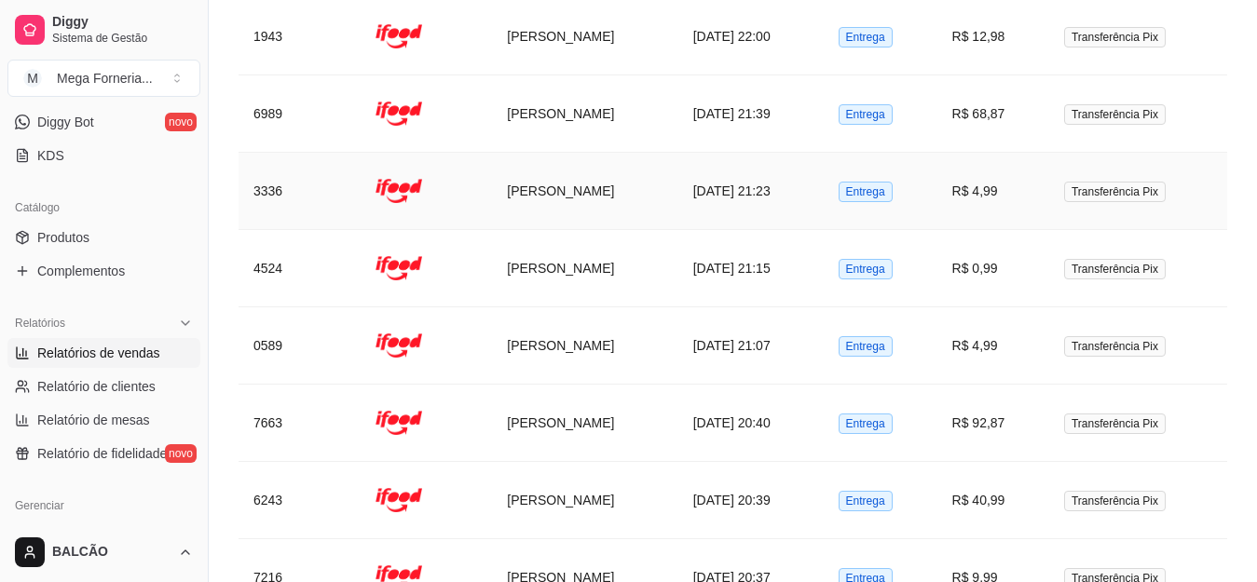
click at [638, 165] on td "[PERSON_NAME]" at bounding box center [584, 191] width 185 height 77
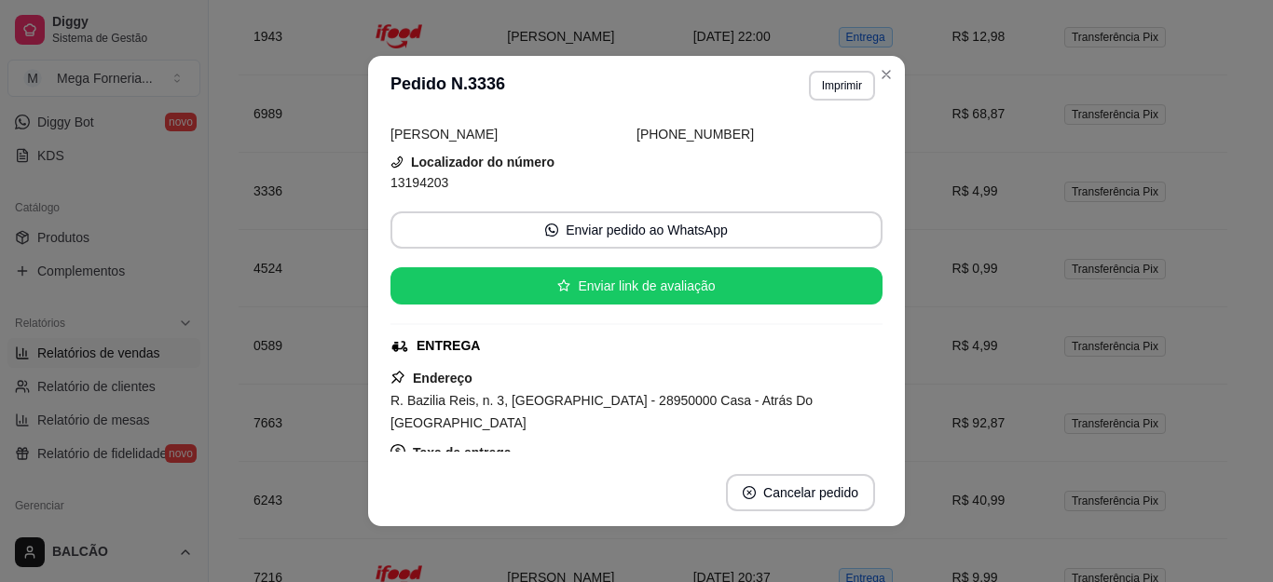
scroll to position [186, 0]
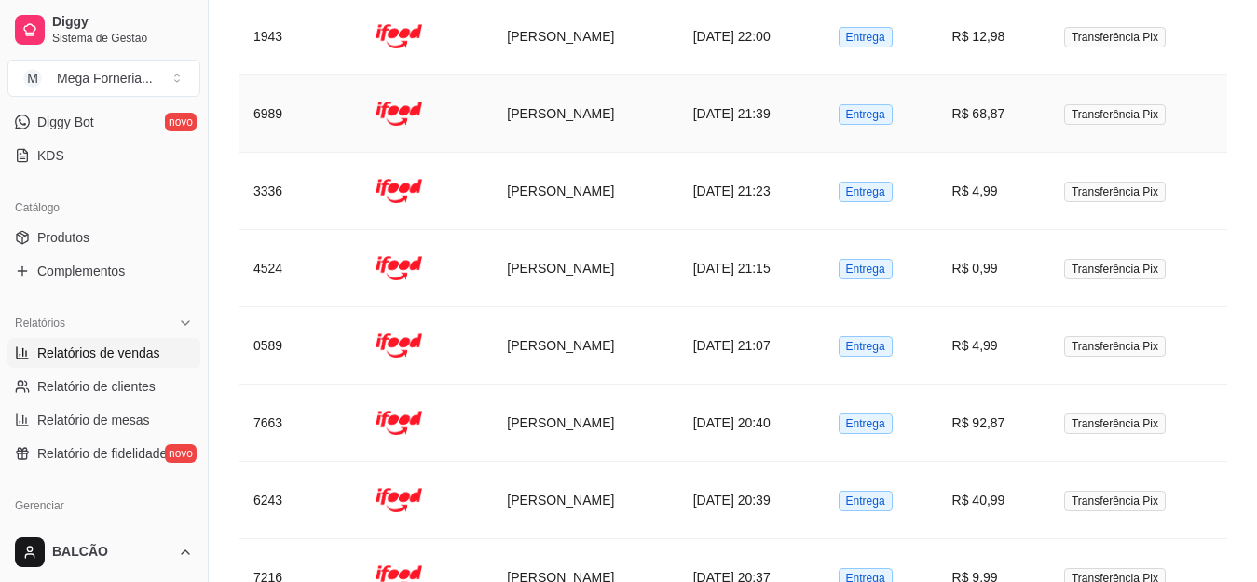
click at [722, 95] on td "[DATE] 21:39" at bounding box center [750, 113] width 145 height 77
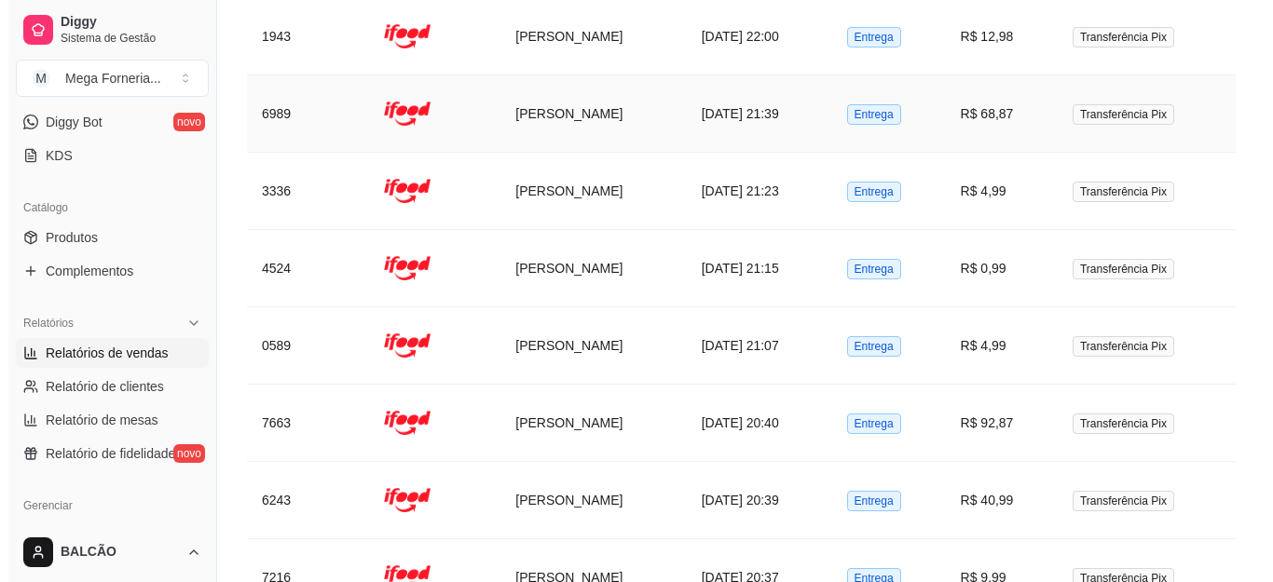
scroll to position [1021, 0]
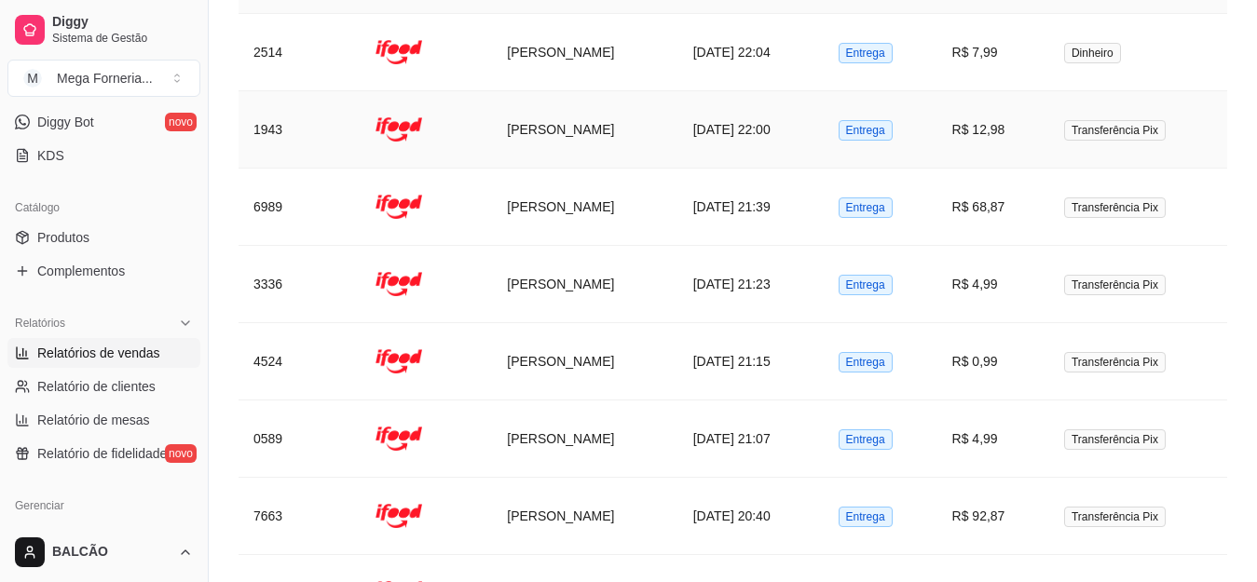
click at [564, 106] on td "[PERSON_NAME]" at bounding box center [584, 129] width 185 height 77
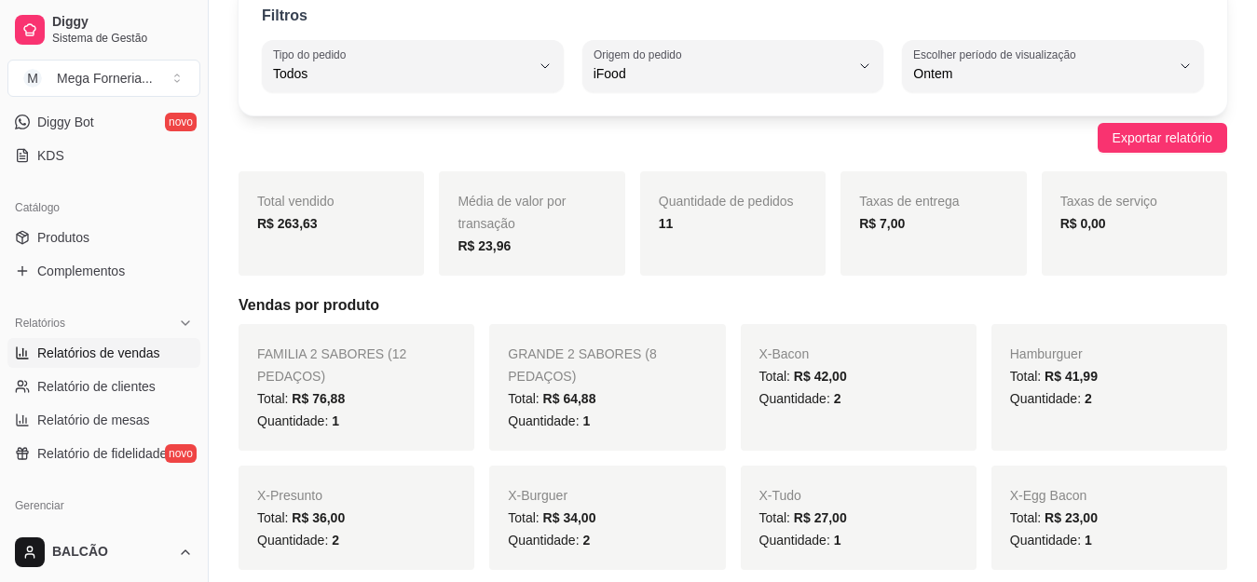
scroll to position [0, 0]
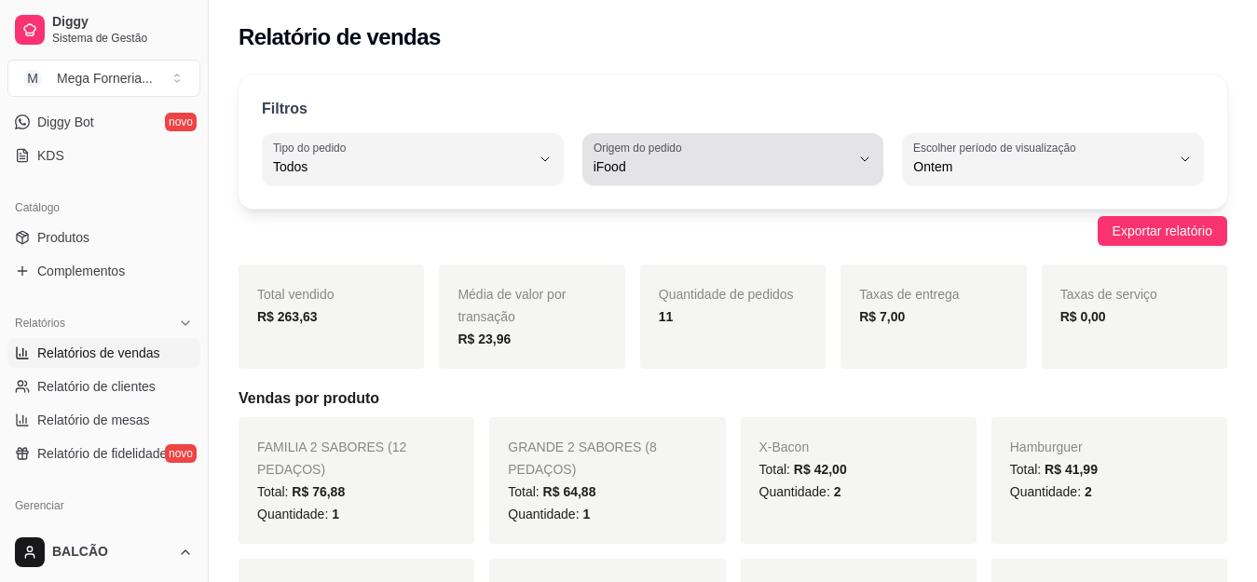
click at [709, 150] on div "iFood" at bounding box center [722, 159] width 257 height 37
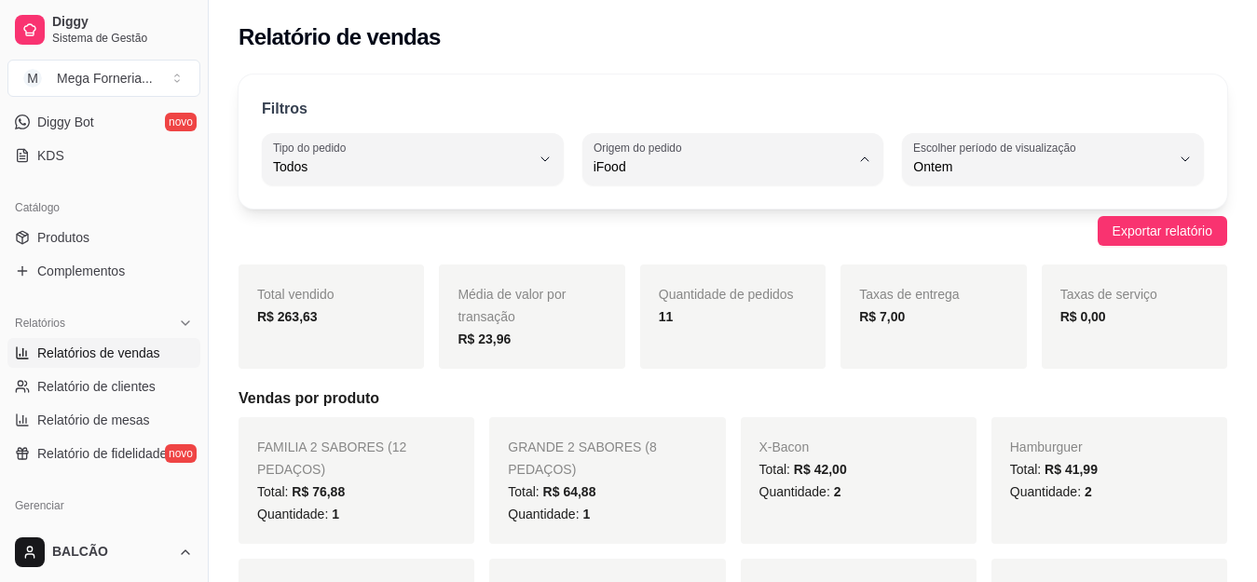
click at [663, 211] on span "Todas plataformas (Diggy, iFood)" at bounding box center [723, 211] width 243 height 18
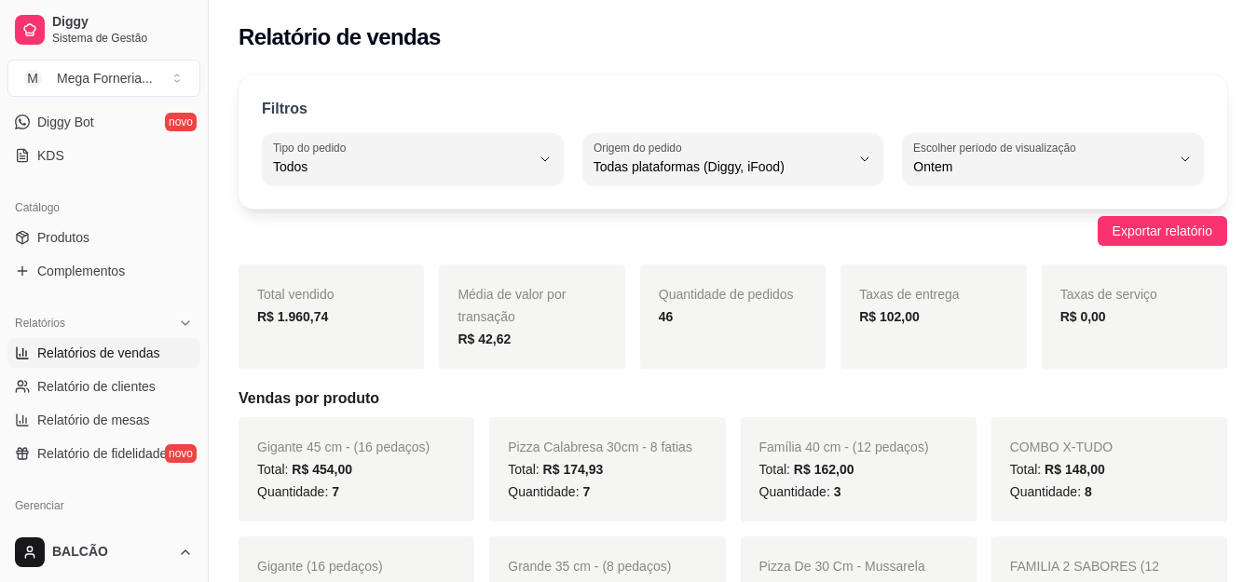
type input "ALL"
select select "ALL"
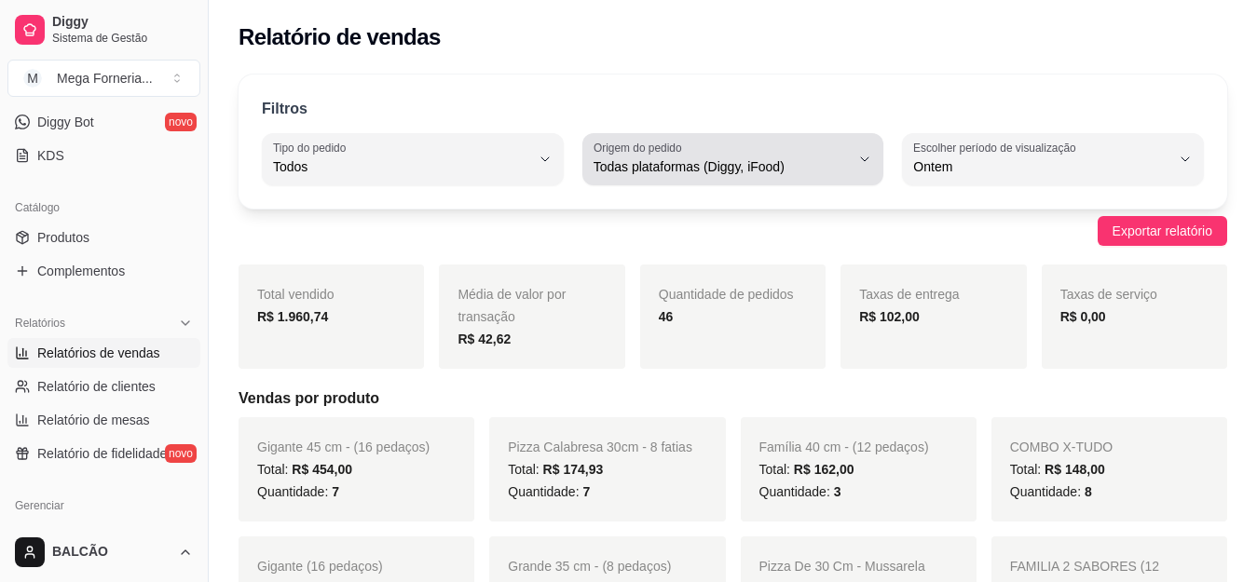
click at [672, 174] on span "Todas plataformas (Diggy, iFood)" at bounding box center [722, 167] width 257 height 19
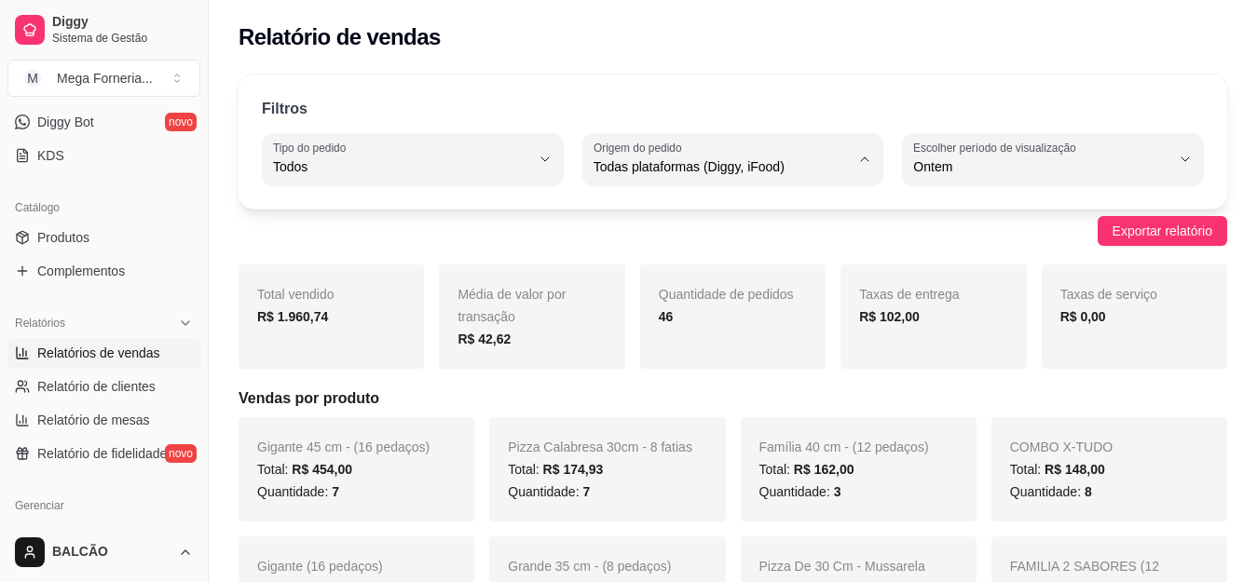
click at [673, 272] on span "iFood" at bounding box center [723, 273] width 243 height 18
type input "IFOOD"
select select "IFOOD"
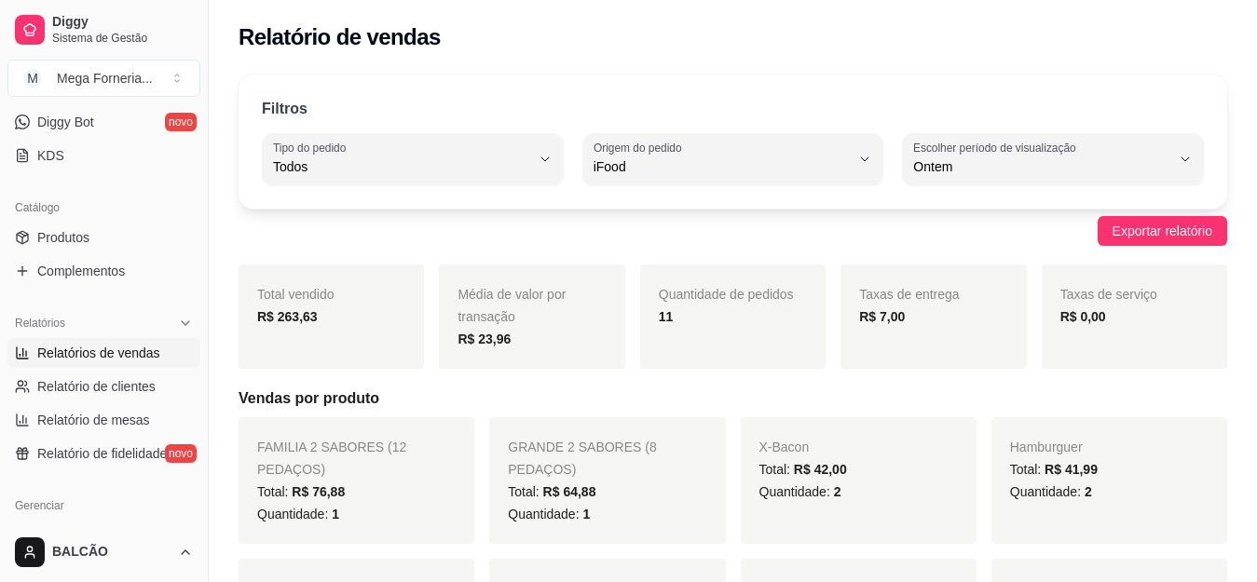
click at [691, 154] on div "iFood" at bounding box center [722, 159] width 257 height 37
click at [653, 234] on li "Diggy" at bounding box center [733, 241] width 275 height 29
type input "DIGGY"
select select "DIGGY"
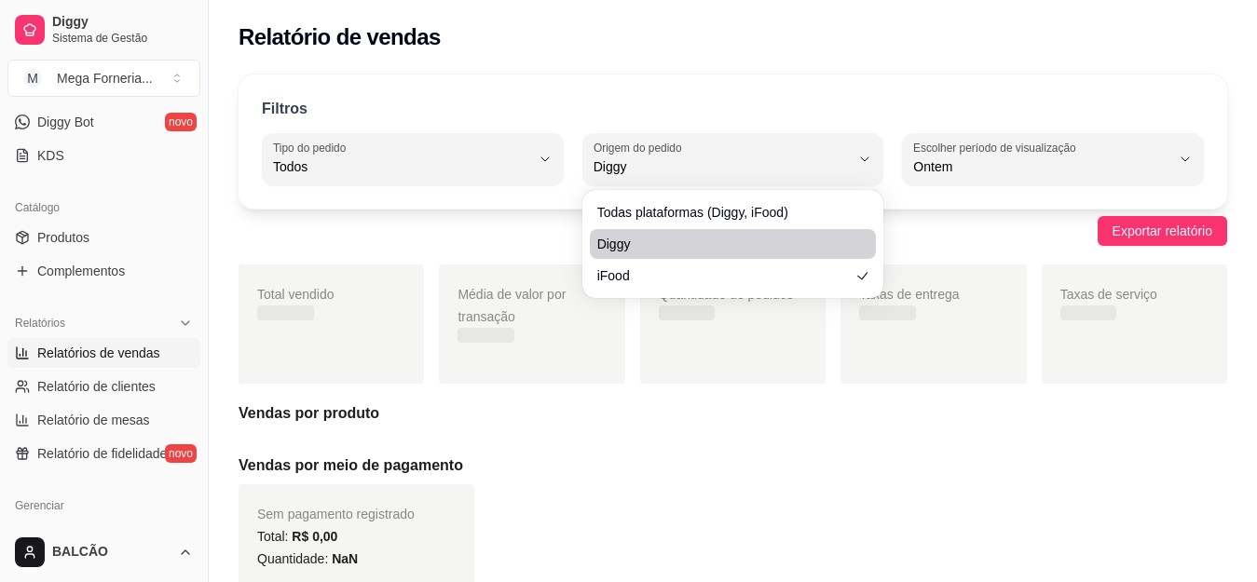
click at [685, 167] on span "Diggy" at bounding box center [722, 167] width 257 height 19
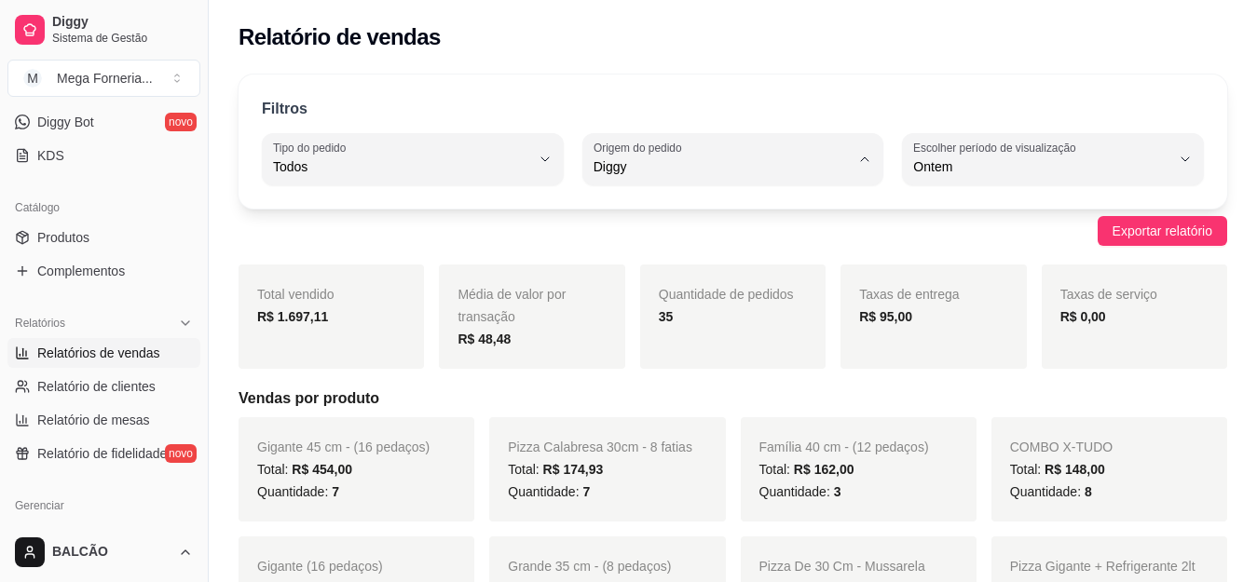
click at [685, 212] on span "Todas plataformas (Diggy, iFood)" at bounding box center [723, 211] width 243 height 18
type input "ALL"
select select "ALL"
click at [685, 212] on span "Todas plataformas (Diggy, iFood)" at bounding box center [723, 211] width 243 height 18
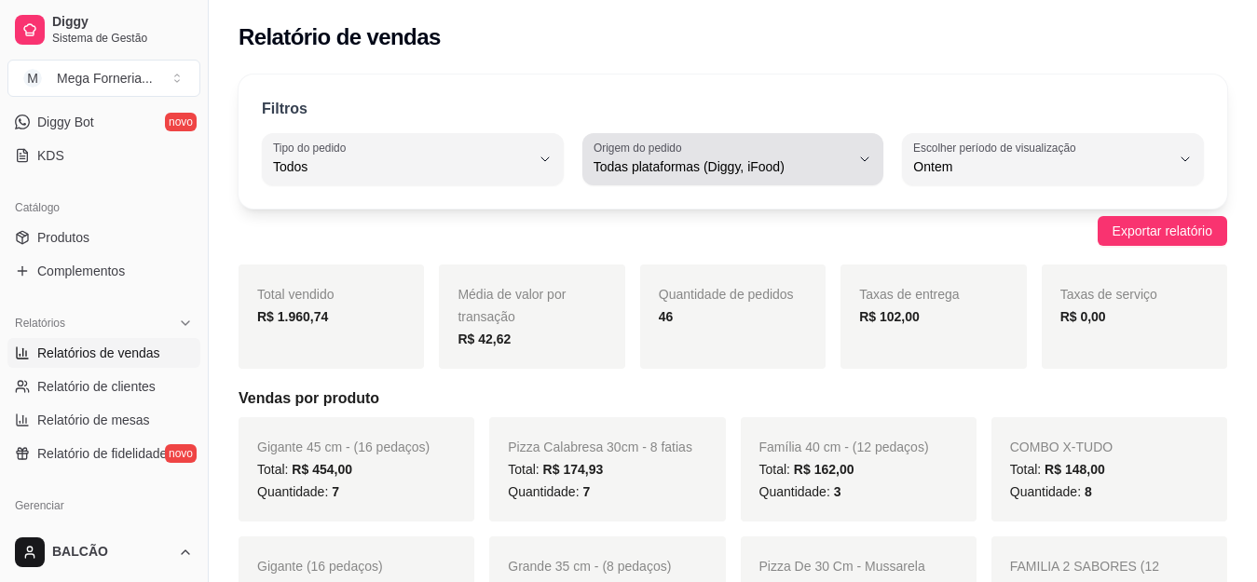
click at [800, 151] on div "Todas plataformas (Diggy, iFood)" at bounding box center [722, 159] width 257 height 37
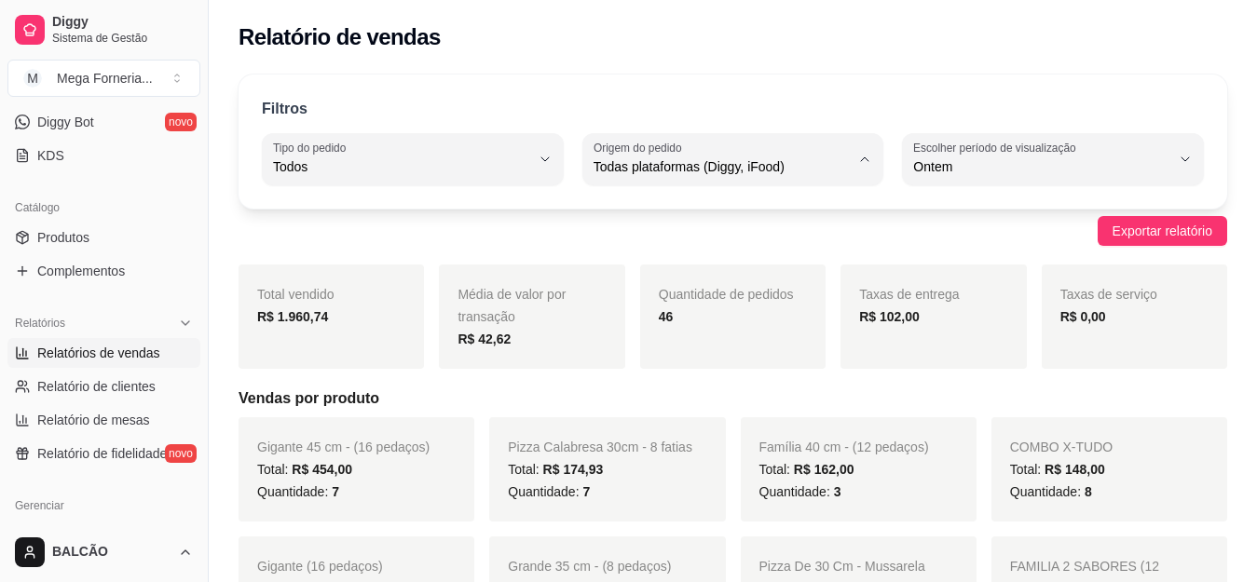
click at [733, 281] on span "iFood" at bounding box center [723, 273] width 243 height 18
type input "IFOOD"
select select "IFOOD"
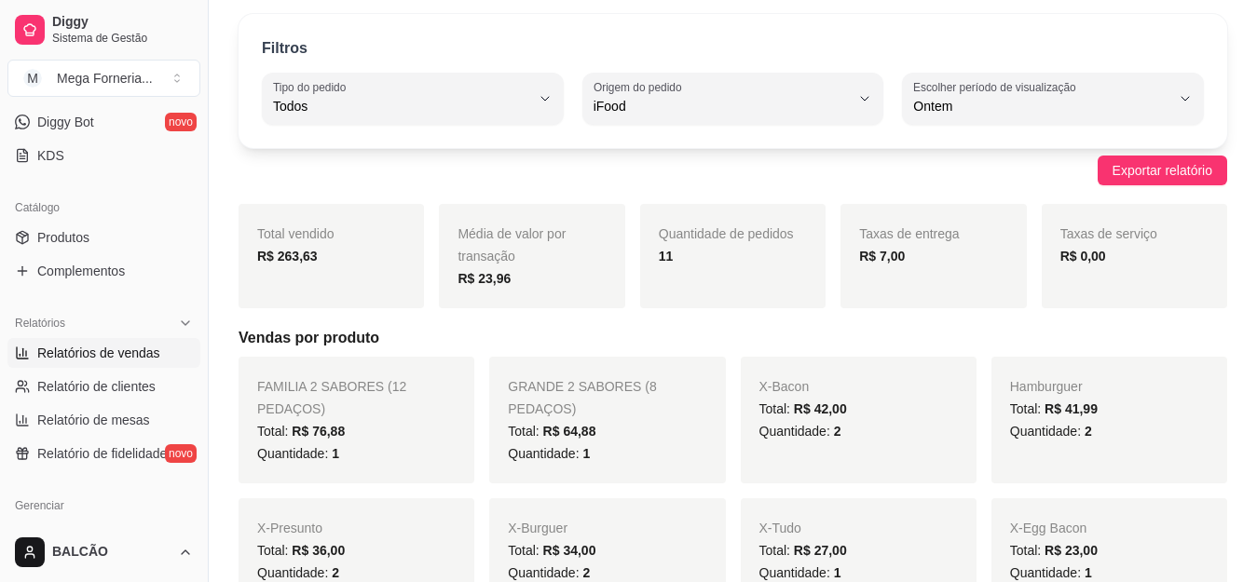
scroll to position [93, 0]
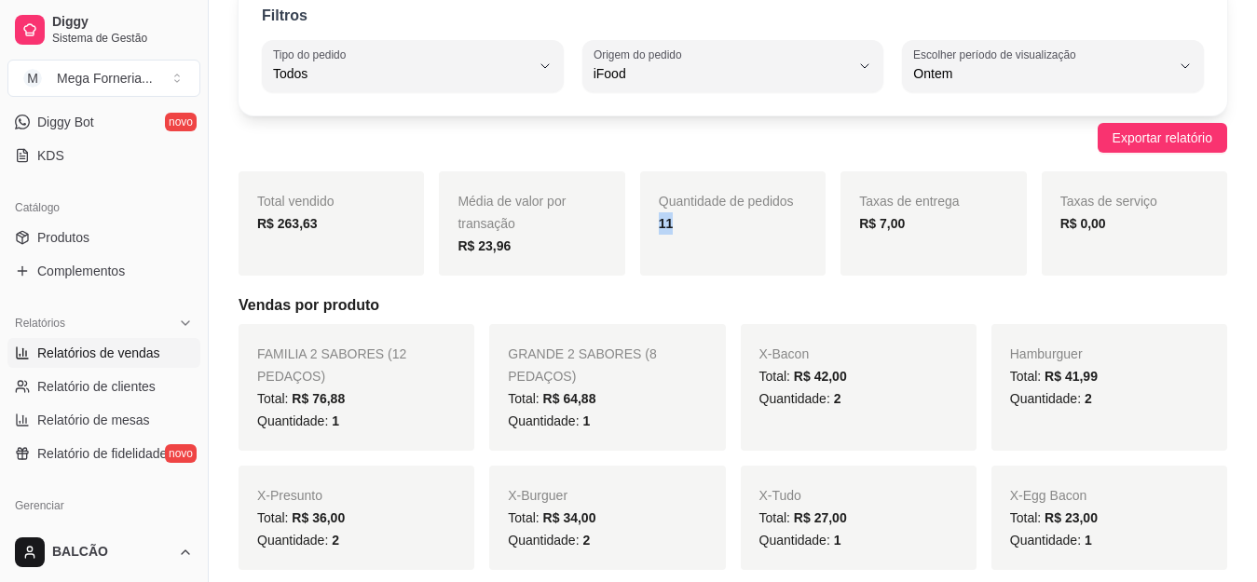
drag, startPoint x: 658, startPoint y: 226, endPoint x: 676, endPoint y: 226, distance: 17.7
click at [676, 226] on div "11" at bounding box center [733, 223] width 148 height 22
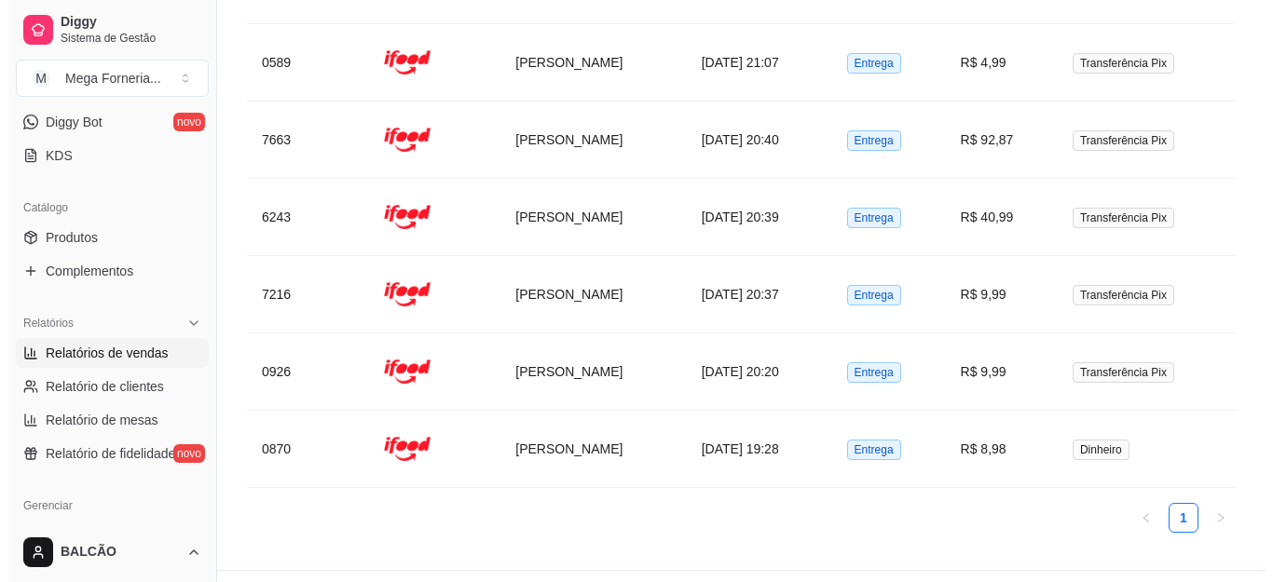
scroll to position [1417, 0]
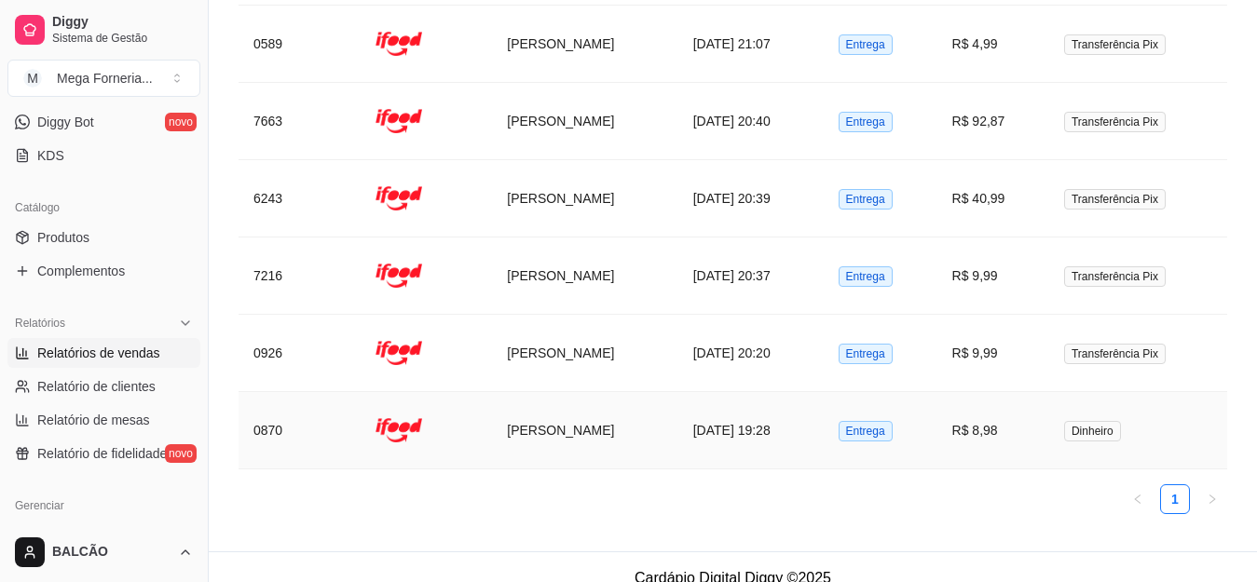
click at [525, 411] on td "[PERSON_NAME]" at bounding box center [584, 430] width 185 height 77
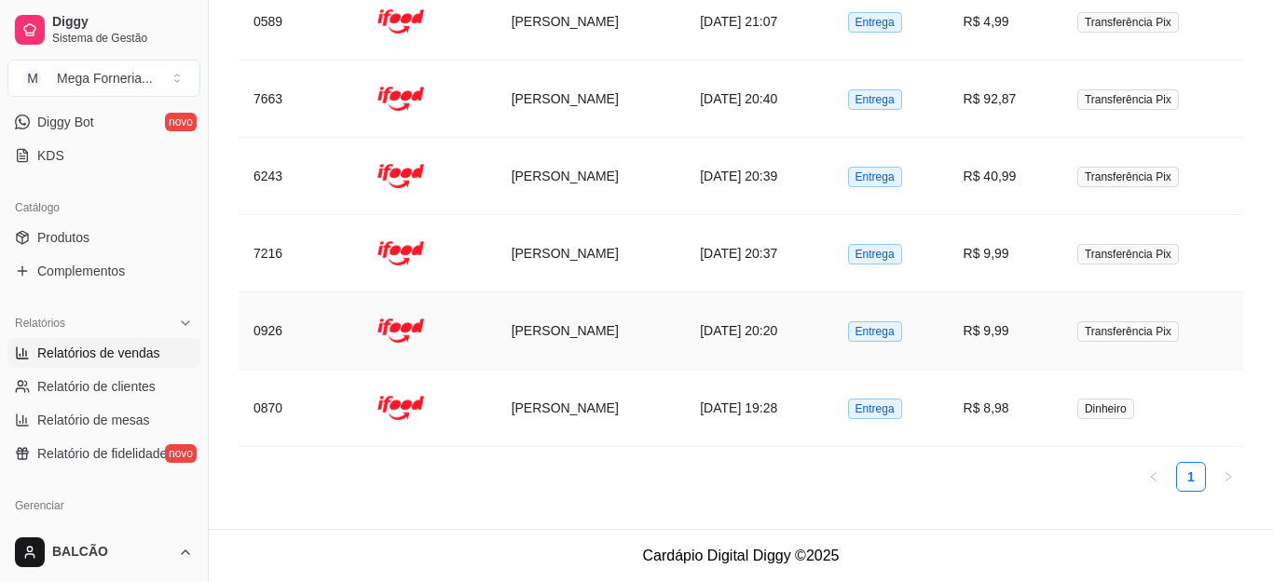
scroll to position [1394, 0]
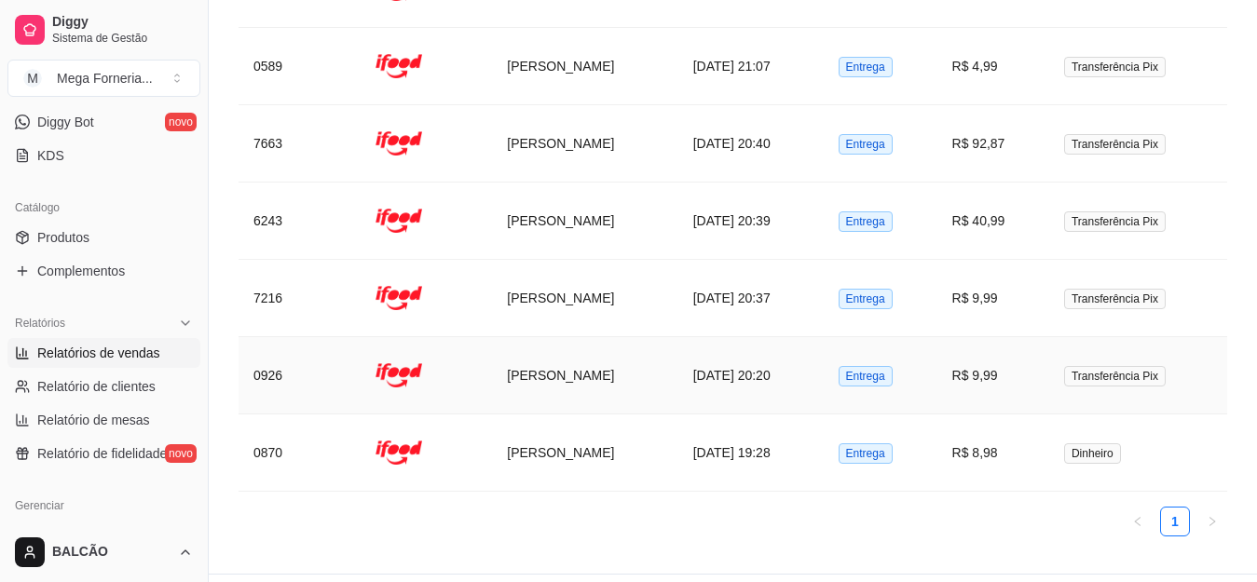
click at [292, 338] on td "0926" at bounding box center [300, 375] width 122 height 77
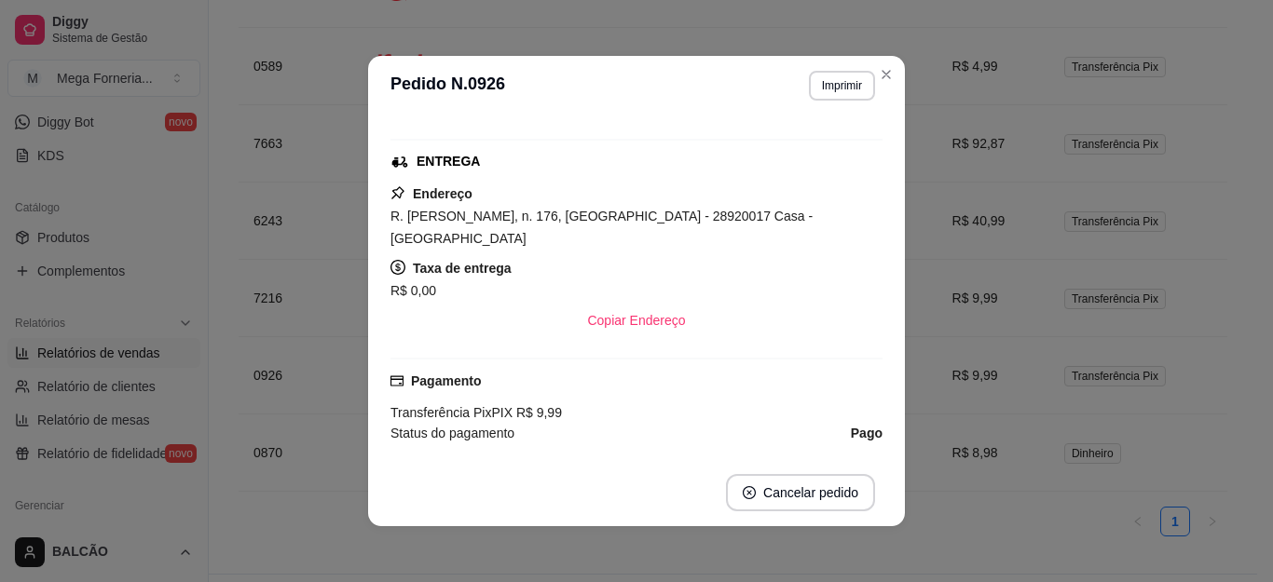
scroll to position [280, 0]
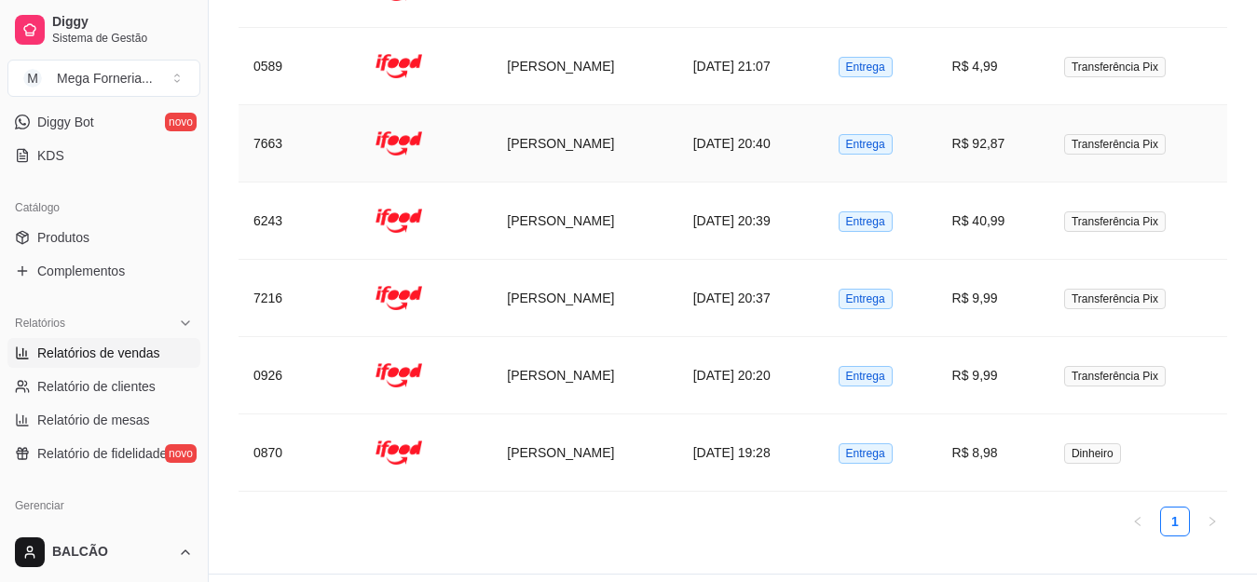
click at [537, 130] on td "[PERSON_NAME]" at bounding box center [584, 143] width 185 height 77
click at [563, 206] on td "[PERSON_NAME]" at bounding box center [584, 221] width 185 height 77
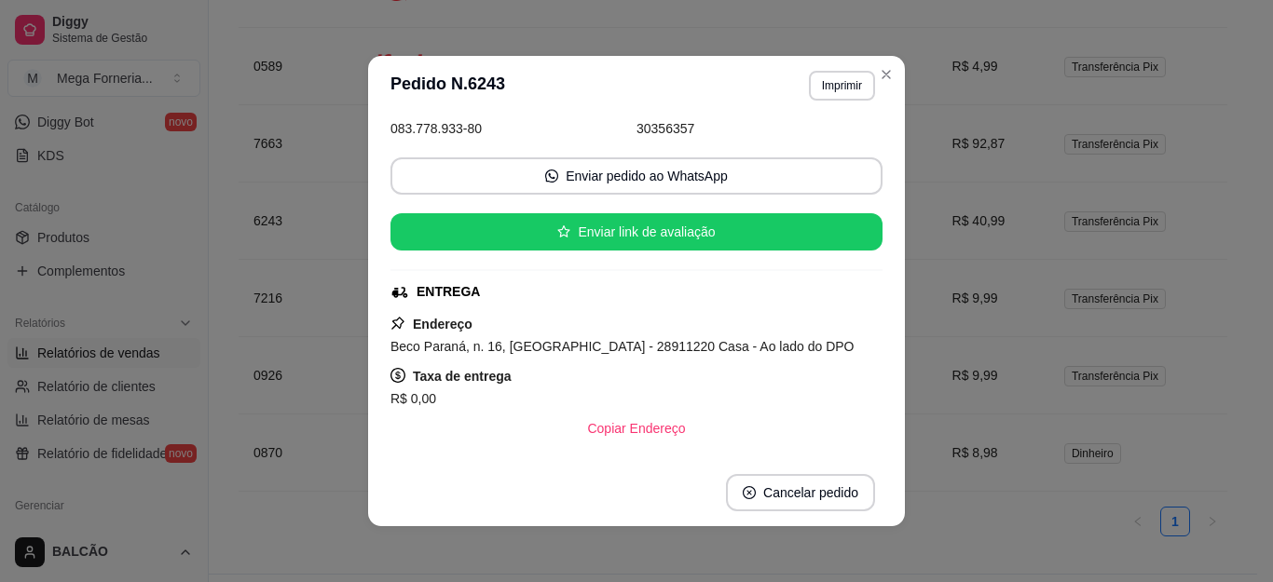
scroll to position [186, 0]
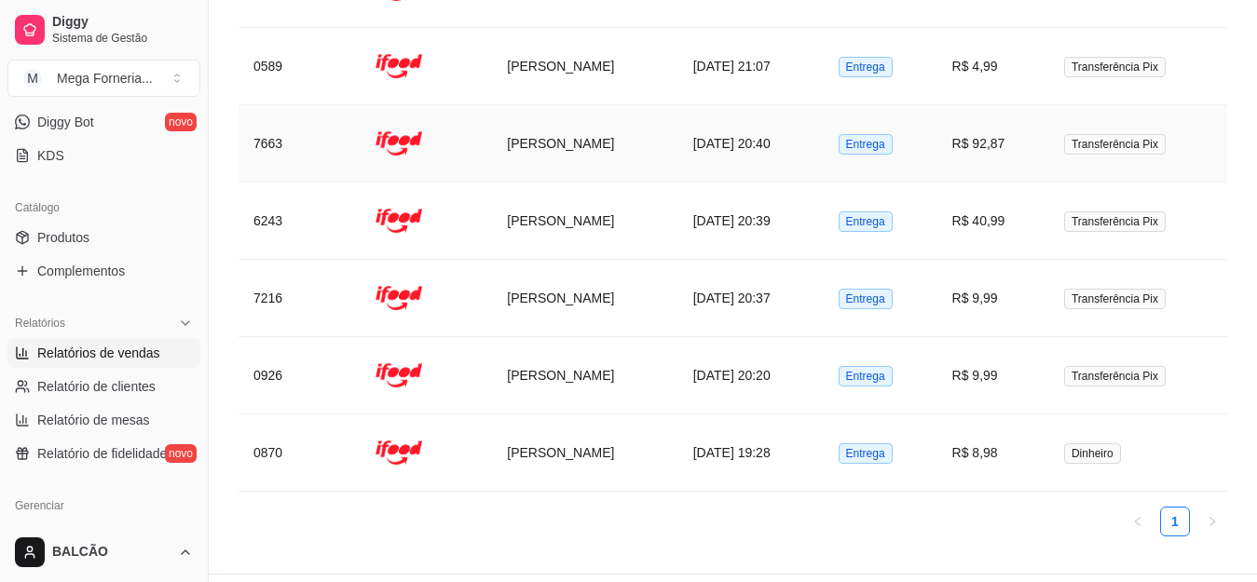
click at [590, 128] on td "[PERSON_NAME]" at bounding box center [584, 143] width 185 height 77
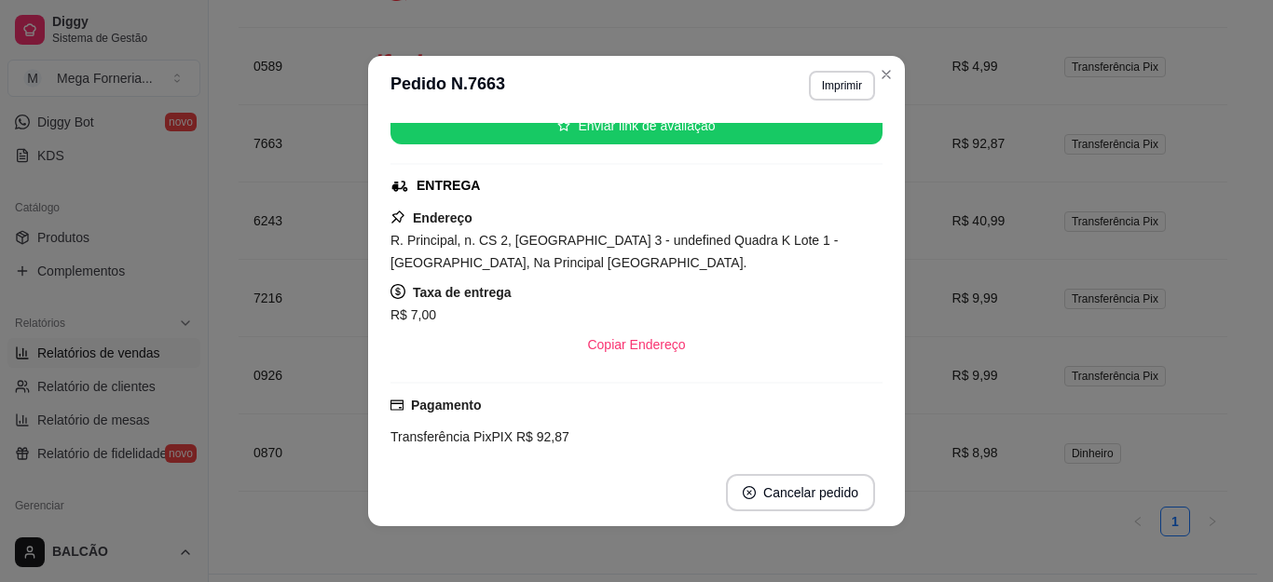
scroll to position [280, 0]
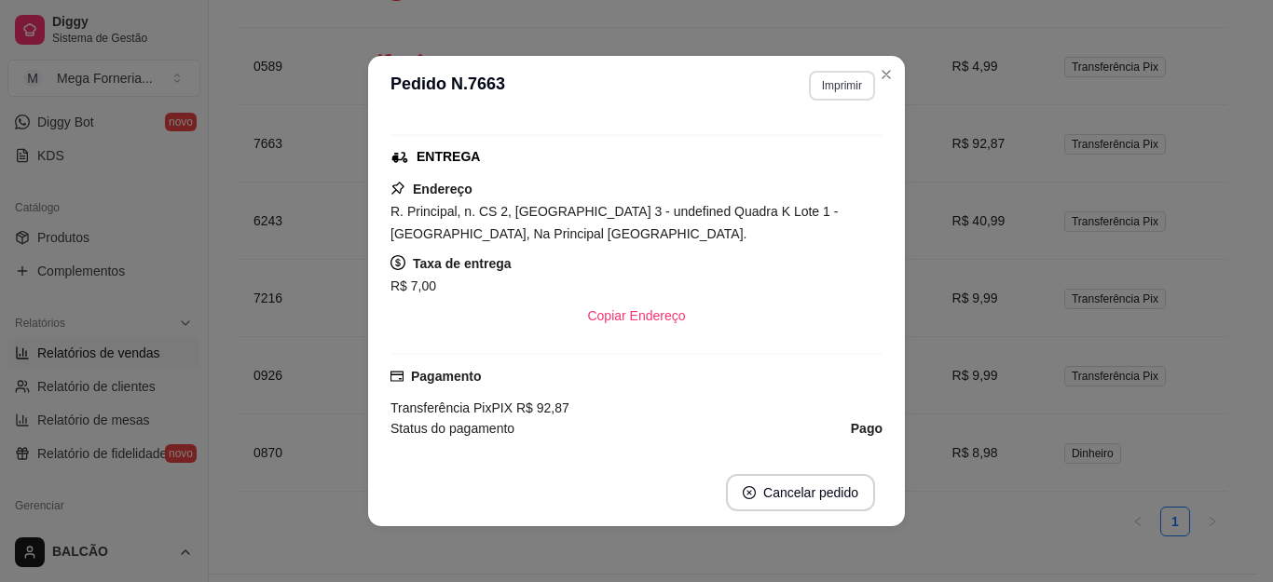
click at [862, 72] on button "Imprimir" at bounding box center [842, 86] width 66 height 30
click at [881, 78] on icon "Close" at bounding box center [886, 74] width 15 height 15
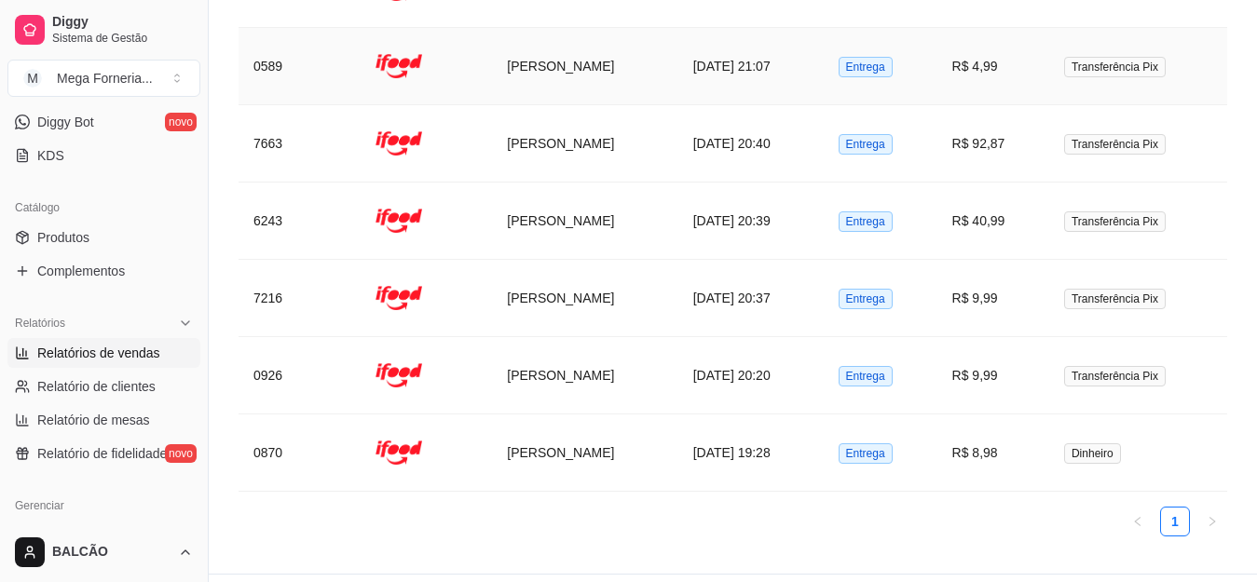
click at [719, 48] on td "[DATE] 21:07" at bounding box center [750, 66] width 145 height 77
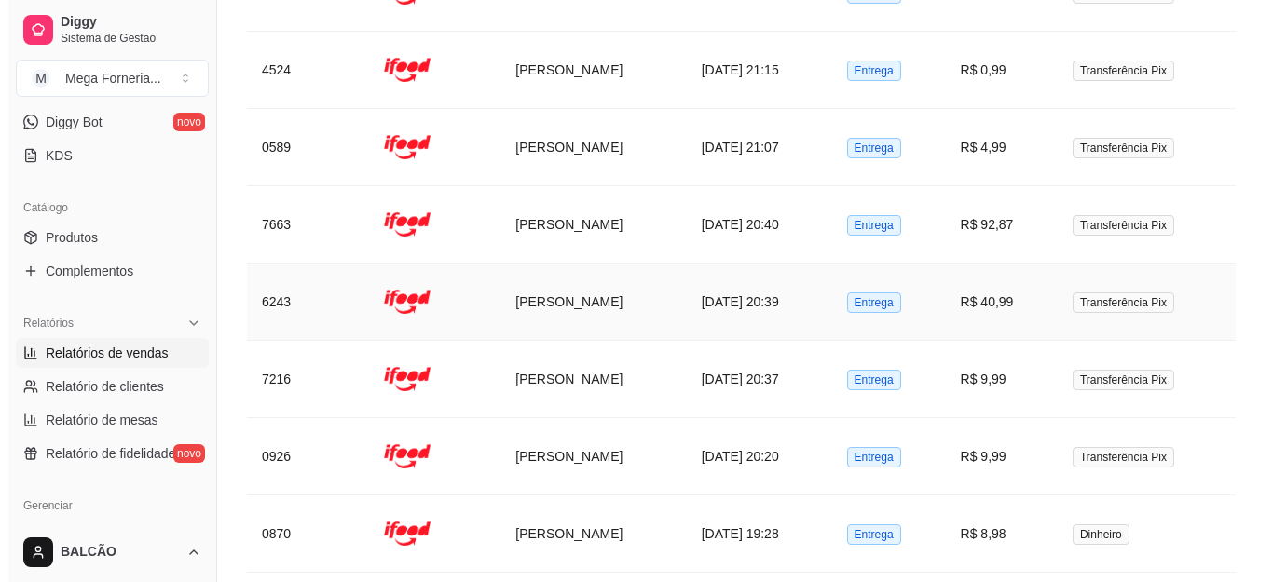
scroll to position [1208, 0]
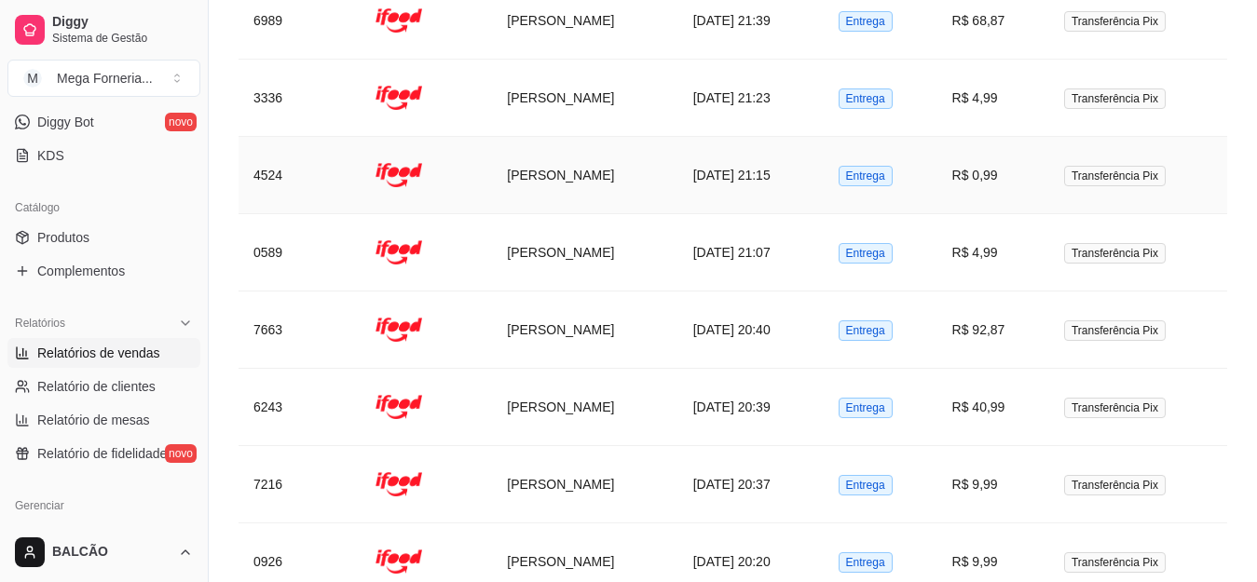
click at [730, 145] on td "[DATE] 21:15" at bounding box center [750, 175] width 145 height 77
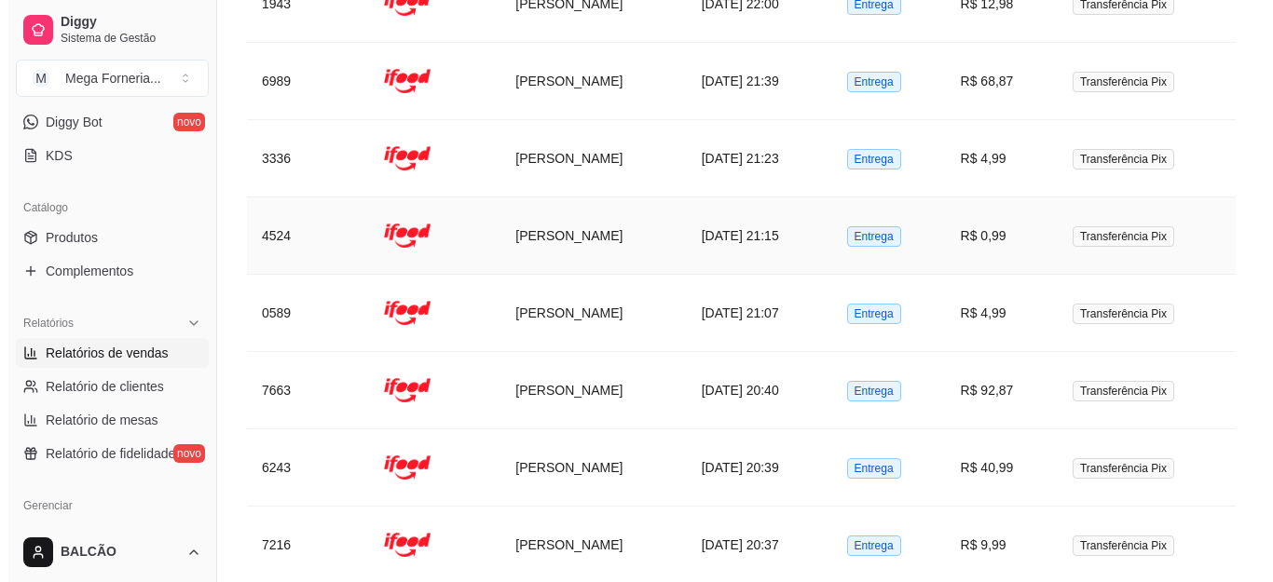
scroll to position [1115, 0]
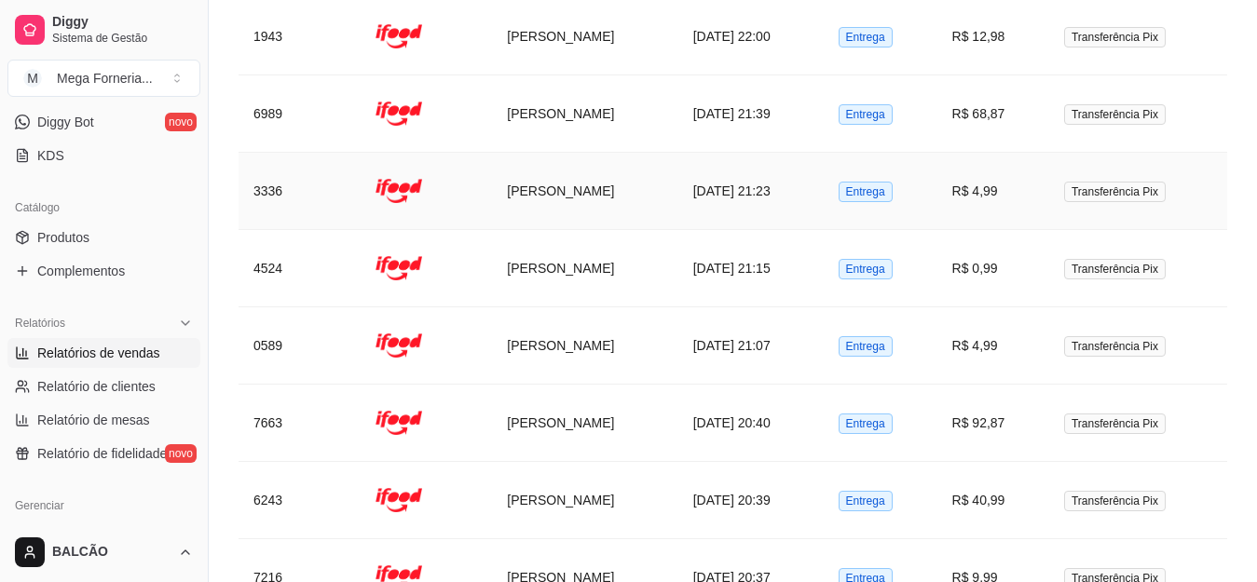
click at [643, 177] on td "[PERSON_NAME]" at bounding box center [584, 191] width 185 height 77
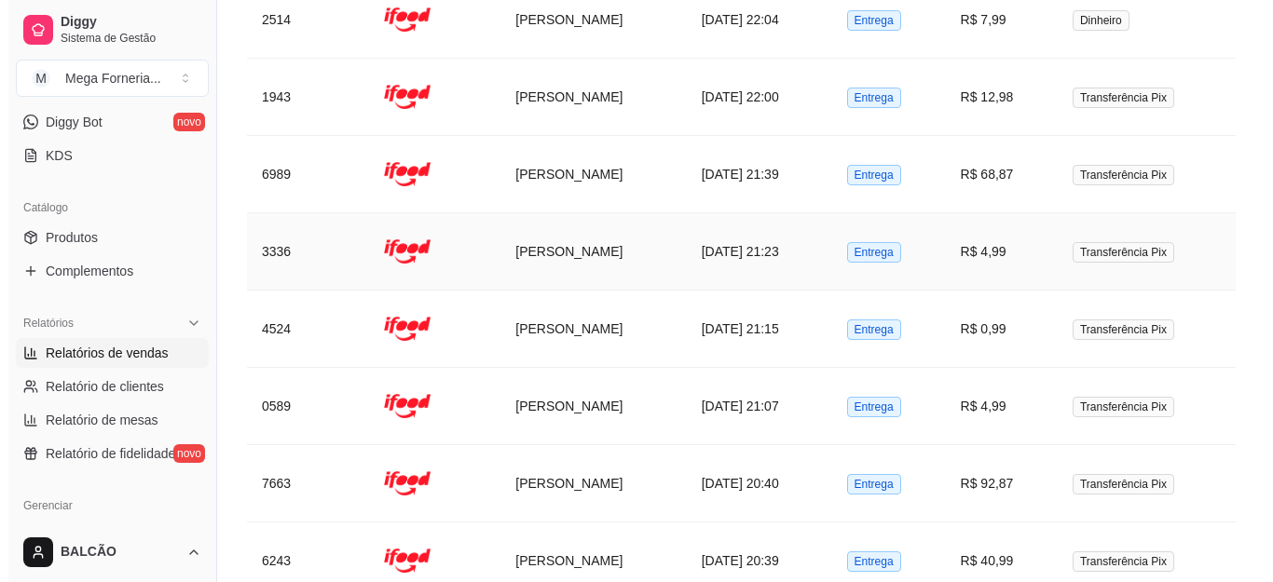
scroll to position [1021, 0]
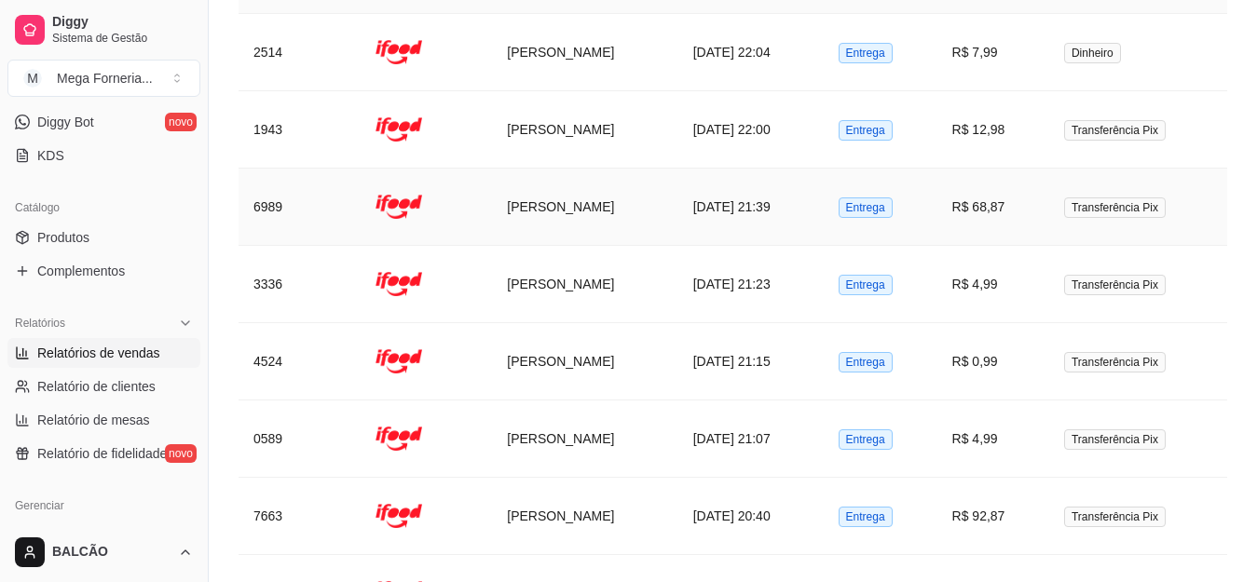
click at [645, 181] on td "[PERSON_NAME]" at bounding box center [584, 207] width 185 height 77
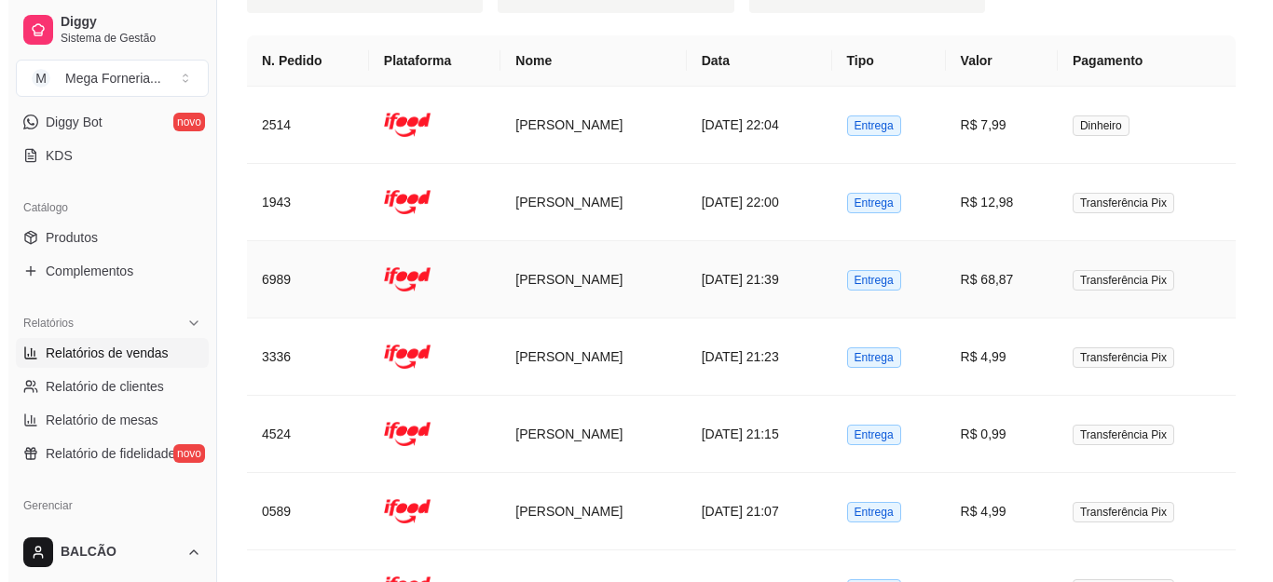
scroll to position [928, 0]
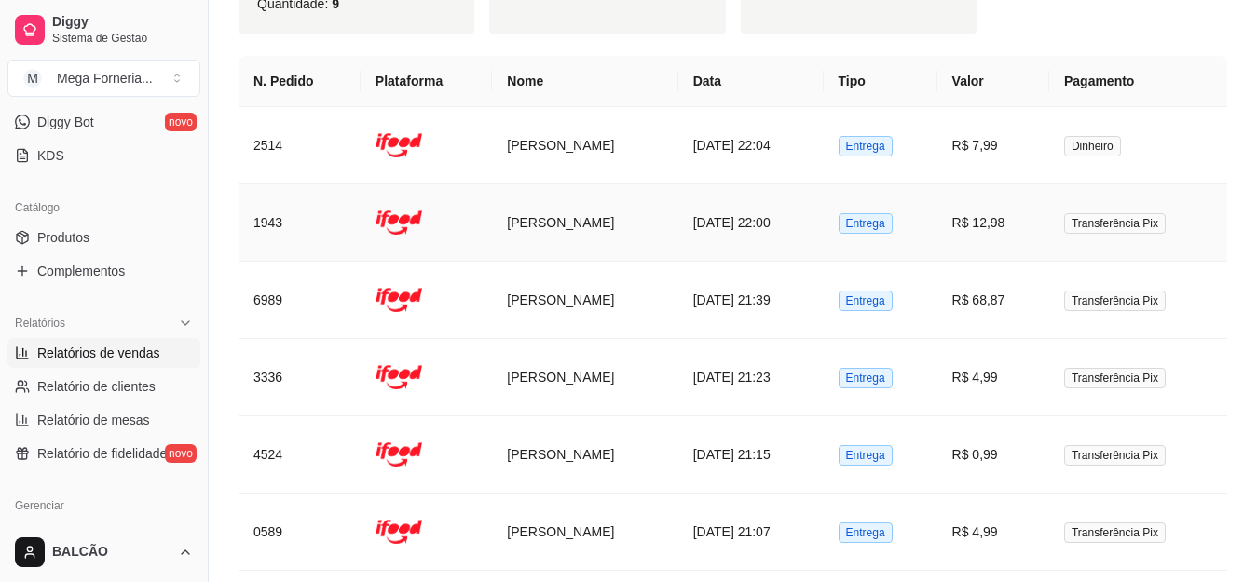
click at [752, 196] on td "[DATE] 22:00" at bounding box center [750, 223] width 145 height 77
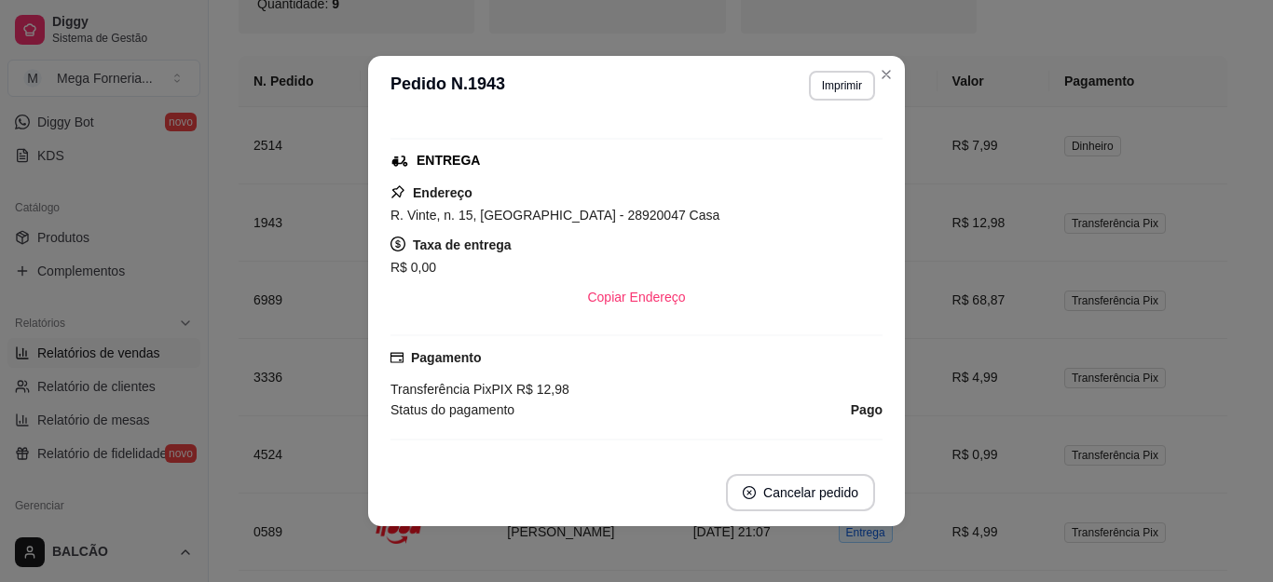
scroll to position [186, 0]
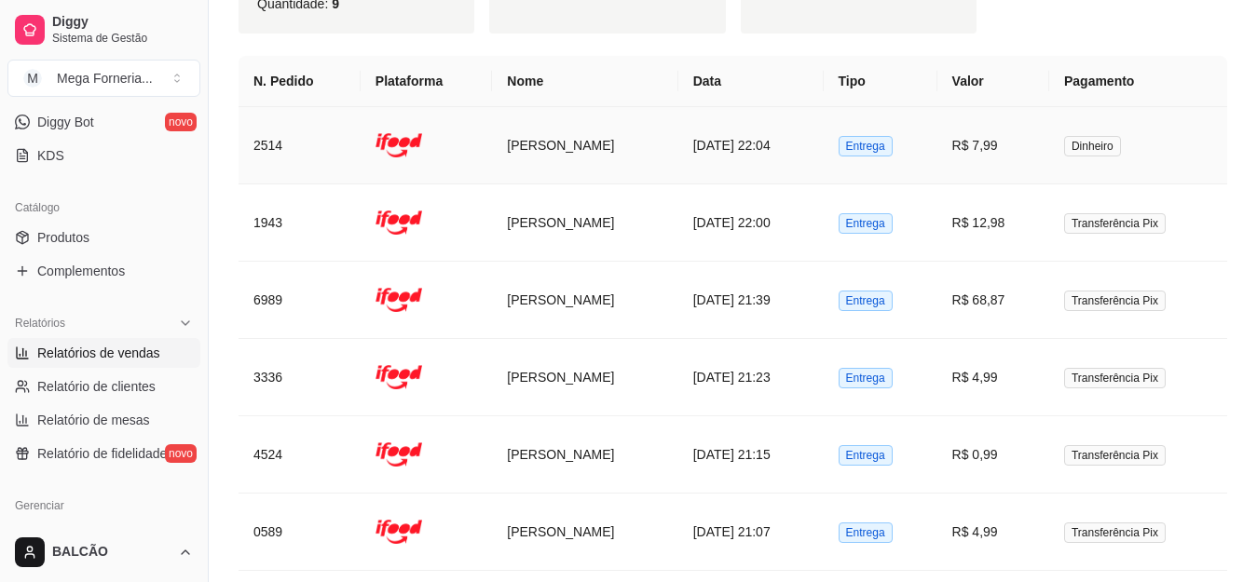
click at [642, 108] on td "[PERSON_NAME]" at bounding box center [584, 145] width 185 height 77
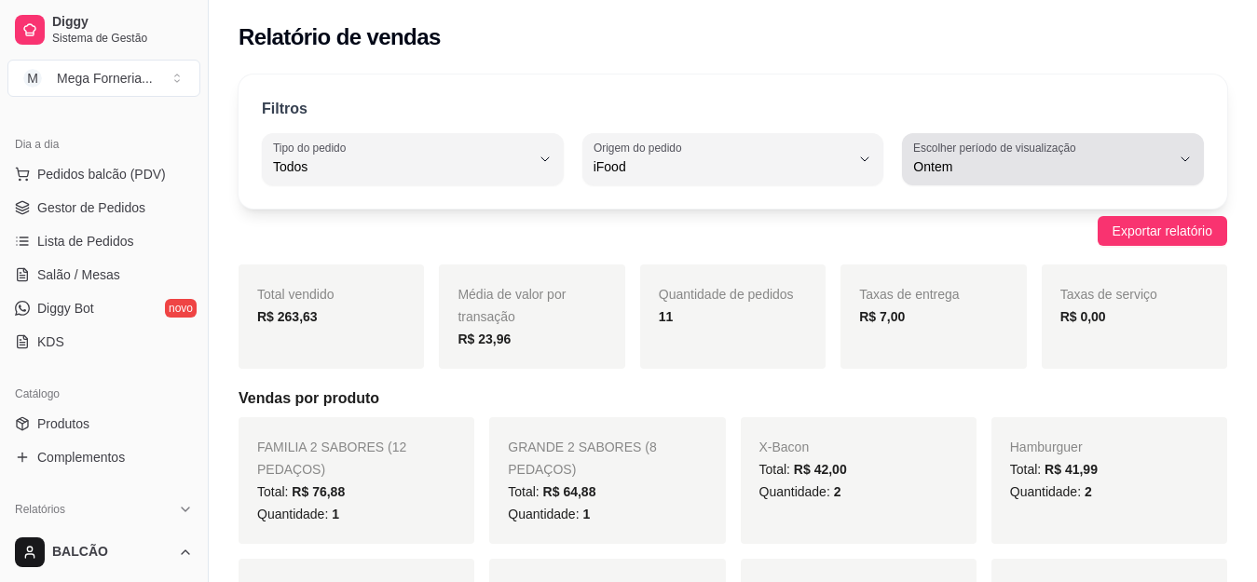
click at [1028, 130] on div "Filtros ALL Tipo do pedido Todos Entrega Retirada Mesa Consumo local Tipo do pe…" at bounding box center [733, 142] width 989 height 134
click at [1025, 138] on button "Escolher período de visualização Ontem" at bounding box center [1053, 159] width 302 height 52
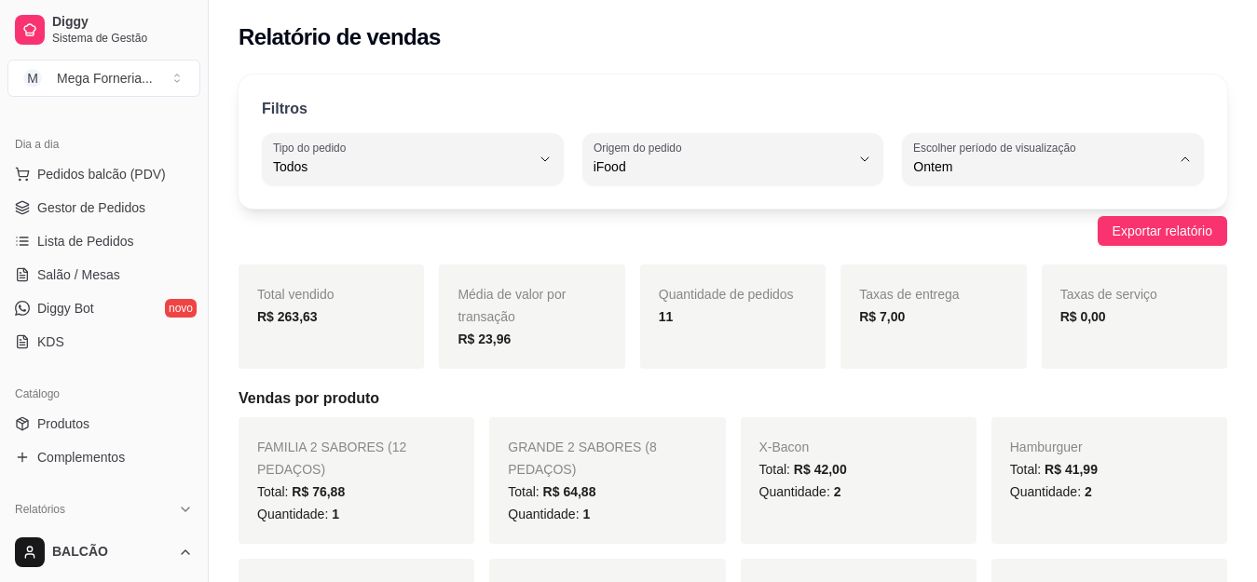
click at [983, 213] on span "Hoje" at bounding box center [1044, 211] width 243 height 18
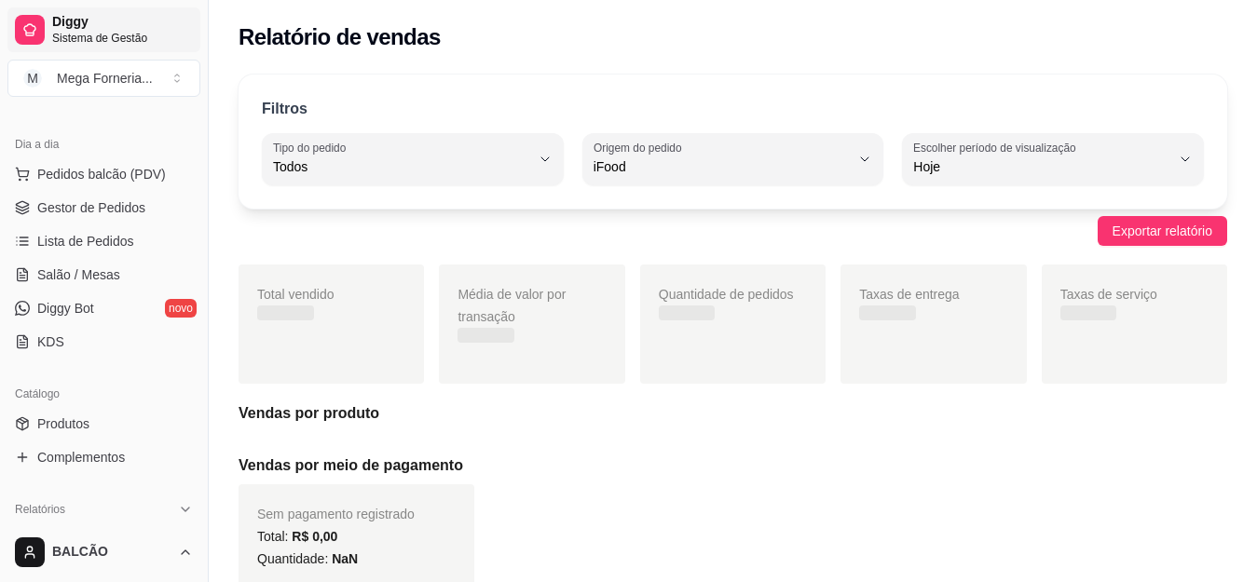
type input "0"
select select "0"
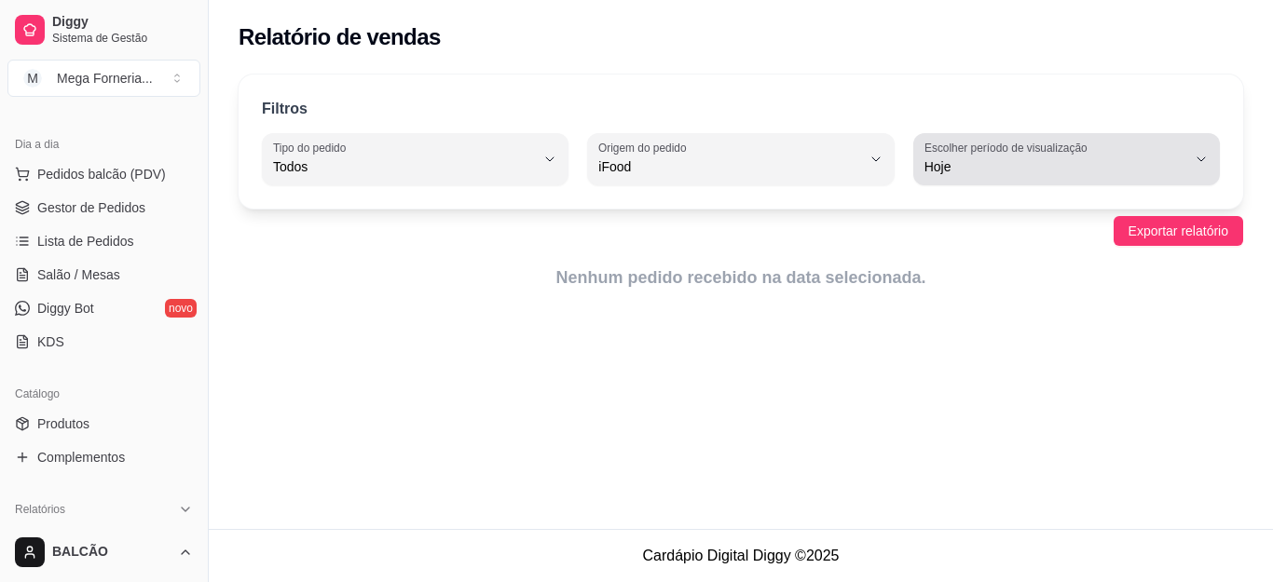
click at [981, 150] on label "Escolher período de visualização" at bounding box center [1009, 148] width 169 height 16
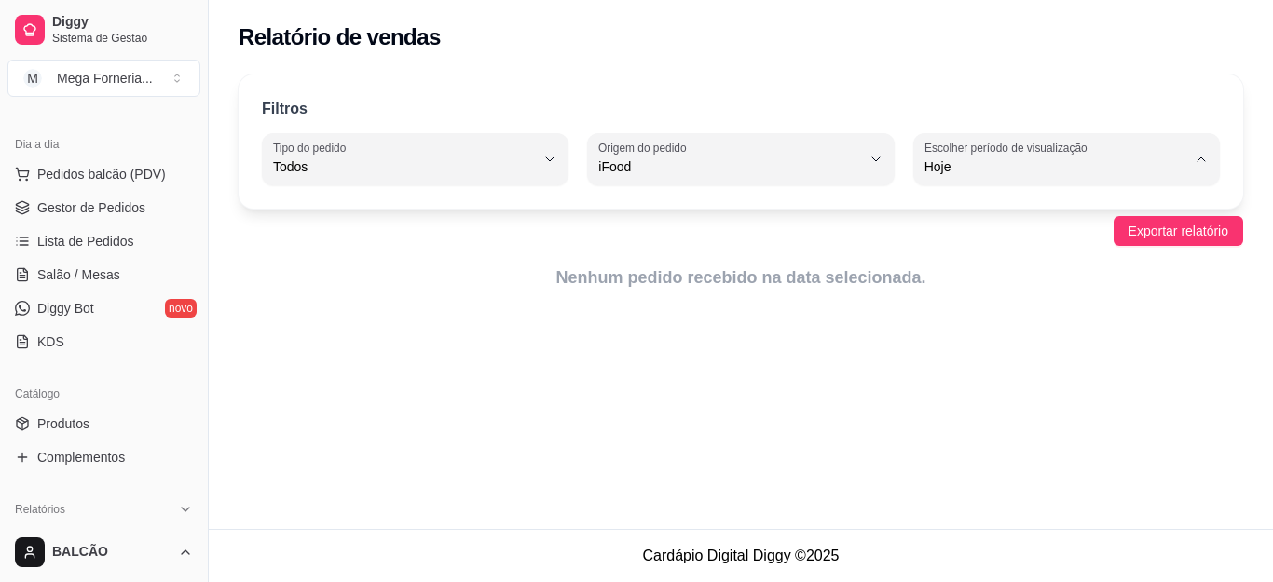
click at [961, 247] on span "Ontem" at bounding box center [1058, 242] width 248 height 18
type input "1"
select select "1"
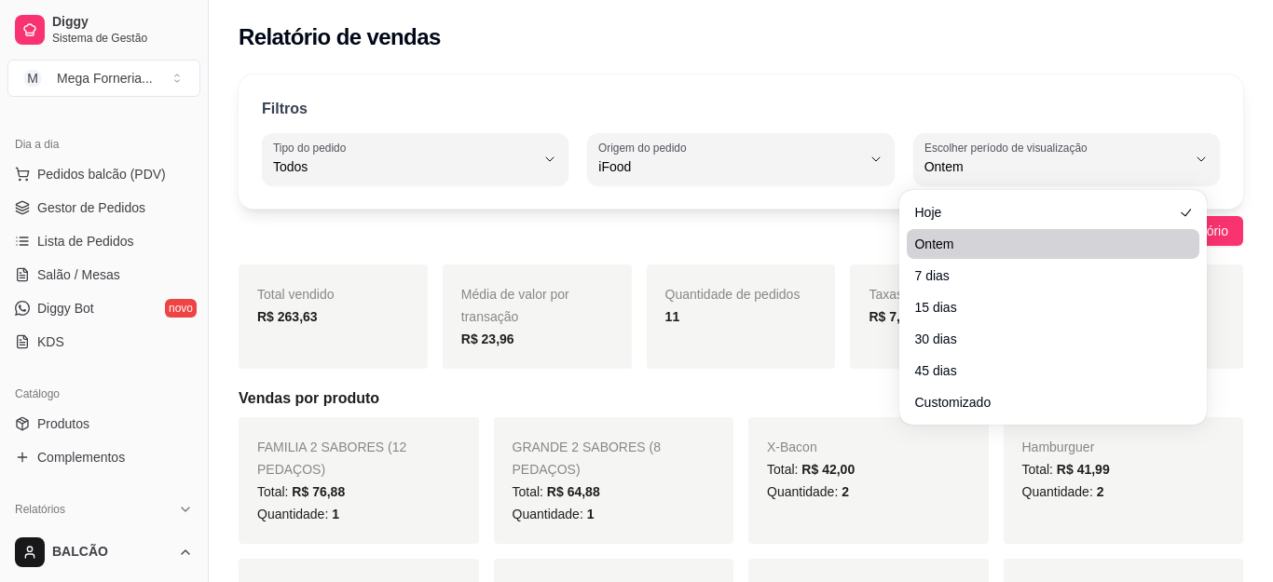
click at [633, 171] on span "iFood" at bounding box center [729, 167] width 262 height 19
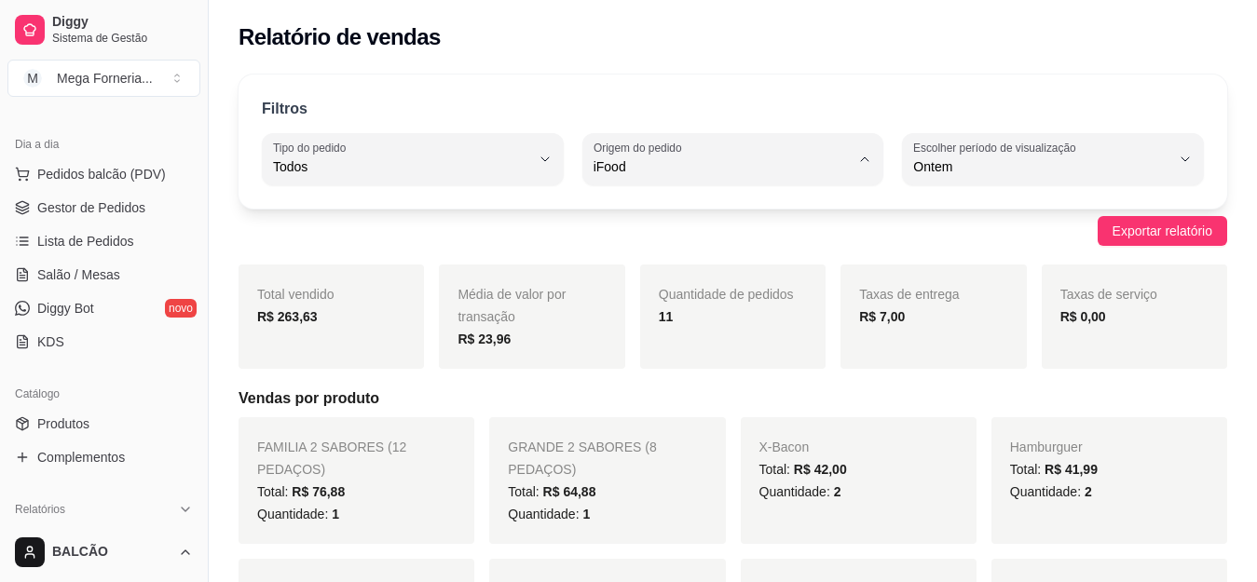
click at [627, 206] on span "Todas plataformas (Diggy, iFood)" at bounding box center [723, 211] width 243 height 18
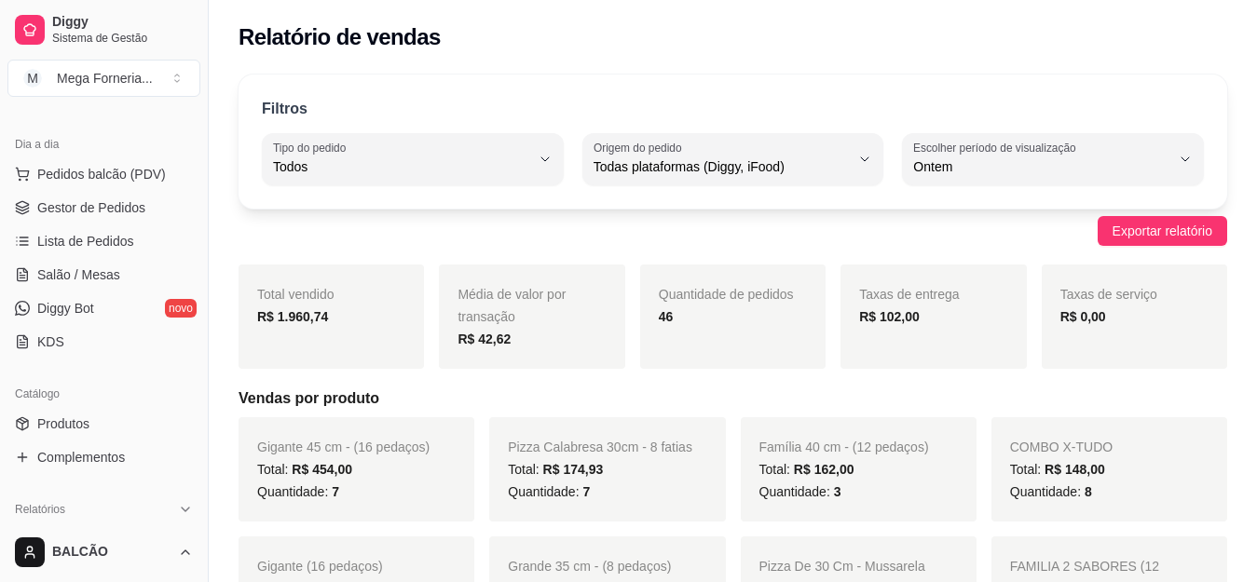
type input "ALL"
select select "ALL"
